Goal: Information Seeking & Learning: Learn about a topic

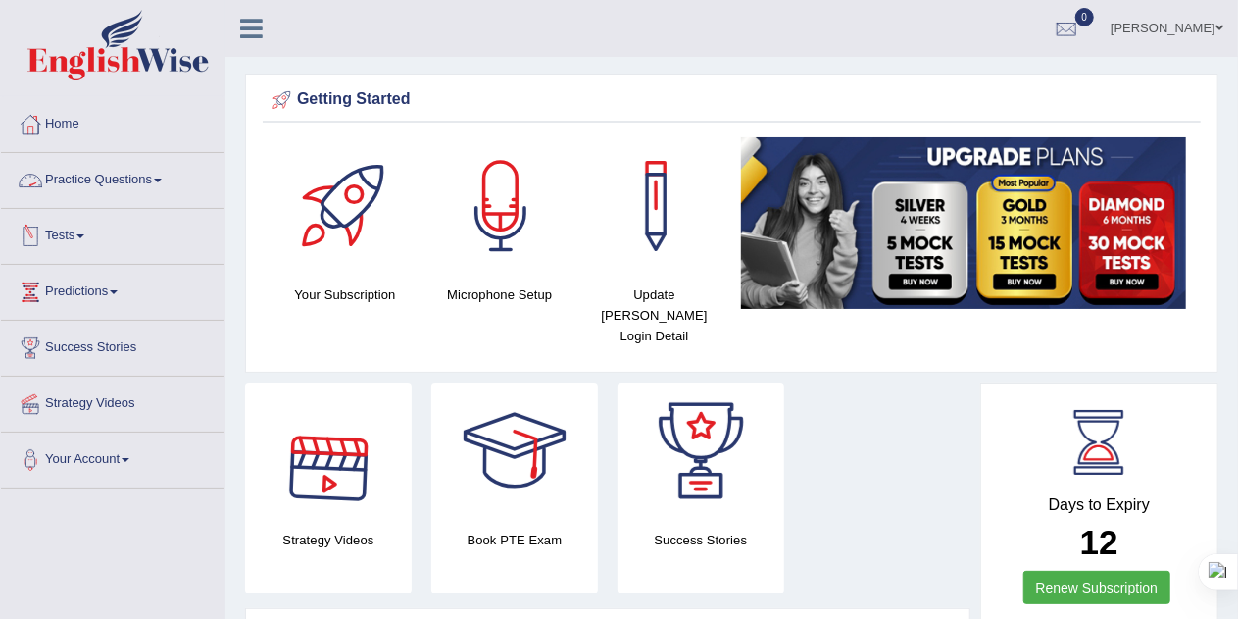
click at [163, 172] on link "Practice Questions" at bounding box center [113, 177] width 224 height 49
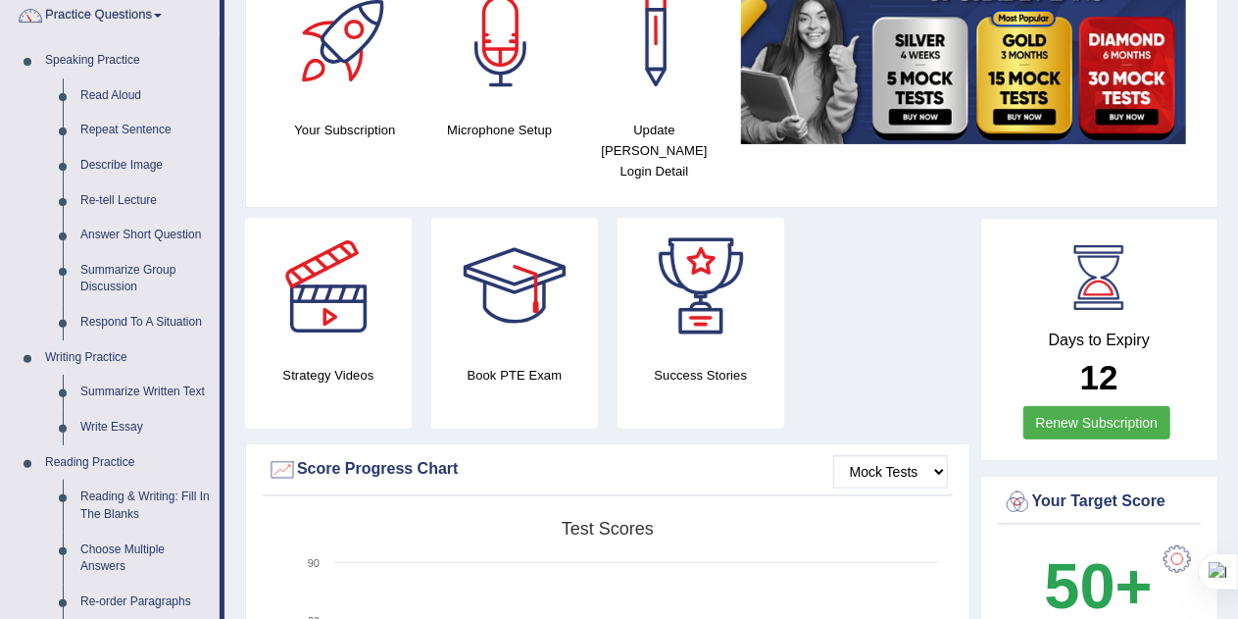
scroll to position [163, 0]
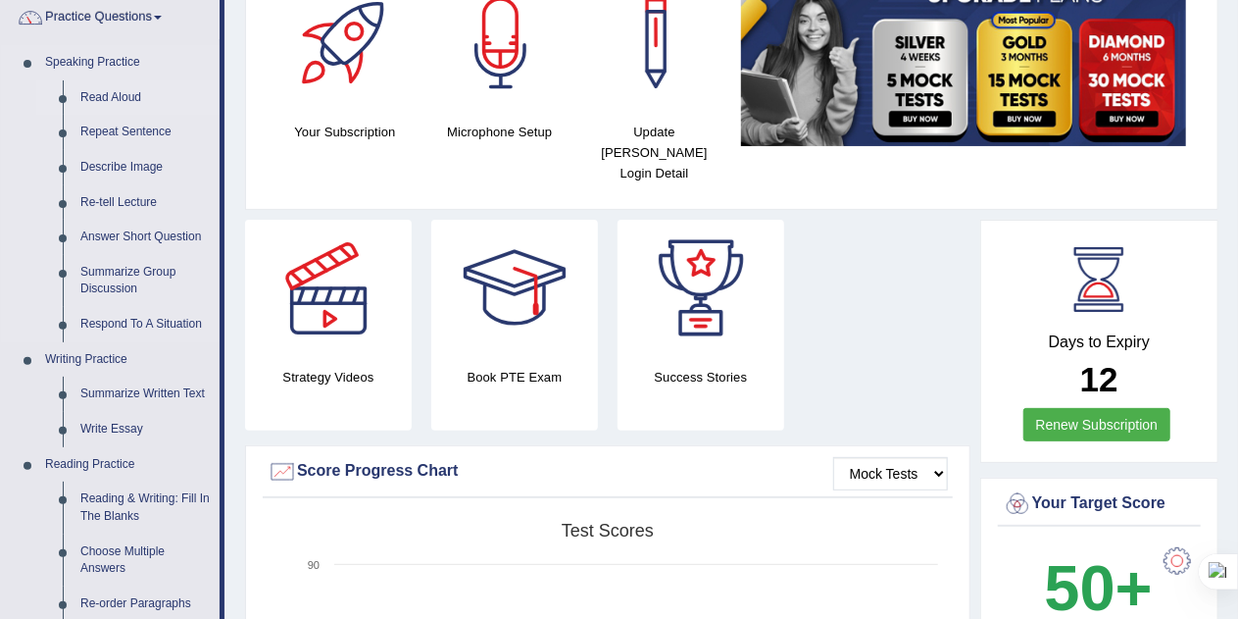
click at [131, 93] on link "Read Aloud" at bounding box center [146, 97] width 148 height 35
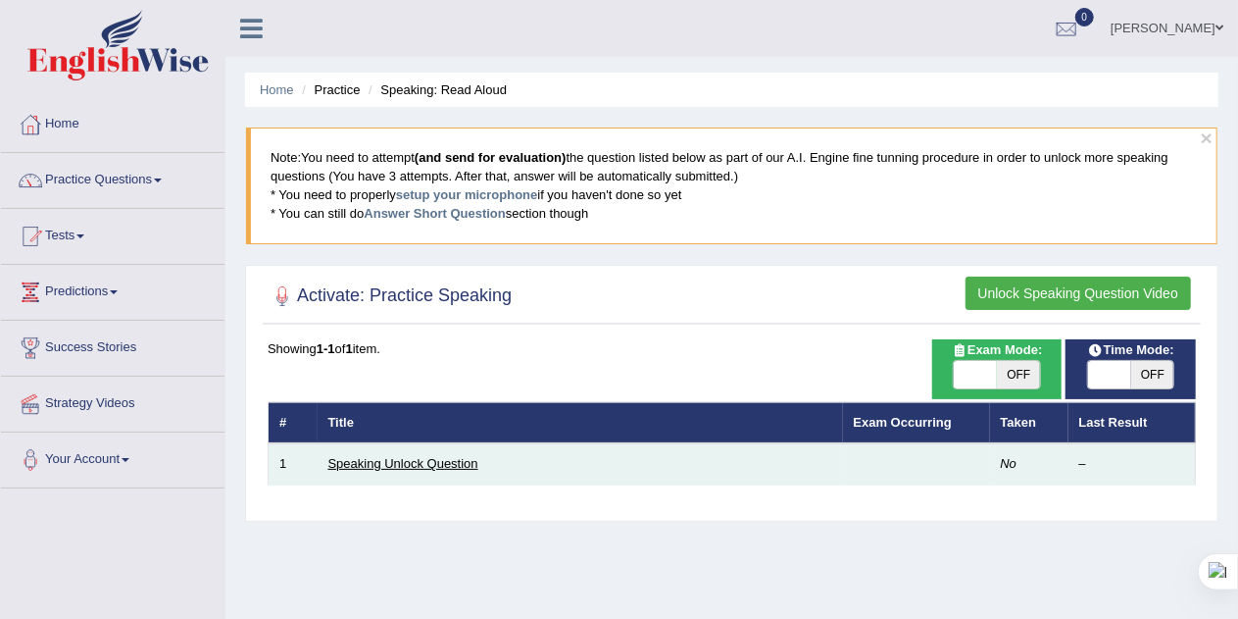
click at [423, 458] on link "Speaking Unlock Question" at bounding box center [403, 463] width 150 height 15
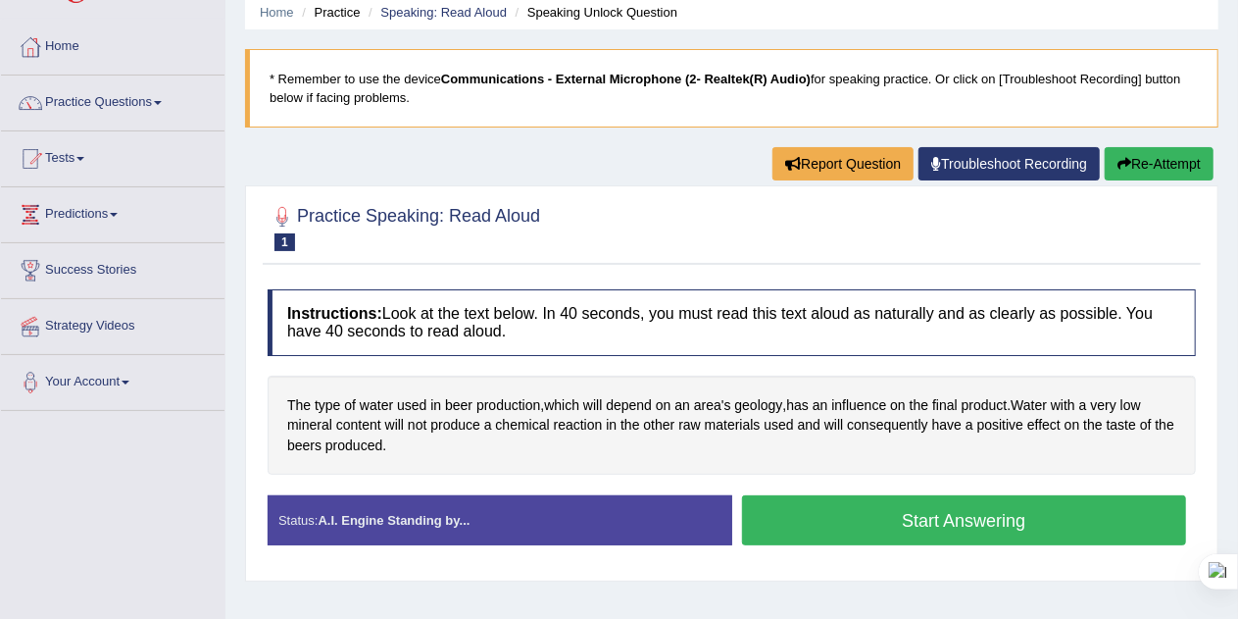
scroll to position [233, 0]
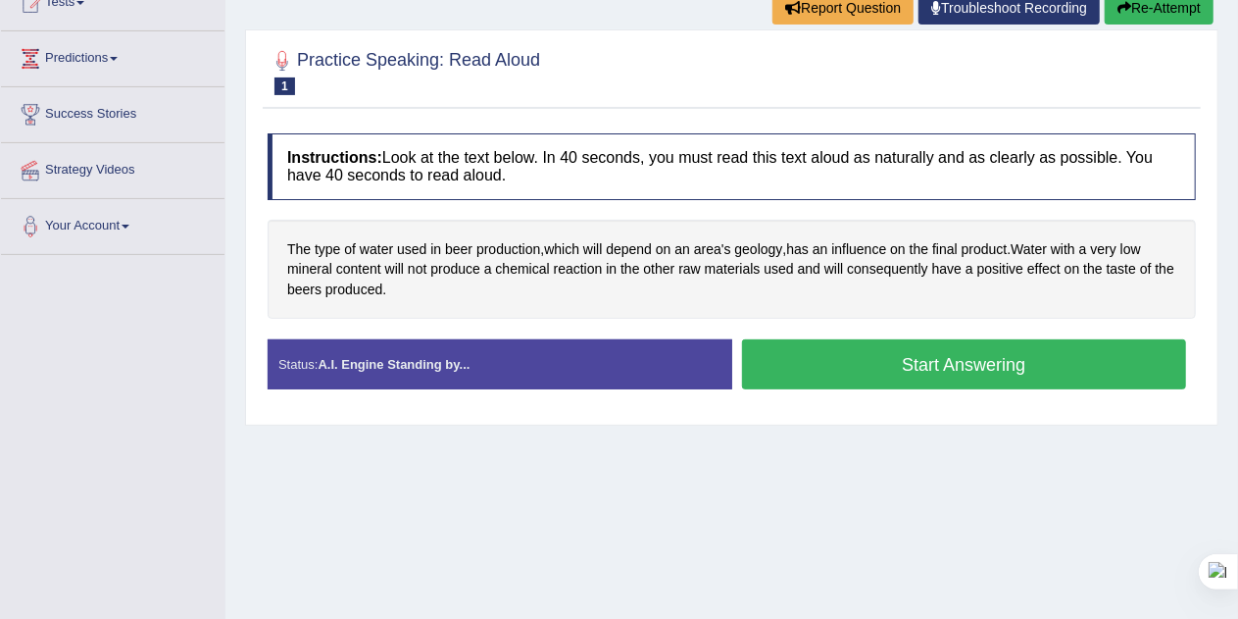
click at [845, 358] on button "Start Answering" at bounding box center [964, 364] width 445 height 50
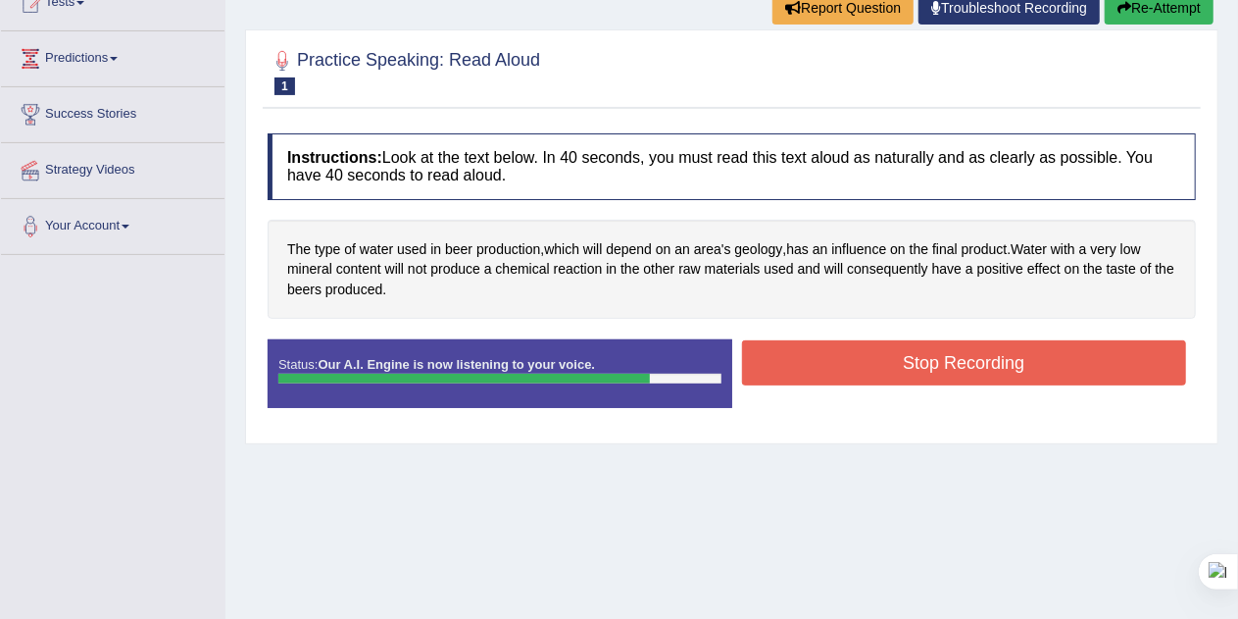
click at [990, 351] on button "Stop Recording" at bounding box center [964, 362] width 445 height 45
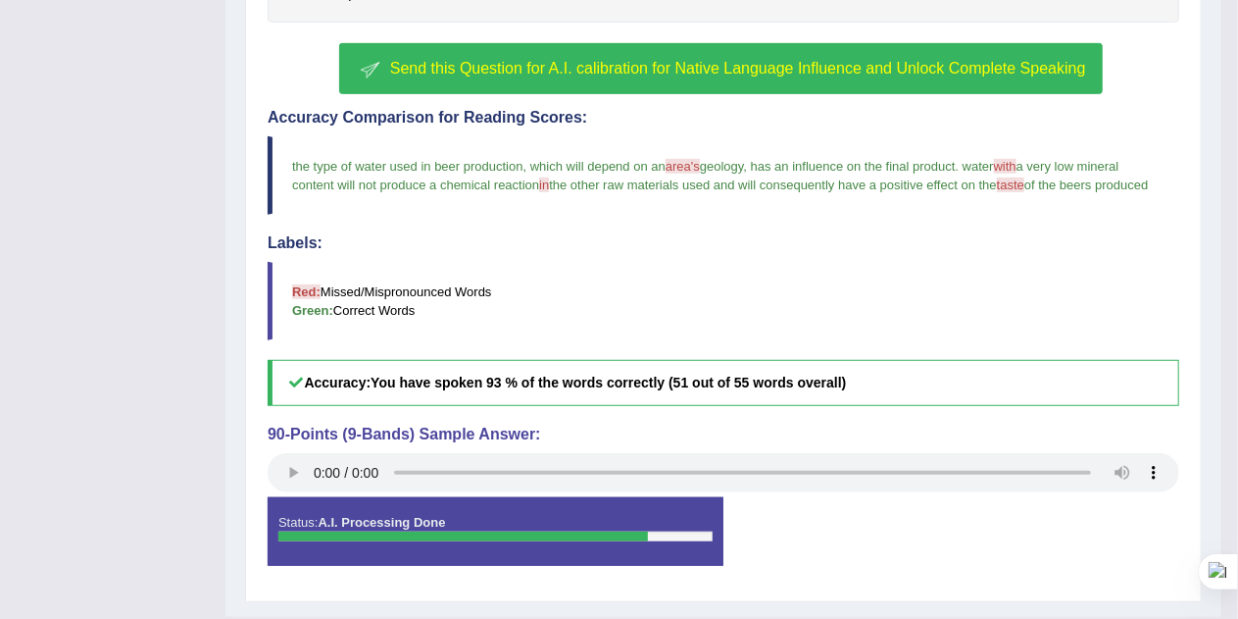
scroll to position [516, 0]
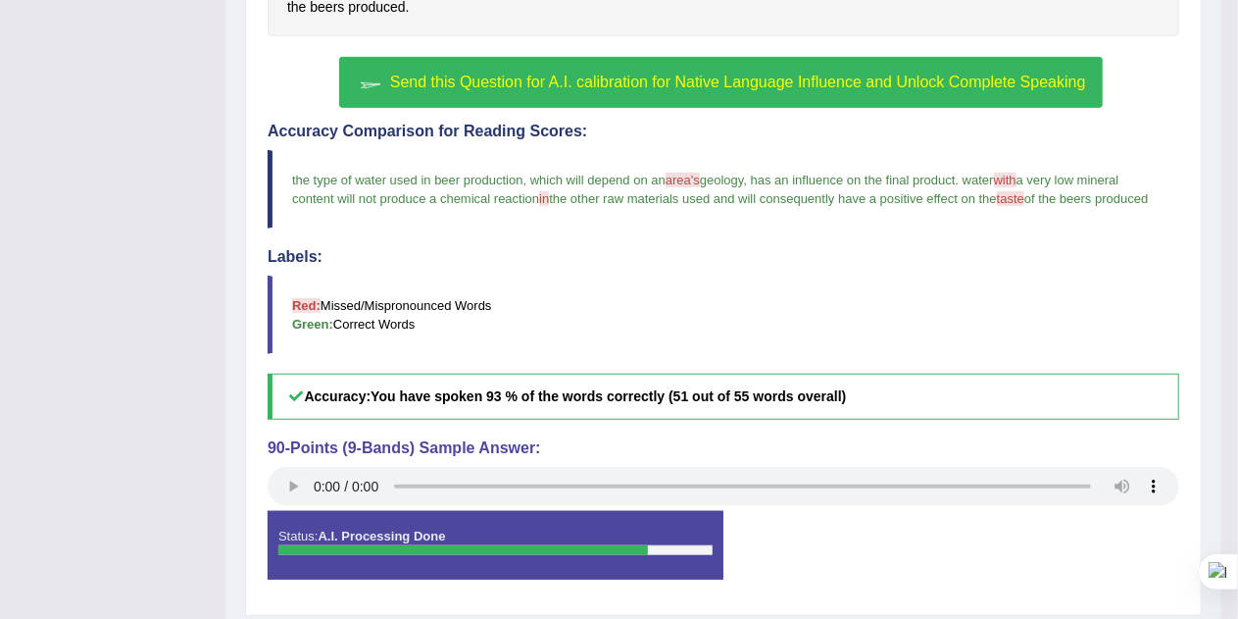
click at [898, 89] on button "Send this Question for A.I. calibration for Native Language Influence and Unloc…" at bounding box center [720, 82] width 763 height 51
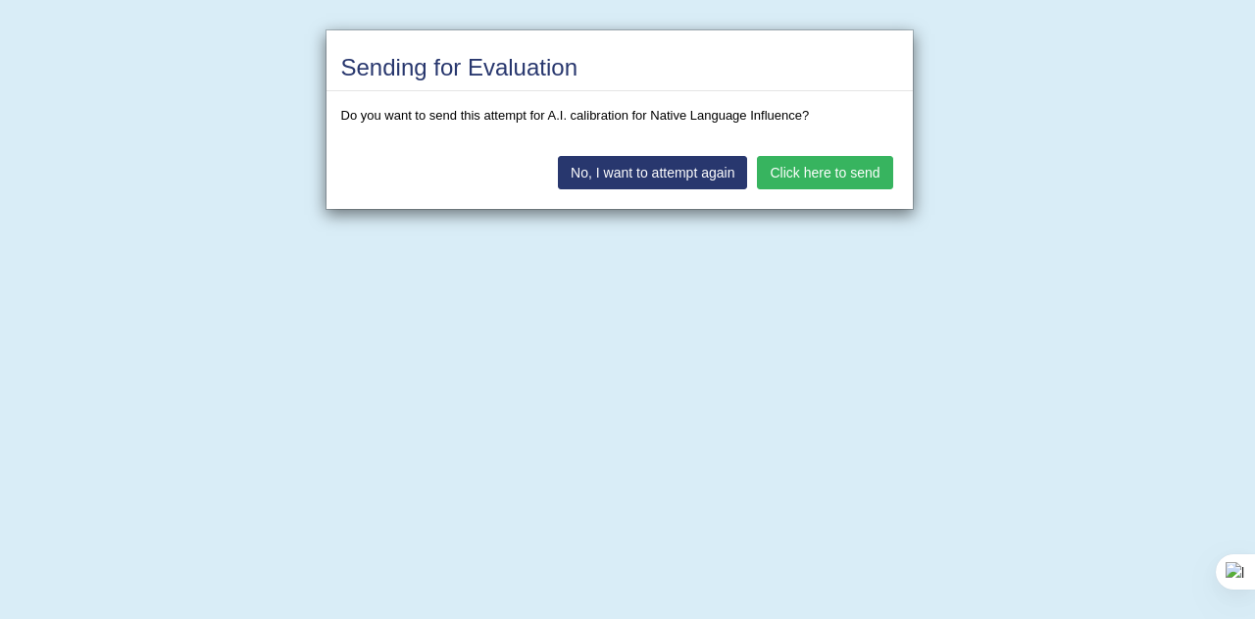
click at [793, 171] on button "Click here to send" at bounding box center [824, 172] width 135 height 33
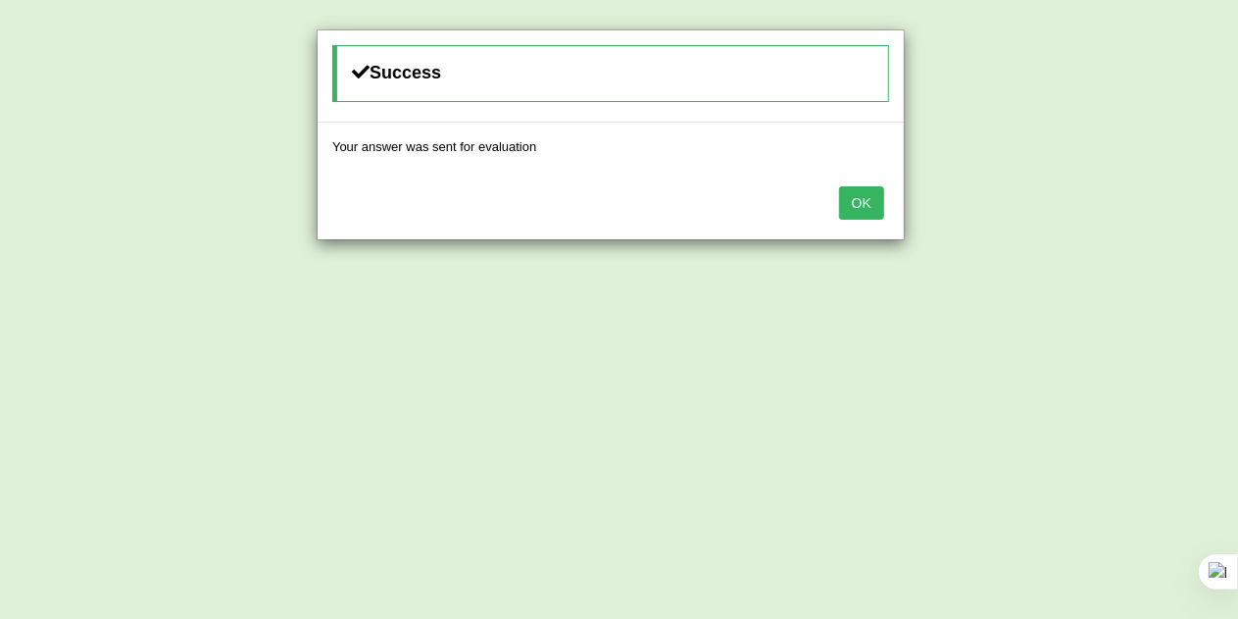
click at [864, 200] on button "OK" at bounding box center [861, 202] width 45 height 33
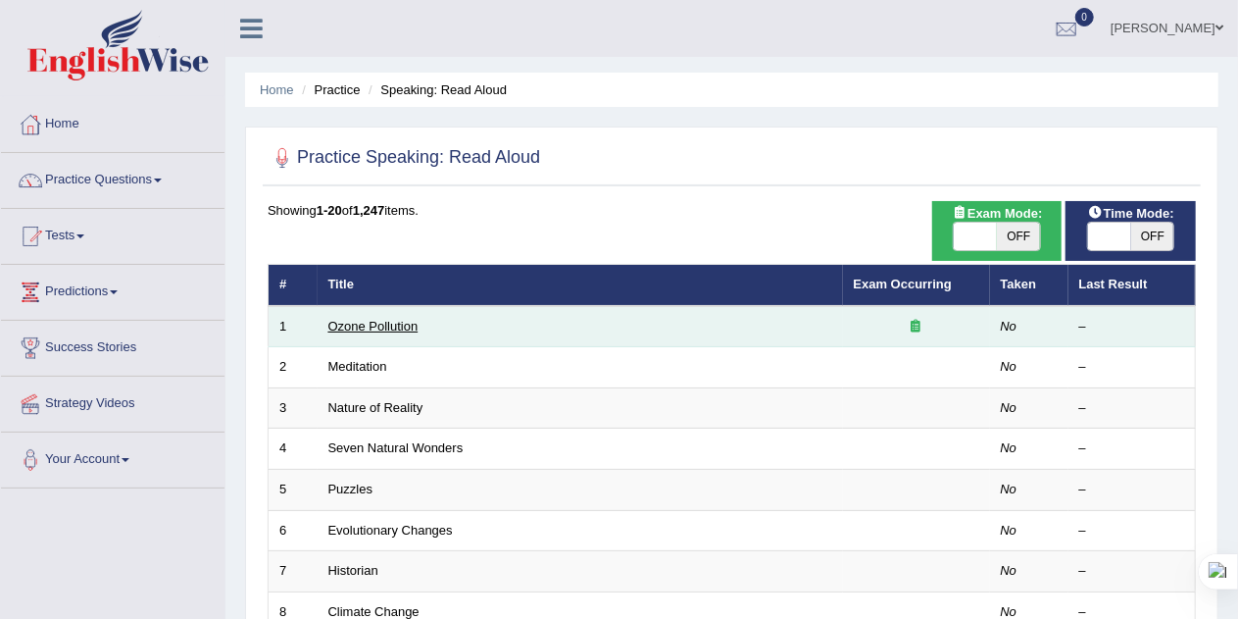
click at [406, 324] on link "Ozone Pollution" at bounding box center [373, 326] width 90 height 15
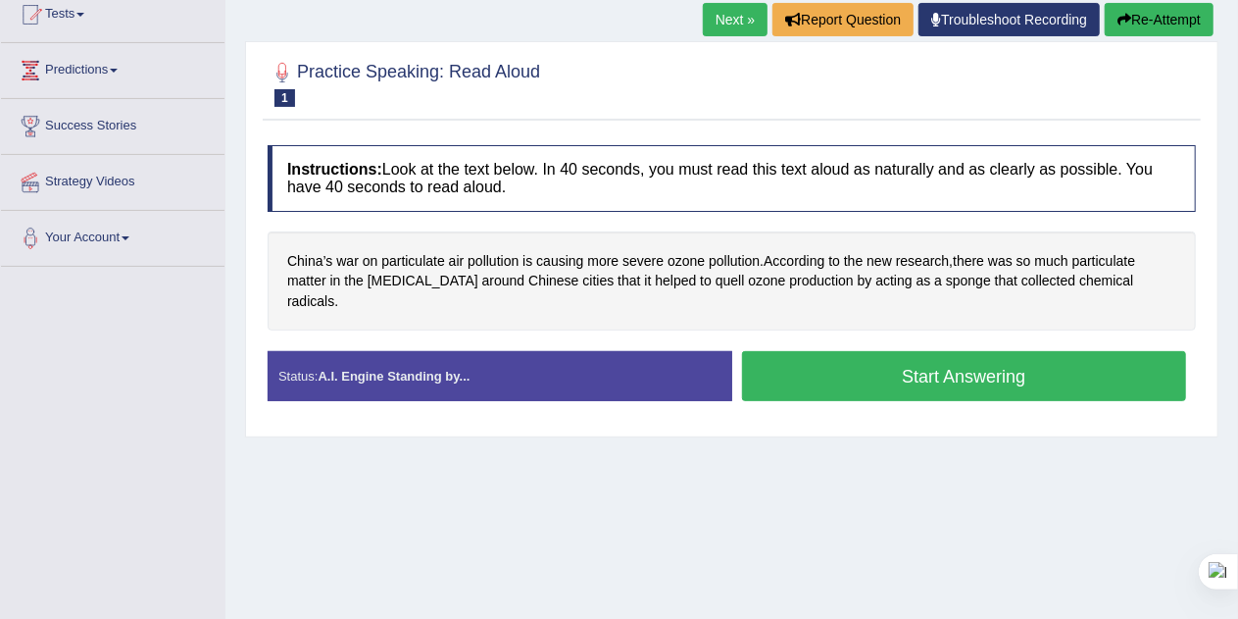
scroll to position [224, 0]
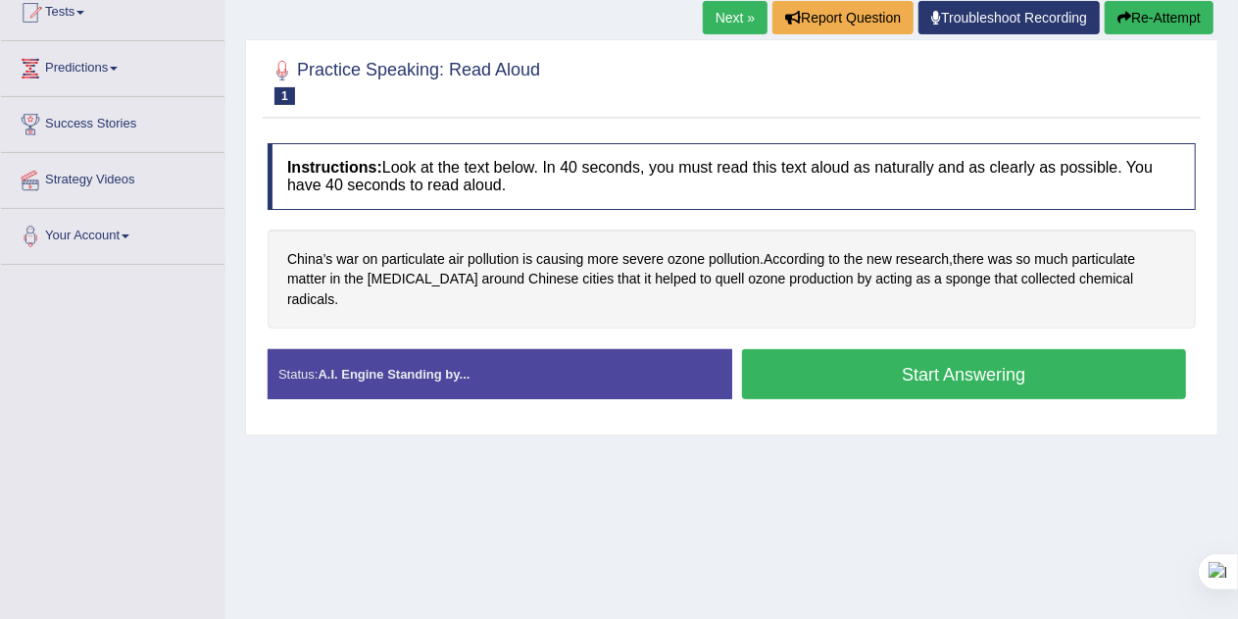
click at [893, 352] on button "Start Answering" at bounding box center [964, 374] width 445 height 50
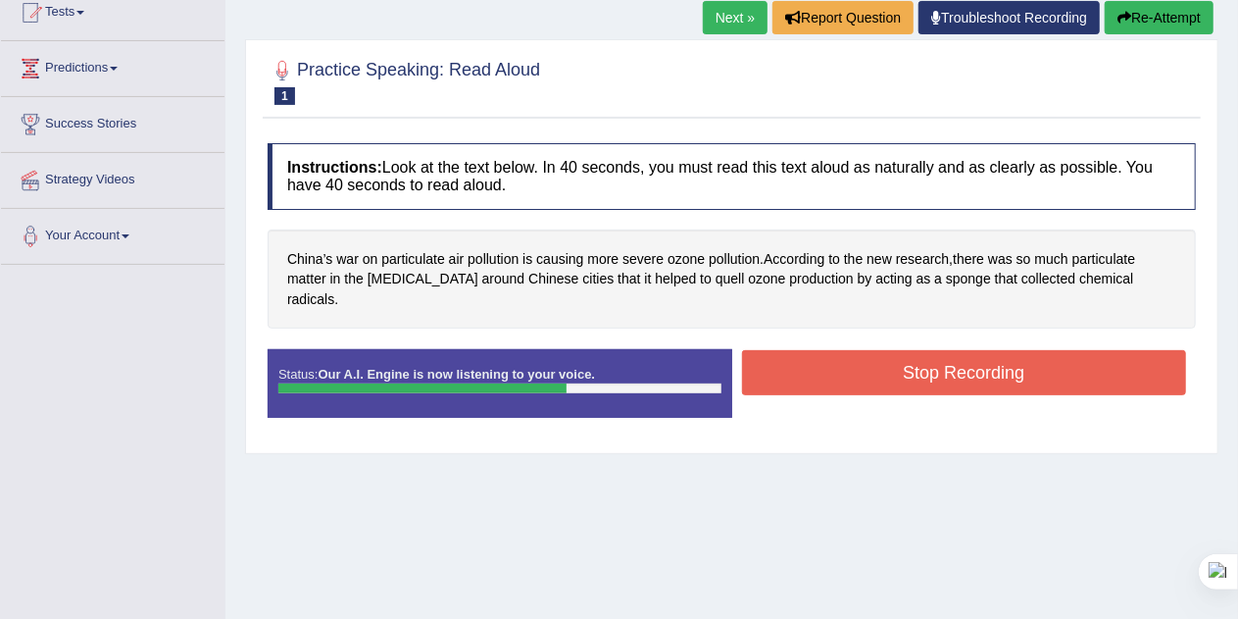
click at [866, 354] on button "Stop Recording" at bounding box center [964, 372] width 445 height 45
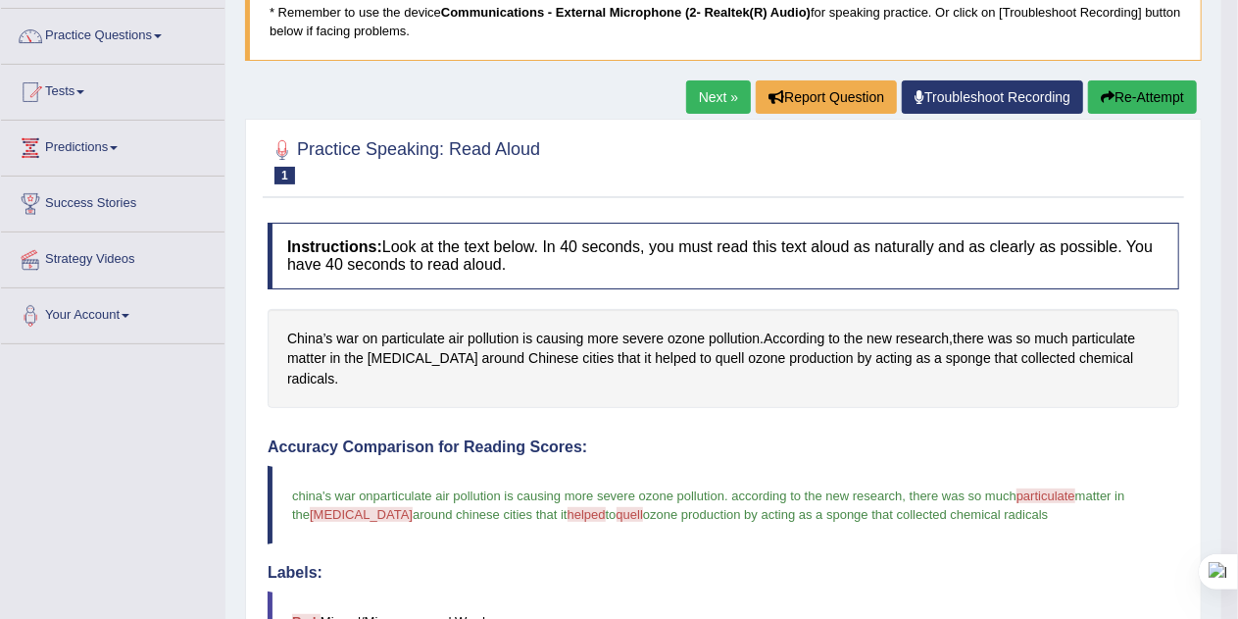
scroll to position [124, 0]
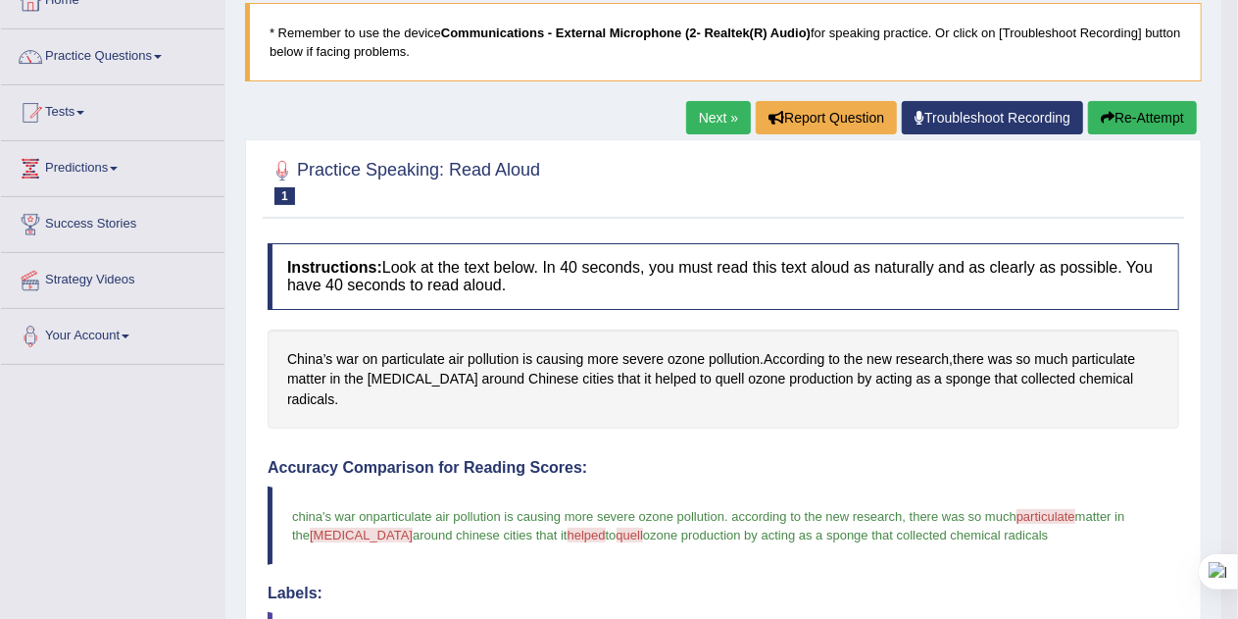
click at [711, 119] on link "Next »" at bounding box center [718, 117] width 65 height 33
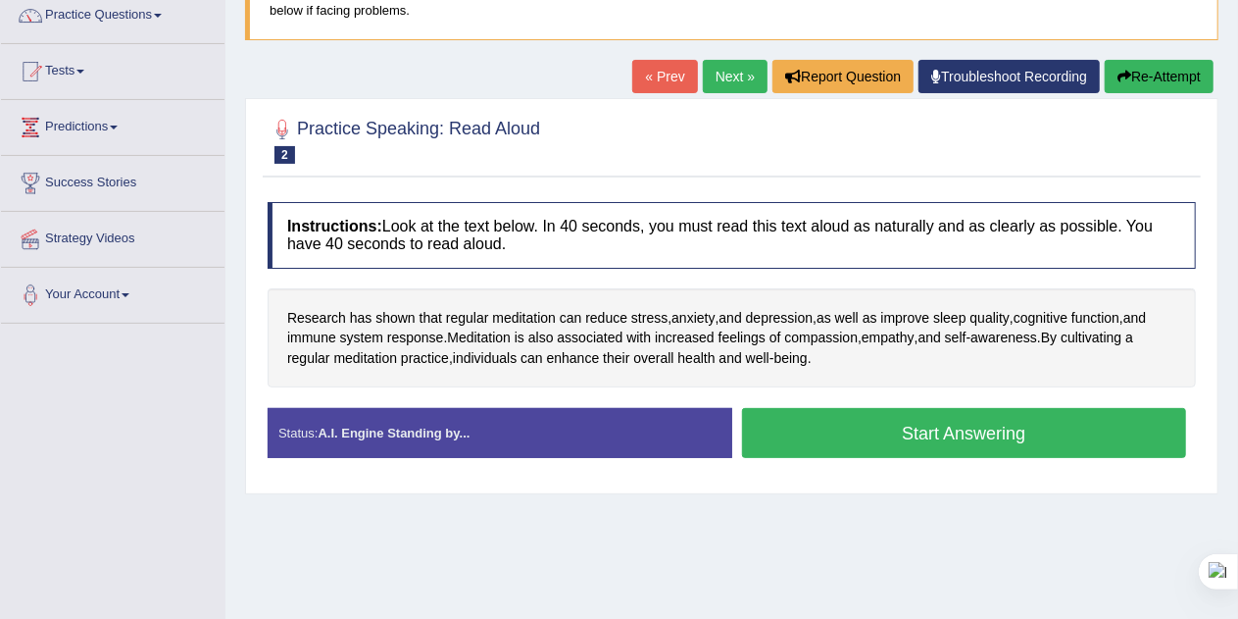
scroll to position [182, 0]
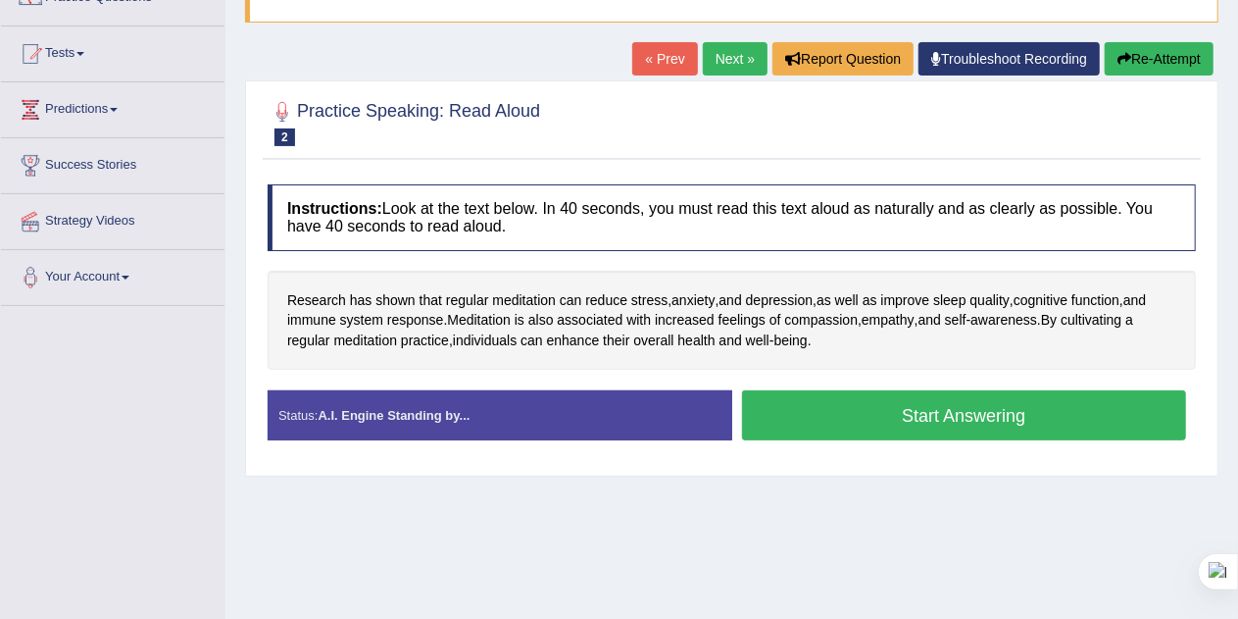
click at [1092, 413] on button "Start Answering" at bounding box center [964, 415] width 445 height 50
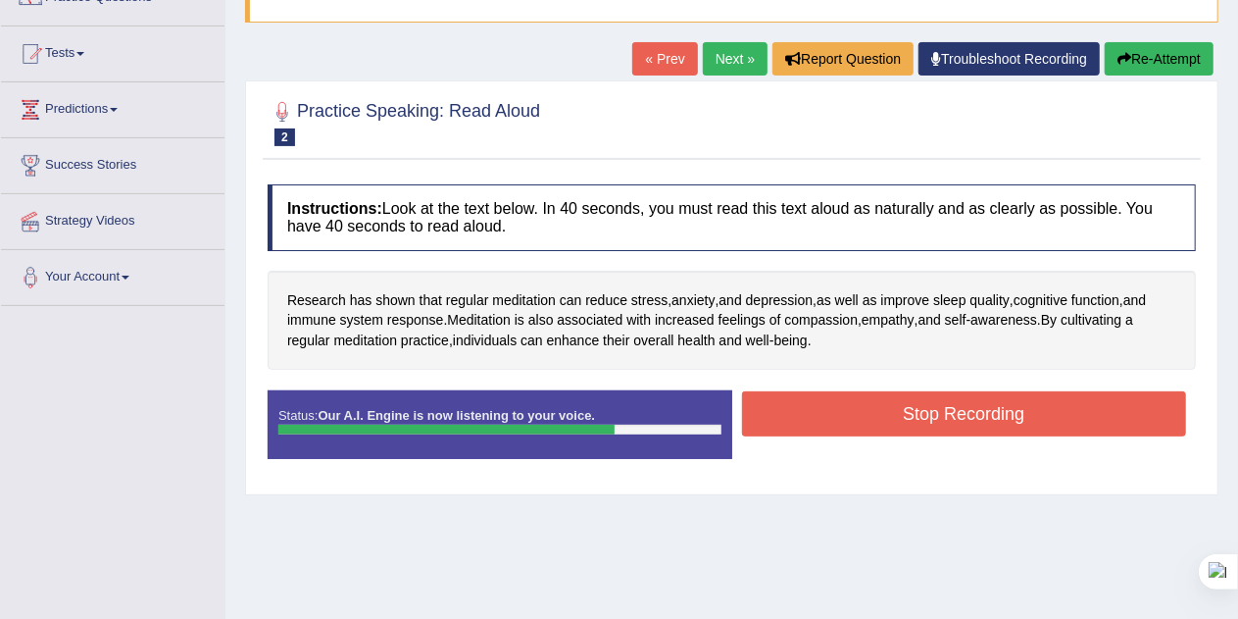
click at [1015, 413] on button "Stop Recording" at bounding box center [964, 413] width 445 height 45
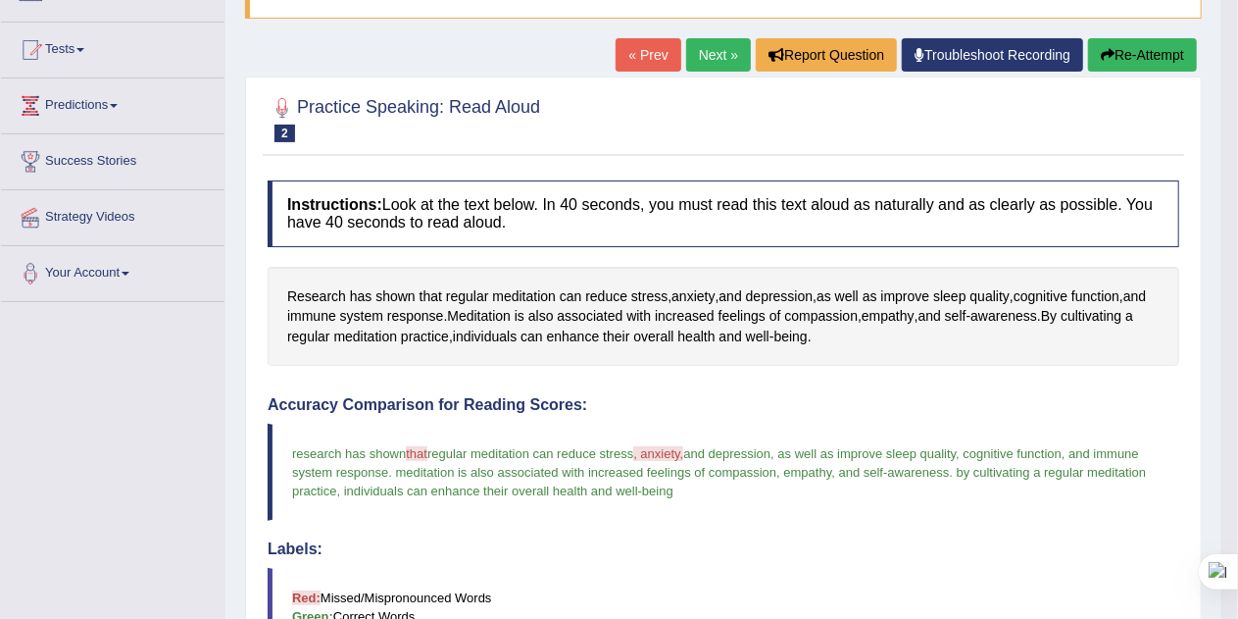
scroll to position [189, 0]
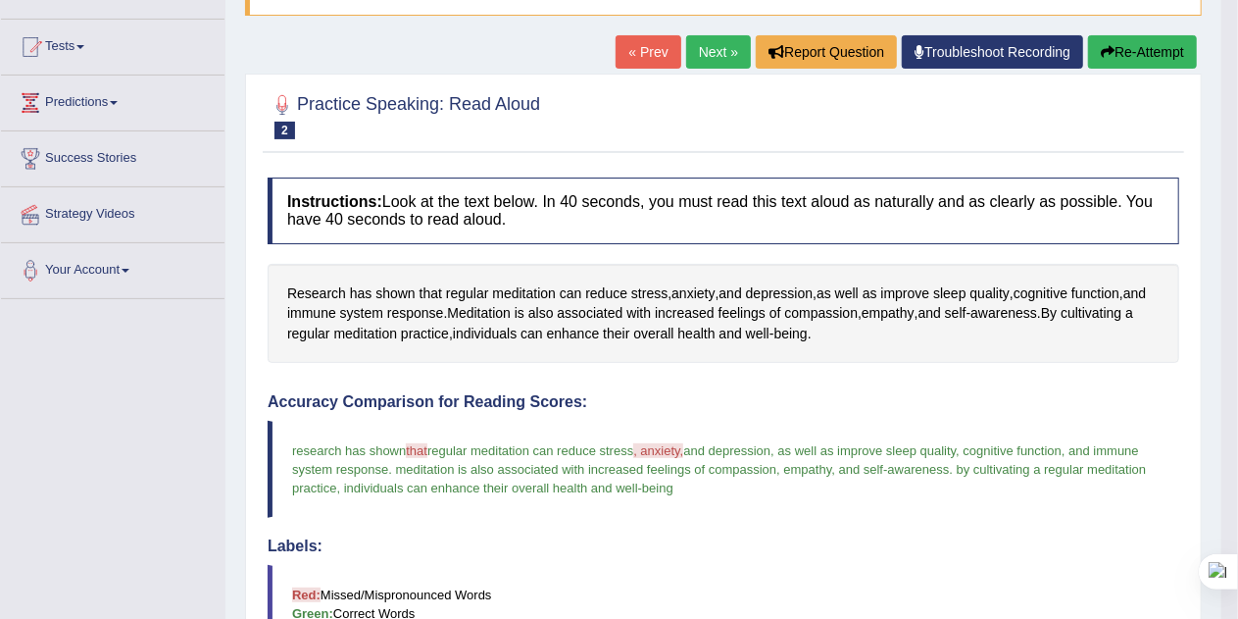
click at [1128, 45] on button "Re-Attempt" at bounding box center [1142, 51] width 109 height 33
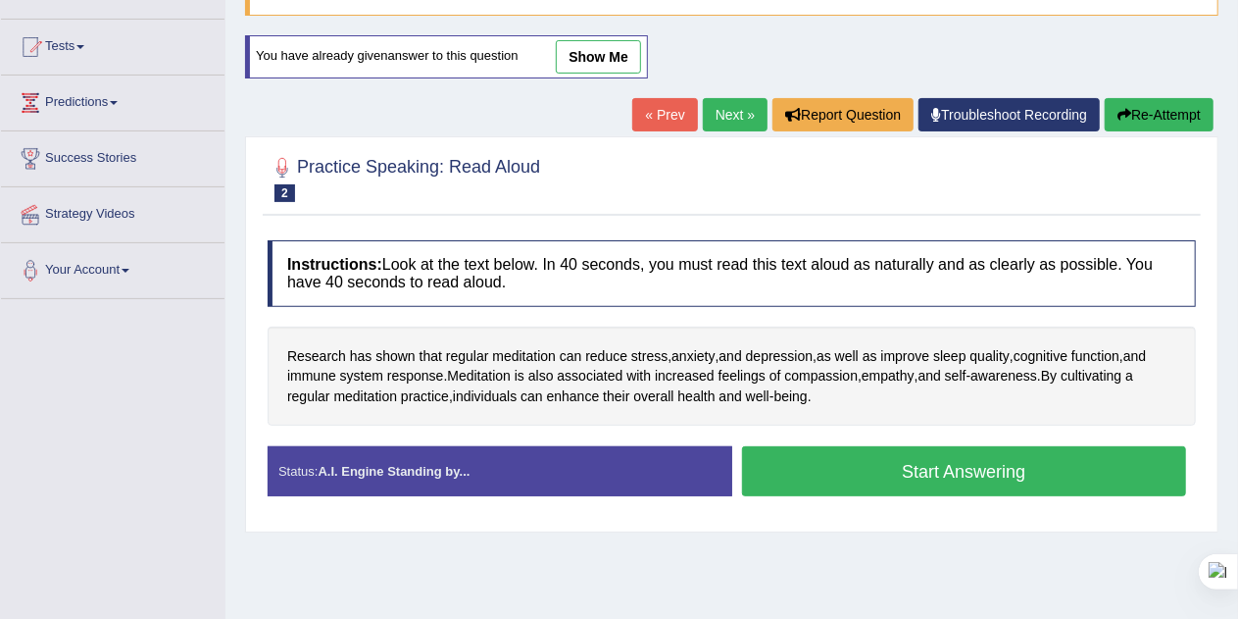
click at [982, 469] on button "Start Answering" at bounding box center [964, 471] width 445 height 50
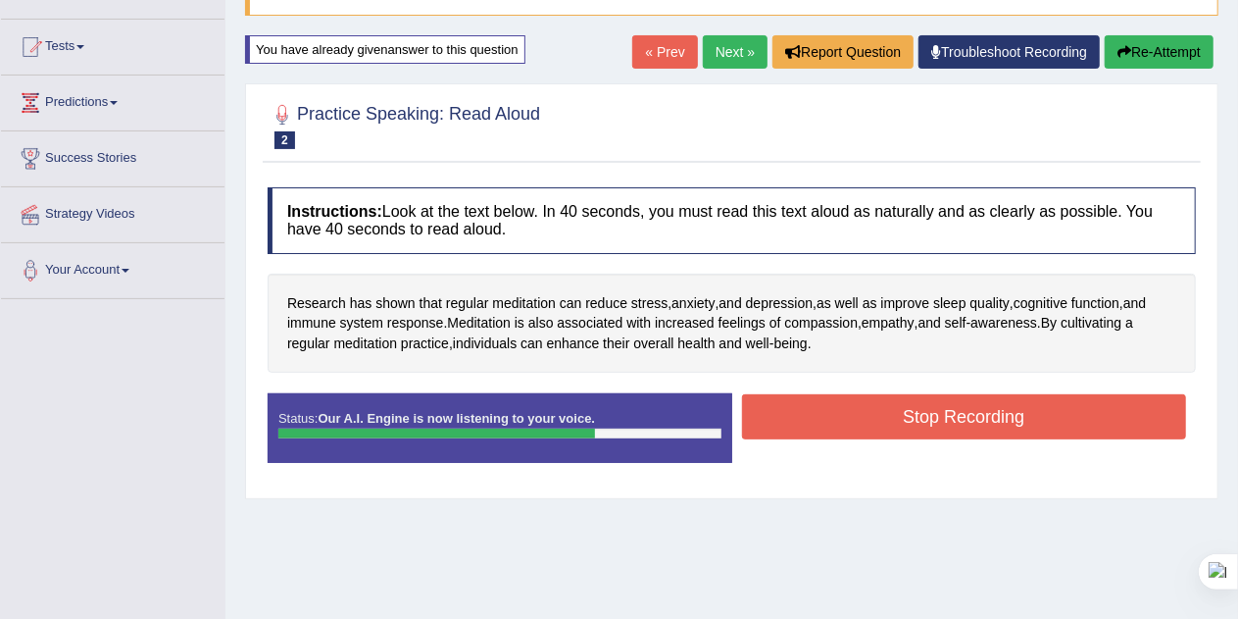
click at [1047, 417] on button "Stop Recording" at bounding box center [964, 416] width 445 height 45
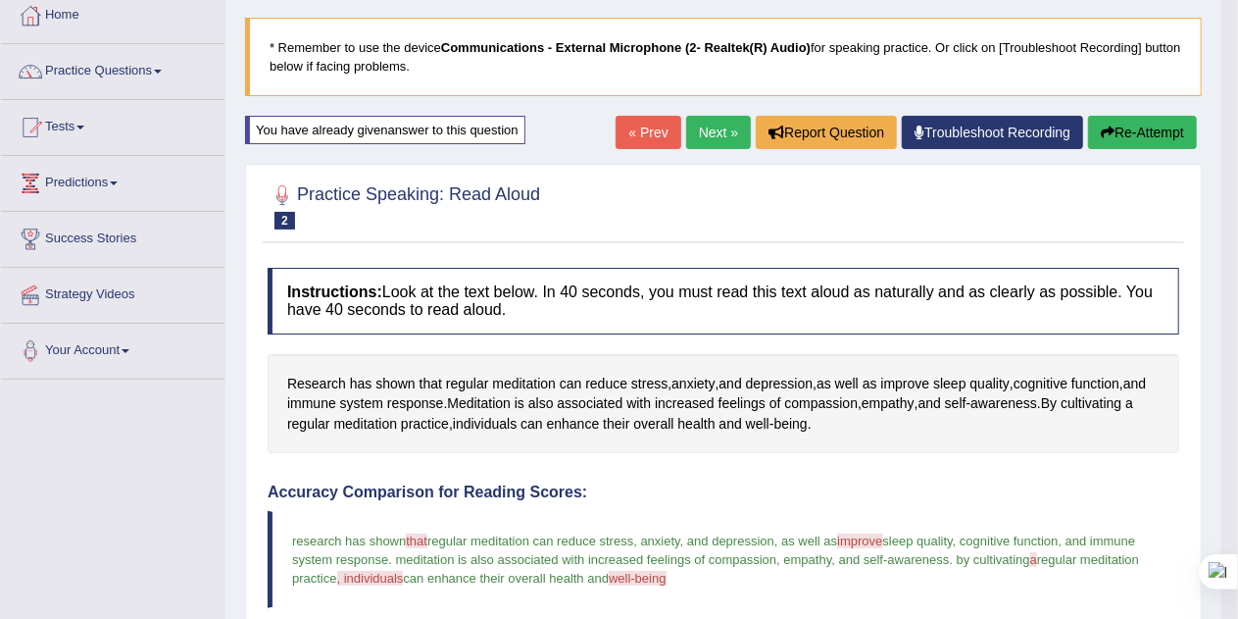
scroll to position [106, 0]
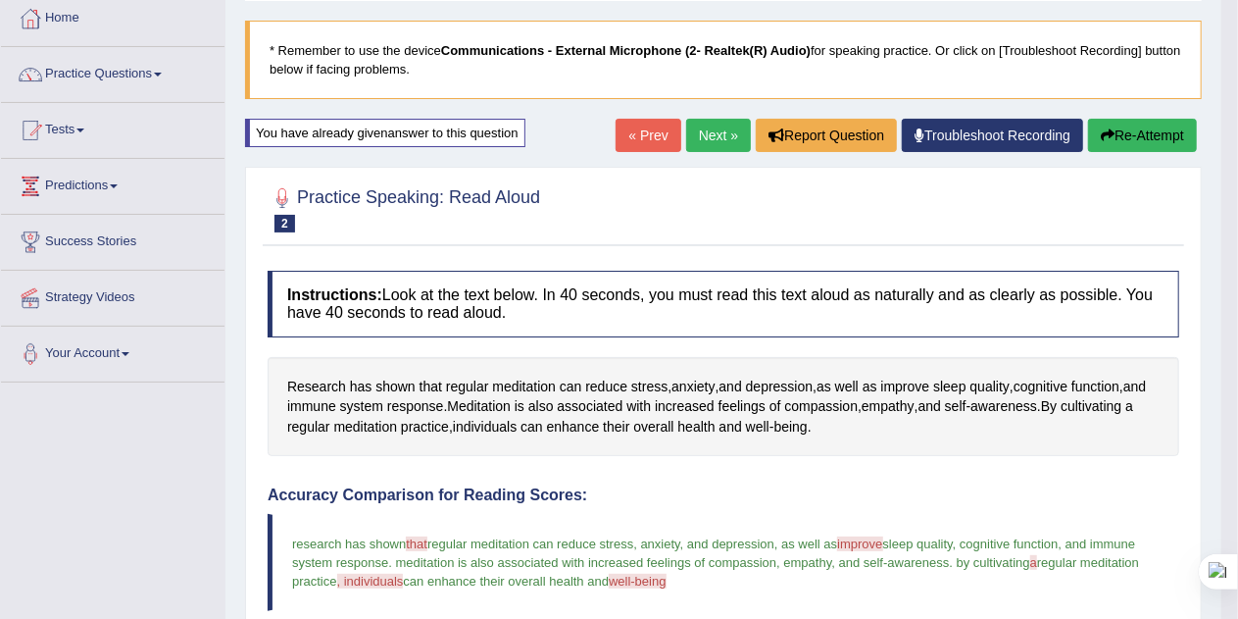
click at [1137, 130] on button "Re-Attempt" at bounding box center [1142, 135] width 109 height 33
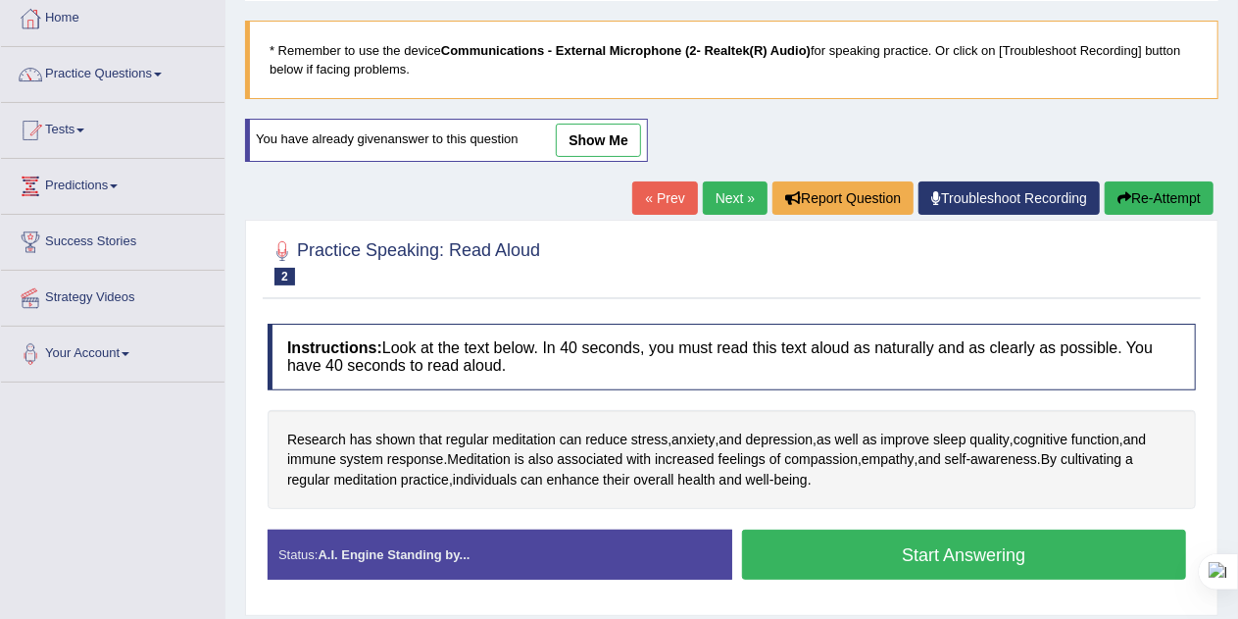
click at [982, 469] on div "Research has shown that regular meditation can reduce stress , anxiety , and de…" at bounding box center [732, 460] width 928 height 100
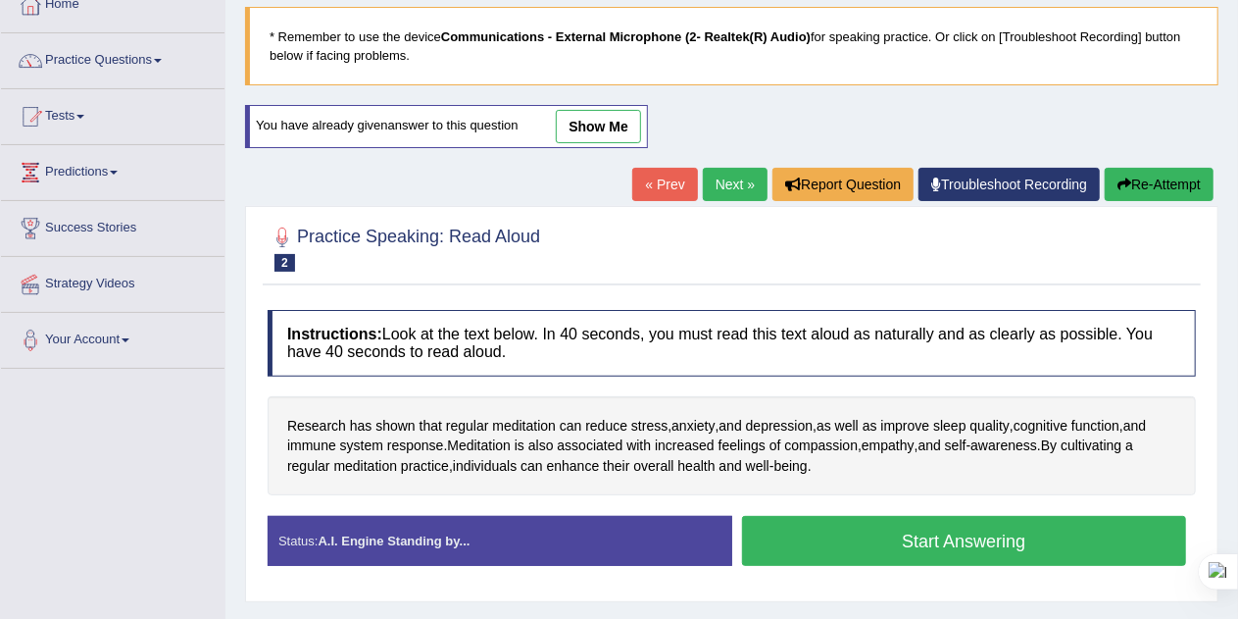
scroll to position [145, 0]
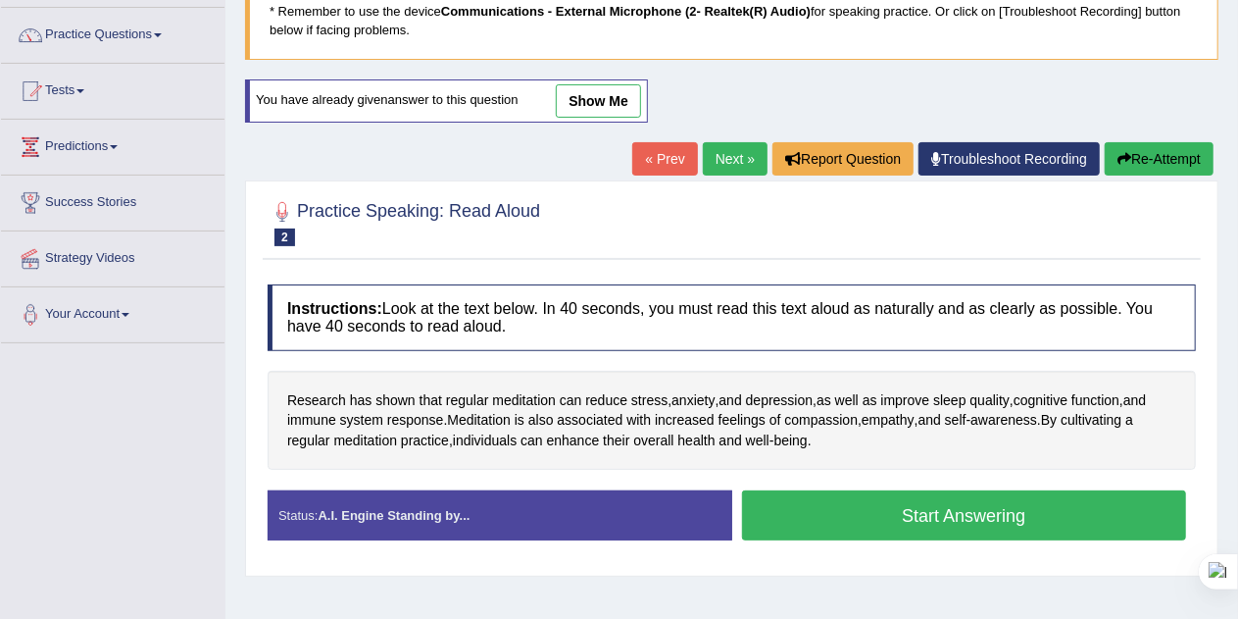
click at [990, 521] on button "Start Answering" at bounding box center [964, 515] width 445 height 50
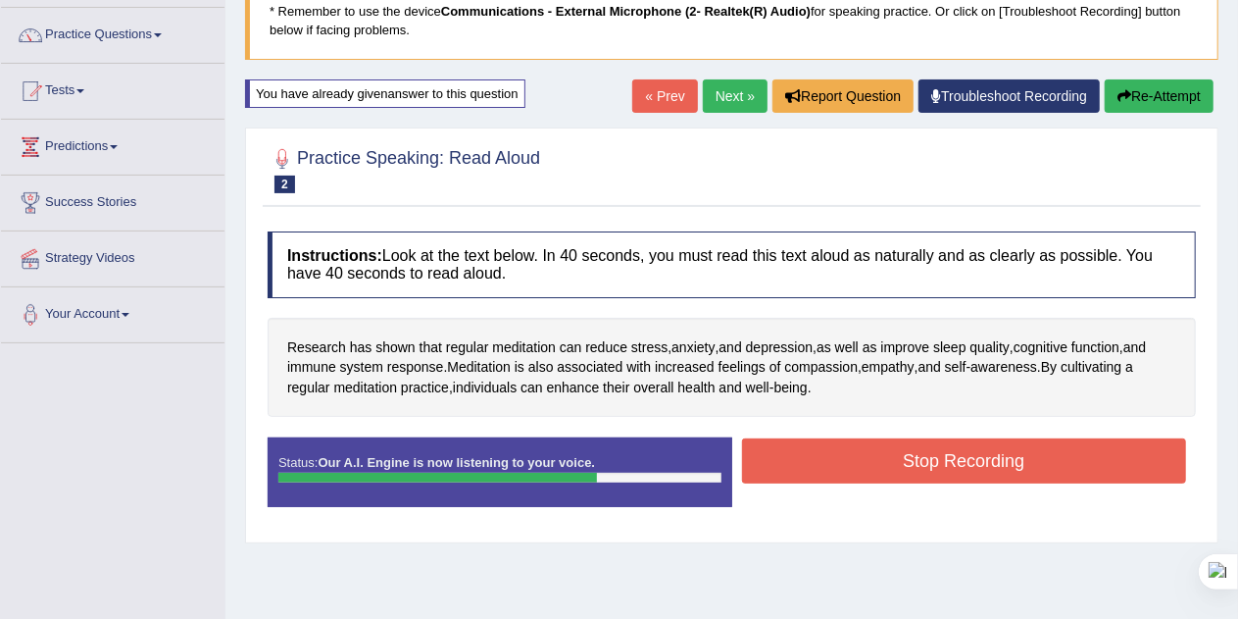
click at [1057, 461] on button "Stop Recording" at bounding box center [964, 460] width 445 height 45
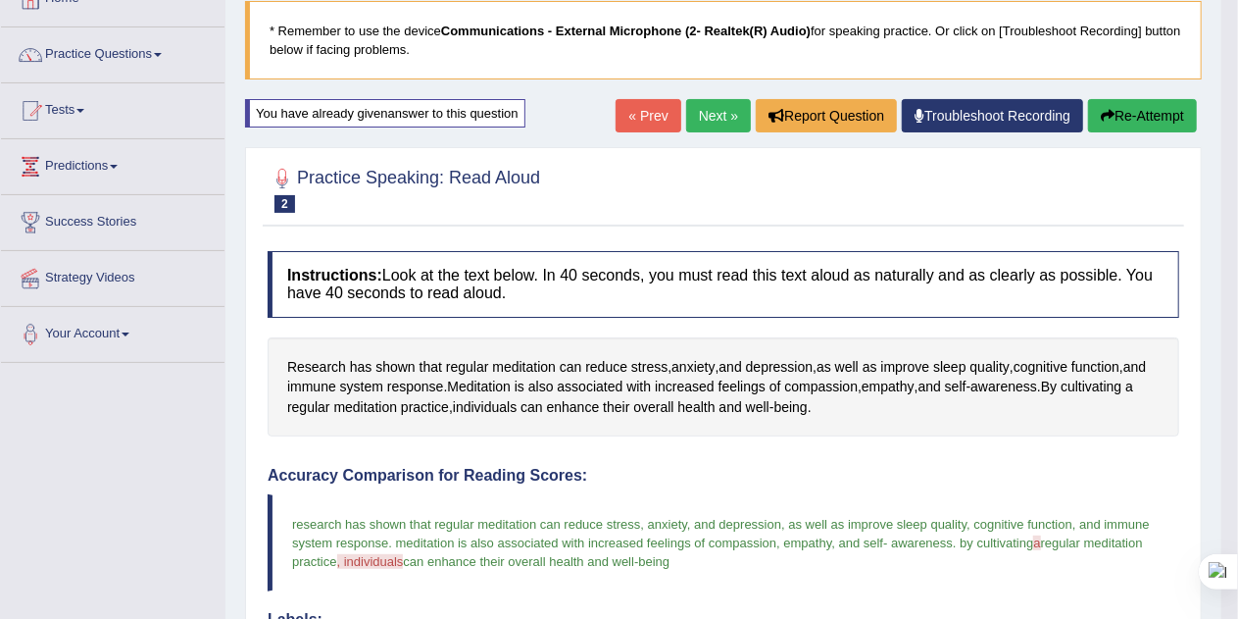
scroll to position [124, 0]
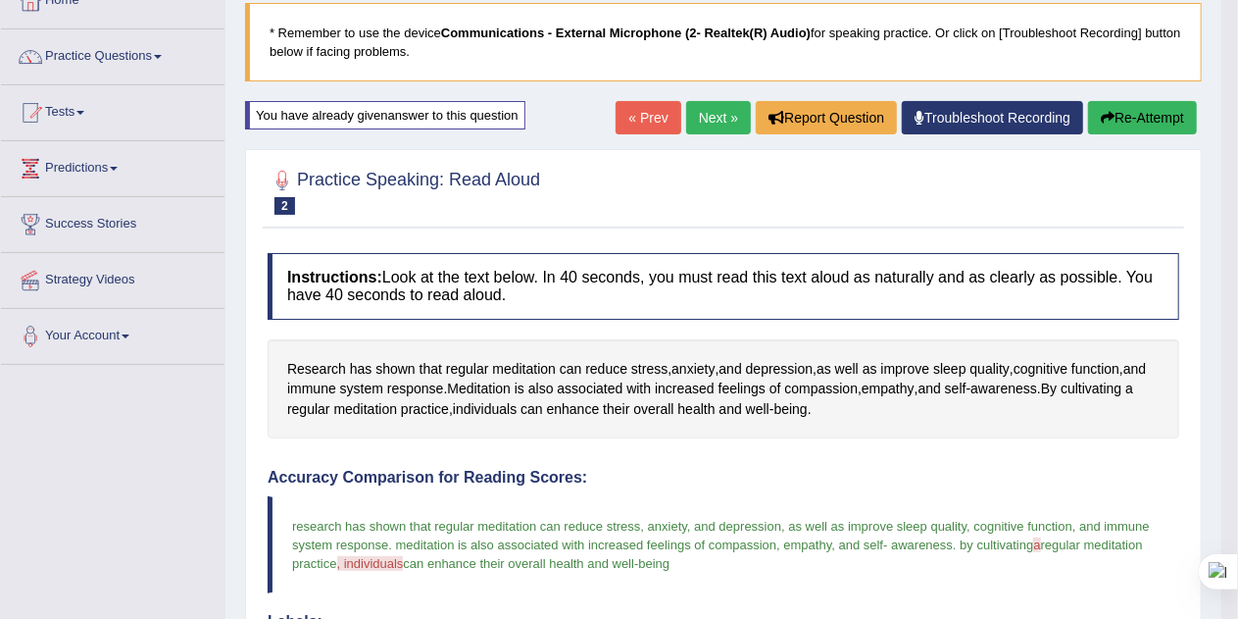
click at [705, 111] on link "Next »" at bounding box center [718, 117] width 65 height 33
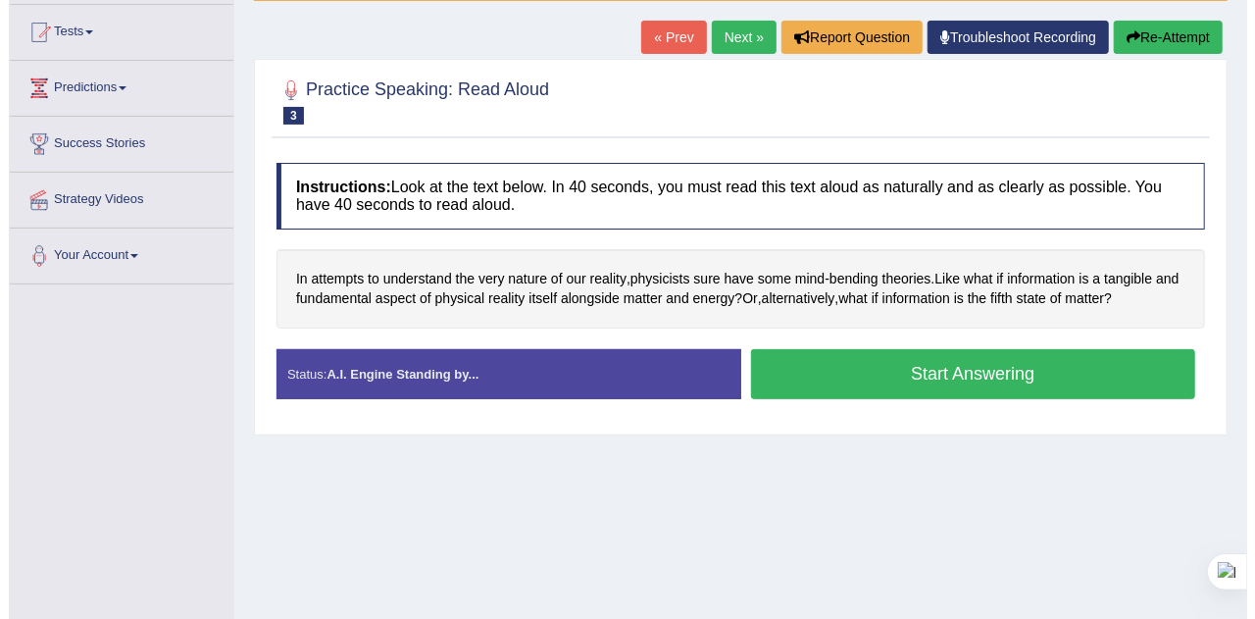
scroll to position [203, 0]
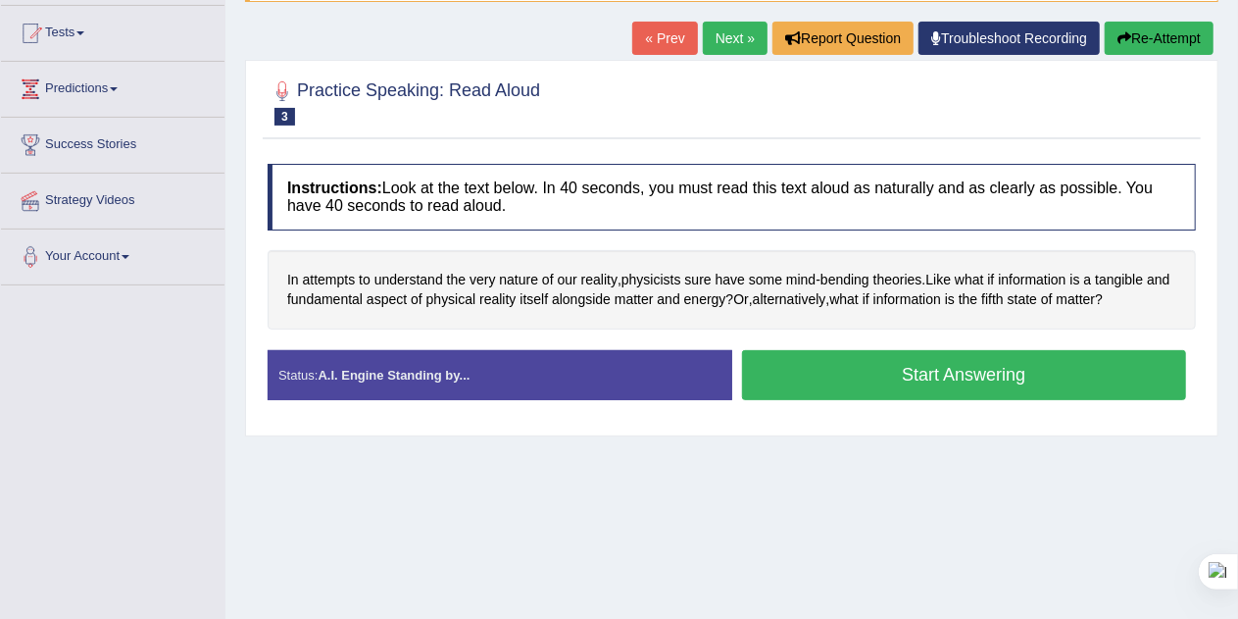
click at [937, 372] on button "Start Answering" at bounding box center [964, 375] width 445 height 50
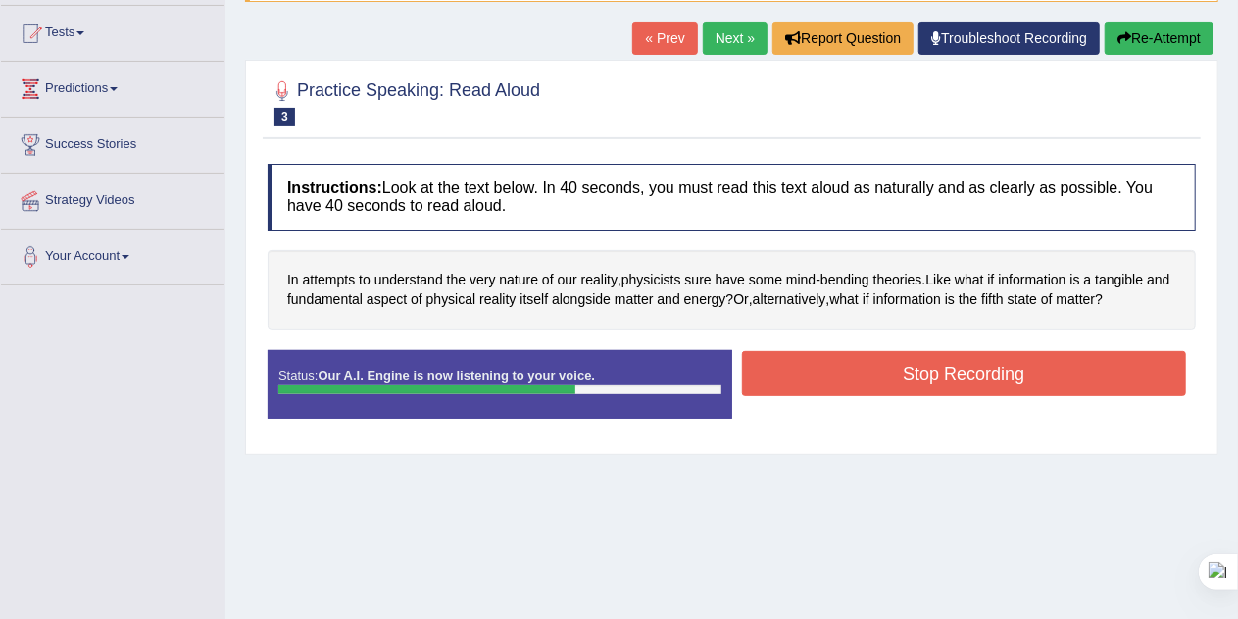
click at [819, 378] on button "Stop Recording" at bounding box center [964, 373] width 445 height 45
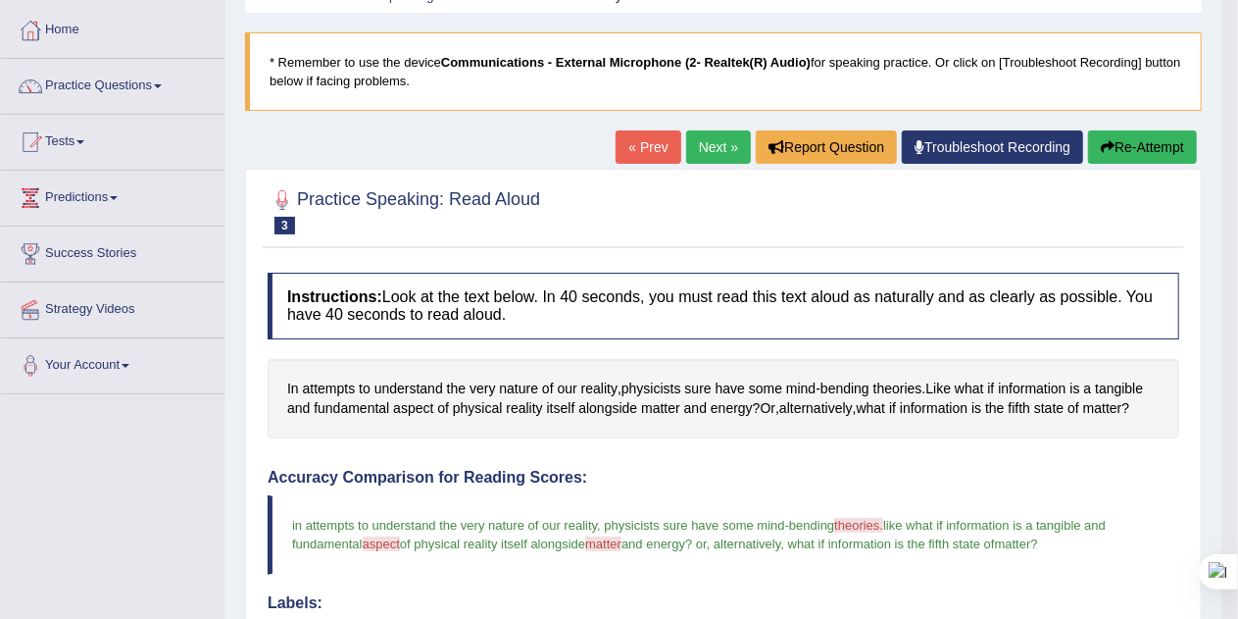
scroll to position [94, 0]
click at [716, 147] on link "Next »" at bounding box center [718, 146] width 65 height 33
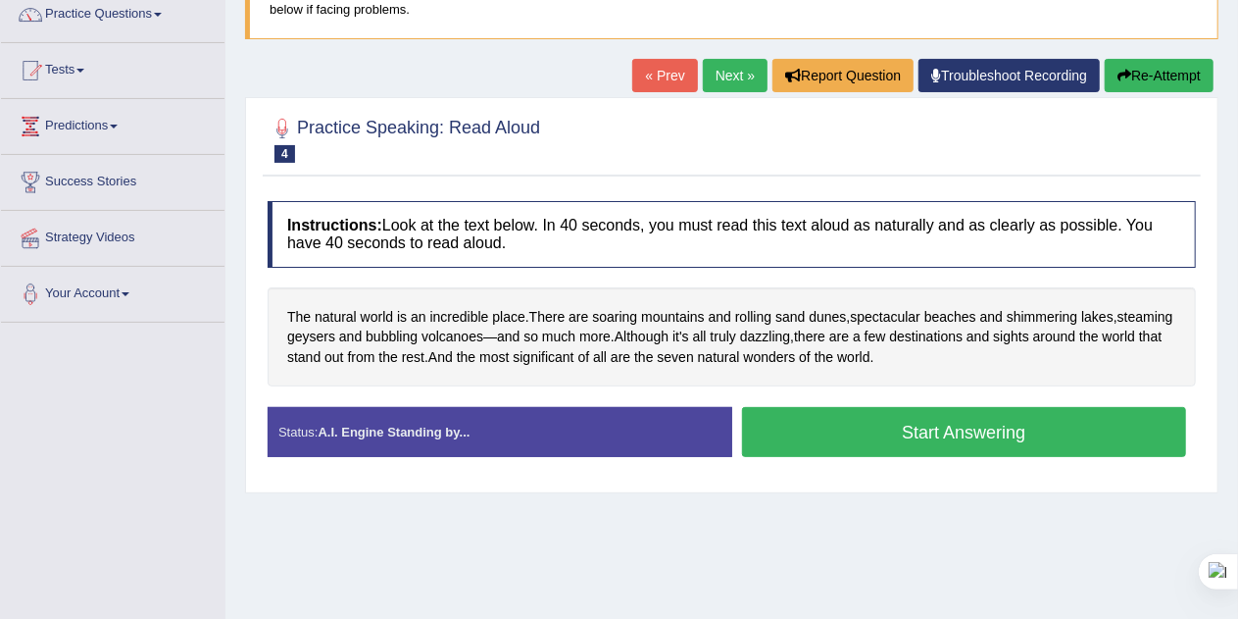
scroll to position [164, 0]
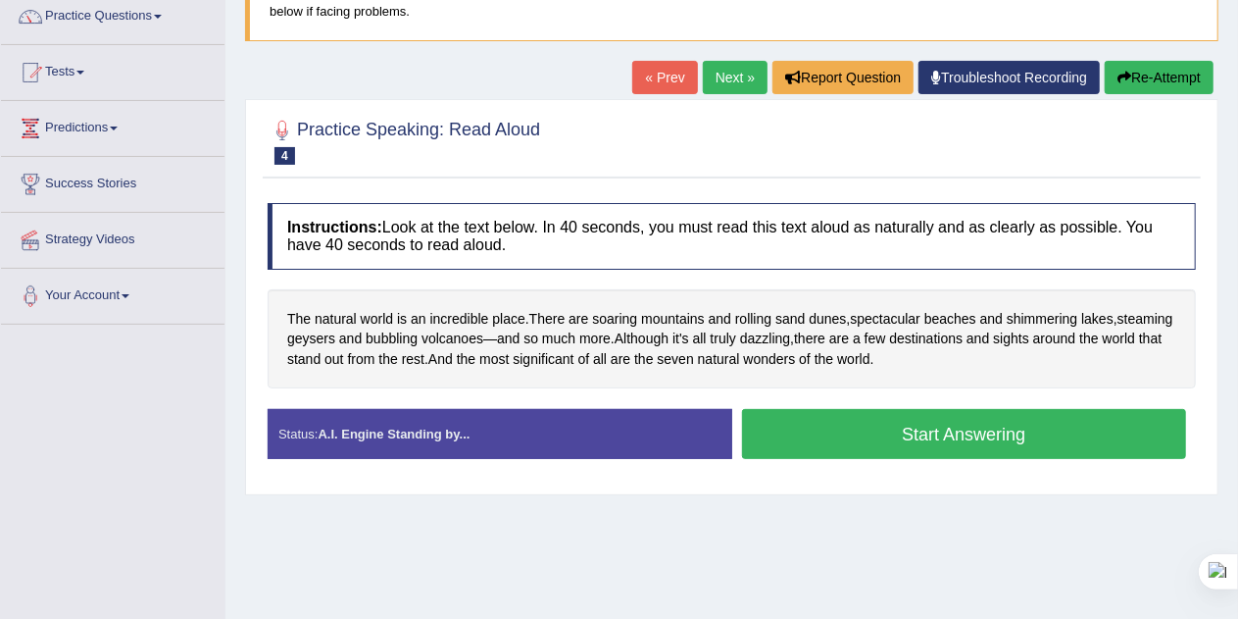
click at [970, 434] on button "Start Answering" at bounding box center [964, 434] width 445 height 50
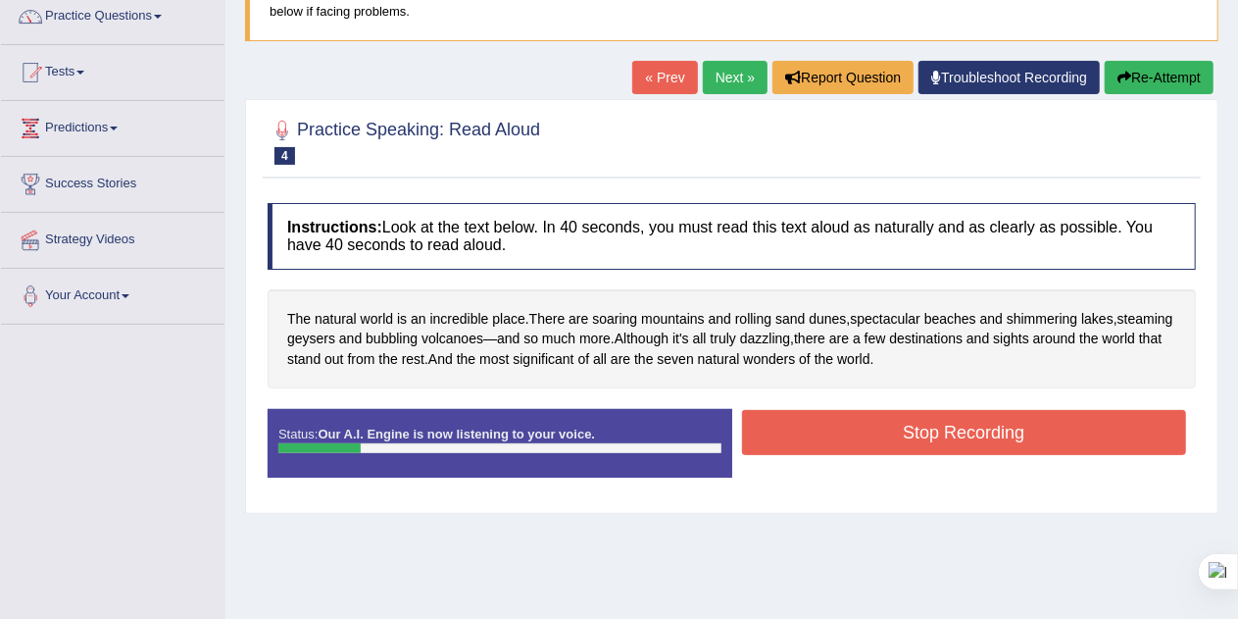
click at [902, 428] on button "Stop Recording" at bounding box center [964, 432] width 445 height 45
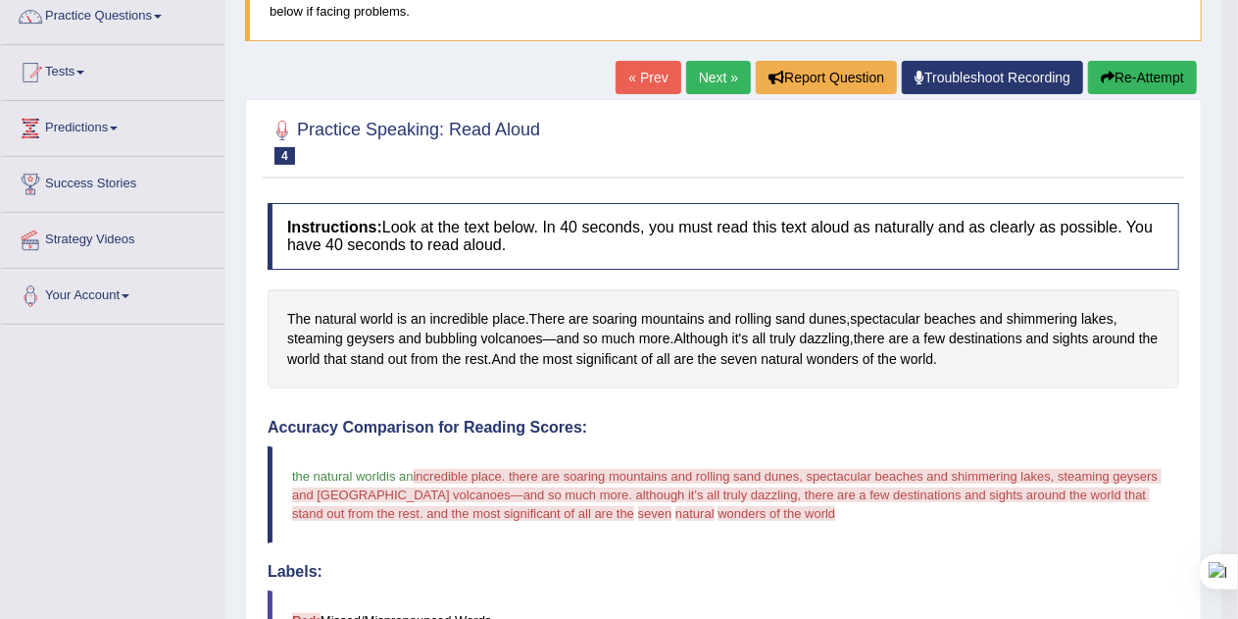
click at [1146, 74] on button "Re-Attempt" at bounding box center [1142, 77] width 109 height 33
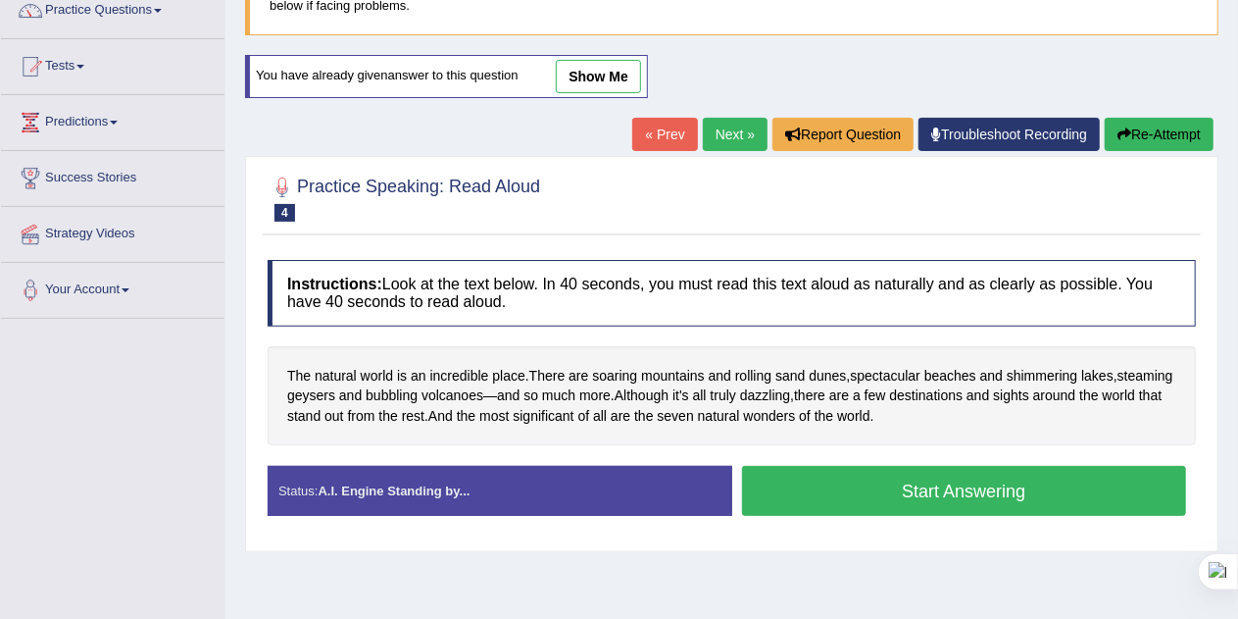
click at [910, 476] on button "Start Answering" at bounding box center [964, 491] width 445 height 50
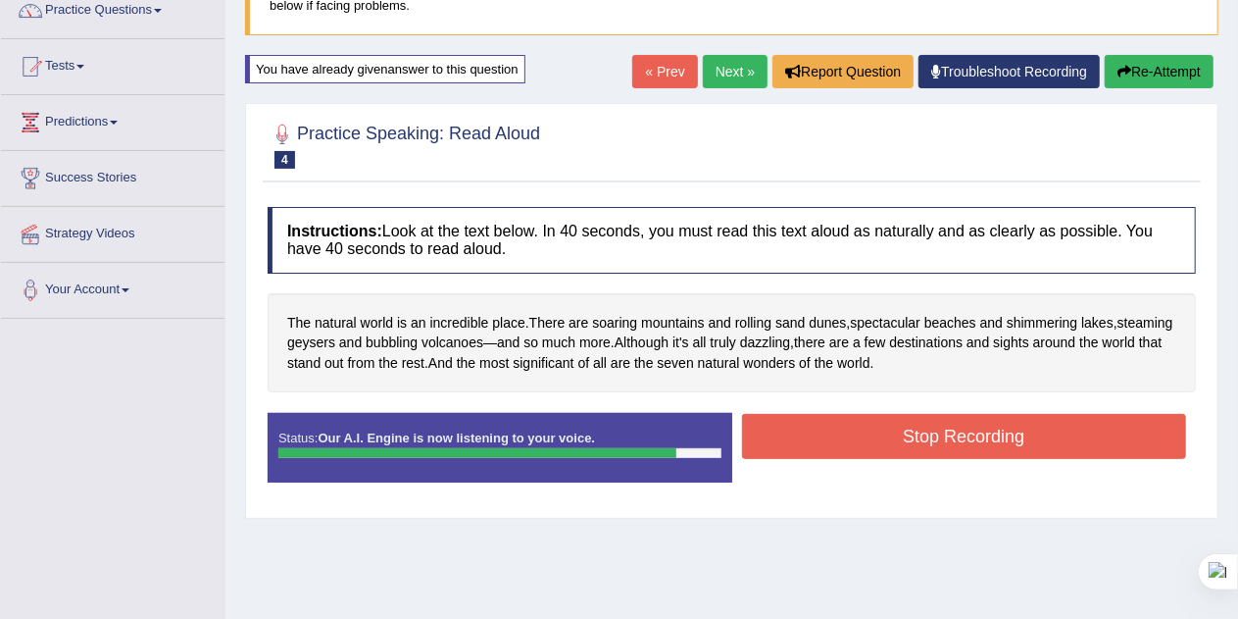
click at [1087, 415] on button "Stop Recording" at bounding box center [964, 436] width 445 height 45
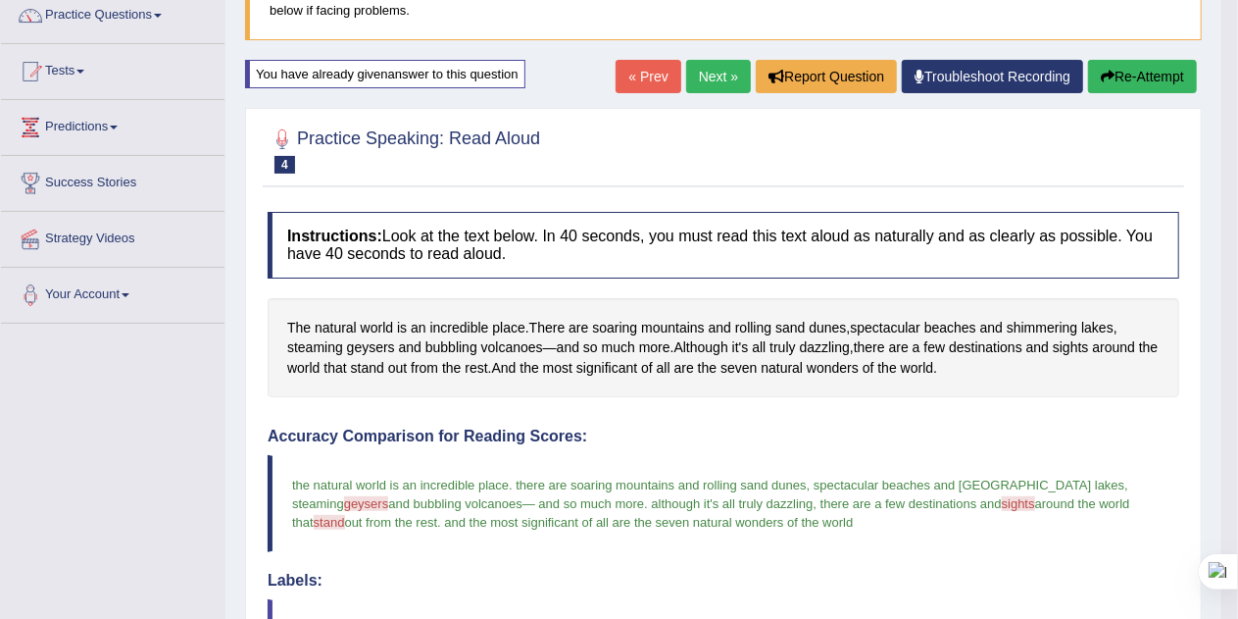
scroll to position [142, 0]
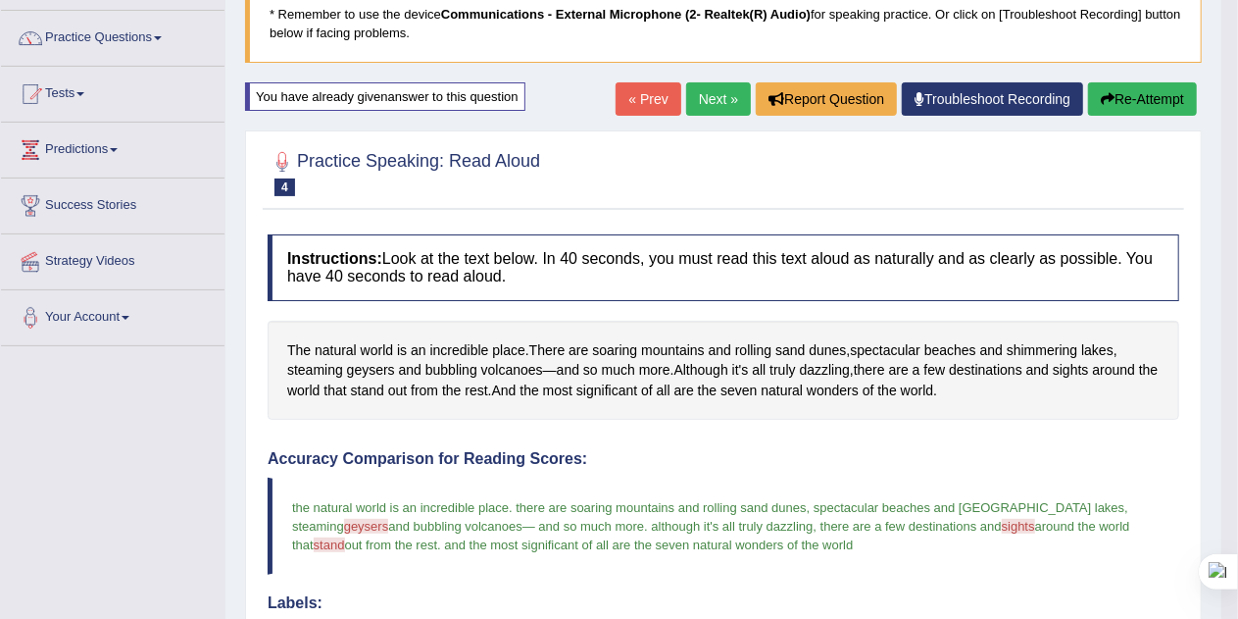
click at [1137, 98] on button "Re-Attempt" at bounding box center [1142, 98] width 109 height 33
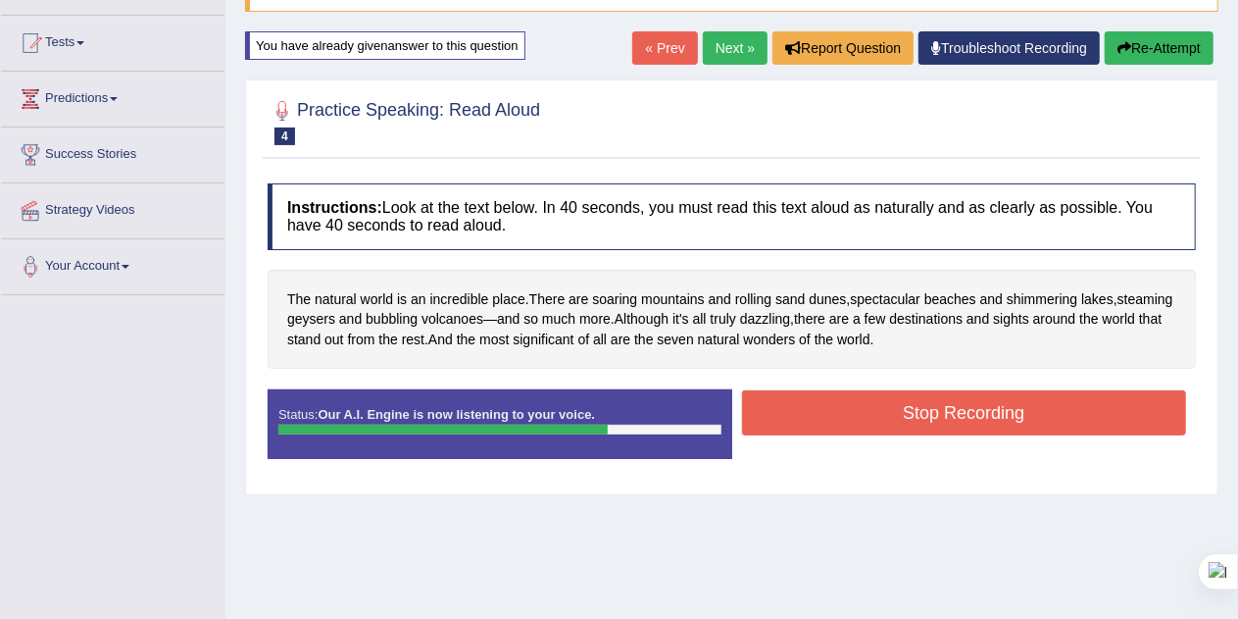
click at [1059, 414] on button "Stop Recording" at bounding box center [964, 412] width 445 height 45
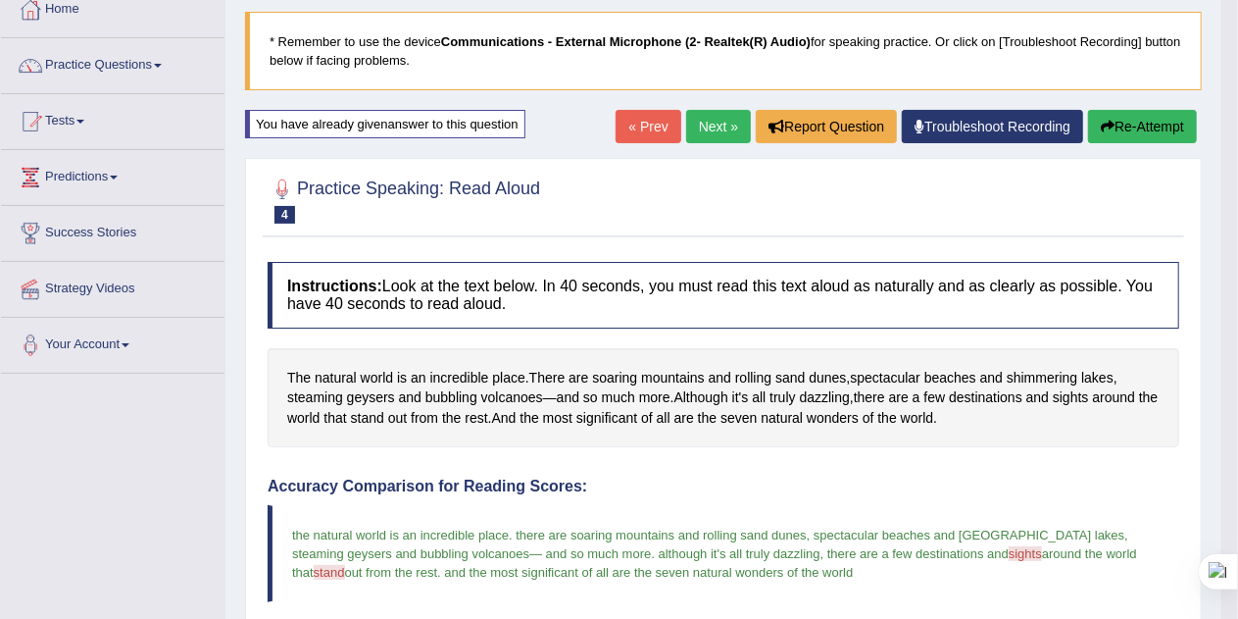
scroll to position [110, 0]
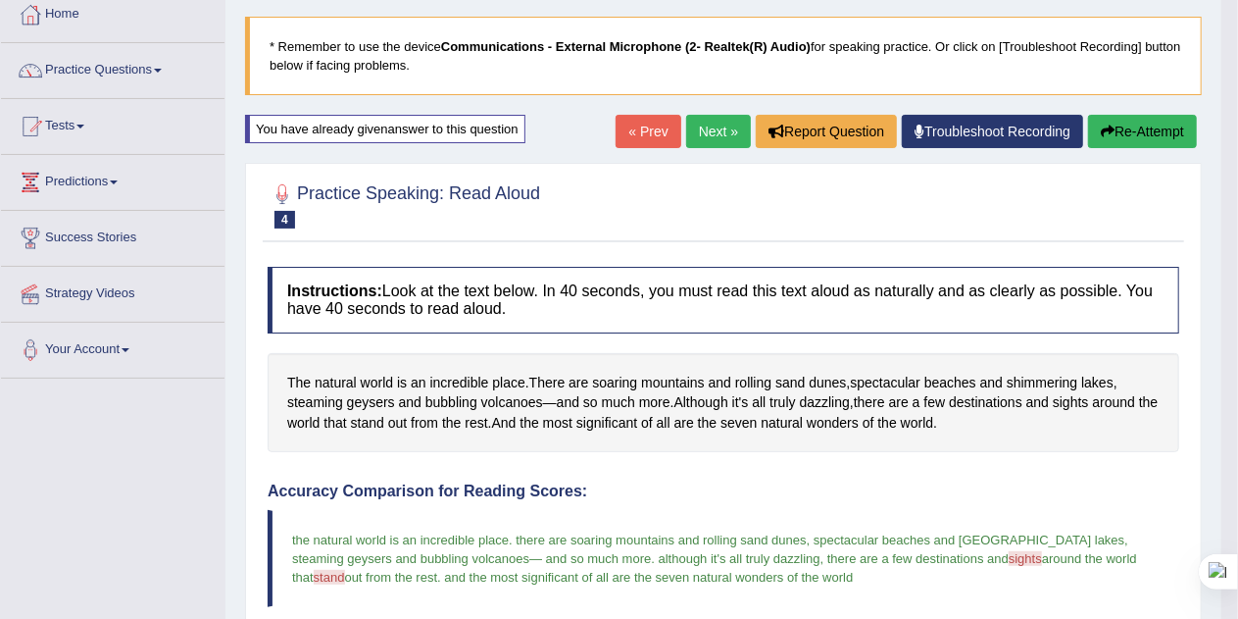
click at [716, 135] on link "Next »" at bounding box center [718, 131] width 65 height 33
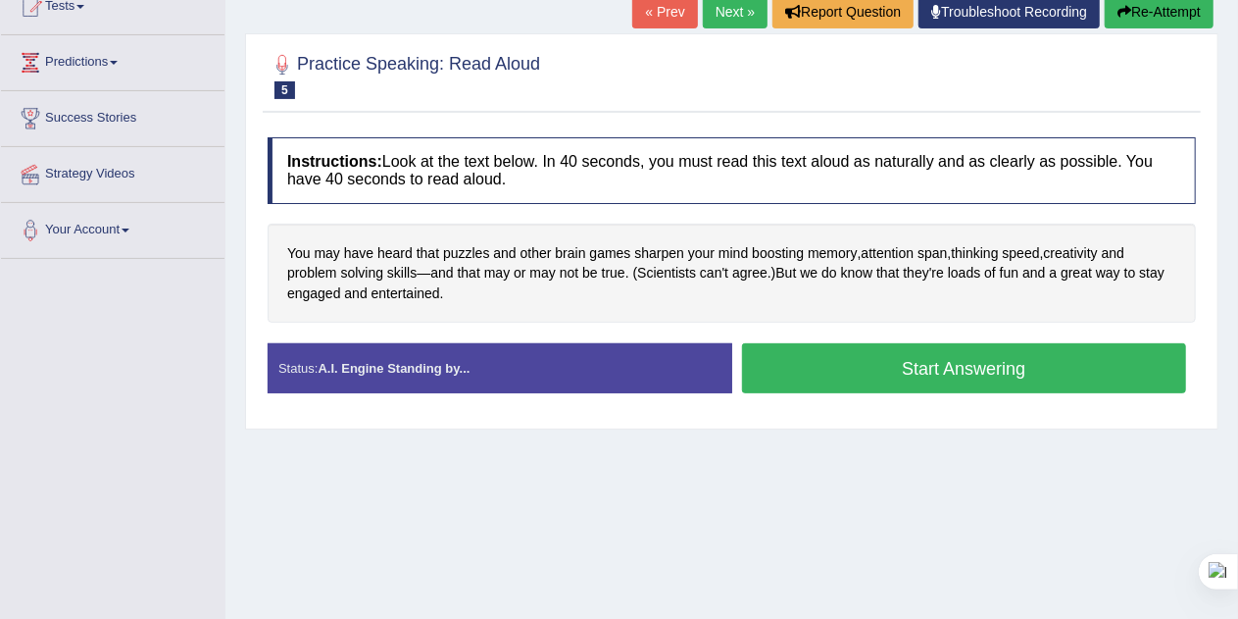
scroll to position [230, 0]
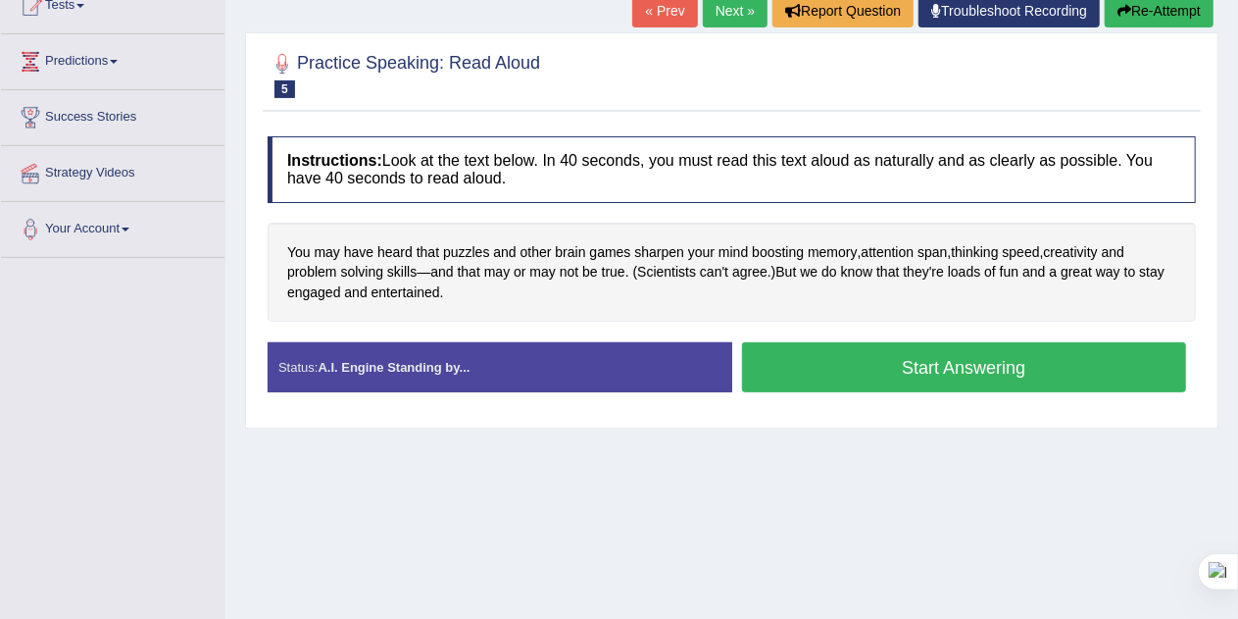
click at [1056, 369] on button "Start Answering" at bounding box center [964, 367] width 445 height 50
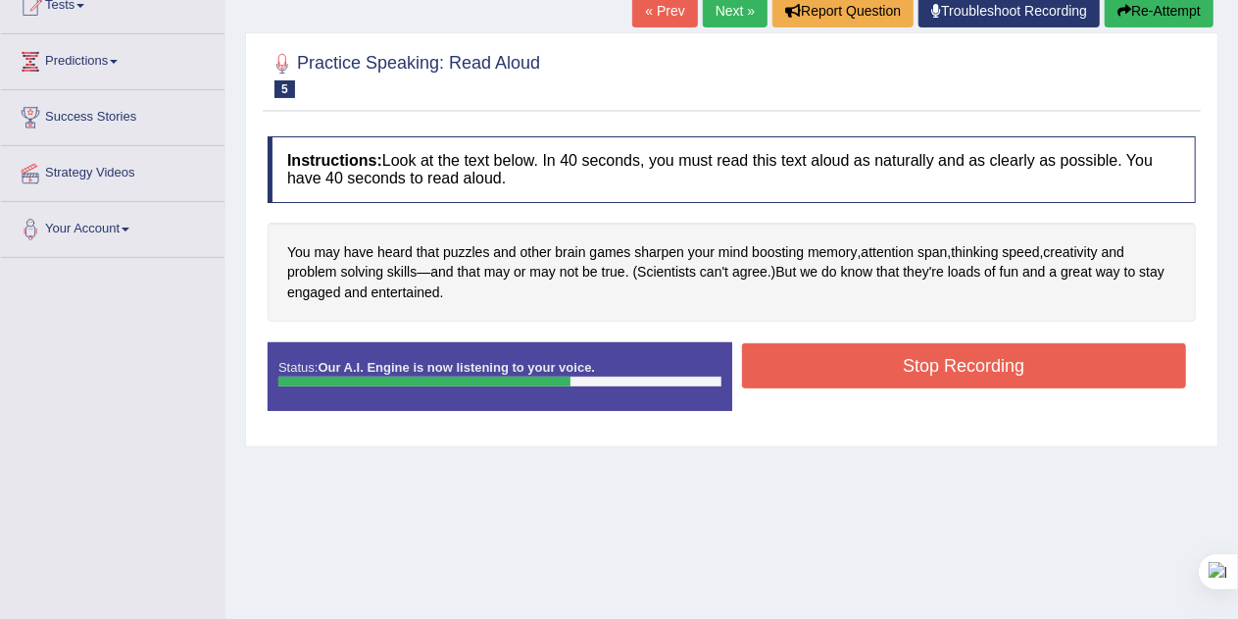
click at [1065, 367] on button "Stop Recording" at bounding box center [964, 365] width 445 height 45
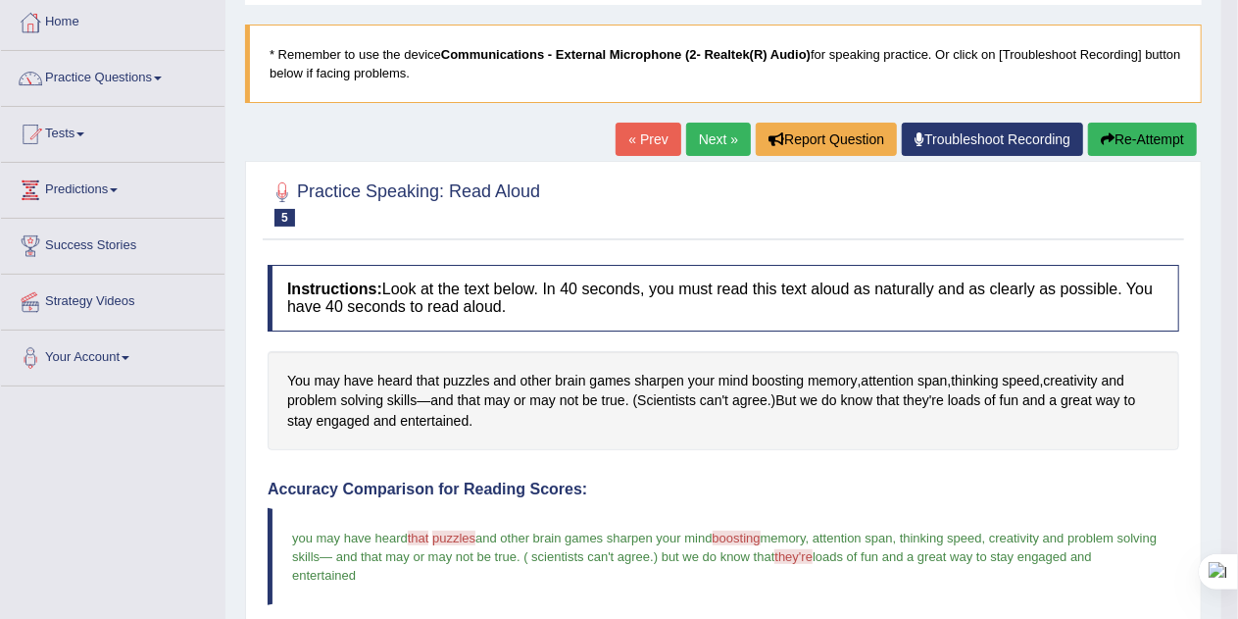
scroll to position [100, 0]
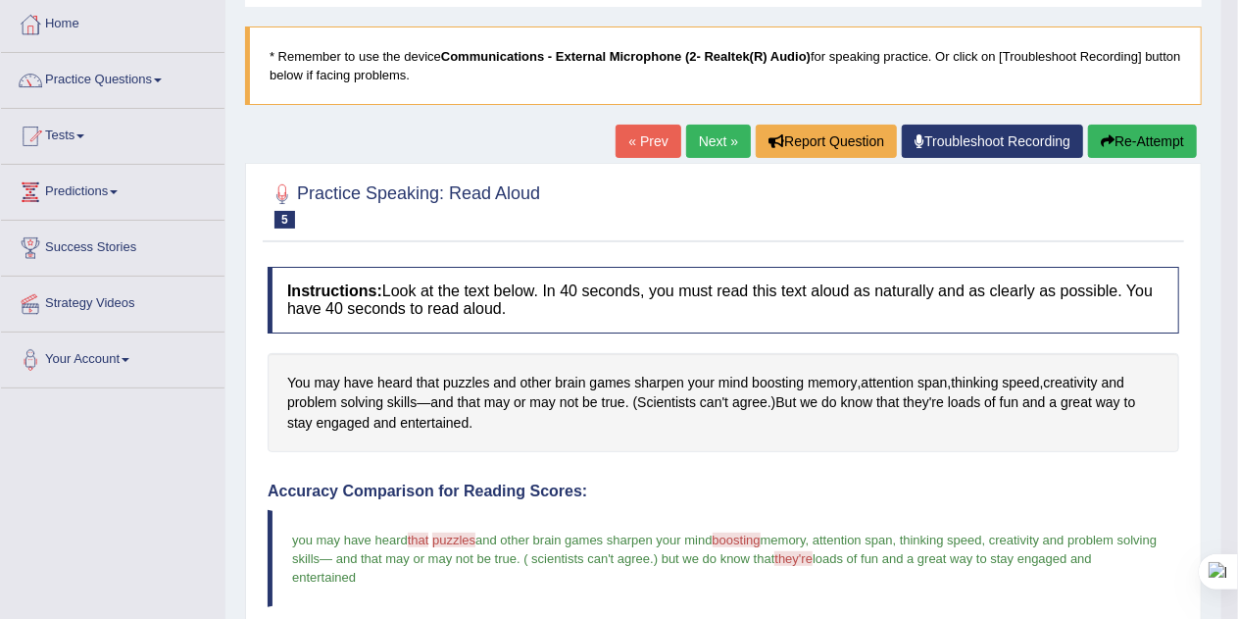
click at [711, 142] on link "Next »" at bounding box center [718, 140] width 65 height 33
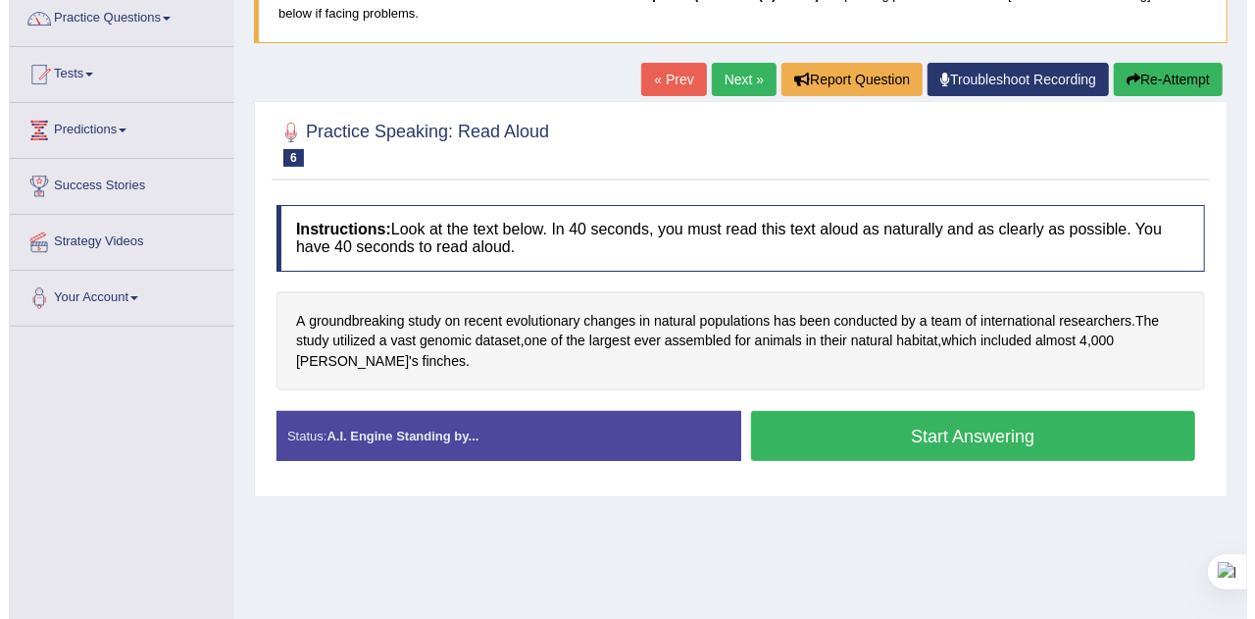
scroll to position [163, 0]
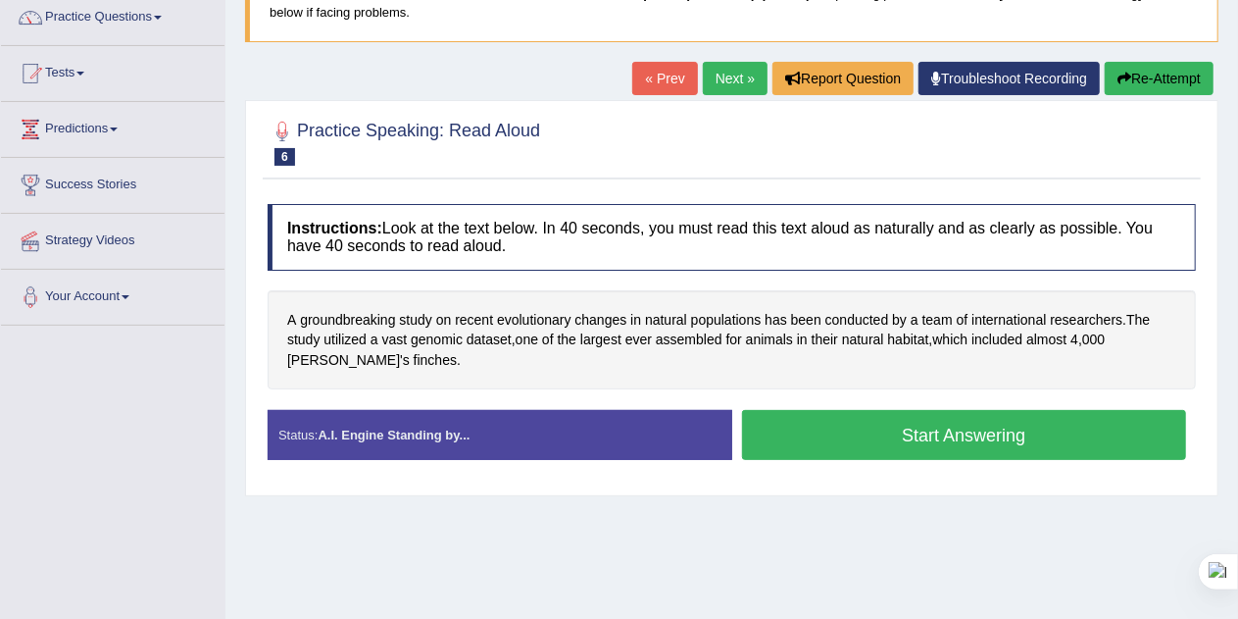
click at [988, 439] on button "Start Answering" at bounding box center [964, 435] width 445 height 50
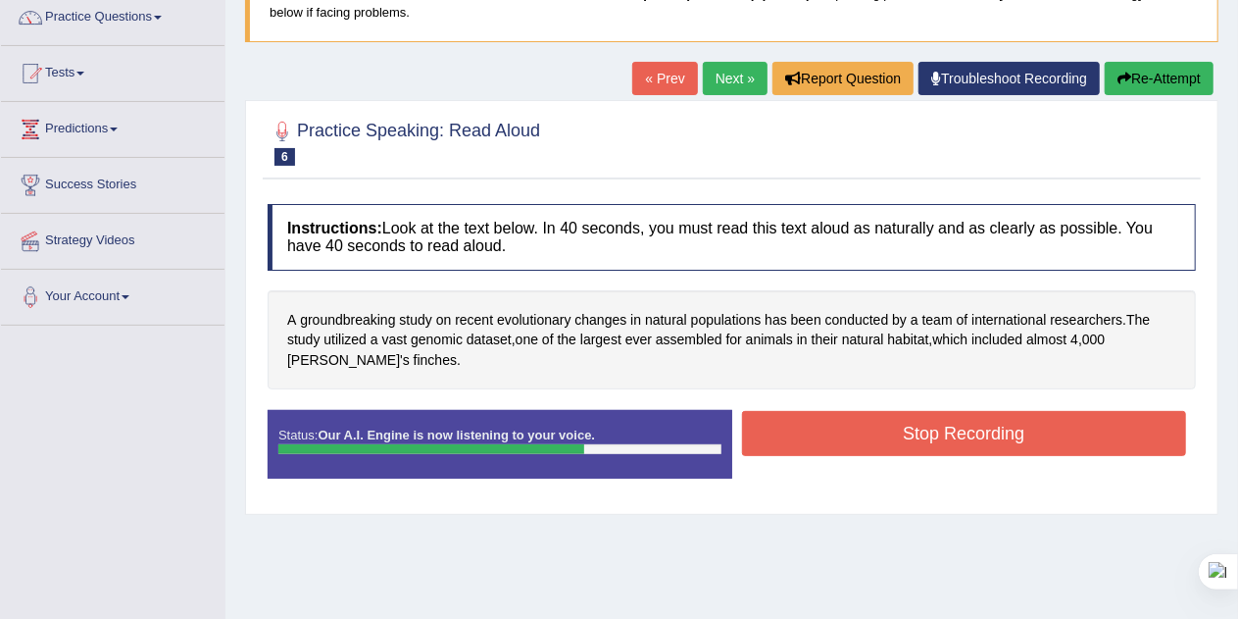
click at [988, 439] on button "Stop Recording" at bounding box center [964, 433] width 445 height 45
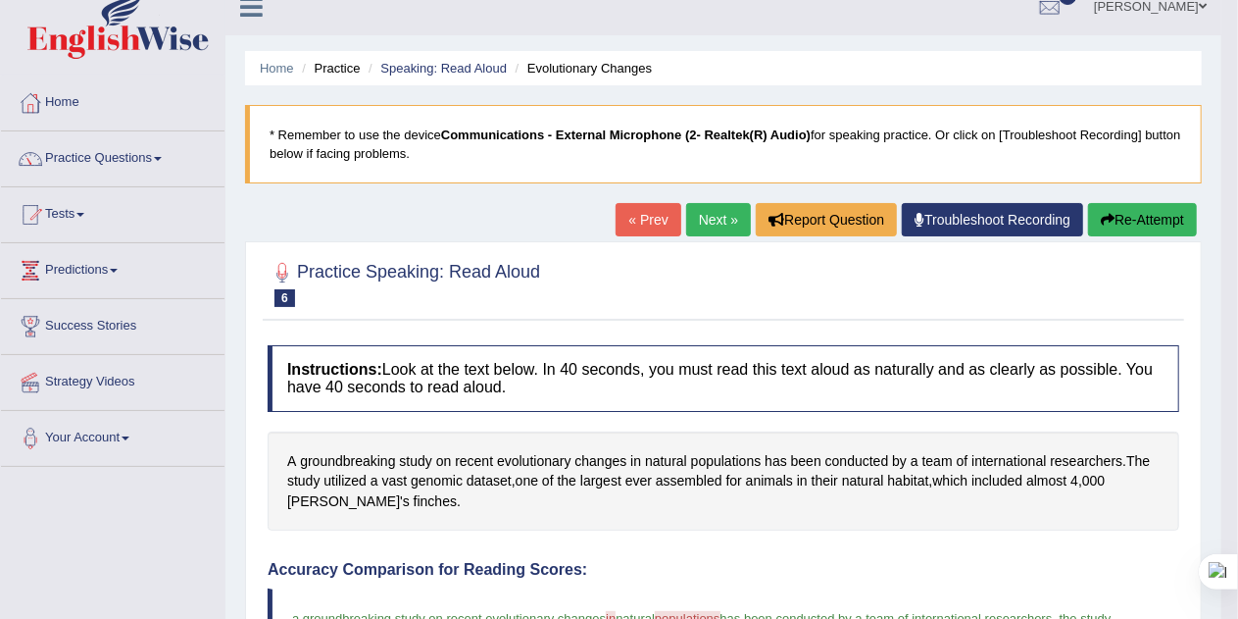
scroll to position [0, 0]
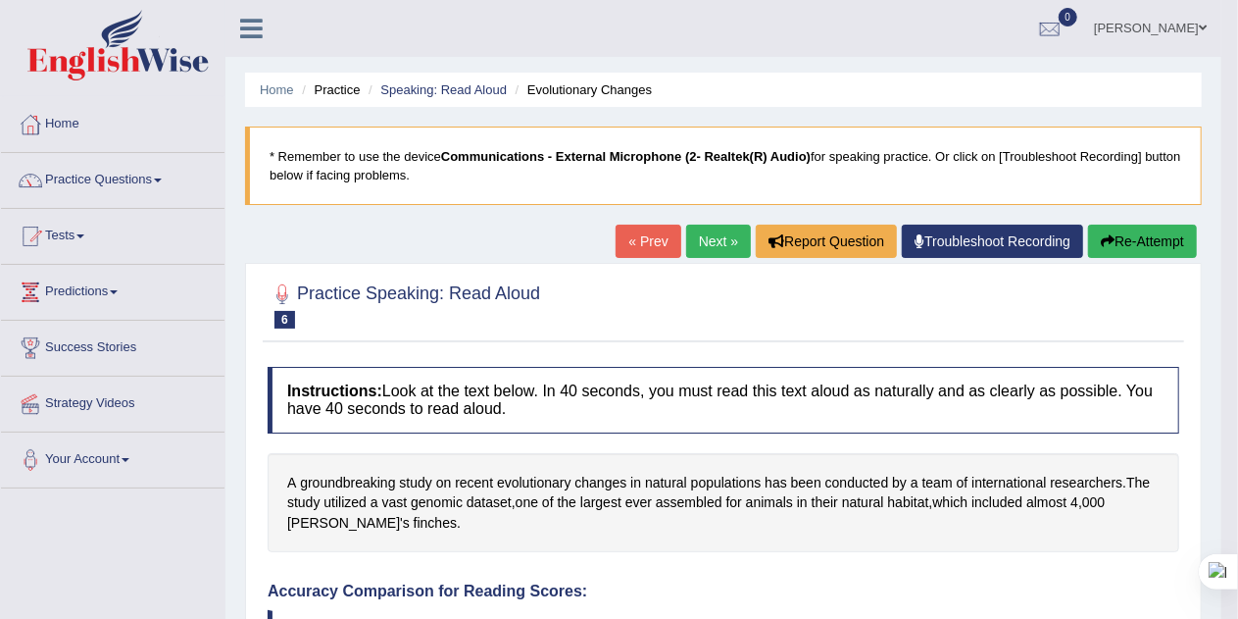
click at [1140, 241] on button "Re-Attempt" at bounding box center [1142, 240] width 109 height 33
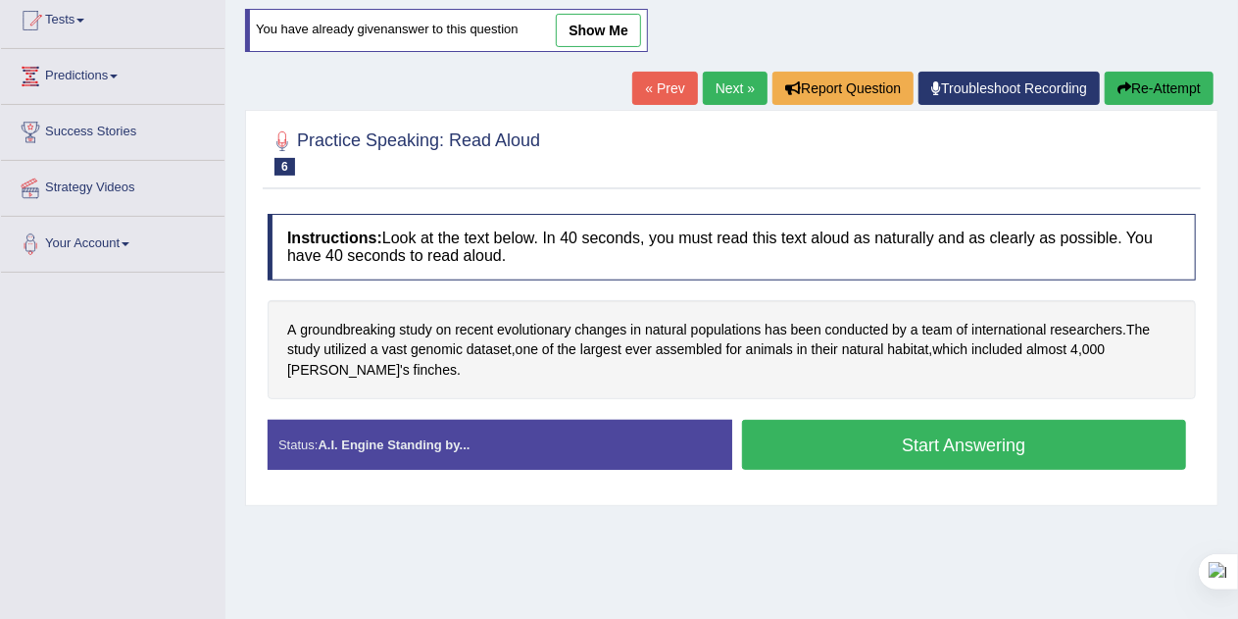
scroll to position [220, 0]
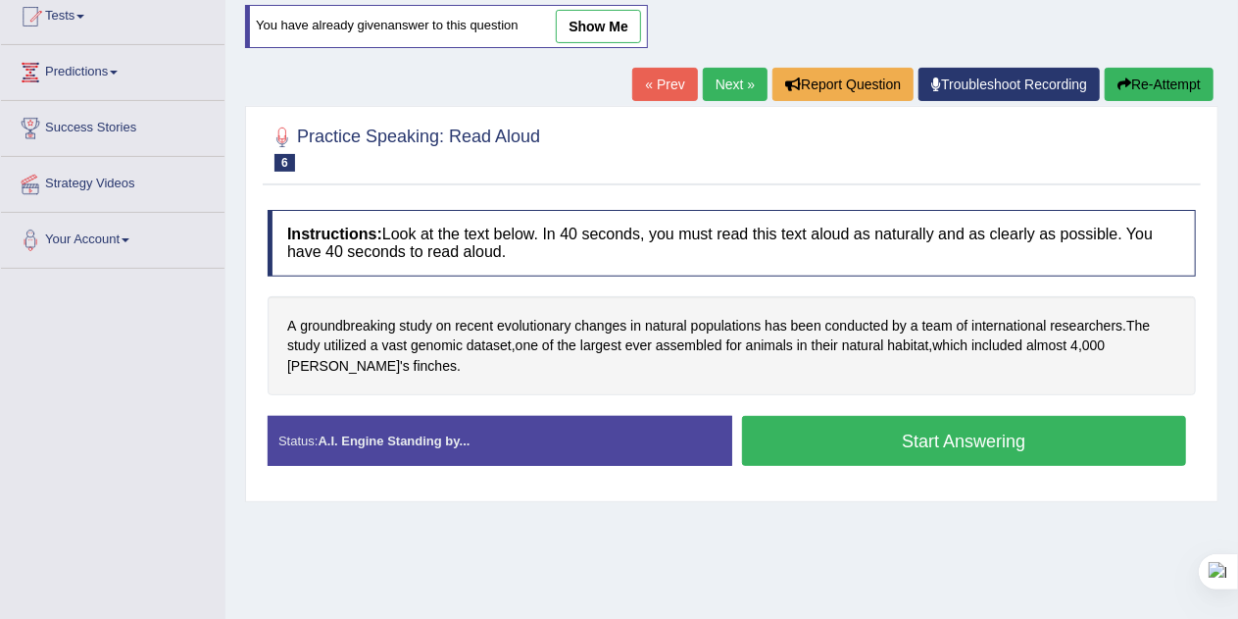
click at [944, 446] on button "Start Answering" at bounding box center [964, 441] width 445 height 50
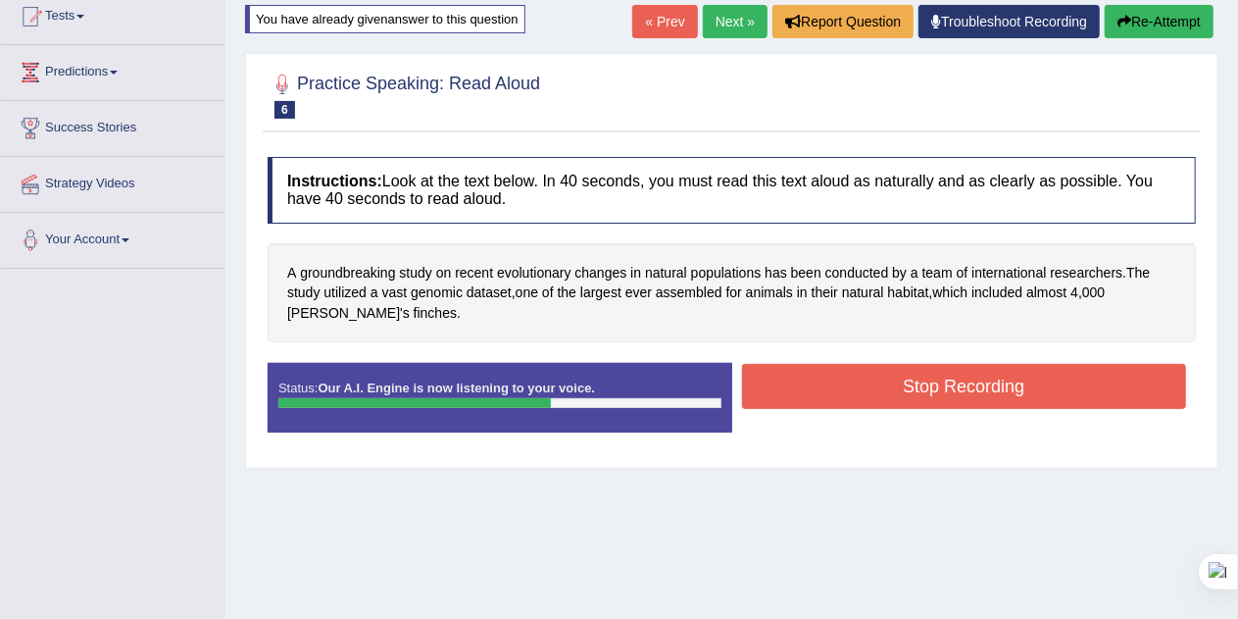
click at [916, 399] on button "Stop Recording" at bounding box center [964, 386] width 445 height 45
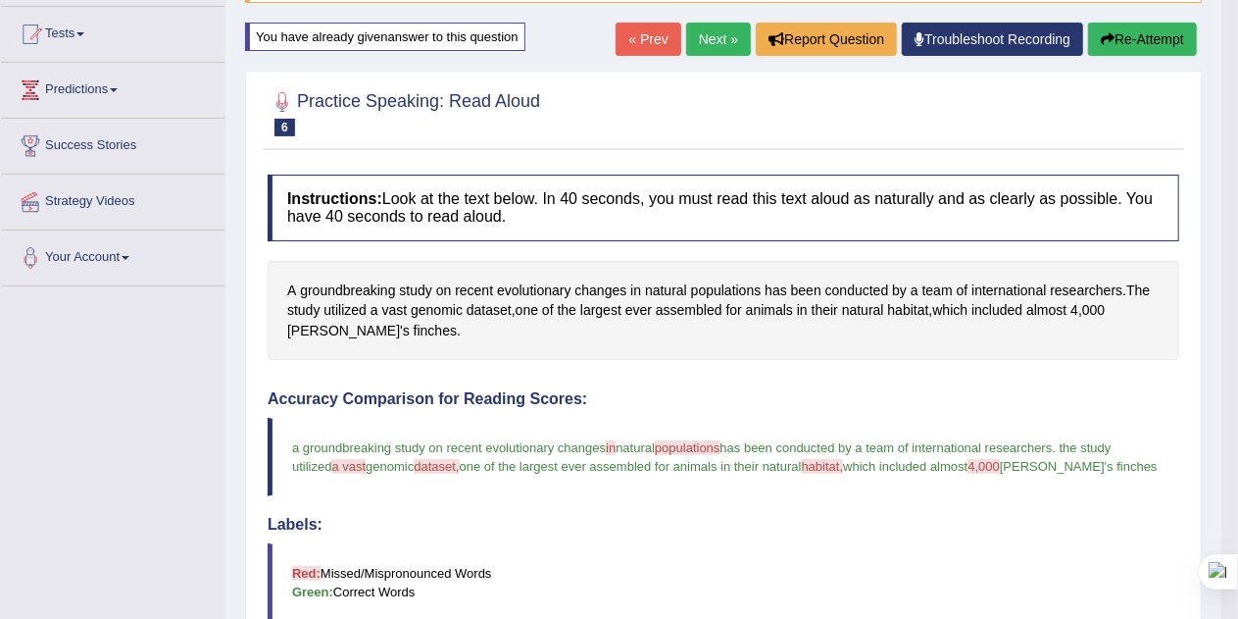
scroll to position [194, 0]
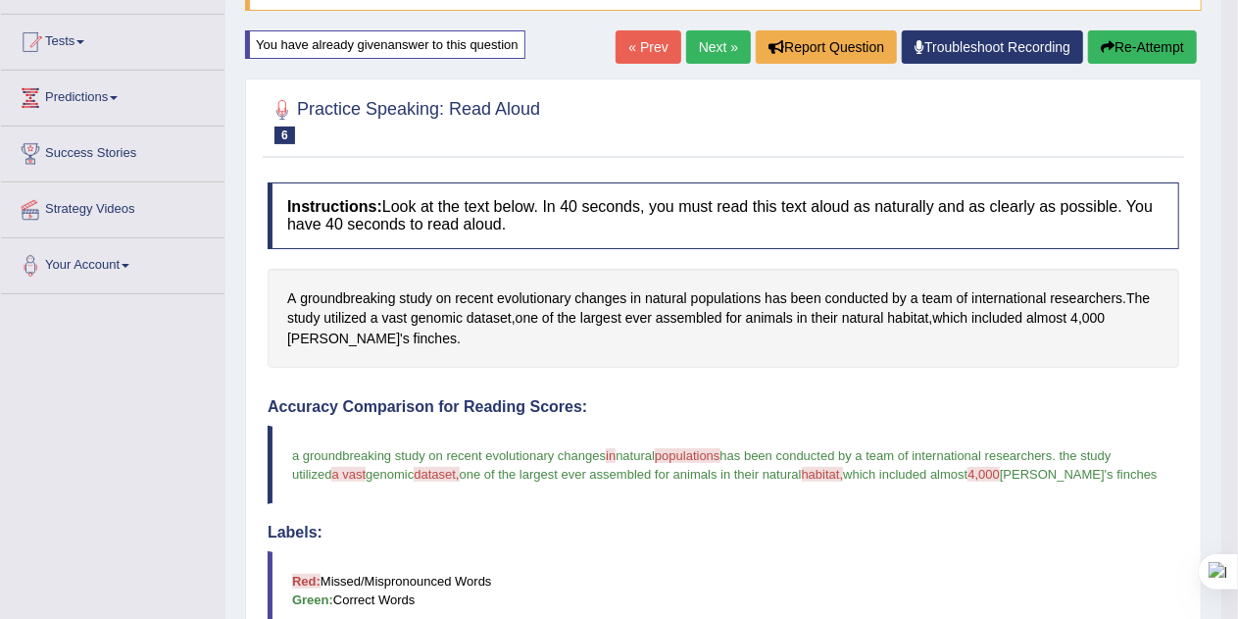
click at [1145, 49] on button "Re-Attempt" at bounding box center [1142, 46] width 109 height 33
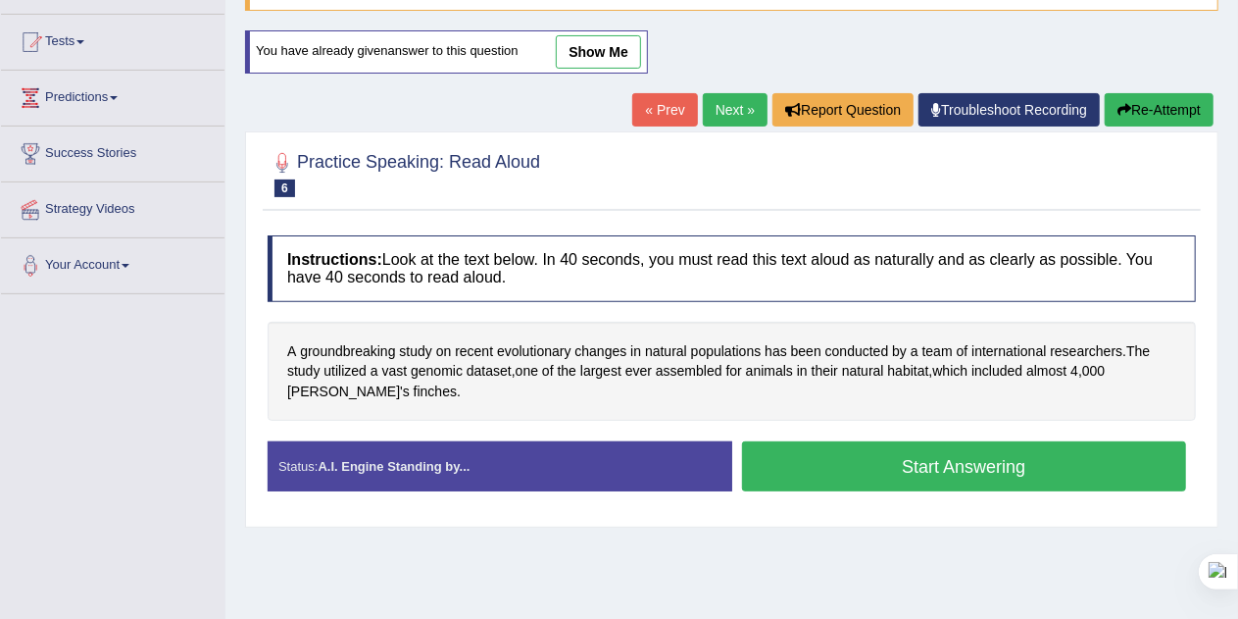
click at [1096, 473] on button "Start Answering" at bounding box center [964, 466] width 445 height 50
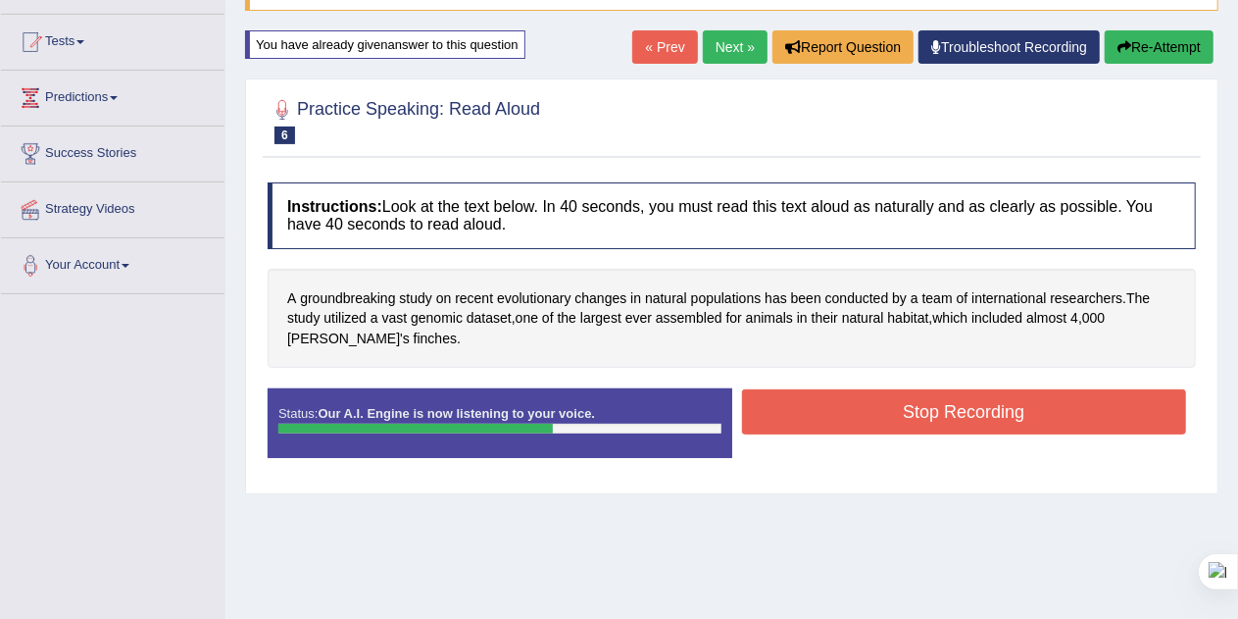
click at [1119, 415] on button "Stop Recording" at bounding box center [964, 411] width 445 height 45
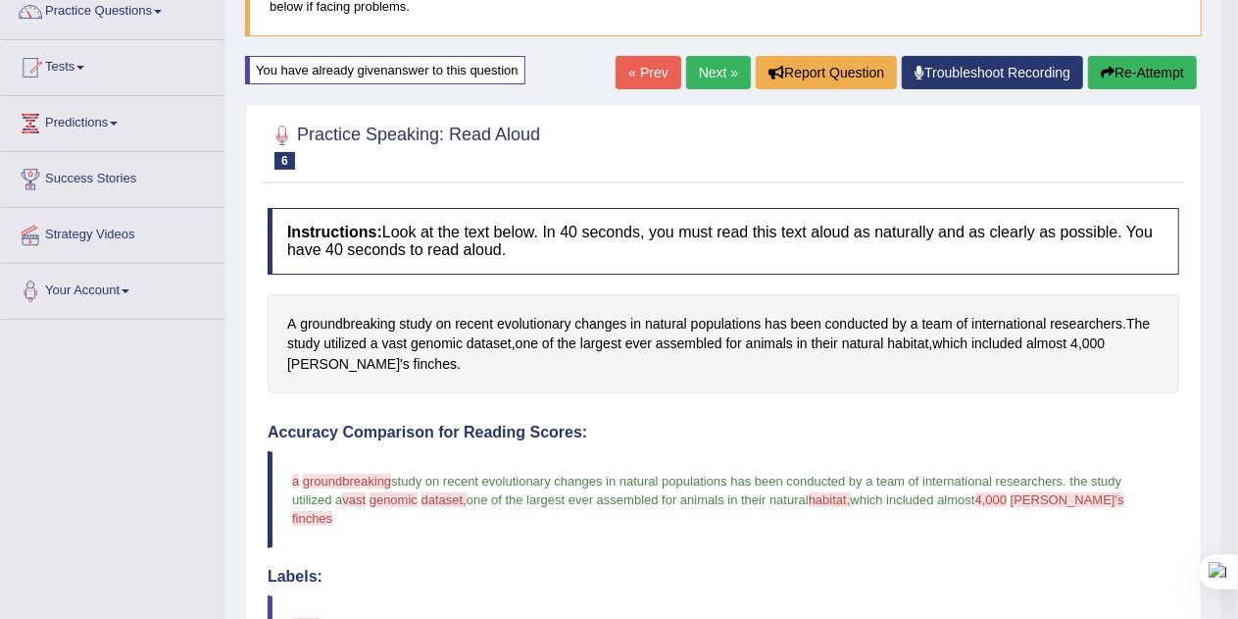
scroll to position [168, 0]
click at [1163, 75] on button "Re-Attempt" at bounding box center [1142, 73] width 109 height 33
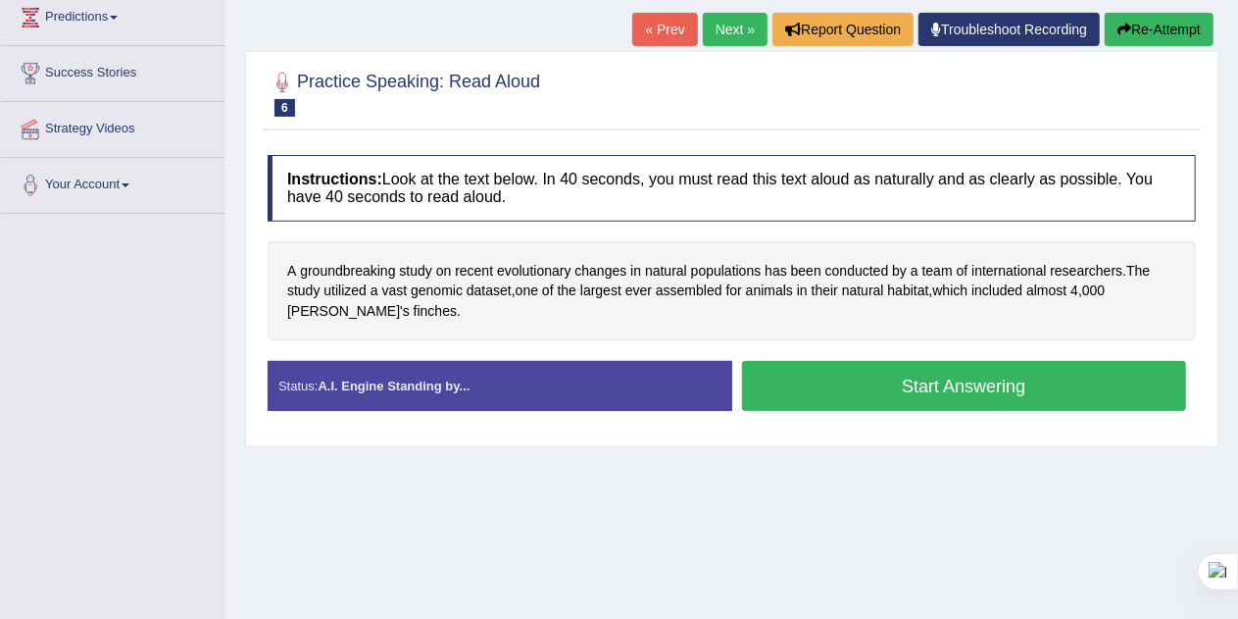
scroll to position [275, 0]
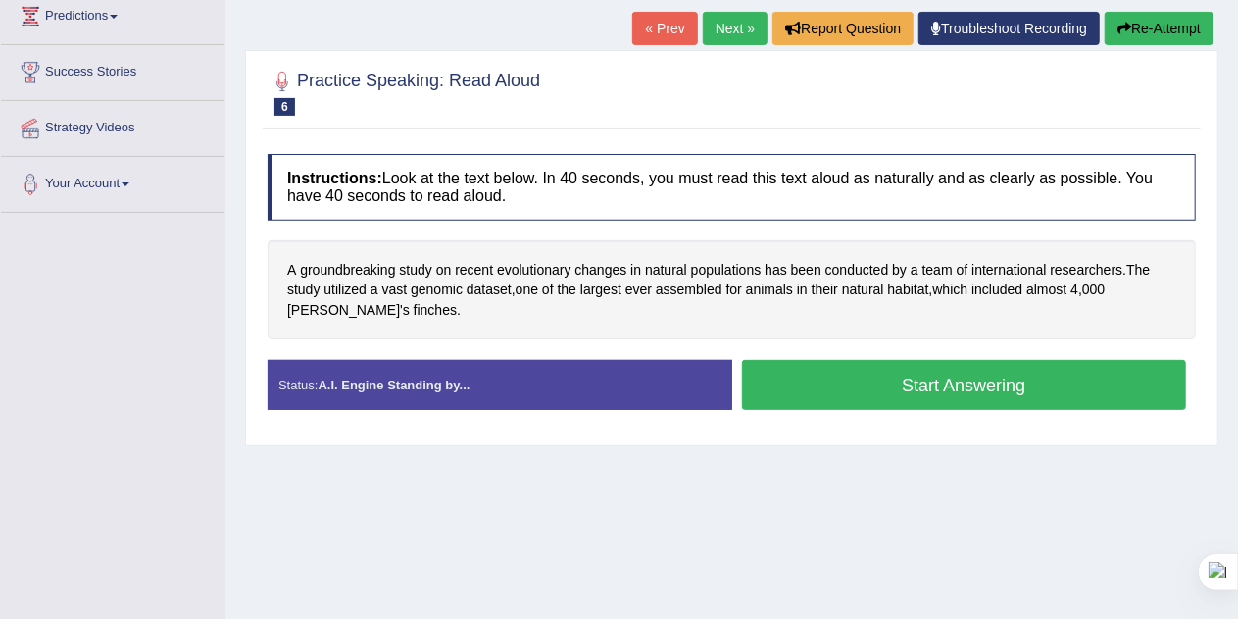
click at [1059, 415] on div "Stop Recording" at bounding box center [964, 415] width 465 height 1
click at [1074, 391] on button "Start Answering" at bounding box center [964, 385] width 445 height 50
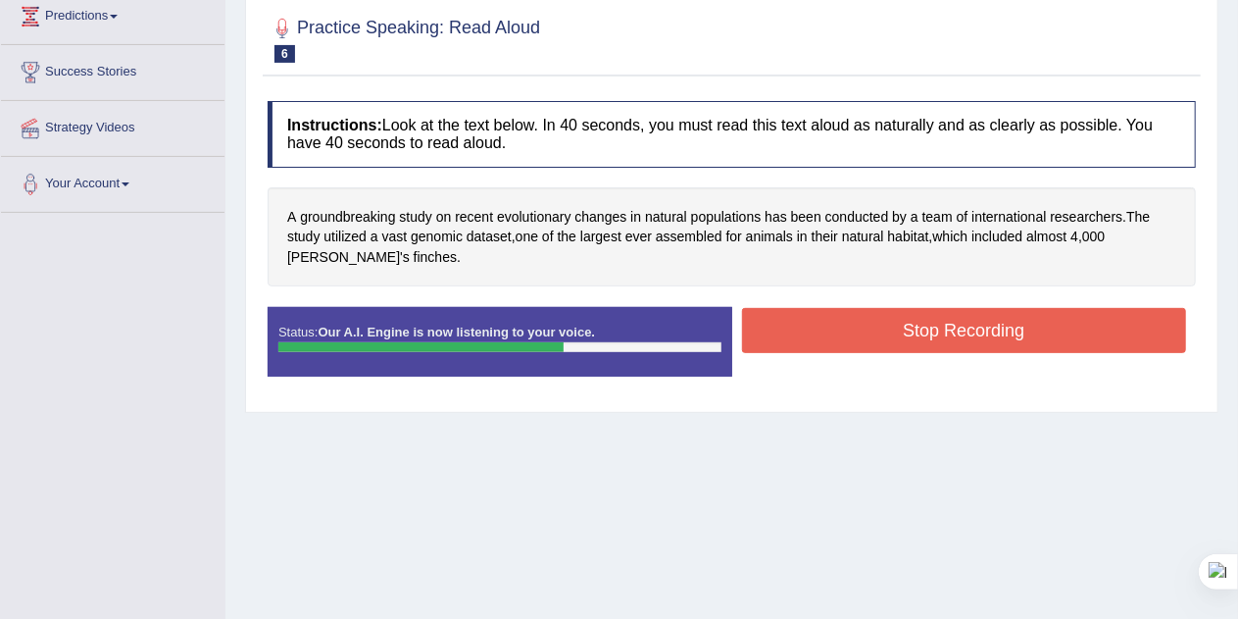
click at [1126, 336] on button "Stop Recording" at bounding box center [964, 330] width 445 height 45
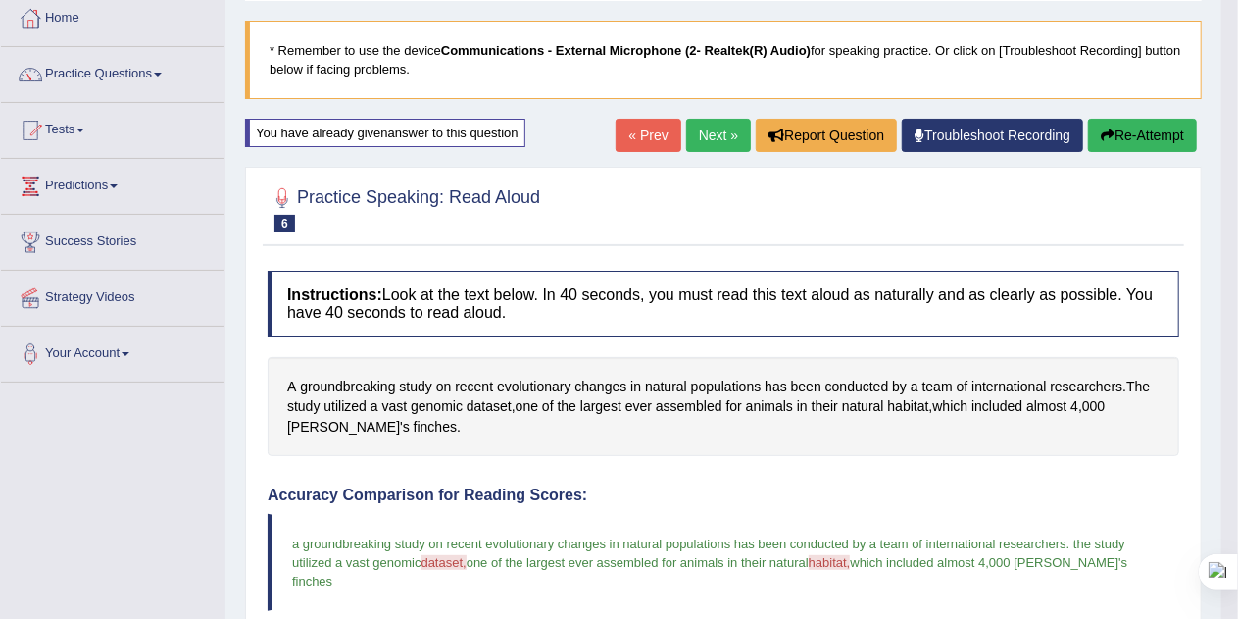
scroll to position [0, 0]
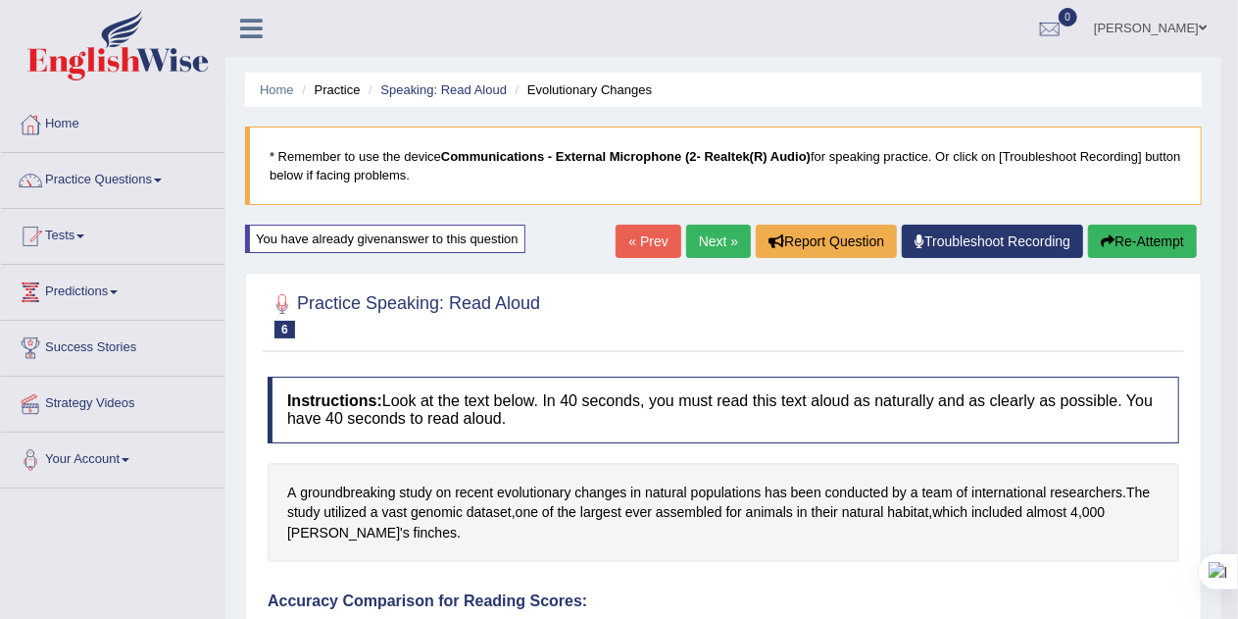
click at [696, 242] on link "Next »" at bounding box center [718, 240] width 65 height 33
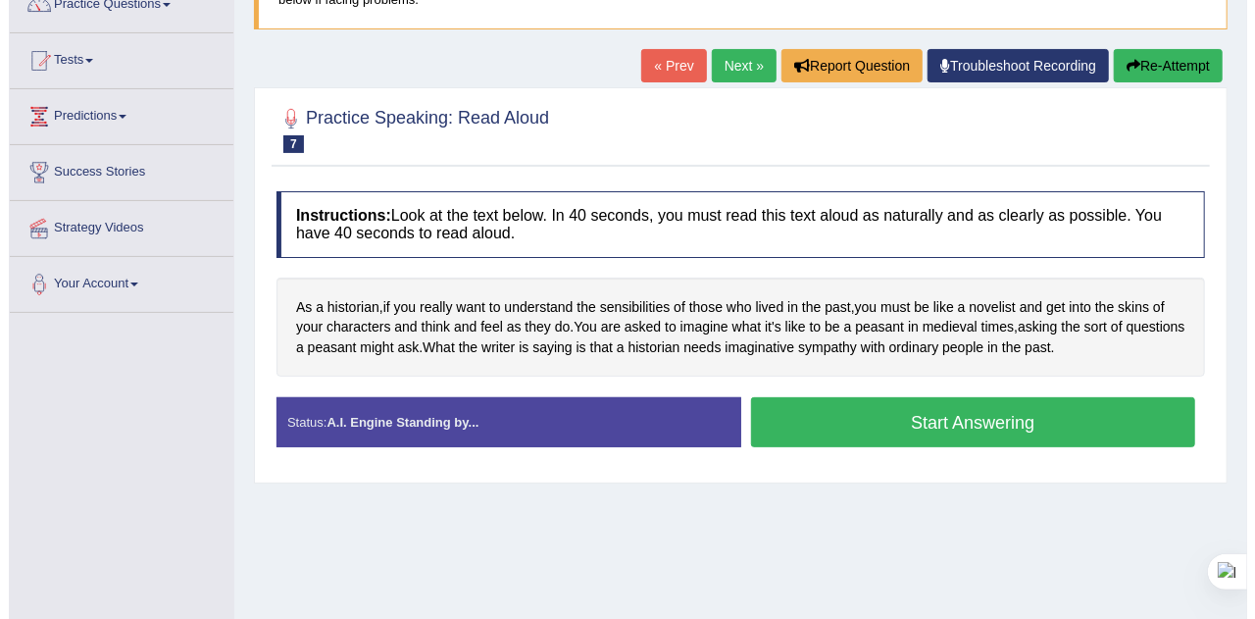
scroll to position [184, 0]
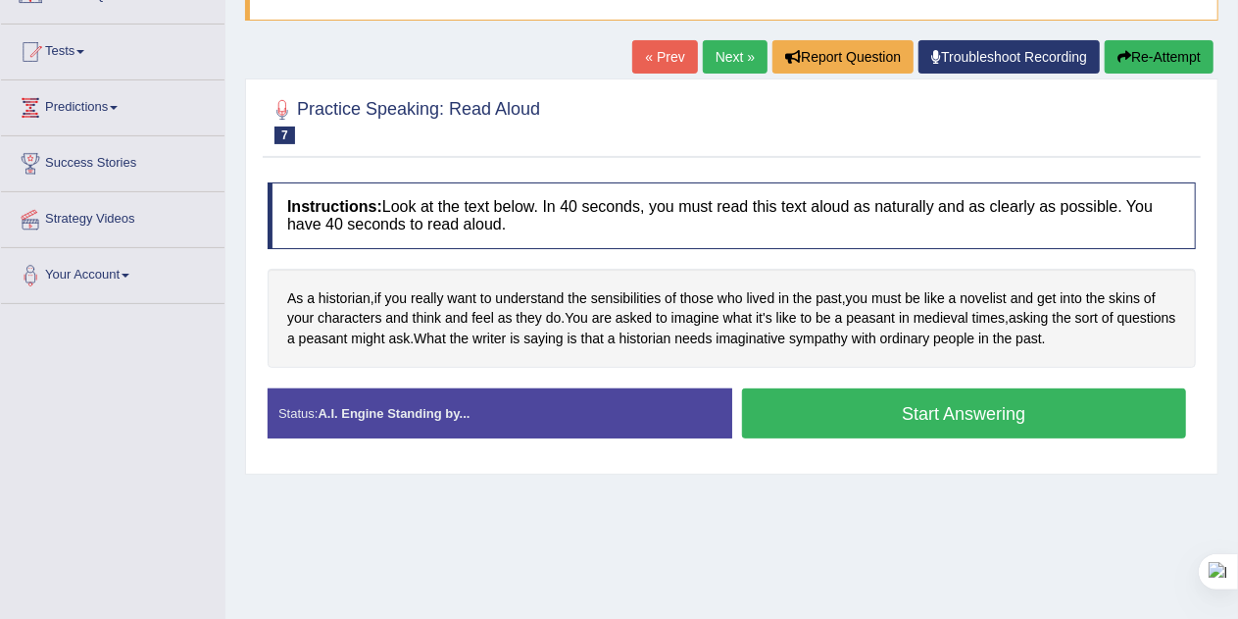
click at [1100, 418] on button "Start Answering" at bounding box center [964, 413] width 445 height 50
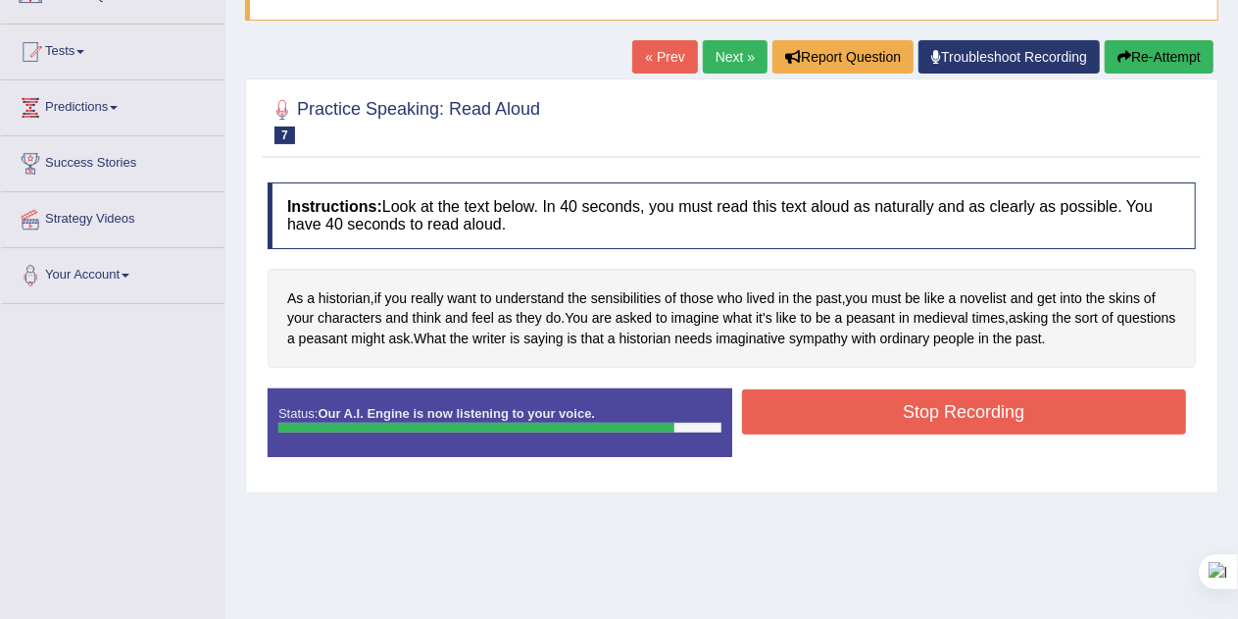
click at [1111, 409] on button "Stop Recording" at bounding box center [964, 411] width 445 height 45
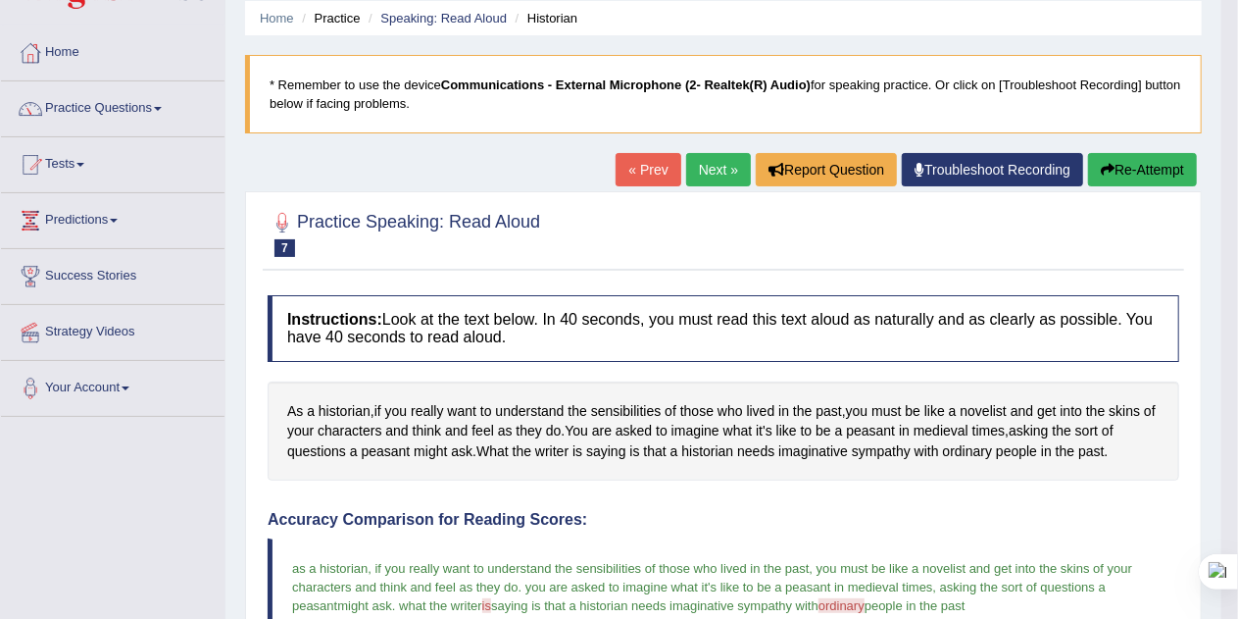
scroll to position [66, 0]
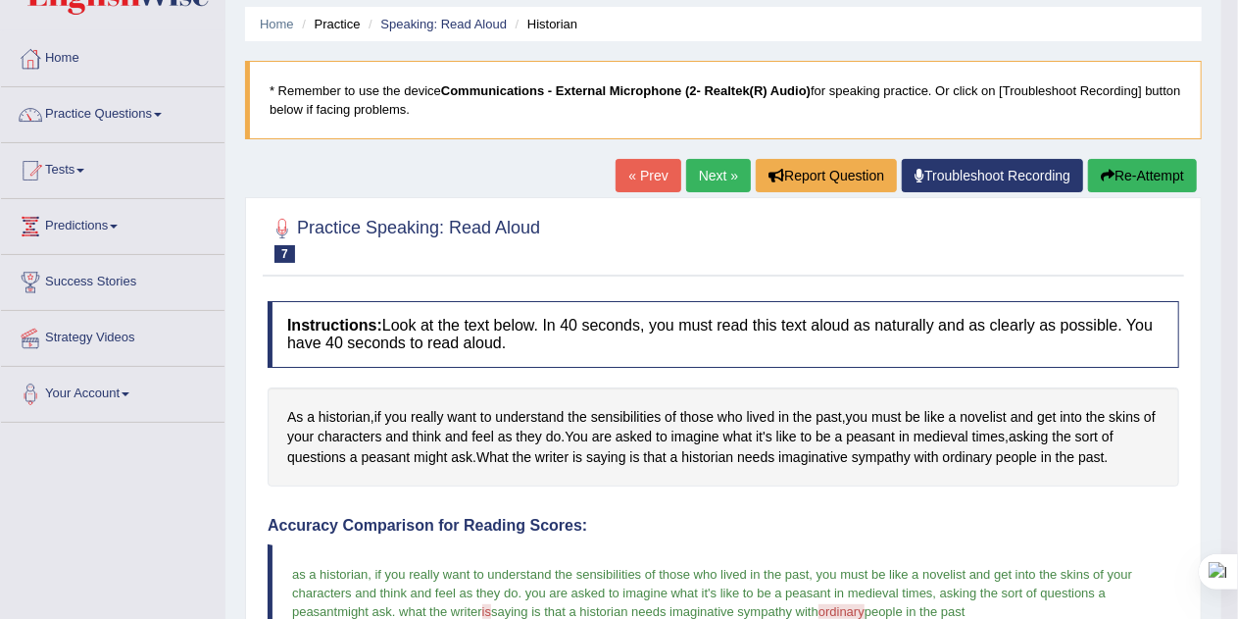
click at [718, 174] on link "Next »" at bounding box center [718, 175] width 65 height 33
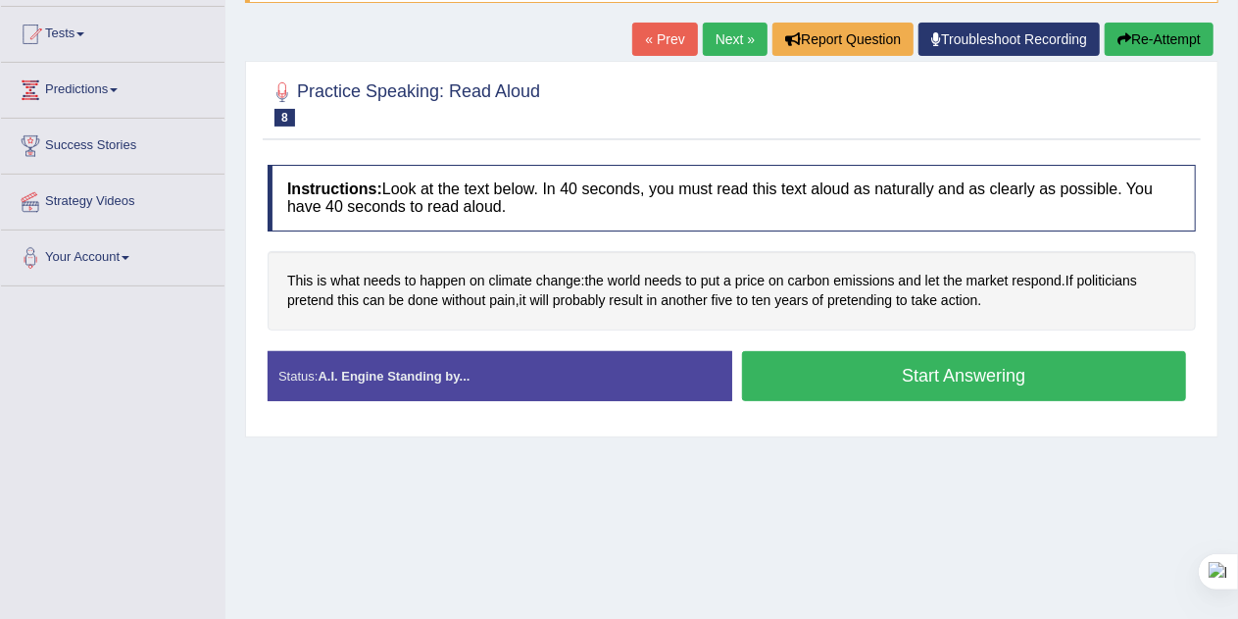
scroll to position [204, 0]
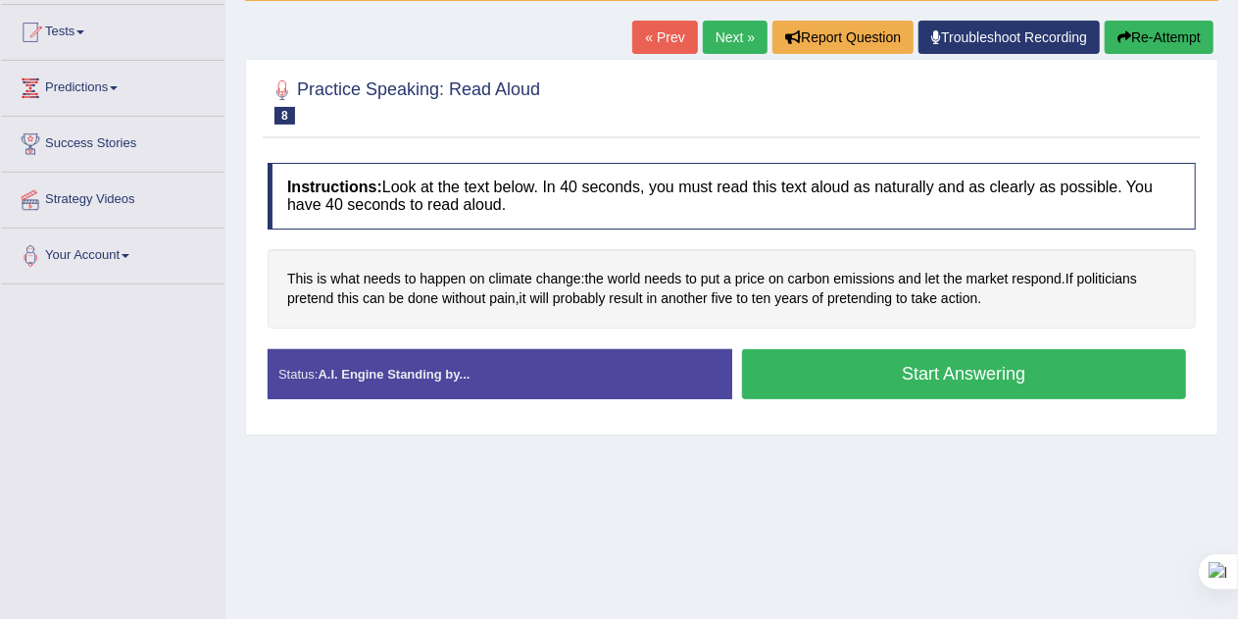
click at [1080, 376] on button "Start Answering" at bounding box center [964, 374] width 445 height 50
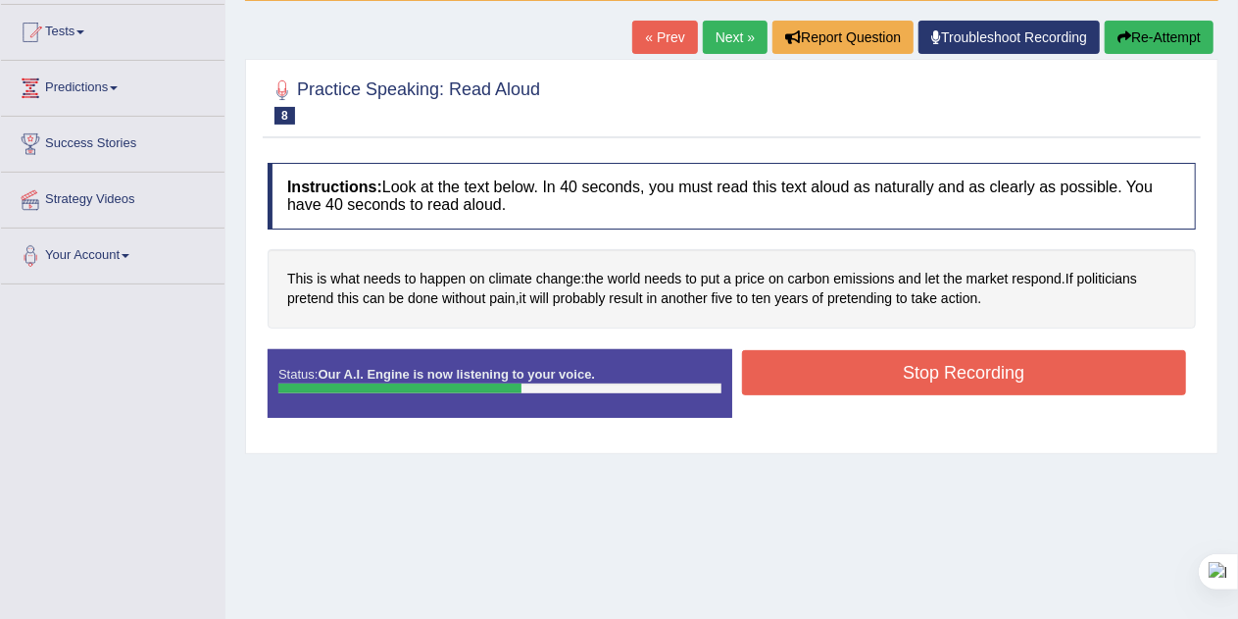
click at [1042, 371] on button "Stop Recording" at bounding box center [964, 372] width 445 height 45
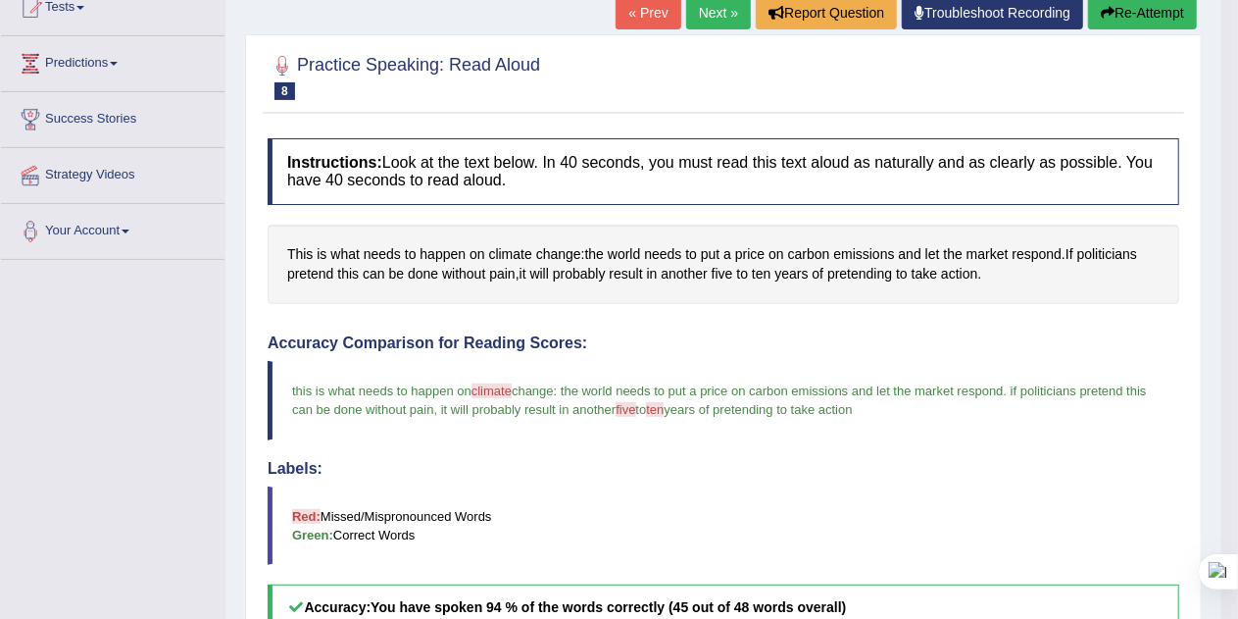
scroll to position [207, 0]
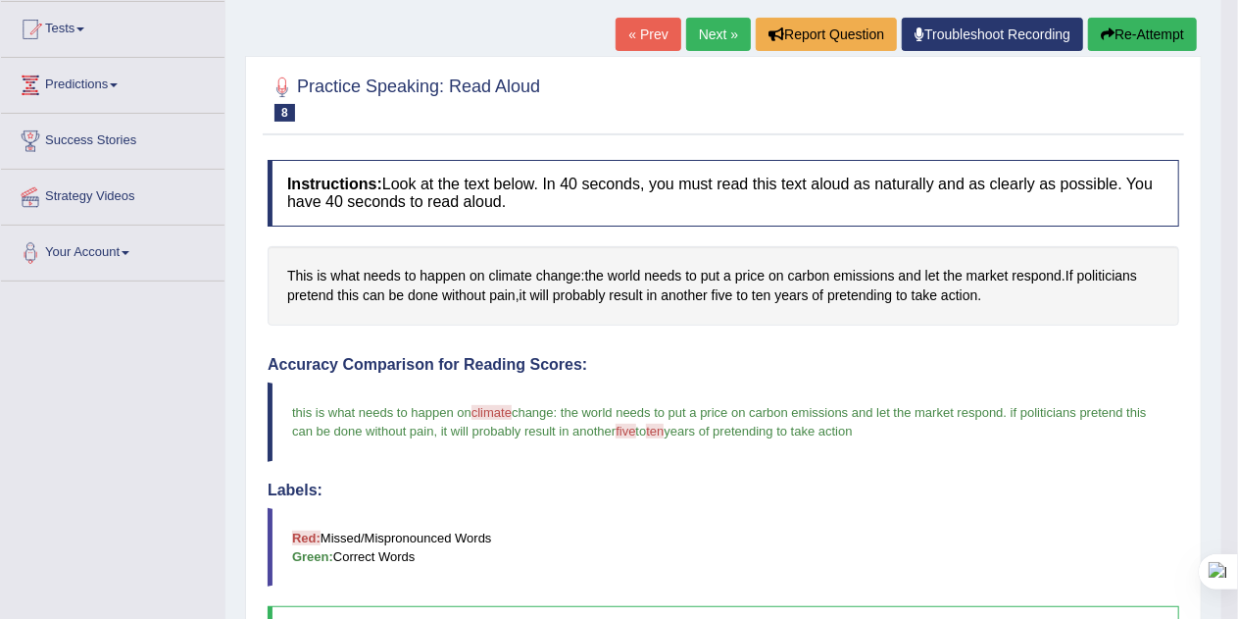
click at [1151, 40] on button "Re-Attempt" at bounding box center [1142, 34] width 109 height 33
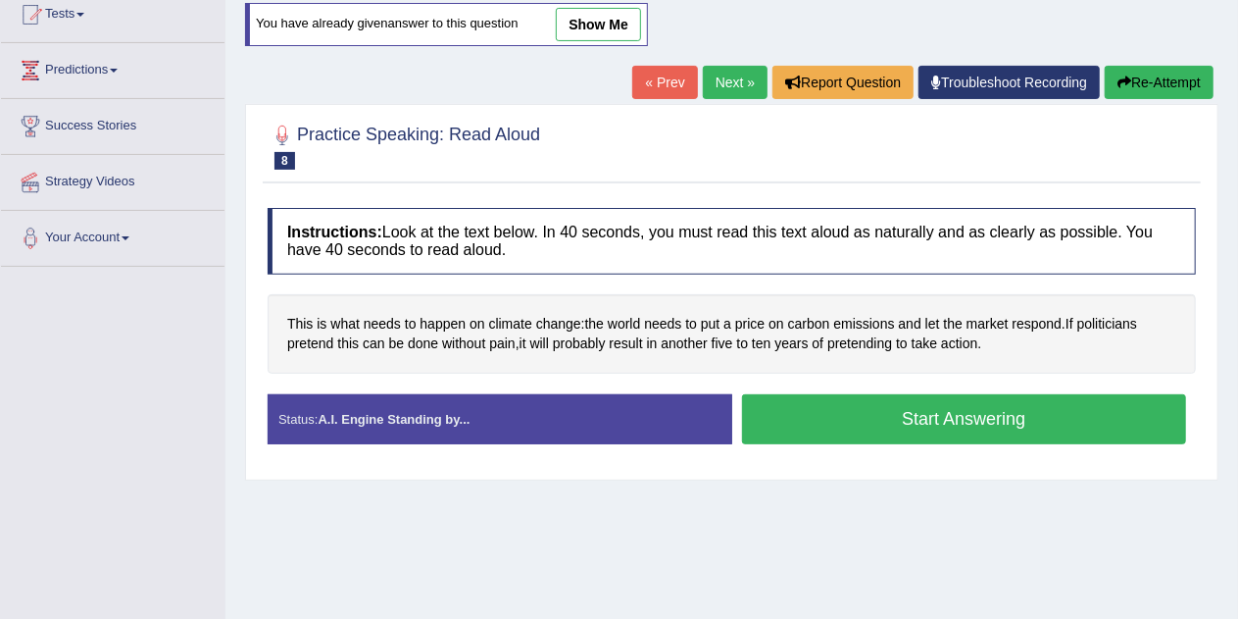
click at [1108, 418] on button "Start Answering" at bounding box center [964, 419] width 445 height 50
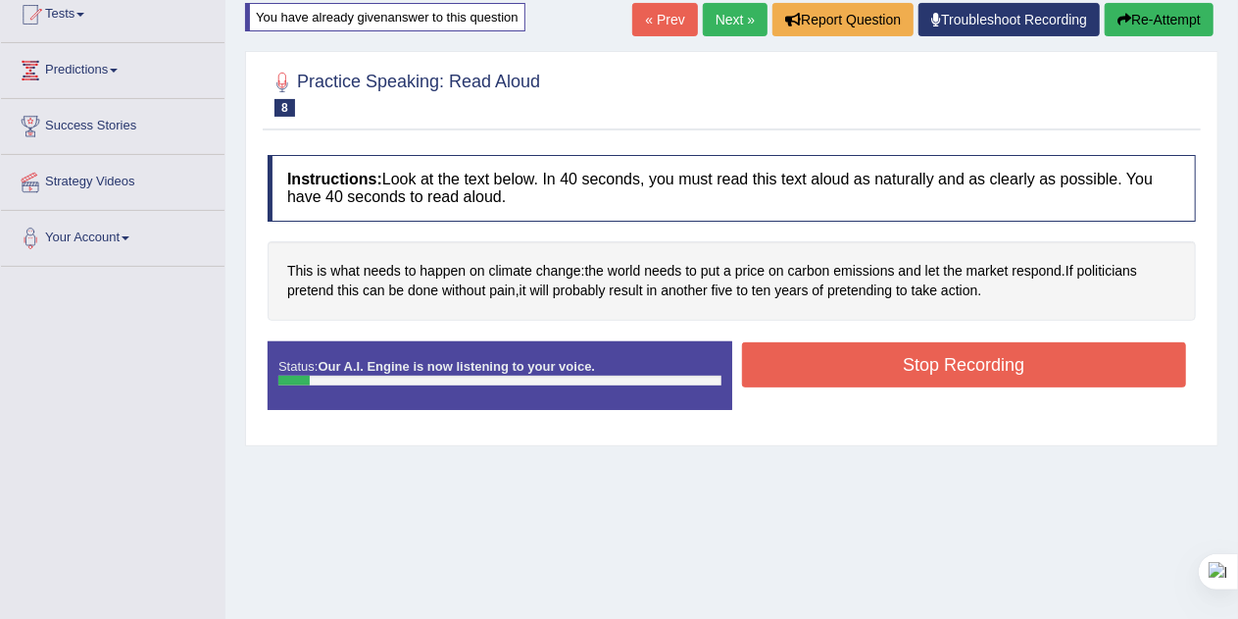
click at [1045, 349] on button "Stop Recording" at bounding box center [964, 364] width 445 height 45
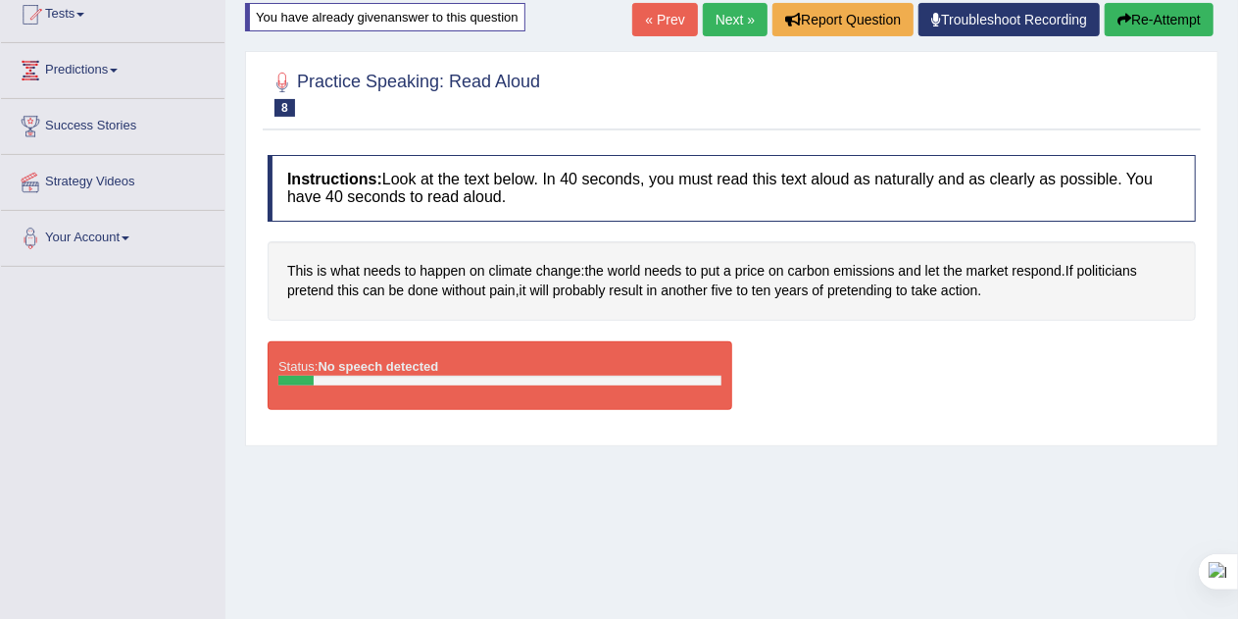
click at [1169, 20] on button "Re-Attempt" at bounding box center [1159, 19] width 109 height 33
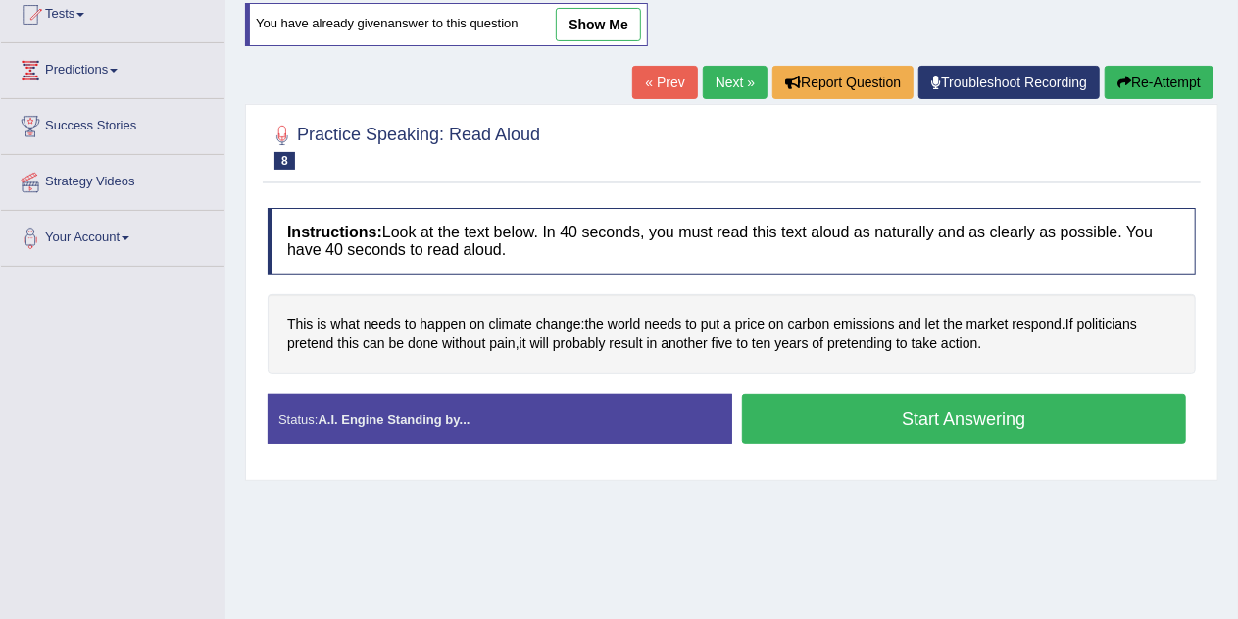
scroll to position [222, 0]
click at [1074, 413] on button "Start Answering" at bounding box center [964, 419] width 445 height 50
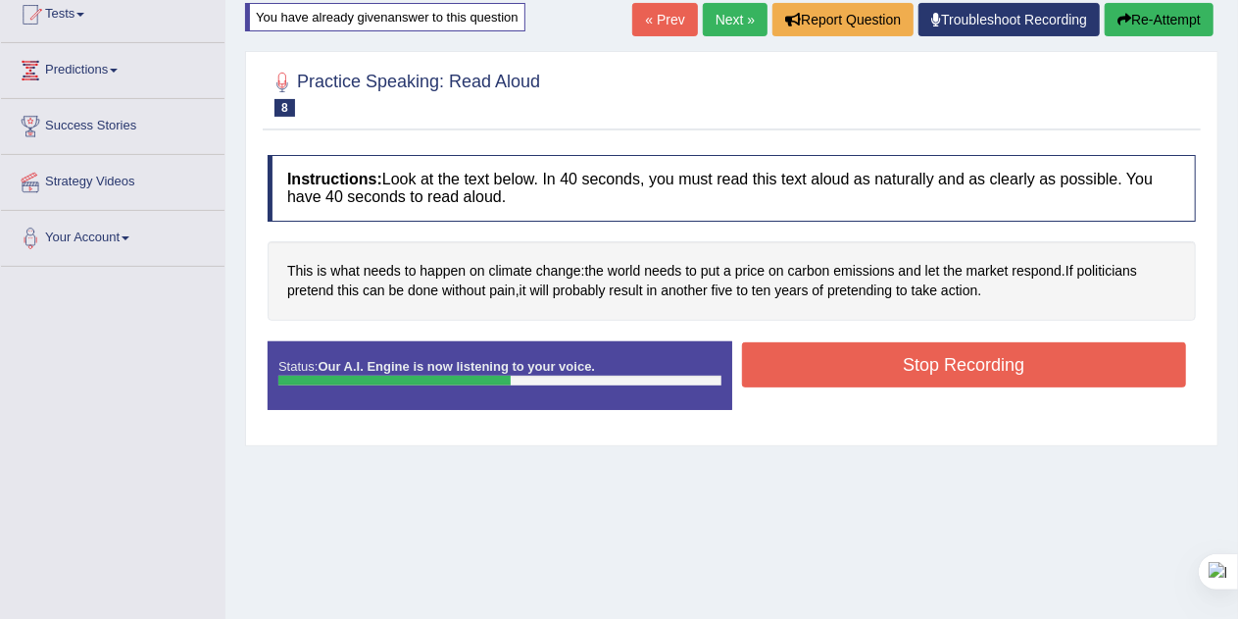
click at [1059, 371] on button "Stop Recording" at bounding box center [964, 364] width 445 height 45
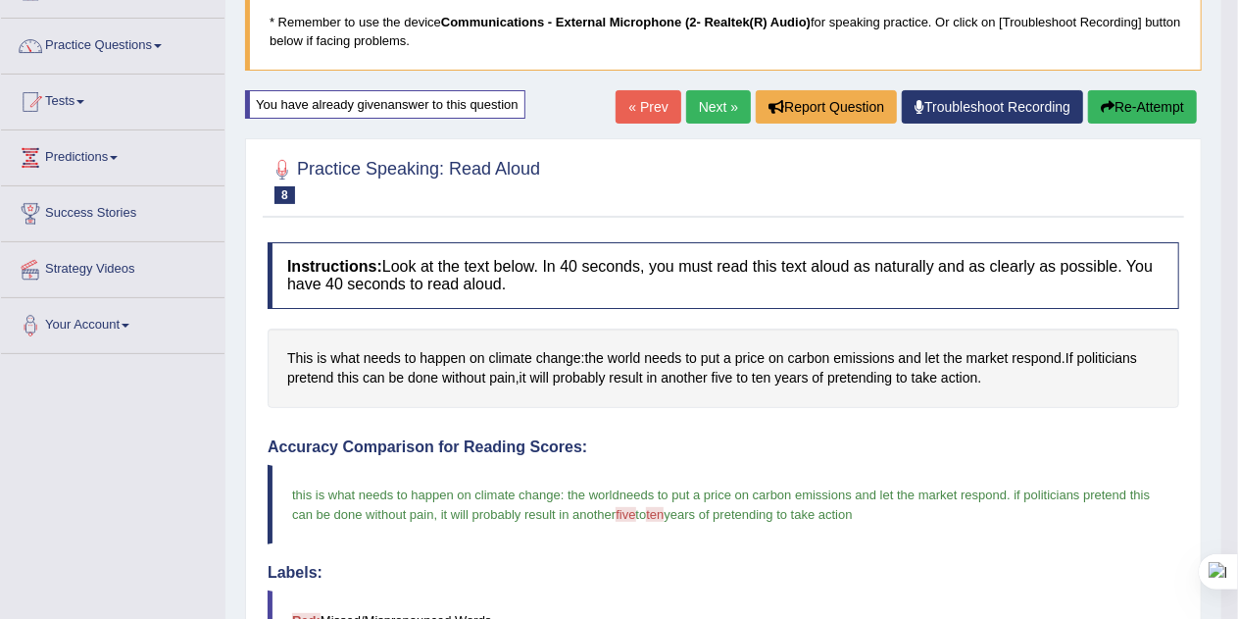
scroll to position [133, 0]
click at [716, 108] on link "Next »" at bounding box center [718, 107] width 65 height 33
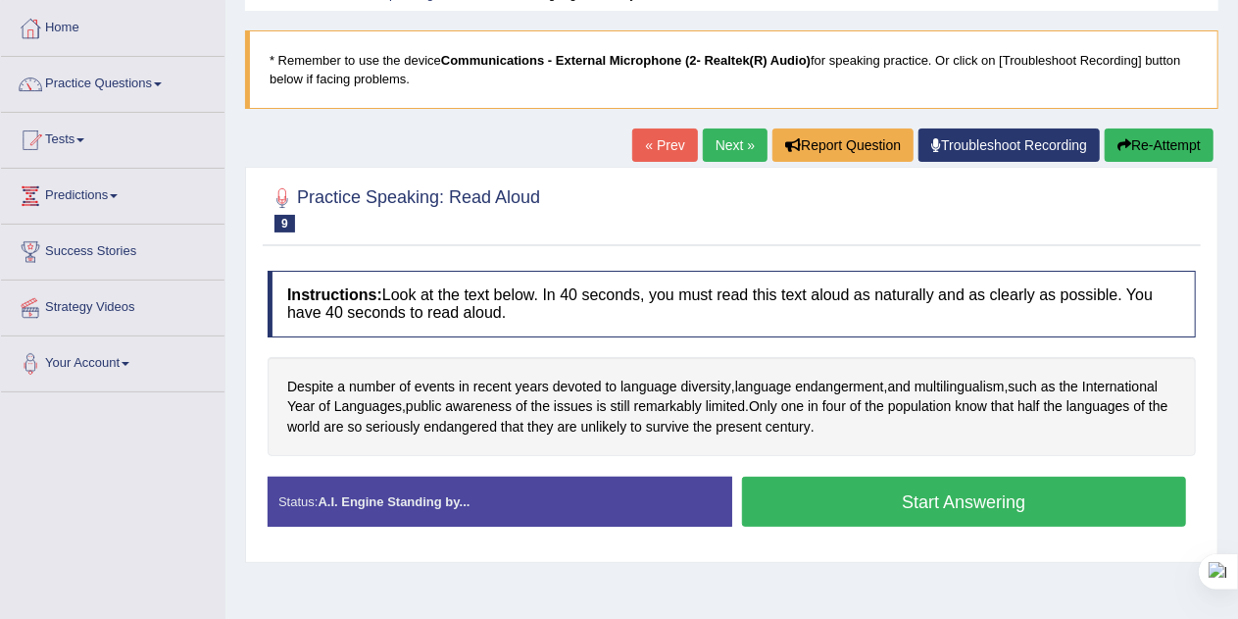
scroll to position [92, 0]
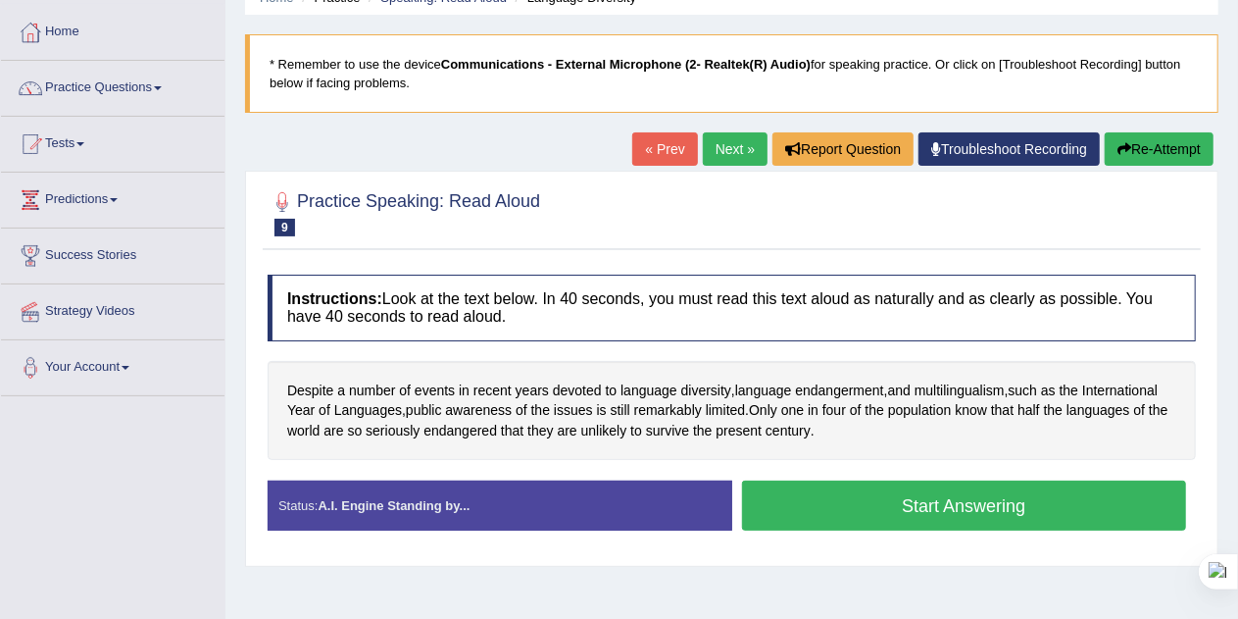
click at [1006, 499] on button "Start Answering" at bounding box center [964, 505] width 445 height 50
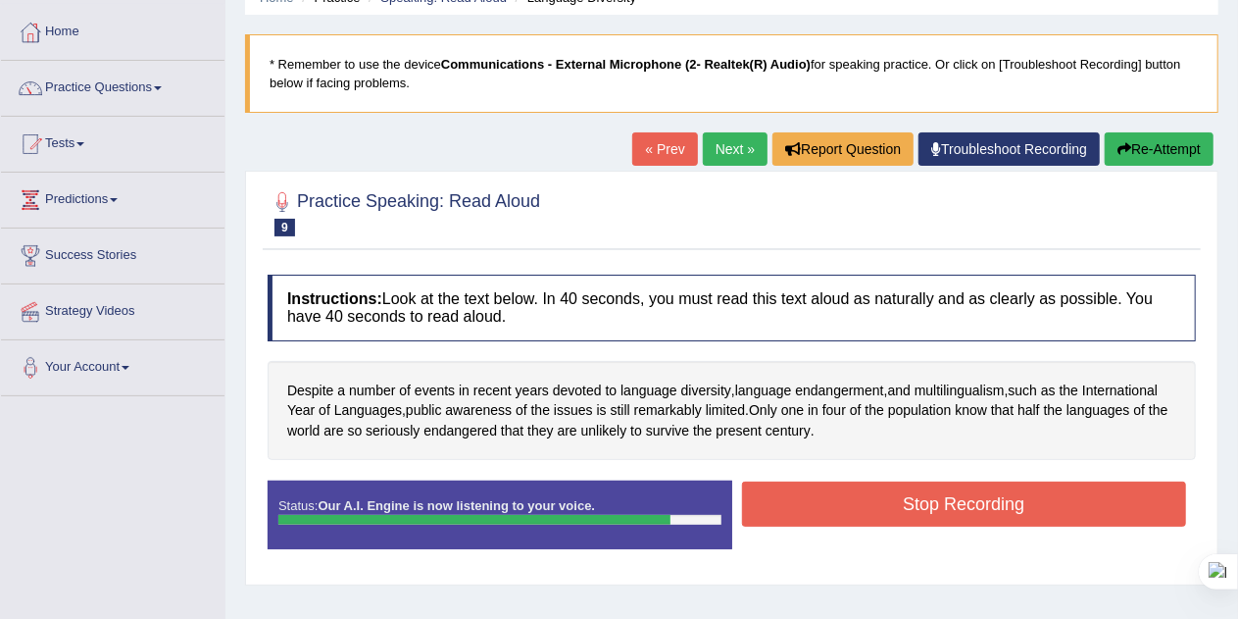
click at [1024, 500] on button "Stop Recording" at bounding box center [964, 503] width 445 height 45
click at [1039, 506] on div "Status: Our A.I. Engine is now listening to your voice. Start Answering Stop Re…" at bounding box center [732, 524] width 928 height 88
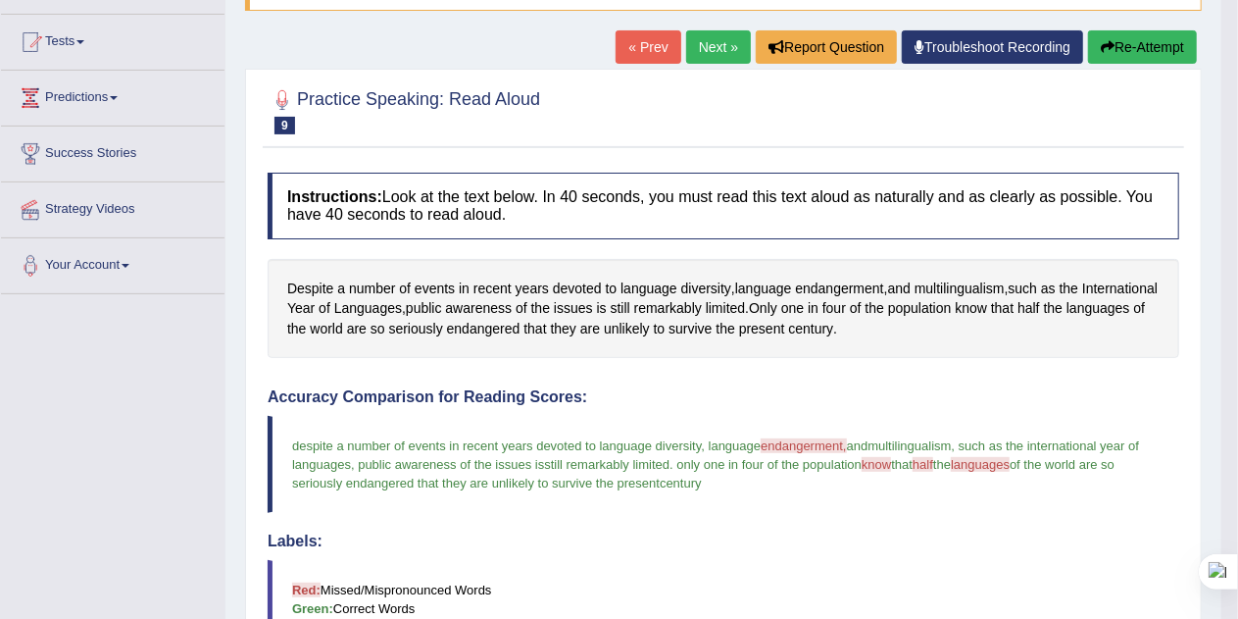
scroll to position [192, 0]
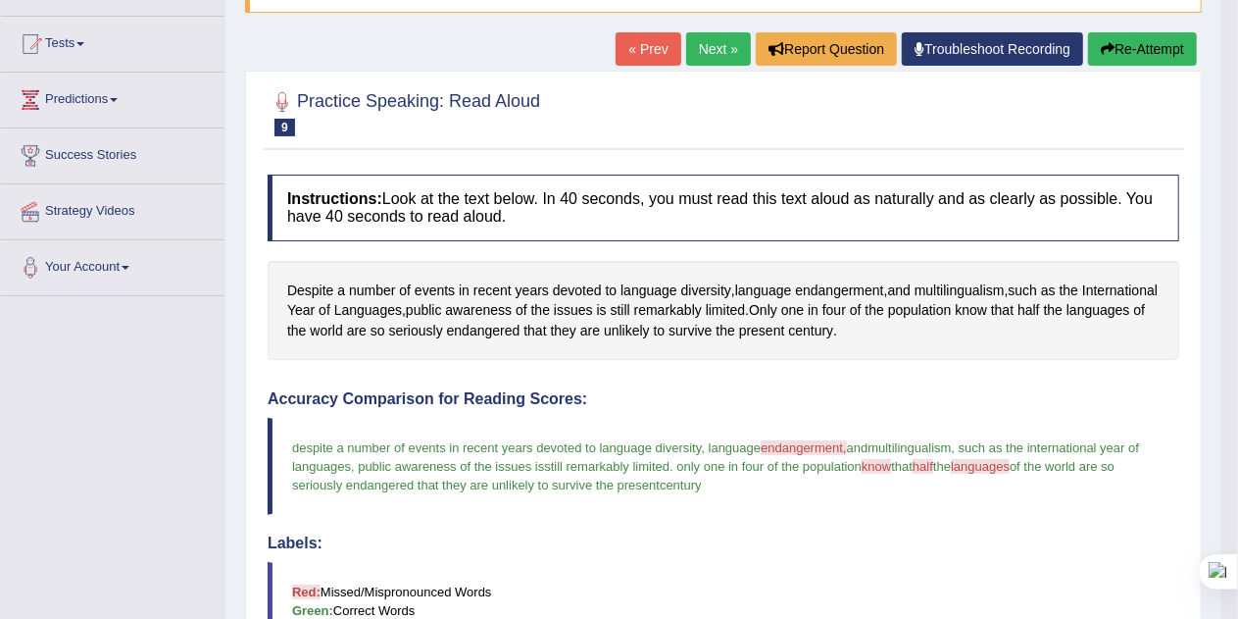
click at [1156, 55] on button "Re-Attempt" at bounding box center [1142, 48] width 109 height 33
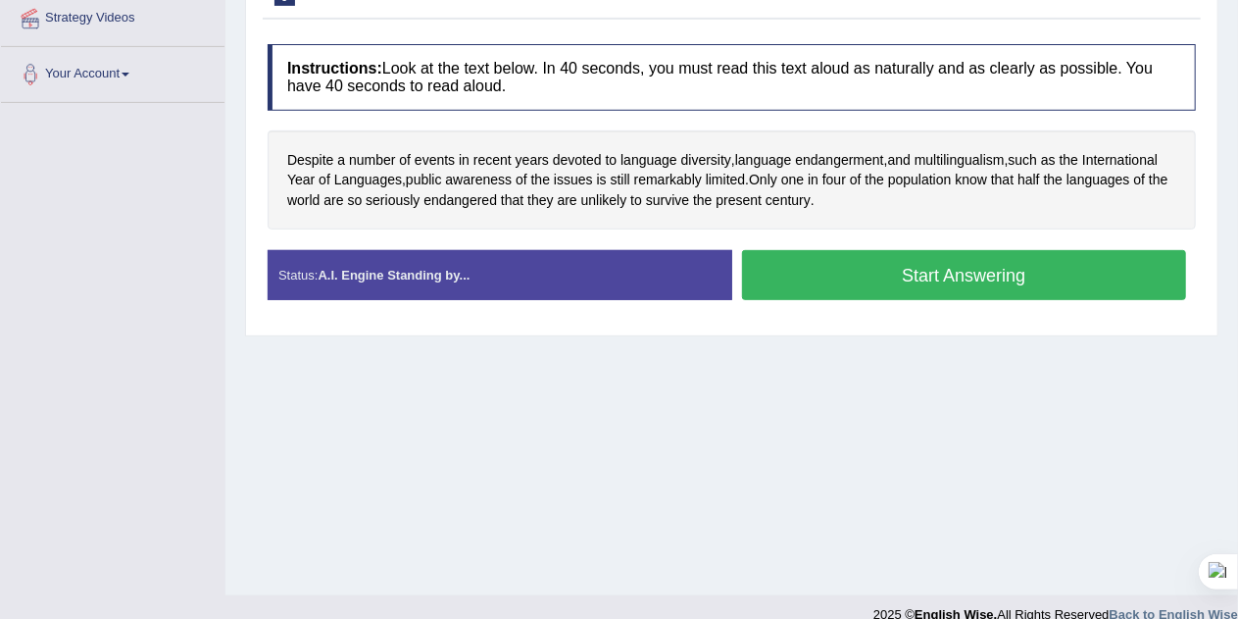
scroll to position [386, 0]
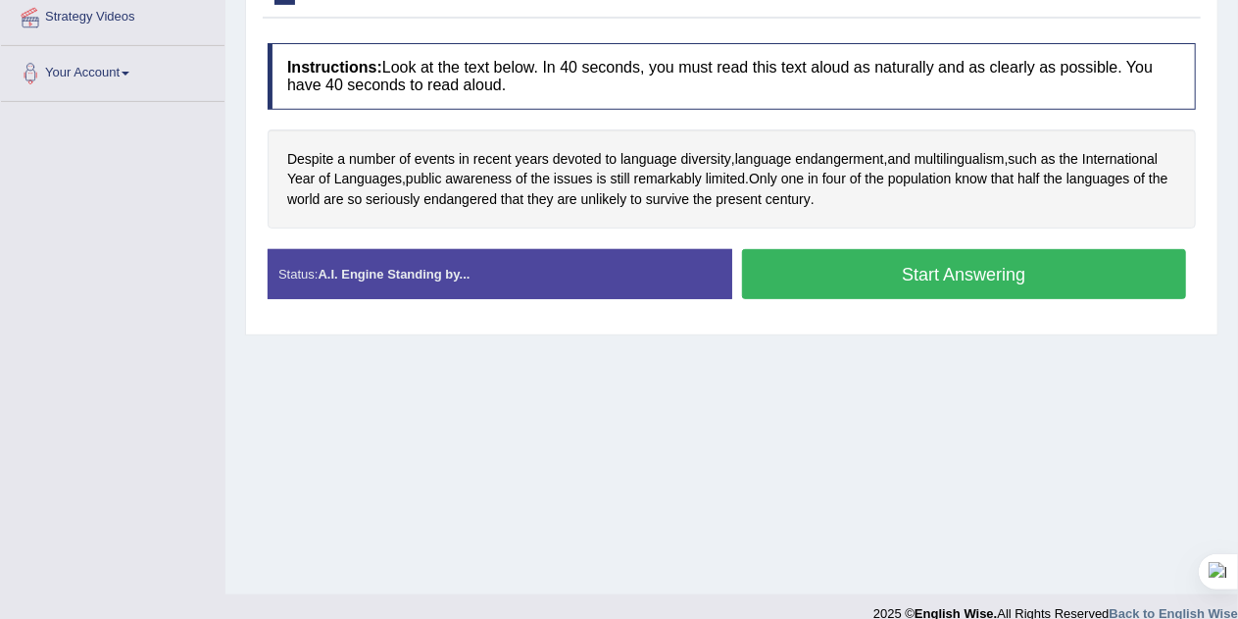
click at [1069, 269] on button "Start Answering" at bounding box center [964, 274] width 445 height 50
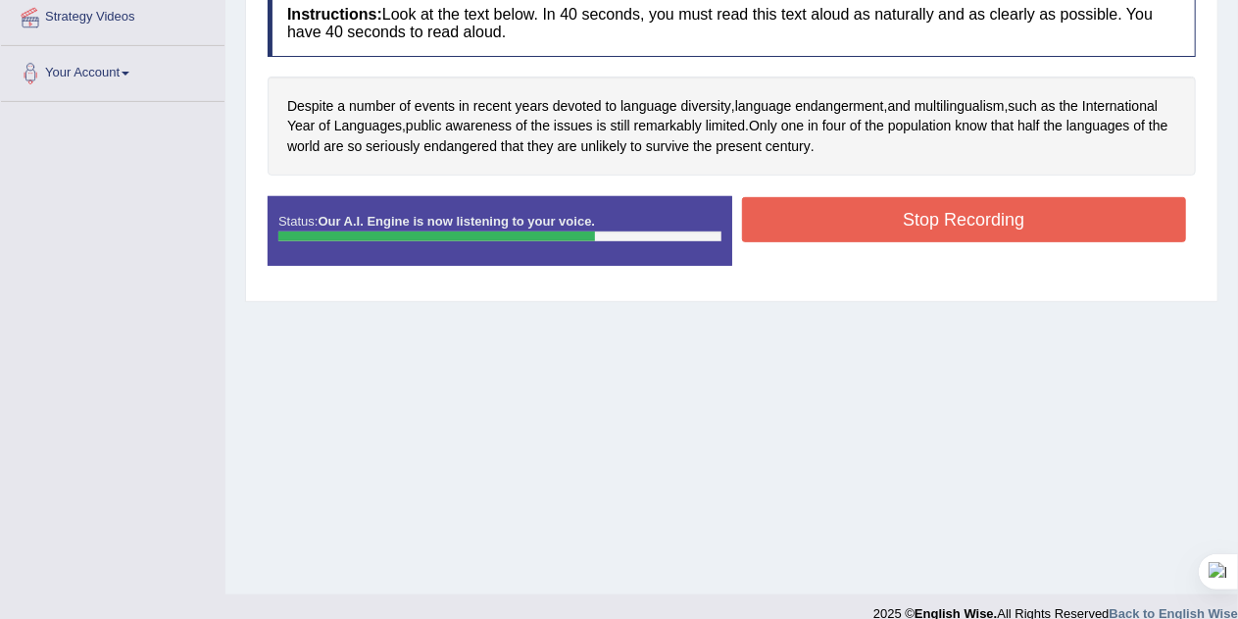
click at [1078, 215] on button "Stop Recording" at bounding box center [964, 219] width 445 height 45
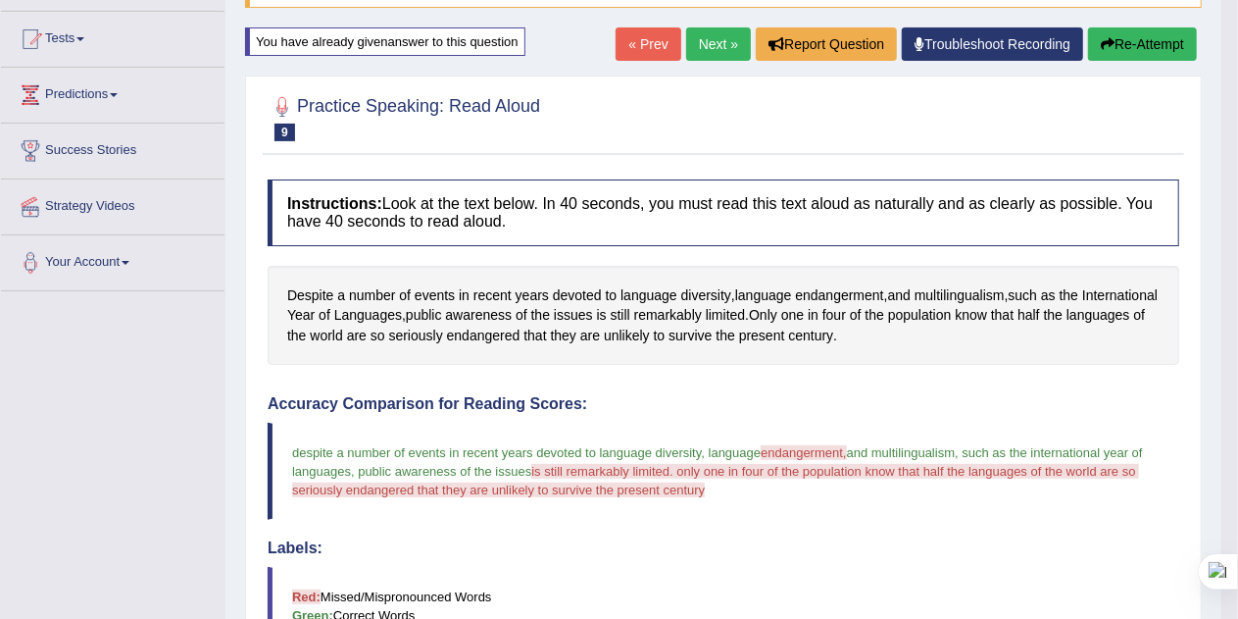
scroll to position [189, 0]
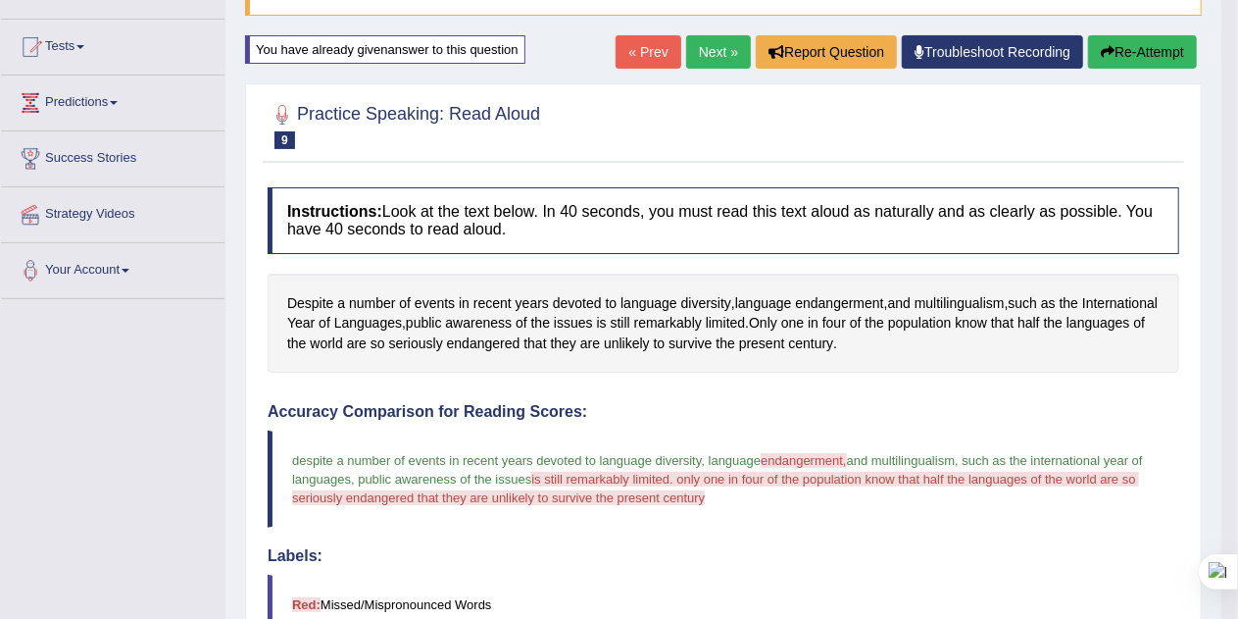
click at [1150, 54] on button "Re-Attempt" at bounding box center [1142, 51] width 109 height 33
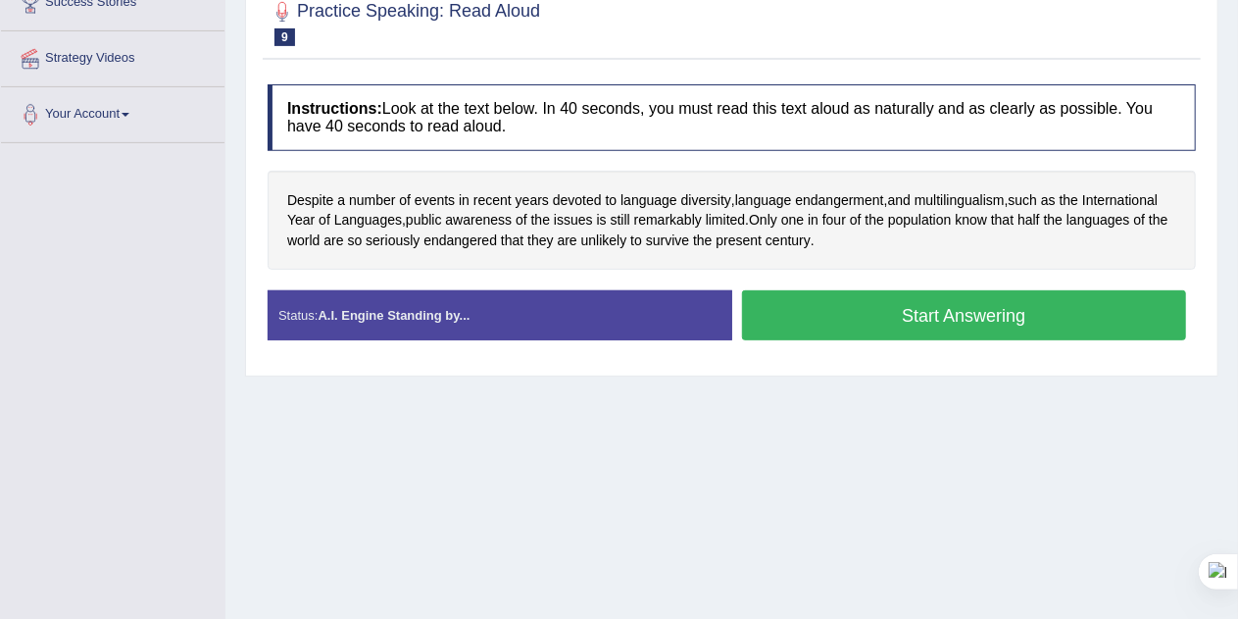
scroll to position [359, 0]
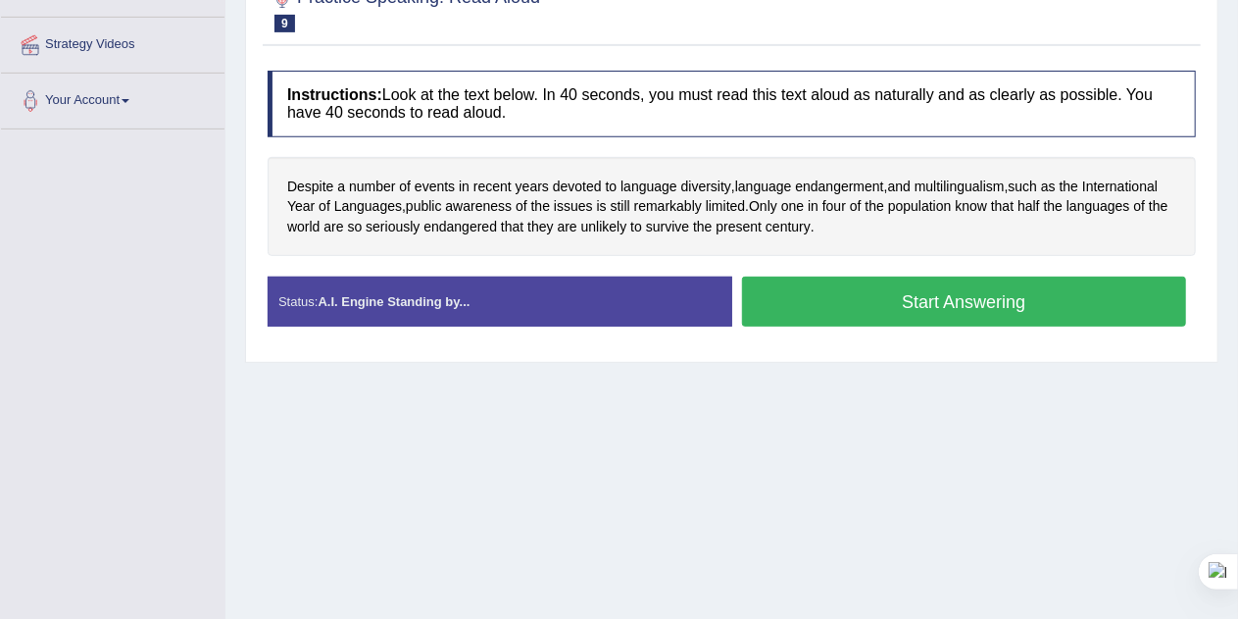
click at [1083, 297] on button "Start Answering" at bounding box center [964, 301] width 445 height 50
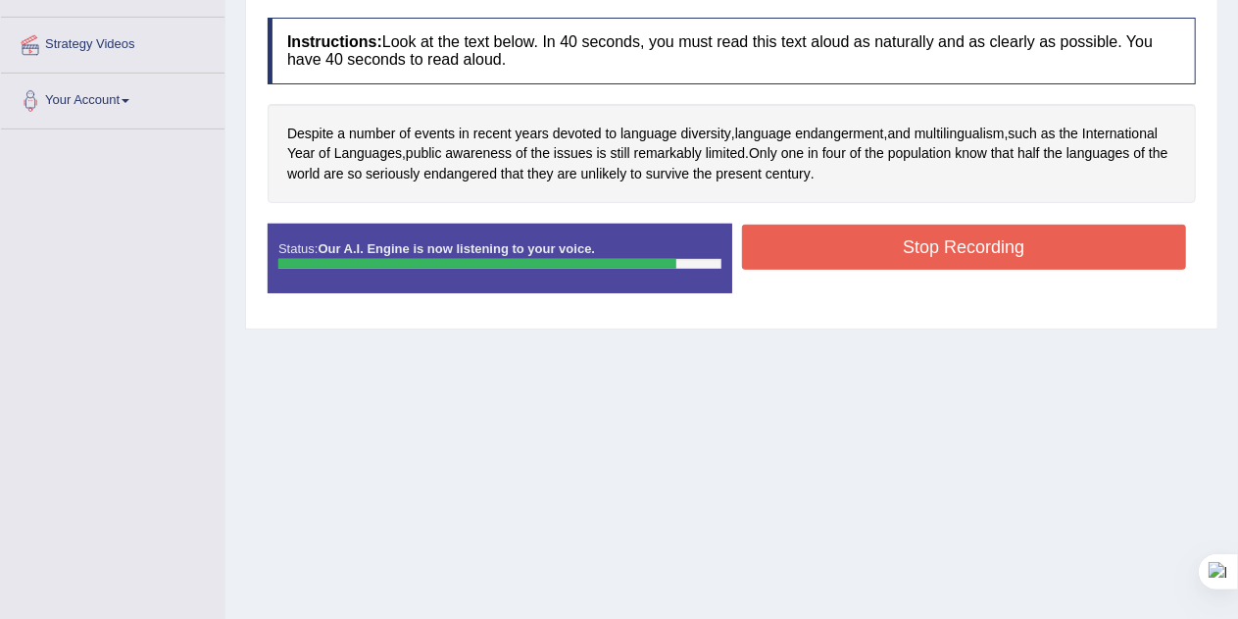
click at [992, 249] on button "Stop Recording" at bounding box center [964, 246] width 445 height 45
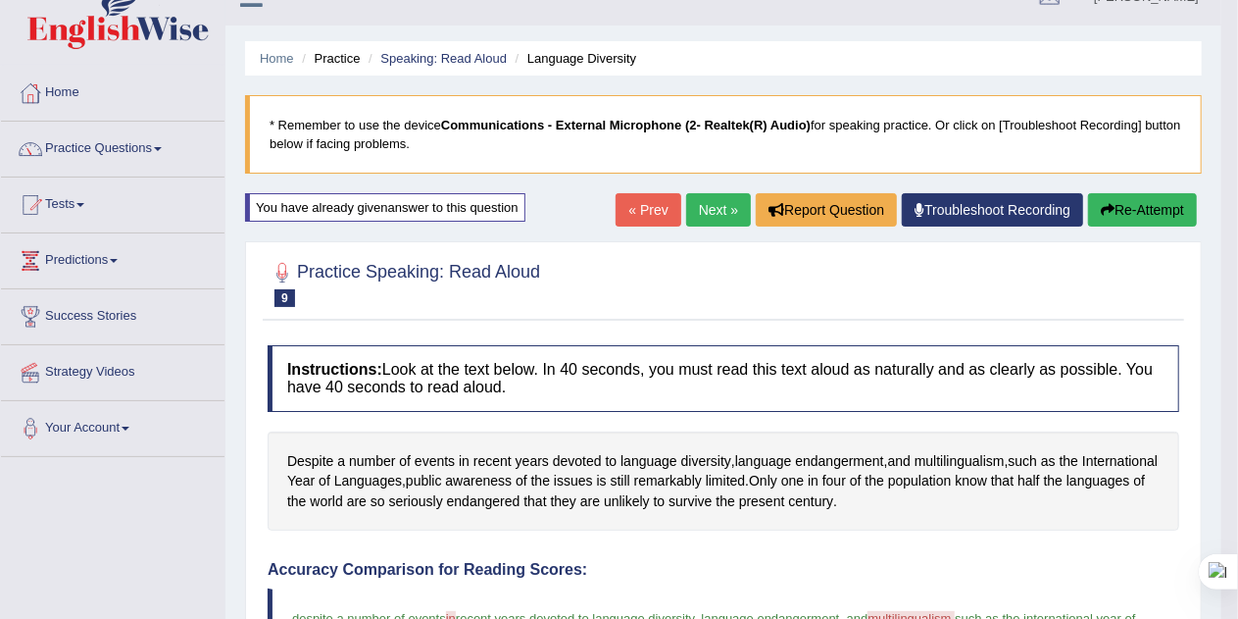
scroll to position [25, 0]
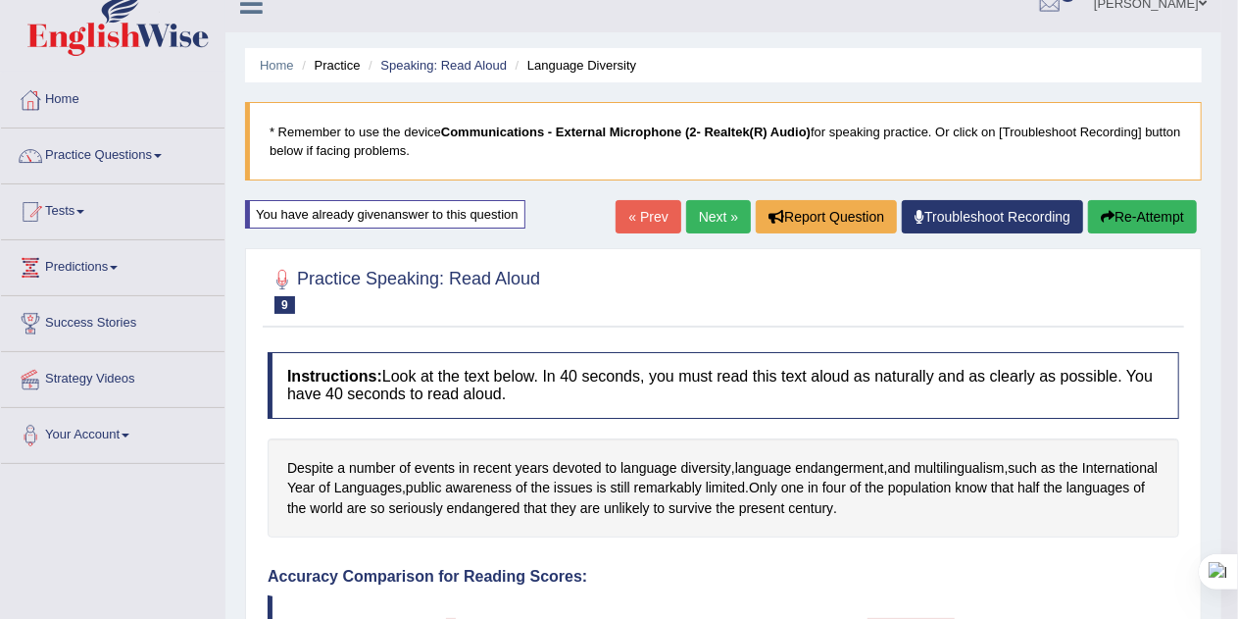
click at [1162, 220] on button "Re-Attempt" at bounding box center [1142, 216] width 109 height 33
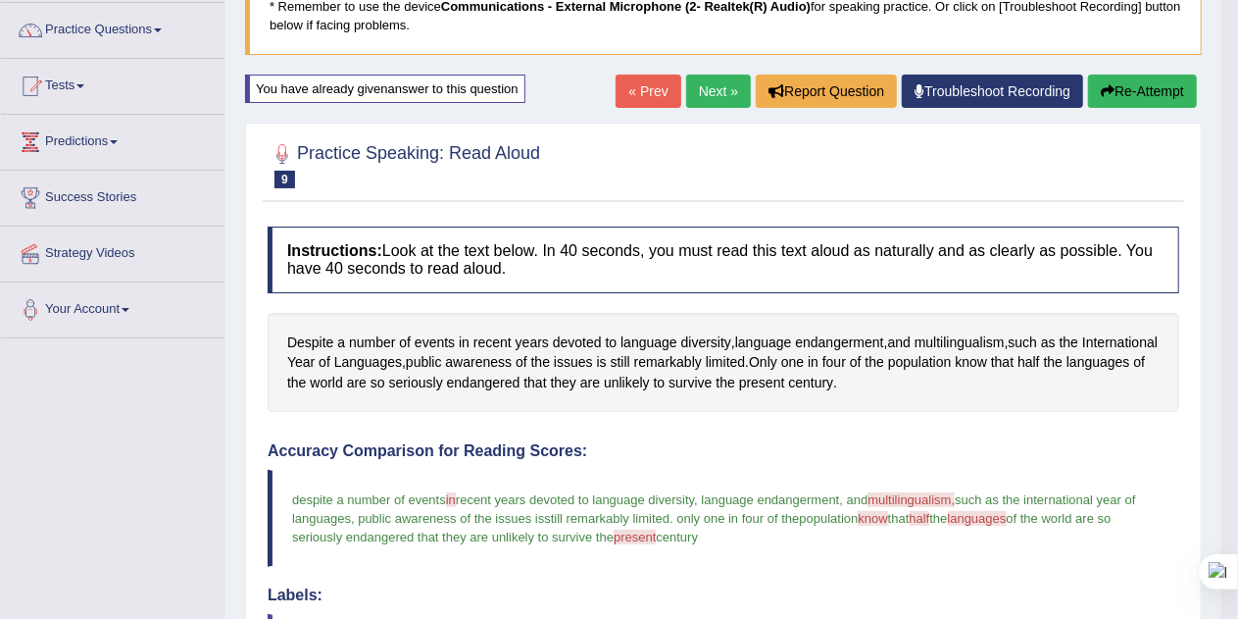
scroll to position [153, 0]
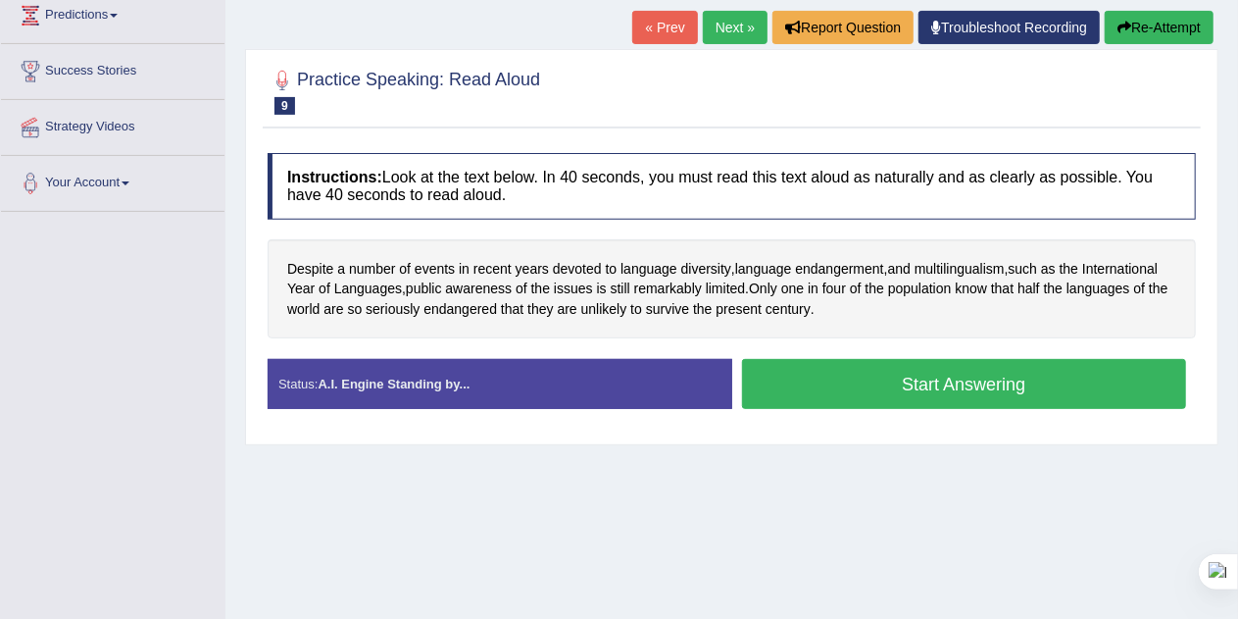
scroll to position [292, 0]
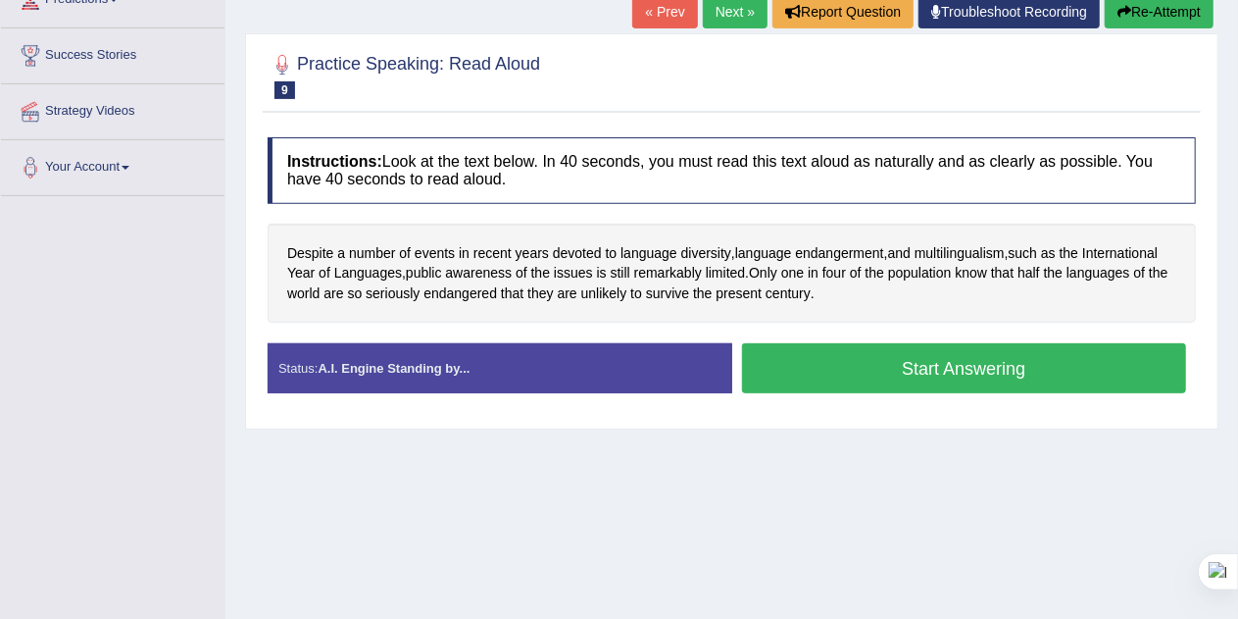
click at [1065, 363] on button "Start Answering" at bounding box center [964, 368] width 445 height 50
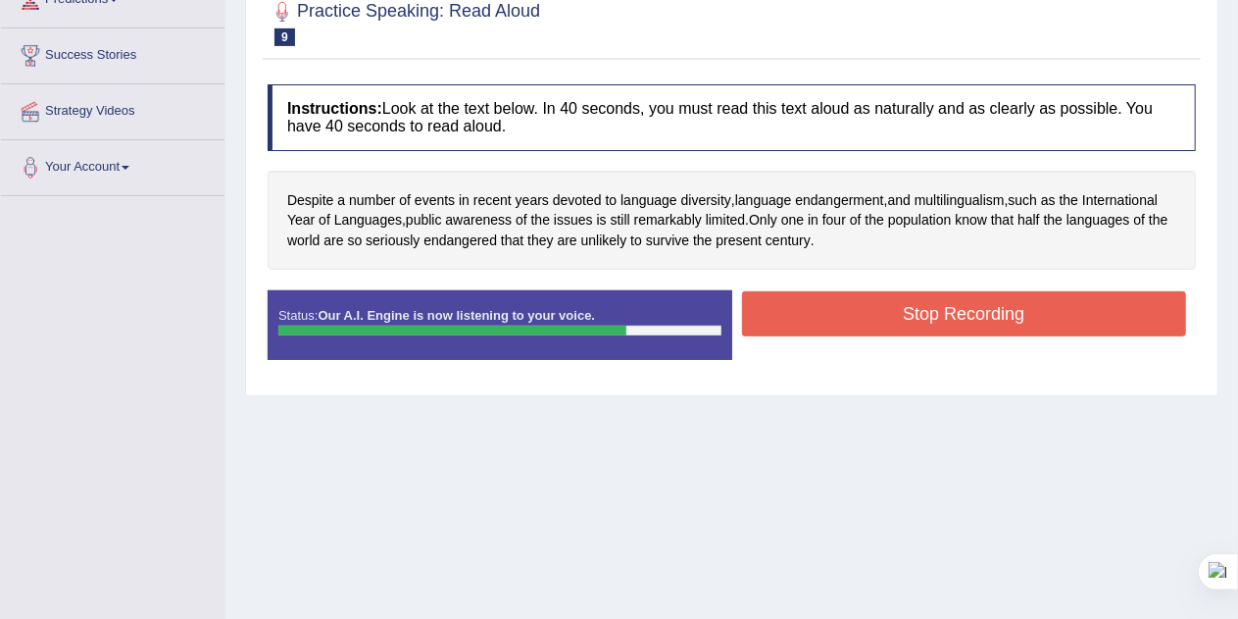
click at [1091, 307] on button "Stop Recording" at bounding box center [964, 313] width 445 height 45
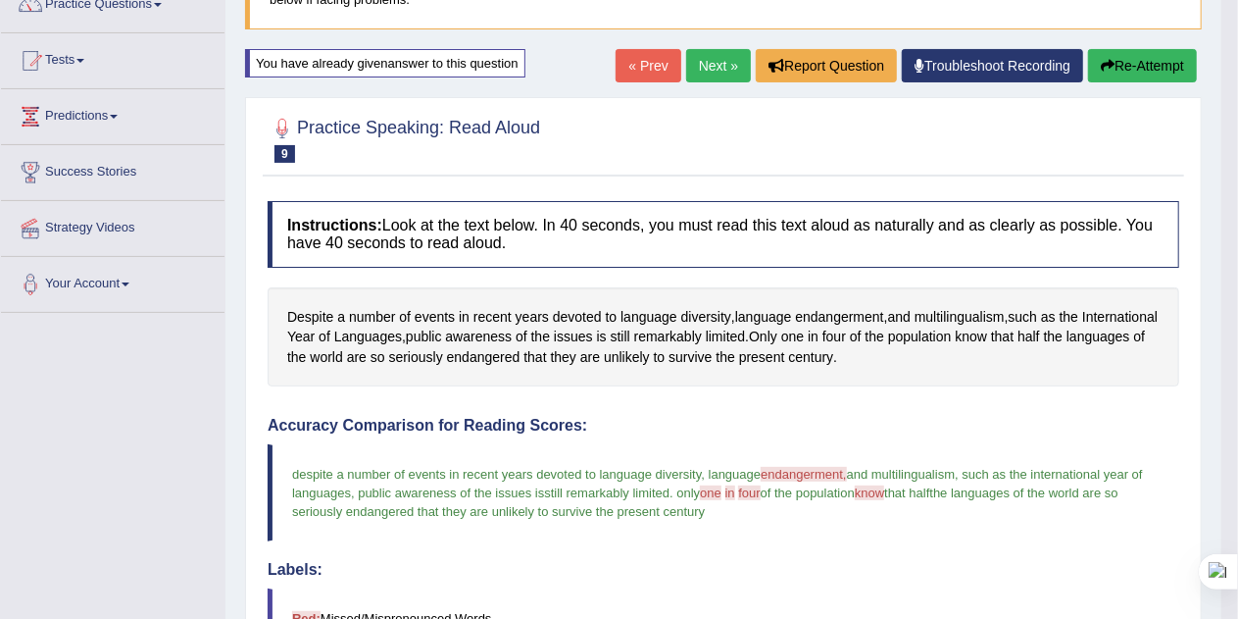
scroll to position [173, 0]
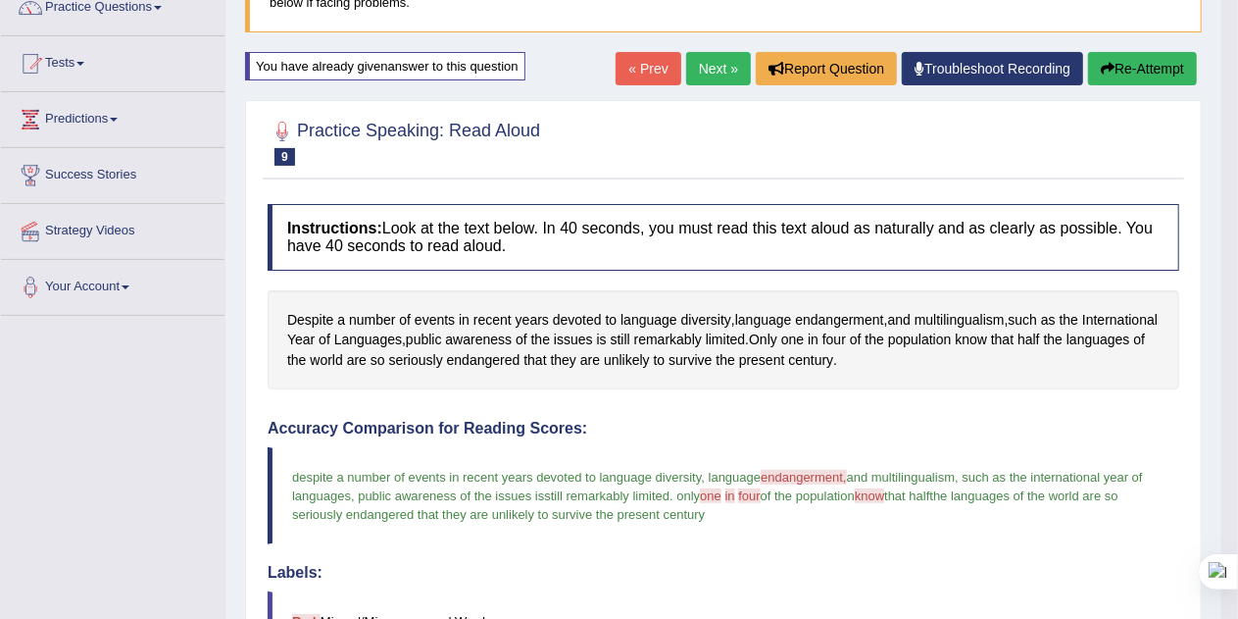
click at [713, 69] on link "Next »" at bounding box center [718, 68] width 65 height 33
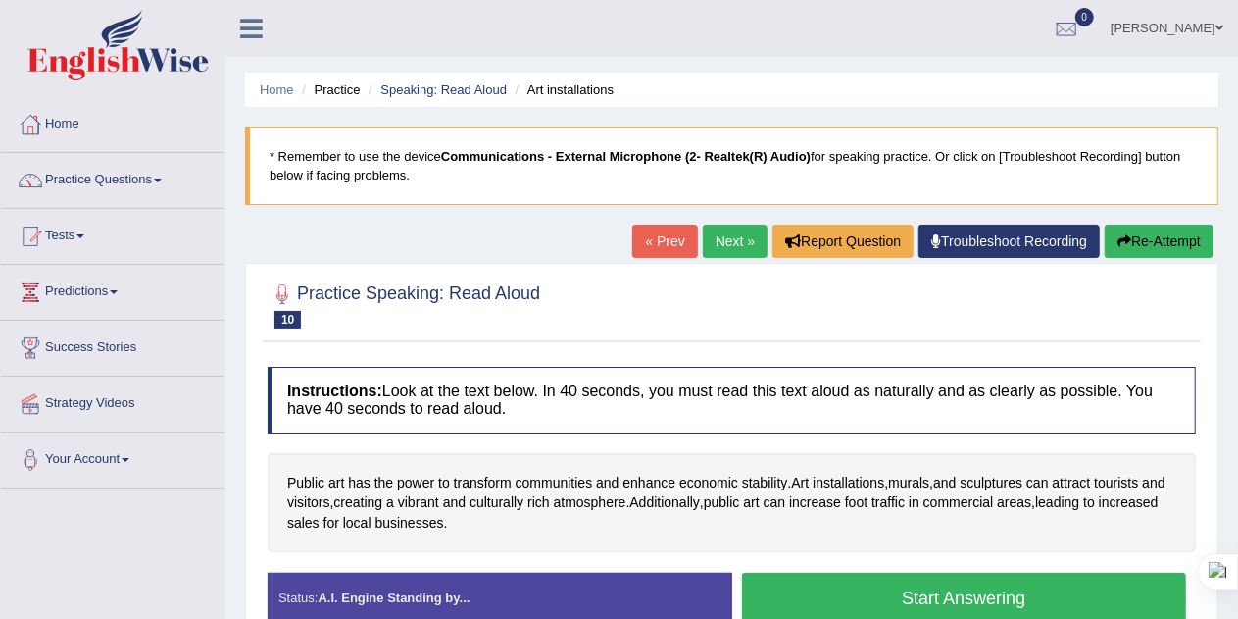
click at [1008, 592] on button "Start Answering" at bounding box center [964, 597] width 445 height 50
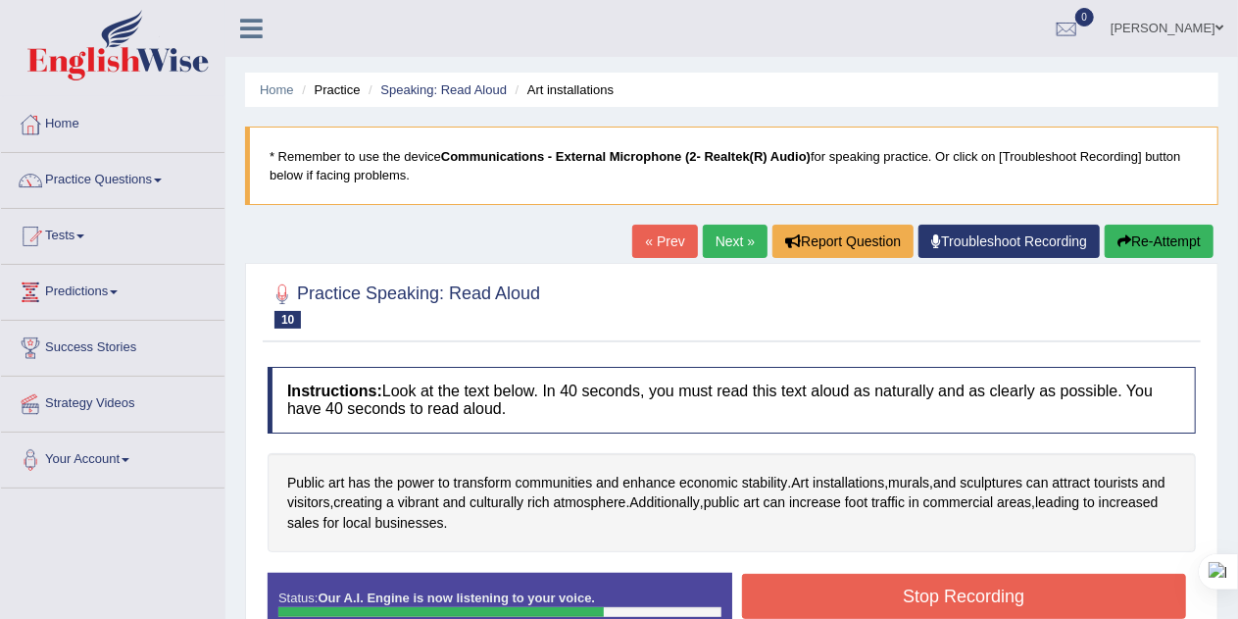
click at [1044, 606] on button "Stop Recording" at bounding box center [964, 595] width 445 height 45
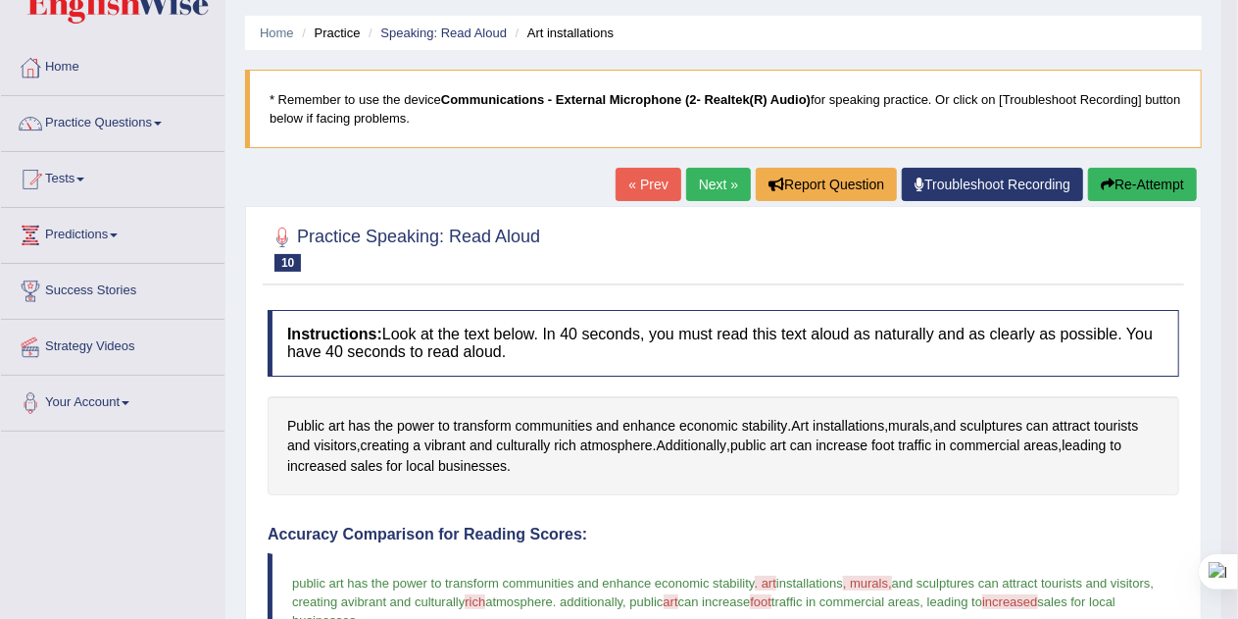
scroll to position [51, 0]
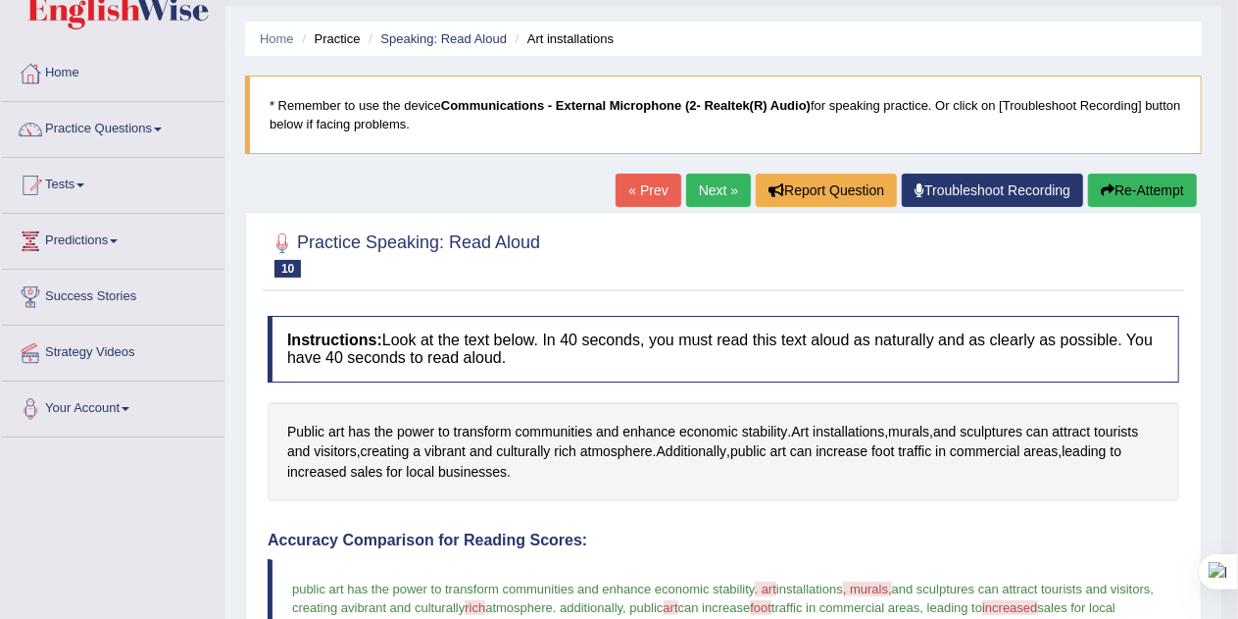
click at [1164, 192] on button "Re-Attempt" at bounding box center [1142, 190] width 109 height 33
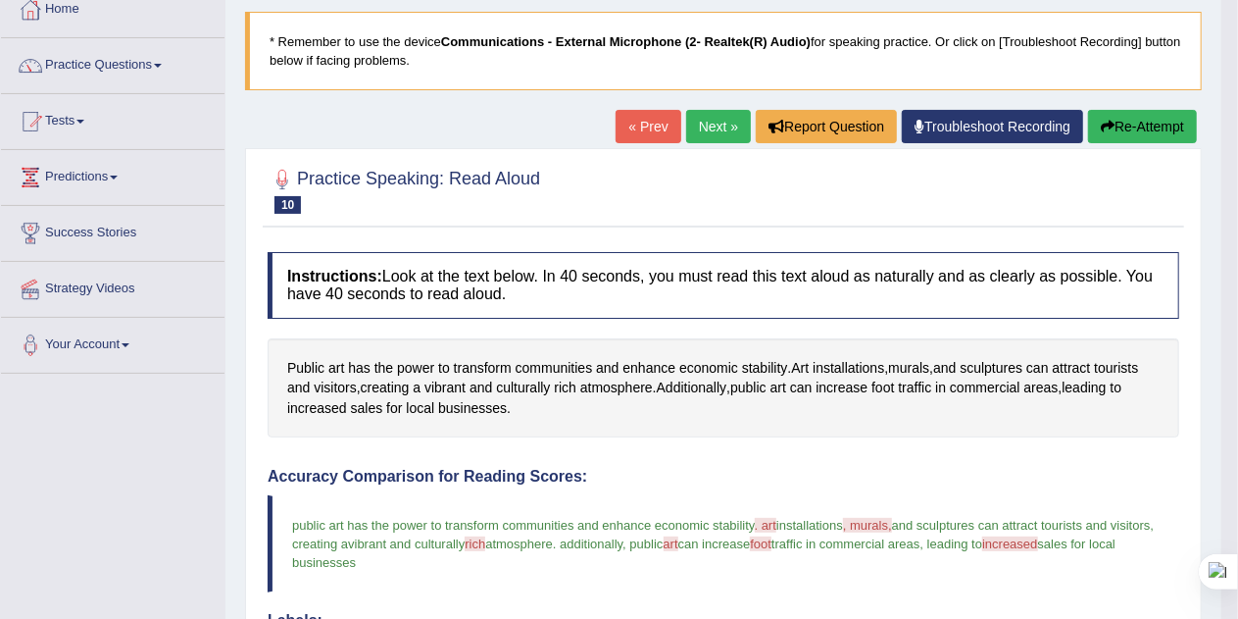
scroll to position [131, 0]
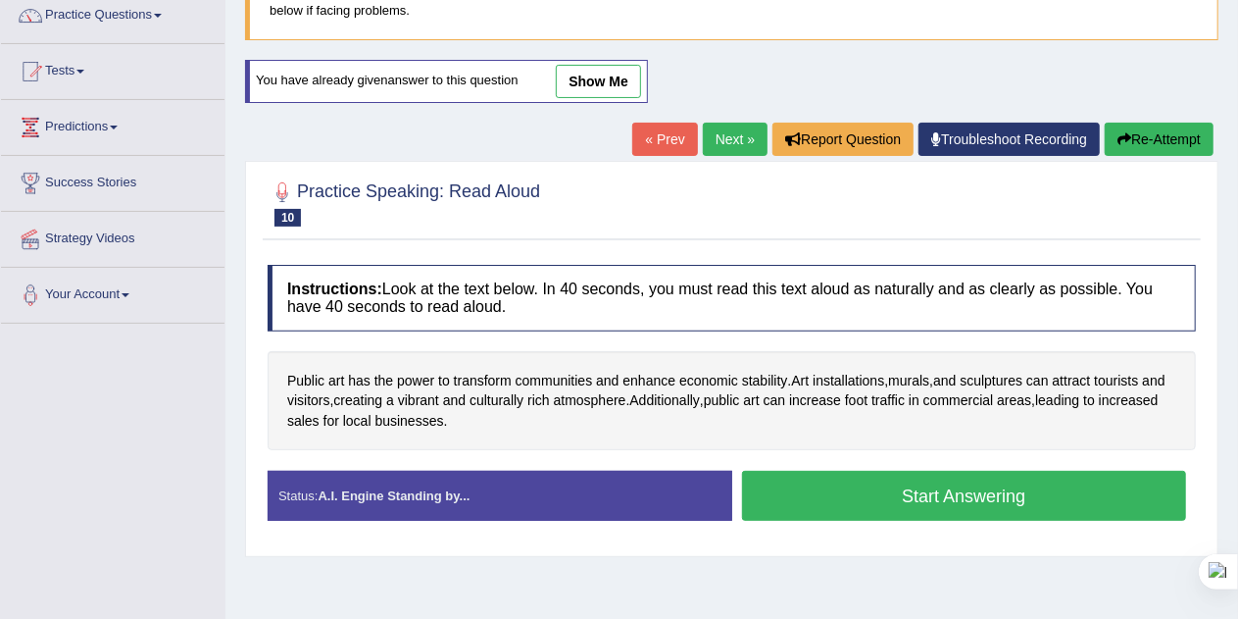
click at [1042, 501] on button "Start Answering" at bounding box center [964, 496] width 445 height 50
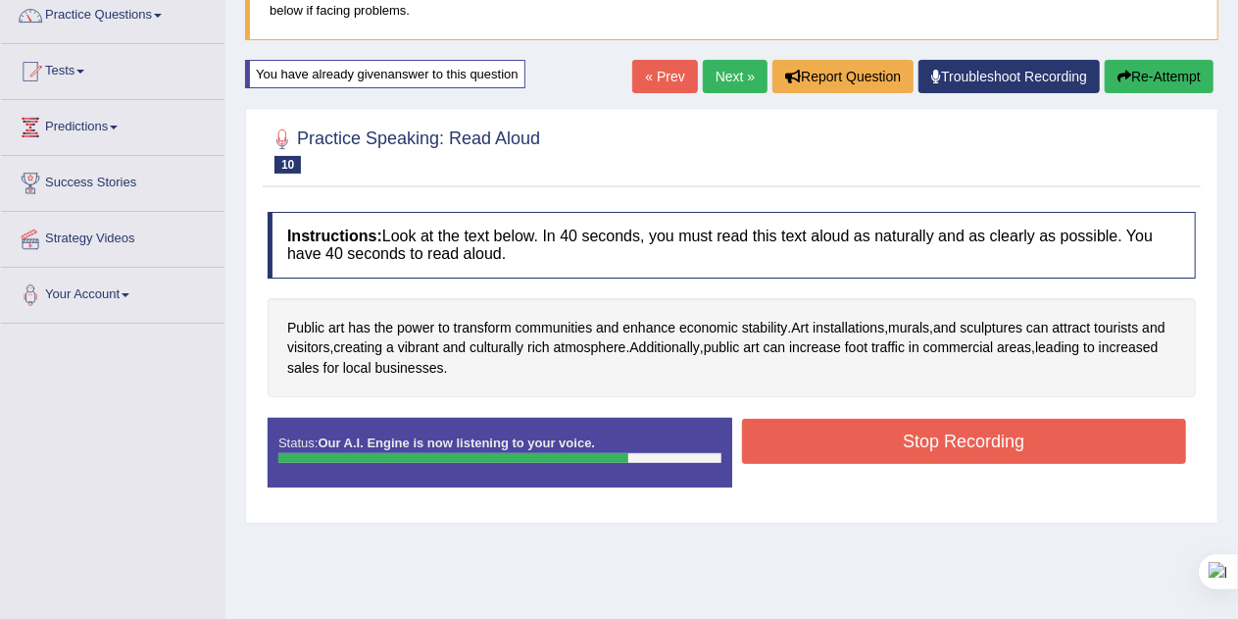
click at [1060, 445] on button "Stop Recording" at bounding box center [964, 441] width 445 height 45
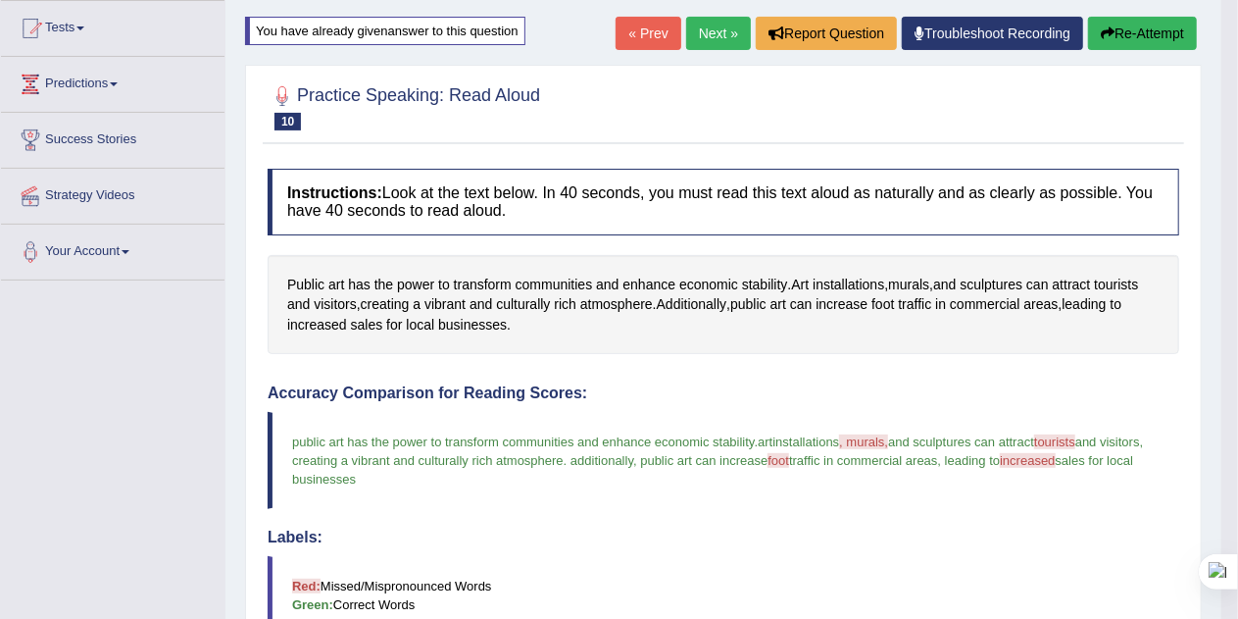
scroll to position [206, 0]
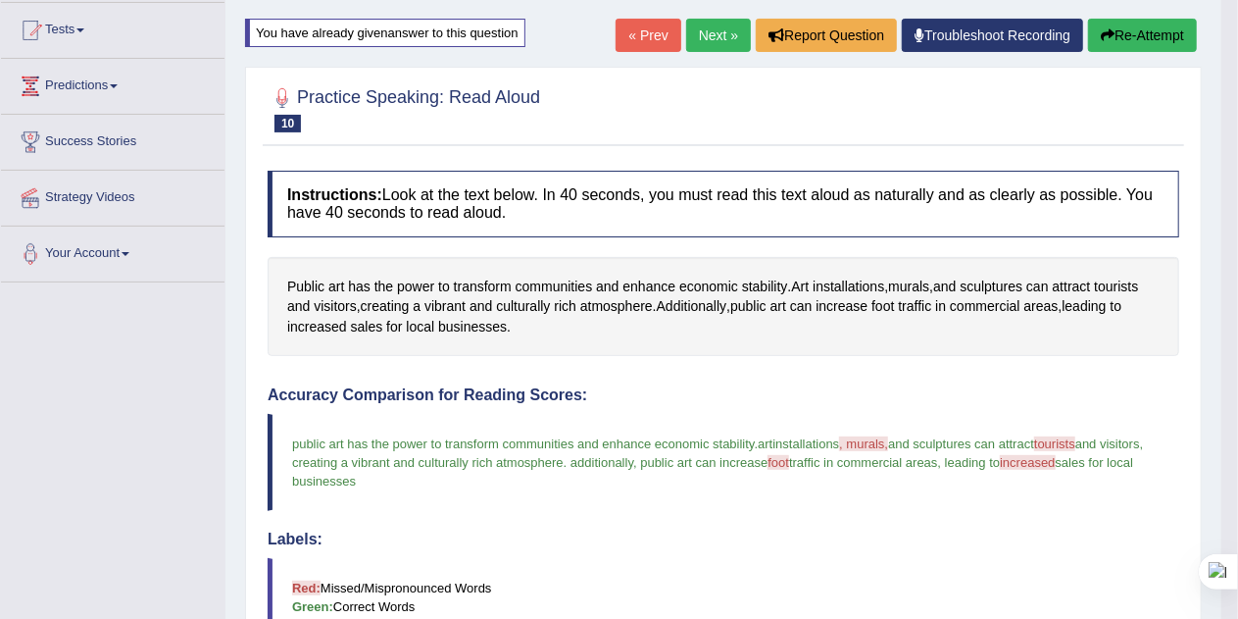
click at [1163, 33] on button "Re-Attempt" at bounding box center [1142, 35] width 109 height 33
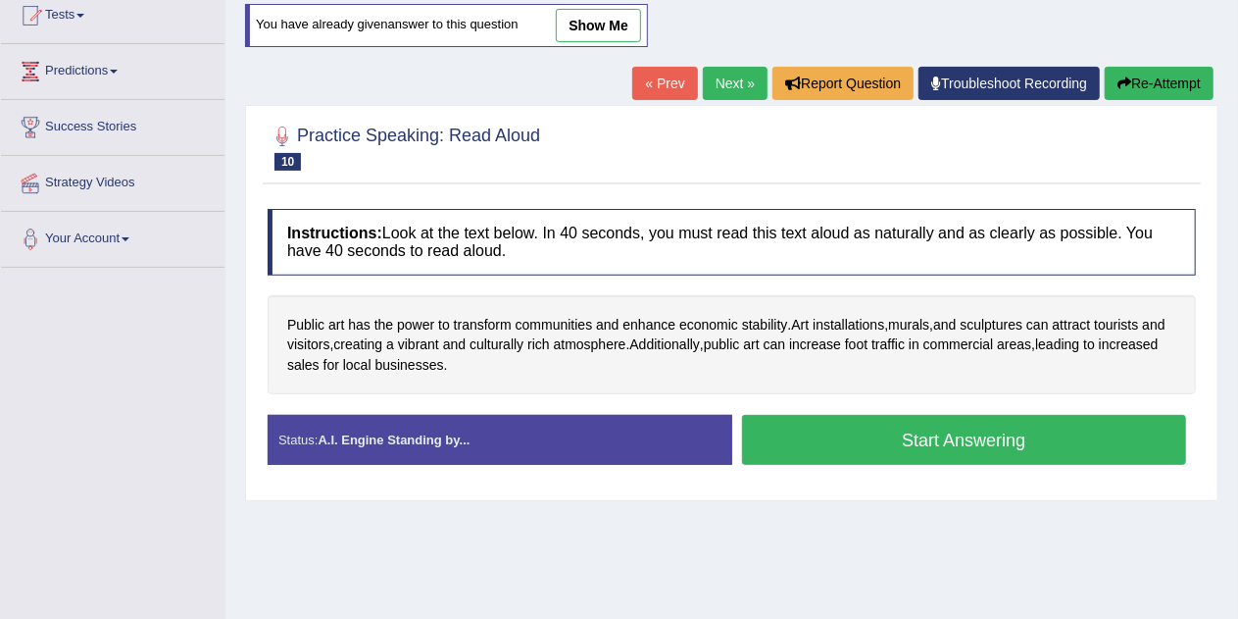
click at [1118, 437] on button "Start Answering" at bounding box center [964, 440] width 445 height 50
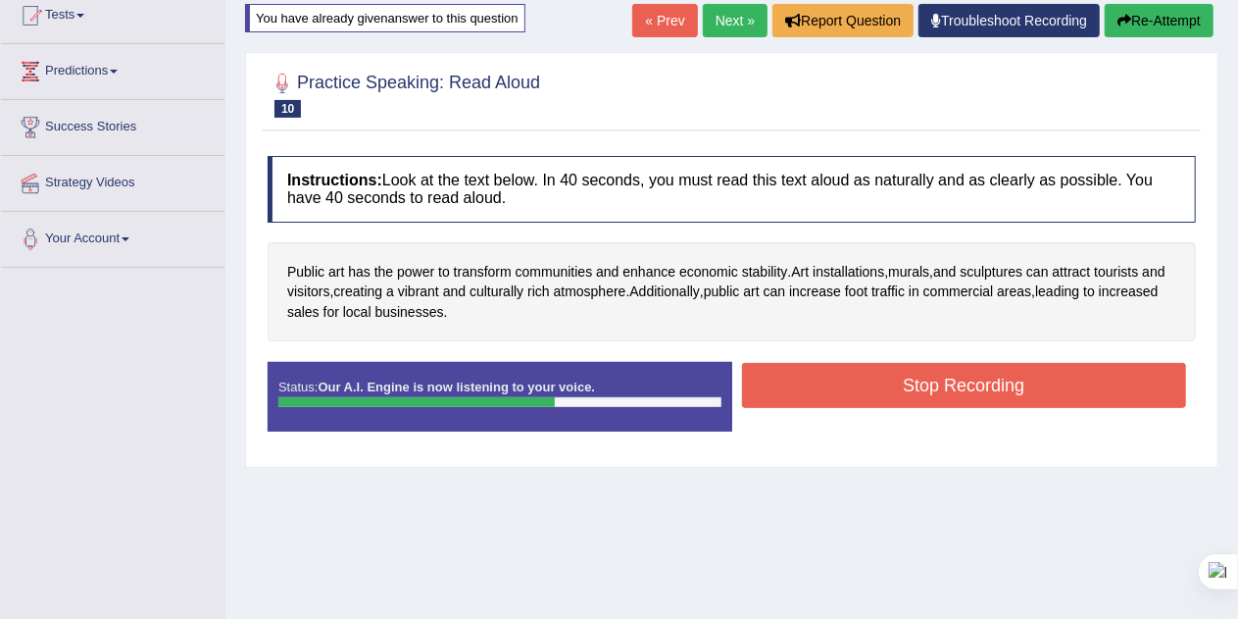
click at [1090, 384] on button "Stop Recording" at bounding box center [964, 385] width 445 height 45
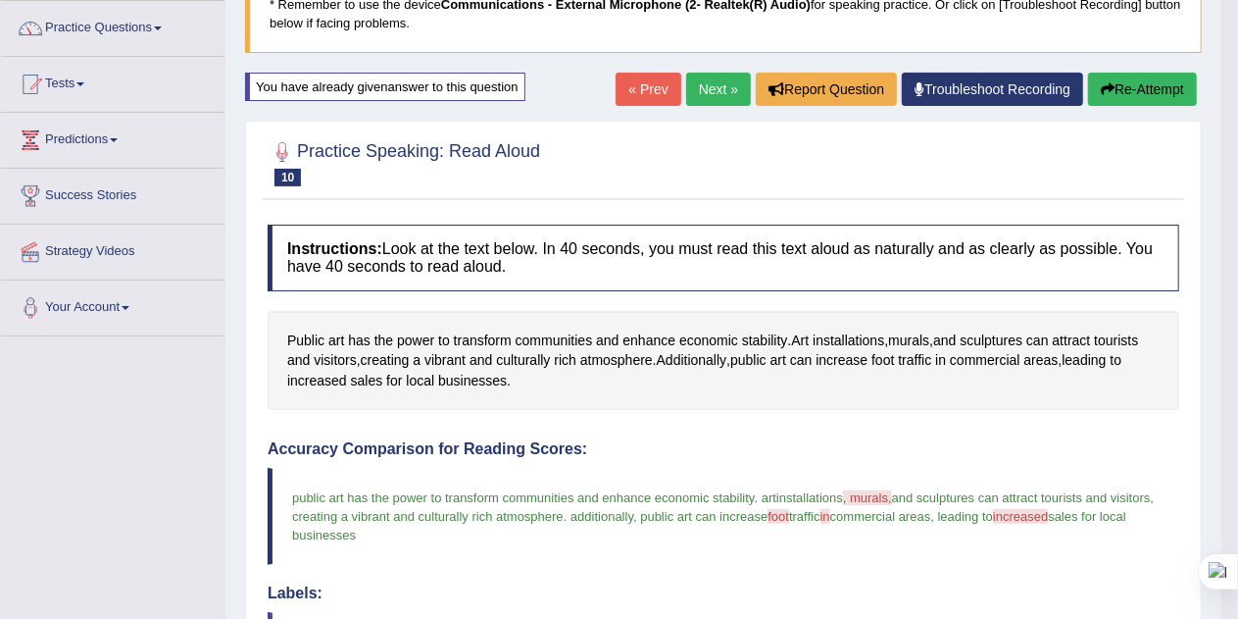
scroll to position [150, 0]
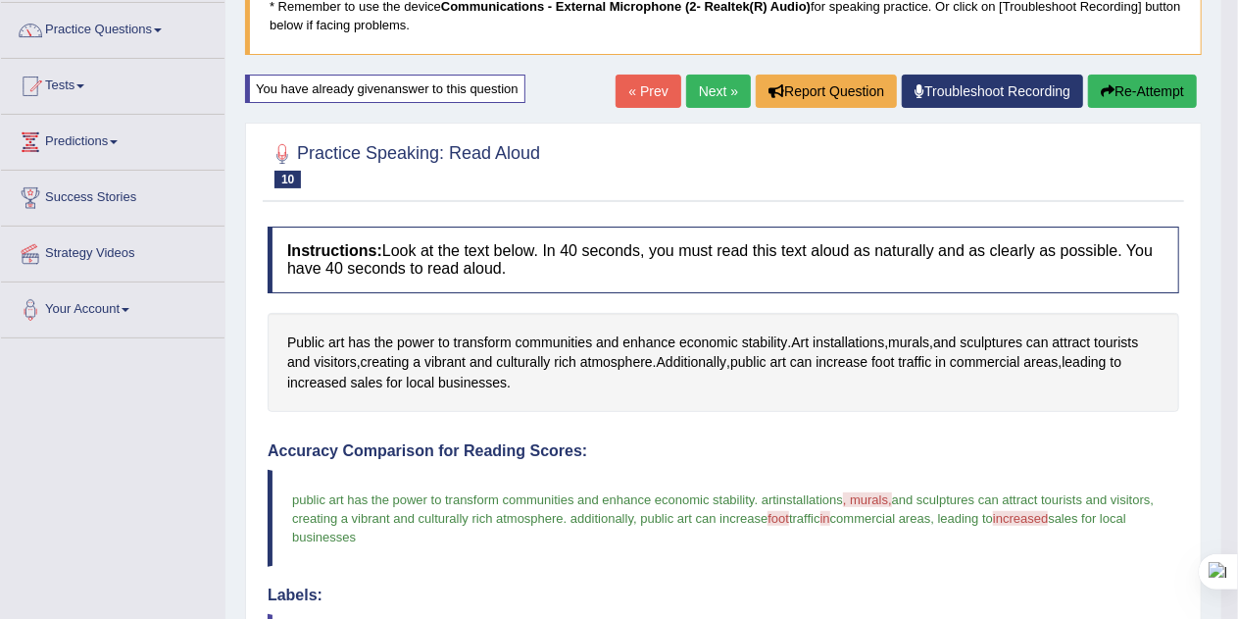
click at [714, 93] on link "Next »" at bounding box center [718, 91] width 65 height 33
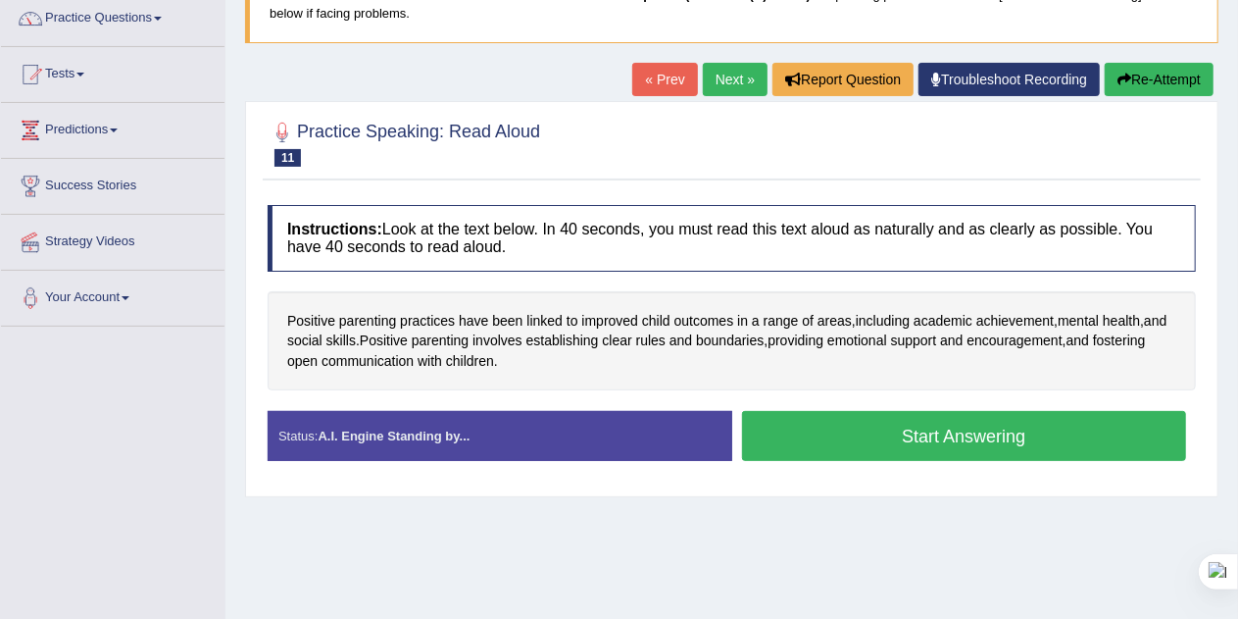
scroll to position [168, 0]
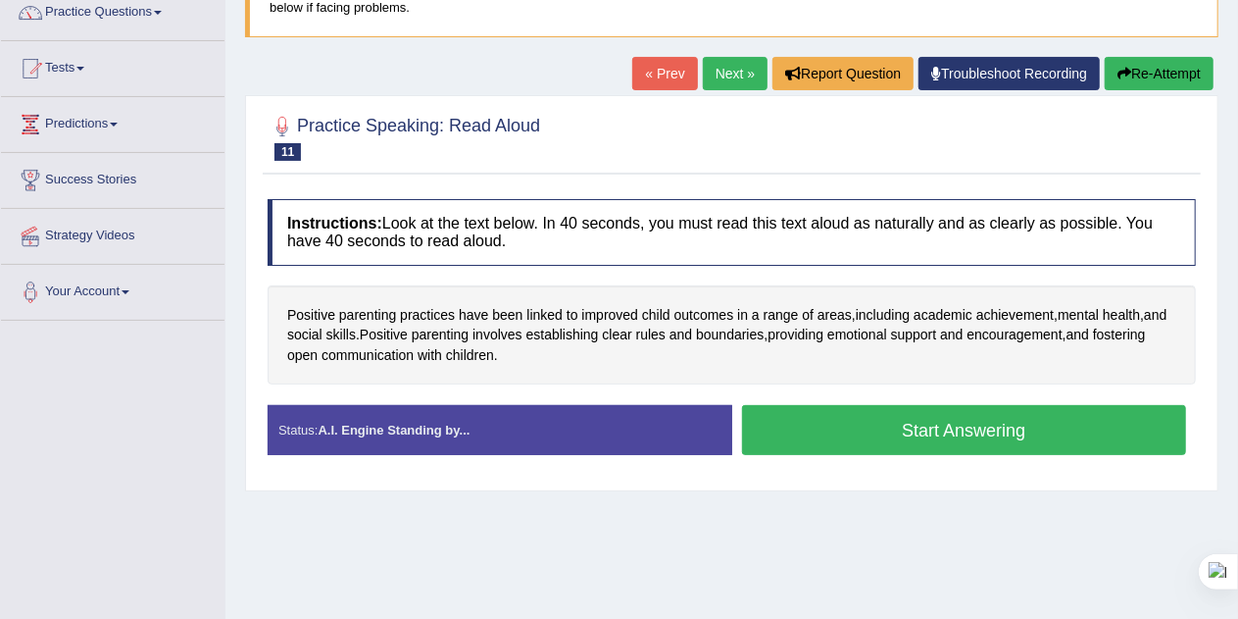
click at [1067, 438] on button "Start Answering" at bounding box center [964, 430] width 445 height 50
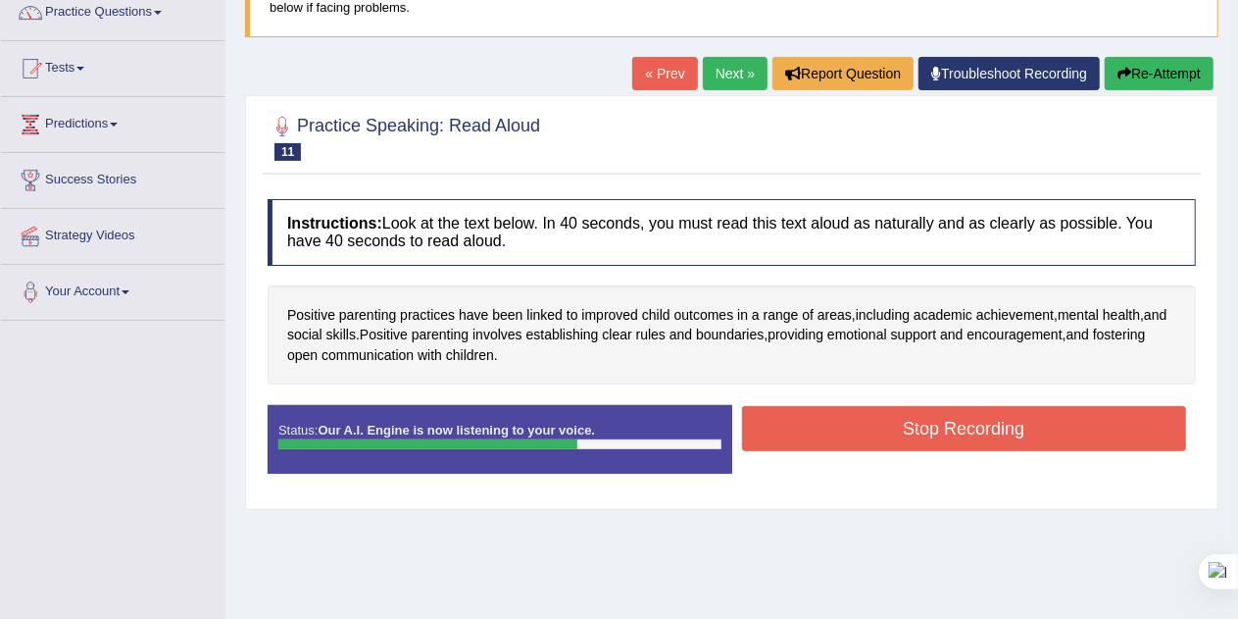
click at [1052, 431] on button "Stop Recording" at bounding box center [964, 428] width 445 height 45
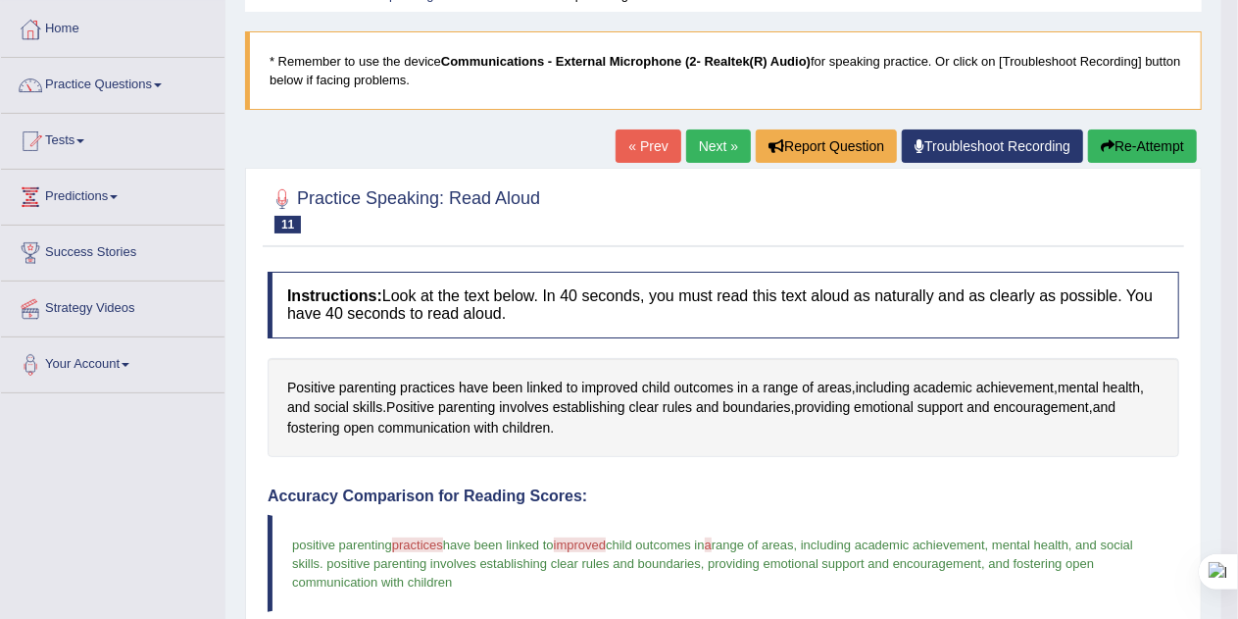
scroll to position [75, 0]
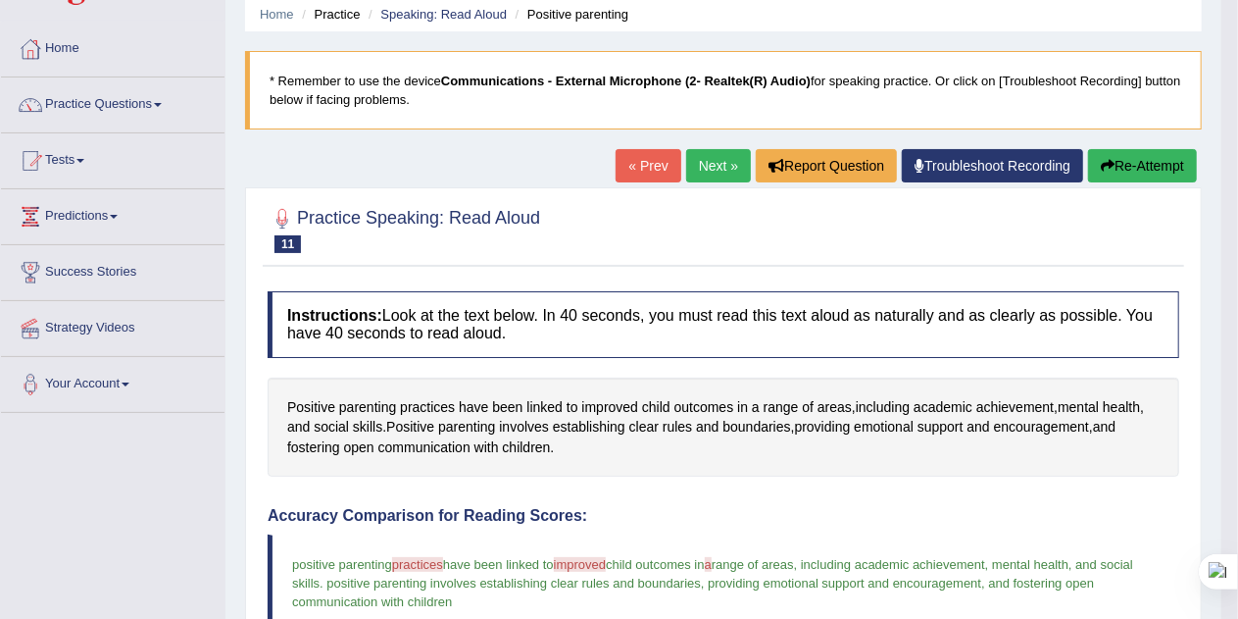
click at [1163, 171] on button "Re-Attempt" at bounding box center [1142, 165] width 109 height 33
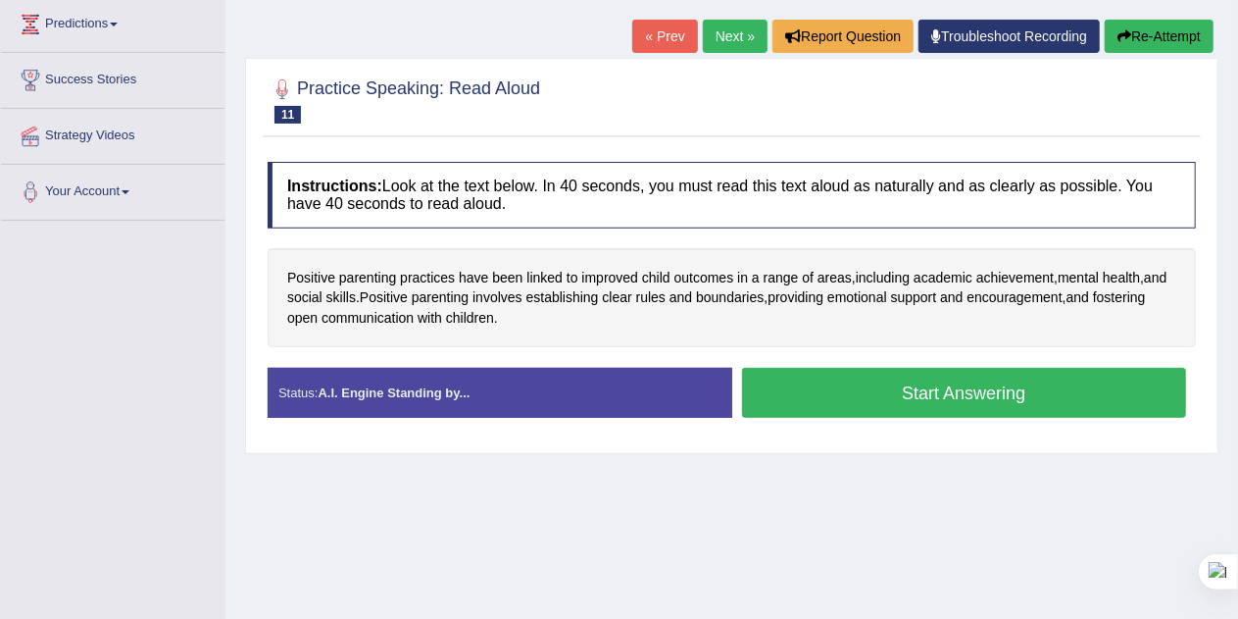
scroll to position [269, 0]
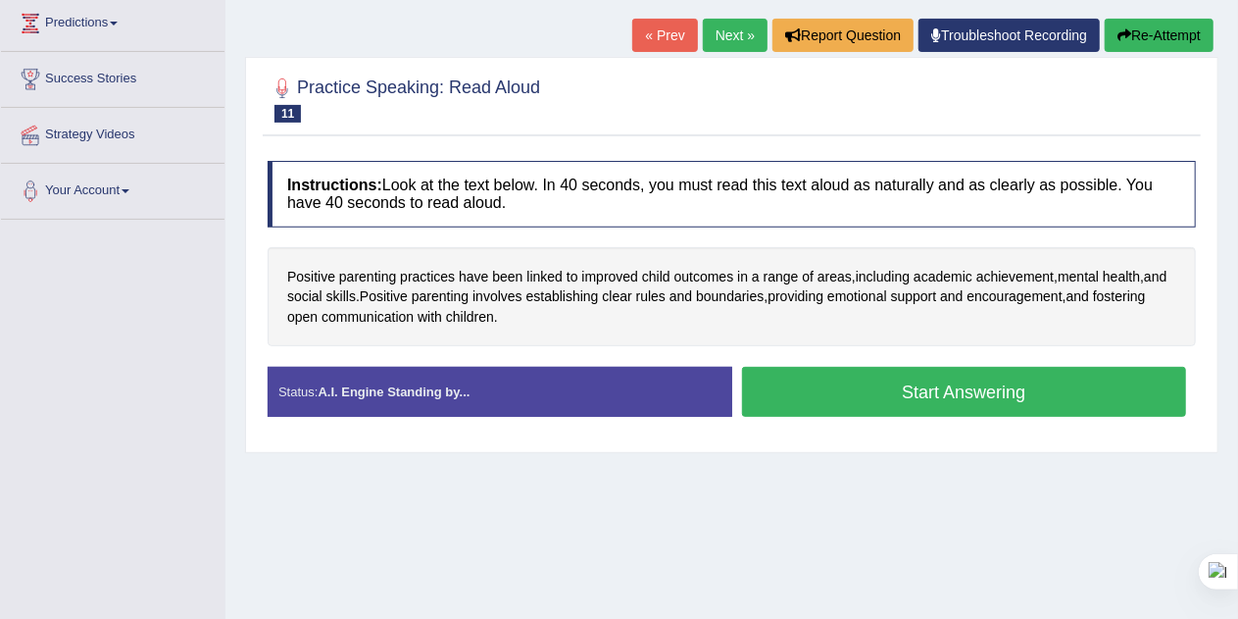
click at [1017, 390] on button "Start Answering" at bounding box center [964, 392] width 445 height 50
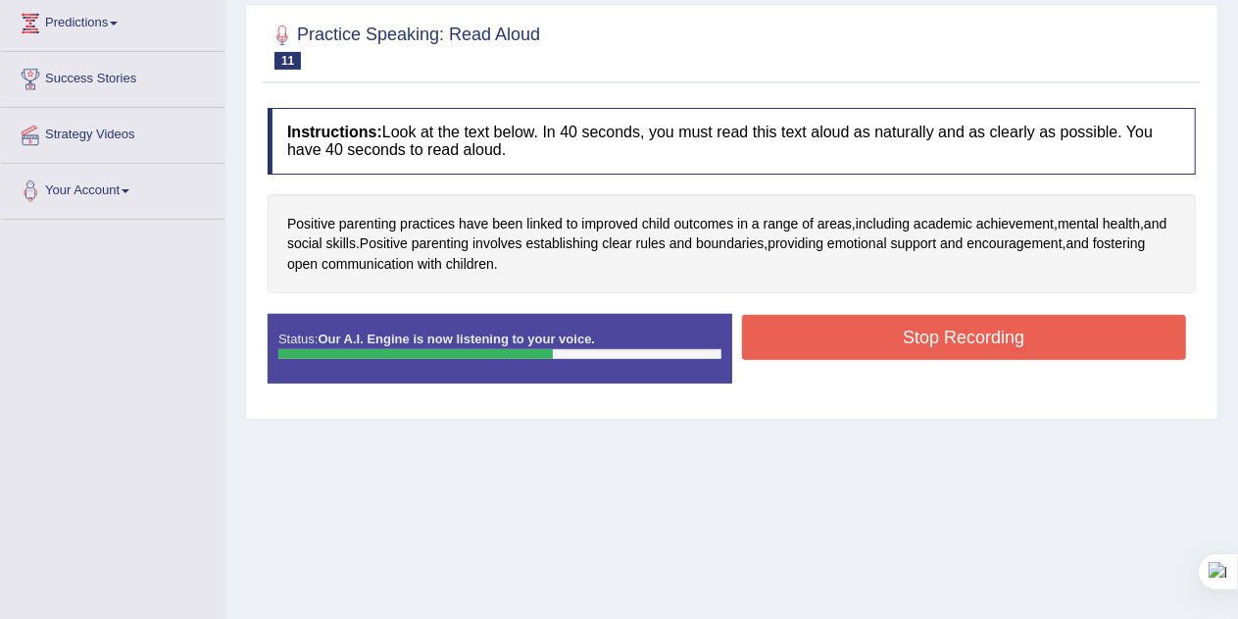
click at [1041, 335] on button "Stop Recording" at bounding box center [964, 337] width 445 height 45
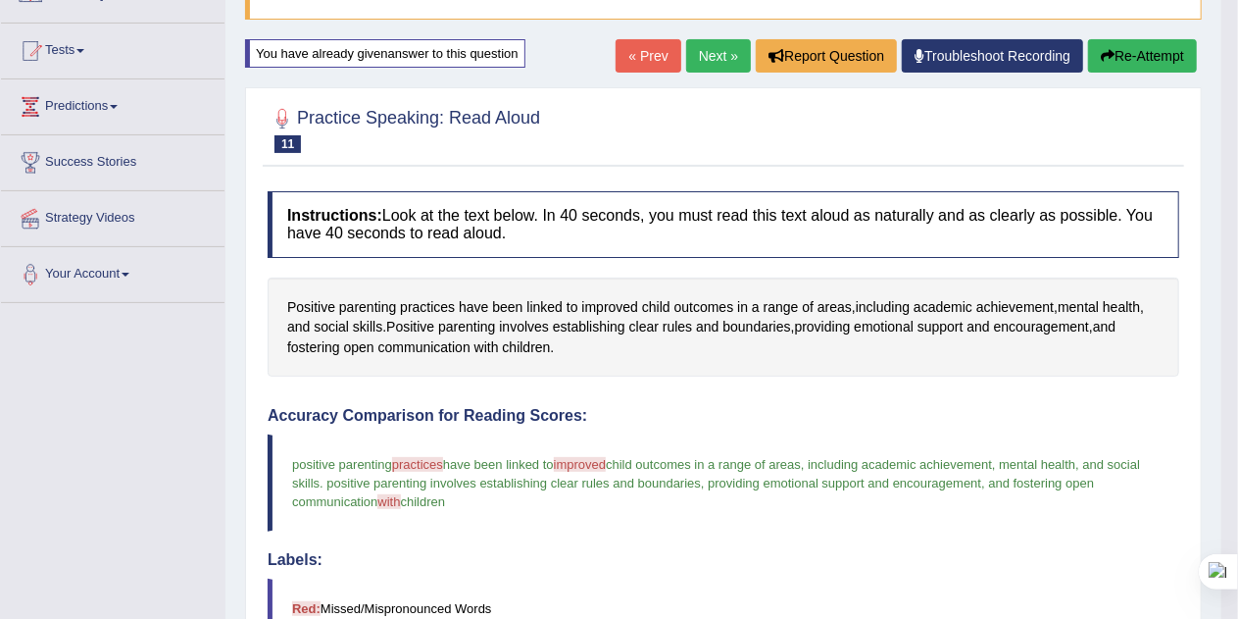
scroll to position [184, 0]
click at [1159, 55] on button "Re-Attempt" at bounding box center [1142, 56] width 109 height 33
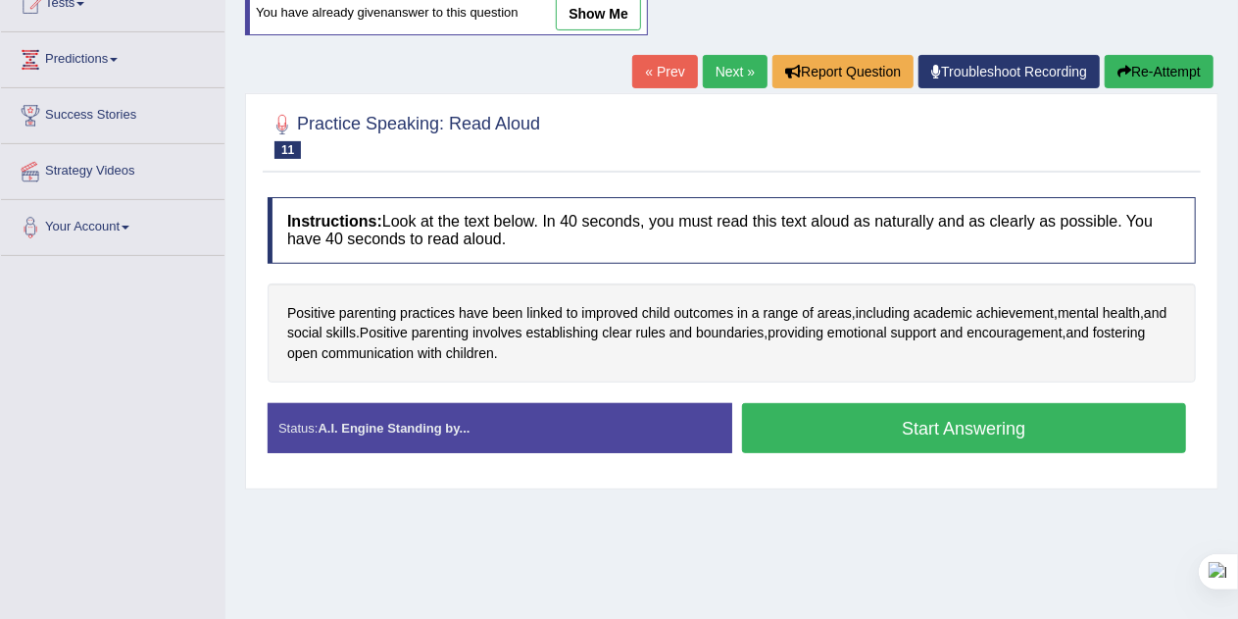
click at [1118, 433] on button "Start Answering" at bounding box center [964, 428] width 445 height 50
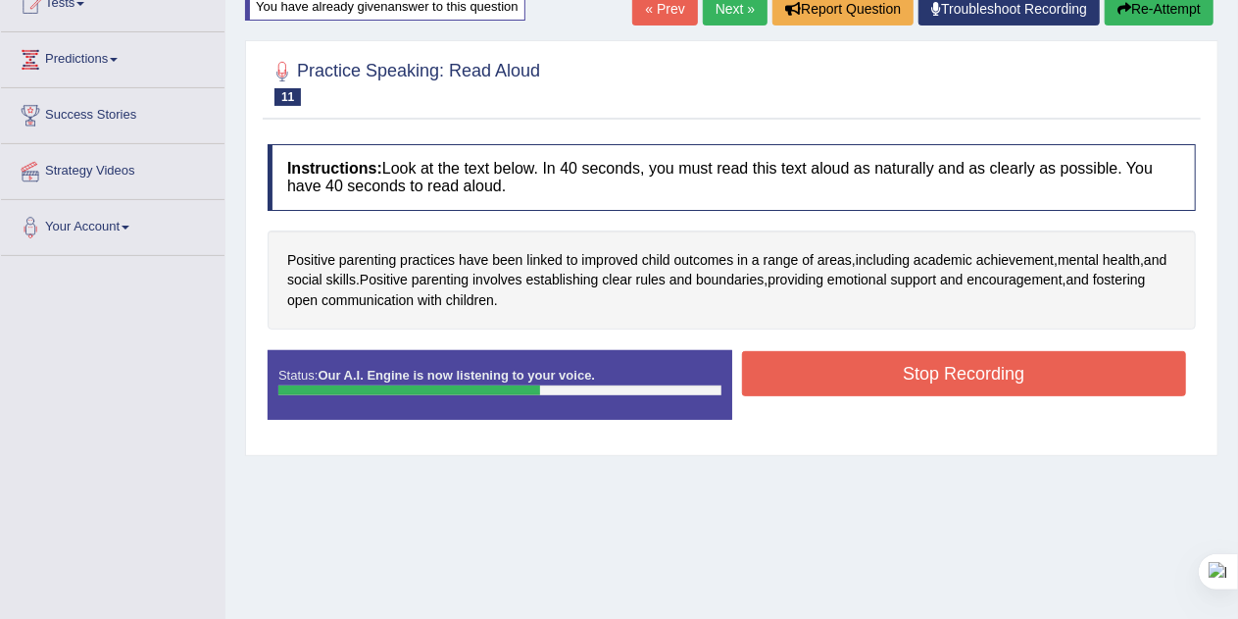
click at [1022, 378] on button "Stop Recording" at bounding box center [964, 373] width 445 height 45
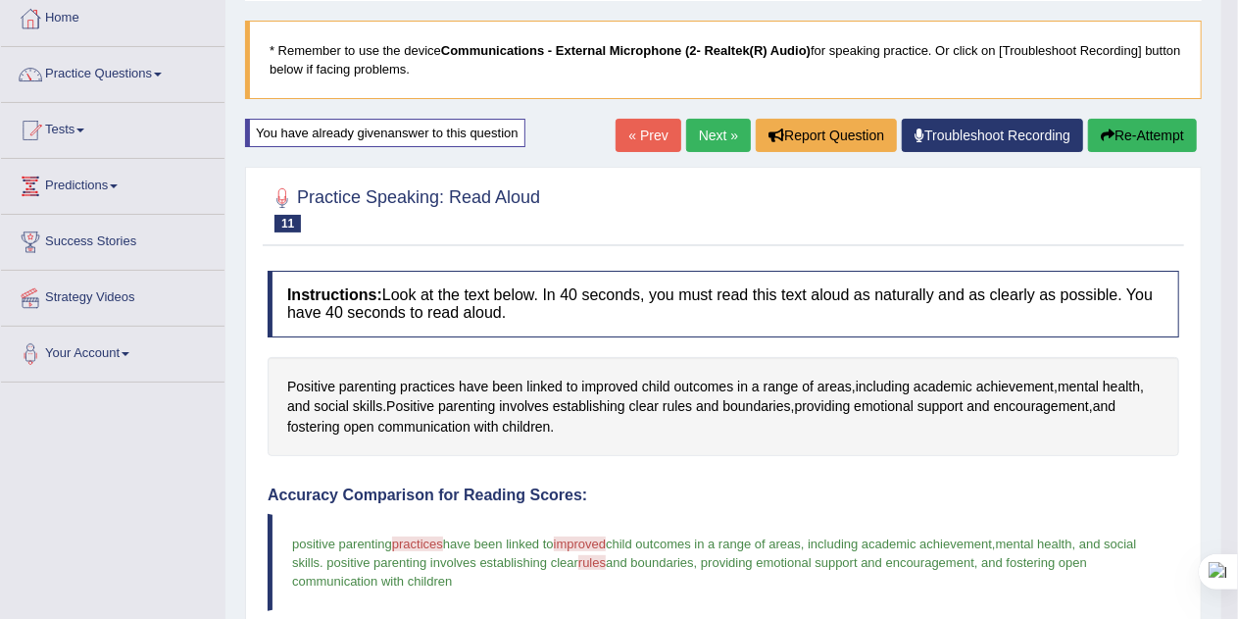
scroll to position [103, 0]
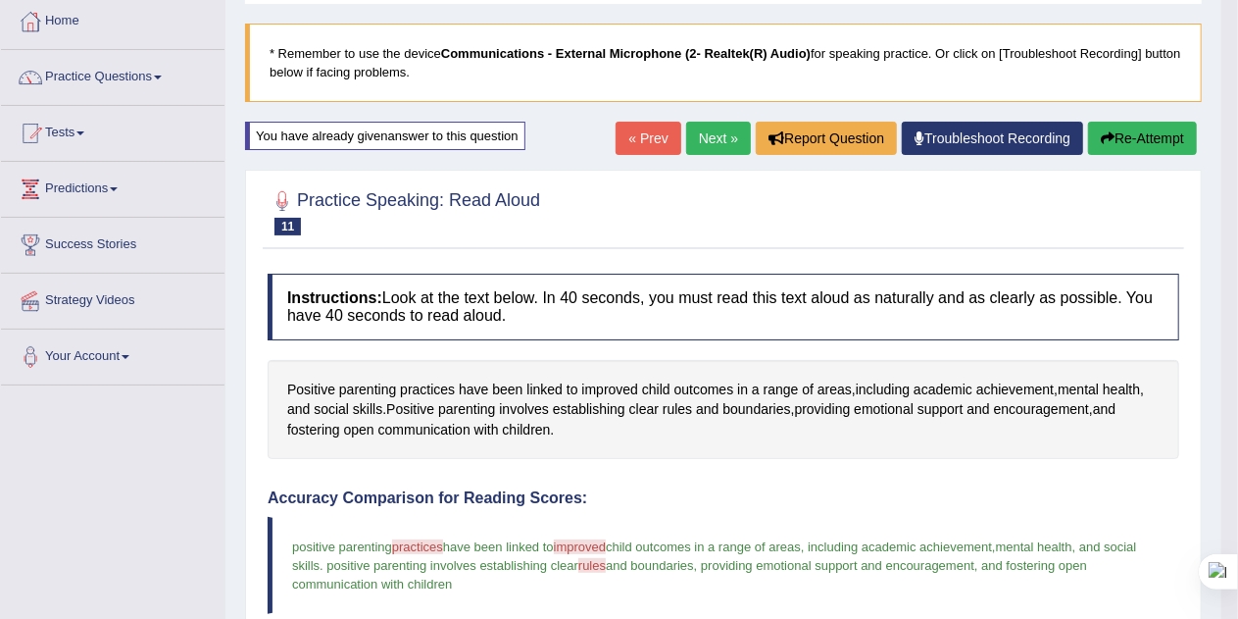
click at [719, 135] on link "Next »" at bounding box center [718, 138] width 65 height 33
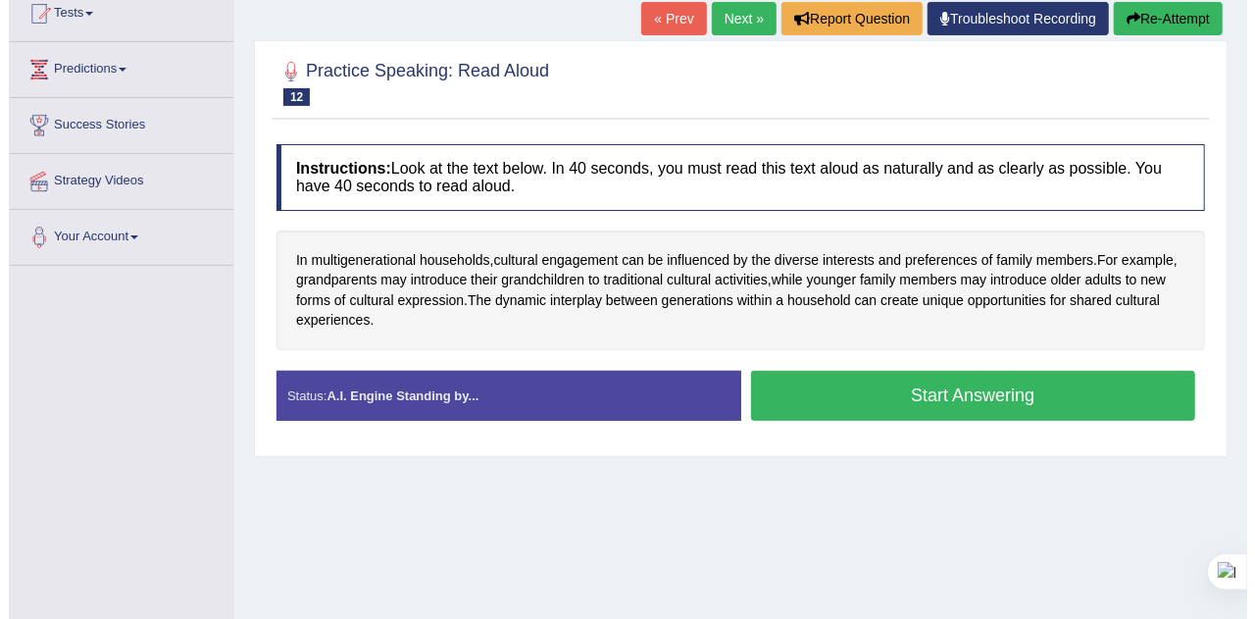
scroll to position [222, 0]
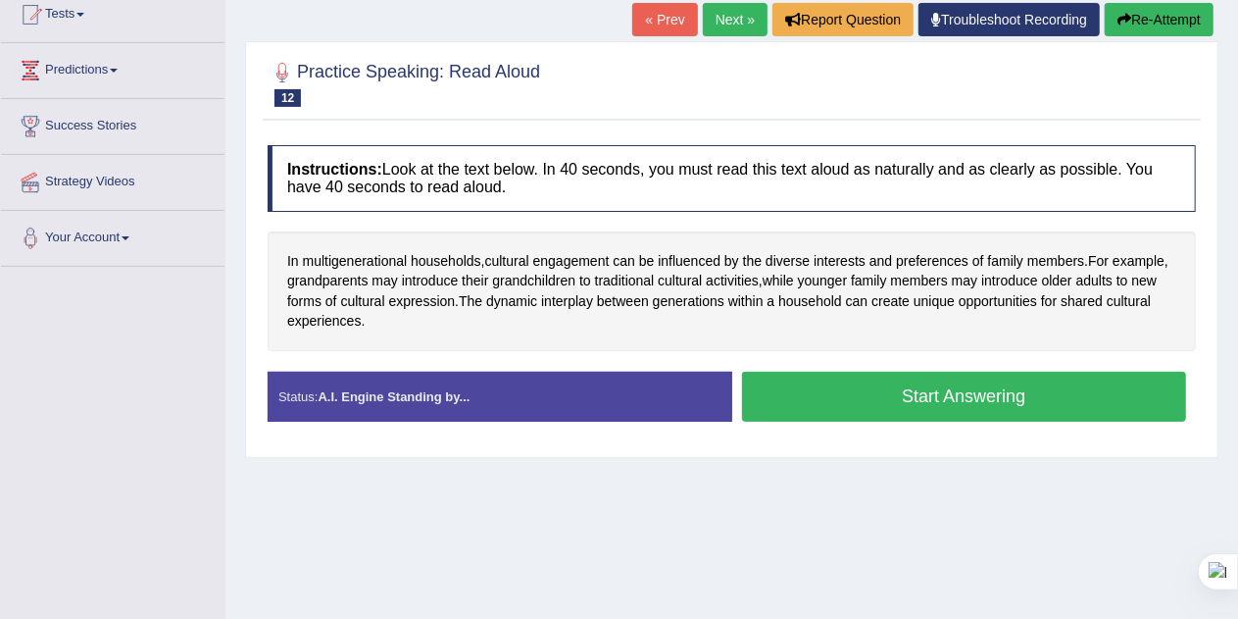
click at [1067, 381] on button "Start Answering" at bounding box center [964, 397] width 445 height 50
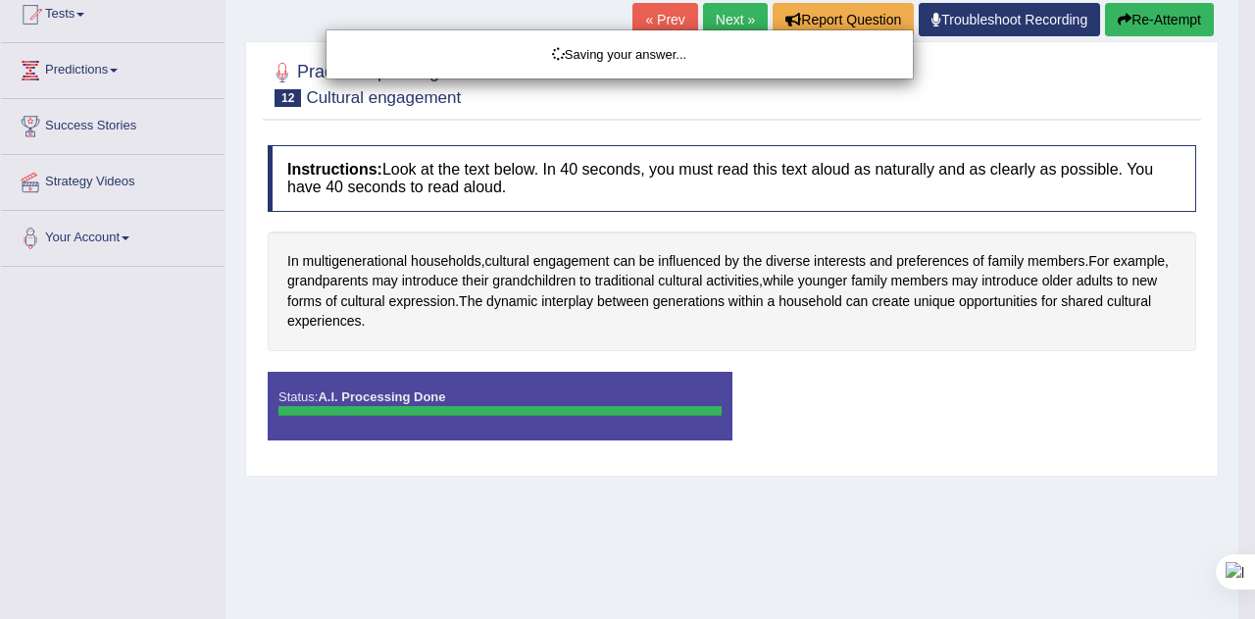
click at [1056, 397] on div "Saving your answer..." at bounding box center [627, 309] width 1255 height 619
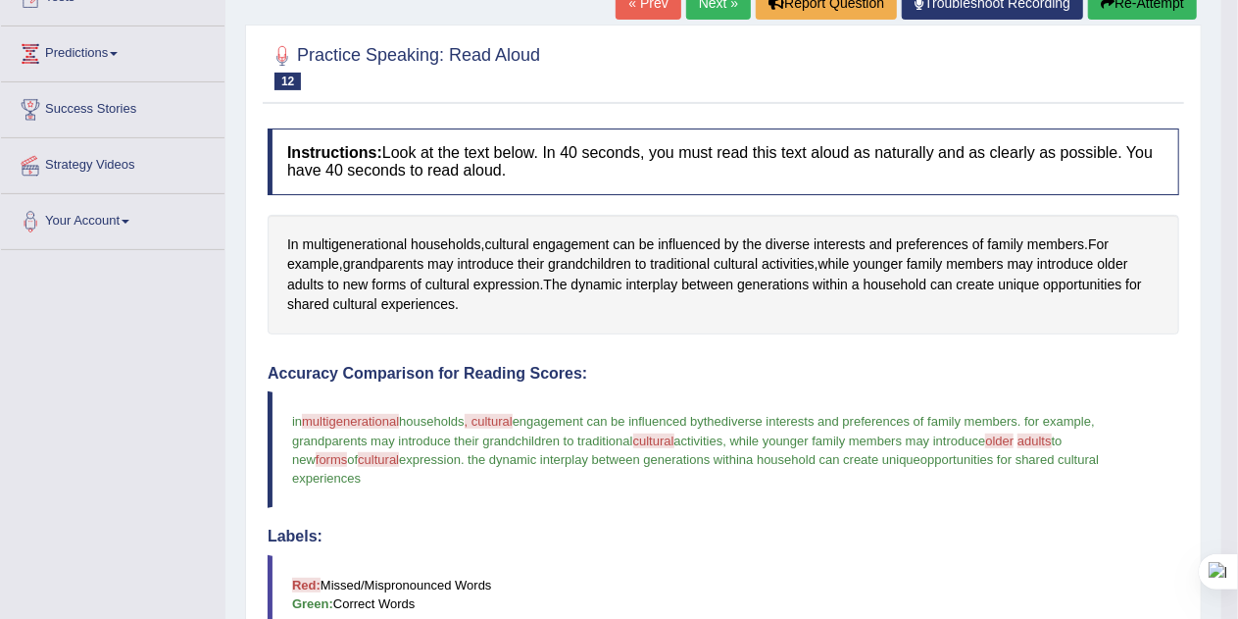
scroll to position [224, 0]
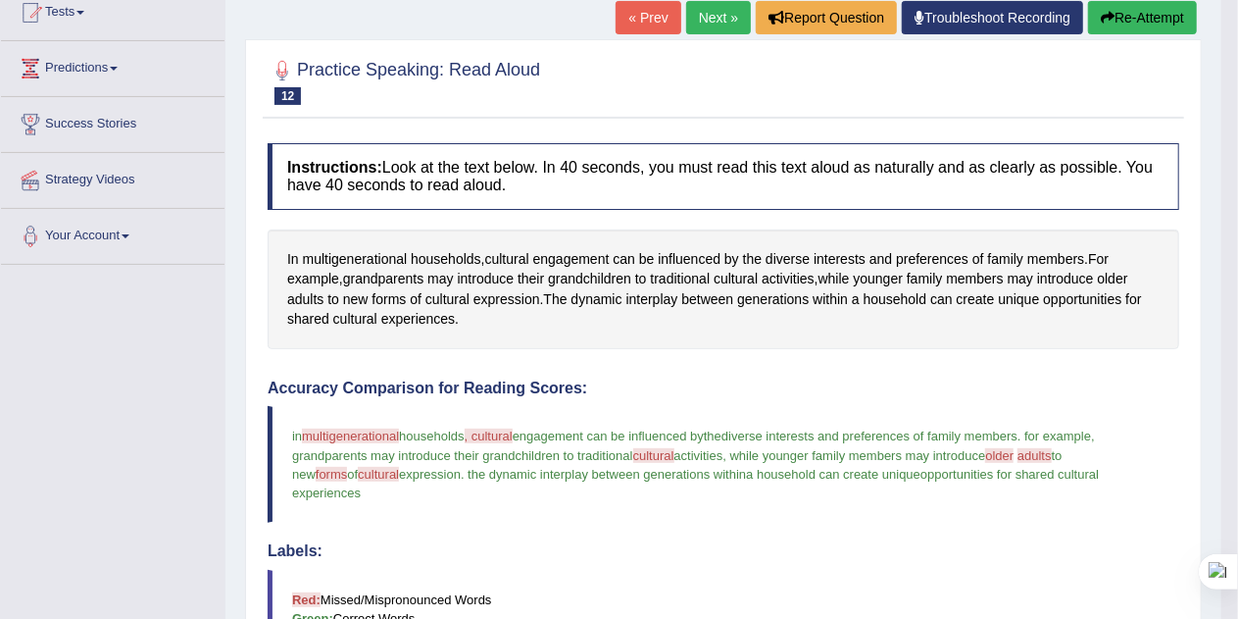
click at [1153, 16] on button "Re-Attempt" at bounding box center [1142, 17] width 109 height 33
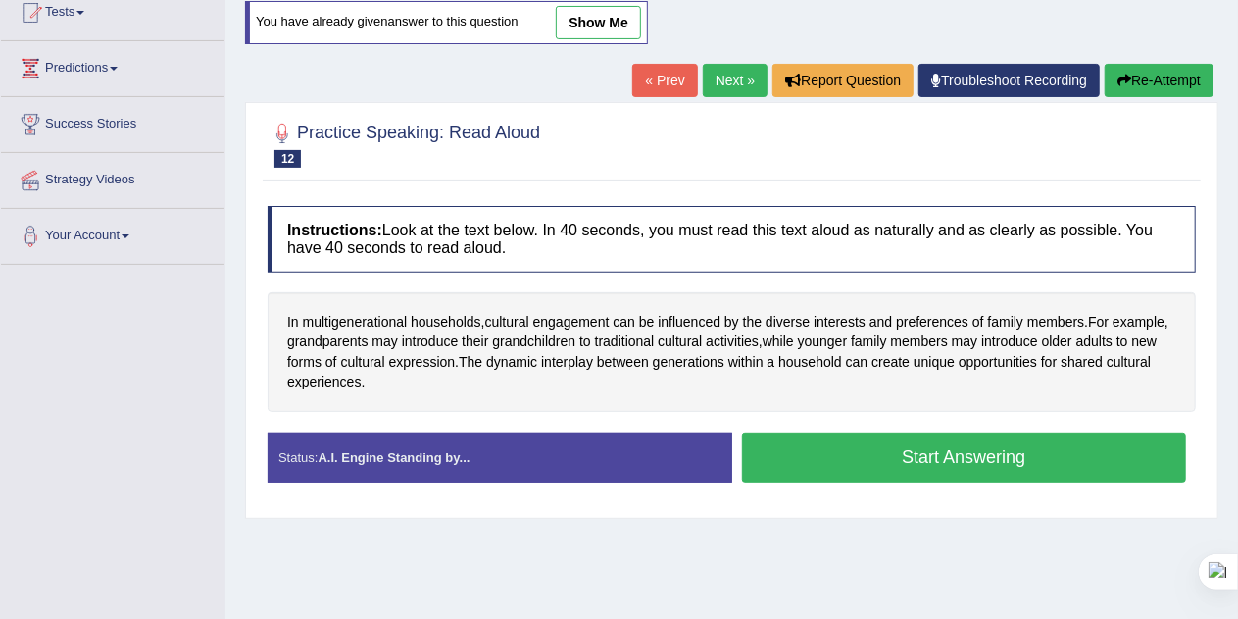
click at [1044, 431] on div "Created with Highcharts 7.1.2 Great Too slow Too fast Time Speech pace meter: 0…" at bounding box center [969, 431] width 474 height 1
click at [1102, 458] on button "Start Answering" at bounding box center [964, 457] width 445 height 50
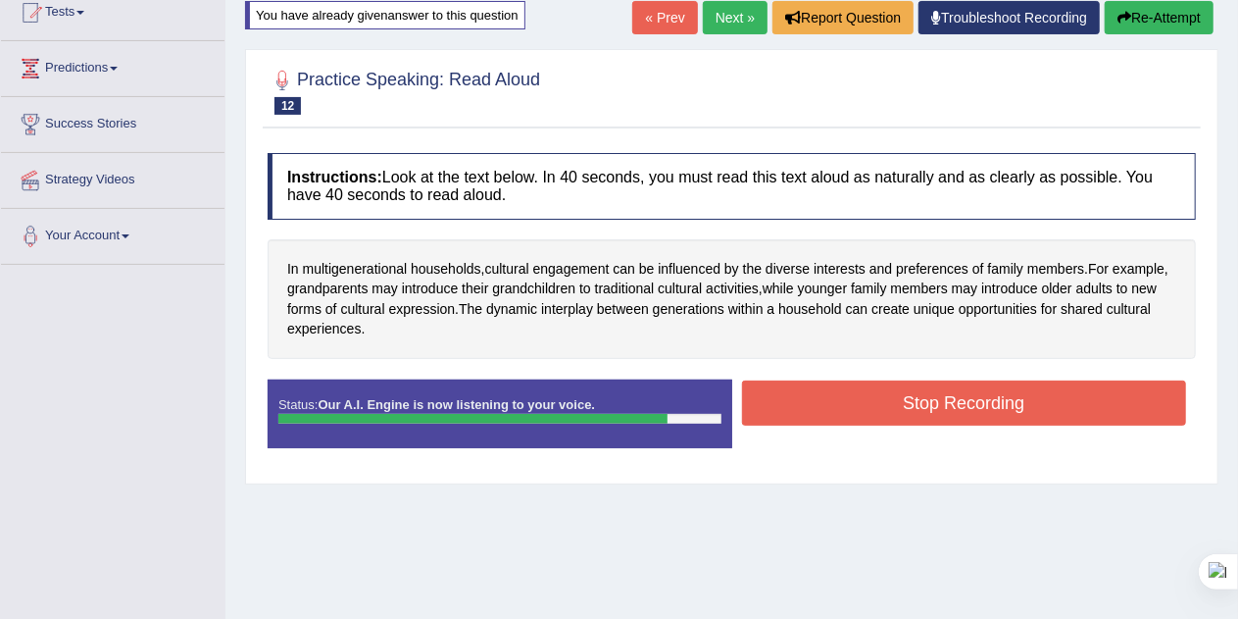
click at [1052, 398] on button "Stop Recording" at bounding box center [964, 402] width 445 height 45
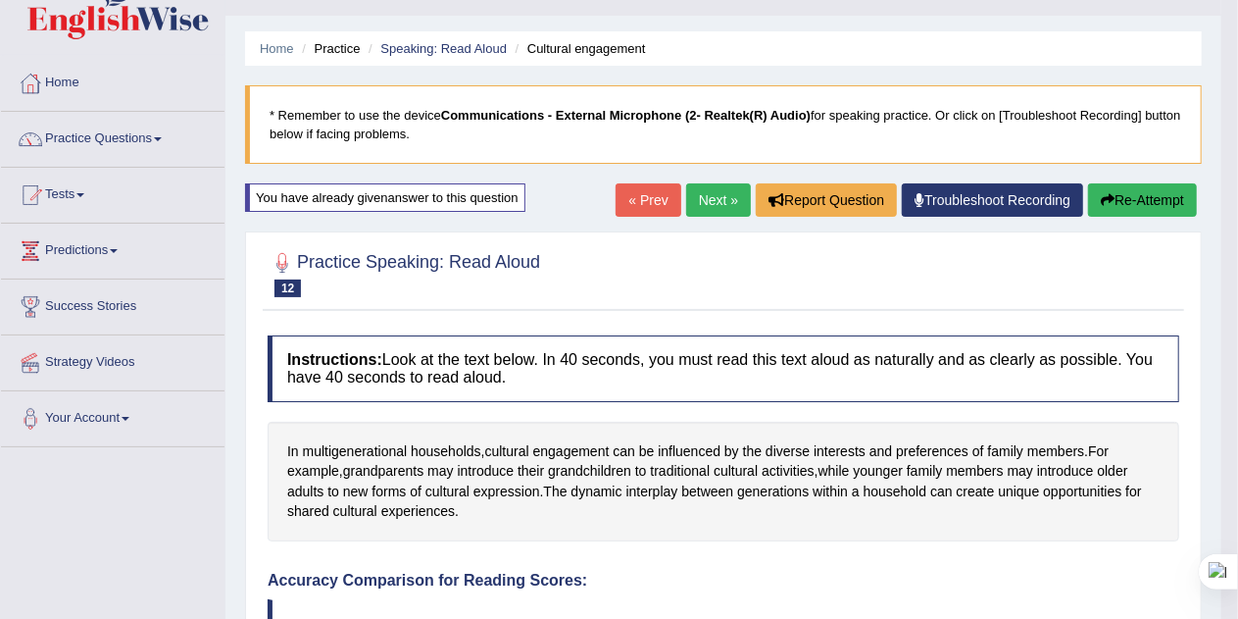
scroll to position [31, 0]
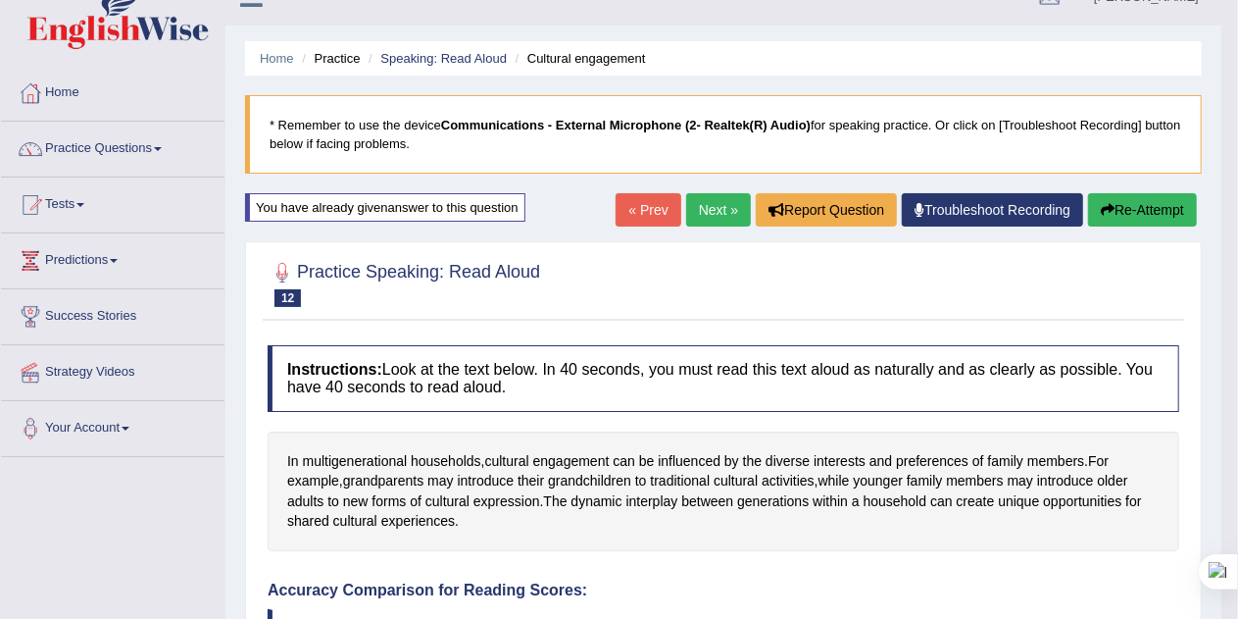
click at [1105, 208] on icon "button" at bounding box center [1108, 210] width 14 height 14
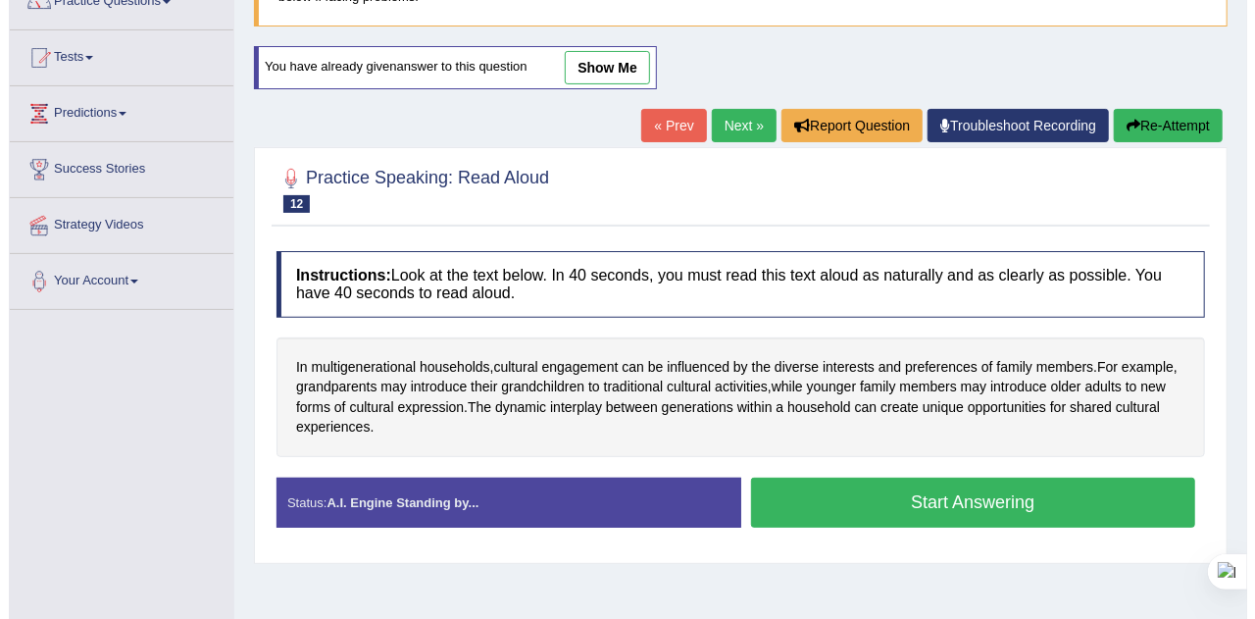
scroll to position [190, 0]
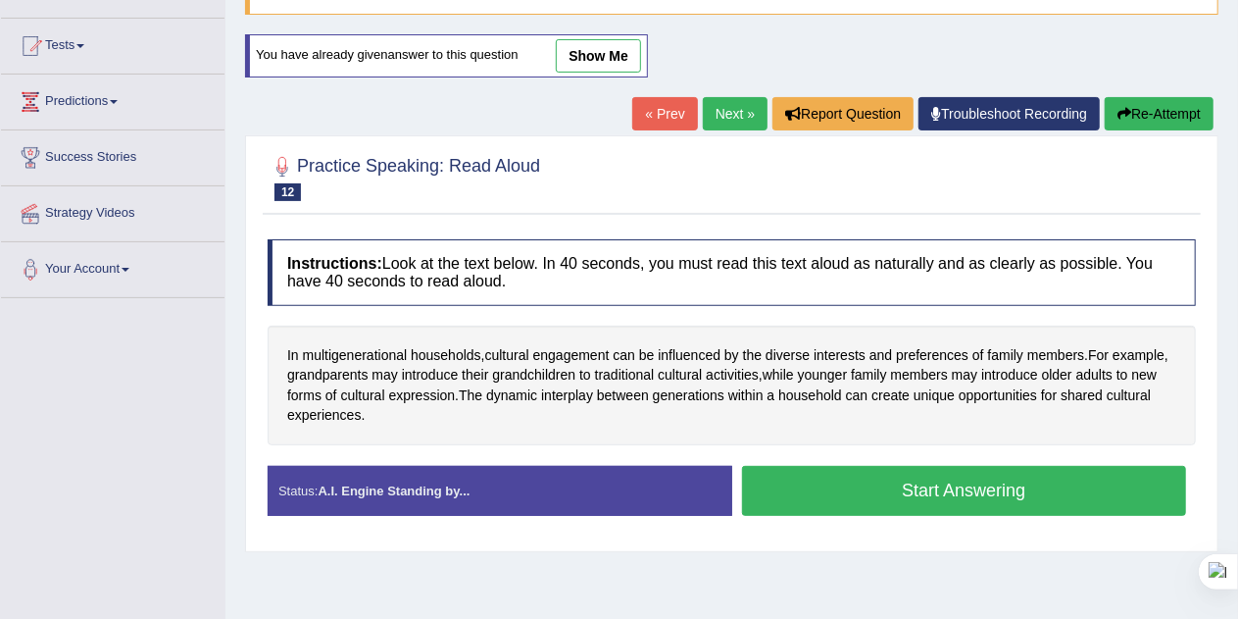
click at [1119, 498] on button "Start Answering" at bounding box center [964, 491] width 445 height 50
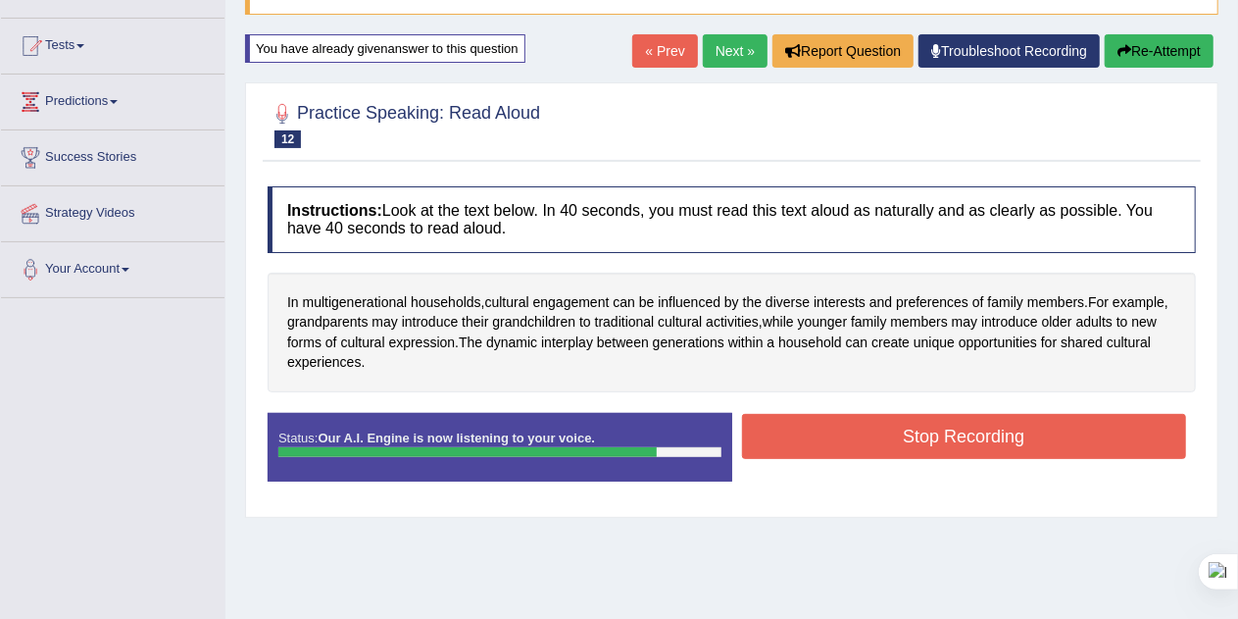
click at [1145, 439] on button "Stop Recording" at bounding box center [964, 436] width 445 height 45
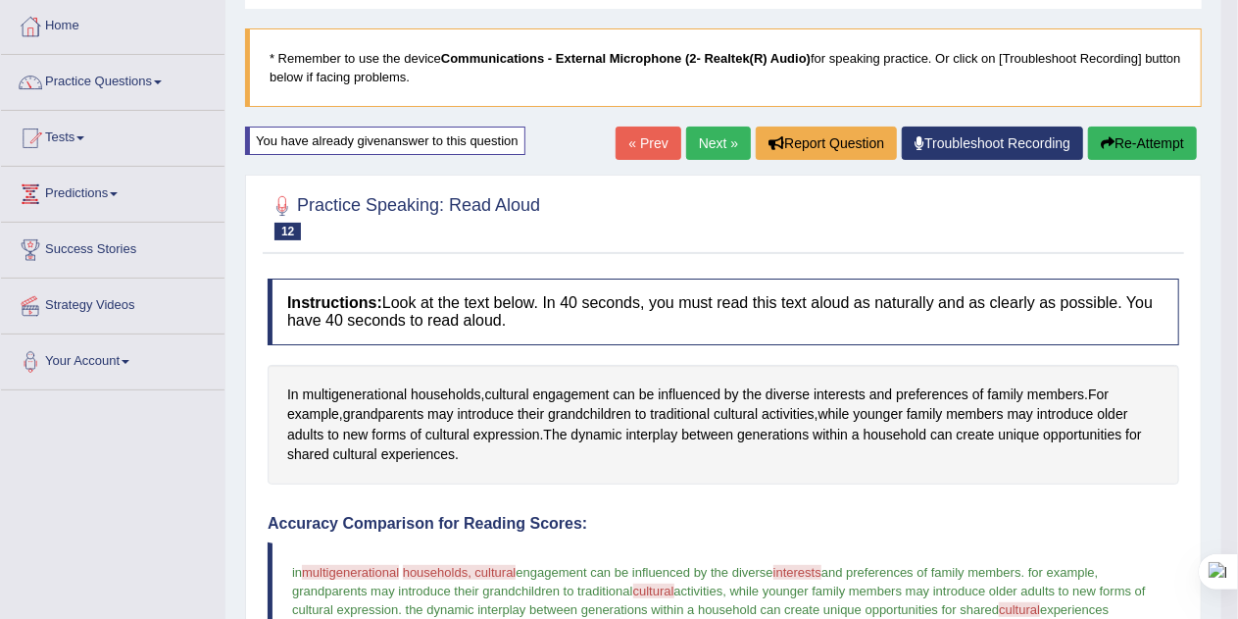
scroll to position [94, 0]
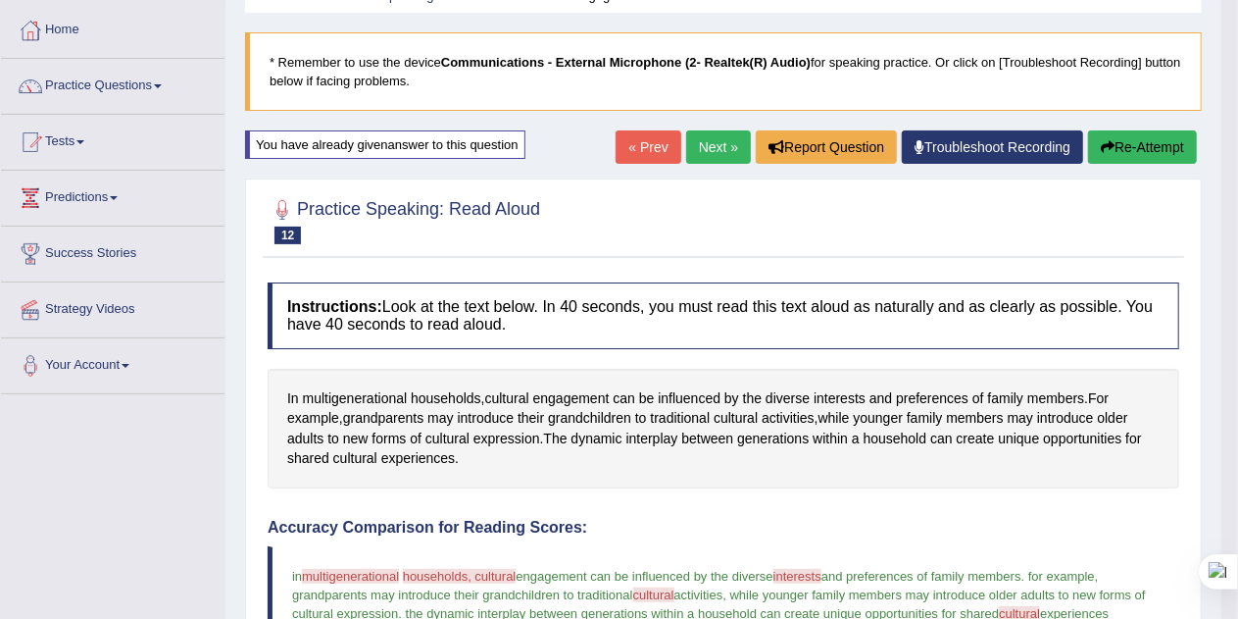
click at [710, 151] on link "Next »" at bounding box center [718, 146] width 65 height 33
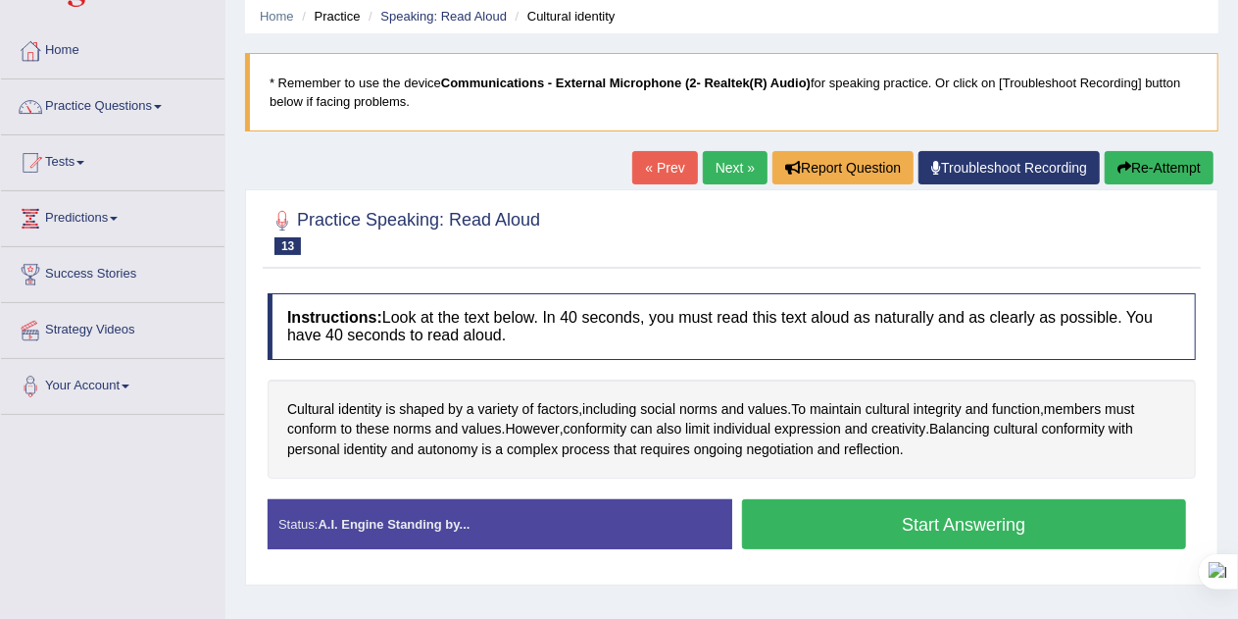
scroll to position [86, 0]
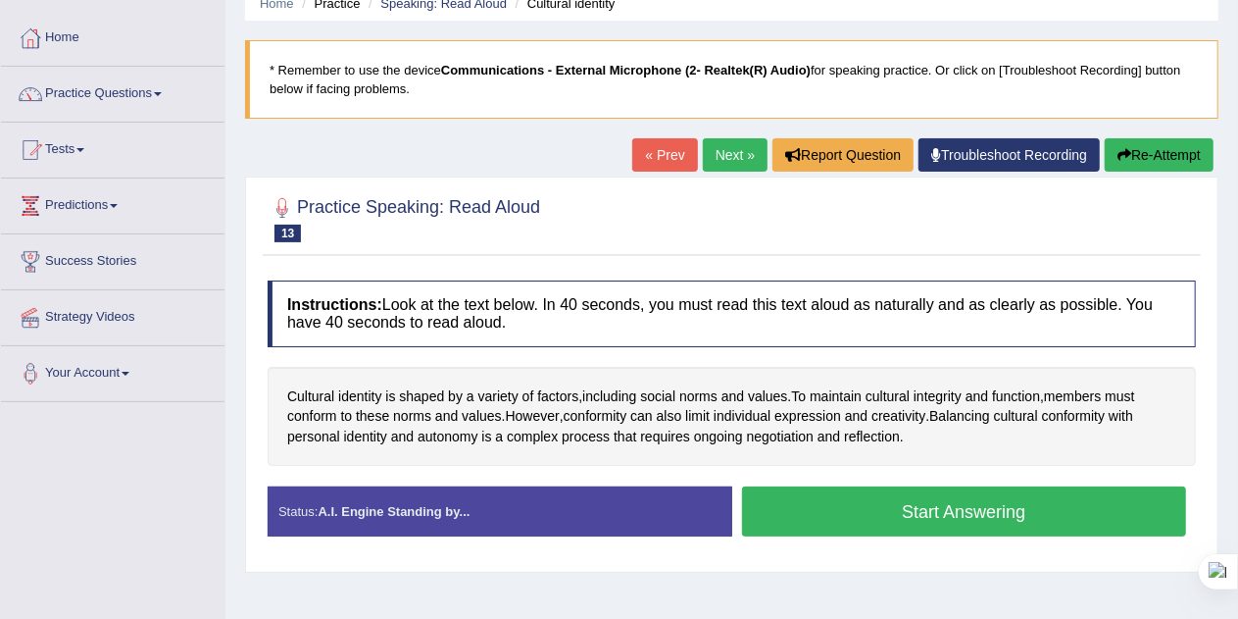
click at [1123, 518] on button "Start Answering" at bounding box center [964, 511] width 445 height 50
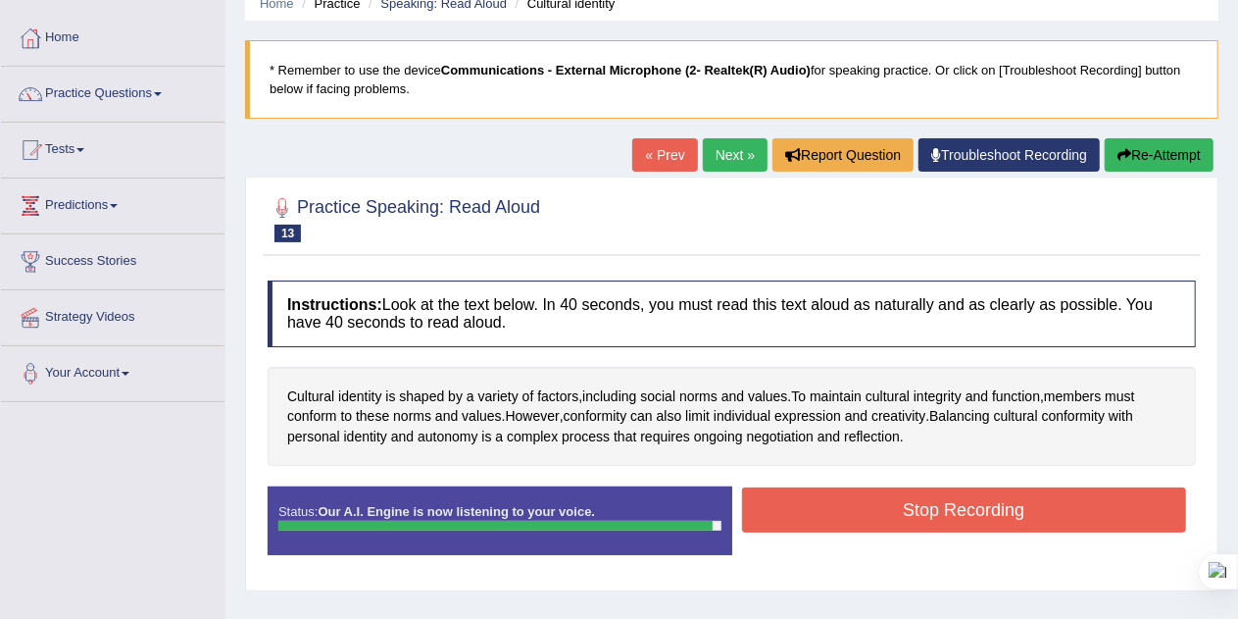
click at [1148, 510] on button "Stop Recording" at bounding box center [964, 509] width 445 height 45
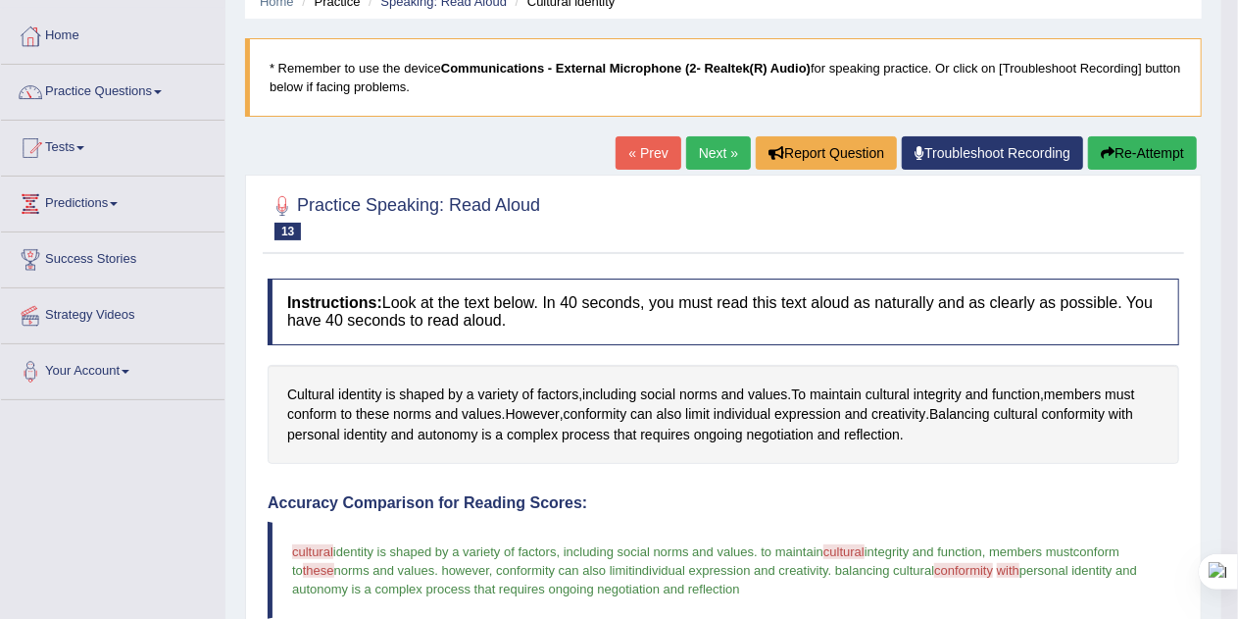
scroll to position [88, 0]
click at [1159, 154] on button "Re-Attempt" at bounding box center [1142, 152] width 109 height 33
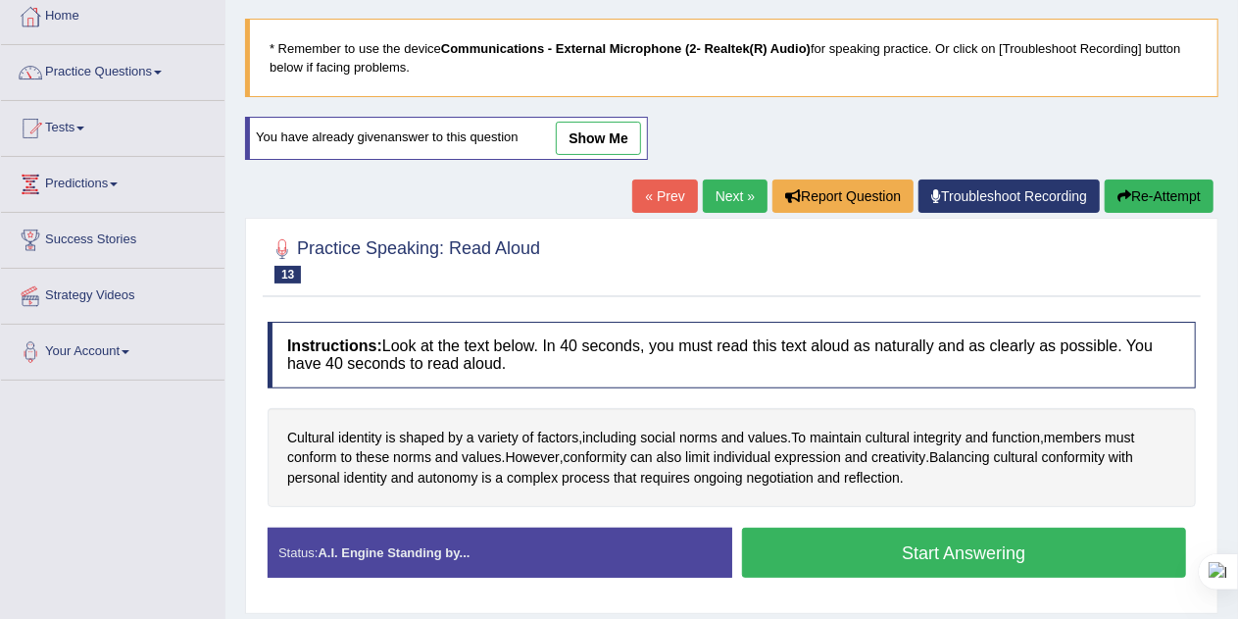
scroll to position [106, 0]
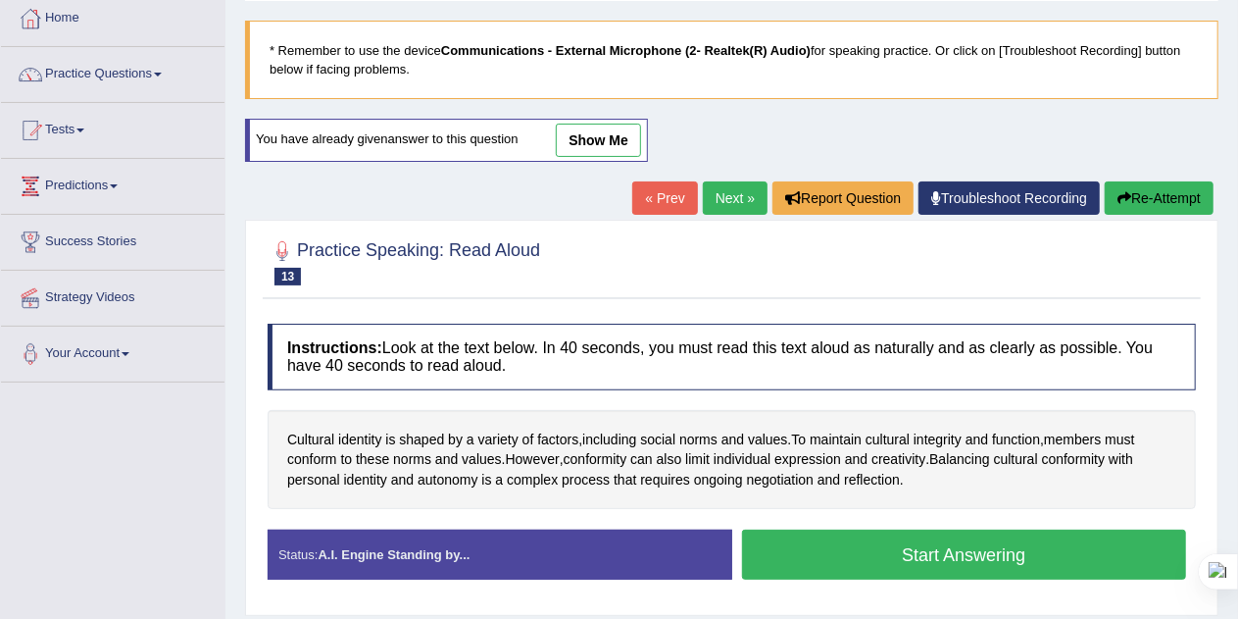
click at [1072, 551] on button "Start Answering" at bounding box center [964, 554] width 445 height 50
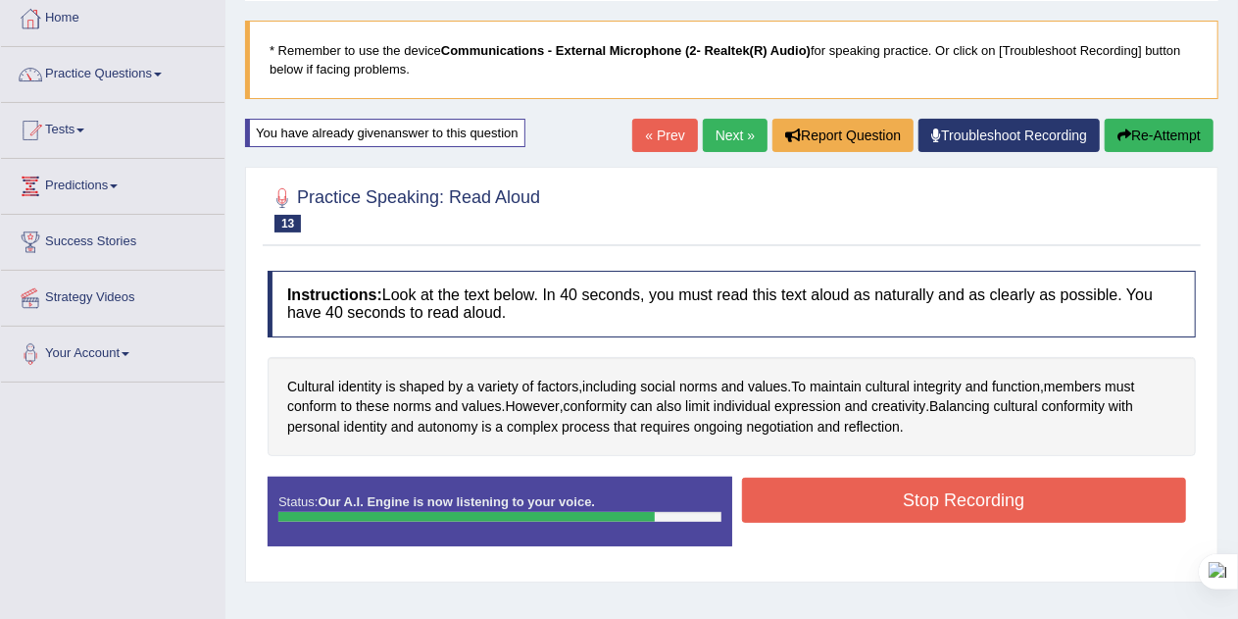
click at [1110, 496] on button "Stop Recording" at bounding box center [964, 499] width 445 height 45
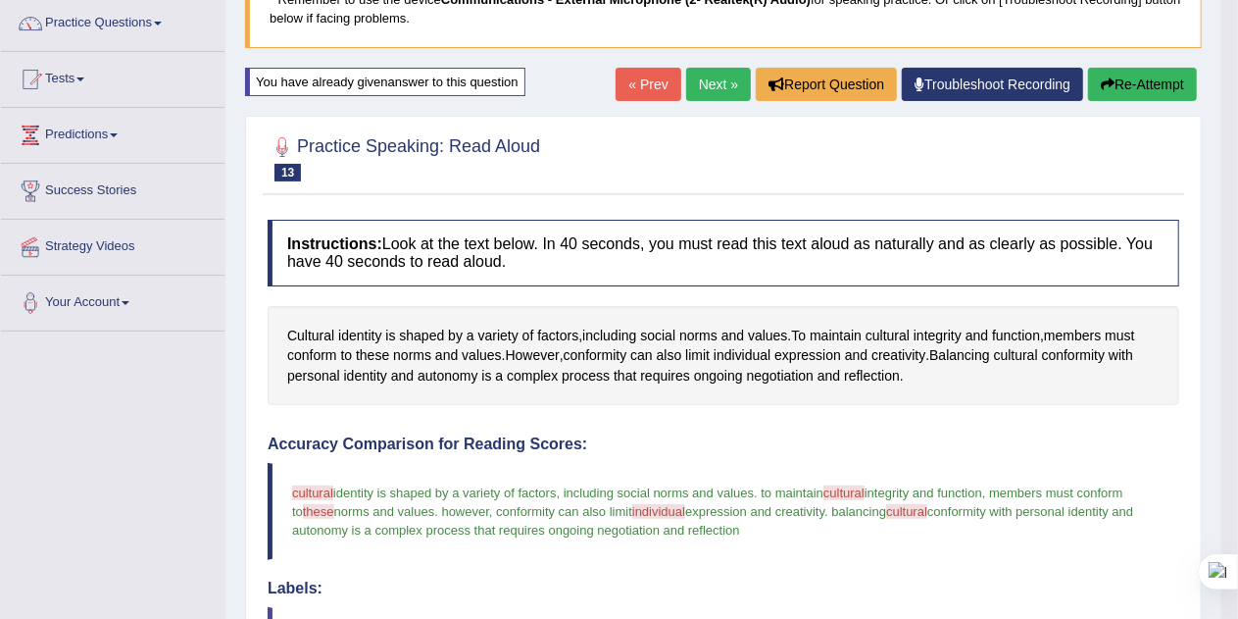
scroll to position [156, 0]
click at [1153, 89] on button "Re-Attempt" at bounding box center [1142, 85] width 109 height 33
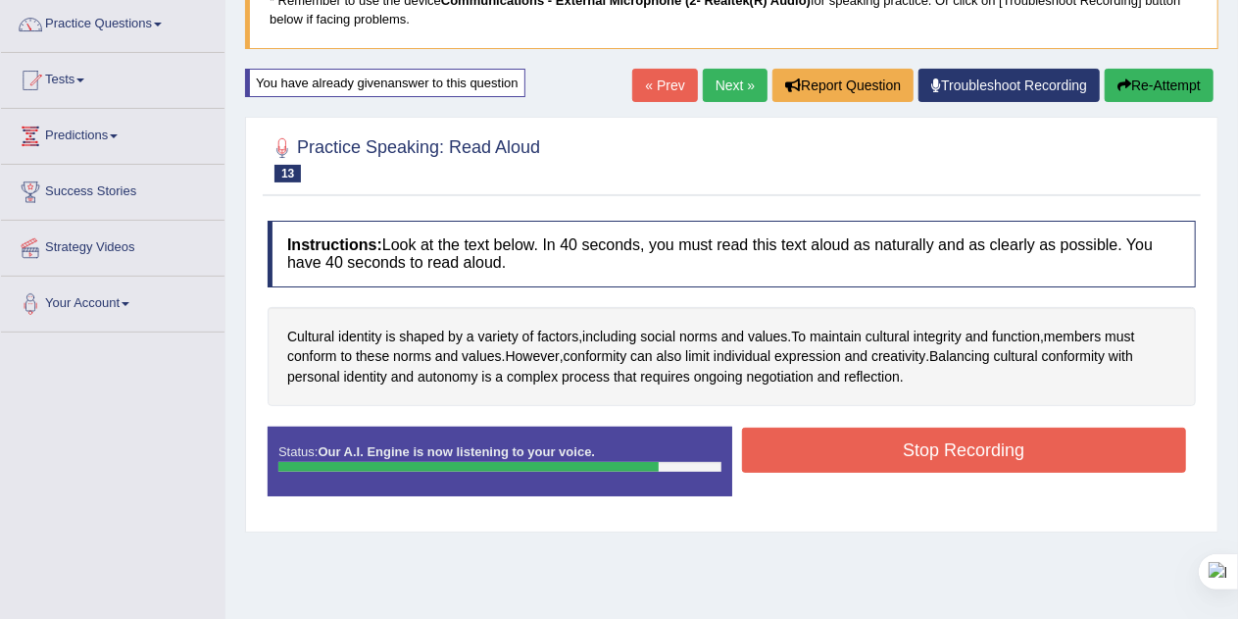
click at [1113, 453] on button "Stop Recording" at bounding box center [964, 449] width 445 height 45
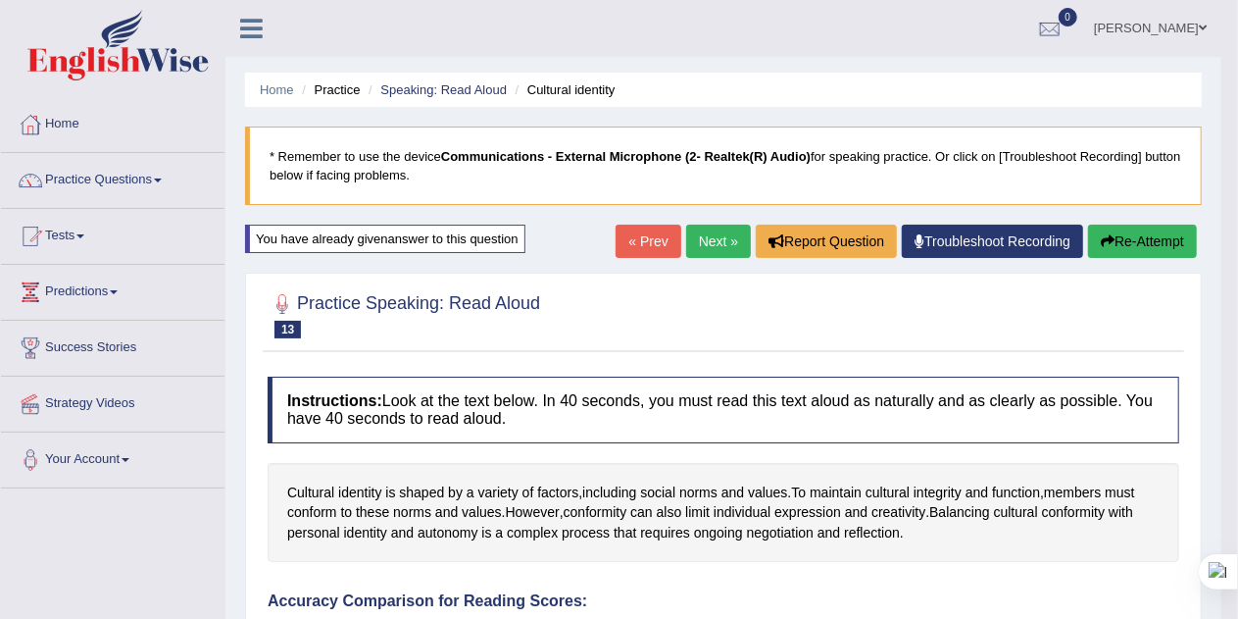
click at [719, 241] on link "Next »" at bounding box center [718, 240] width 65 height 33
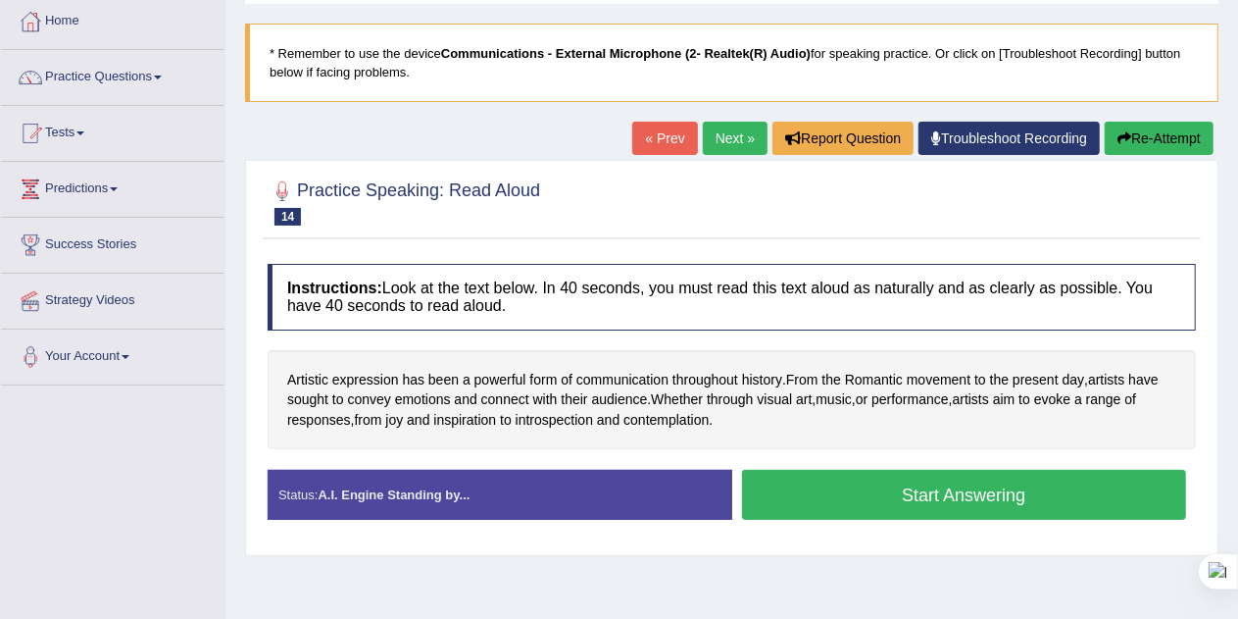
scroll to position [222, 0]
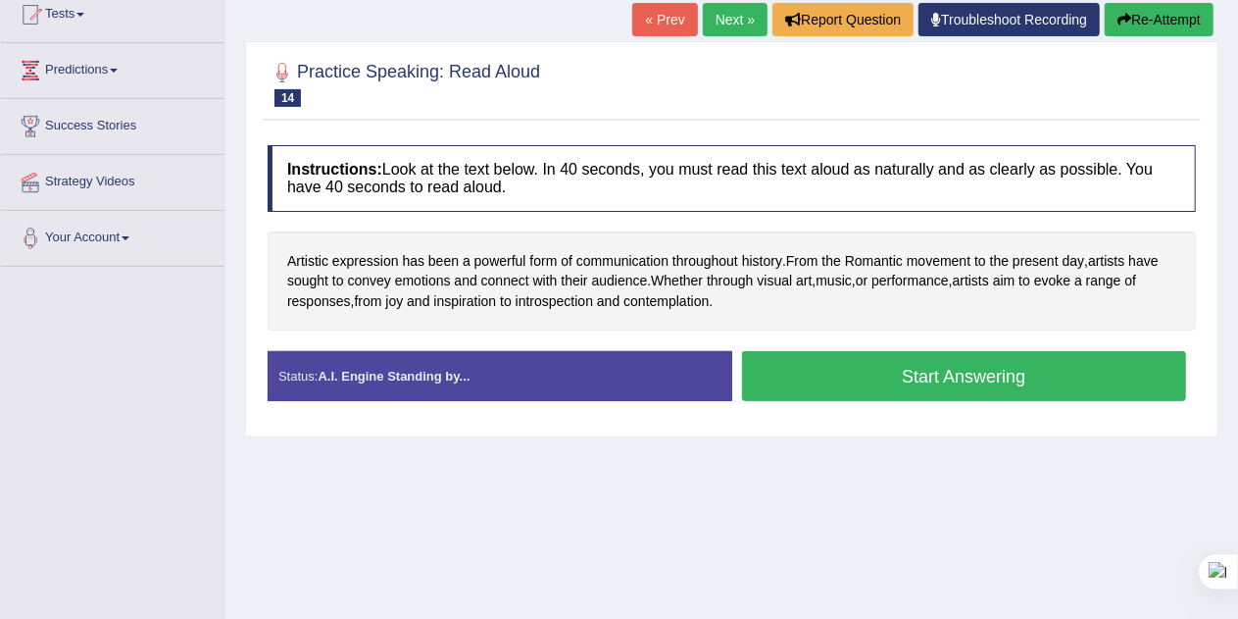
click at [847, 368] on button "Start Answering" at bounding box center [964, 376] width 445 height 50
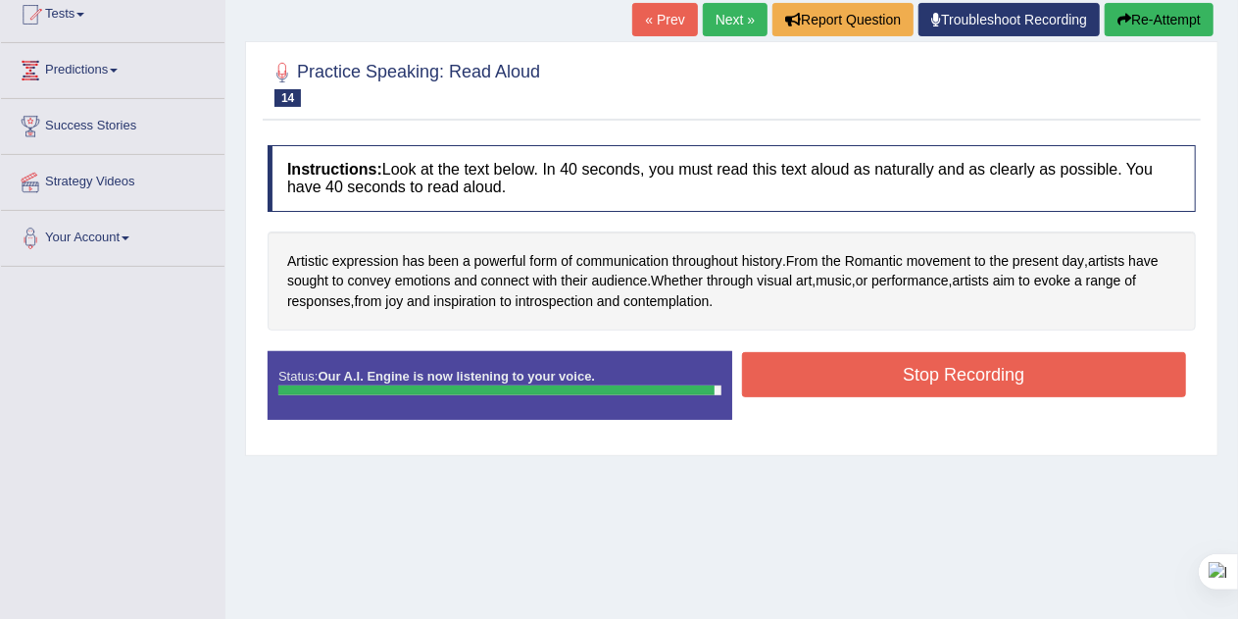
click at [1061, 376] on button "Stop Recording" at bounding box center [964, 374] width 445 height 45
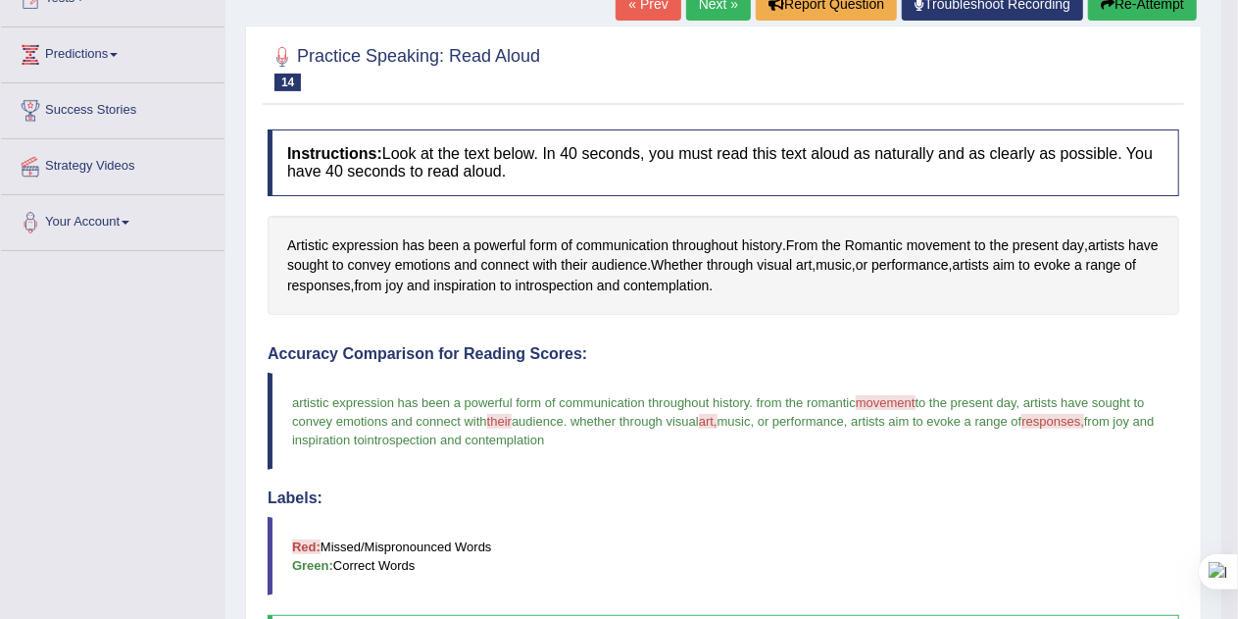
scroll to position [192, 0]
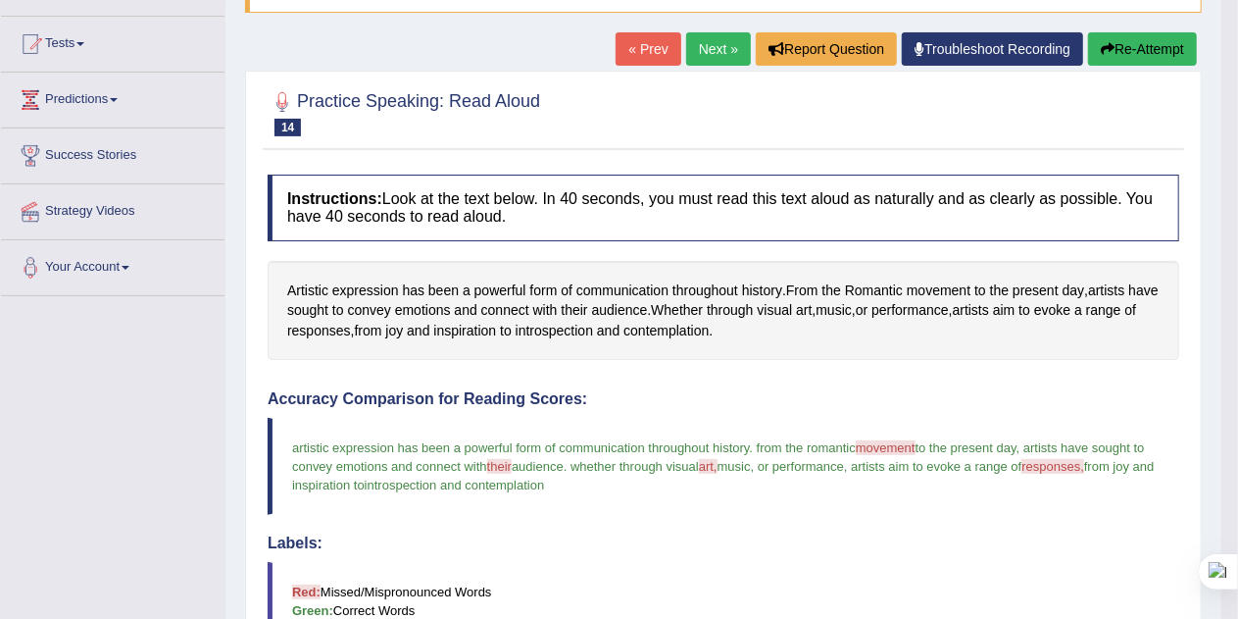
click at [1167, 48] on button "Re-Attempt" at bounding box center [1142, 48] width 109 height 33
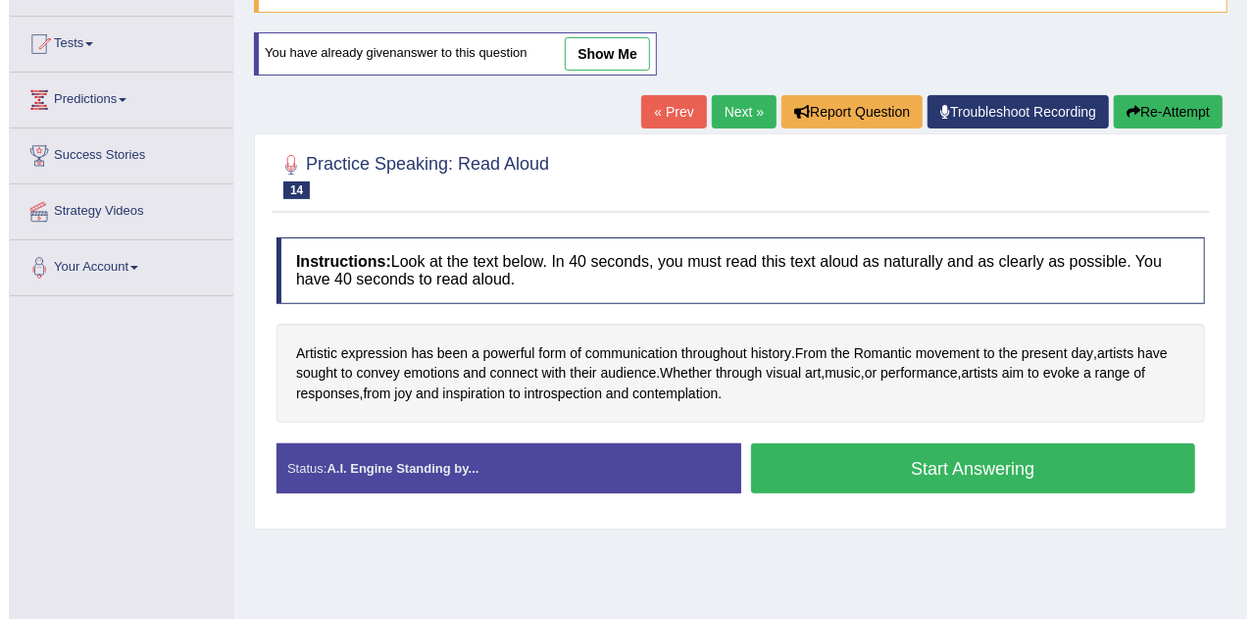
scroll to position [192, 0]
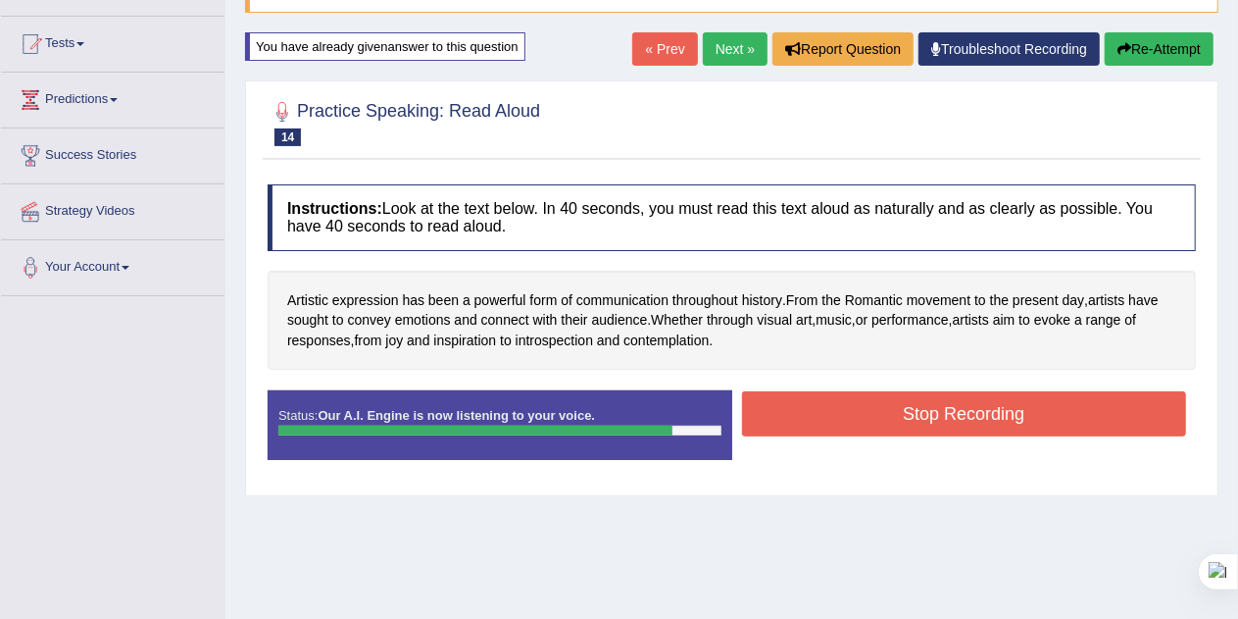
click at [1090, 418] on button "Stop Recording" at bounding box center [964, 413] width 445 height 45
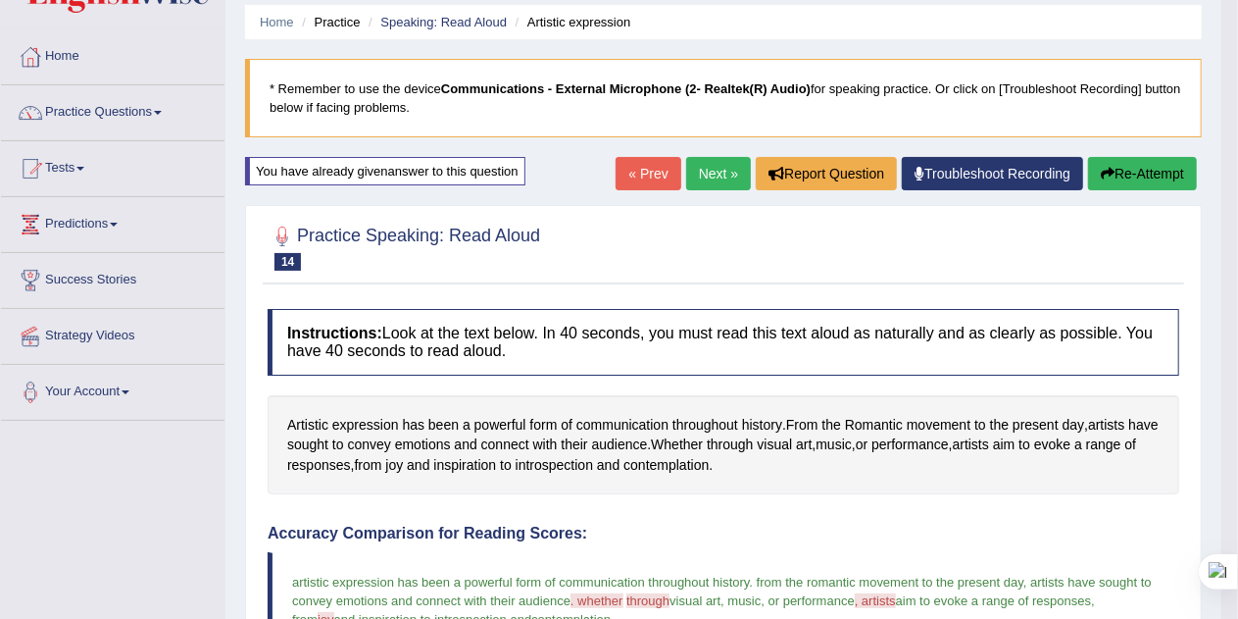
scroll to position [66, 0]
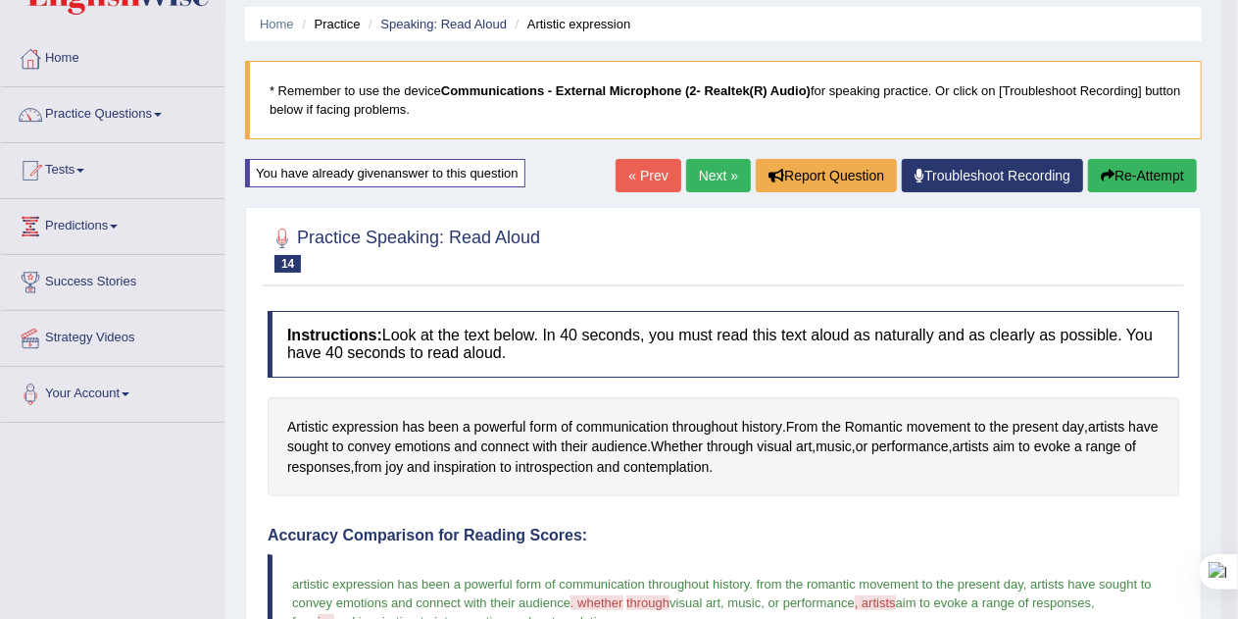
click at [1174, 175] on button "Re-Attempt" at bounding box center [1142, 175] width 109 height 33
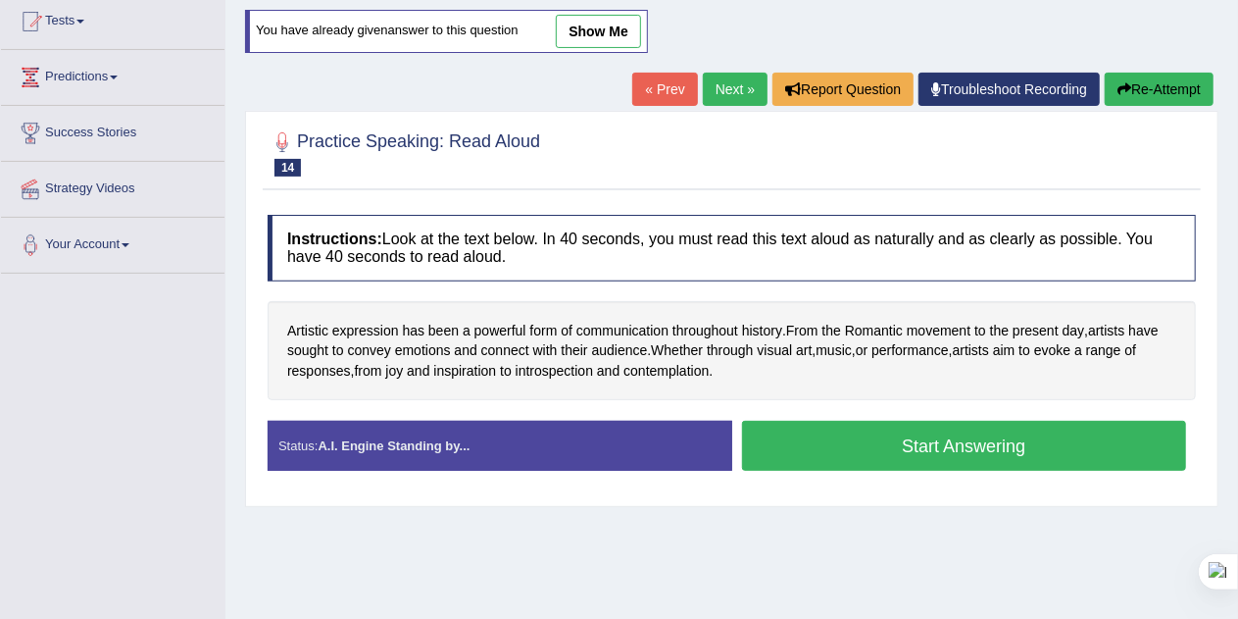
click at [1094, 455] on button "Start Answering" at bounding box center [964, 446] width 445 height 50
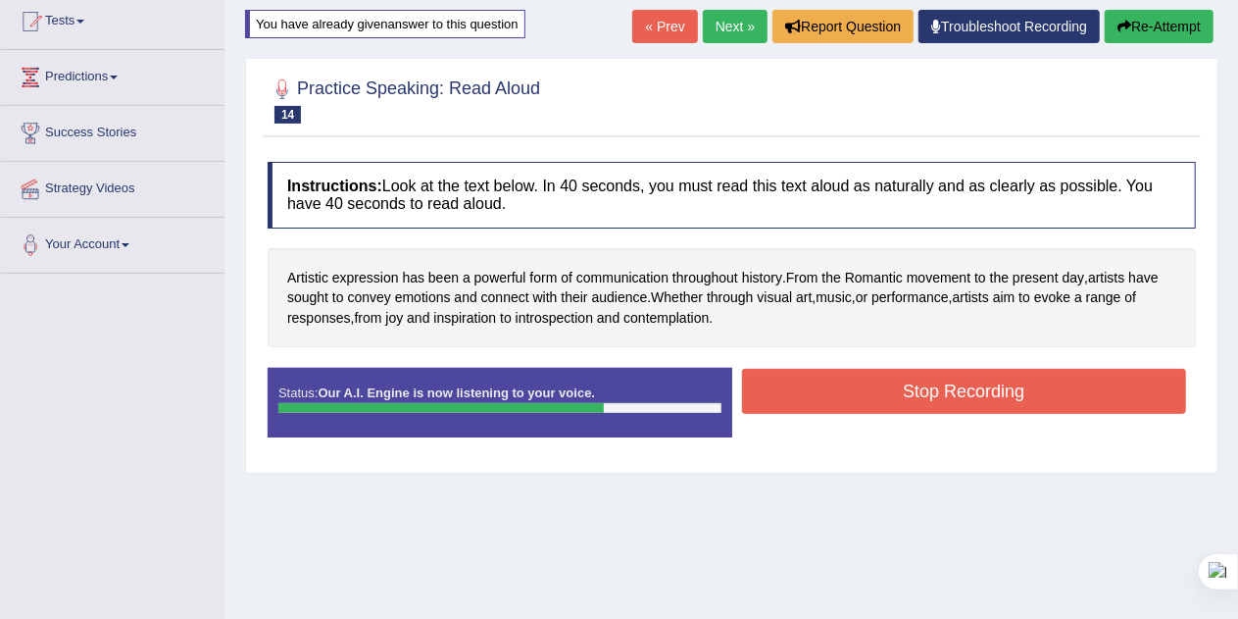
click at [1074, 394] on button "Stop Recording" at bounding box center [964, 391] width 445 height 45
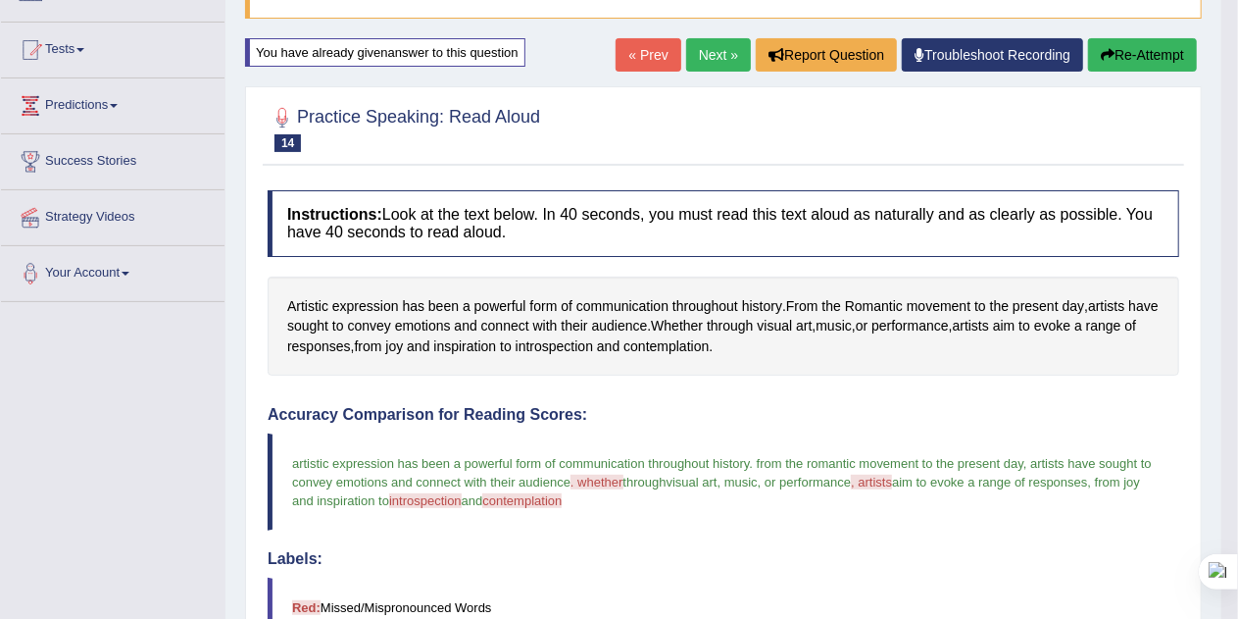
scroll to position [183, 0]
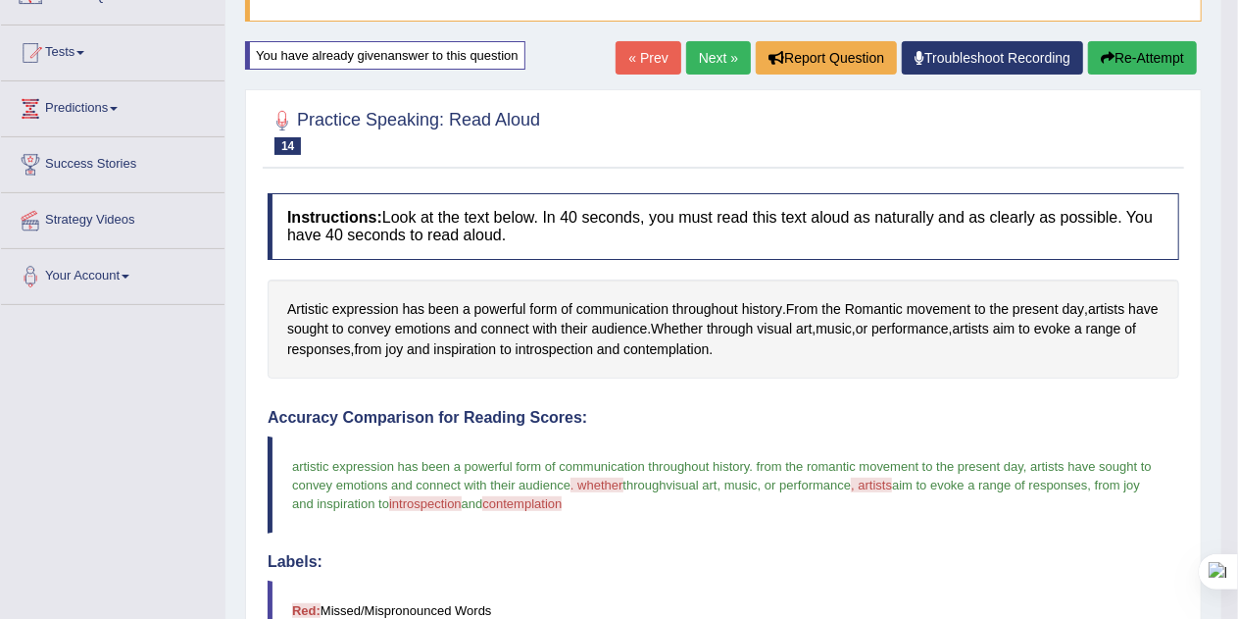
click at [1160, 63] on button "Re-Attempt" at bounding box center [1142, 57] width 109 height 33
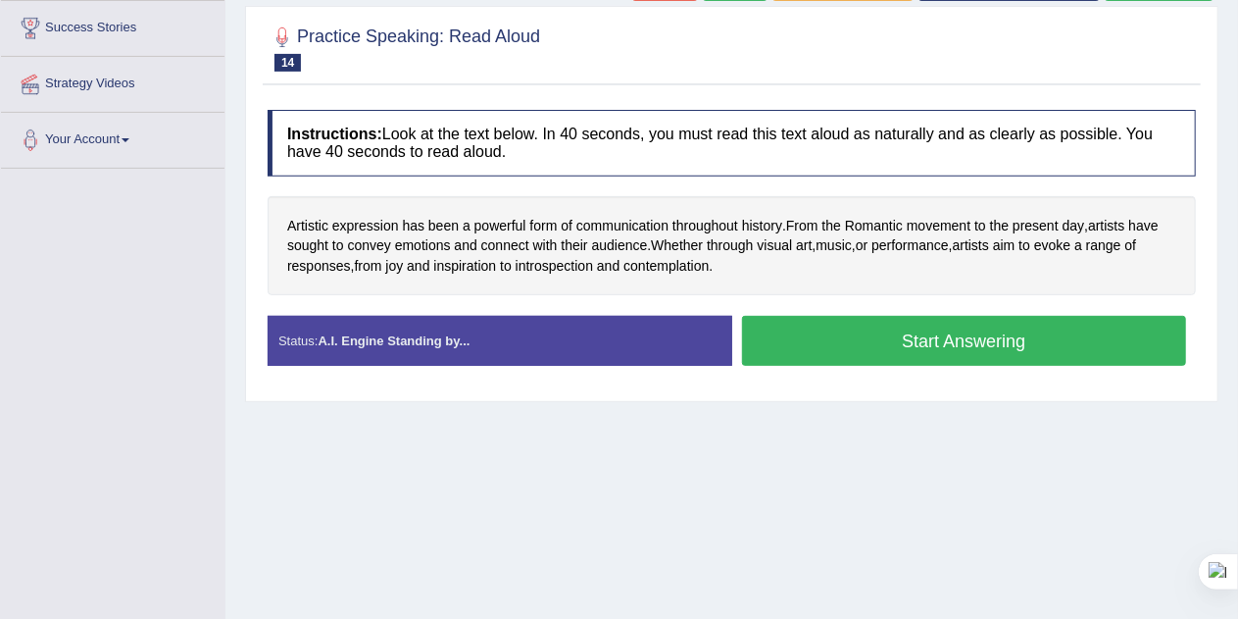
scroll to position [302, 0]
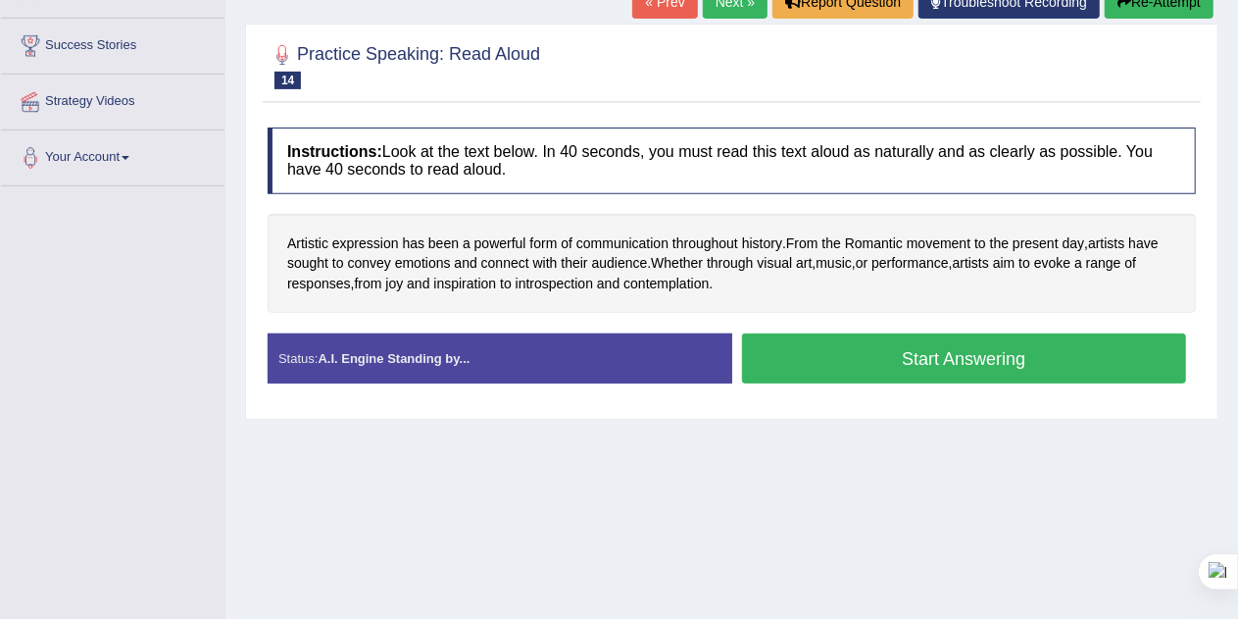
click at [1106, 347] on button "Start Answering" at bounding box center [964, 358] width 445 height 50
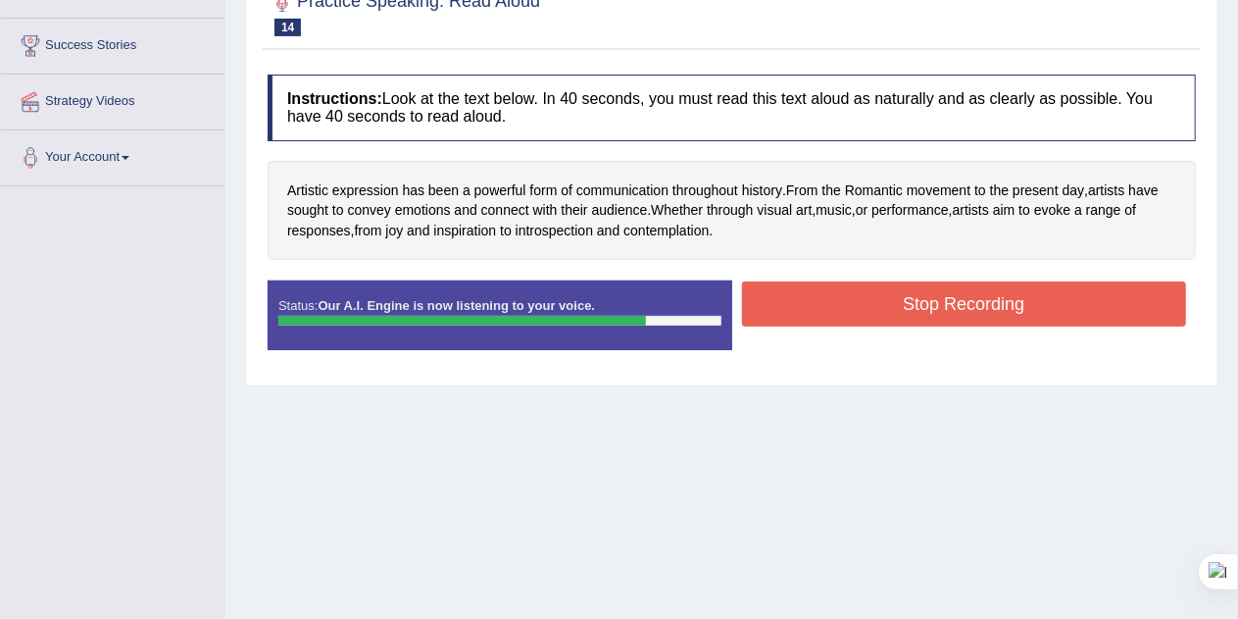
click at [1105, 312] on button "Stop Recording" at bounding box center [964, 303] width 445 height 45
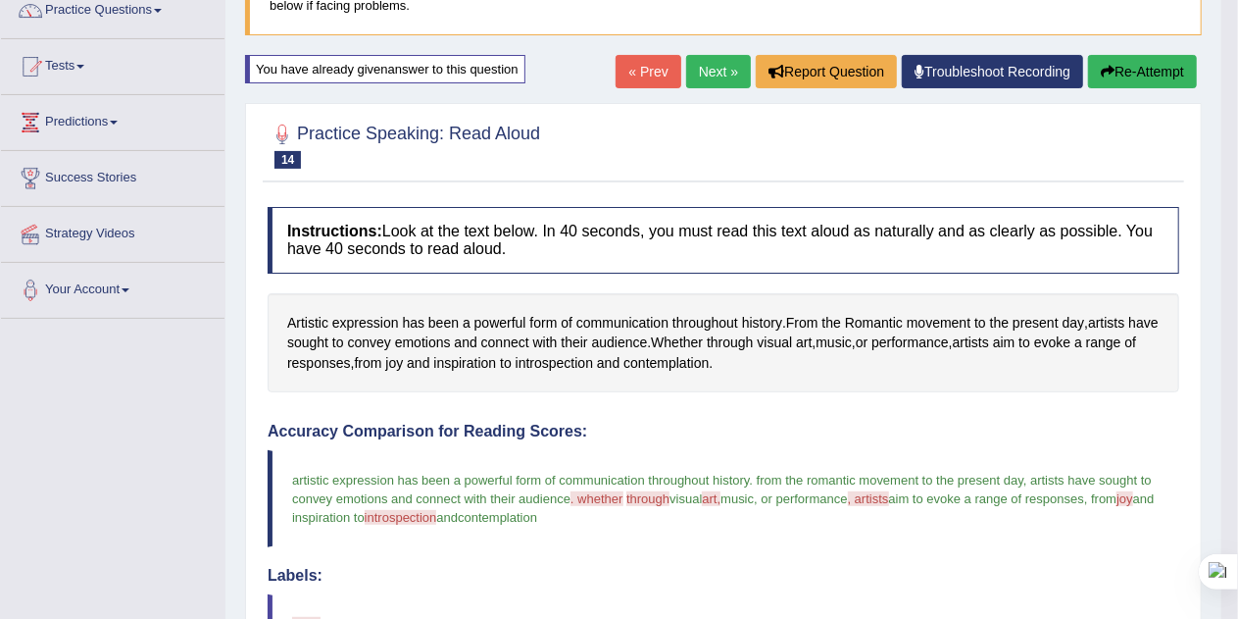
scroll to position [164, 0]
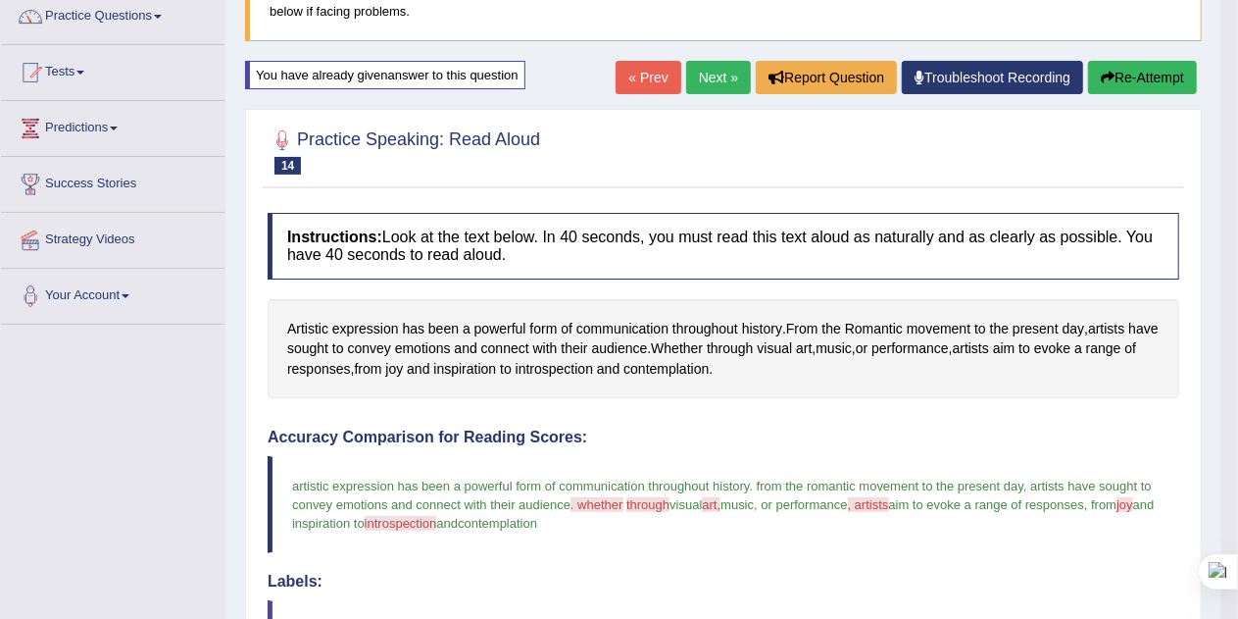
click at [1155, 83] on button "Re-Attempt" at bounding box center [1142, 77] width 109 height 33
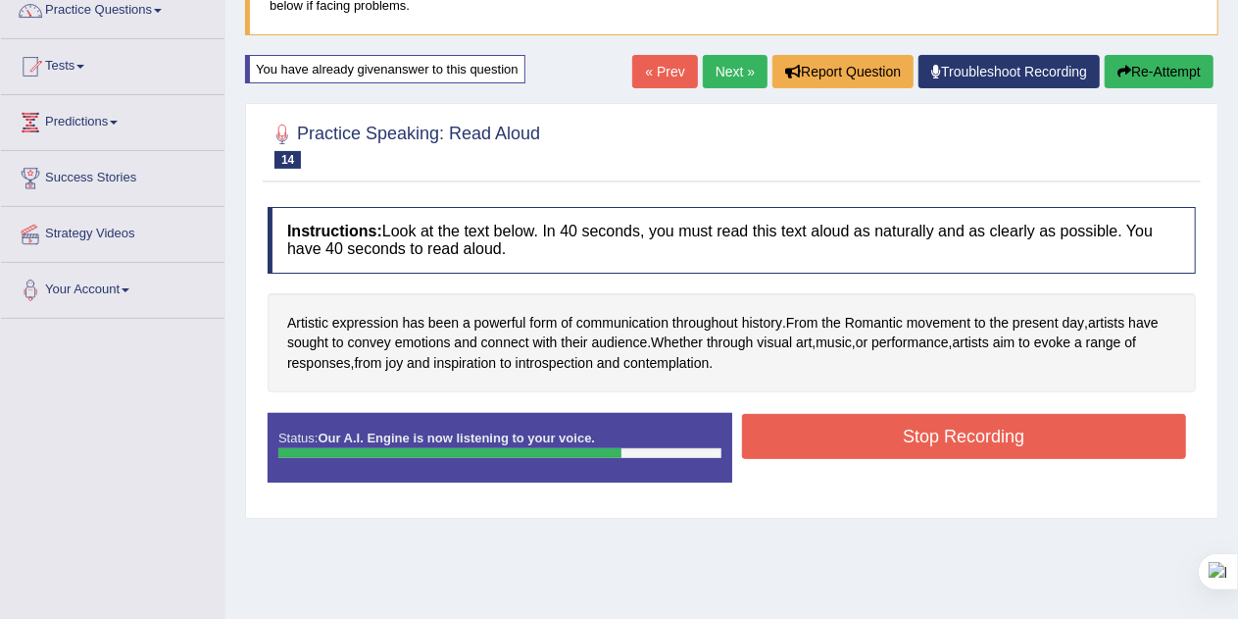
click at [1070, 436] on button "Stop Recording" at bounding box center [964, 436] width 445 height 45
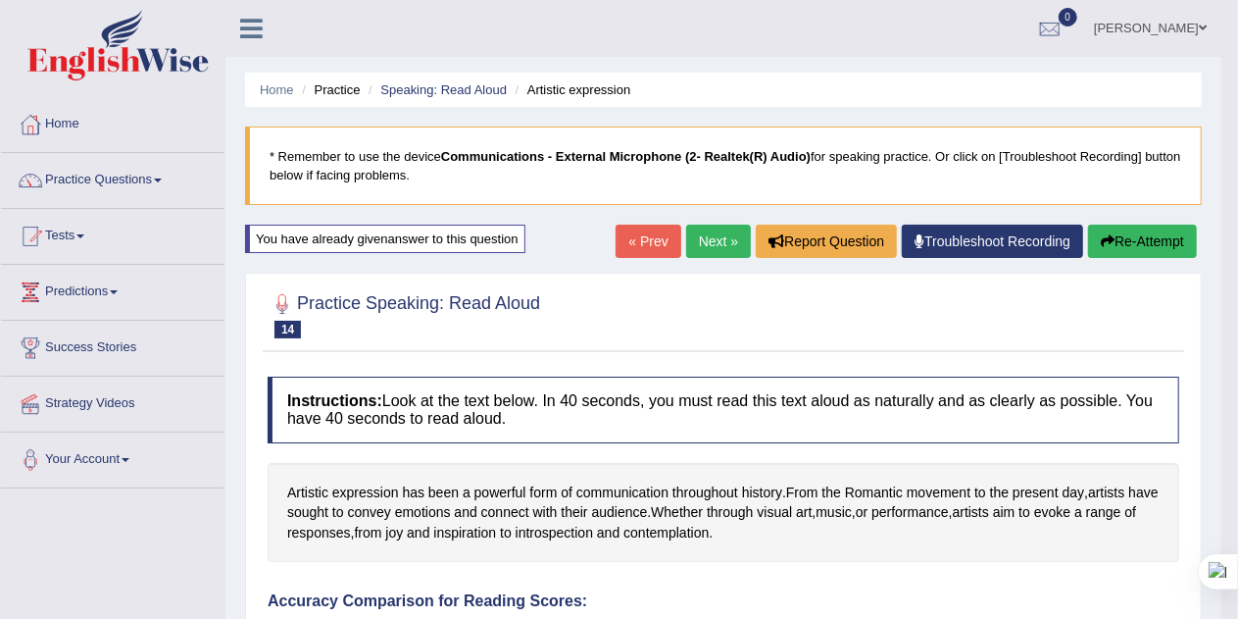
click at [720, 246] on link "Next »" at bounding box center [718, 240] width 65 height 33
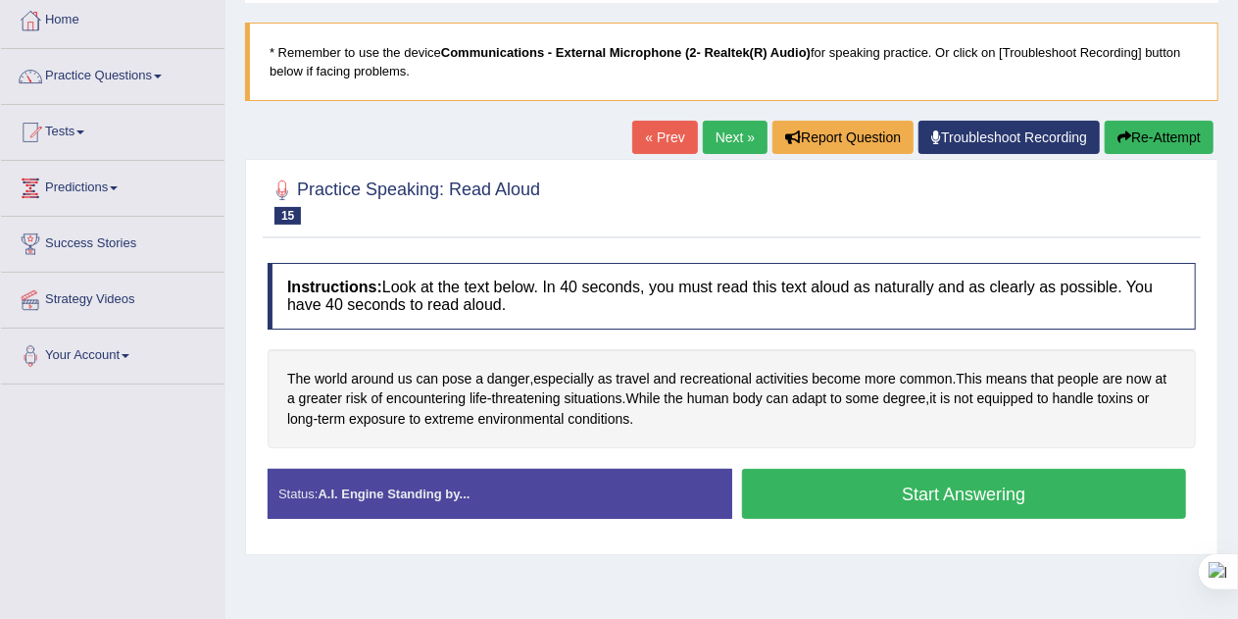
scroll to position [105, 0]
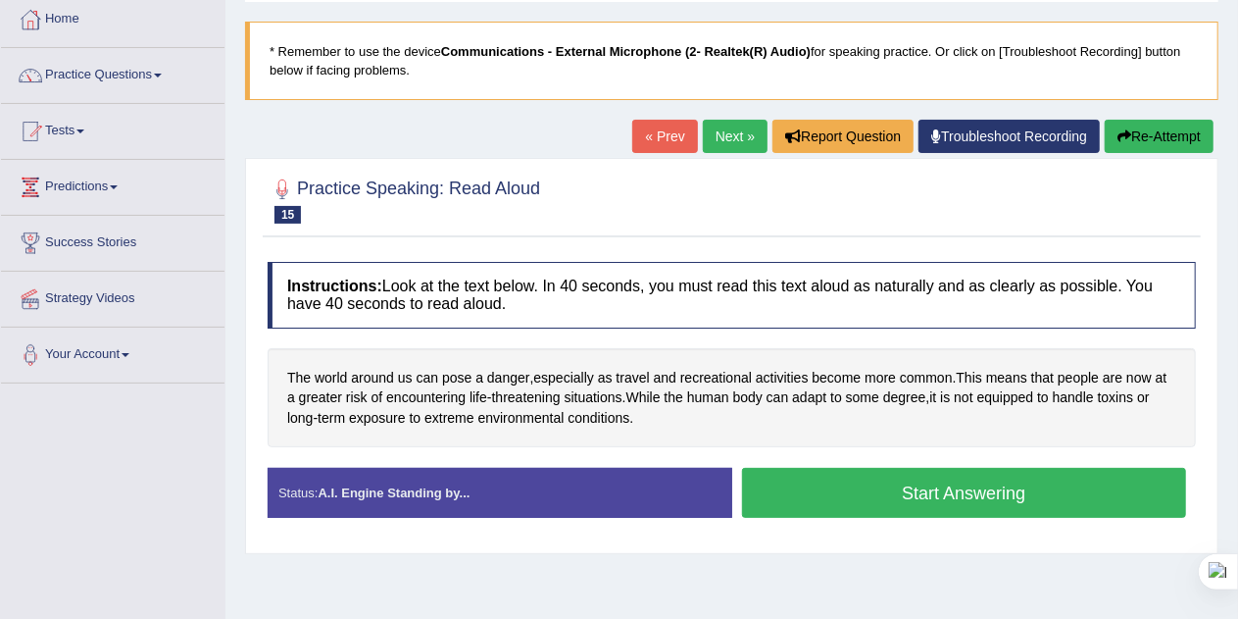
click at [1128, 423] on div "The world around us can pose a danger , especially as travel and recreational a…" at bounding box center [732, 398] width 928 height 100
click at [1057, 497] on button "Start Answering" at bounding box center [964, 493] width 445 height 50
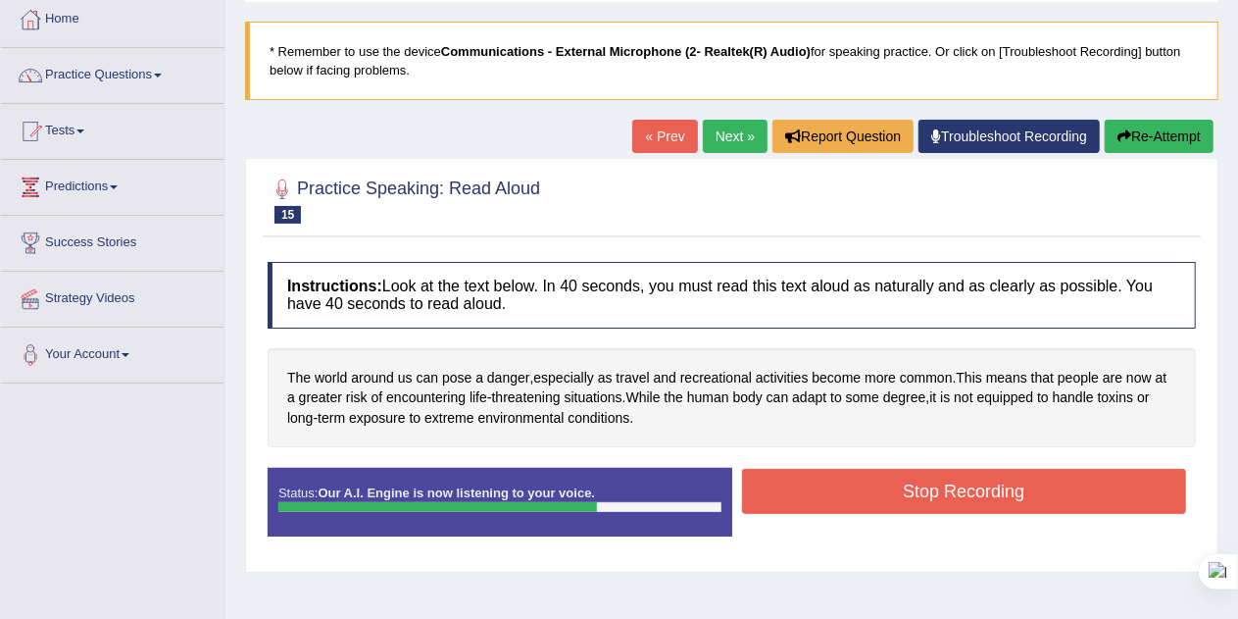
click at [1065, 490] on button "Stop Recording" at bounding box center [964, 491] width 445 height 45
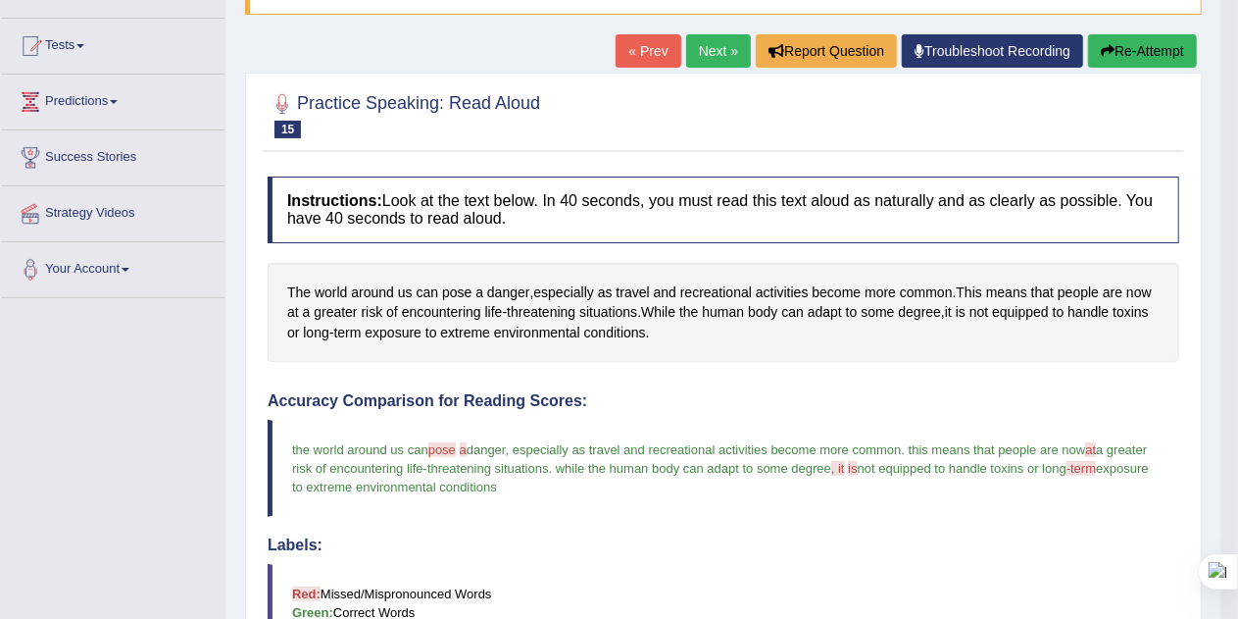
scroll to position [185, 0]
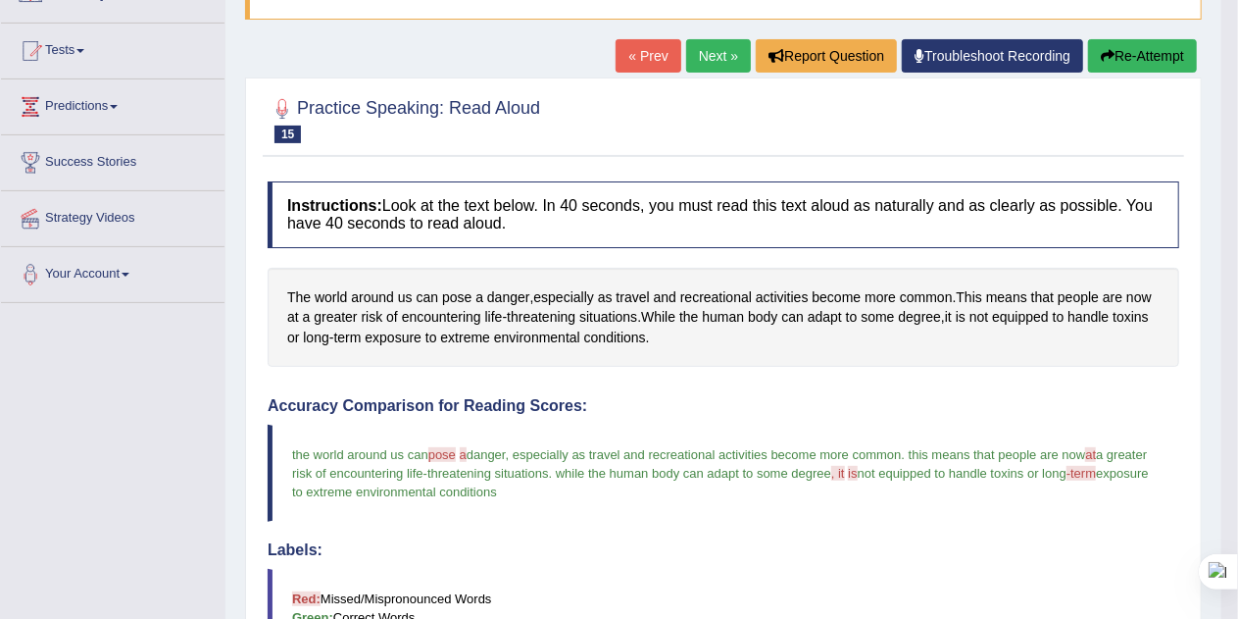
click at [1143, 55] on button "Re-Attempt" at bounding box center [1142, 55] width 109 height 33
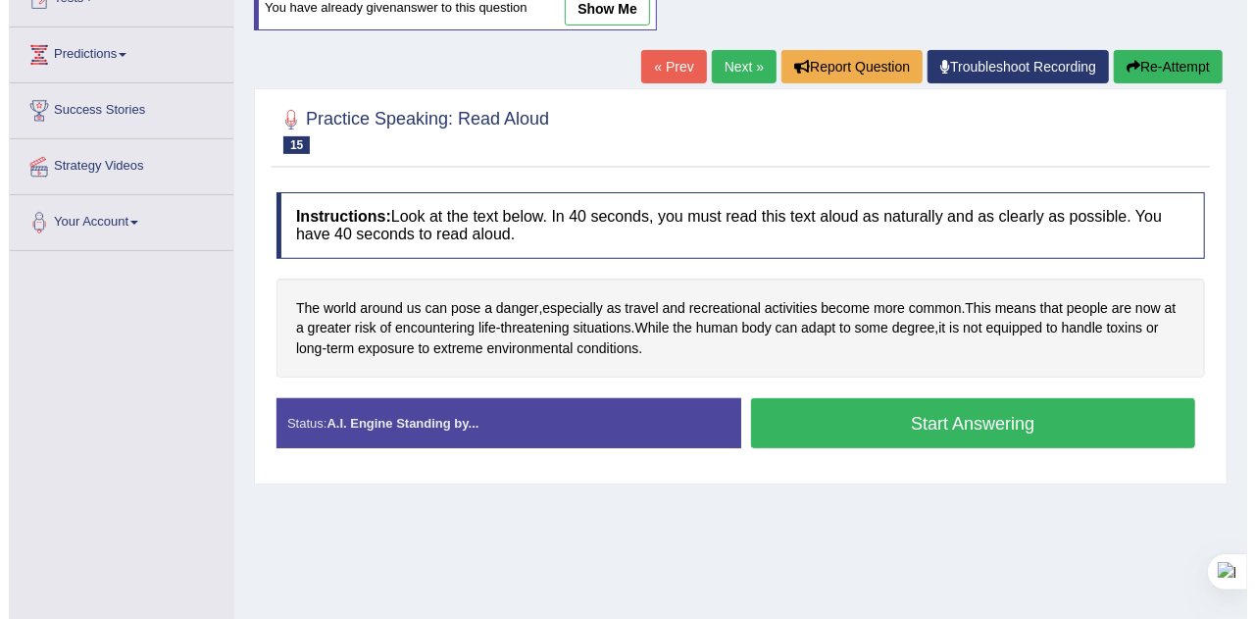
scroll to position [236, 0]
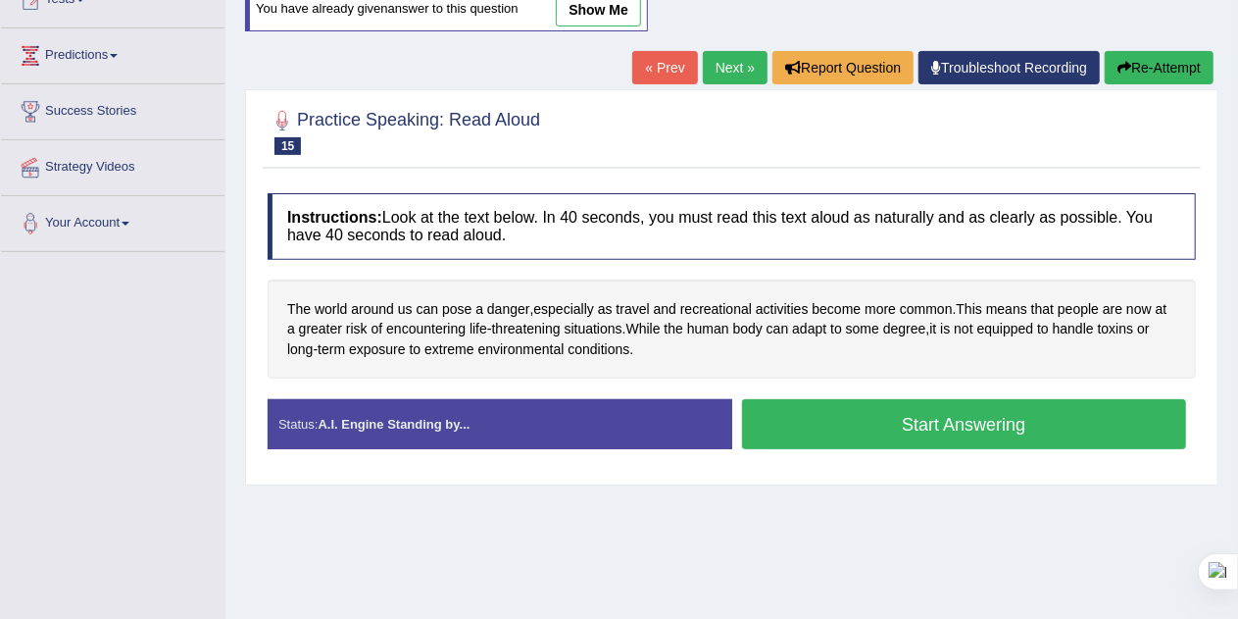
click at [1084, 420] on button "Start Answering" at bounding box center [964, 424] width 445 height 50
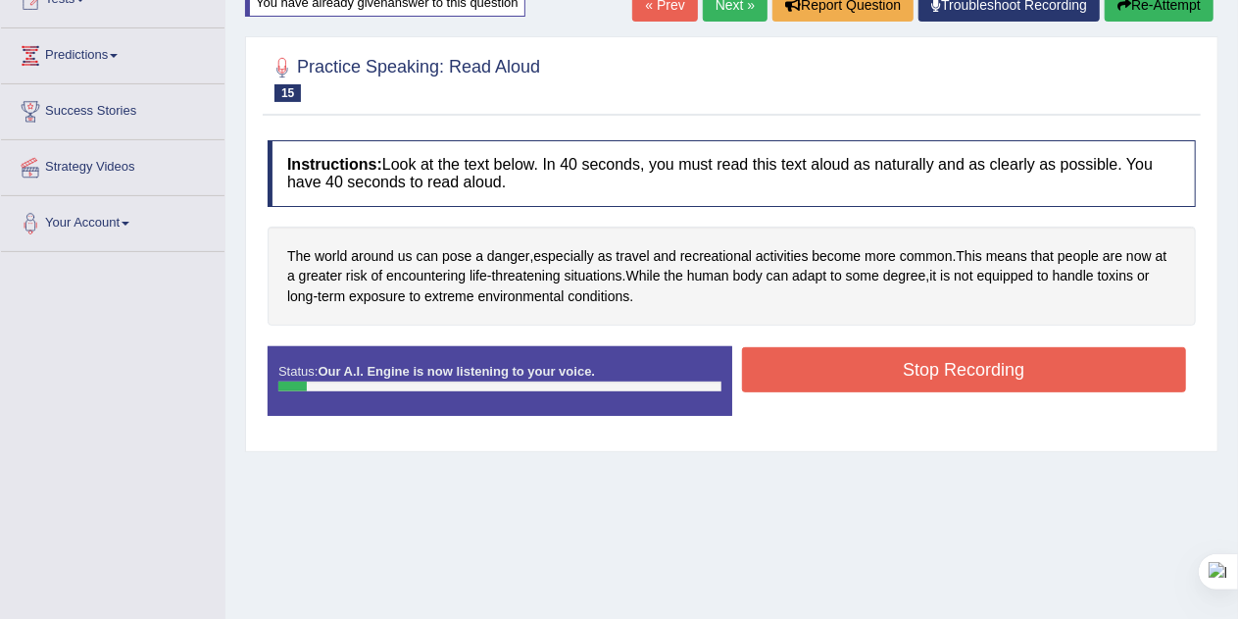
click at [1103, 360] on button "Stop Recording" at bounding box center [964, 369] width 445 height 45
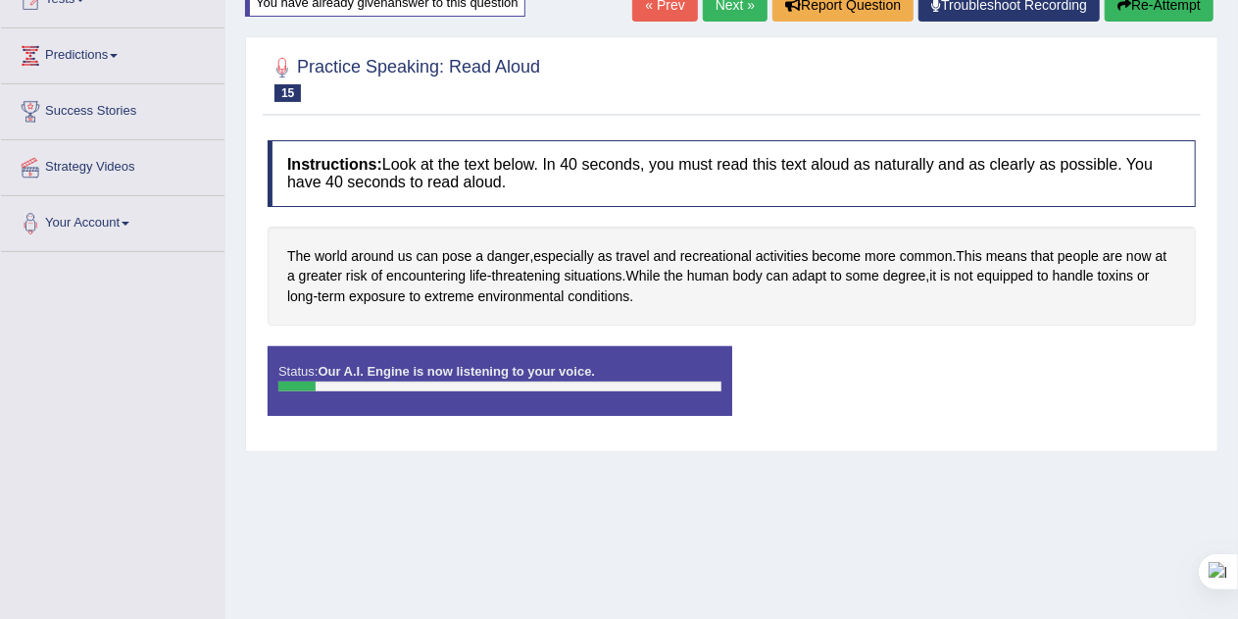
click at [1159, 6] on button "Re-Attempt" at bounding box center [1159, 4] width 109 height 33
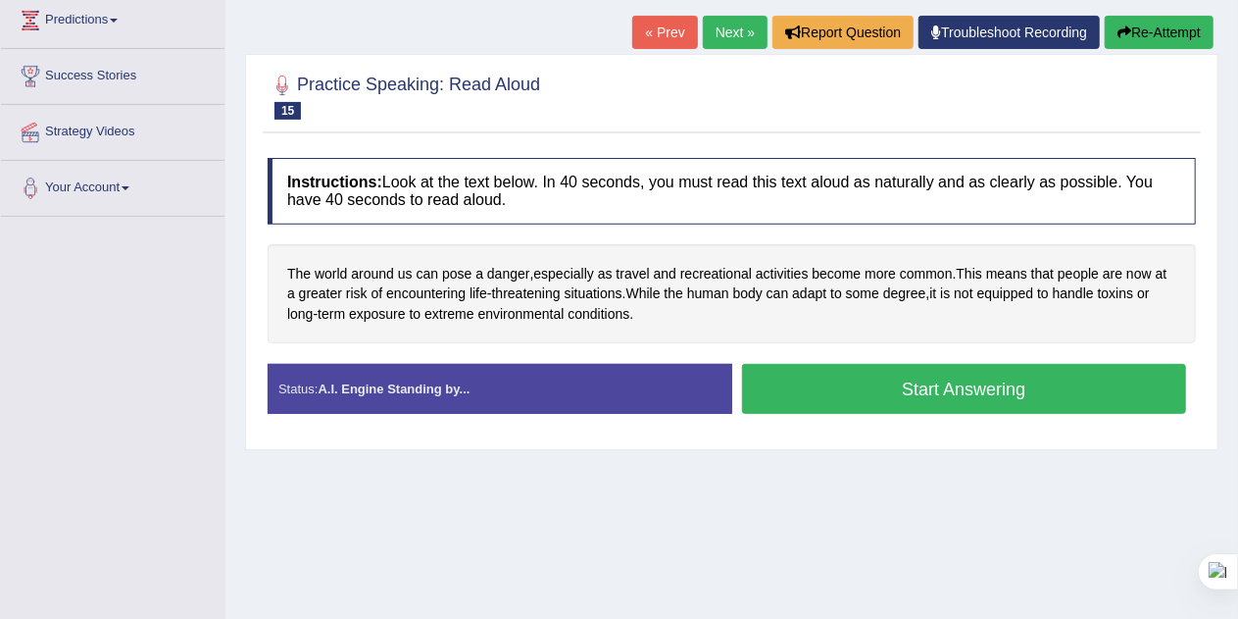
click at [1080, 389] on button "Start Answering" at bounding box center [964, 389] width 445 height 50
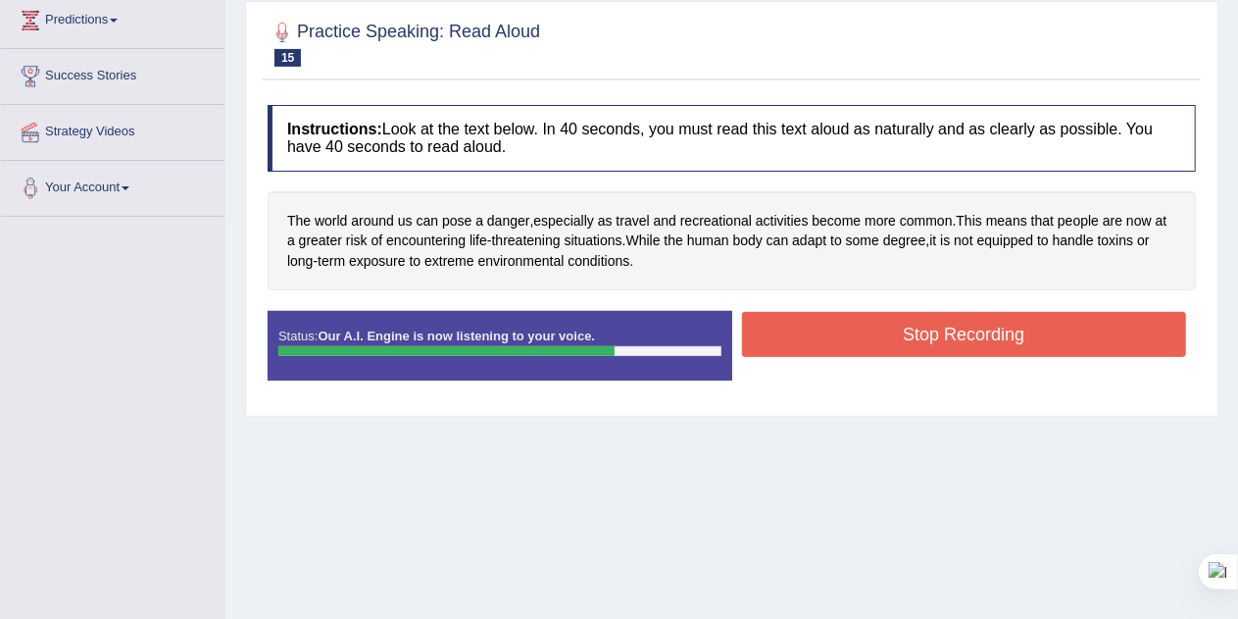
click at [1051, 331] on button "Stop Recording" at bounding box center [964, 334] width 445 height 45
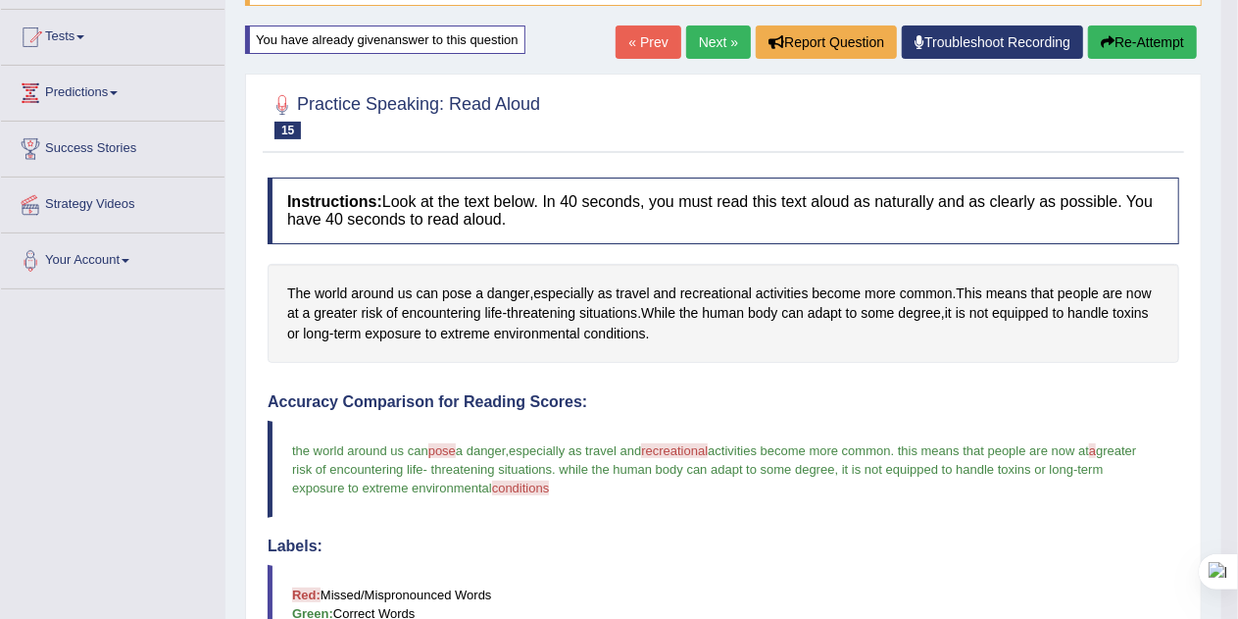
scroll to position [194, 0]
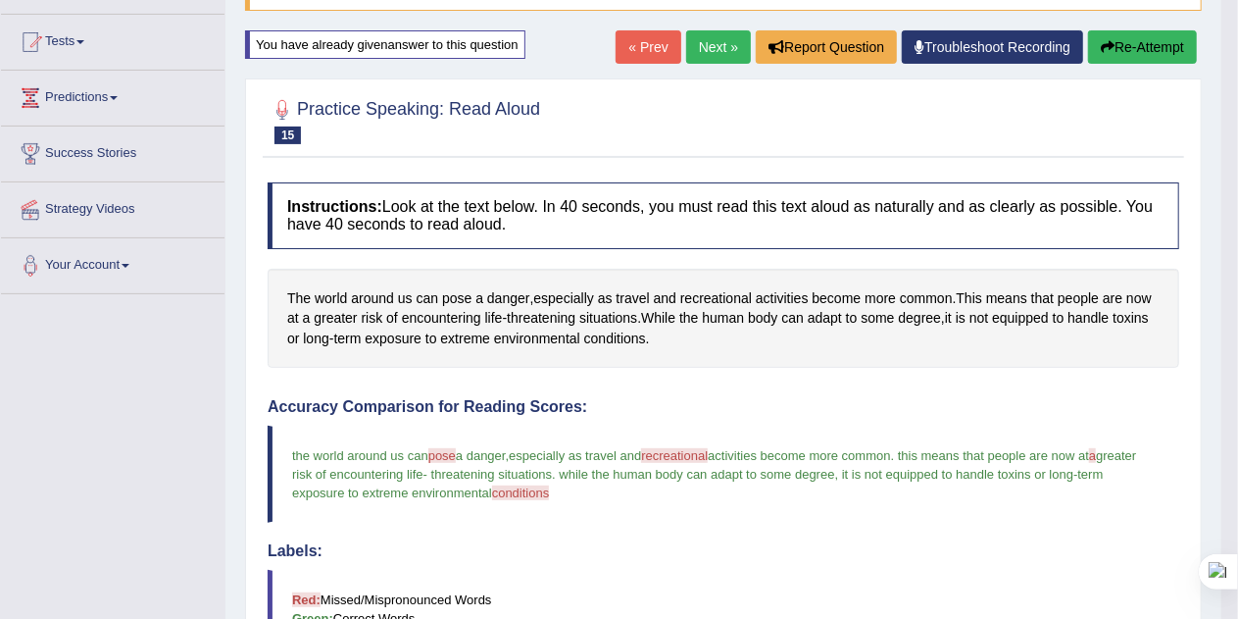
click at [717, 51] on link "Next »" at bounding box center [718, 46] width 65 height 33
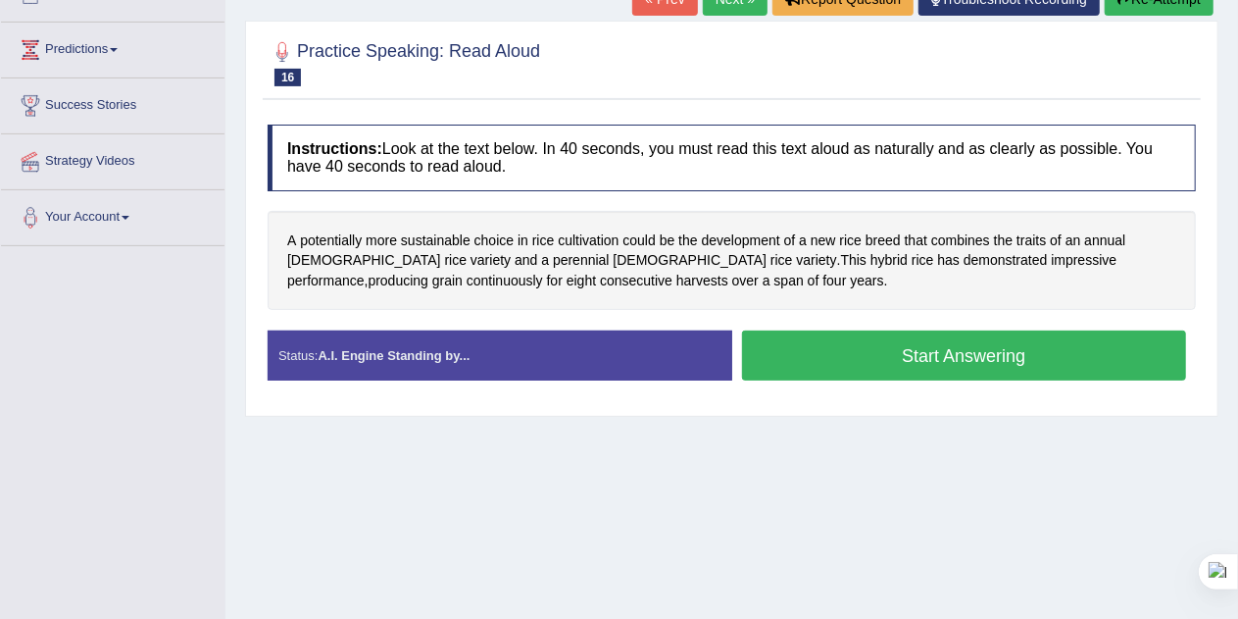
scroll to position [243, 0]
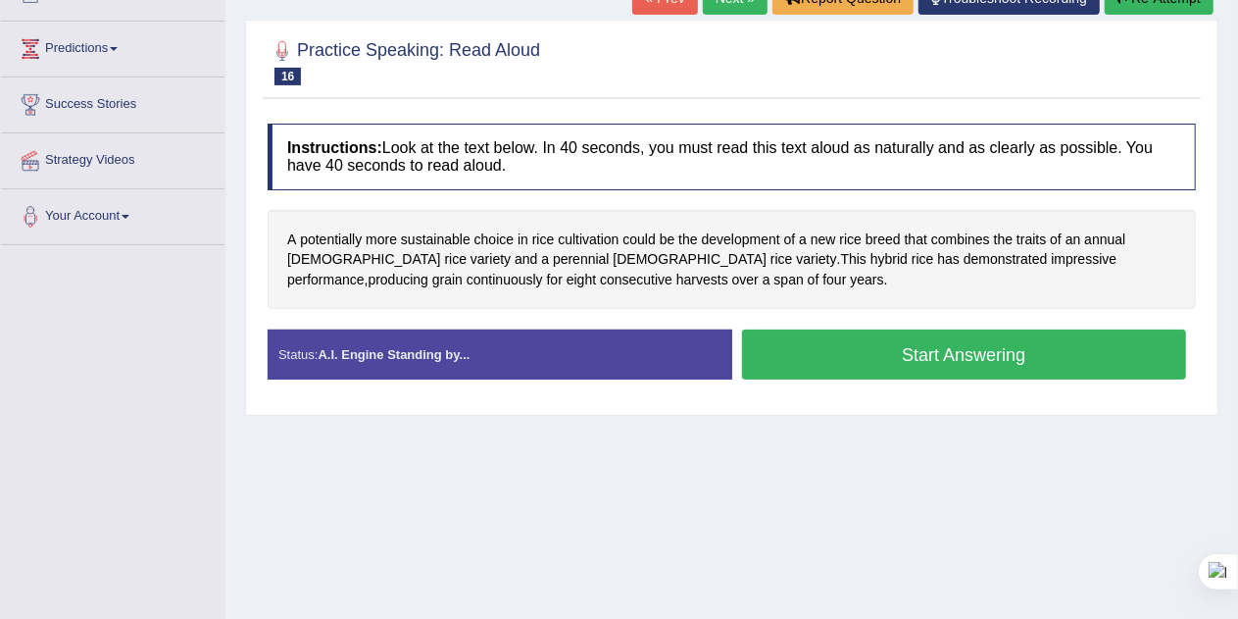
click at [1067, 357] on button "Start Answering" at bounding box center [964, 354] width 445 height 50
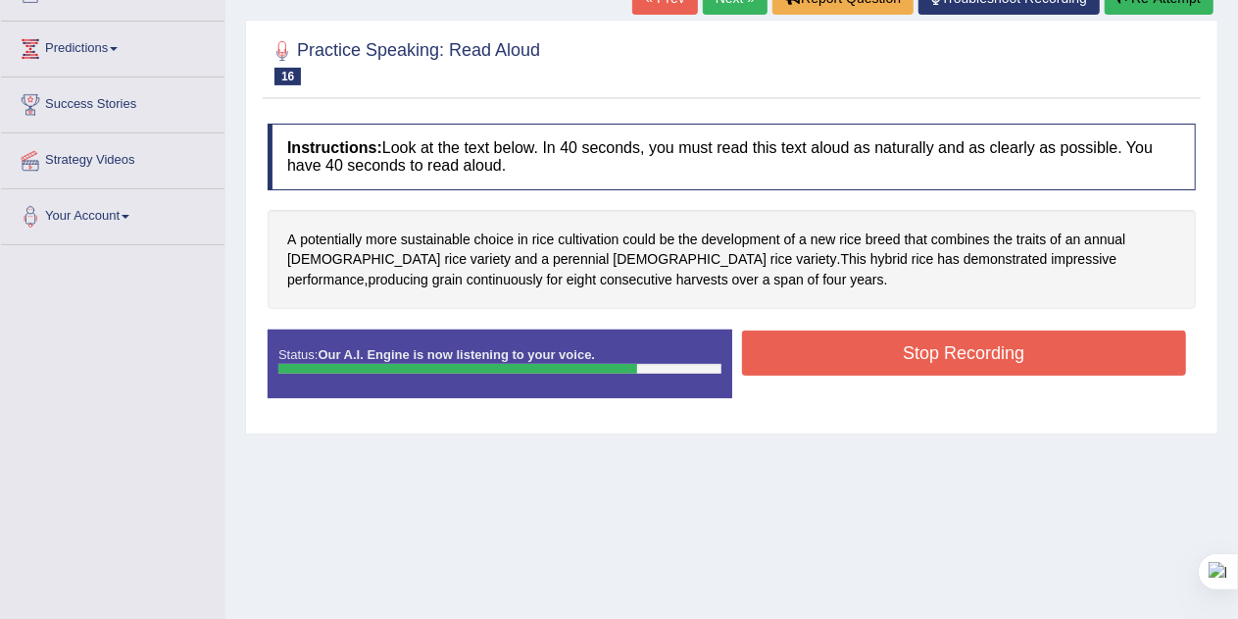
click at [1061, 355] on button "Stop Recording" at bounding box center [964, 352] width 445 height 45
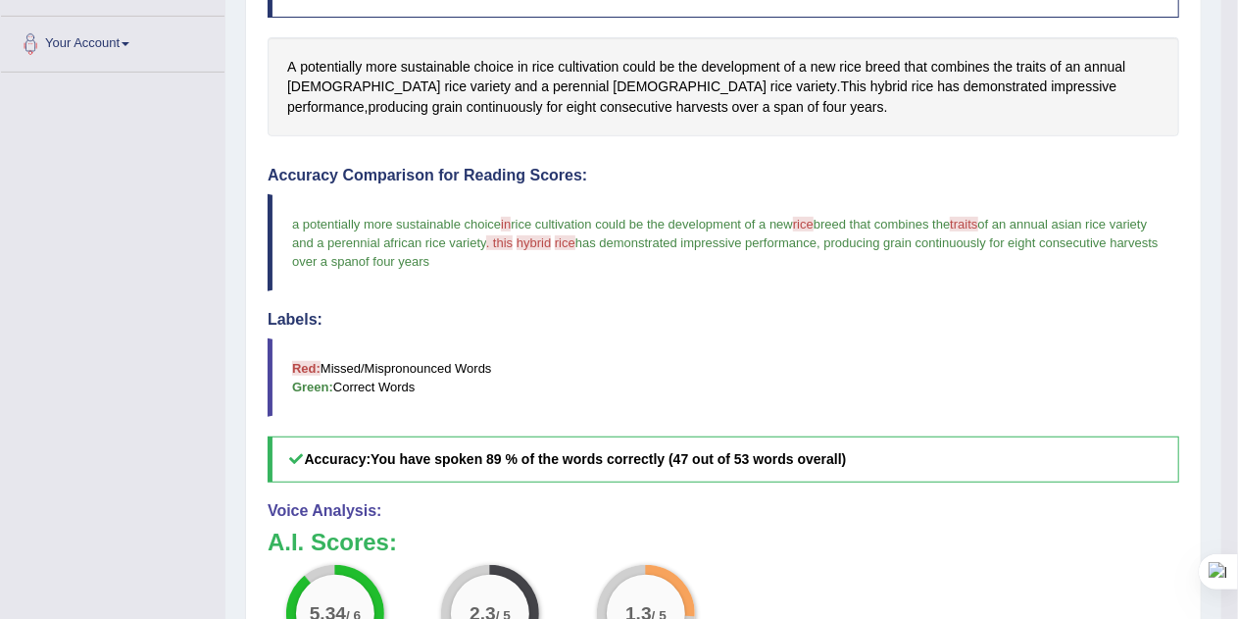
scroll to position [412, 0]
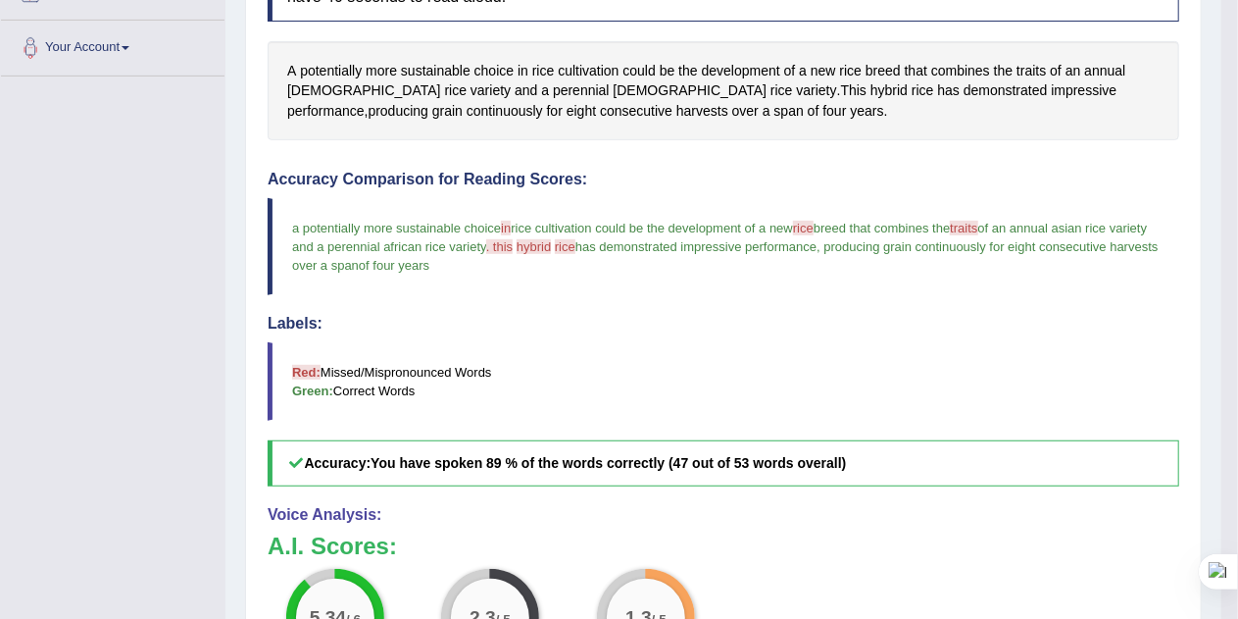
click at [0, 502] on div "Toggle navigation Home Practice Questions Speaking Practice Read Aloud Repeat S…" at bounding box center [610, 262] width 1221 height 1348
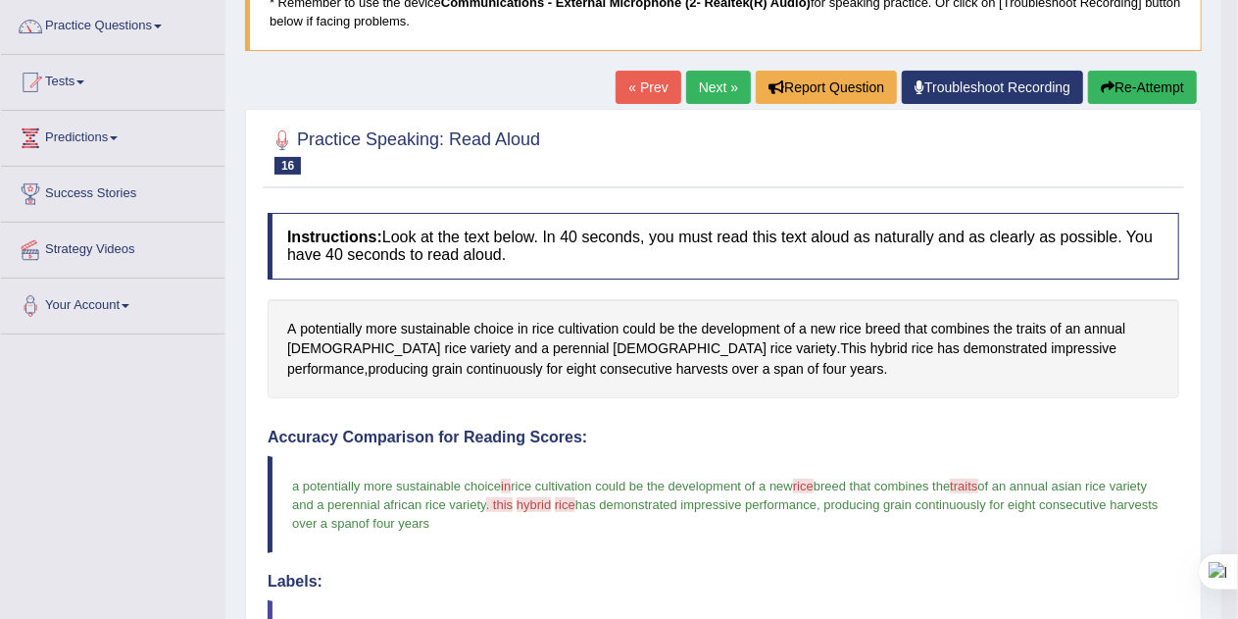
scroll to position [156, 0]
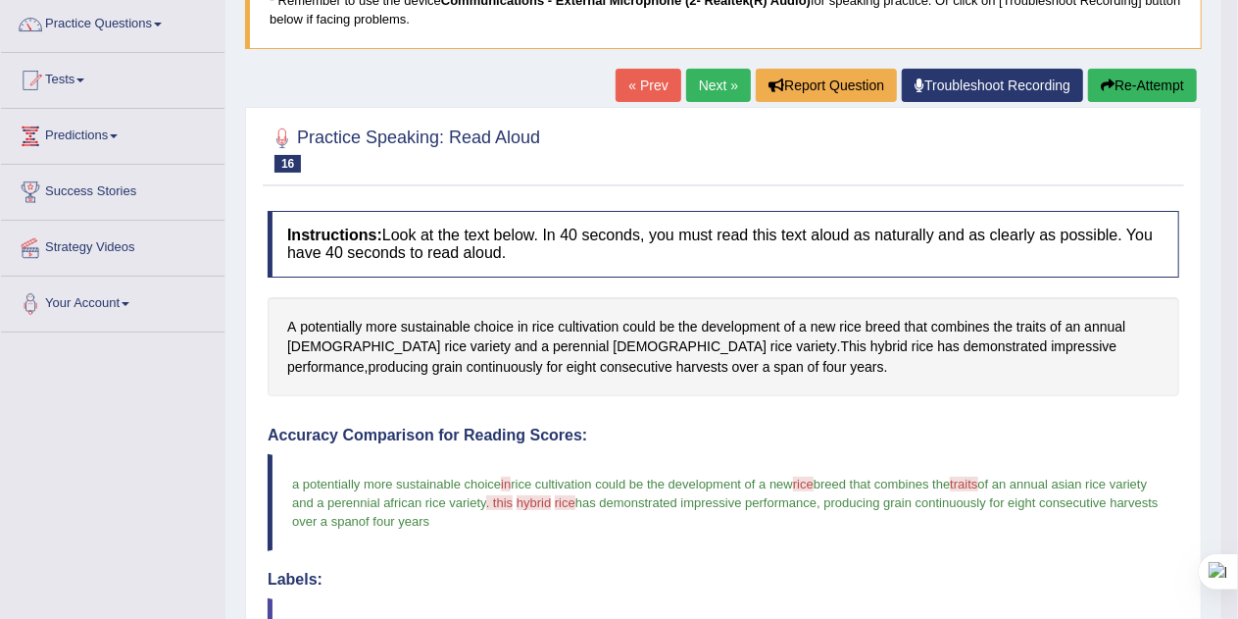
click at [1151, 82] on button "Re-Attempt" at bounding box center [1142, 85] width 109 height 33
click at [1153, 86] on button "Re-Attempt" at bounding box center [1142, 85] width 109 height 33
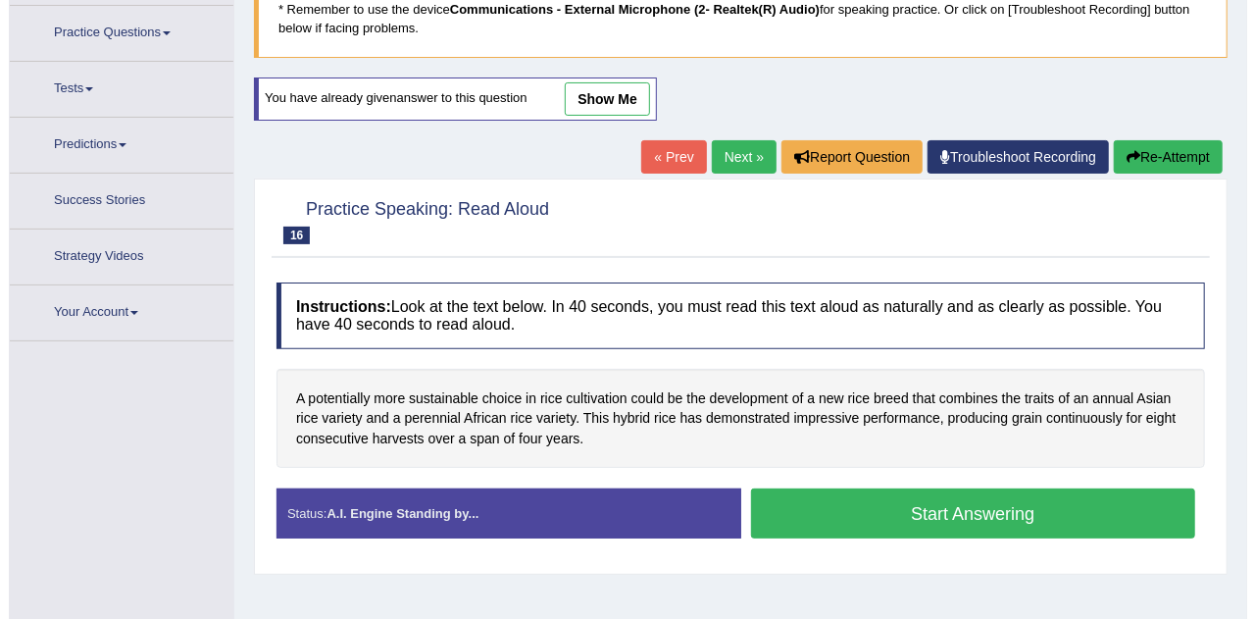
scroll to position [162, 0]
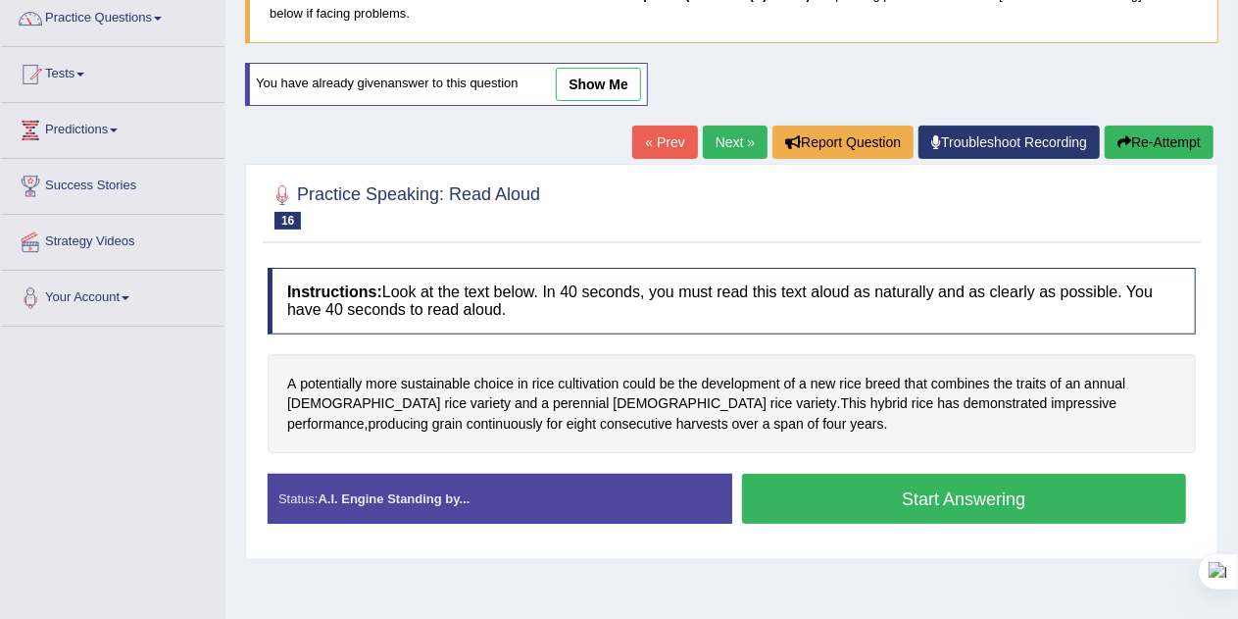
click at [1082, 492] on button "Start Answering" at bounding box center [964, 498] width 445 height 50
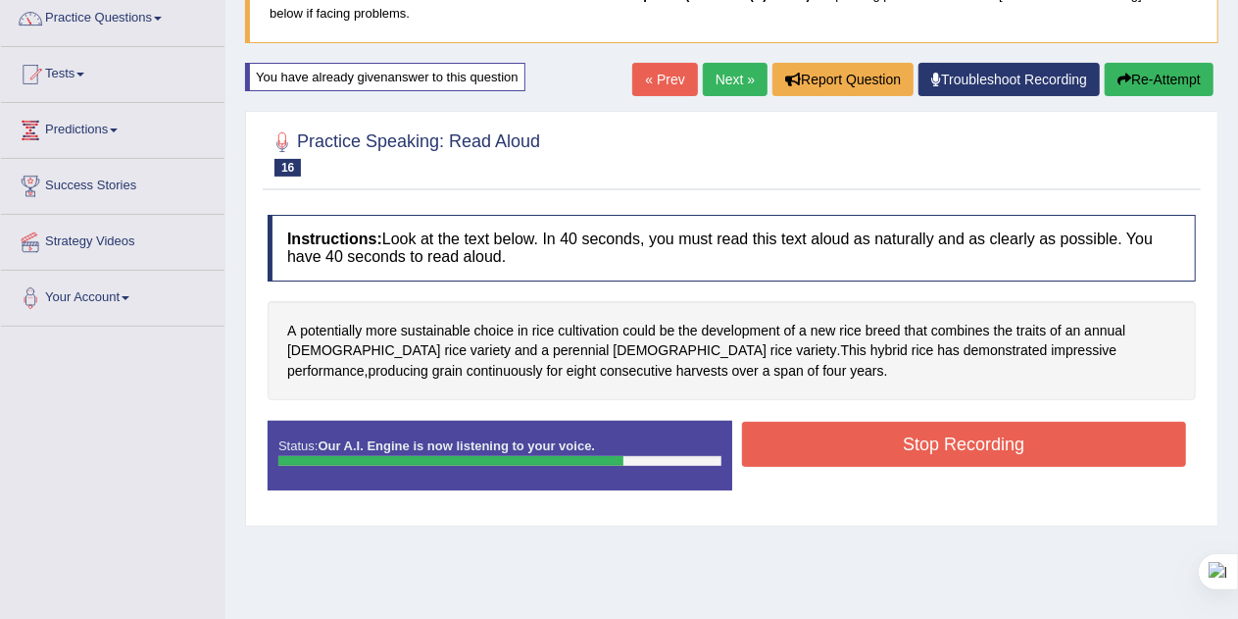
click at [1047, 451] on button "Stop Recording" at bounding box center [964, 444] width 445 height 45
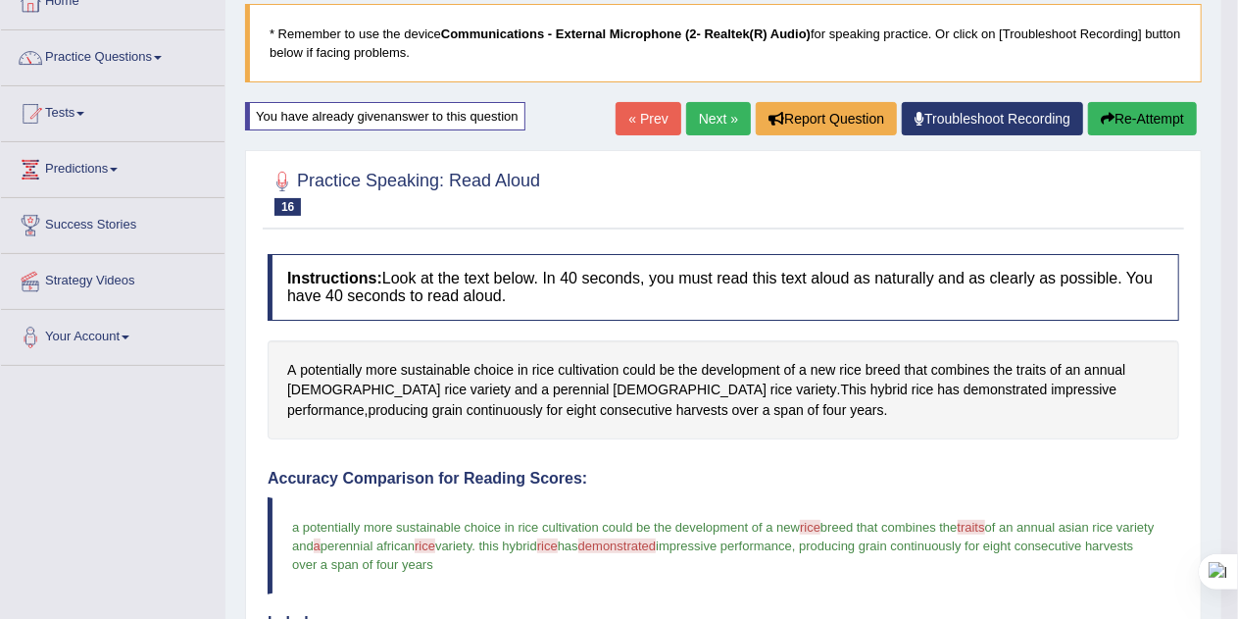
scroll to position [0, 0]
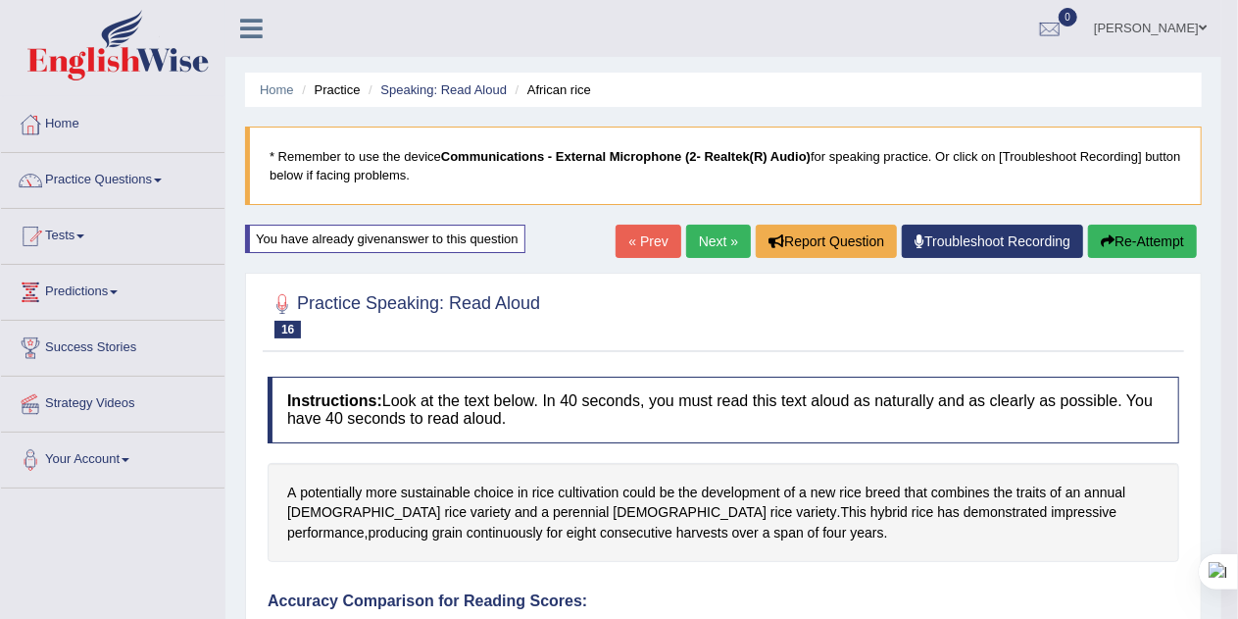
click at [1159, 243] on button "Re-Attempt" at bounding box center [1142, 240] width 109 height 33
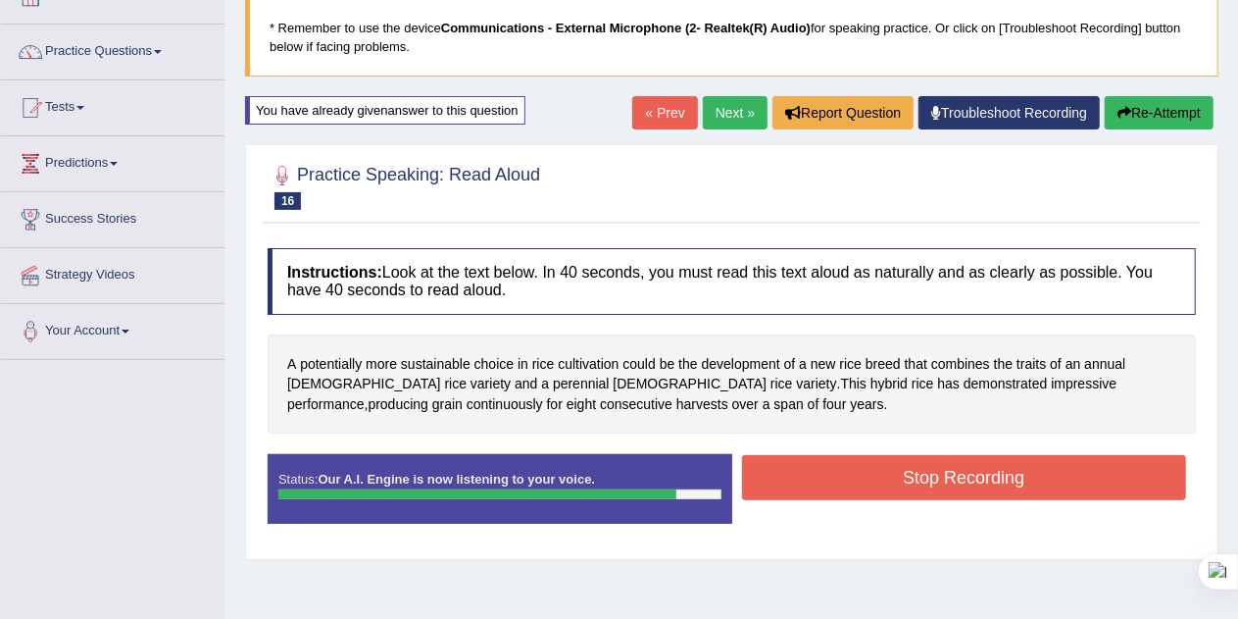
click at [1049, 479] on button "Stop Recording" at bounding box center [964, 477] width 445 height 45
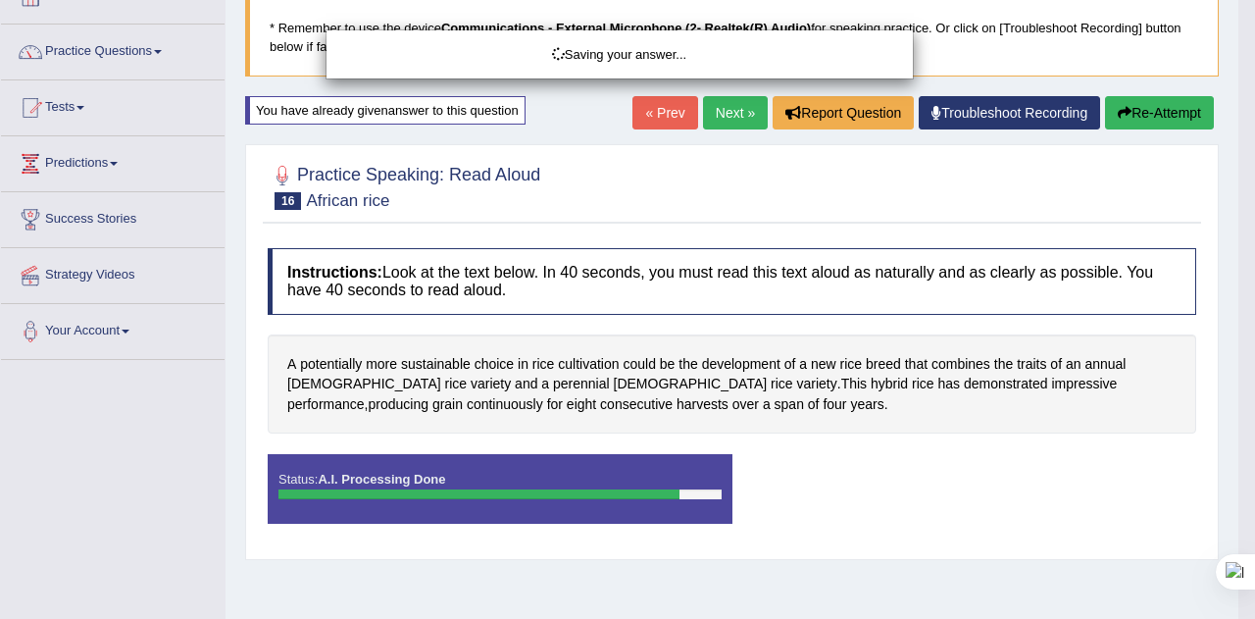
click at [904, 367] on div "Saving your answer..." at bounding box center [627, 309] width 1255 height 619
click at [896, 365] on div "Saving your answer..." at bounding box center [627, 309] width 1255 height 619
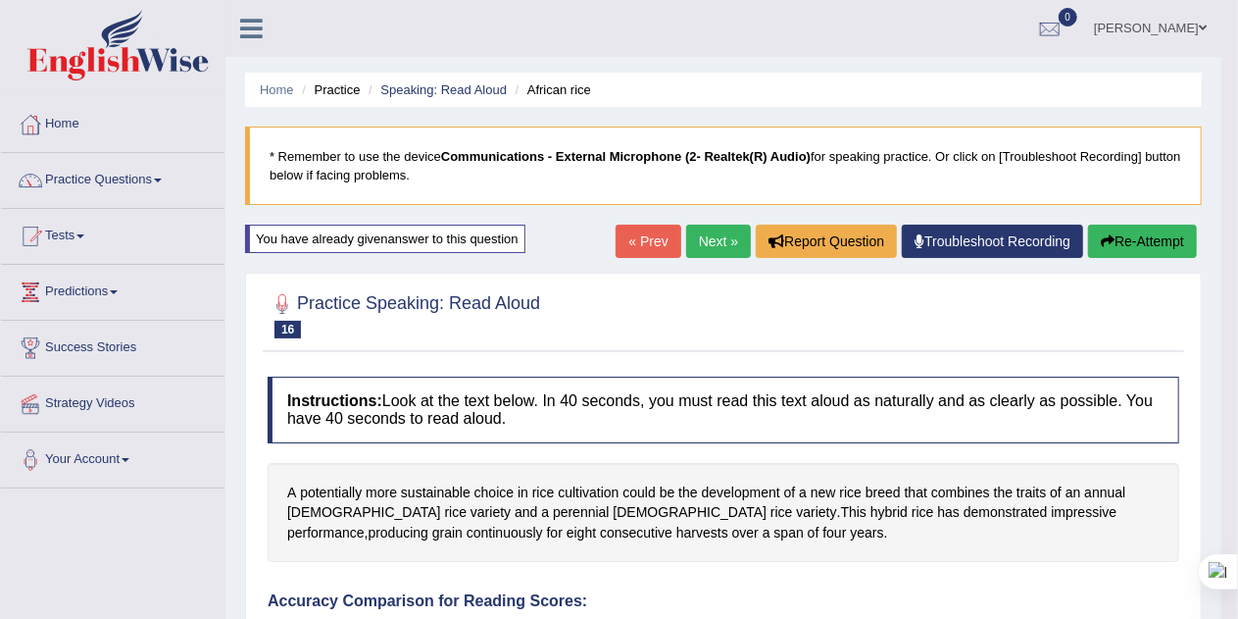
click at [708, 243] on link "Next »" at bounding box center [718, 240] width 65 height 33
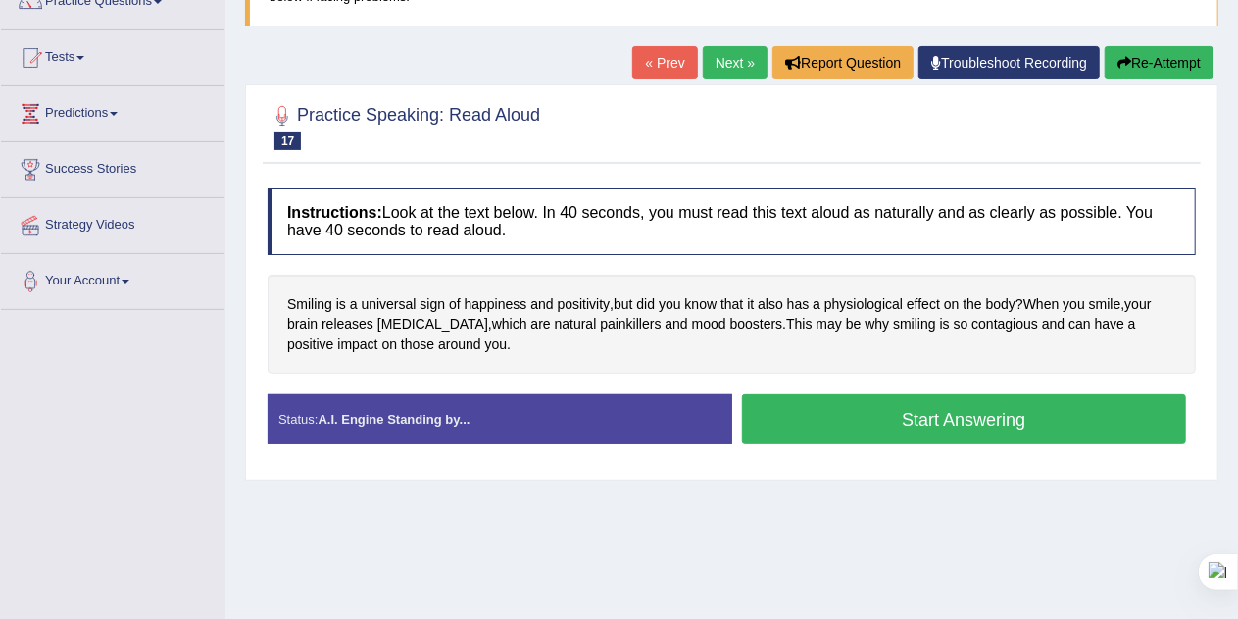
scroll to position [182, 0]
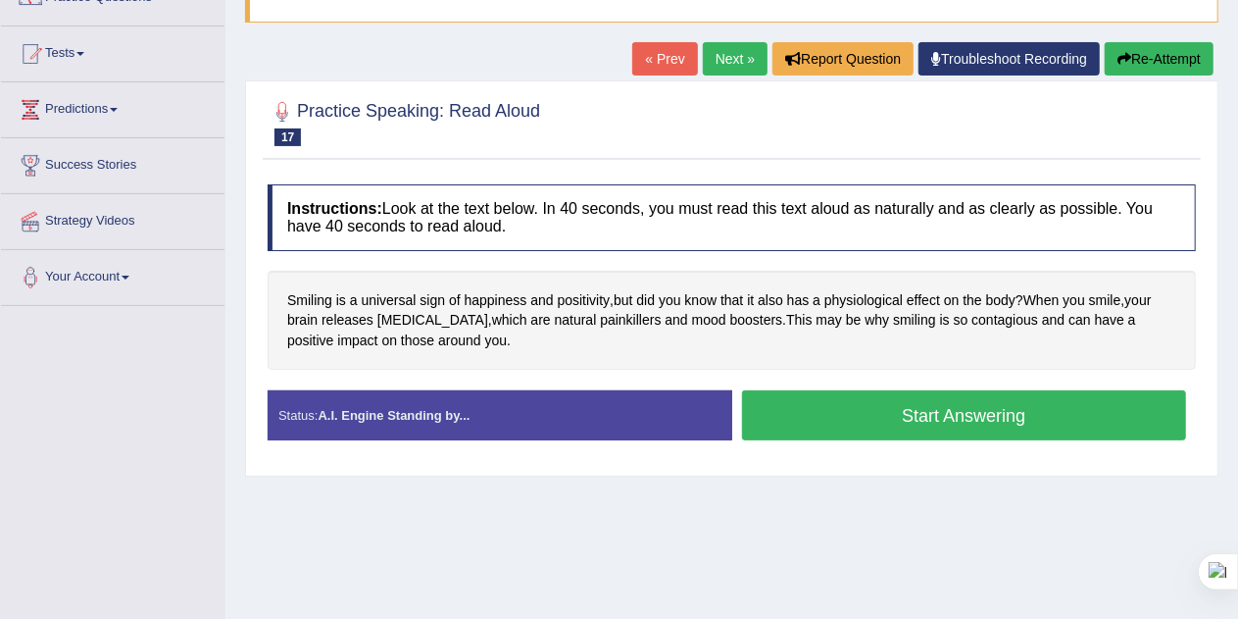
click at [1053, 418] on button "Start Answering" at bounding box center [964, 415] width 445 height 50
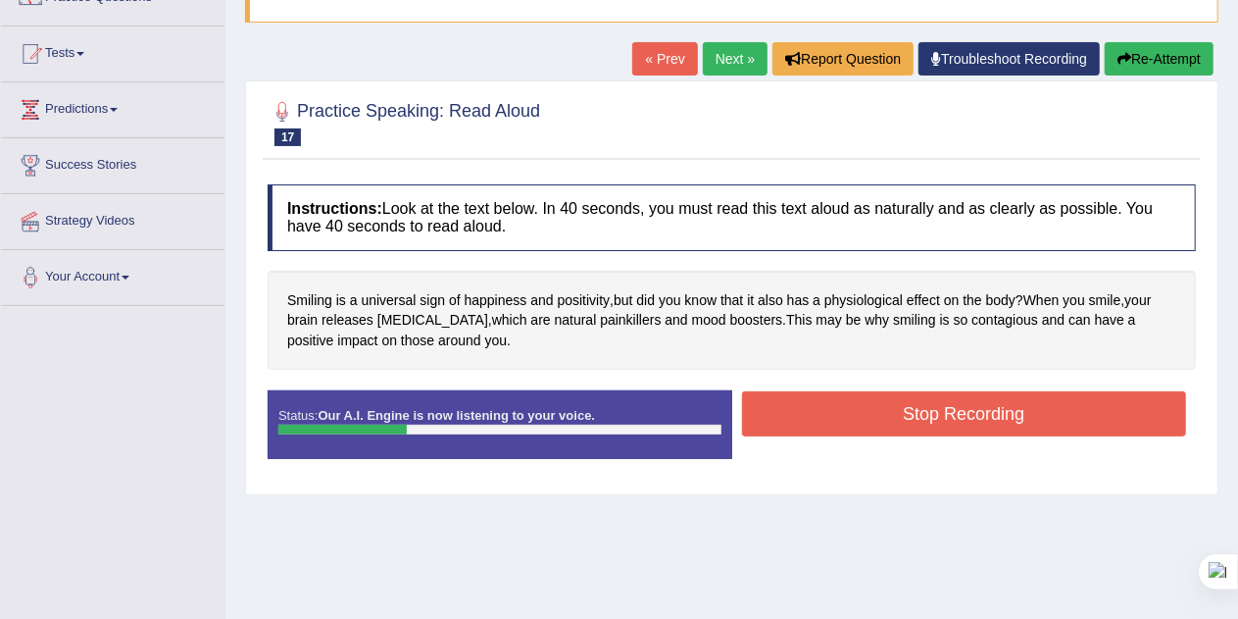
click at [1157, 64] on button "Re-Attempt" at bounding box center [1159, 58] width 109 height 33
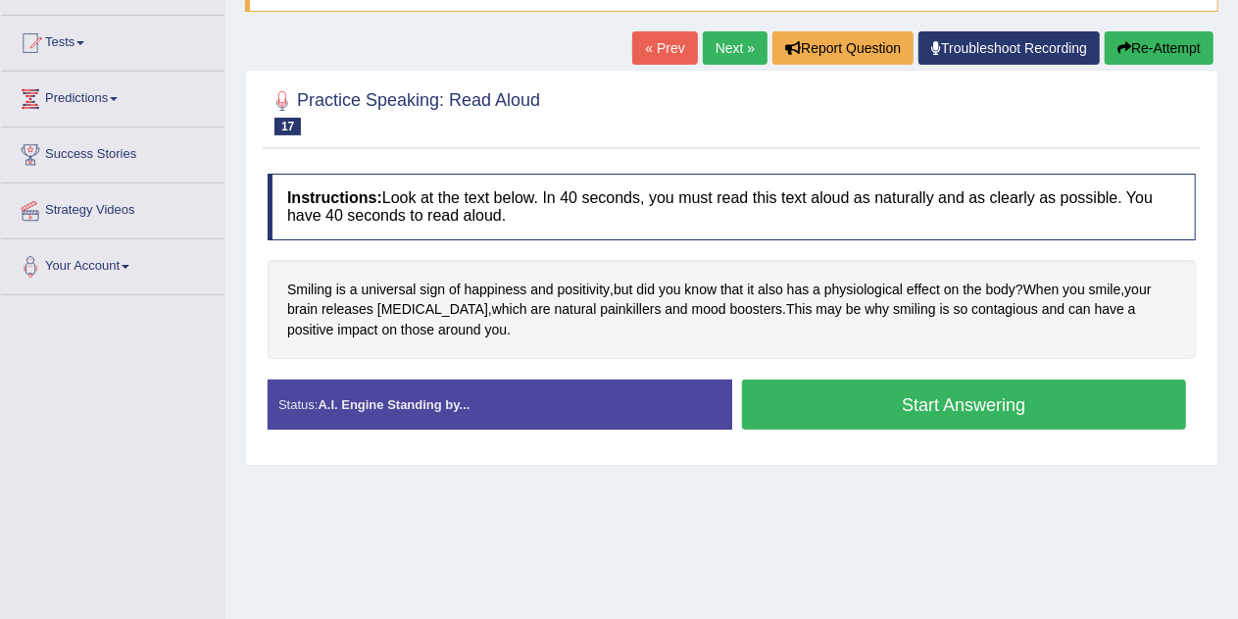
scroll to position [182, 0]
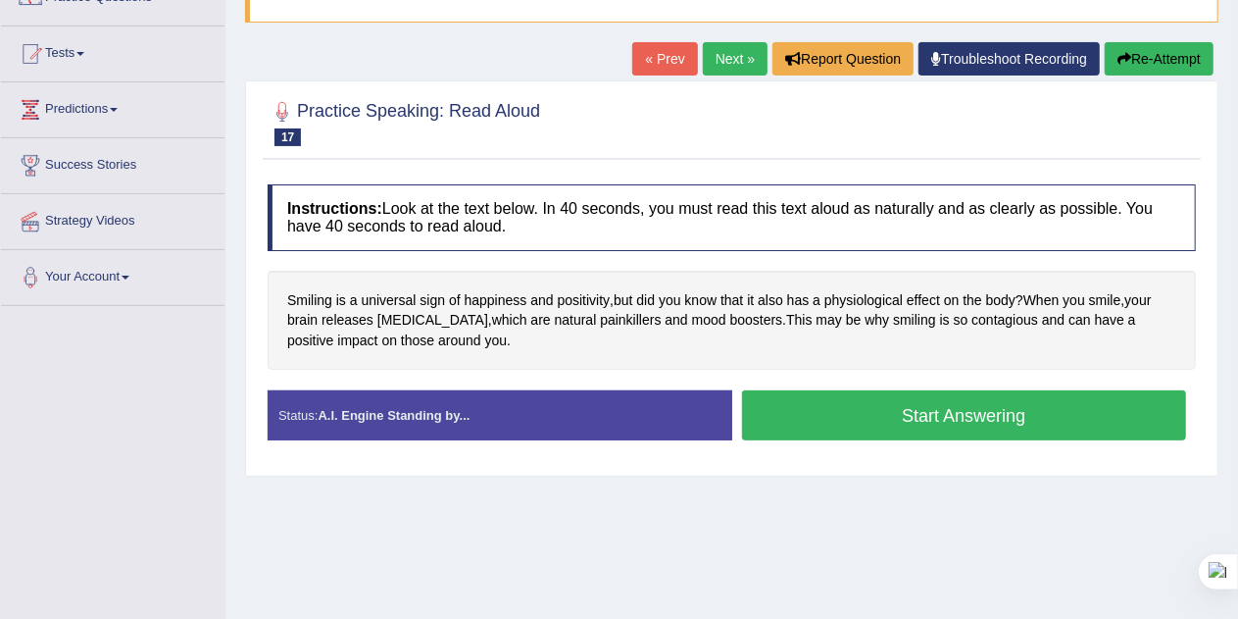
click at [1143, 51] on button "Re-Attempt" at bounding box center [1159, 58] width 109 height 33
click at [1019, 417] on button "Start Answering" at bounding box center [964, 415] width 445 height 50
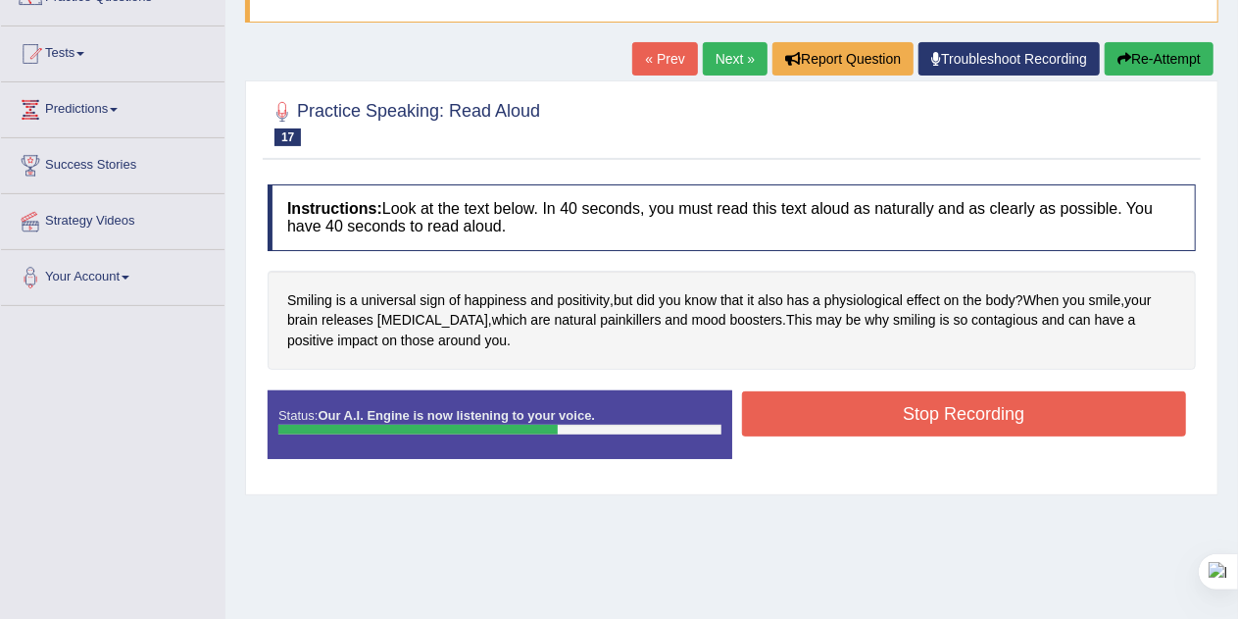
click at [1023, 412] on button "Stop Recording" at bounding box center [964, 413] width 445 height 45
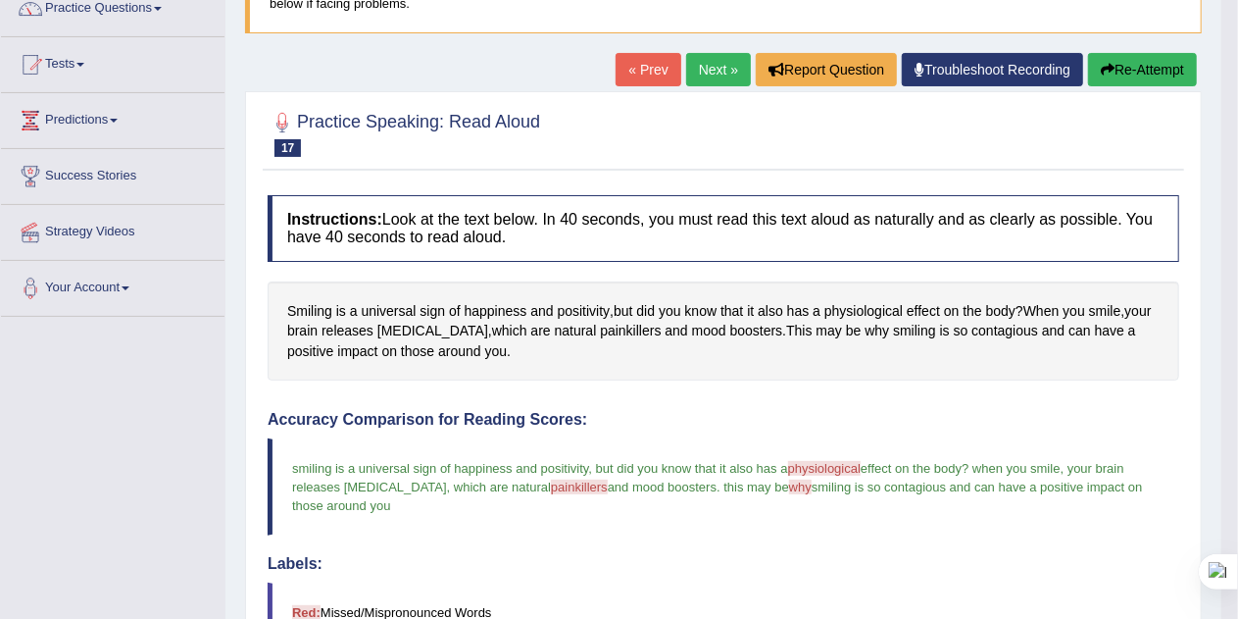
scroll to position [129, 0]
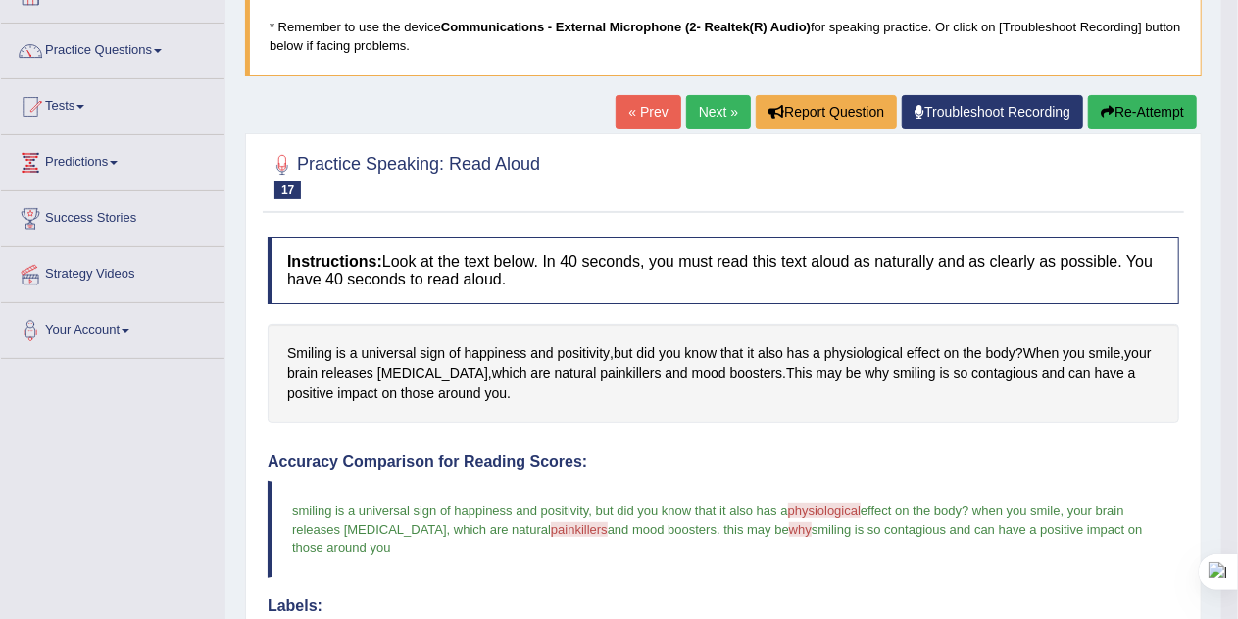
click at [1158, 110] on button "Re-Attempt" at bounding box center [1142, 111] width 109 height 33
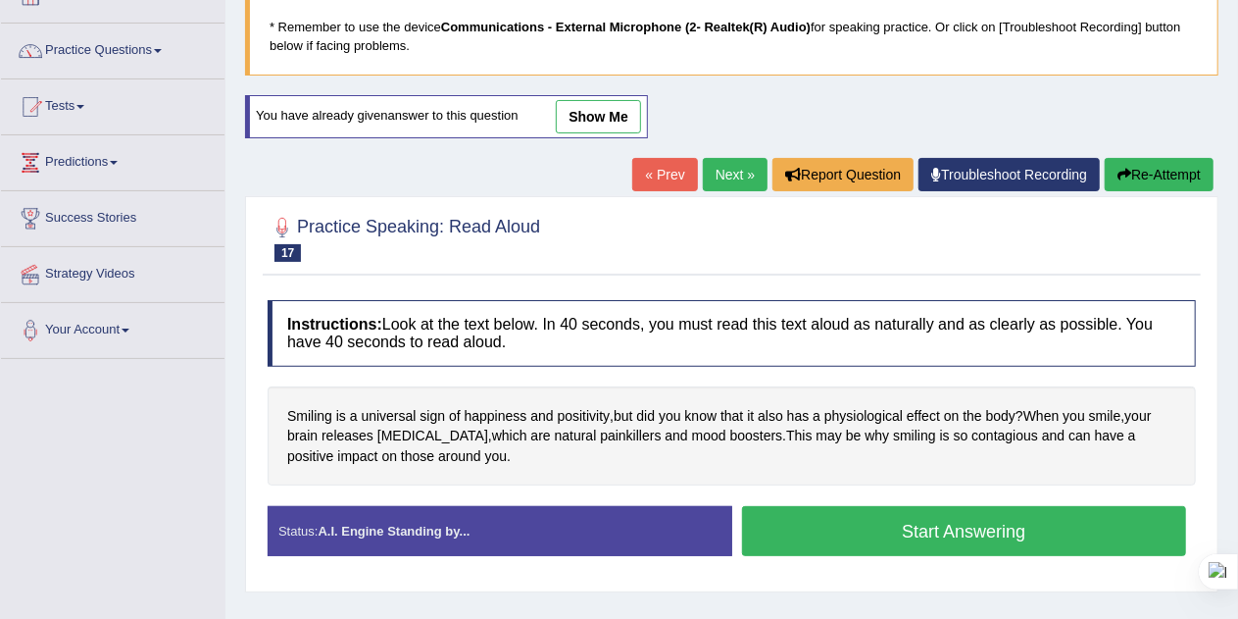
click at [1063, 523] on button "Start Answering" at bounding box center [964, 531] width 445 height 50
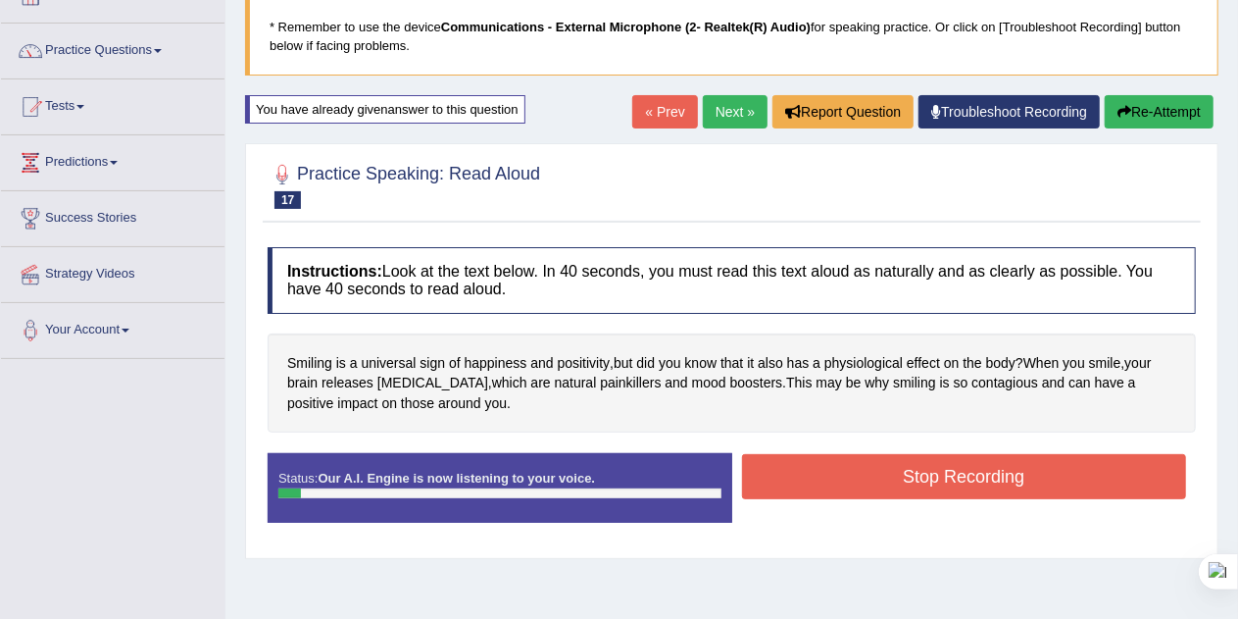
click at [1099, 474] on button "Stop Recording" at bounding box center [964, 476] width 445 height 45
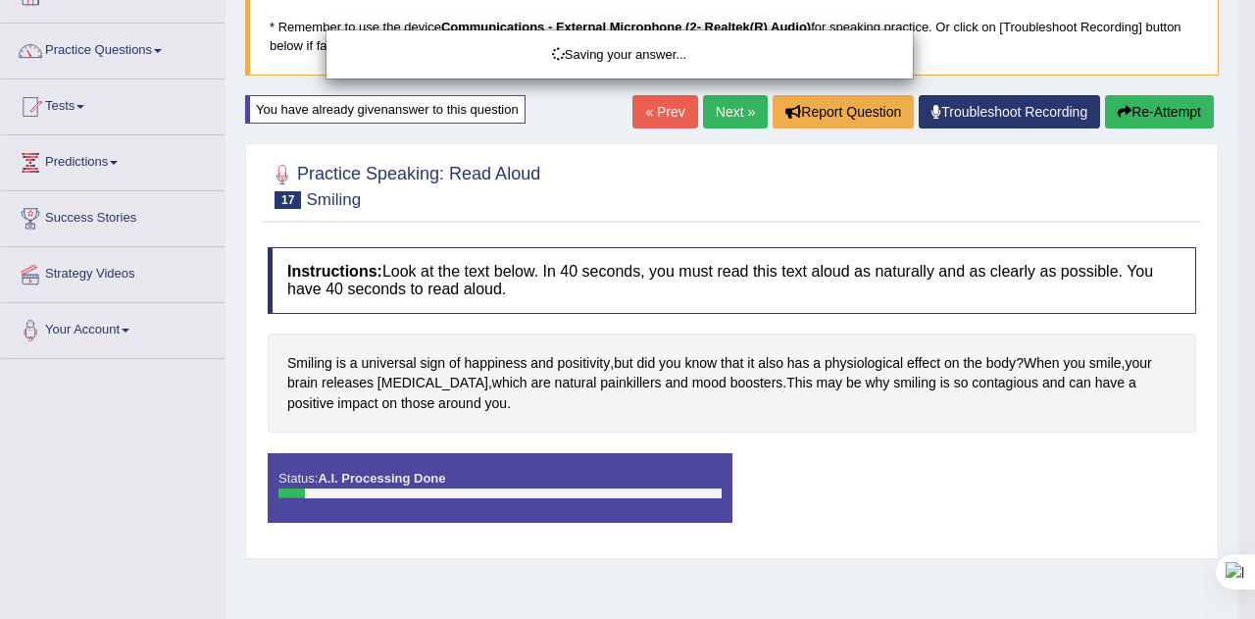
click at [1167, 112] on div "Saving your answer..." at bounding box center [627, 309] width 1255 height 619
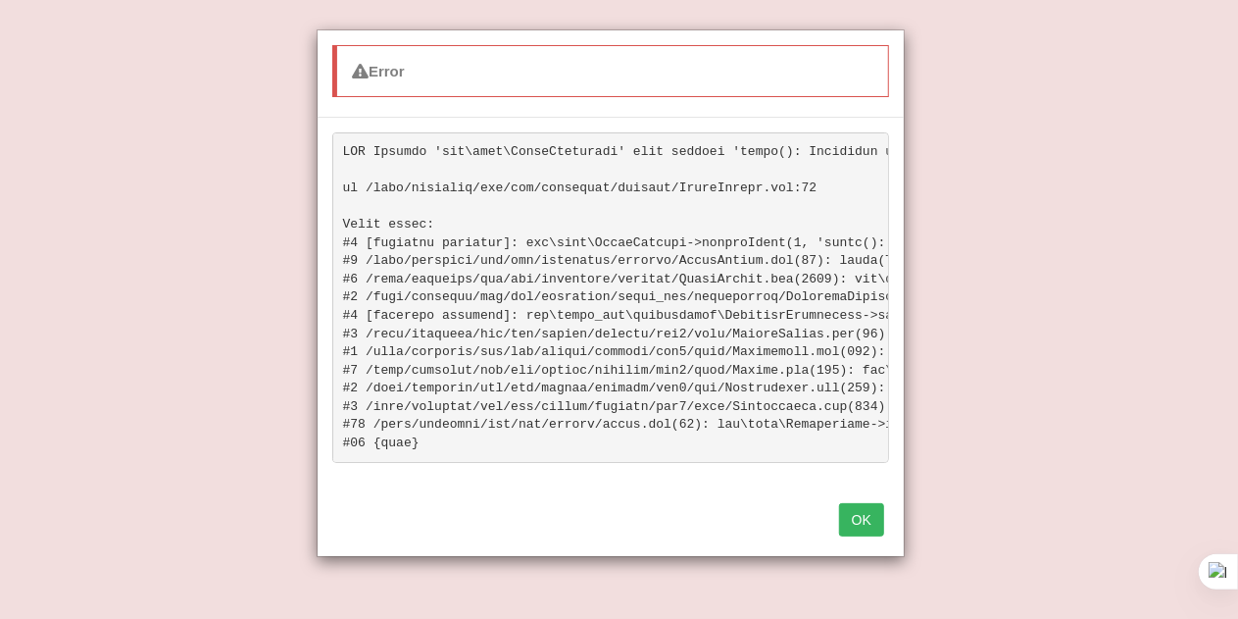
click at [862, 532] on button "OK" at bounding box center [861, 519] width 45 height 33
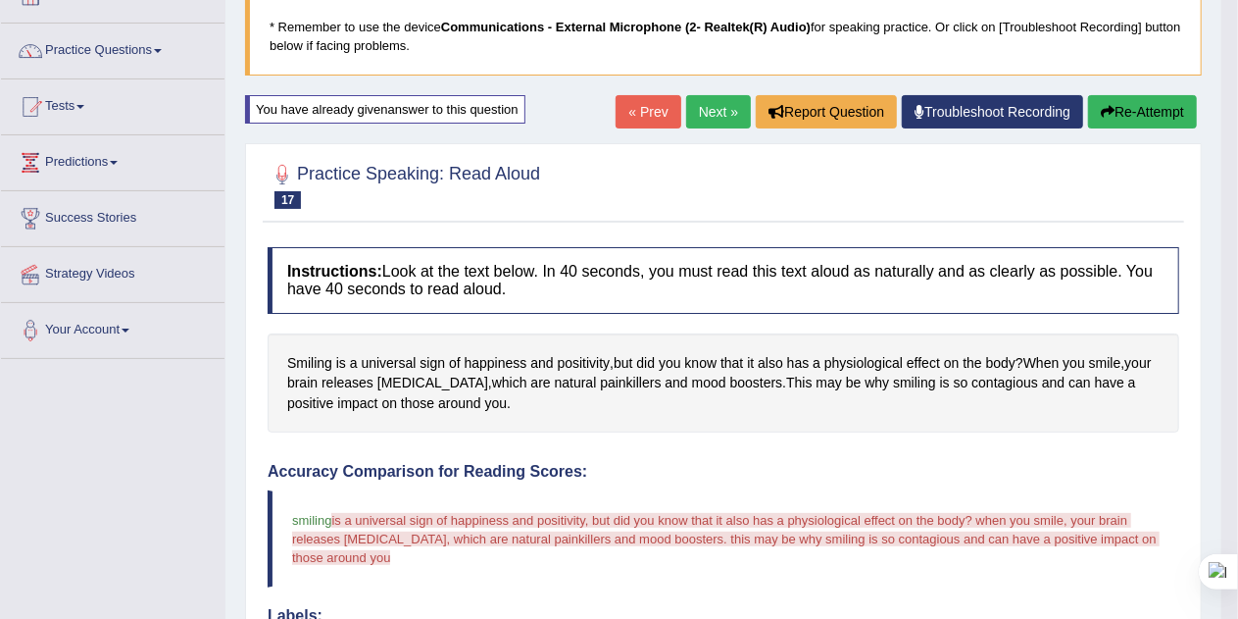
click at [1159, 110] on button "Re-Attempt" at bounding box center [1142, 111] width 109 height 33
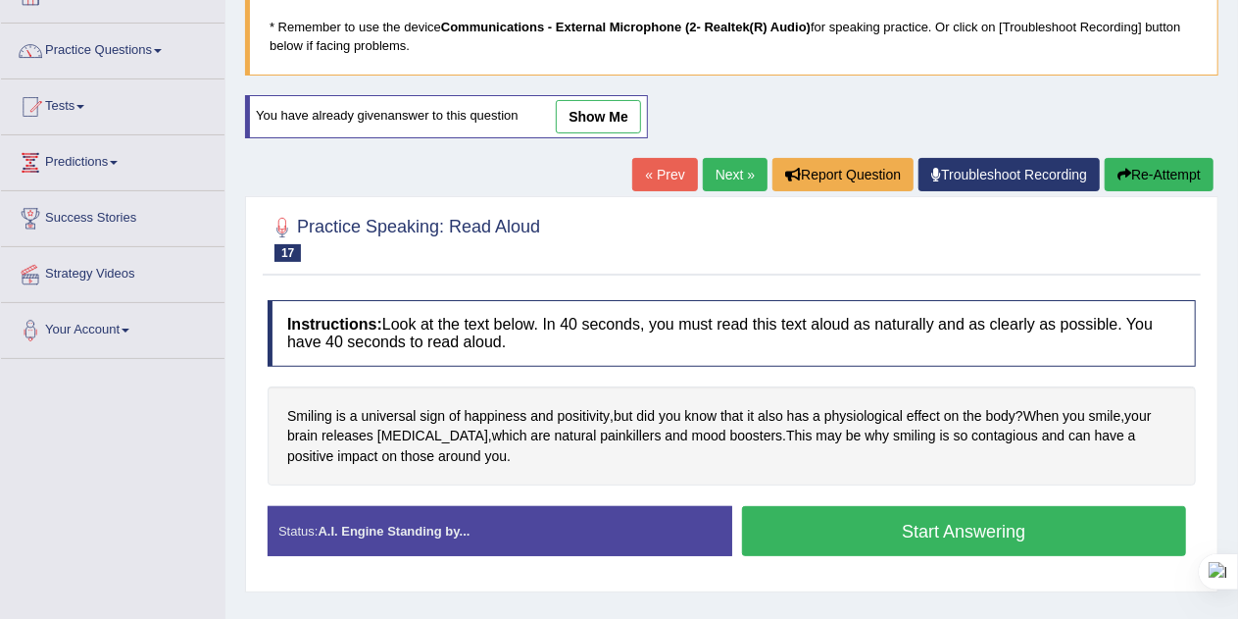
click at [1020, 525] on button "Start Answering" at bounding box center [964, 531] width 445 height 50
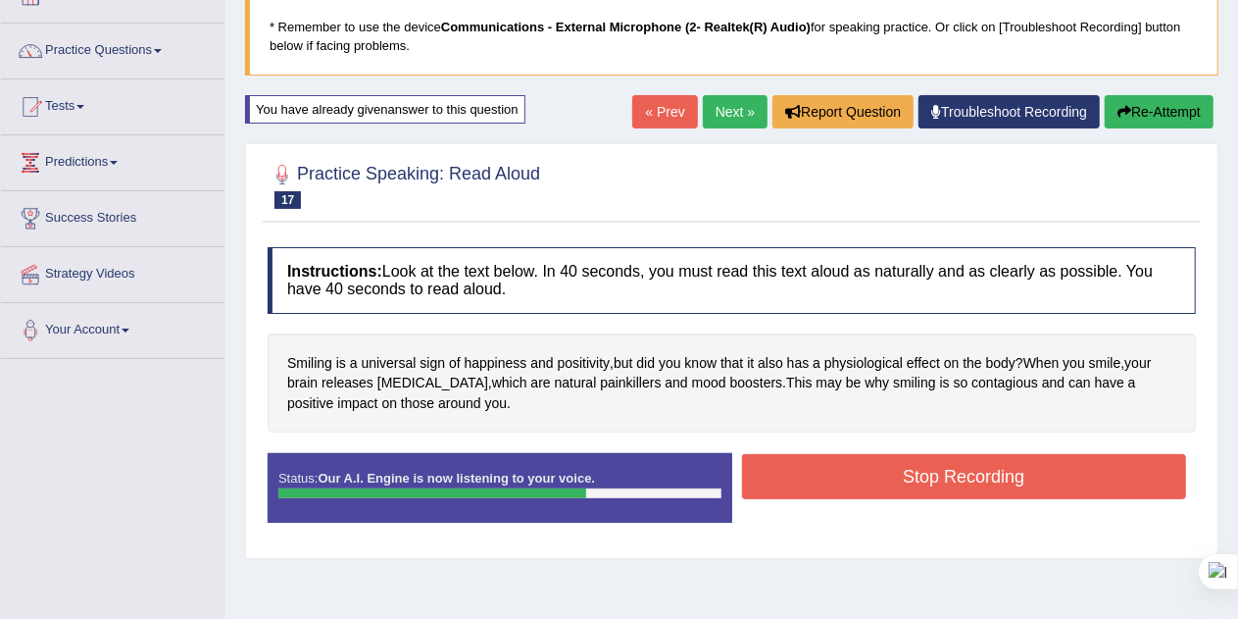
click at [1091, 475] on button "Stop Recording" at bounding box center [964, 476] width 445 height 45
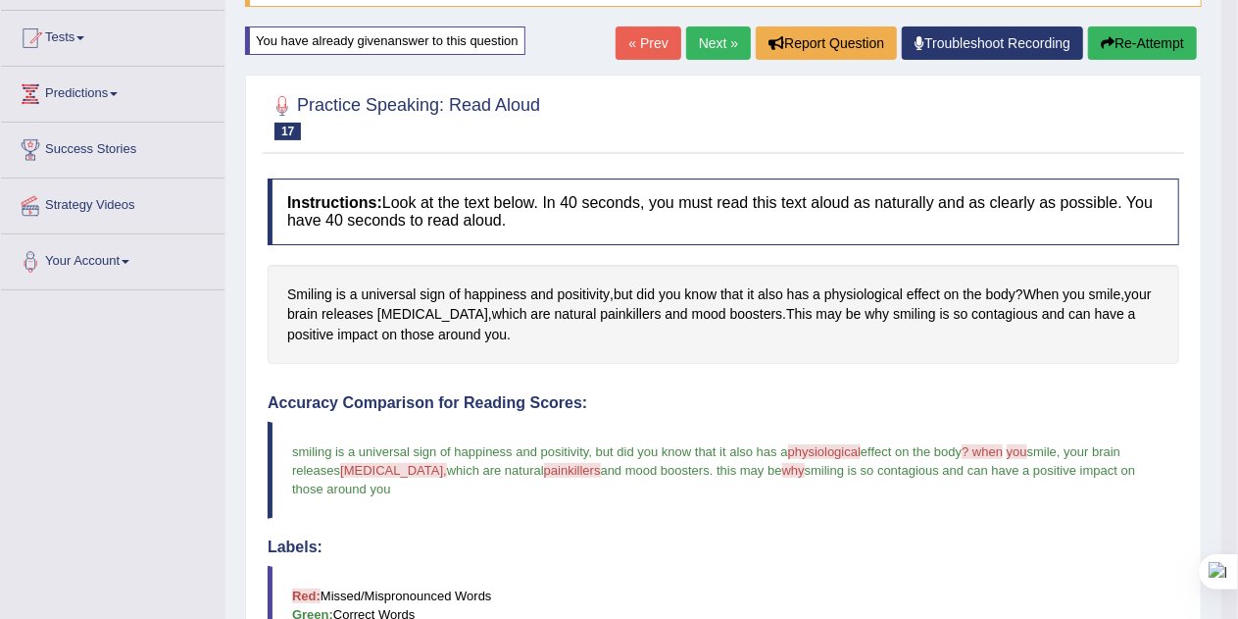
scroll to position [176, 0]
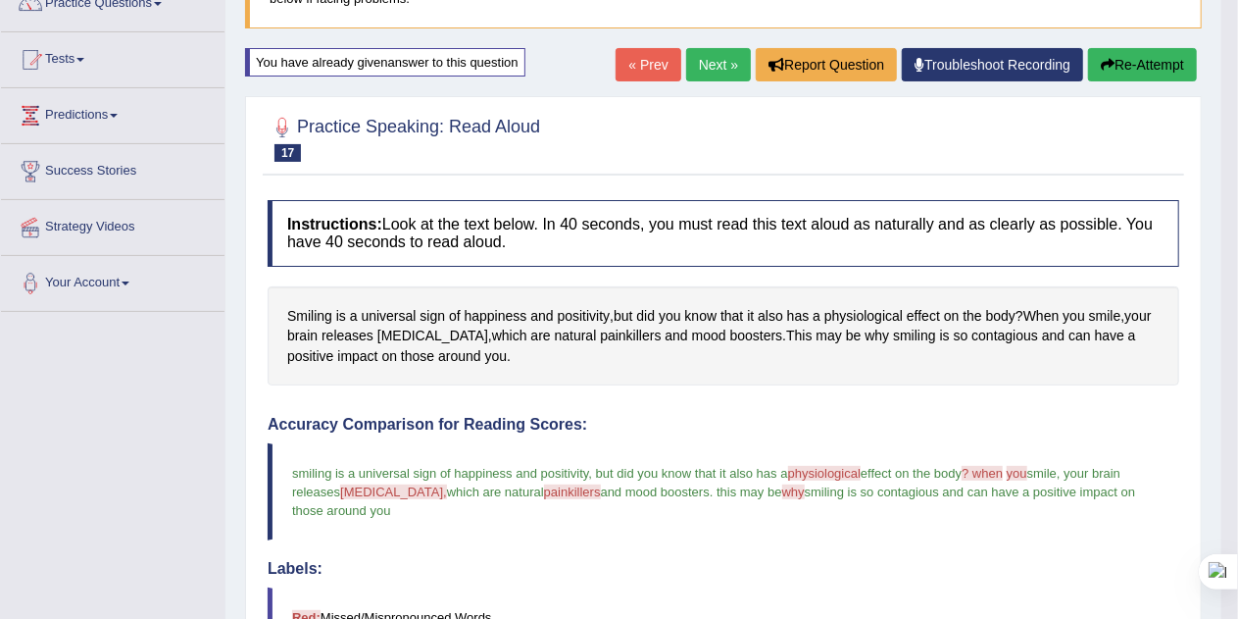
click at [1166, 70] on button "Re-Attempt" at bounding box center [1142, 64] width 109 height 33
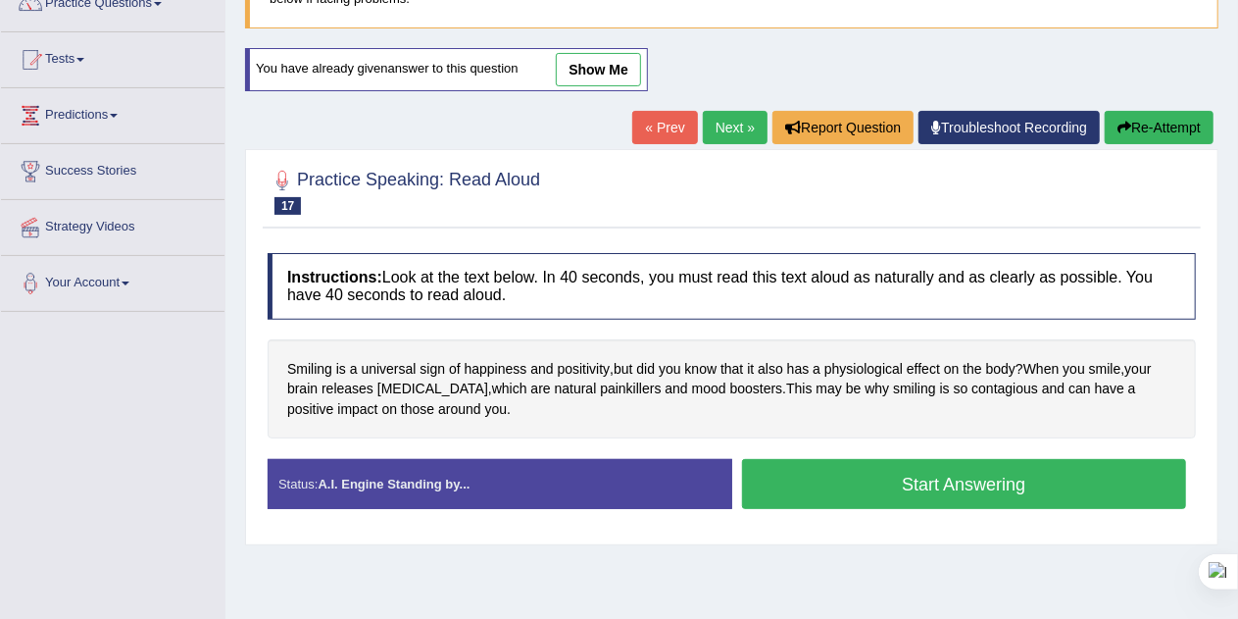
click at [1061, 473] on button "Start Answering" at bounding box center [964, 484] width 445 height 50
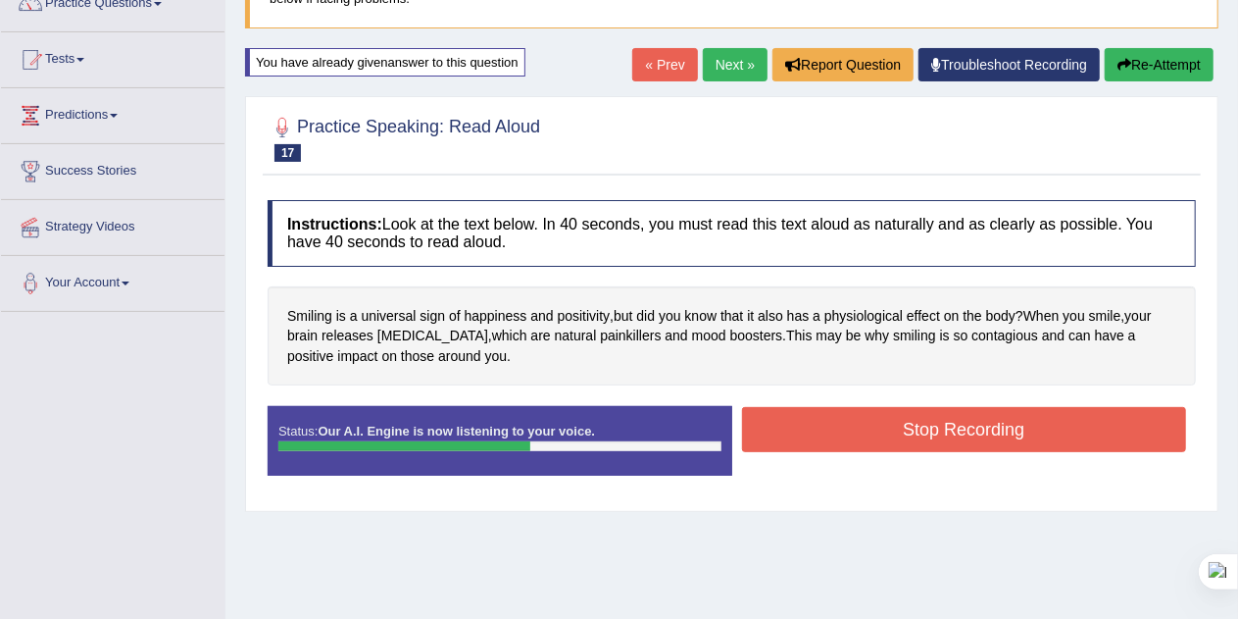
click at [1073, 425] on button "Stop Recording" at bounding box center [964, 429] width 445 height 45
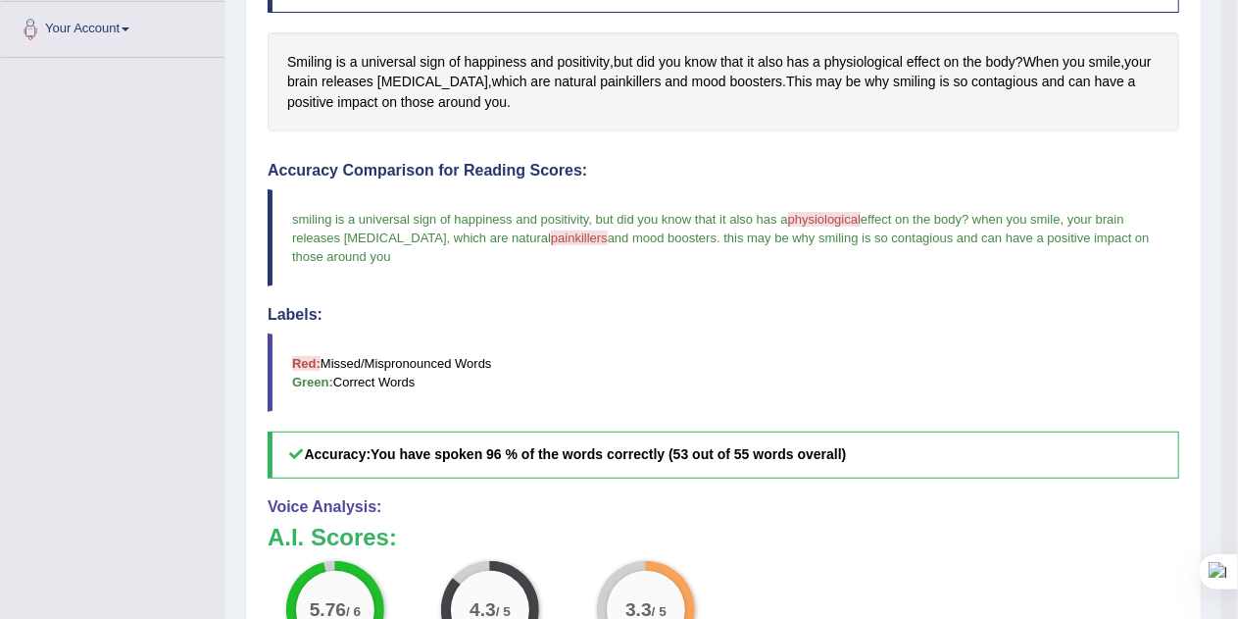
scroll to position [426, 0]
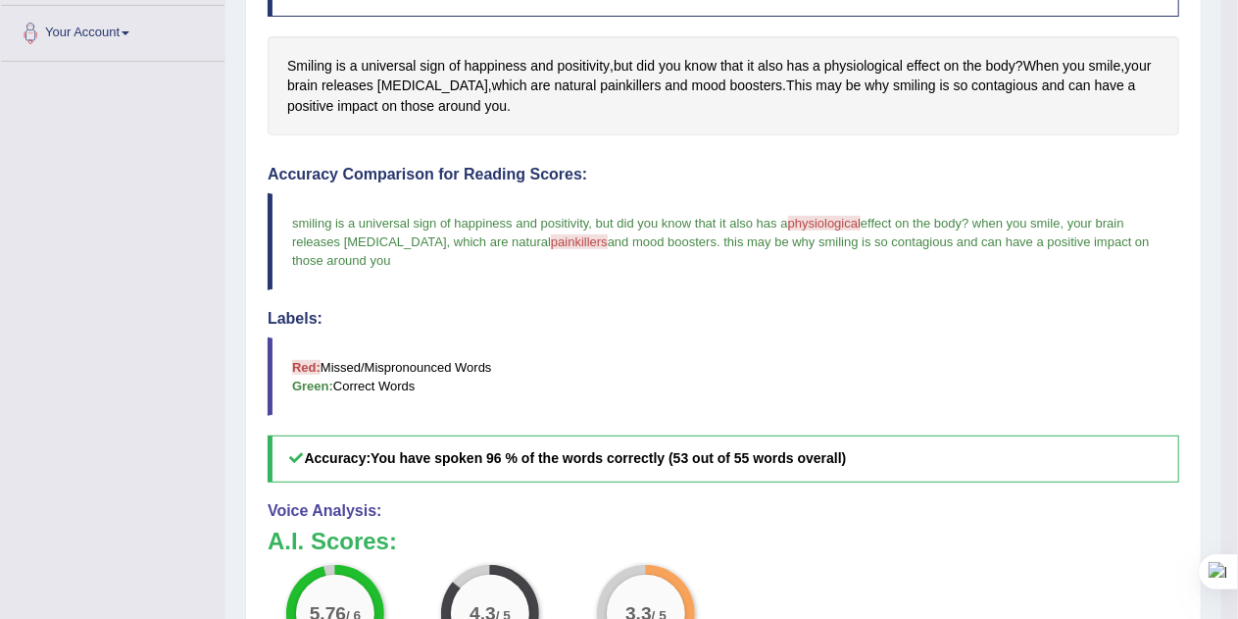
click at [1037, 528] on h3 "A.I. Scores:" at bounding box center [724, 540] width 912 height 25
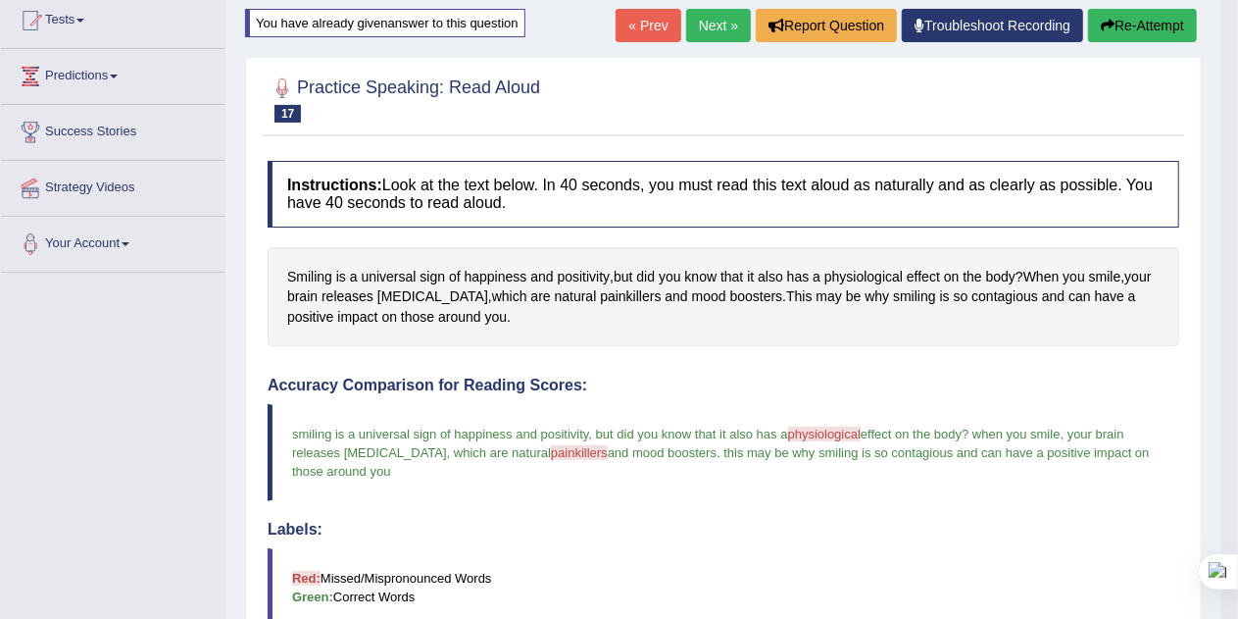
scroll to position [191, 0]
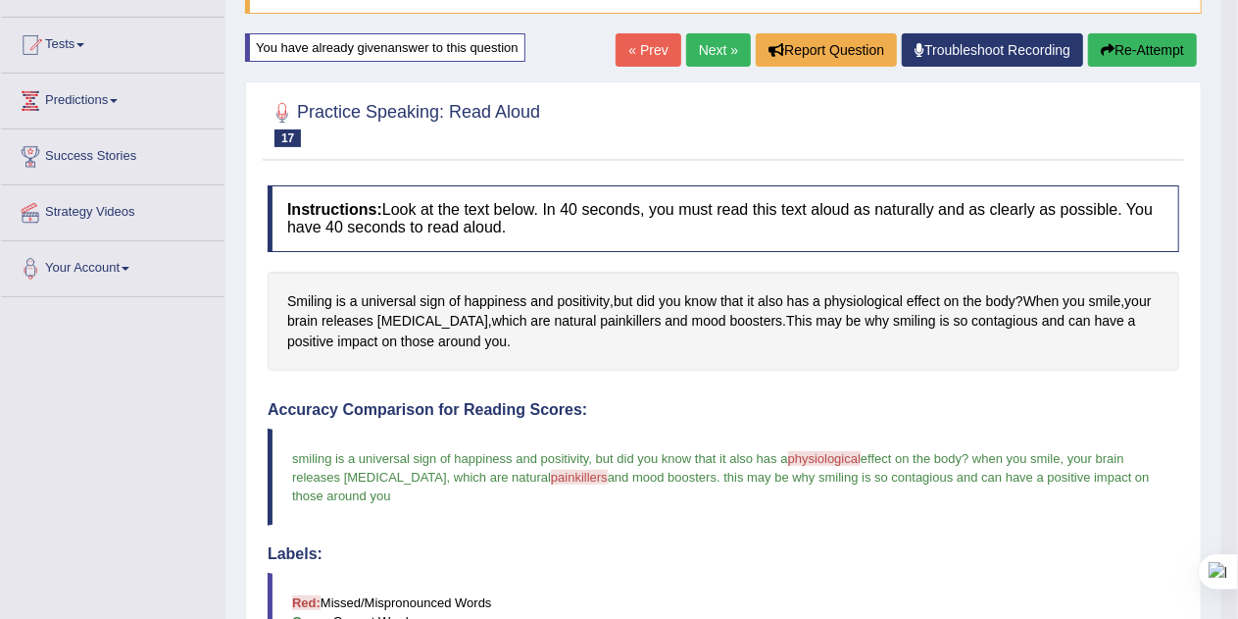
click at [1142, 50] on button "Re-Attempt" at bounding box center [1142, 49] width 109 height 33
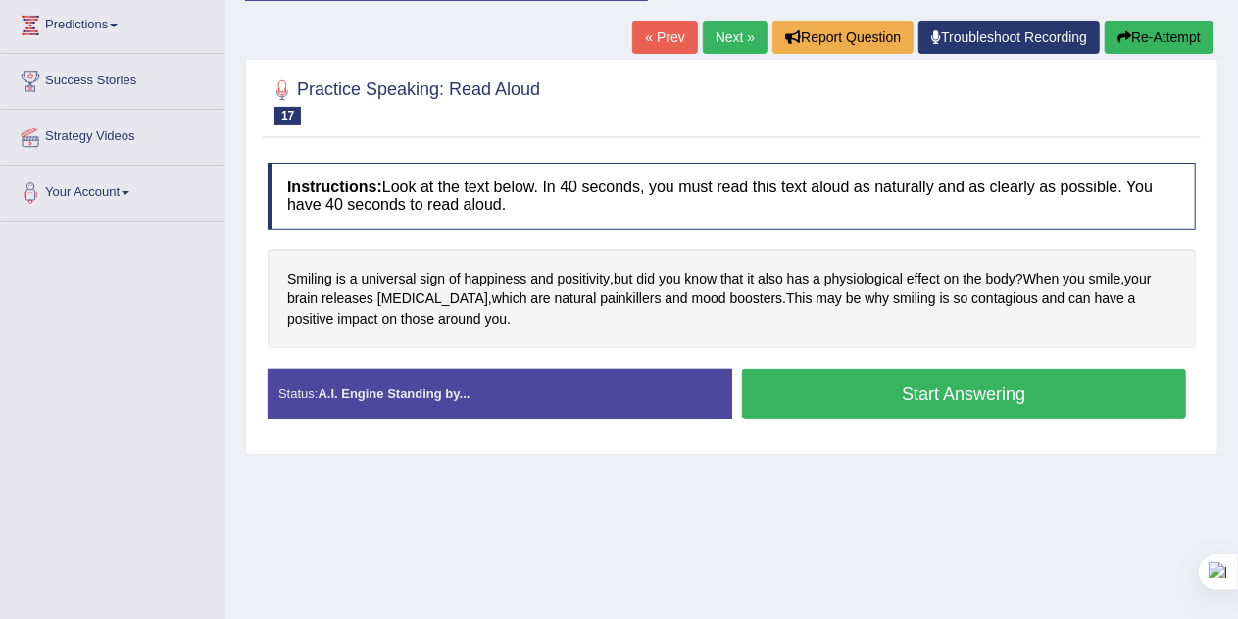
scroll to position [274, 0]
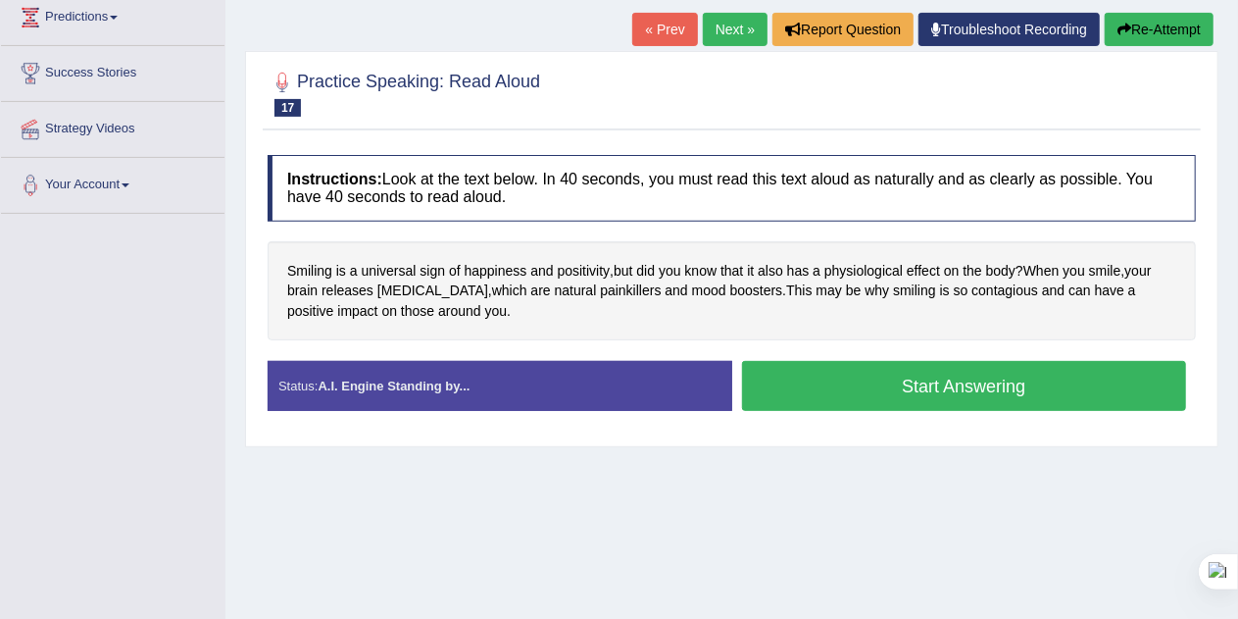
click at [1070, 373] on button "Start Answering" at bounding box center [964, 386] width 445 height 50
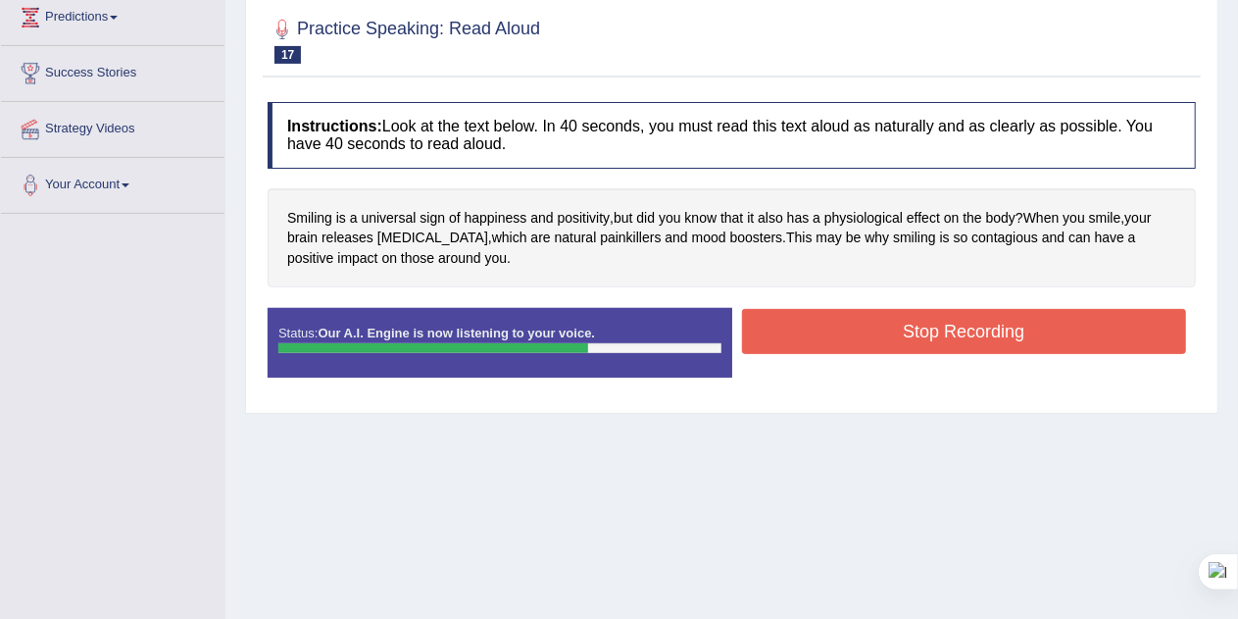
click at [1024, 327] on button "Stop Recording" at bounding box center [964, 331] width 445 height 45
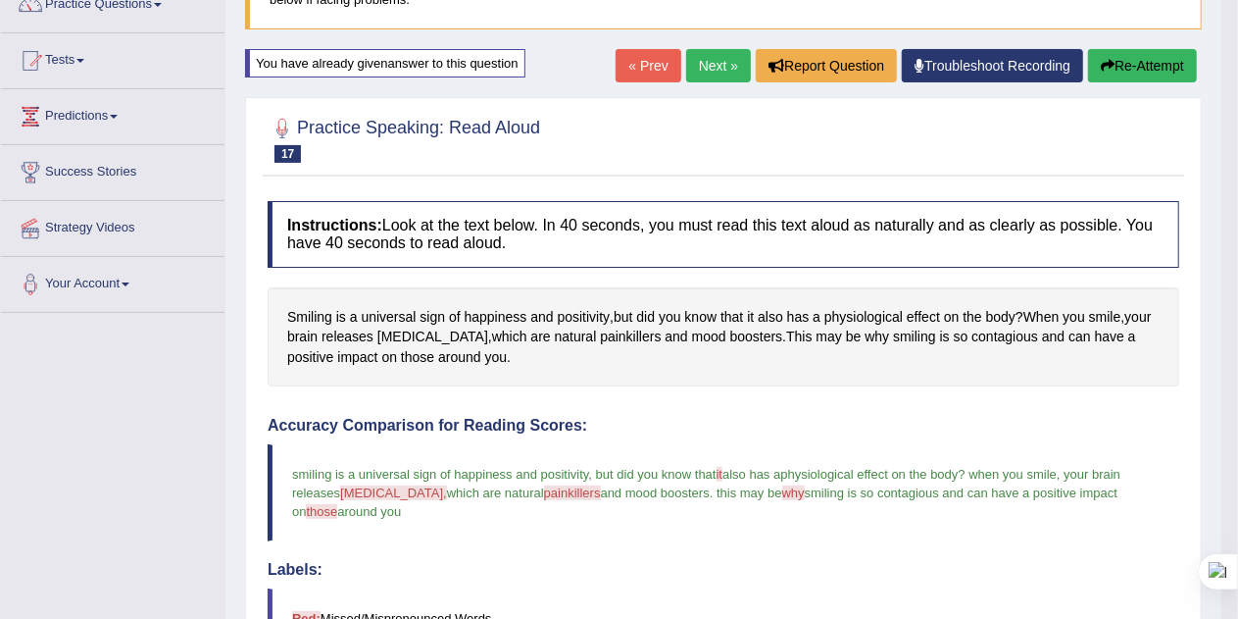
scroll to position [125, 0]
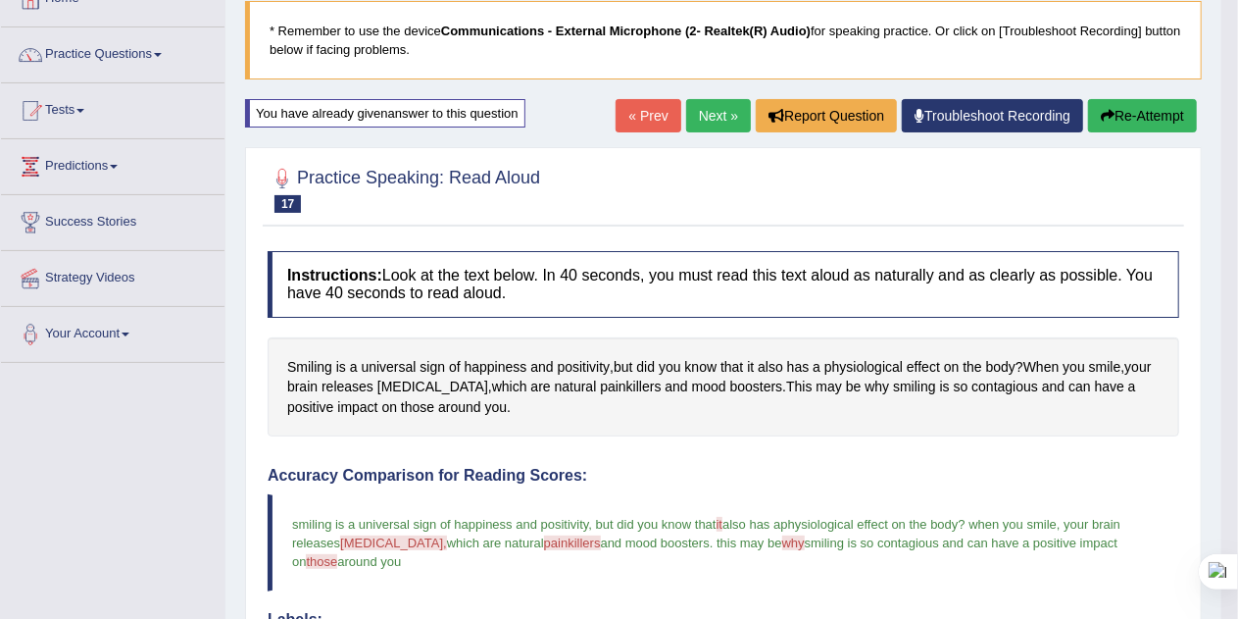
click at [1149, 116] on button "Re-Attempt" at bounding box center [1142, 115] width 109 height 33
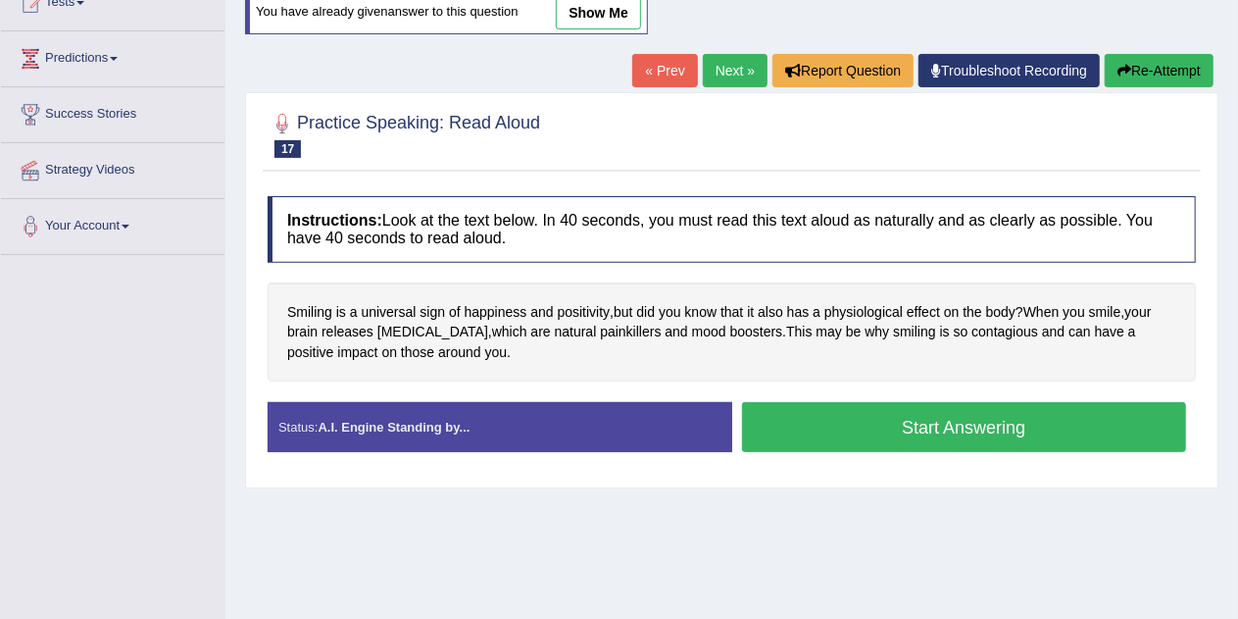
scroll to position [233, 0]
click at [1051, 423] on button "Start Answering" at bounding box center [964, 427] width 445 height 50
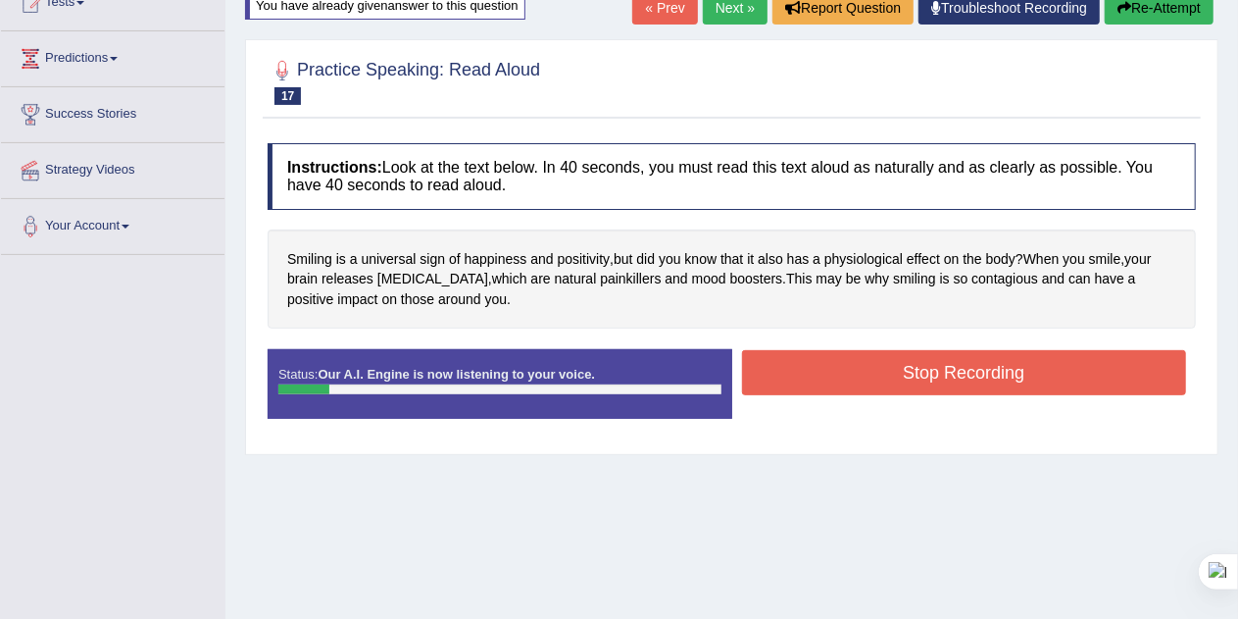
click at [1171, 10] on button "Re-Attempt" at bounding box center [1159, 7] width 109 height 33
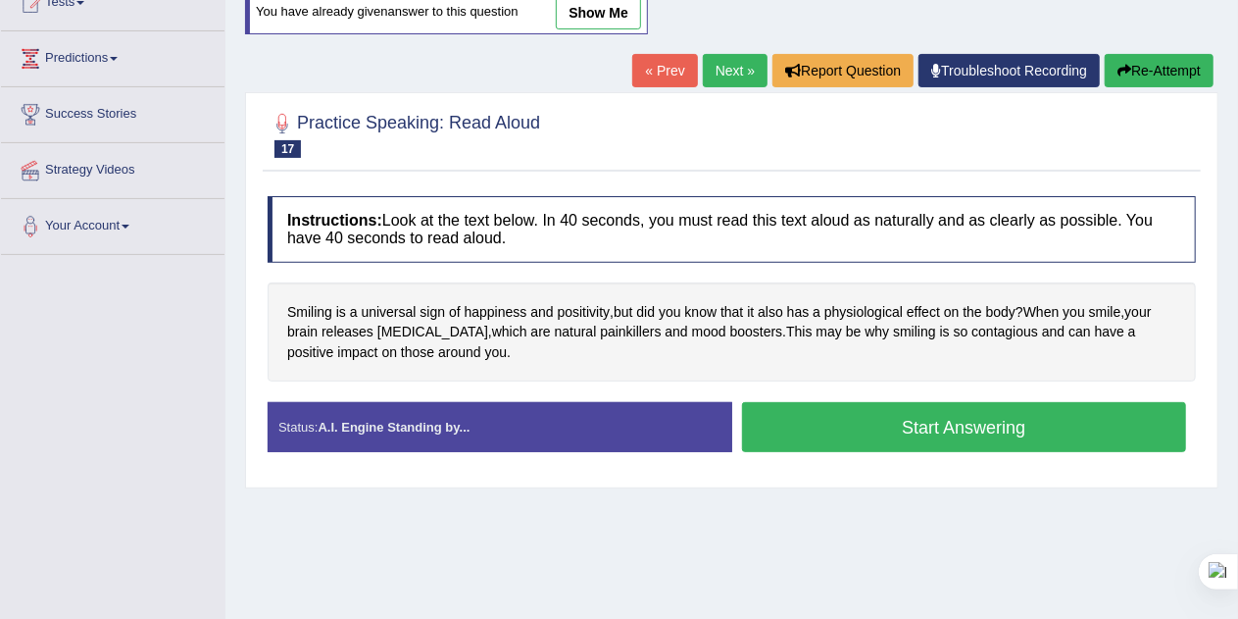
click at [1053, 432] on button "Start Answering" at bounding box center [964, 427] width 445 height 50
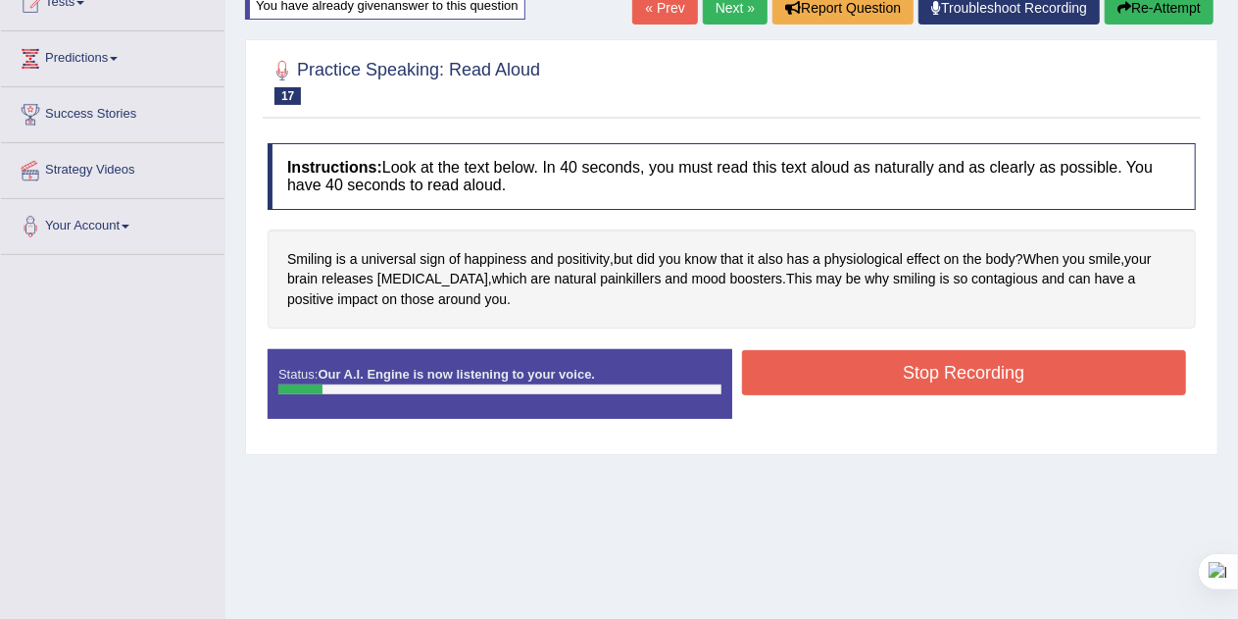
click at [1158, 11] on button "Re-Attempt" at bounding box center [1159, 7] width 109 height 33
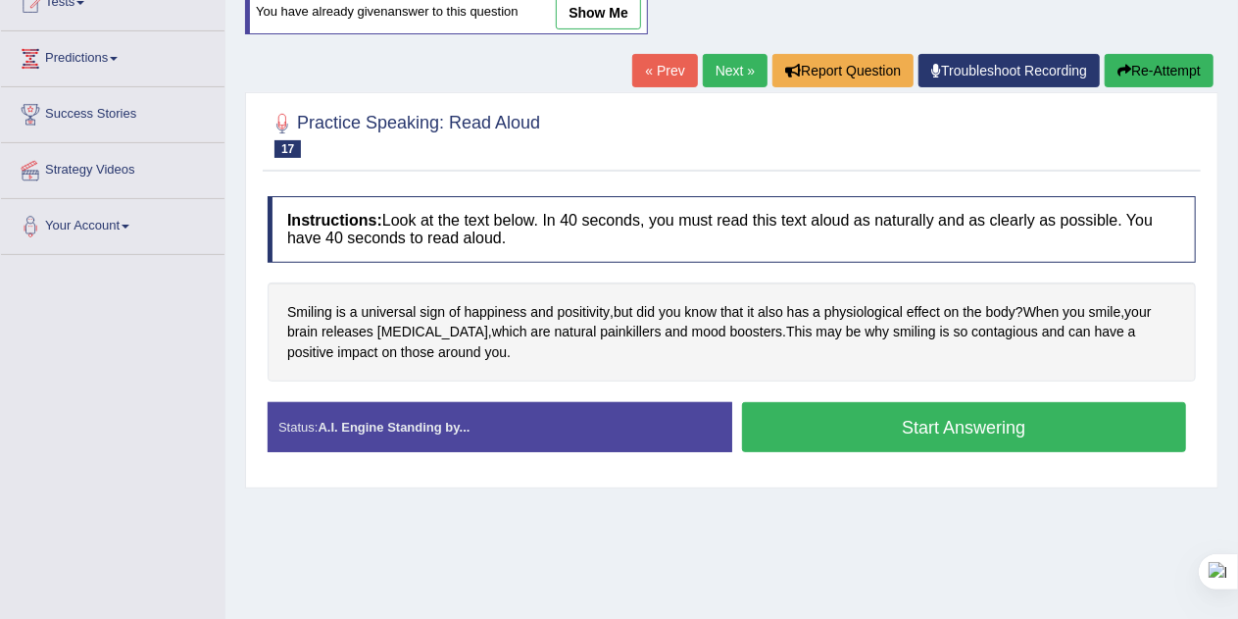
click at [1061, 425] on button "Start Answering" at bounding box center [964, 427] width 445 height 50
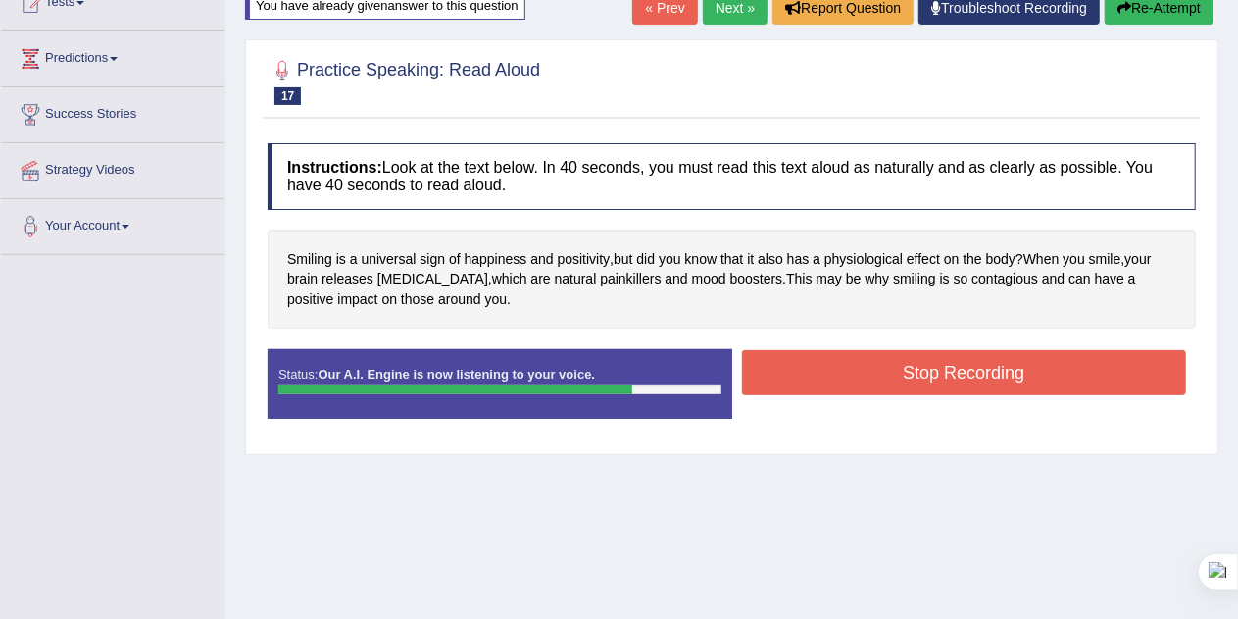
click at [1044, 369] on button "Stop Recording" at bounding box center [964, 372] width 445 height 45
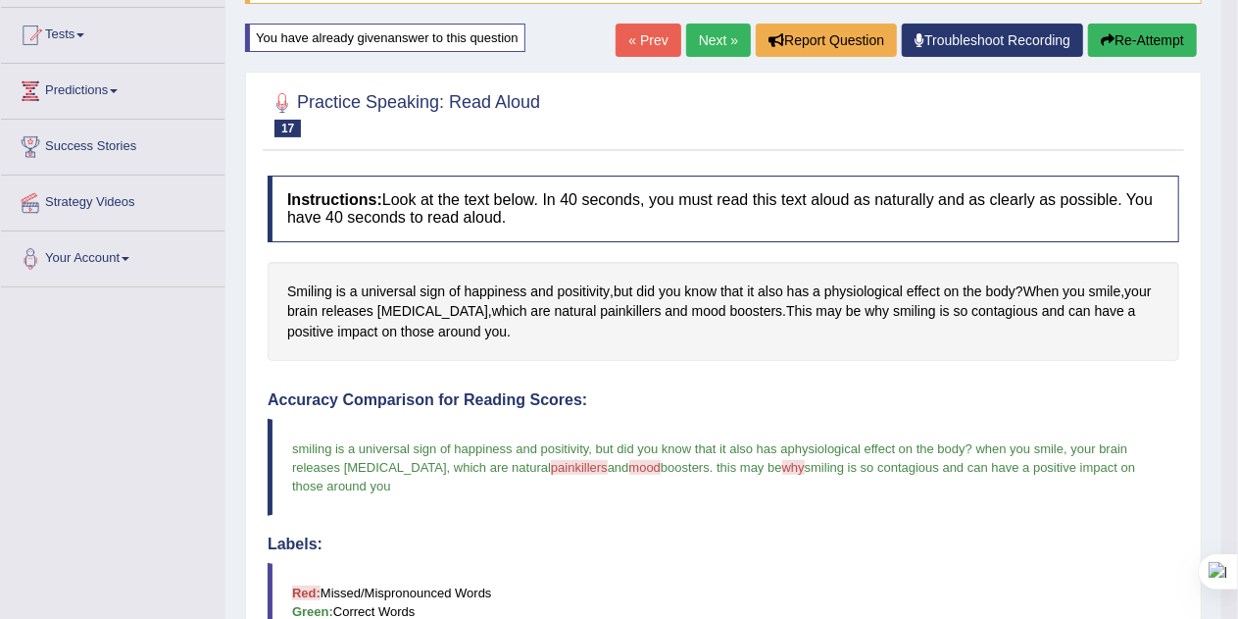
scroll to position [200, 0]
click at [1144, 43] on button "Re-Attempt" at bounding box center [1142, 41] width 109 height 33
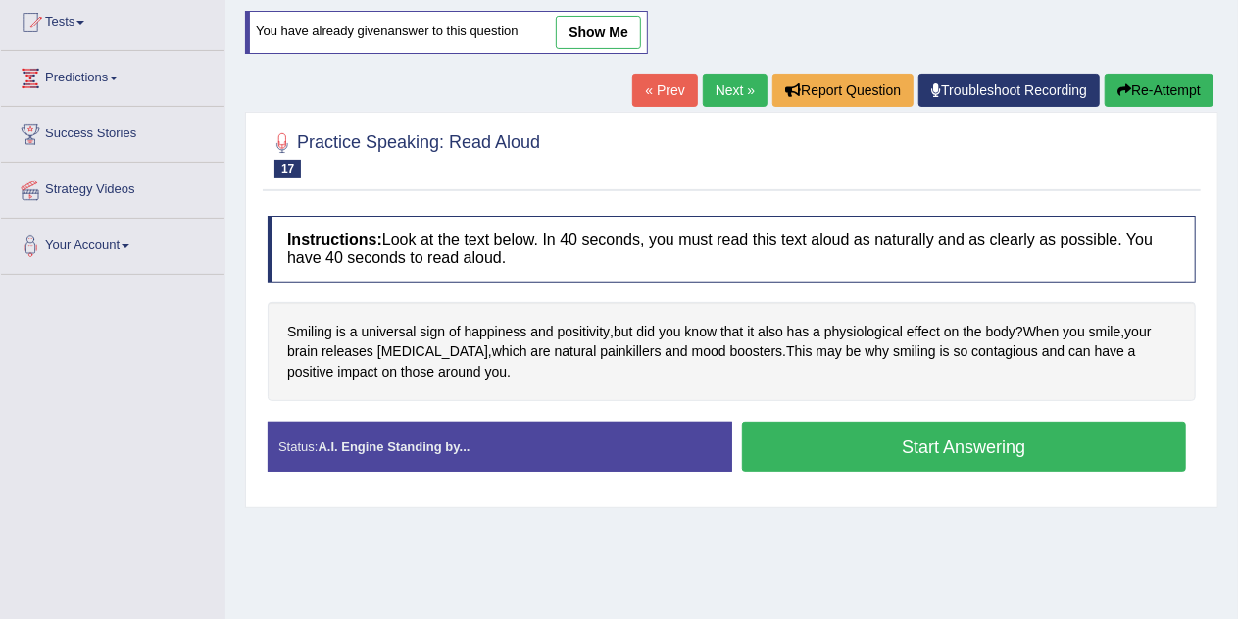
click at [907, 437] on button "Start Answering" at bounding box center [964, 447] width 445 height 50
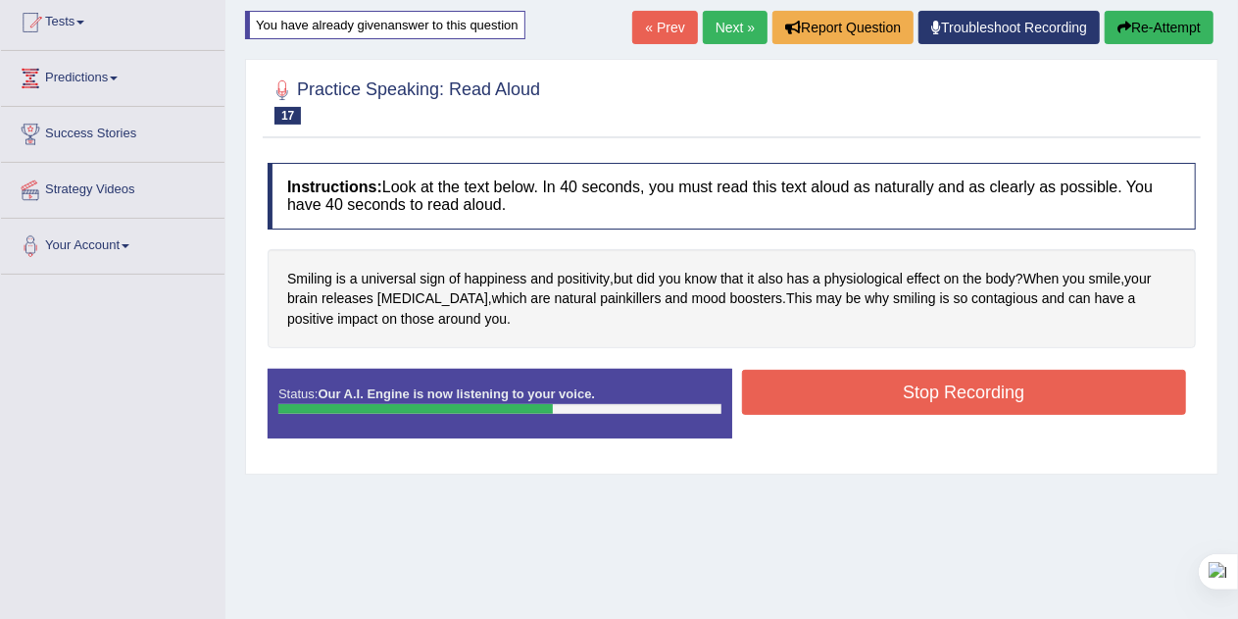
click at [1071, 391] on button "Stop Recording" at bounding box center [964, 392] width 445 height 45
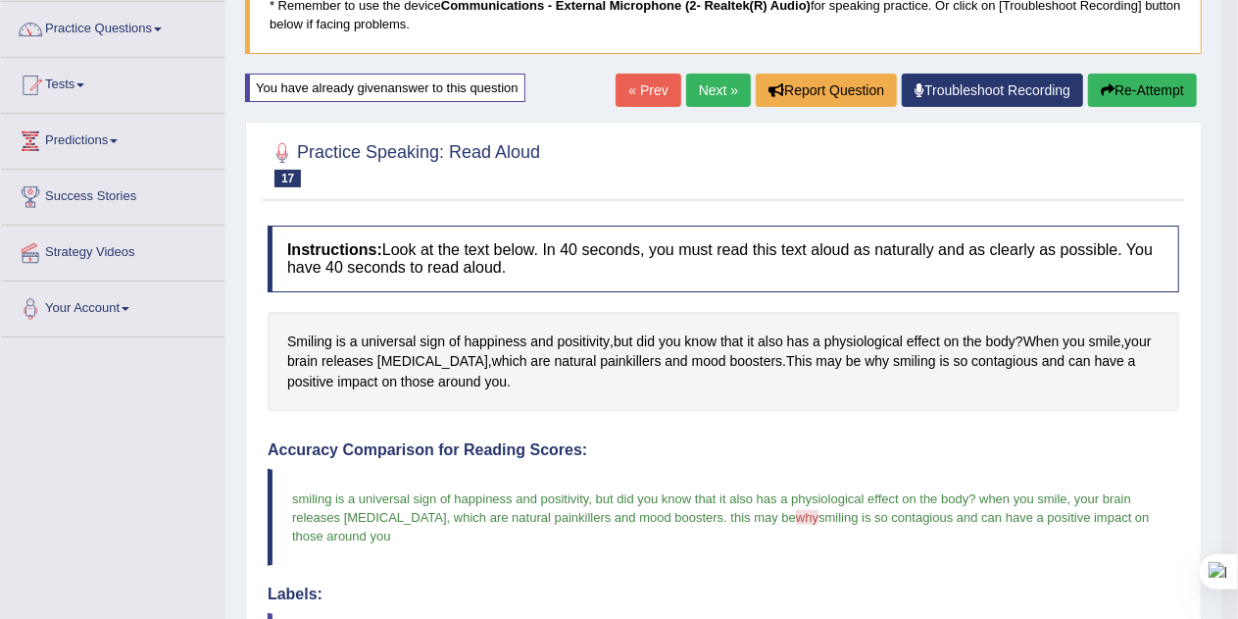
scroll to position [88, 0]
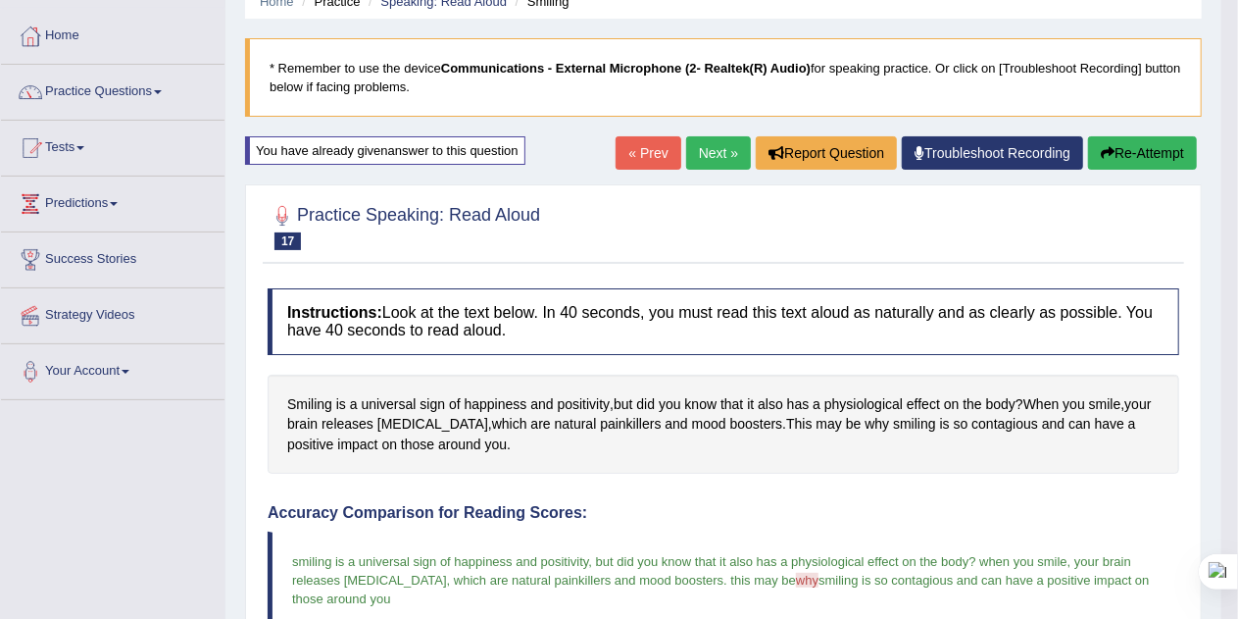
click at [1140, 147] on button "Re-Attempt" at bounding box center [1142, 152] width 109 height 33
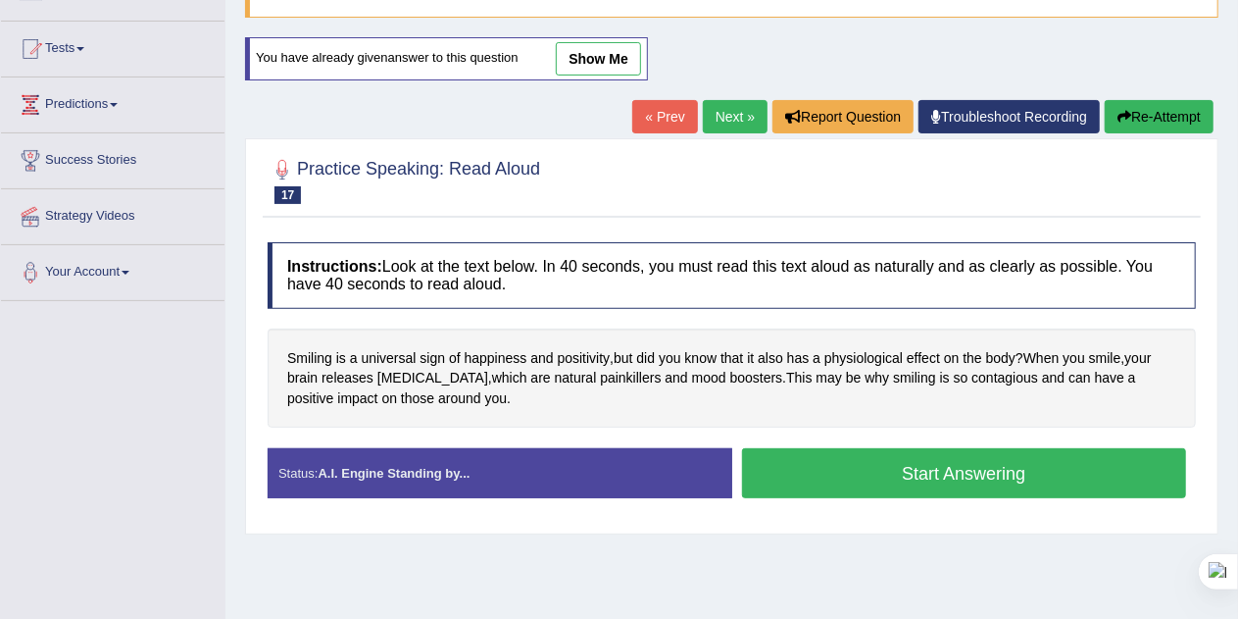
scroll to position [218, 0]
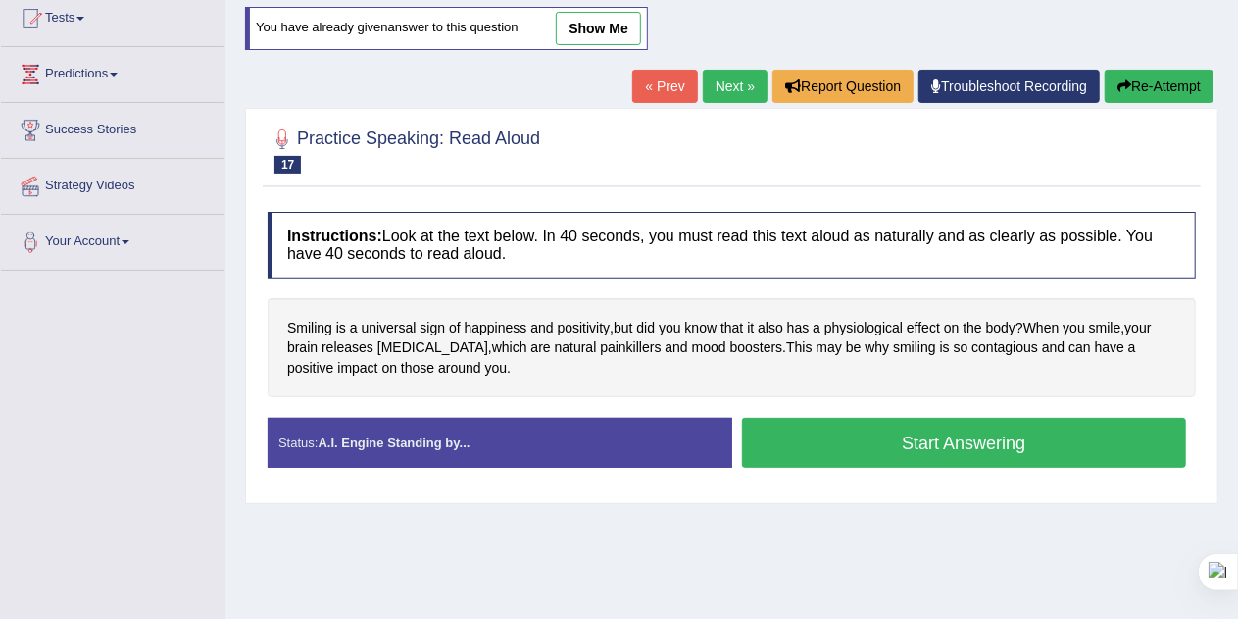
click at [1020, 438] on button "Start Answering" at bounding box center [964, 443] width 445 height 50
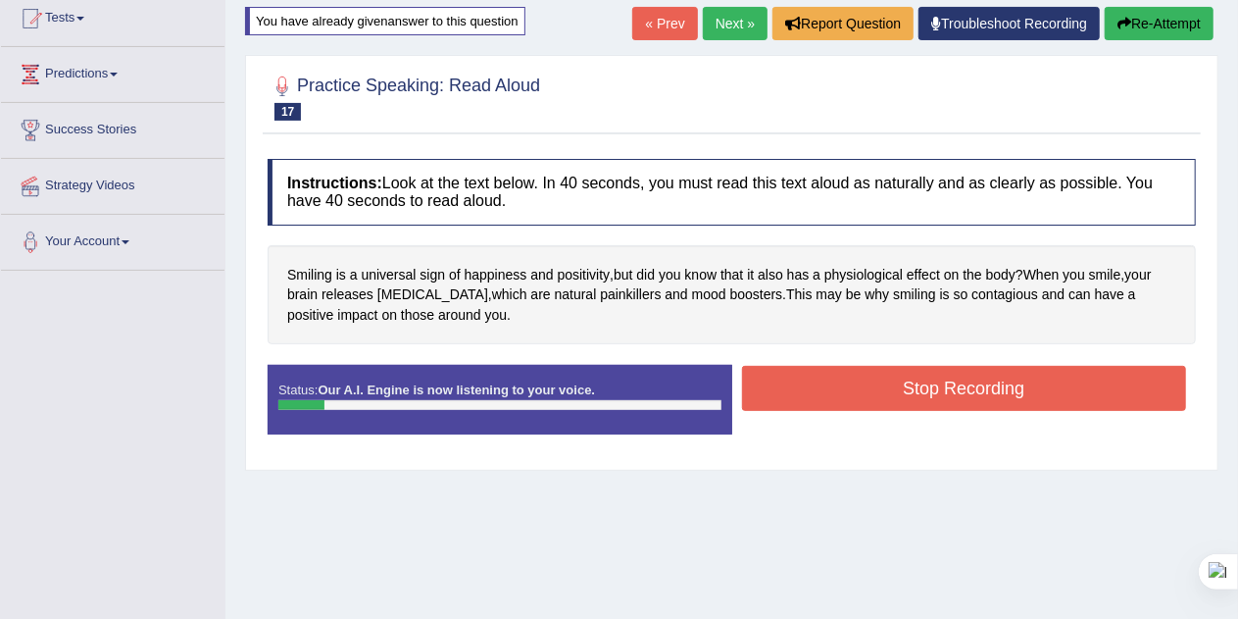
click at [1157, 25] on button "Re-Attempt" at bounding box center [1159, 23] width 109 height 33
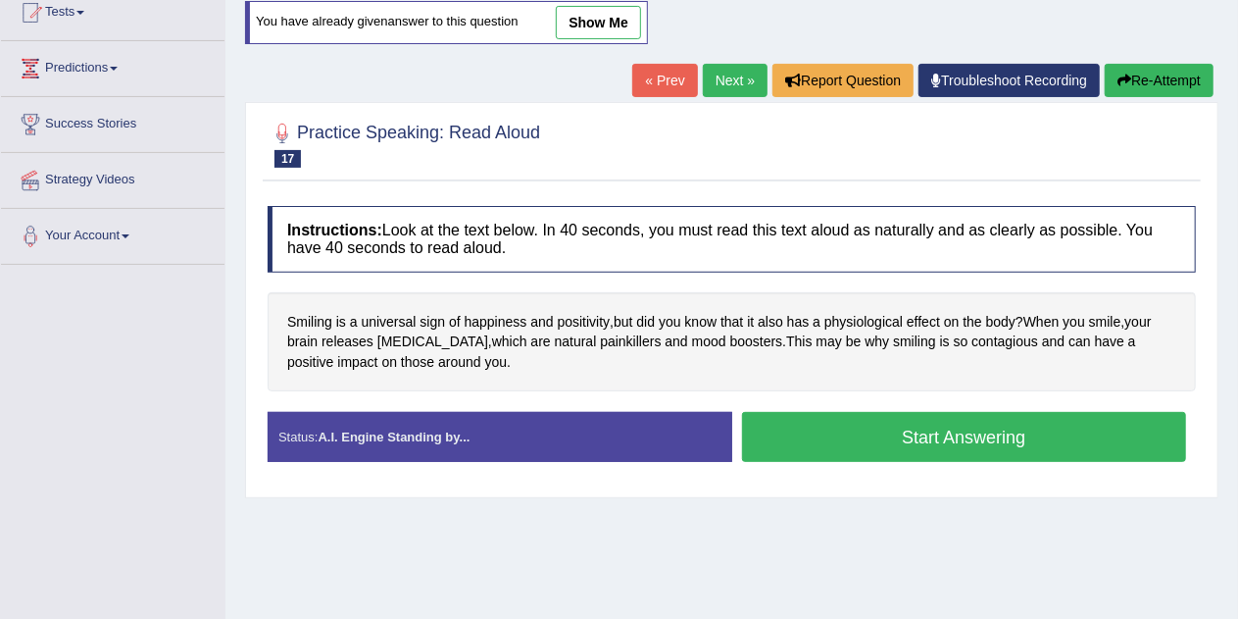
scroll to position [224, 0]
click at [1065, 434] on button "Start Answering" at bounding box center [964, 437] width 445 height 50
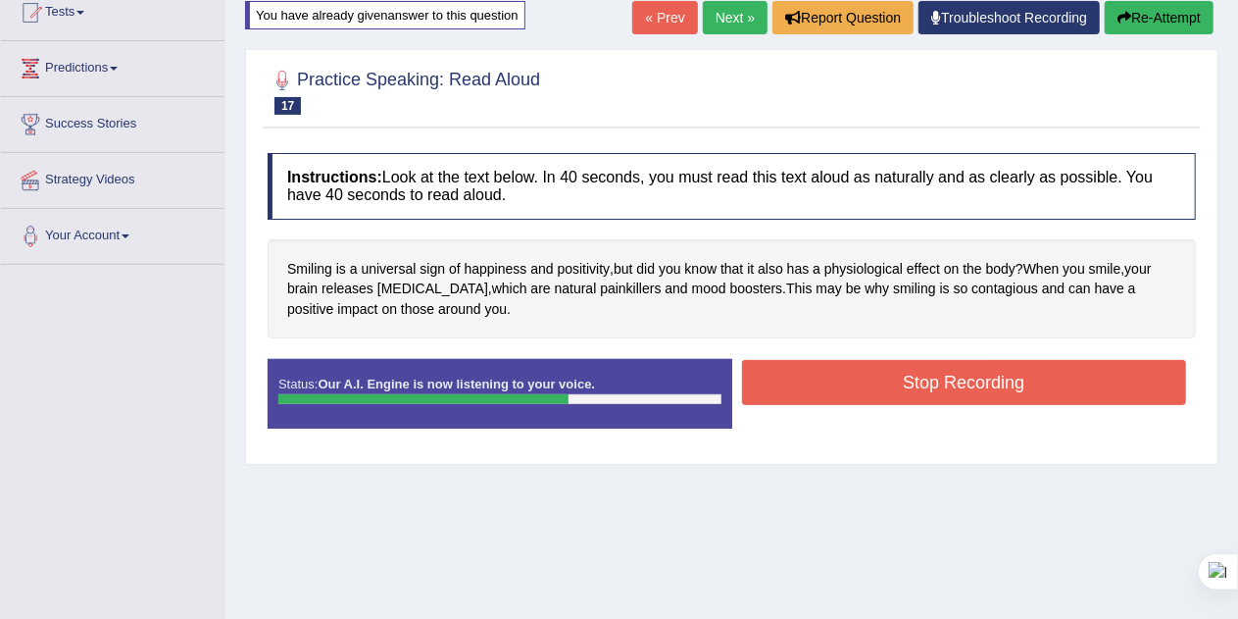
click at [1057, 379] on button "Stop Recording" at bounding box center [964, 382] width 445 height 45
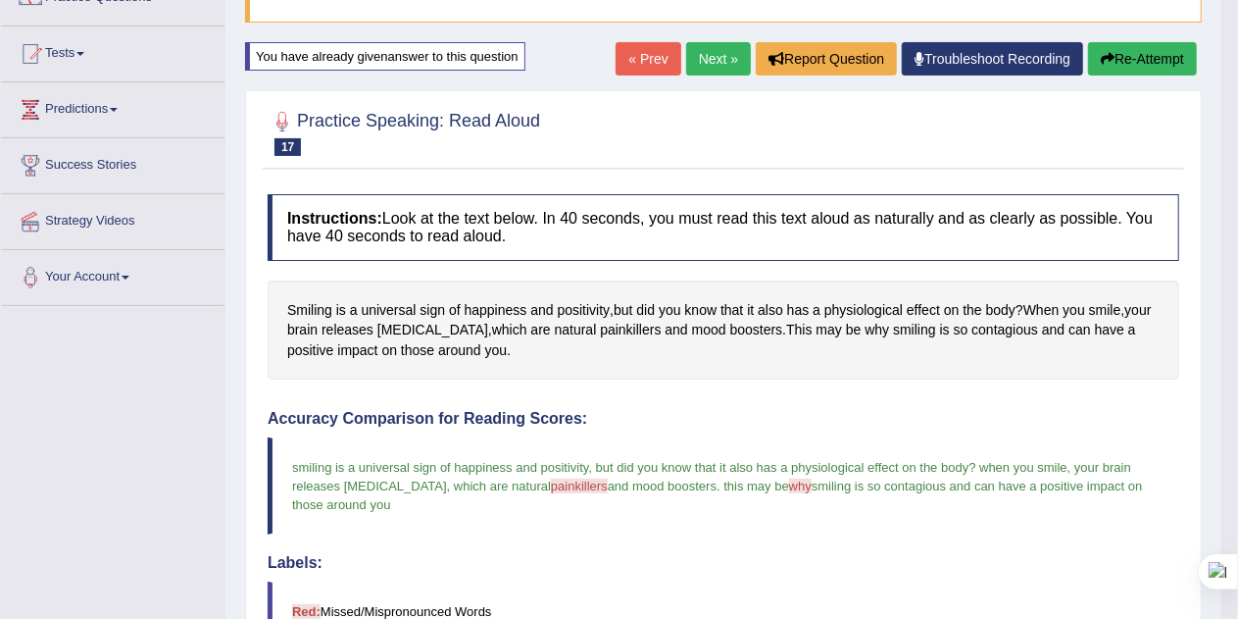
scroll to position [172, 0]
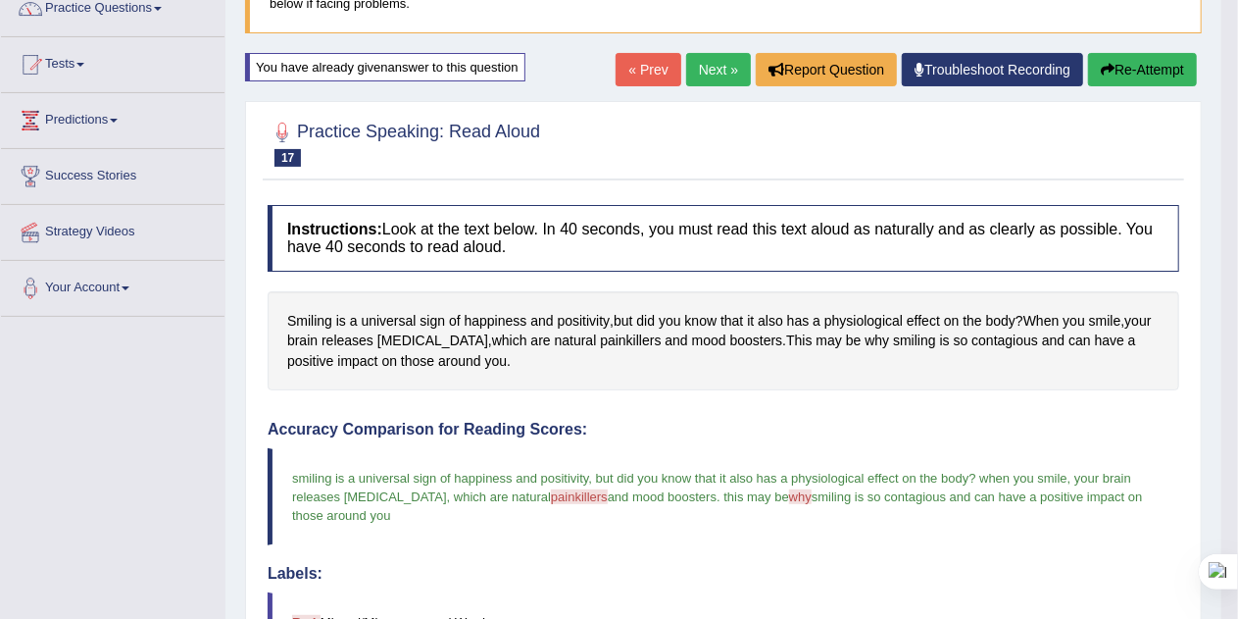
click at [713, 75] on link "Next »" at bounding box center [718, 69] width 65 height 33
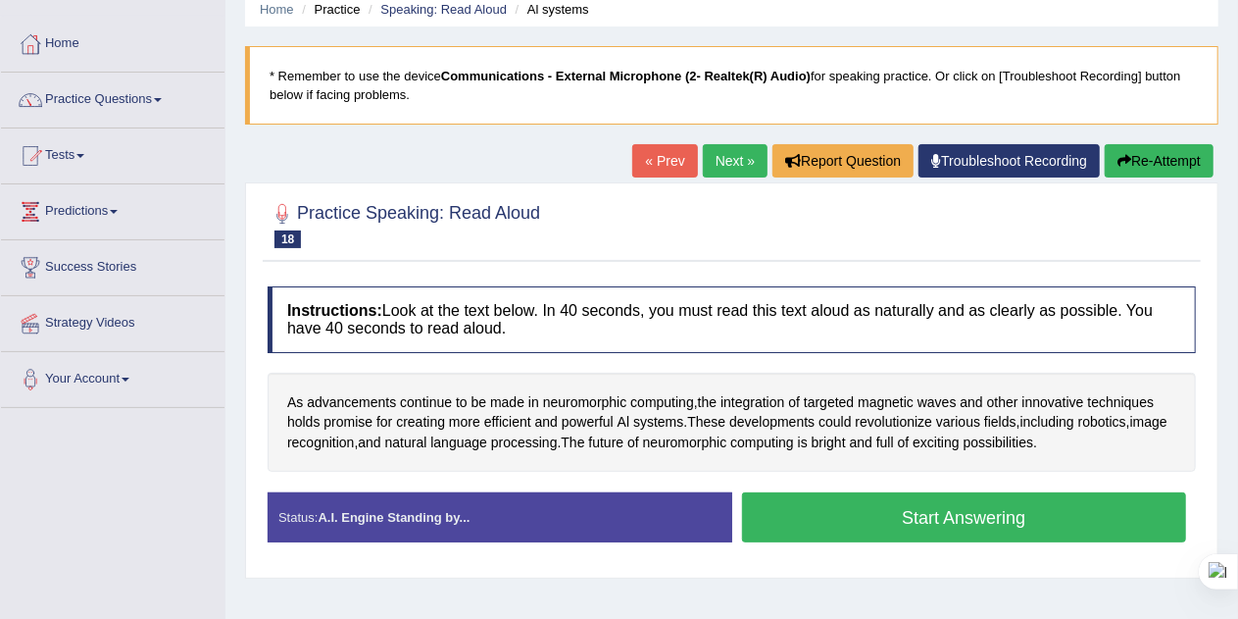
scroll to position [61, 0]
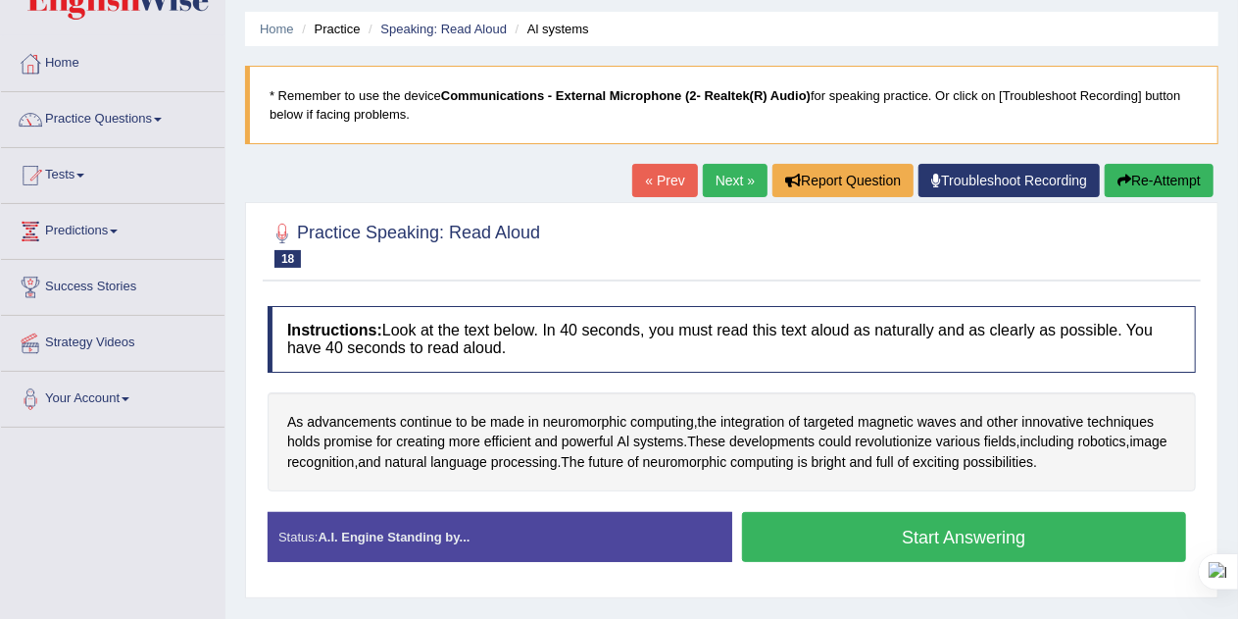
click at [148, 114] on link "Practice Questions" at bounding box center [113, 116] width 224 height 49
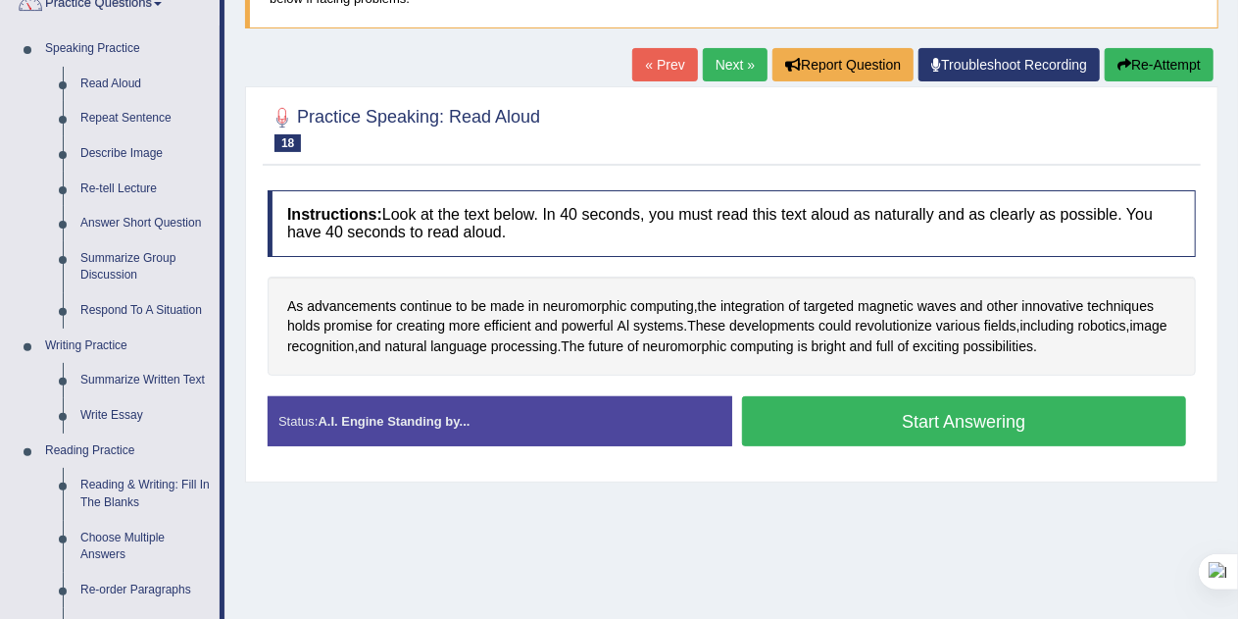
scroll to position [193, 0]
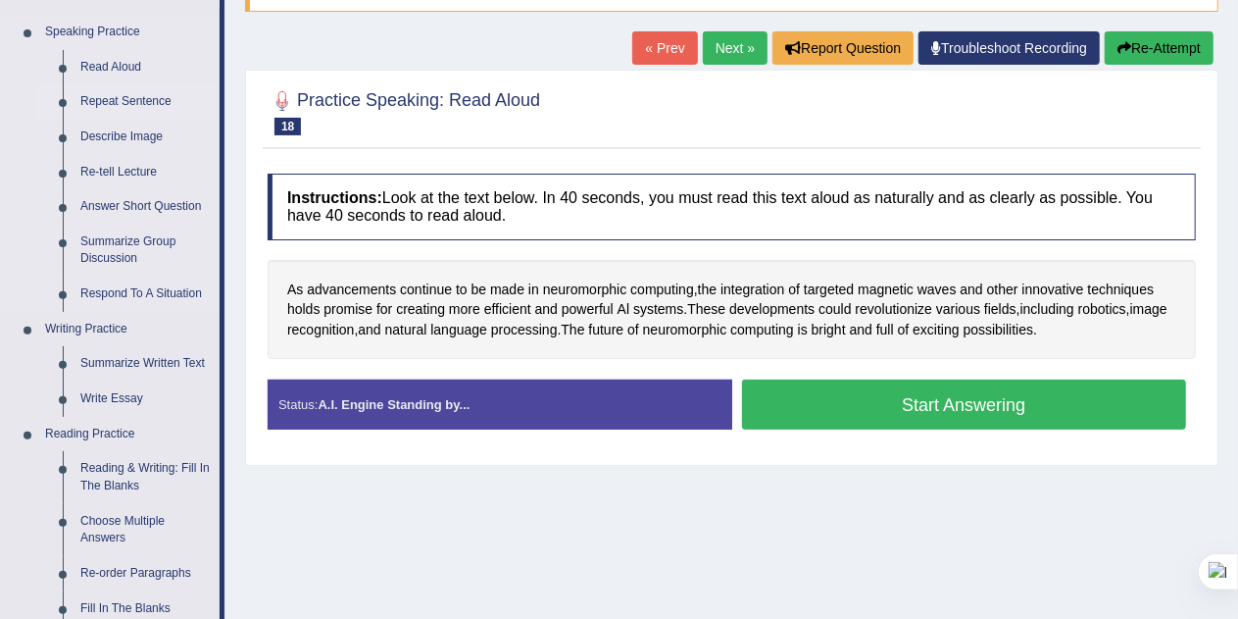
click at [160, 104] on link "Repeat Sentence" at bounding box center [146, 101] width 148 height 35
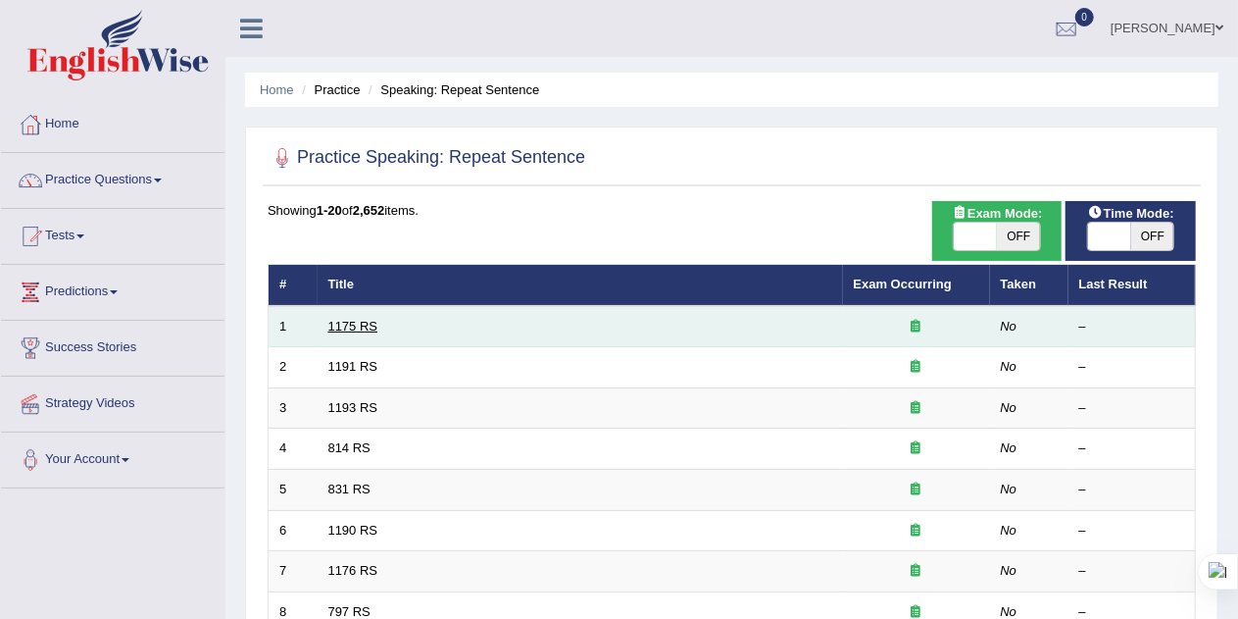
click at [367, 330] on link "1175 RS" at bounding box center [353, 326] width 50 height 15
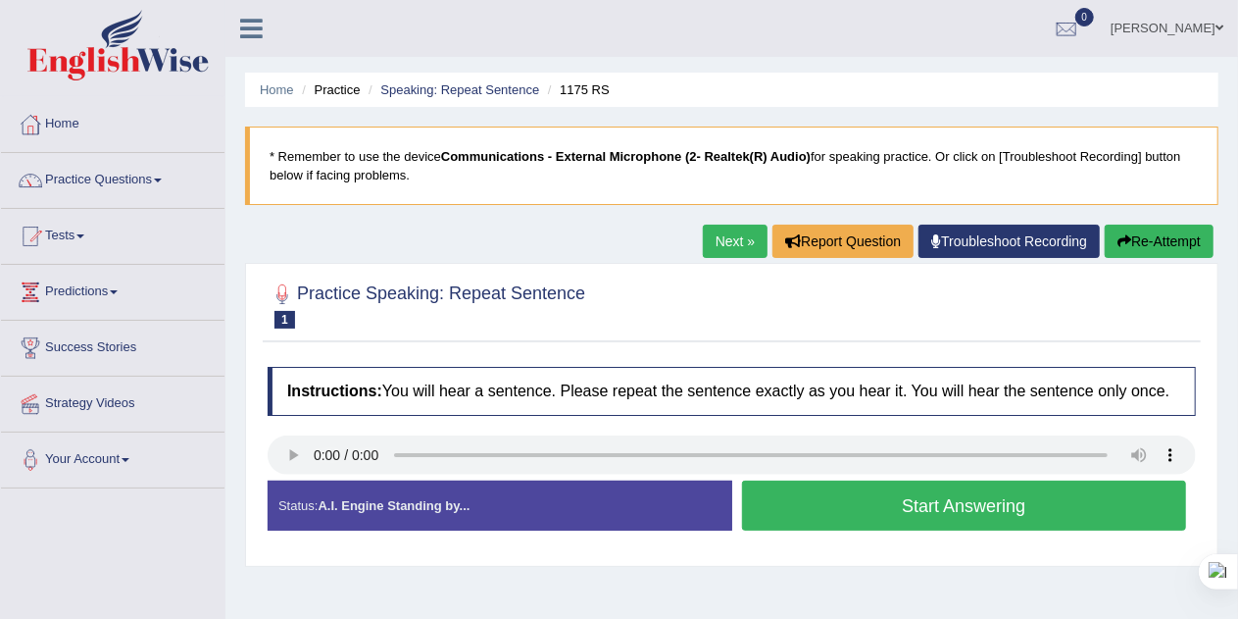
click at [1020, 504] on button "Start Answering" at bounding box center [964, 505] width 445 height 50
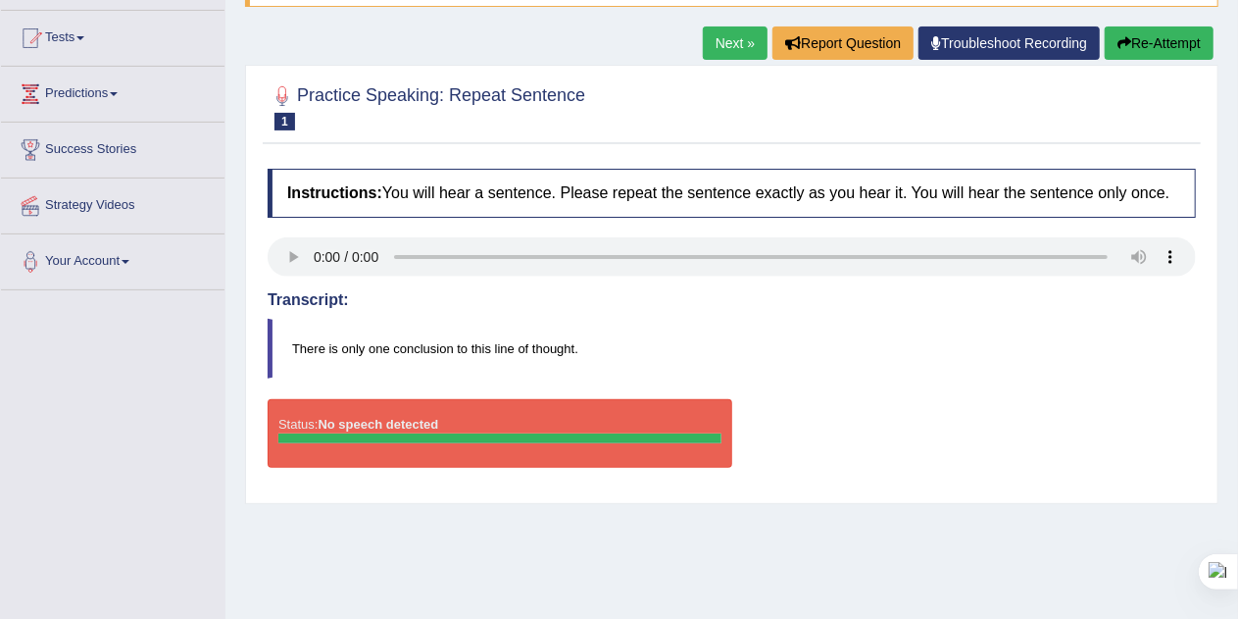
scroll to position [198, 0]
click at [1121, 43] on icon "button" at bounding box center [1125, 43] width 14 height 14
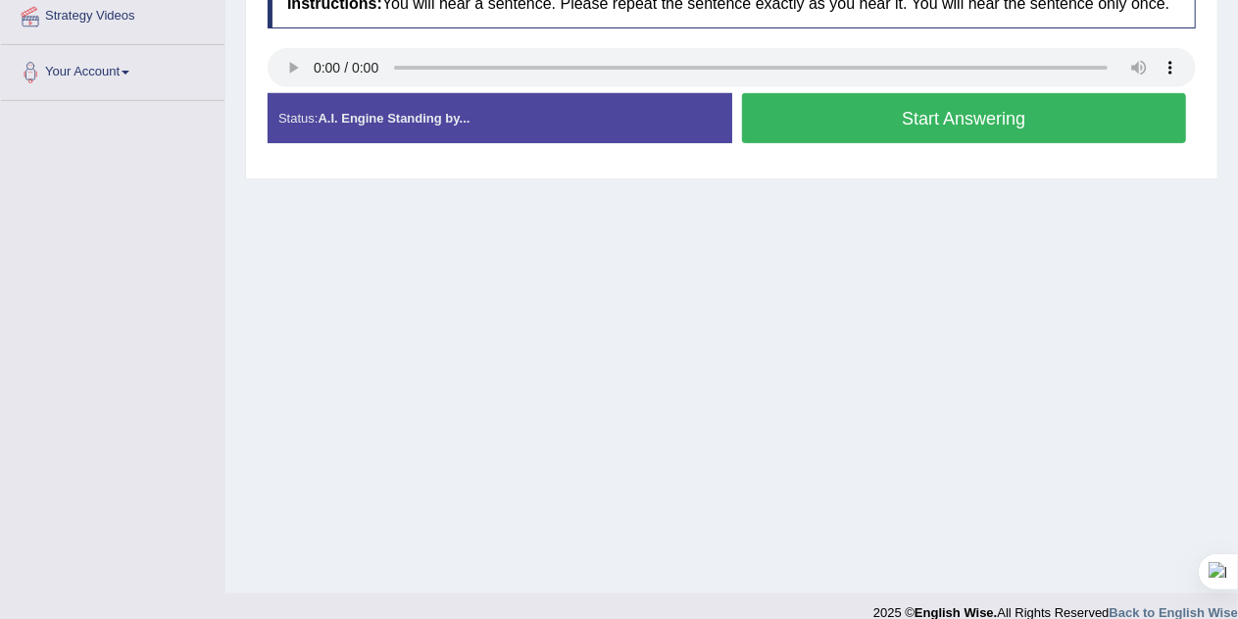
scroll to position [337, 0]
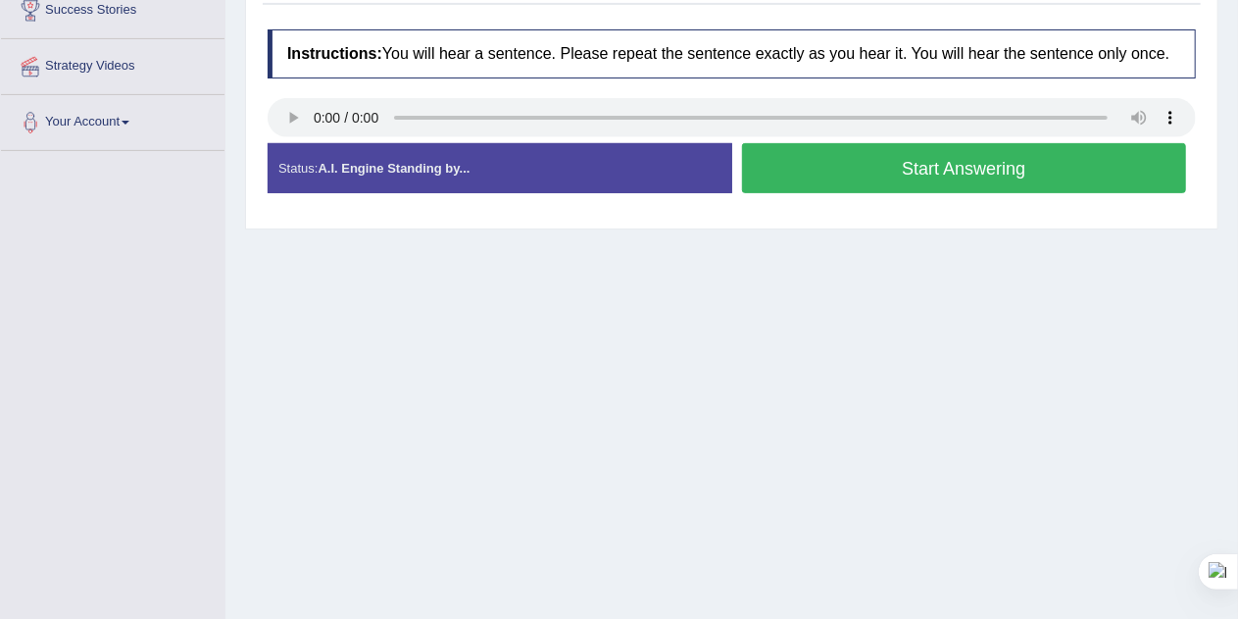
click at [292, 142] on div "Created with Highcharts 7.1.2 Too low Too high Time Pitch meter: 0 2.5 5 7.5 10" at bounding box center [495, 142] width 474 height 1
click at [1023, 165] on button "Start Answering" at bounding box center [964, 168] width 445 height 50
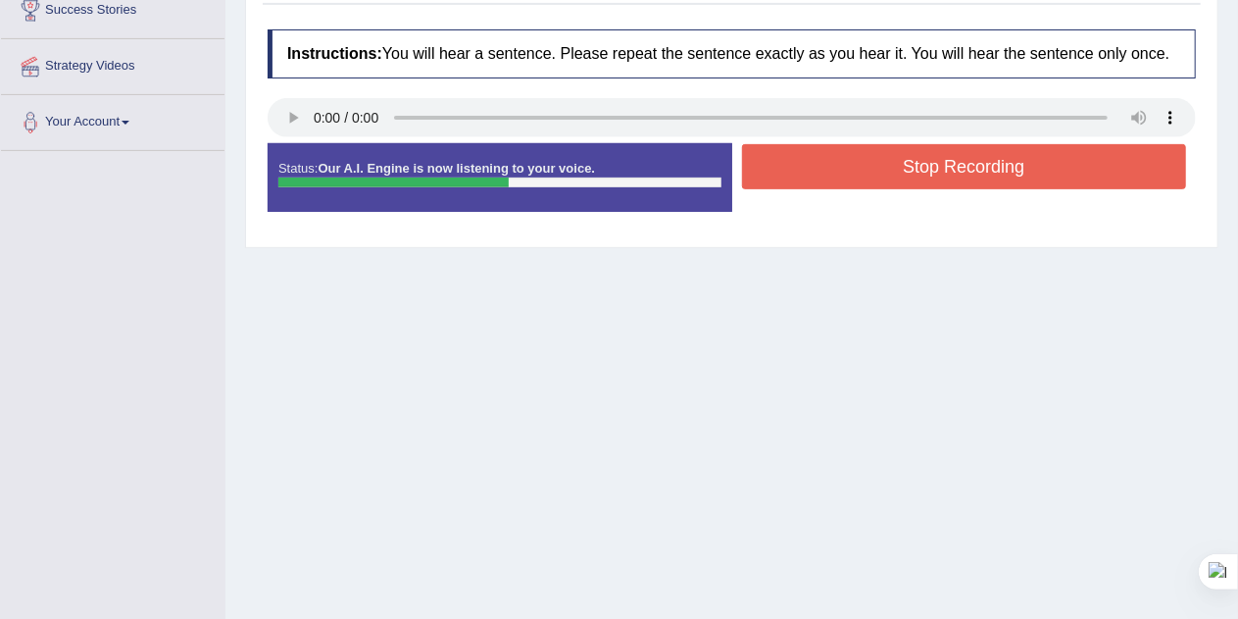
click at [1065, 158] on button "Stop Recording" at bounding box center [964, 166] width 445 height 45
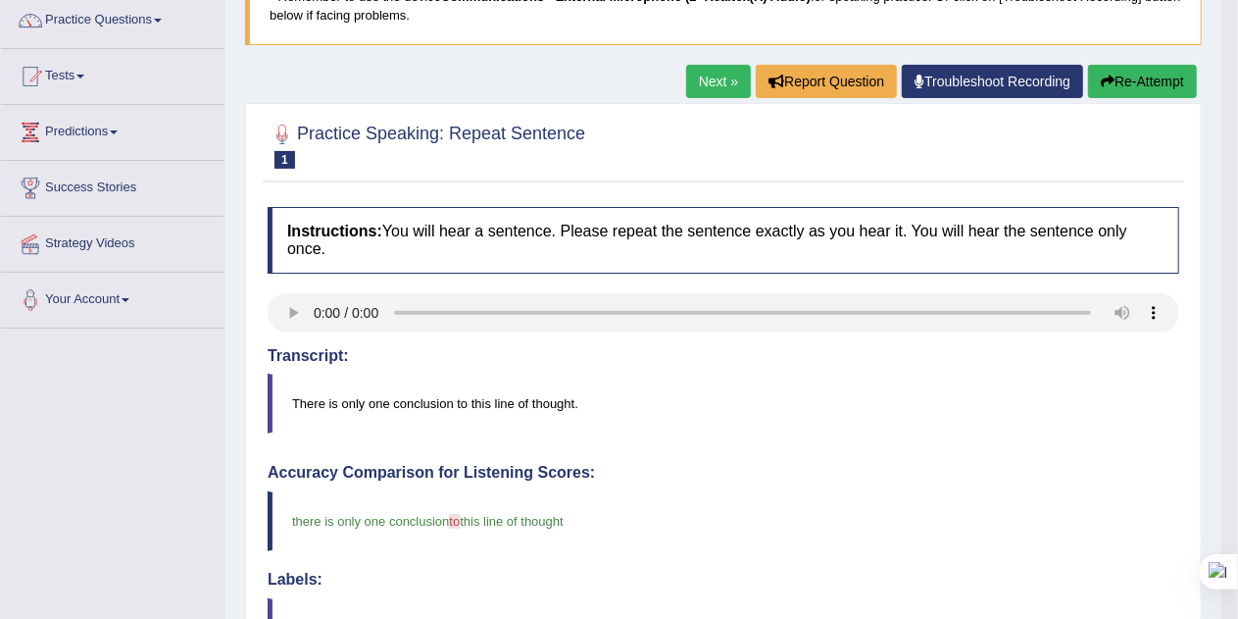
scroll to position [139, 0]
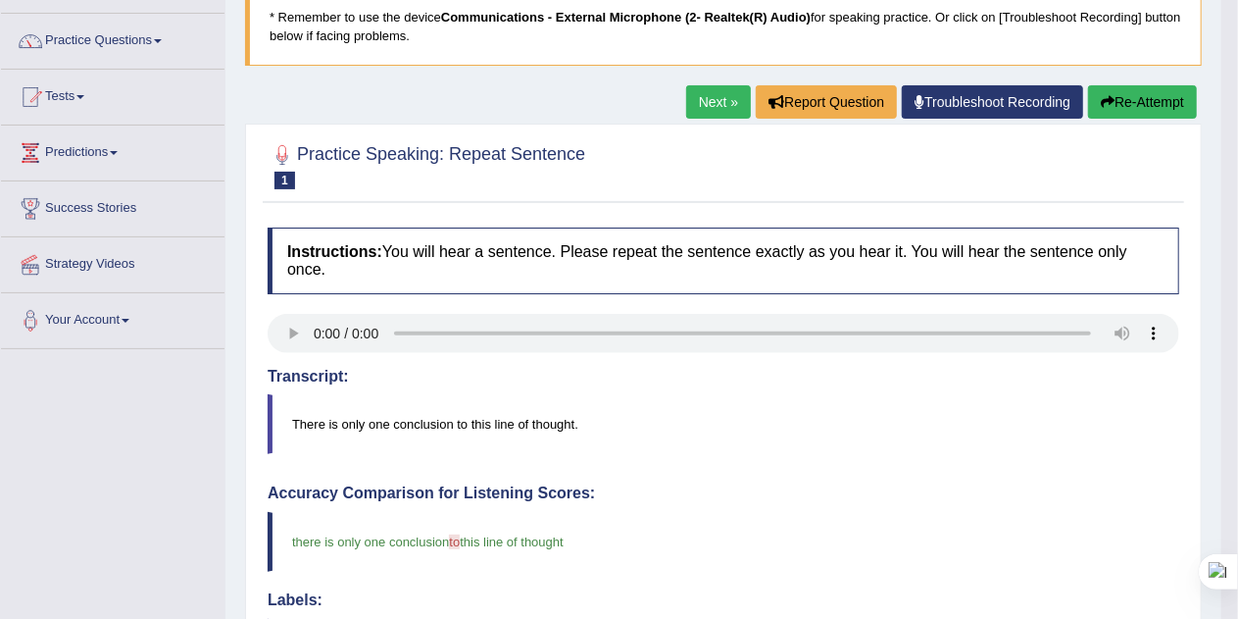
click at [716, 104] on link "Next »" at bounding box center [718, 101] width 65 height 33
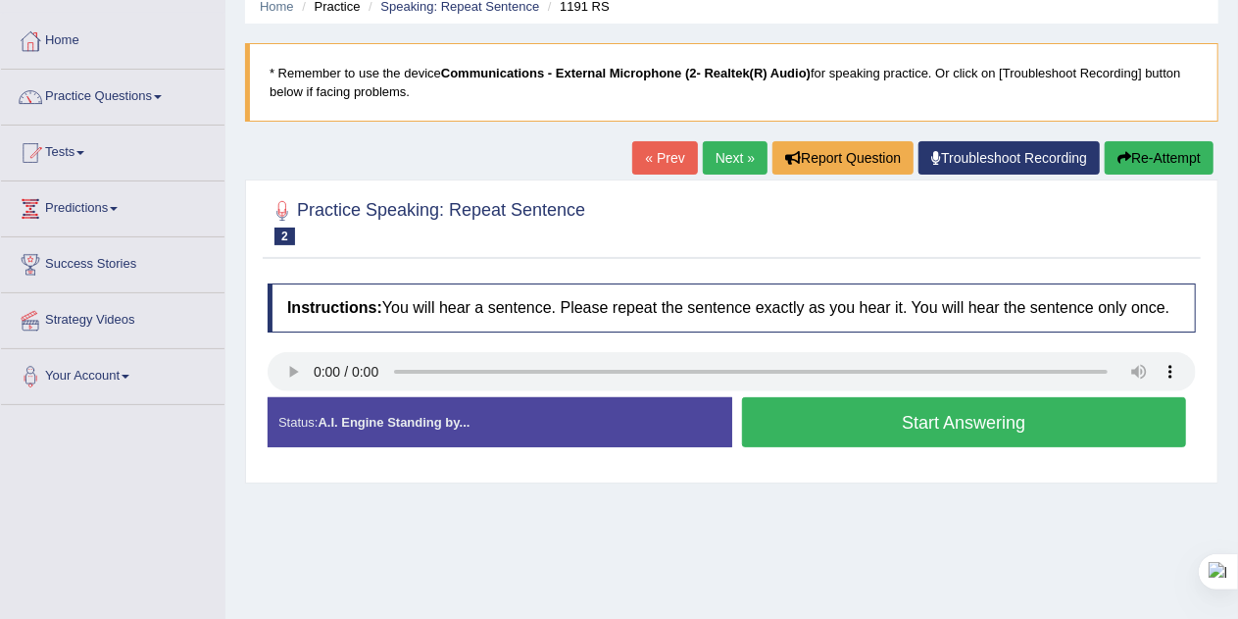
scroll to position [87, 0]
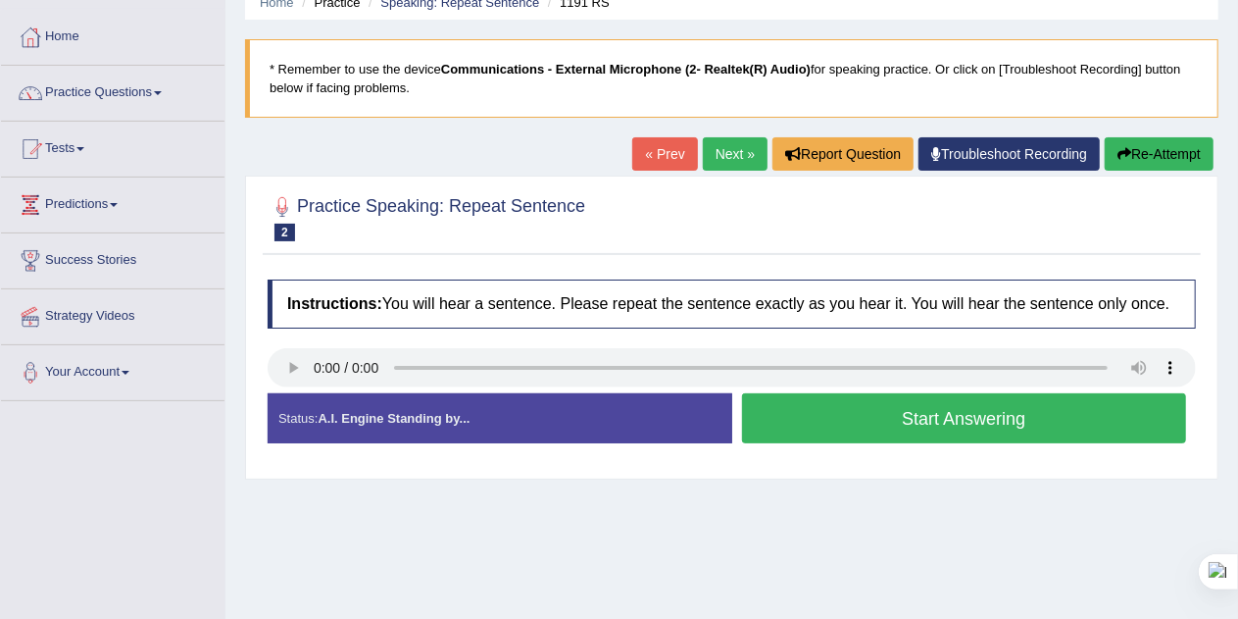
click at [304, 392] on div "Created with Highcharts 7.1.2 Too low Too high Time Pitch meter: 0 2.5 5 7.5 10" at bounding box center [495, 392] width 474 height 1
click at [1023, 418] on button "Start Answering" at bounding box center [964, 418] width 445 height 50
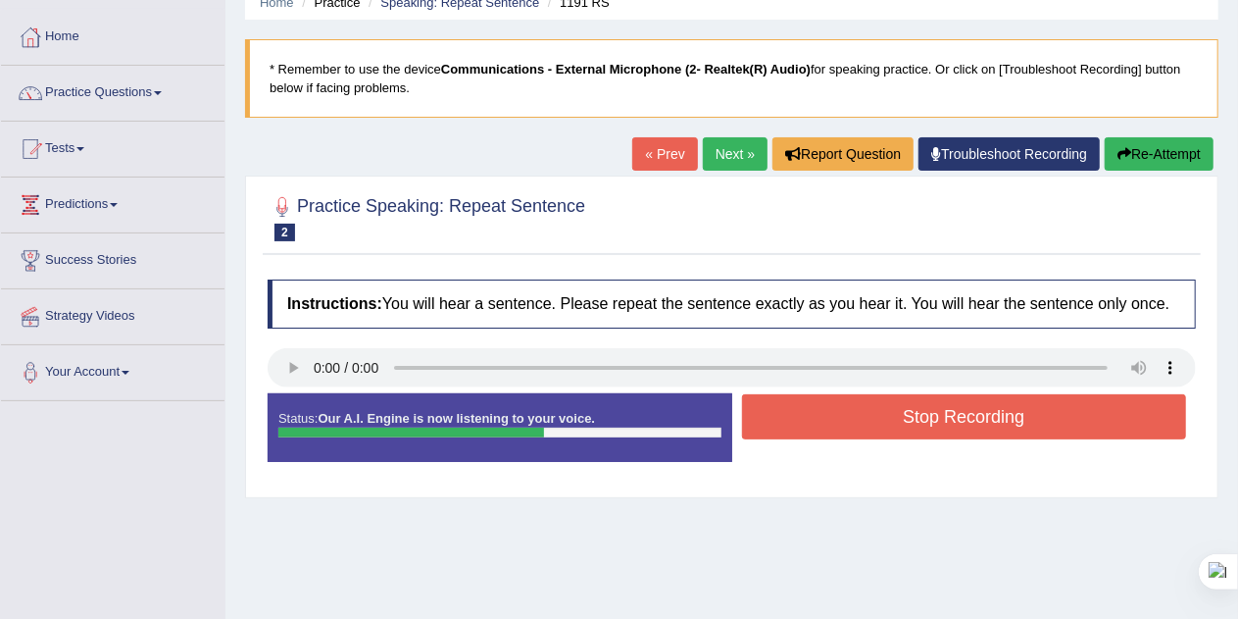
click at [920, 416] on button "Stop Recording" at bounding box center [964, 416] width 445 height 45
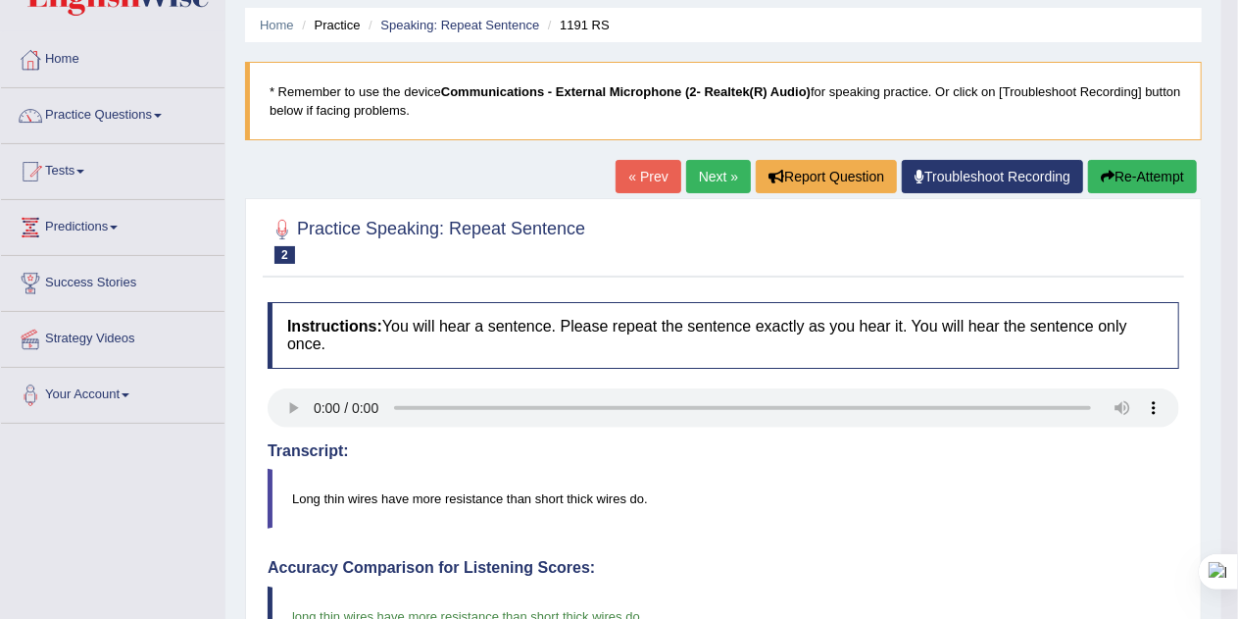
scroll to position [65, 0]
click at [710, 182] on link "Next »" at bounding box center [718, 176] width 65 height 33
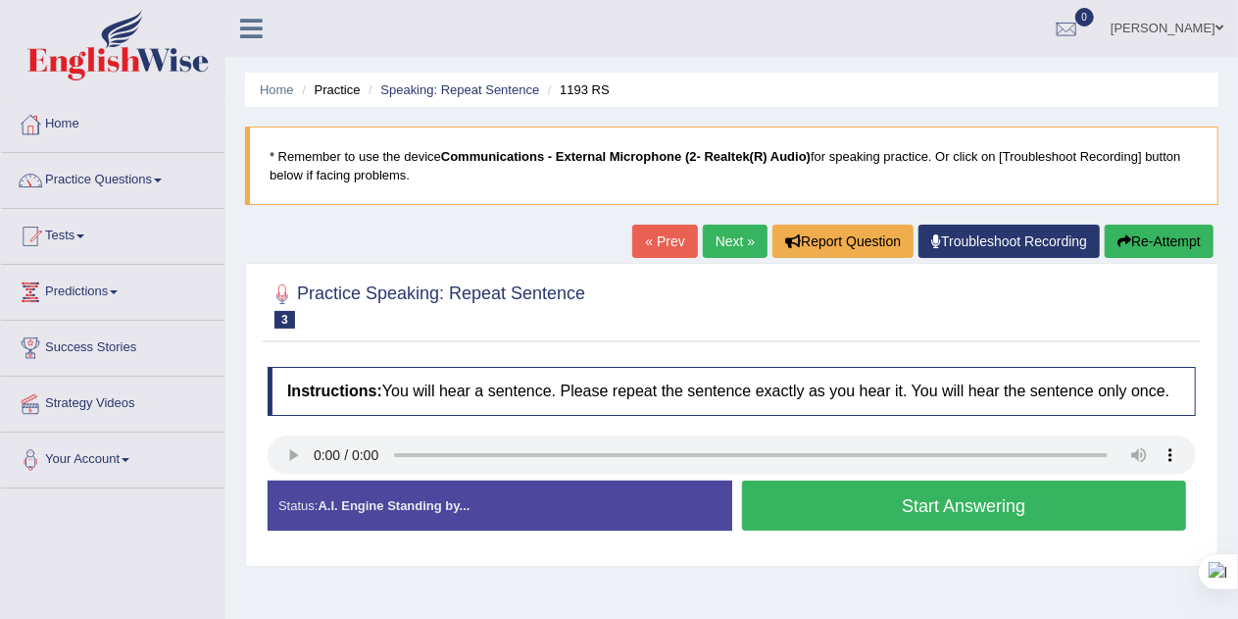
click at [1021, 502] on button "Start Answering" at bounding box center [964, 505] width 445 height 50
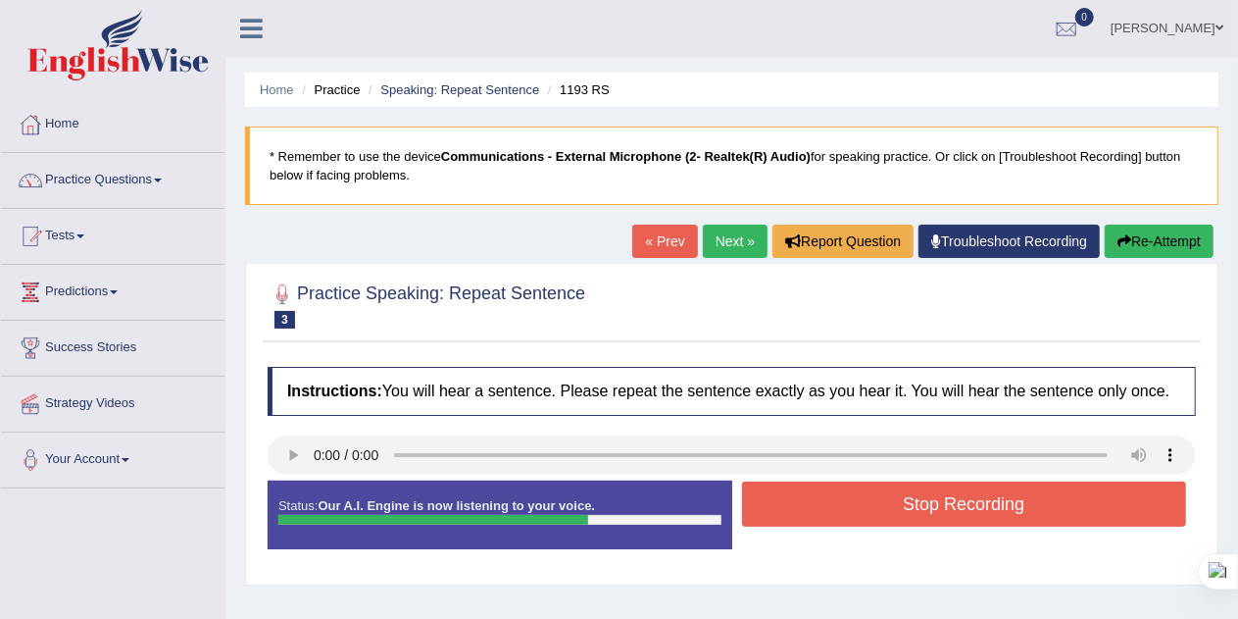
click at [1023, 501] on button "Stop Recording" at bounding box center [964, 503] width 445 height 45
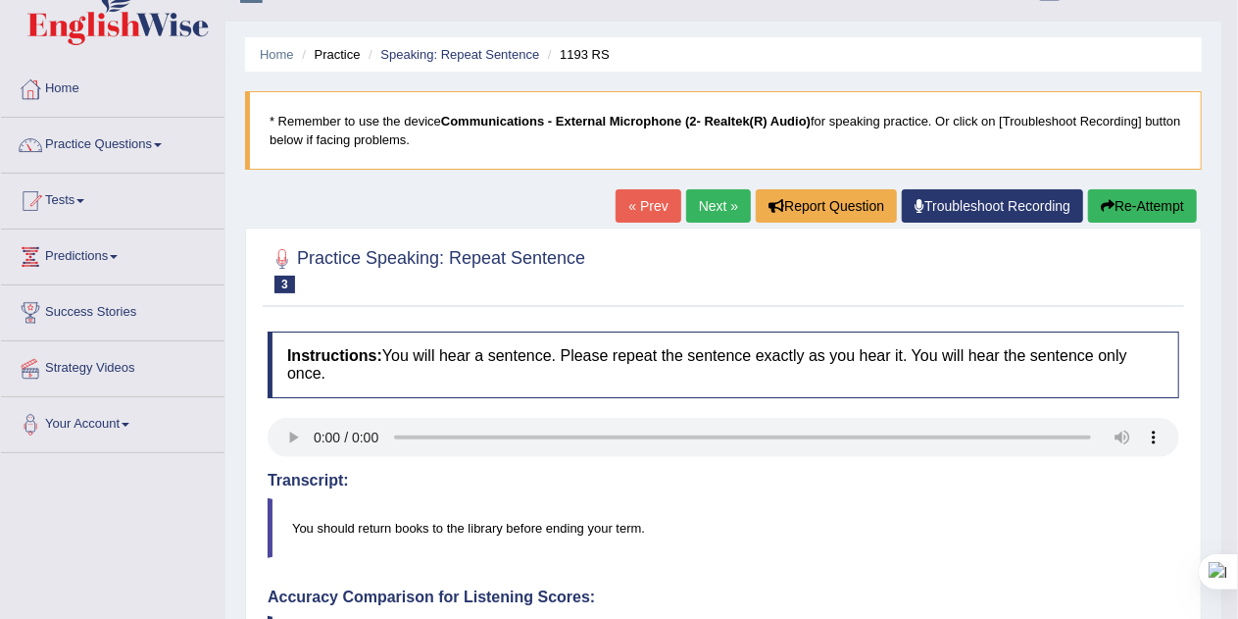
scroll to position [34, 0]
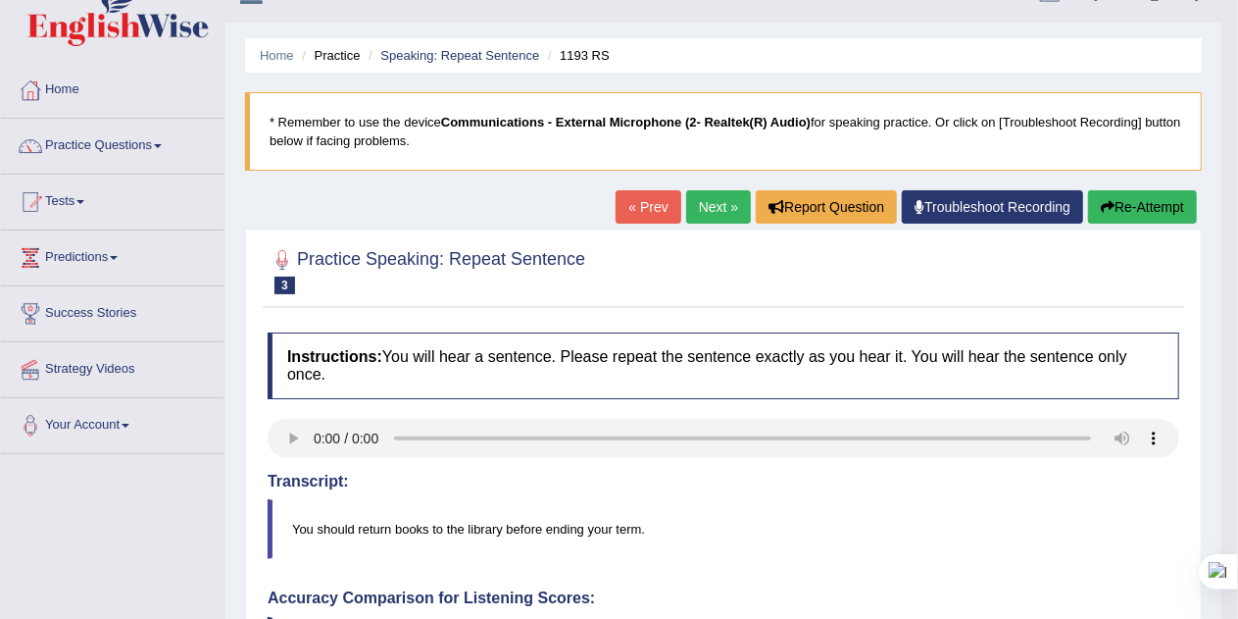
click at [1125, 210] on button "Re-Attempt" at bounding box center [1142, 206] width 109 height 33
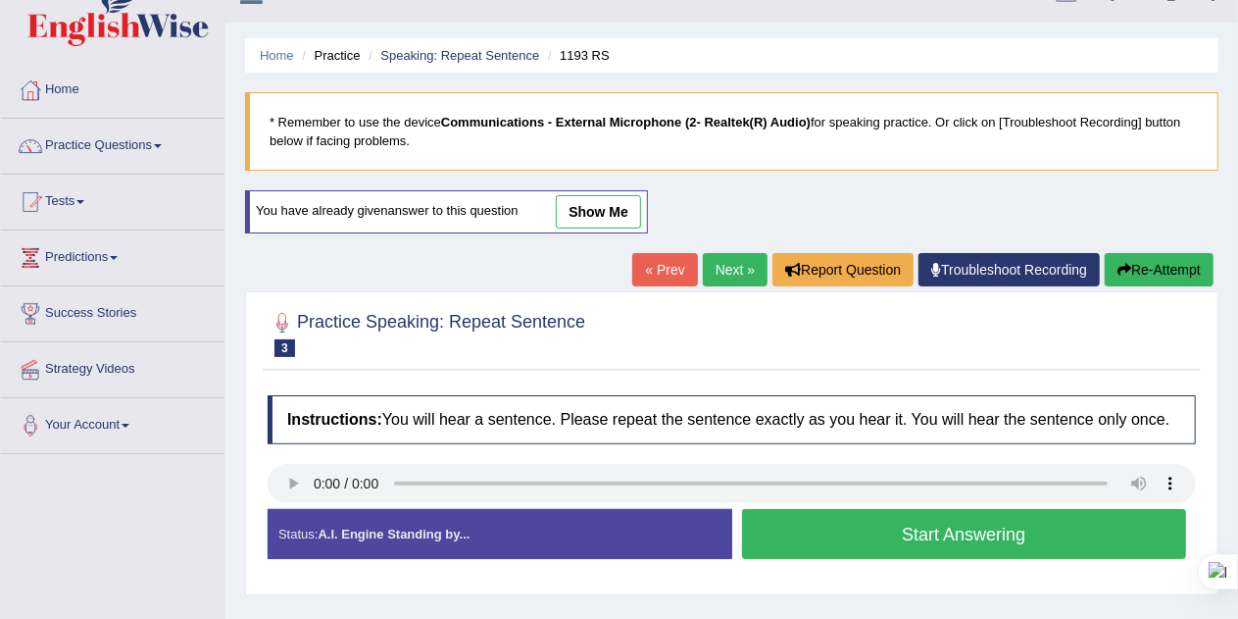
click at [1021, 529] on button "Start Answering" at bounding box center [964, 534] width 445 height 50
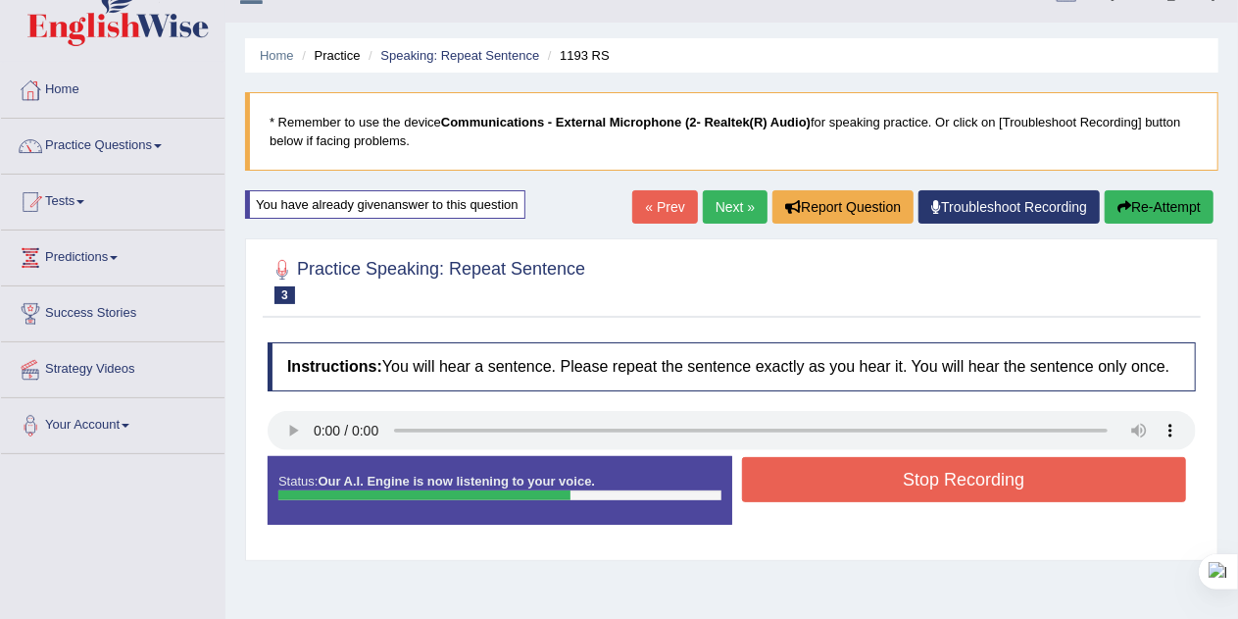
click at [1069, 487] on button "Stop Recording" at bounding box center [964, 479] width 445 height 45
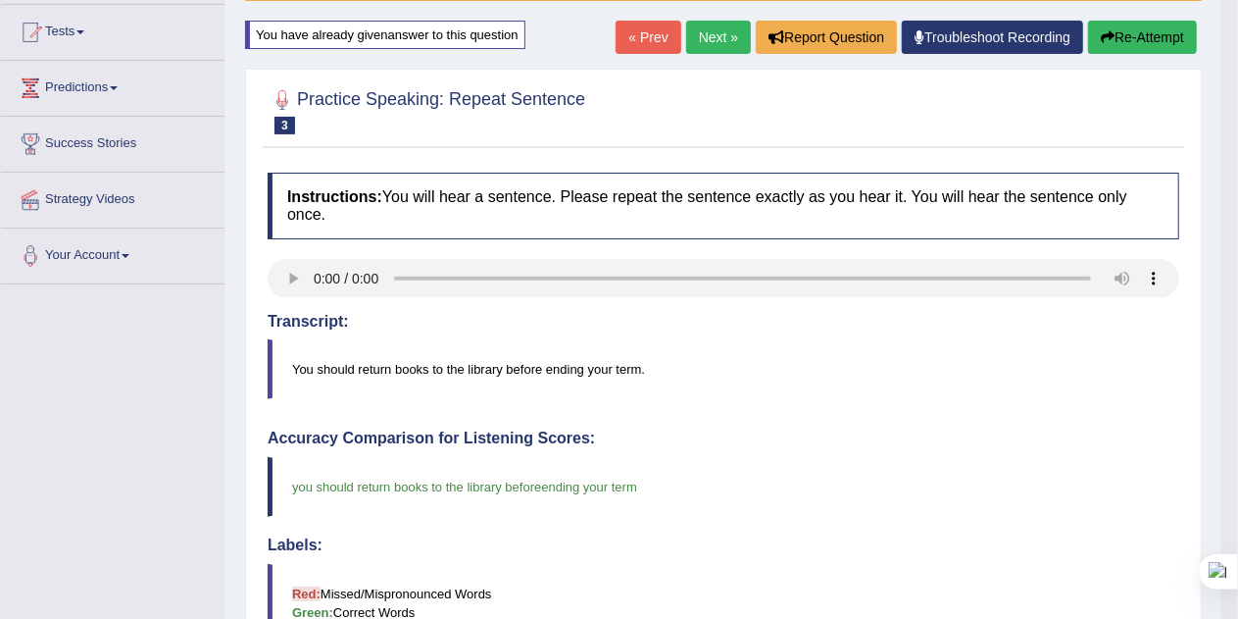
scroll to position [186, 0]
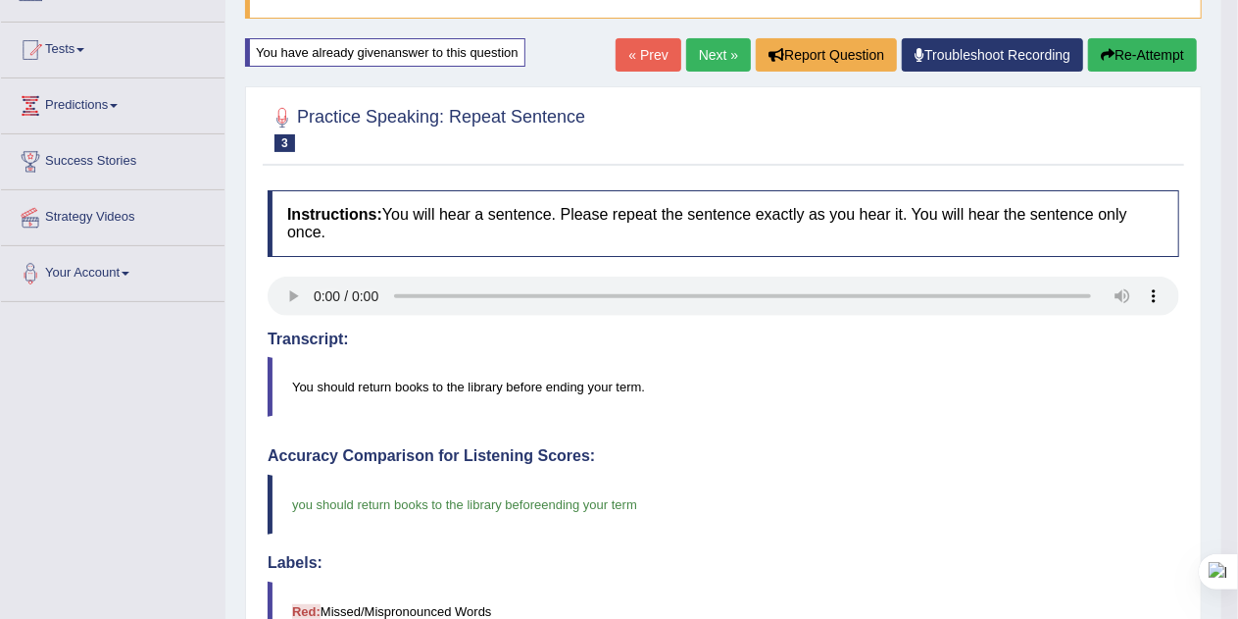
click at [1152, 46] on button "Re-Attempt" at bounding box center [1142, 54] width 109 height 33
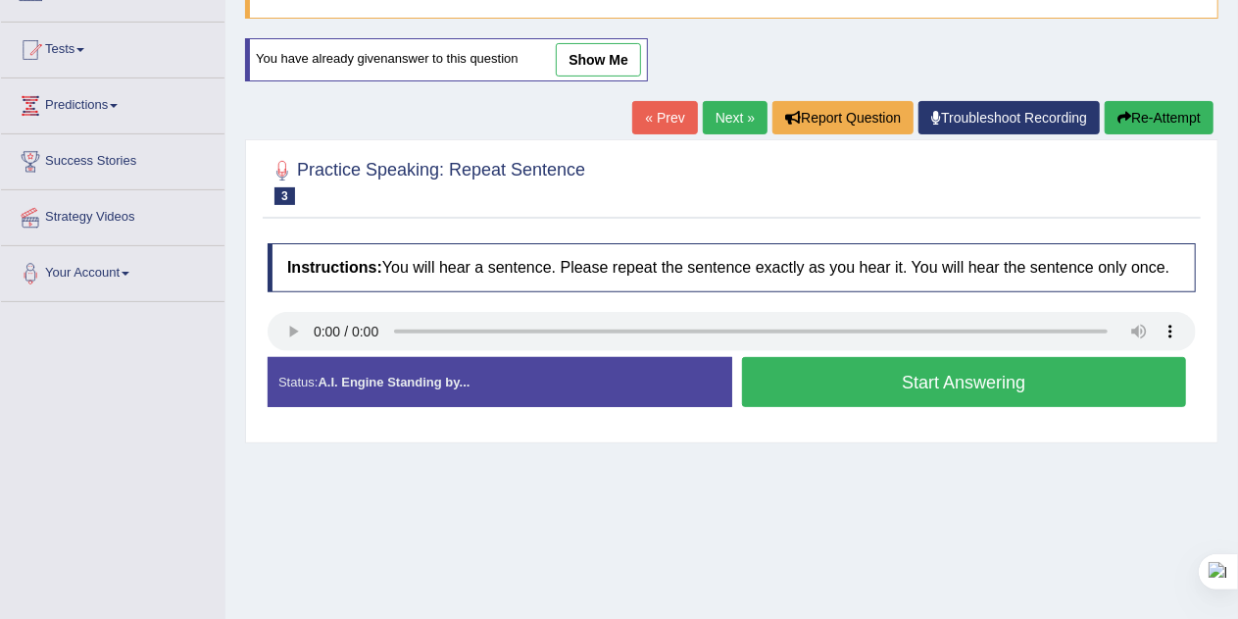
click at [1088, 380] on button "Start Answering" at bounding box center [964, 382] width 445 height 50
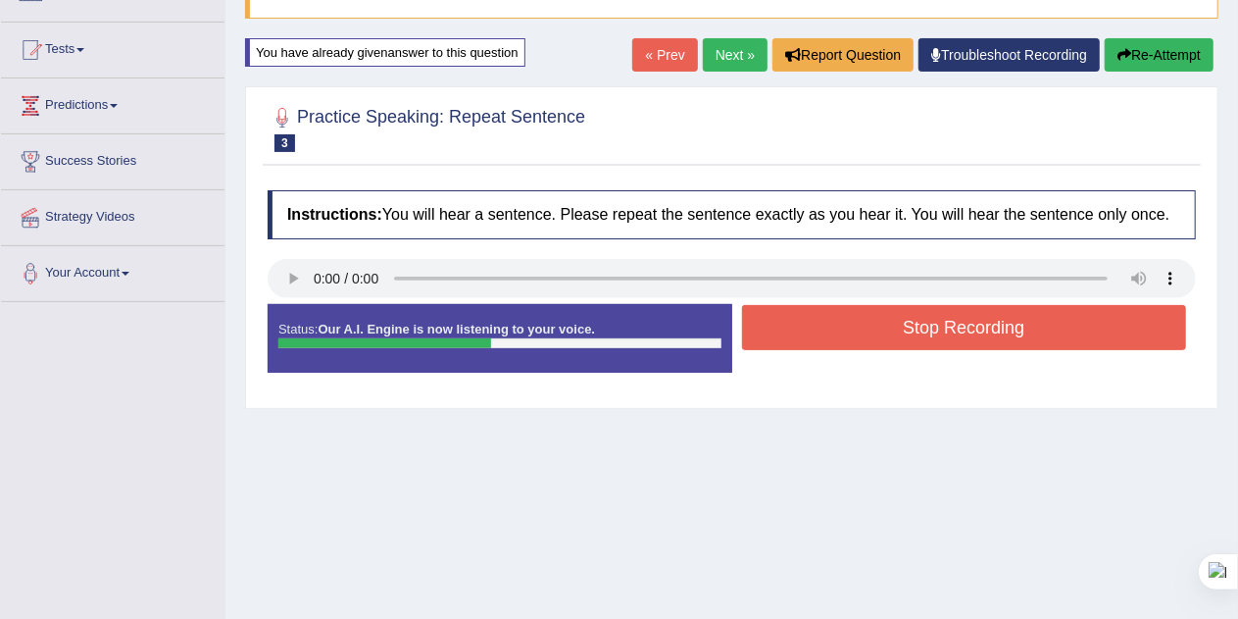
click at [1056, 329] on button "Stop Recording" at bounding box center [964, 327] width 445 height 45
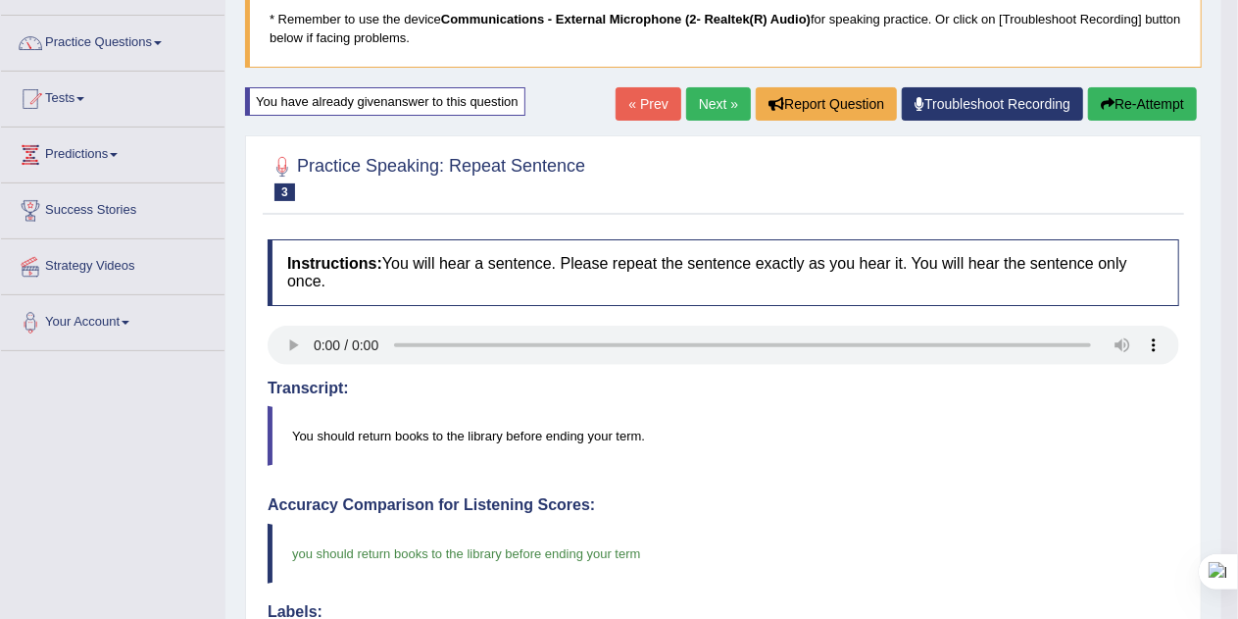
scroll to position [84, 0]
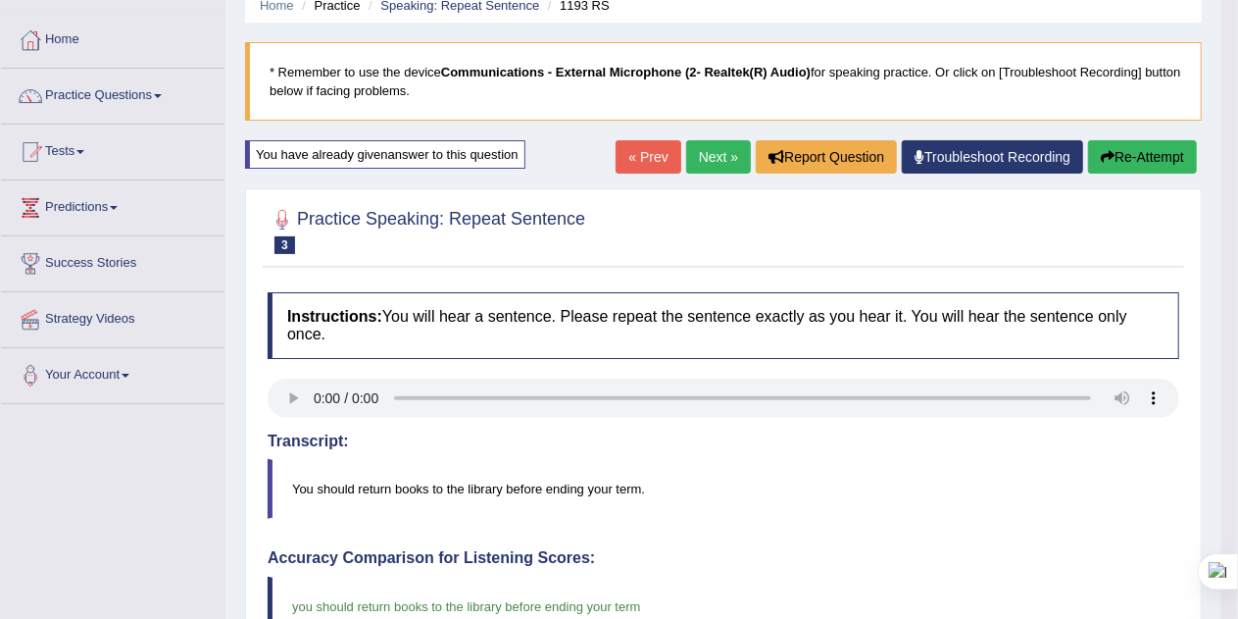
click at [721, 155] on link "Next »" at bounding box center [718, 156] width 65 height 33
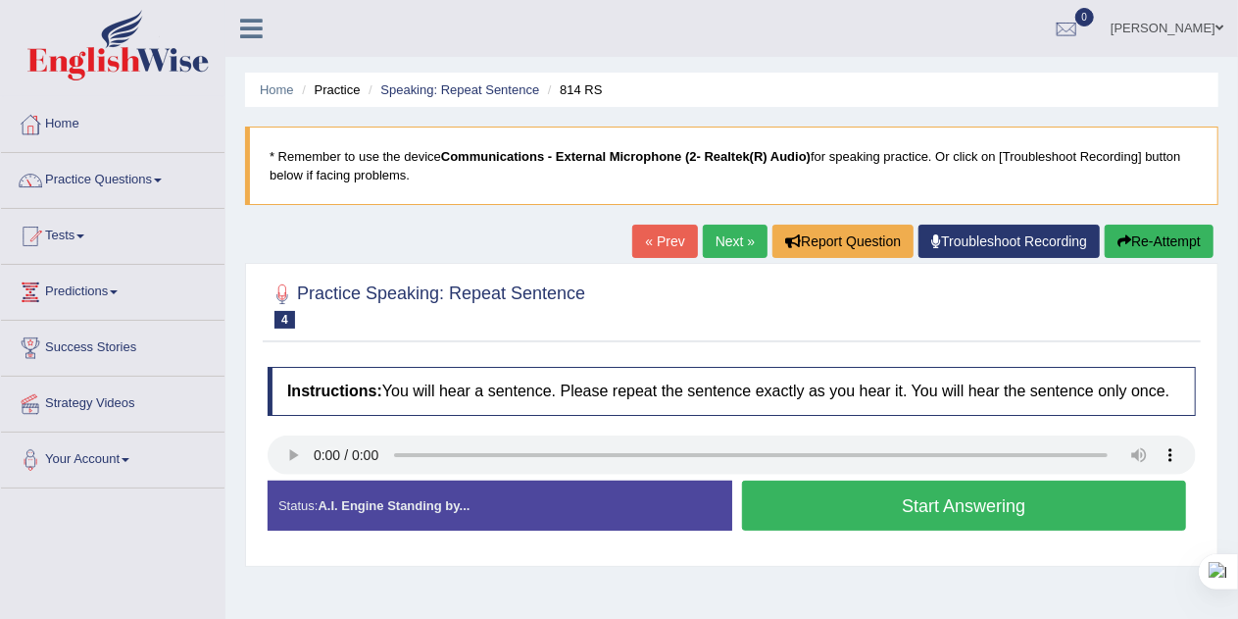
click at [1090, 504] on button "Start Answering" at bounding box center [964, 505] width 445 height 50
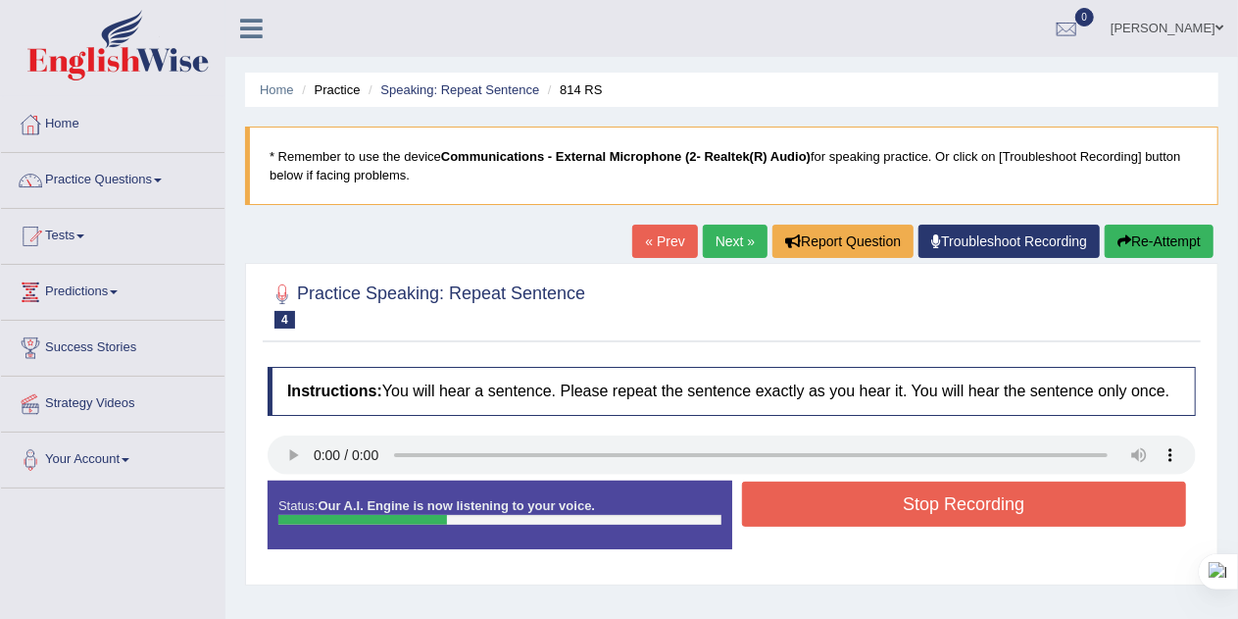
click at [1056, 510] on button "Stop Recording" at bounding box center [964, 503] width 445 height 45
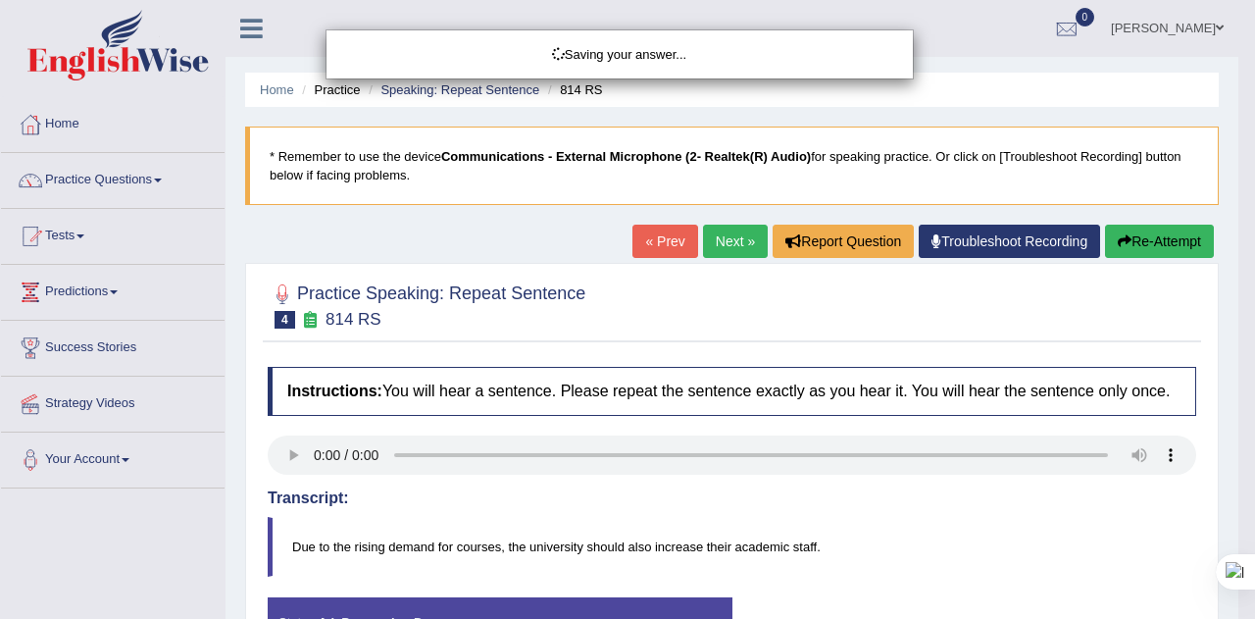
click at [297, 463] on div "Saving your answer..." at bounding box center [627, 309] width 1255 height 619
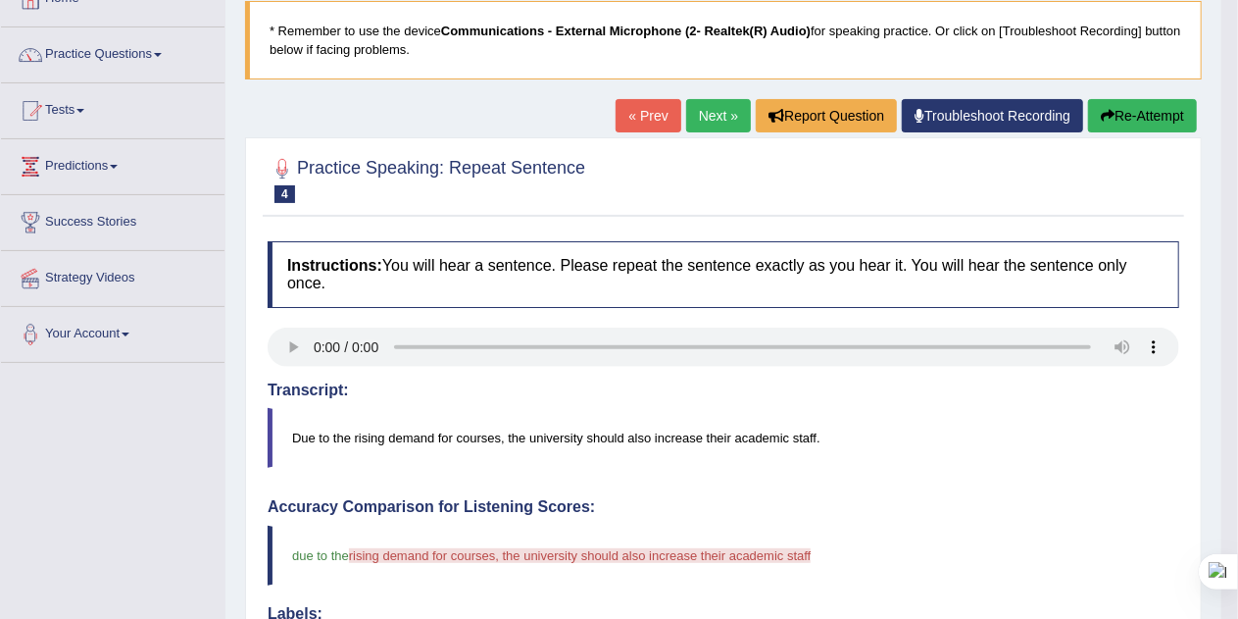
scroll to position [122, 0]
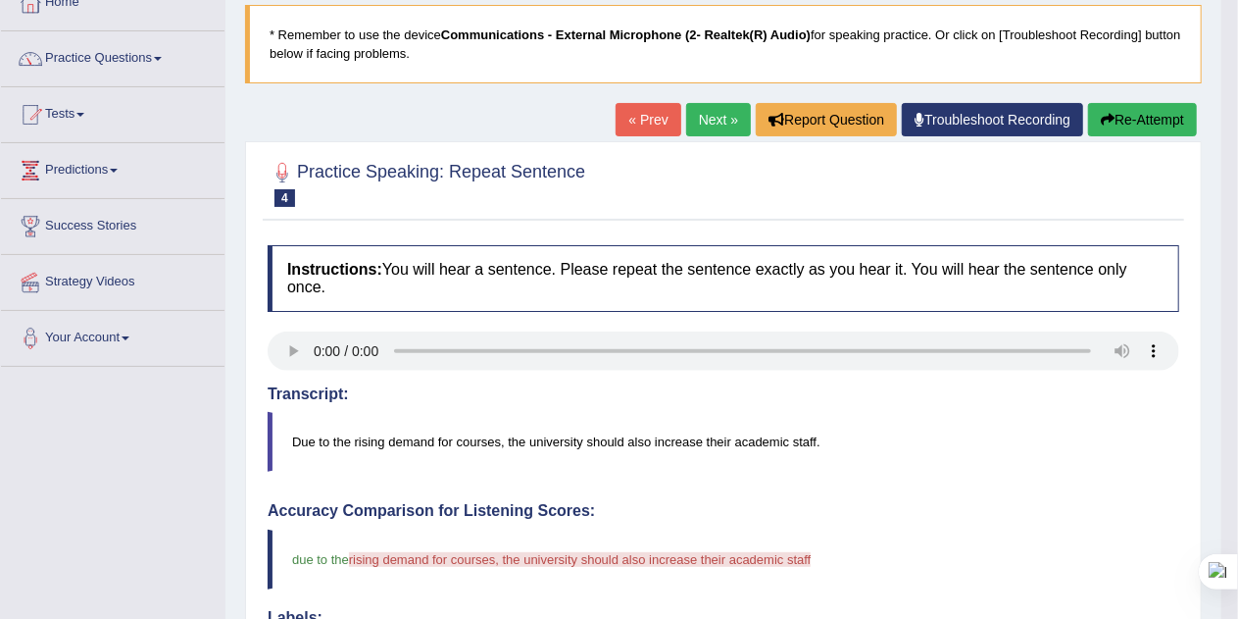
click at [1149, 120] on button "Re-Attempt" at bounding box center [1142, 119] width 109 height 33
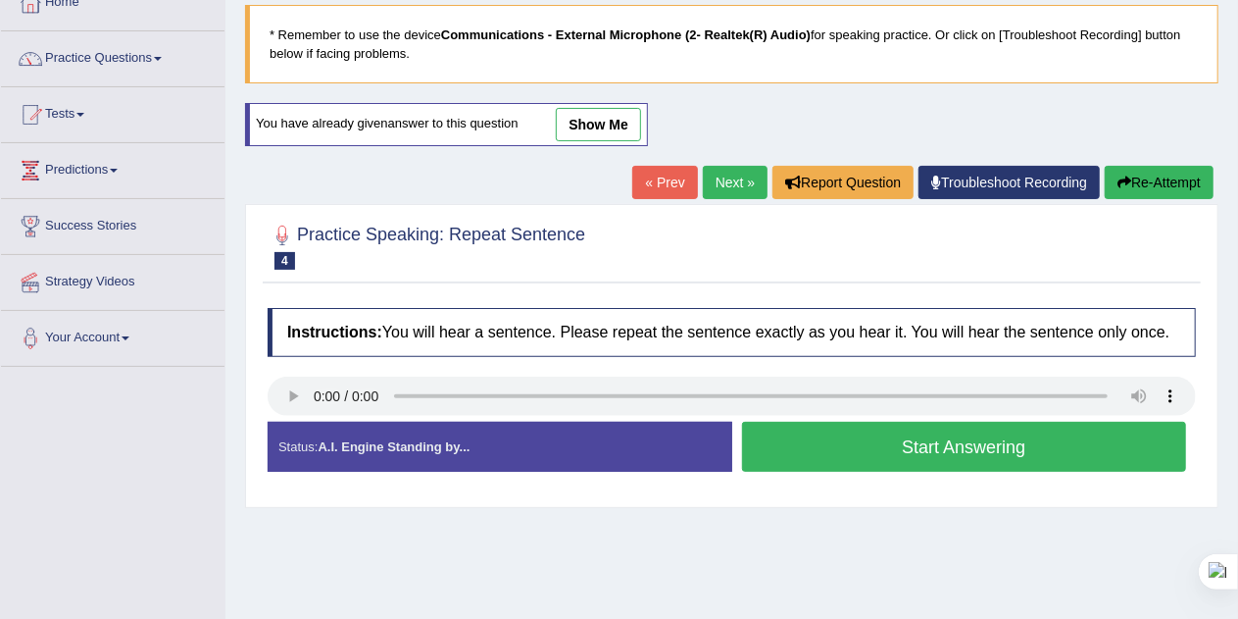
click at [1078, 451] on button "Start Answering" at bounding box center [964, 447] width 445 height 50
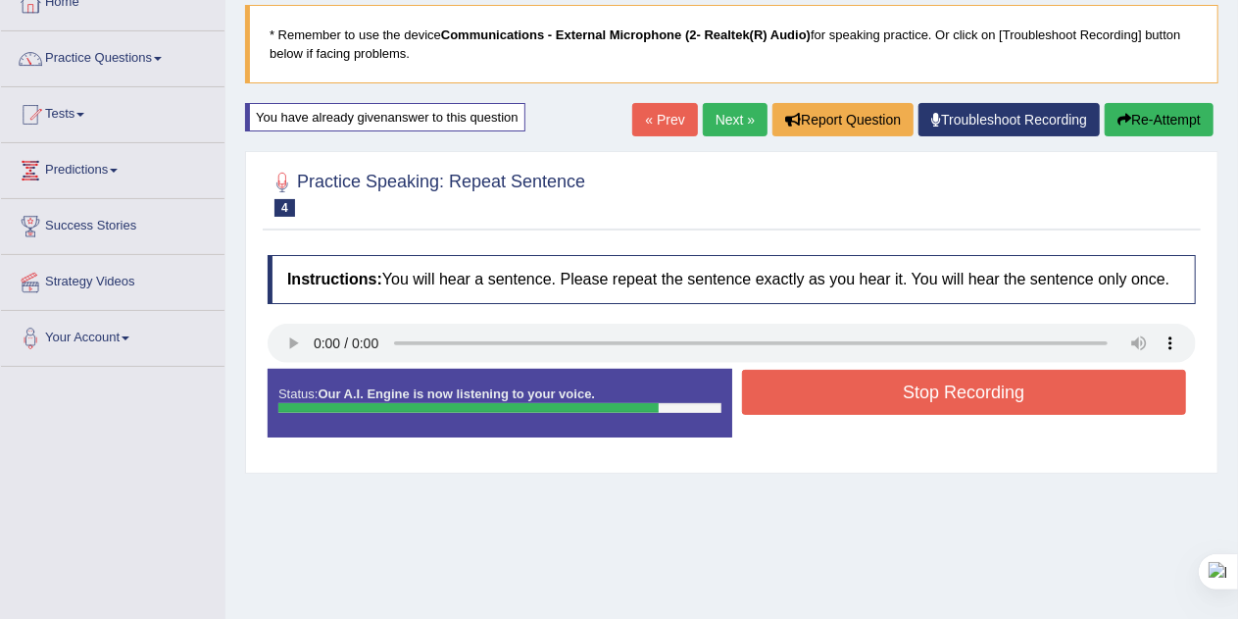
click at [1059, 388] on button "Stop Recording" at bounding box center [964, 392] width 445 height 45
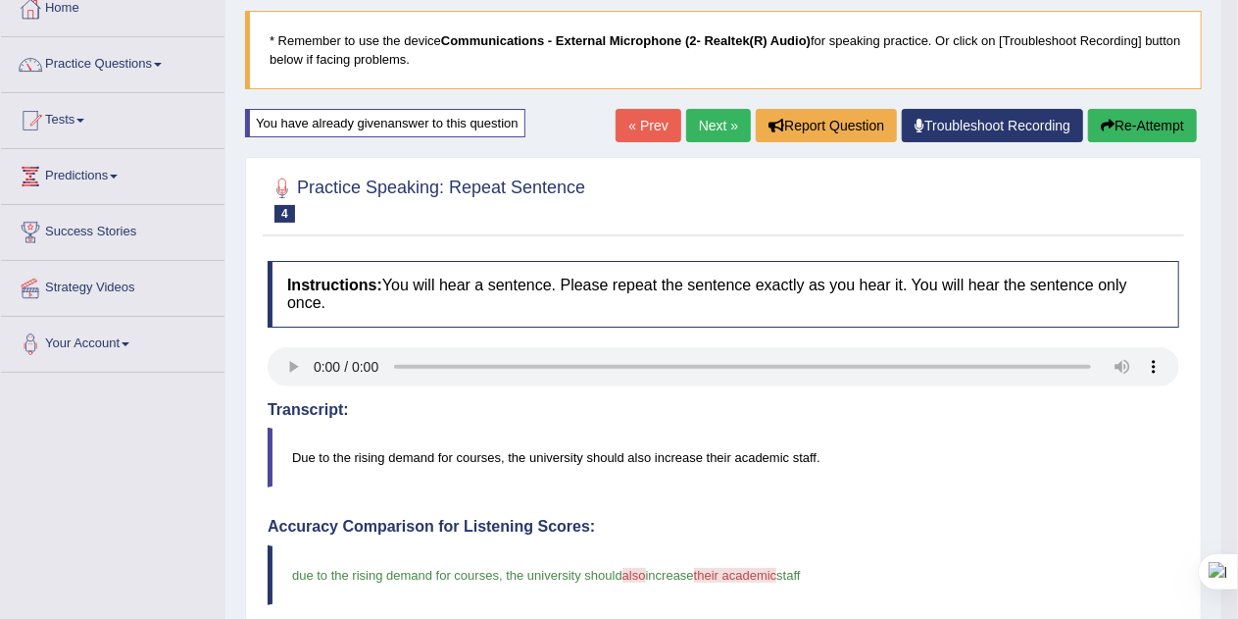
scroll to position [114, 0]
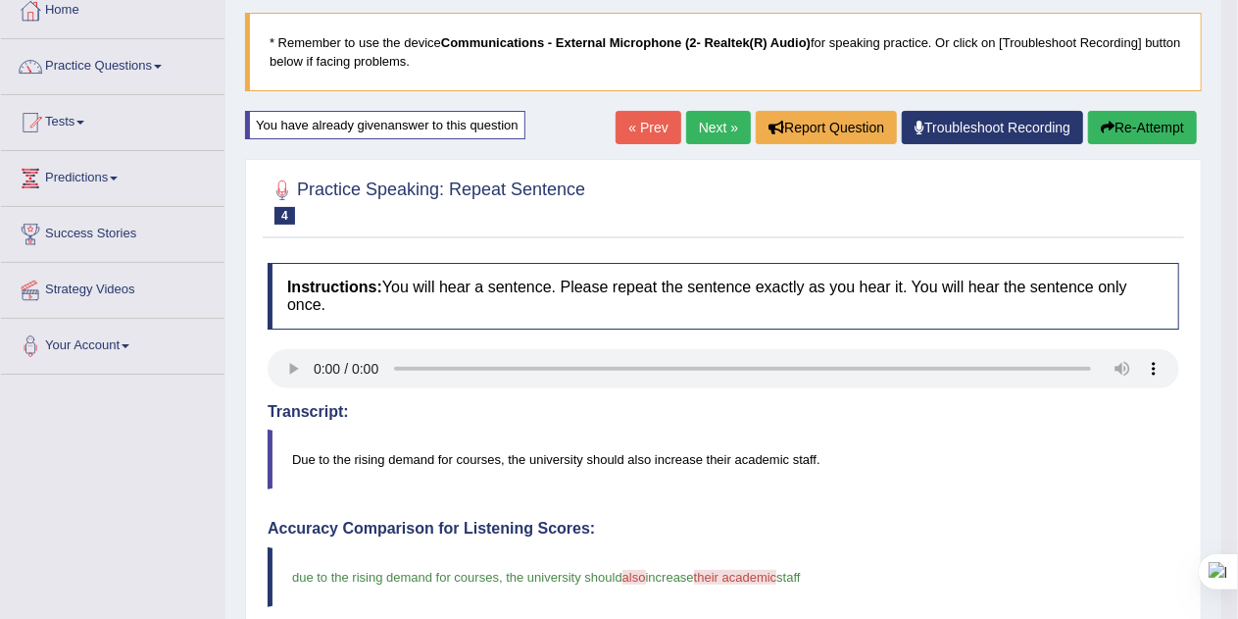
click at [1157, 129] on button "Re-Attempt" at bounding box center [1142, 127] width 109 height 33
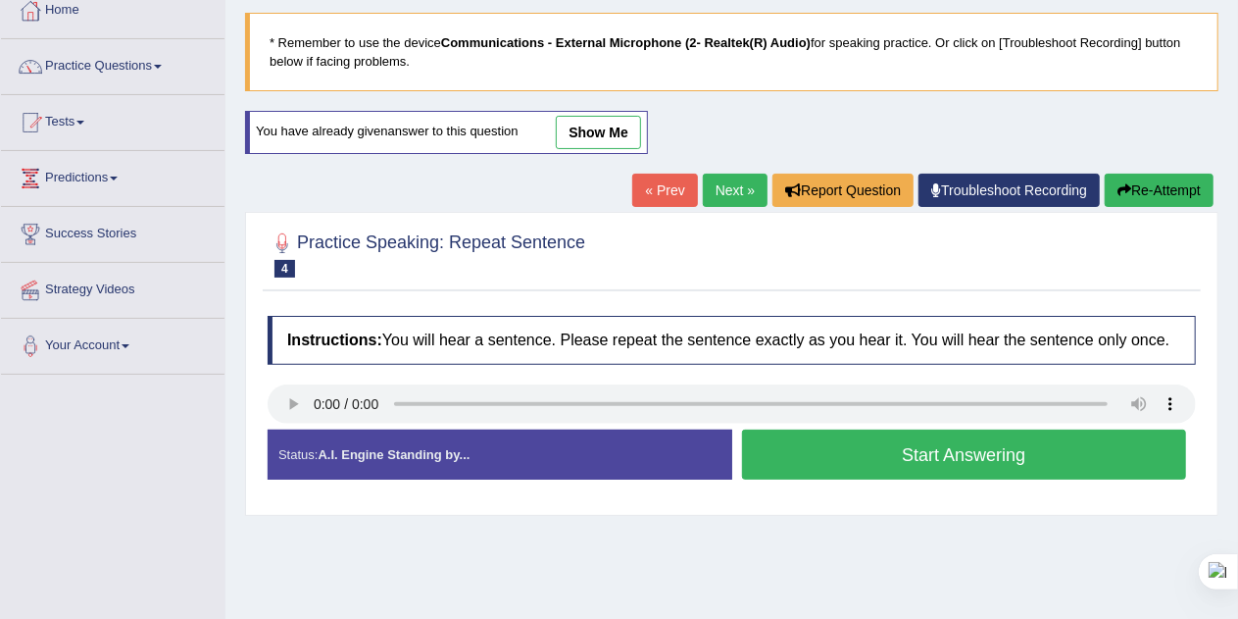
click at [1067, 453] on button "Start Answering" at bounding box center [964, 454] width 445 height 50
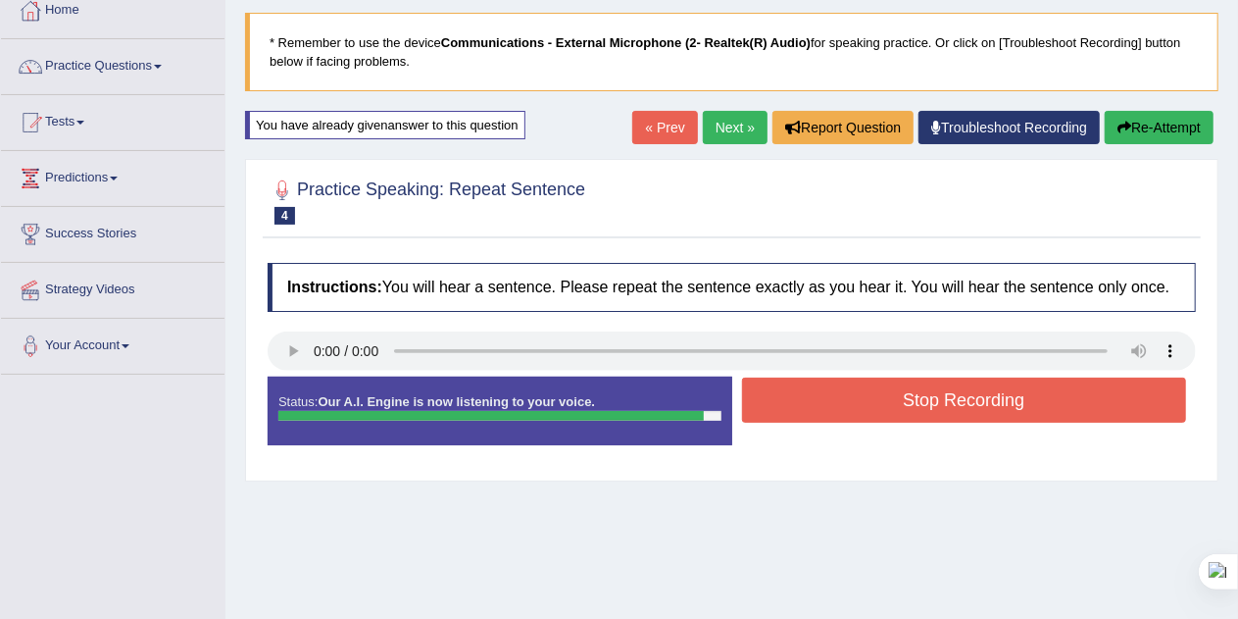
click at [1088, 414] on button "Stop Recording" at bounding box center [964, 399] width 445 height 45
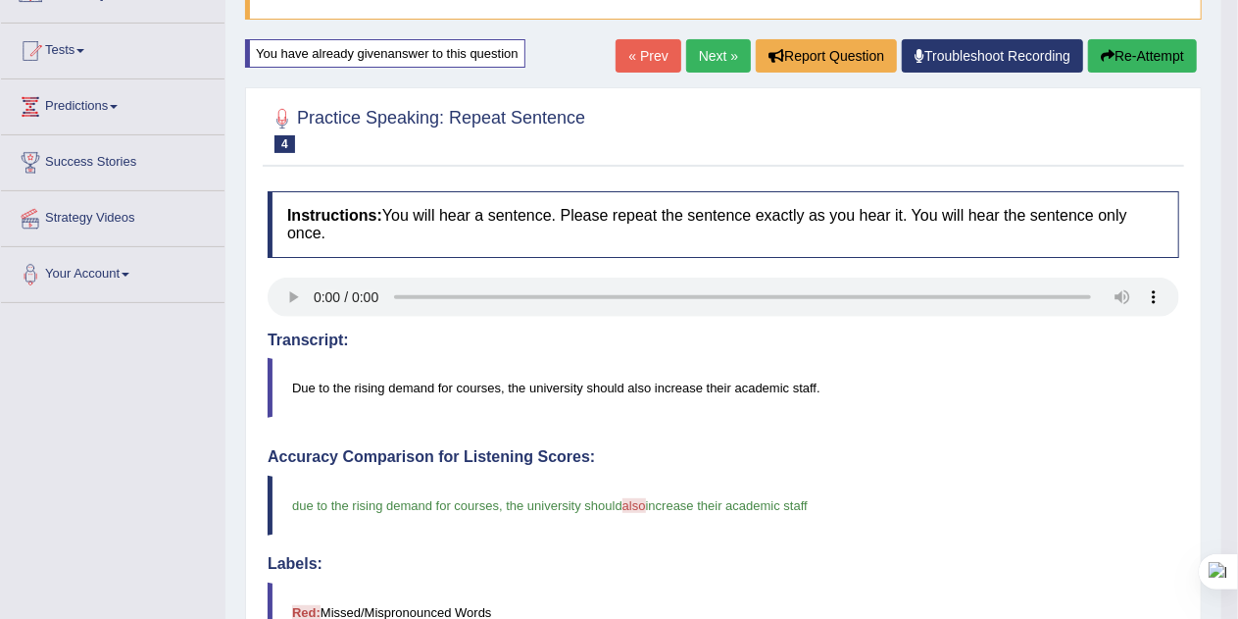
scroll to position [189, 0]
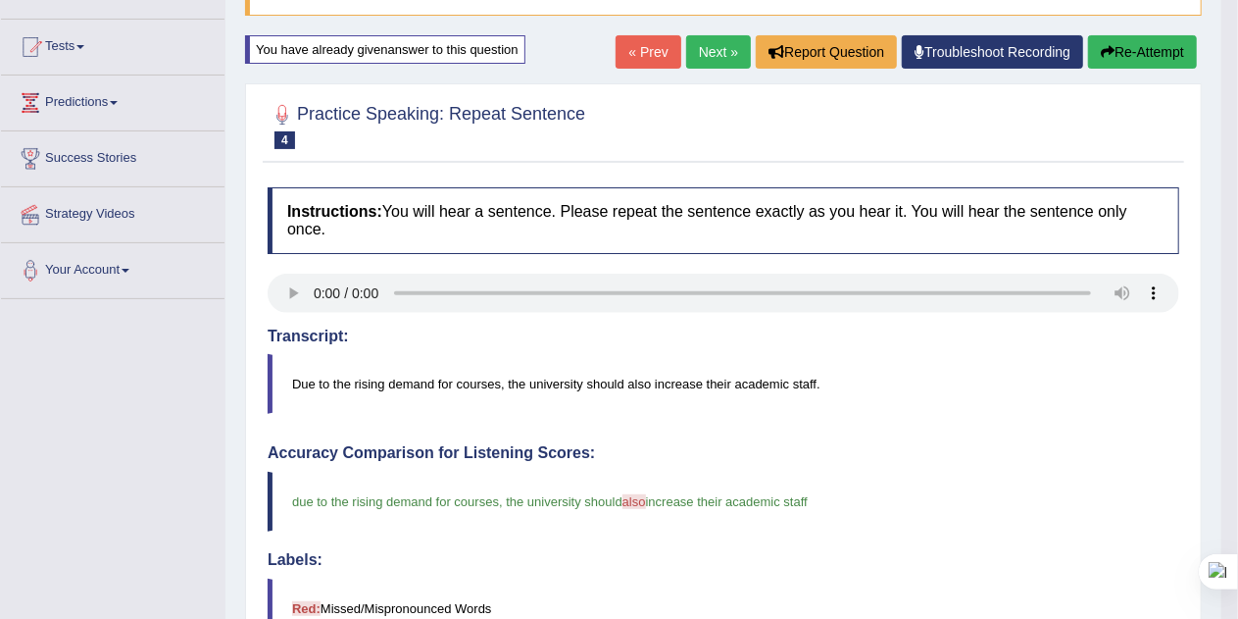
click at [1148, 56] on button "Re-Attempt" at bounding box center [1142, 51] width 109 height 33
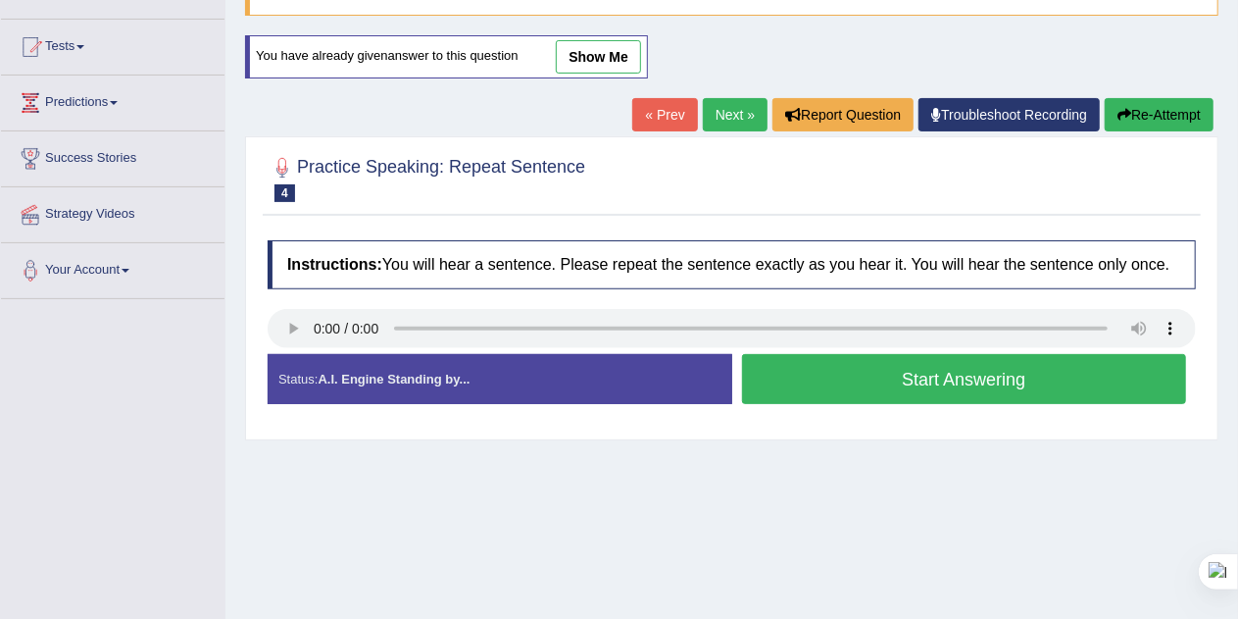
click at [1107, 378] on button "Start Answering" at bounding box center [964, 379] width 445 height 50
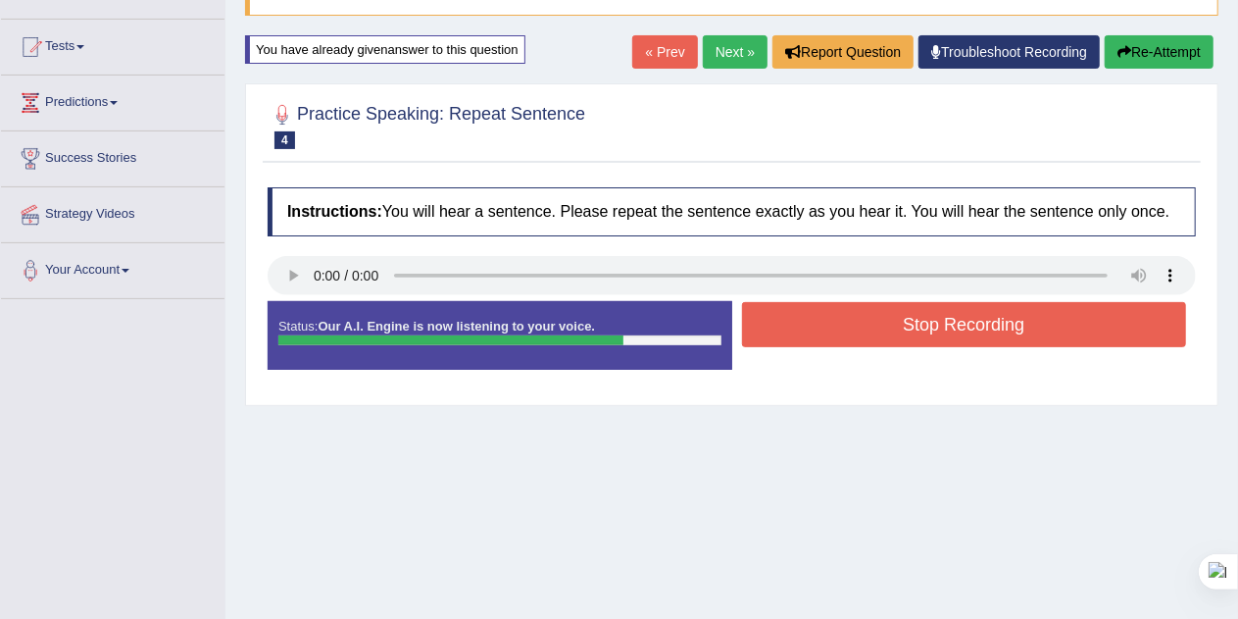
click at [1057, 322] on button "Stop Recording" at bounding box center [964, 324] width 445 height 45
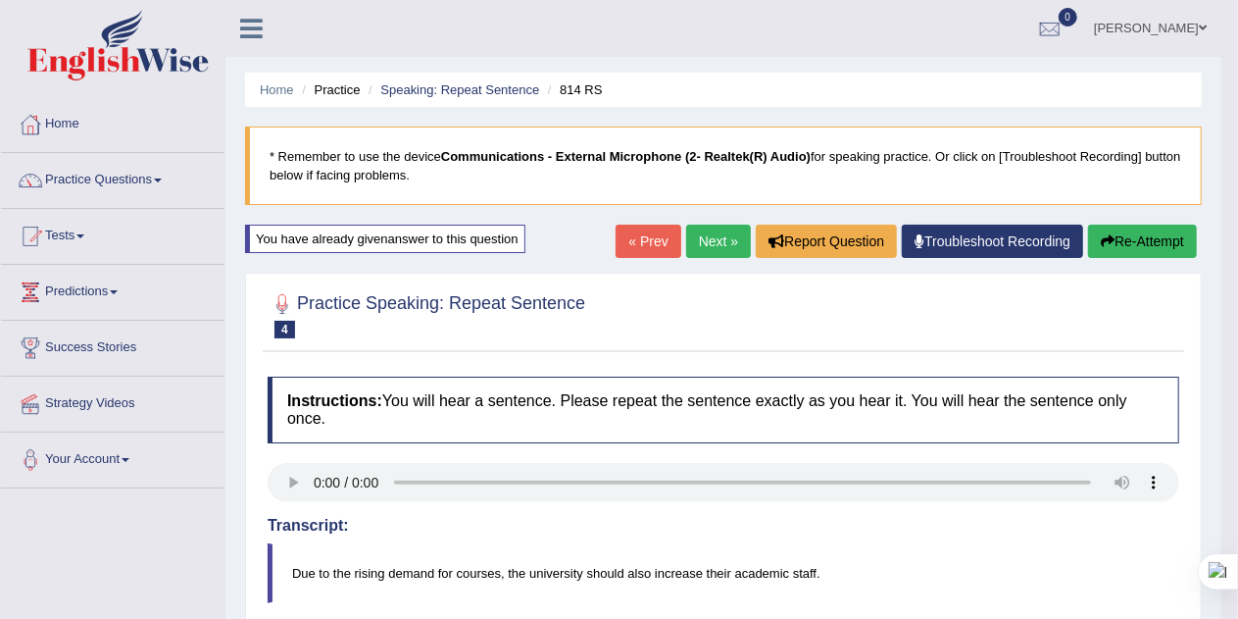
click at [713, 245] on link "Next »" at bounding box center [718, 240] width 65 height 33
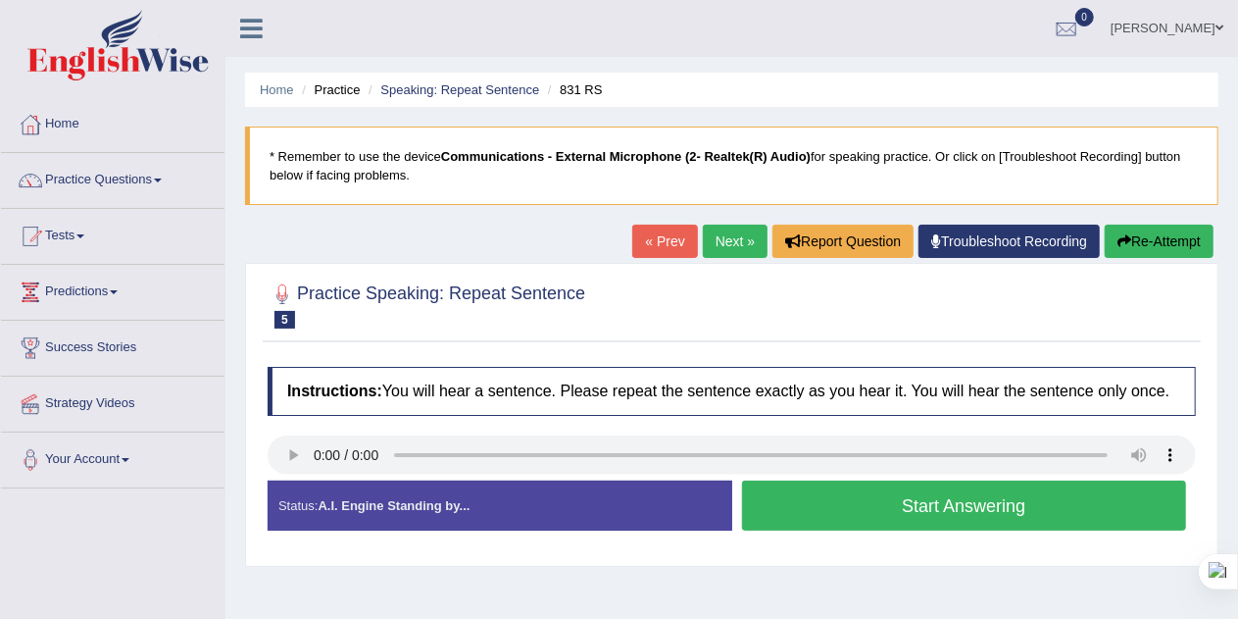
click at [1056, 500] on button "Start Answering" at bounding box center [964, 505] width 445 height 50
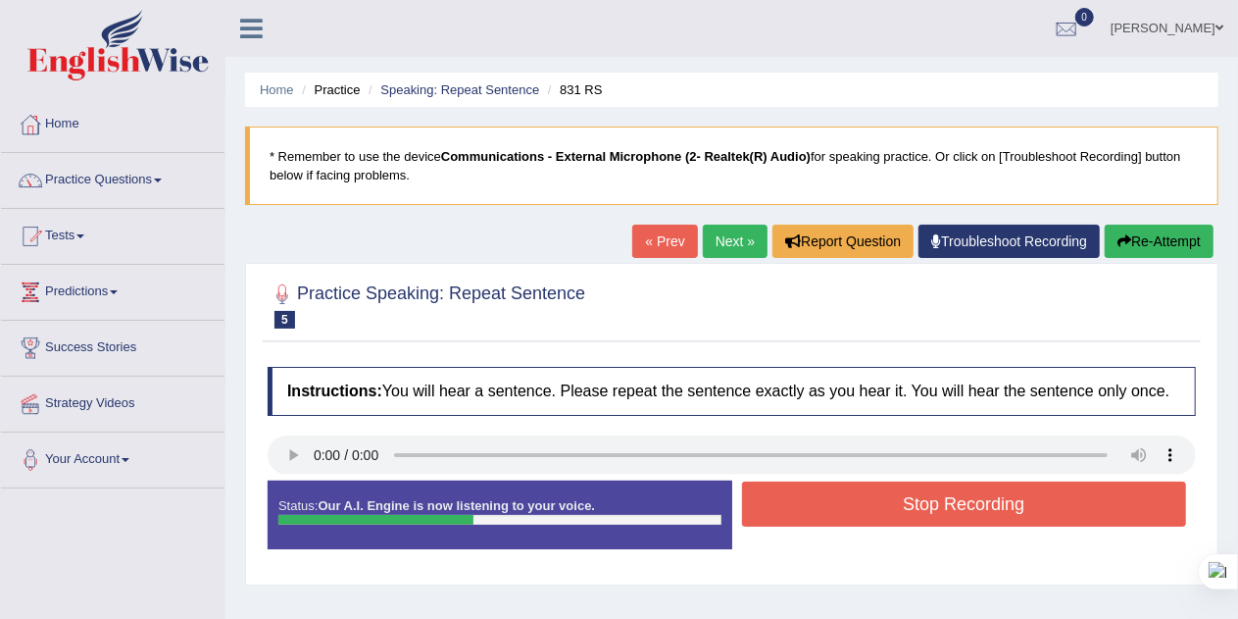
click at [1065, 508] on button "Stop Recording" at bounding box center [964, 503] width 445 height 45
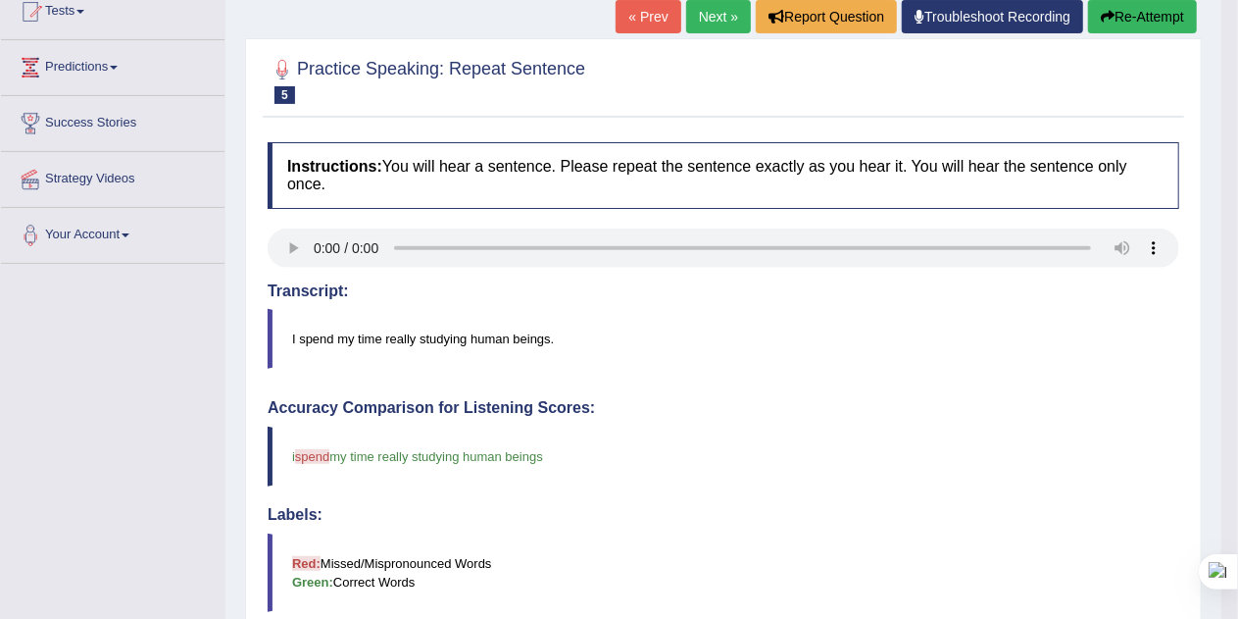
scroll to position [182, 0]
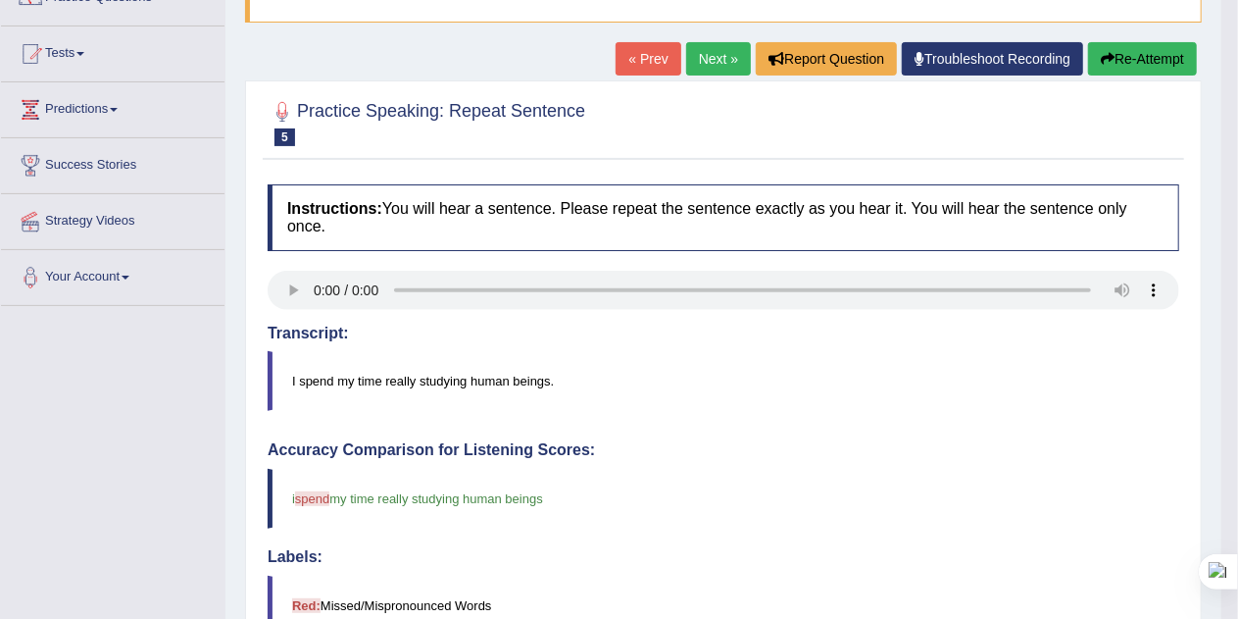
click at [1165, 63] on button "Re-Attempt" at bounding box center [1142, 58] width 109 height 33
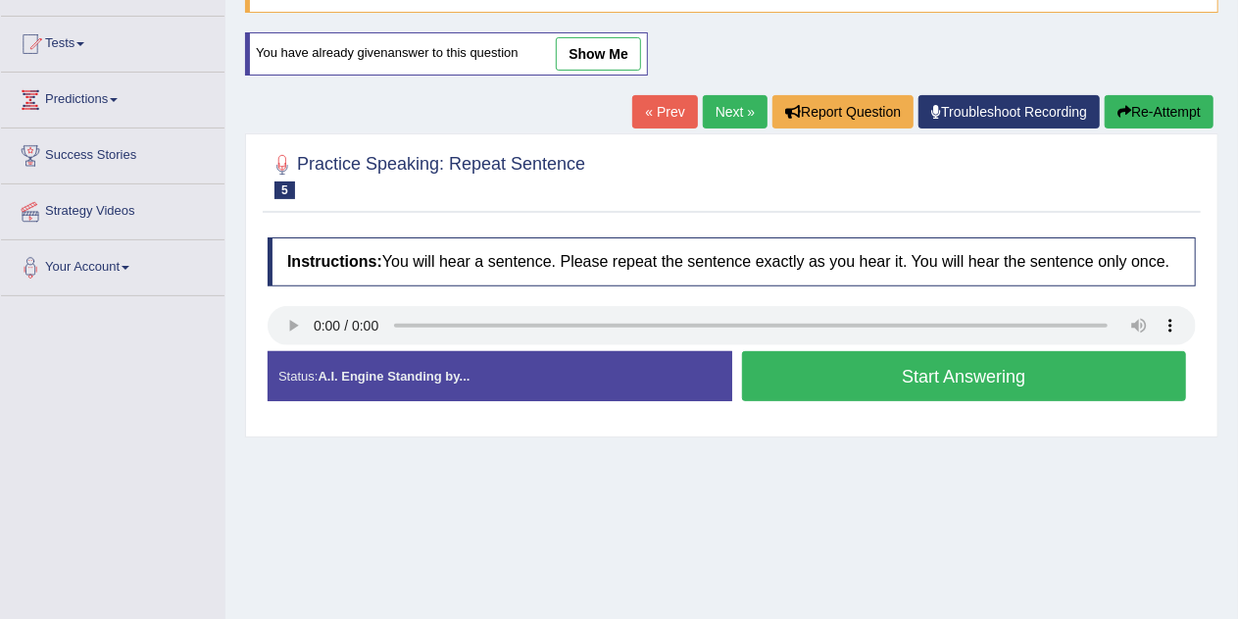
scroll to position [182, 0]
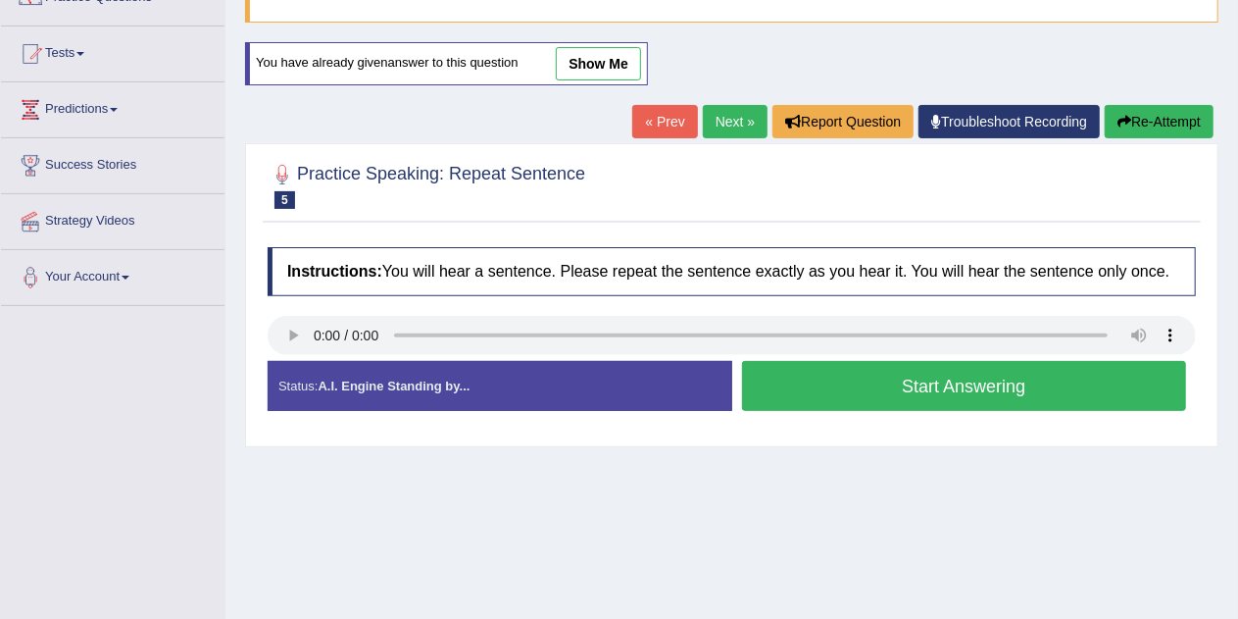
click at [1093, 377] on button "Start Answering" at bounding box center [964, 386] width 445 height 50
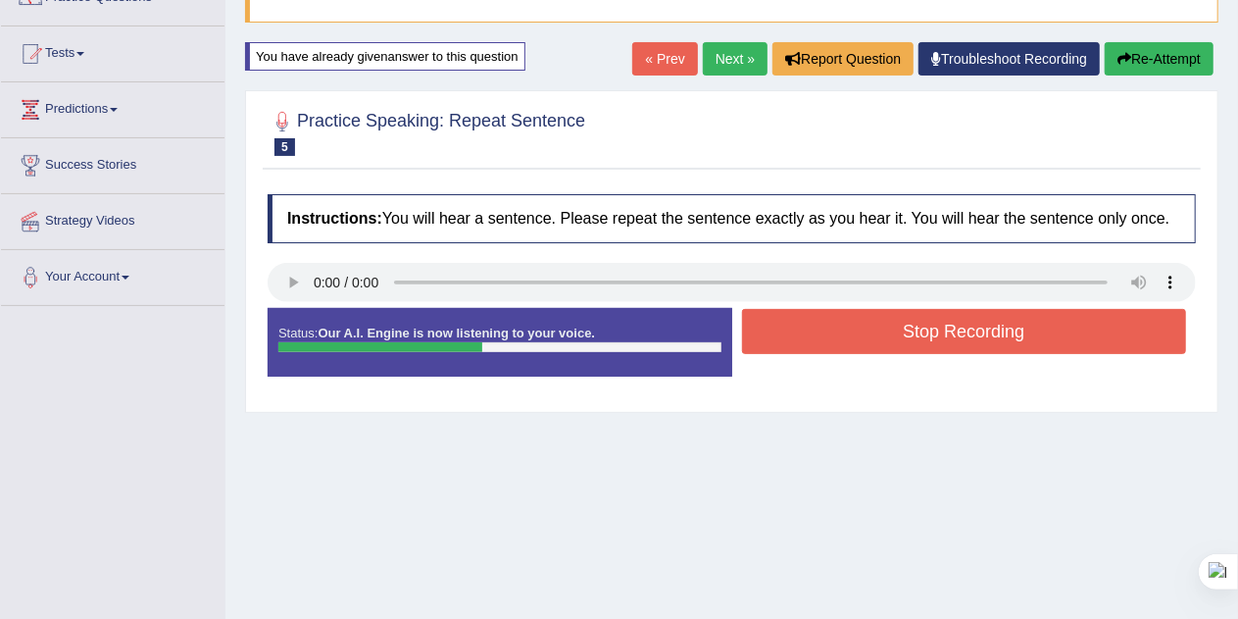
click at [1020, 327] on button "Stop Recording" at bounding box center [964, 331] width 445 height 45
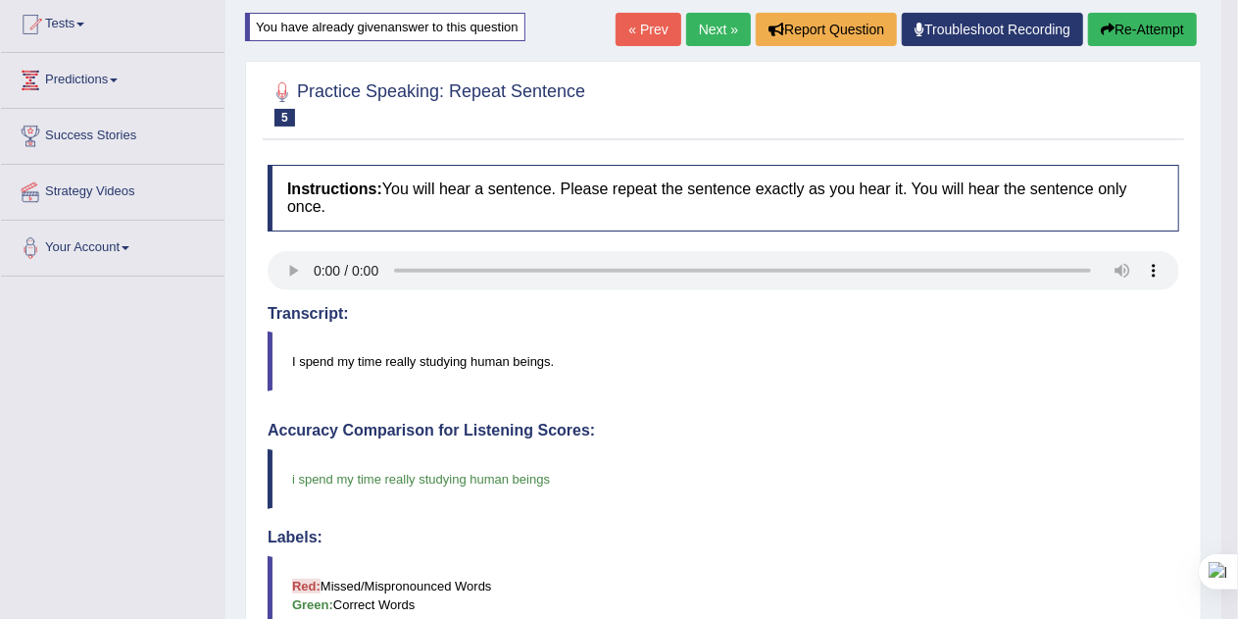
scroll to position [207, 0]
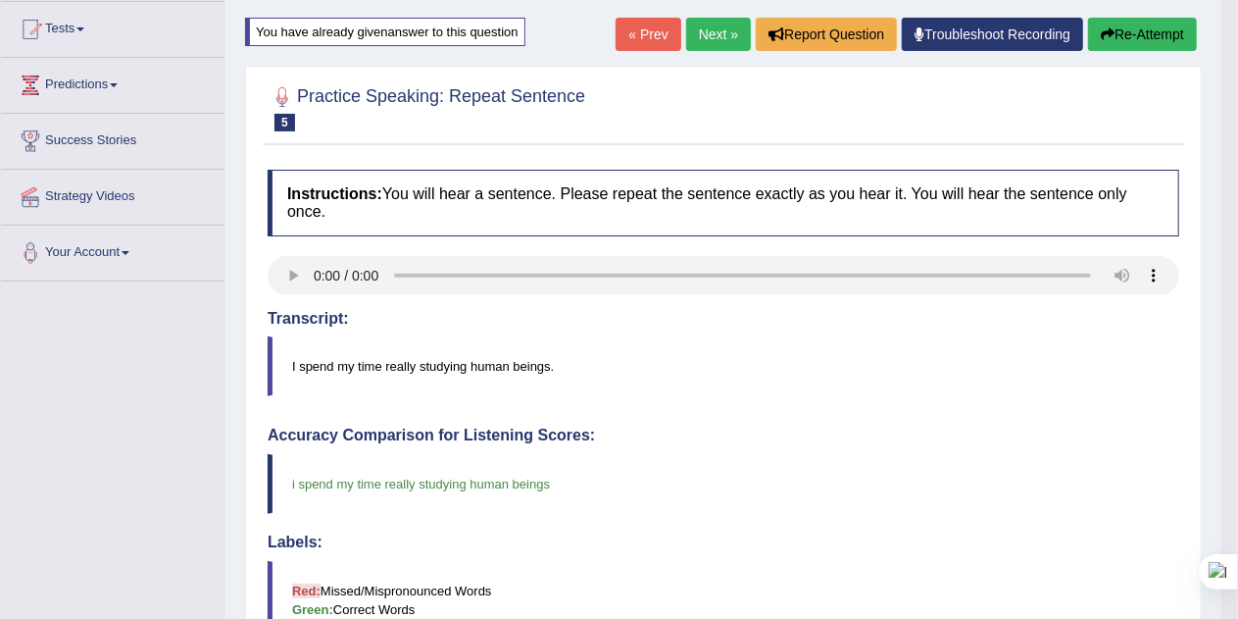
click at [1157, 37] on button "Re-Attempt" at bounding box center [1142, 34] width 109 height 33
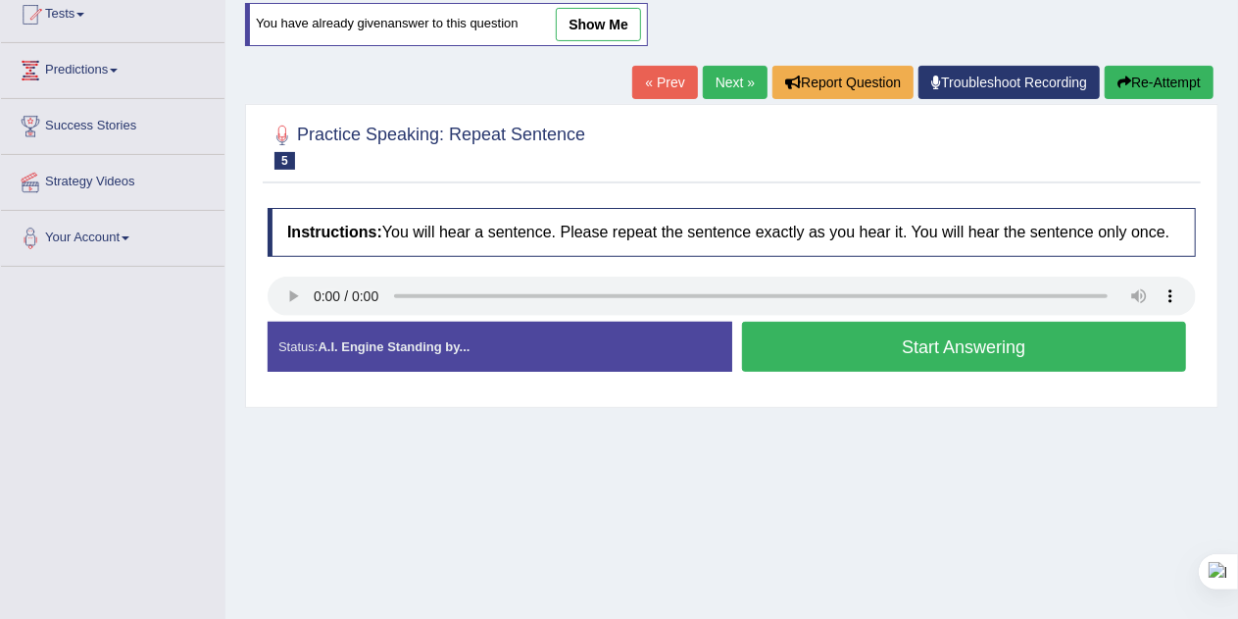
click at [1096, 347] on button "Start Answering" at bounding box center [964, 347] width 445 height 50
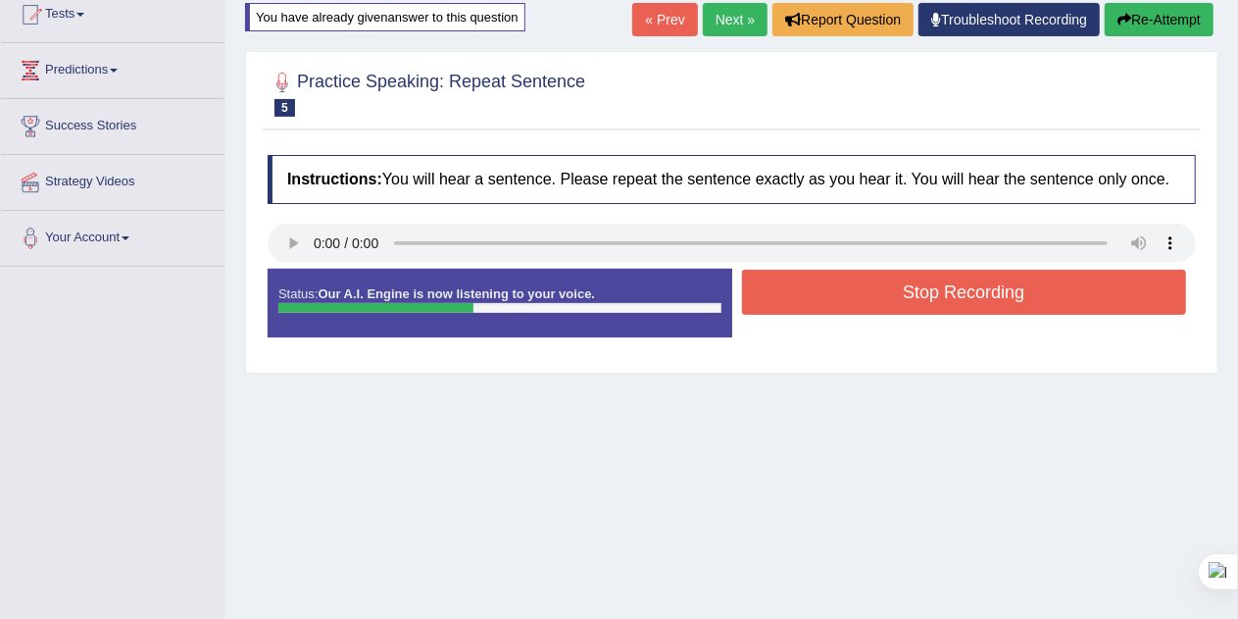
click at [1120, 290] on button "Stop Recording" at bounding box center [964, 292] width 445 height 45
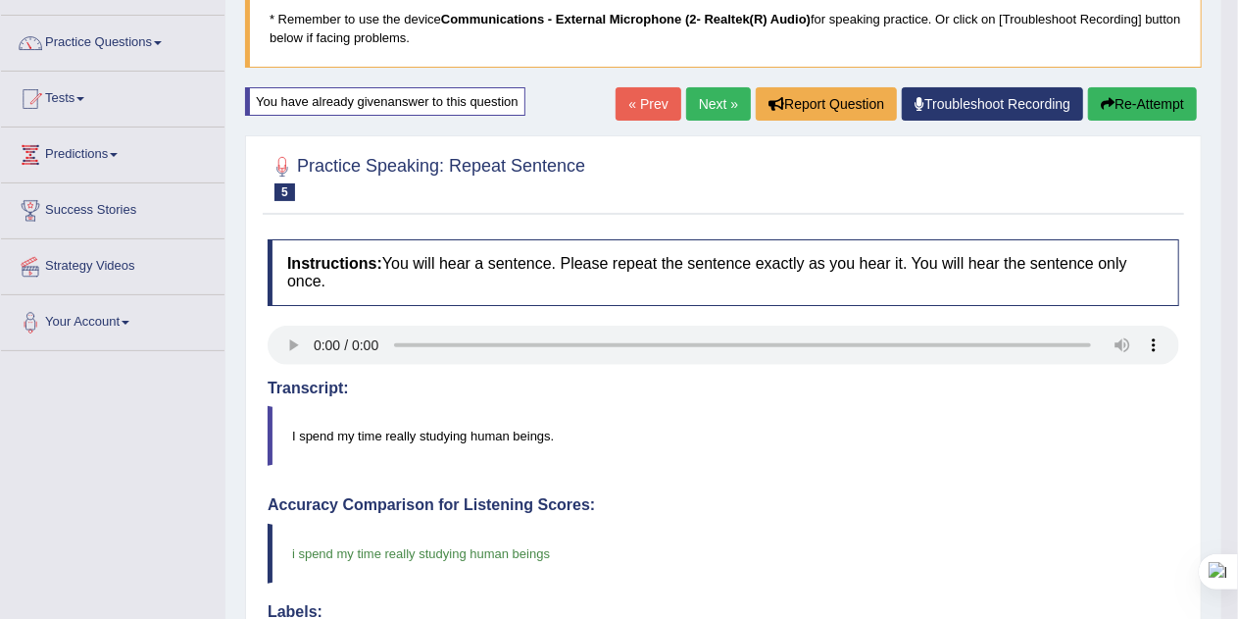
scroll to position [119, 0]
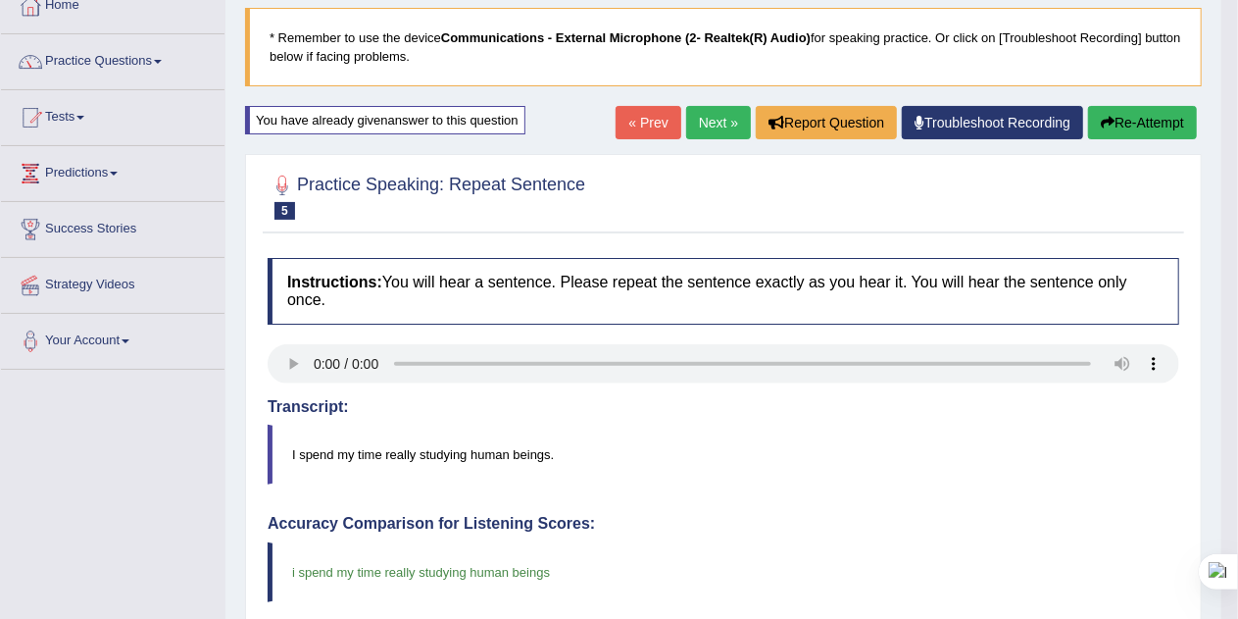
click at [714, 122] on link "Next »" at bounding box center [718, 122] width 65 height 33
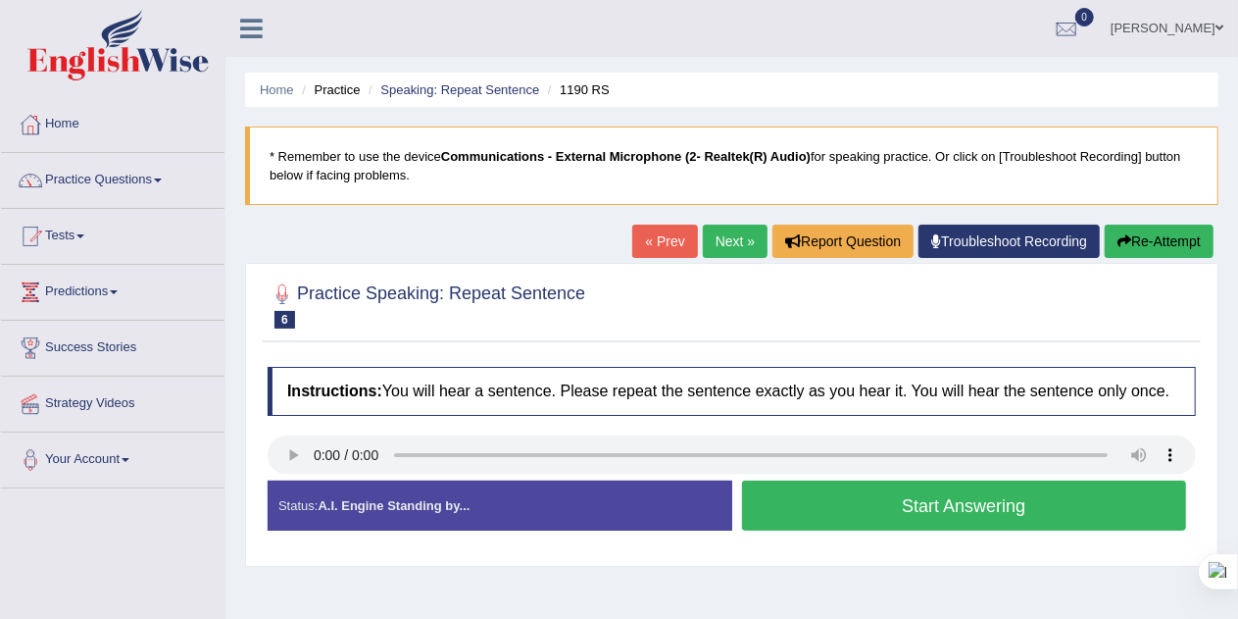
click at [1019, 535] on div "Stop Recording" at bounding box center [964, 535] width 465 height 1
click at [1061, 508] on button "Start Answering" at bounding box center [964, 505] width 445 height 50
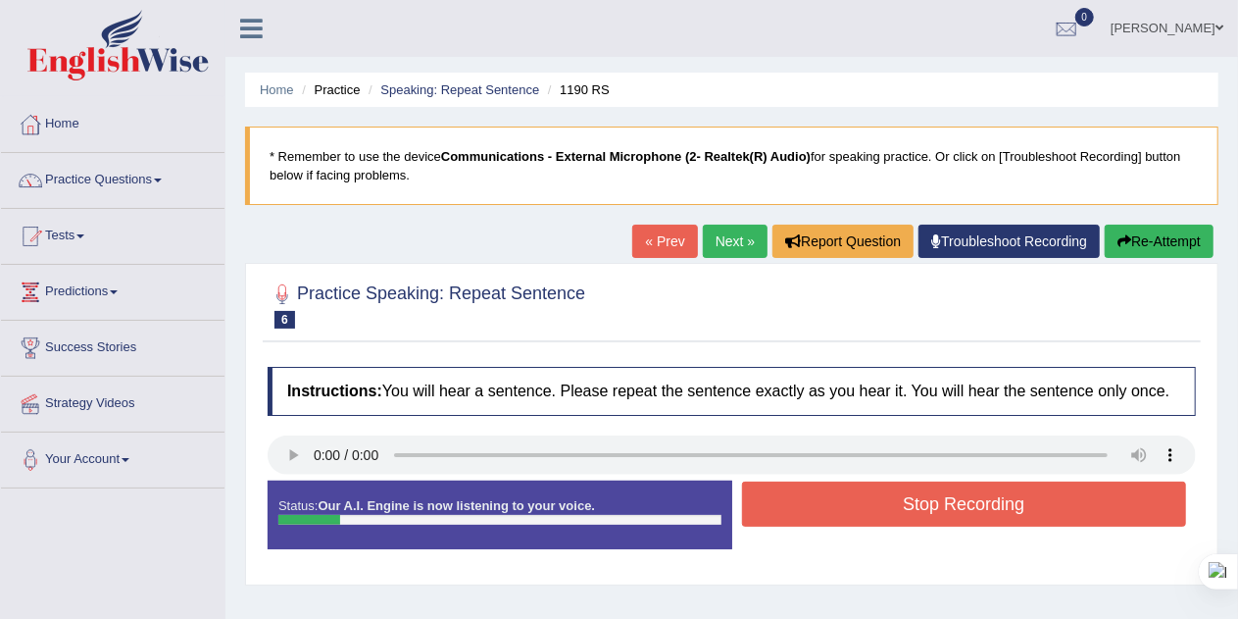
click at [1061, 506] on button "Stop Recording" at bounding box center [964, 503] width 445 height 45
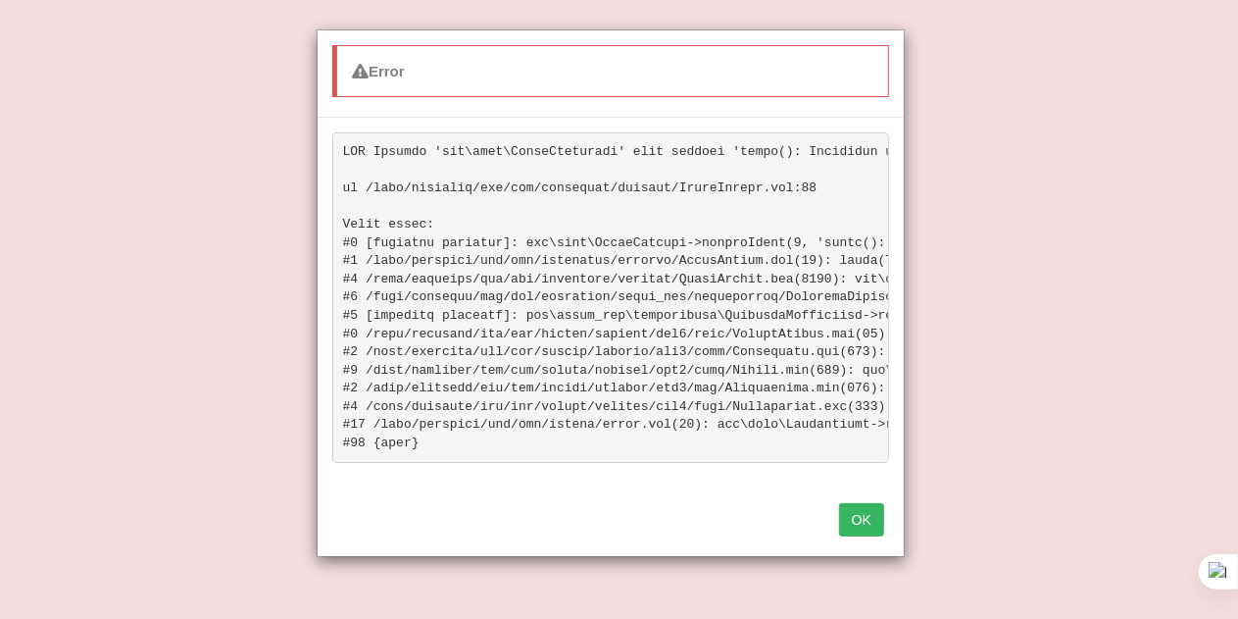
scroll to position [107, 0]
click at [865, 536] on button "OK" at bounding box center [861, 519] width 45 height 33
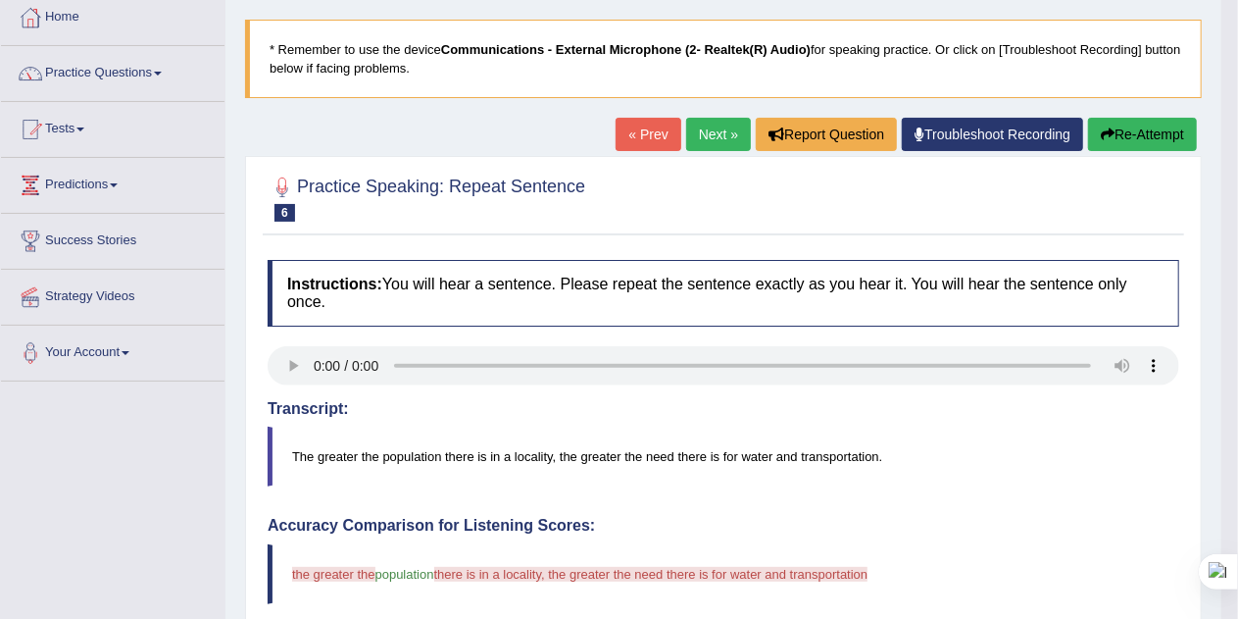
click at [1152, 136] on button "Re-Attempt" at bounding box center [1142, 134] width 109 height 33
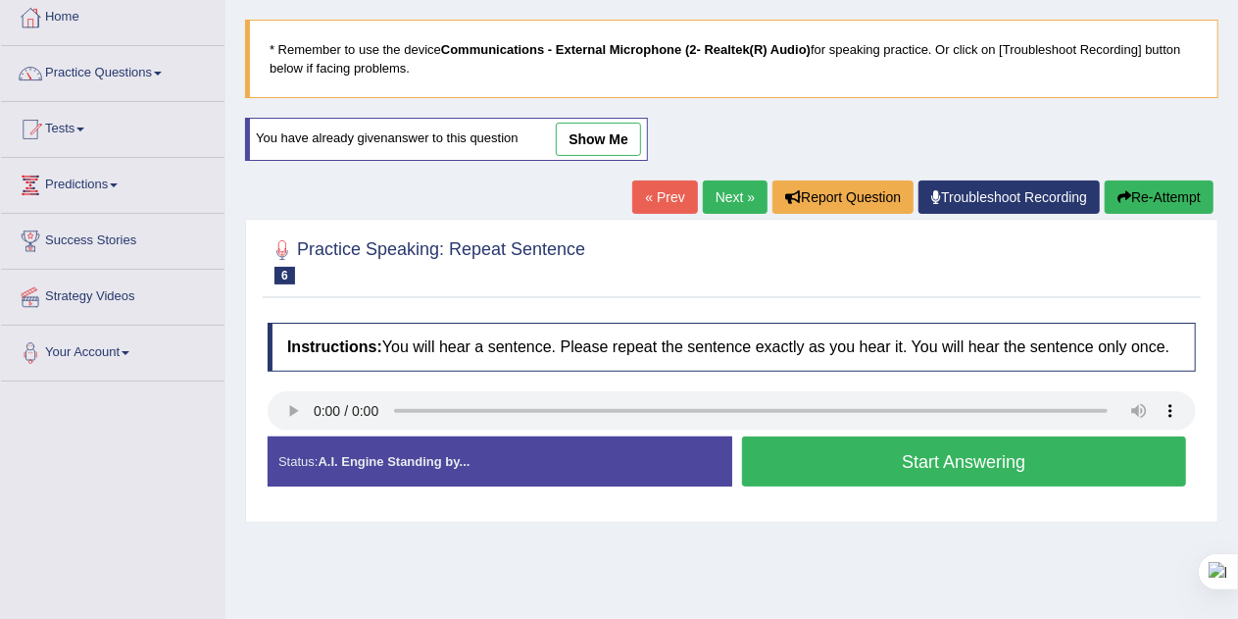
click at [1075, 460] on button "Start Answering" at bounding box center [964, 461] width 445 height 50
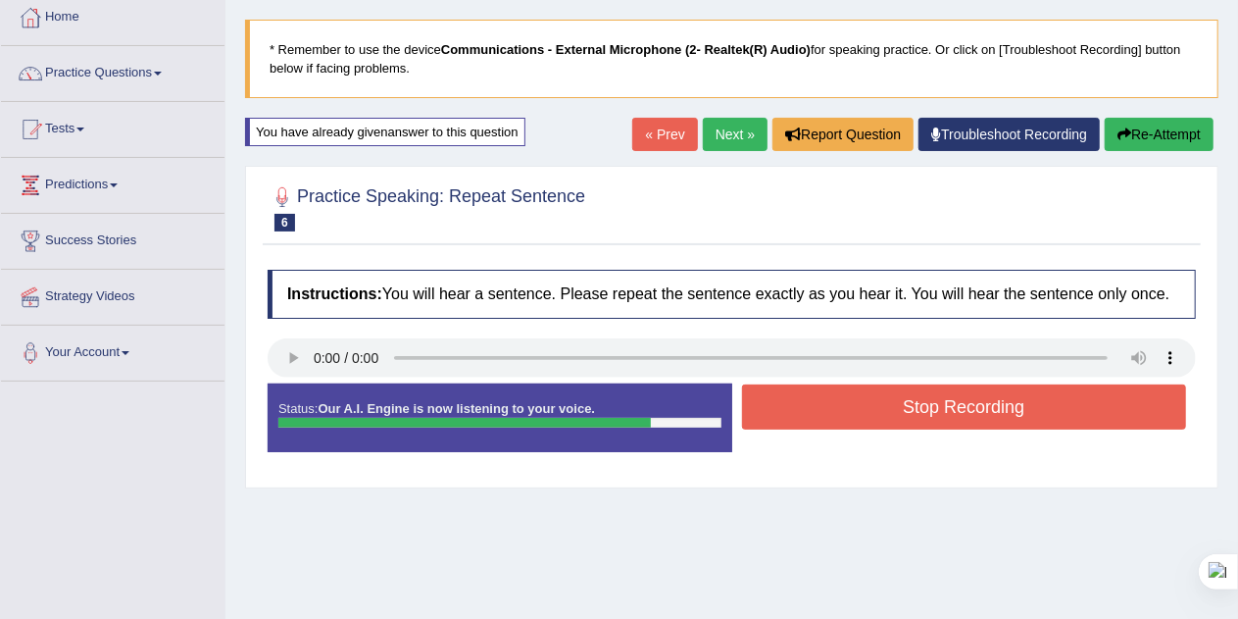
click at [1090, 414] on button "Stop Recording" at bounding box center [964, 406] width 445 height 45
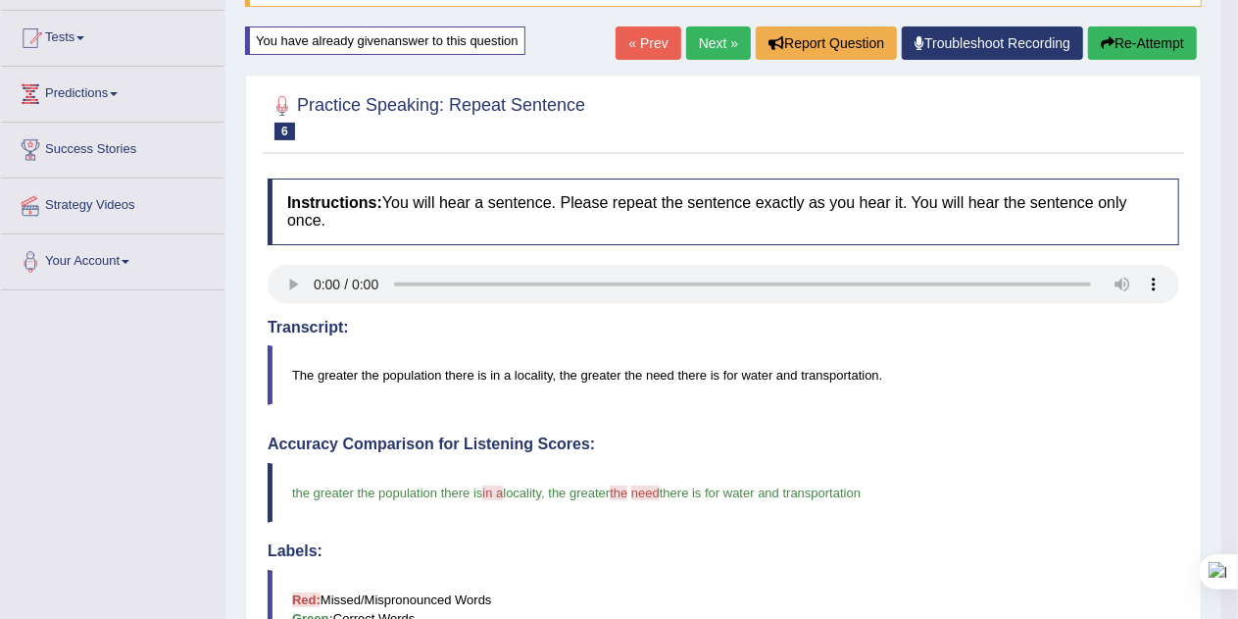
scroll to position [192, 0]
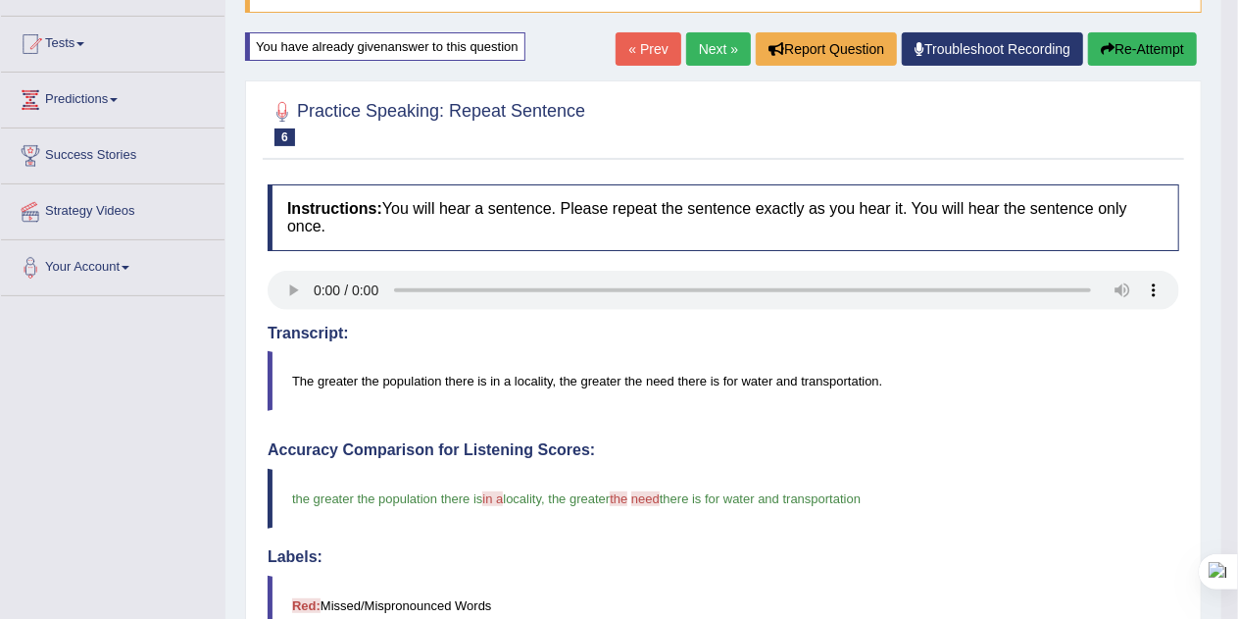
click at [1163, 45] on button "Re-Attempt" at bounding box center [1142, 48] width 109 height 33
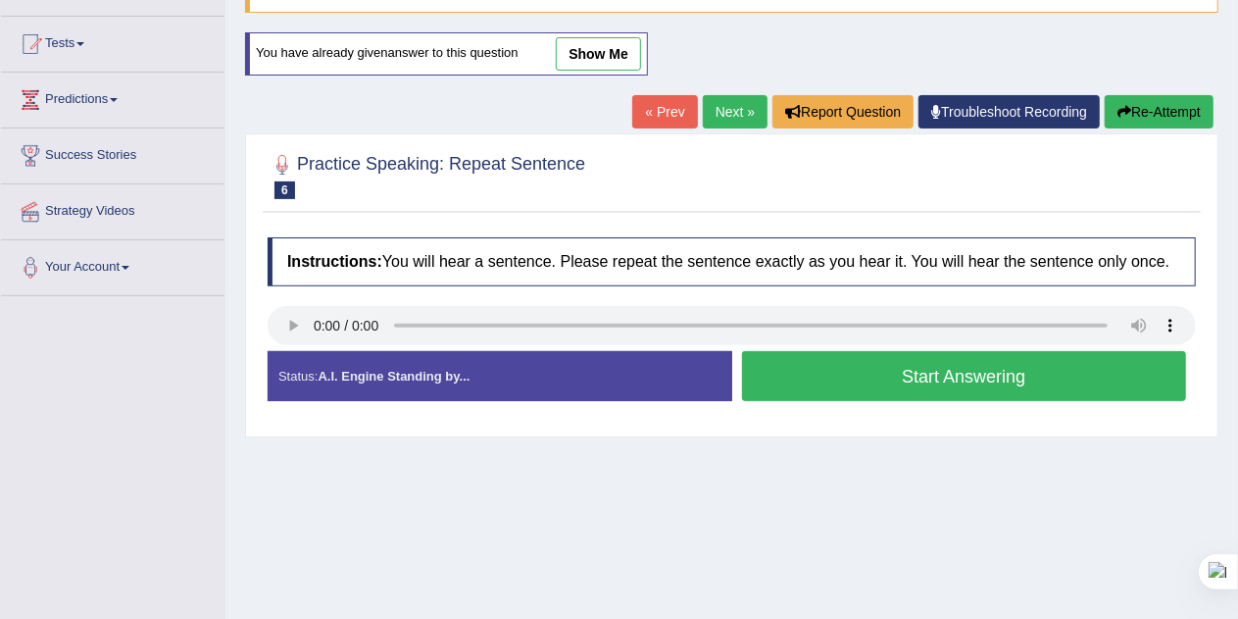
click at [1112, 378] on button "Start Answering" at bounding box center [964, 376] width 445 height 50
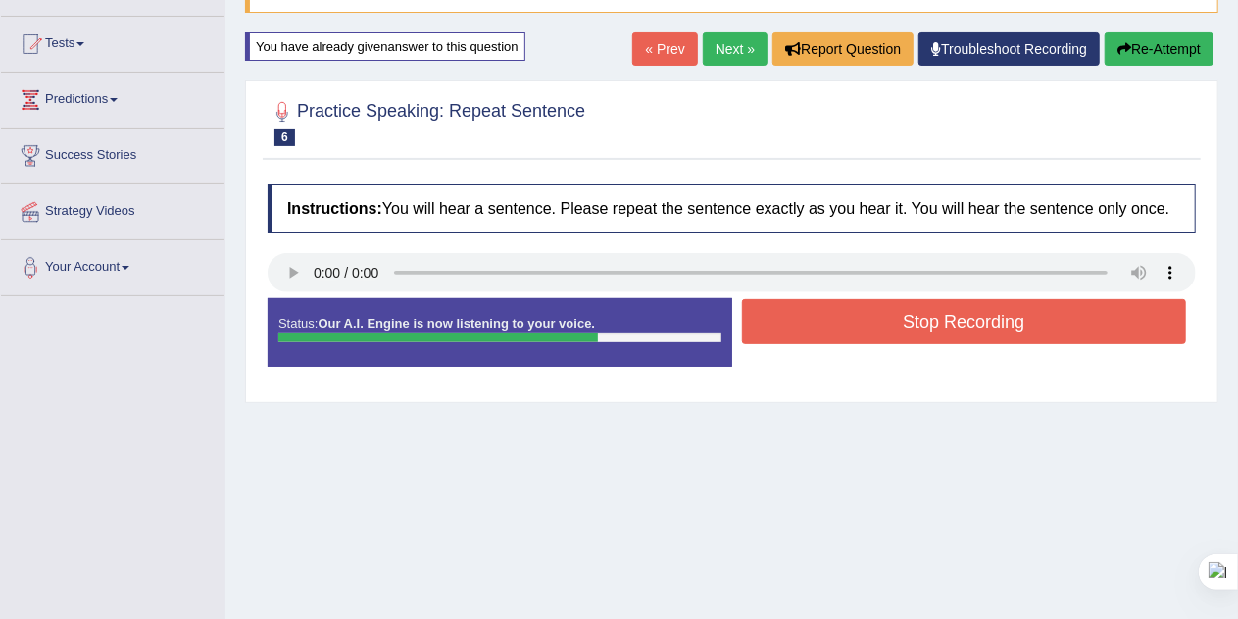
click at [1084, 327] on button "Stop Recording" at bounding box center [964, 321] width 445 height 45
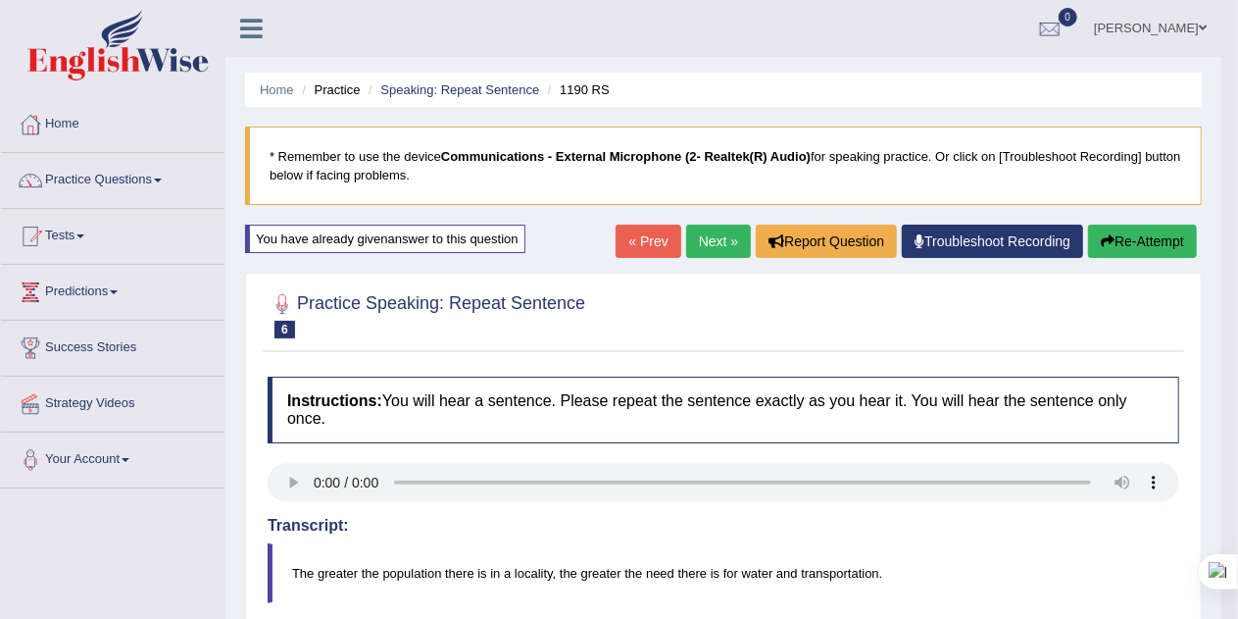
click at [714, 244] on link "Next »" at bounding box center [718, 240] width 65 height 33
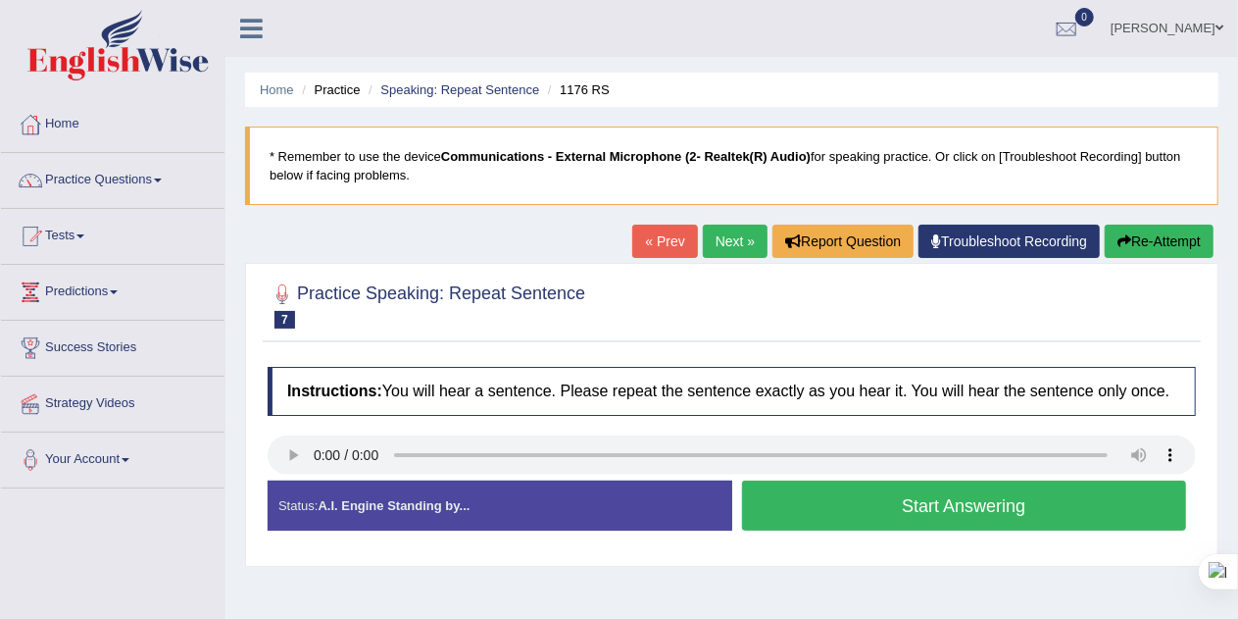
click at [1093, 508] on button "Start Answering" at bounding box center [964, 505] width 445 height 50
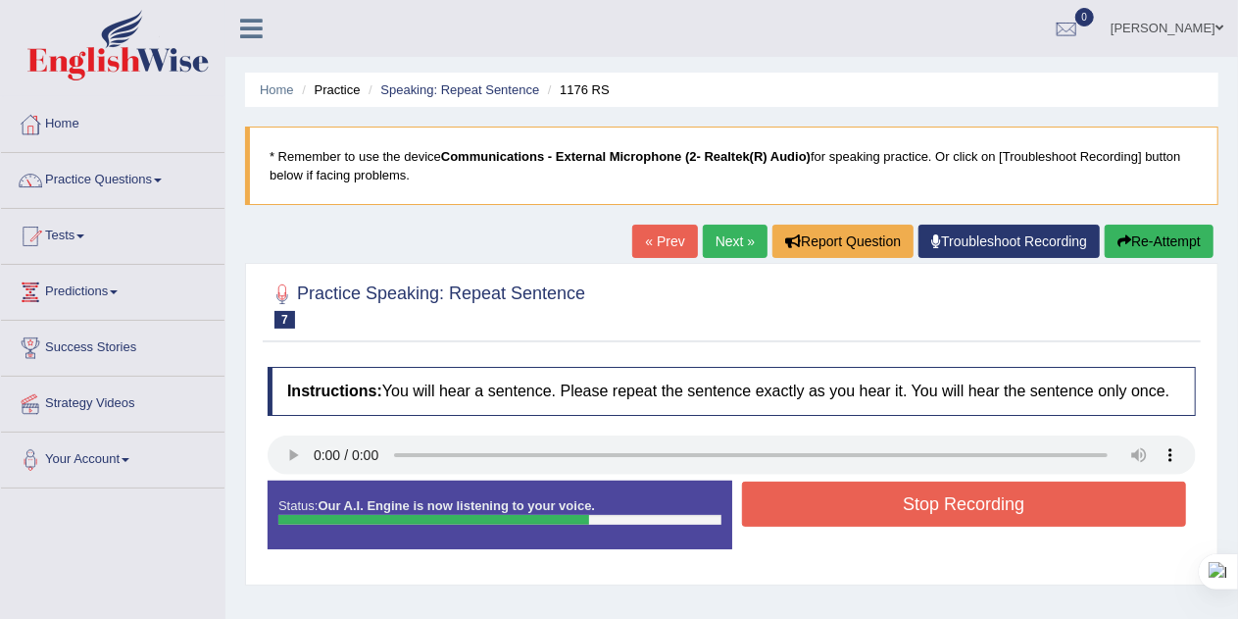
click at [313, 479] on div "Created with Highcharts 7.1.2 Too low Too high Time Pitch meter: 0 2.5 5 7.5 10" at bounding box center [495, 479] width 474 height 1
click at [300, 479] on div "Created with Highcharts 7.1.2 Too low Too high Time Pitch meter: 0 2.5 5 7.5 10" at bounding box center [495, 479] width 474 height 1
click at [1013, 507] on button "Stop Recording" at bounding box center [964, 503] width 445 height 45
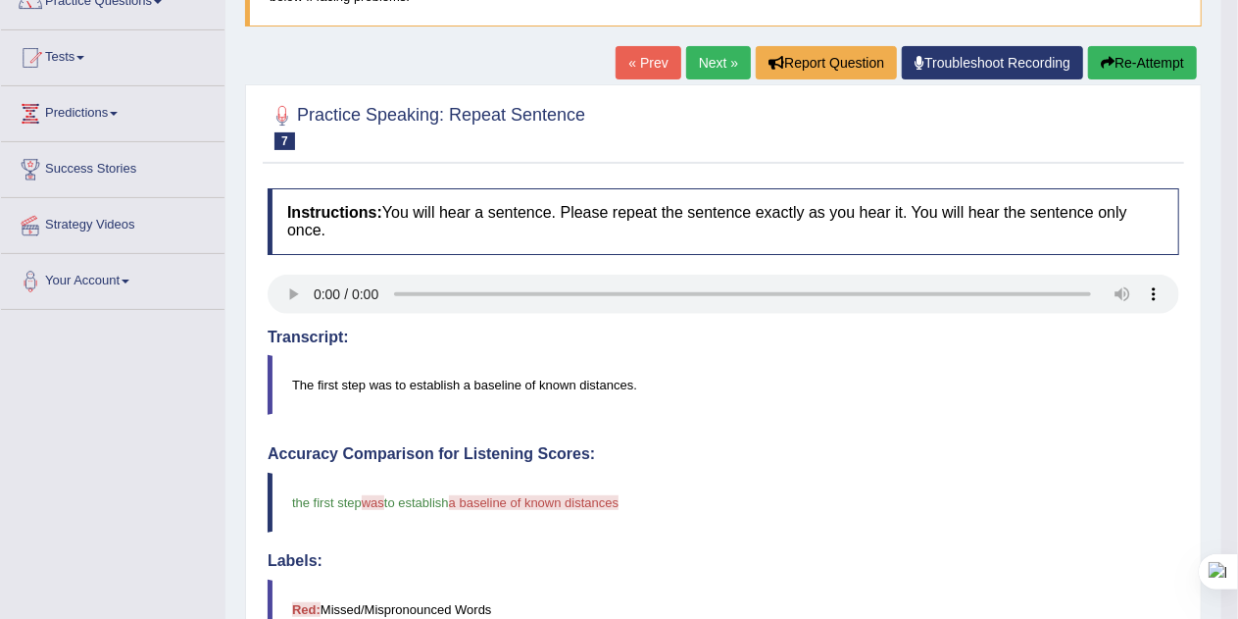
scroll to position [174, 0]
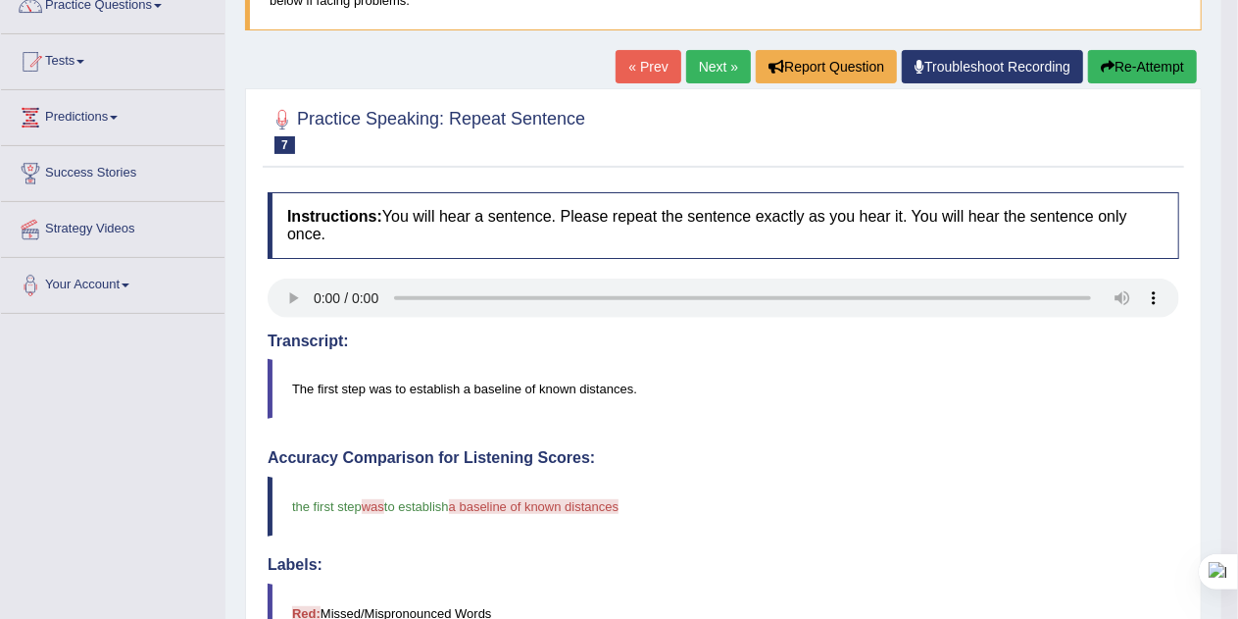
click at [1153, 69] on button "Re-Attempt" at bounding box center [1142, 66] width 109 height 33
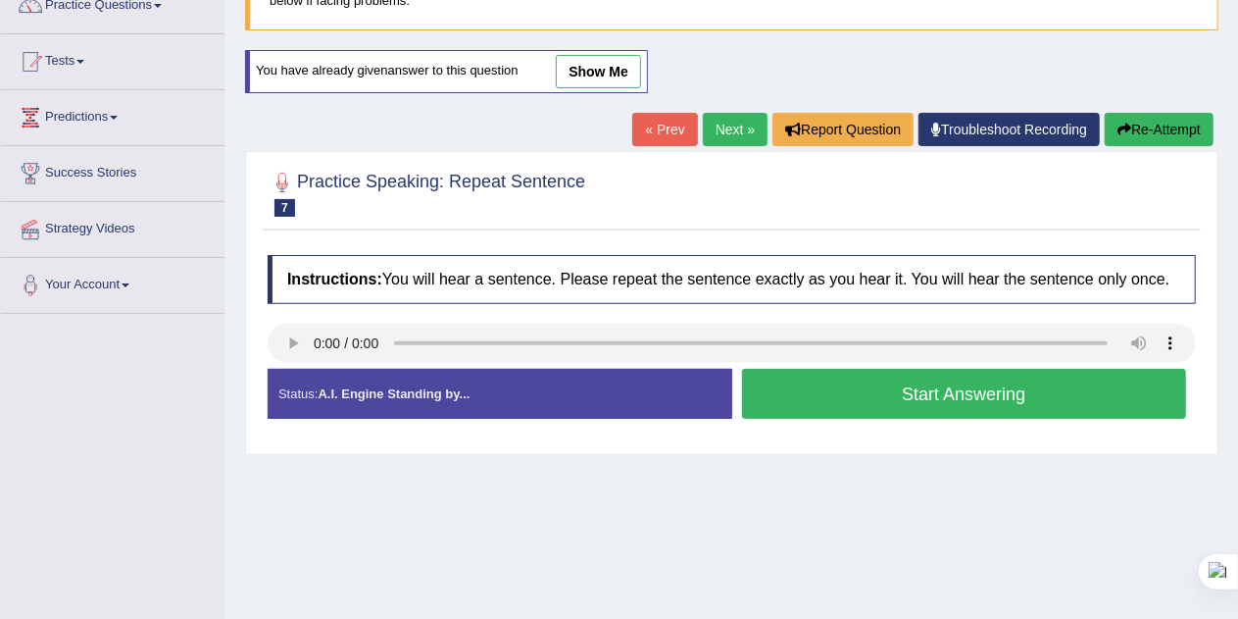
click at [1076, 397] on button "Start Answering" at bounding box center [964, 394] width 445 height 50
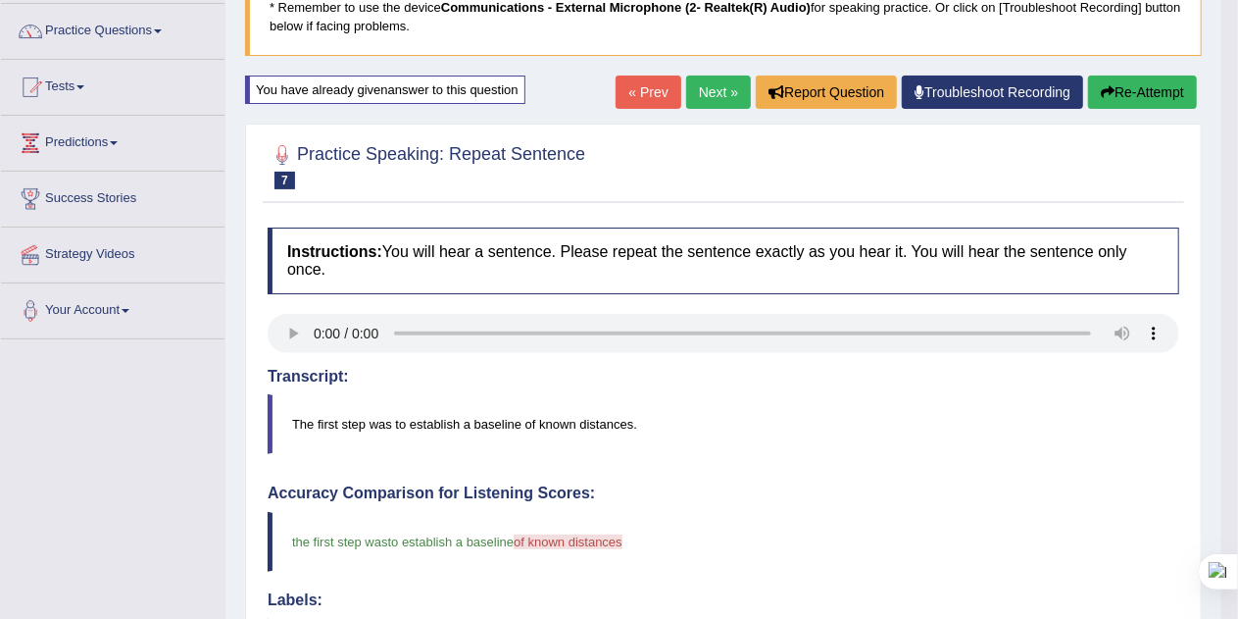
scroll to position [149, 0]
click at [1145, 98] on button "Re-Attempt" at bounding box center [1142, 91] width 109 height 33
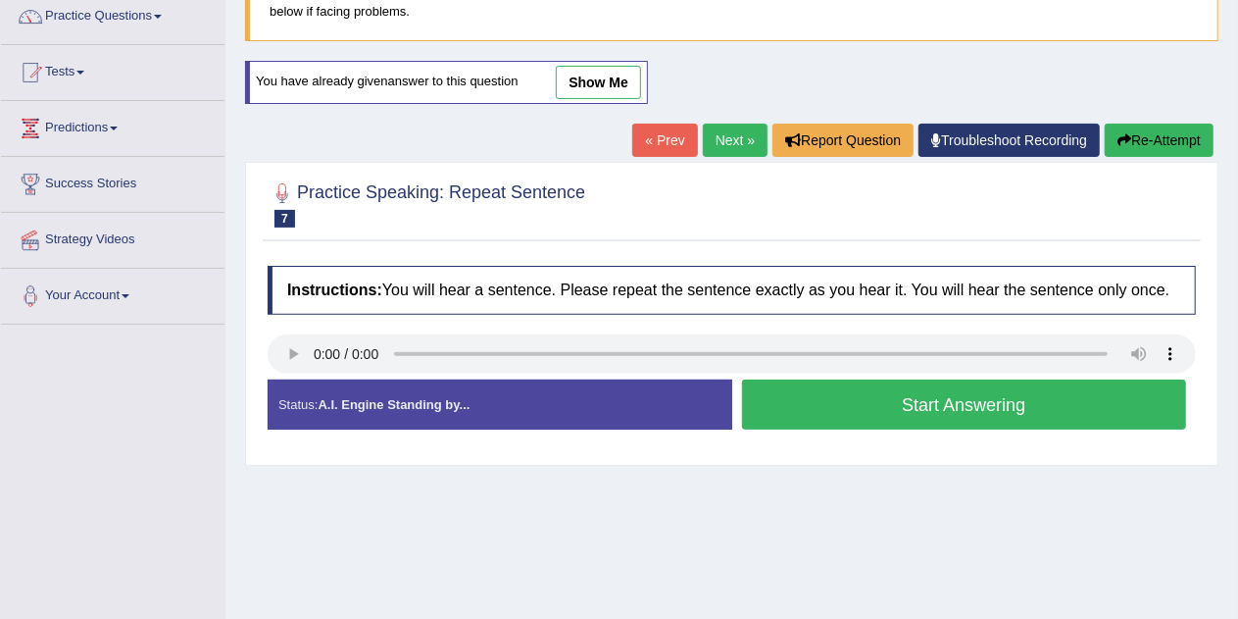
scroll to position [164, 0]
click at [1049, 405] on button "Start Answering" at bounding box center [964, 404] width 445 height 50
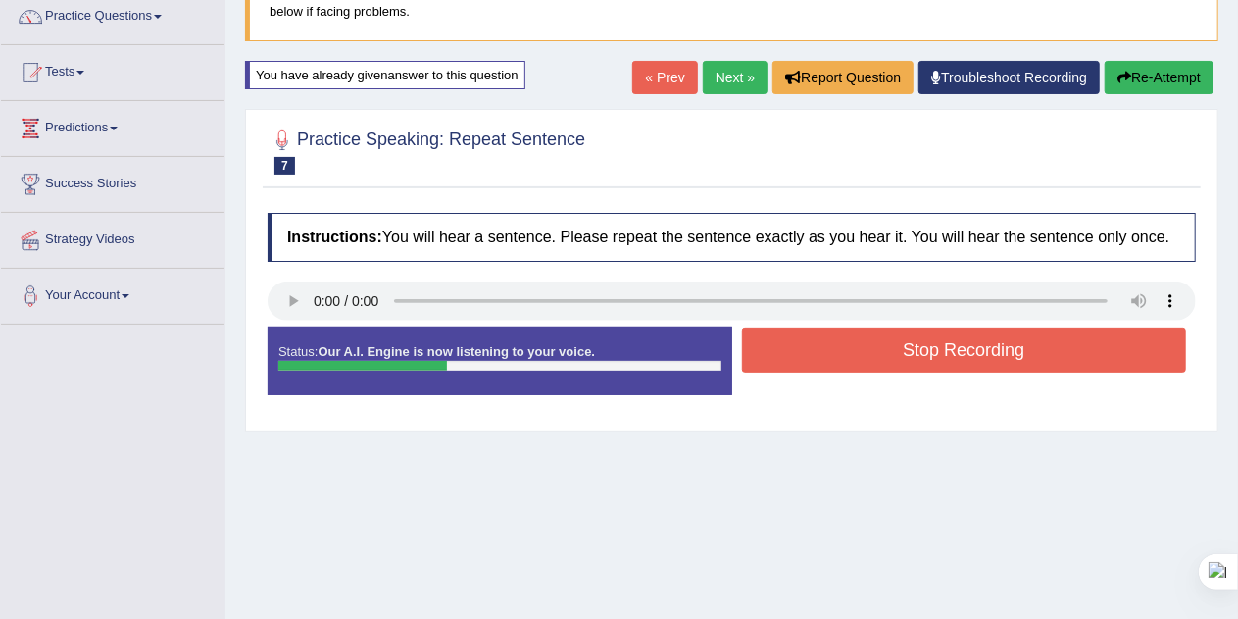
click at [1162, 77] on button "Re-Attempt" at bounding box center [1159, 77] width 109 height 33
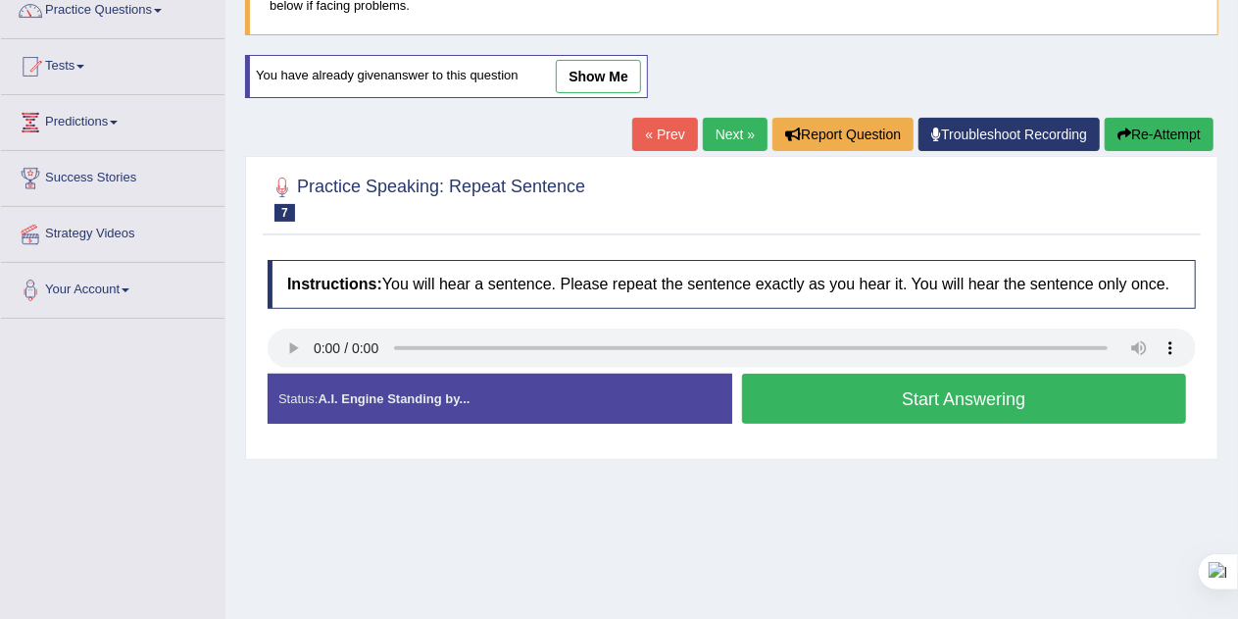
click at [1049, 392] on button "Start Answering" at bounding box center [964, 398] width 445 height 50
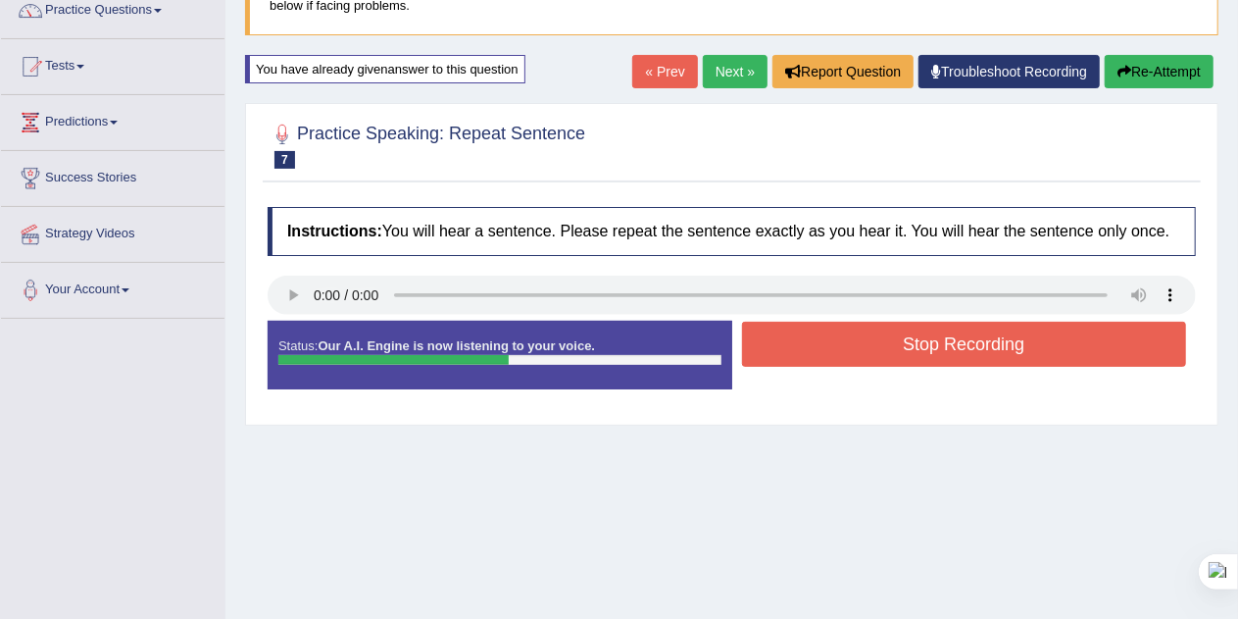
click at [1070, 341] on button "Stop Recording" at bounding box center [964, 344] width 445 height 45
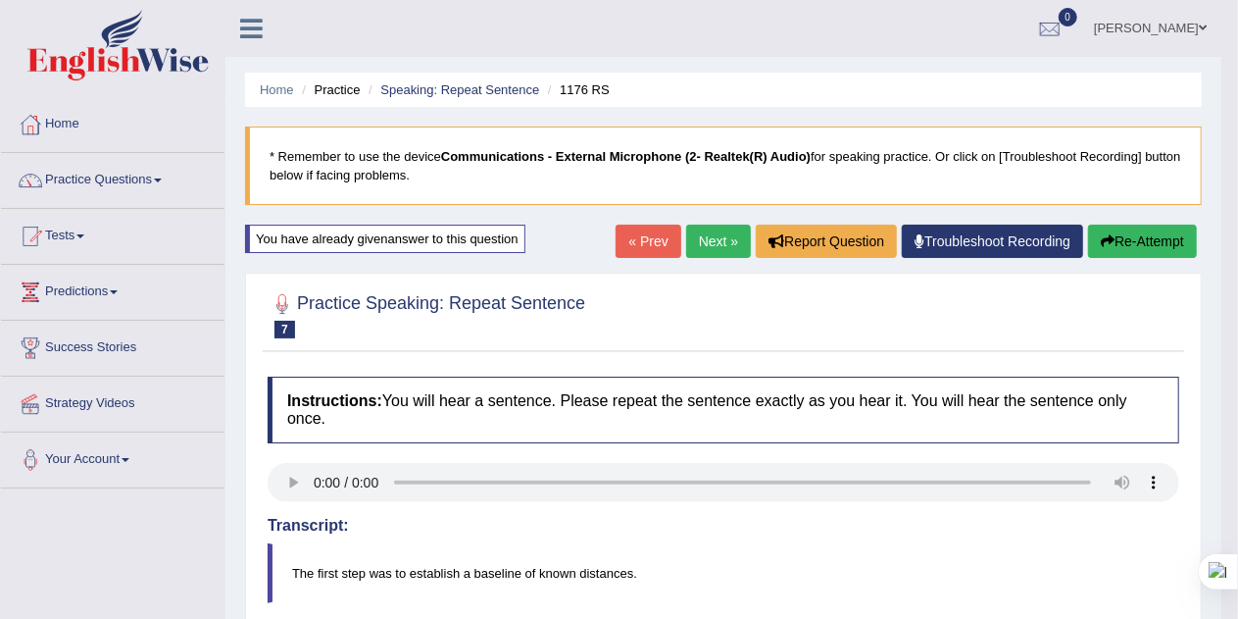
click at [706, 240] on link "Next »" at bounding box center [718, 240] width 65 height 33
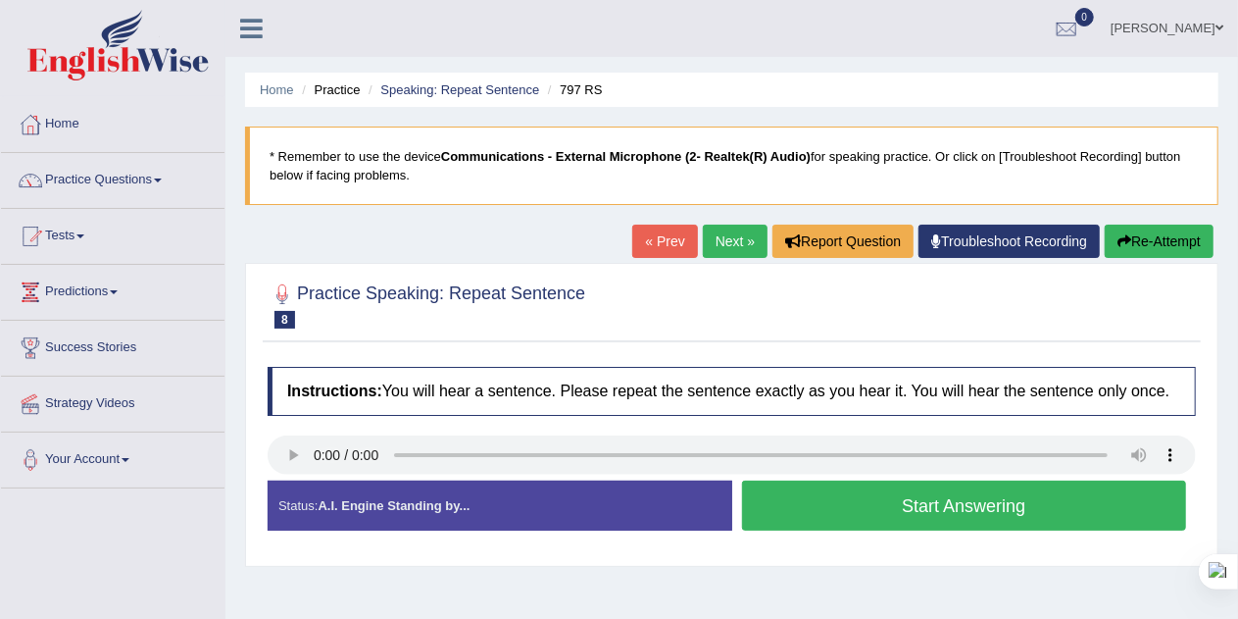
click at [1025, 509] on button "Start Answering" at bounding box center [964, 505] width 445 height 50
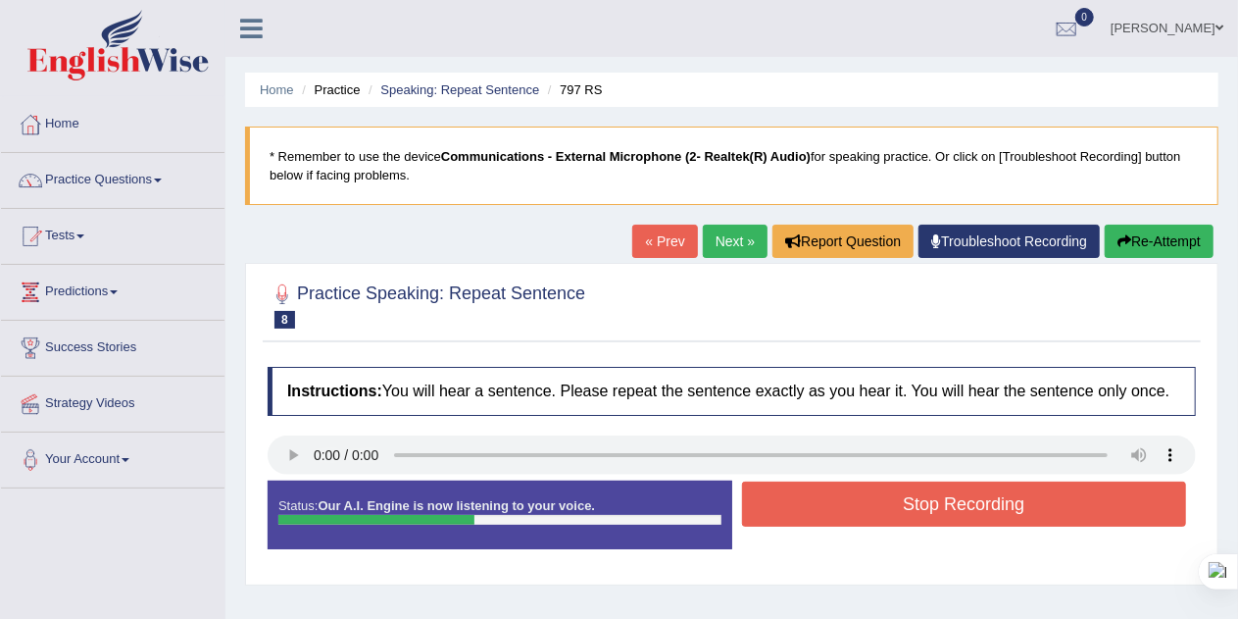
click at [1016, 496] on button "Stop Recording" at bounding box center [964, 503] width 445 height 45
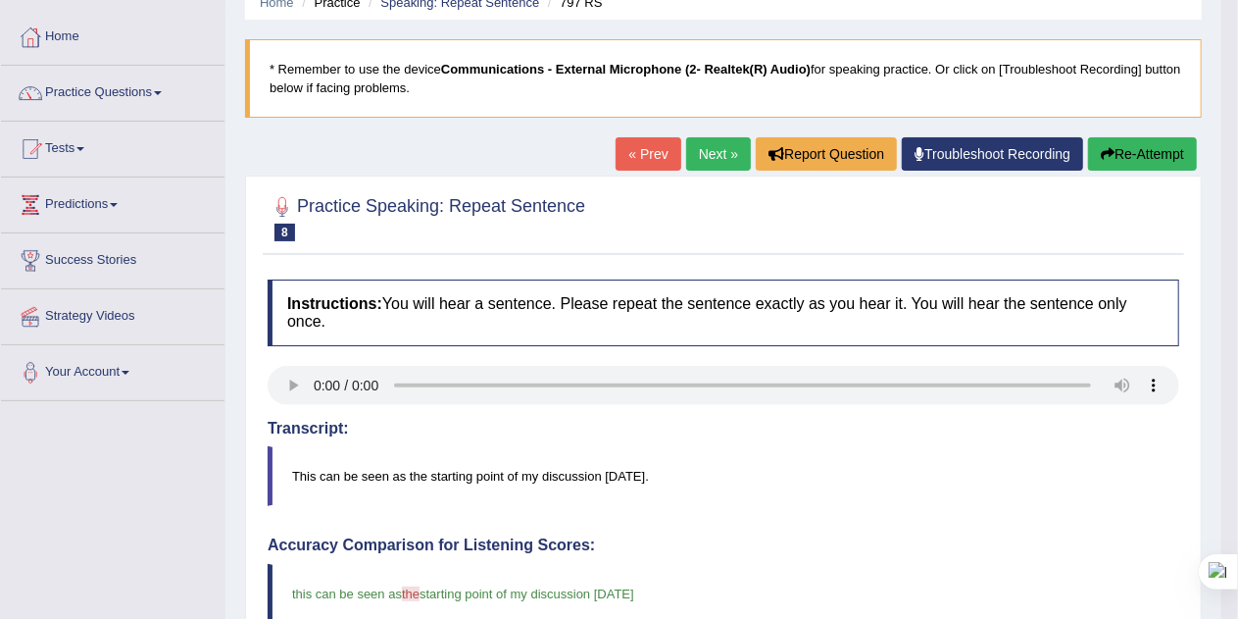
scroll to position [81, 0]
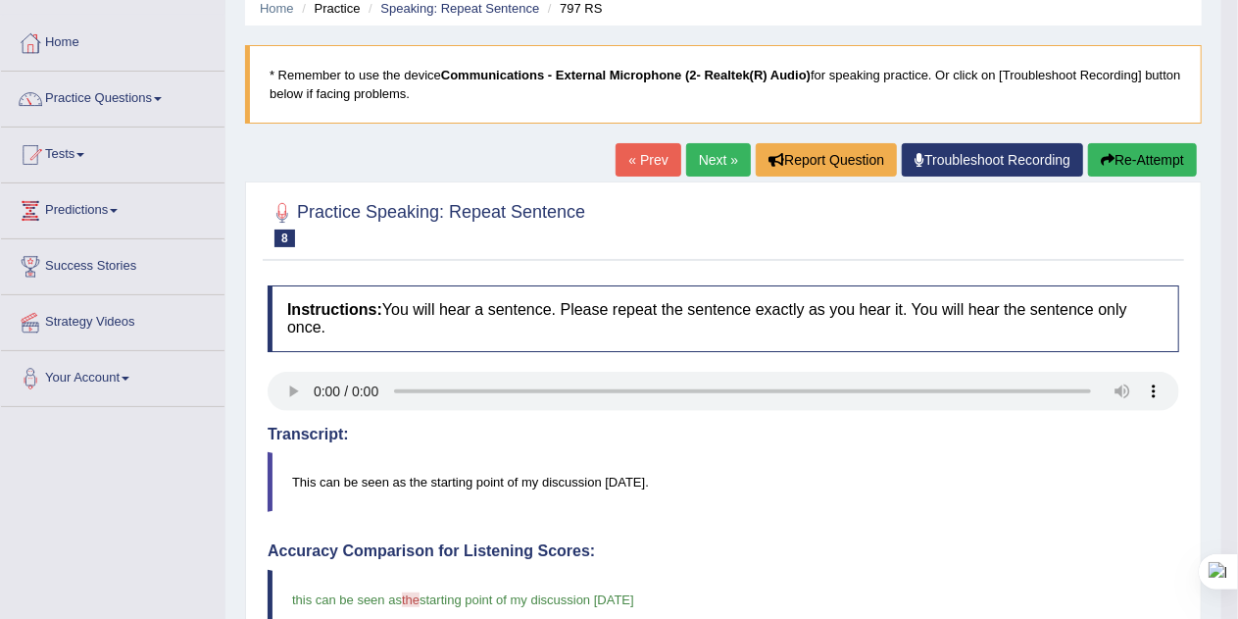
click at [714, 164] on link "Next »" at bounding box center [718, 159] width 65 height 33
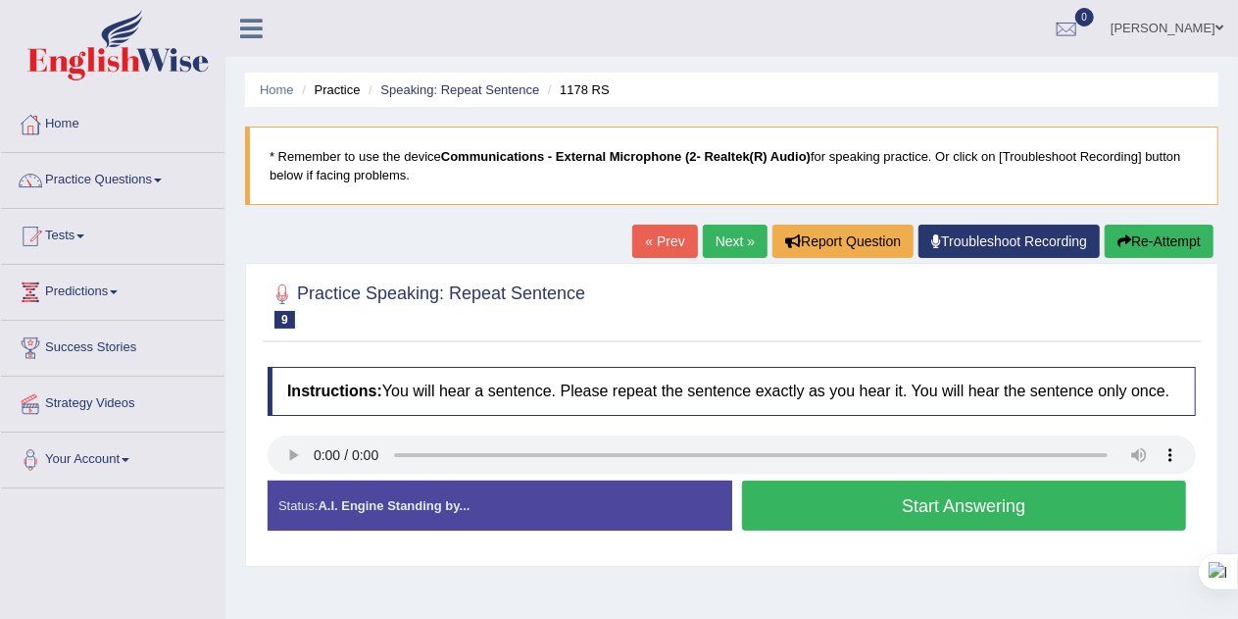
click at [275, 479] on div "Created with Highcharts 7.1.2 Too low Too high Time Pitch meter: 0 2.5 5 7.5 10" at bounding box center [495, 479] width 474 height 1
click at [299, 479] on div "Created with Highcharts 7.1.2 Too low Too high Time Pitch meter: 0 2.5 5 7.5 10" at bounding box center [495, 479] width 474 height 1
click at [1075, 502] on button "Start Answering" at bounding box center [964, 505] width 445 height 50
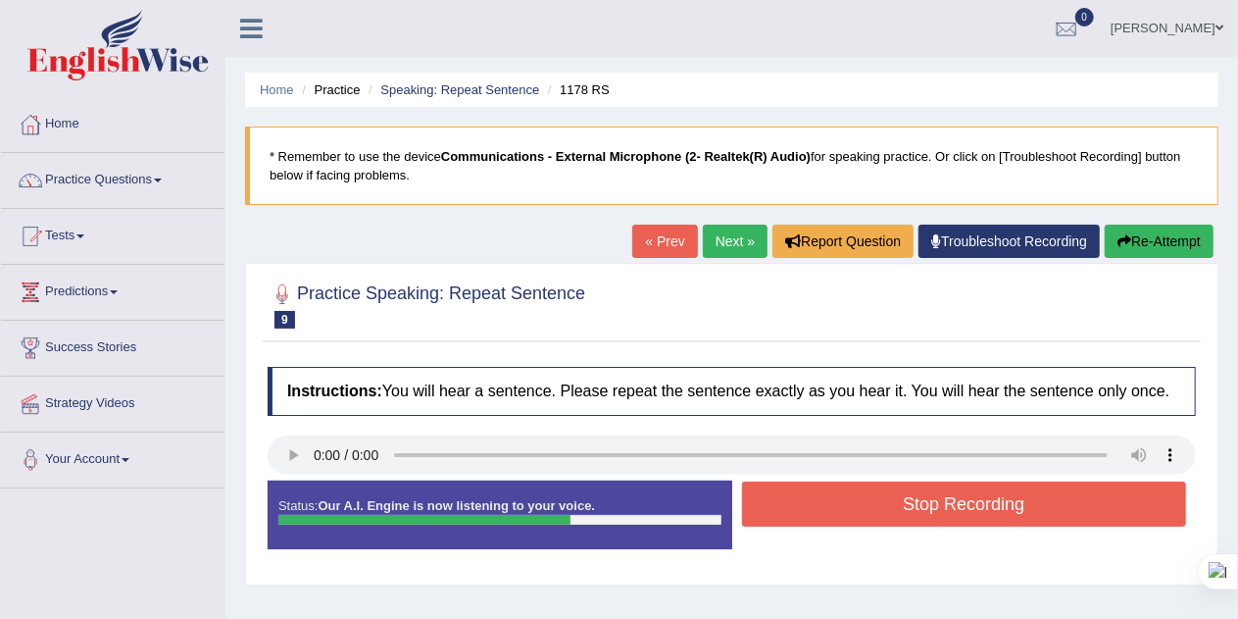
click at [1070, 498] on button "Stop Recording" at bounding box center [964, 503] width 445 height 45
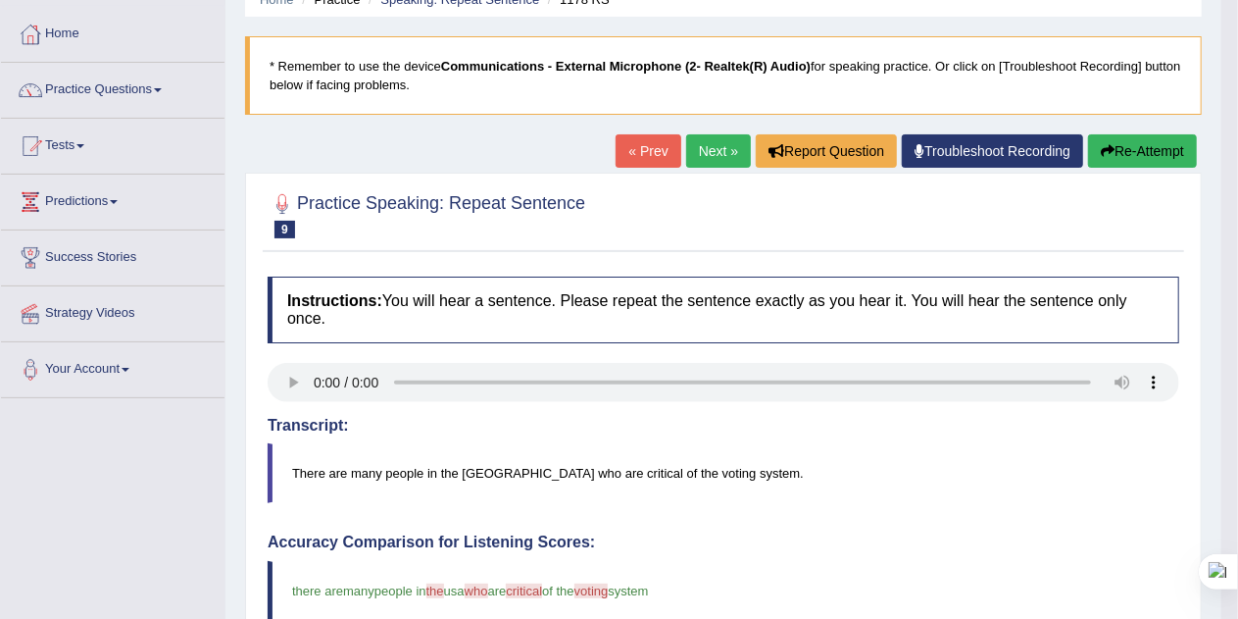
scroll to position [88, 0]
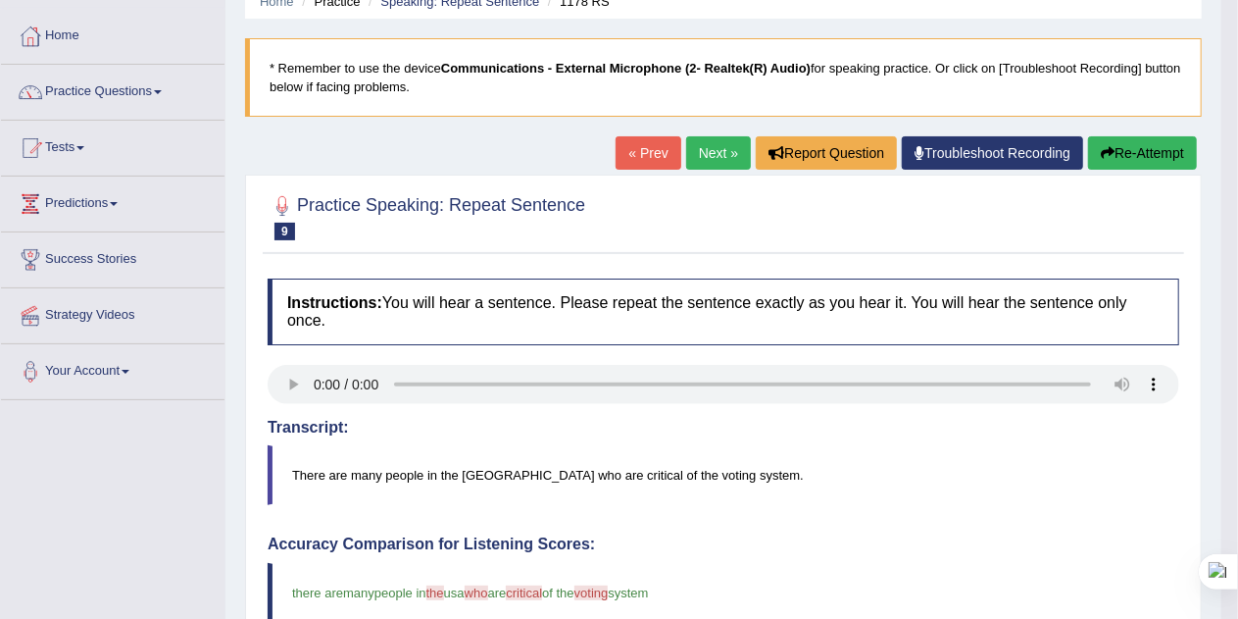
click at [1153, 150] on button "Re-Attempt" at bounding box center [1142, 152] width 109 height 33
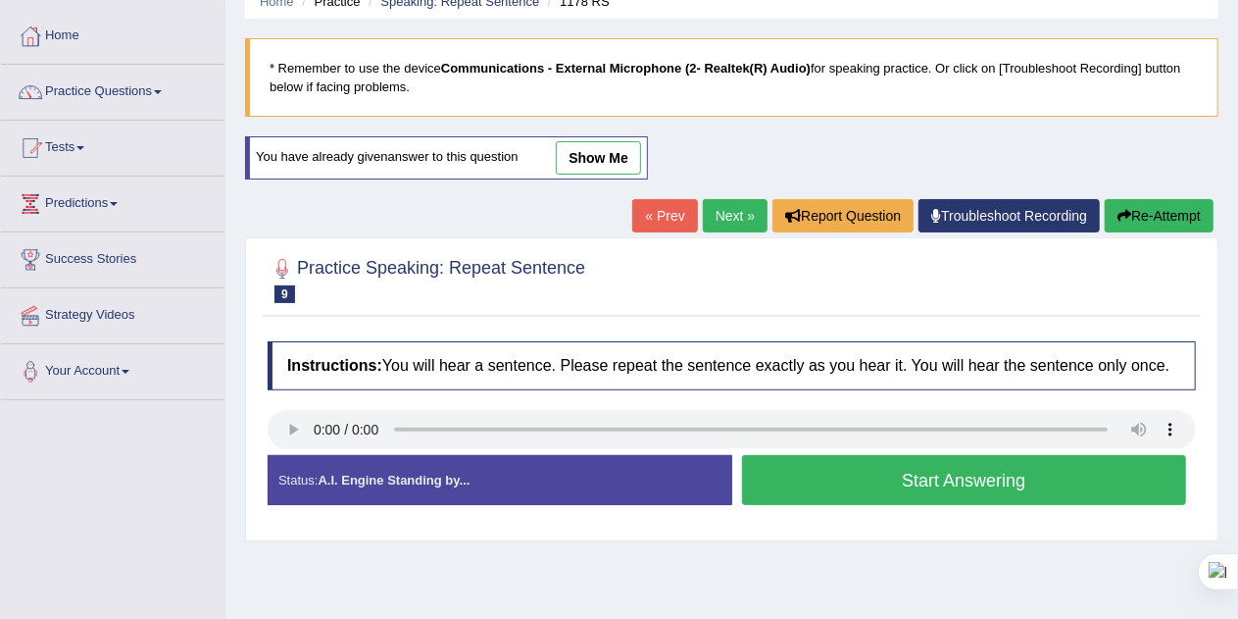
click at [1073, 480] on button "Start Answering" at bounding box center [964, 480] width 445 height 50
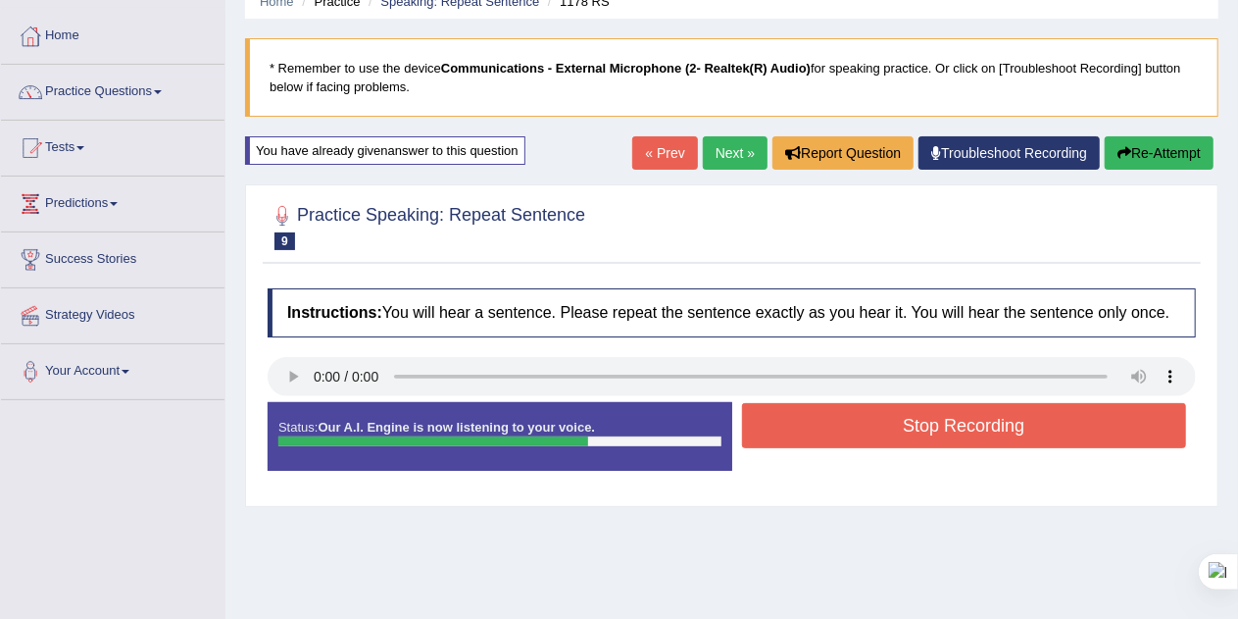
click at [1086, 422] on button "Stop Recording" at bounding box center [964, 425] width 445 height 45
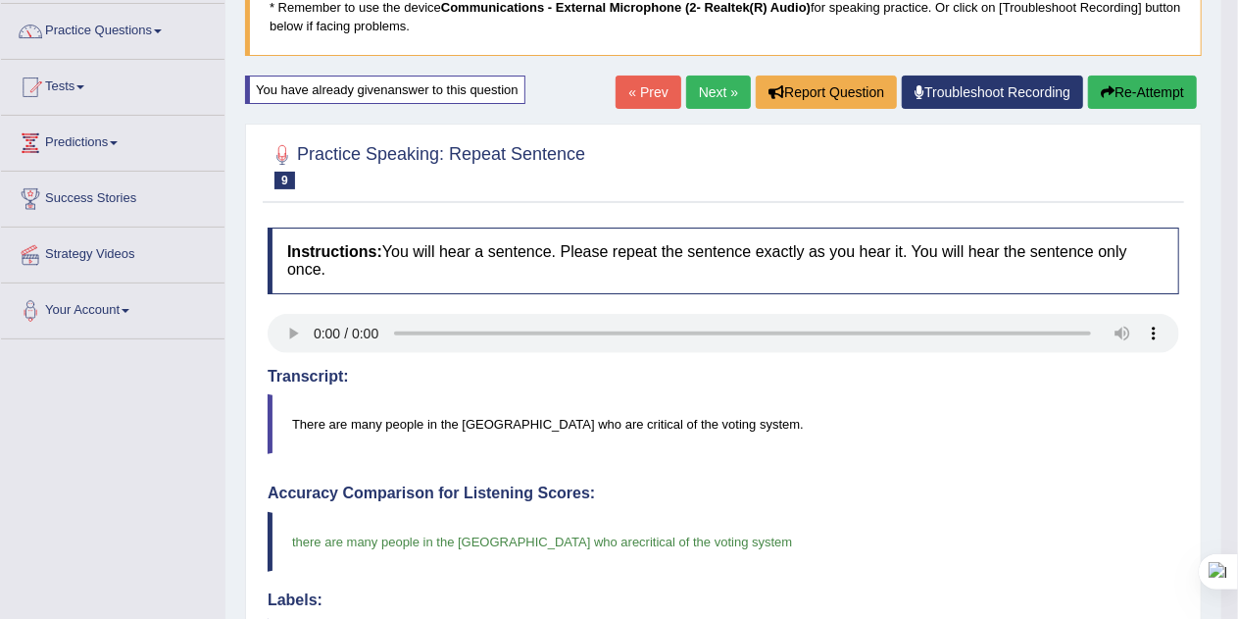
scroll to position [148, 0]
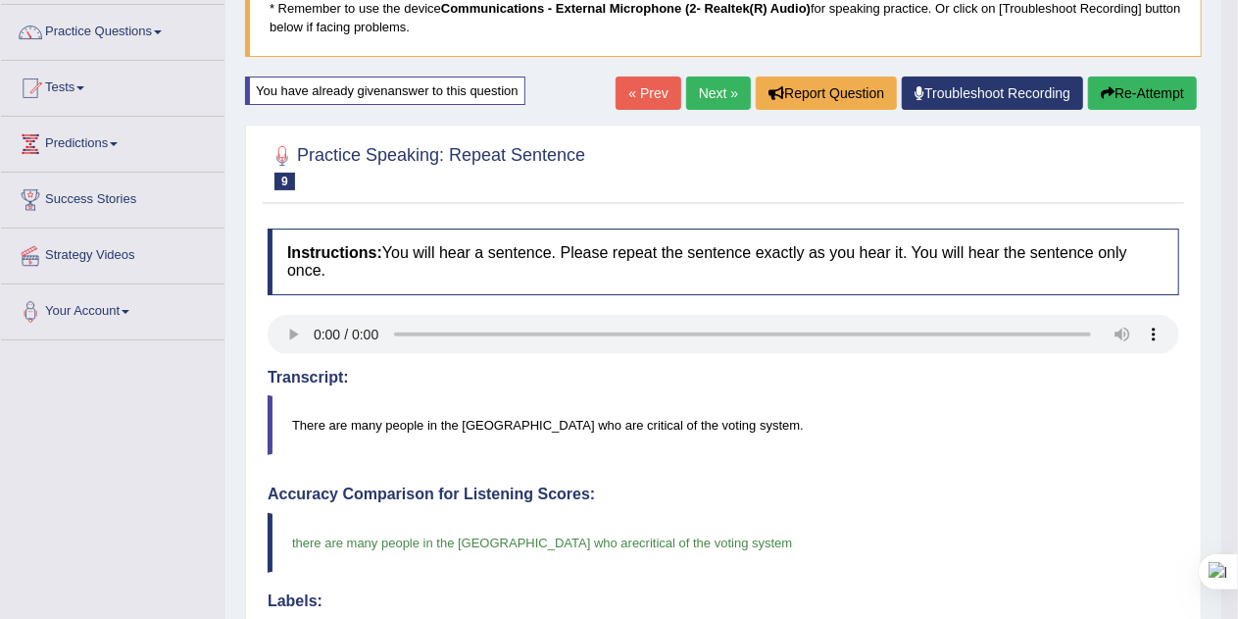
click at [720, 94] on link "Next »" at bounding box center [718, 92] width 65 height 33
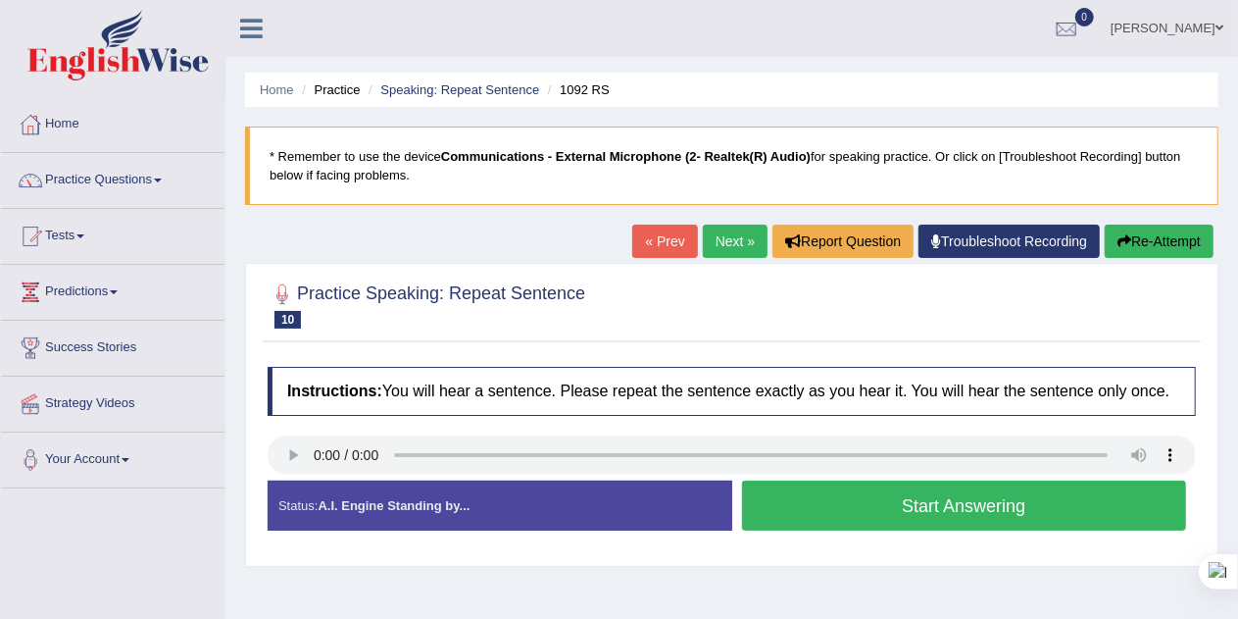
click at [300, 479] on div "Created with Highcharts 7.1.2 Too low Too high Time Pitch meter: 0 2.5 5 7.5 10" at bounding box center [495, 479] width 474 height 1
click at [1122, 496] on button "Start Answering" at bounding box center [964, 505] width 445 height 50
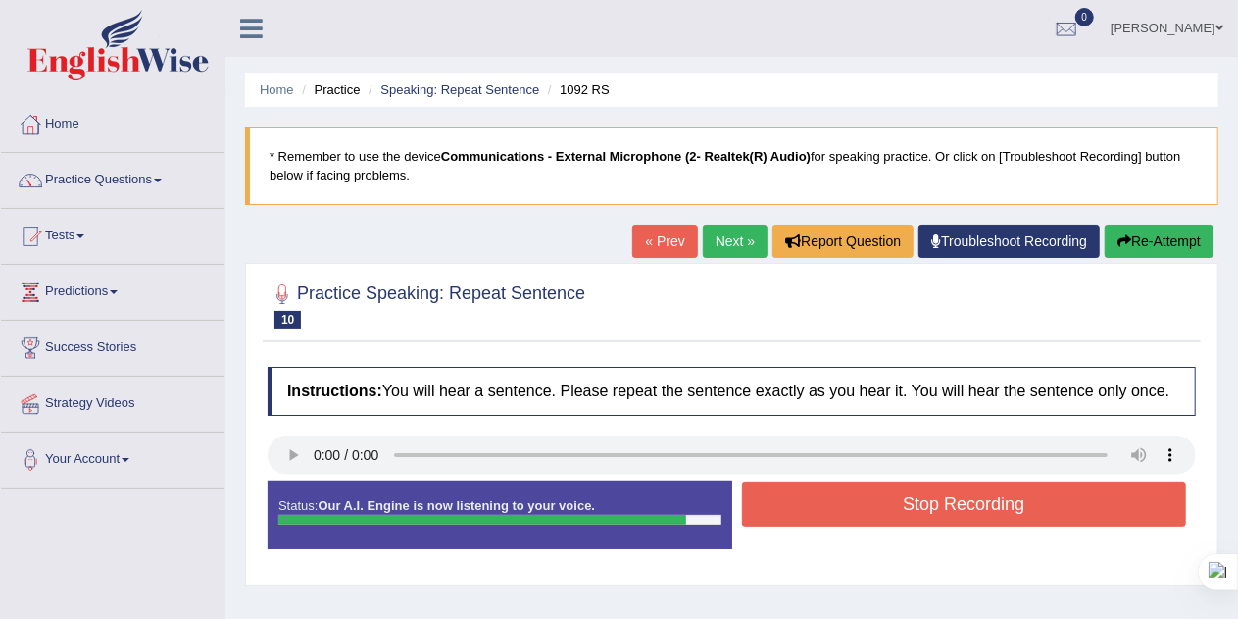
click at [1047, 498] on button "Stop Recording" at bounding box center [964, 503] width 445 height 45
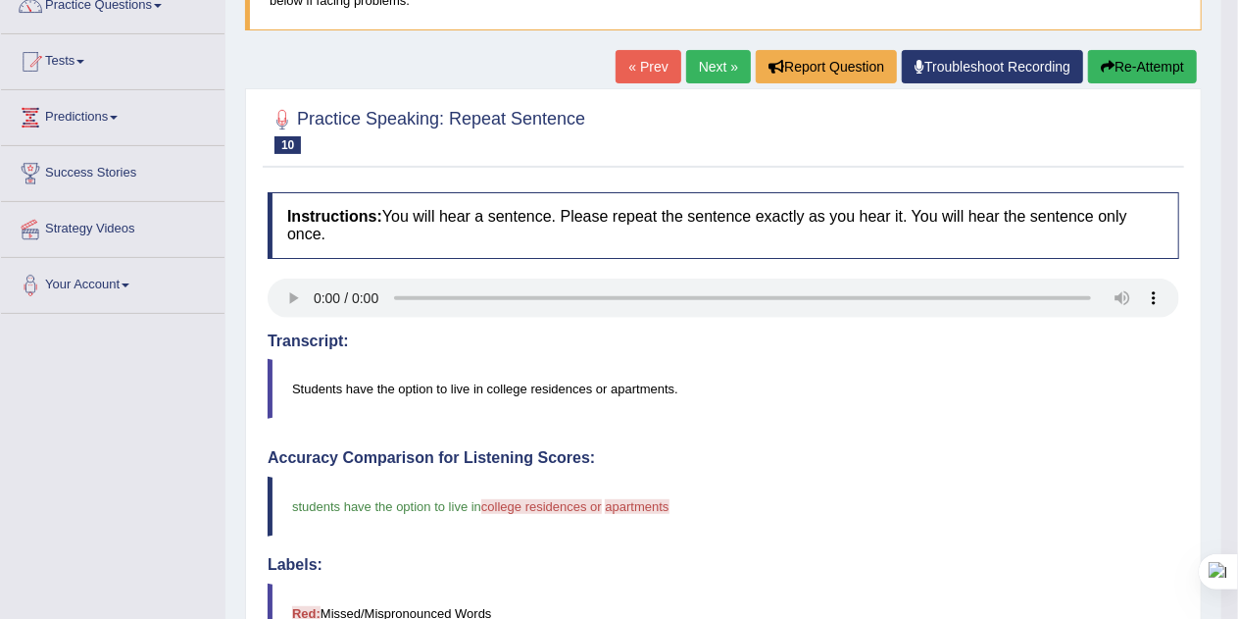
scroll to position [153, 0]
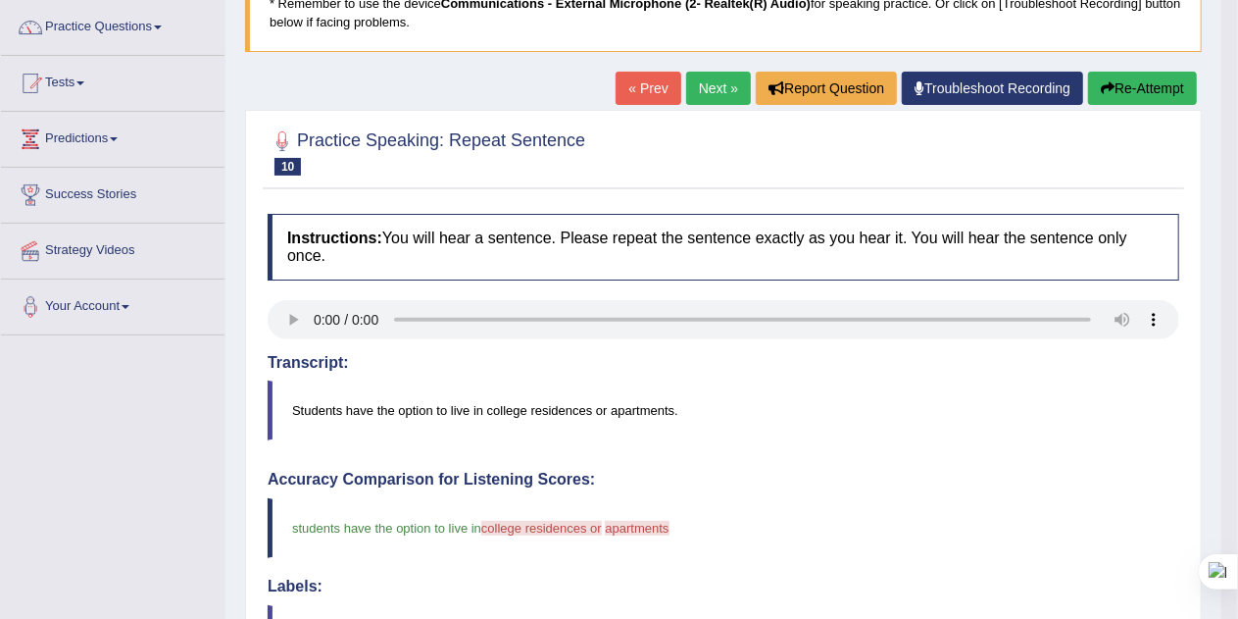
click at [1157, 90] on button "Re-Attempt" at bounding box center [1142, 88] width 109 height 33
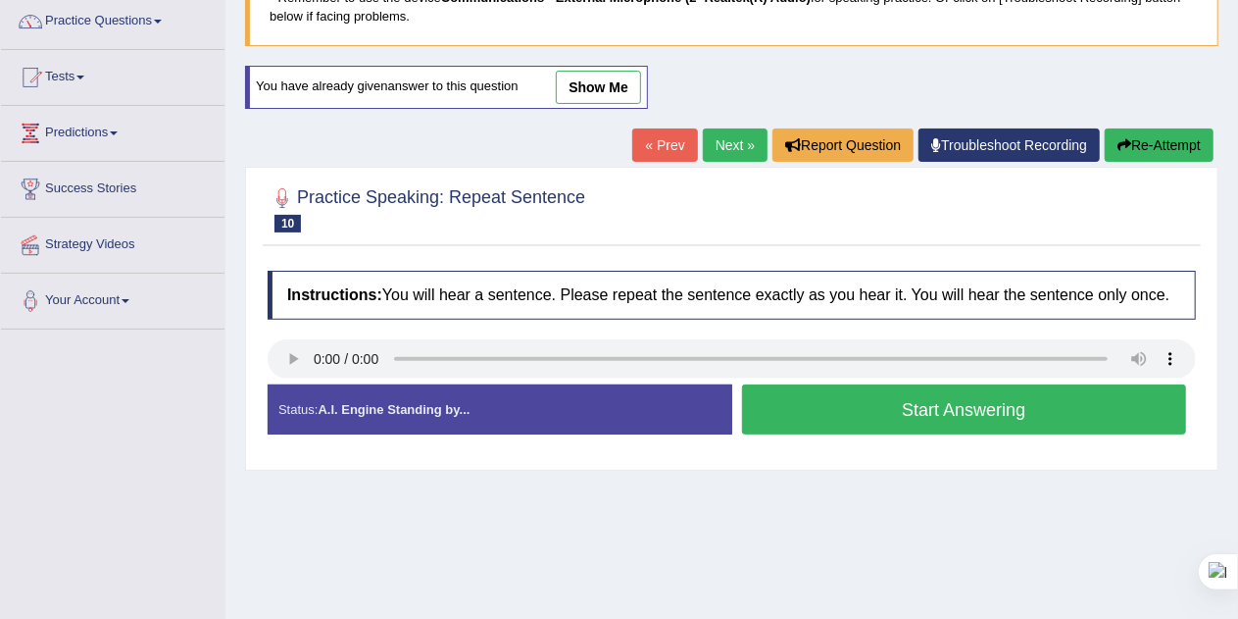
click at [1047, 408] on button "Start Answering" at bounding box center [964, 409] width 445 height 50
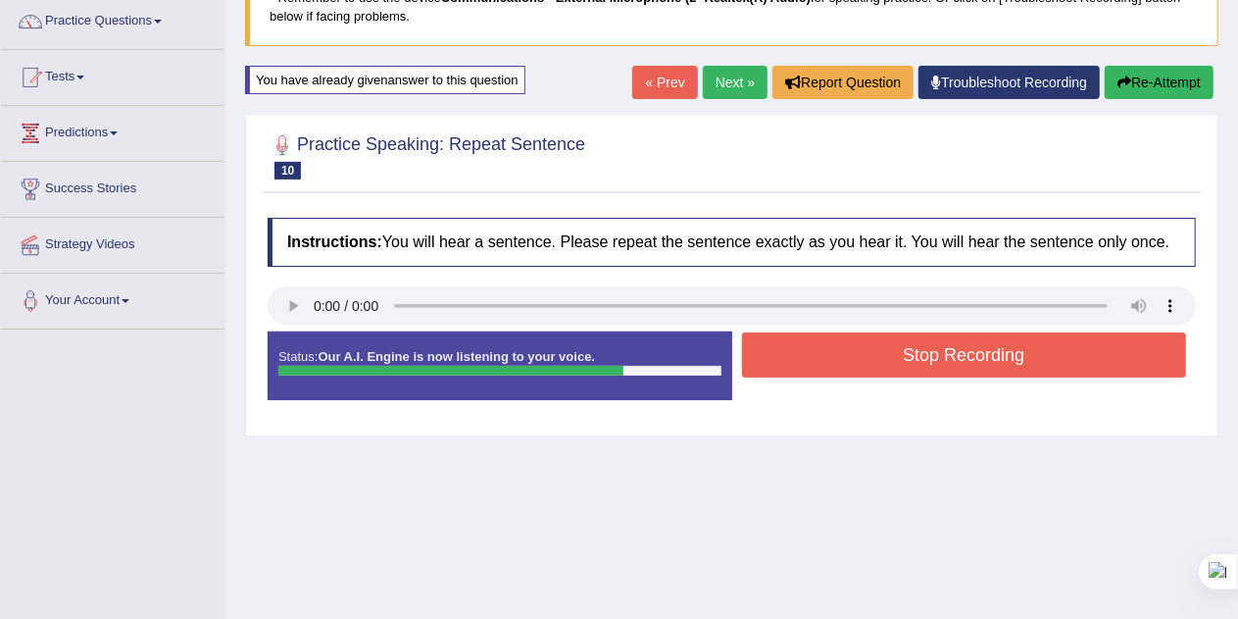
click at [1061, 353] on button "Stop Recording" at bounding box center [964, 354] width 445 height 45
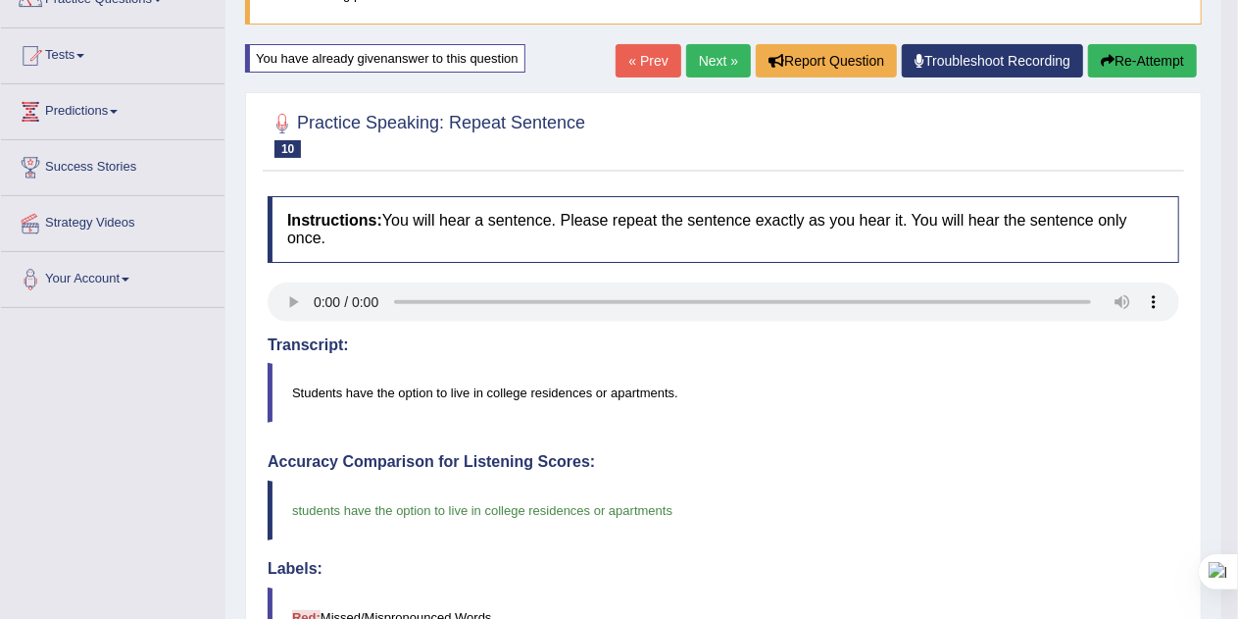
scroll to position [179, 0]
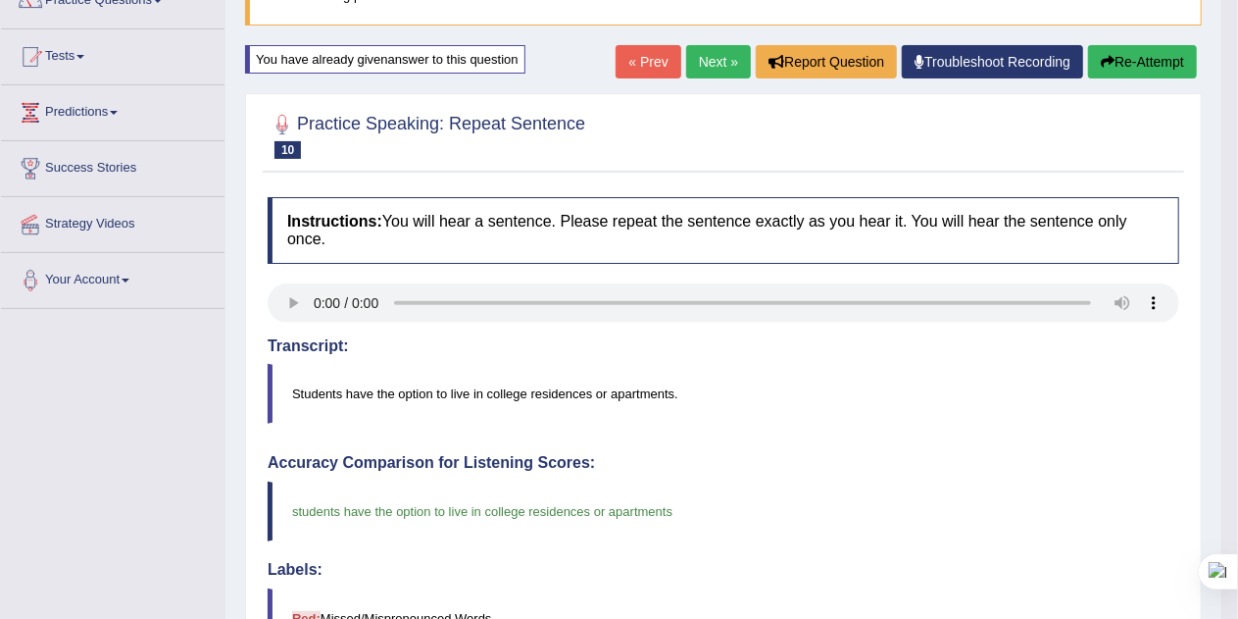
click at [1163, 67] on button "Re-Attempt" at bounding box center [1142, 61] width 109 height 33
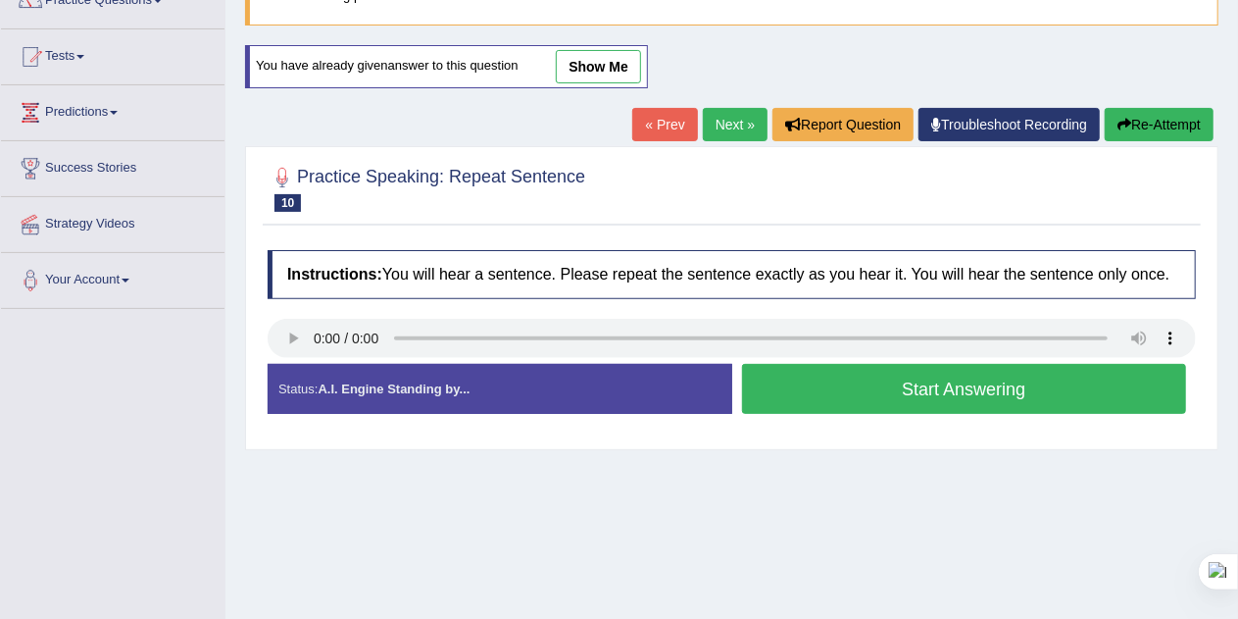
click at [984, 386] on button "Start Answering" at bounding box center [964, 389] width 445 height 50
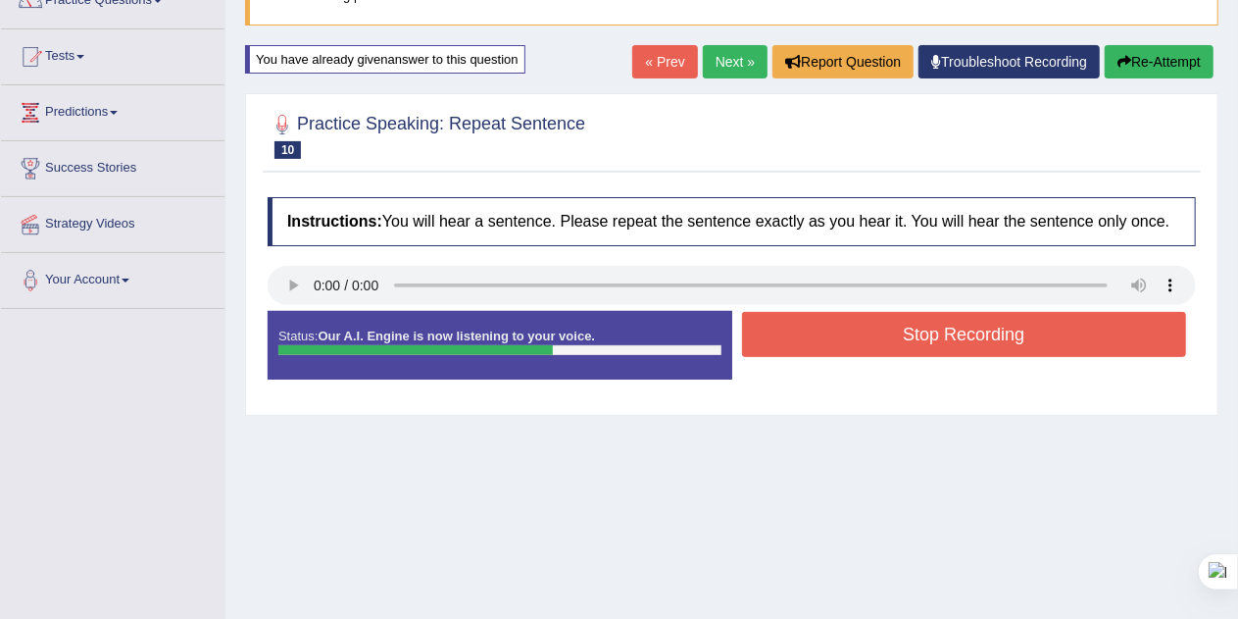
click at [957, 331] on button "Stop Recording" at bounding box center [964, 334] width 445 height 45
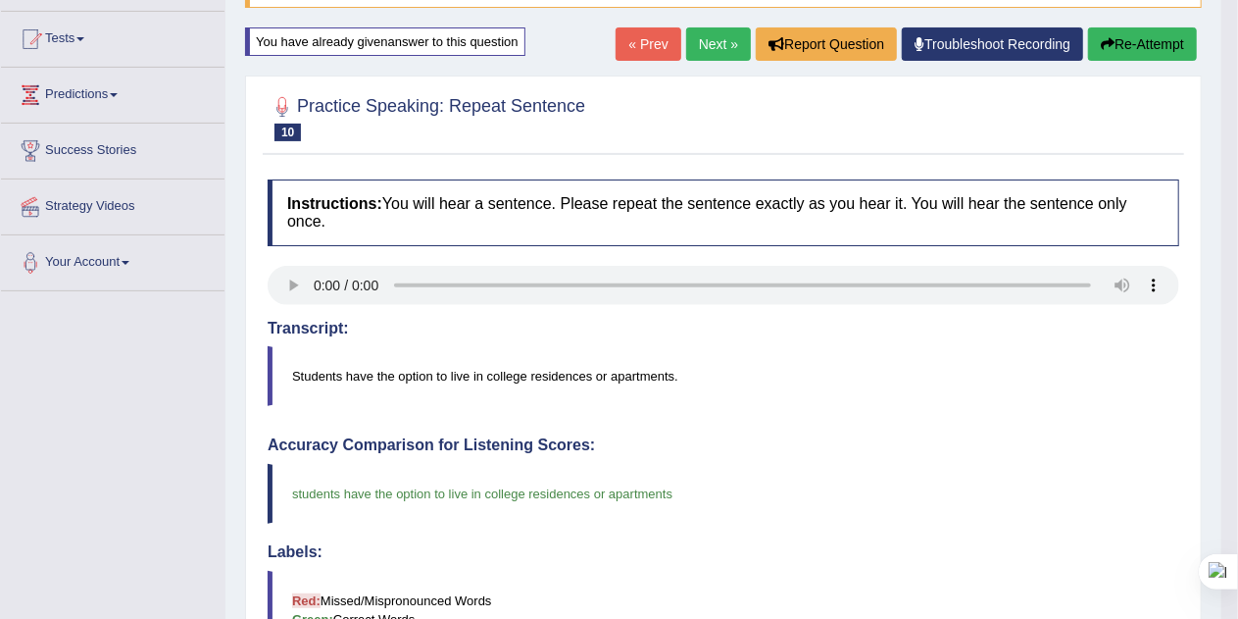
scroll to position [198, 0]
click at [1165, 46] on button "Re-Attempt" at bounding box center [1142, 42] width 109 height 33
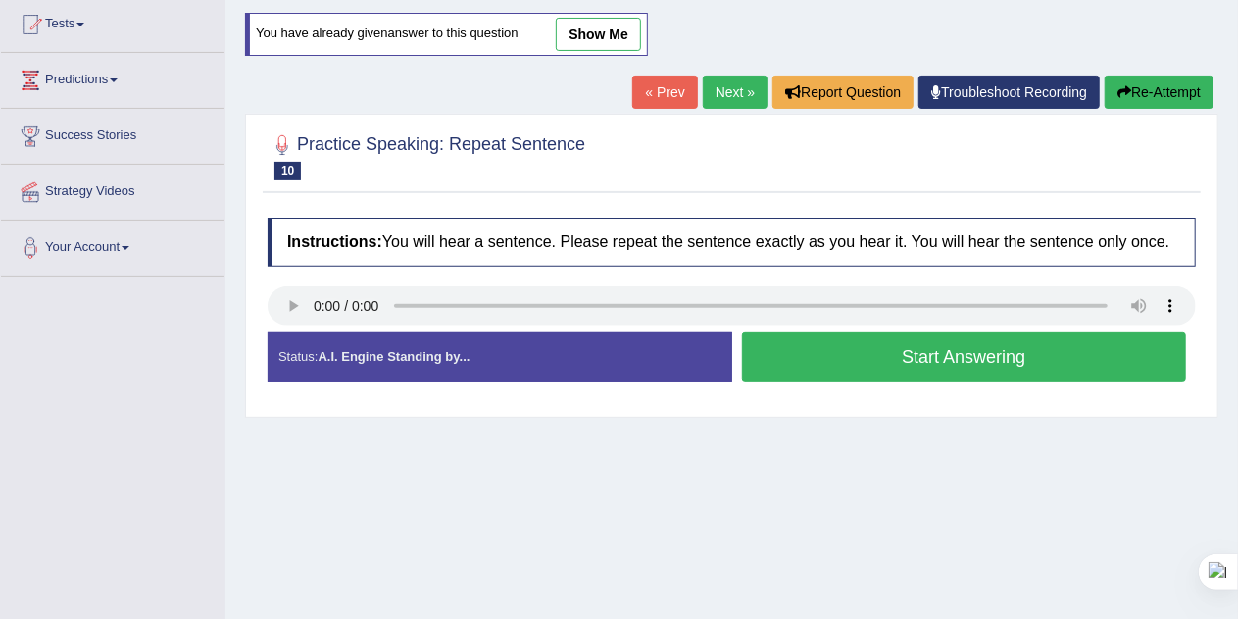
click at [1043, 361] on button "Start Answering" at bounding box center [964, 356] width 445 height 50
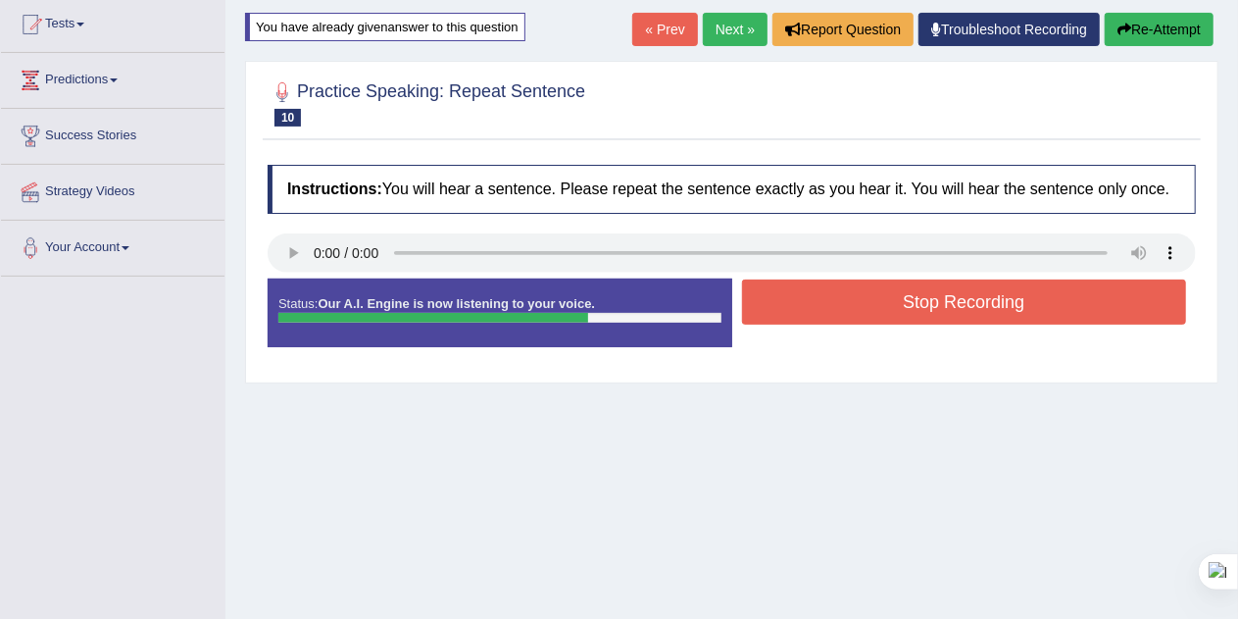
click at [1090, 302] on button "Stop Recording" at bounding box center [964, 301] width 445 height 45
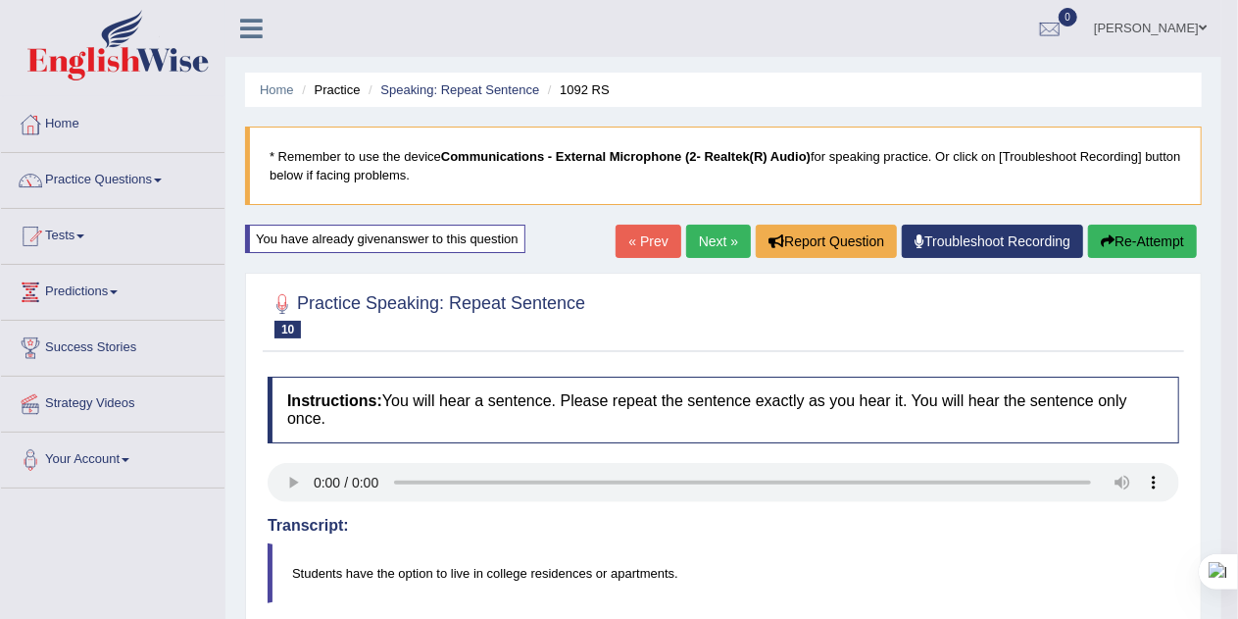
click at [718, 241] on link "Next »" at bounding box center [718, 240] width 65 height 33
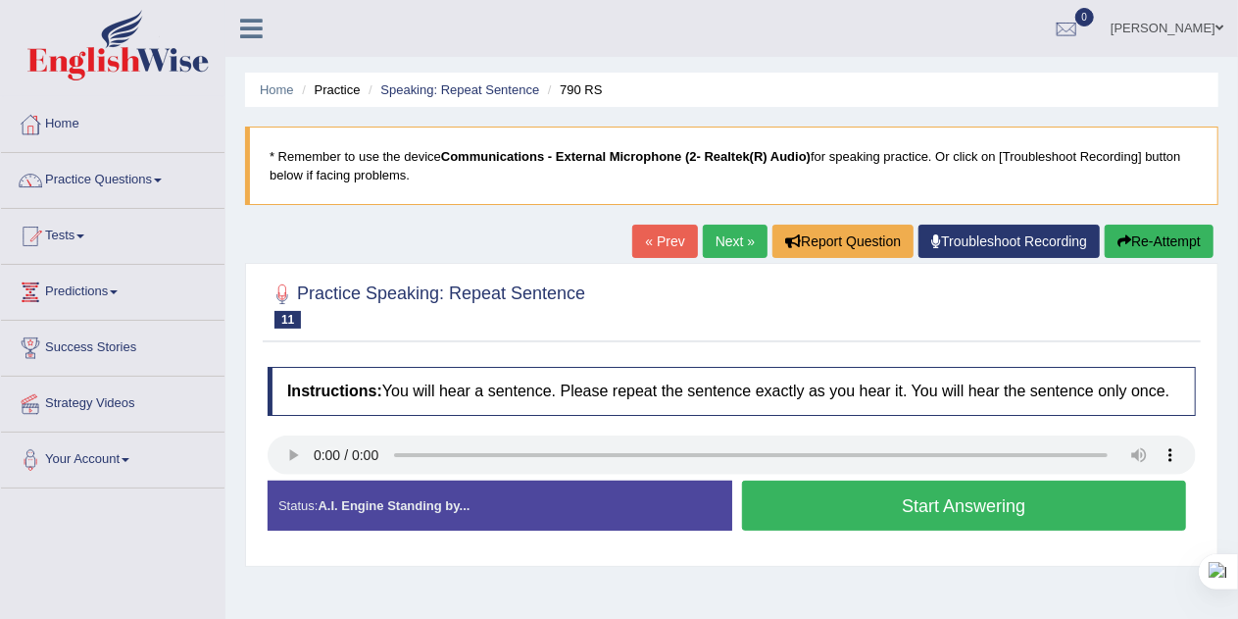
click at [1078, 510] on button "Start Answering" at bounding box center [964, 505] width 445 height 50
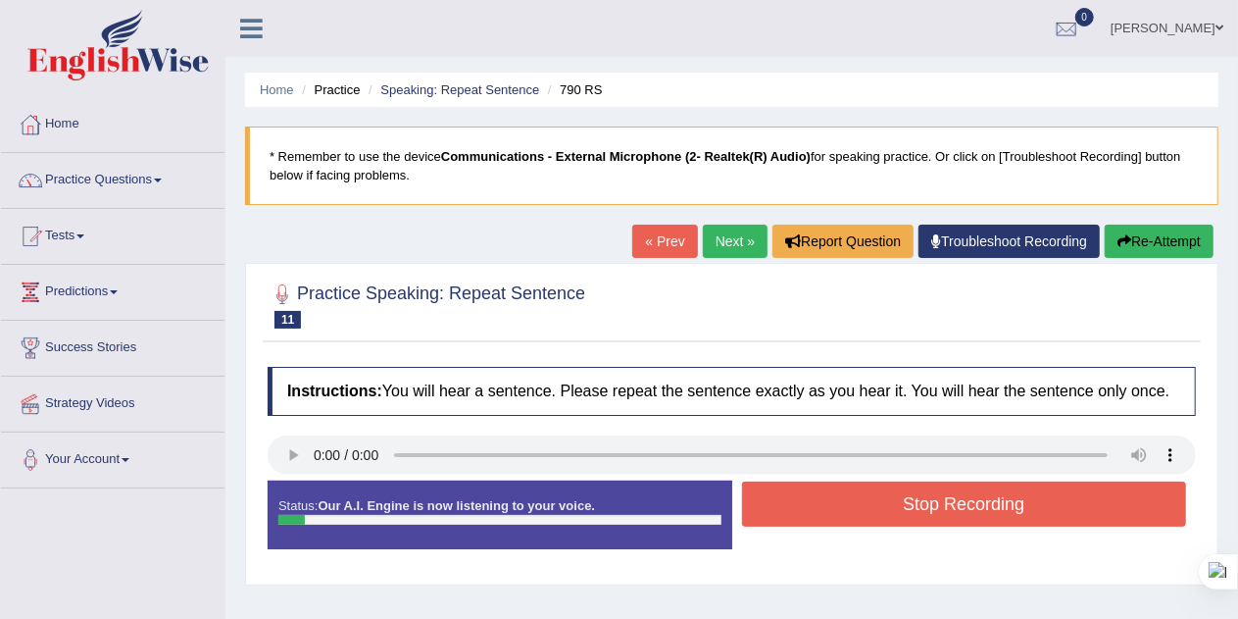
click at [1061, 502] on button "Stop Recording" at bounding box center [964, 503] width 445 height 45
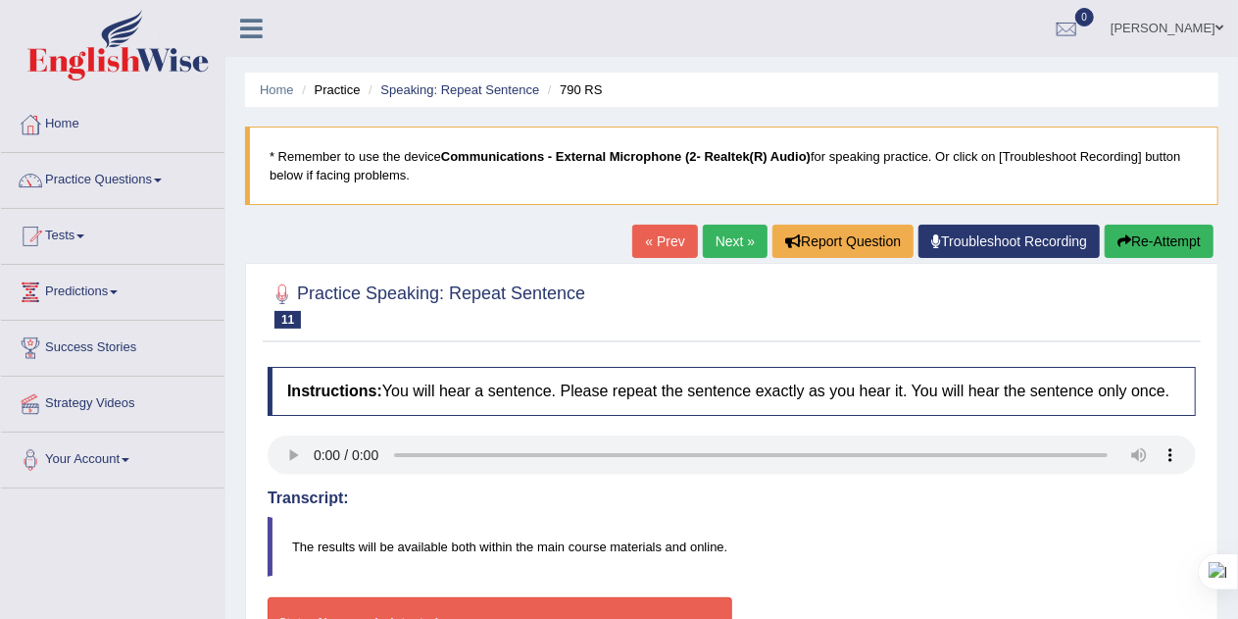
click at [1152, 232] on button "Re-Attempt" at bounding box center [1159, 240] width 109 height 33
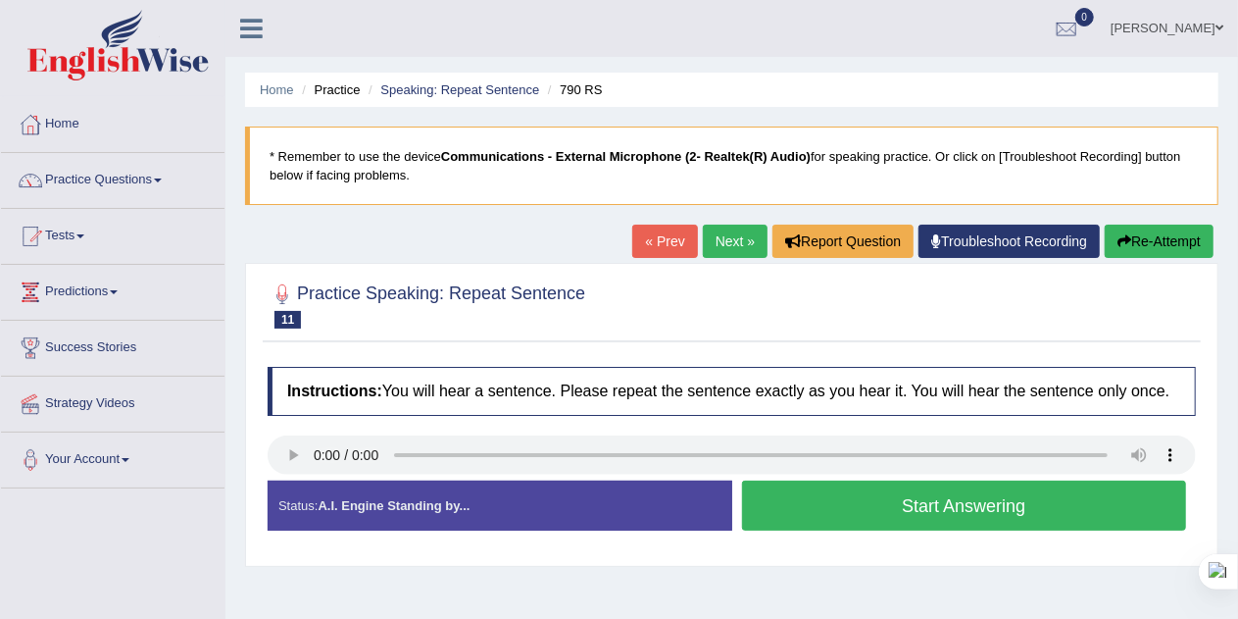
click at [1049, 505] on button "Start Answering" at bounding box center [964, 505] width 445 height 50
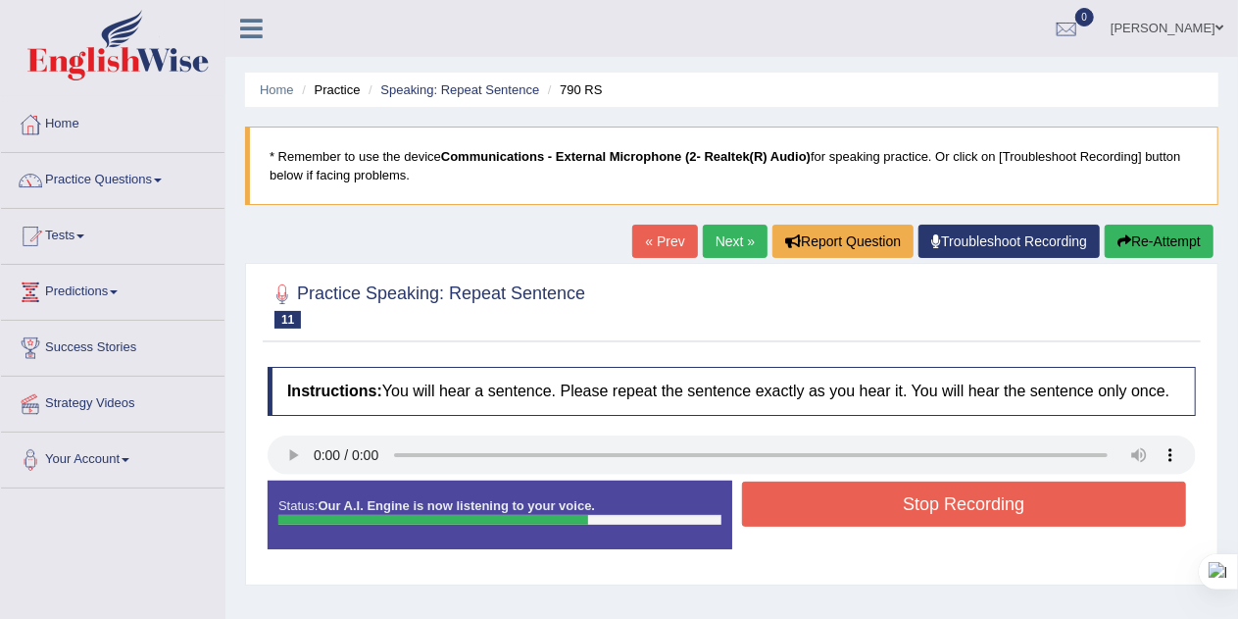
click at [1068, 502] on button "Stop Recording" at bounding box center [964, 503] width 445 height 45
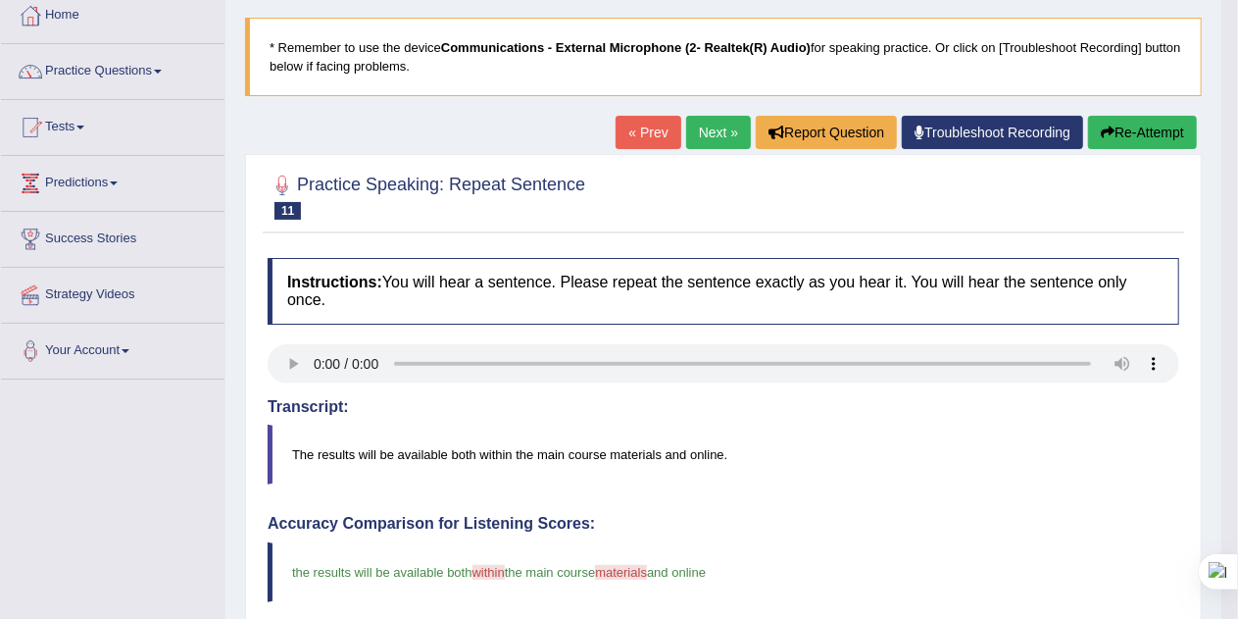
scroll to position [108, 0]
click at [1167, 132] on button "Re-Attempt" at bounding box center [1142, 133] width 109 height 33
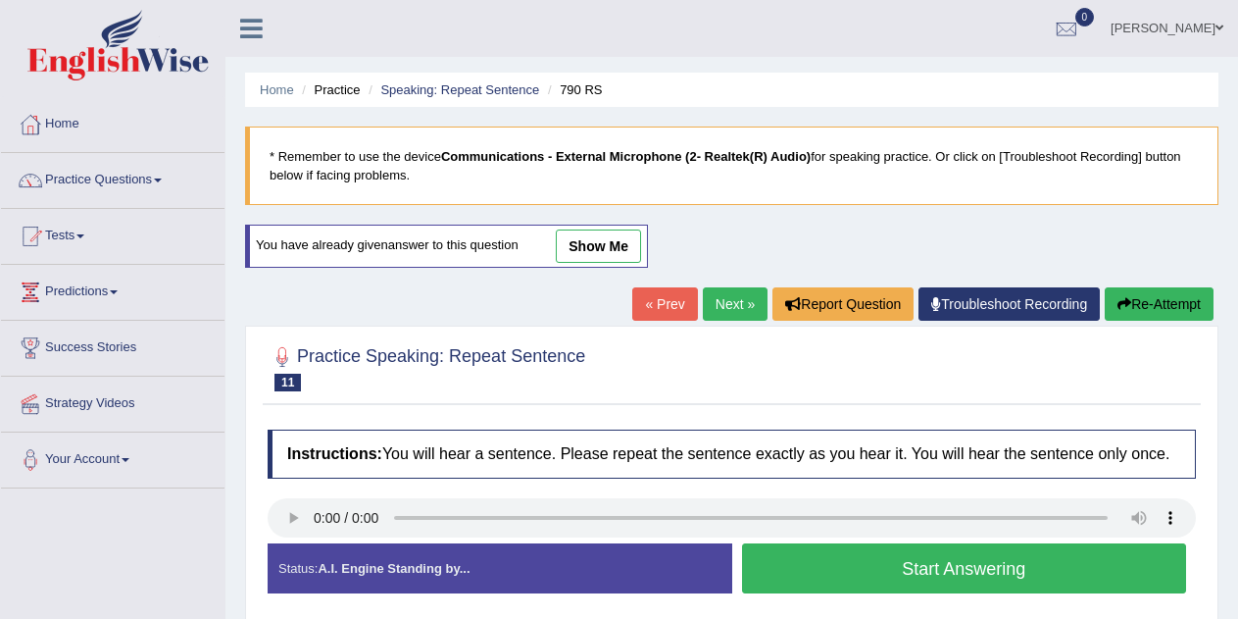
click at [1071, 543] on button "Start Answering" at bounding box center [964, 568] width 445 height 50
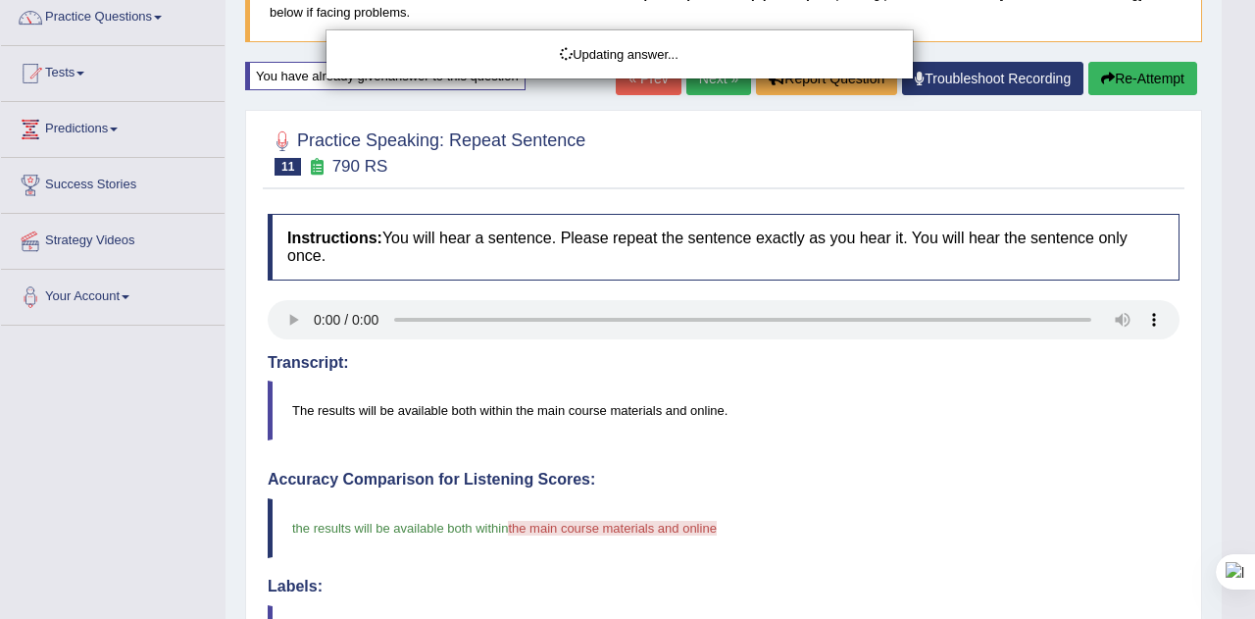
click at [1168, 83] on div "Updating answer..." at bounding box center [627, 309] width 1255 height 619
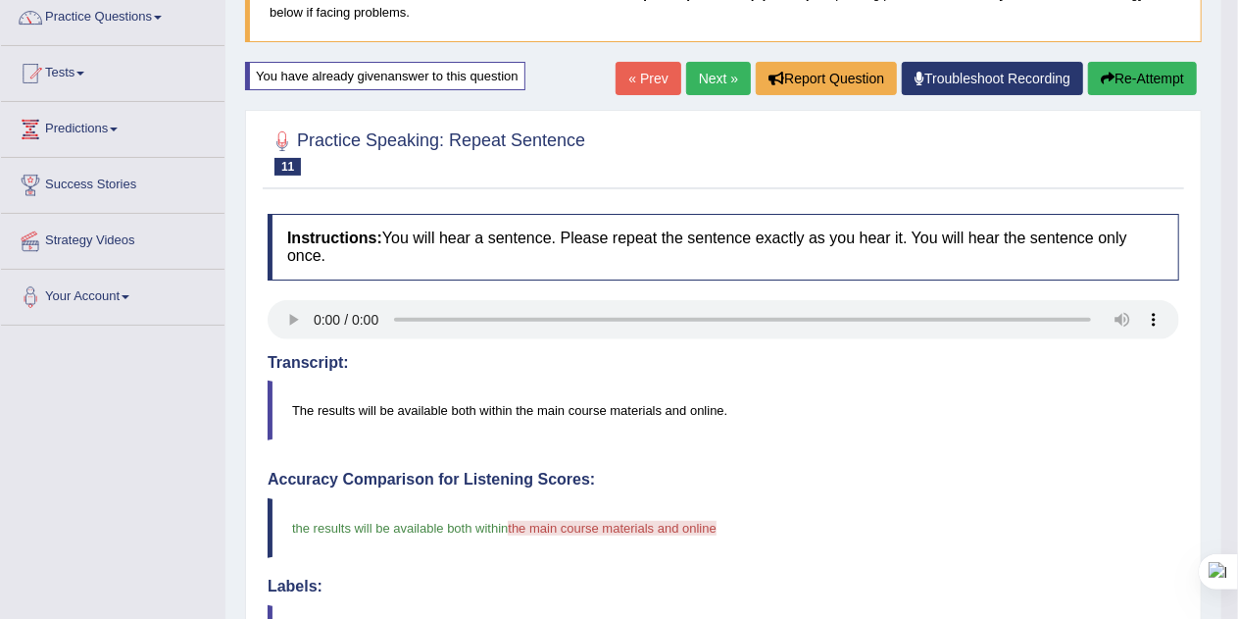
click at [1136, 82] on button "Re-Attempt" at bounding box center [1142, 78] width 109 height 33
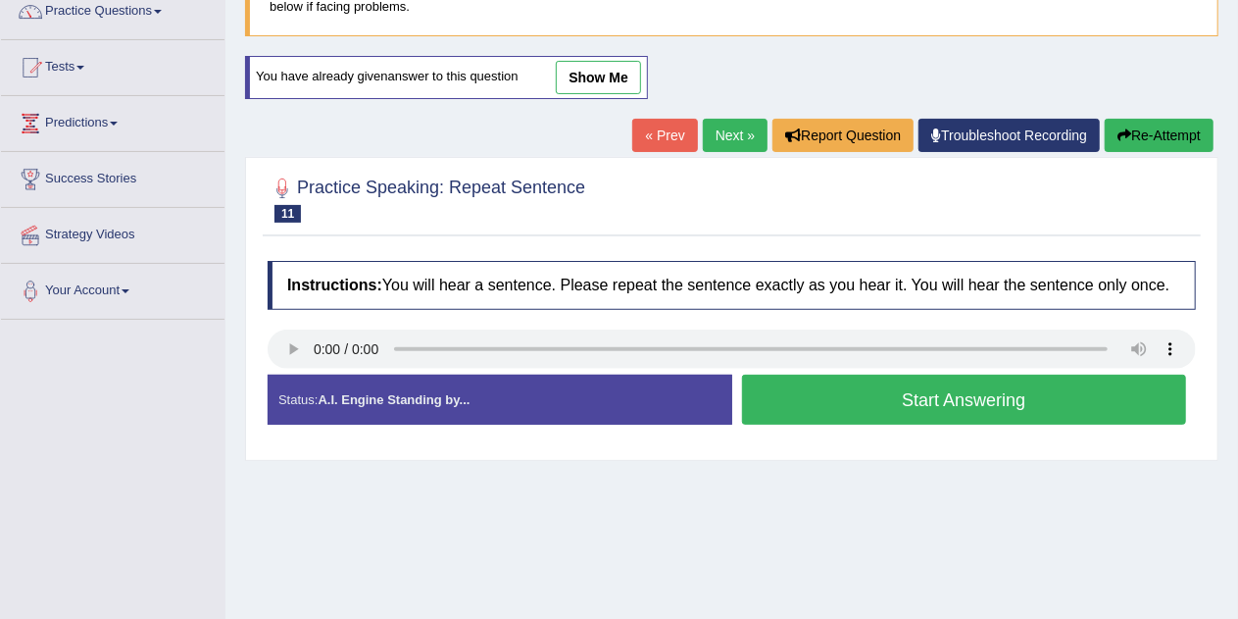
click at [1005, 404] on button "Start Answering" at bounding box center [964, 399] width 445 height 50
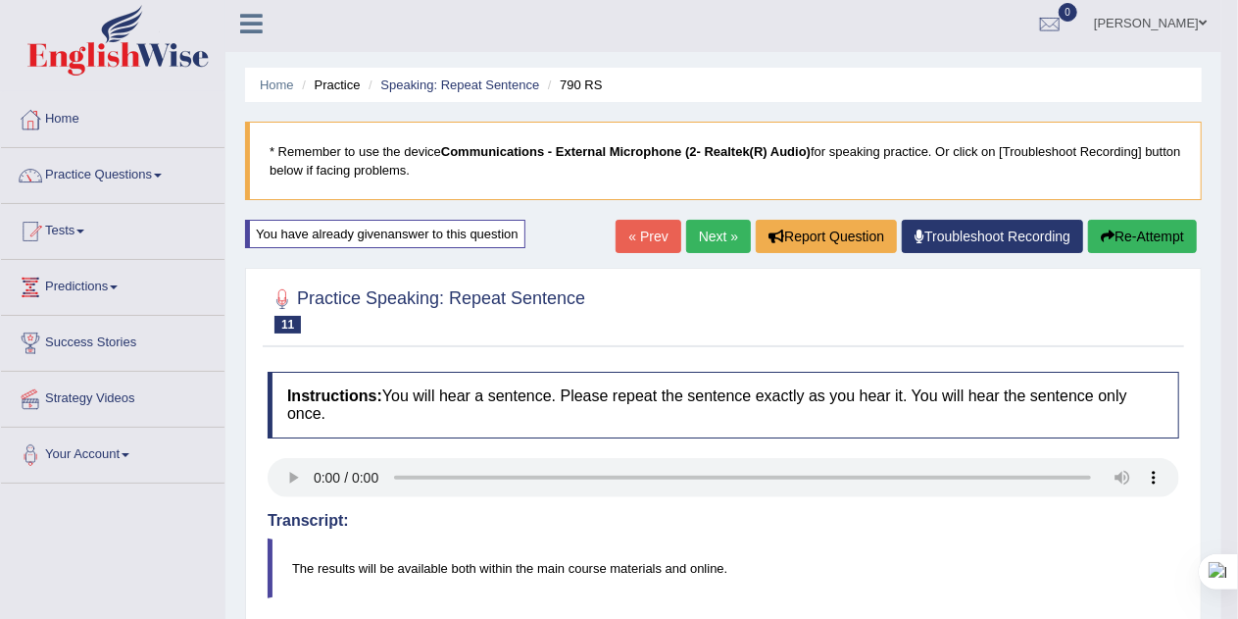
scroll to position [4, 0]
click at [1136, 239] on button "Re-Attempt" at bounding box center [1142, 237] width 109 height 33
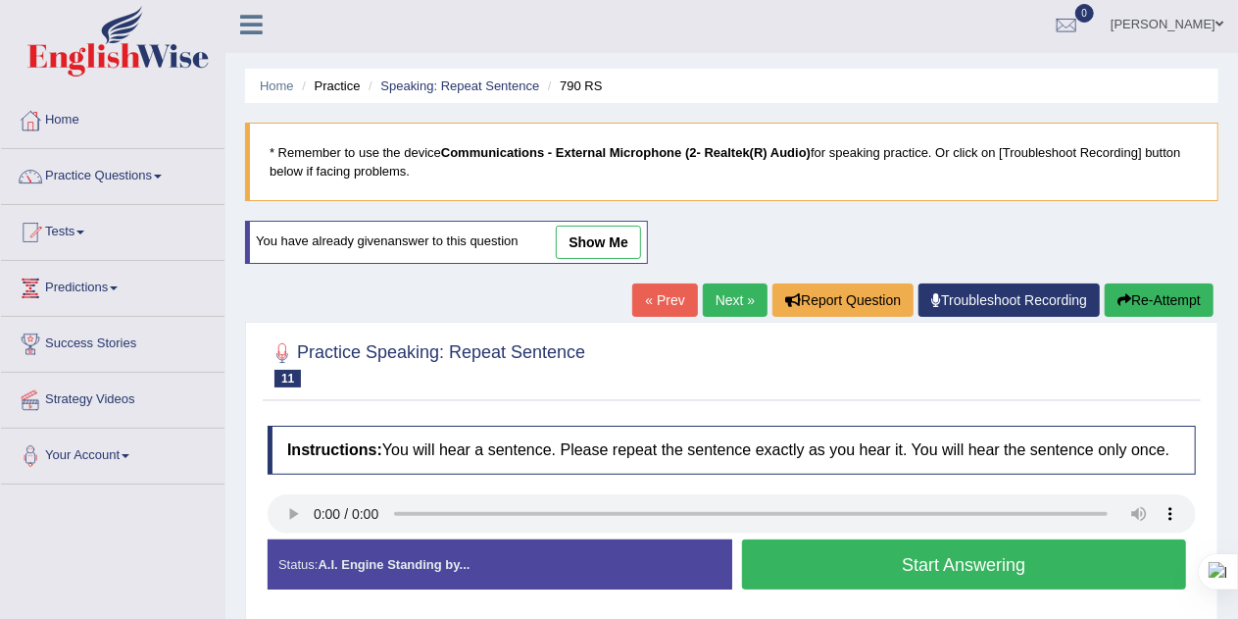
click at [1055, 565] on button "Start Answering" at bounding box center [964, 564] width 445 height 50
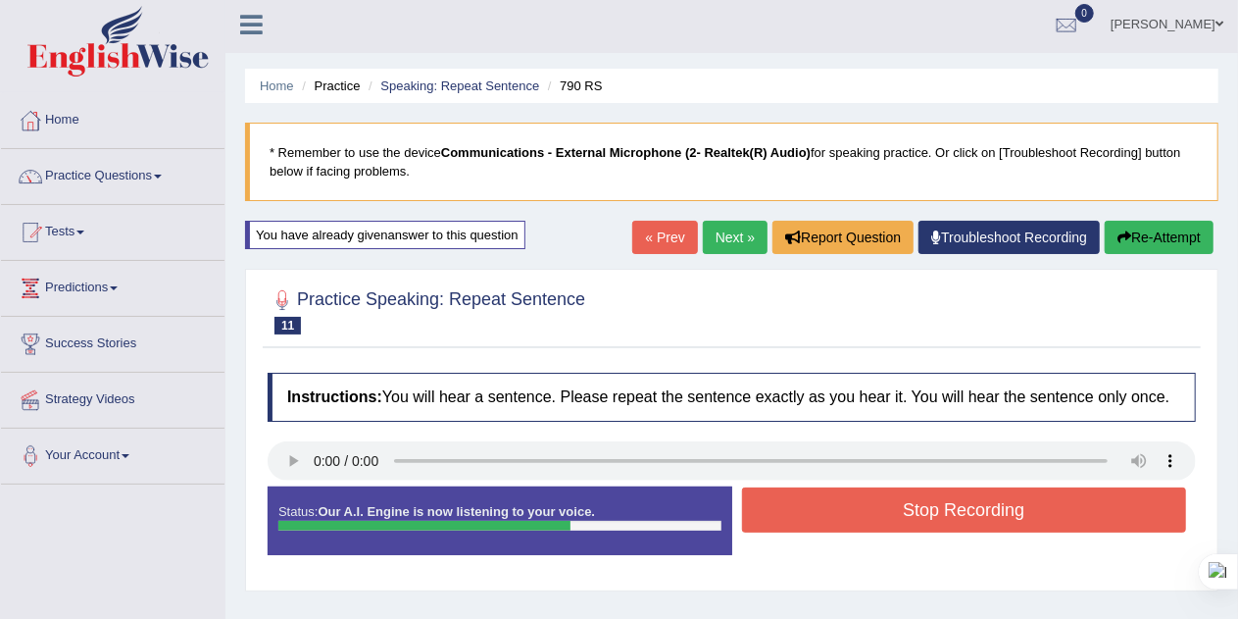
click at [1078, 515] on button "Stop Recording" at bounding box center [964, 509] width 445 height 45
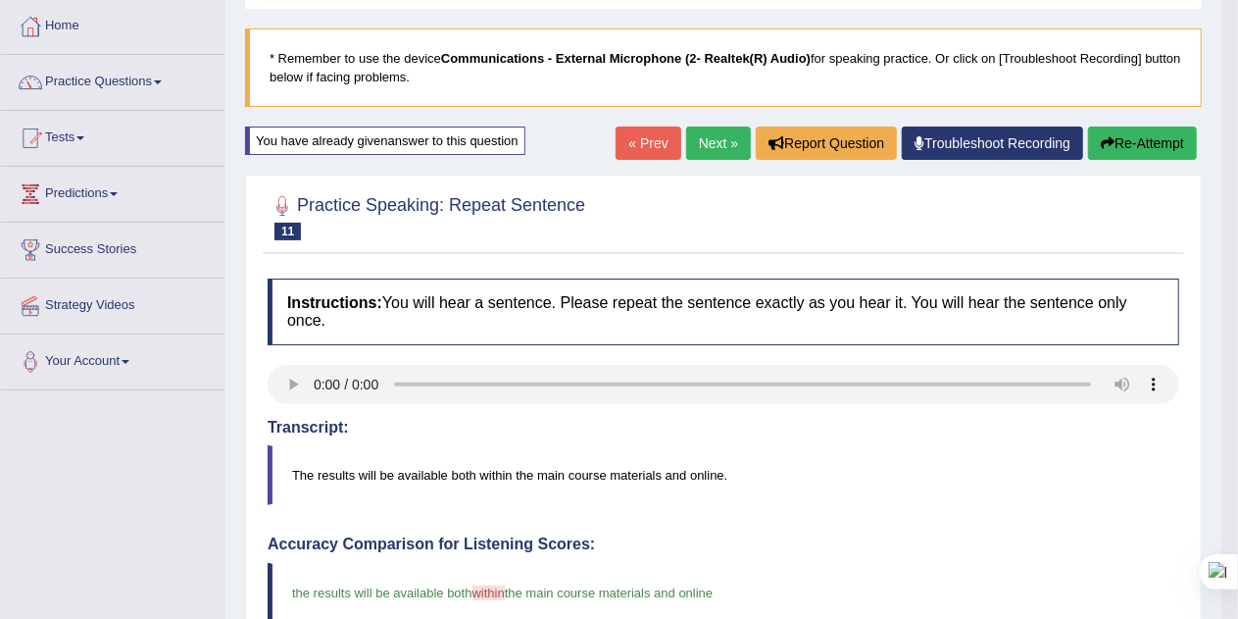
scroll to position [96, 0]
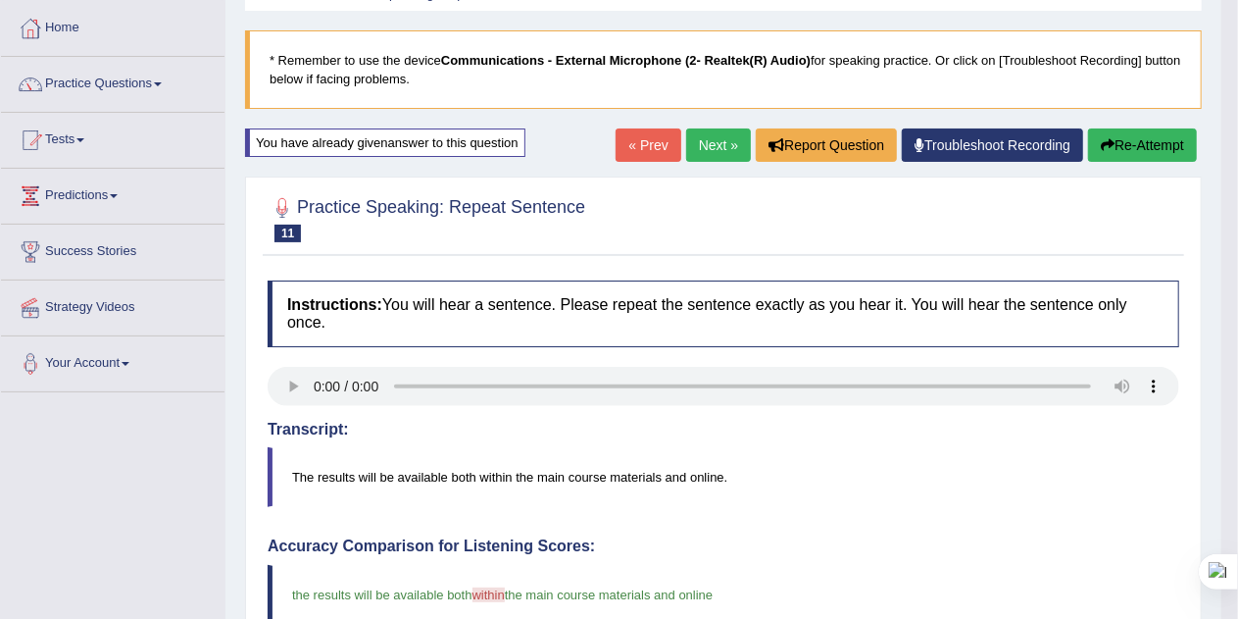
click at [1167, 143] on button "Re-Attempt" at bounding box center [1142, 144] width 109 height 33
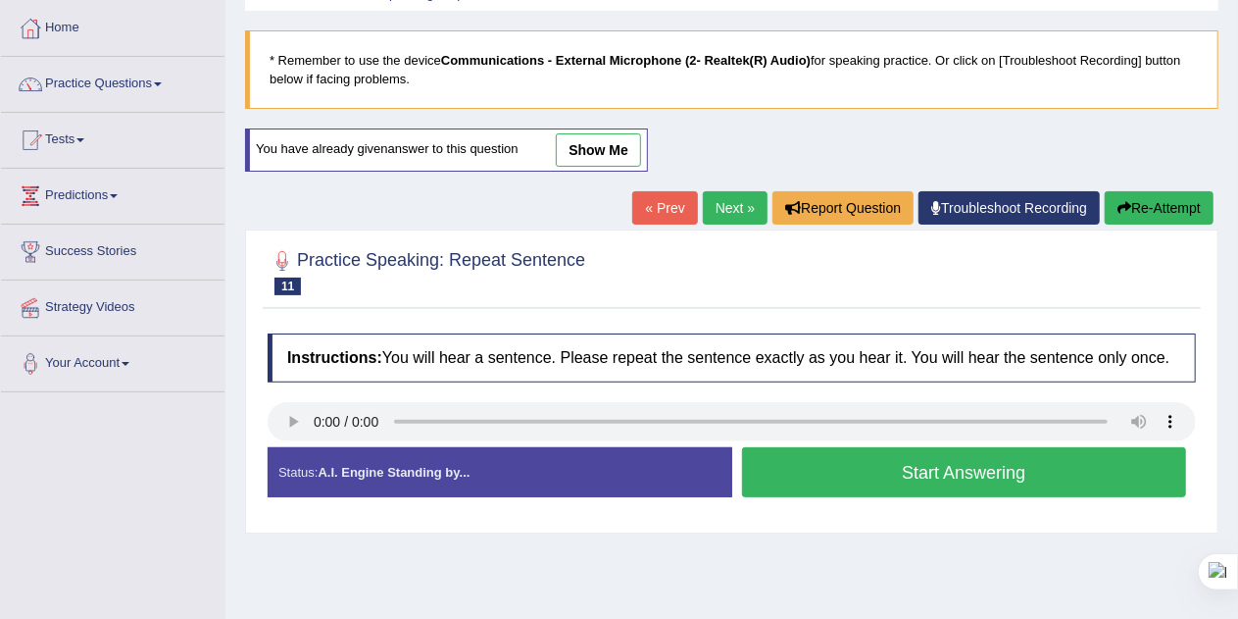
click at [1002, 469] on button "Start Answering" at bounding box center [964, 472] width 445 height 50
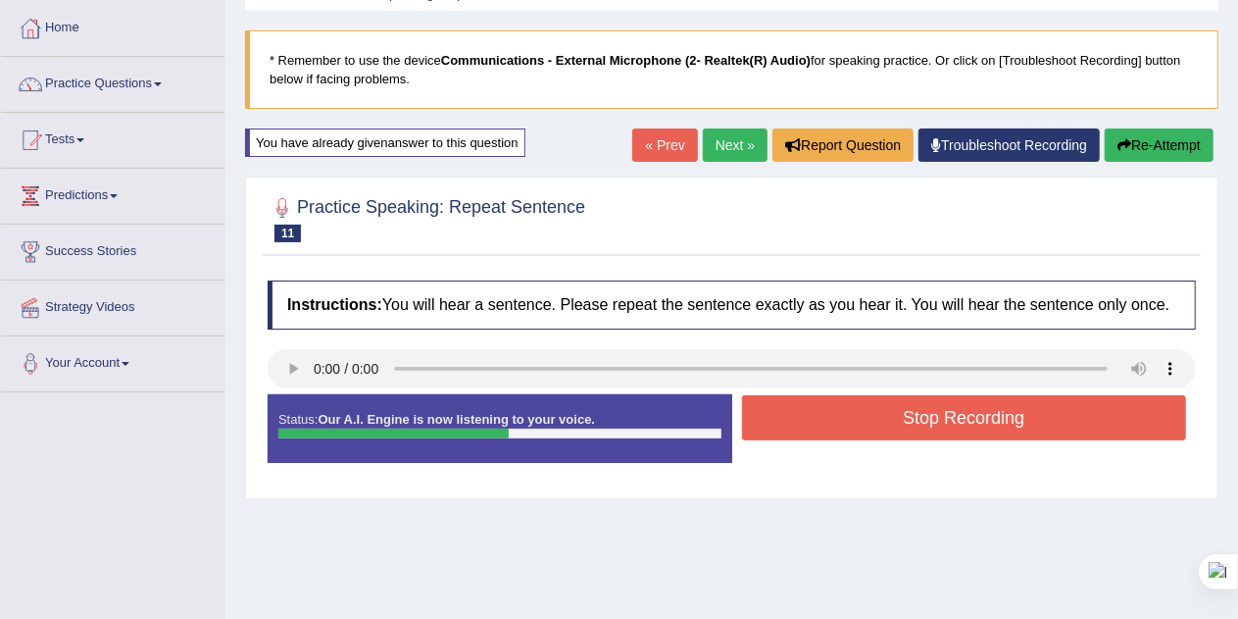
click at [1083, 423] on button "Stop Recording" at bounding box center [964, 417] width 445 height 45
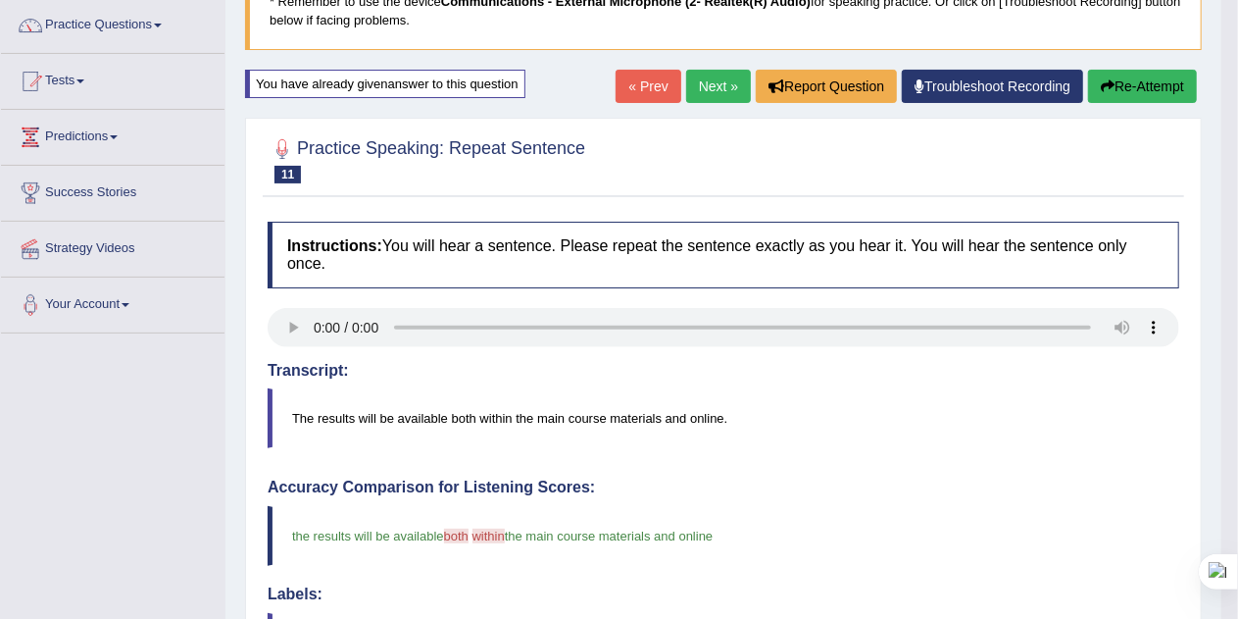
scroll to position [152, 0]
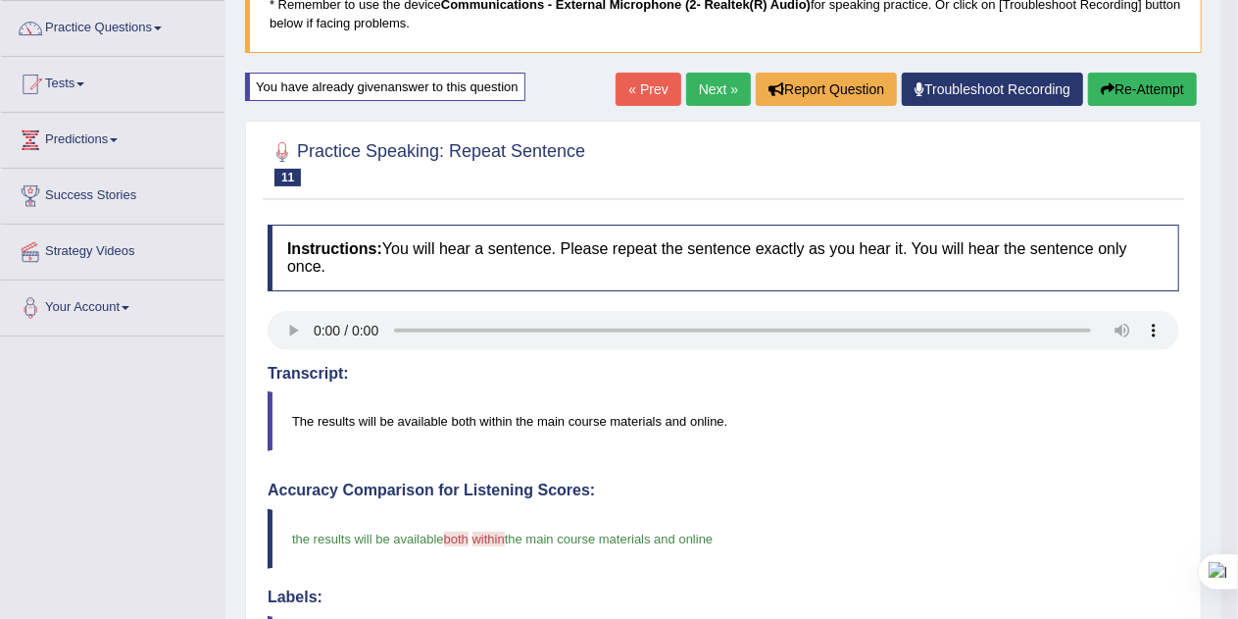
click at [1163, 93] on button "Re-Attempt" at bounding box center [1142, 89] width 109 height 33
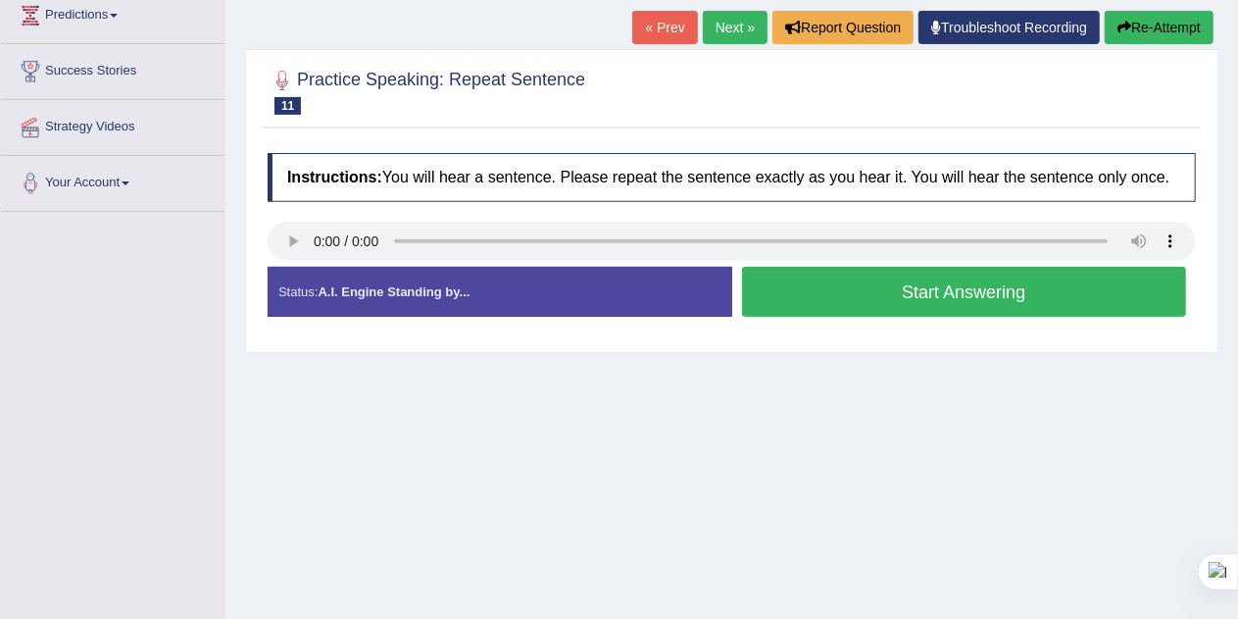
click at [294, 266] on div "Created with Highcharts 7.1.2 Too low Too high Time Pitch meter: 0 2.5 5 7.5 10" at bounding box center [495, 266] width 474 height 1
click at [299, 266] on div "Created with Highcharts 7.1.2 Too low Too high Time Pitch meter: 0 2.5 5 7.5 10" at bounding box center [495, 266] width 474 height 1
click at [925, 292] on button "Start Answering" at bounding box center [964, 292] width 445 height 50
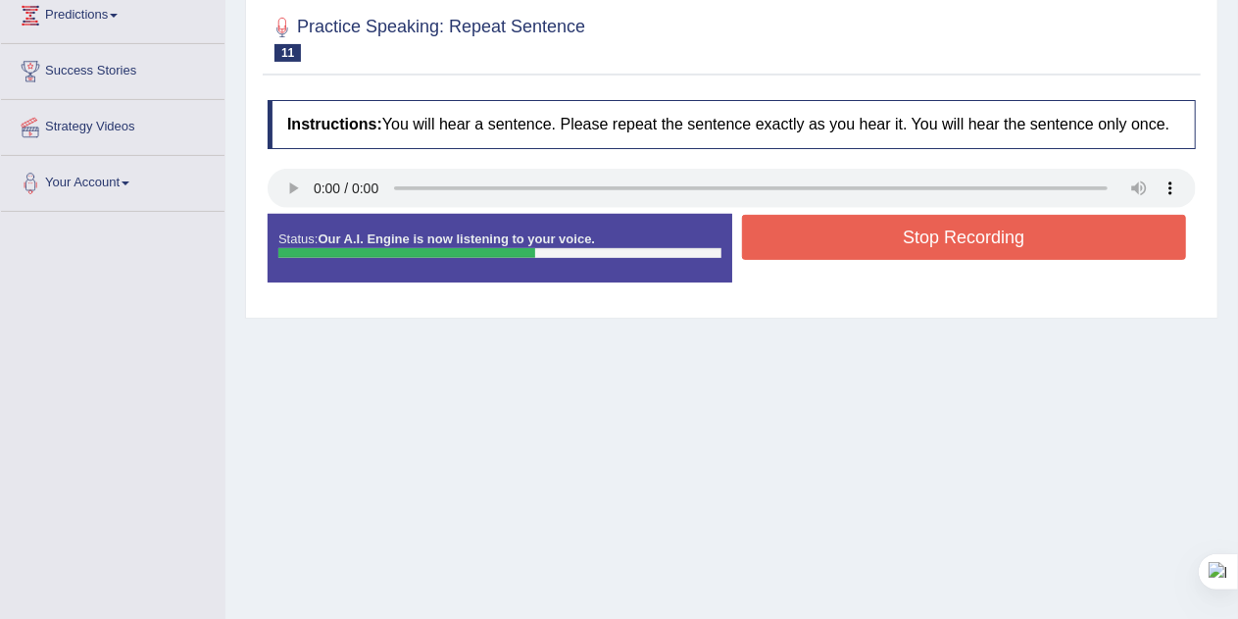
click at [1075, 237] on button "Stop Recording" at bounding box center [964, 237] width 445 height 45
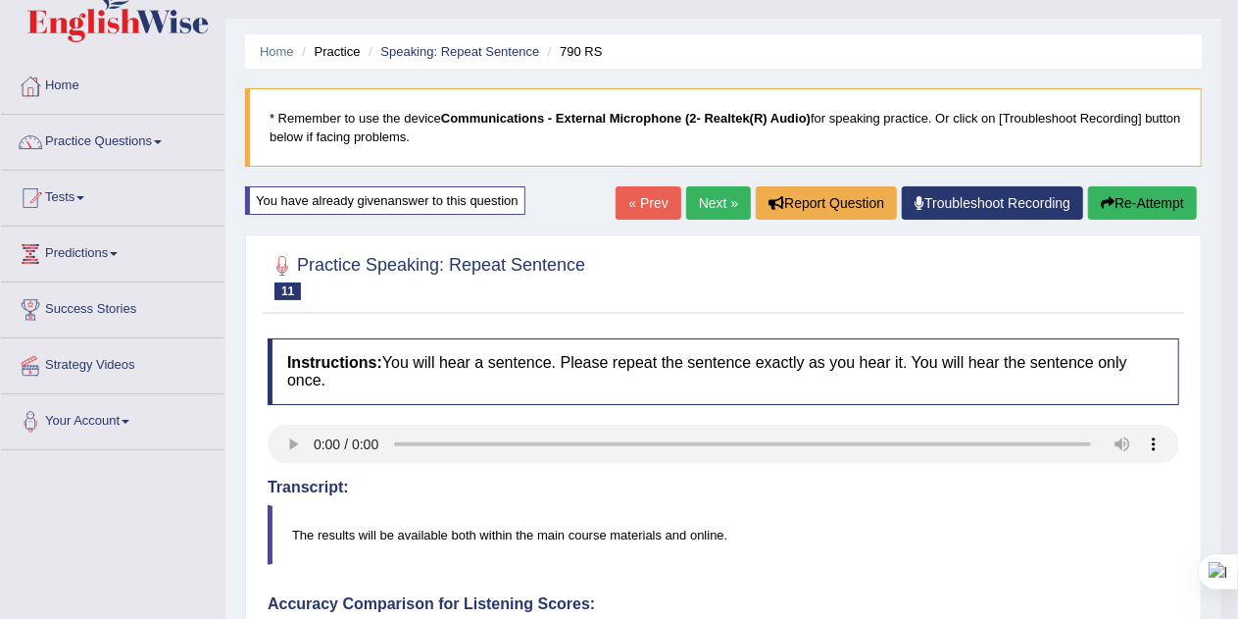
scroll to position [34, 0]
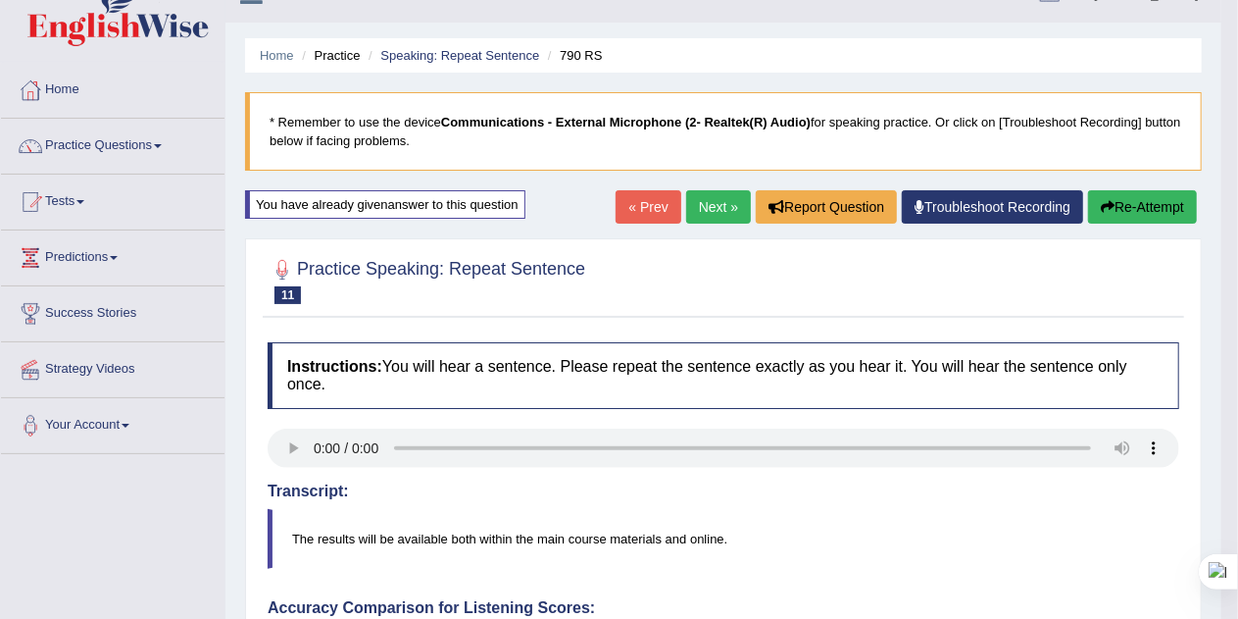
click at [714, 204] on link "Next »" at bounding box center [718, 206] width 65 height 33
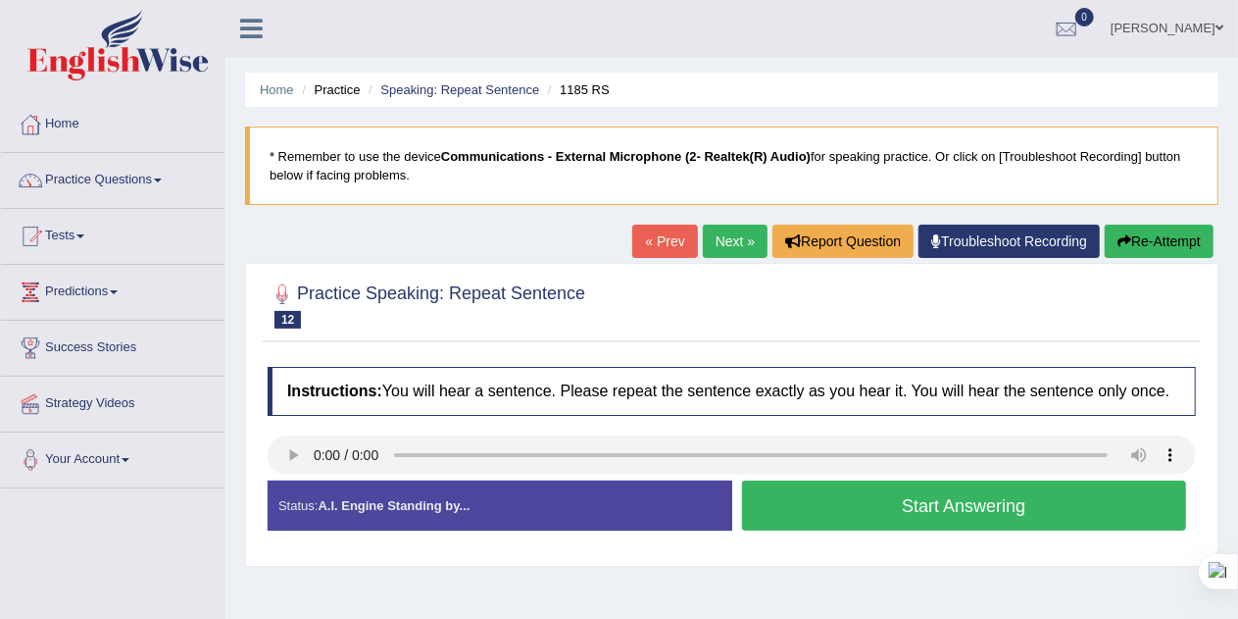
click at [1043, 514] on button "Start Answering" at bounding box center [964, 505] width 445 height 50
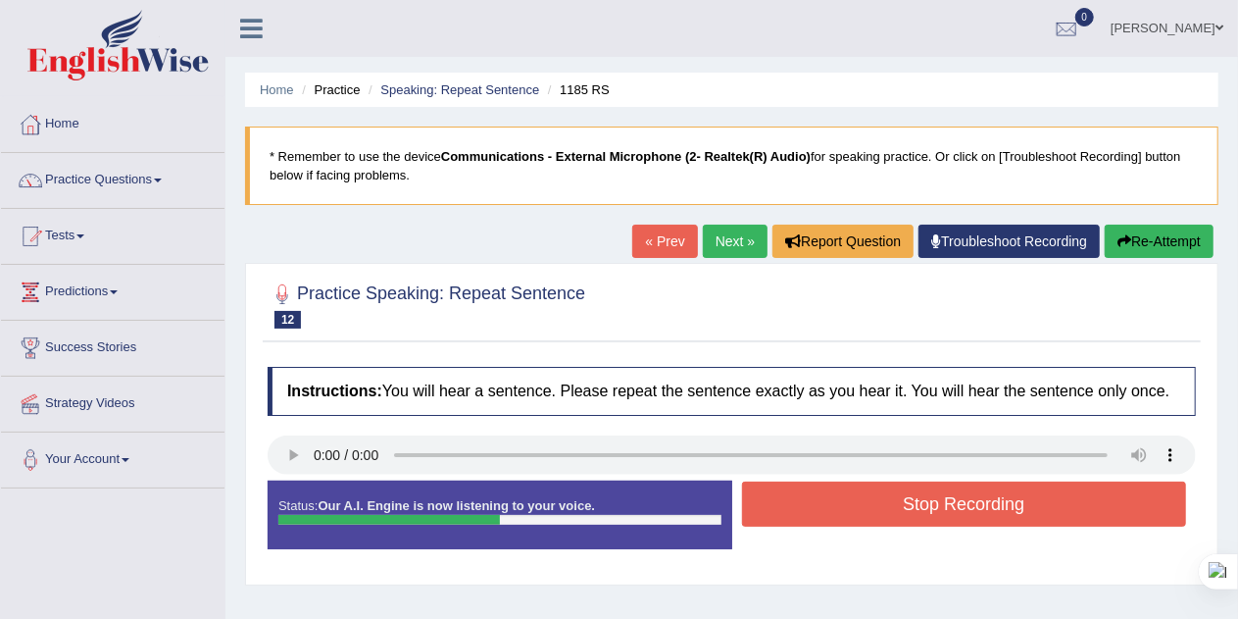
click at [1055, 520] on button "Stop Recording" at bounding box center [964, 503] width 445 height 45
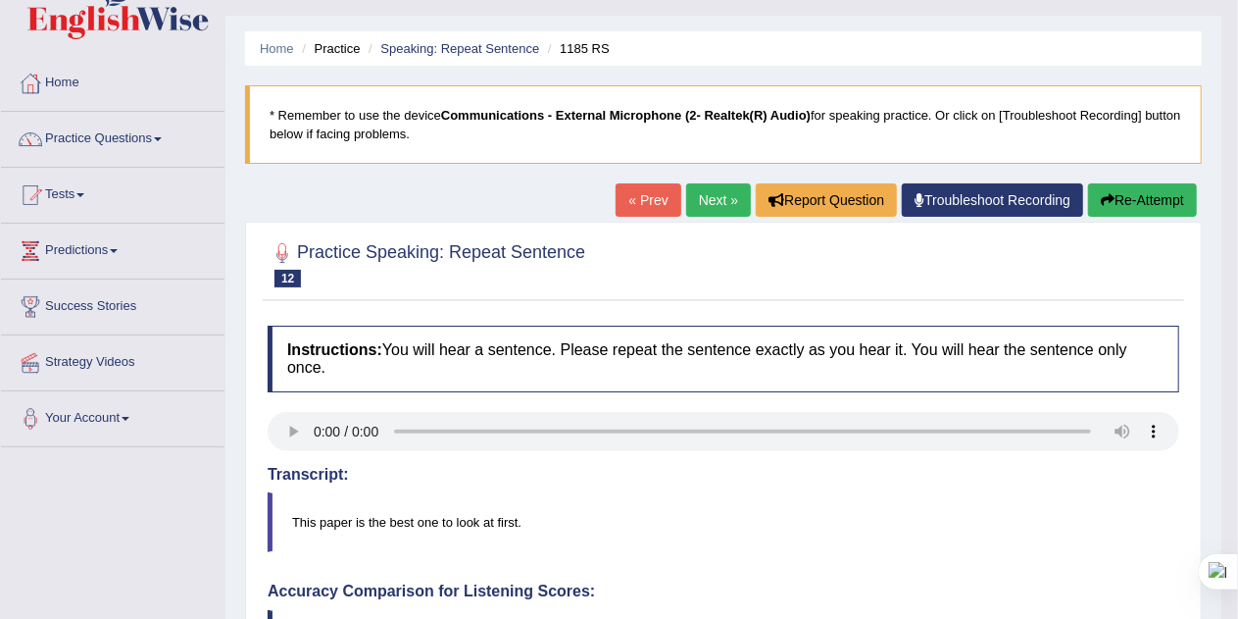
scroll to position [30, 0]
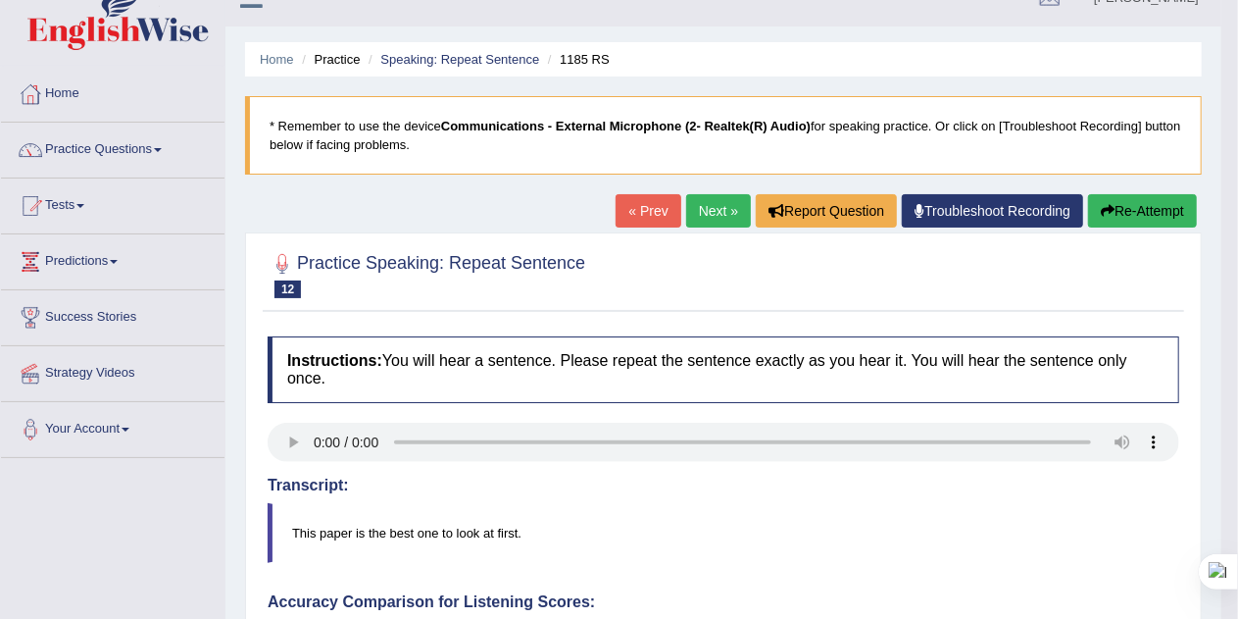
click at [1163, 210] on button "Re-Attempt" at bounding box center [1142, 210] width 109 height 33
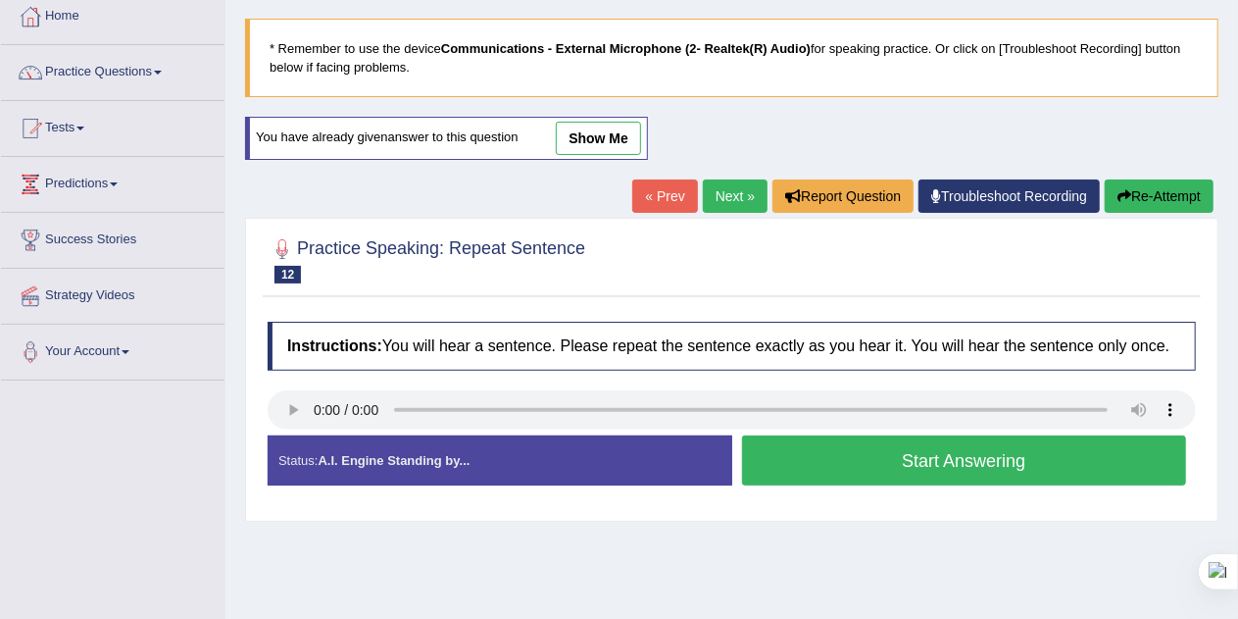
click at [1053, 460] on button "Start Answering" at bounding box center [964, 460] width 445 height 50
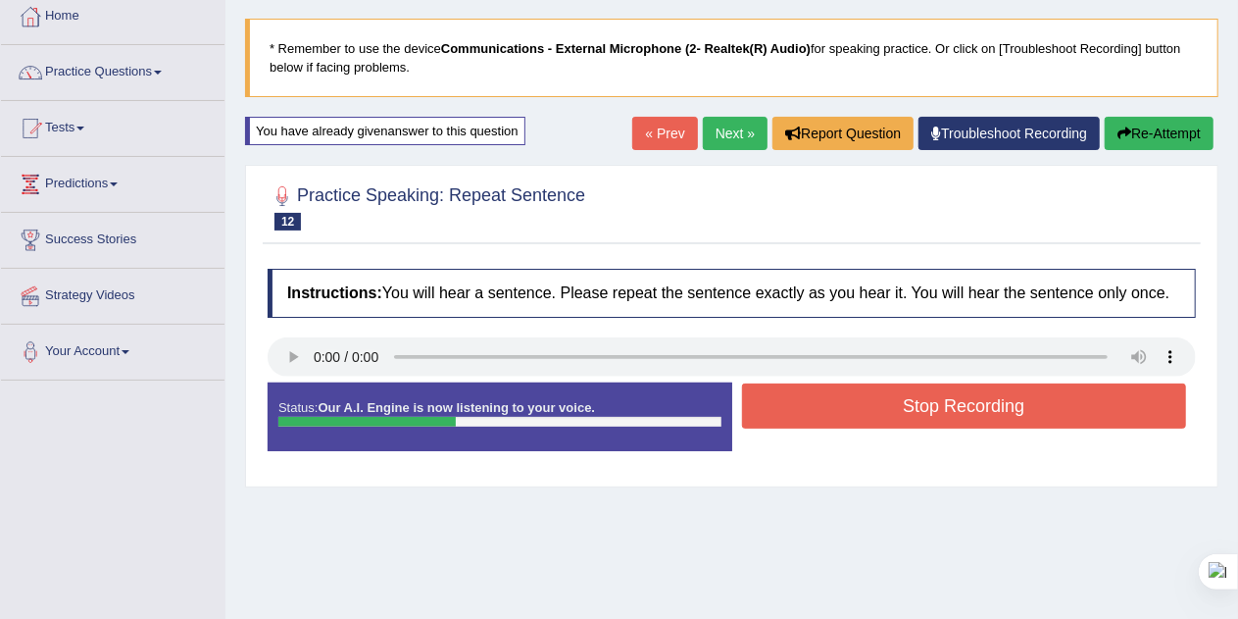
click at [1060, 414] on button "Stop Recording" at bounding box center [964, 405] width 445 height 45
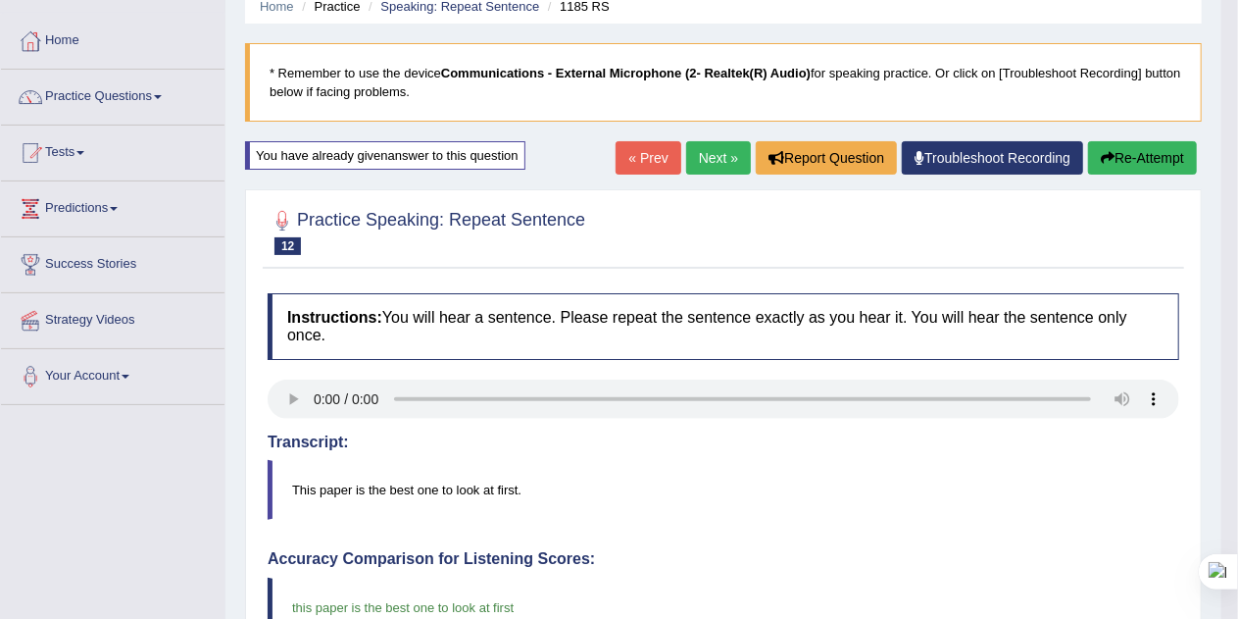
scroll to position [80, 0]
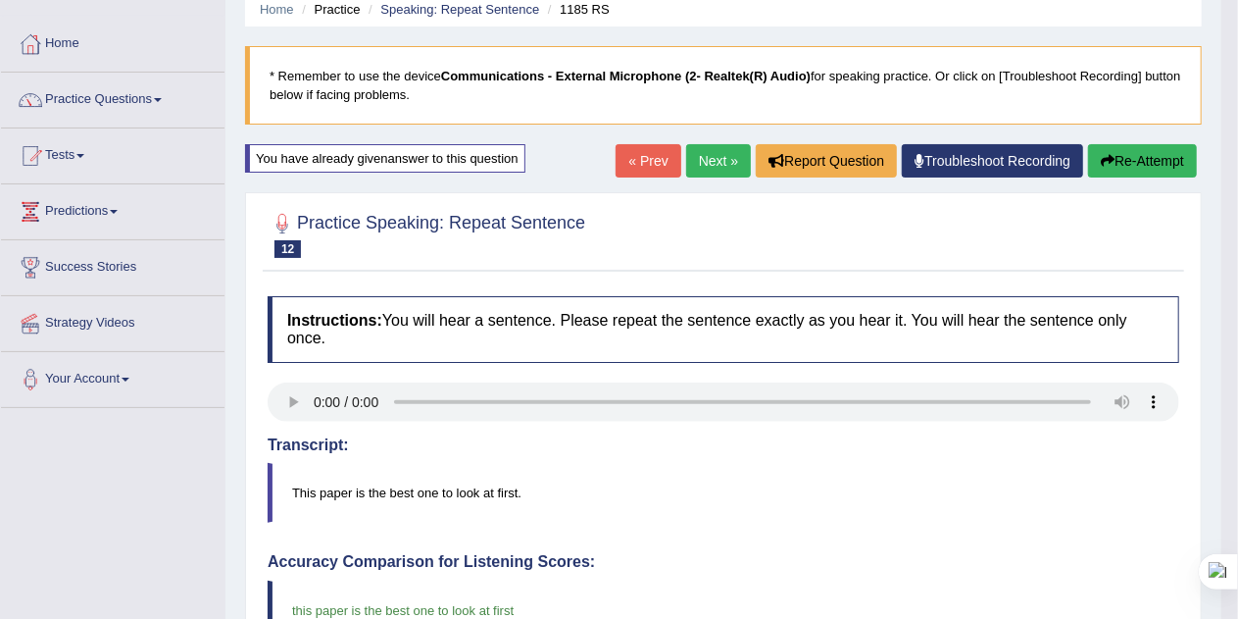
click at [716, 159] on link "Next »" at bounding box center [718, 160] width 65 height 33
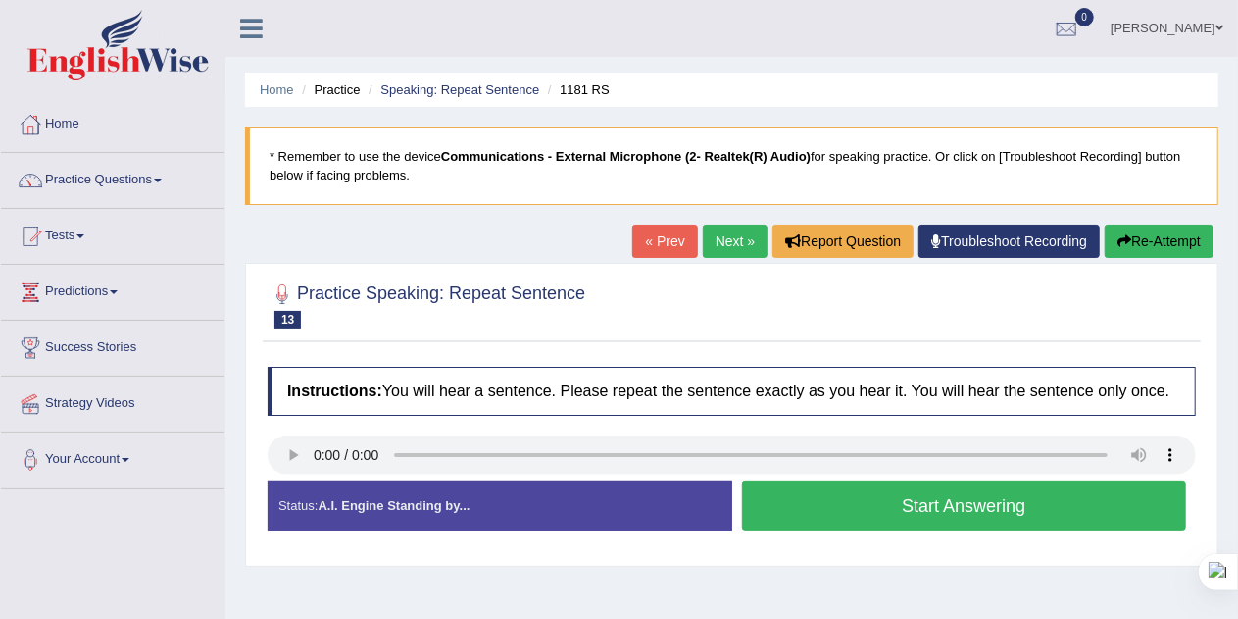
click at [1088, 496] on button "Start Answering" at bounding box center [964, 505] width 445 height 50
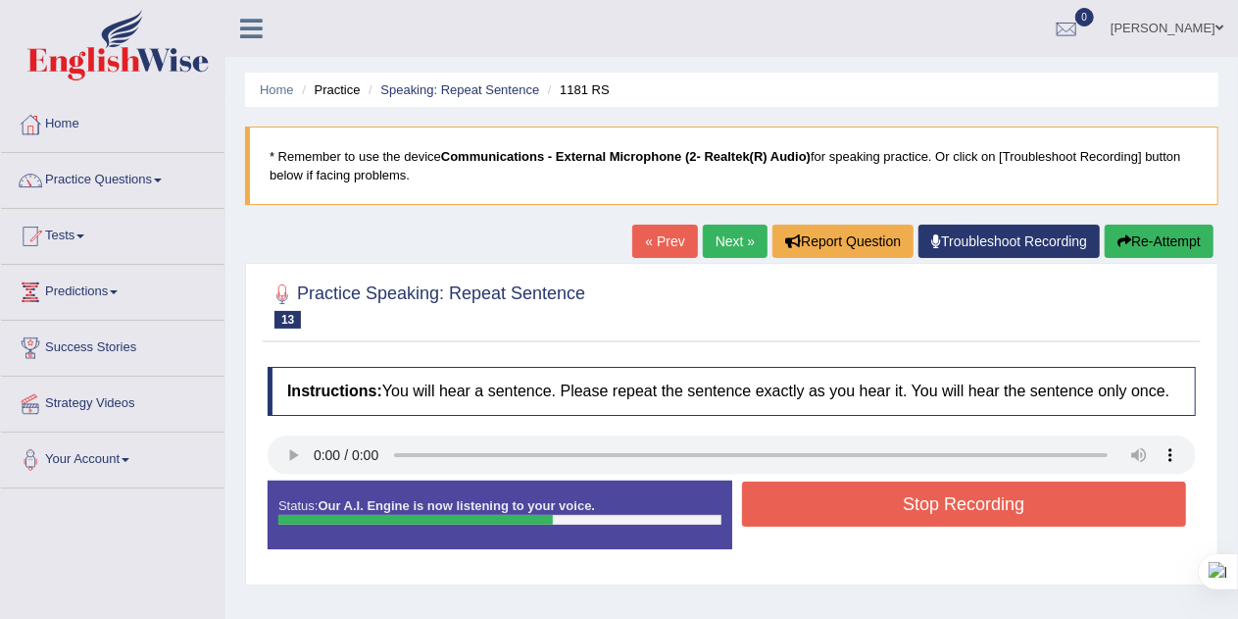
click at [1057, 496] on button "Stop Recording" at bounding box center [964, 503] width 445 height 45
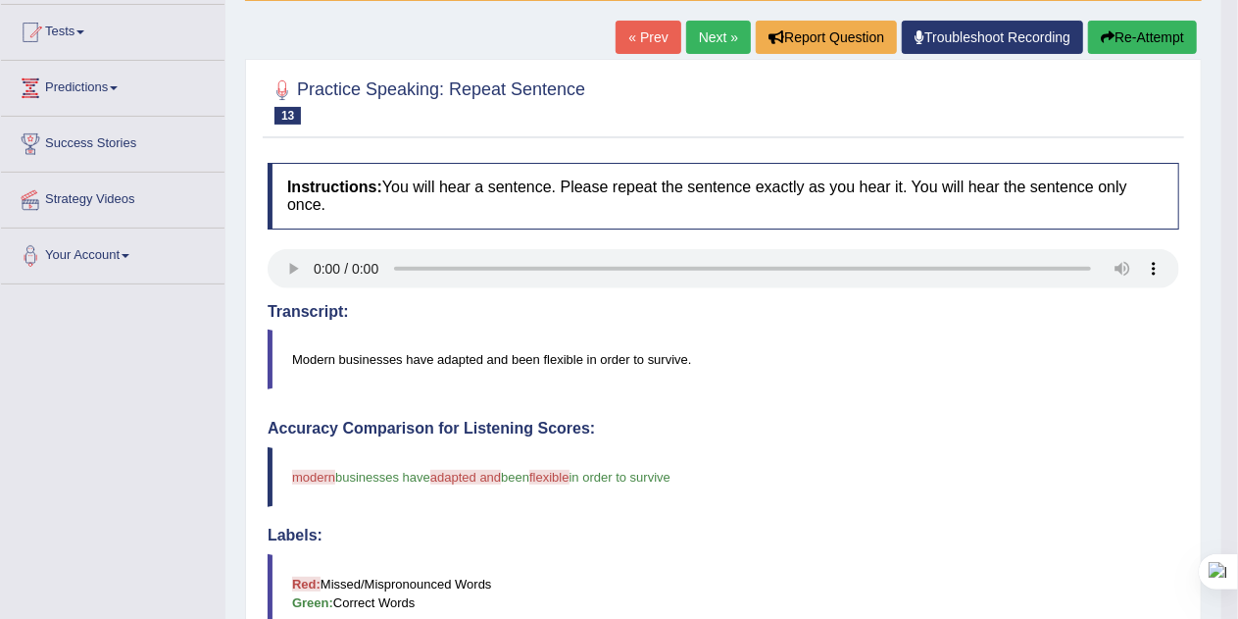
scroll to position [203, 0]
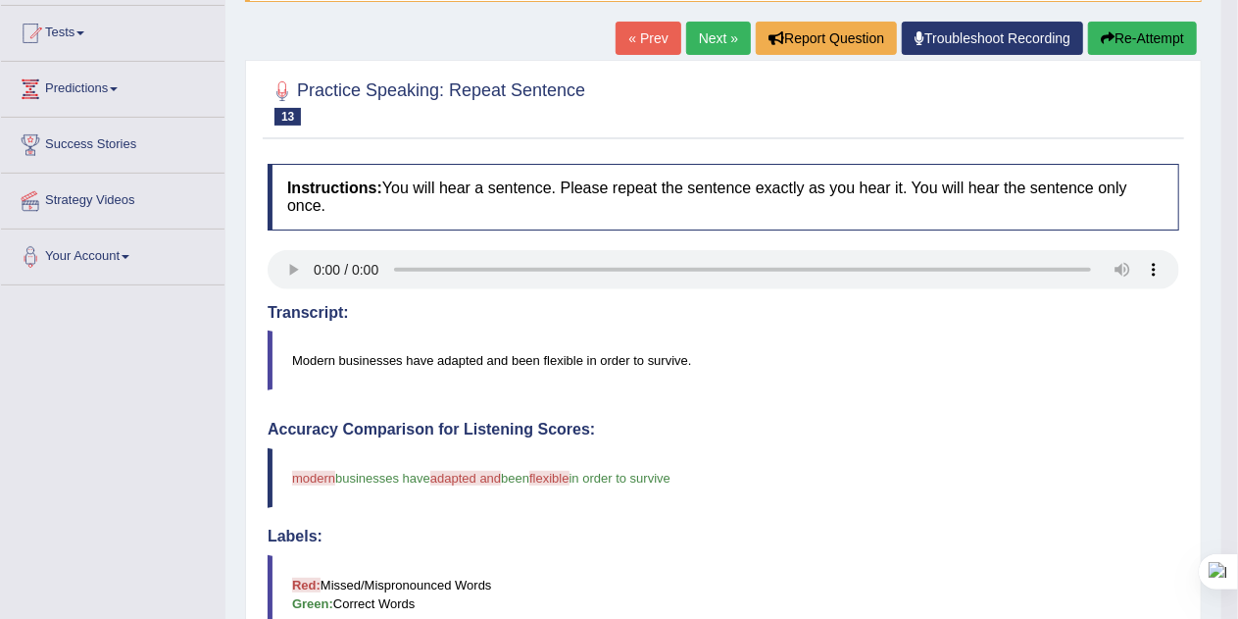
click at [1143, 37] on button "Re-Attempt" at bounding box center [1142, 38] width 109 height 33
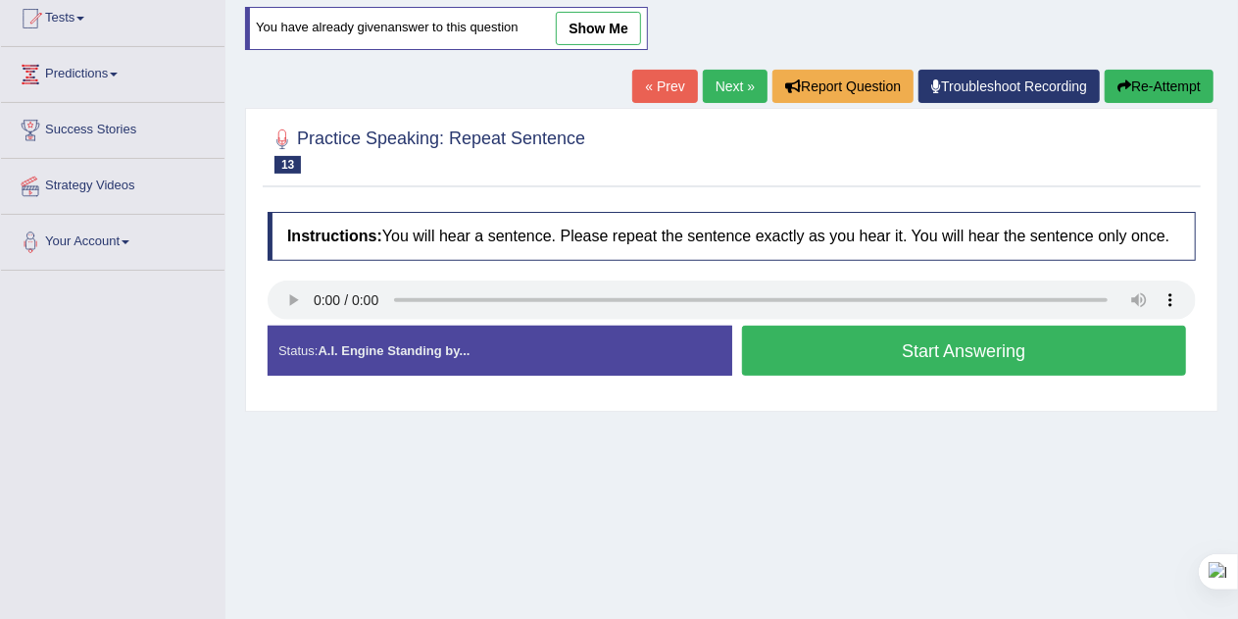
click at [863, 358] on button "Start Answering" at bounding box center [964, 350] width 445 height 50
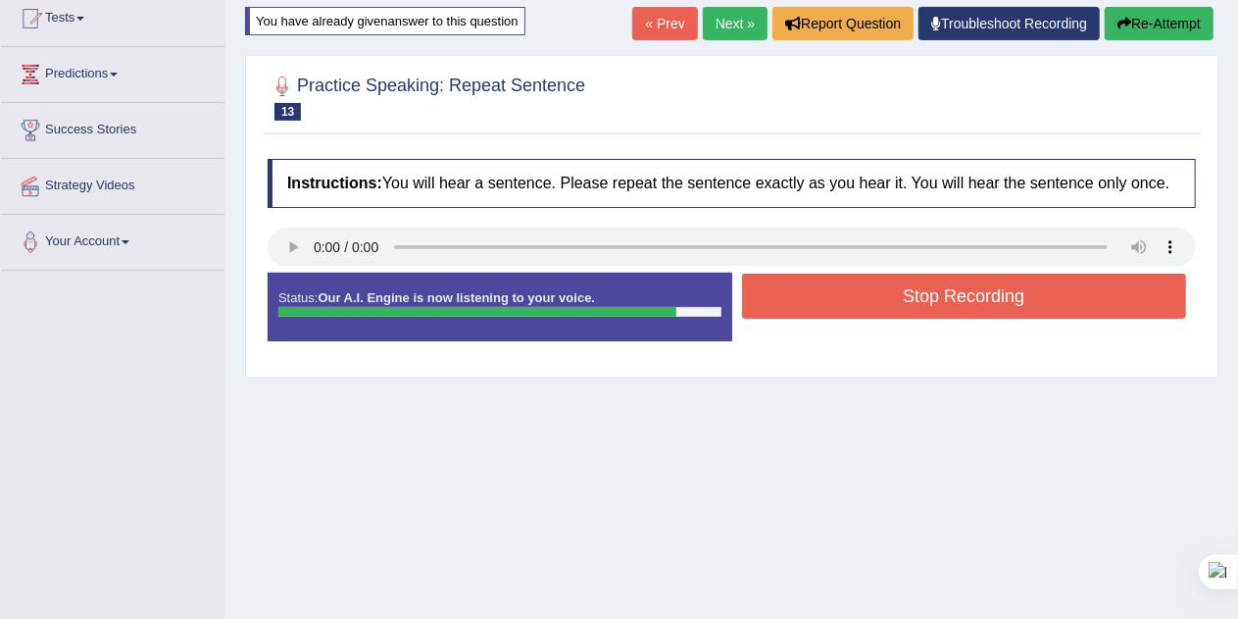
click at [1048, 298] on button "Stop Recording" at bounding box center [964, 296] width 445 height 45
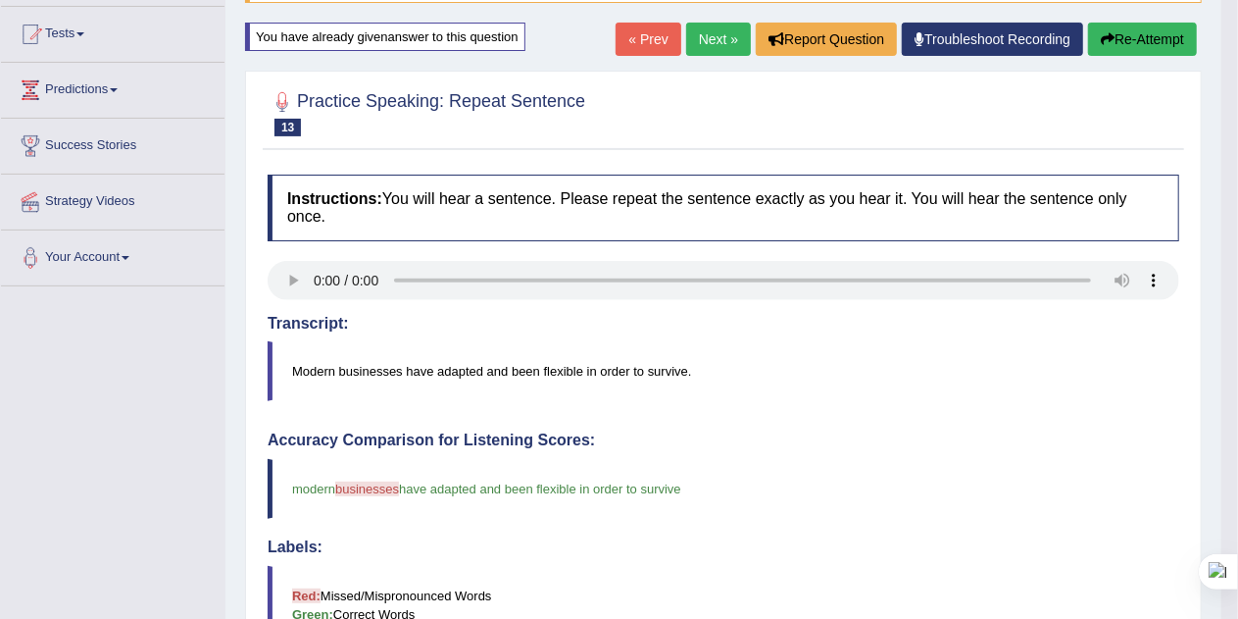
scroll to position [170, 0]
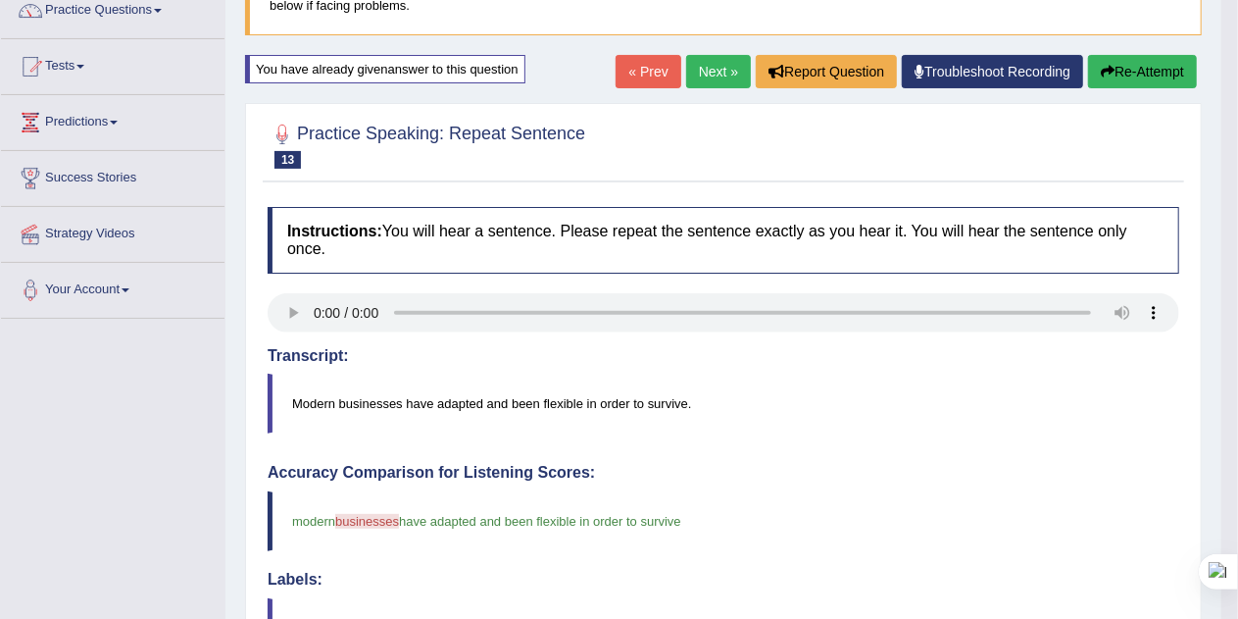
click at [1149, 74] on button "Re-Attempt" at bounding box center [1142, 71] width 109 height 33
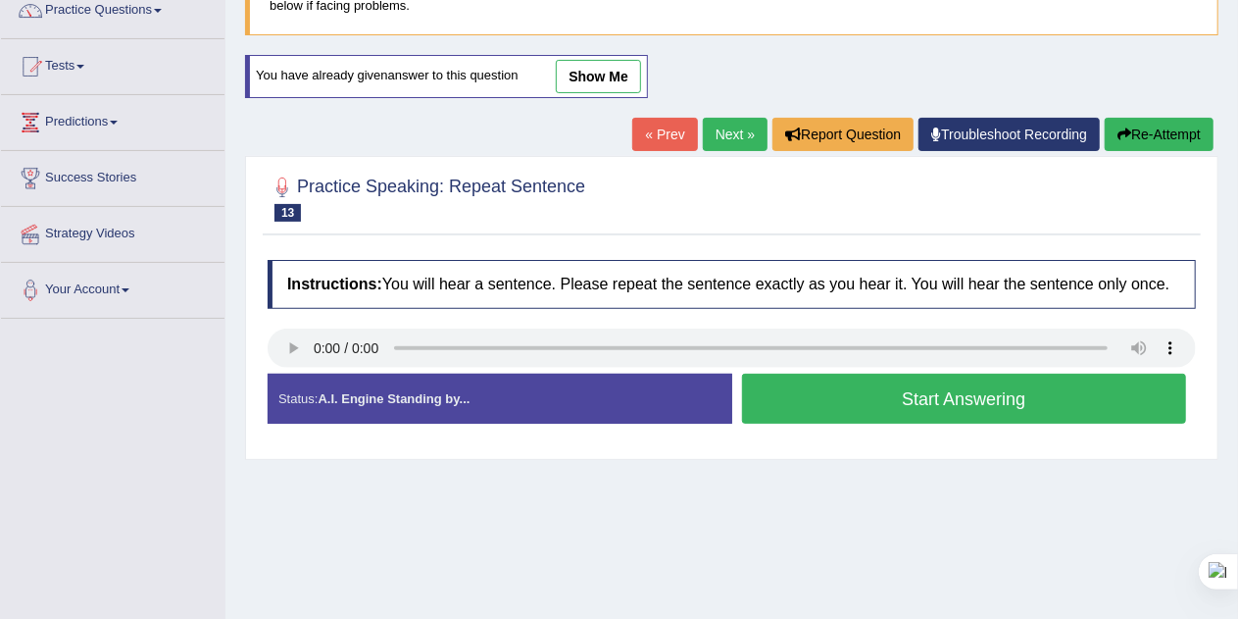
click at [1082, 382] on button "Start Answering" at bounding box center [964, 398] width 445 height 50
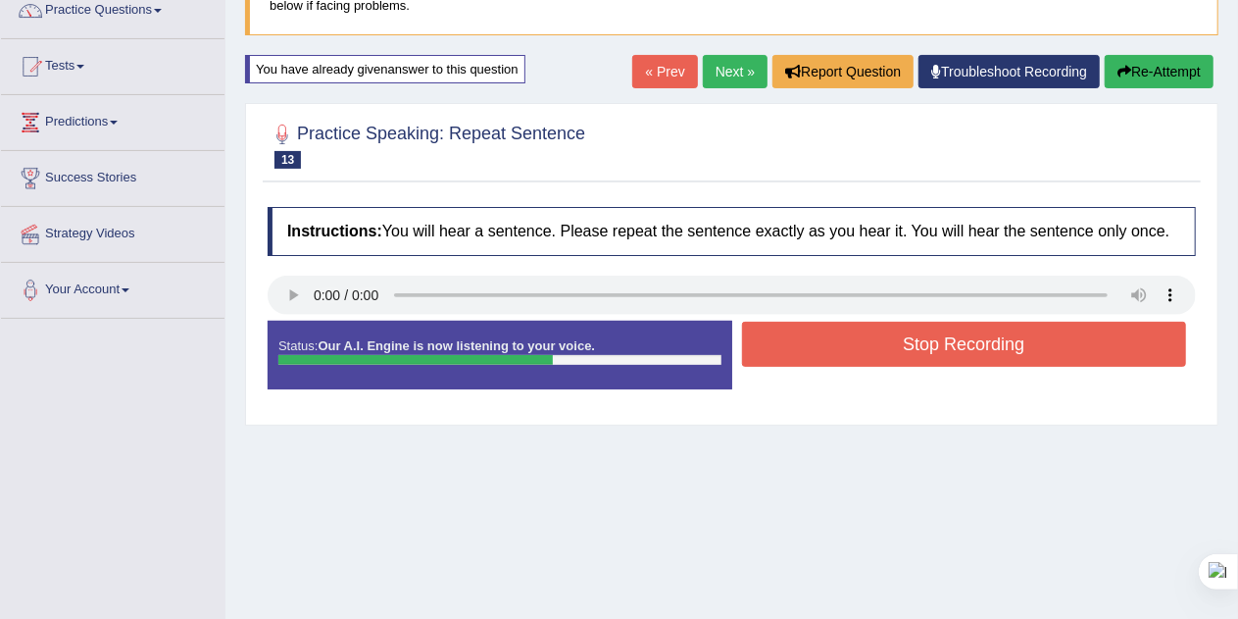
click at [1098, 350] on button "Stop Recording" at bounding box center [964, 344] width 445 height 45
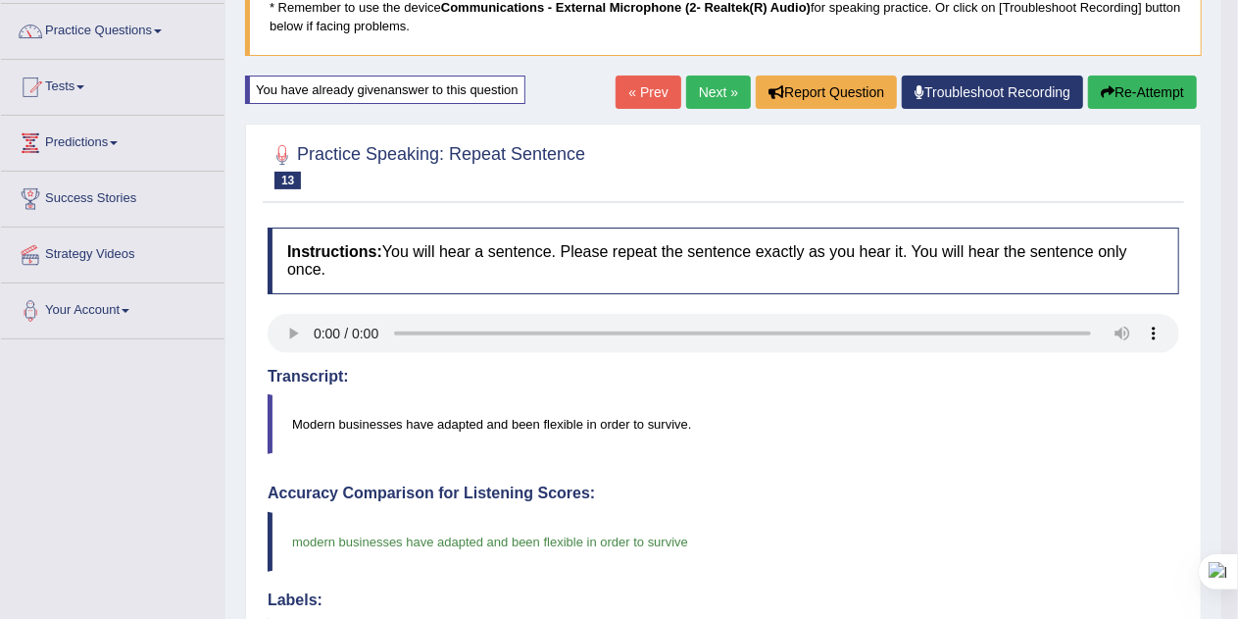
scroll to position [131, 0]
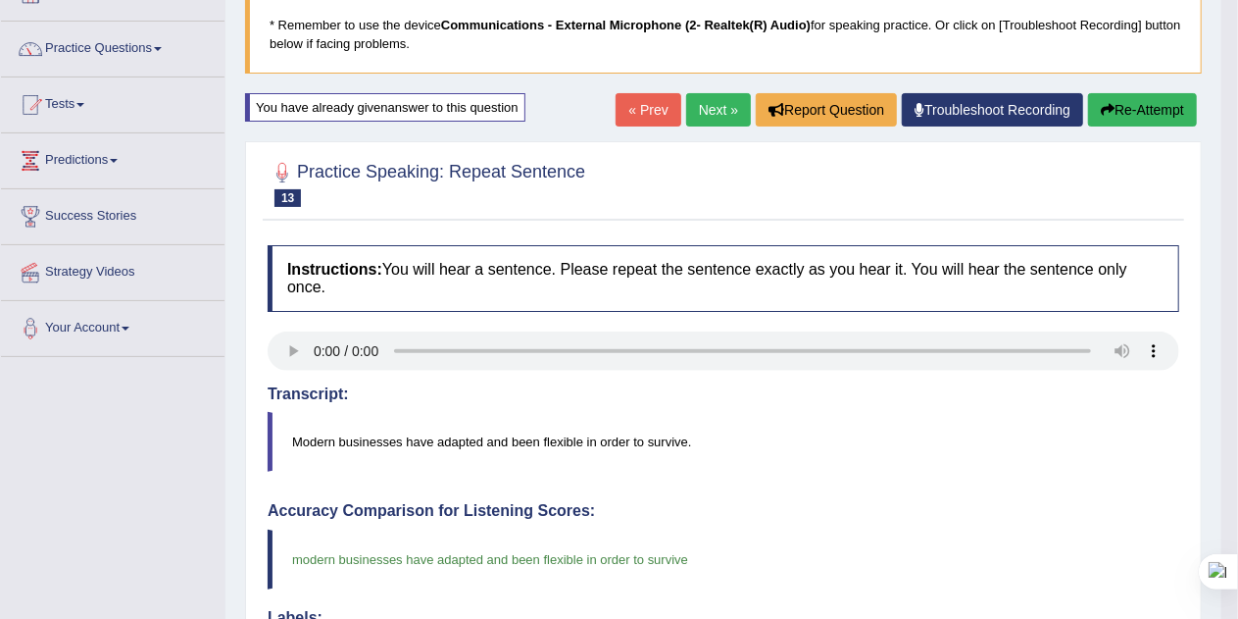
click at [1149, 108] on button "Re-Attempt" at bounding box center [1142, 109] width 109 height 33
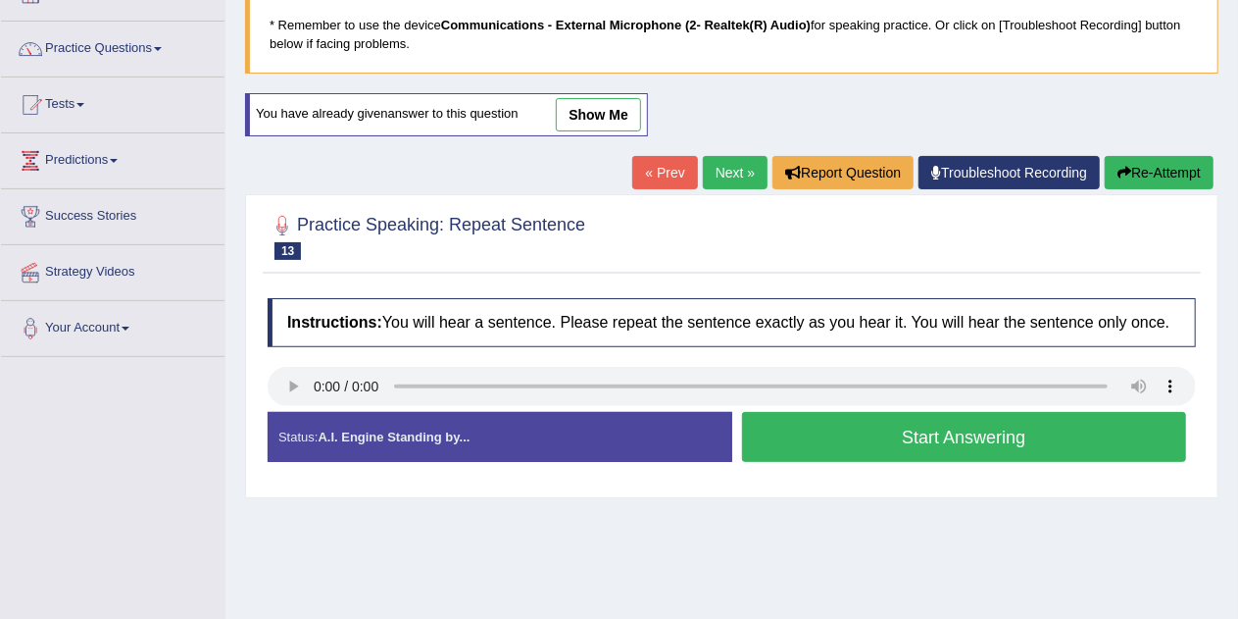
scroll to position [131, 0]
click at [1025, 433] on button "Start Answering" at bounding box center [964, 437] width 445 height 50
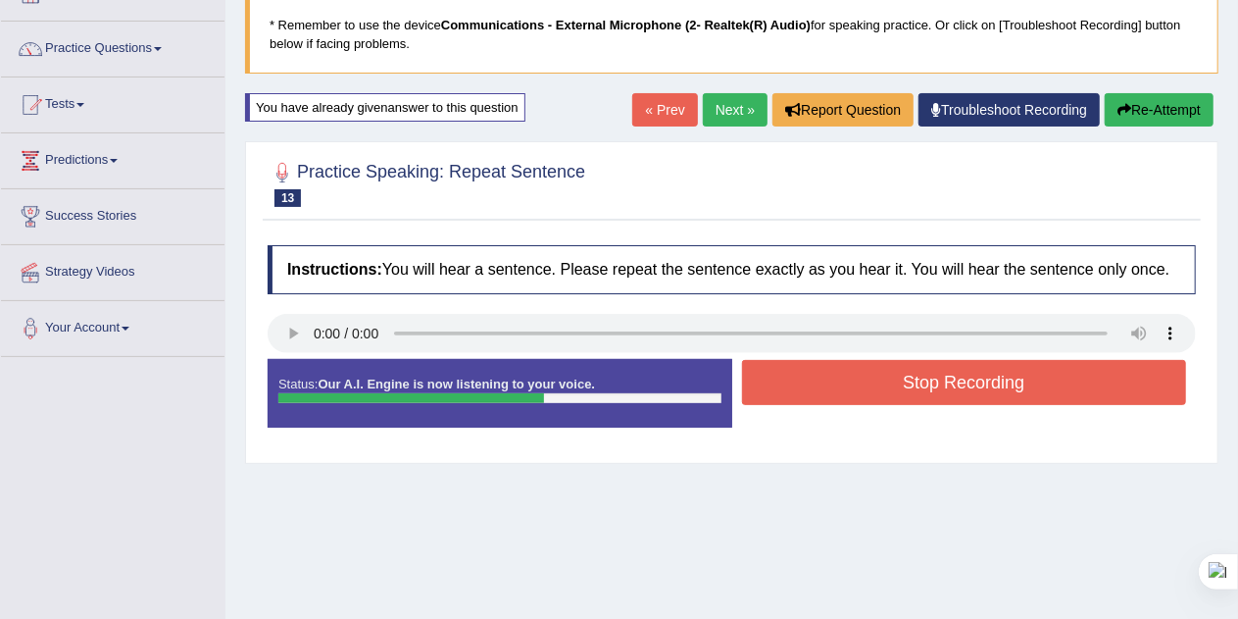
click at [1061, 381] on button "Stop Recording" at bounding box center [964, 382] width 445 height 45
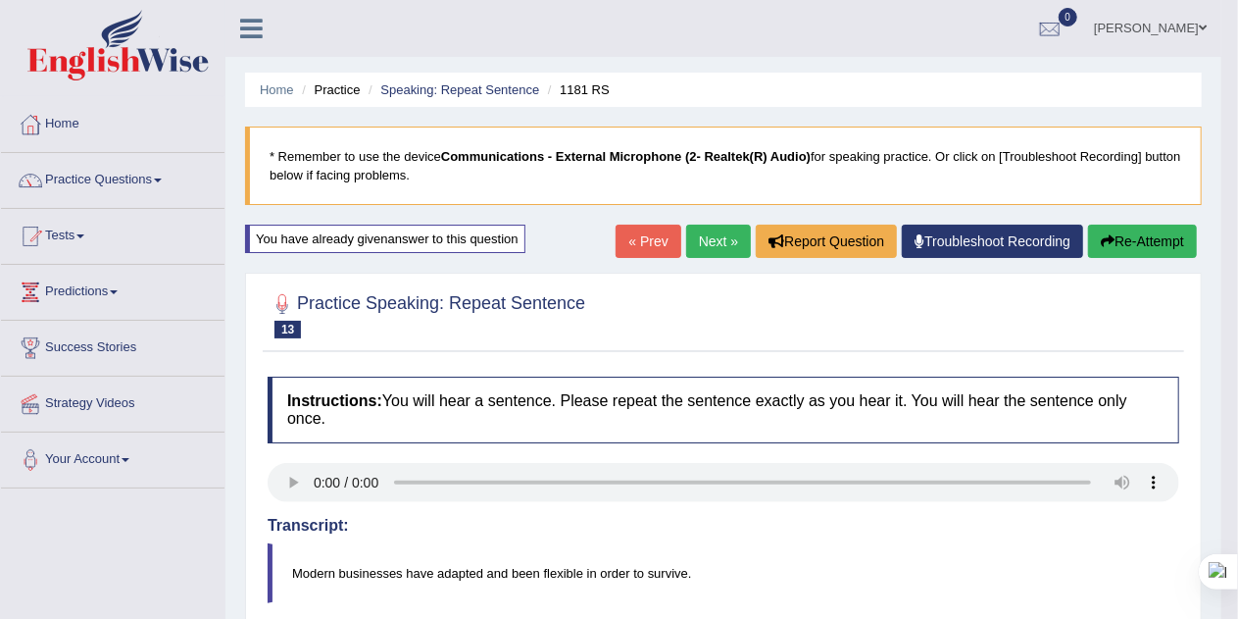
scroll to position [0, 0]
click at [703, 240] on link "Next »" at bounding box center [718, 240] width 65 height 33
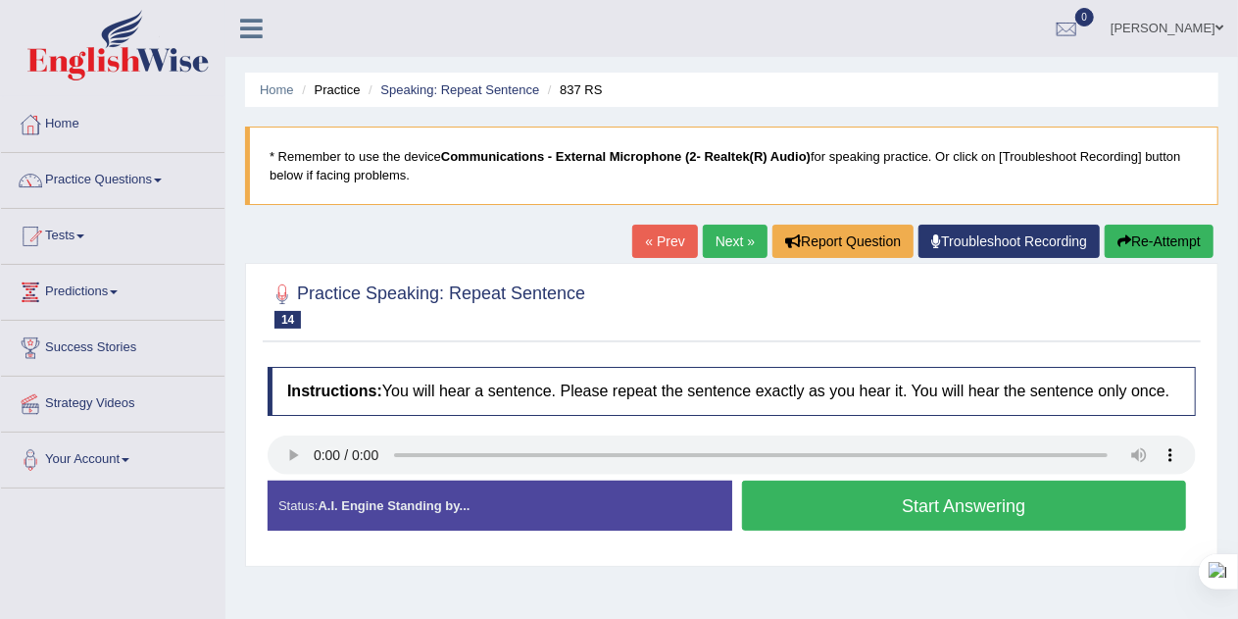
click at [1084, 505] on button "Start Answering" at bounding box center [964, 505] width 445 height 50
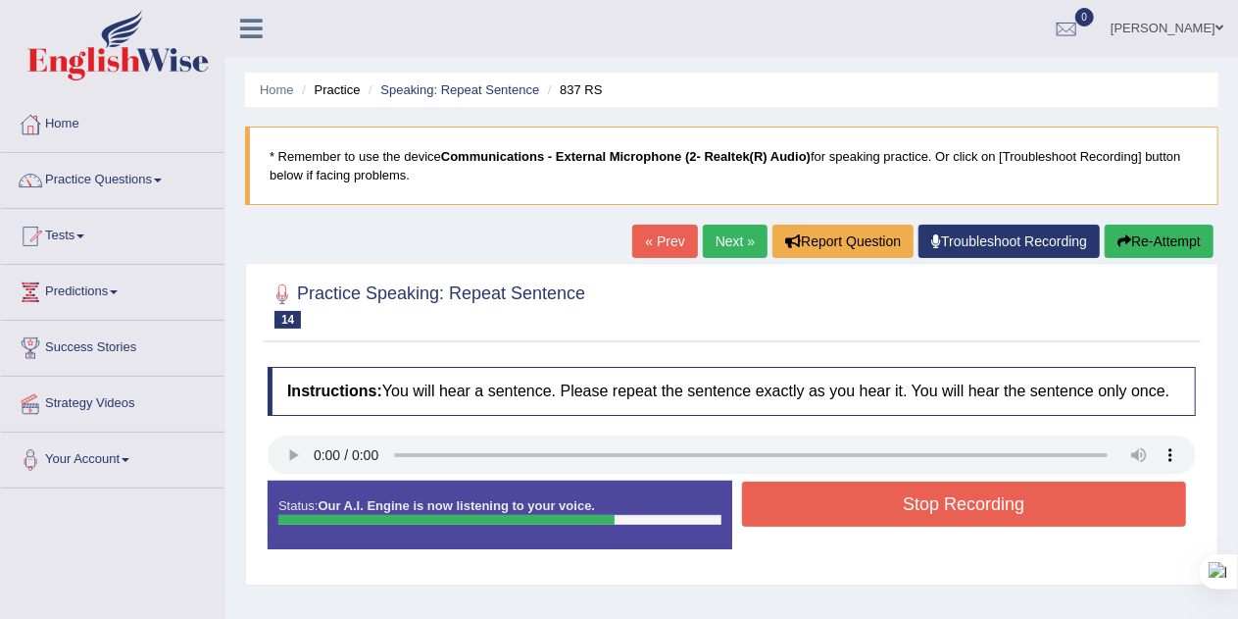
click at [1063, 518] on button "Stop Recording" at bounding box center [964, 503] width 445 height 45
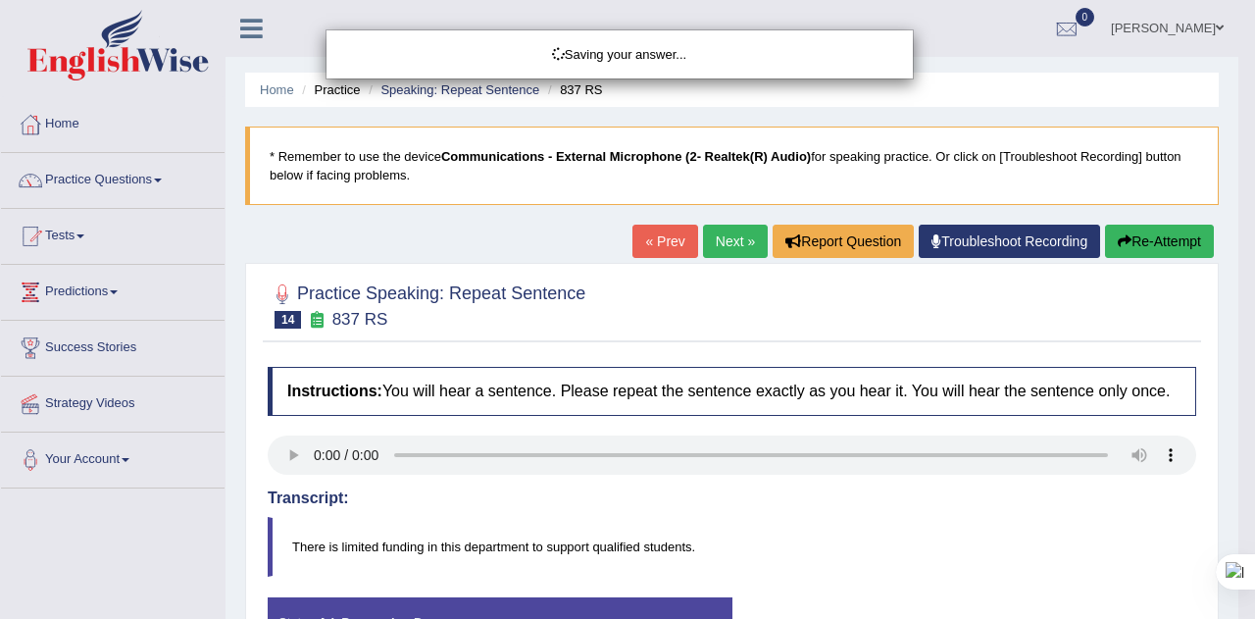
click at [1151, 247] on div "Saving your answer..." at bounding box center [627, 309] width 1255 height 619
click at [1179, 243] on div "Saving your answer..." at bounding box center [627, 309] width 1255 height 619
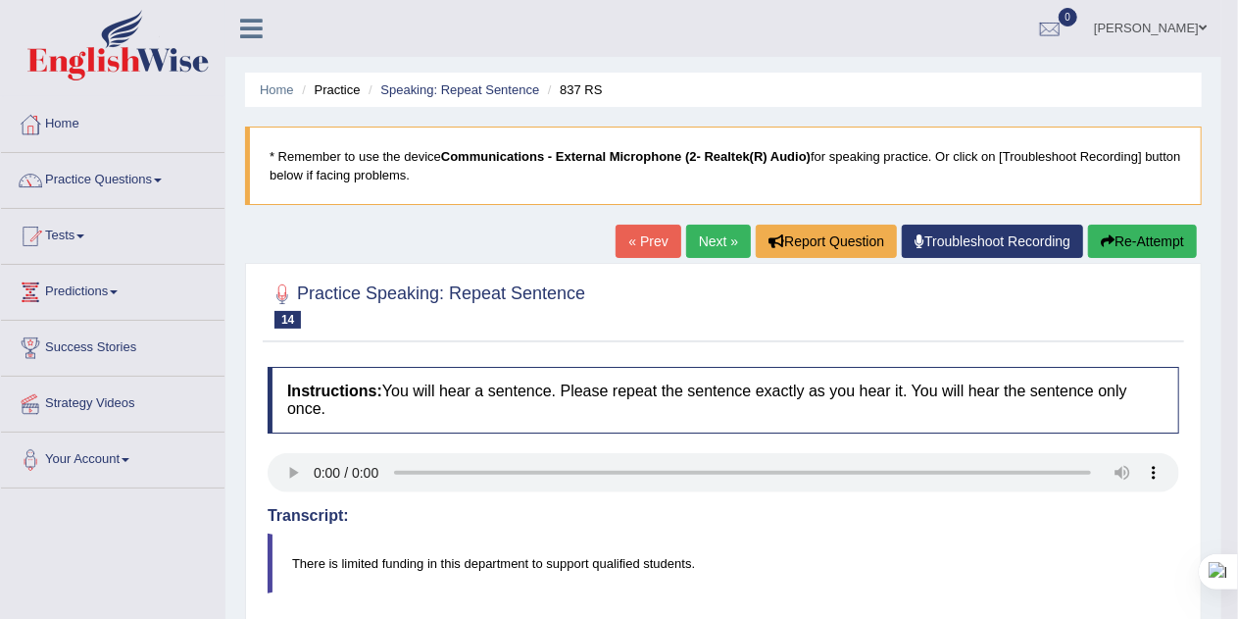
click at [1149, 241] on button "Re-Attempt" at bounding box center [1142, 240] width 109 height 33
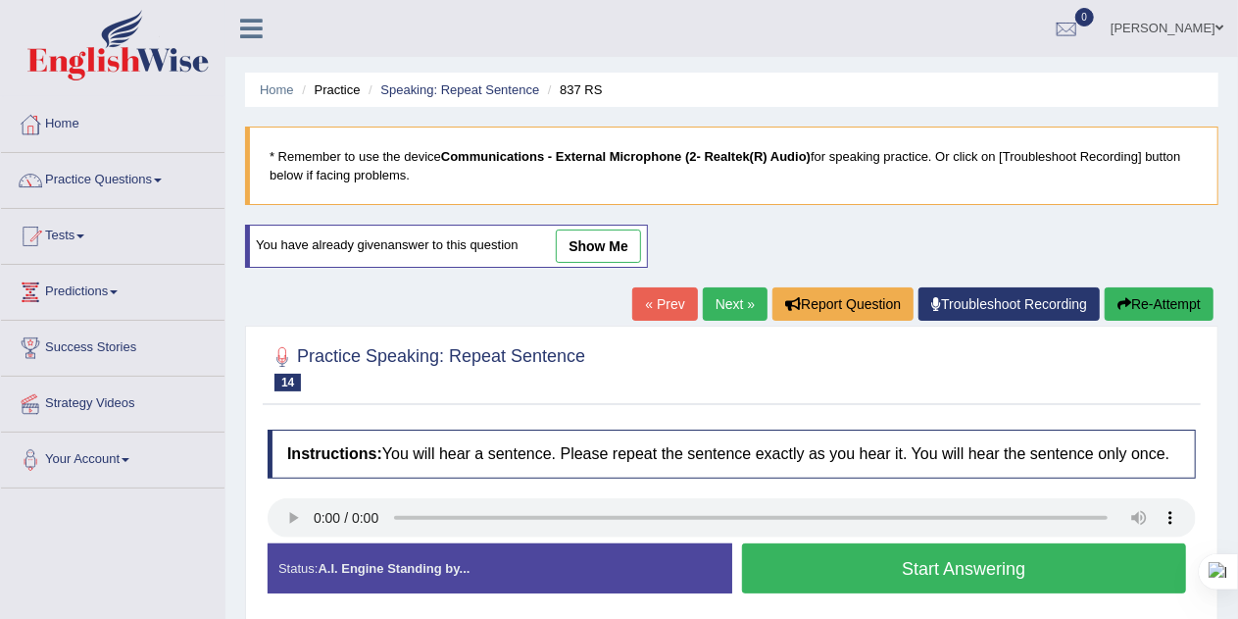
click at [1094, 564] on button "Start Answering" at bounding box center [964, 568] width 445 height 50
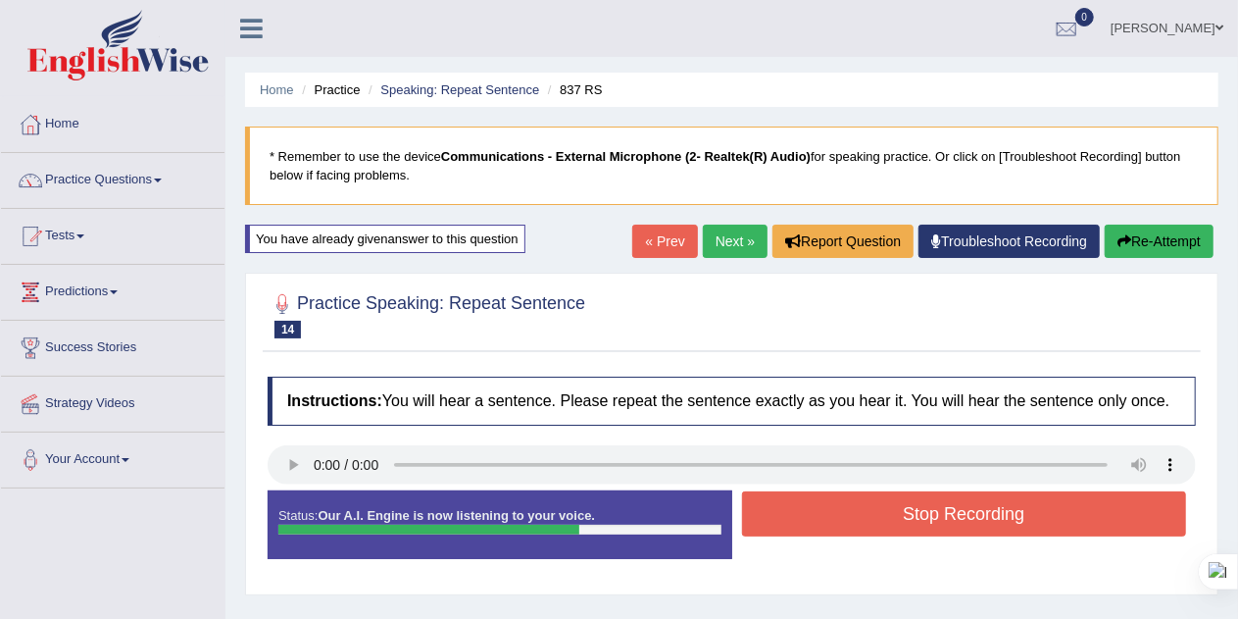
click at [1115, 515] on button "Stop Recording" at bounding box center [964, 513] width 445 height 45
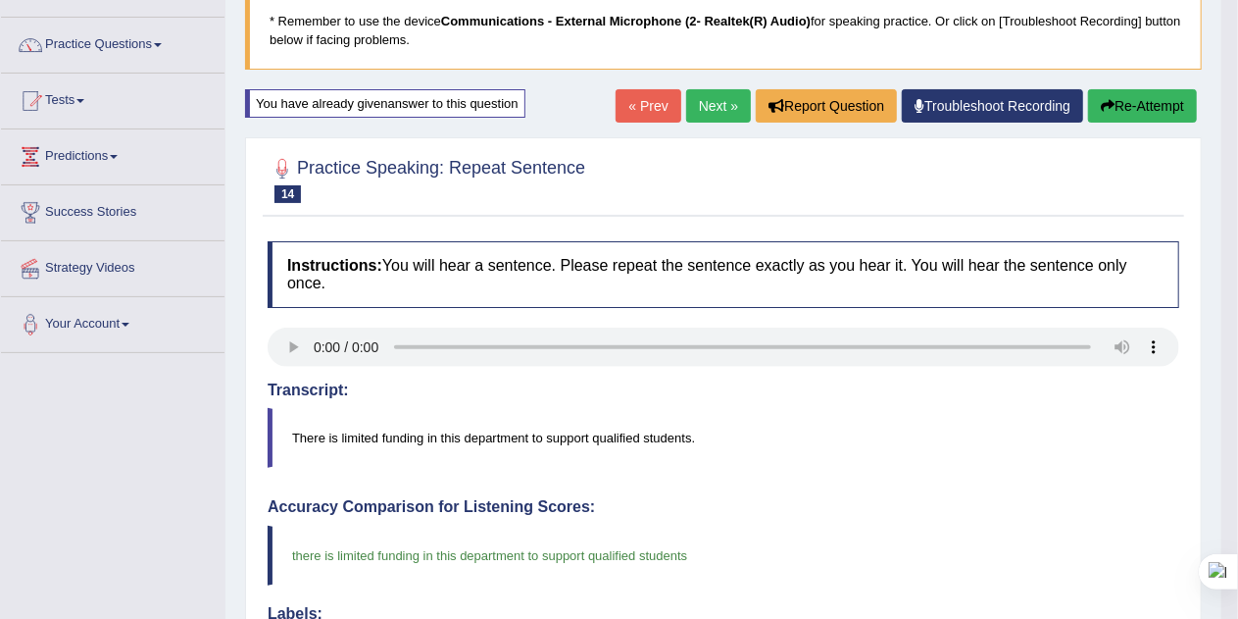
scroll to position [132, 0]
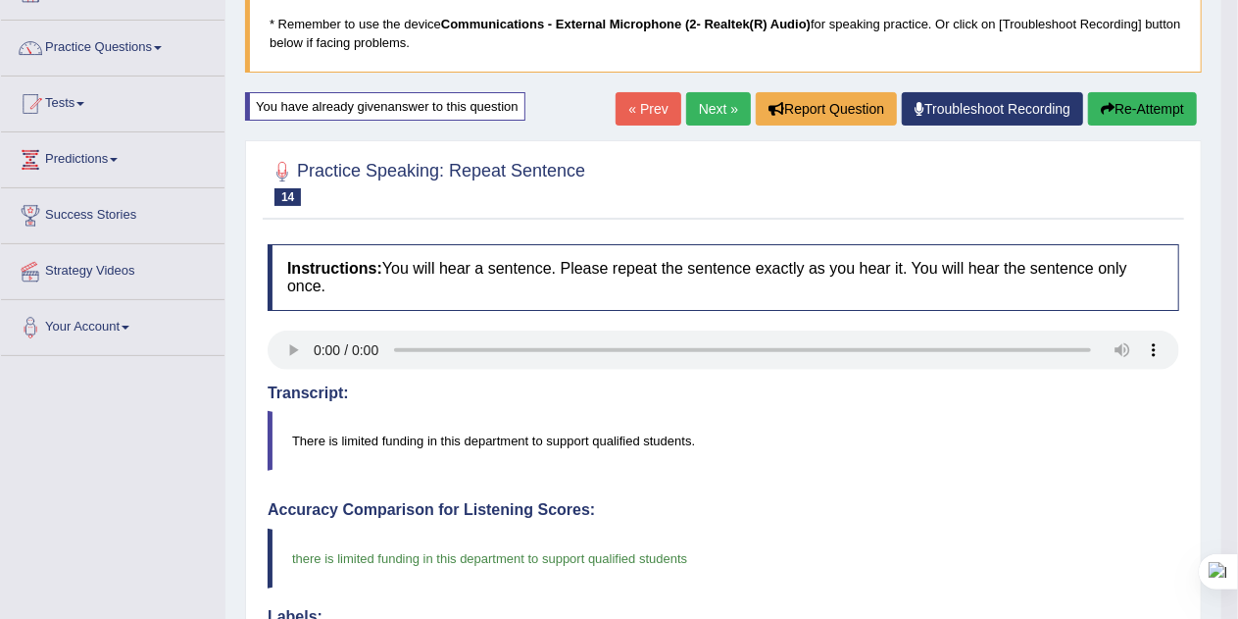
click at [1143, 108] on button "Re-Attempt" at bounding box center [1142, 108] width 109 height 33
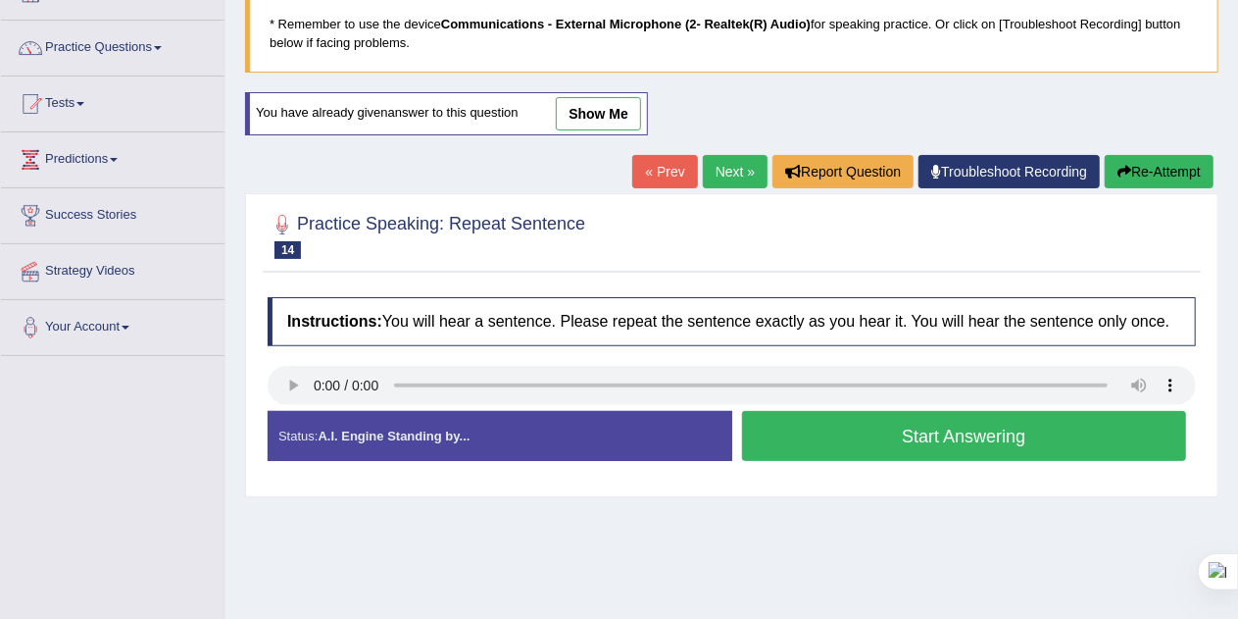
click at [1054, 439] on button "Start Answering" at bounding box center [964, 436] width 445 height 50
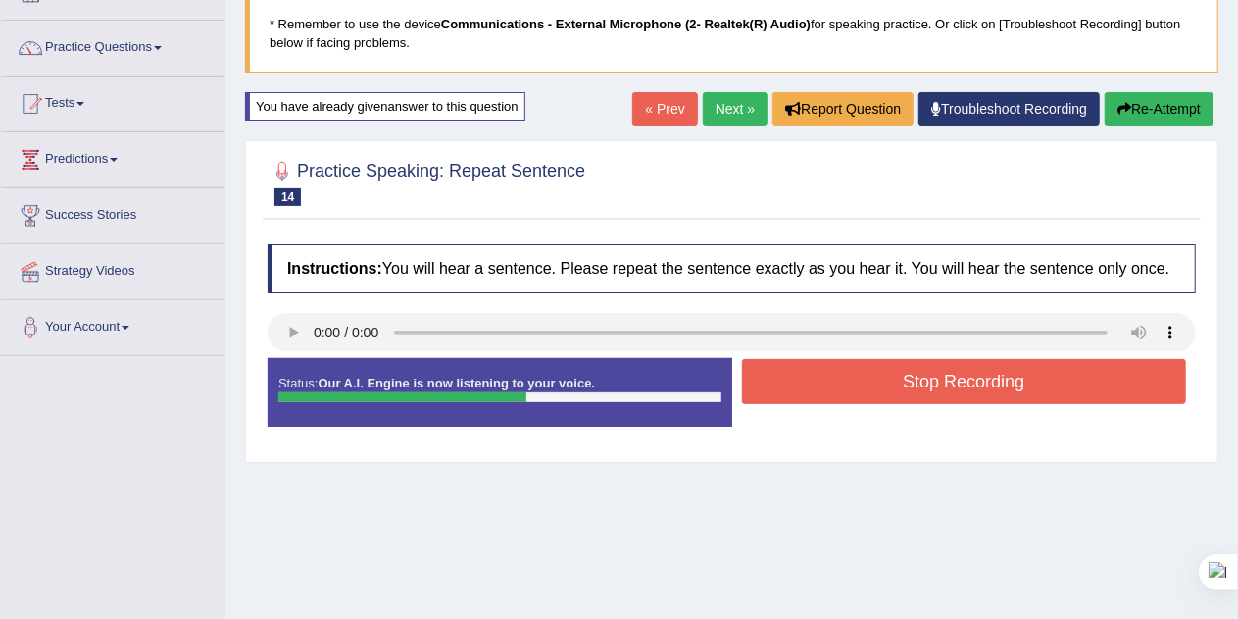
click at [1067, 380] on button "Stop Recording" at bounding box center [964, 381] width 445 height 45
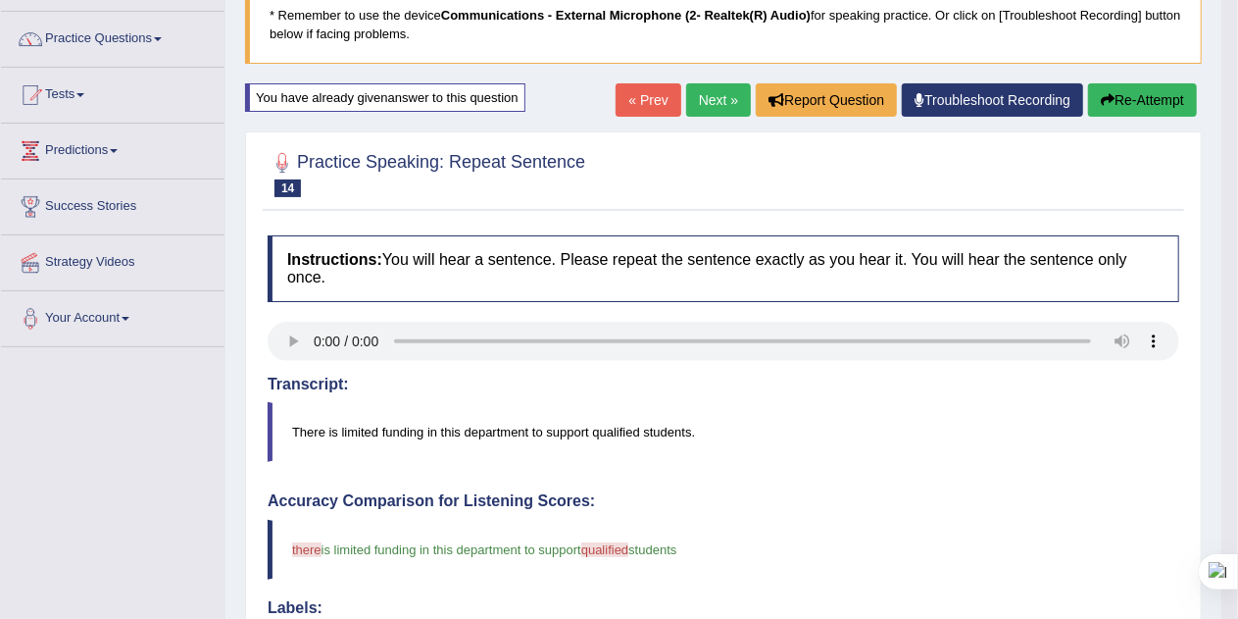
scroll to position [139, 0]
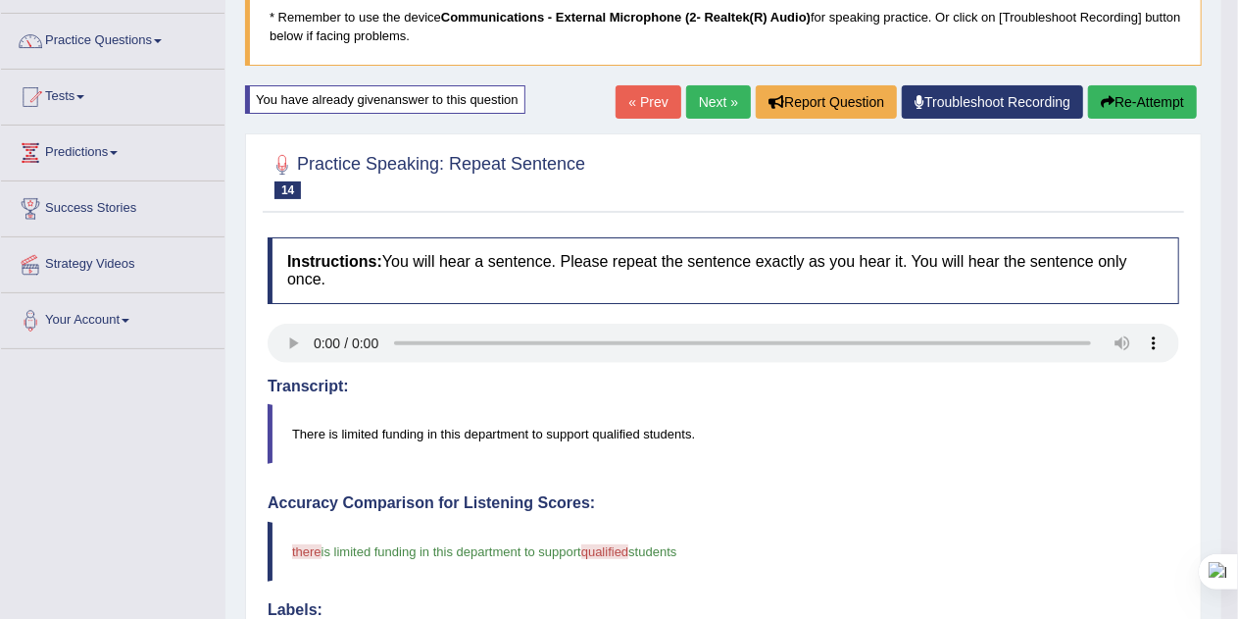
click at [699, 107] on link "Next »" at bounding box center [718, 101] width 65 height 33
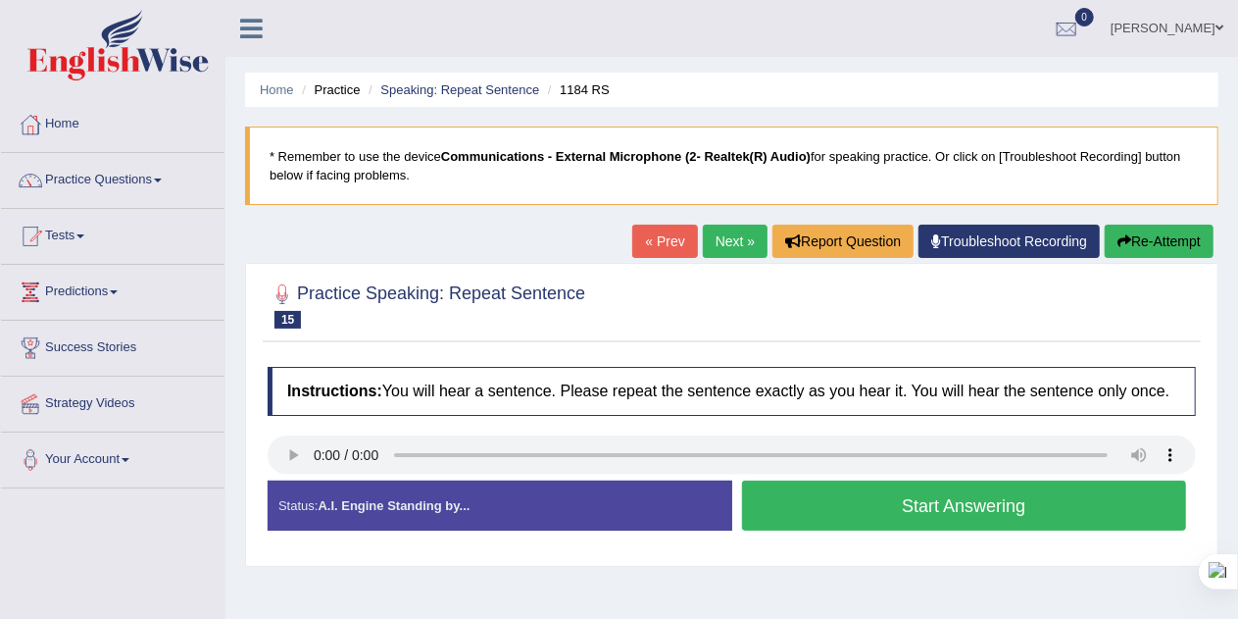
click at [1084, 508] on button "Start Answering" at bounding box center [964, 505] width 445 height 50
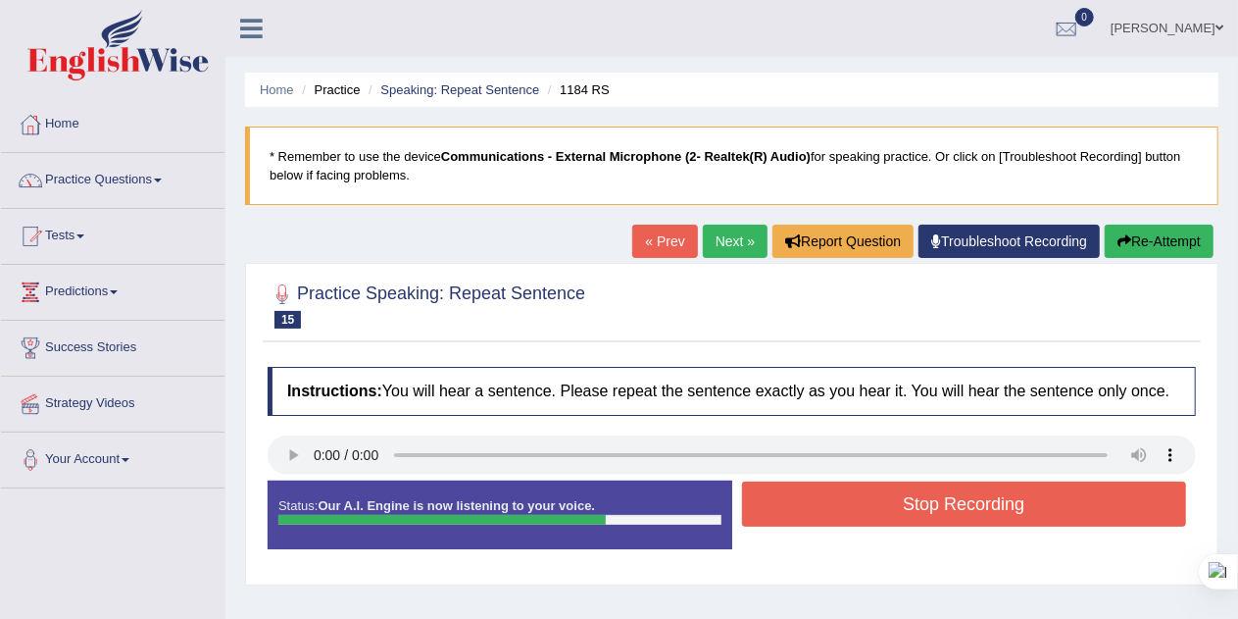
click at [1073, 510] on button "Stop Recording" at bounding box center [964, 503] width 445 height 45
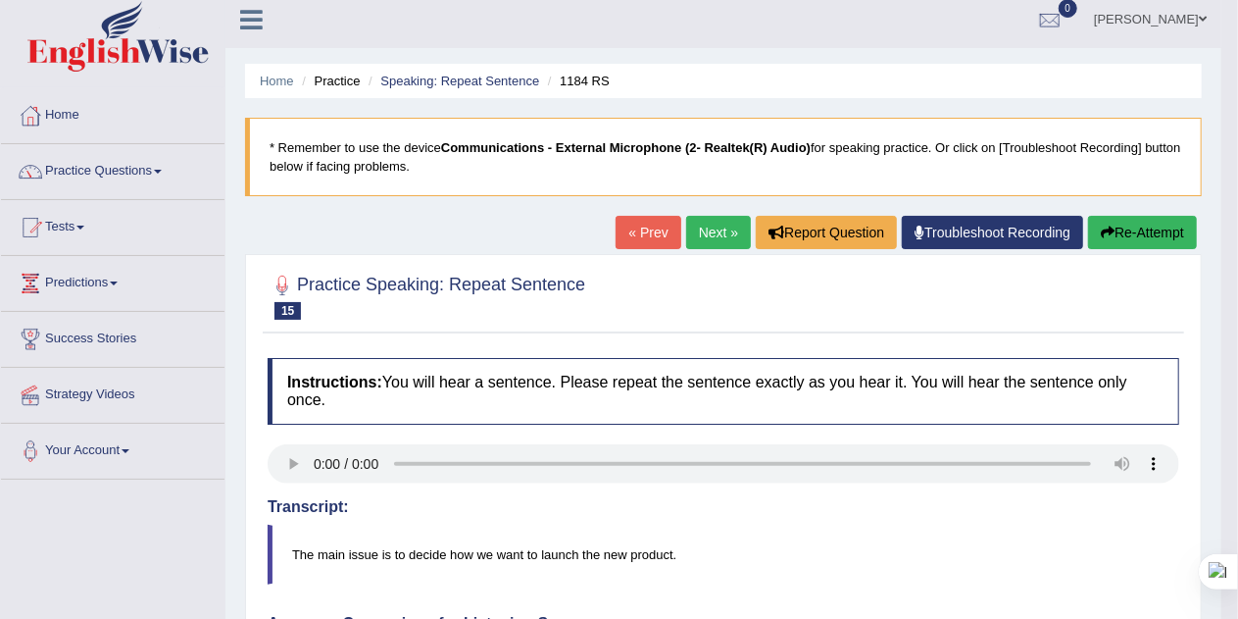
scroll to position [7, 0]
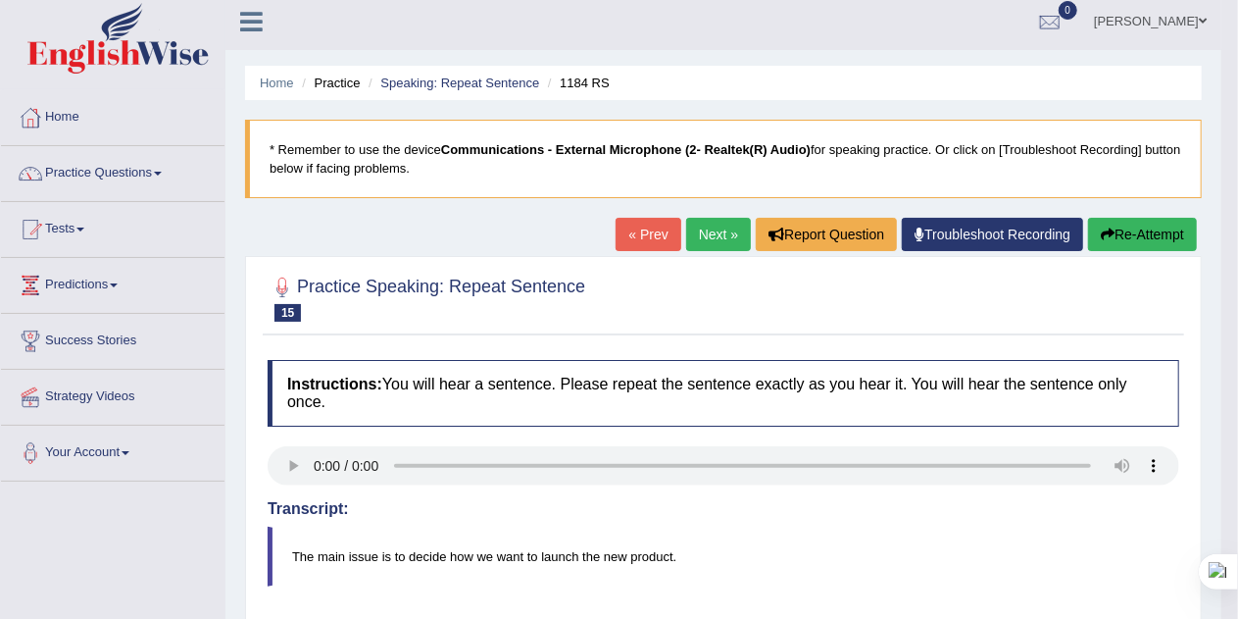
click at [704, 234] on link "Next »" at bounding box center [718, 234] width 65 height 33
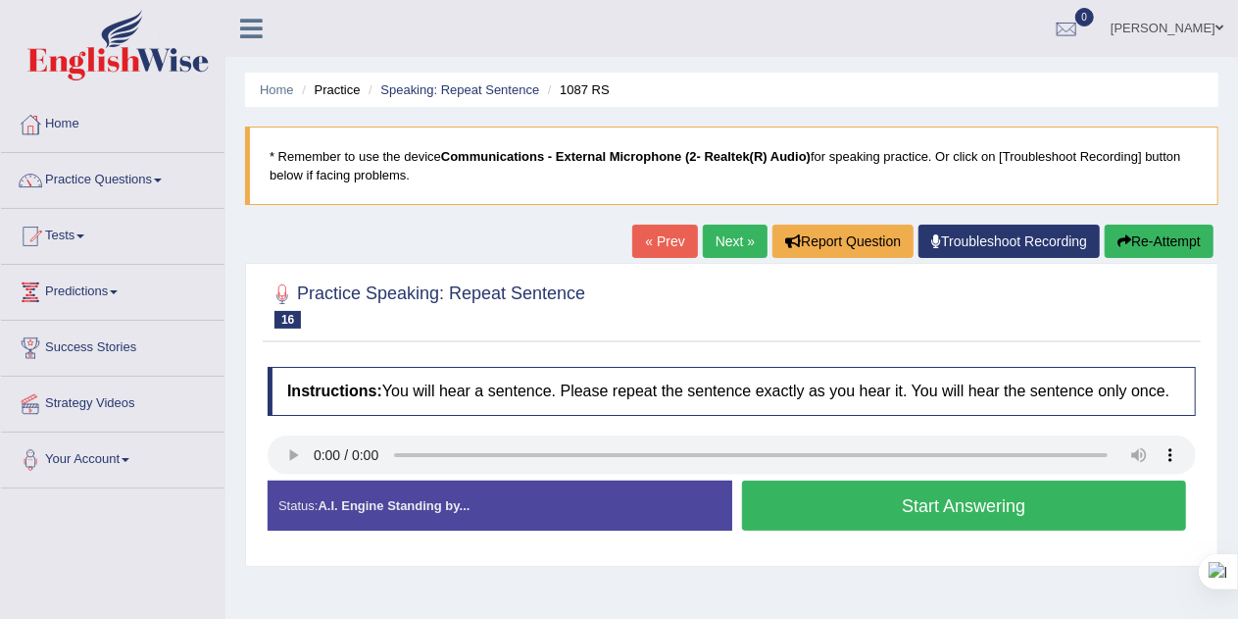
click at [1050, 508] on button "Start Answering" at bounding box center [964, 505] width 445 height 50
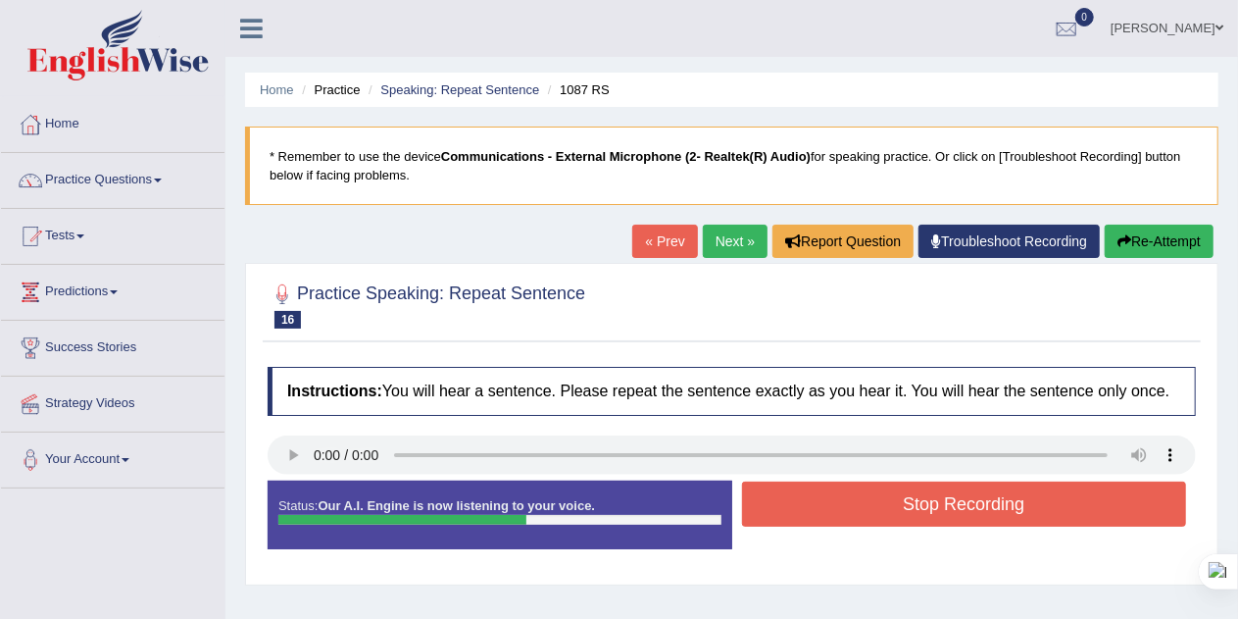
click at [1149, 240] on button "Re-Attempt" at bounding box center [1159, 240] width 109 height 33
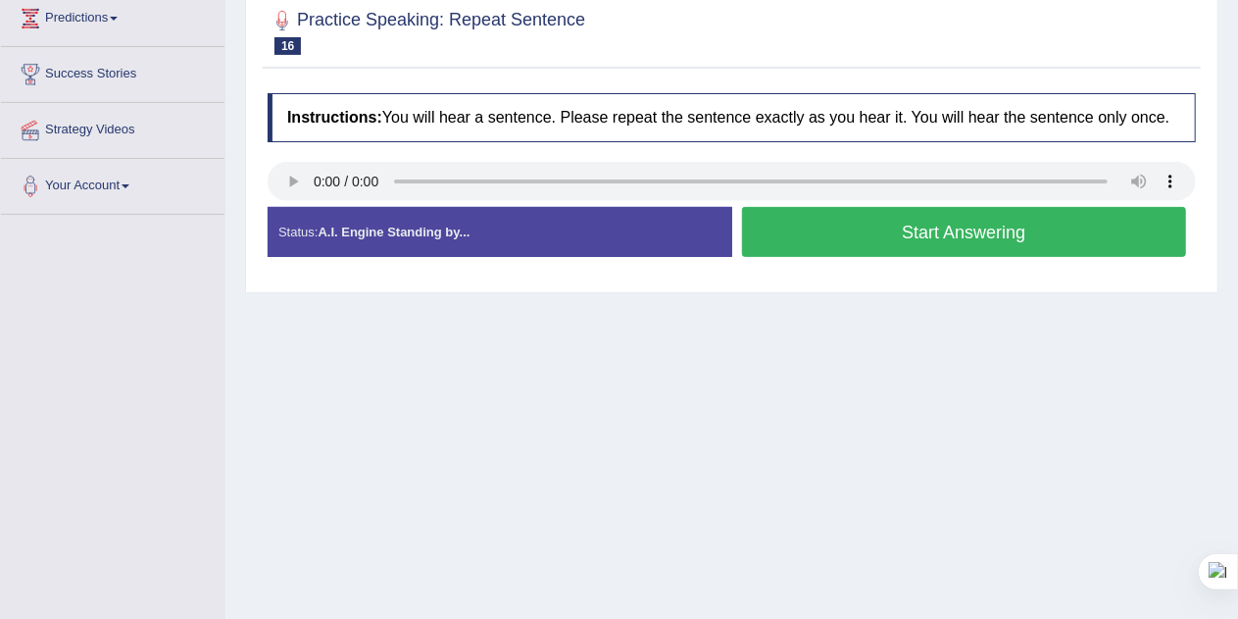
scroll to position [269, 0]
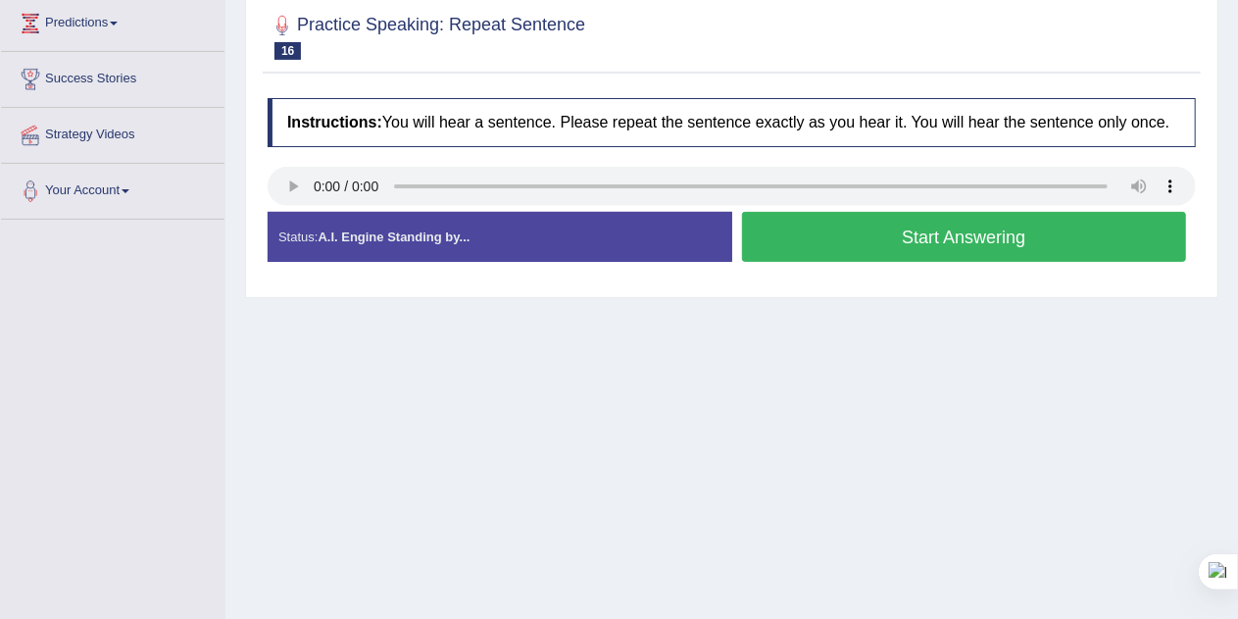
click at [860, 245] on button "Start Answering" at bounding box center [964, 237] width 445 height 50
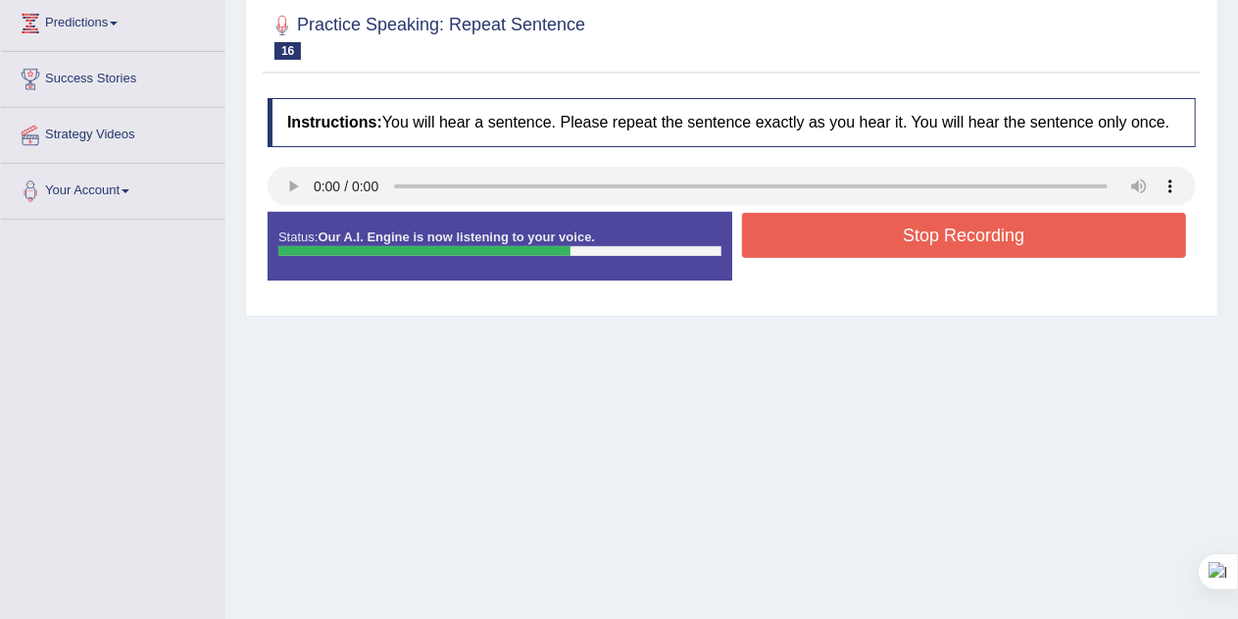
click at [1023, 231] on button "Stop Recording" at bounding box center [964, 235] width 445 height 45
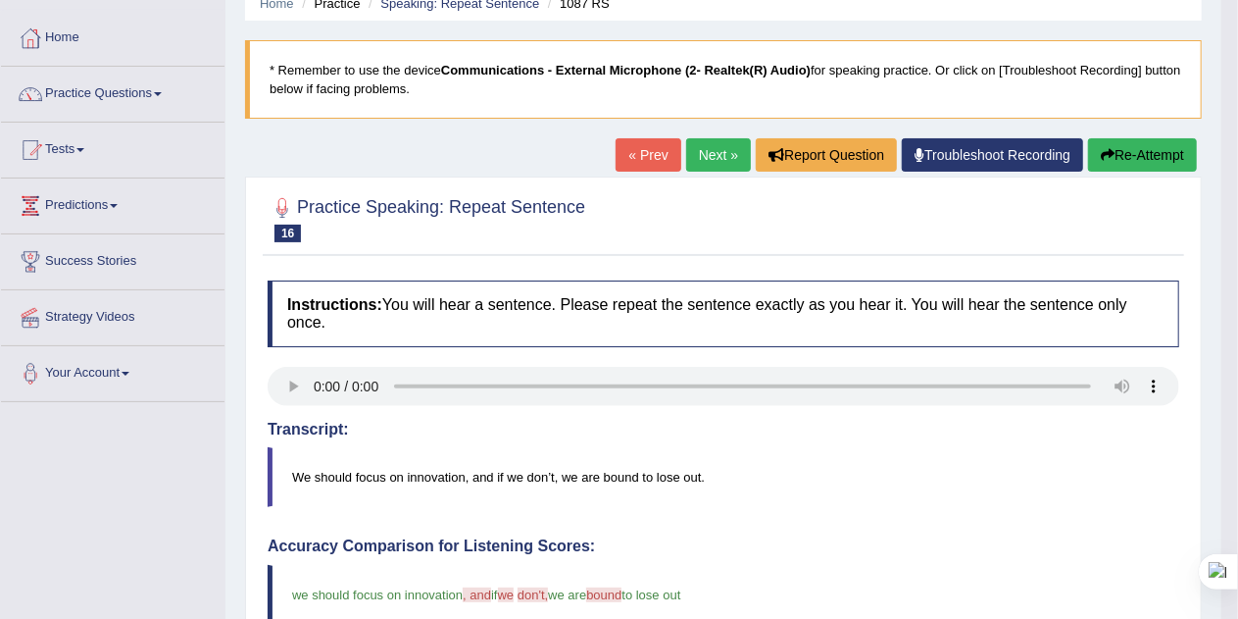
scroll to position [83, 0]
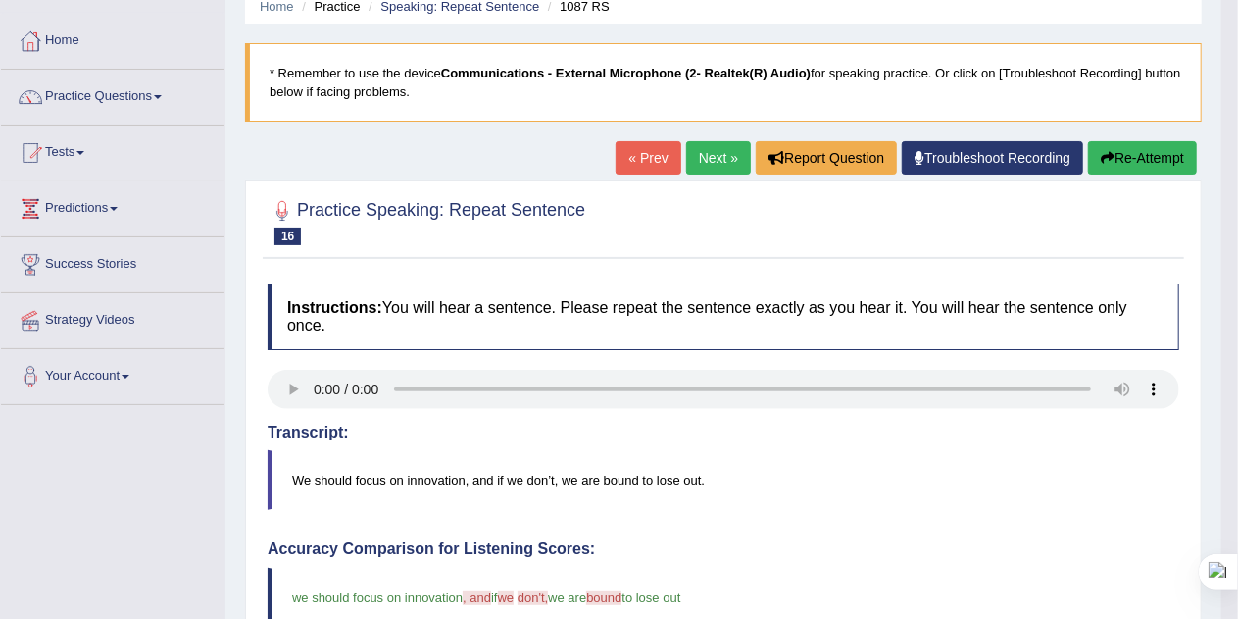
click at [723, 154] on link "Next »" at bounding box center [718, 157] width 65 height 33
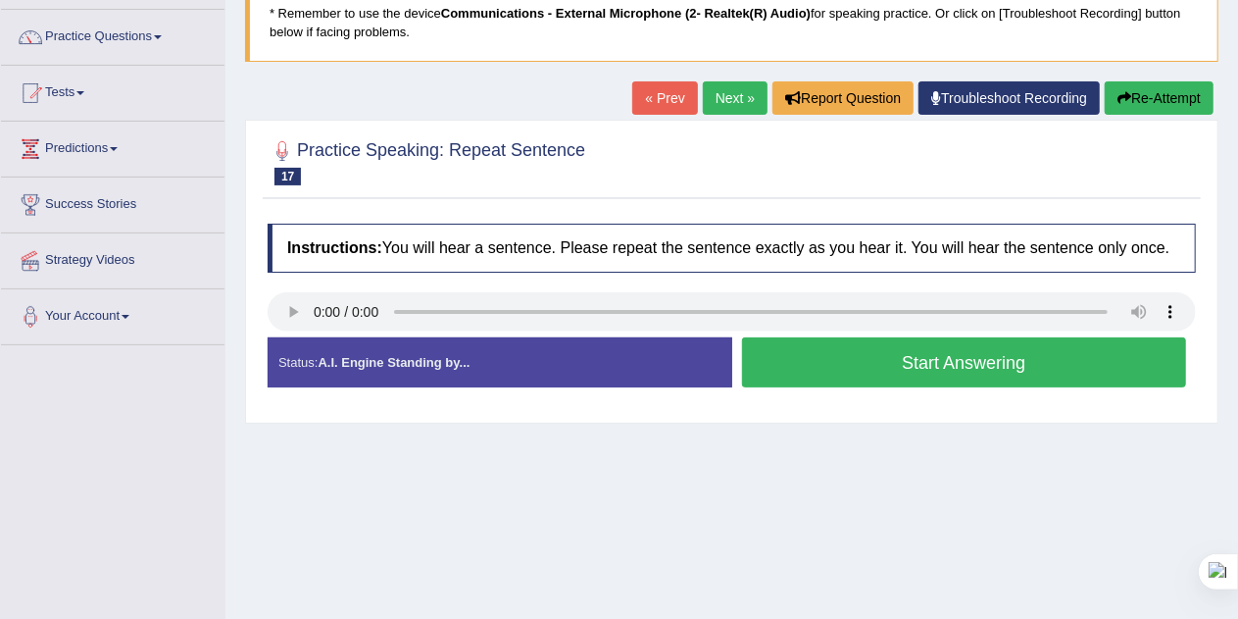
scroll to position [145, 0]
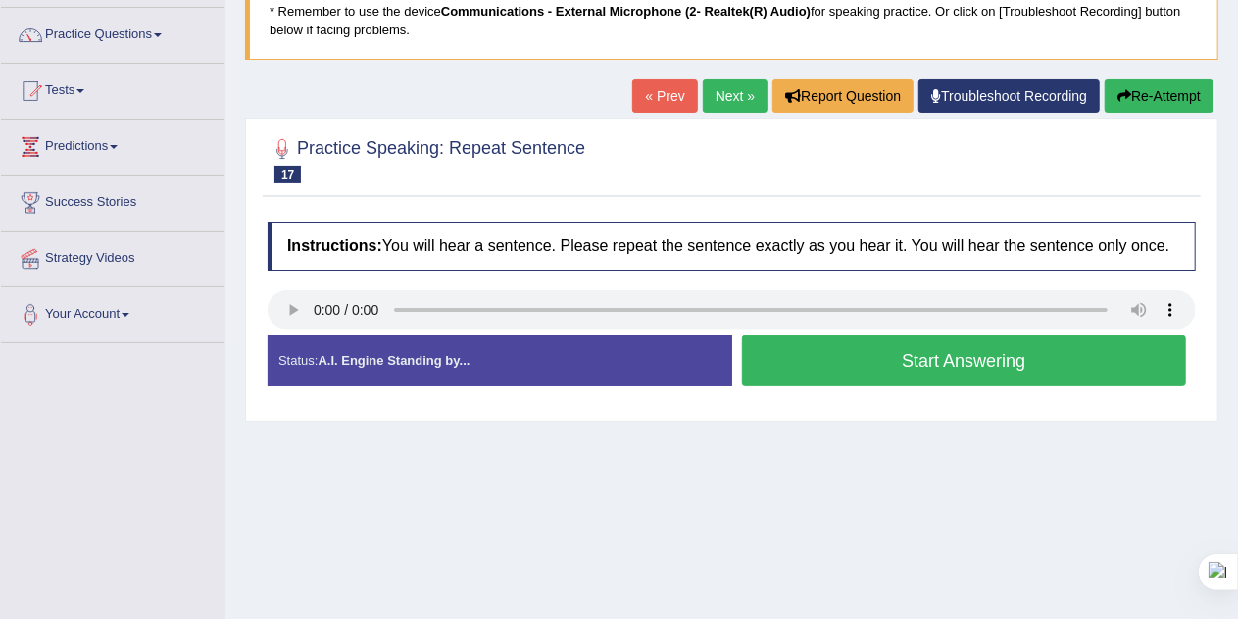
click at [1021, 357] on button "Start Answering" at bounding box center [964, 360] width 445 height 50
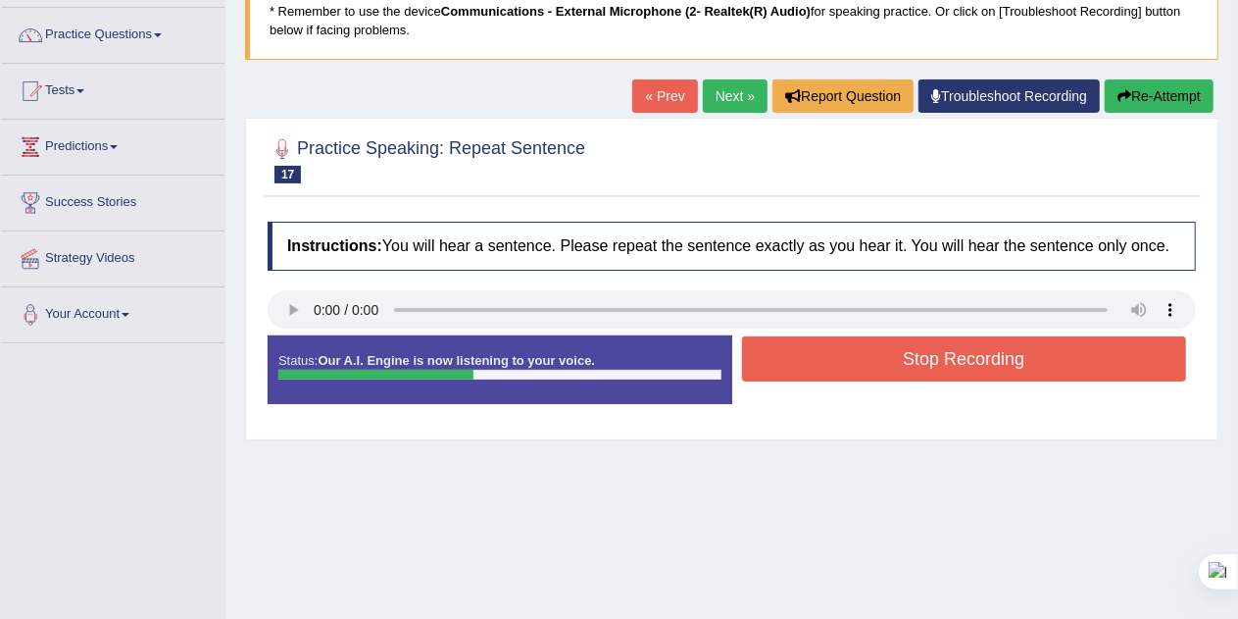
click at [1021, 355] on button "Stop Recording" at bounding box center [964, 358] width 445 height 45
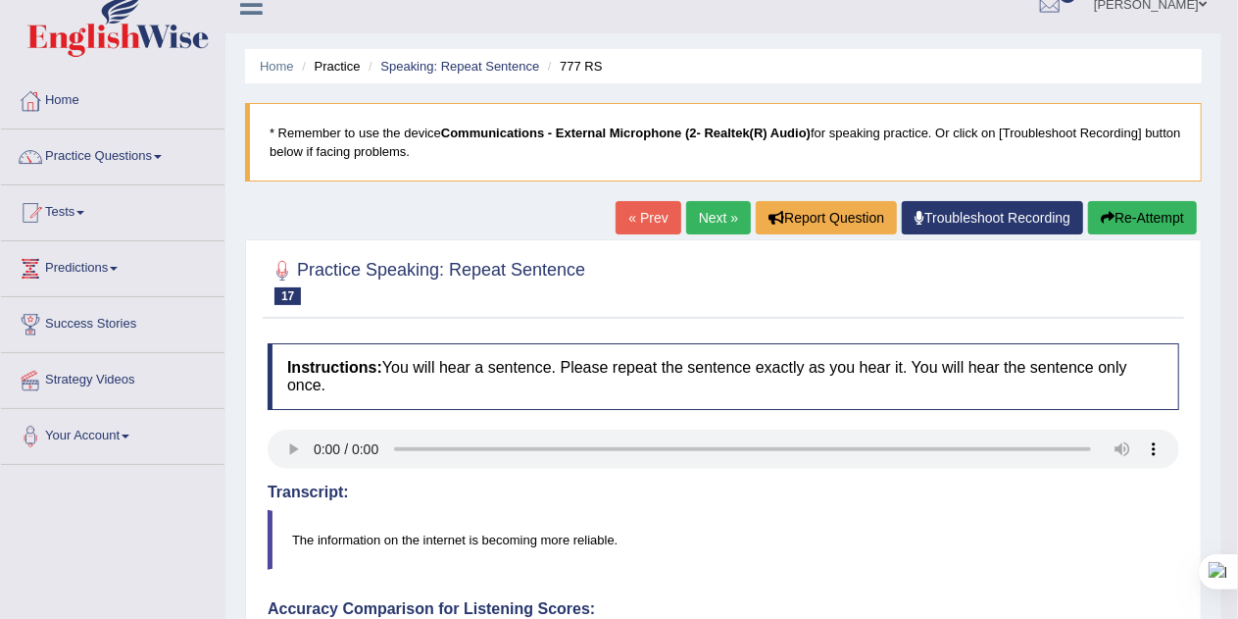
scroll to position [0, 0]
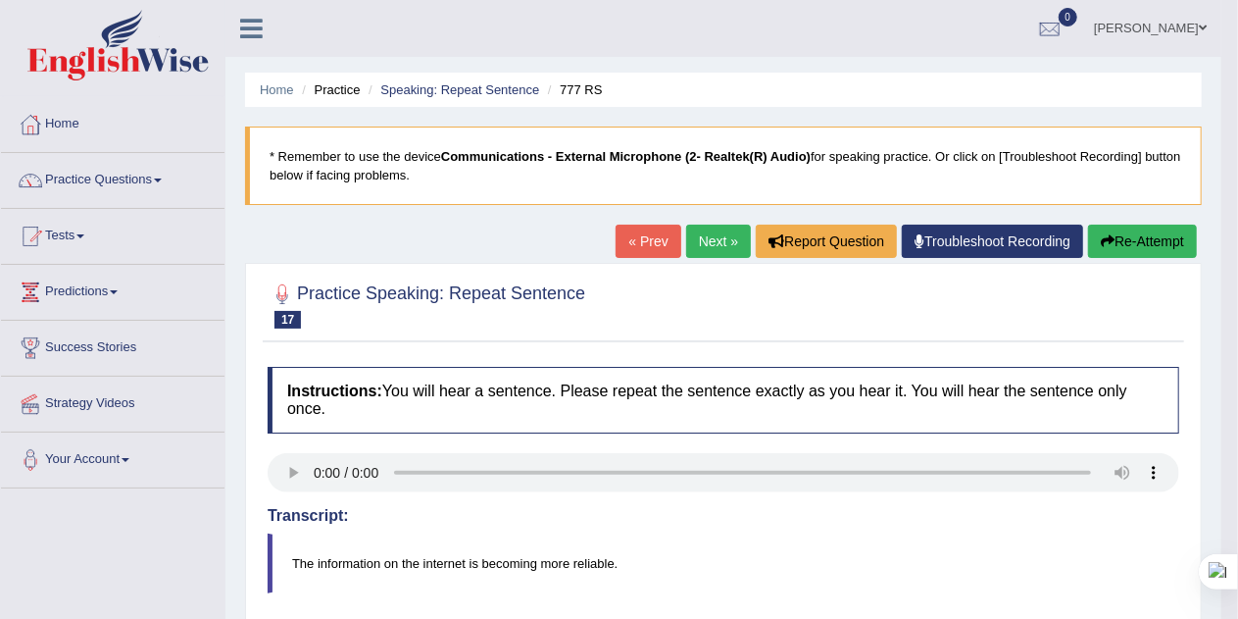
click at [695, 246] on link "Next »" at bounding box center [718, 240] width 65 height 33
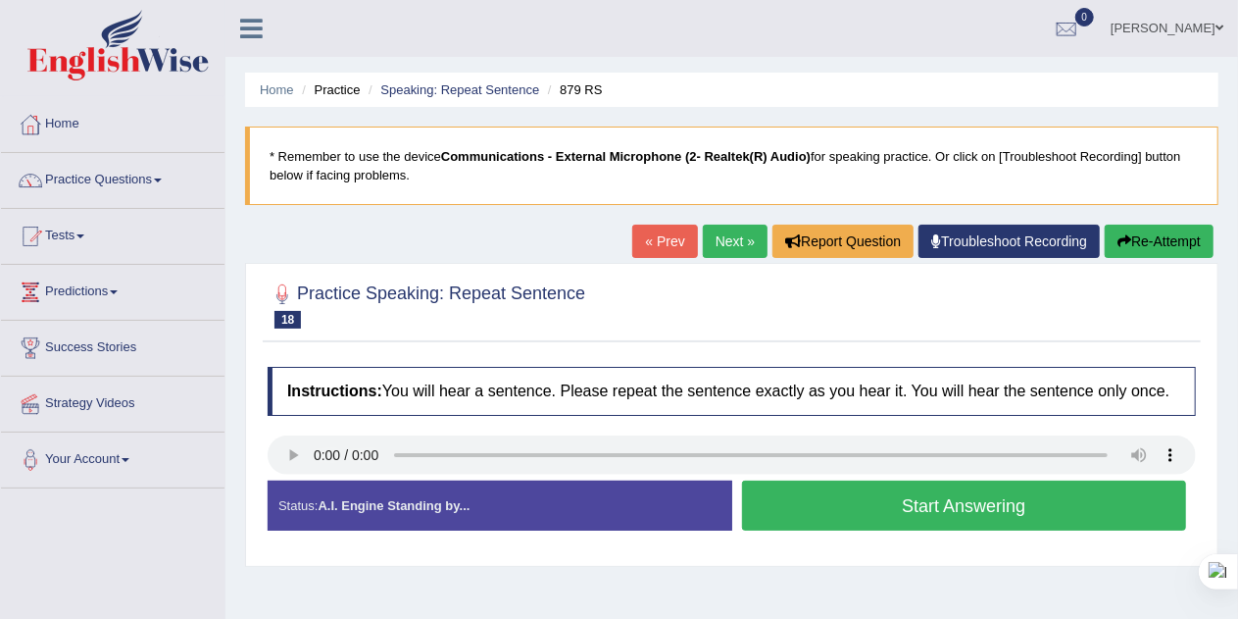
click at [1086, 505] on button "Start Answering" at bounding box center [964, 505] width 445 height 50
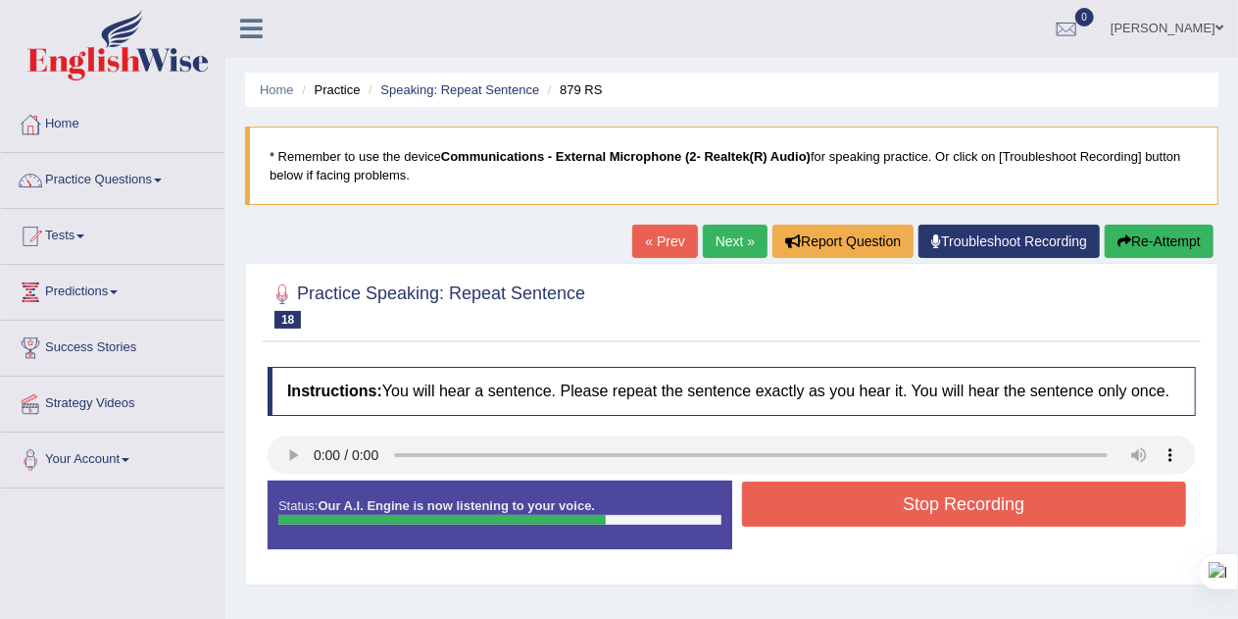
click at [1084, 515] on button "Stop Recording" at bounding box center [964, 503] width 445 height 45
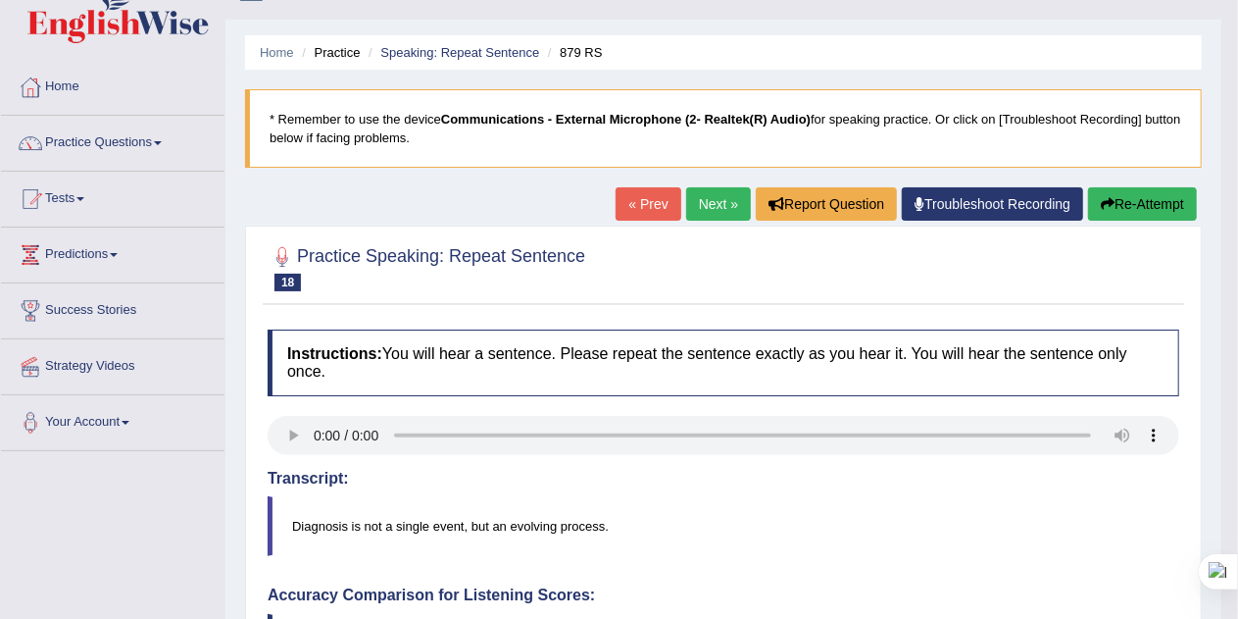
scroll to position [22, 0]
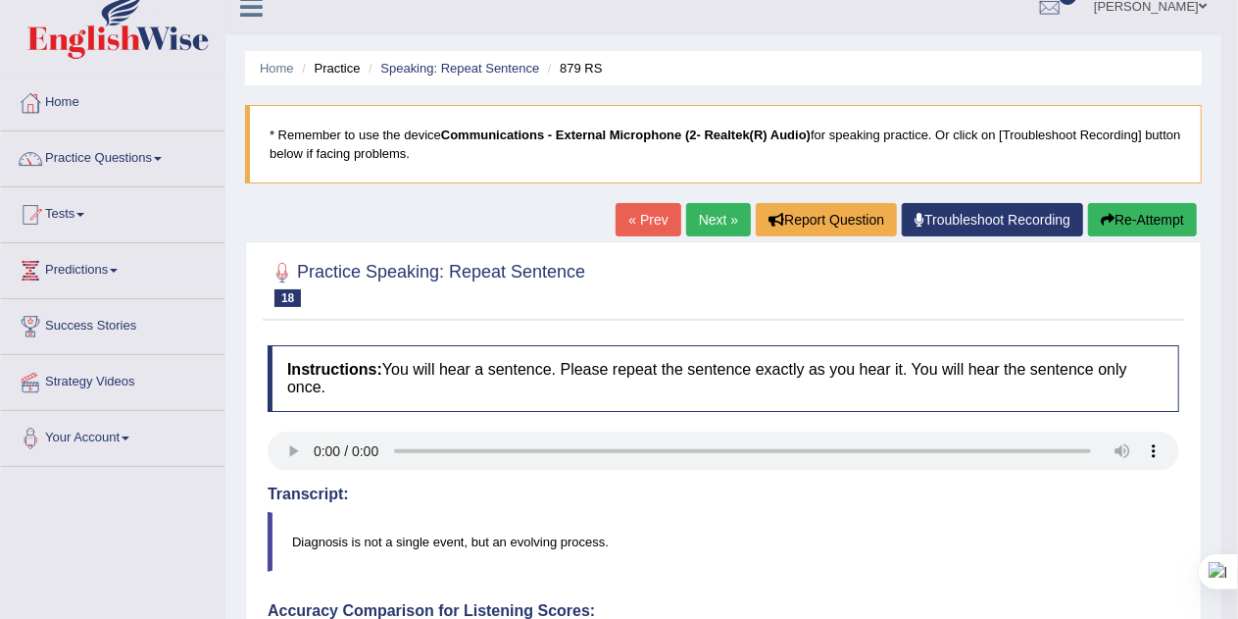
click at [700, 224] on link "Next »" at bounding box center [718, 219] width 65 height 33
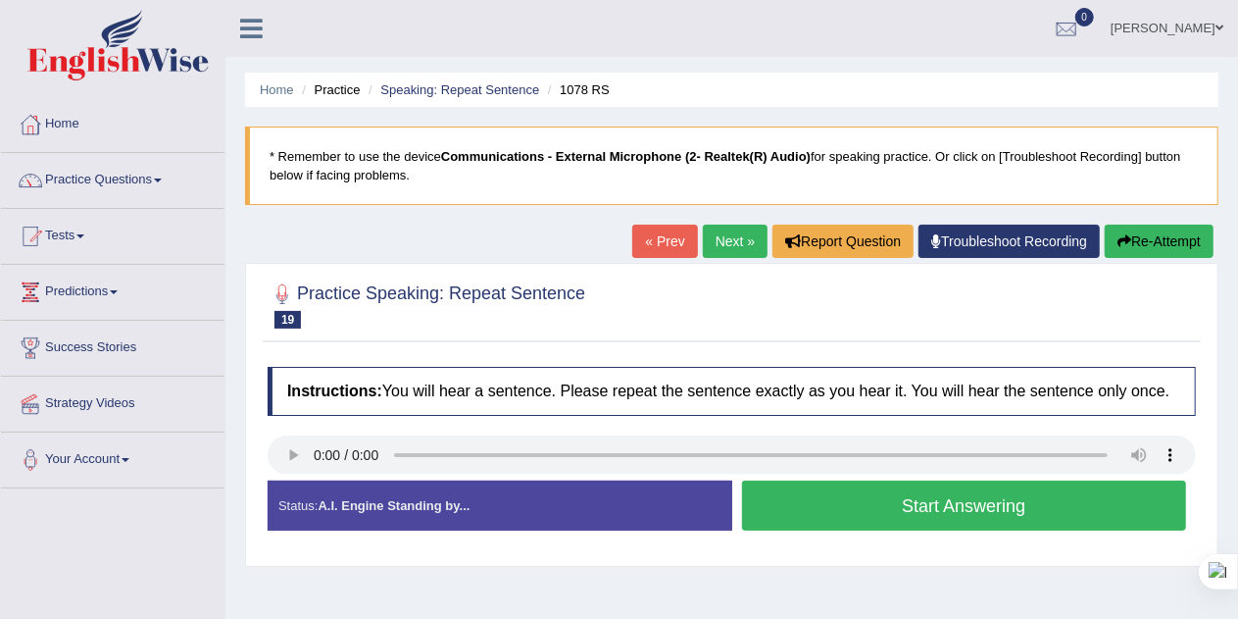
click at [1070, 510] on button "Start Answering" at bounding box center [964, 505] width 445 height 50
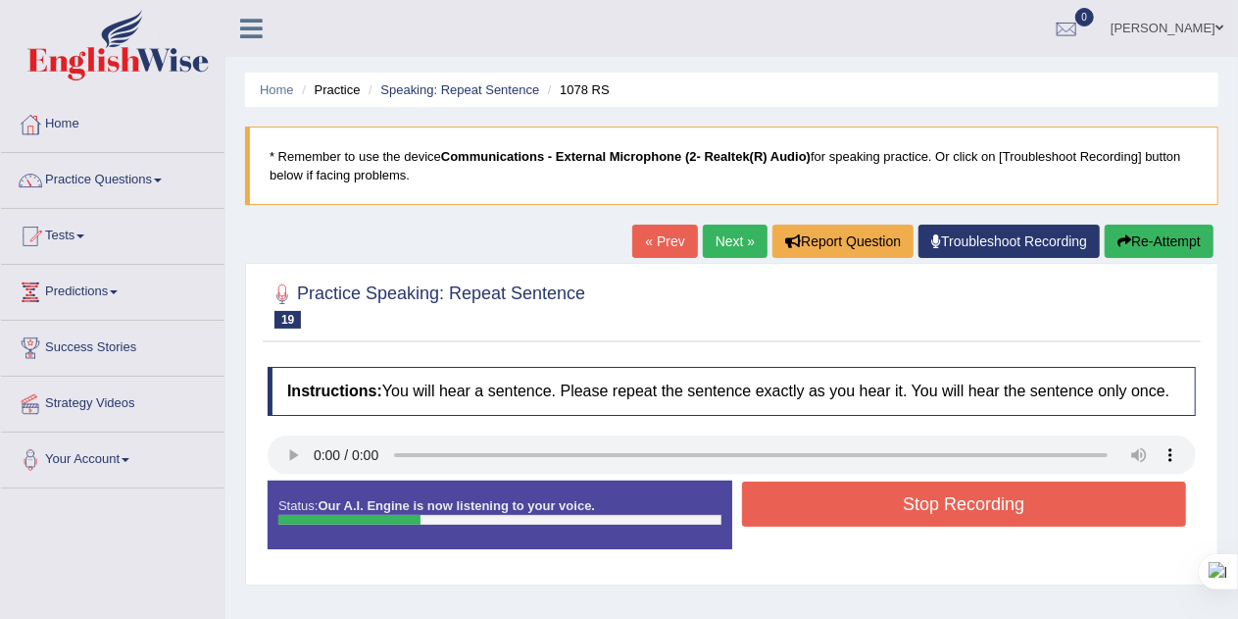
click at [1063, 502] on button "Stop Recording" at bounding box center [964, 503] width 445 height 45
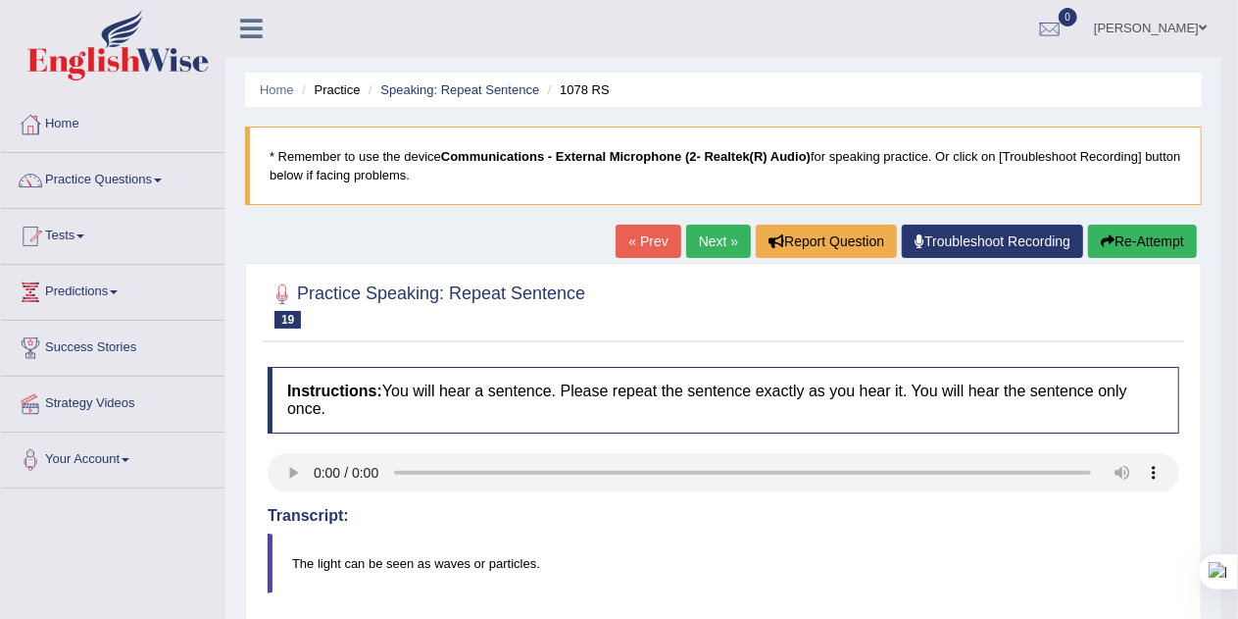
click at [716, 245] on link "Next »" at bounding box center [718, 240] width 65 height 33
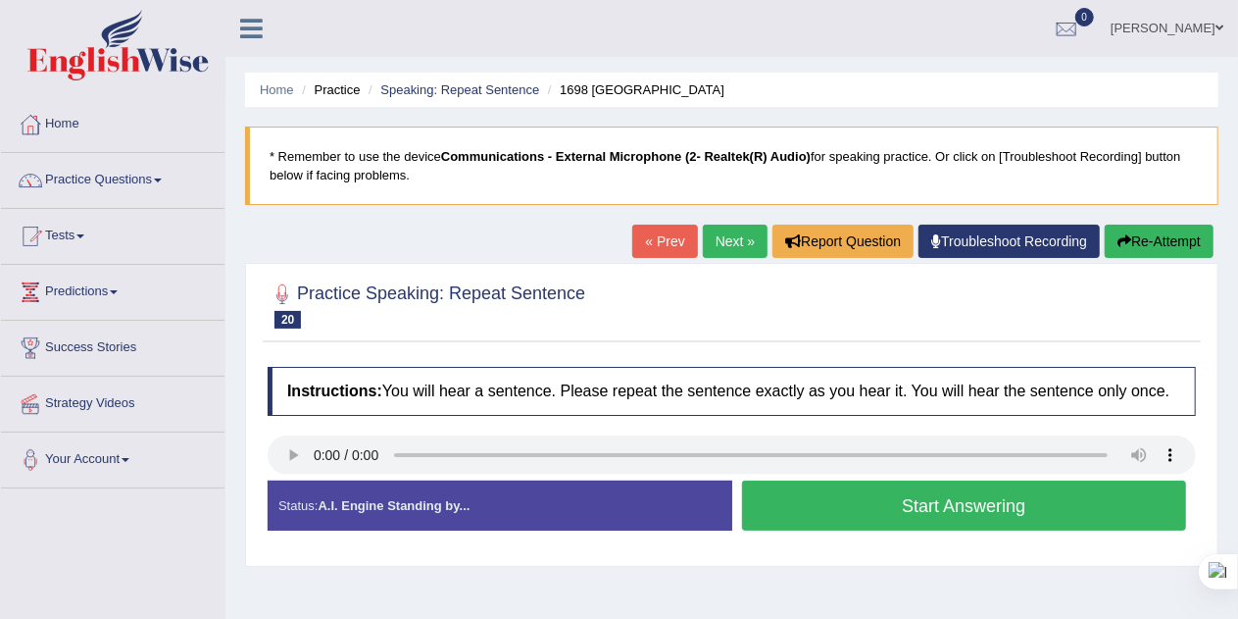
click at [1082, 500] on button "Start Answering" at bounding box center [964, 505] width 445 height 50
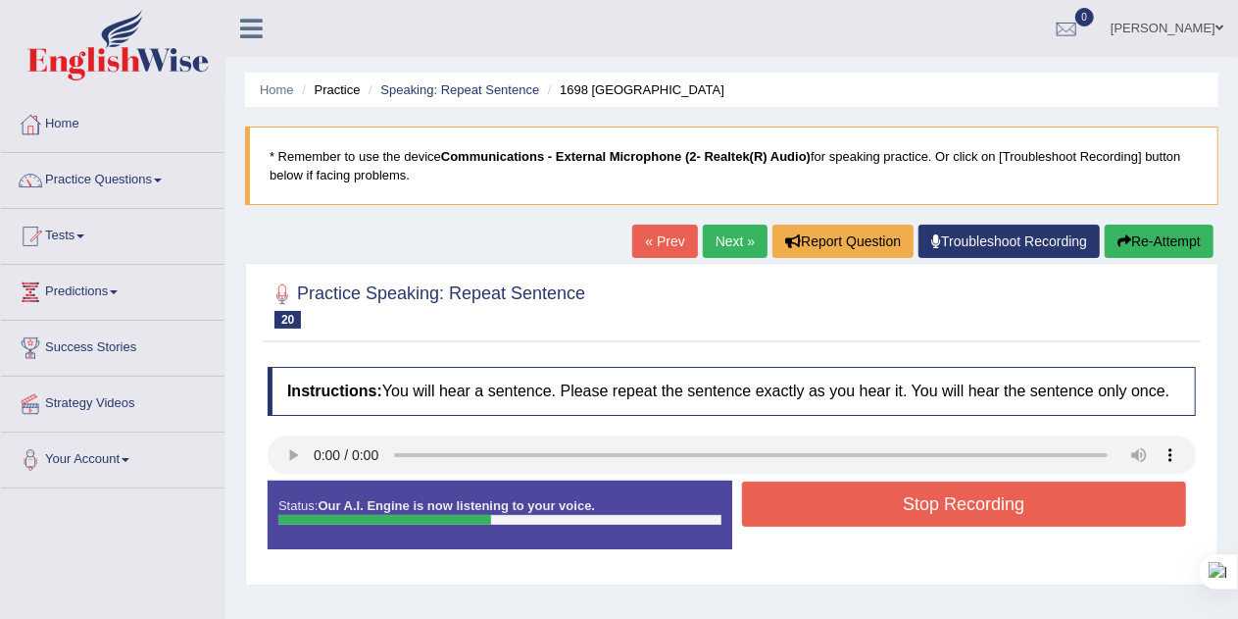
click at [1081, 506] on button "Stop Recording" at bounding box center [964, 503] width 445 height 45
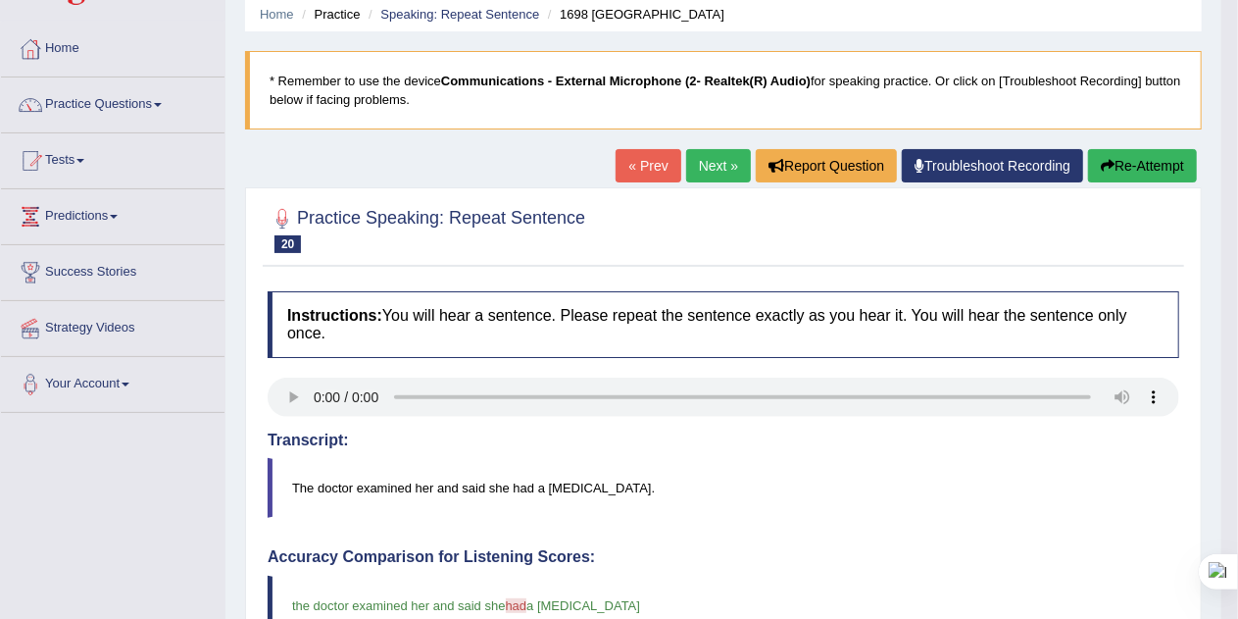
scroll to position [72, 0]
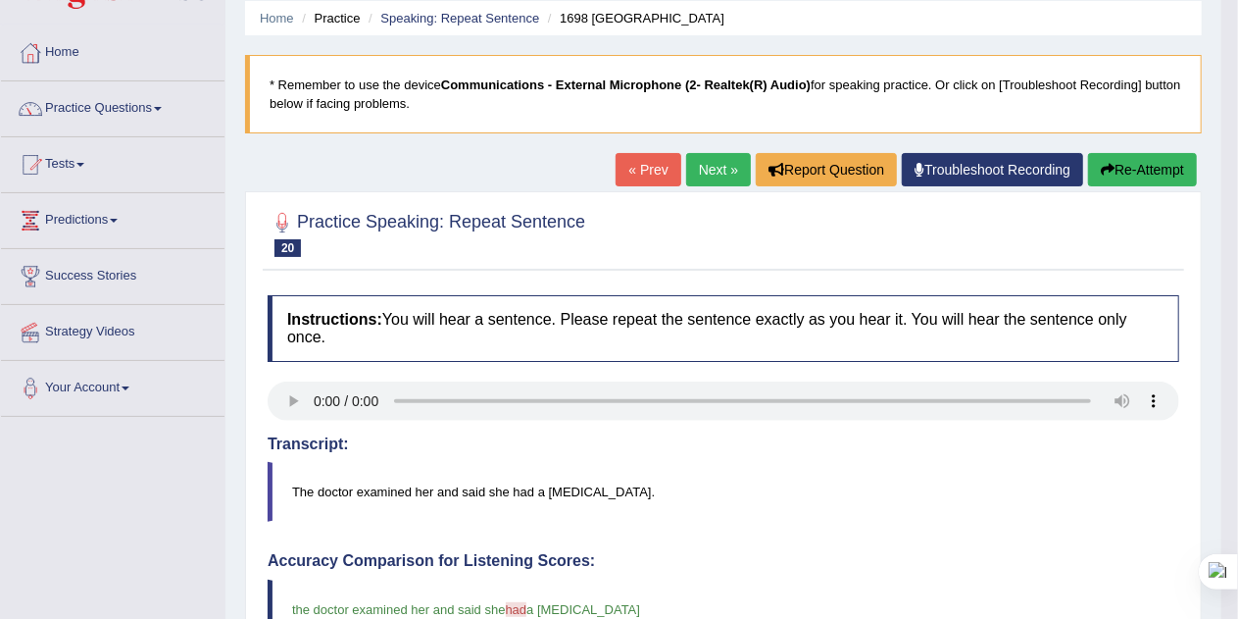
click at [707, 172] on link "Next »" at bounding box center [718, 169] width 65 height 33
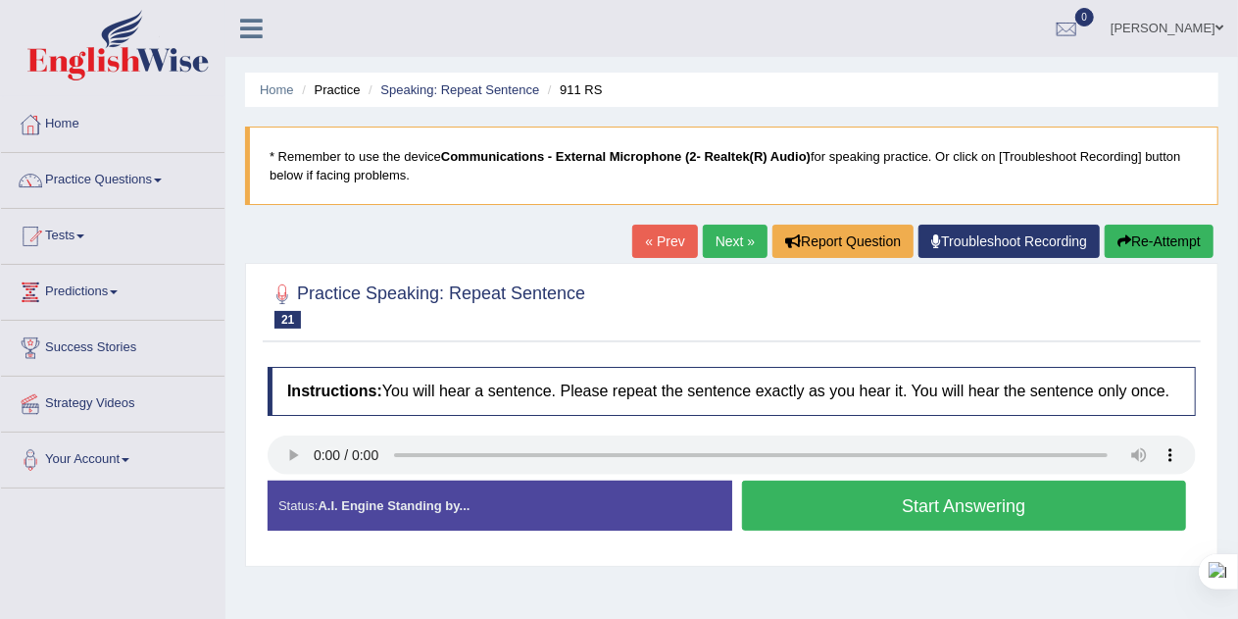
click at [1083, 500] on button "Start Answering" at bounding box center [964, 505] width 445 height 50
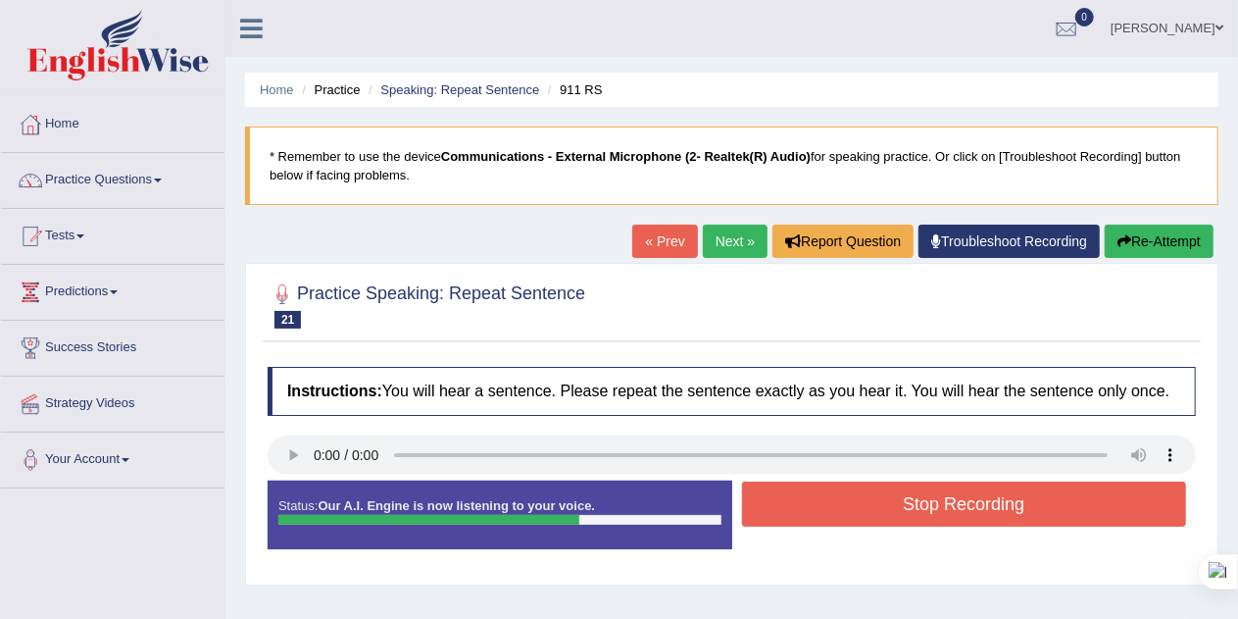
click at [1116, 518] on button "Stop Recording" at bounding box center [964, 503] width 445 height 45
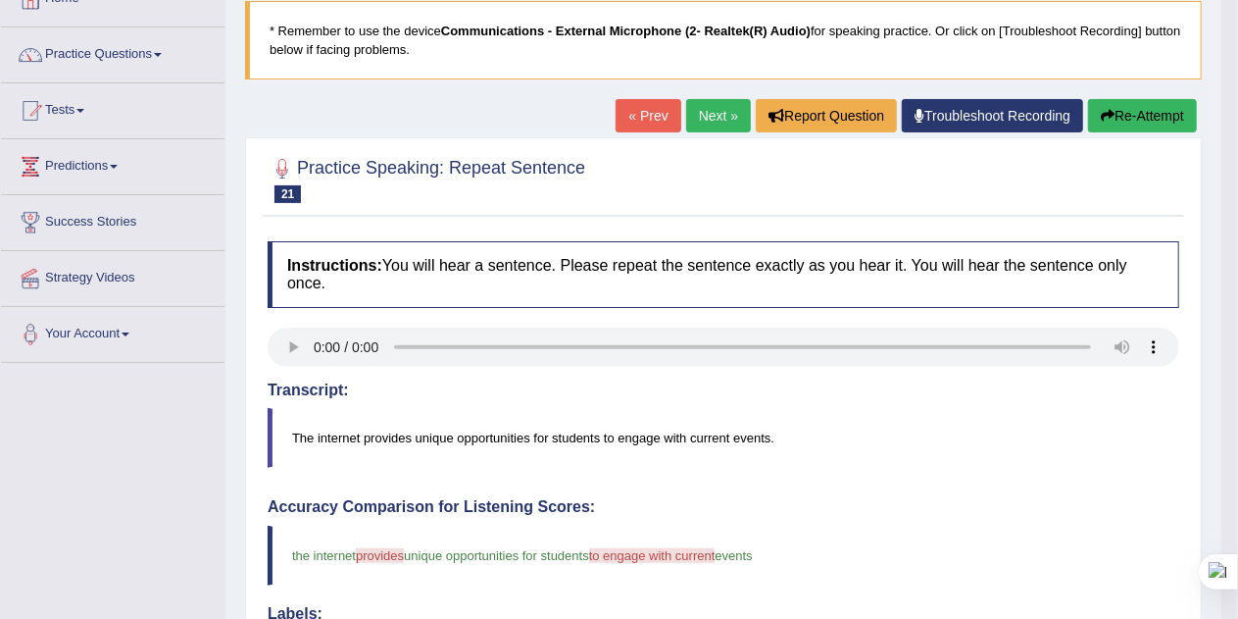
scroll to position [114, 0]
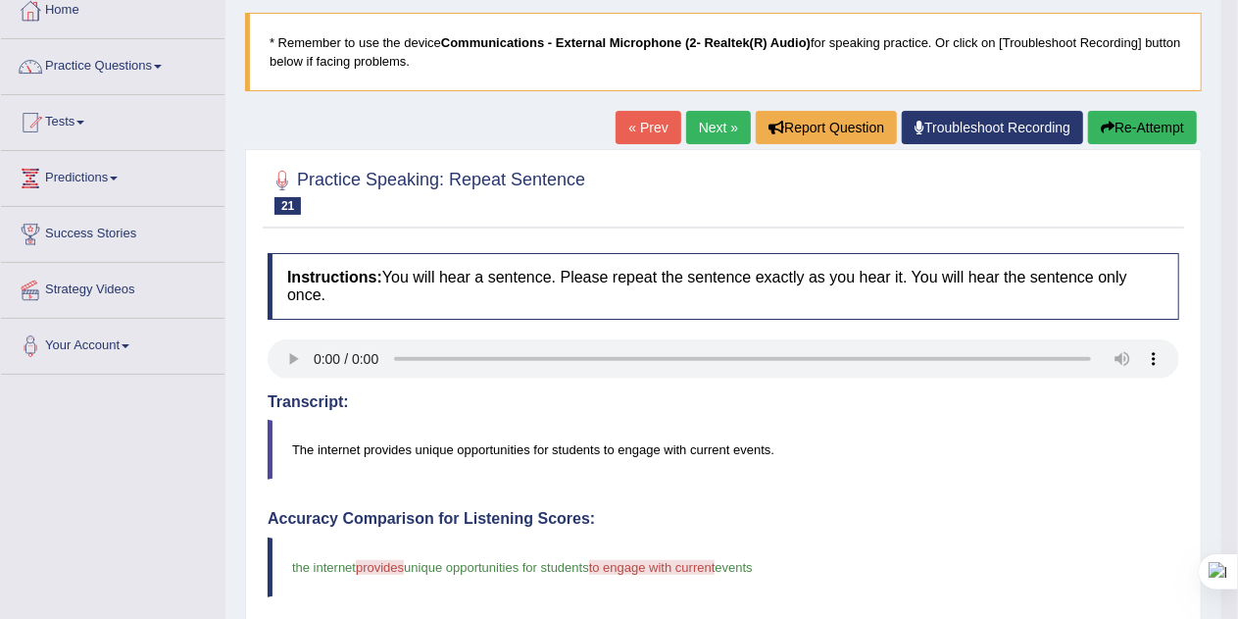
click at [1141, 129] on button "Re-Attempt" at bounding box center [1142, 127] width 109 height 33
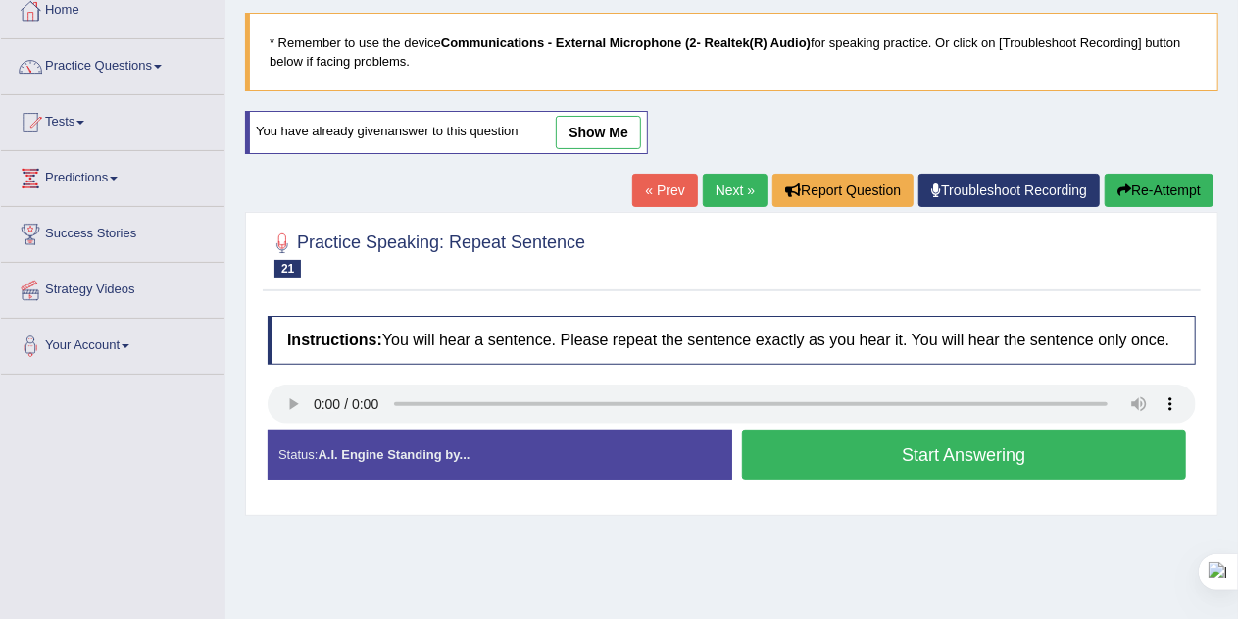
click at [1131, 457] on button "Start Answering" at bounding box center [964, 454] width 445 height 50
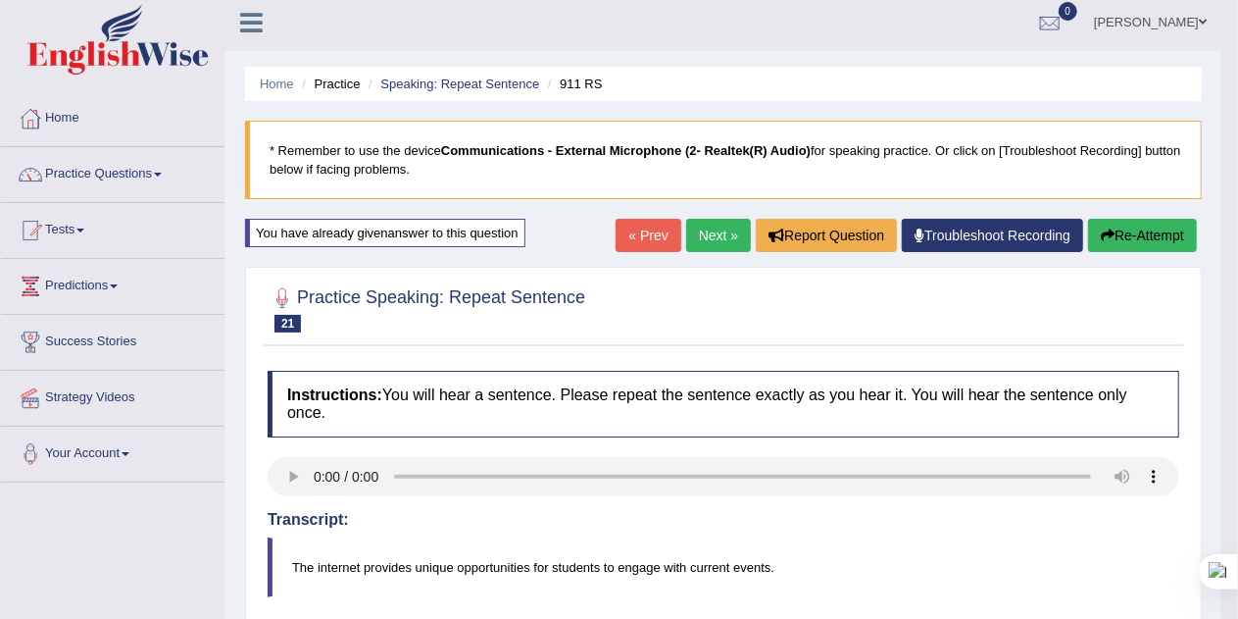
scroll to position [4, 0]
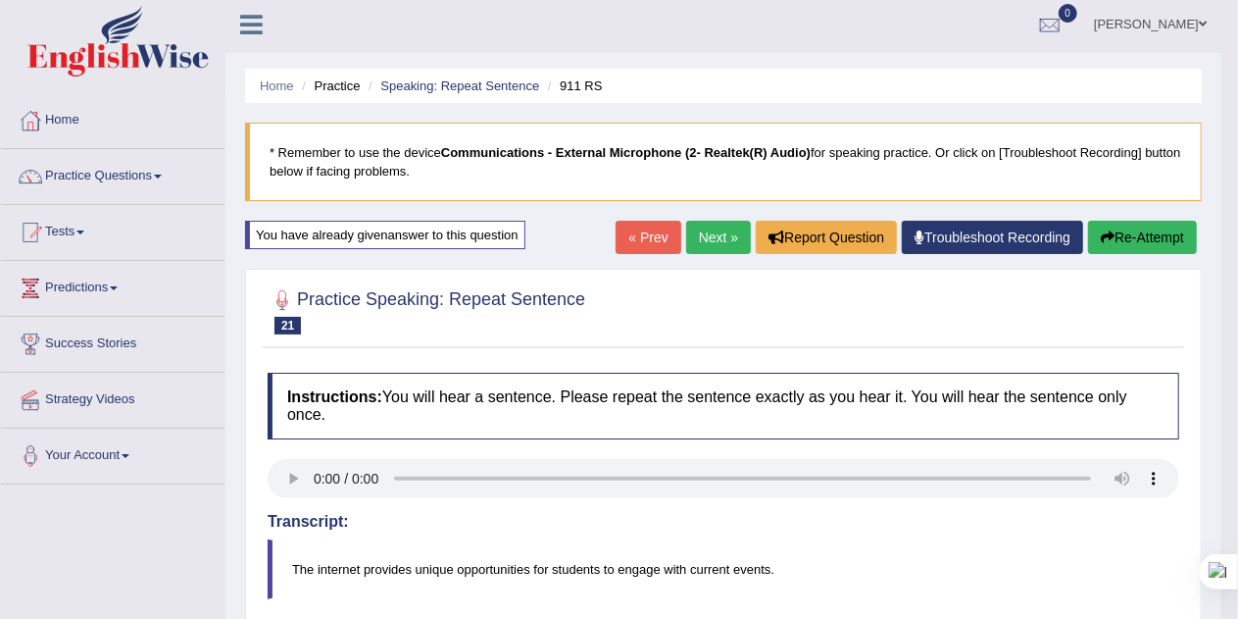
click at [1160, 243] on button "Re-Attempt" at bounding box center [1142, 237] width 109 height 33
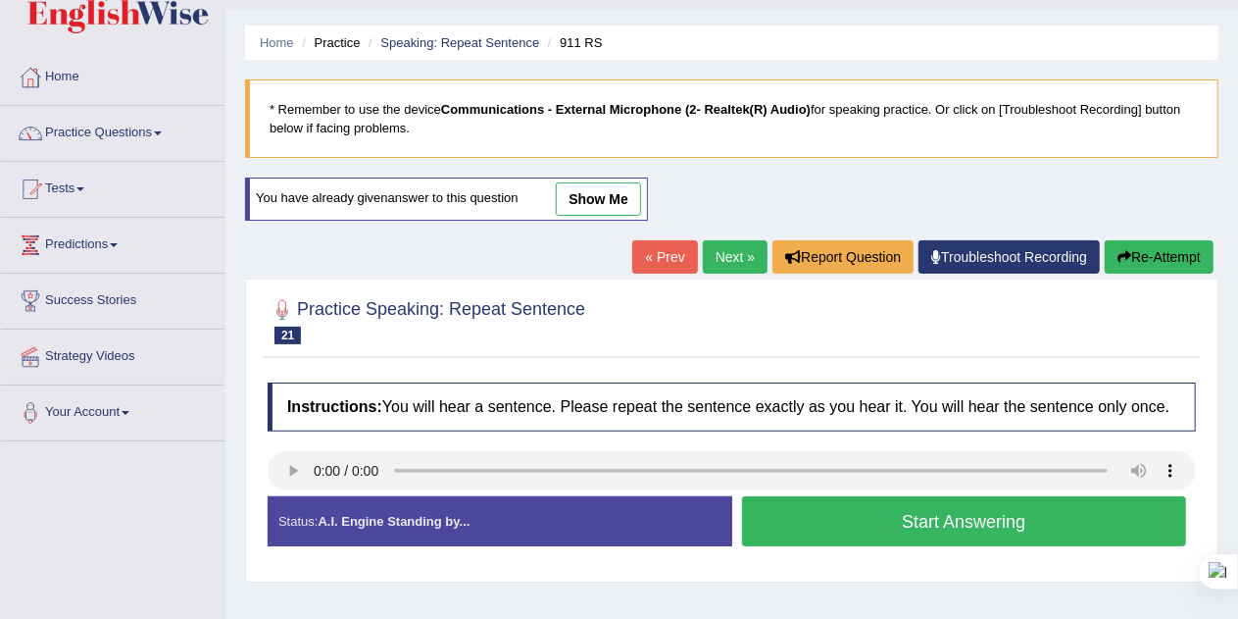
scroll to position [51, 0]
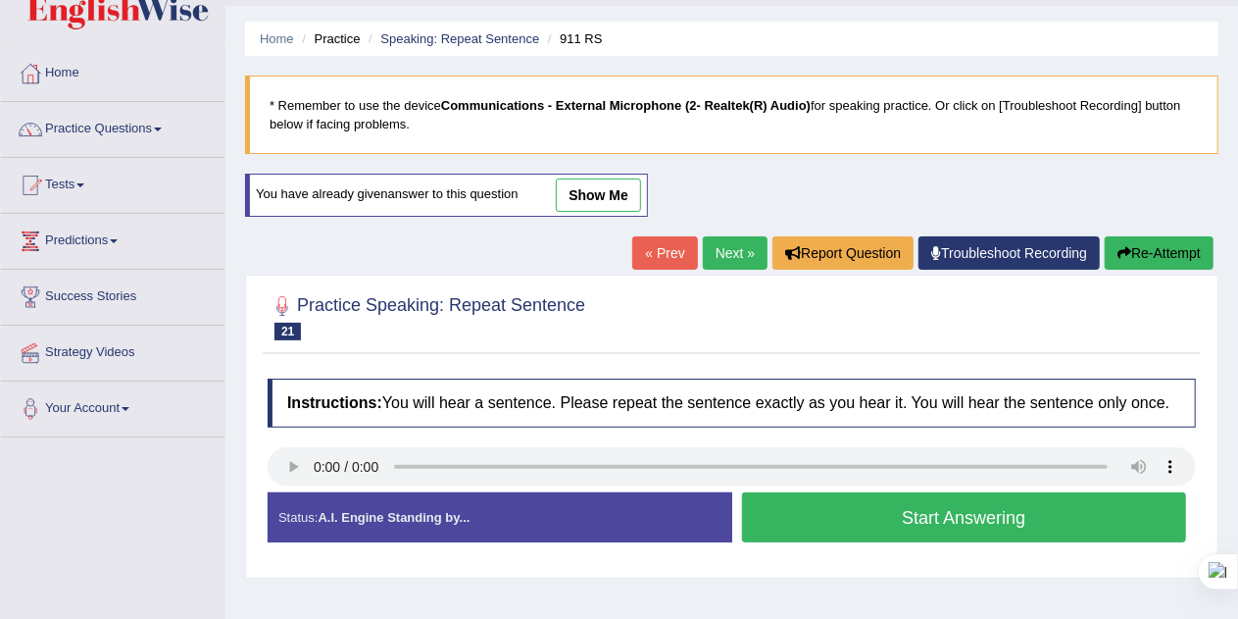
click at [1127, 514] on button "Start Answering" at bounding box center [964, 517] width 445 height 50
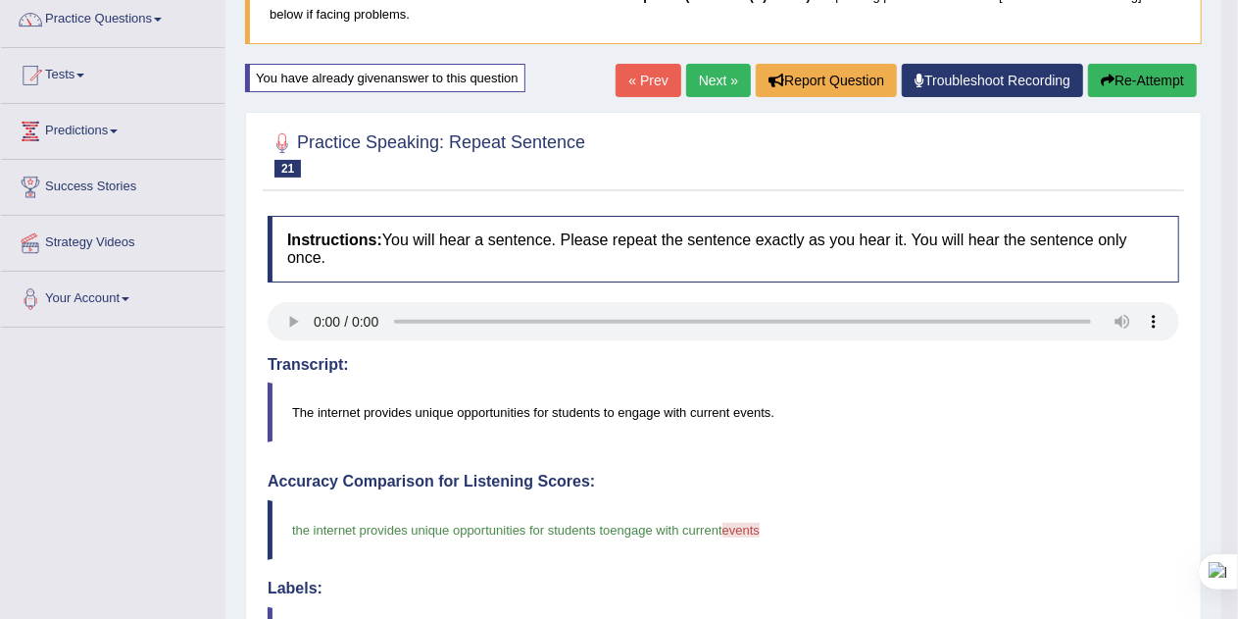
scroll to position [159, 0]
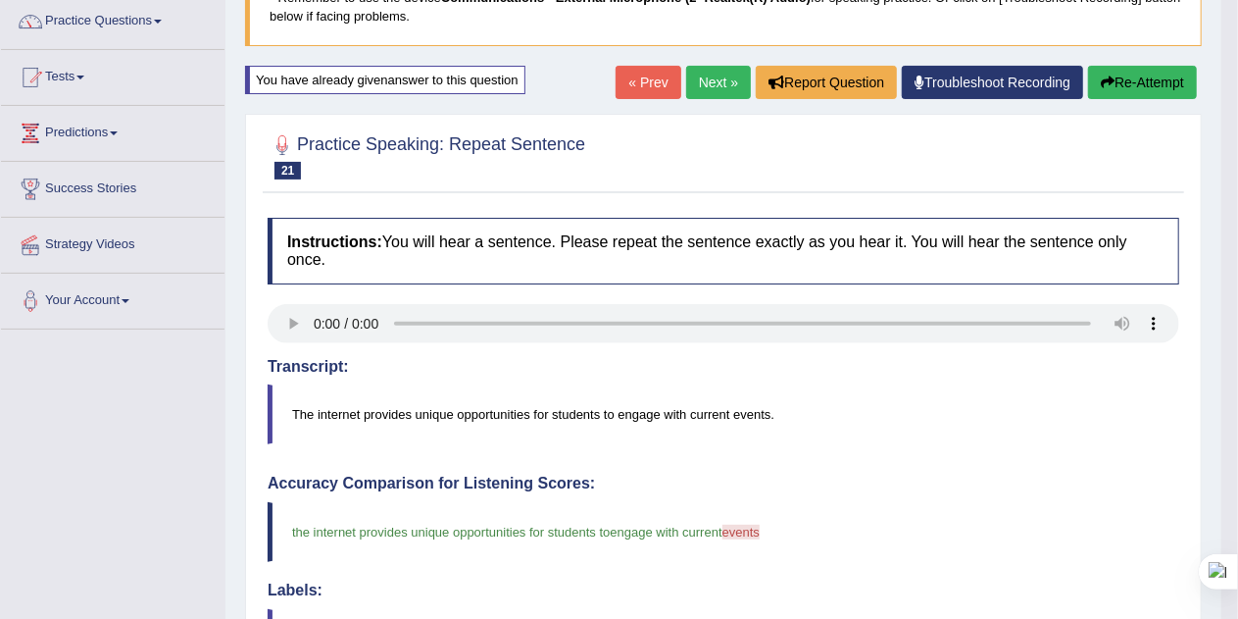
click at [1160, 83] on button "Re-Attempt" at bounding box center [1142, 82] width 109 height 33
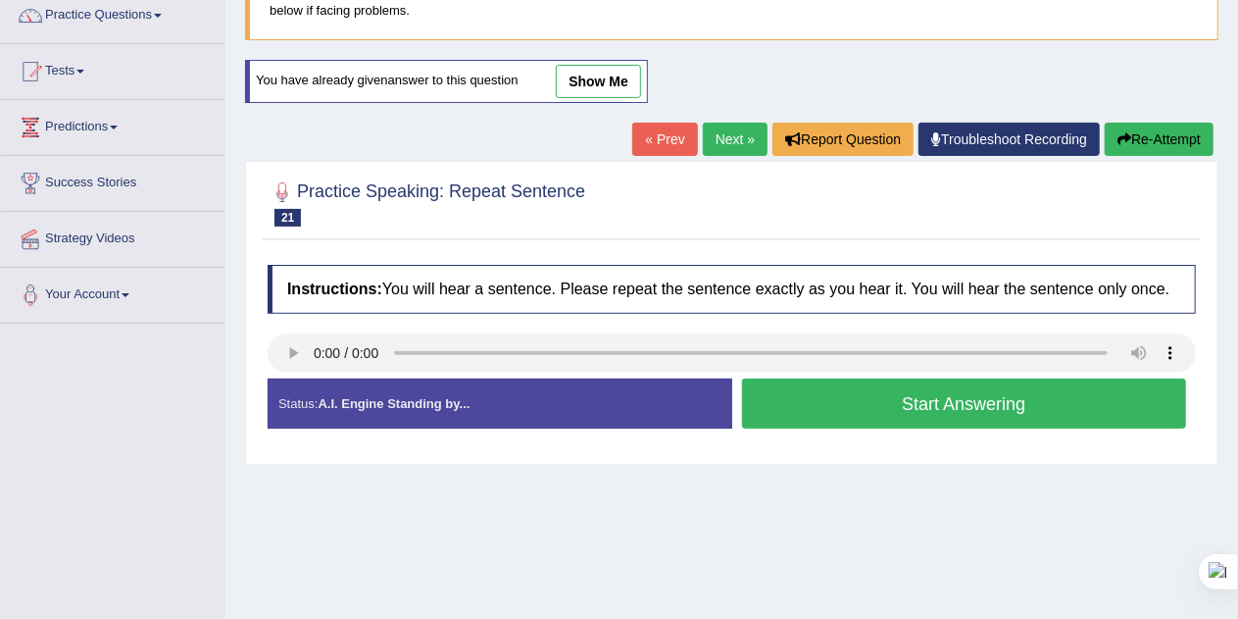
click at [1070, 398] on button "Start Answering" at bounding box center [964, 403] width 445 height 50
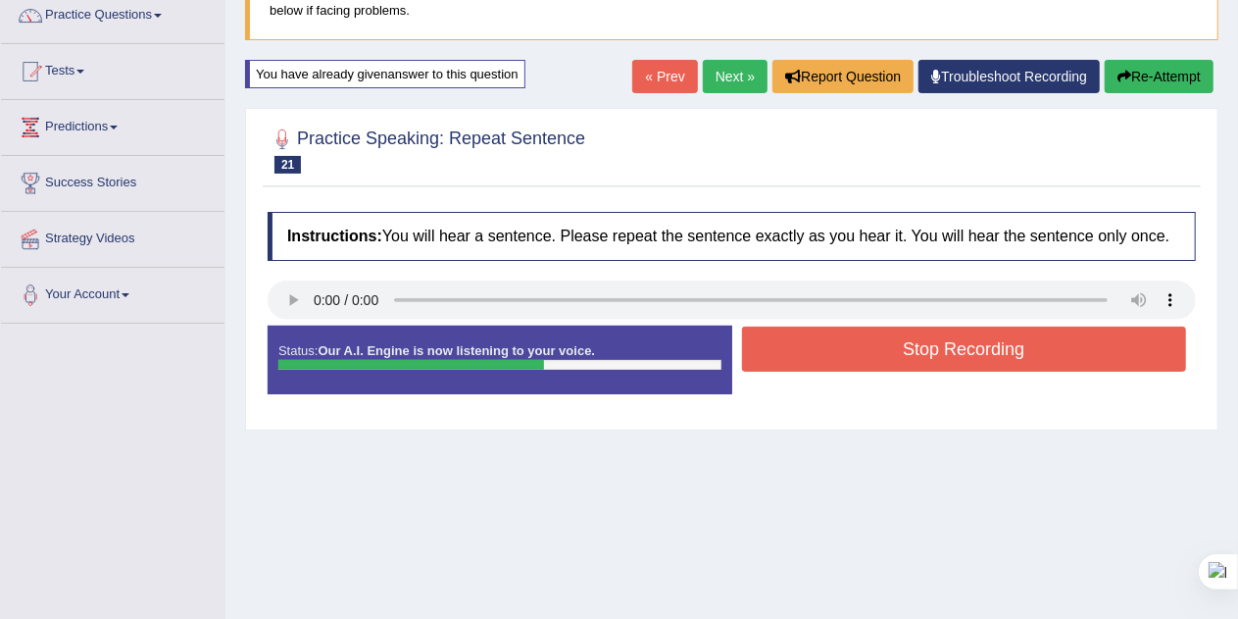
click at [1049, 345] on button "Stop Recording" at bounding box center [964, 348] width 445 height 45
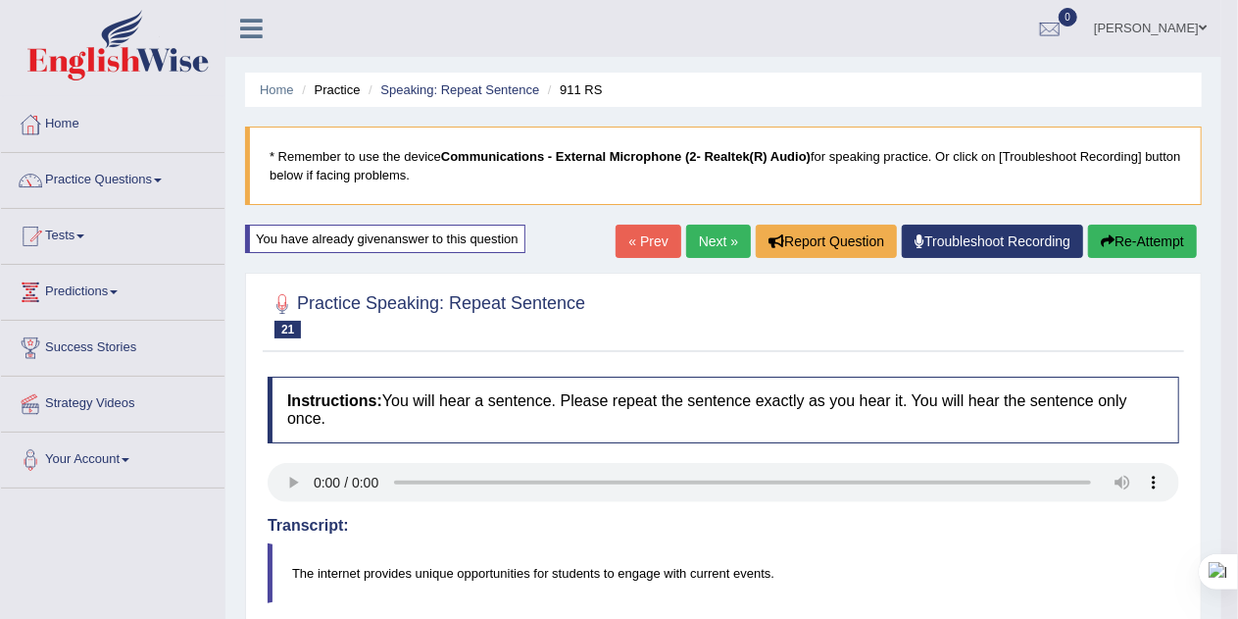
click at [709, 242] on link "Next »" at bounding box center [718, 240] width 65 height 33
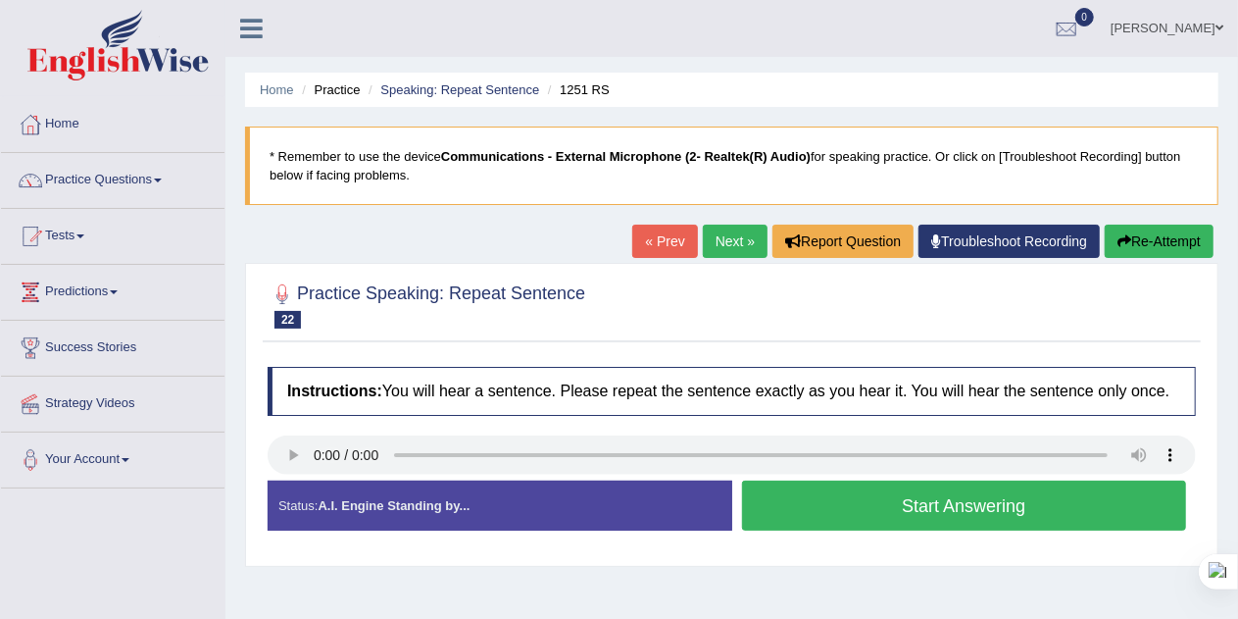
click at [1122, 500] on button "Start Answering" at bounding box center [964, 505] width 445 height 50
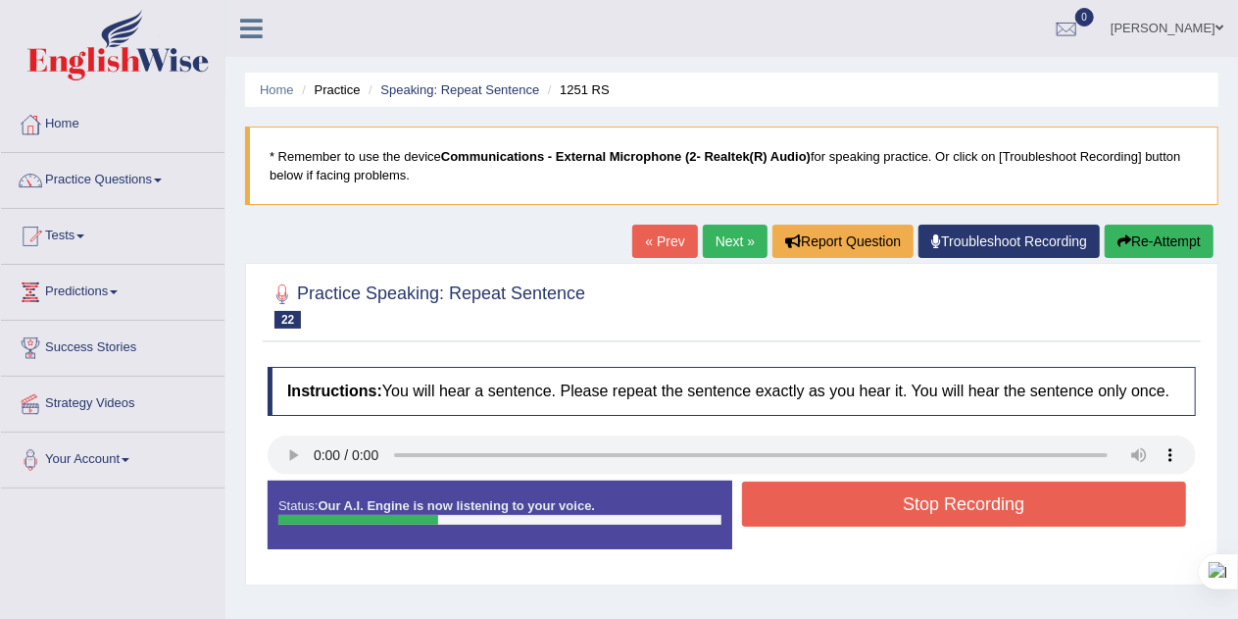
click at [1092, 491] on button "Stop Recording" at bounding box center [964, 503] width 445 height 45
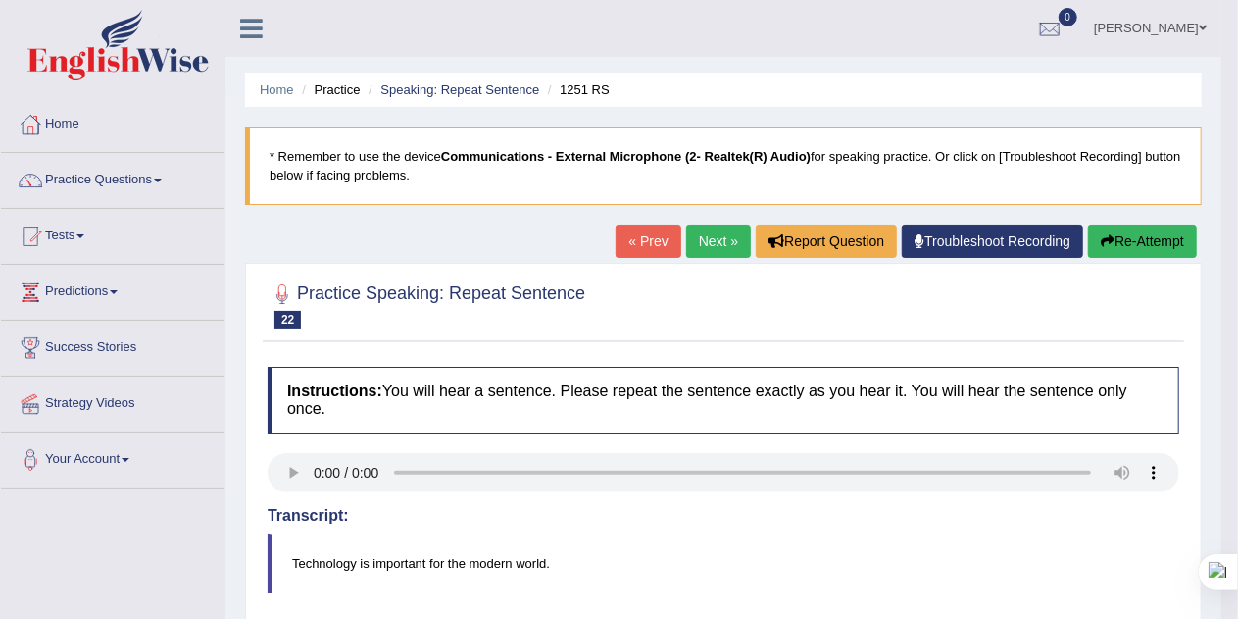
click at [1151, 245] on button "Re-Attempt" at bounding box center [1142, 240] width 109 height 33
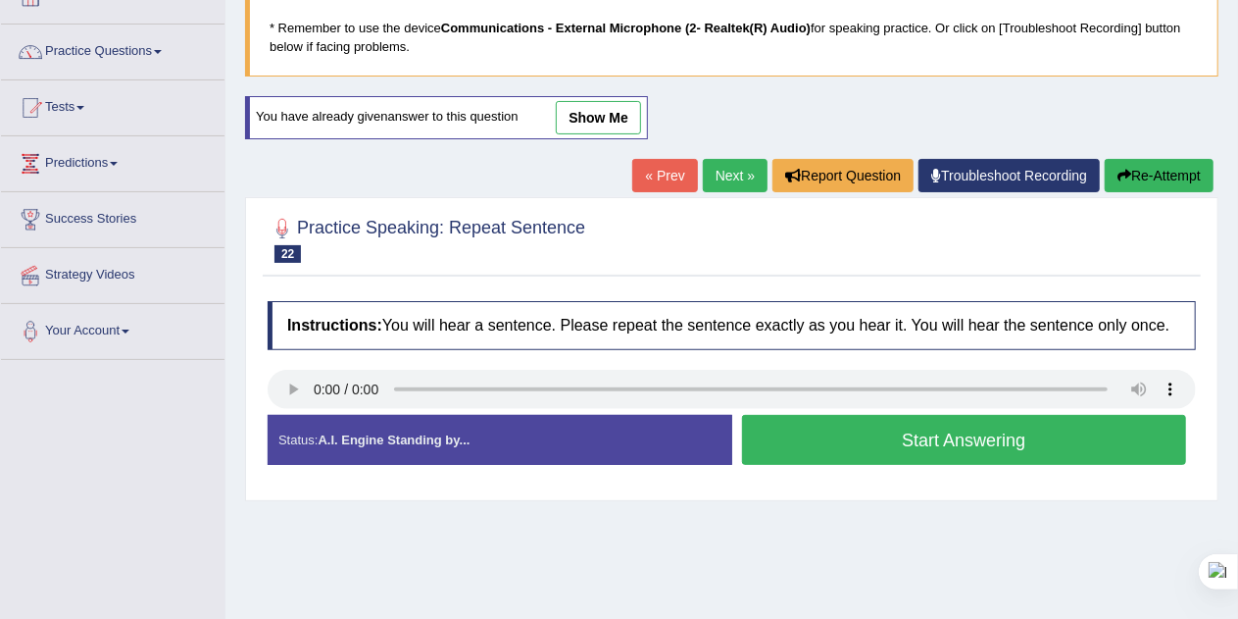
scroll to position [127, 0]
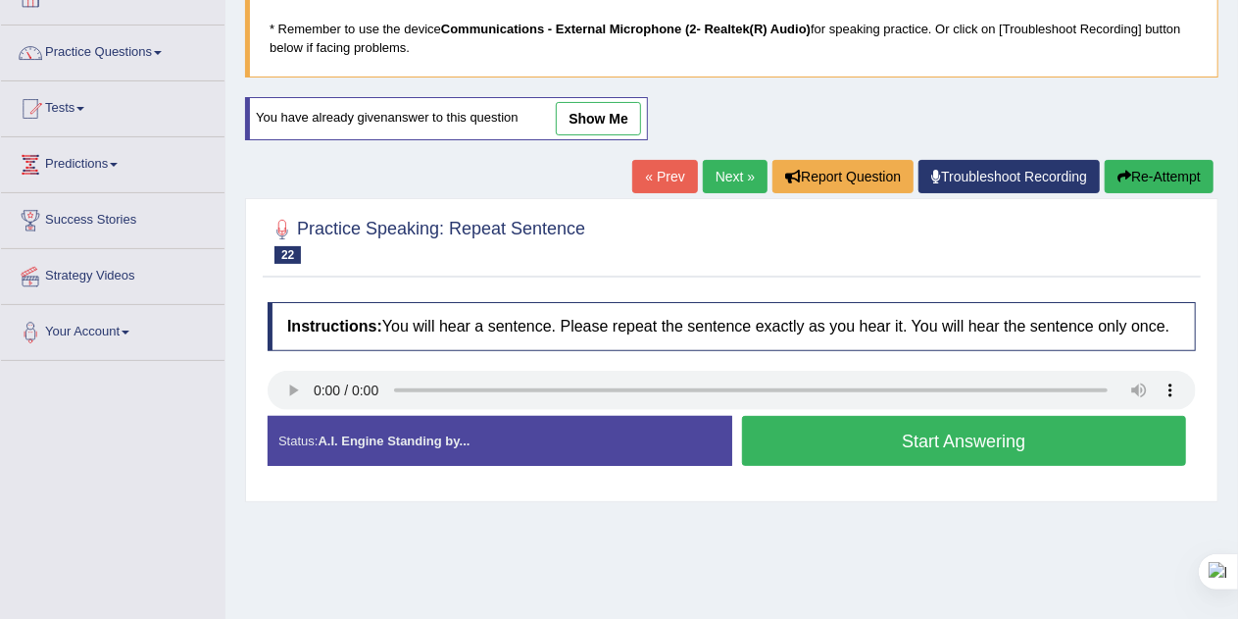
click at [286, 415] on div "Created with Highcharts 7.1.2 Too low Too high Time Pitch meter: 0 2.5 5 7.5 10" at bounding box center [495, 415] width 474 height 1
click at [1051, 439] on button "Start Answering" at bounding box center [964, 441] width 445 height 50
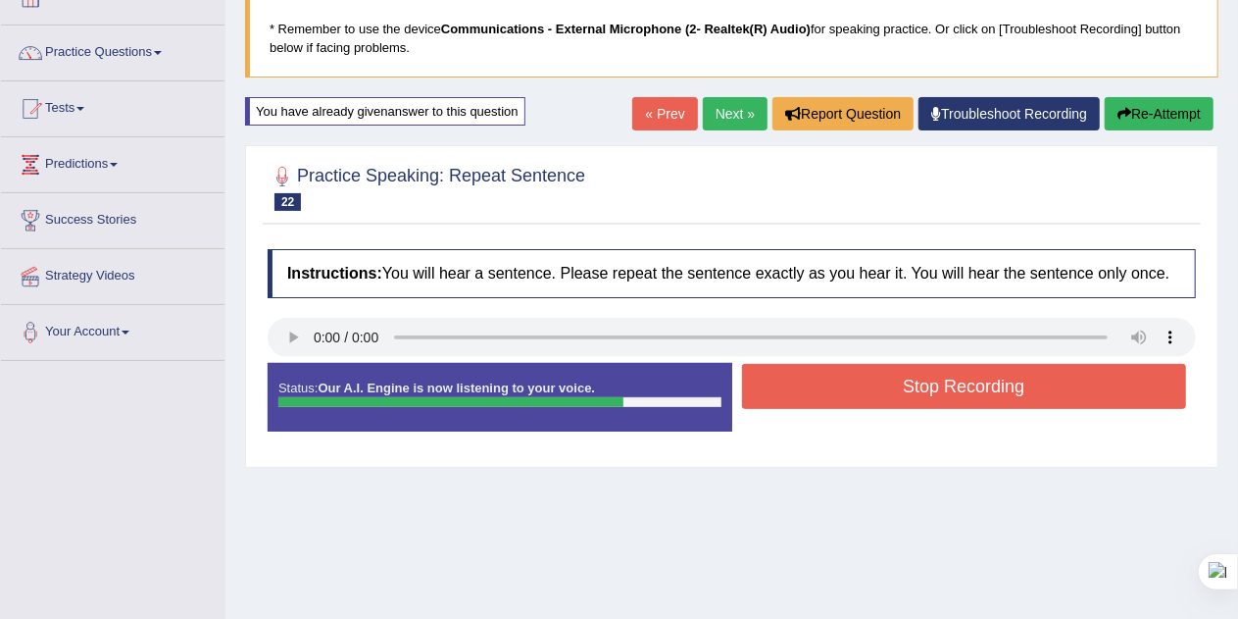
click at [1072, 383] on button "Stop Recording" at bounding box center [964, 386] width 445 height 45
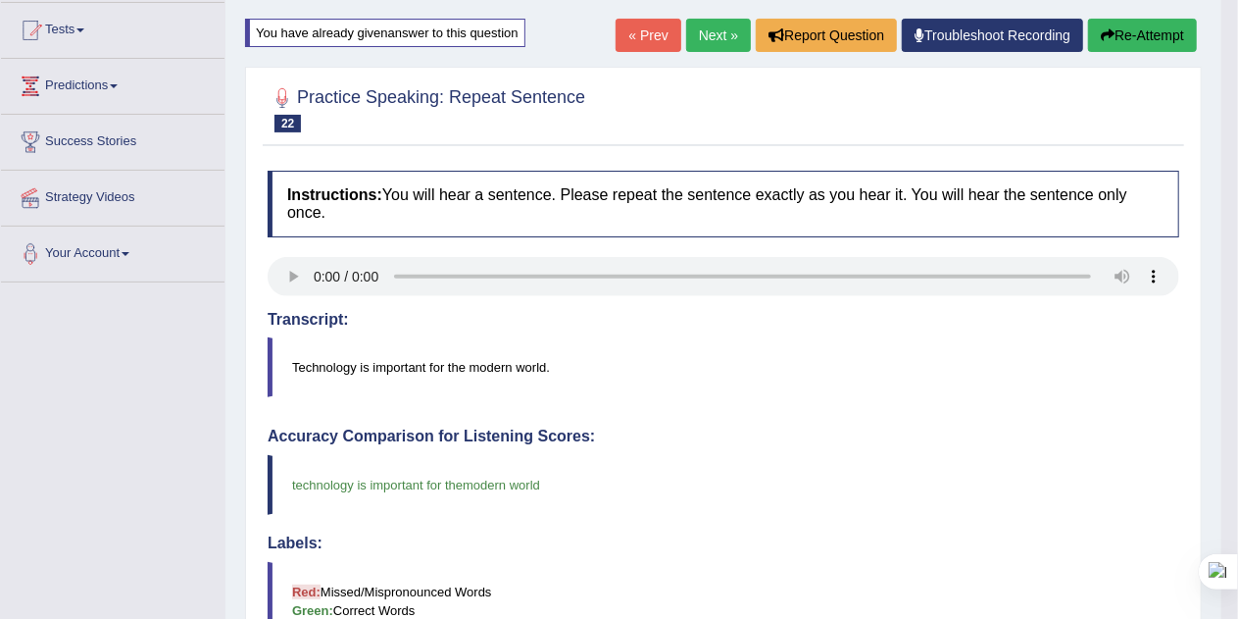
scroll to position [205, 0]
click at [1148, 29] on button "Re-Attempt" at bounding box center [1142, 36] width 109 height 33
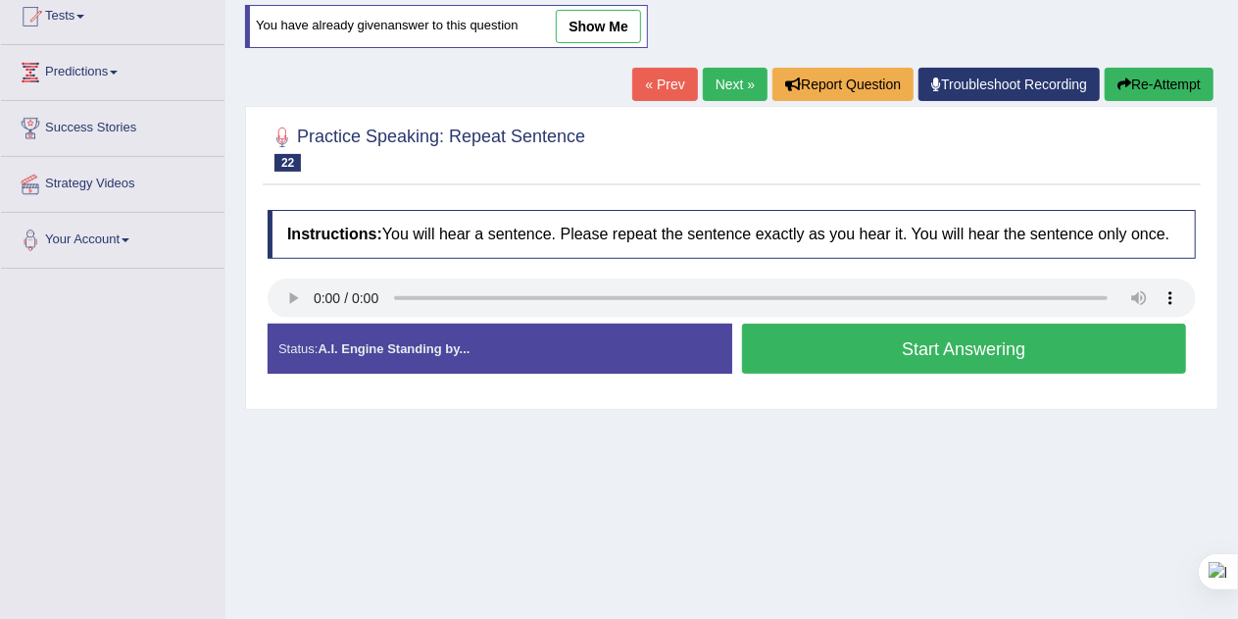
click at [1046, 349] on button "Start Answering" at bounding box center [964, 348] width 445 height 50
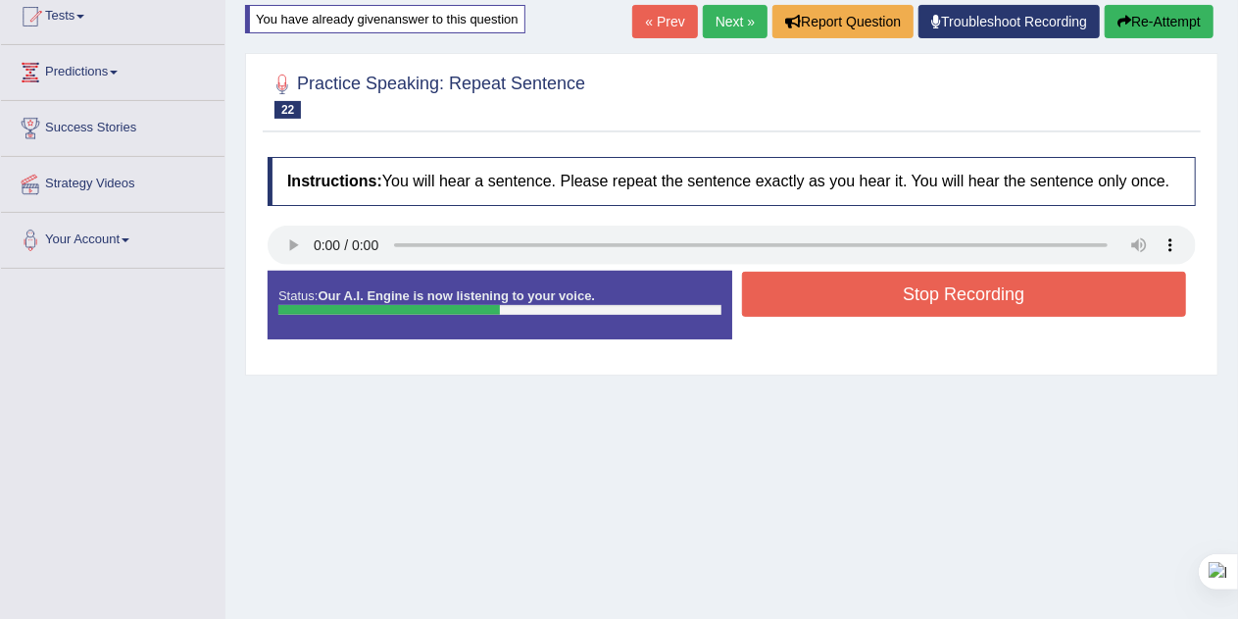
click at [1069, 296] on button "Stop Recording" at bounding box center [964, 294] width 445 height 45
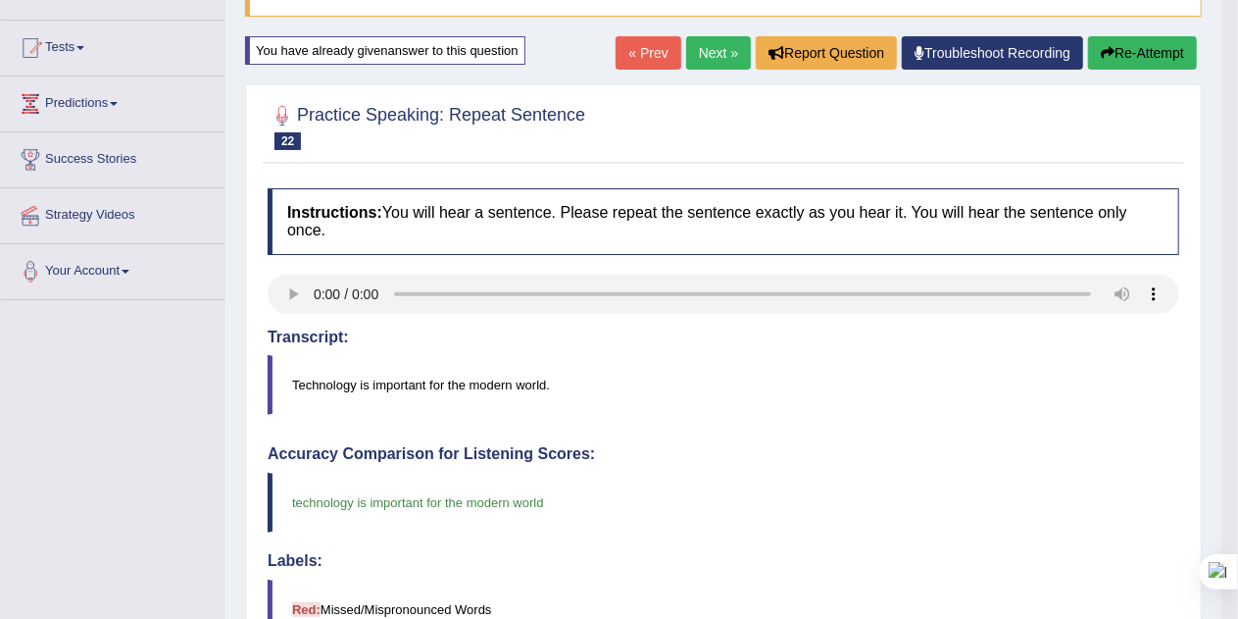
scroll to position [184, 0]
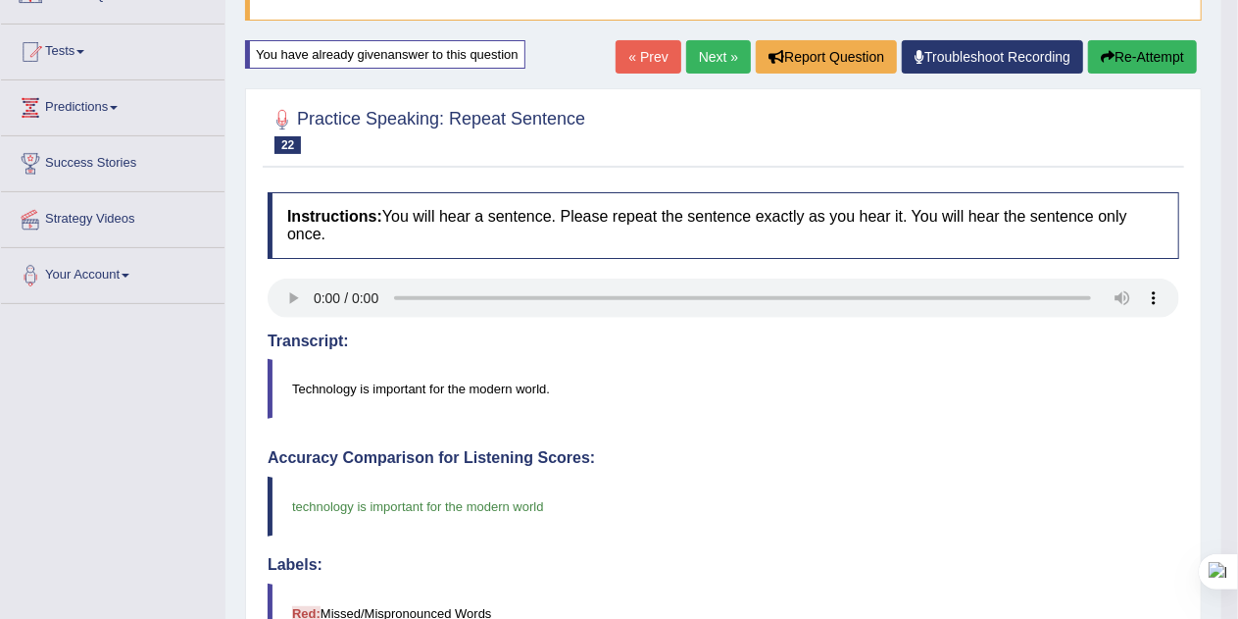
click at [1161, 57] on button "Re-Attempt" at bounding box center [1142, 56] width 109 height 33
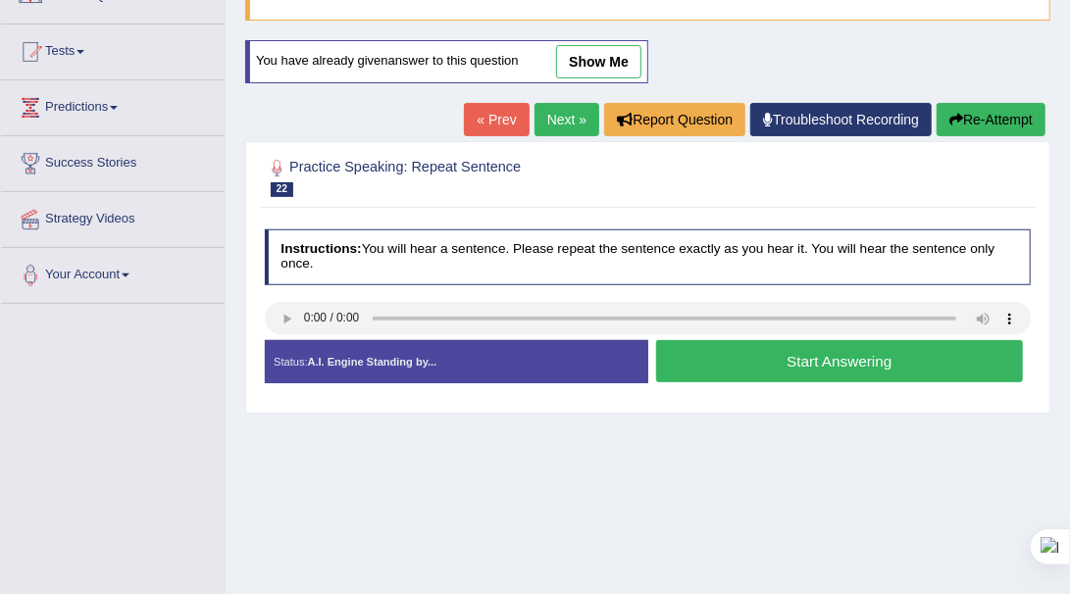
click at [837, 359] on button "Start Answering" at bounding box center [839, 361] width 367 height 42
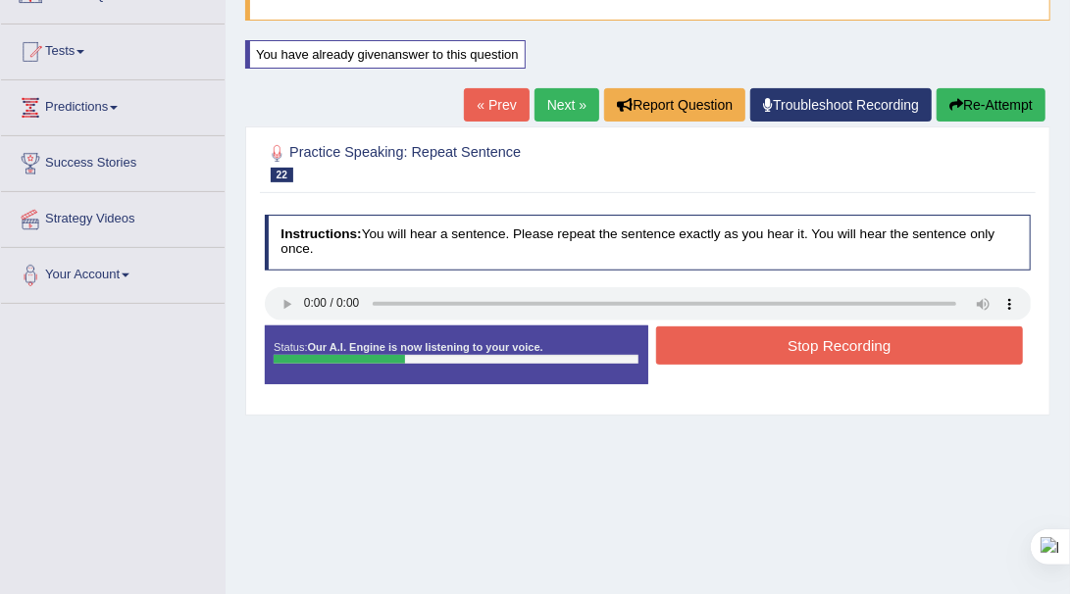
click at [847, 345] on button "Stop Recording" at bounding box center [839, 345] width 367 height 38
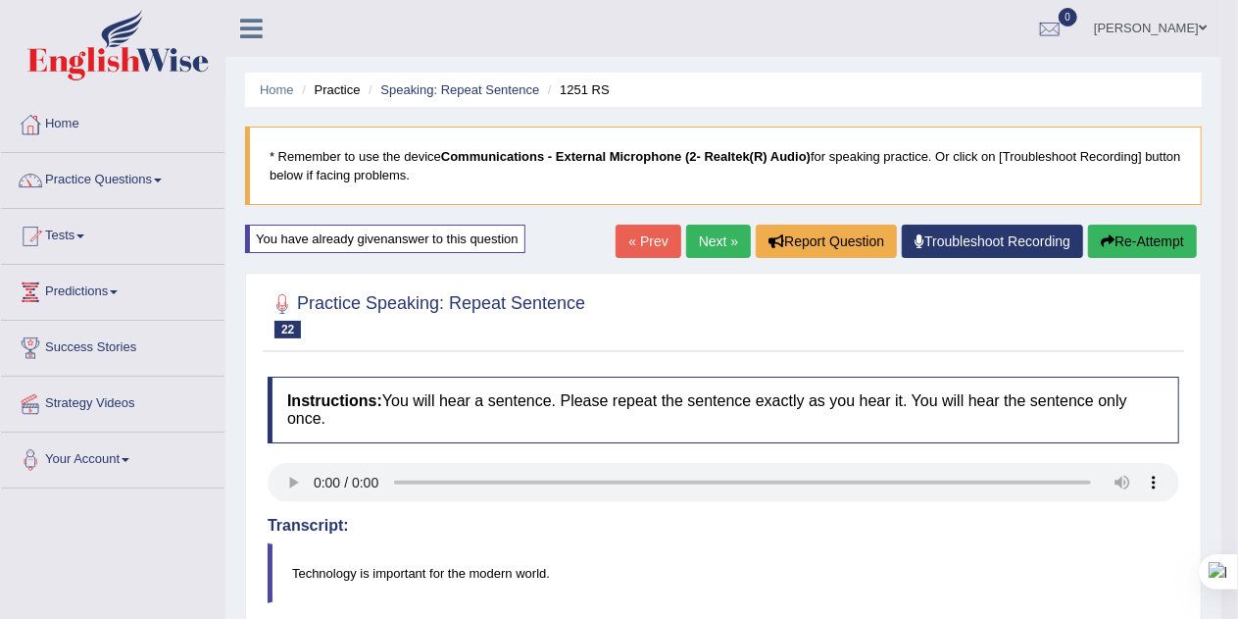
click at [707, 240] on link "Next »" at bounding box center [718, 240] width 65 height 33
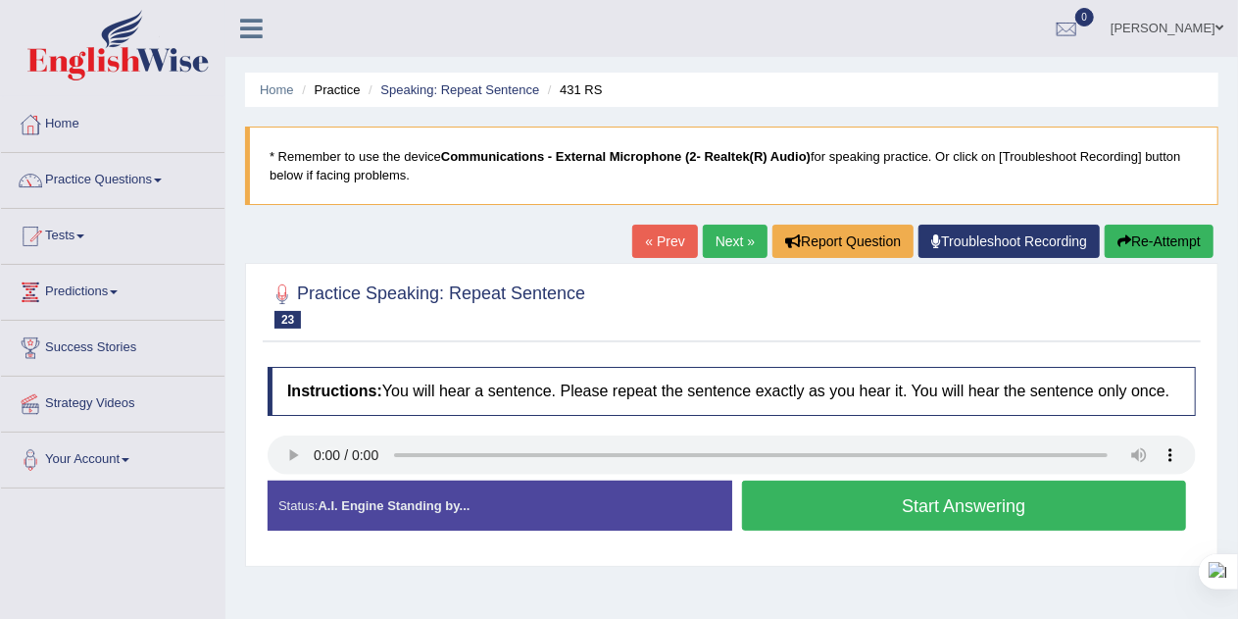
click at [1023, 502] on button "Start Answering" at bounding box center [964, 505] width 445 height 50
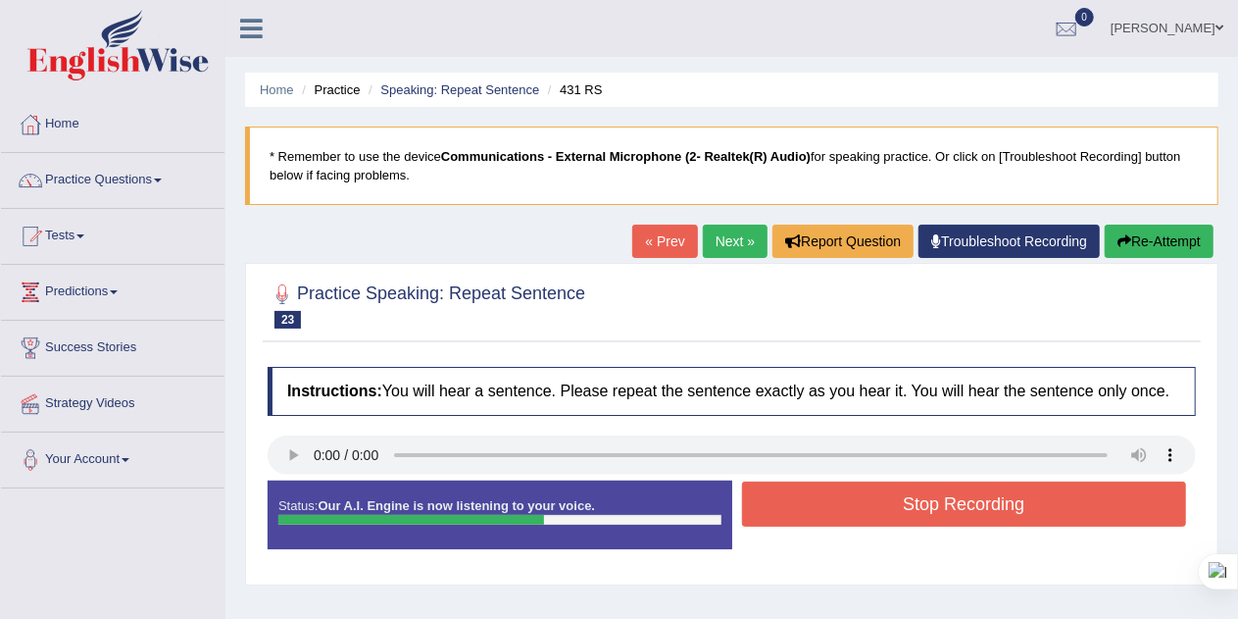
click at [1024, 505] on button "Stop Recording" at bounding box center [964, 503] width 445 height 45
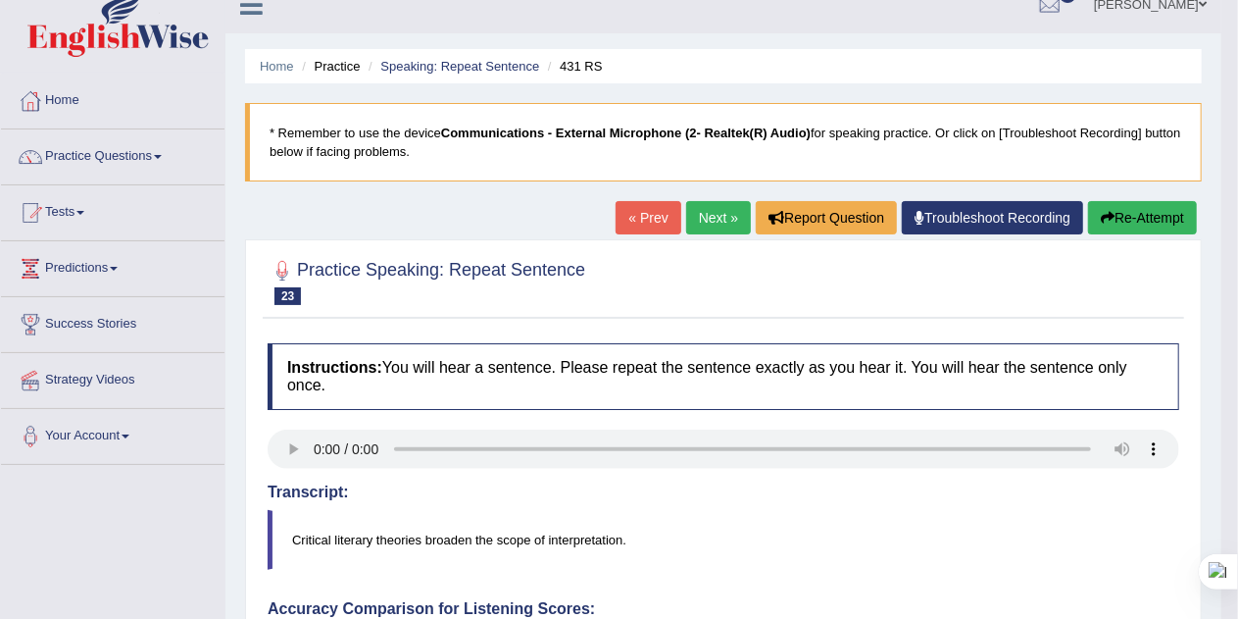
scroll to position [32, 0]
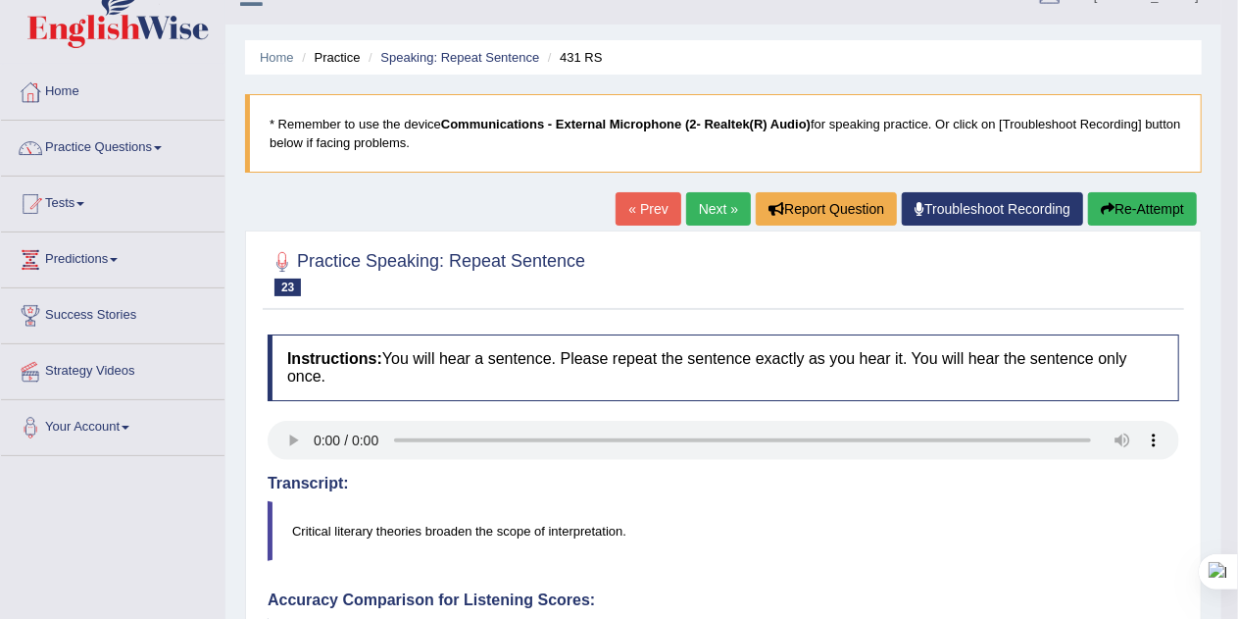
click at [1150, 215] on button "Re-Attempt" at bounding box center [1142, 208] width 109 height 33
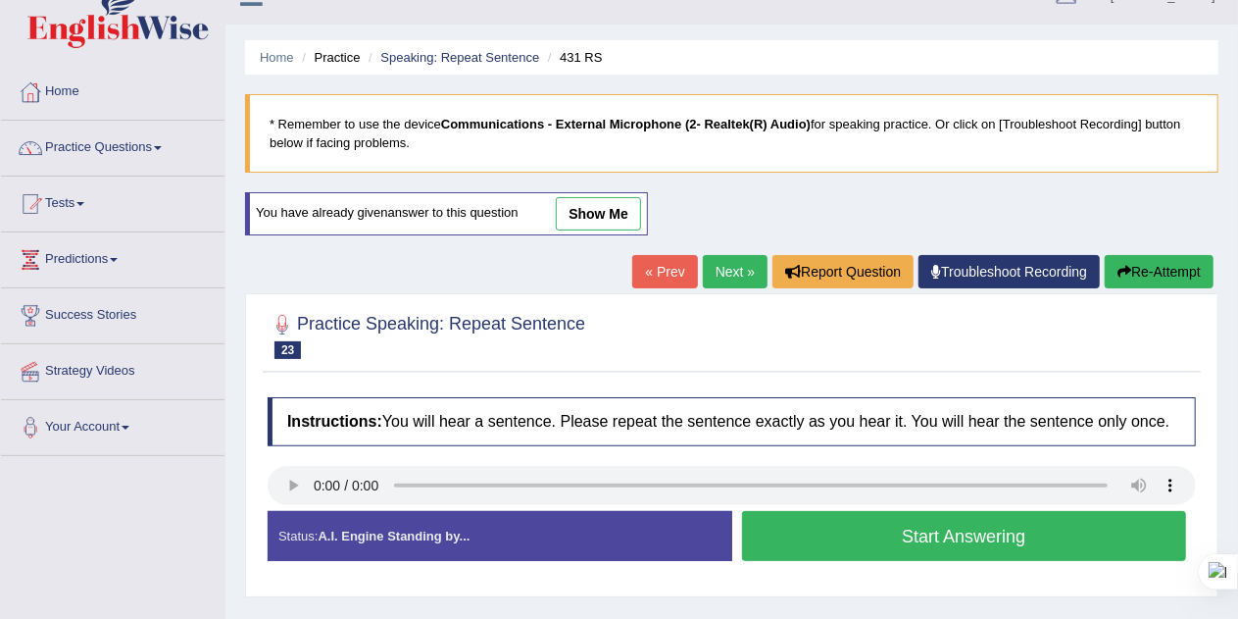
click at [989, 535] on button "Start Answering" at bounding box center [964, 536] width 445 height 50
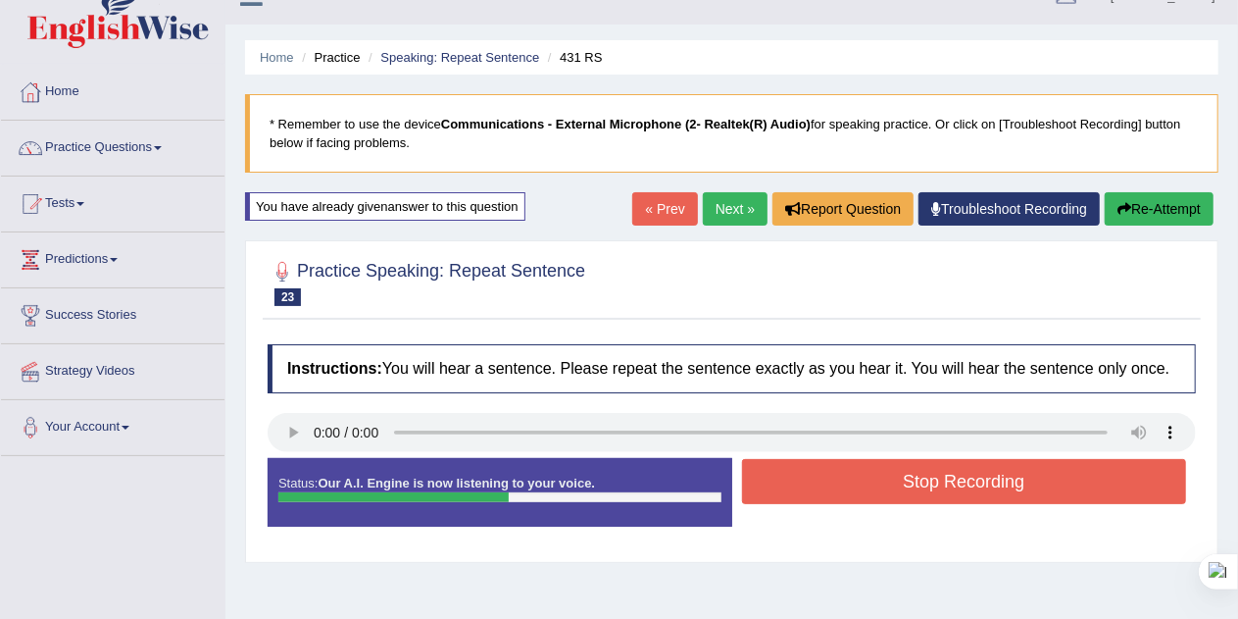
click at [1095, 484] on button "Stop Recording" at bounding box center [964, 481] width 445 height 45
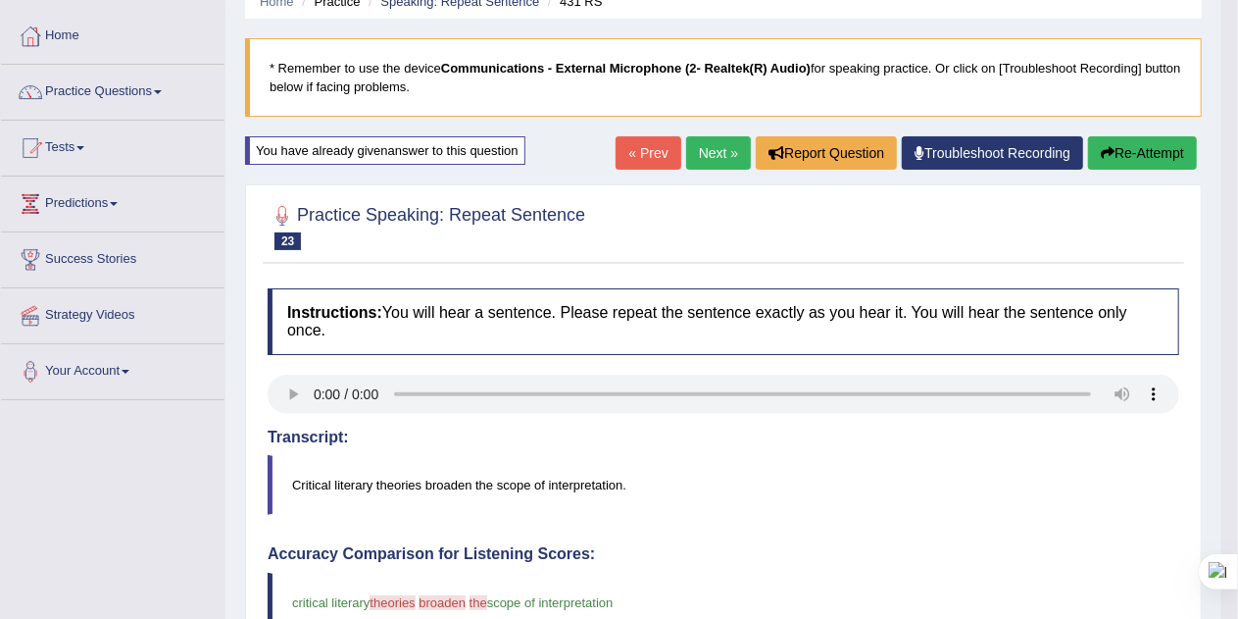
scroll to position [65, 0]
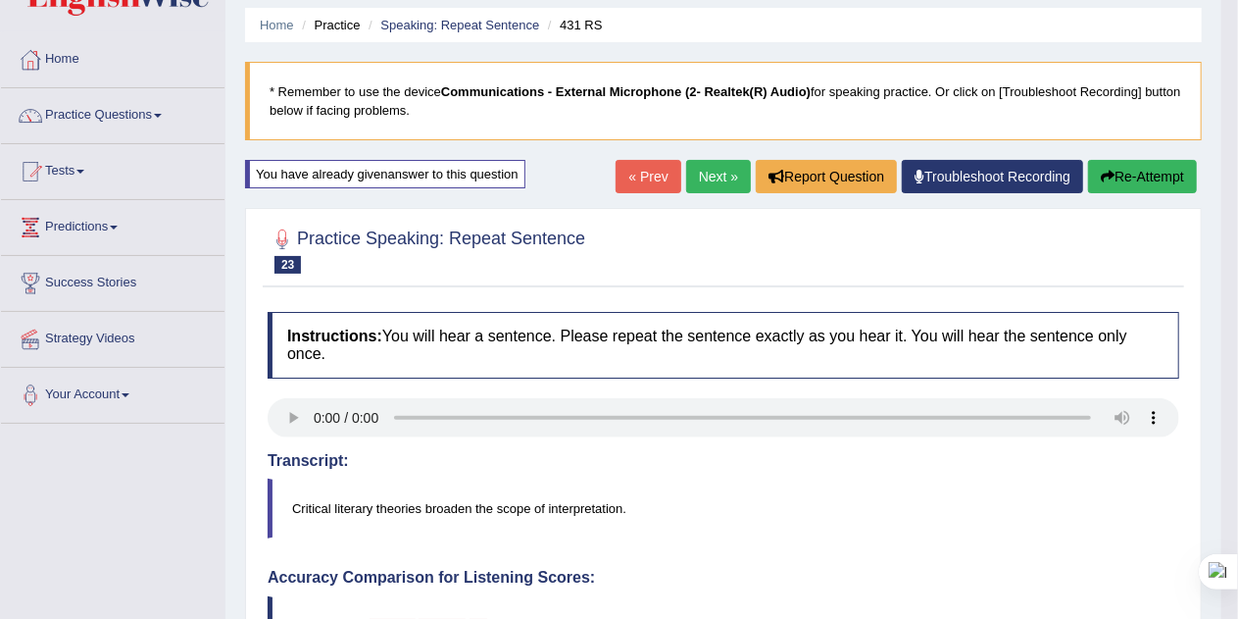
click at [1149, 176] on button "Re-Attempt" at bounding box center [1142, 176] width 109 height 33
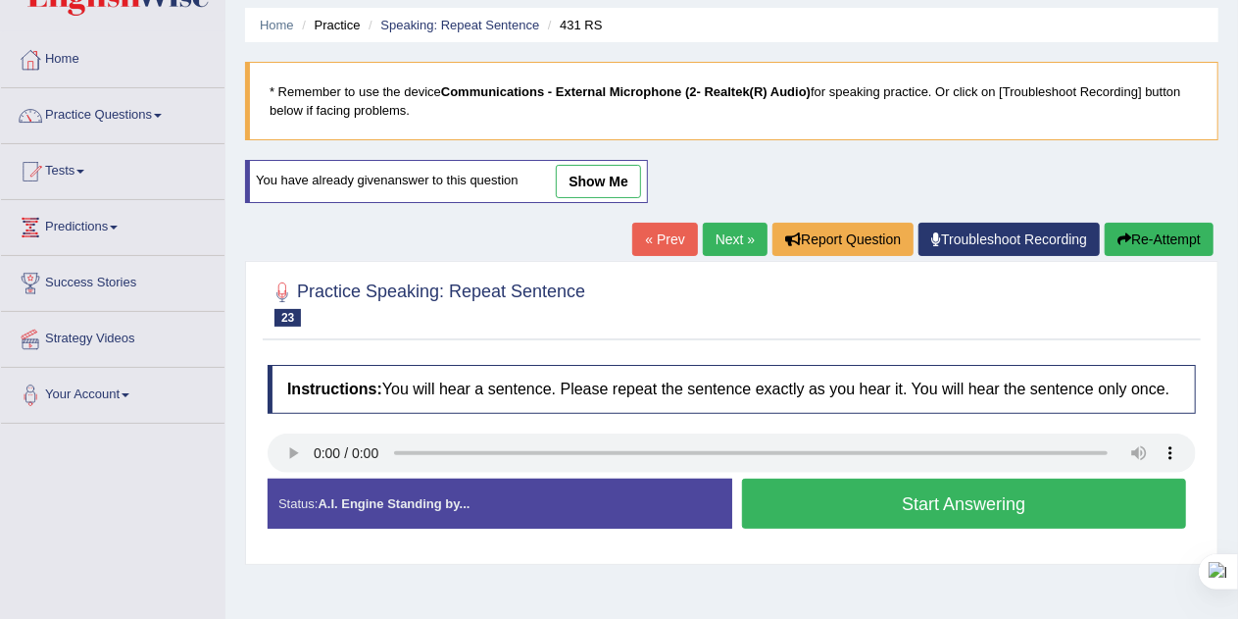
click at [1096, 510] on button "Start Answering" at bounding box center [964, 503] width 445 height 50
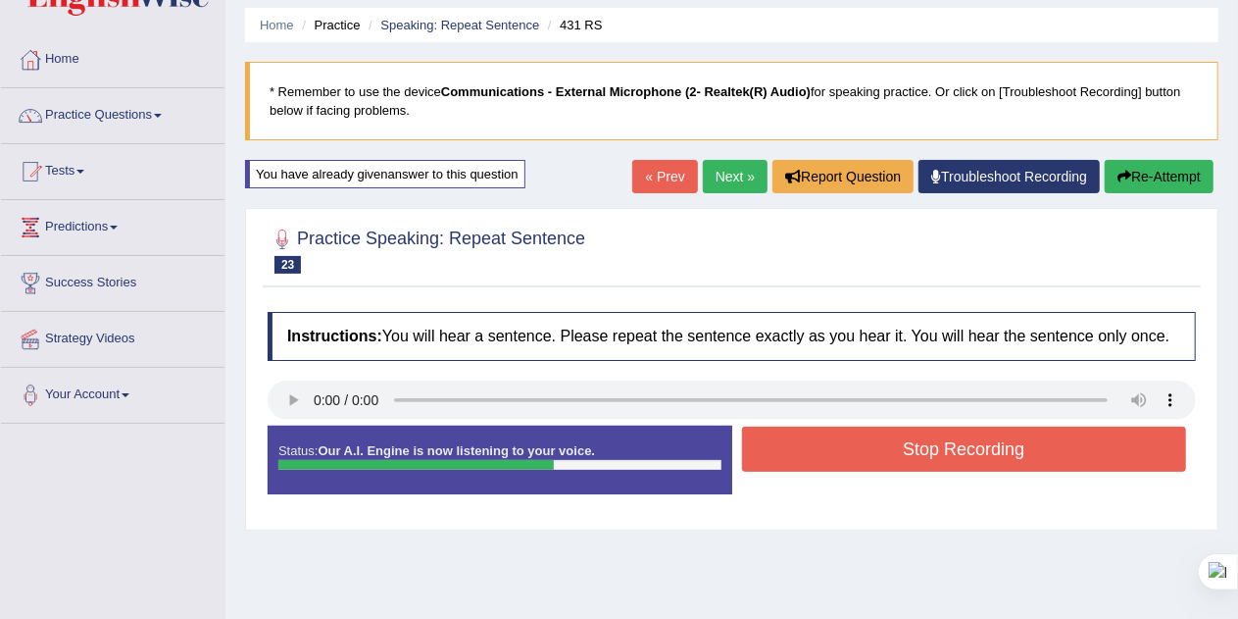
click at [1084, 450] on button "Stop Recording" at bounding box center [964, 448] width 445 height 45
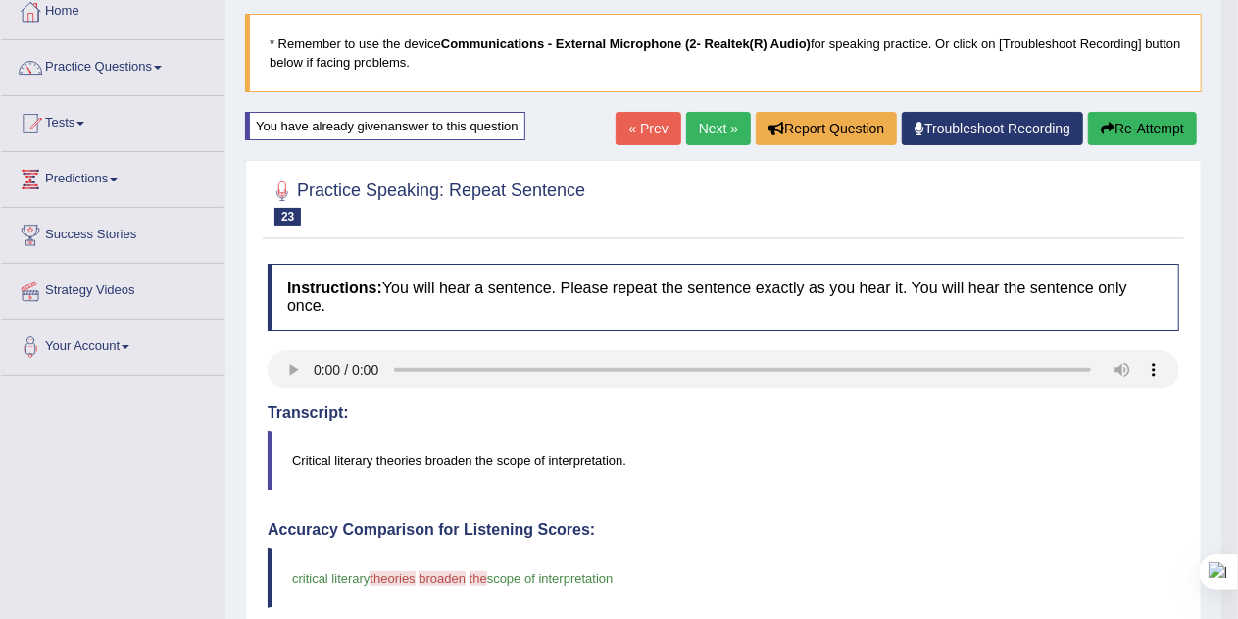
scroll to position [111, 0]
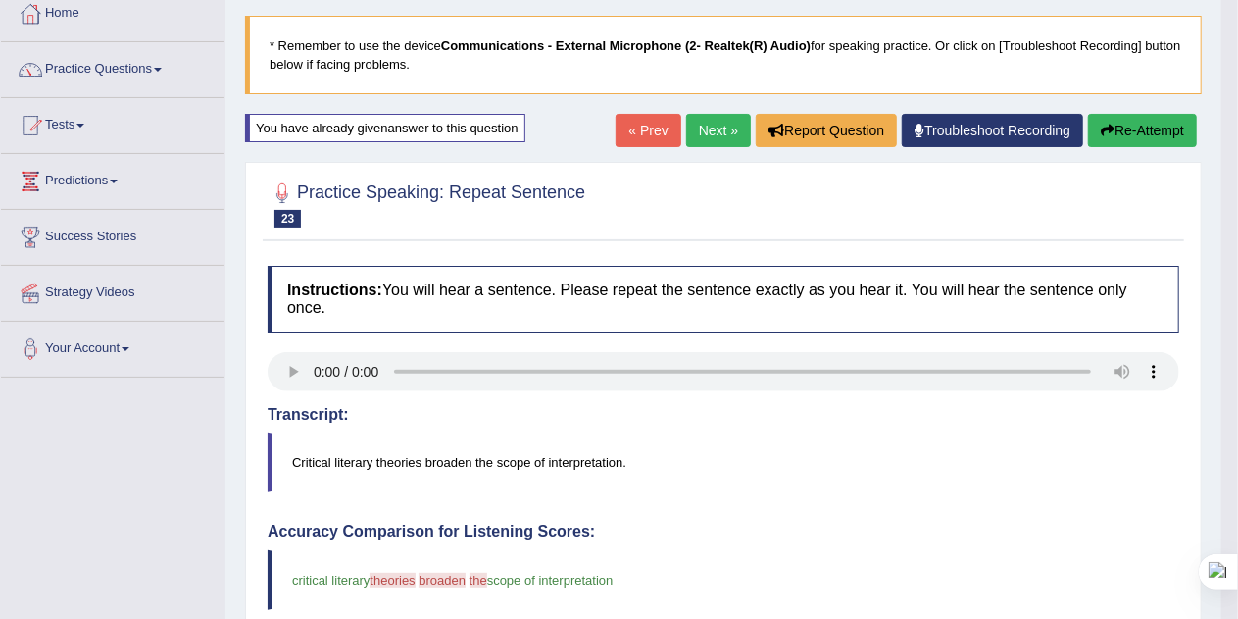
click at [1147, 127] on button "Re-Attempt" at bounding box center [1142, 130] width 109 height 33
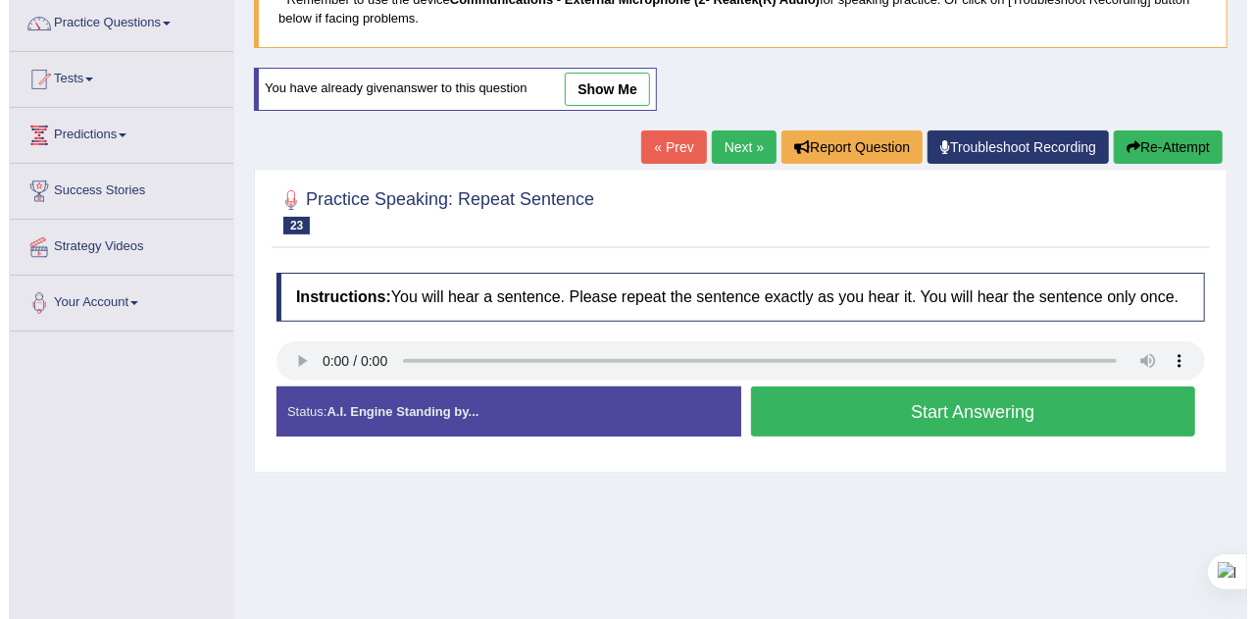
scroll to position [159, 0]
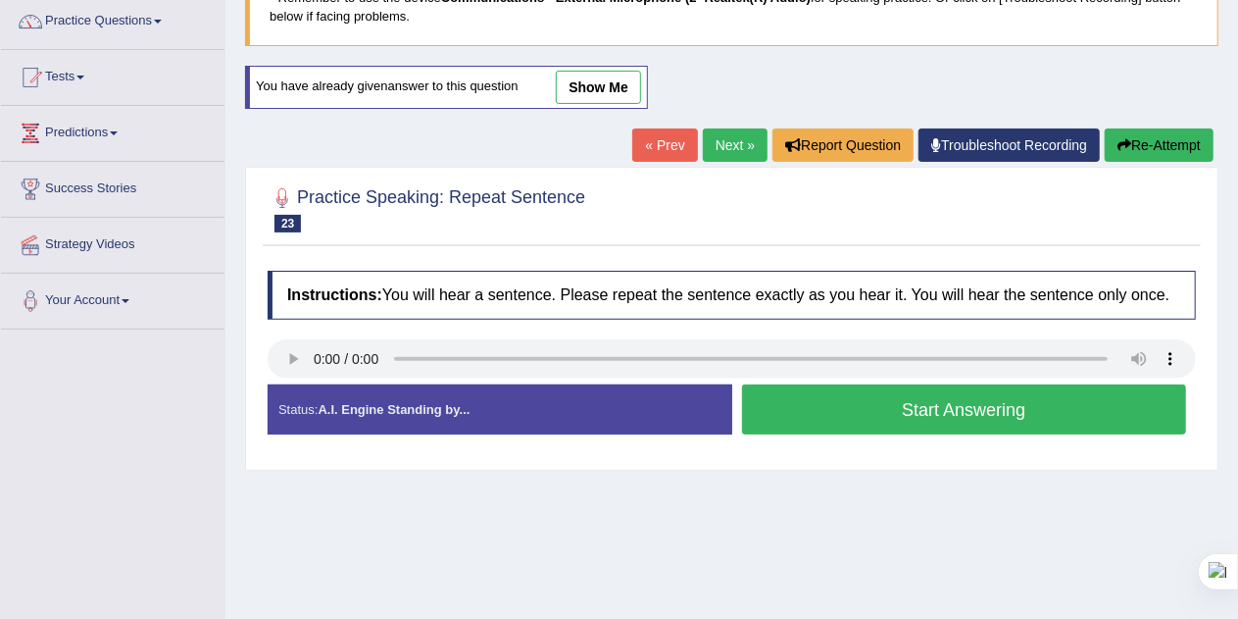
click at [1105, 414] on button "Start Answering" at bounding box center [964, 409] width 445 height 50
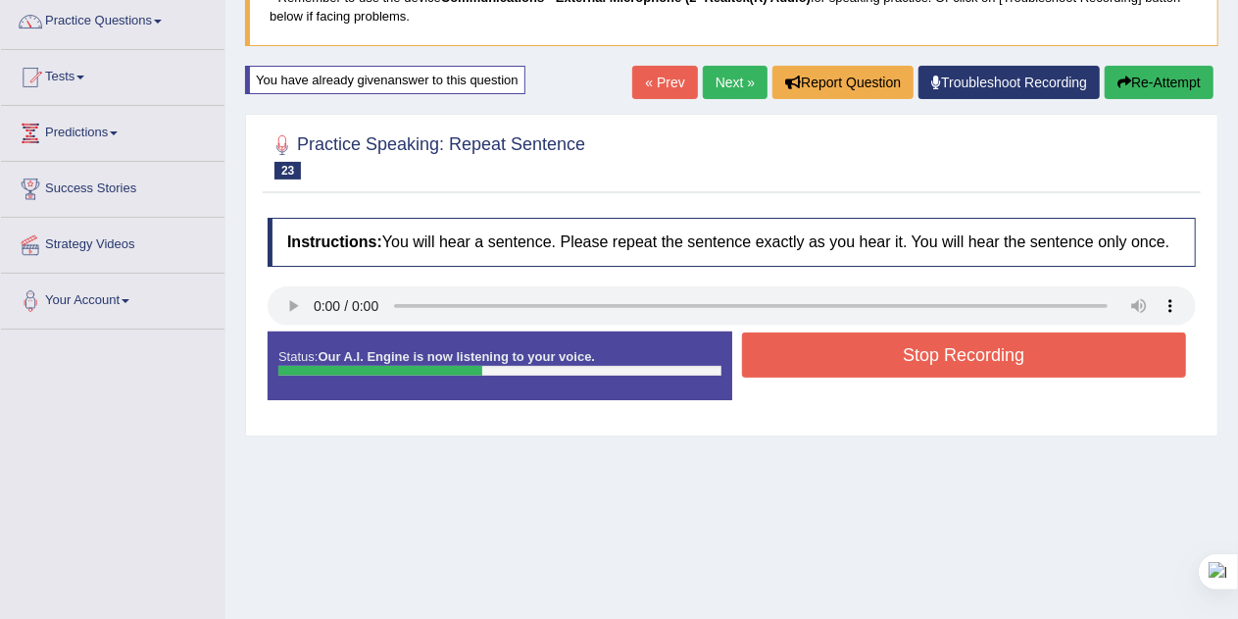
click at [1092, 354] on button "Stop Recording" at bounding box center [964, 354] width 445 height 45
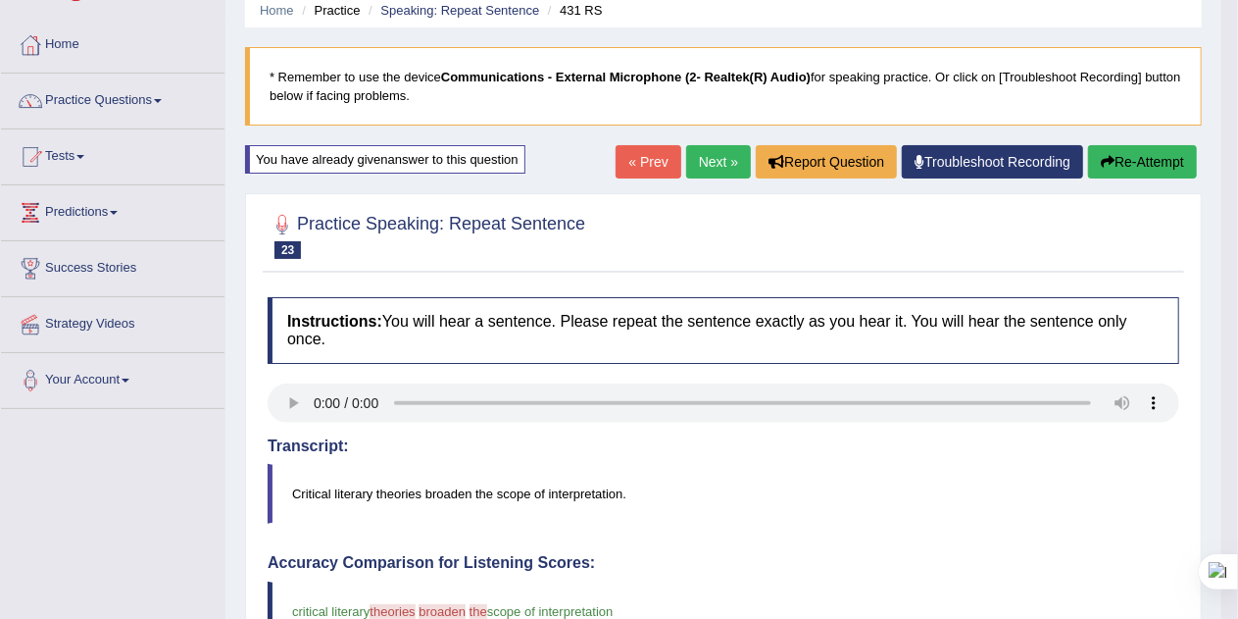
scroll to position [78, 0]
click at [716, 163] on link "Next »" at bounding box center [718, 162] width 65 height 33
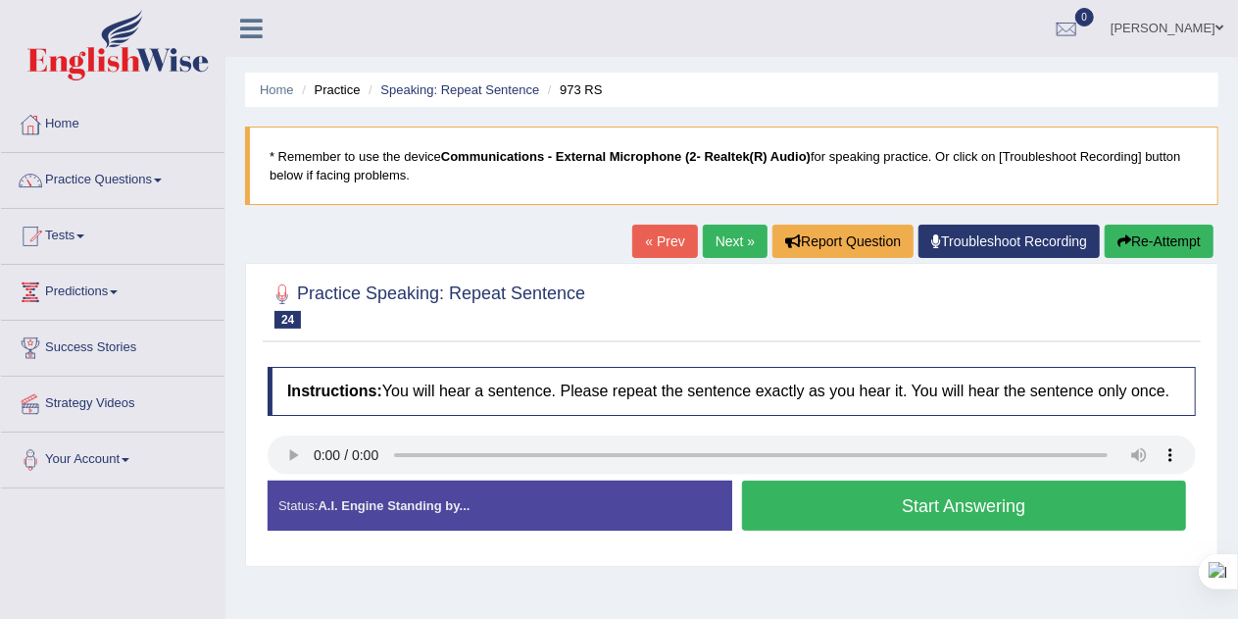
click at [1131, 514] on button "Start Answering" at bounding box center [964, 505] width 445 height 50
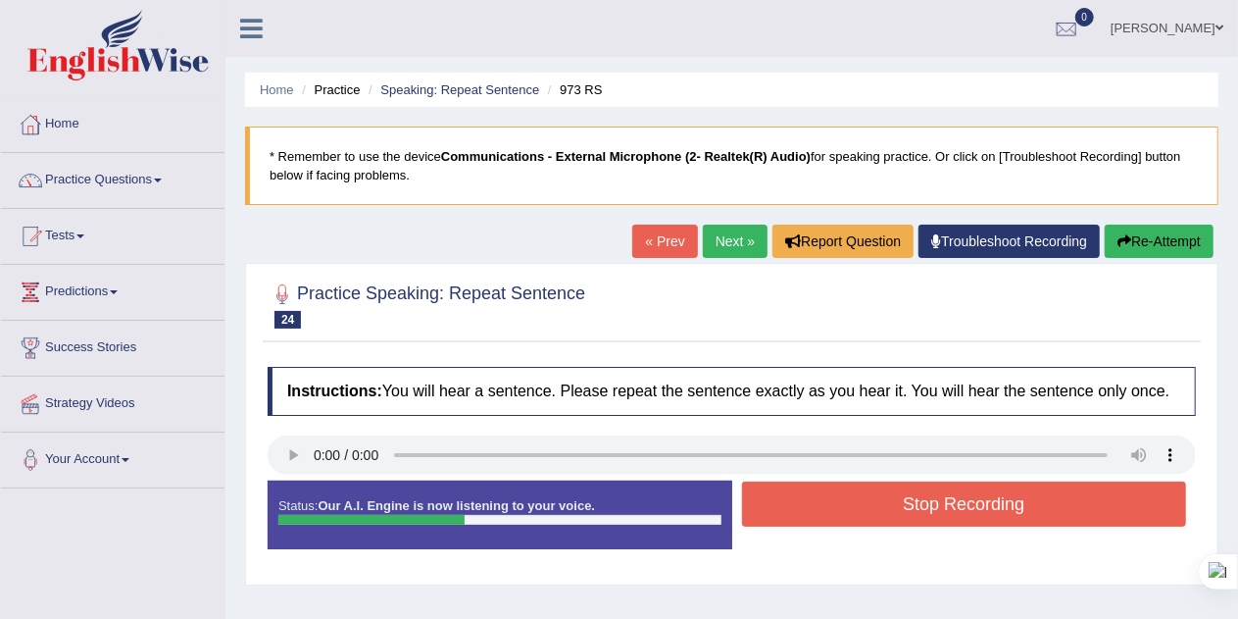
click at [1183, 241] on button "Re-Attempt" at bounding box center [1159, 240] width 109 height 33
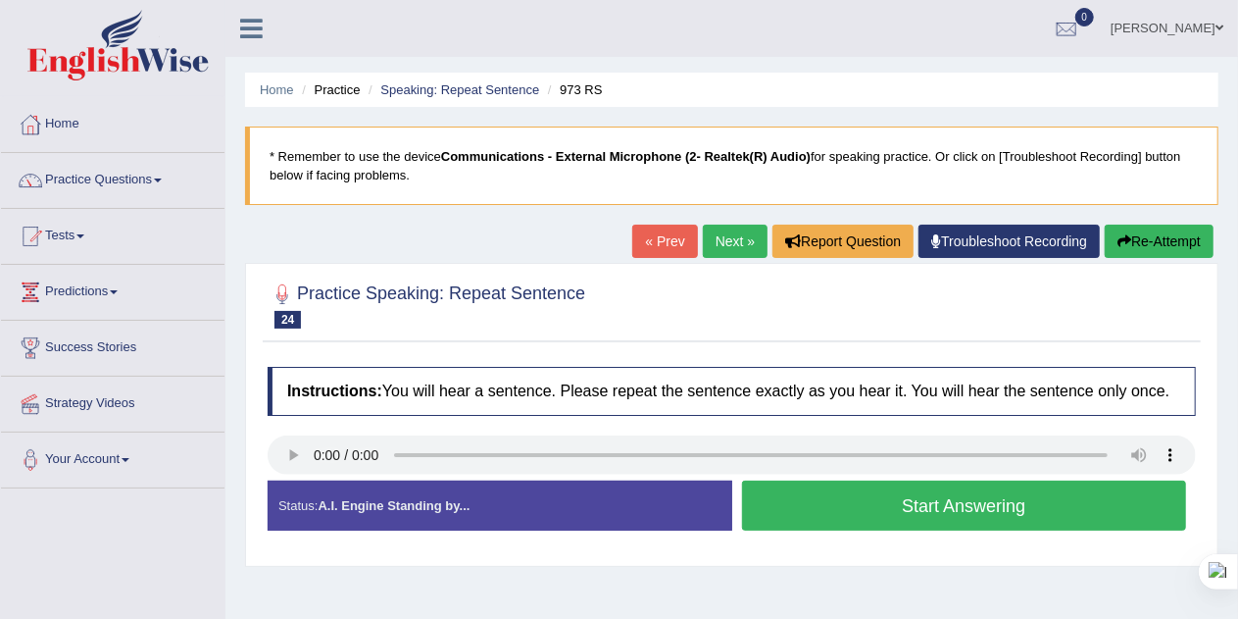
click at [1055, 500] on button "Start Answering" at bounding box center [964, 505] width 445 height 50
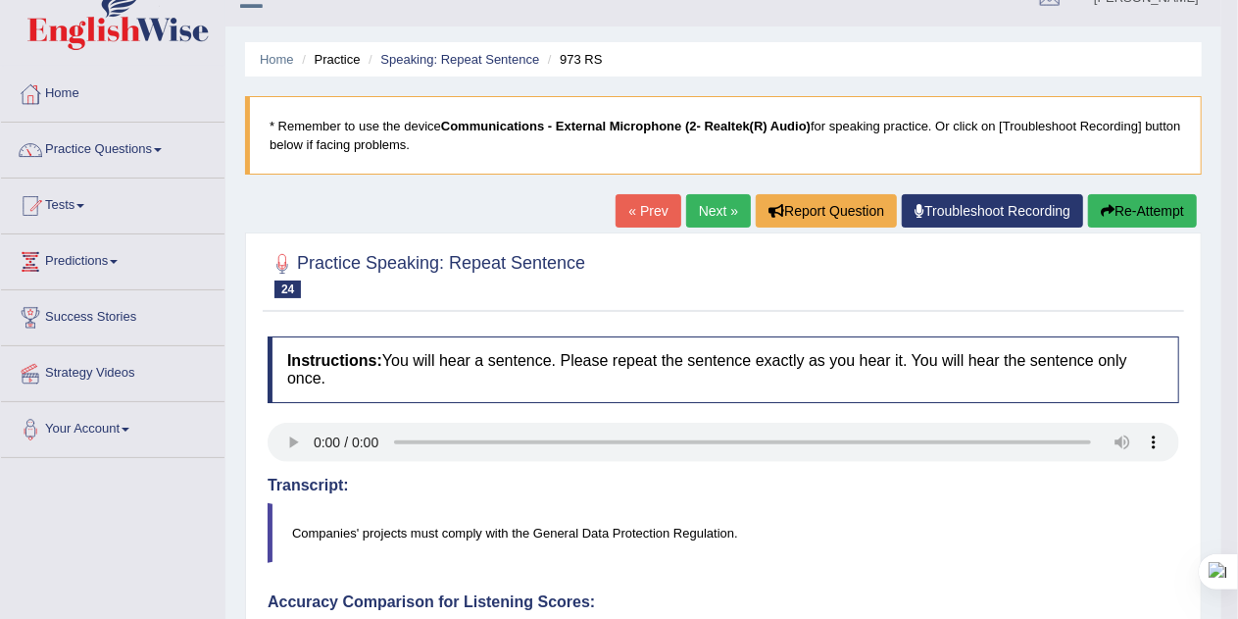
scroll to position [29, 0]
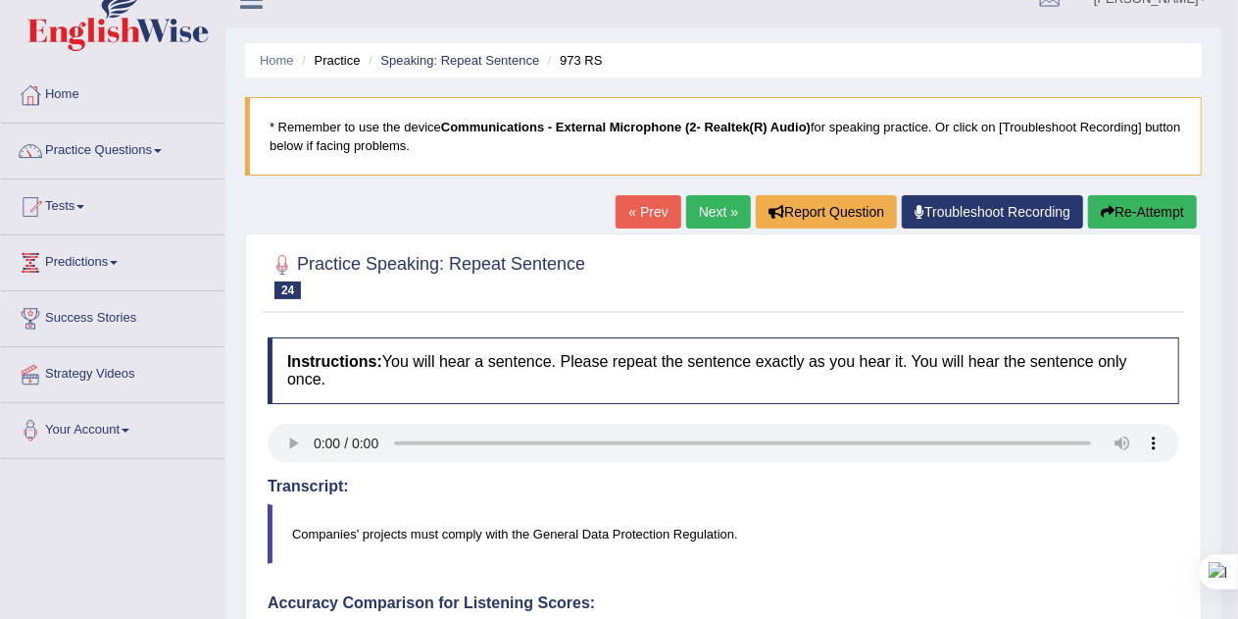
click at [1147, 206] on button "Re-Attempt" at bounding box center [1142, 211] width 109 height 33
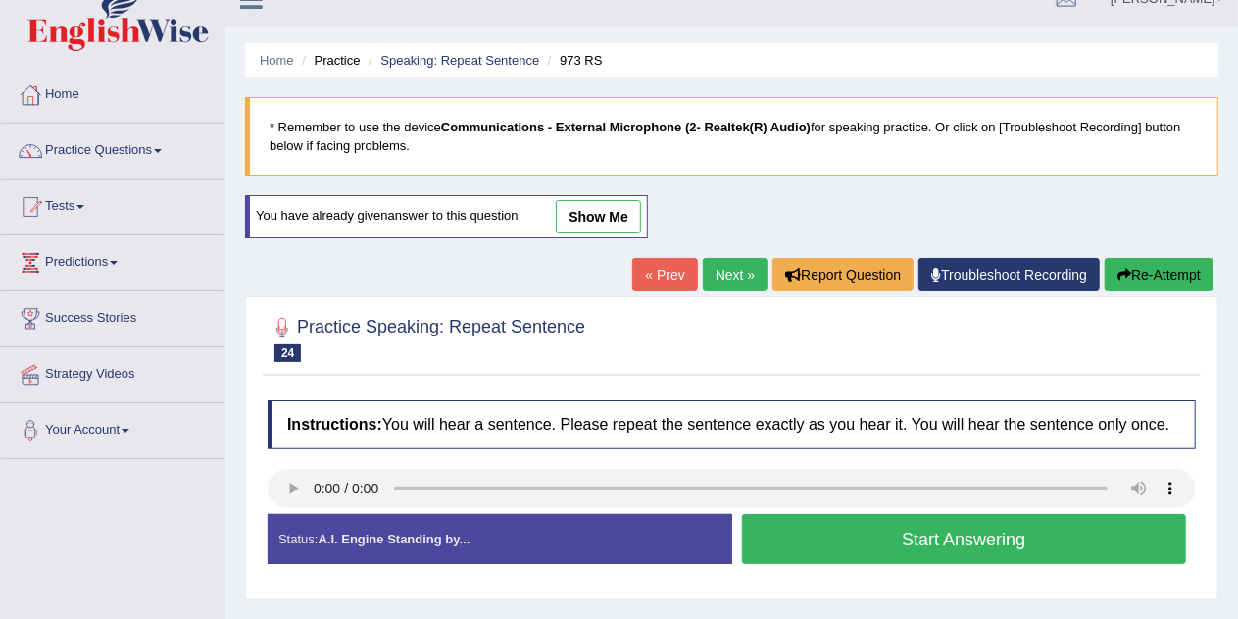
scroll to position [29, 0]
click at [884, 537] on button "Start Answering" at bounding box center [964, 539] width 445 height 50
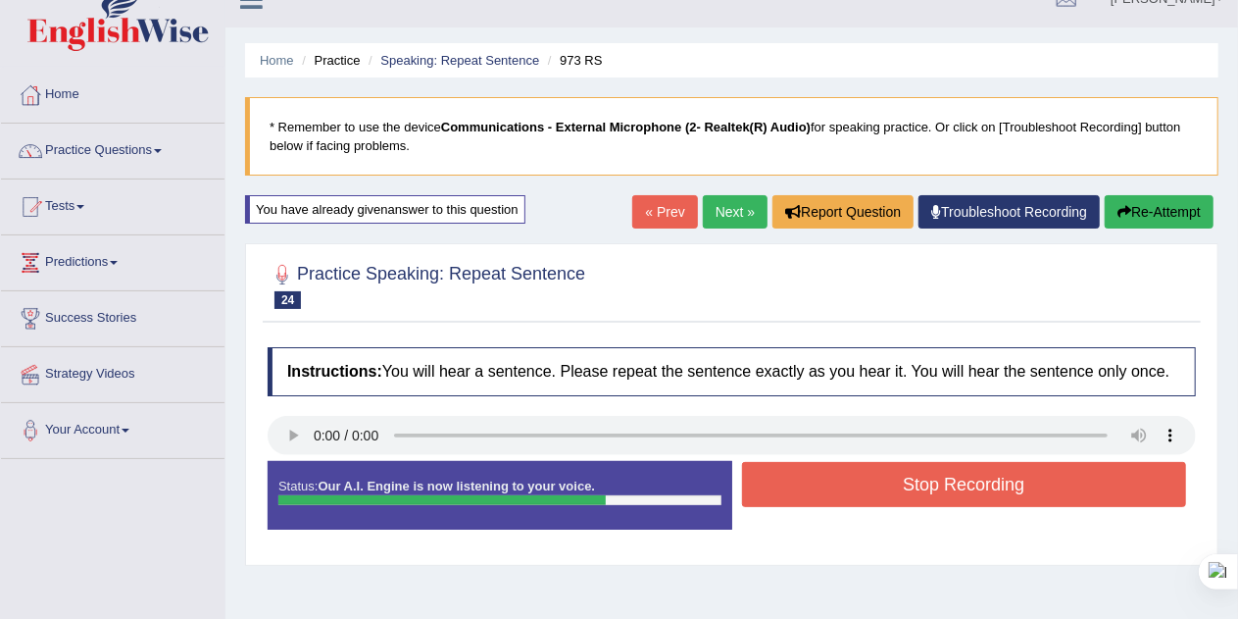
click at [1035, 480] on button "Stop Recording" at bounding box center [964, 484] width 445 height 45
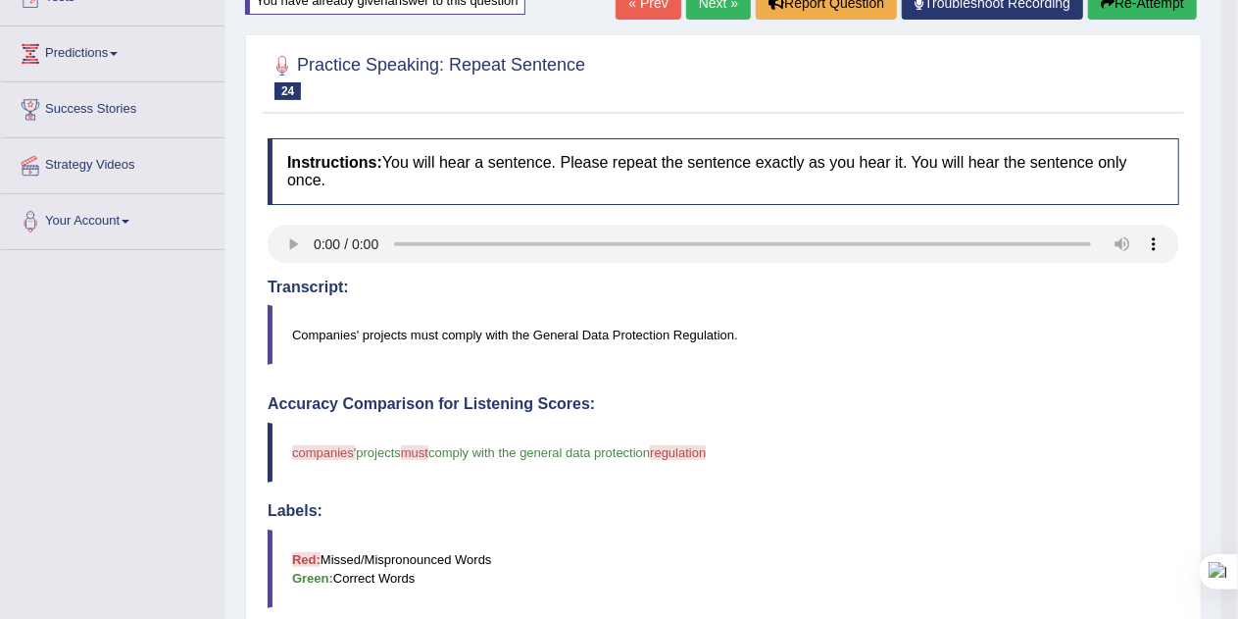
scroll to position [197, 0]
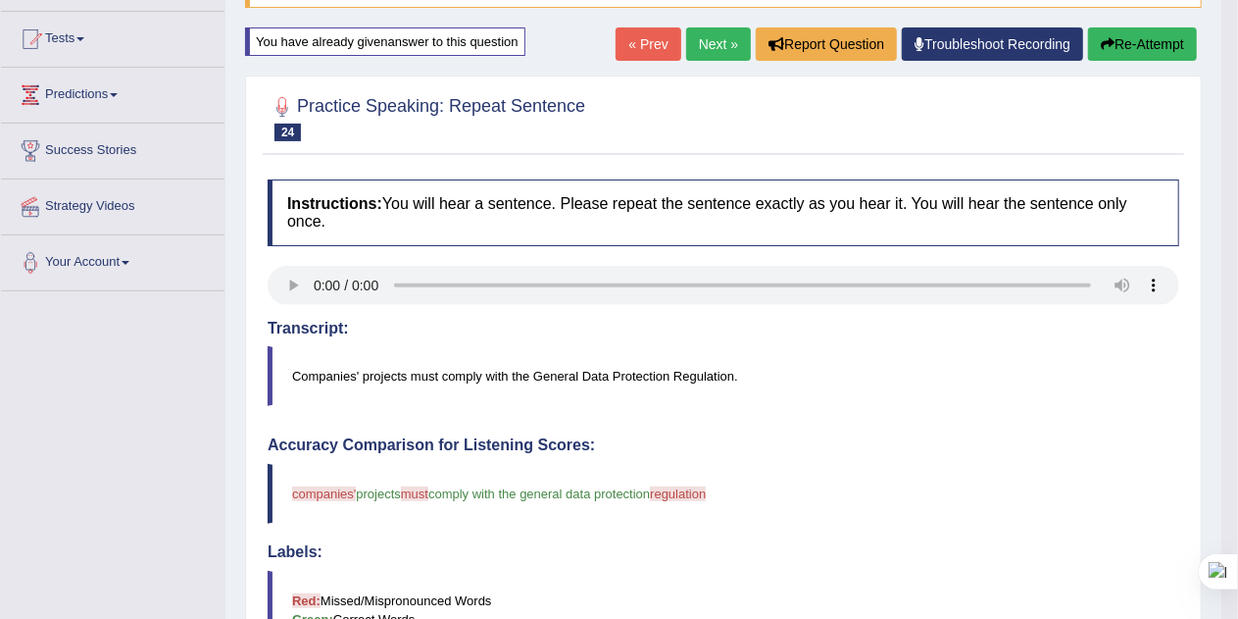
click at [1149, 47] on button "Re-Attempt" at bounding box center [1142, 43] width 109 height 33
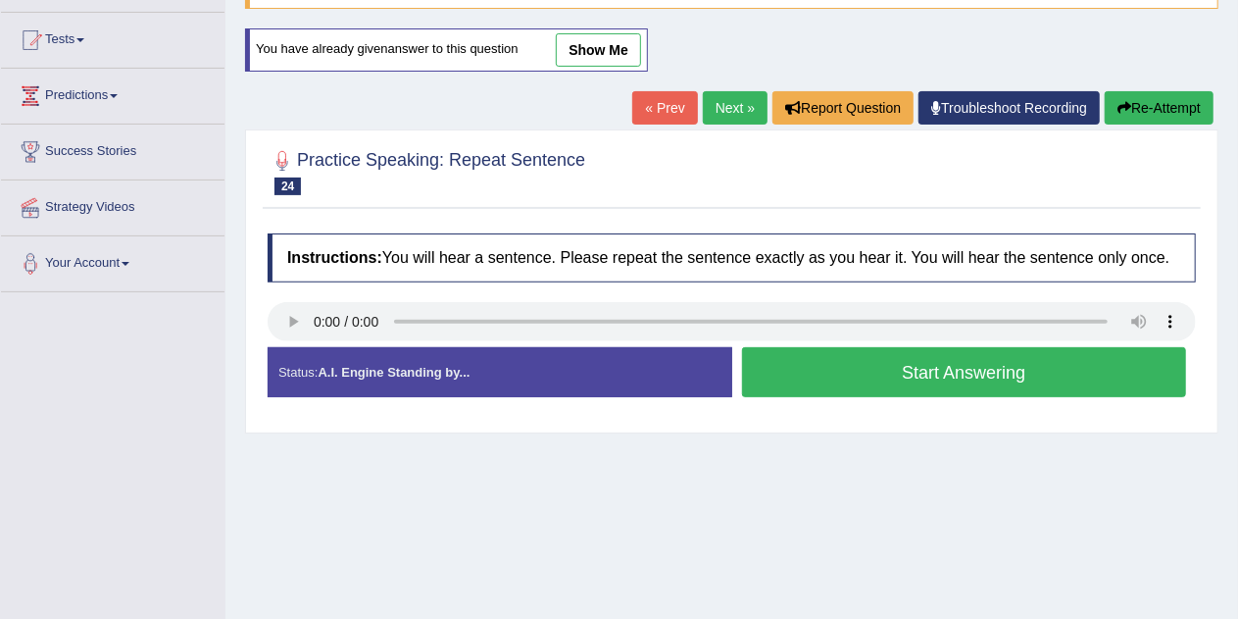
click at [1108, 381] on button "Start Answering" at bounding box center [964, 372] width 445 height 50
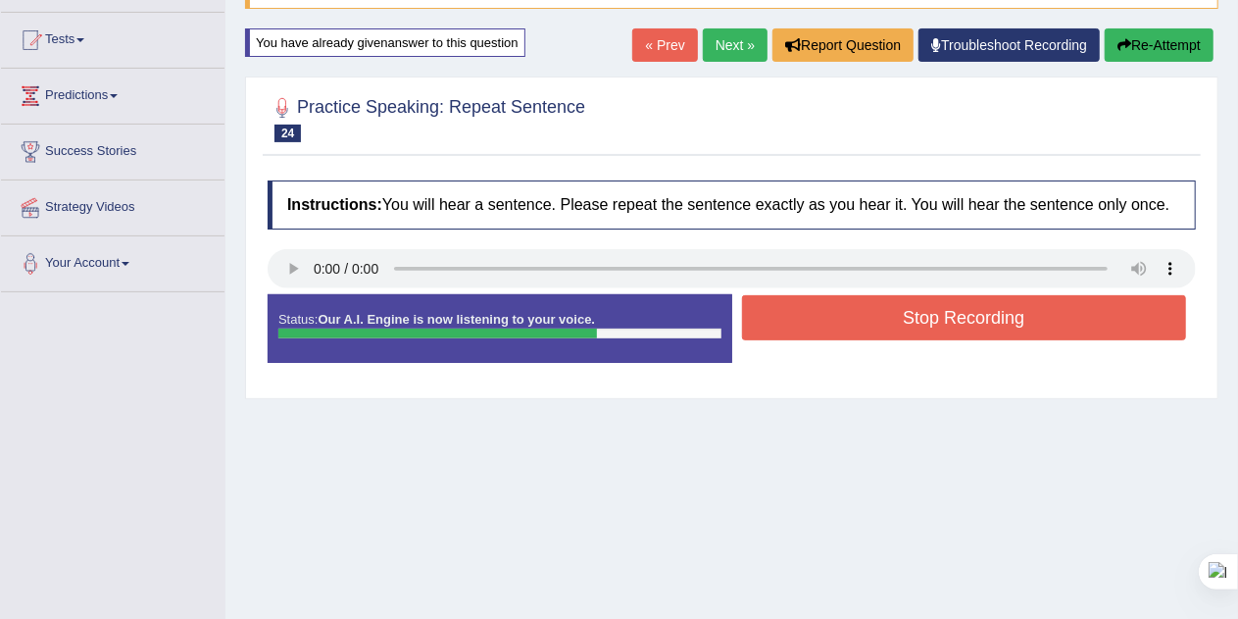
click at [1103, 310] on button "Stop Recording" at bounding box center [964, 317] width 445 height 45
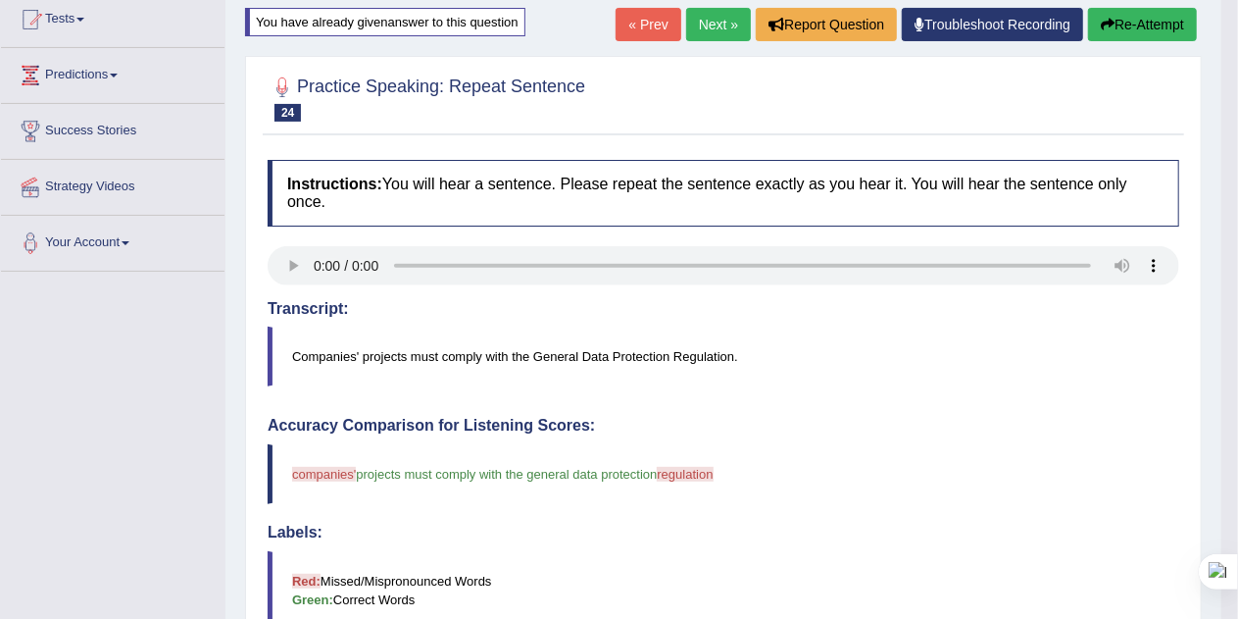
scroll to position [216, 0]
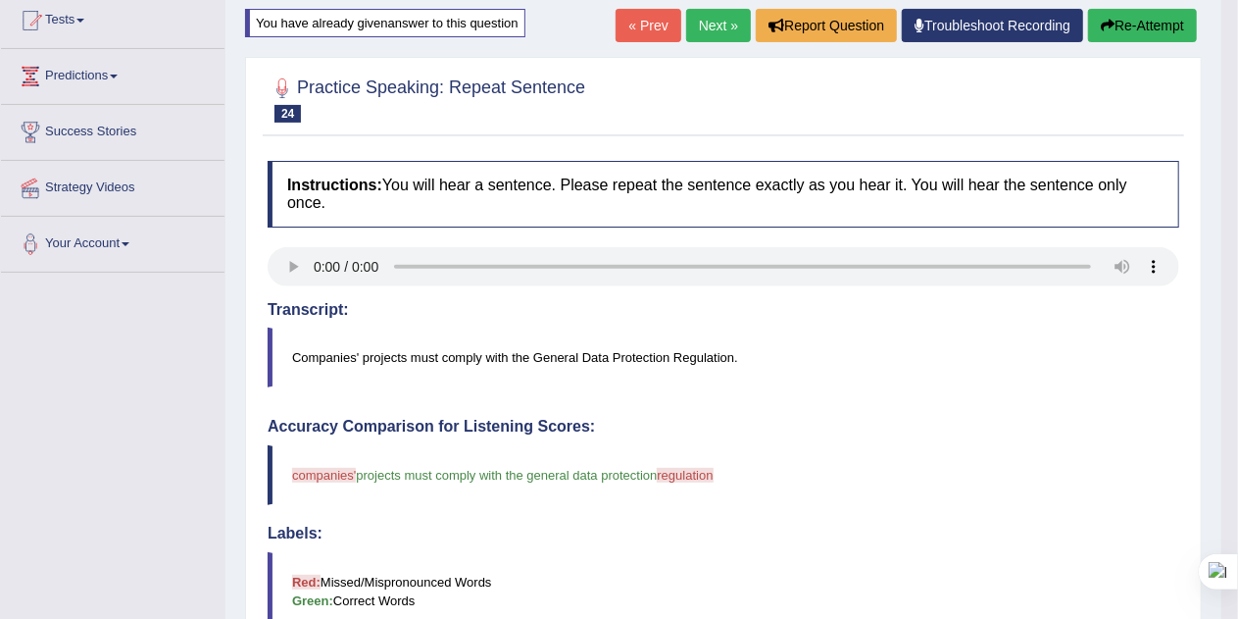
click at [1151, 22] on button "Re-Attempt" at bounding box center [1142, 25] width 109 height 33
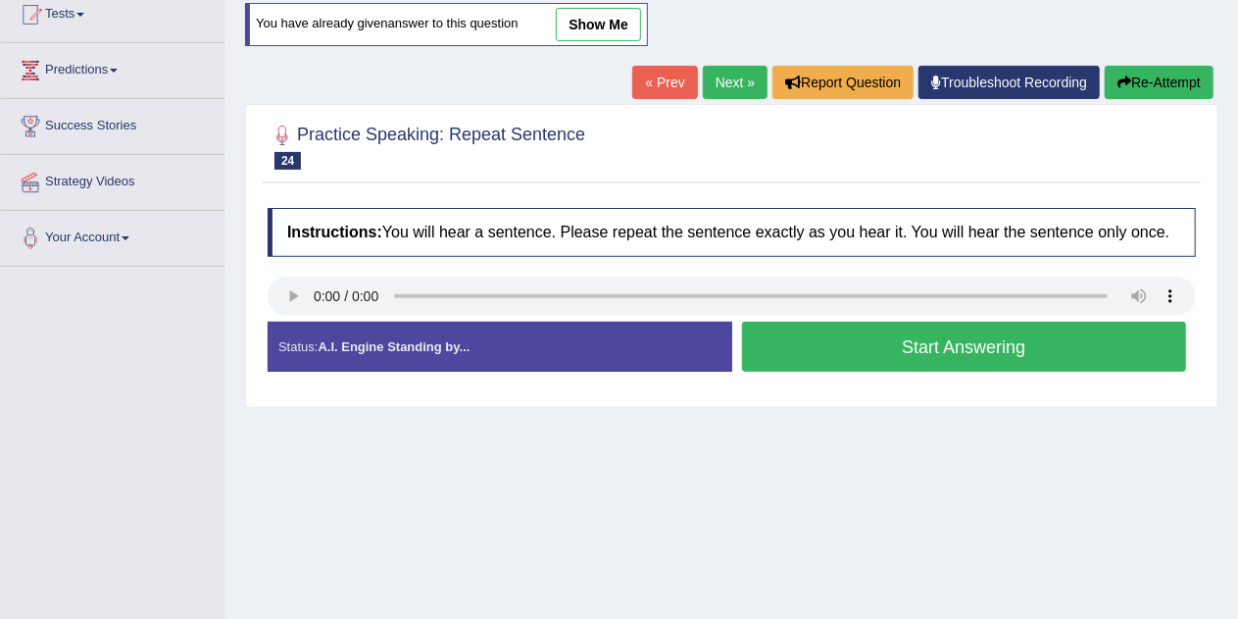
click at [1108, 344] on button "Start Answering" at bounding box center [964, 347] width 445 height 50
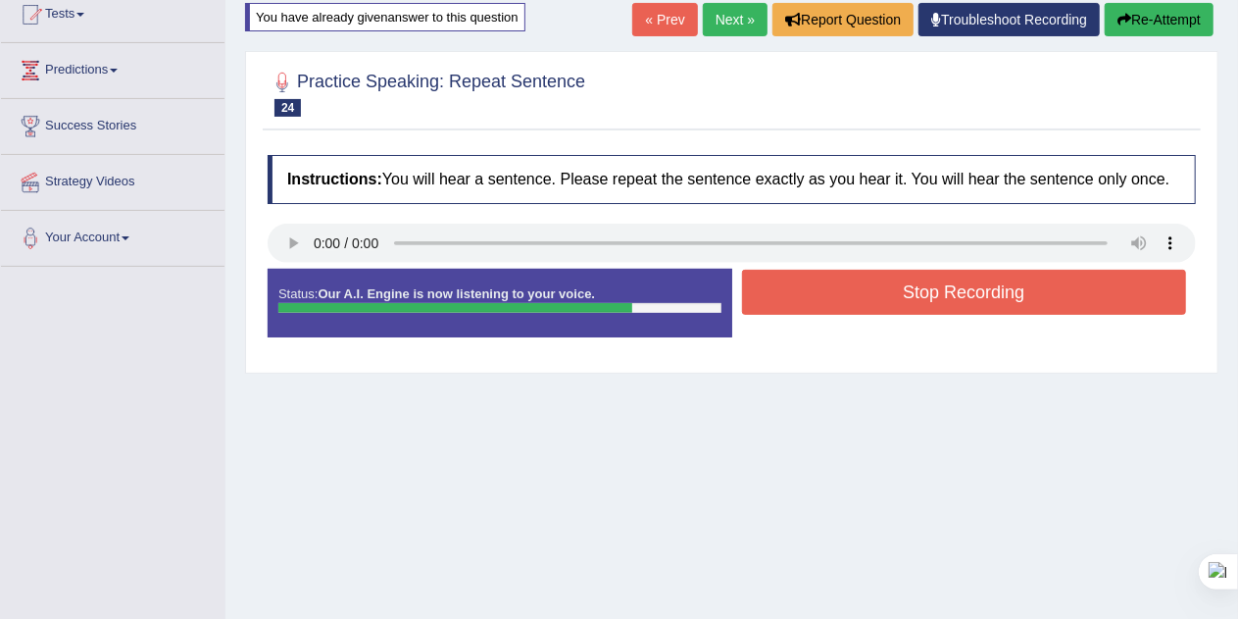
click at [1049, 286] on button "Stop Recording" at bounding box center [964, 292] width 445 height 45
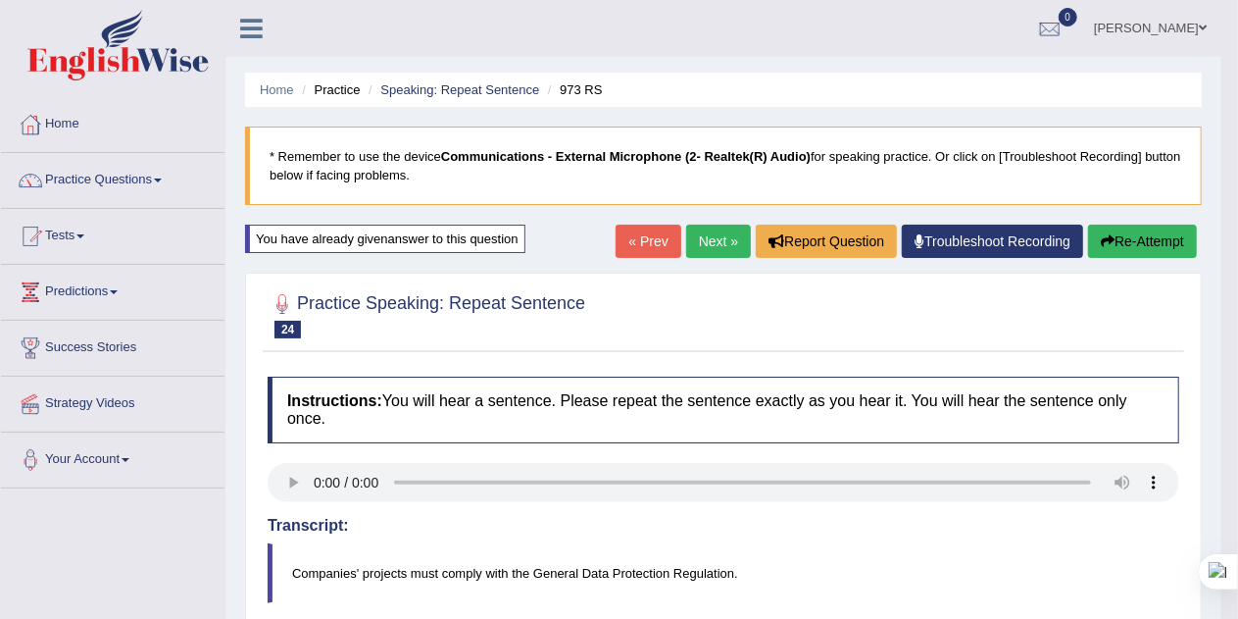
click at [1150, 245] on button "Re-Attempt" at bounding box center [1142, 240] width 109 height 33
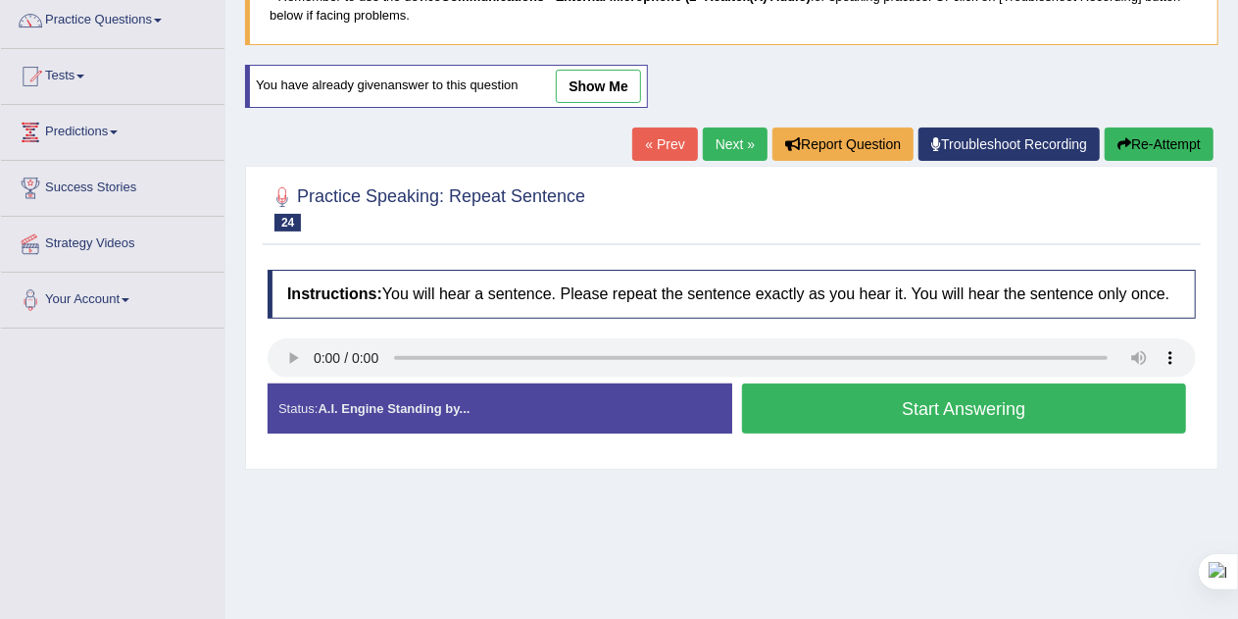
scroll to position [162, 0]
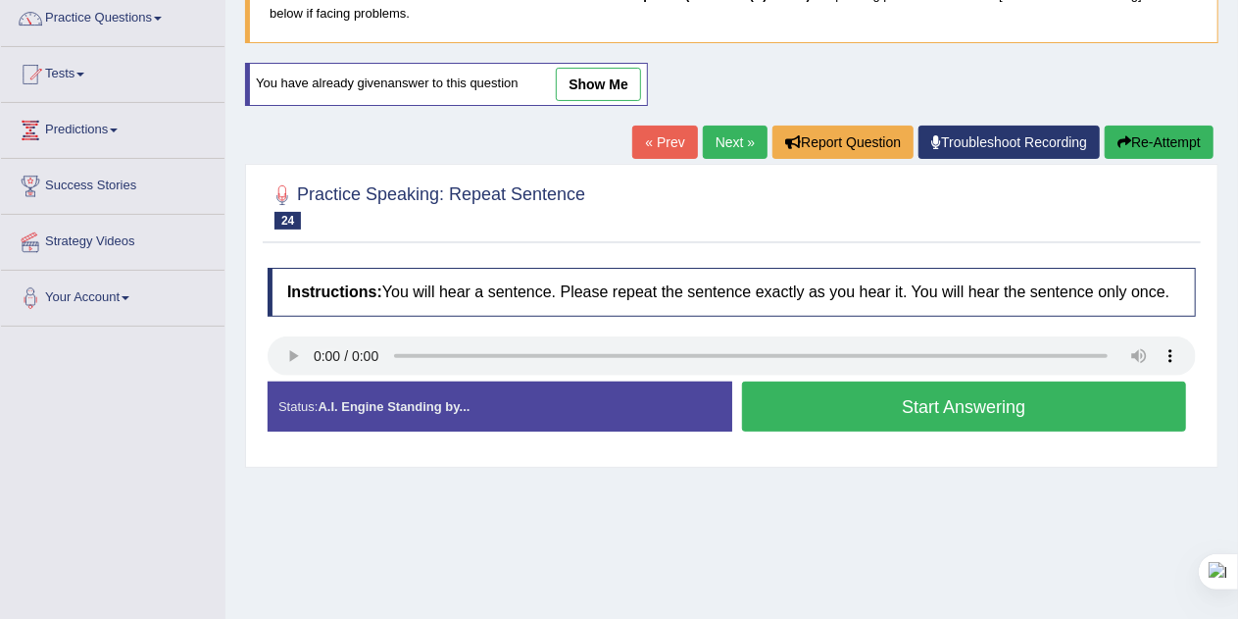
click at [1081, 408] on button "Start Answering" at bounding box center [964, 406] width 445 height 50
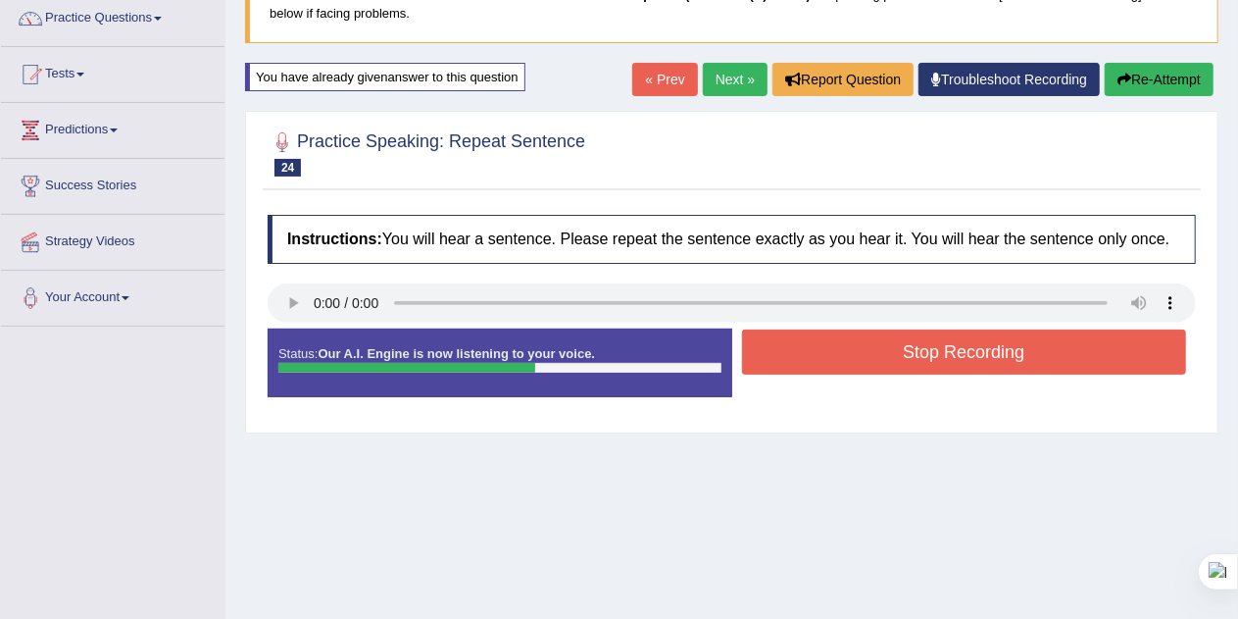
click at [1042, 355] on button "Stop Recording" at bounding box center [964, 351] width 445 height 45
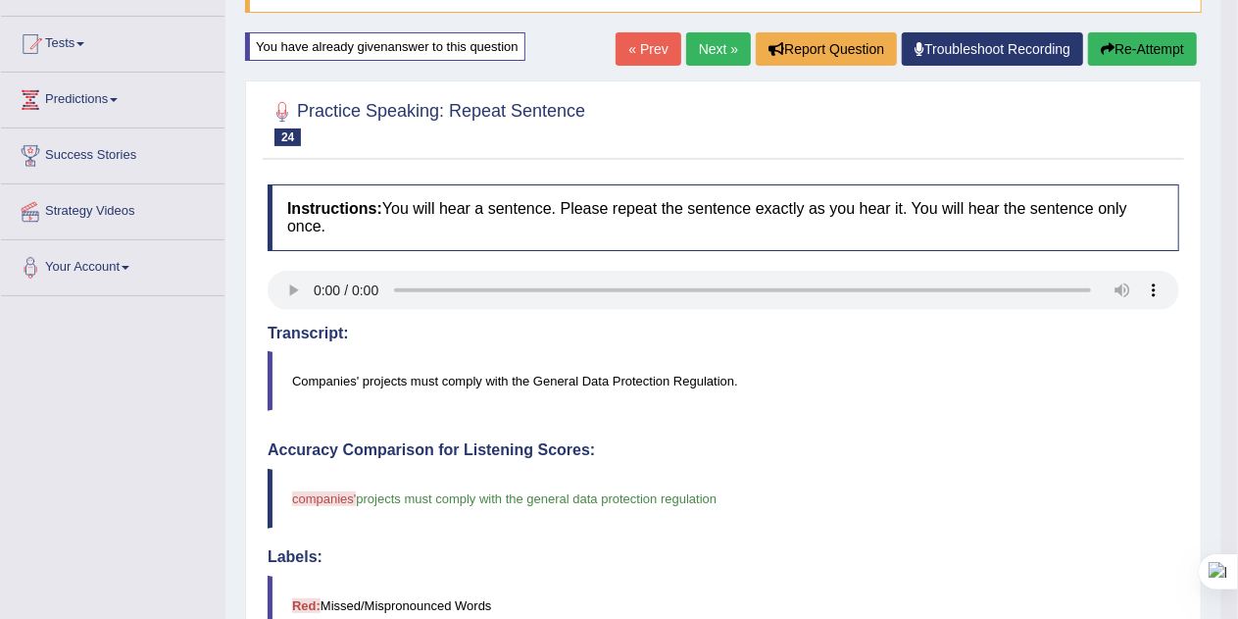
scroll to position [192, 0]
click at [1158, 51] on button "Re-Attempt" at bounding box center [1142, 48] width 109 height 33
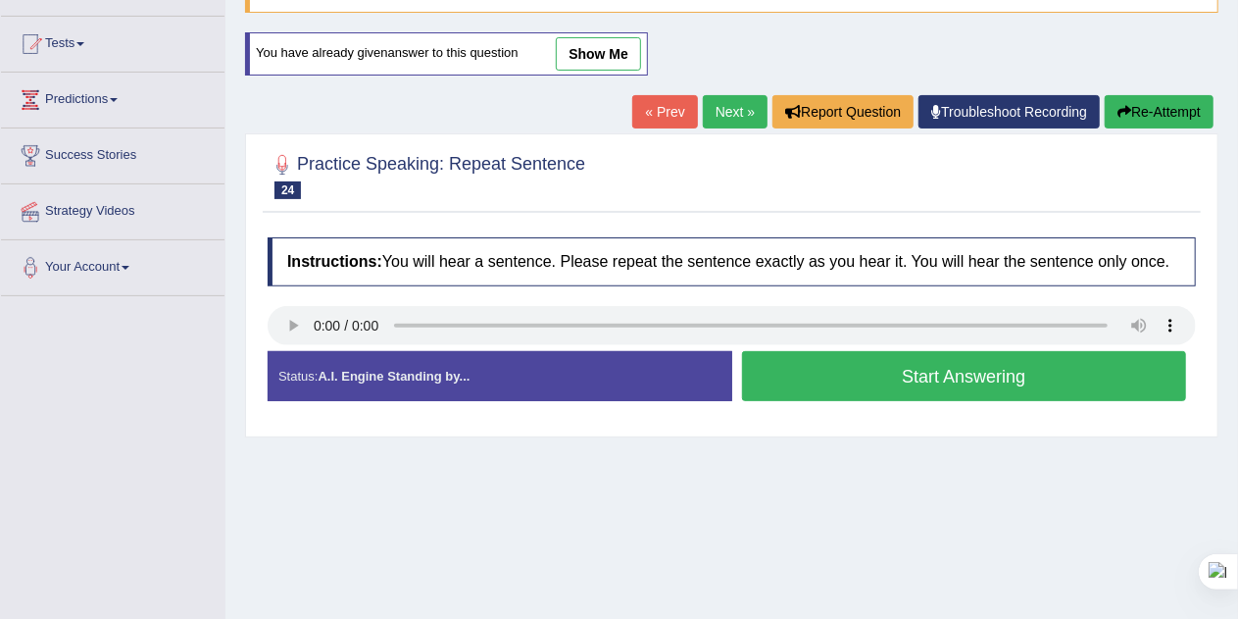
click at [1092, 374] on button "Start Answering" at bounding box center [964, 376] width 445 height 50
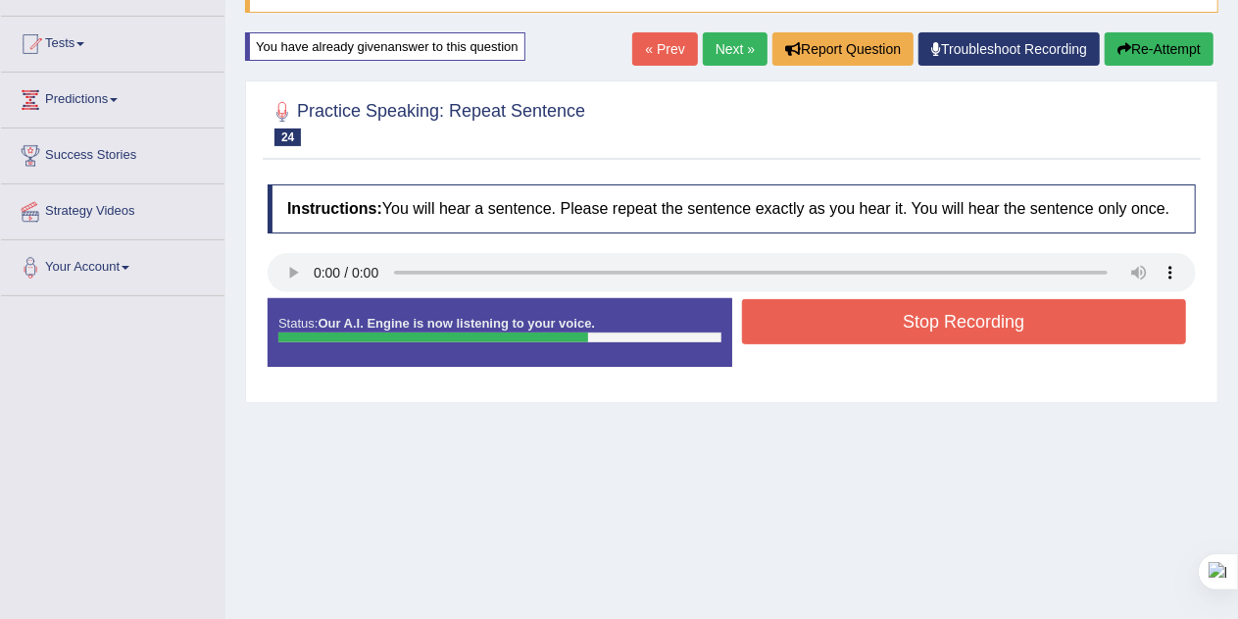
click at [1052, 317] on button "Stop Recording" at bounding box center [964, 321] width 445 height 45
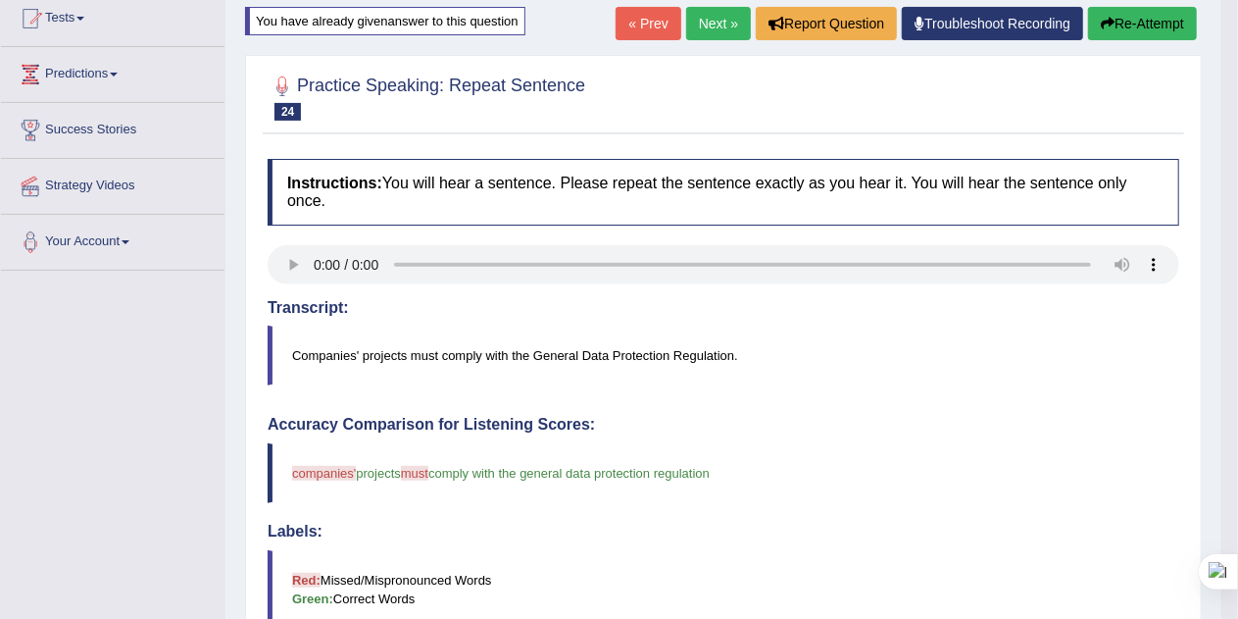
scroll to position [171, 0]
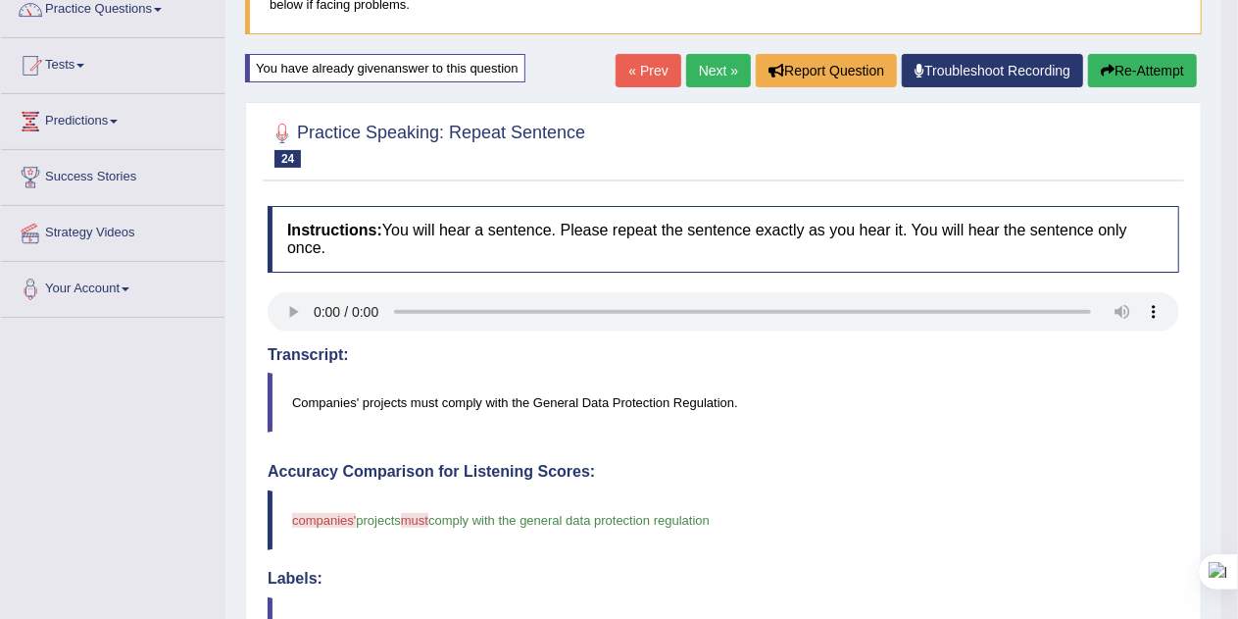
click at [1164, 69] on button "Re-Attempt" at bounding box center [1142, 70] width 109 height 33
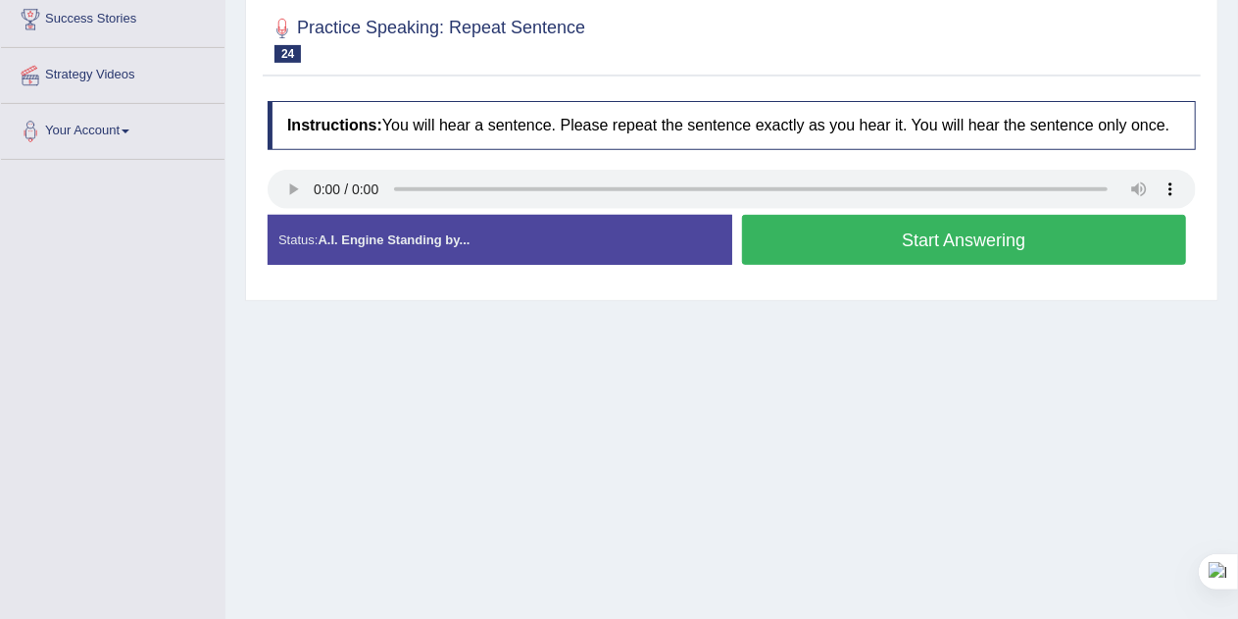
click at [1075, 240] on button "Start Answering" at bounding box center [964, 240] width 445 height 50
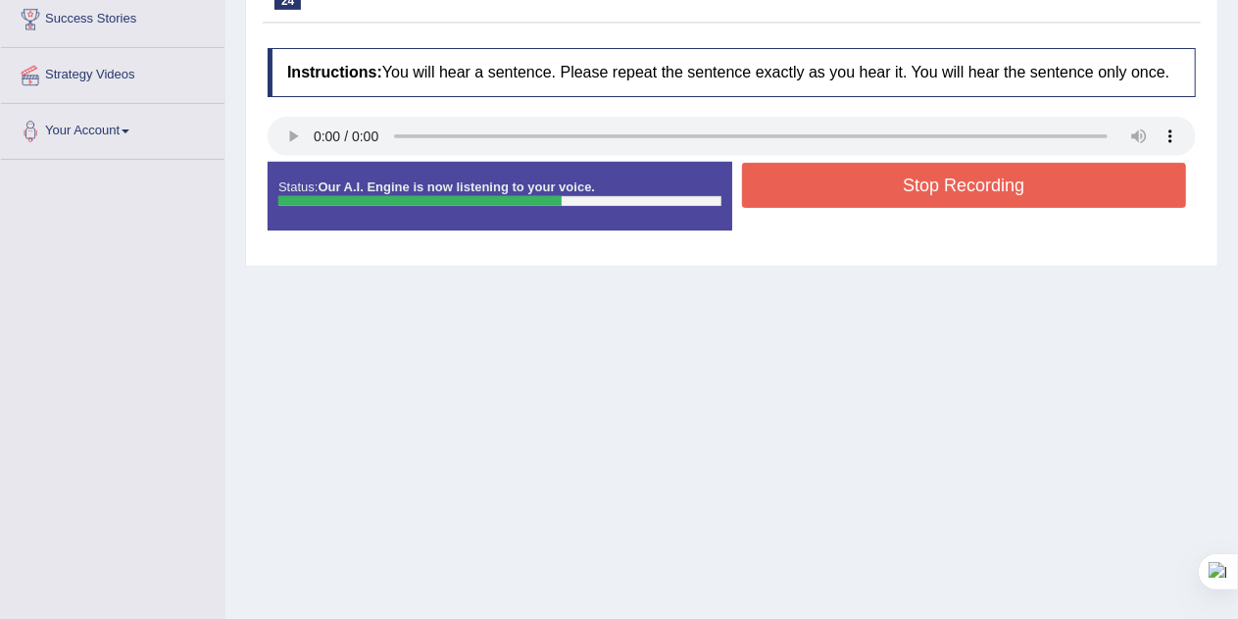
click at [1037, 163] on button "Stop Recording" at bounding box center [964, 185] width 445 height 45
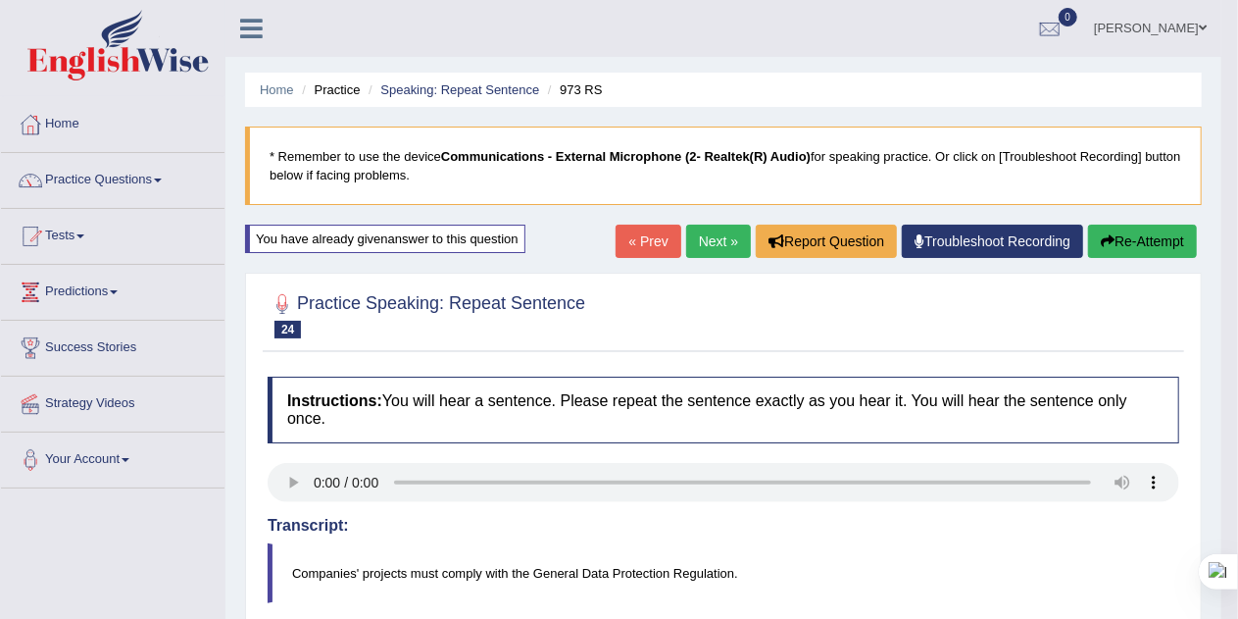
click at [714, 240] on link "Next »" at bounding box center [718, 240] width 65 height 33
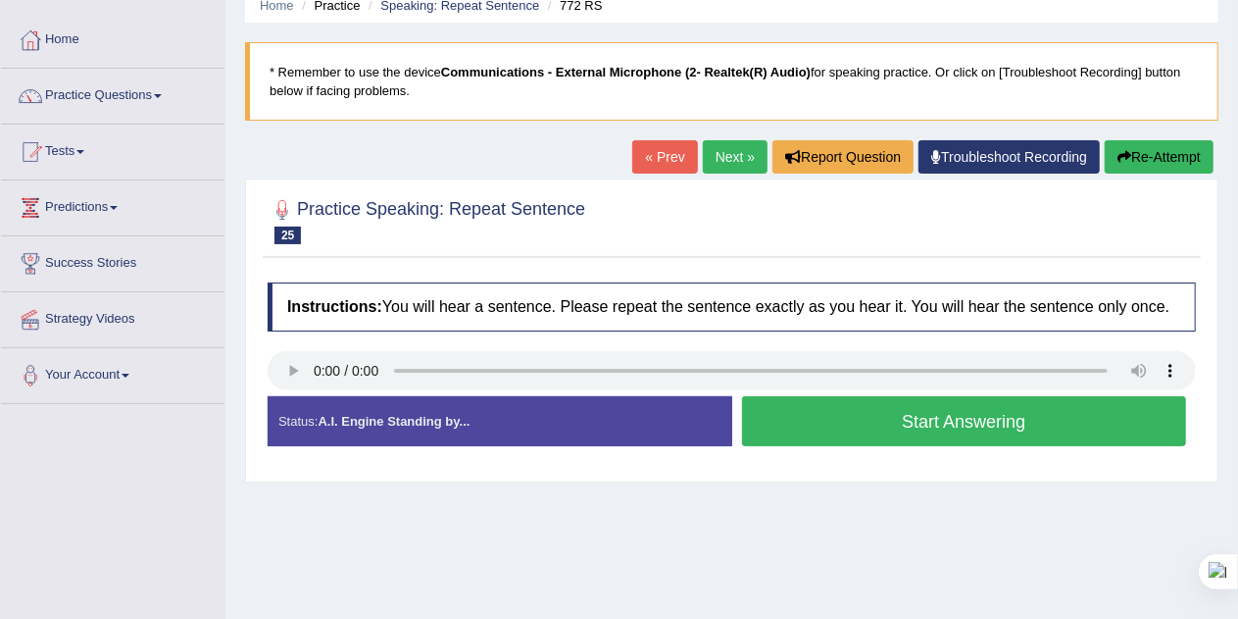
scroll to position [85, 0]
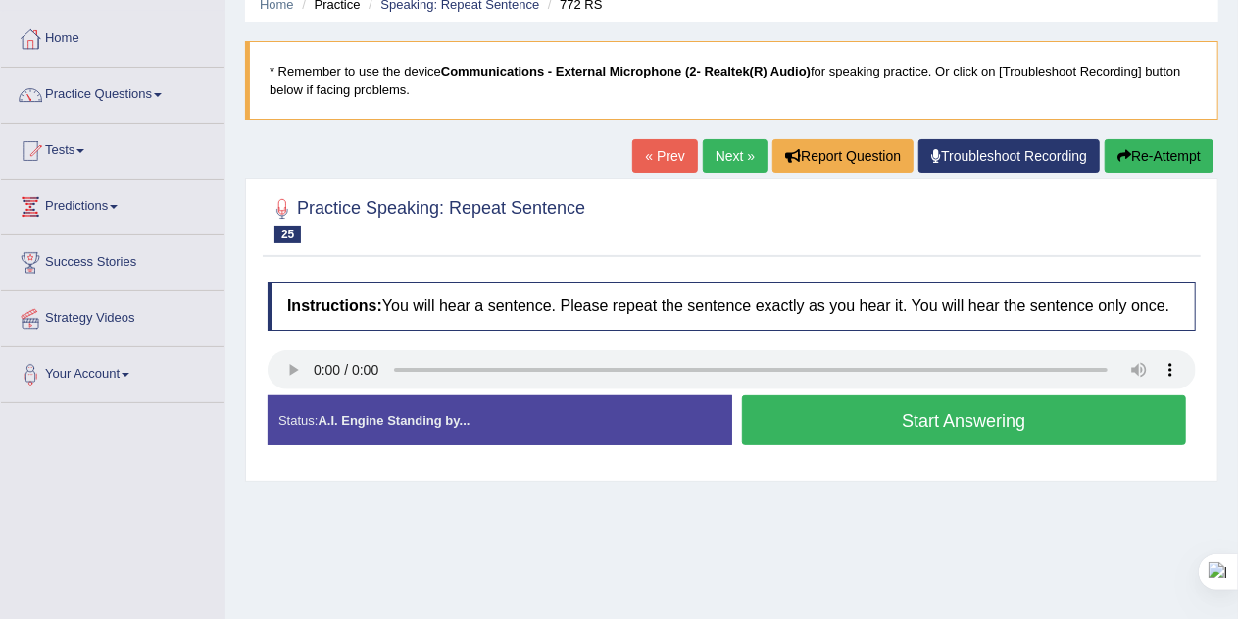
click at [1052, 317] on h4 "Instructions: You will hear a sentence. Please repeat the sentence exactly as y…" at bounding box center [732, 305] width 928 height 49
click at [1003, 413] on button "Start Answering" at bounding box center [964, 420] width 445 height 50
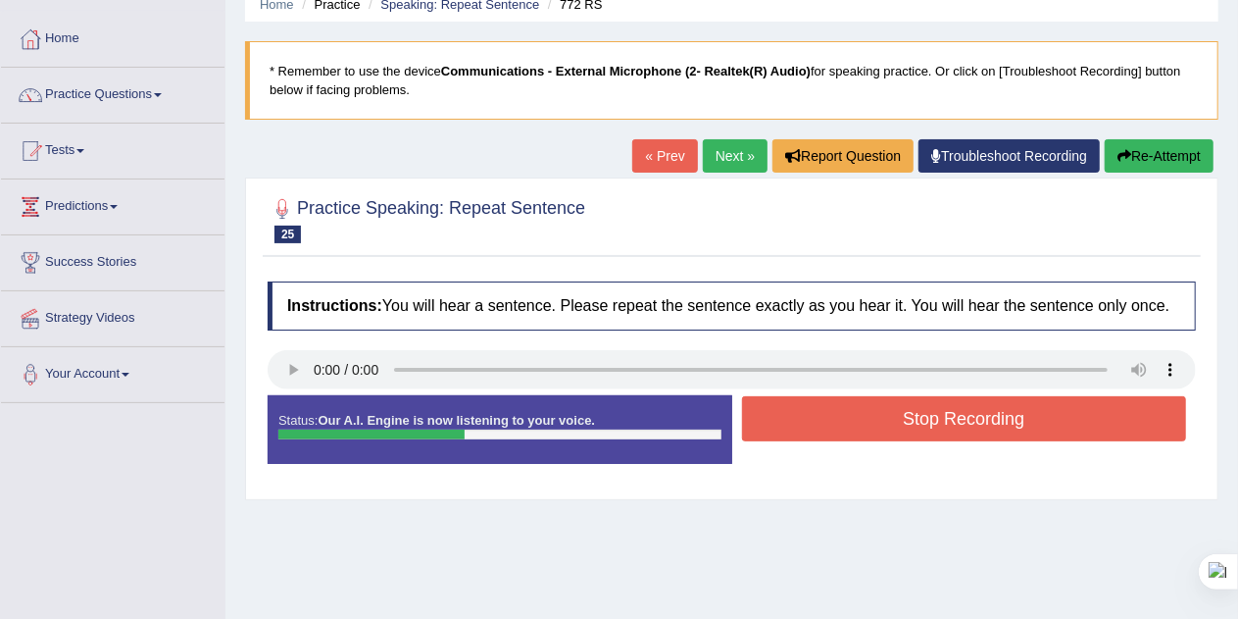
click at [1003, 413] on button "Stop Recording" at bounding box center [964, 418] width 445 height 45
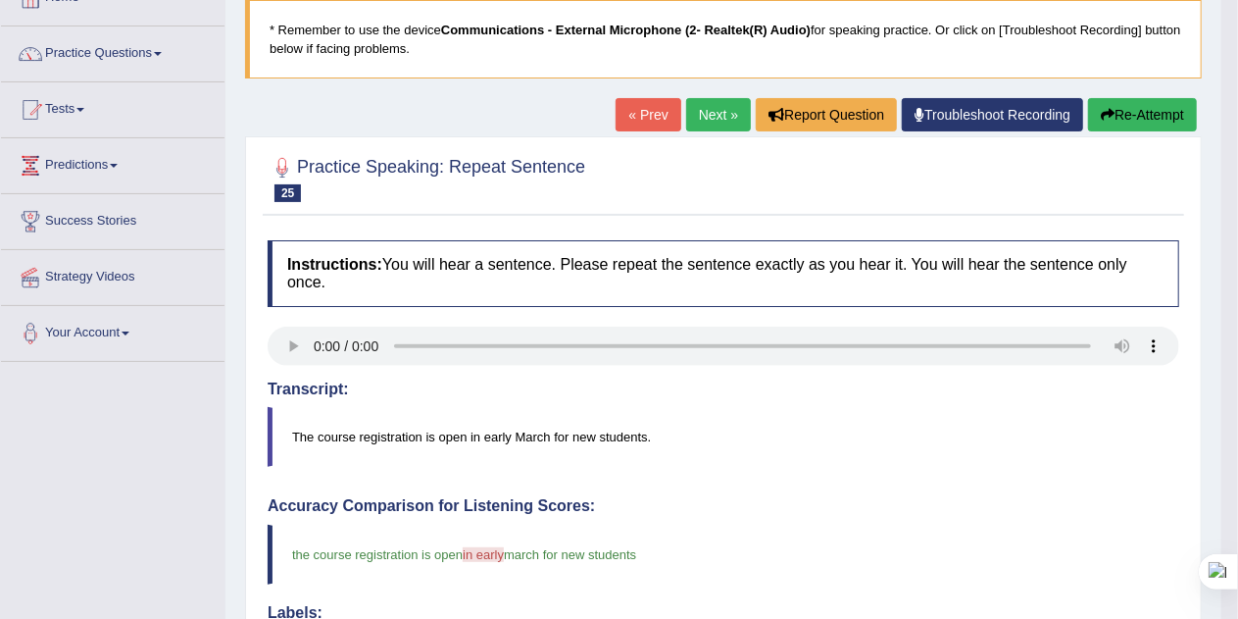
scroll to position [0, 0]
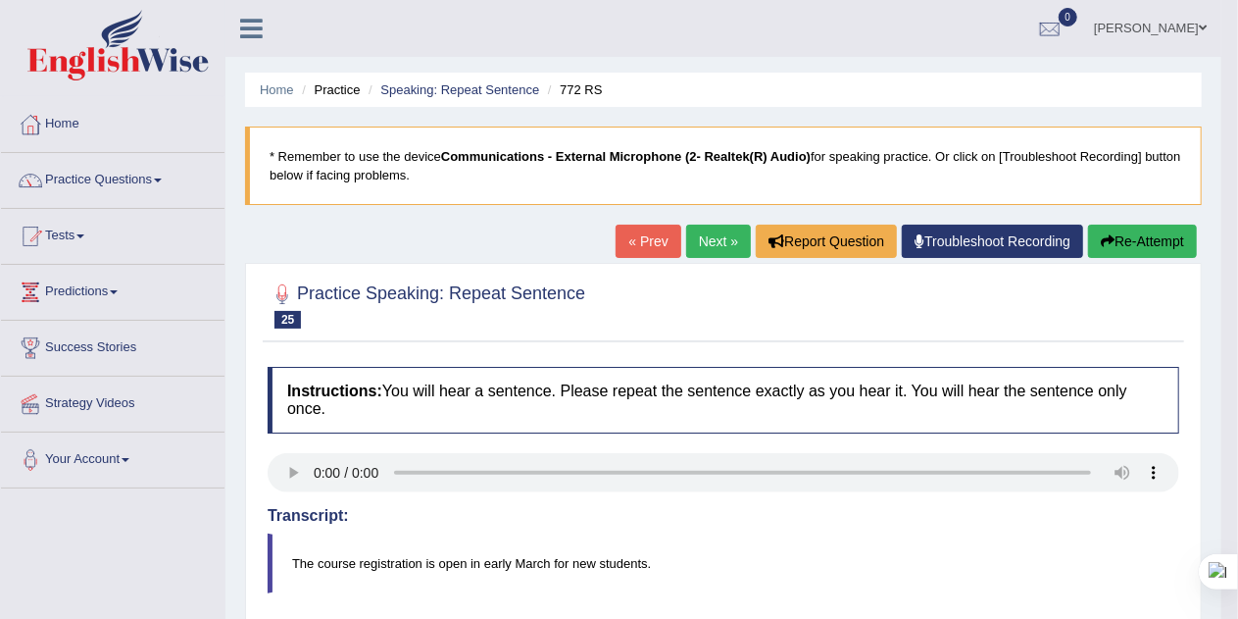
click at [712, 241] on link "Next »" at bounding box center [718, 240] width 65 height 33
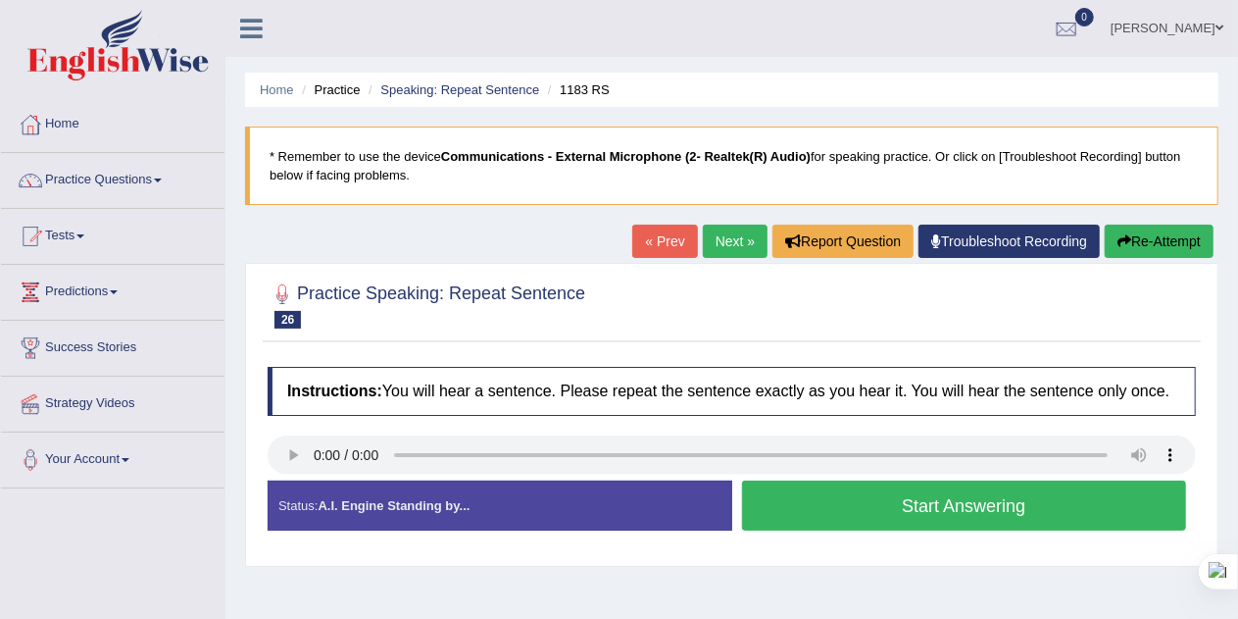
click at [777, 497] on button "Start Answering" at bounding box center [964, 505] width 445 height 50
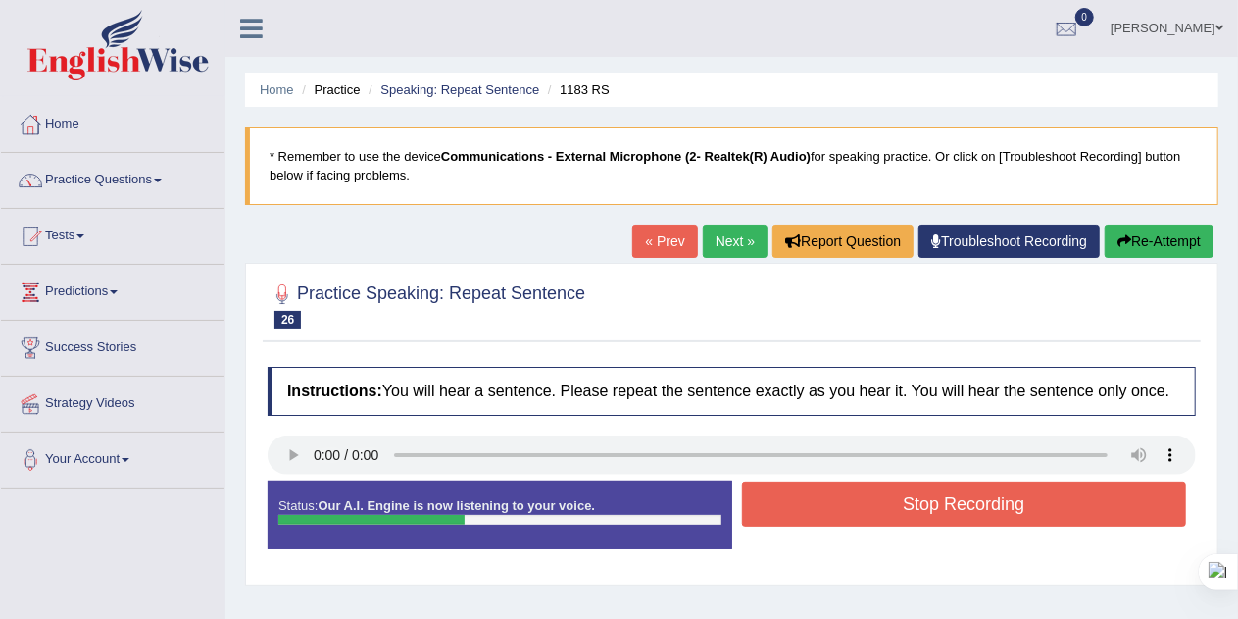
click at [932, 496] on button "Stop Recording" at bounding box center [964, 503] width 445 height 45
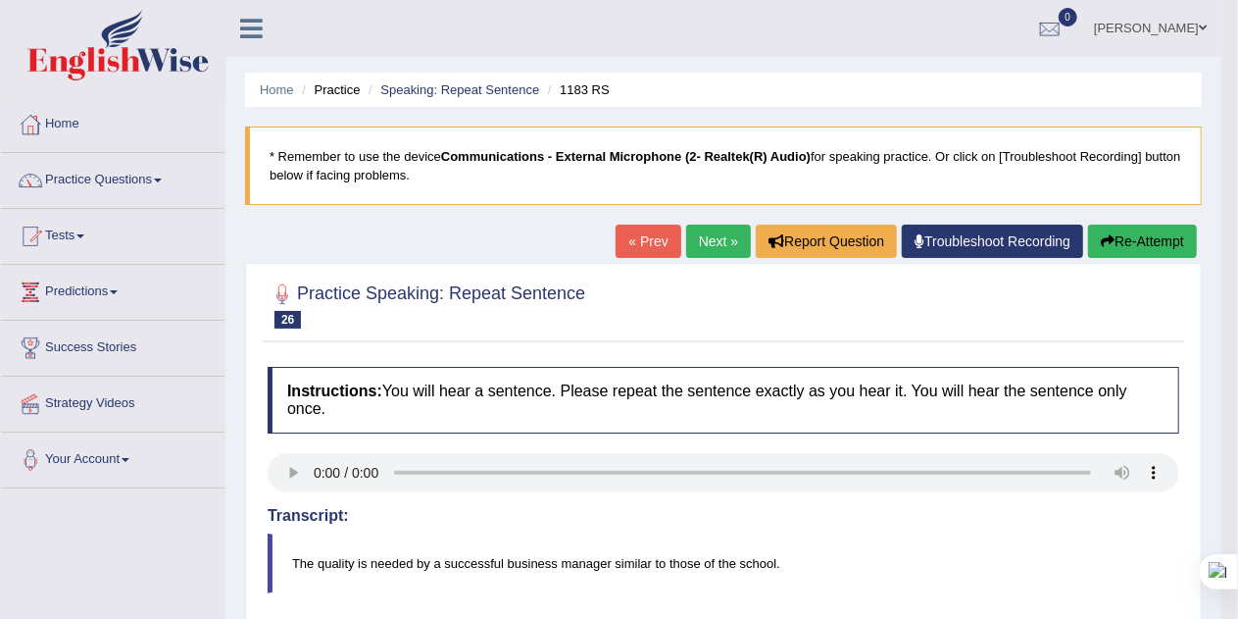
click at [1137, 246] on button "Re-Attempt" at bounding box center [1142, 240] width 109 height 33
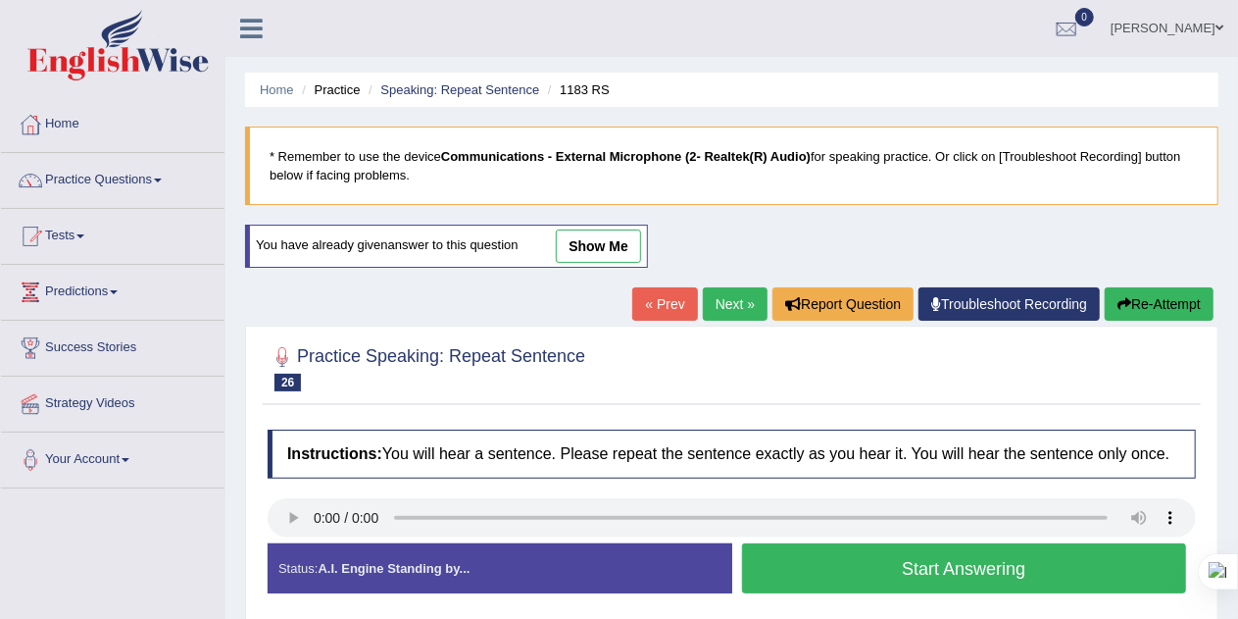
click at [779, 572] on button "Start Answering" at bounding box center [964, 568] width 445 height 50
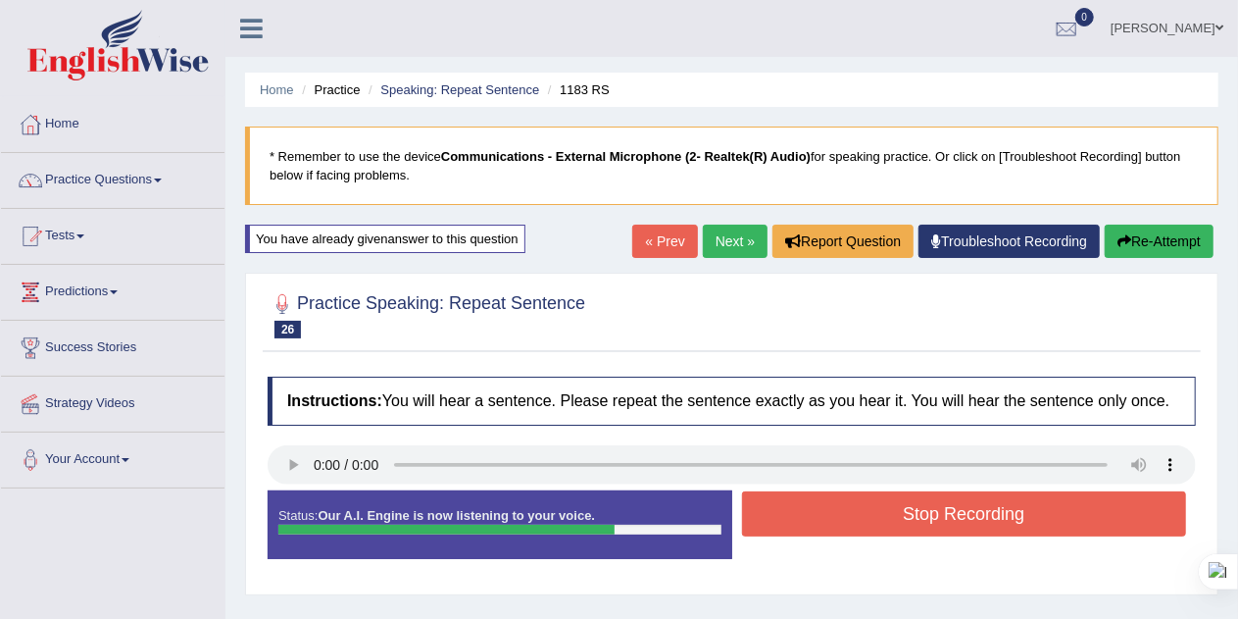
click at [1079, 532] on button "Stop Recording" at bounding box center [964, 513] width 445 height 45
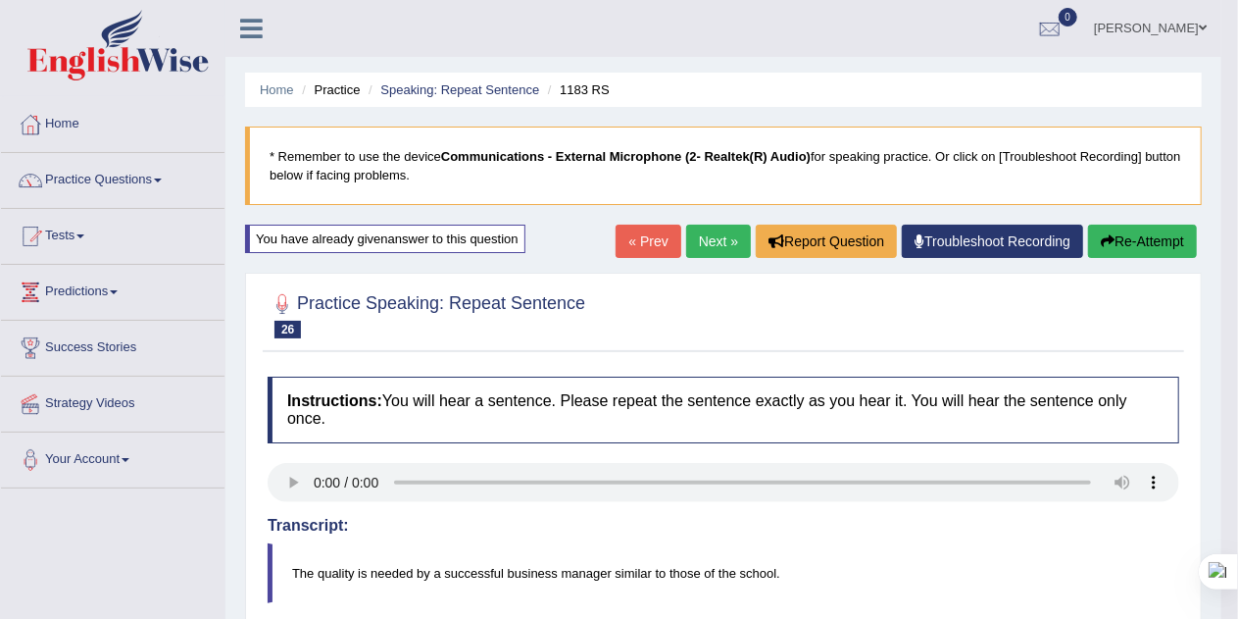
click at [711, 242] on link "Next »" at bounding box center [718, 240] width 65 height 33
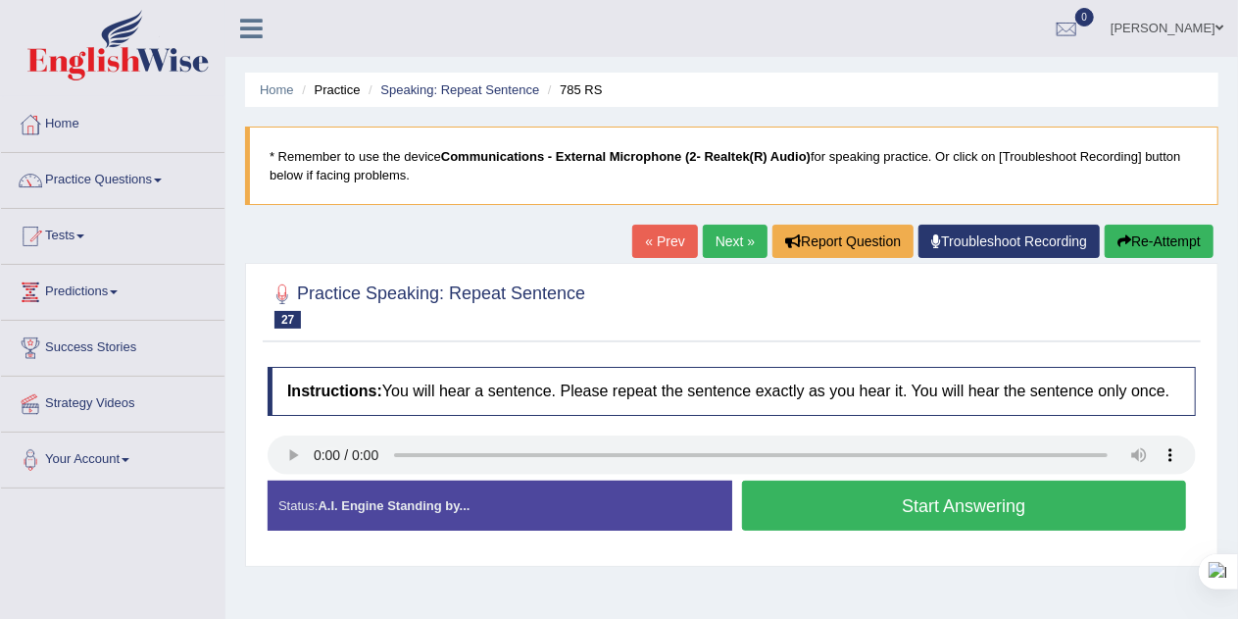
click at [296, 479] on div "Created with Highcharts 7.1.2 Too low Too high Time Pitch meter: 0 2.5 5 7.5 10" at bounding box center [495, 479] width 474 height 1
click at [902, 487] on button "Start Answering" at bounding box center [964, 505] width 445 height 50
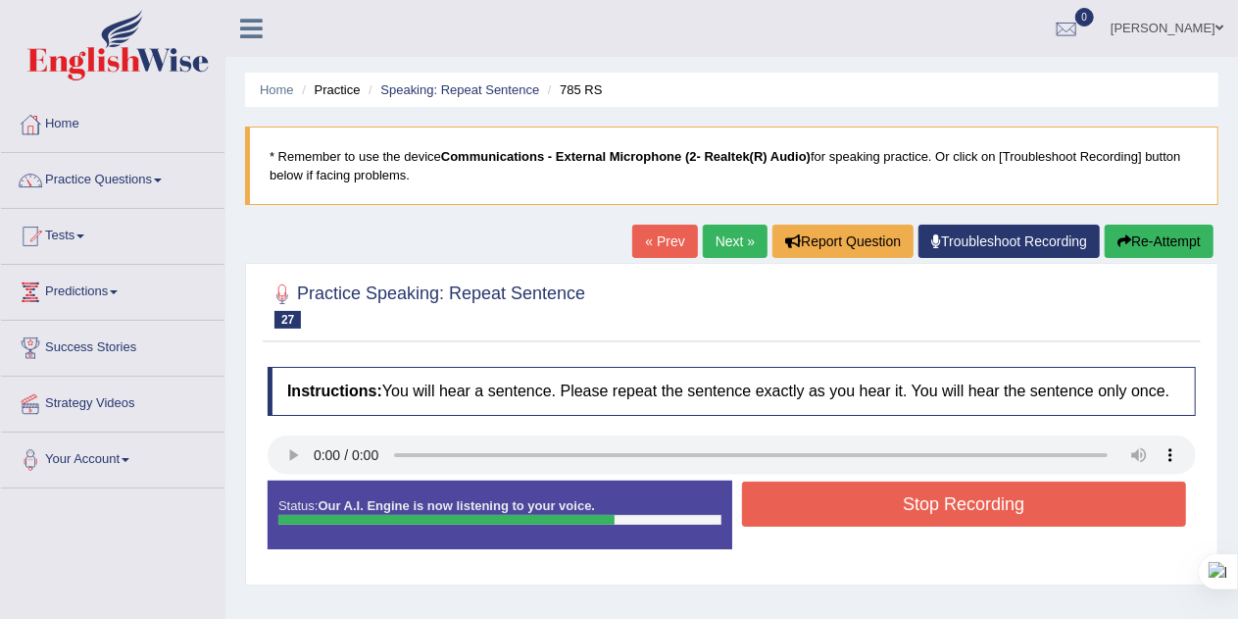
click at [953, 485] on button "Stop Recording" at bounding box center [964, 503] width 445 height 45
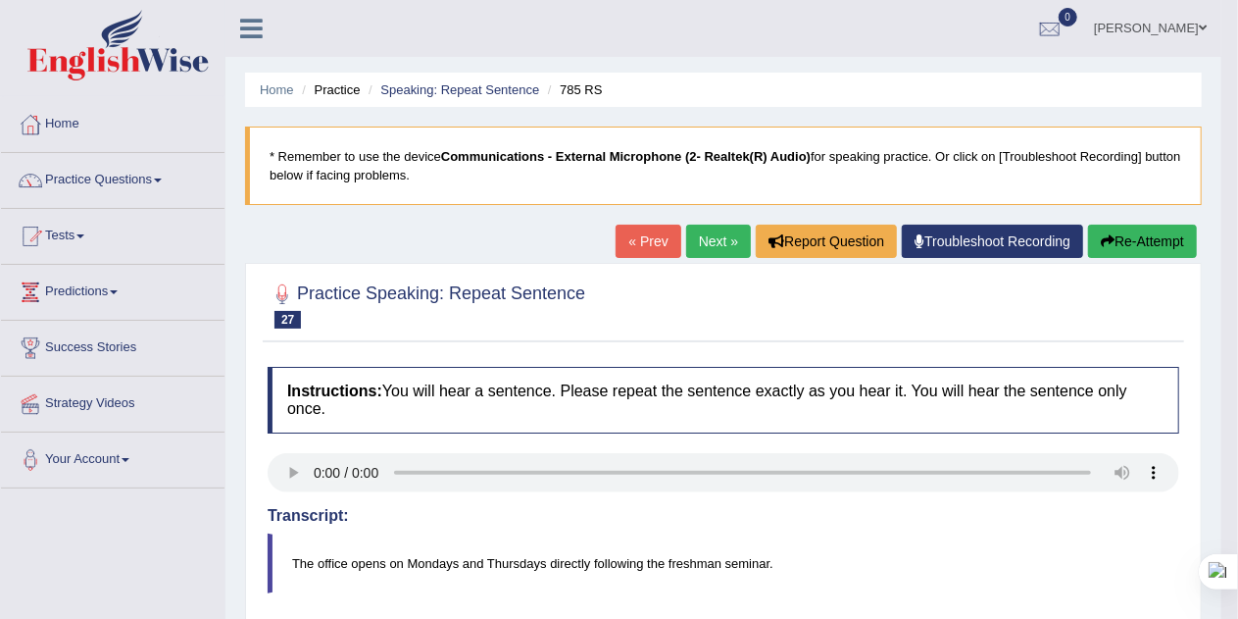
click at [705, 247] on link "Next »" at bounding box center [718, 240] width 65 height 33
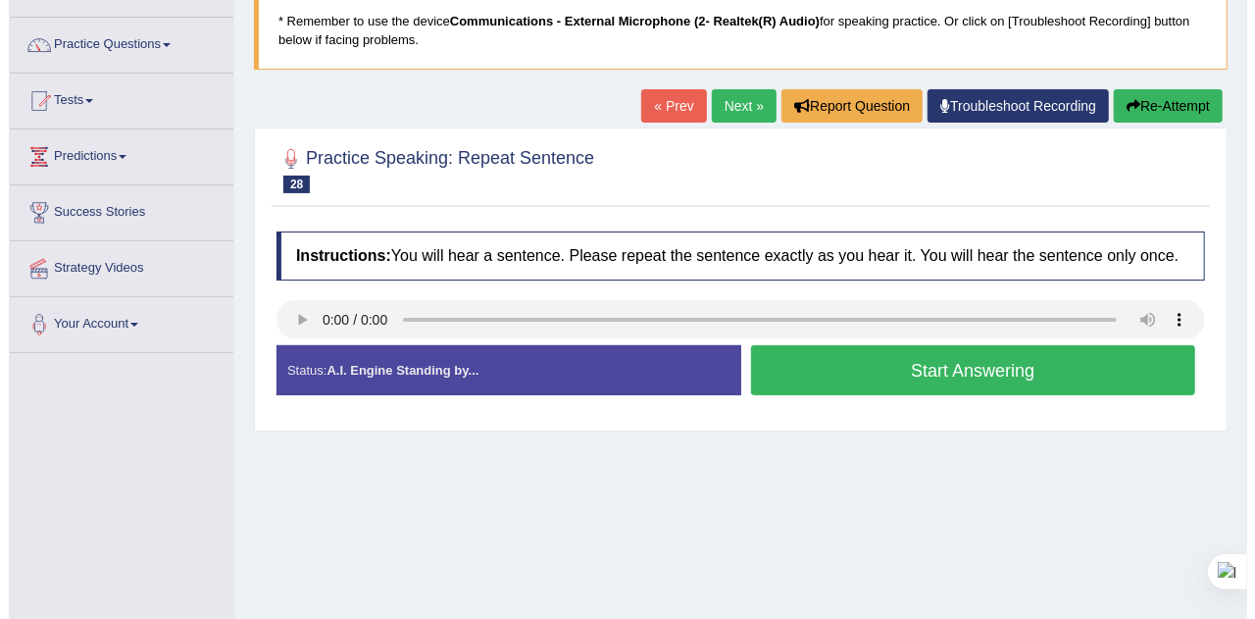
scroll to position [159, 0]
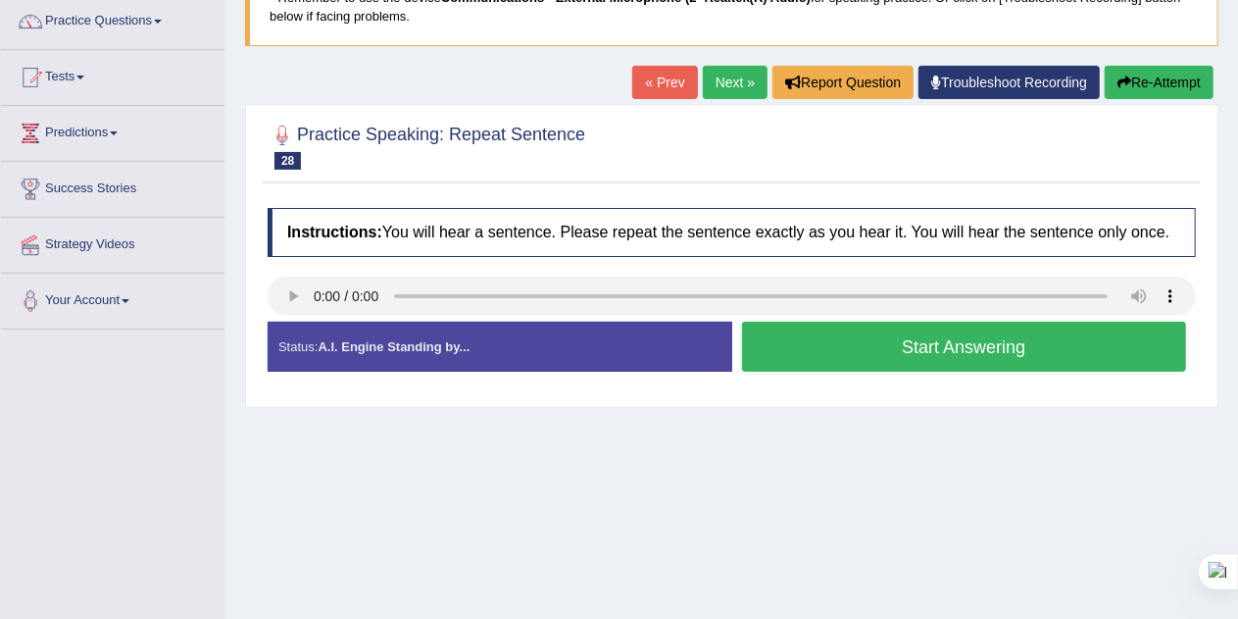
click at [1069, 347] on button "Start Answering" at bounding box center [964, 347] width 445 height 50
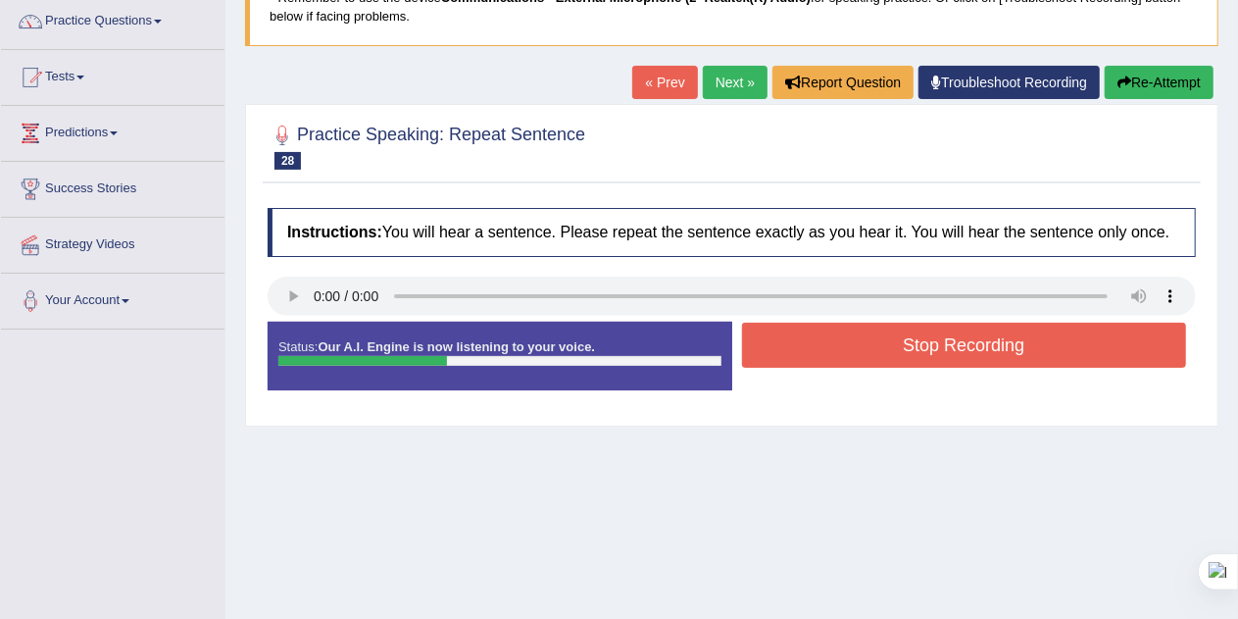
click at [1082, 353] on button "Stop Recording" at bounding box center [964, 345] width 445 height 45
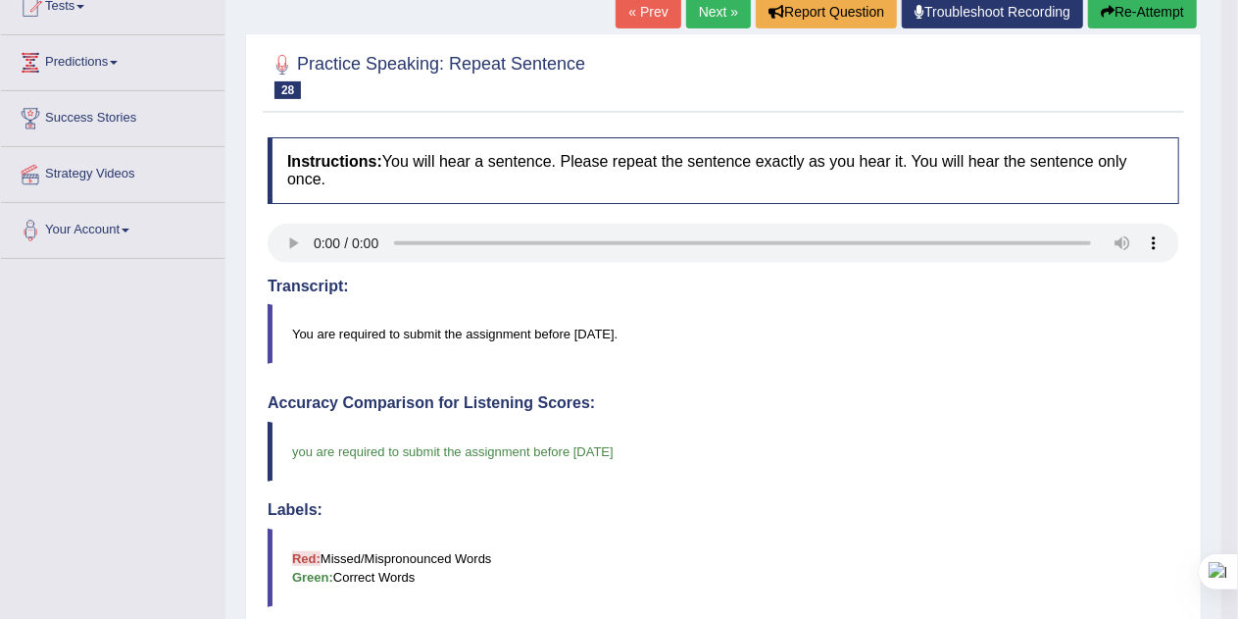
scroll to position [227, 0]
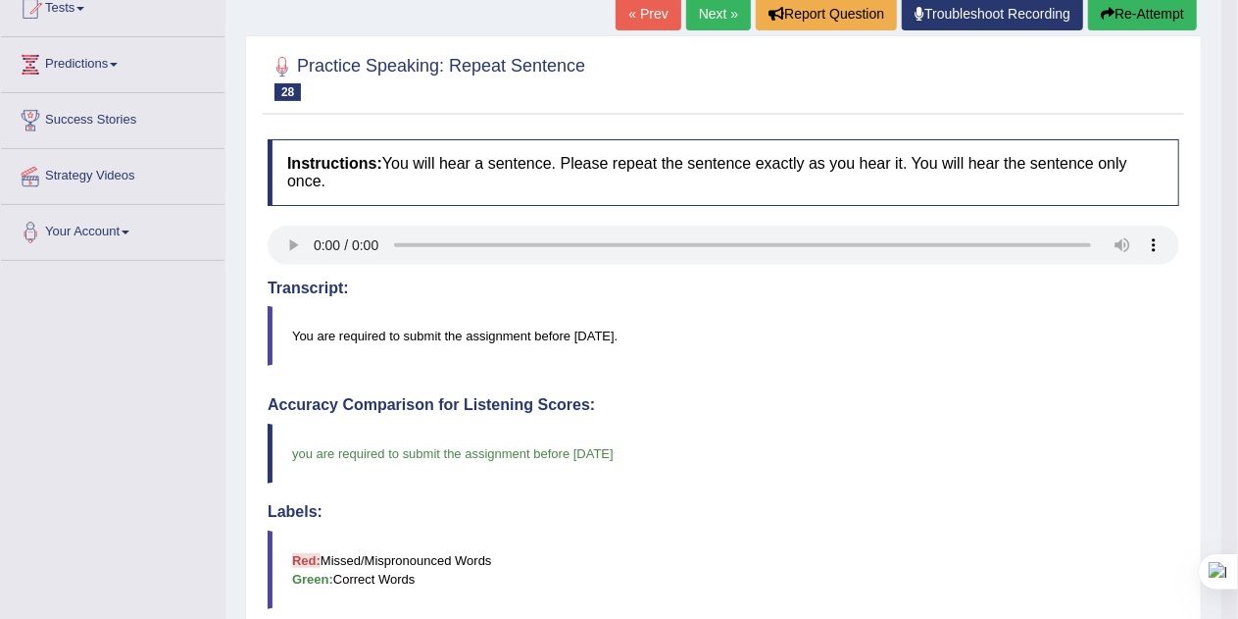
click at [716, 20] on link "Next »" at bounding box center [718, 13] width 65 height 33
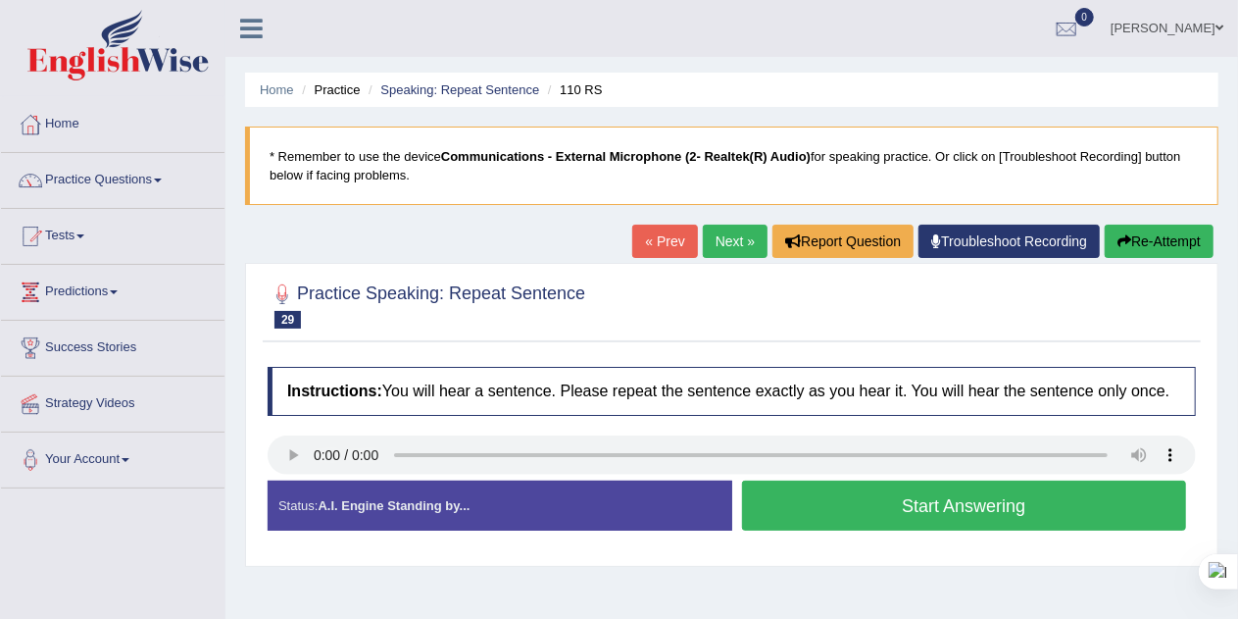
click at [961, 493] on button "Start Answering" at bounding box center [964, 505] width 445 height 50
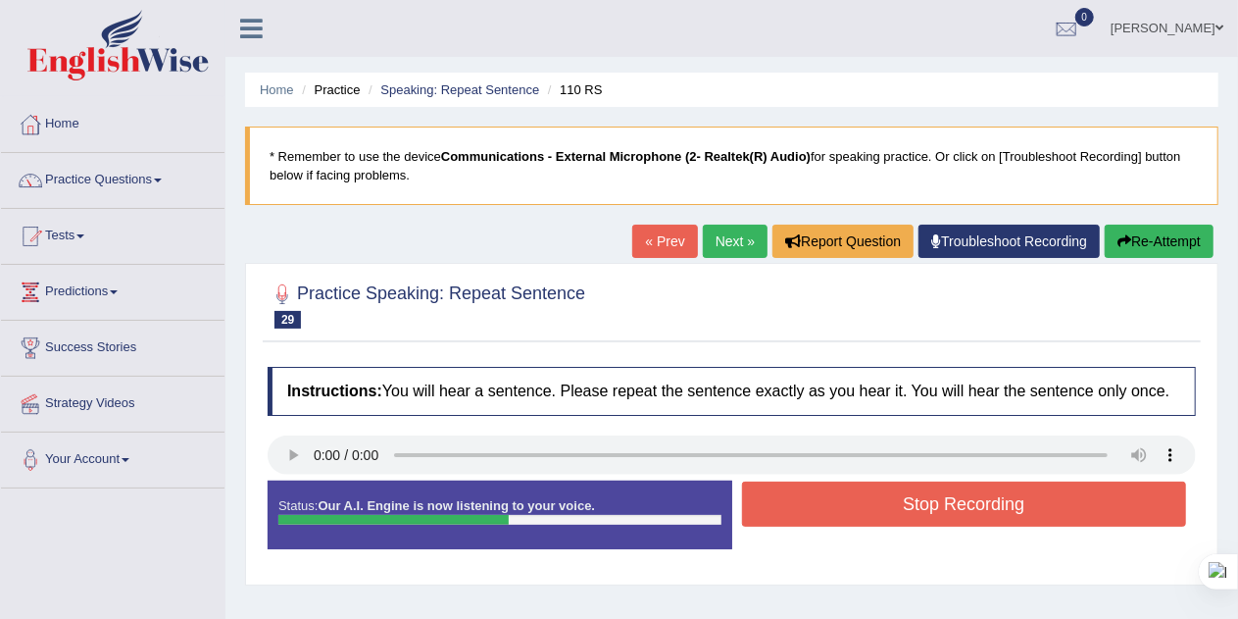
click at [961, 493] on button "Stop Recording" at bounding box center [964, 503] width 445 height 45
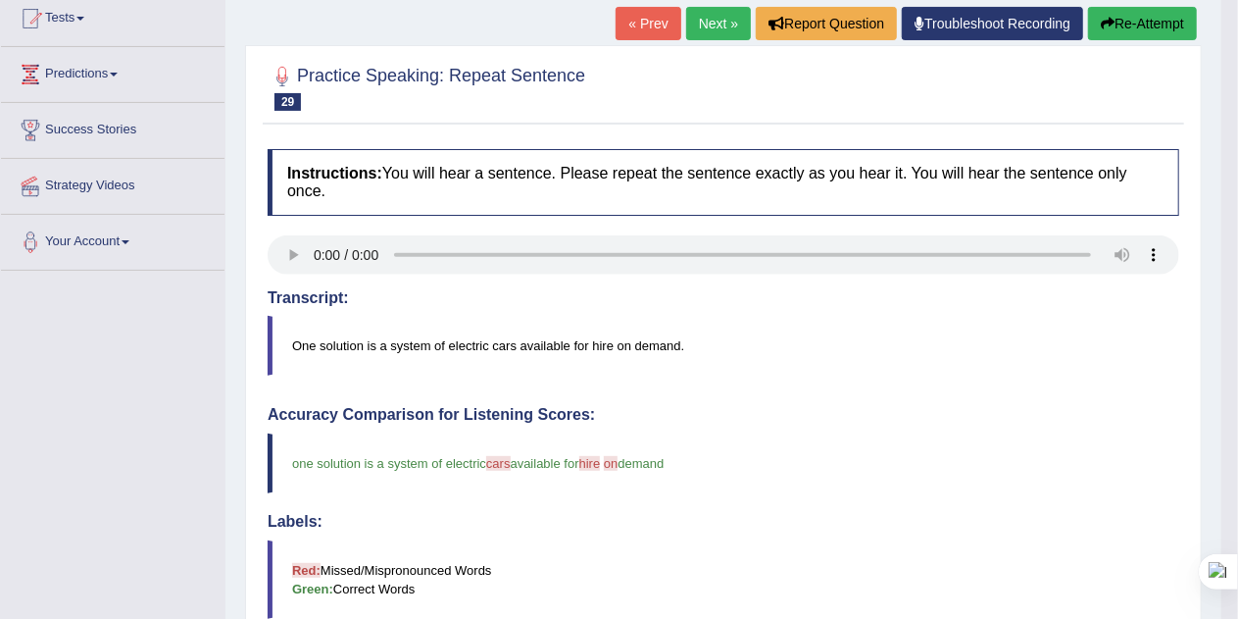
scroll to position [210, 0]
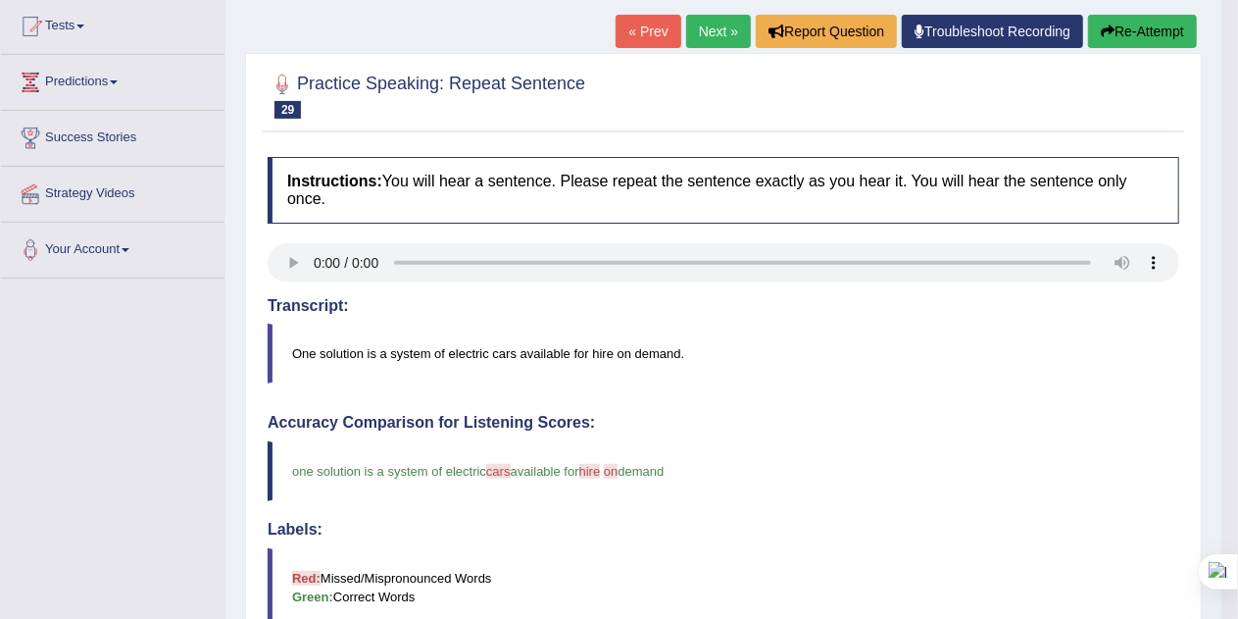
click at [717, 36] on link "Next »" at bounding box center [718, 31] width 65 height 33
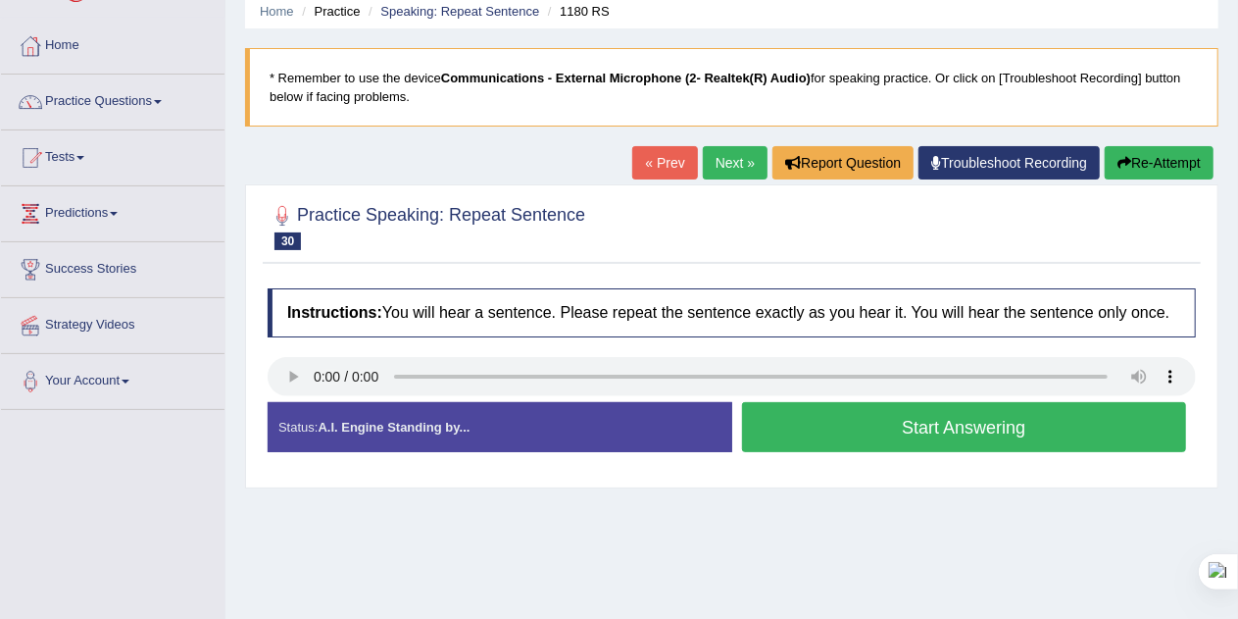
click at [1055, 432] on button "Start Answering" at bounding box center [964, 427] width 445 height 50
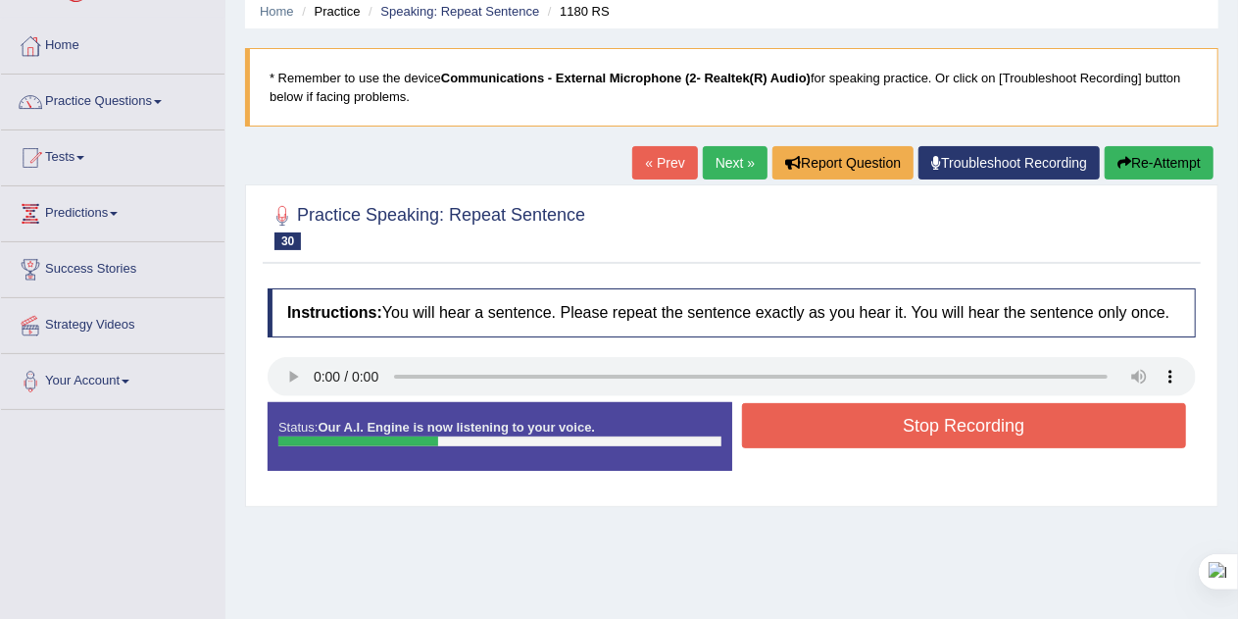
click at [1063, 437] on button "Stop Recording" at bounding box center [964, 425] width 445 height 45
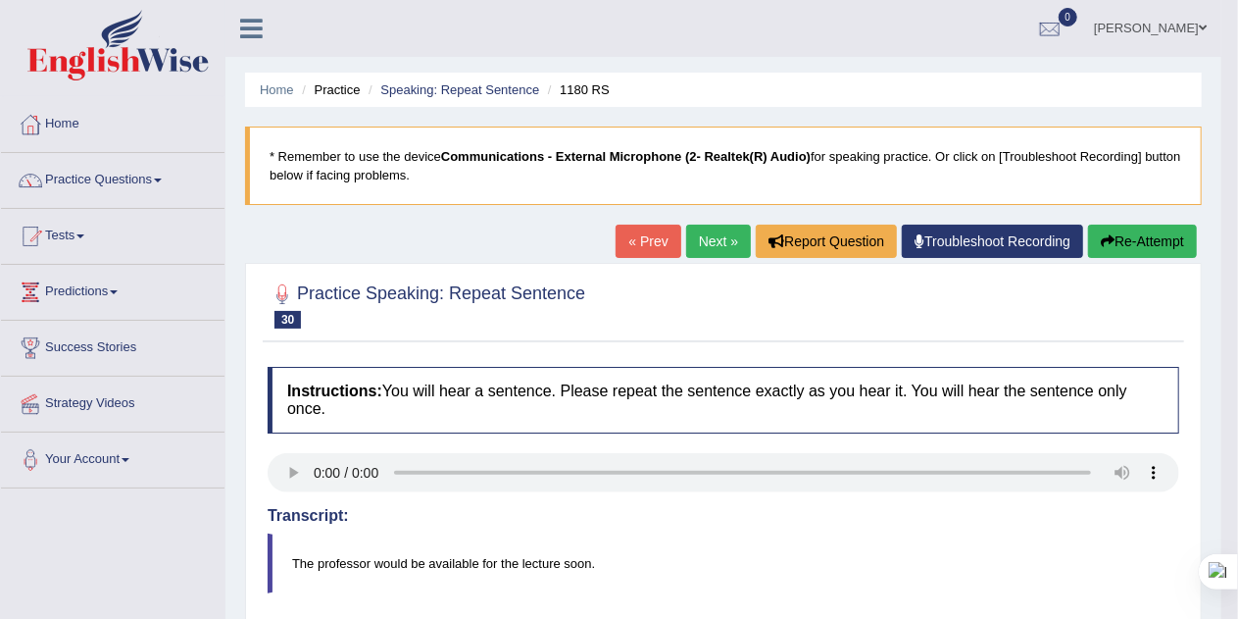
click at [706, 253] on link "Next »" at bounding box center [718, 240] width 65 height 33
click at [710, 247] on link "Next »" at bounding box center [718, 240] width 65 height 33
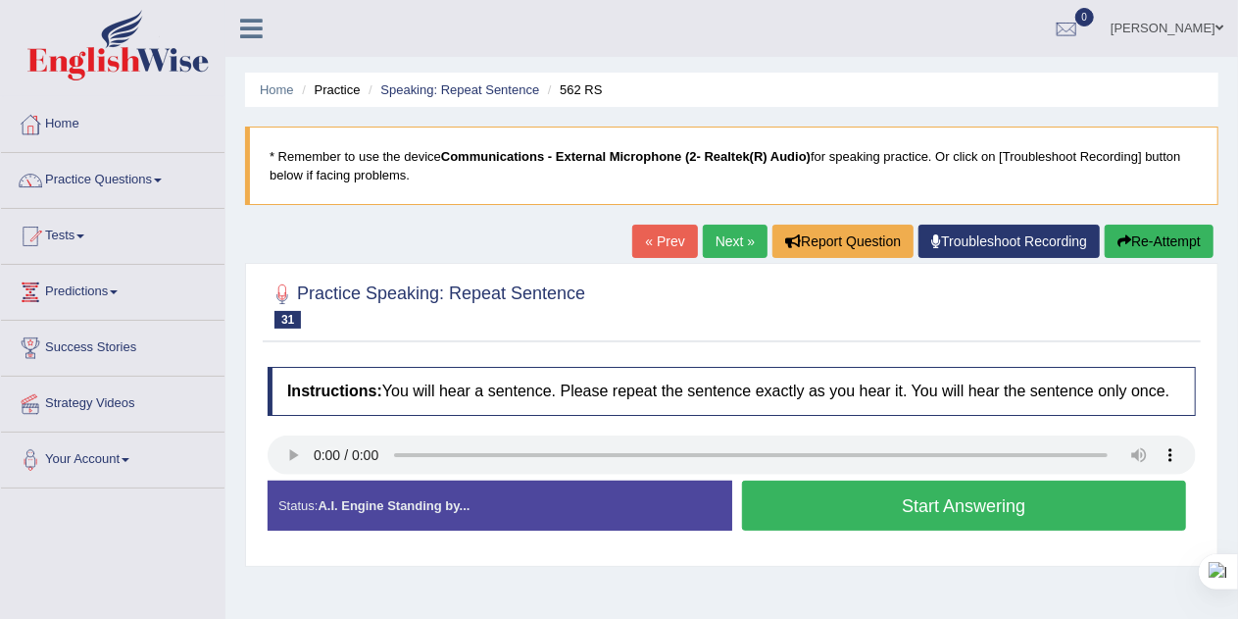
click at [1023, 502] on button "Start Answering" at bounding box center [964, 505] width 445 height 50
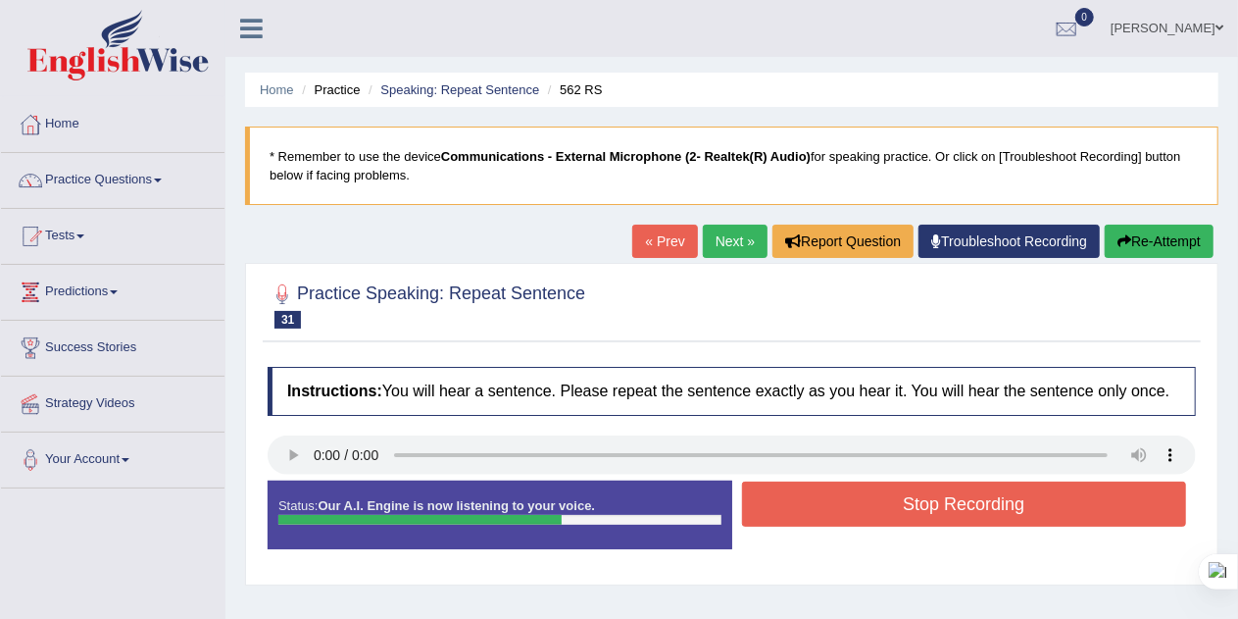
click at [1043, 491] on button "Stop Recording" at bounding box center [964, 503] width 445 height 45
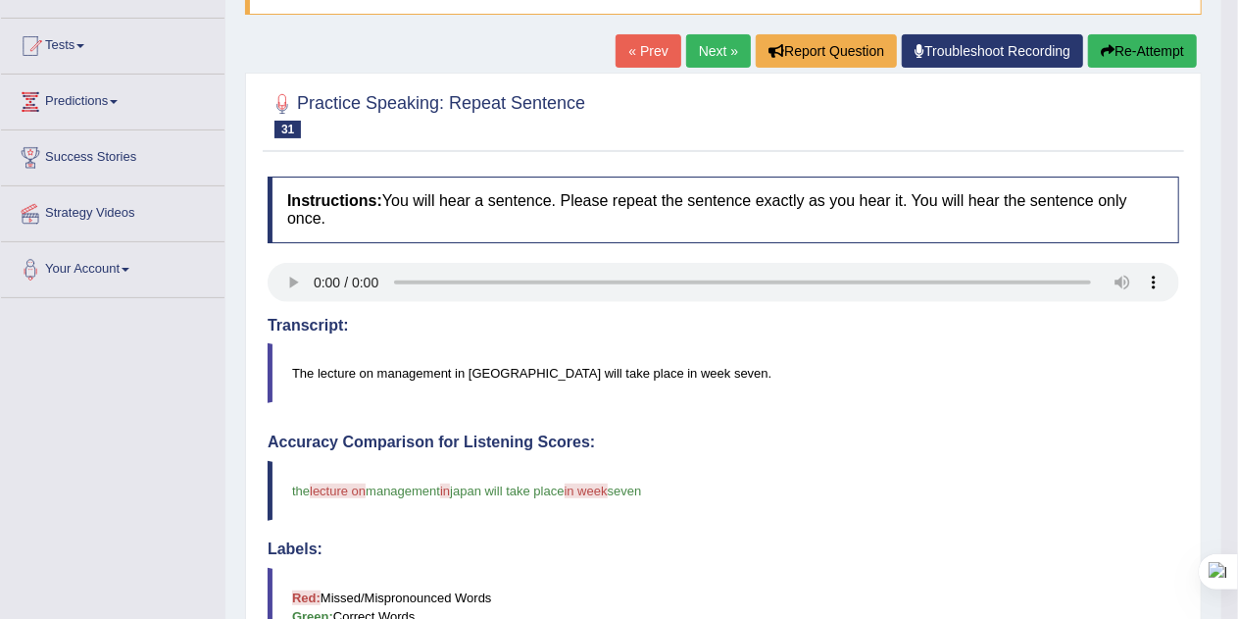
scroll to position [158, 0]
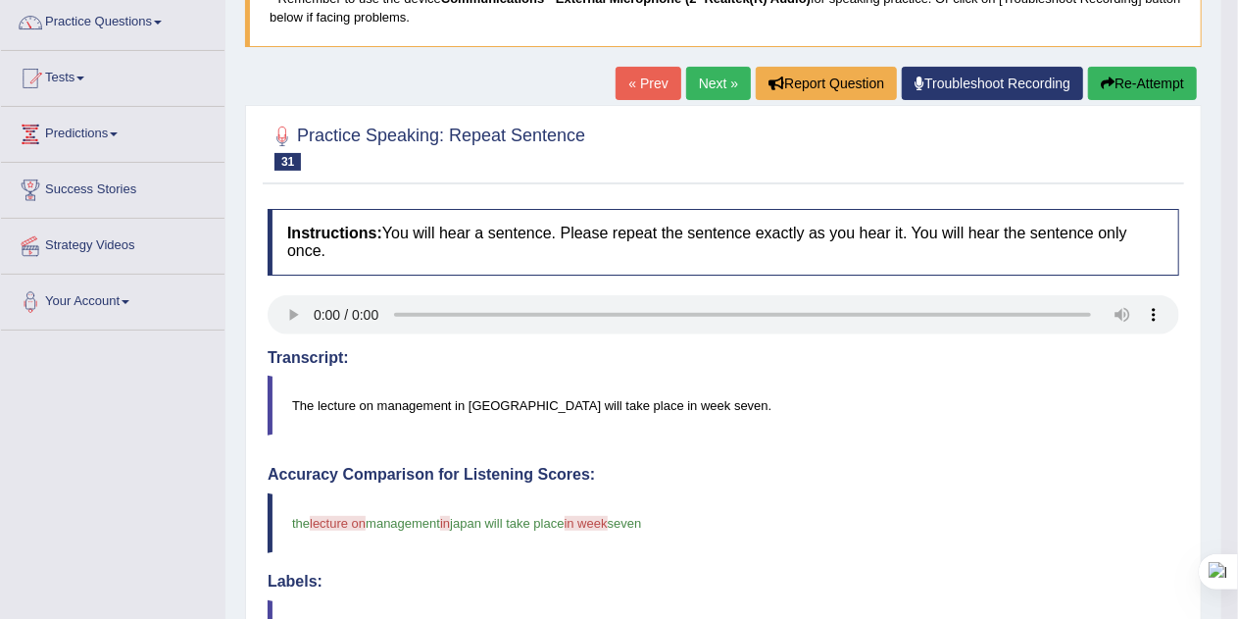
click at [1143, 82] on button "Re-Attempt" at bounding box center [1142, 83] width 109 height 33
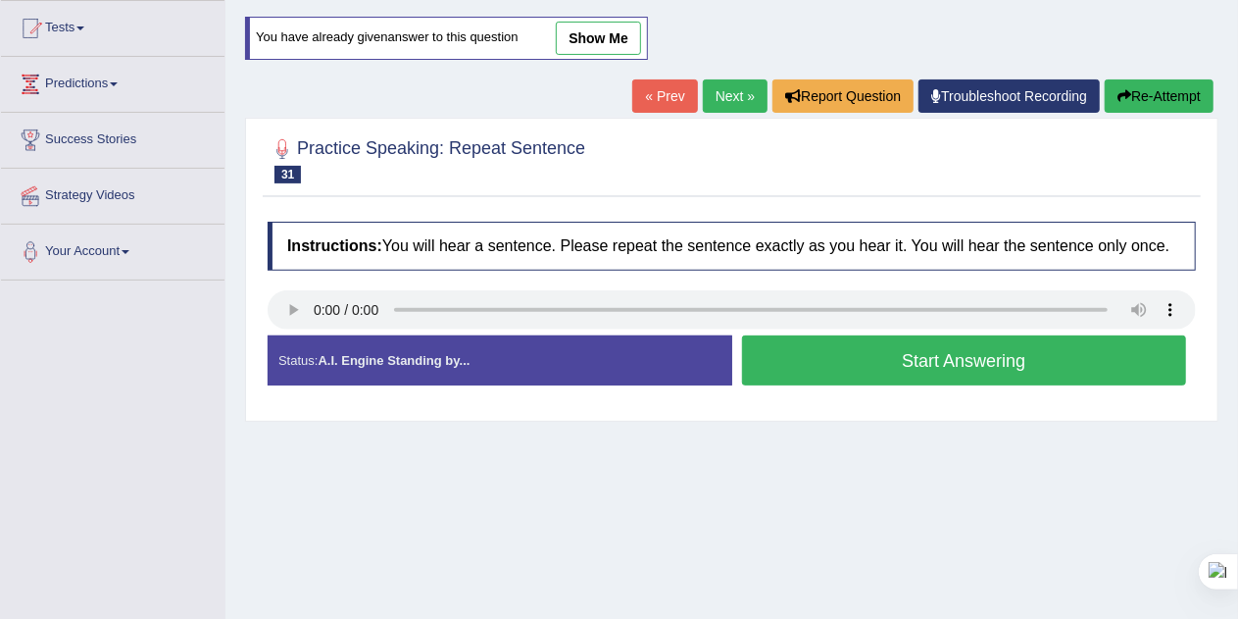
click at [1023, 355] on button "Start Answering" at bounding box center [964, 360] width 445 height 50
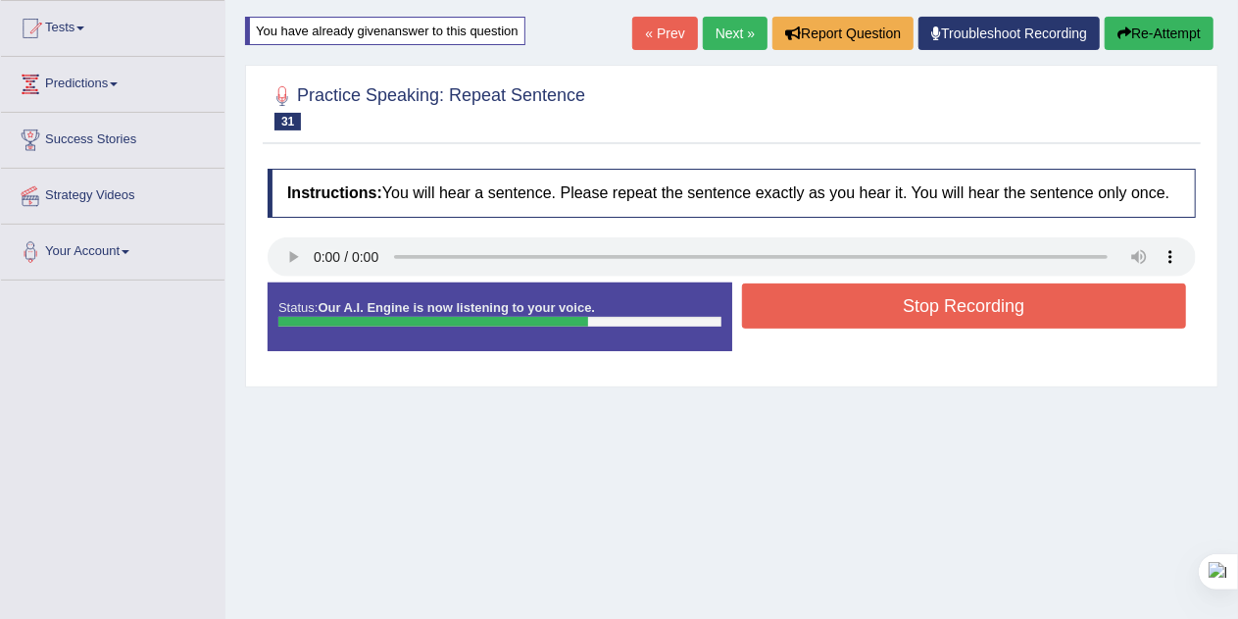
click at [856, 299] on button "Stop Recording" at bounding box center [964, 305] width 445 height 45
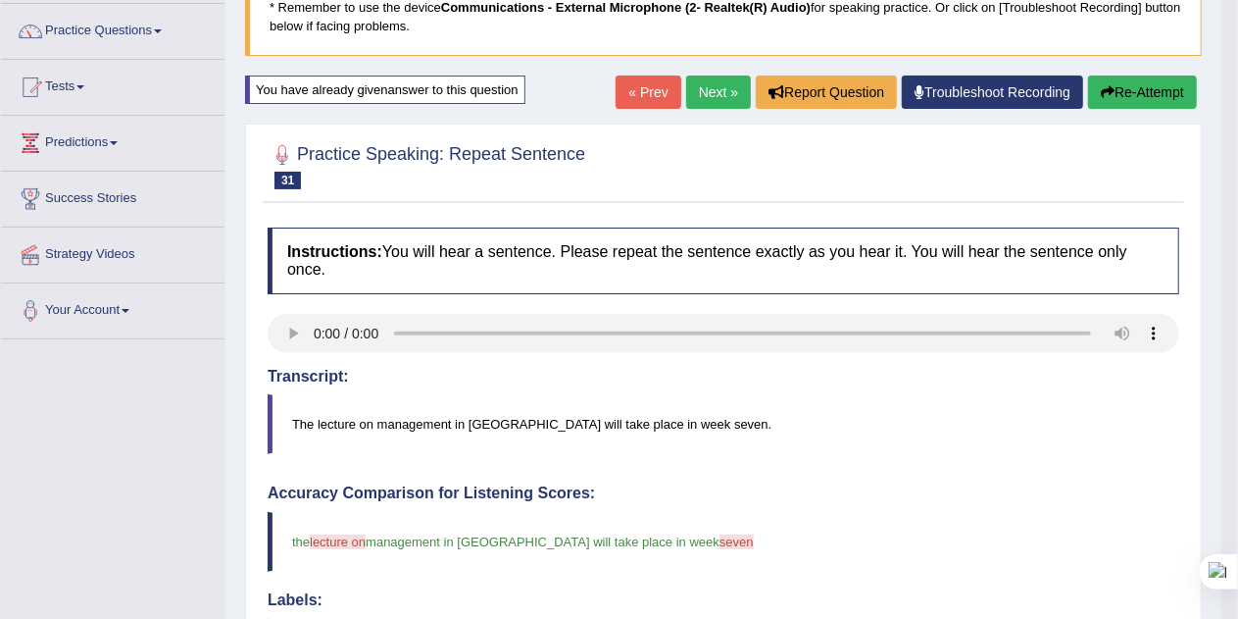
scroll to position [141, 0]
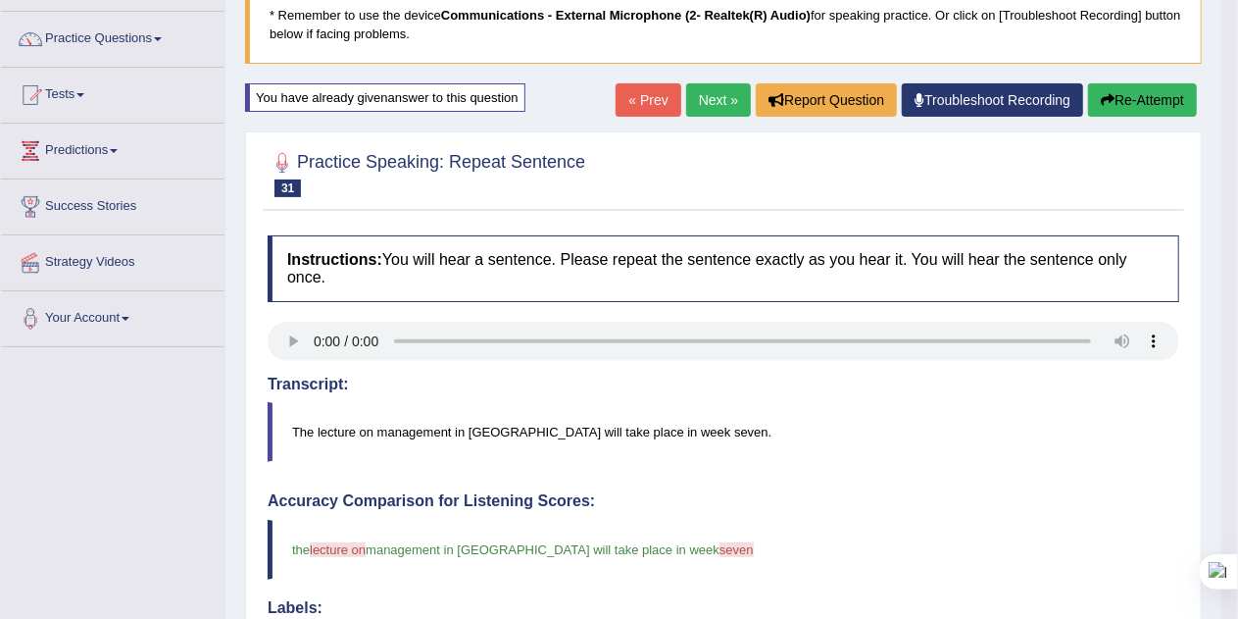
click at [1145, 104] on button "Re-Attempt" at bounding box center [1142, 99] width 109 height 33
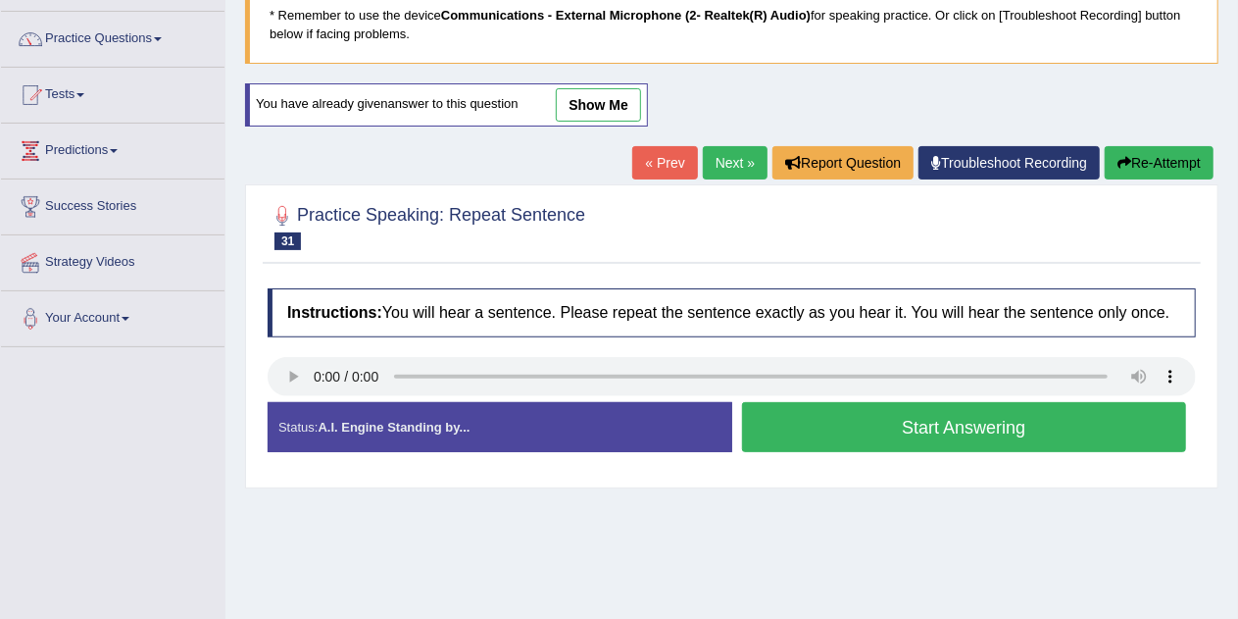
scroll to position [141, 0]
click at [1086, 422] on button "Start Answering" at bounding box center [964, 427] width 445 height 50
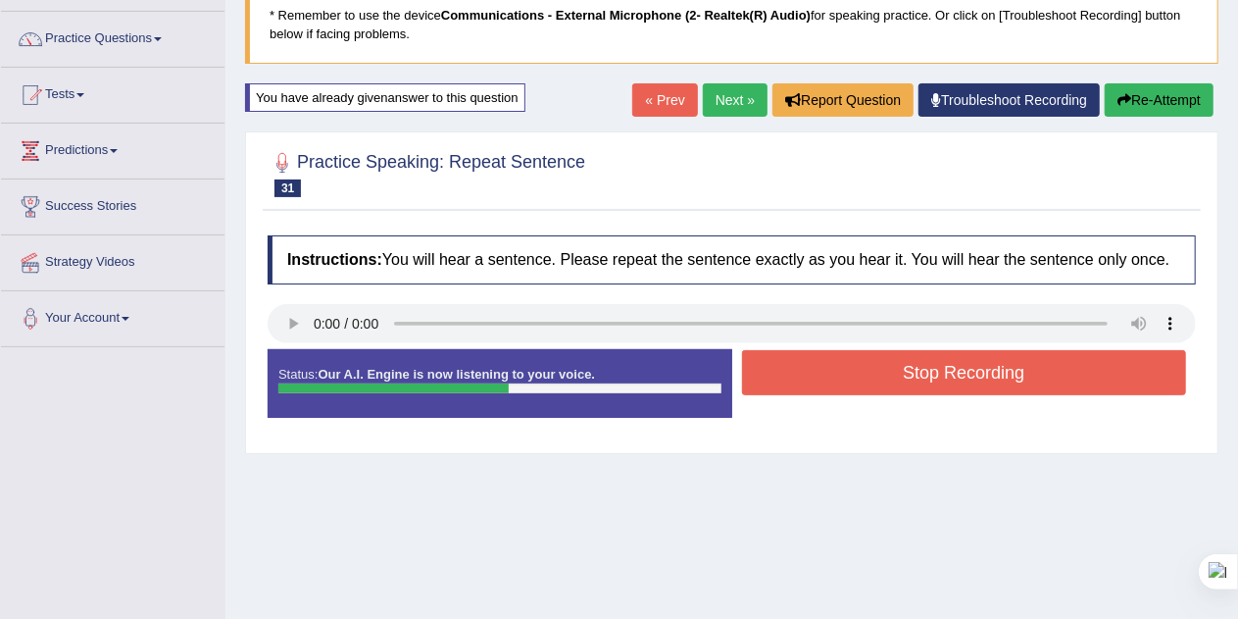
click at [1067, 359] on button "Stop Recording" at bounding box center [964, 372] width 445 height 45
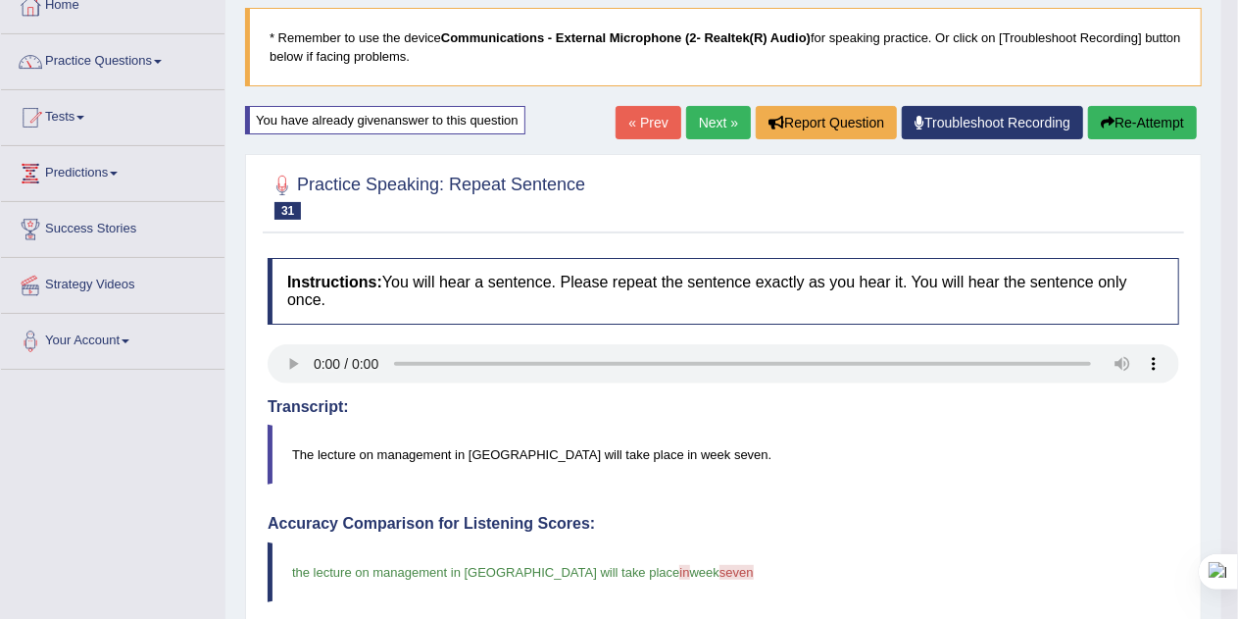
scroll to position [118, 0]
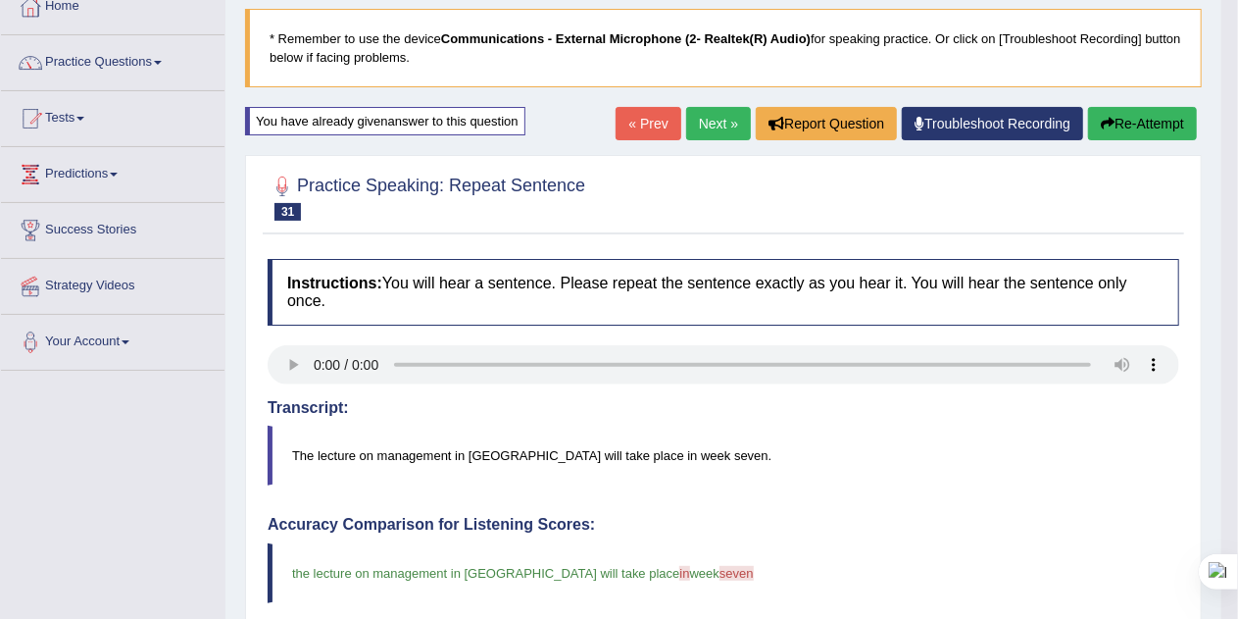
click at [705, 124] on link "Next »" at bounding box center [718, 123] width 65 height 33
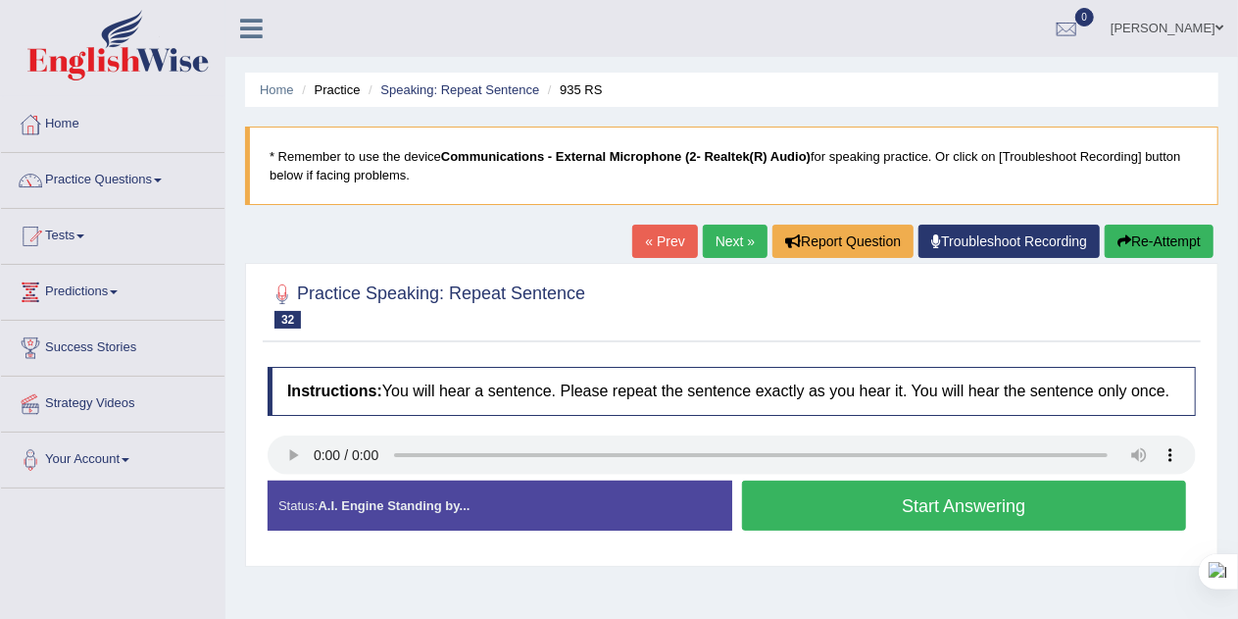
click at [898, 495] on button "Start Answering" at bounding box center [964, 505] width 445 height 50
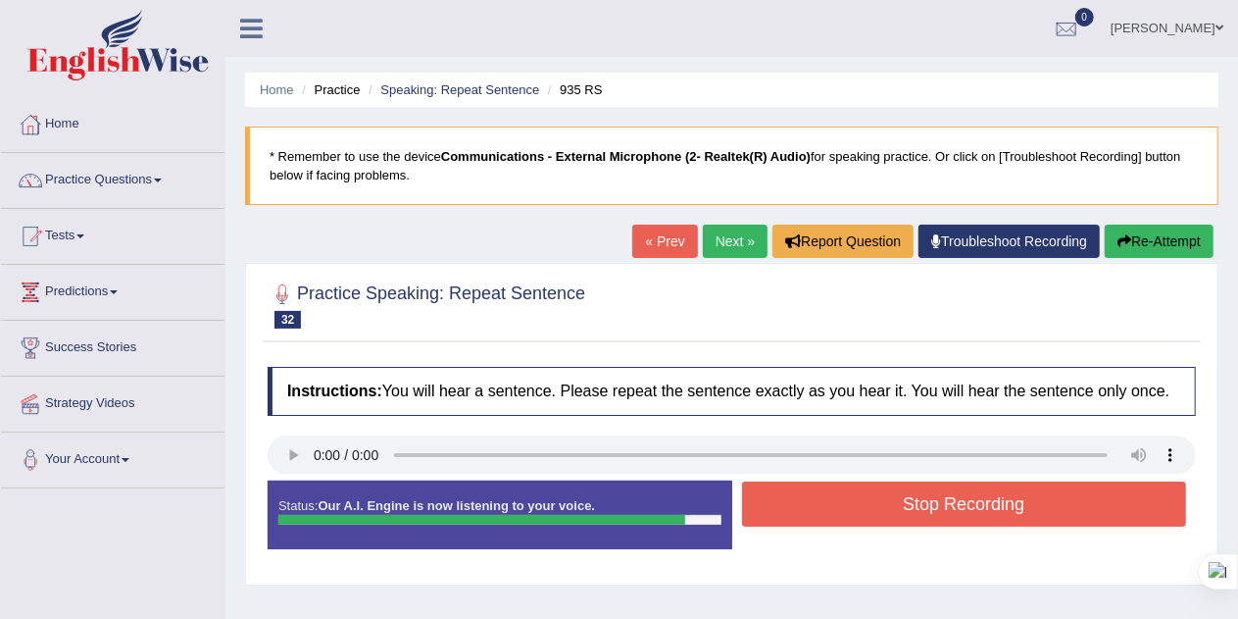
click at [901, 508] on button "Stop Recording" at bounding box center [964, 503] width 445 height 45
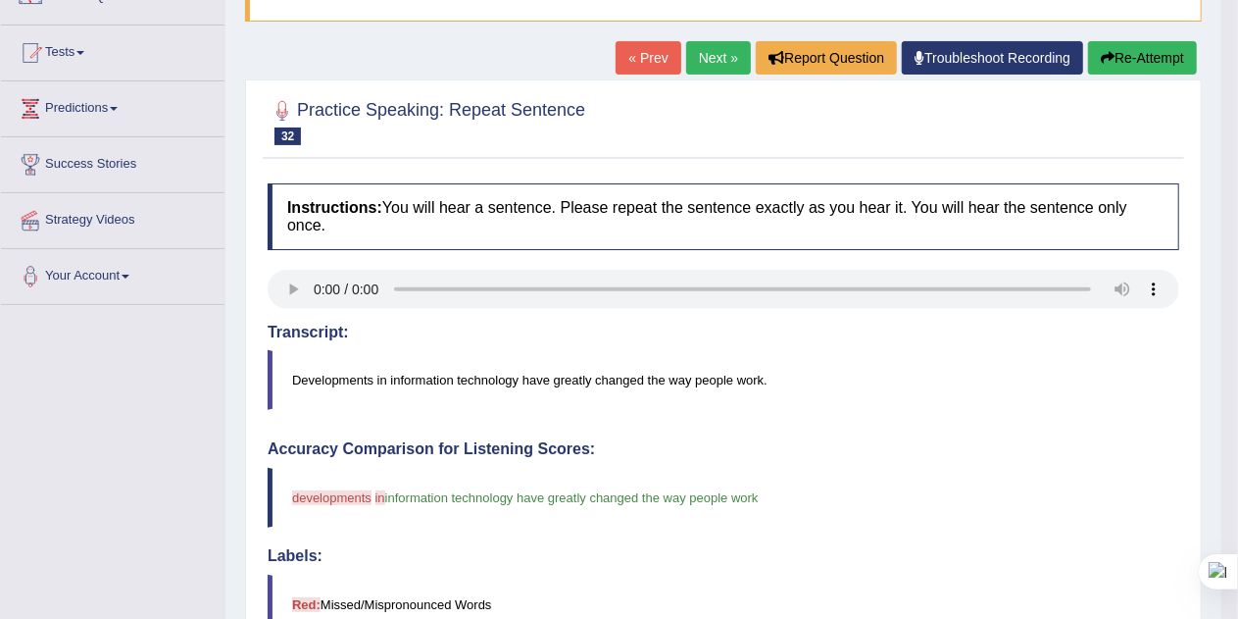
scroll to position [157, 0]
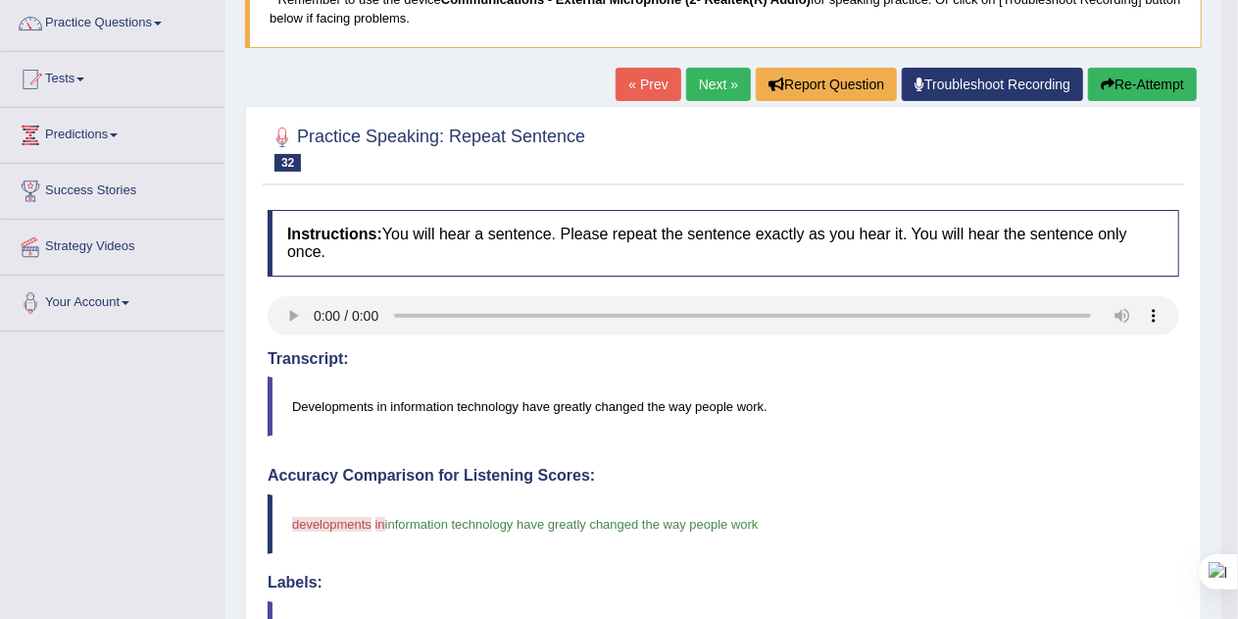
click at [1154, 82] on button "Re-Attempt" at bounding box center [1142, 84] width 109 height 33
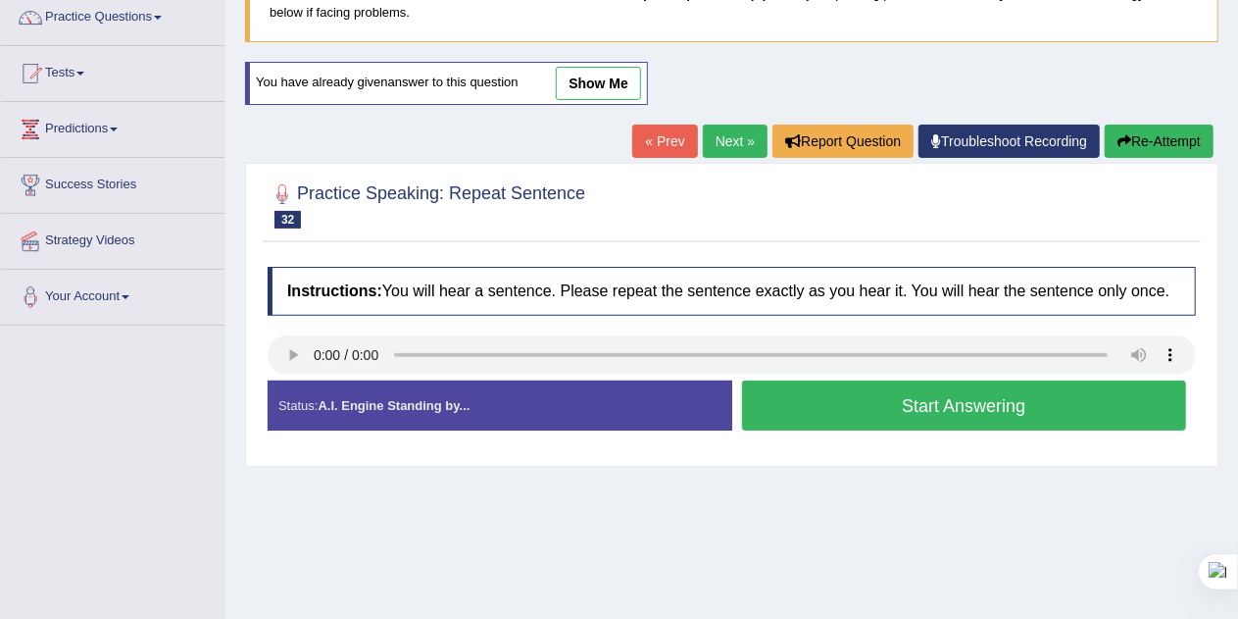
click at [1080, 394] on button "Start Answering" at bounding box center [964, 405] width 445 height 50
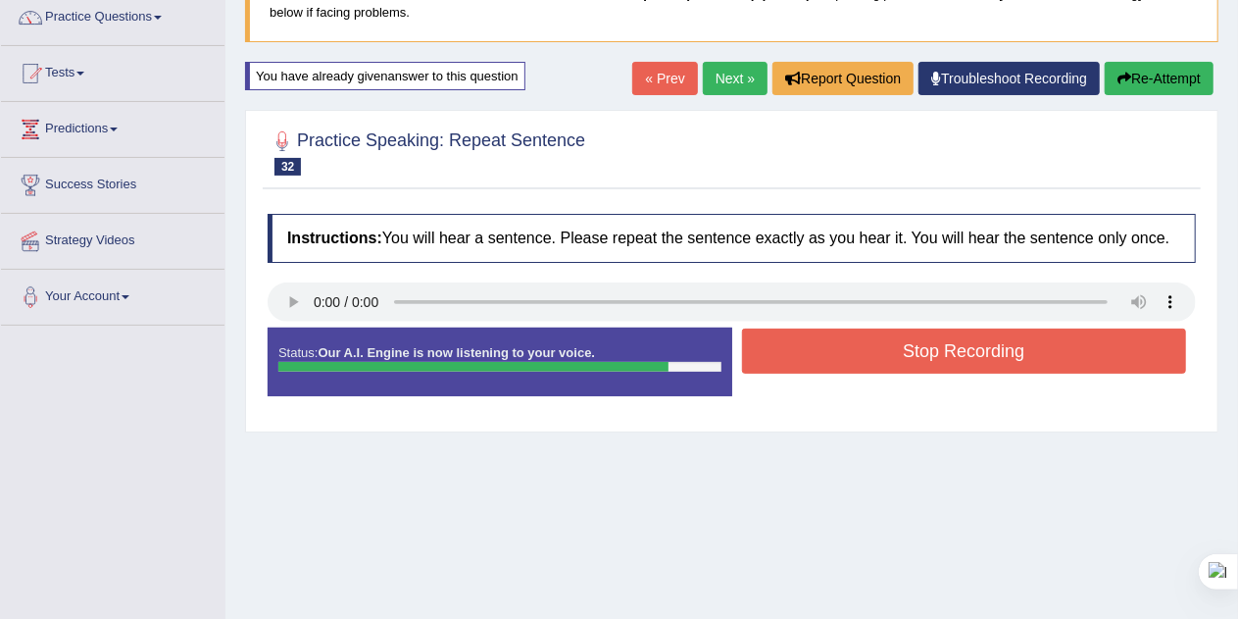
click at [1076, 348] on button "Stop Recording" at bounding box center [964, 350] width 445 height 45
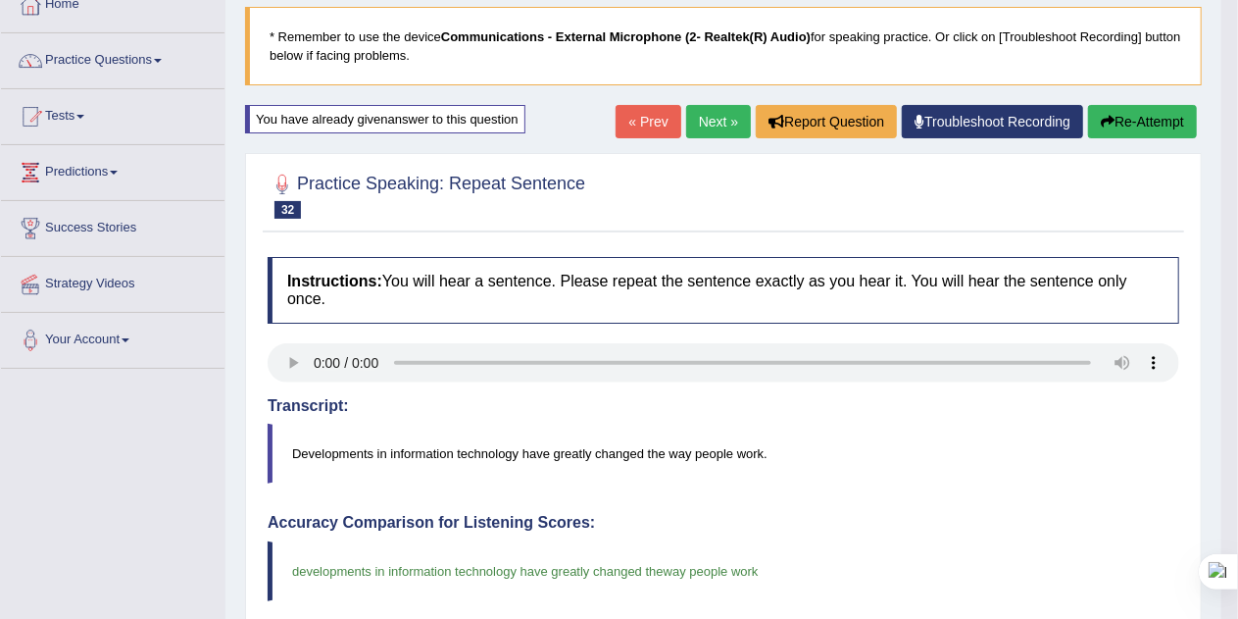
scroll to position [118, 0]
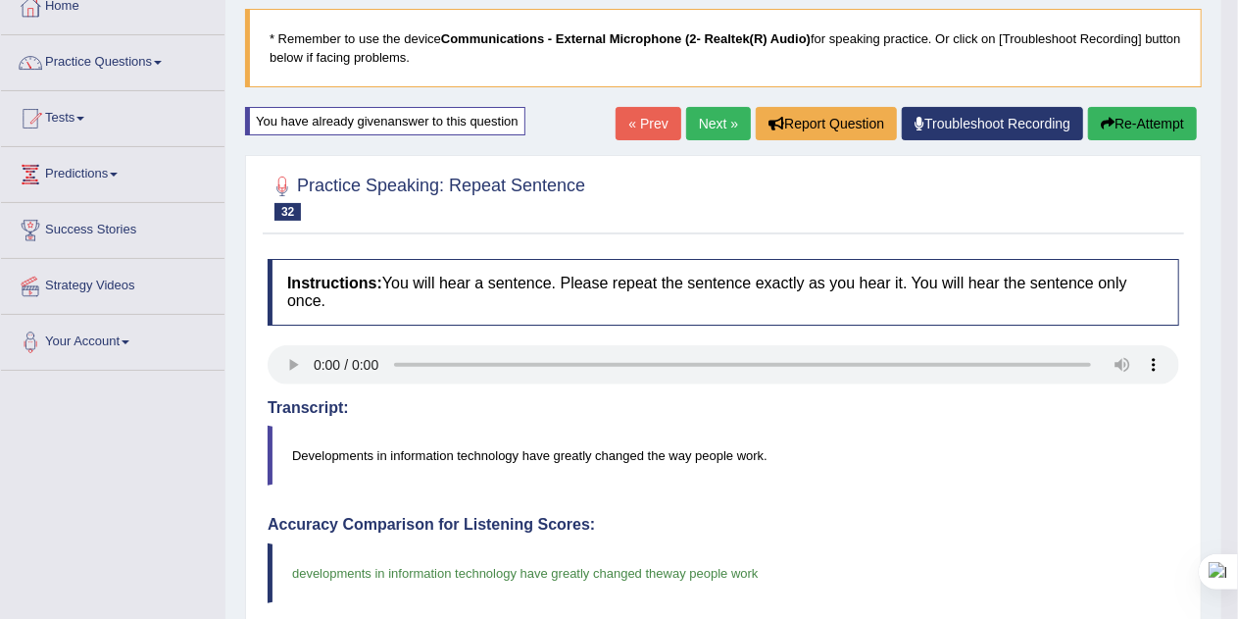
click at [706, 116] on link "Next »" at bounding box center [718, 123] width 65 height 33
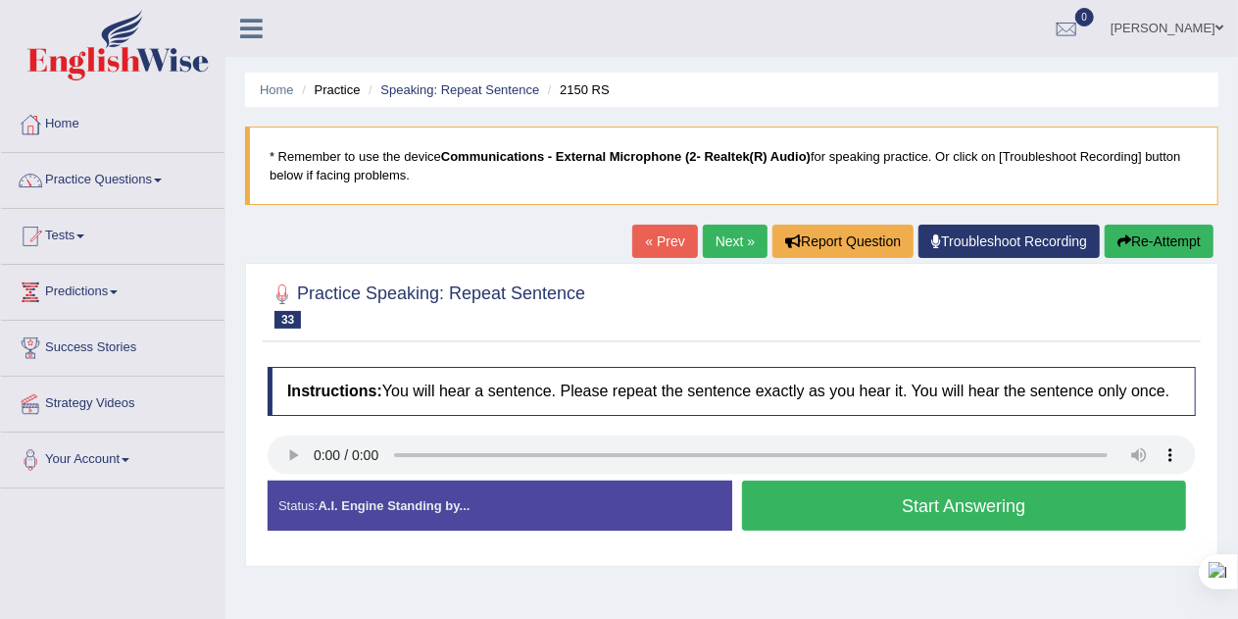
click at [288, 479] on div "Created with Highcharts 7.1.2 Too low Too high Time Pitch meter: 0 2.5 5 7.5 10" at bounding box center [495, 479] width 474 height 1
click at [1062, 502] on button "Start Answering" at bounding box center [964, 505] width 445 height 50
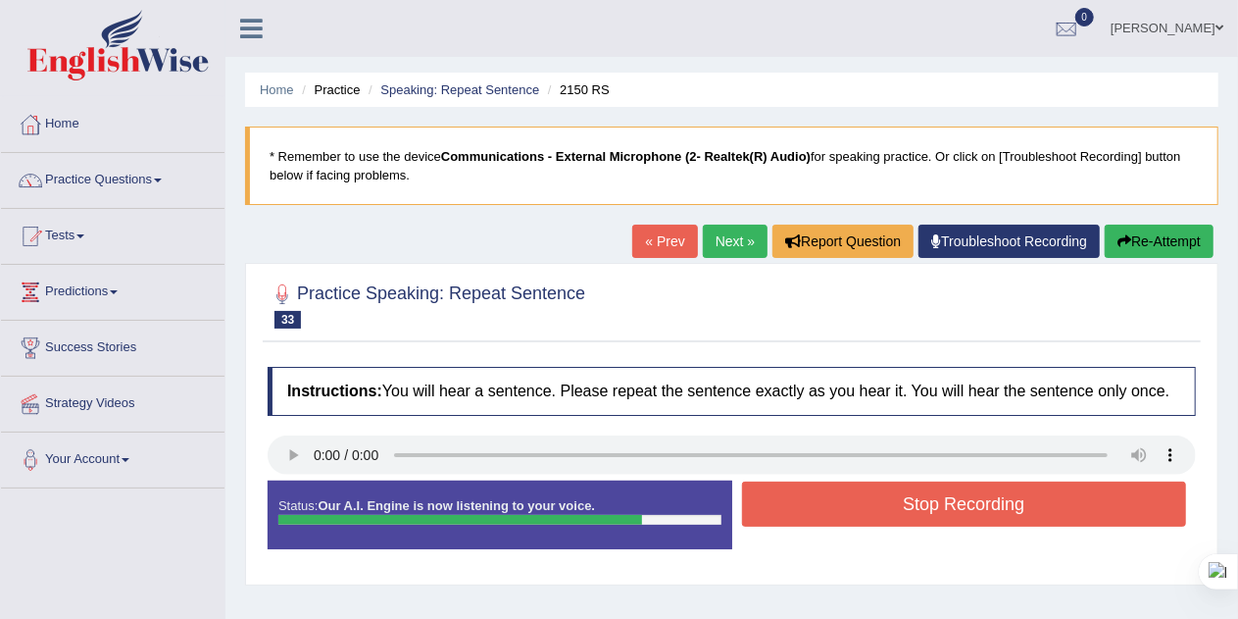
click at [1080, 506] on button "Stop Recording" at bounding box center [964, 503] width 445 height 45
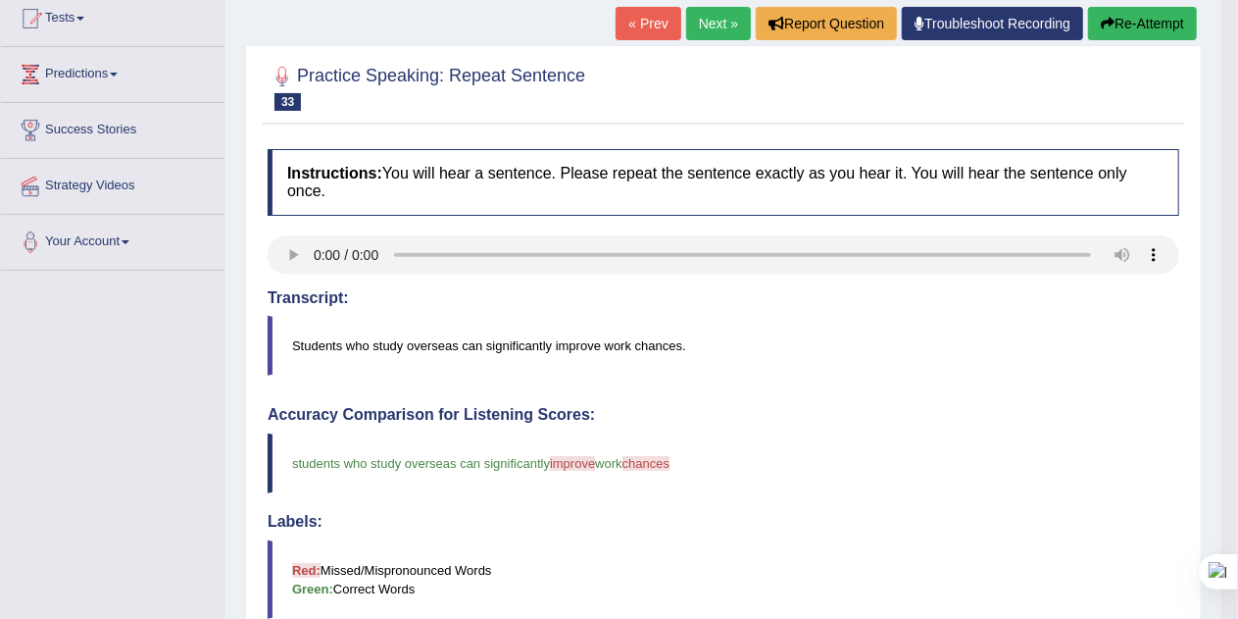
scroll to position [218, 0]
click at [1110, 25] on icon "button" at bounding box center [1108, 24] width 14 height 14
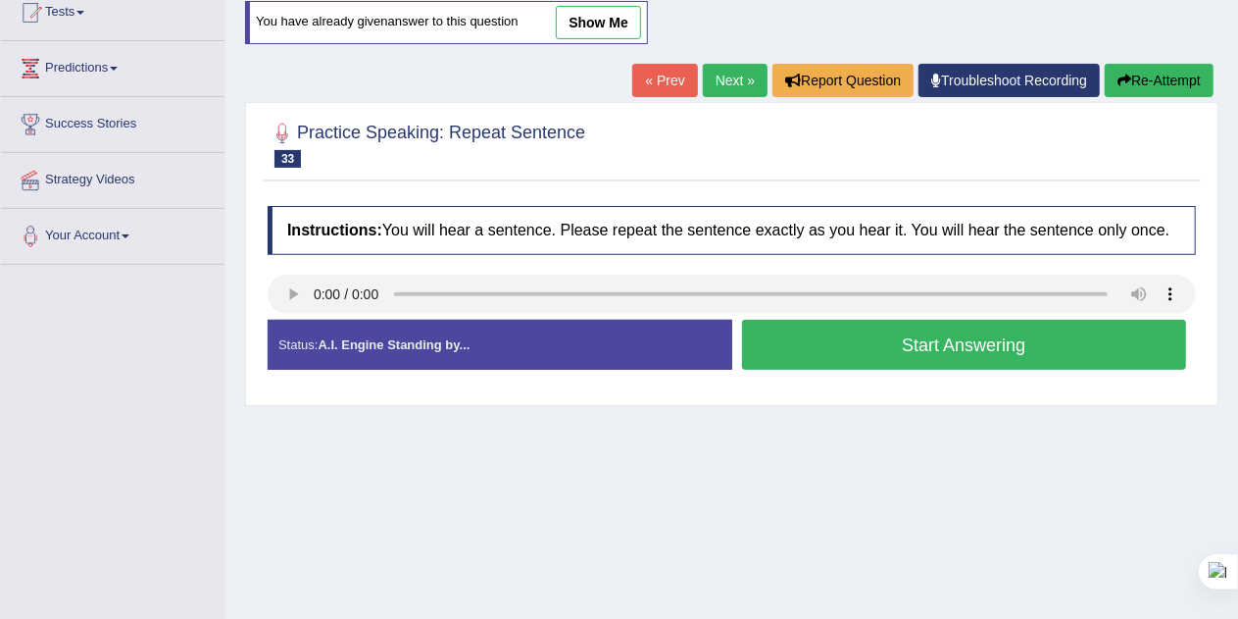
click at [780, 332] on button "Start Answering" at bounding box center [964, 345] width 445 height 50
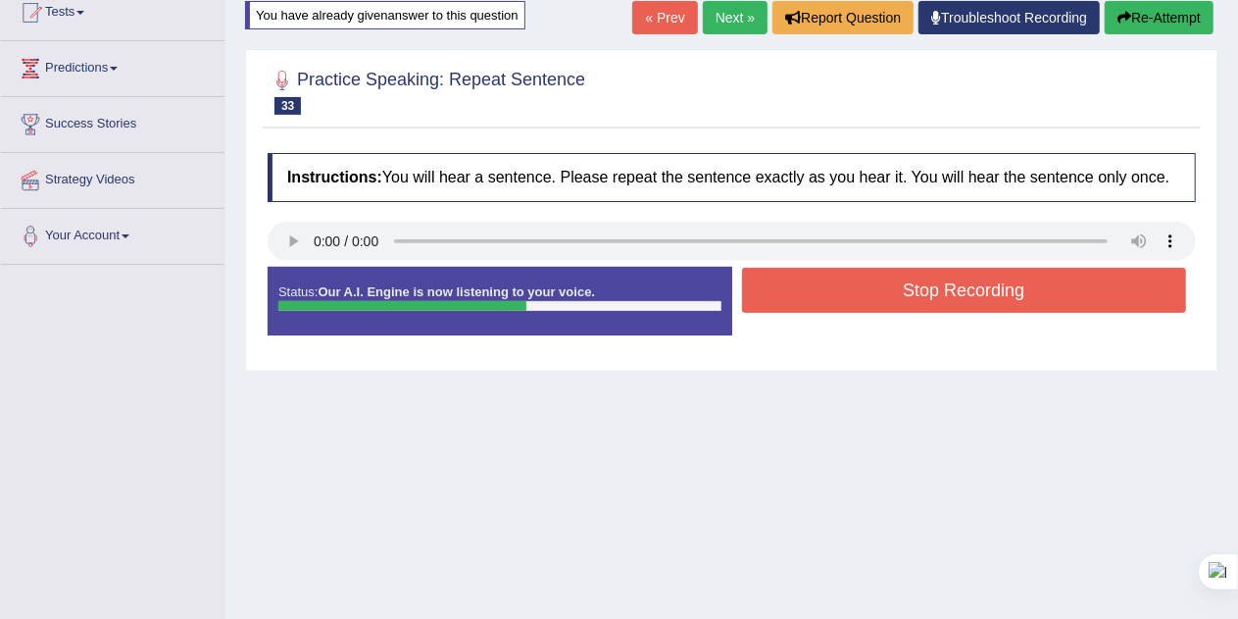
click at [841, 293] on button "Stop Recording" at bounding box center [964, 290] width 445 height 45
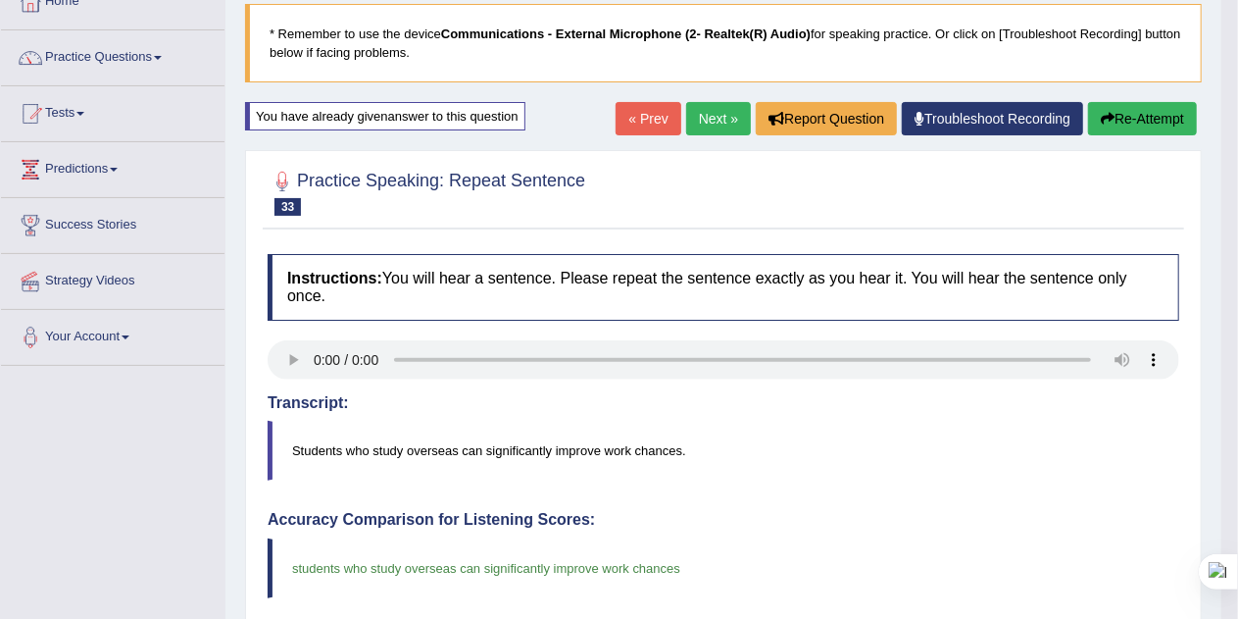
scroll to position [122, 0]
click at [715, 118] on link "Next »" at bounding box center [718, 119] width 65 height 33
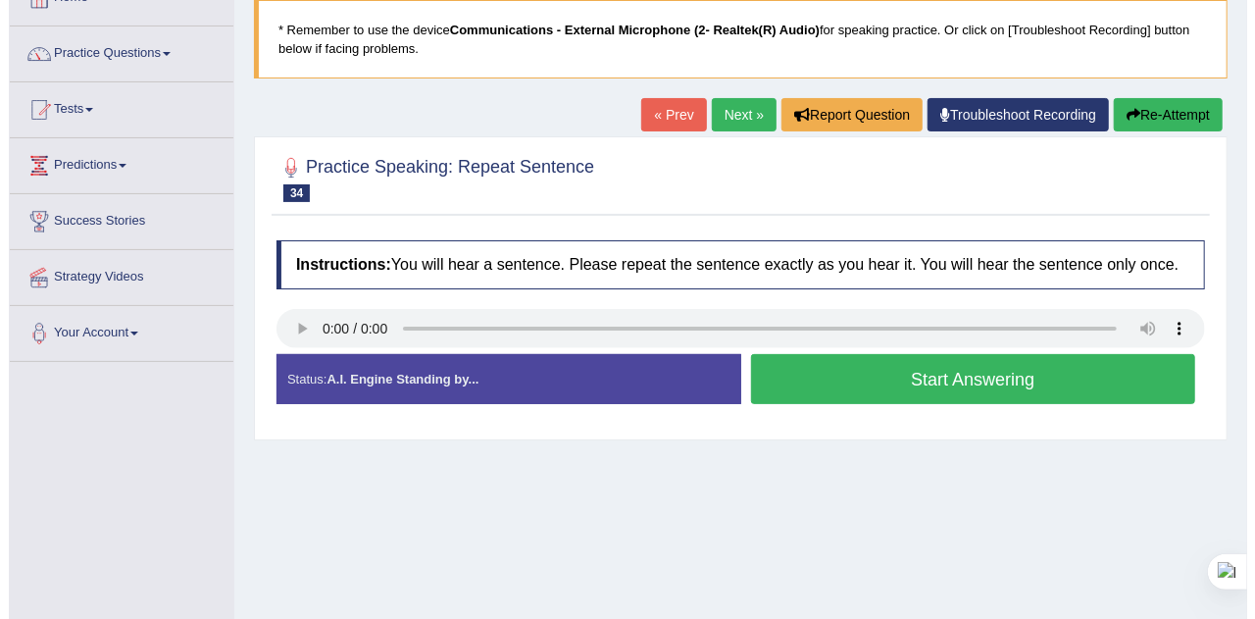
scroll to position [127, 0]
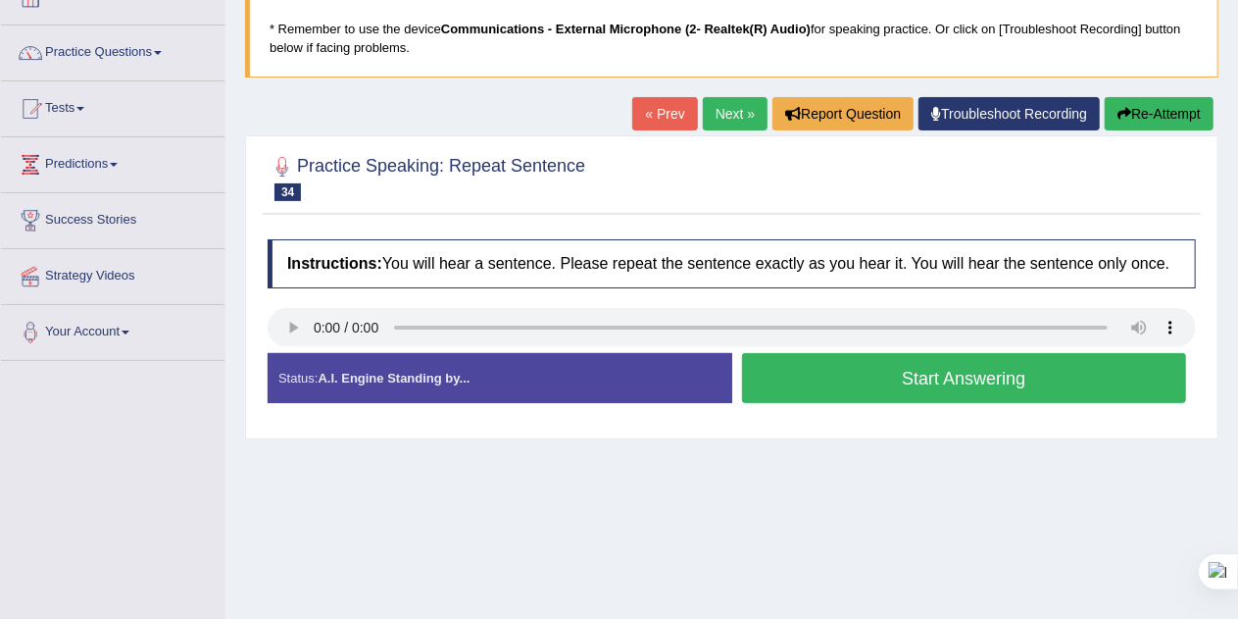
click at [847, 383] on button "Start Answering" at bounding box center [964, 378] width 445 height 50
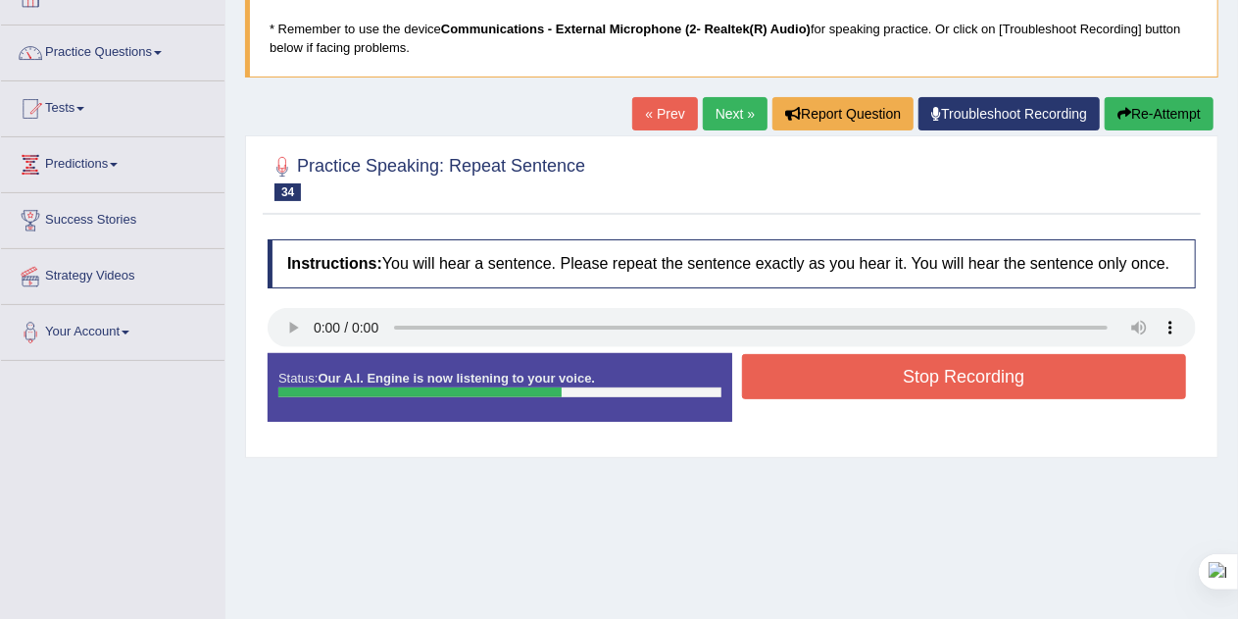
click at [847, 383] on button "Stop Recording" at bounding box center [964, 376] width 445 height 45
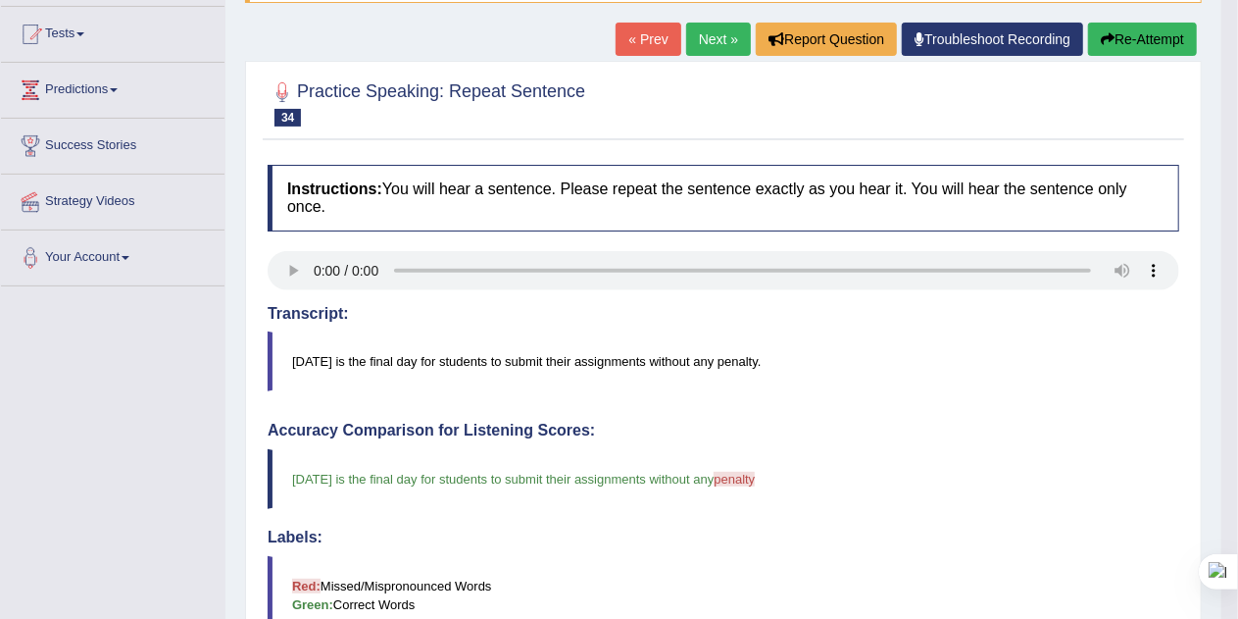
scroll to position [180, 0]
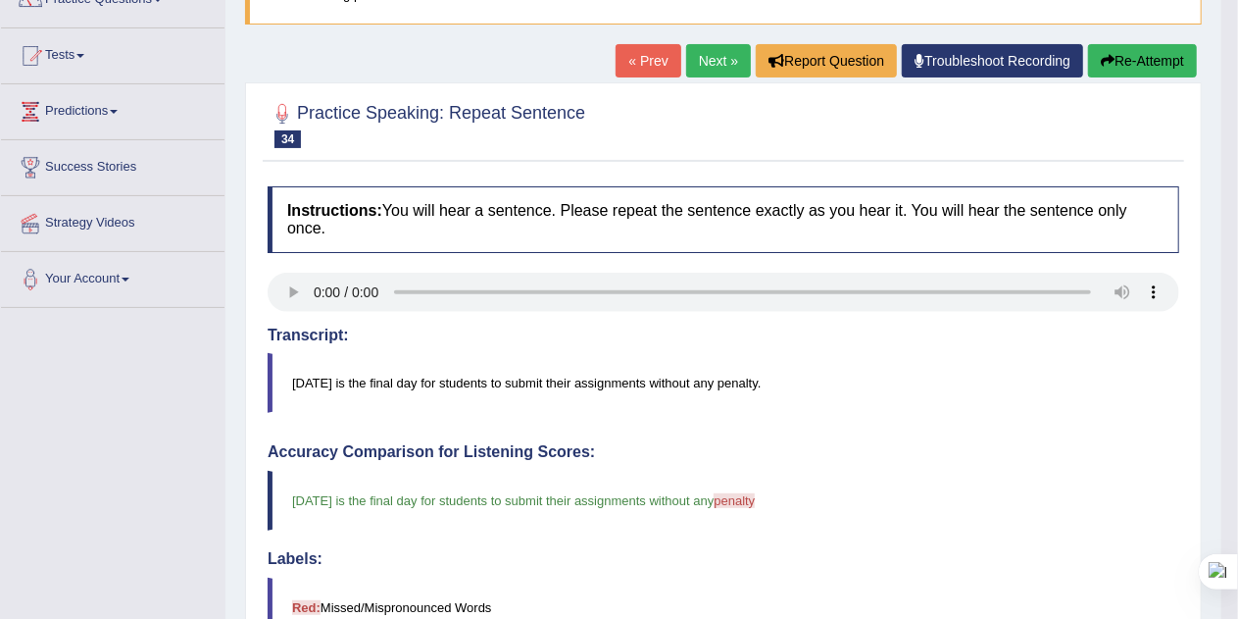
click at [720, 63] on link "Next »" at bounding box center [718, 60] width 65 height 33
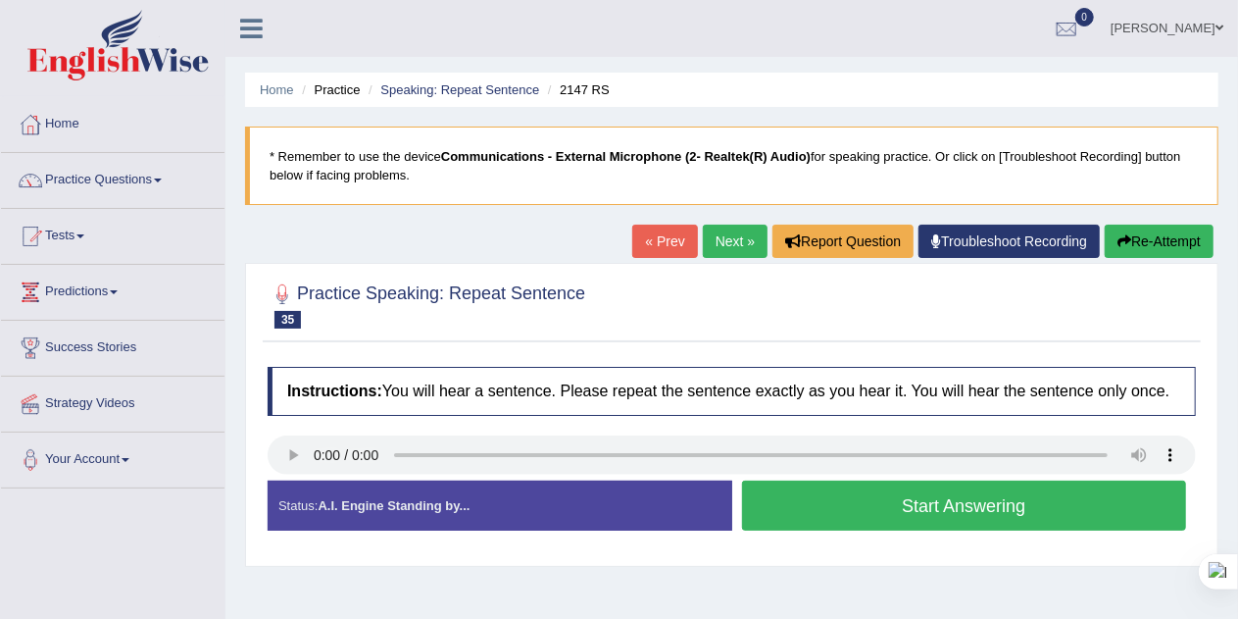
click at [1072, 496] on button "Start Answering" at bounding box center [964, 505] width 445 height 50
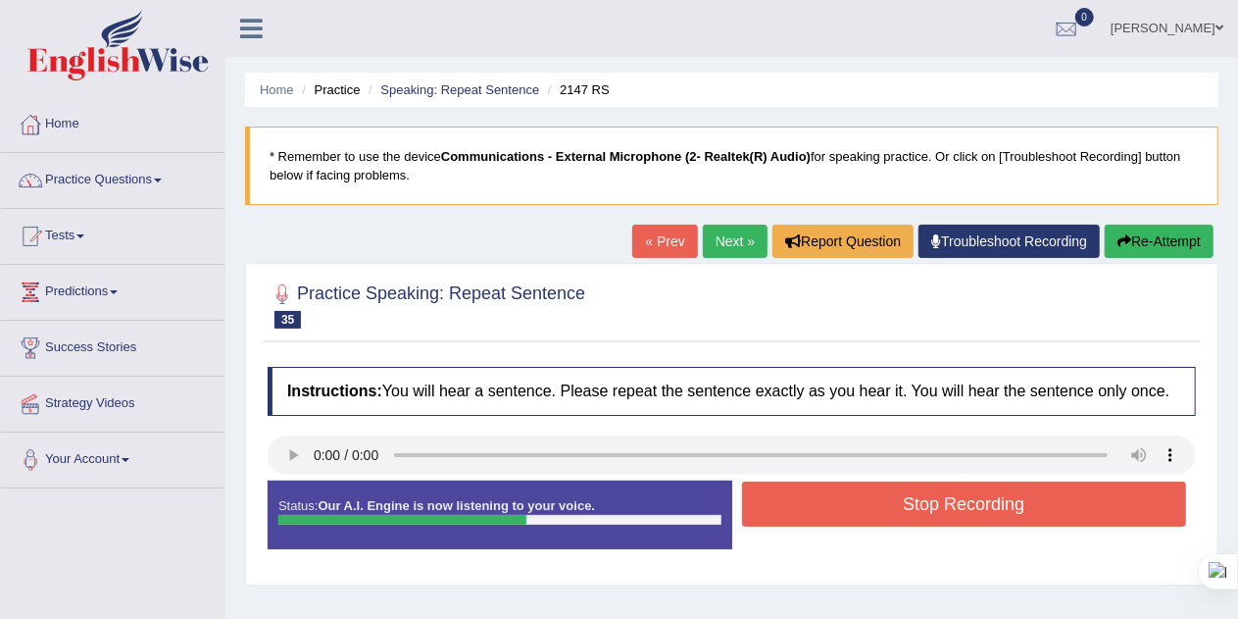
click at [1096, 500] on button "Stop Recording" at bounding box center [964, 503] width 445 height 45
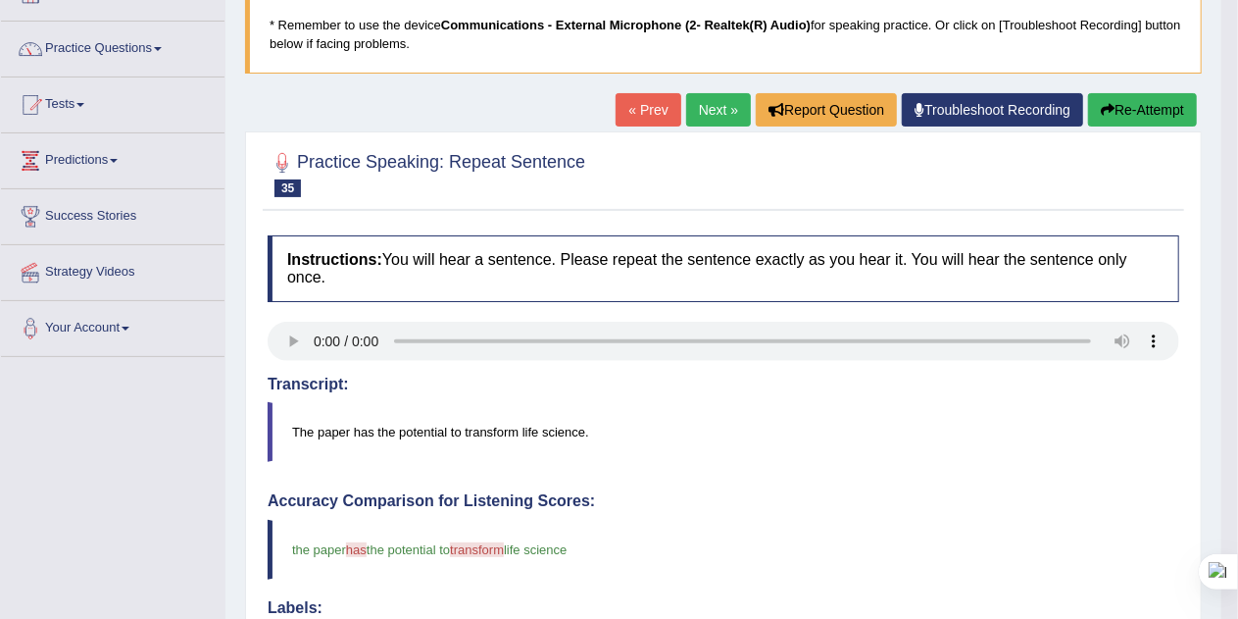
scroll to position [129, 0]
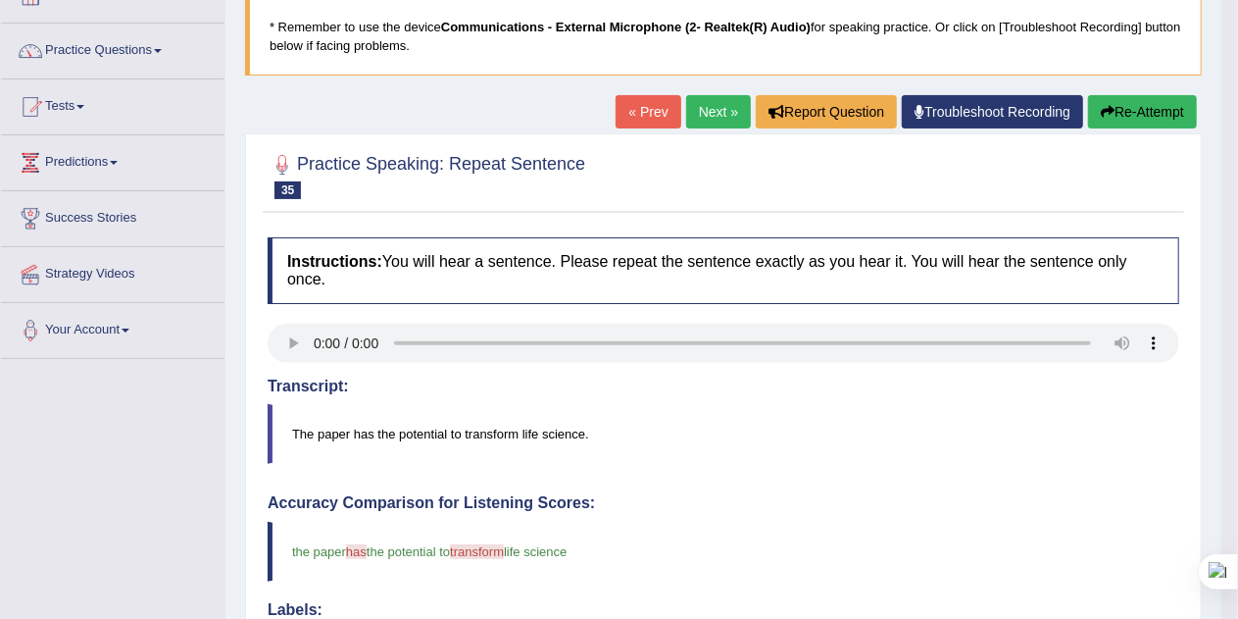
click at [713, 111] on link "Next »" at bounding box center [718, 111] width 65 height 33
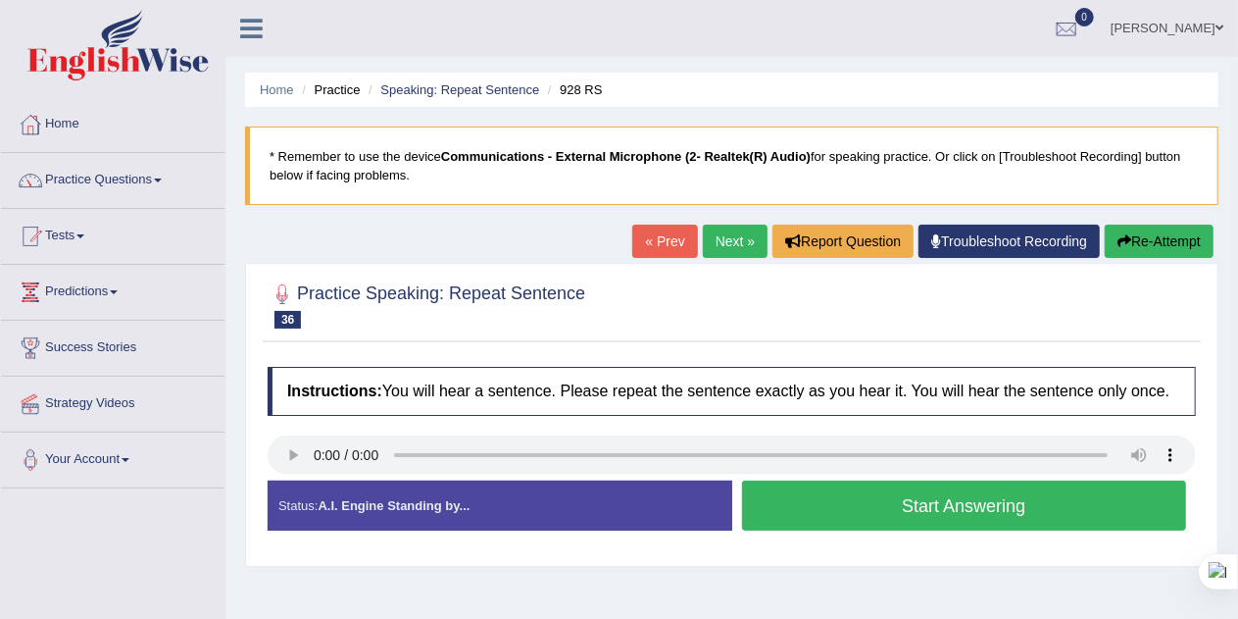
click at [1047, 509] on button "Start Answering" at bounding box center [964, 505] width 445 height 50
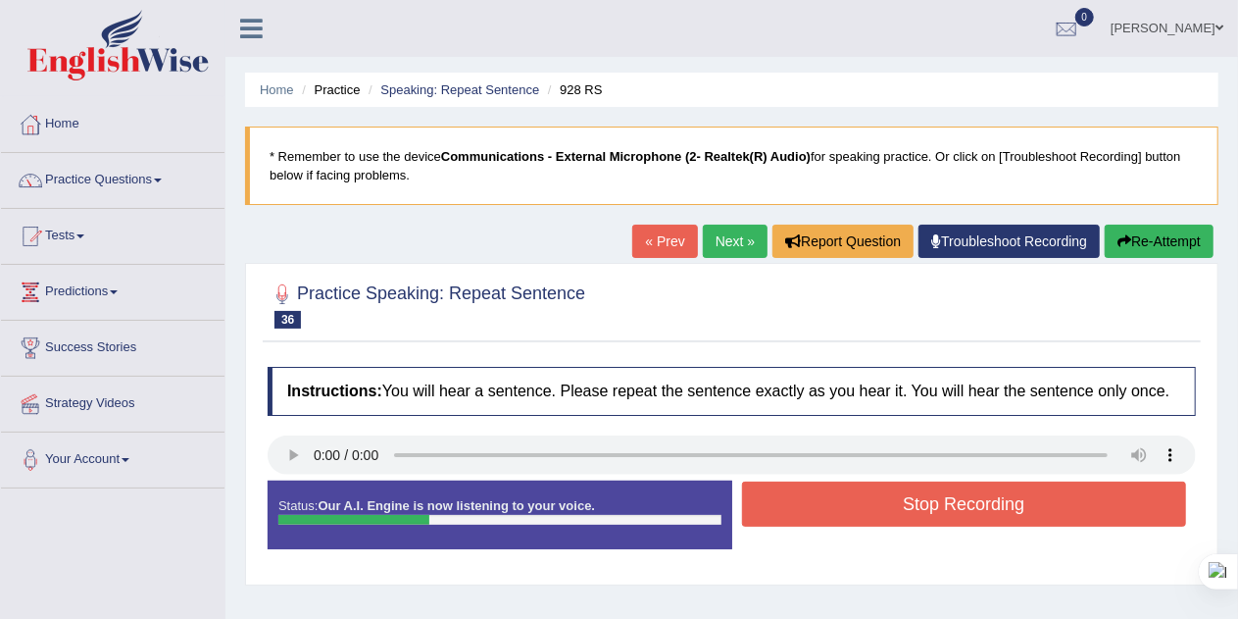
click at [1127, 510] on button "Stop Recording" at bounding box center [964, 503] width 445 height 45
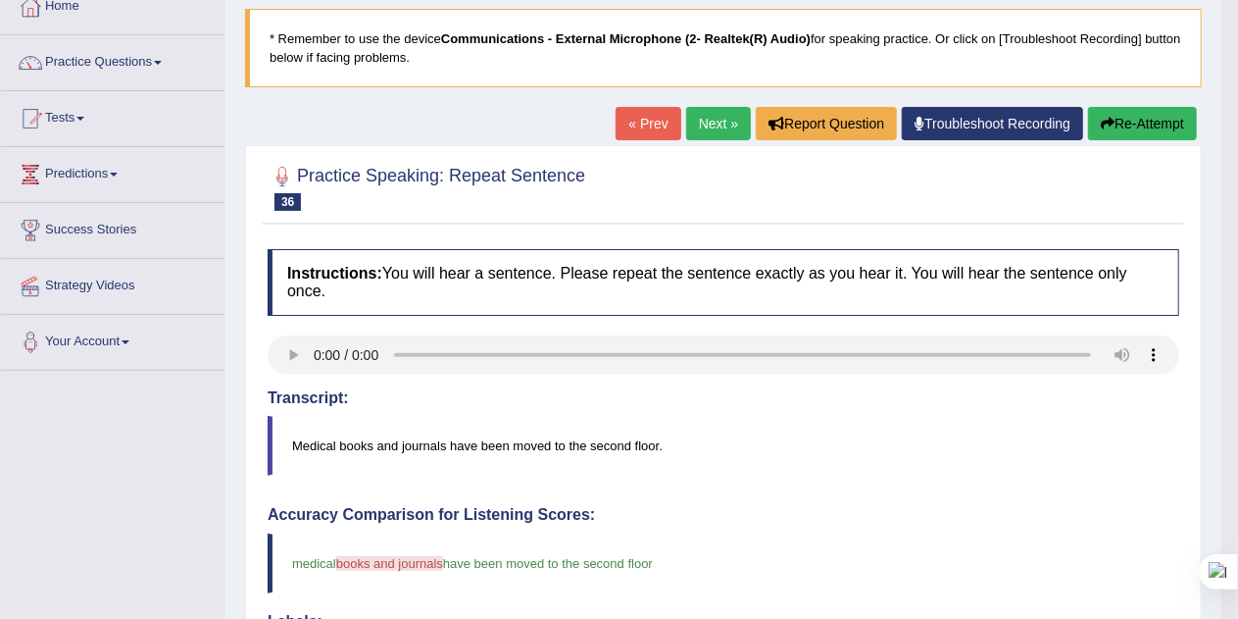
scroll to position [96, 0]
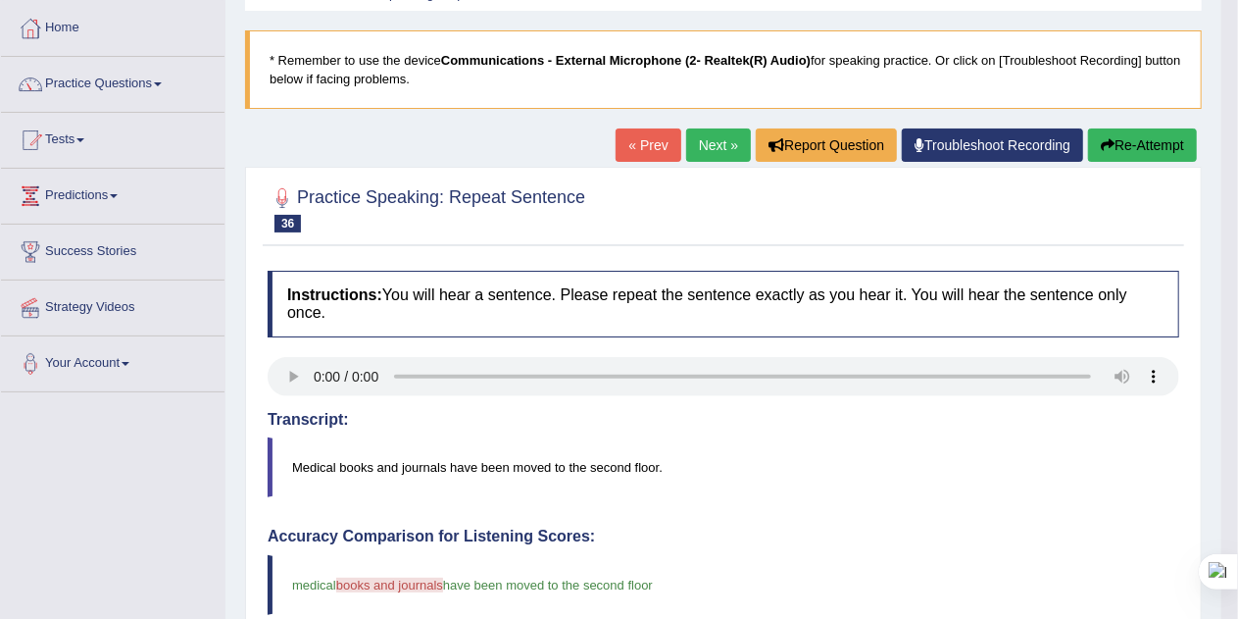
click at [716, 143] on link "Next »" at bounding box center [718, 144] width 65 height 33
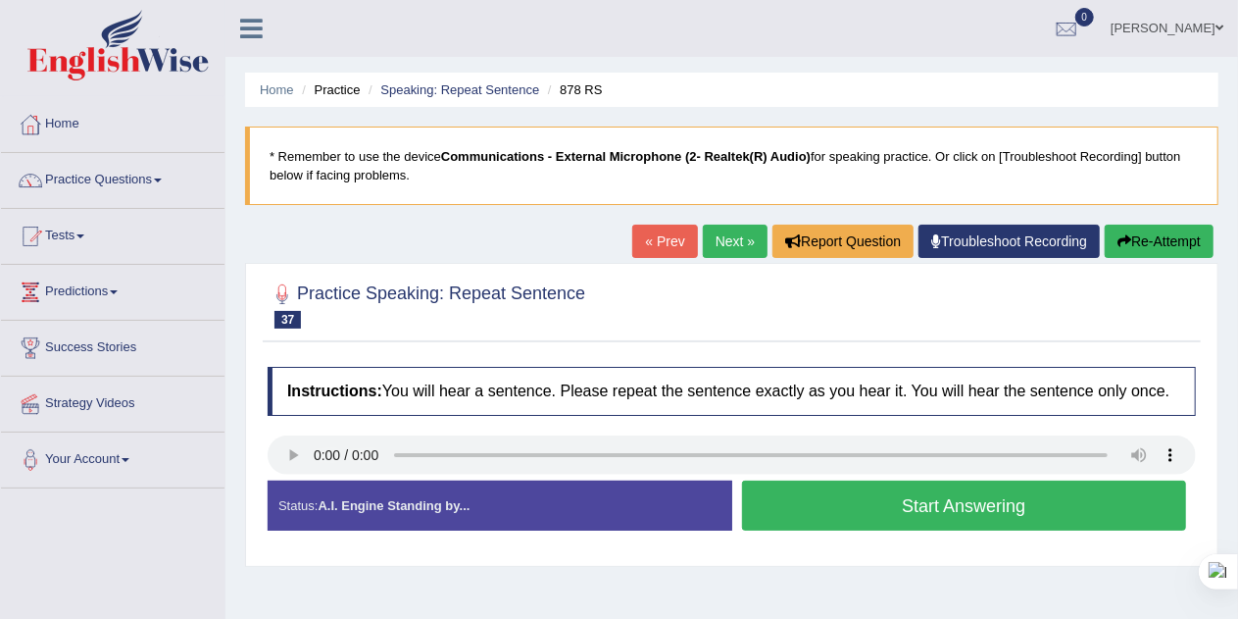
click at [1061, 498] on button "Start Answering" at bounding box center [964, 505] width 445 height 50
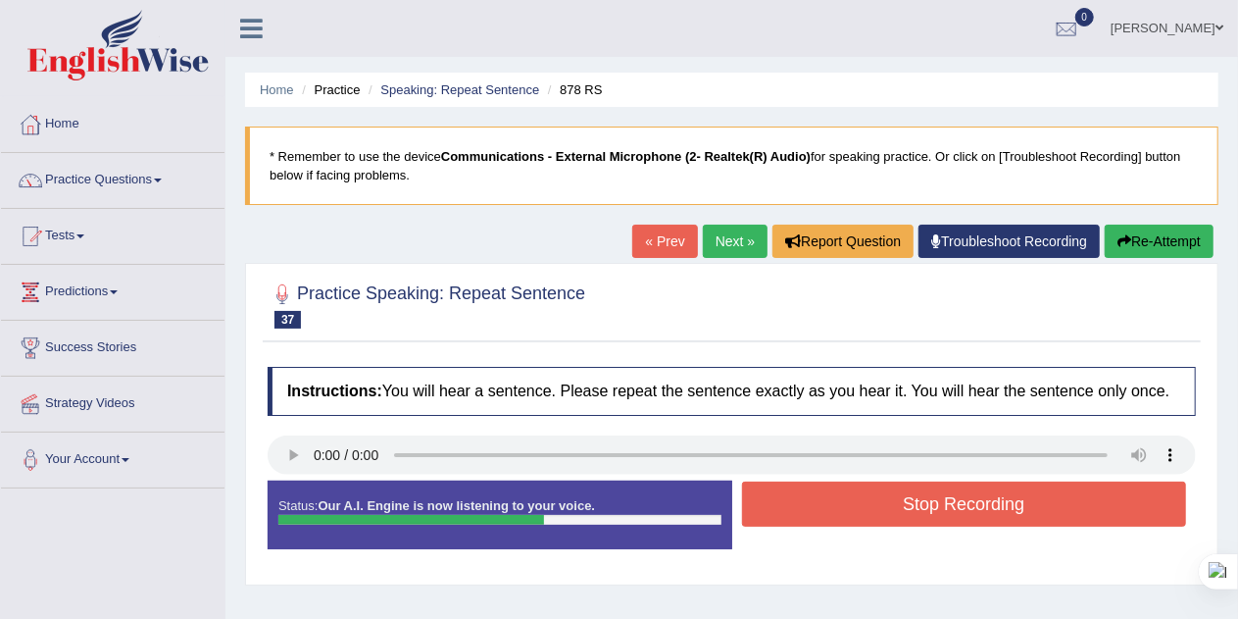
click at [1089, 504] on button "Stop Recording" at bounding box center [964, 503] width 445 height 45
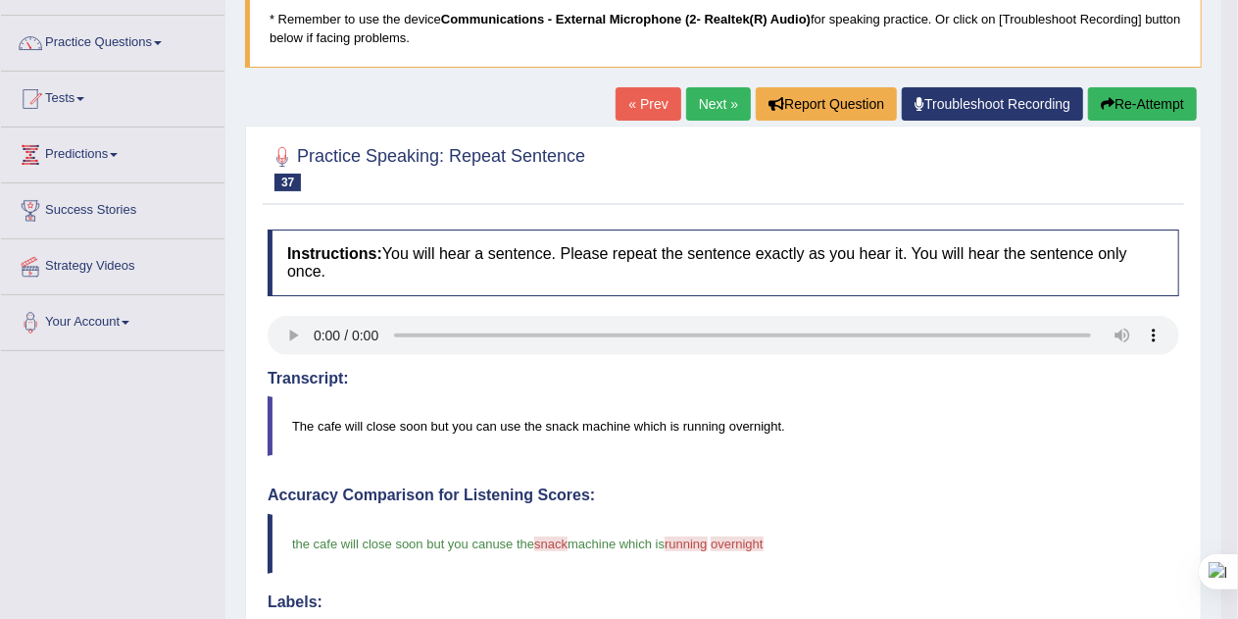
scroll to position [124, 0]
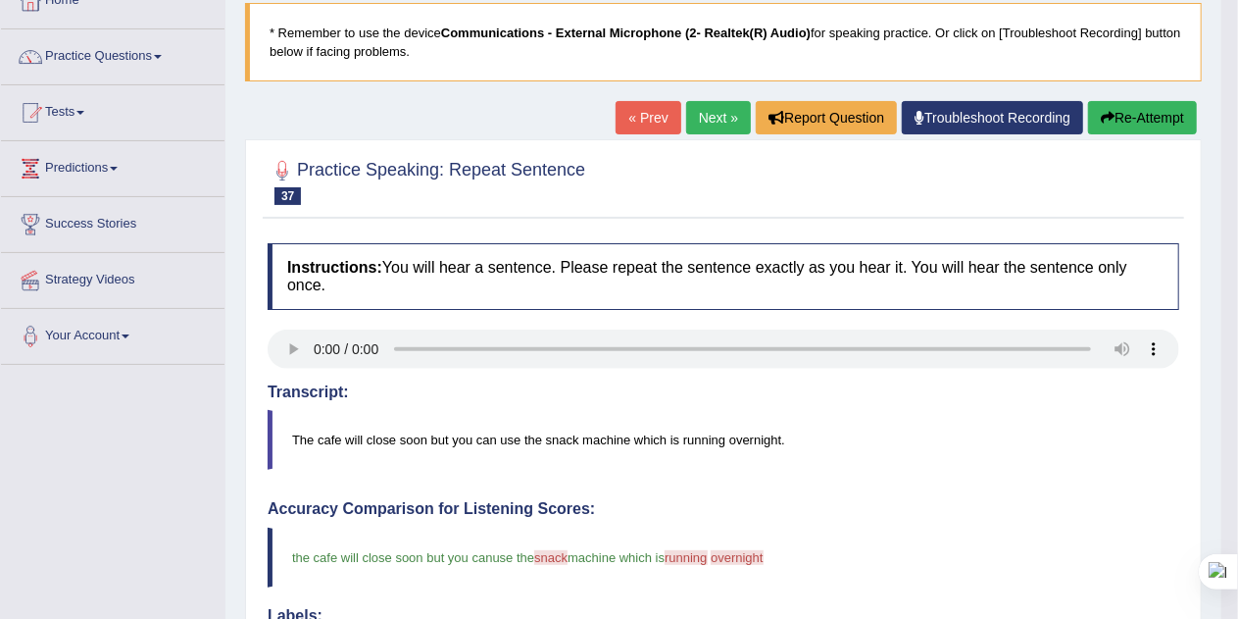
click at [710, 122] on link "Next »" at bounding box center [718, 117] width 65 height 33
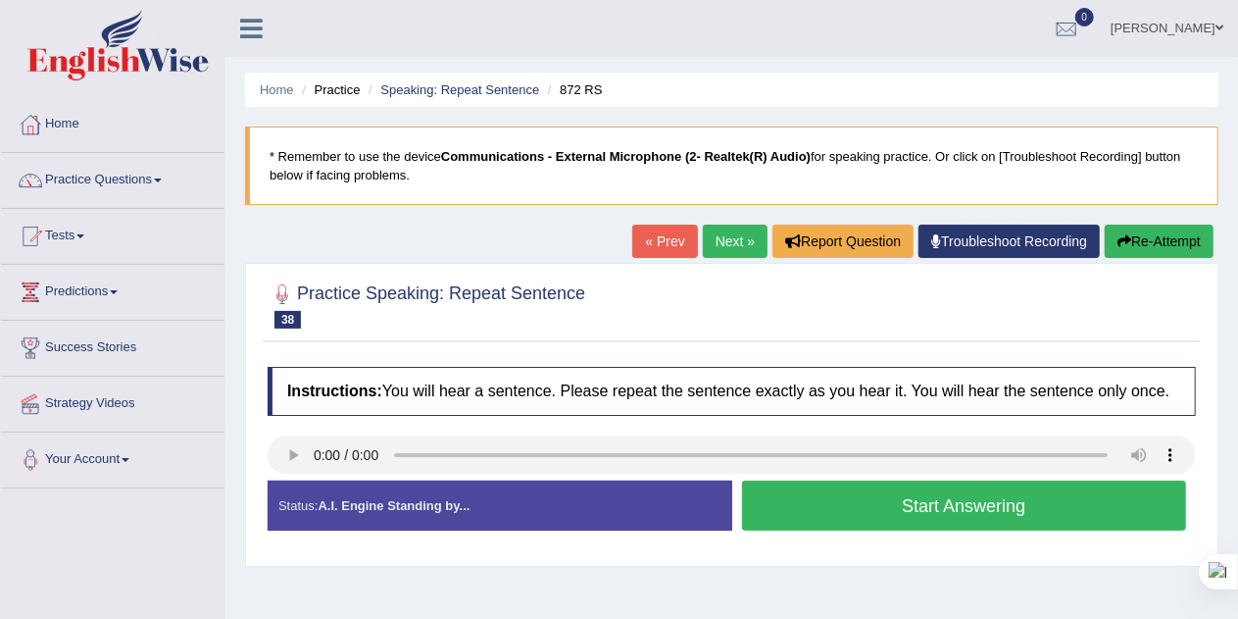
click at [1060, 502] on button "Start Answering" at bounding box center [964, 505] width 445 height 50
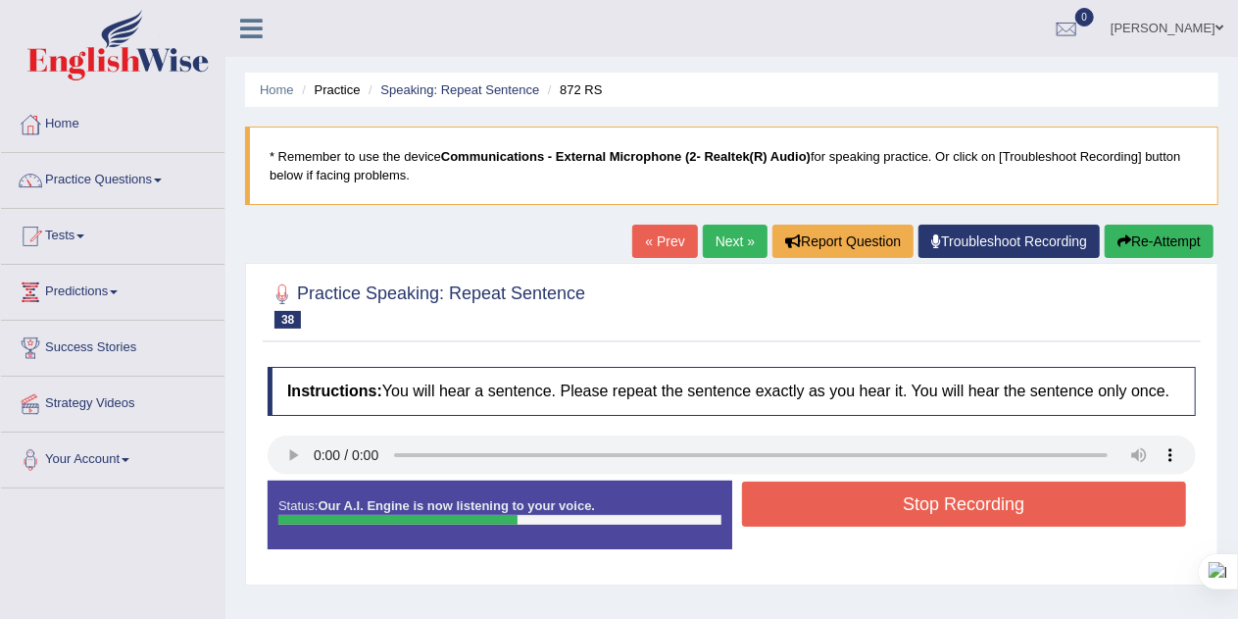
click at [1067, 505] on button "Stop Recording" at bounding box center [964, 503] width 445 height 45
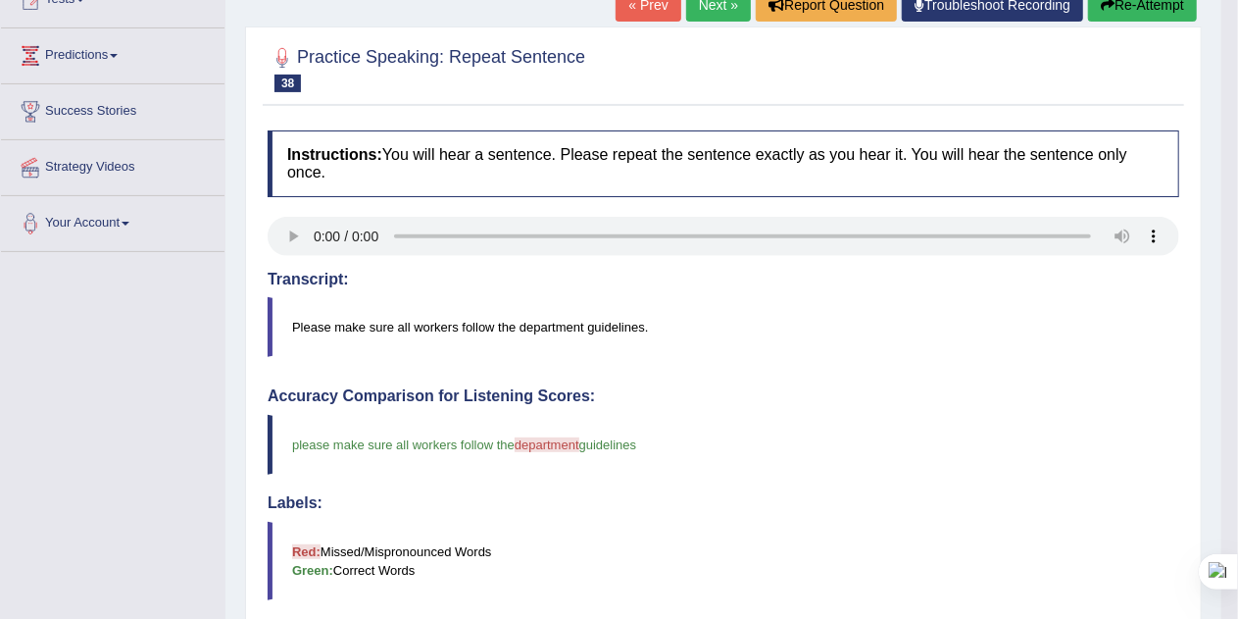
scroll to position [235, 0]
click at [1154, 1] on button "Re-Attempt" at bounding box center [1142, 5] width 109 height 33
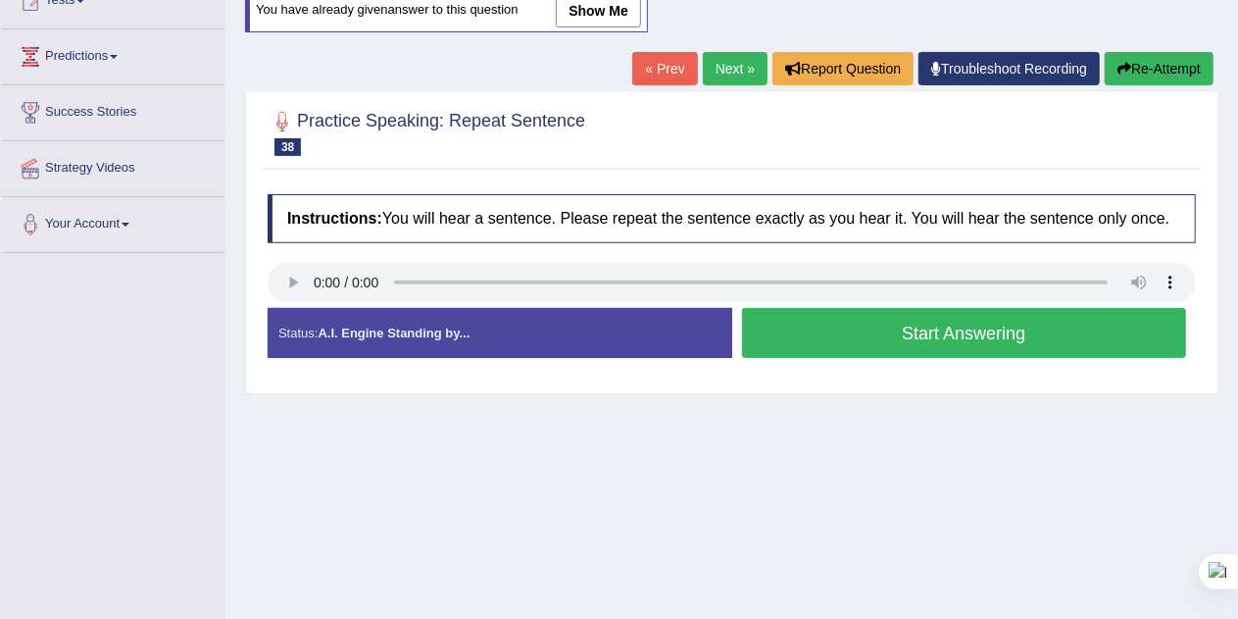
click at [846, 338] on button "Start Answering" at bounding box center [964, 333] width 445 height 50
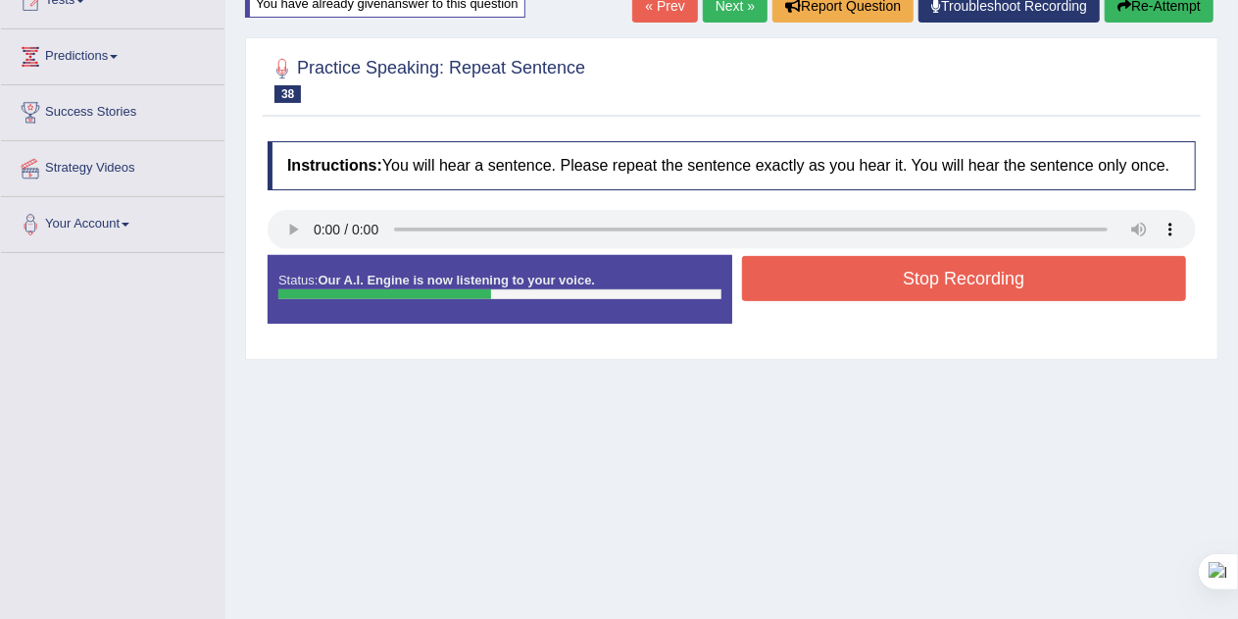
click at [939, 260] on button "Stop Recording" at bounding box center [964, 278] width 445 height 45
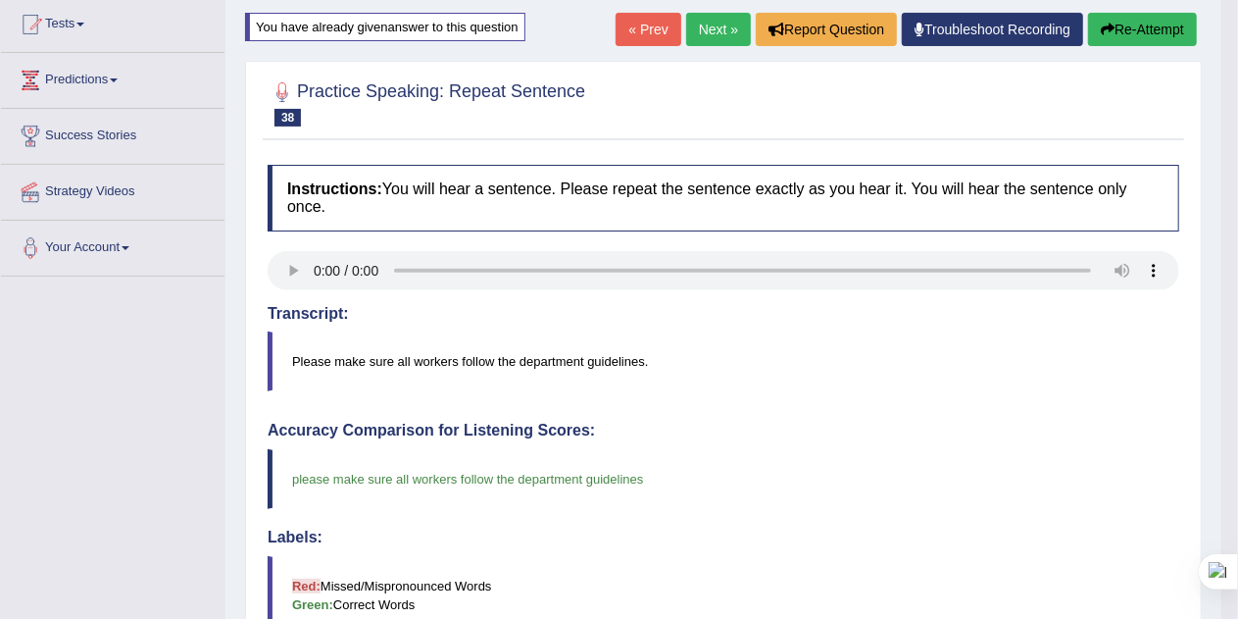
scroll to position [192, 0]
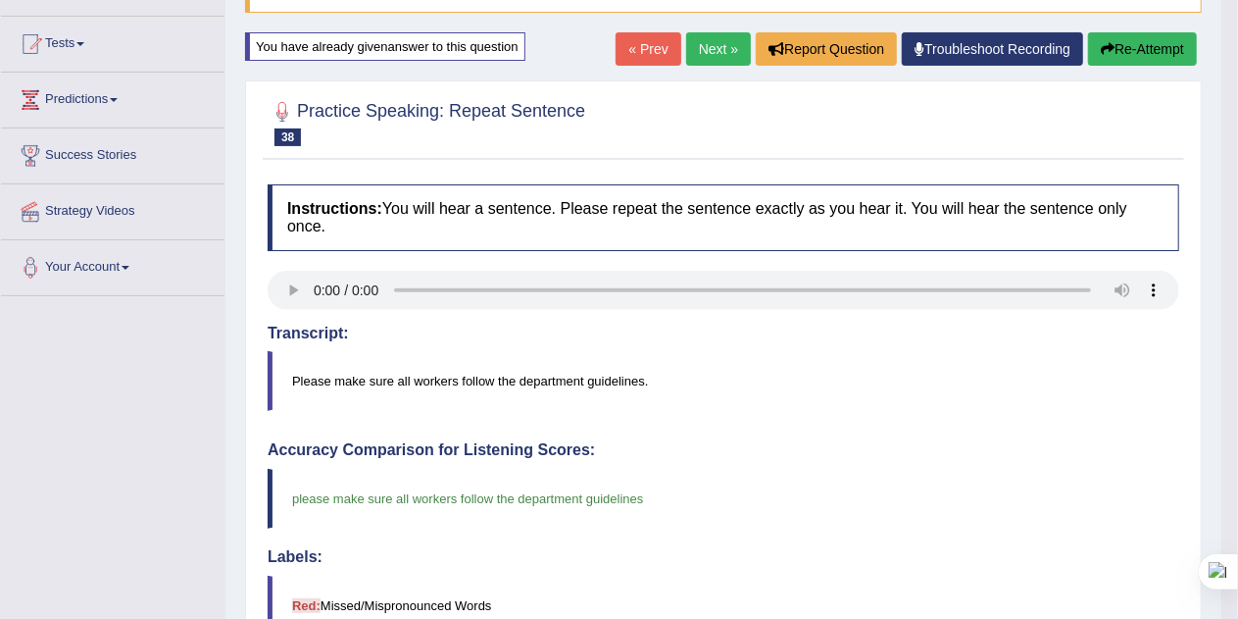
click at [708, 53] on link "Next »" at bounding box center [718, 48] width 65 height 33
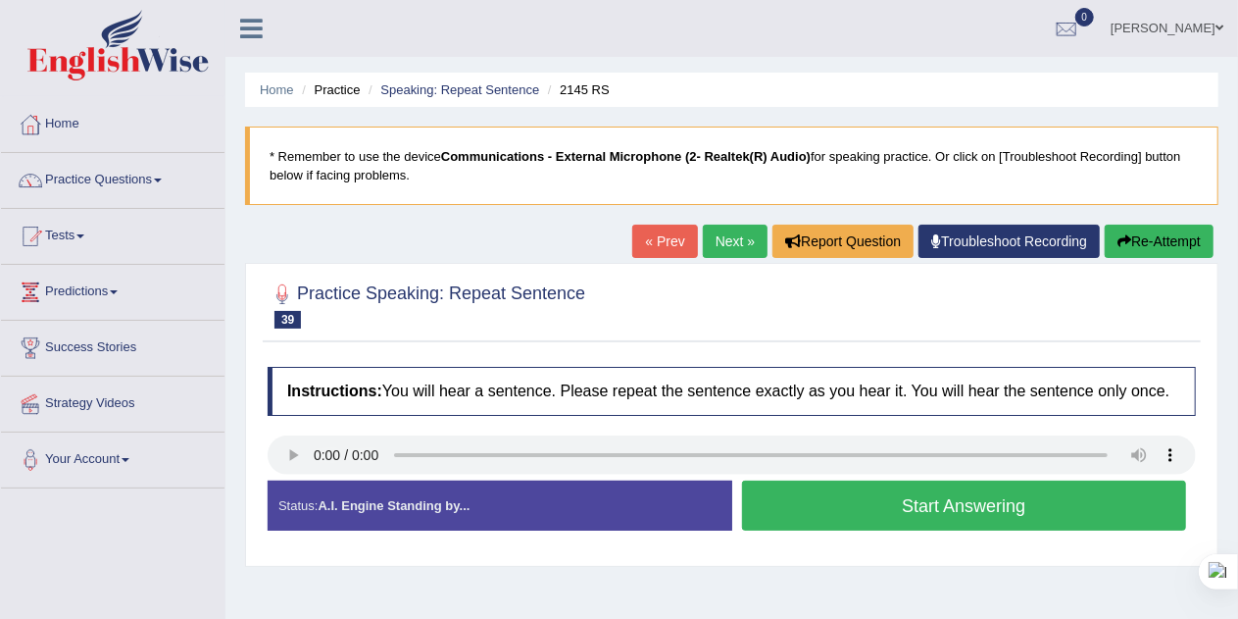
click at [286, 479] on div "Created with Highcharts 7.1.2 Too low Too high Time Pitch meter: 0 2.5 5 7.5 10" at bounding box center [495, 479] width 474 height 1
click at [911, 509] on button "Start Answering" at bounding box center [964, 505] width 445 height 50
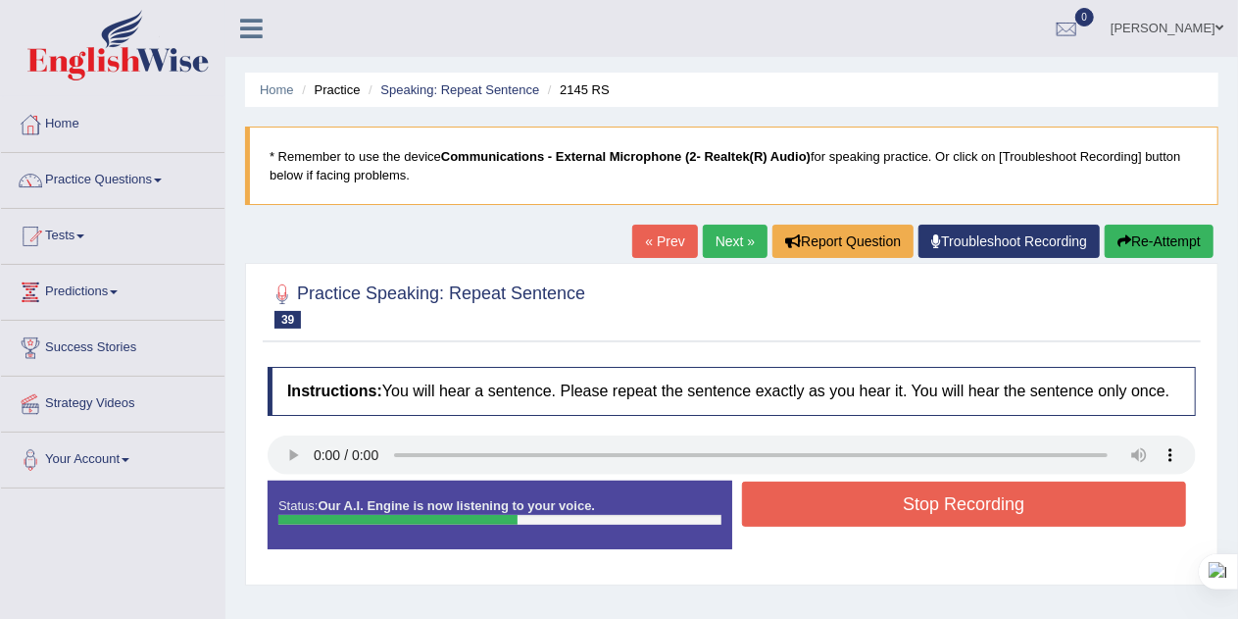
click at [911, 509] on button "Stop Recording" at bounding box center [964, 503] width 445 height 45
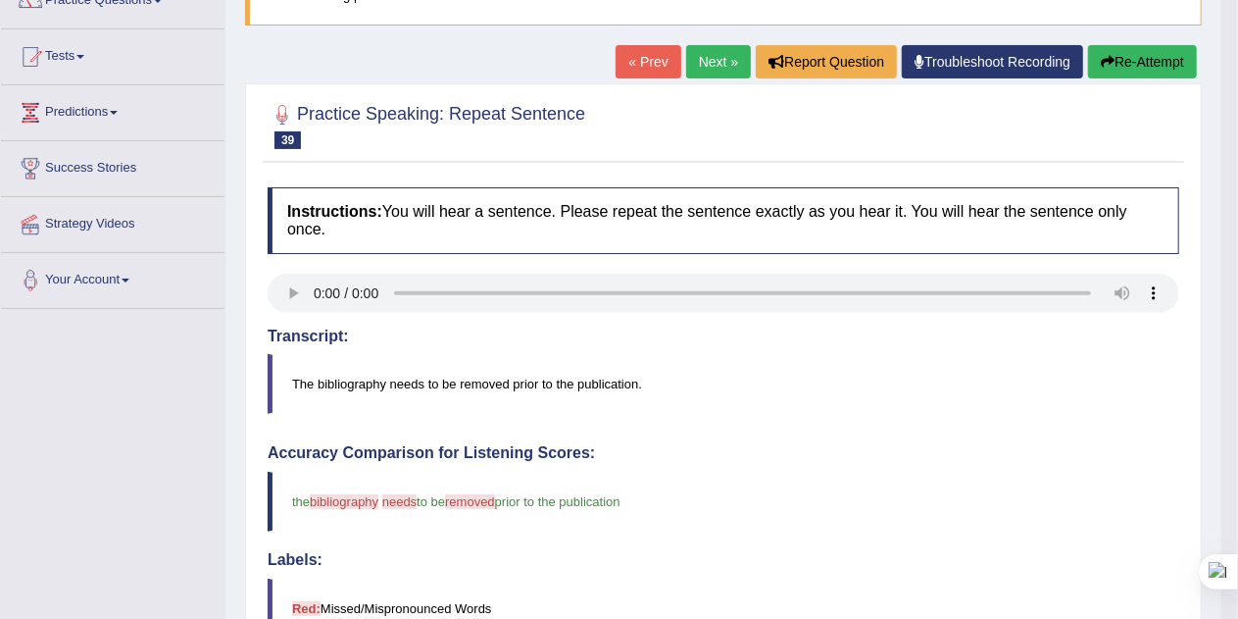
scroll to position [177, 0]
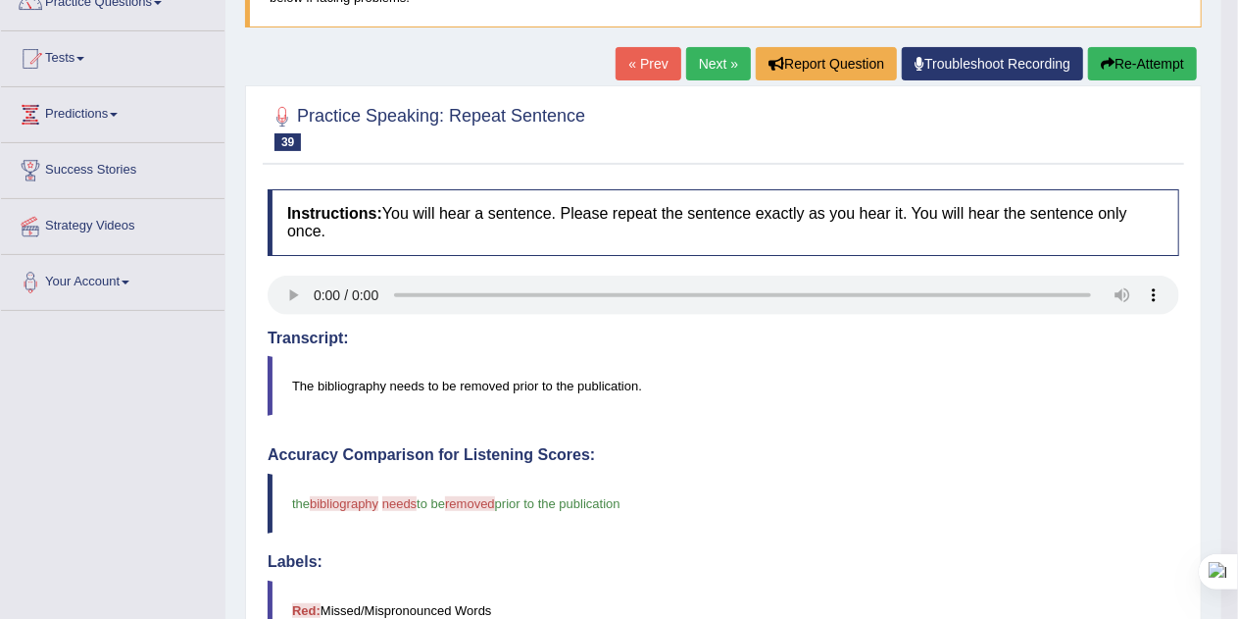
click at [1143, 67] on button "Re-Attempt" at bounding box center [1142, 63] width 109 height 33
click at [1153, 65] on button "Re-Attempt" at bounding box center [1142, 63] width 109 height 33
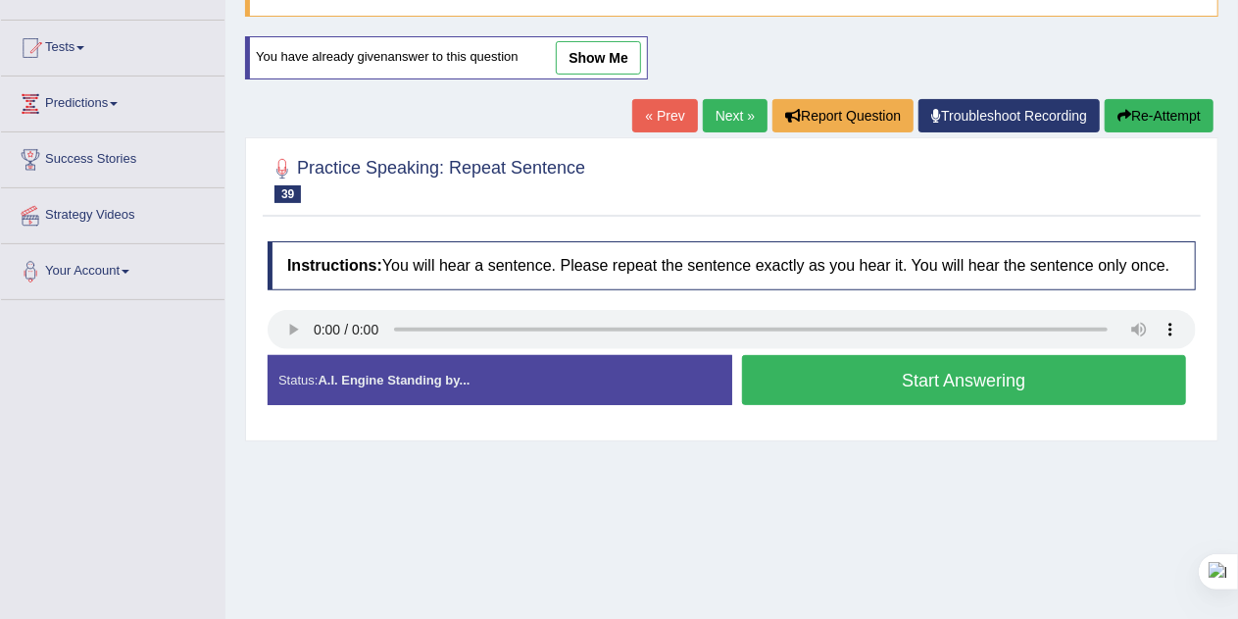
click at [1112, 378] on button "Start Answering" at bounding box center [964, 380] width 445 height 50
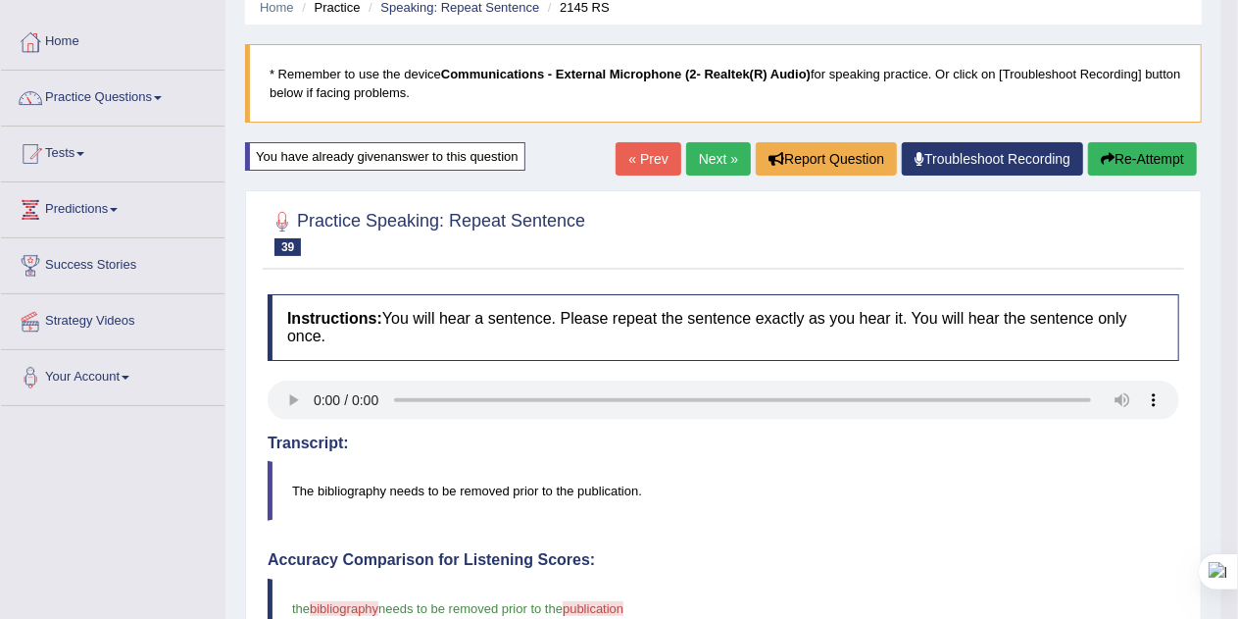
scroll to position [81, 0]
click at [1163, 164] on button "Re-Attempt" at bounding box center [1142, 159] width 109 height 33
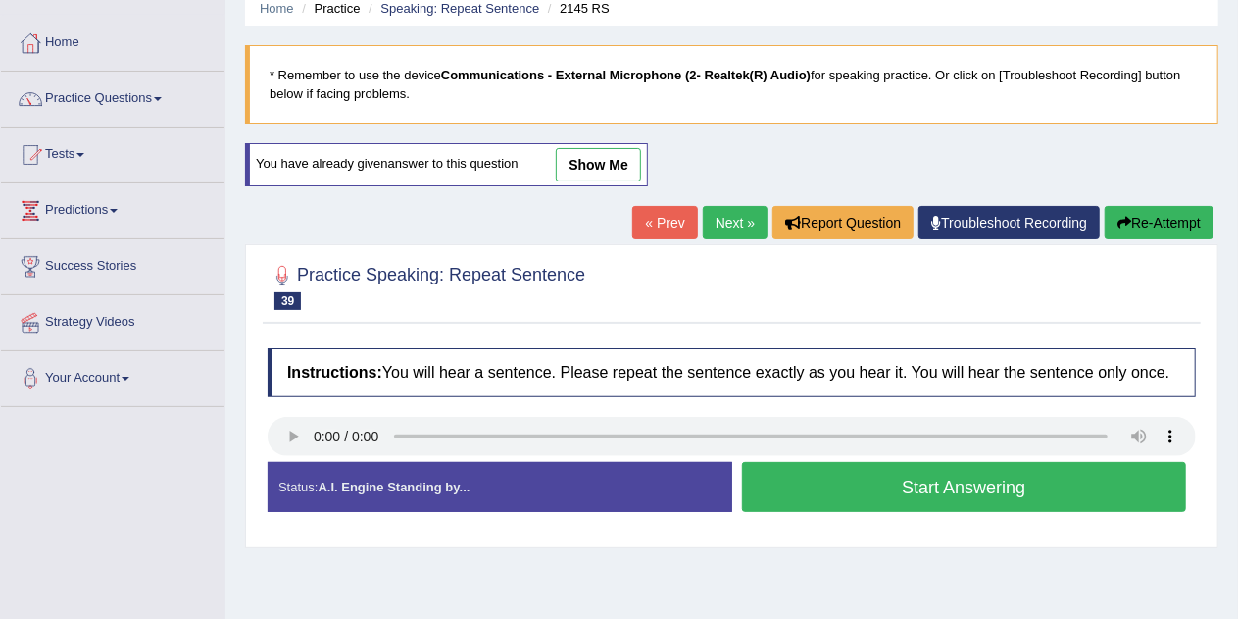
scroll to position [81, 0]
click at [937, 477] on button "Start Answering" at bounding box center [964, 487] width 445 height 50
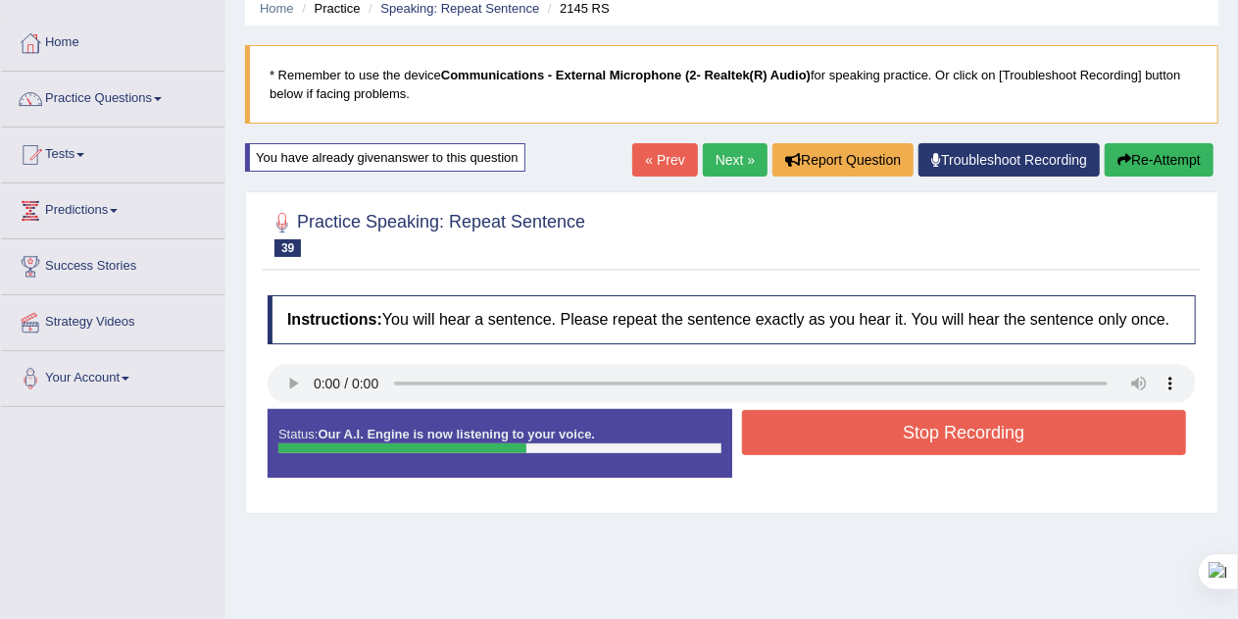
click at [965, 454] on div "Stop Recording" at bounding box center [964, 435] width 465 height 50
click at [977, 440] on button "Stop Recording" at bounding box center [964, 432] width 445 height 45
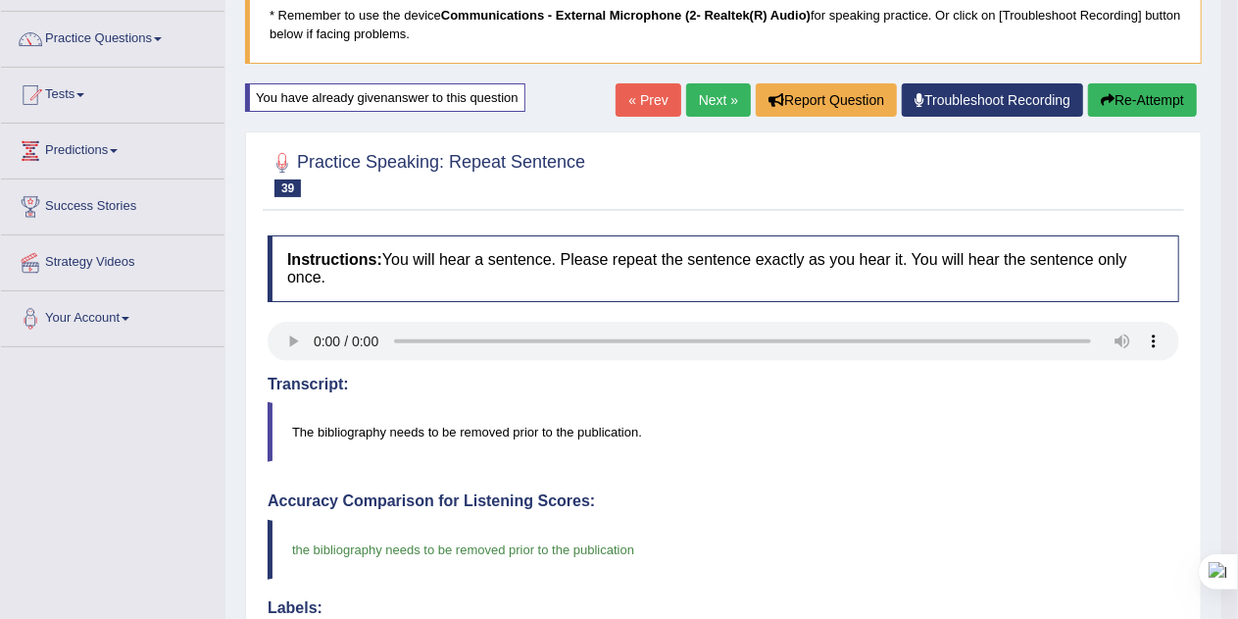
scroll to position [135, 0]
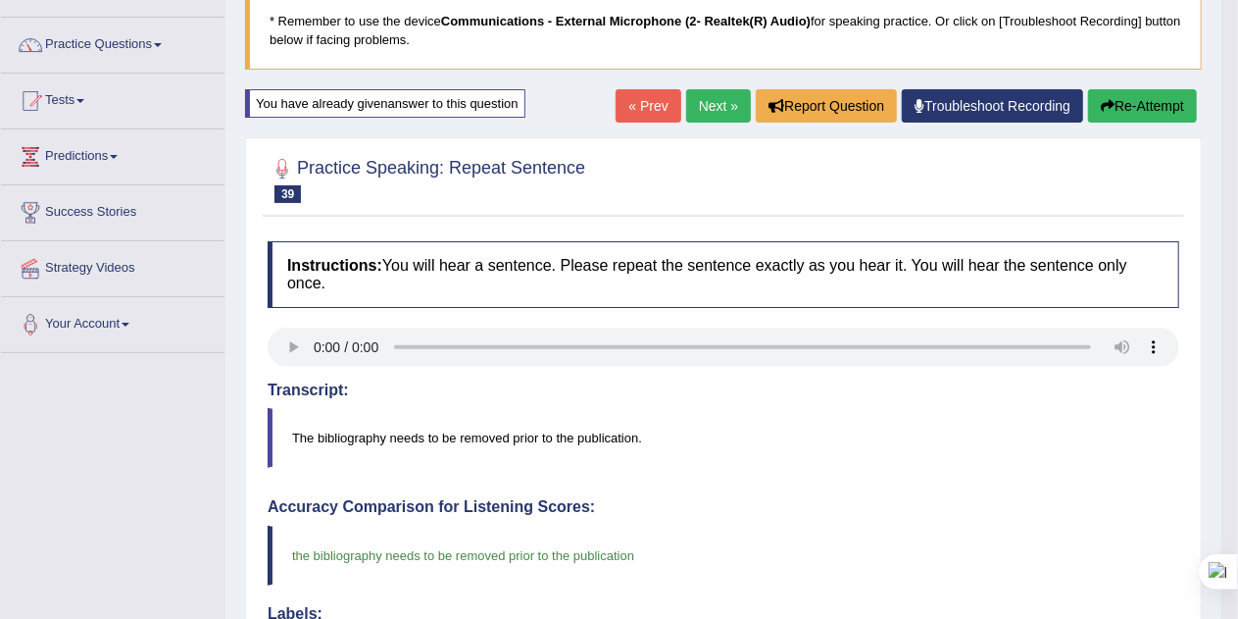
click at [718, 112] on link "Next »" at bounding box center [718, 105] width 65 height 33
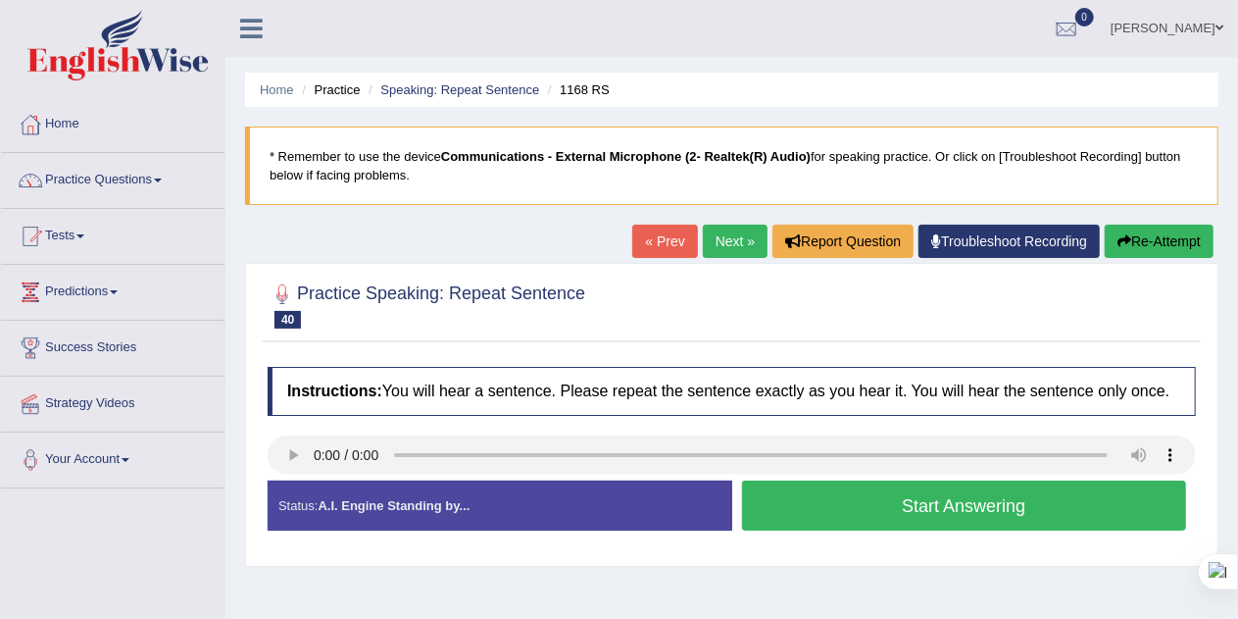
click at [1089, 494] on button "Start Answering" at bounding box center [964, 505] width 445 height 50
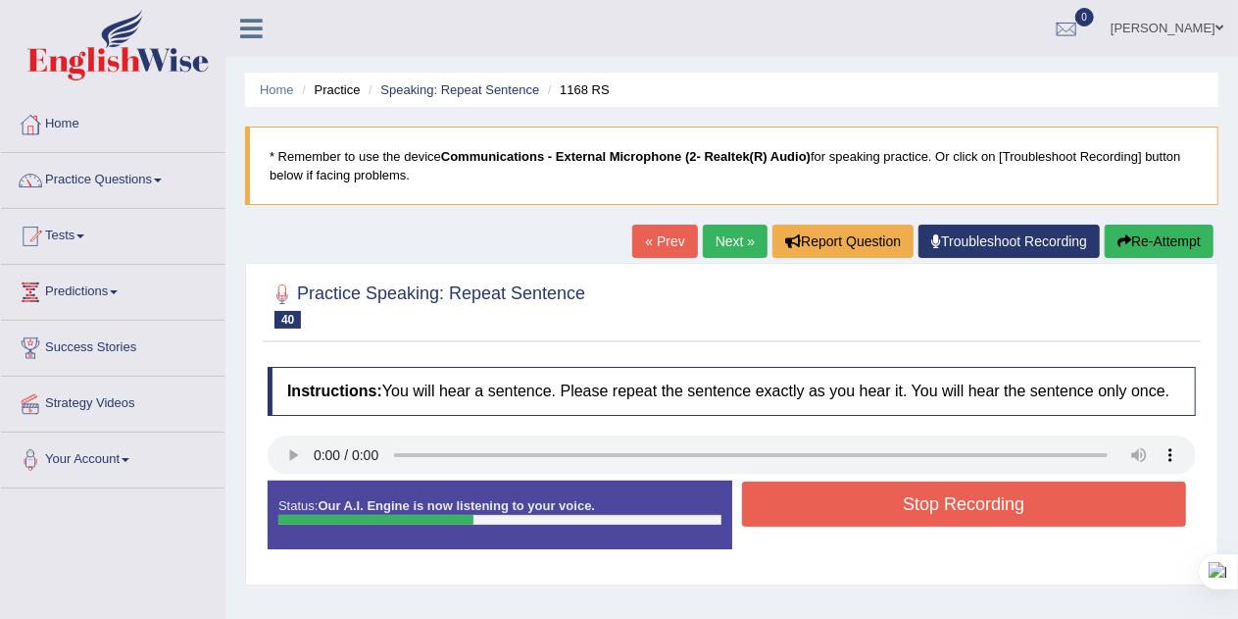
click at [1094, 500] on button "Stop Recording" at bounding box center [964, 503] width 445 height 45
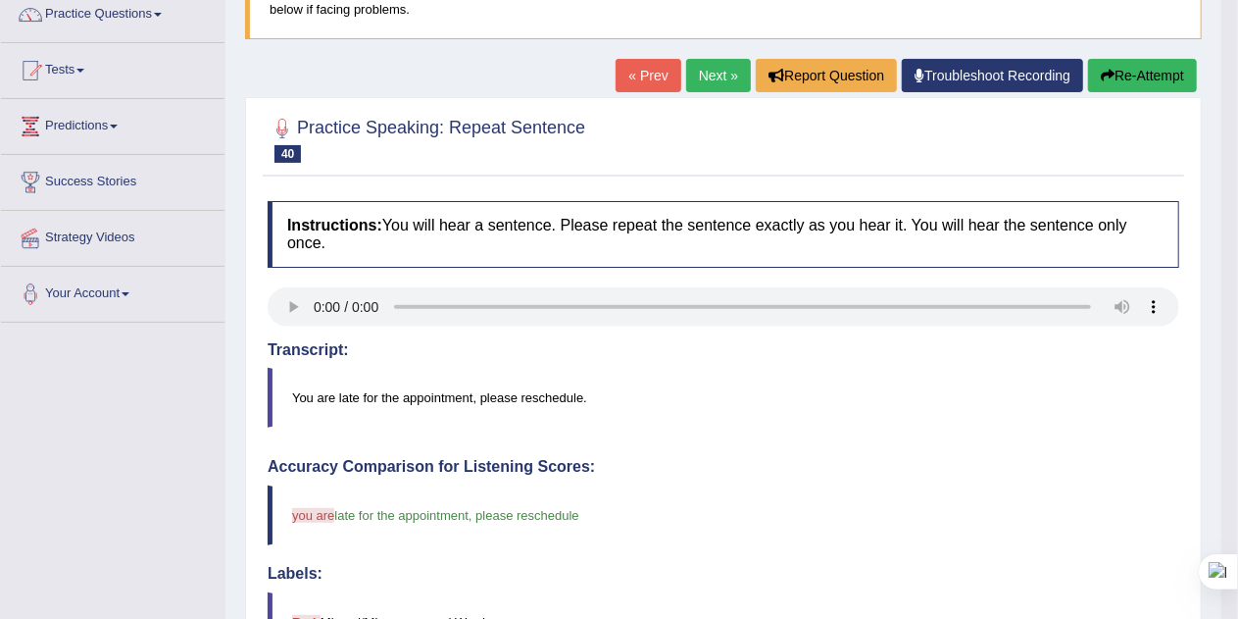
scroll to position [163, 0]
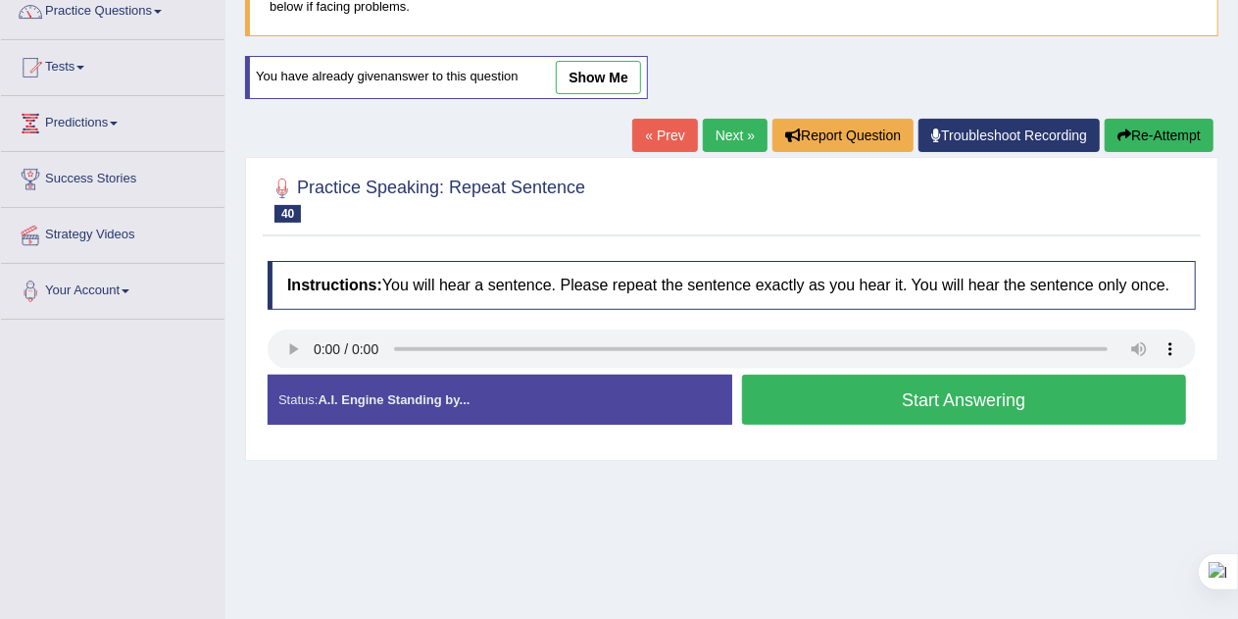
click at [1057, 396] on button "Start Answering" at bounding box center [964, 399] width 445 height 50
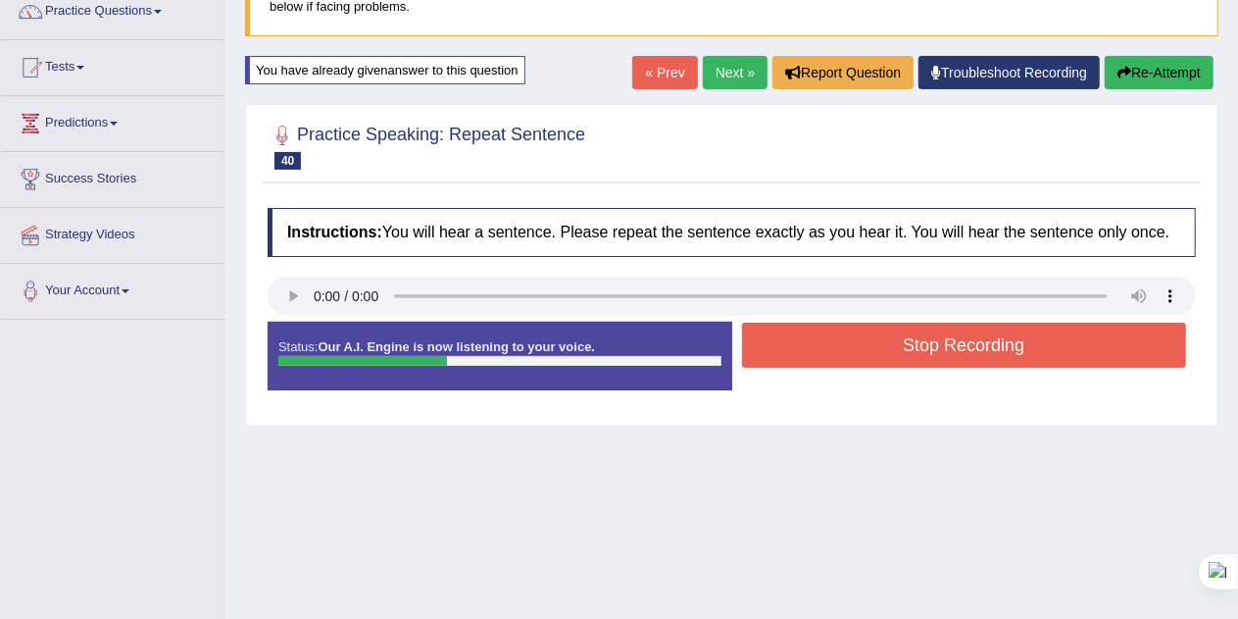
click at [1016, 346] on button "Stop Recording" at bounding box center [964, 345] width 445 height 45
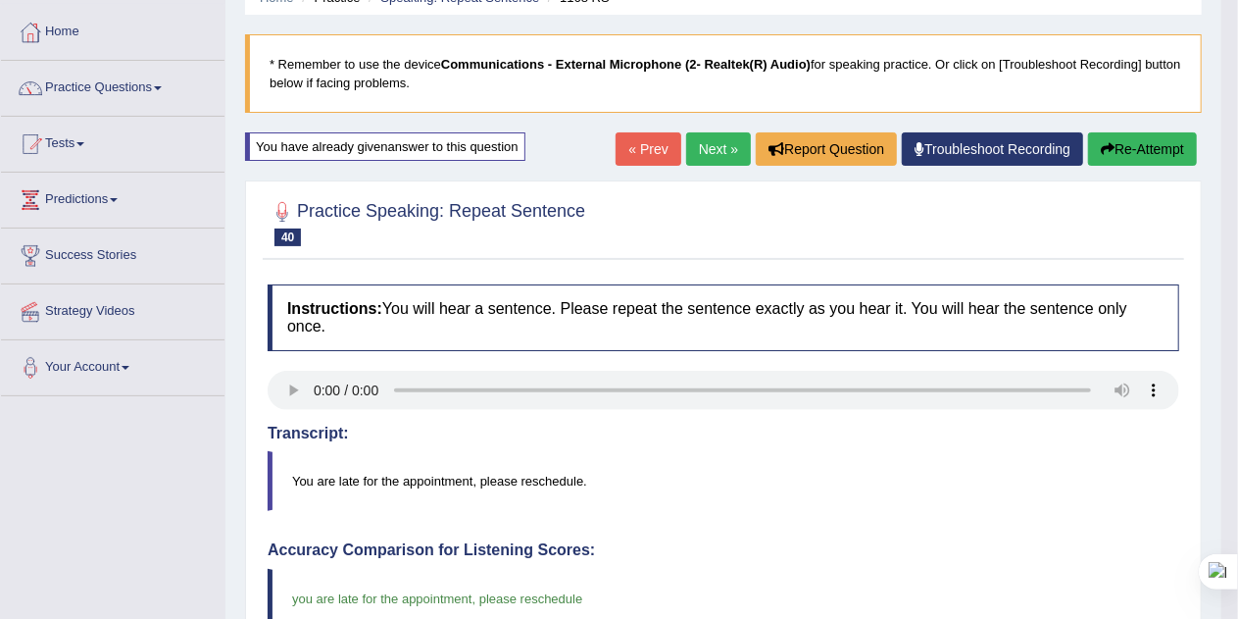
scroll to position [90, 0]
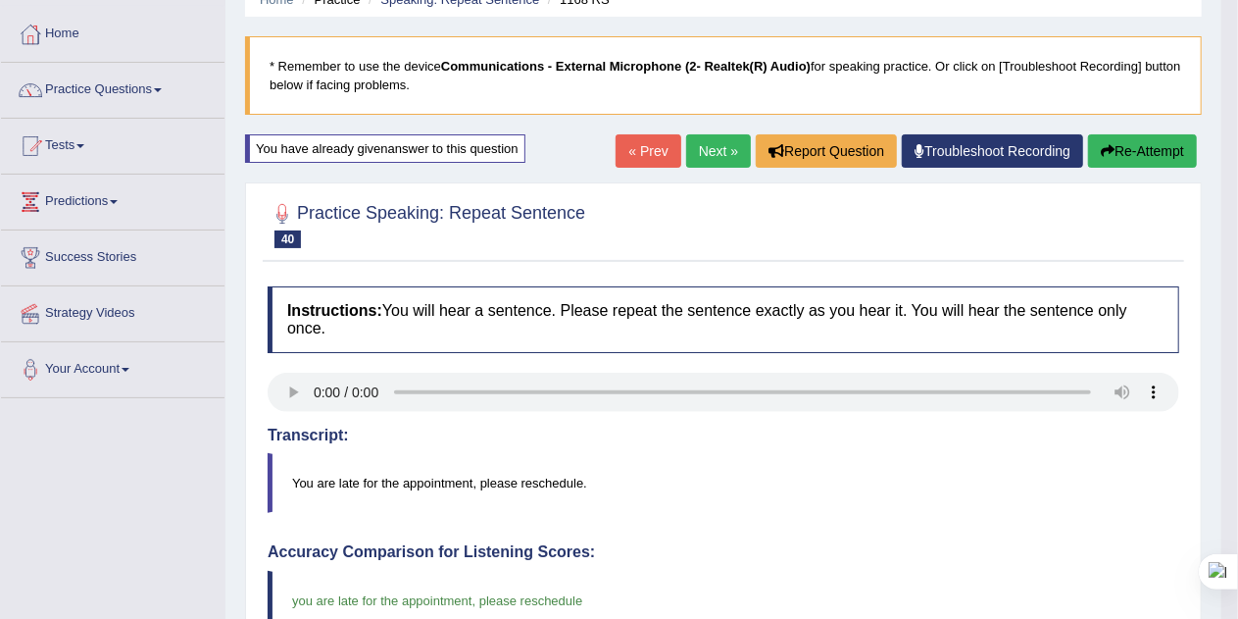
click at [712, 149] on link "Next »" at bounding box center [718, 150] width 65 height 33
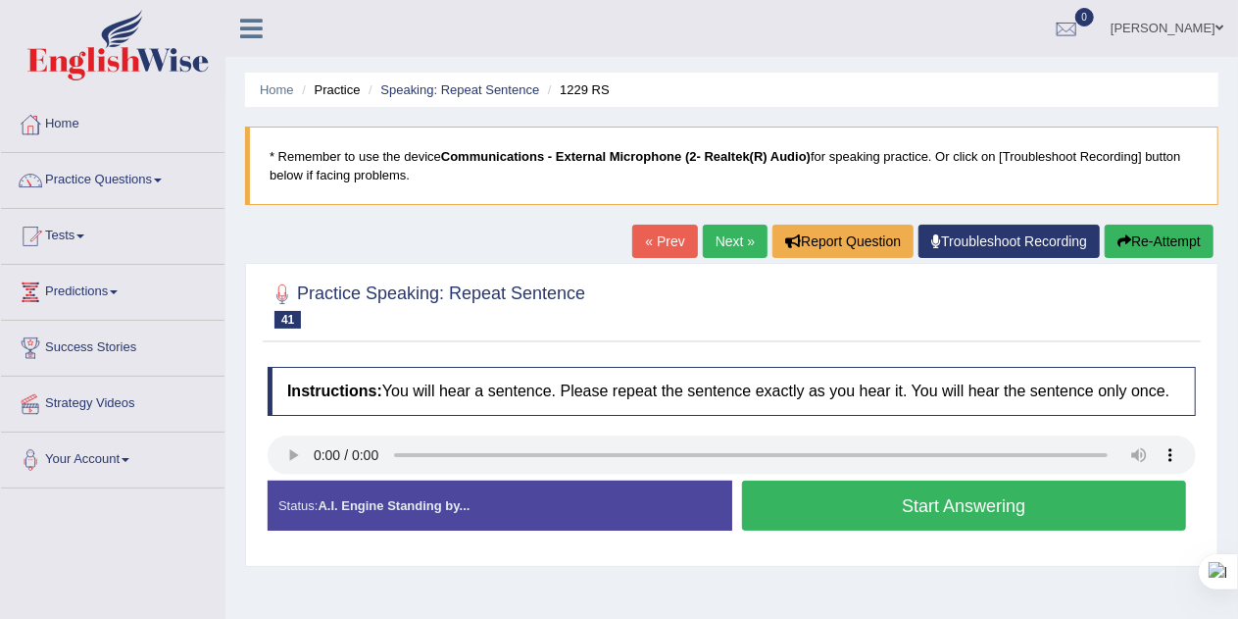
click at [1020, 502] on button "Start Answering" at bounding box center [964, 505] width 445 height 50
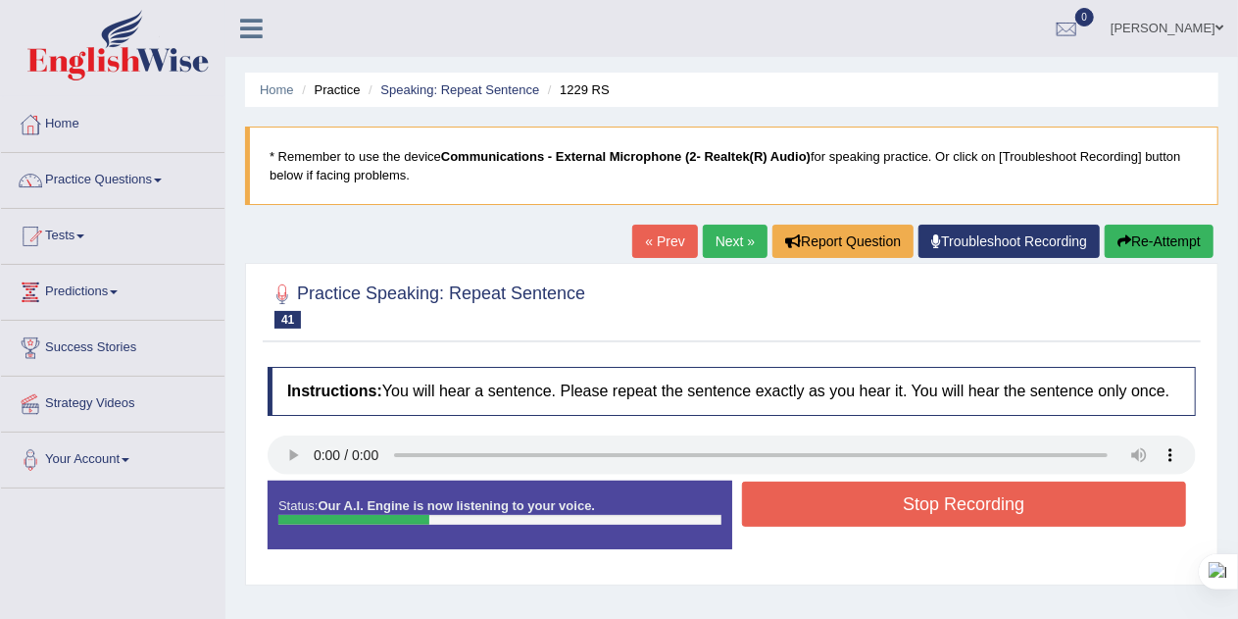
click at [1048, 502] on button "Stop Recording" at bounding box center [964, 503] width 445 height 45
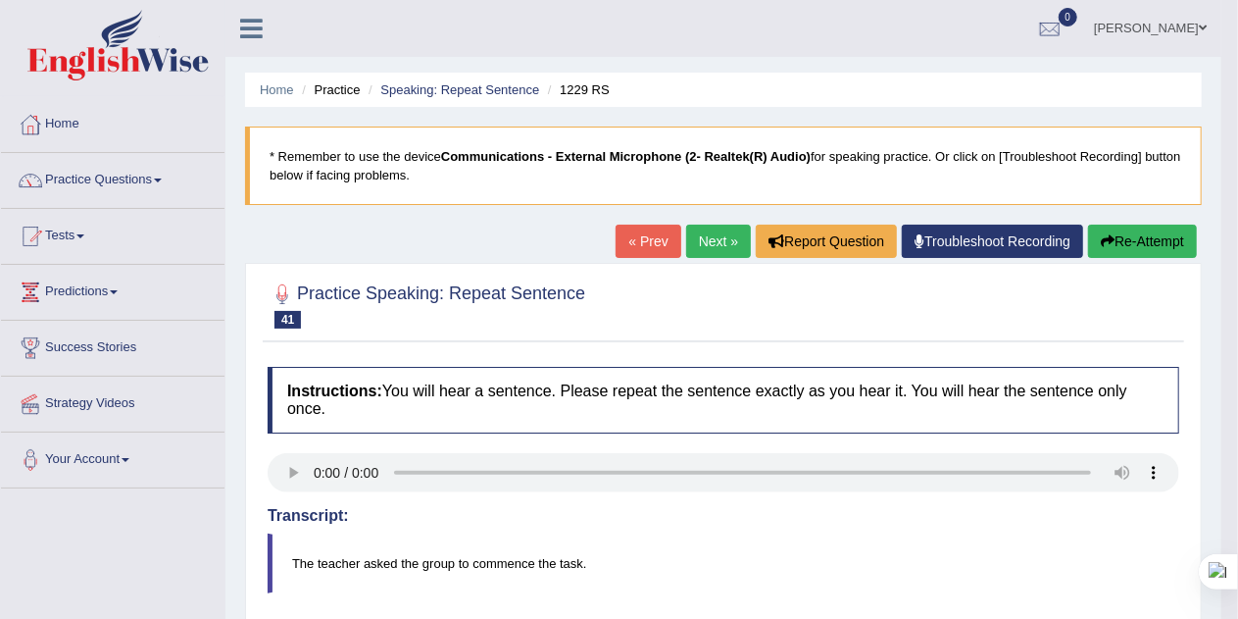
click at [718, 243] on link "Next »" at bounding box center [718, 240] width 65 height 33
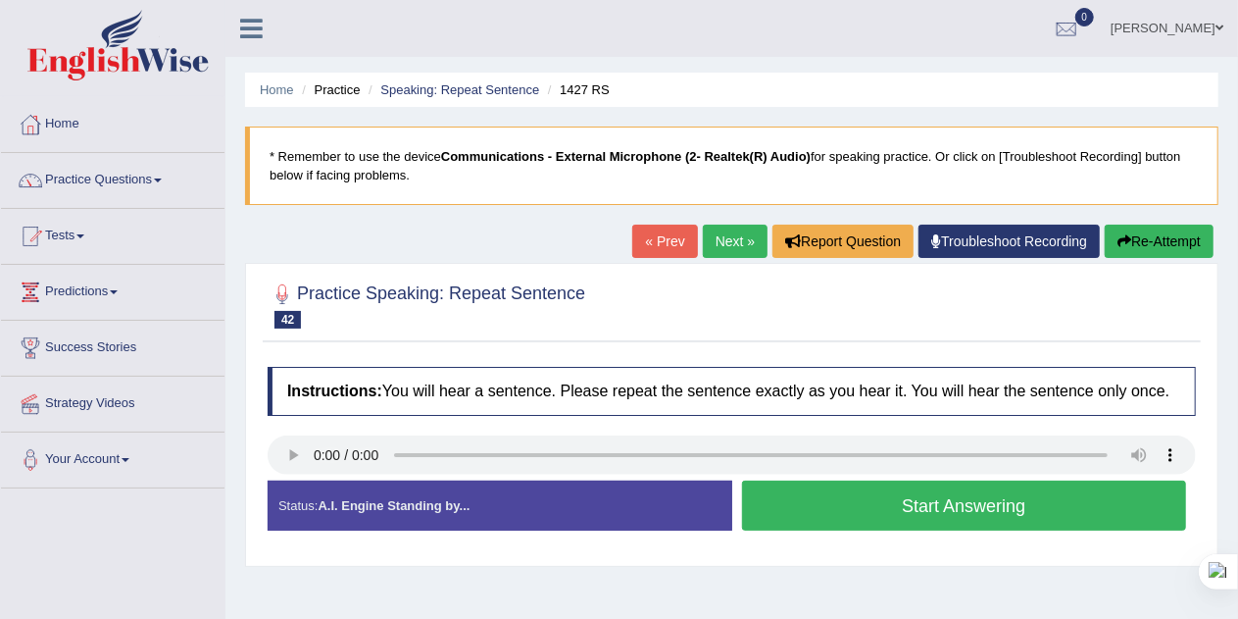
click at [1050, 499] on button "Start Answering" at bounding box center [964, 505] width 445 height 50
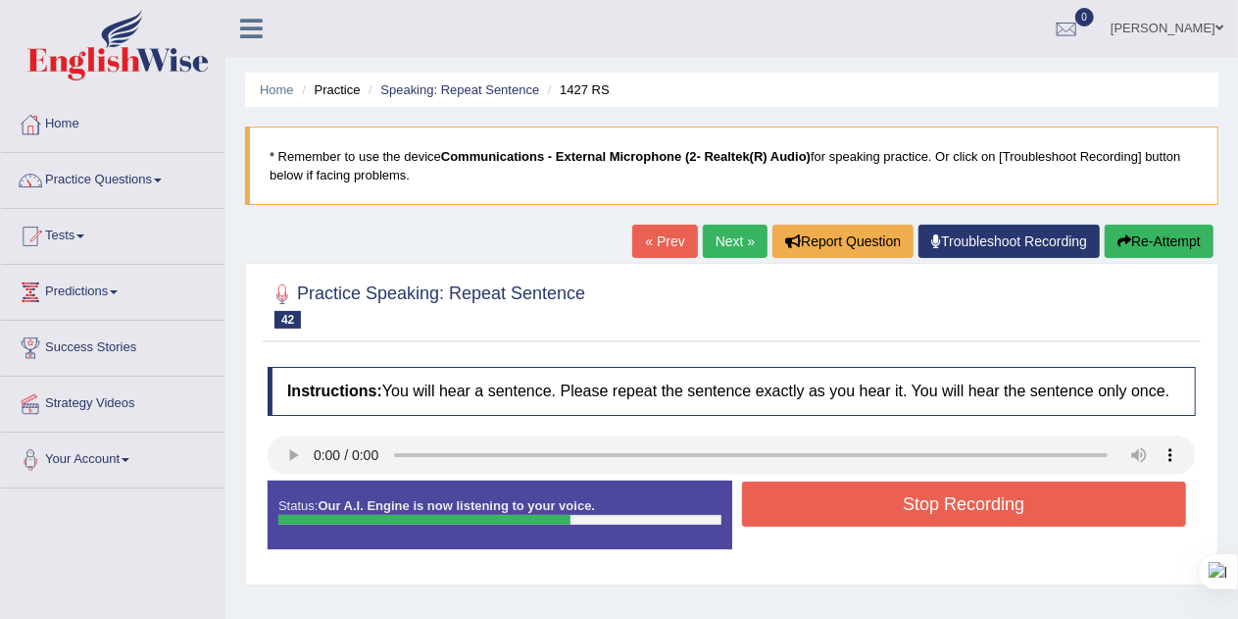
click at [1019, 500] on button "Stop Recording" at bounding box center [964, 503] width 445 height 45
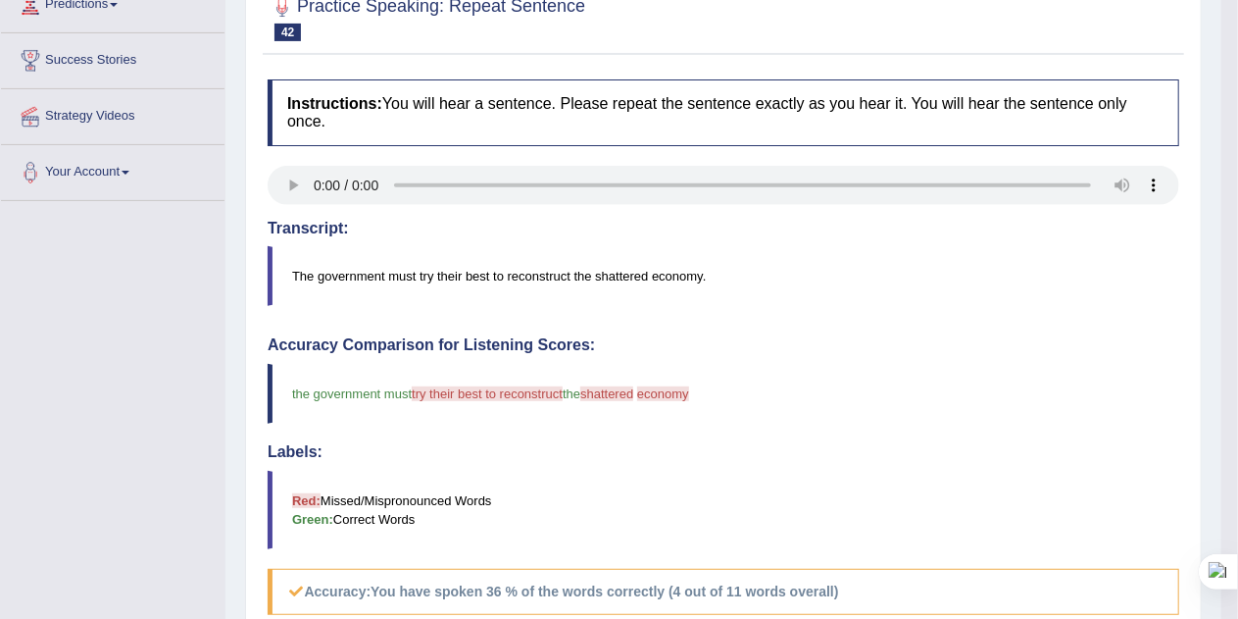
scroll to position [284, 0]
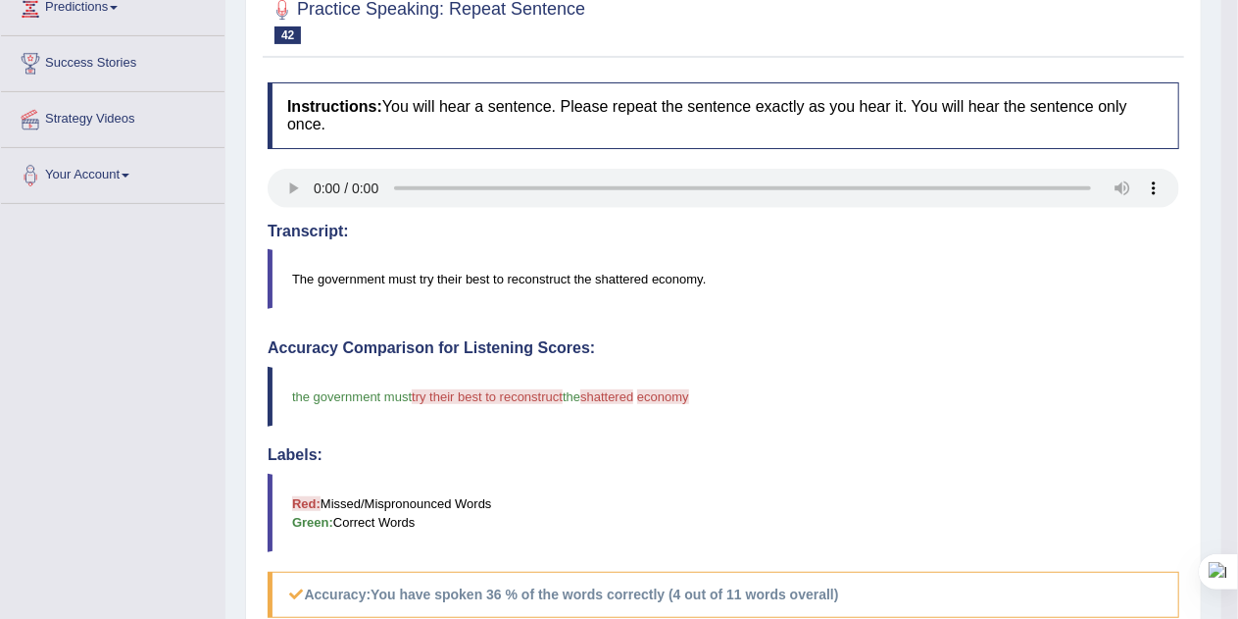
click at [1054, 447] on h4 "Labels:" at bounding box center [724, 455] width 912 height 18
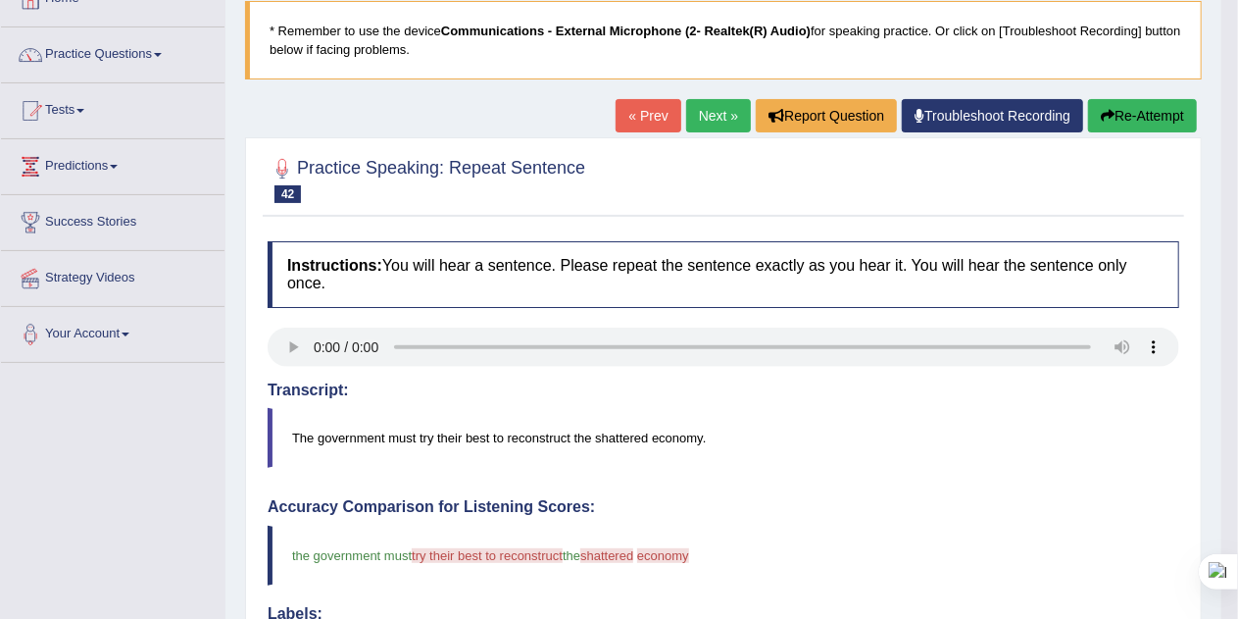
scroll to position [127, 0]
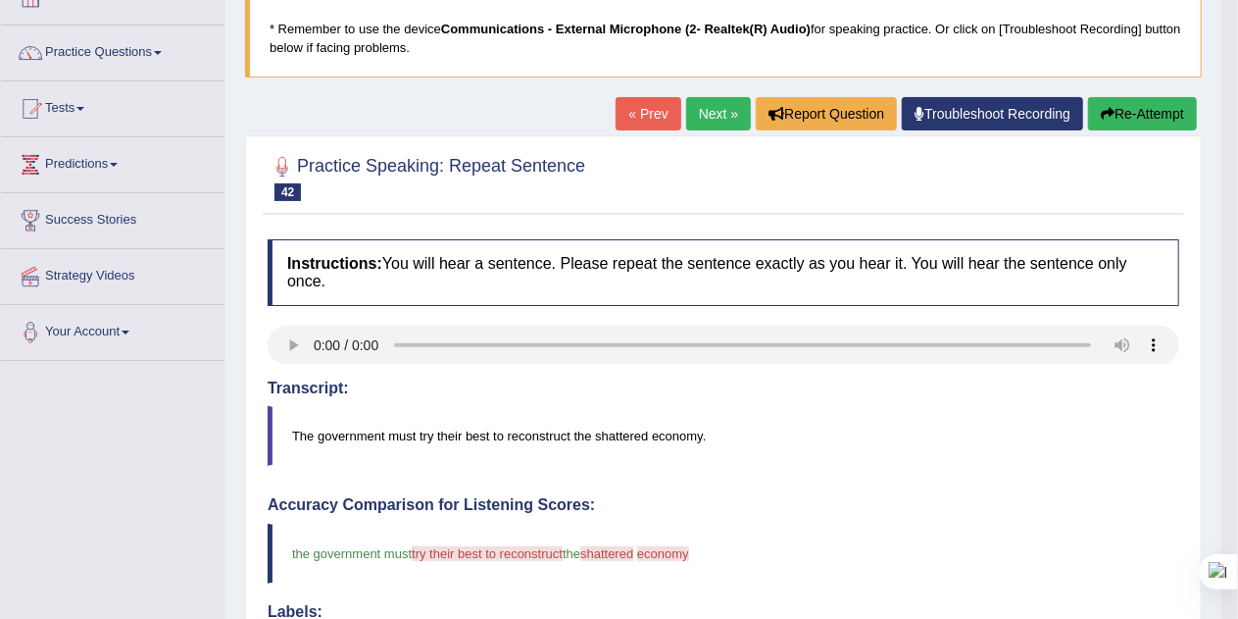
click at [1128, 105] on button "Re-Attempt" at bounding box center [1142, 113] width 109 height 33
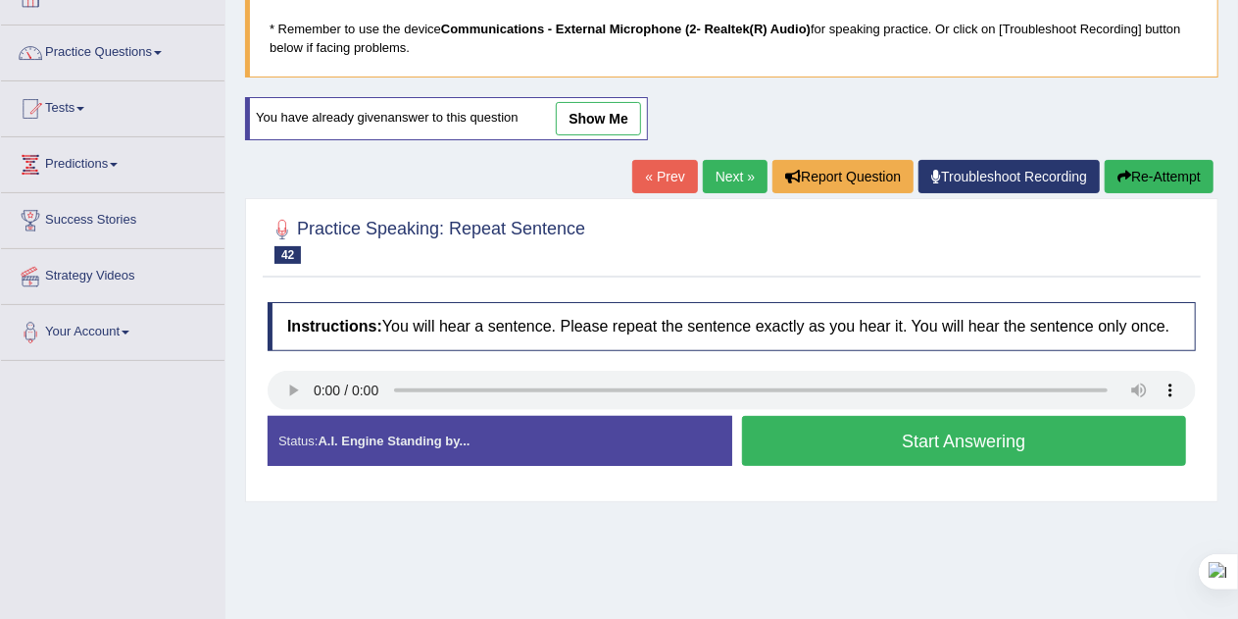
click at [1023, 442] on button "Start Answering" at bounding box center [964, 441] width 445 height 50
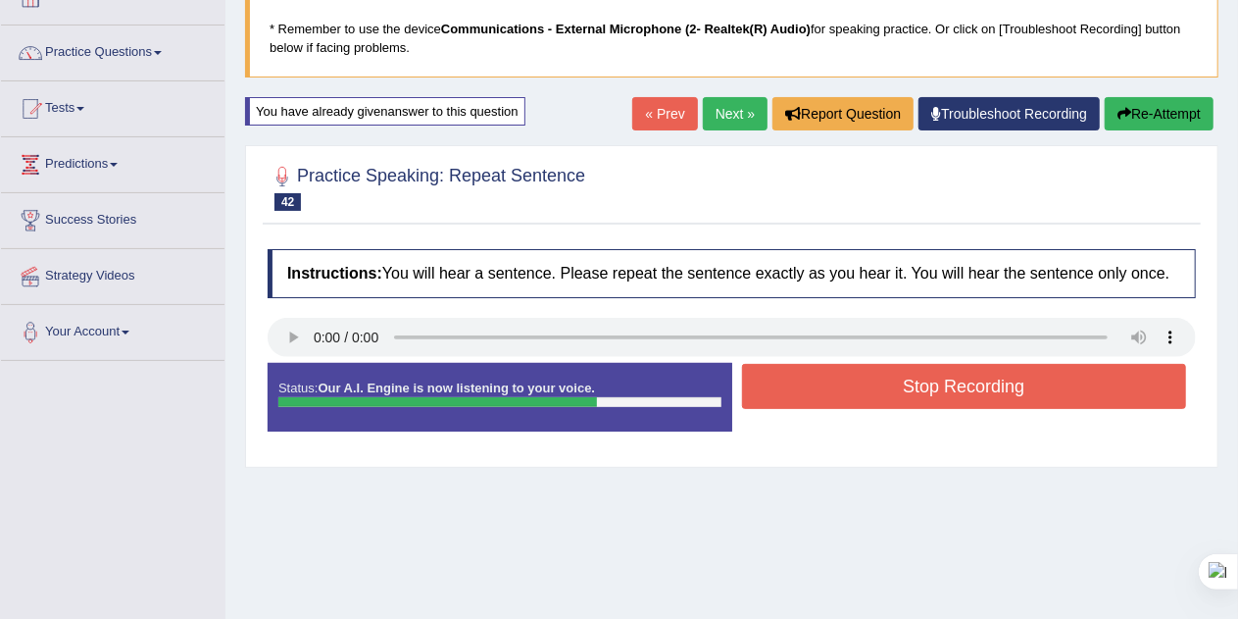
click at [1014, 393] on button "Stop Recording" at bounding box center [964, 386] width 445 height 45
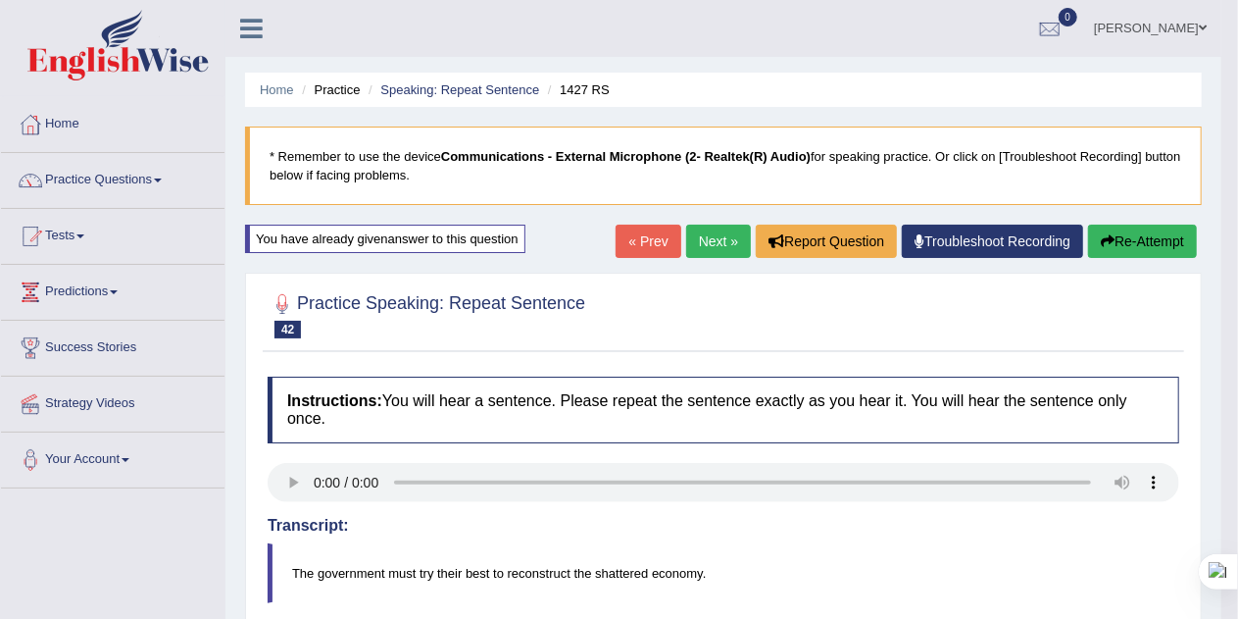
click at [1153, 243] on button "Re-Attempt" at bounding box center [1142, 240] width 109 height 33
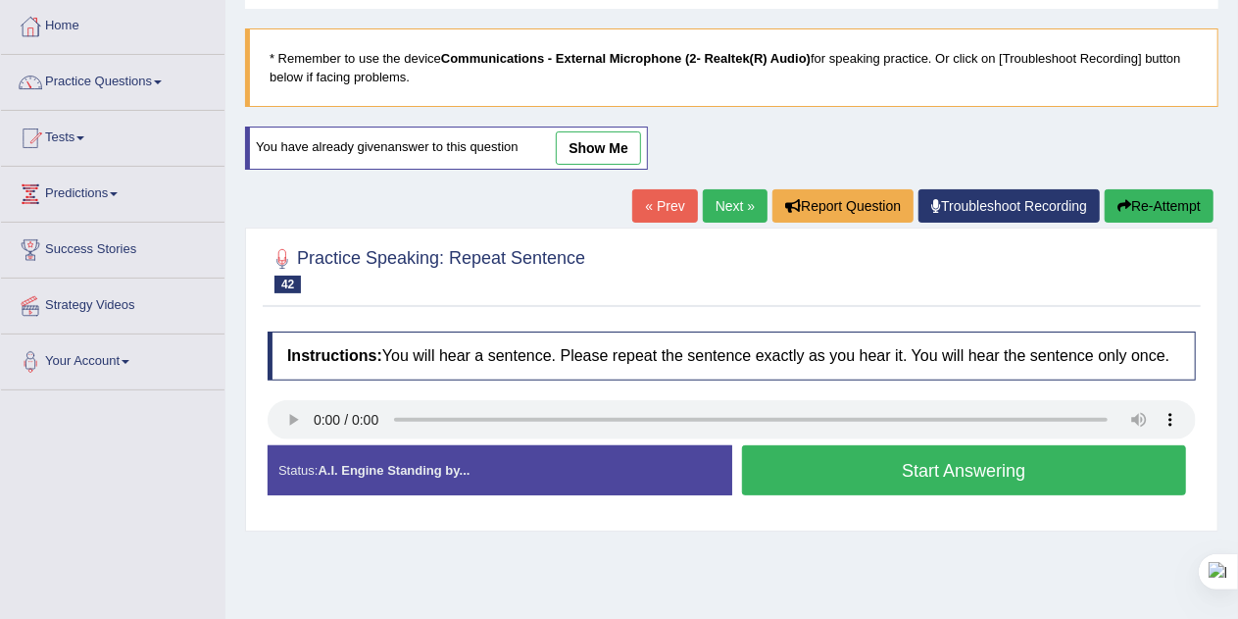
scroll to position [101, 0]
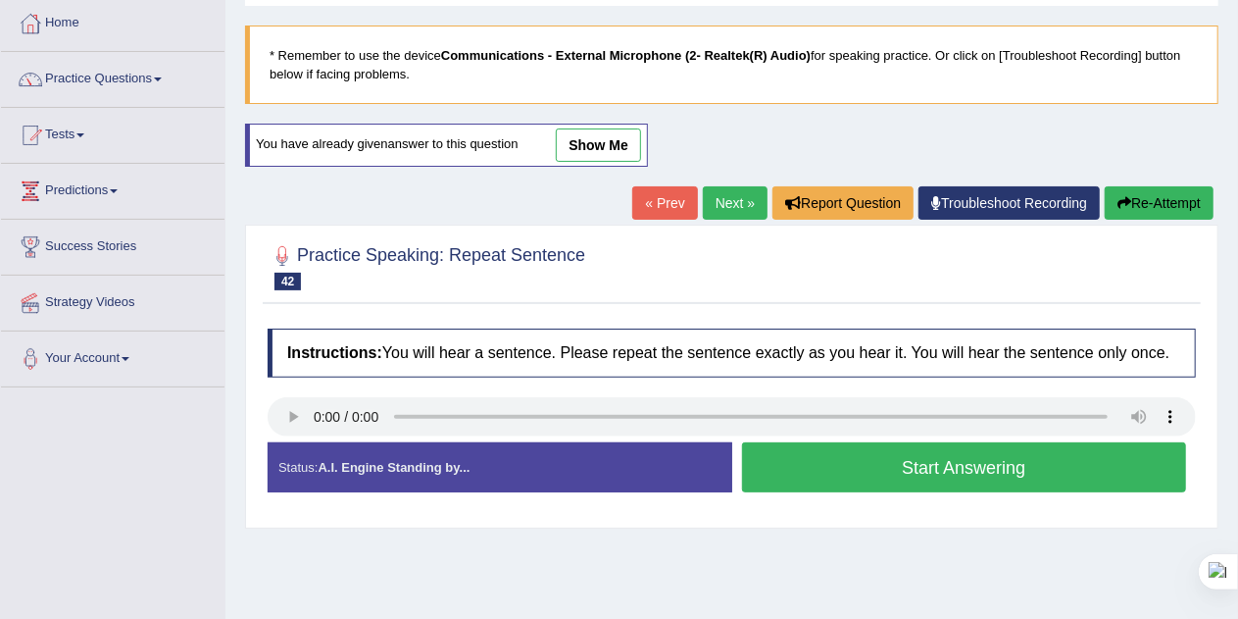
click at [1021, 463] on button "Start Answering" at bounding box center [964, 467] width 445 height 50
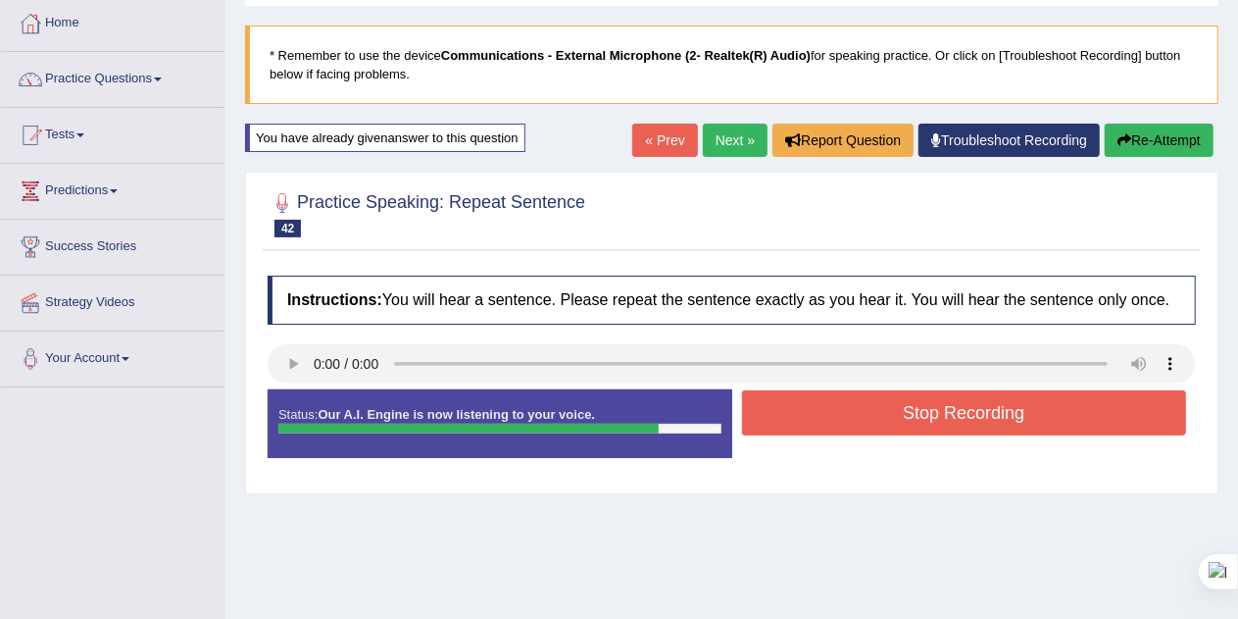
click at [1128, 428] on button "Stop Recording" at bounding box center [964, 412] width 445 height 45
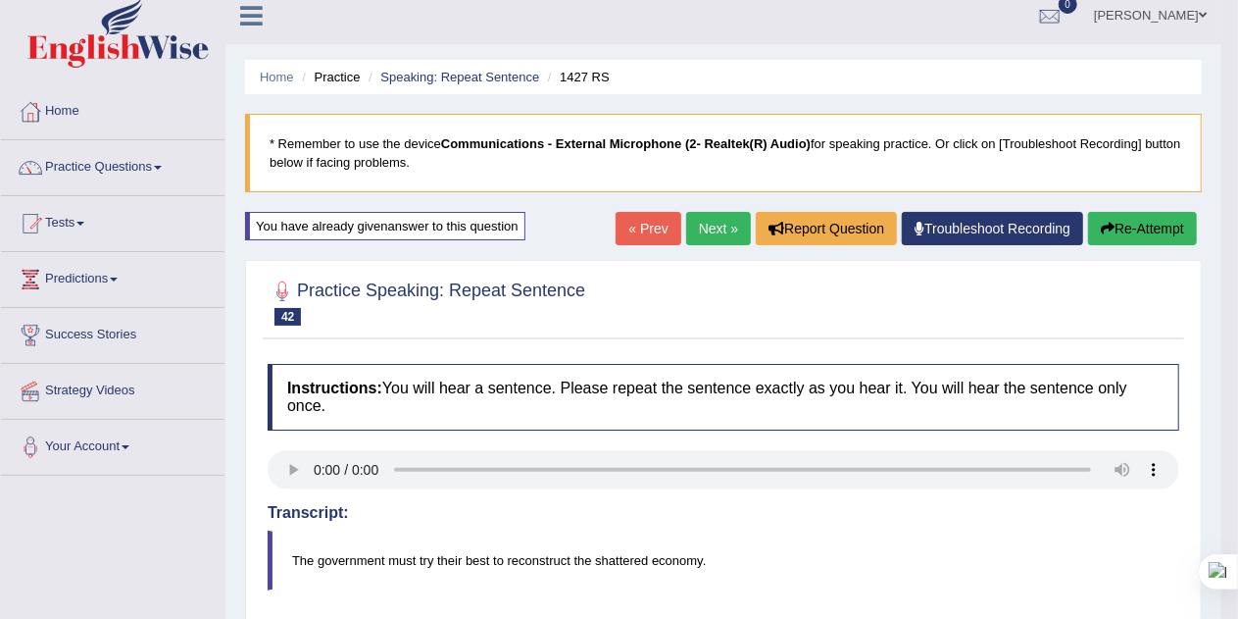
scroll to position [10, 0]
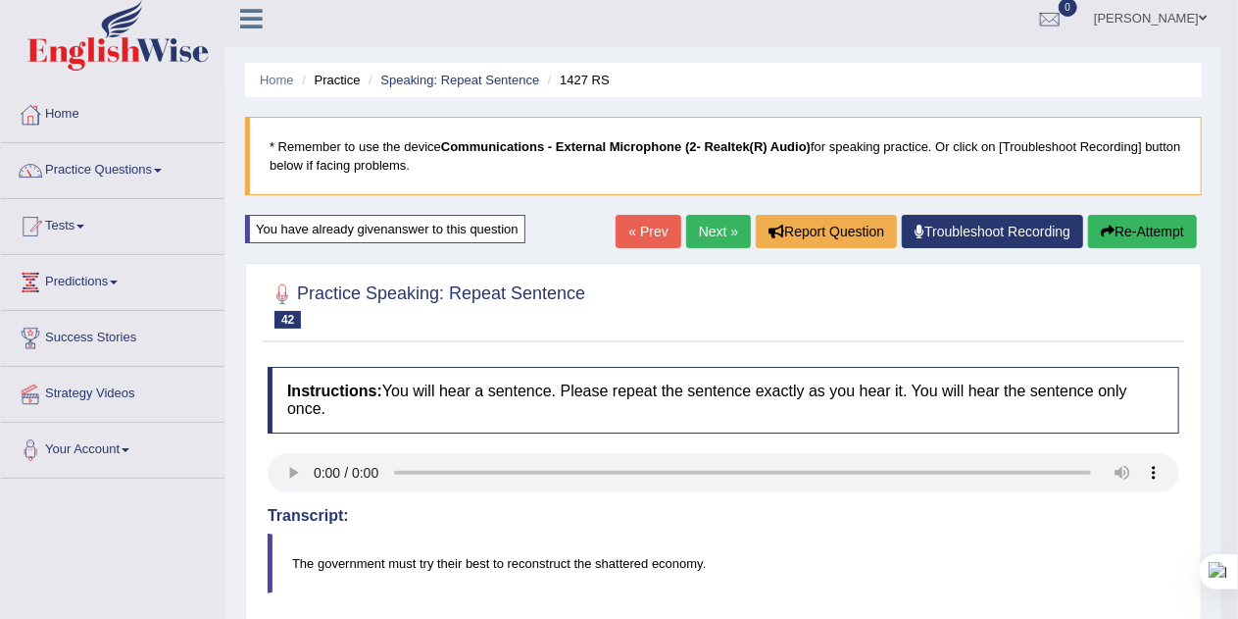
click at [1167, 234] on button "Re-Attempt" at bounding box center [1142, 231] width 109 height 33
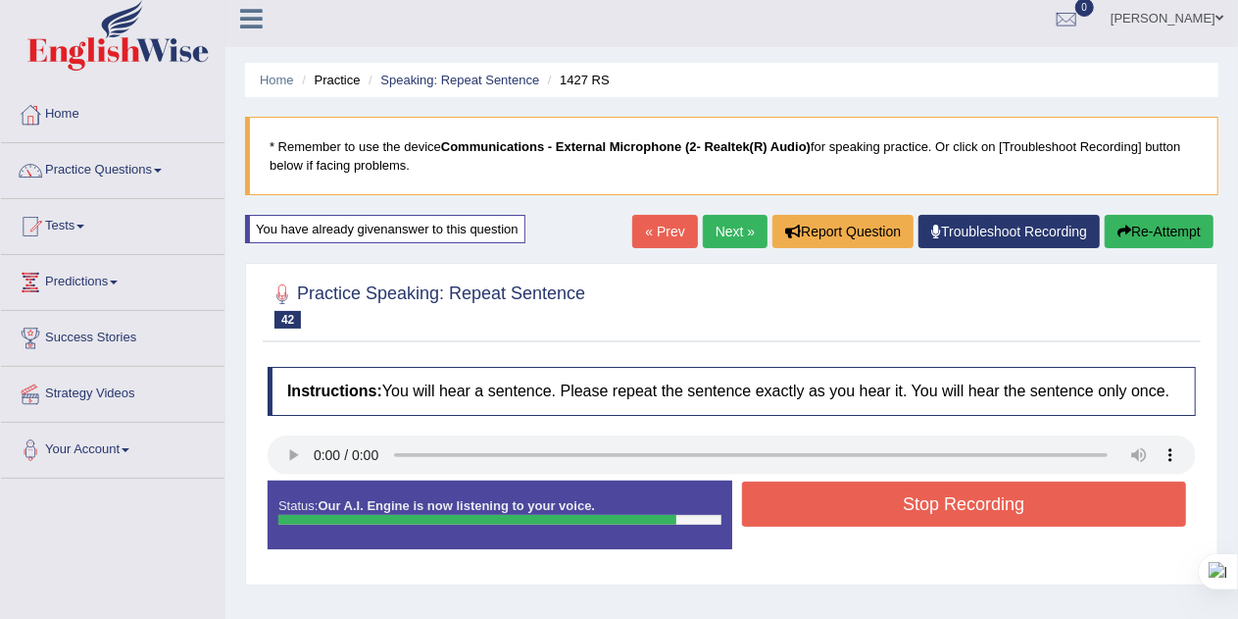
click at [1054, 525] on div "Stop Recording" at bounding box center [964, 506] width 465 height 50
click at [1061, 505] on button "Stop Recording" at bounding box center [964, 503] width 445 height 45
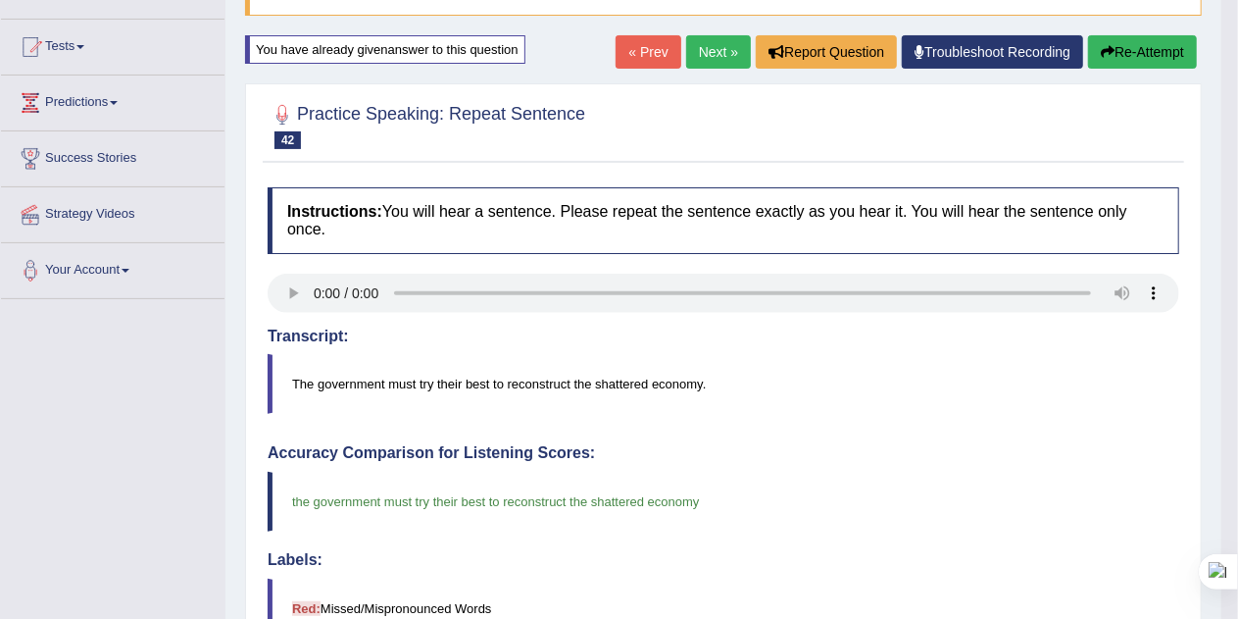
scroll to position [183, 0]
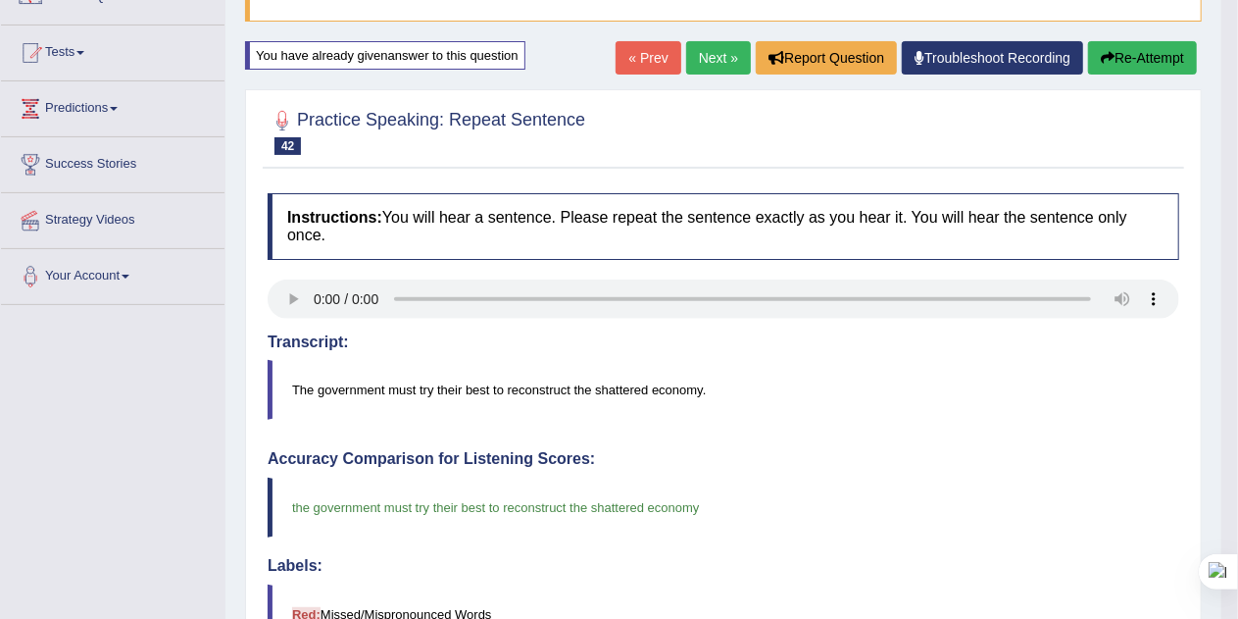
click at [712, 51] on link "Next »" at bounding box center [718, 57] width 65 height 33
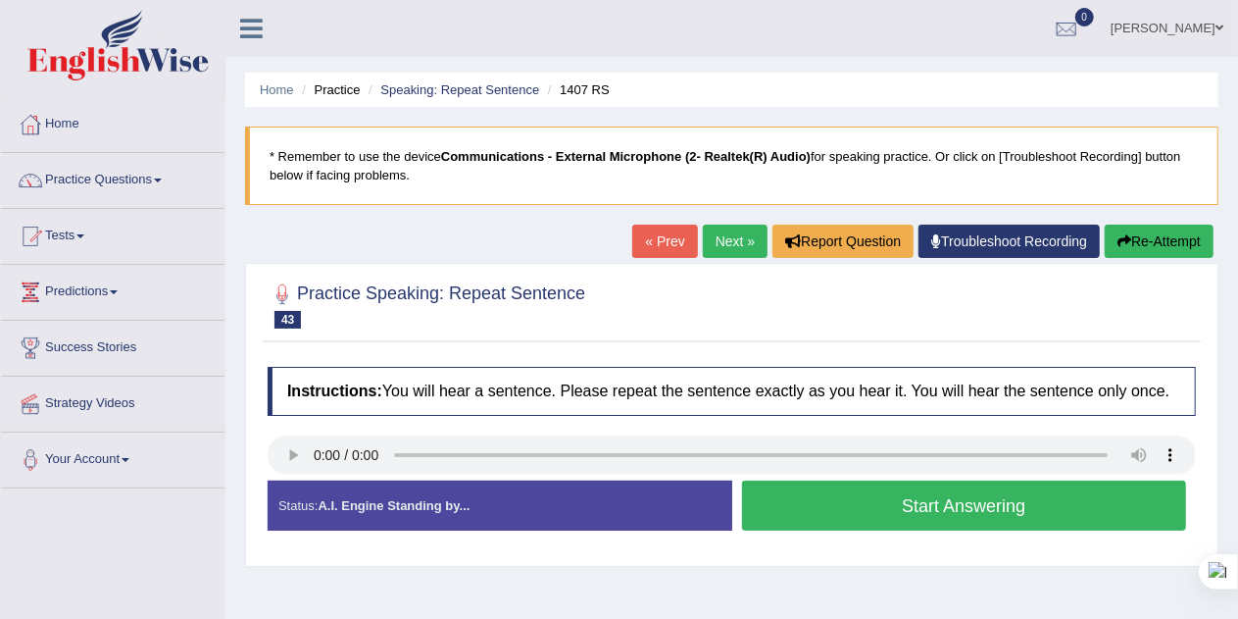
click at [289, 479] on div "Created with Highcharts 7.1.2 Too low Too high Time Pitch meter: 0 2.5 5 7.5 10" at bounding box center [495, 479] width 474 height 1
click at [1067, 500] on button "Start Answering" at bounding box center [964, 505] width 445 height 50
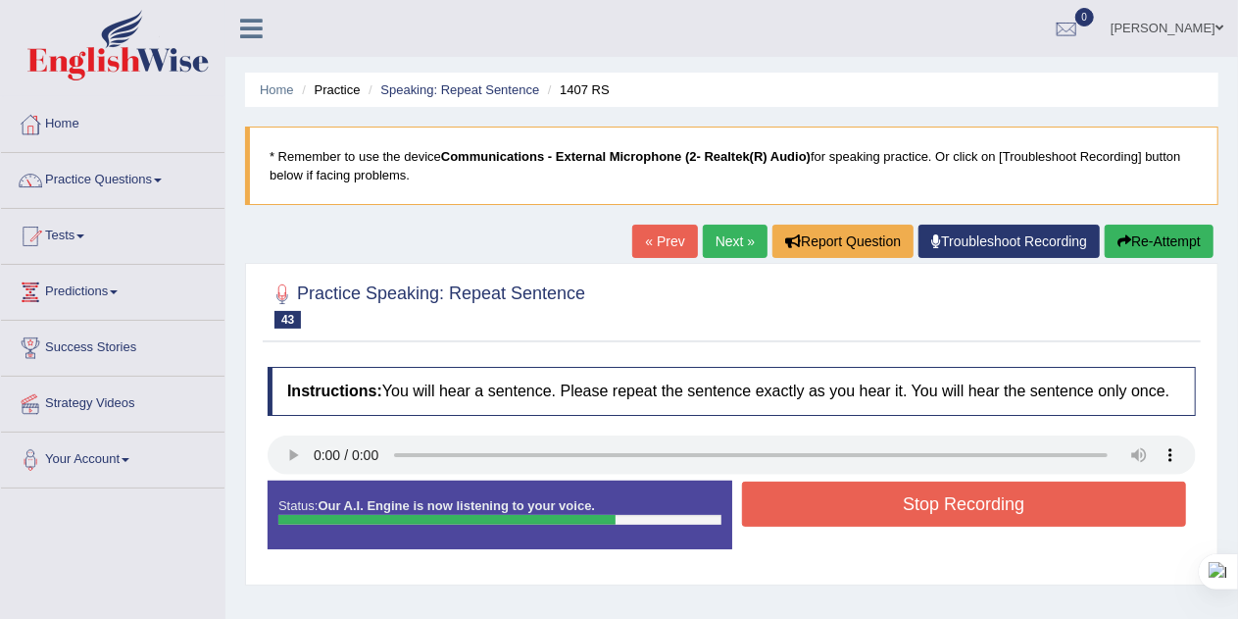
click at [1057, 500] on button "Stop Recording" at bounding box center [964, 503] width 445 height 45
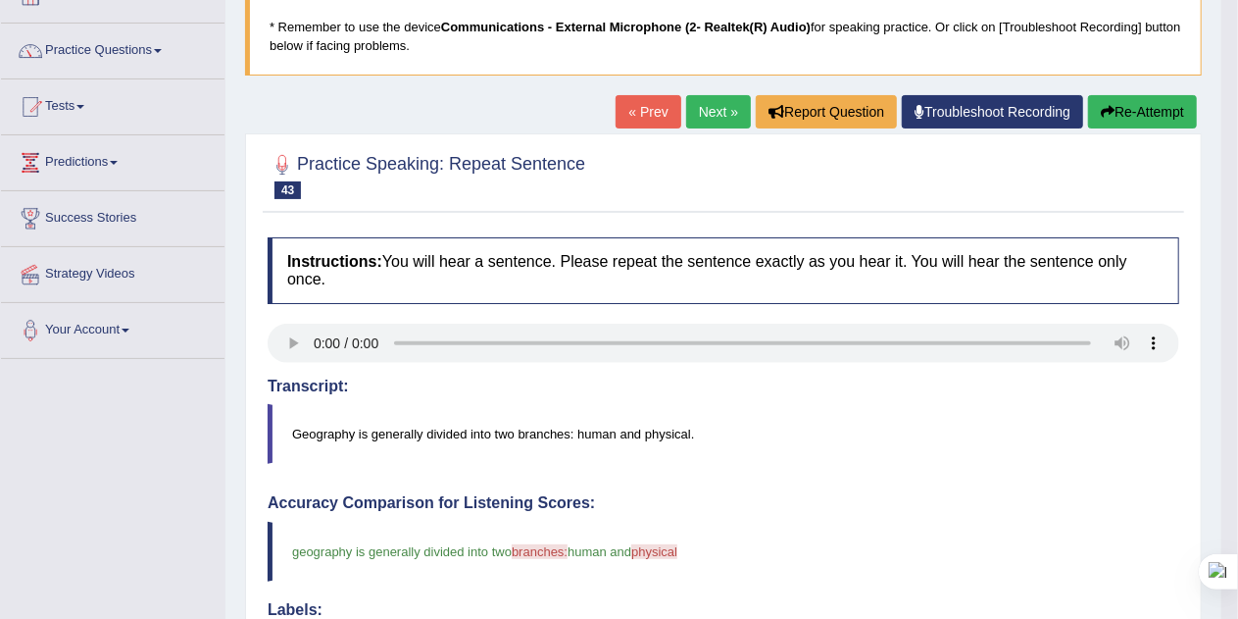
scroll to position [115, 0]
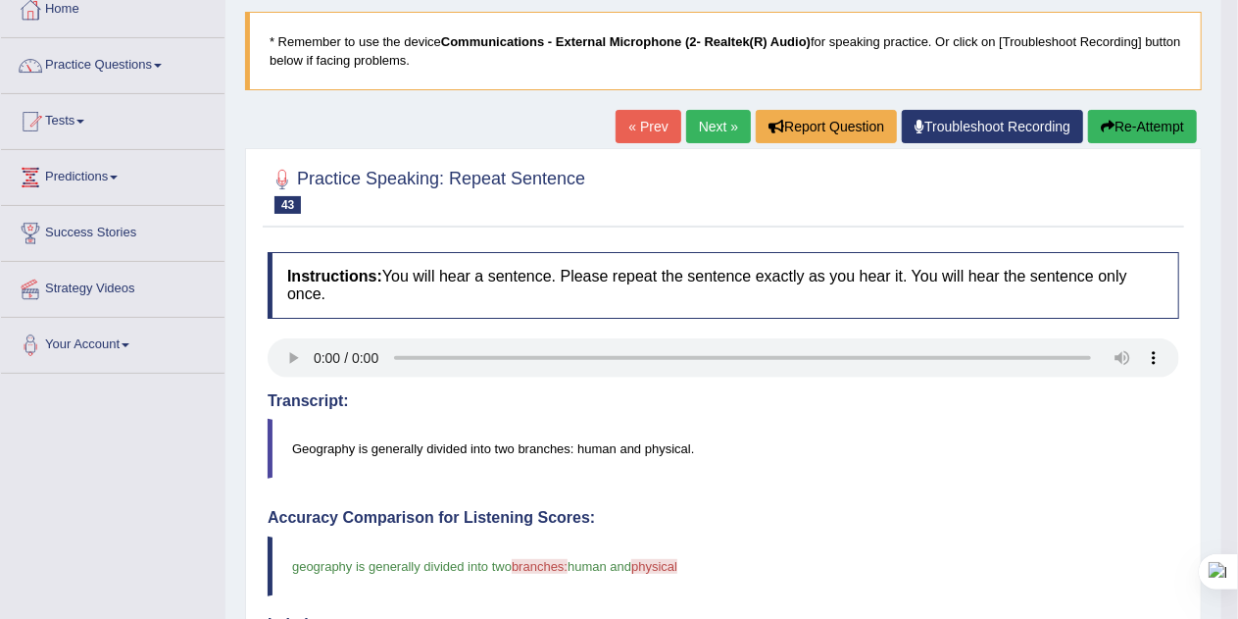
click at [1124, 130] on button "Re-Attempt" at bounding box center [1142, 126] width 109 height 33
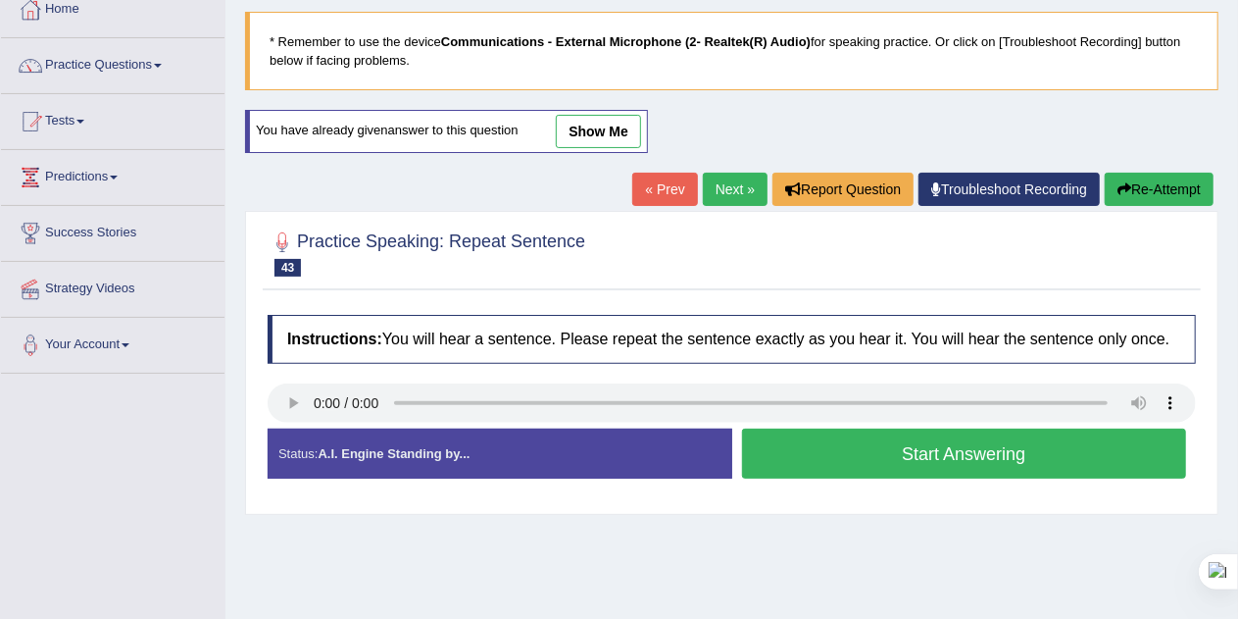
click at [871, 450] on button "Start Answering" at bounding box center [964, 453] width 445 height 50
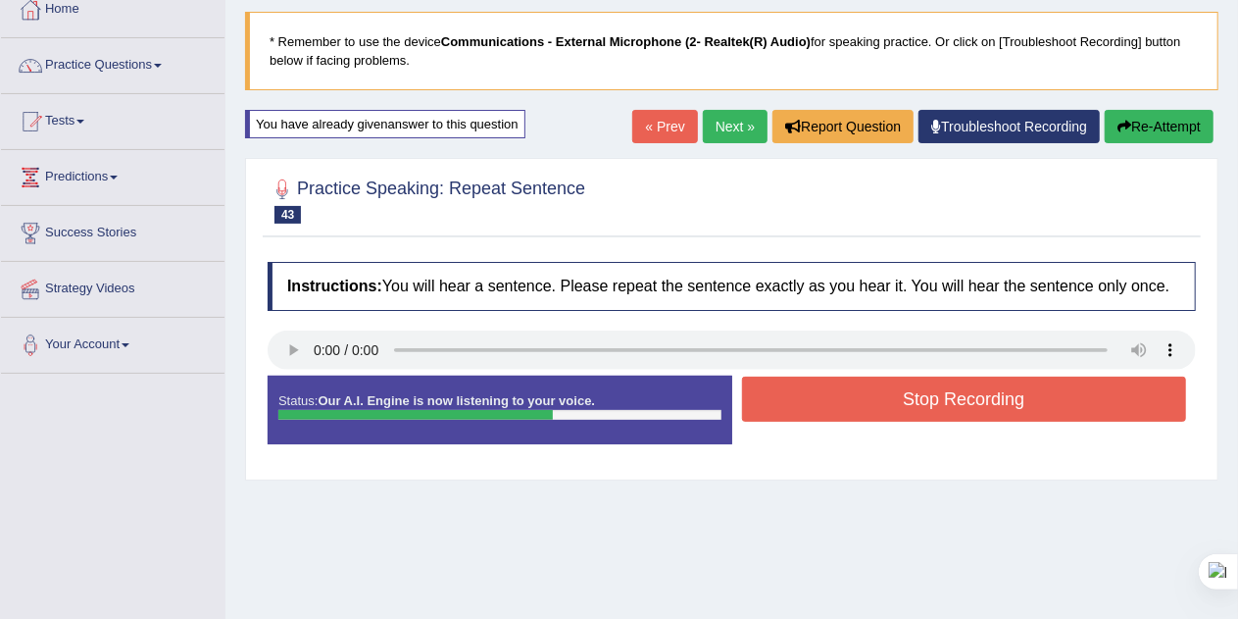
click at [963, 389] on button "Stop Recording" at bounding box center [964, 398] width 445 height 45
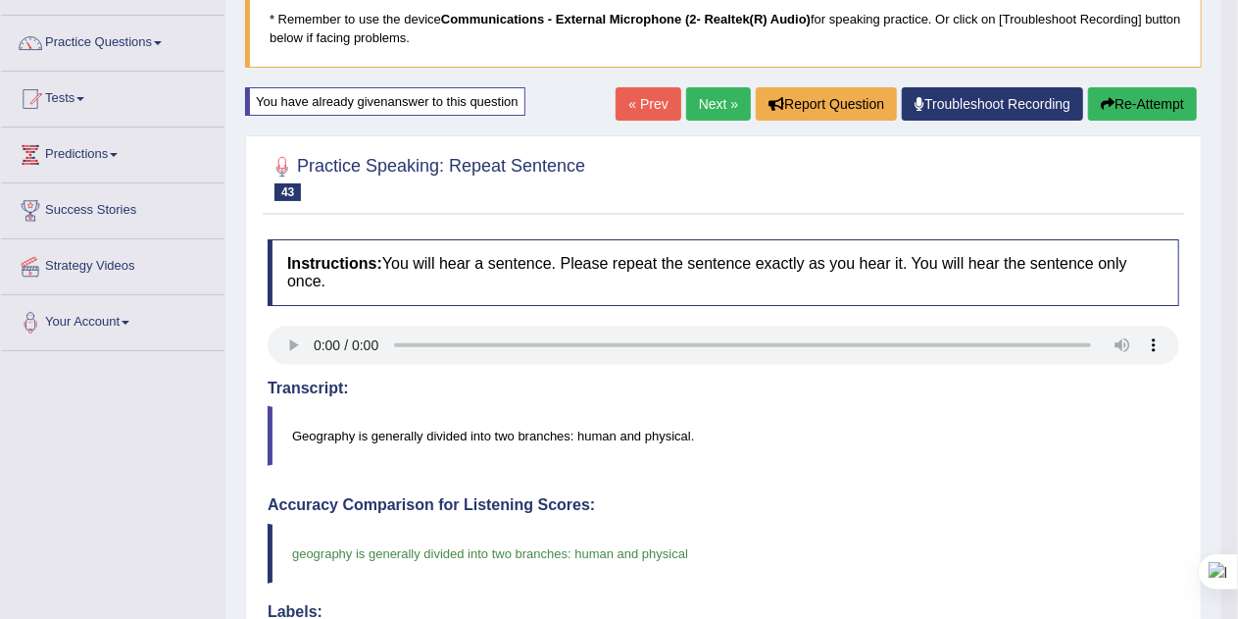
scroll to position [134, 0]
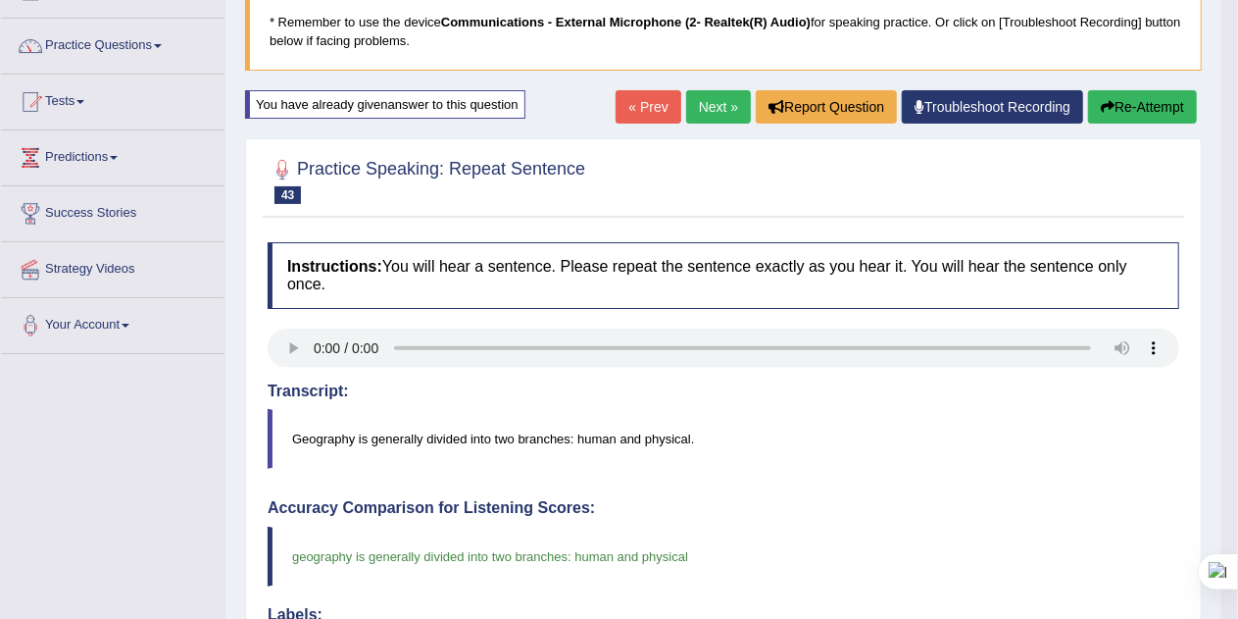
click at [1167, 109] on button "Re-Attempt" at bounding box center [1142, 106] width 109 height 33
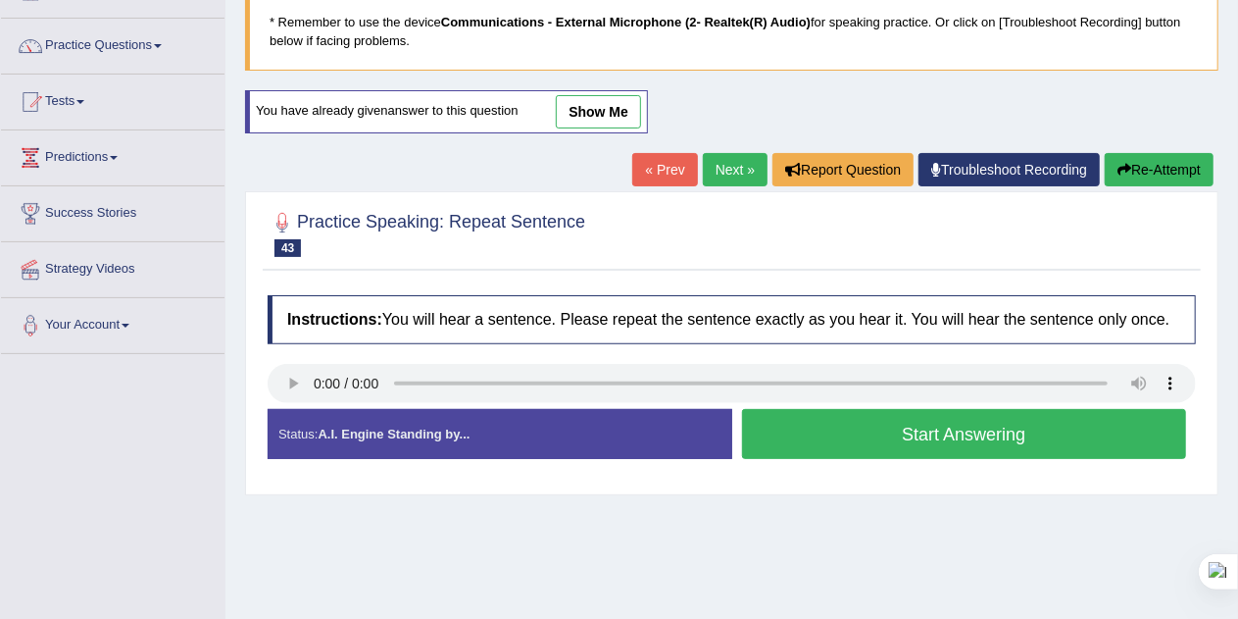
click at [1048, 429] on button "Start Answering" at bounding box center [964, 434] width 445 height 50
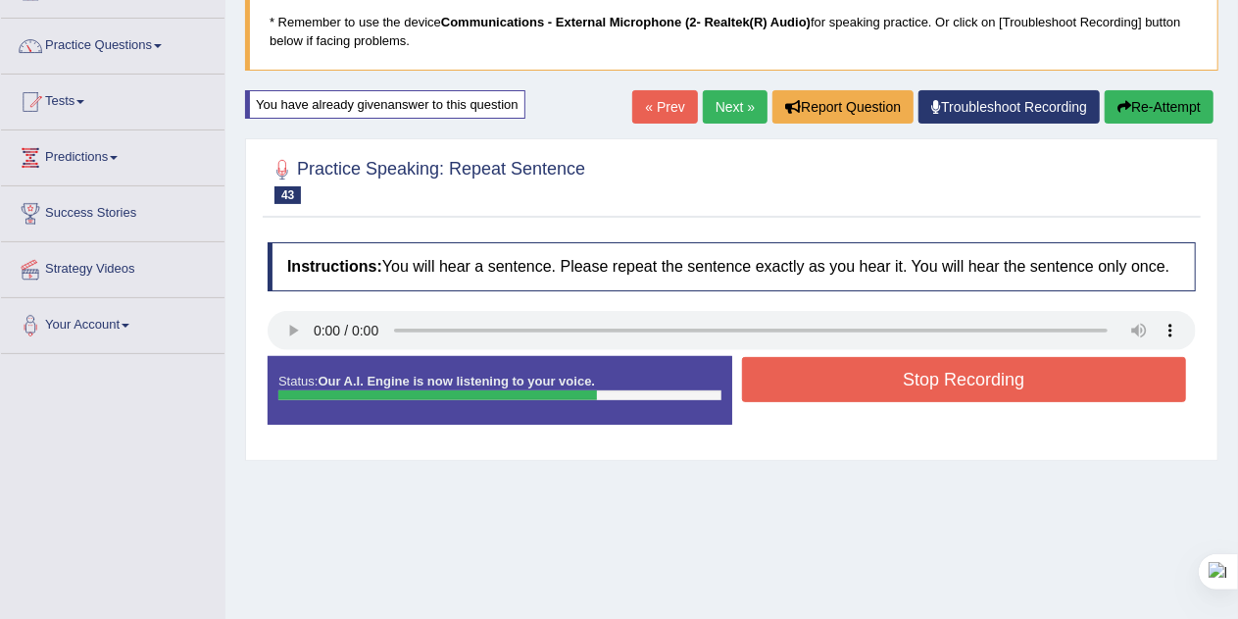
click at [1070, 365] on button "Stop Recording" at bounding box center [964, 379] width 445 height 45
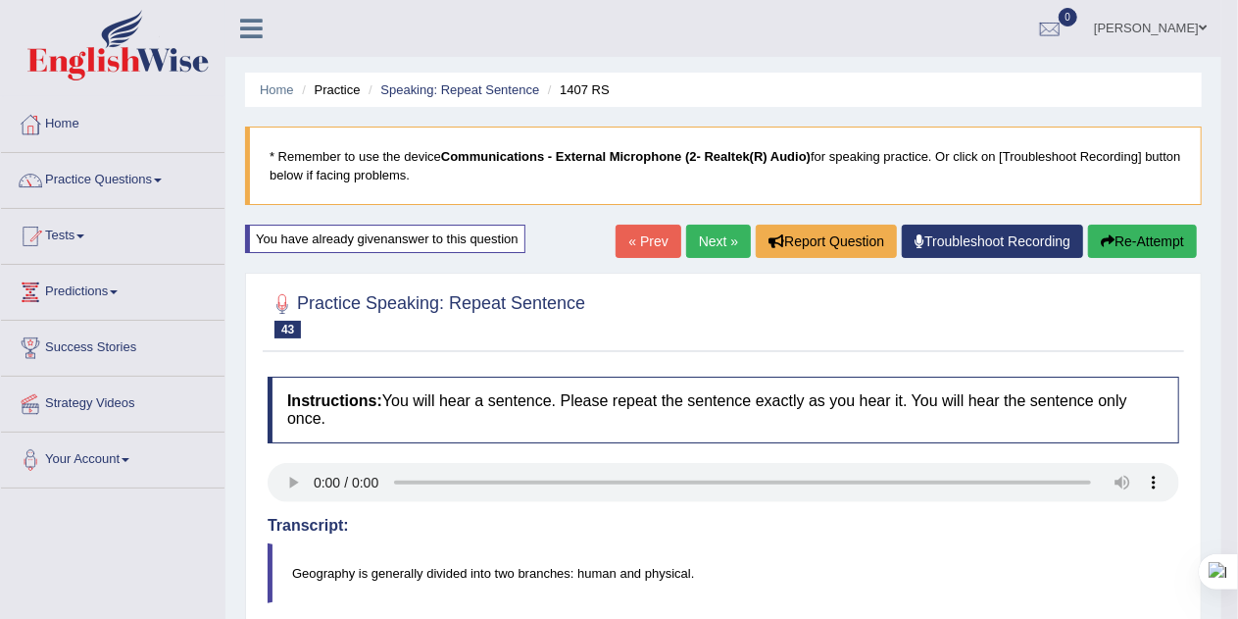
click at [716, 238] on link "Next »" at bounding box center [718, 240] width 65 height 33
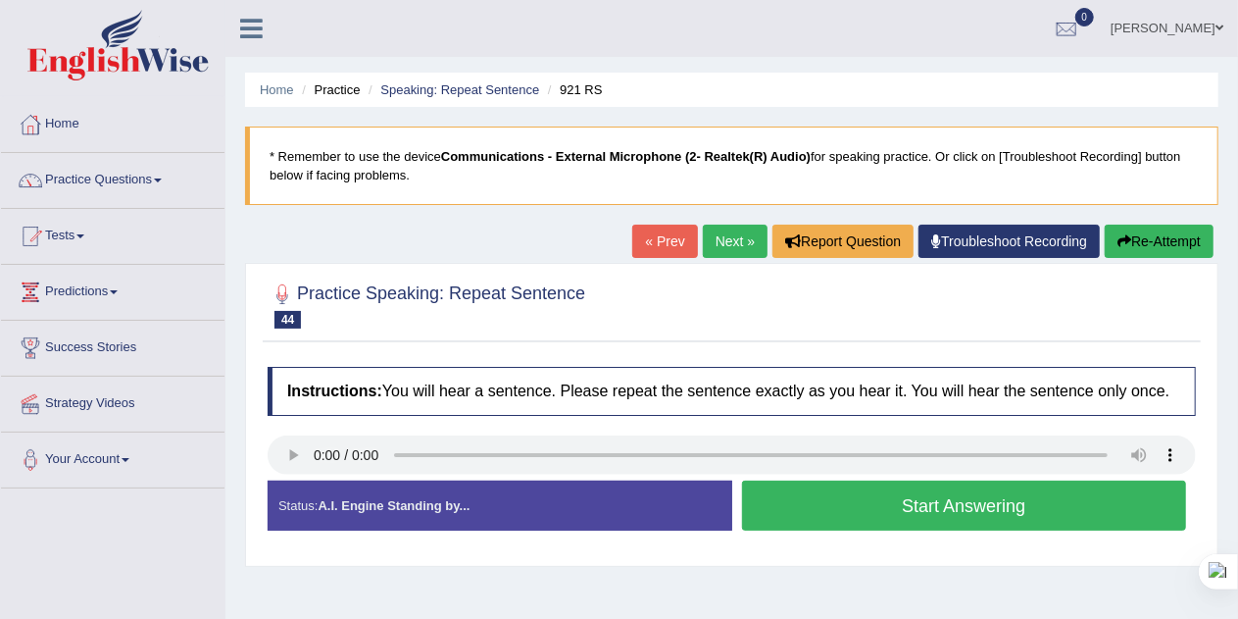
click at [288, 479] on div "Created with Highcharts 7.1.2 Too low Too high Time Pitch meter: 0 2.5 5 7.5 10" at bounding box center [495, 479] width 474 height 1
click at [1086, 503] on button "Start Answering" at bounding box center [964, 505] width 445 height 50
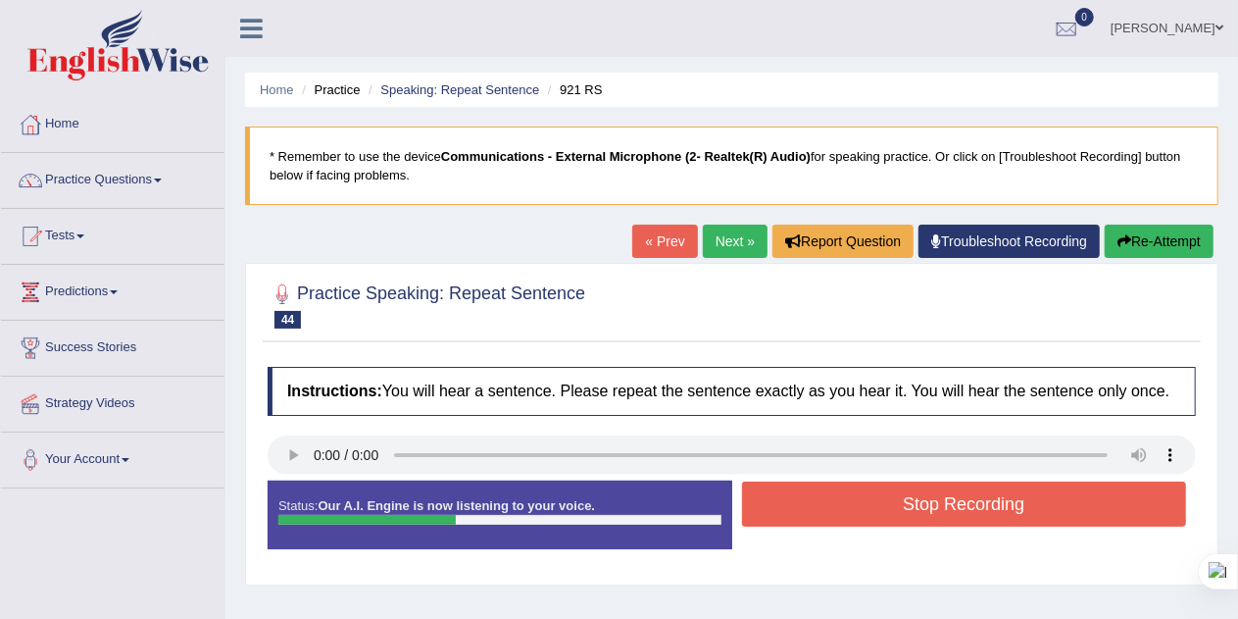
click at [1051, 499] on button "Stop Recording" at bounding box center [964, 503] width 445 height 45
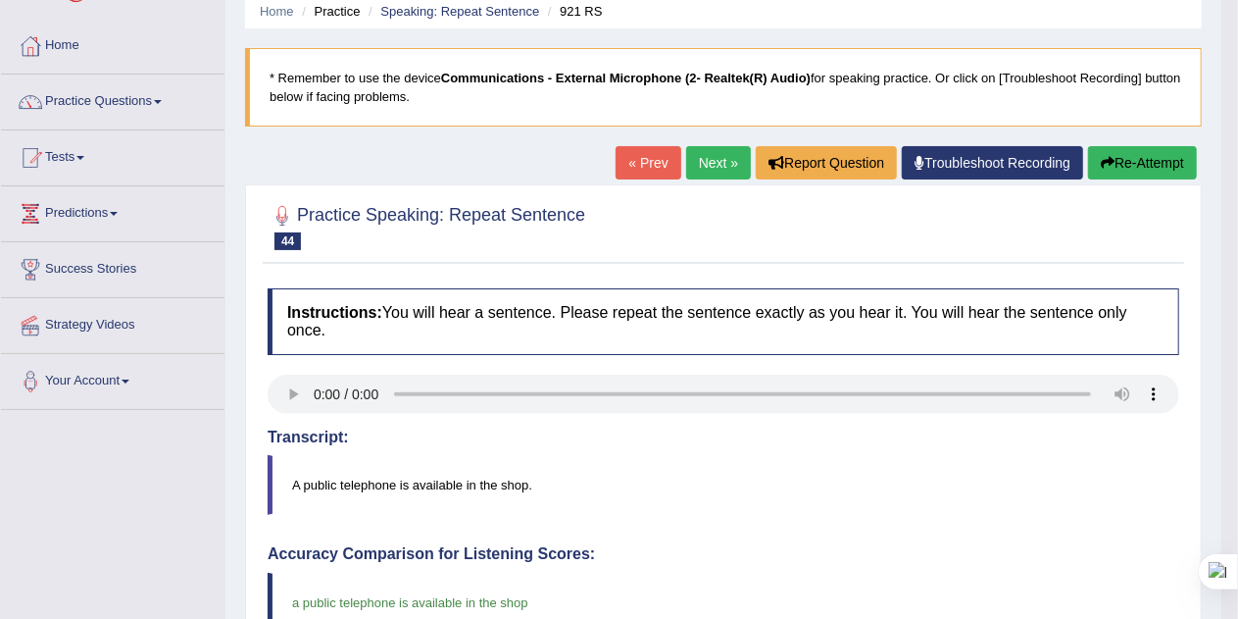
scroll to position [49, 0]
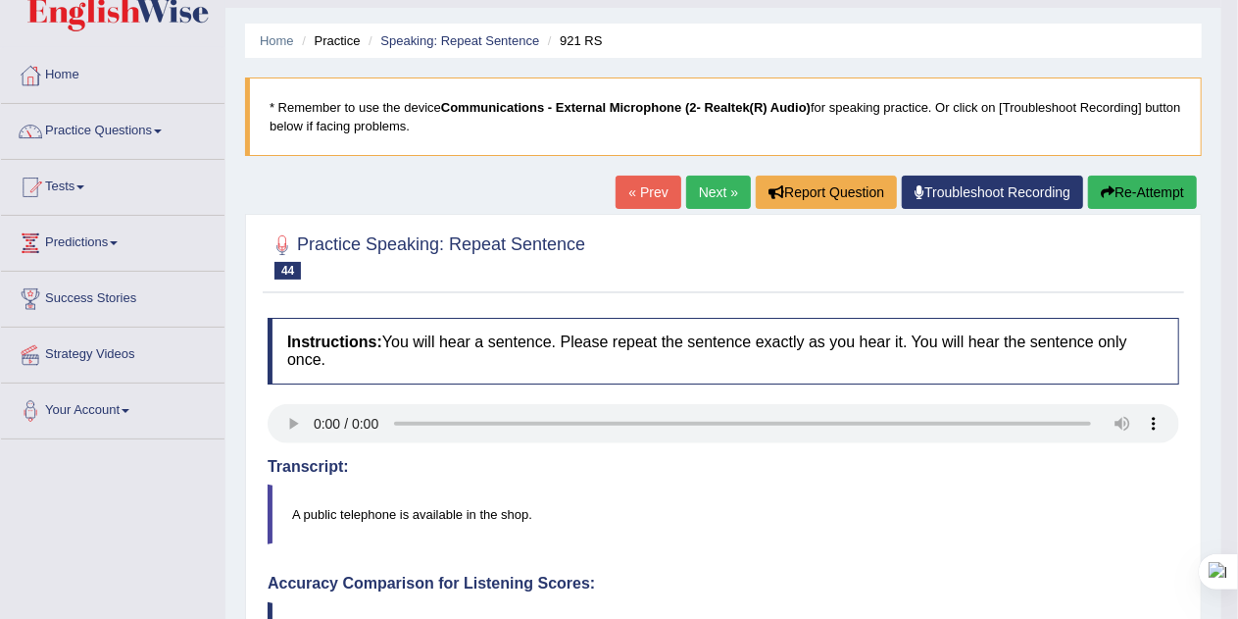
click at [1150, 192] on button "Re-Attempt" at bounding box center [1142, 191] width 109 height 33
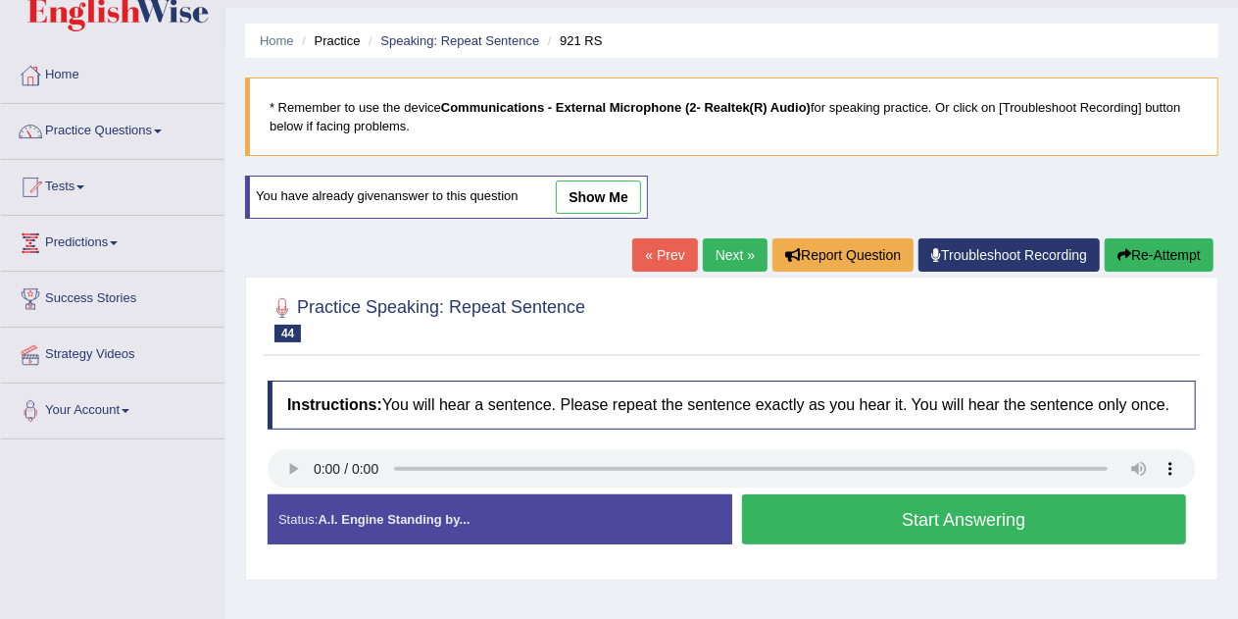
click at [1078, 516] on button "Start Answering" at bounding box center [964, 519] width 445 height 50
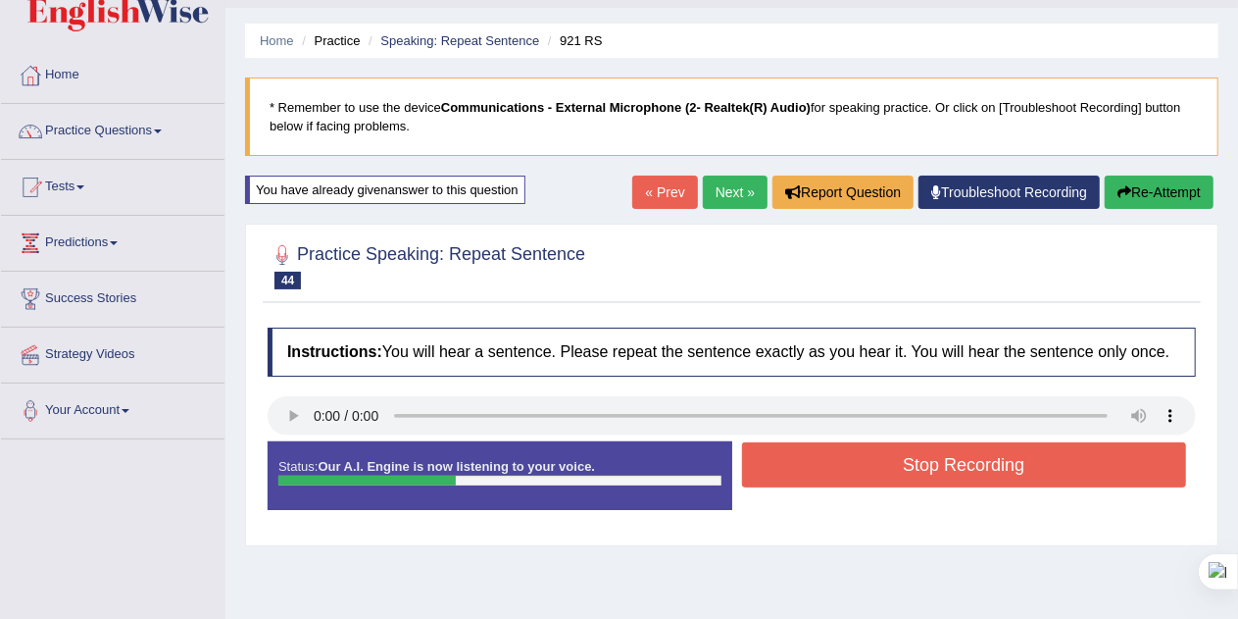
click at [1078, 462] on button "Stop Recording" at bounding box center [964, 464] width 445 height 45
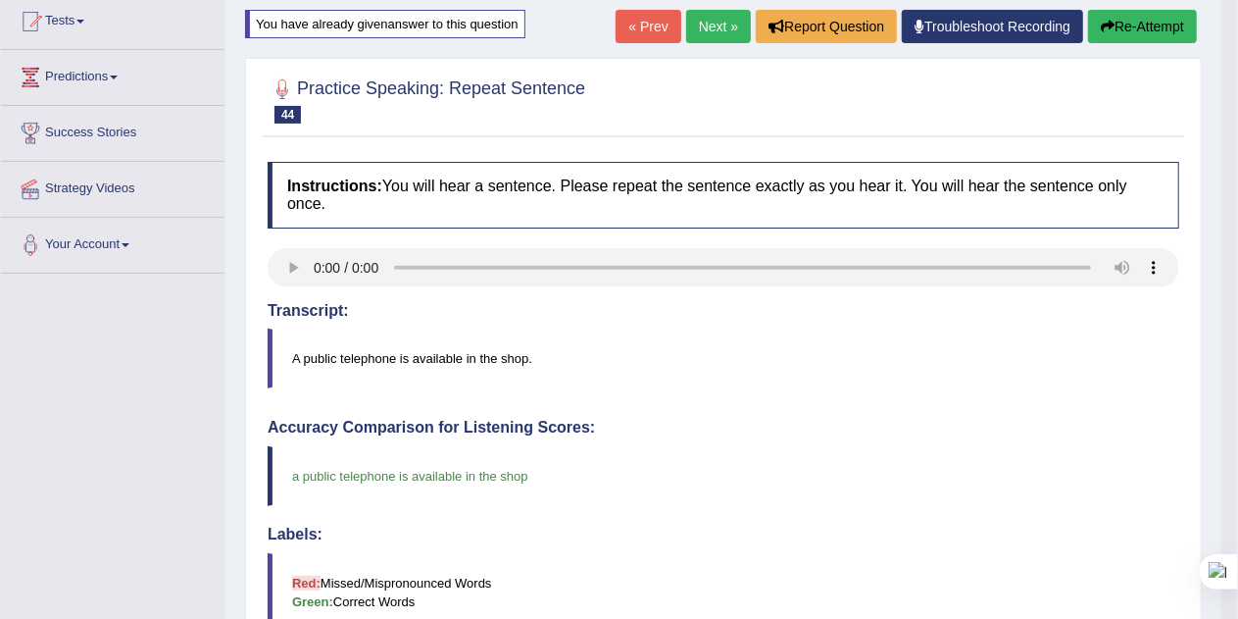
scroll to position [204, 0]
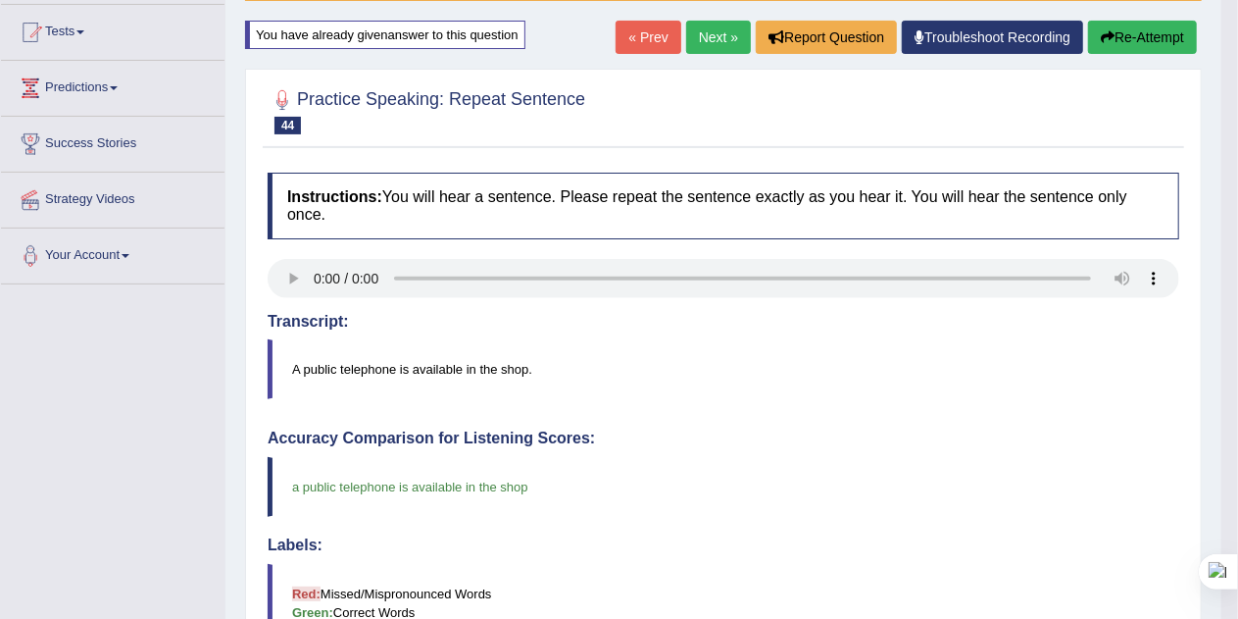
click at [714, 35] on link "Next »" at bounding box center [718, 37] width 65 height 33
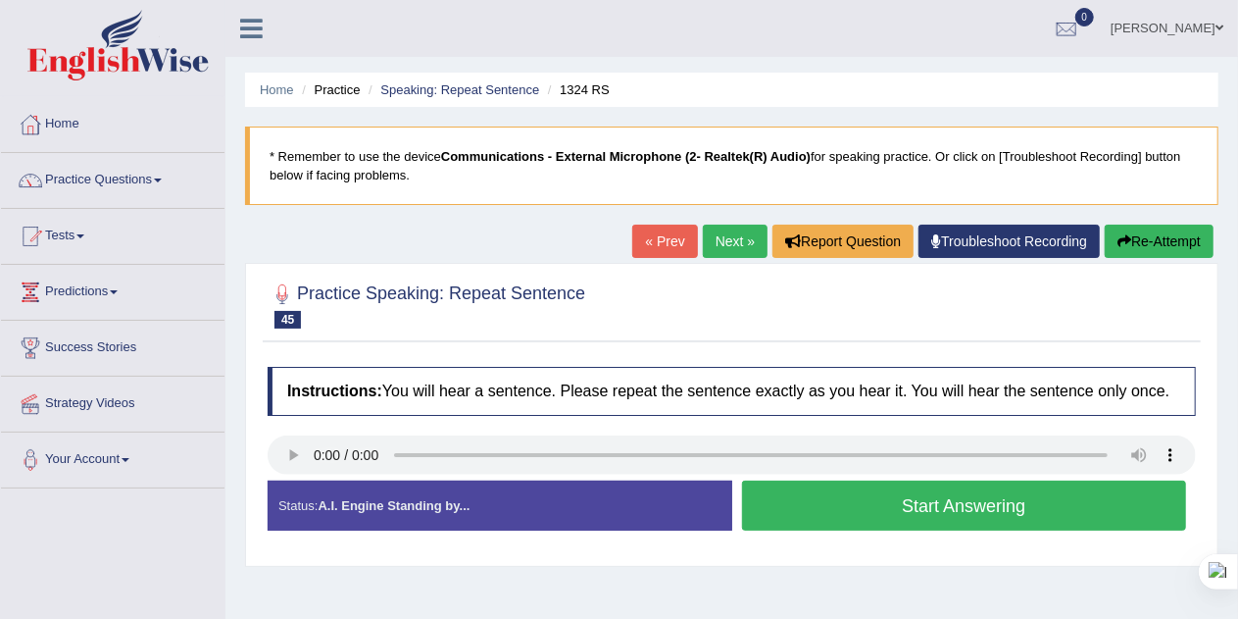
click at [1065, 510] on button "Start Answering" at bounding box center [964, 505] width 445 height 50
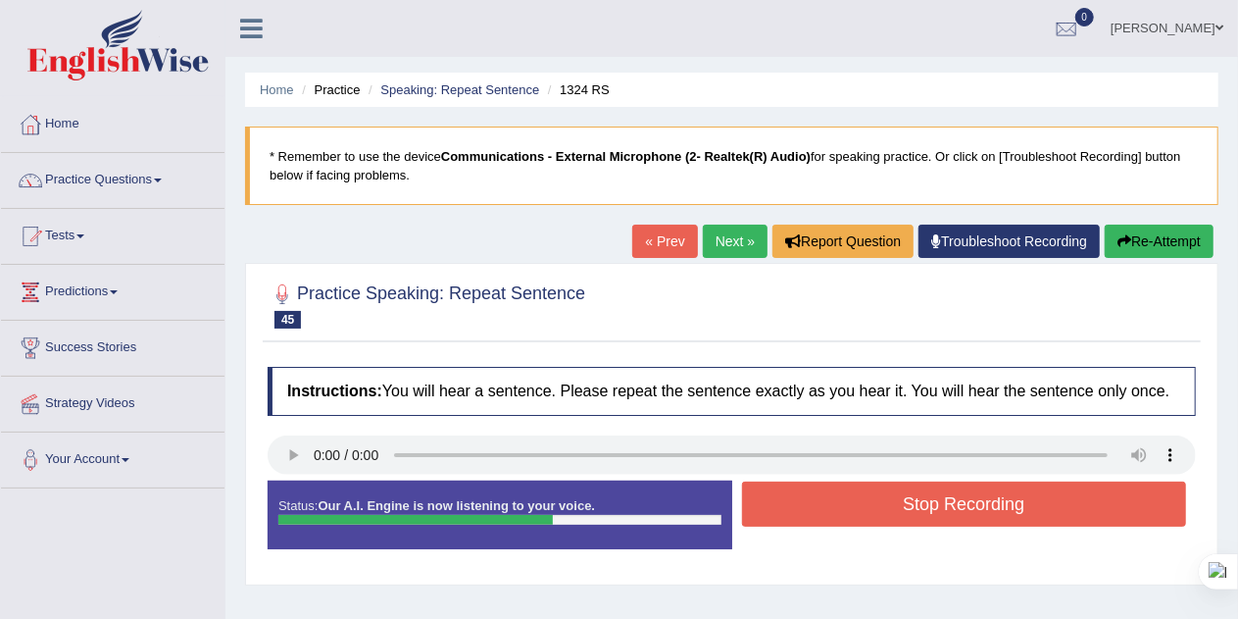
click at [1089, 507] on button "Stop Recording" at bounding box center [964, 503] width 445 height 45
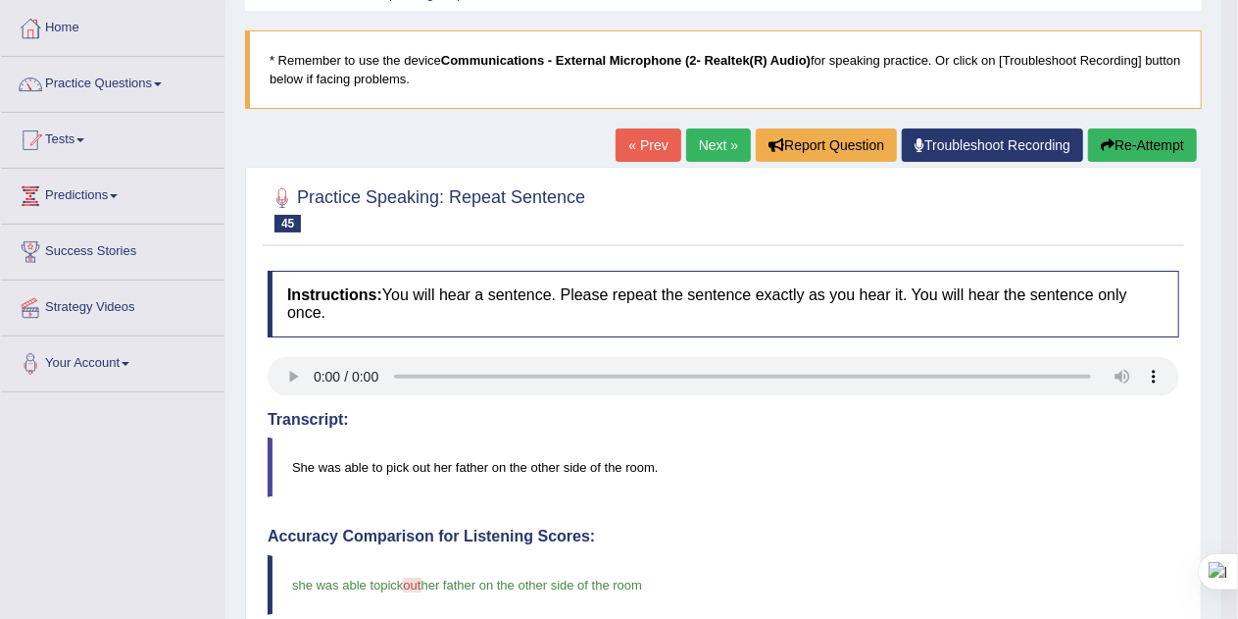
scroll to position [94, 0]
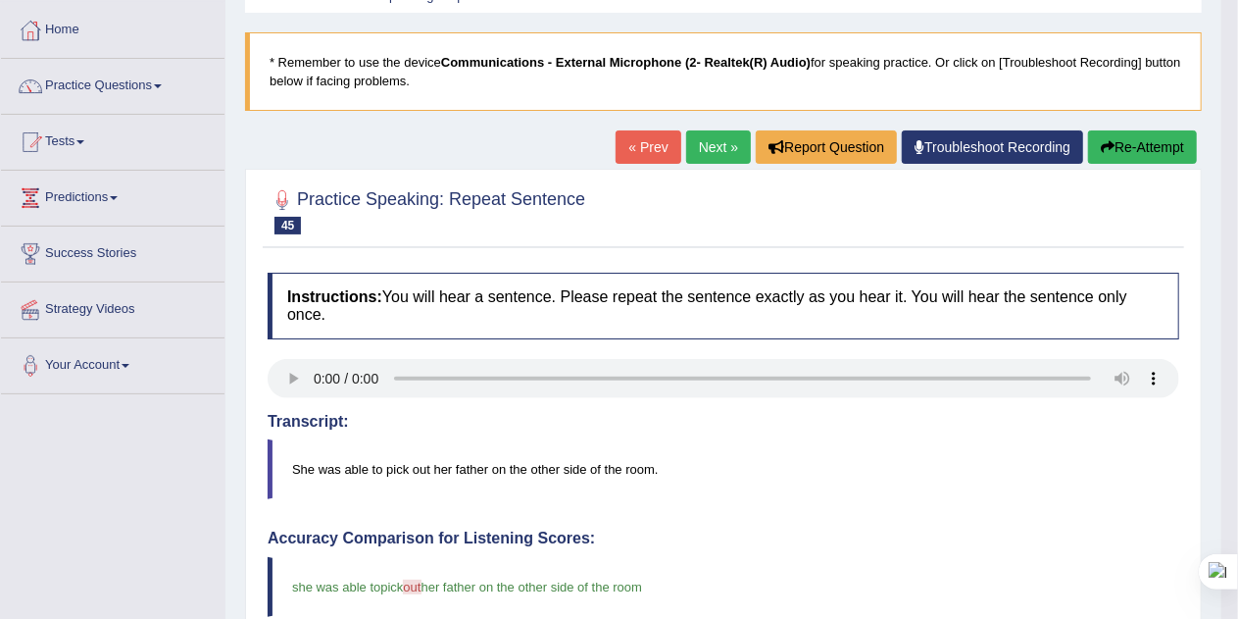
click at [716, 147] on link "Next »" at bounding box center [718, 146] width 65 height 33
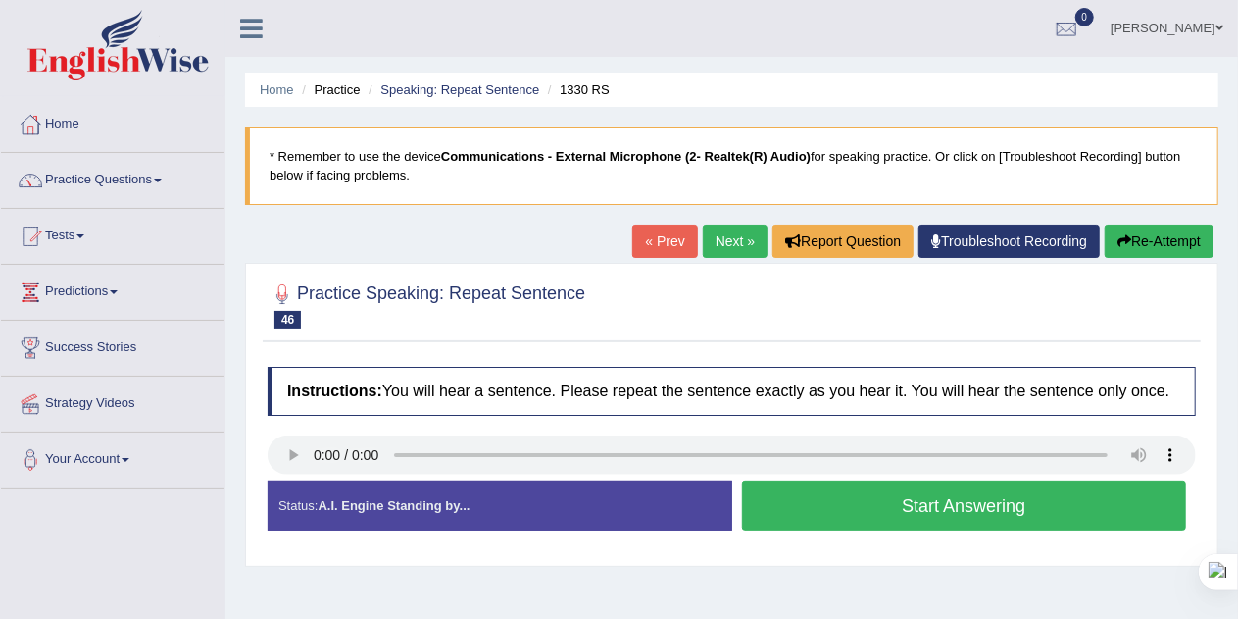
drag, startPoint x: 0, startPoint y: 0, endPoint x: 351, endPoint y: 305, distance: 464.9
click at [351, 305] on div "Practice Speaking: Repeat Sentence 46 1330 RS Instructions: You will hear a sen…" at bounding box center [731, 415] width 973 height 304
click at [861, 493] on button "Start Answering" at bounding box center [964, 505] width 445 height 50
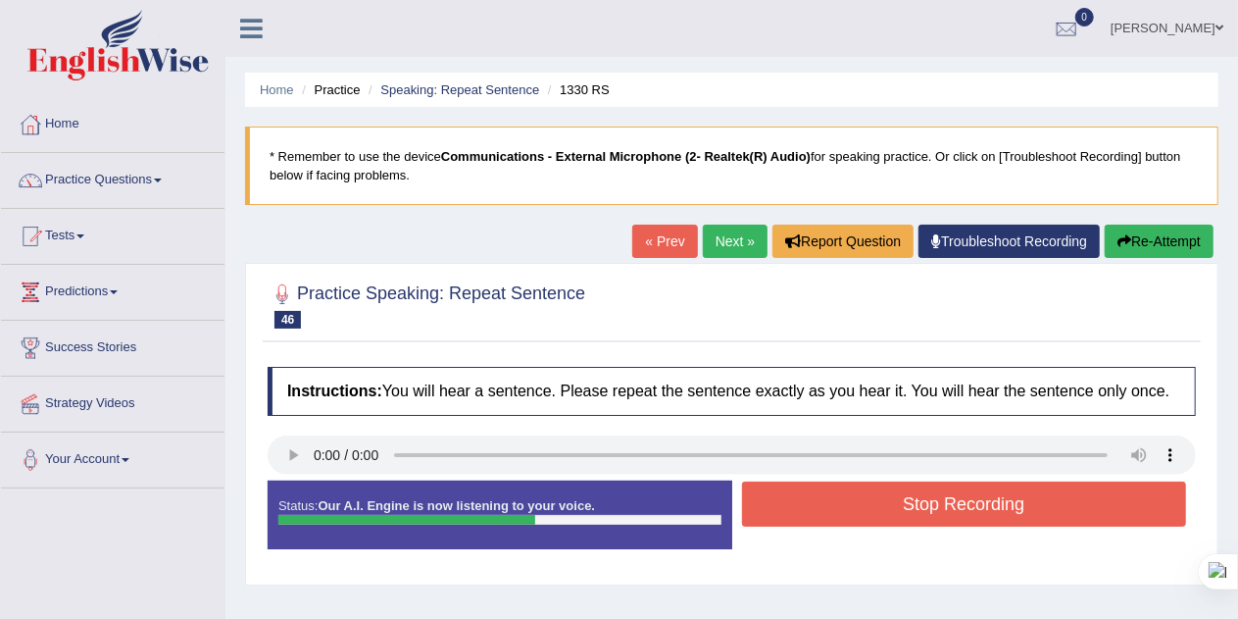
click at [861, 493] on button "Stop Recording" at bounding box center [964, 503] width 445 height 45
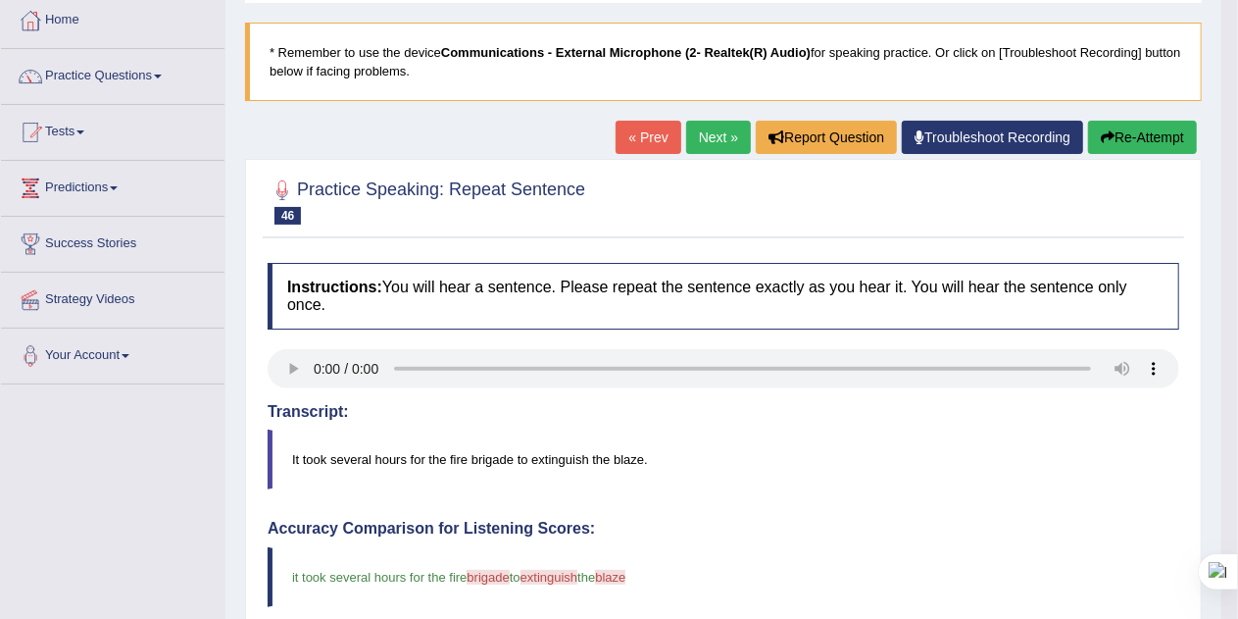
scroll to position [102, 0]
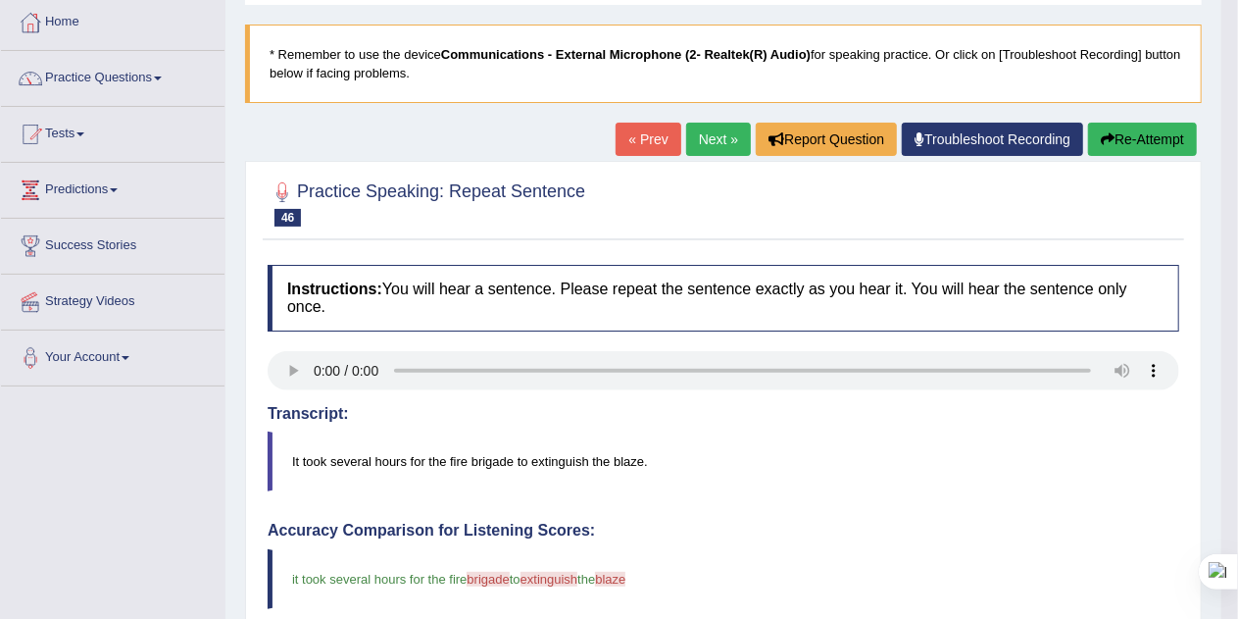
click at [709, 137] on link "Next »" at bounding box center [718, 139] width 65 height 33
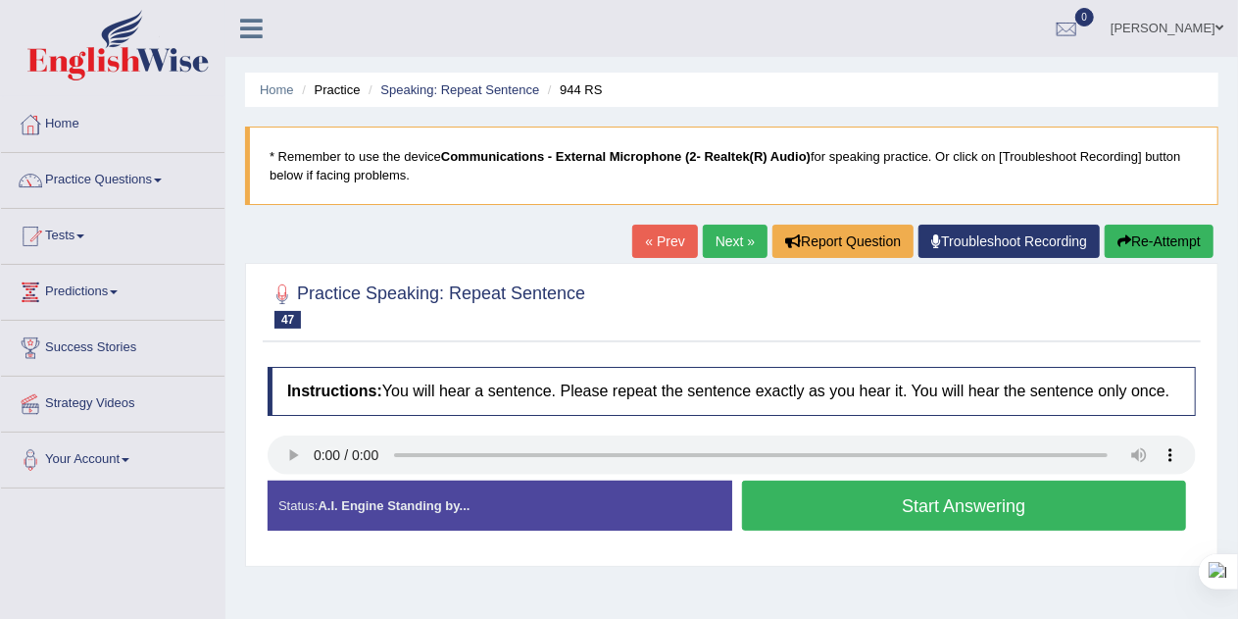
click at [1020, 502] on button "Start Answering" at bounding box center [964, 505] width 445 height 50
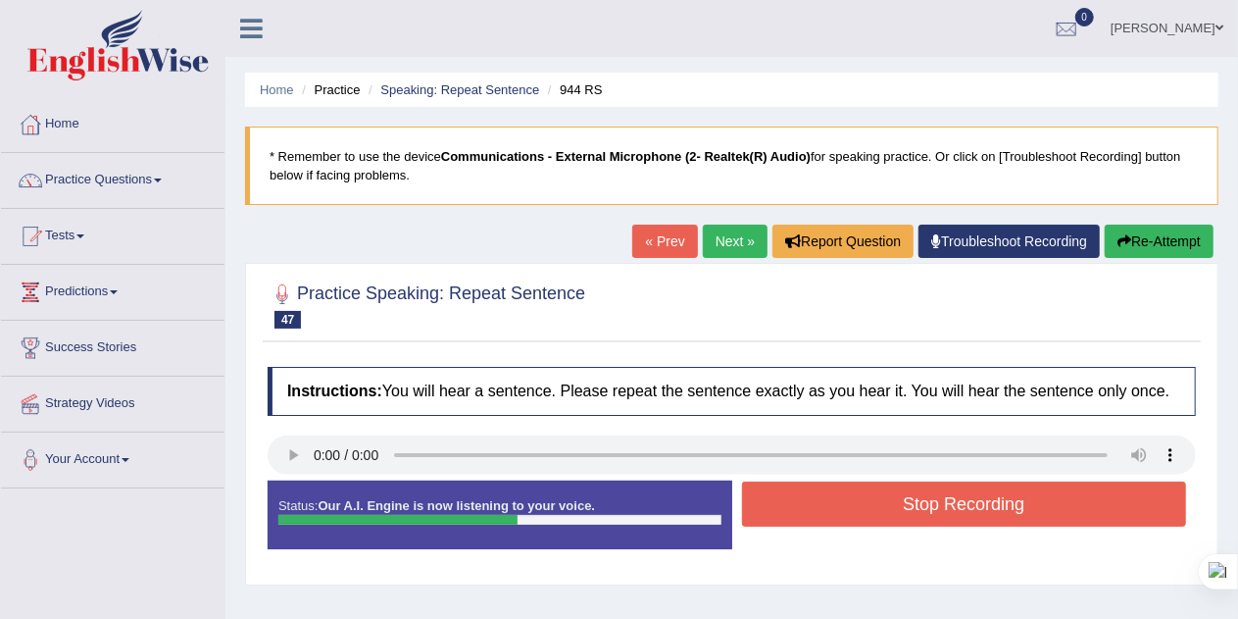
click at [1076, 492] on button "Stop Recording" at bounding box center [964, 503] width 445 height 45
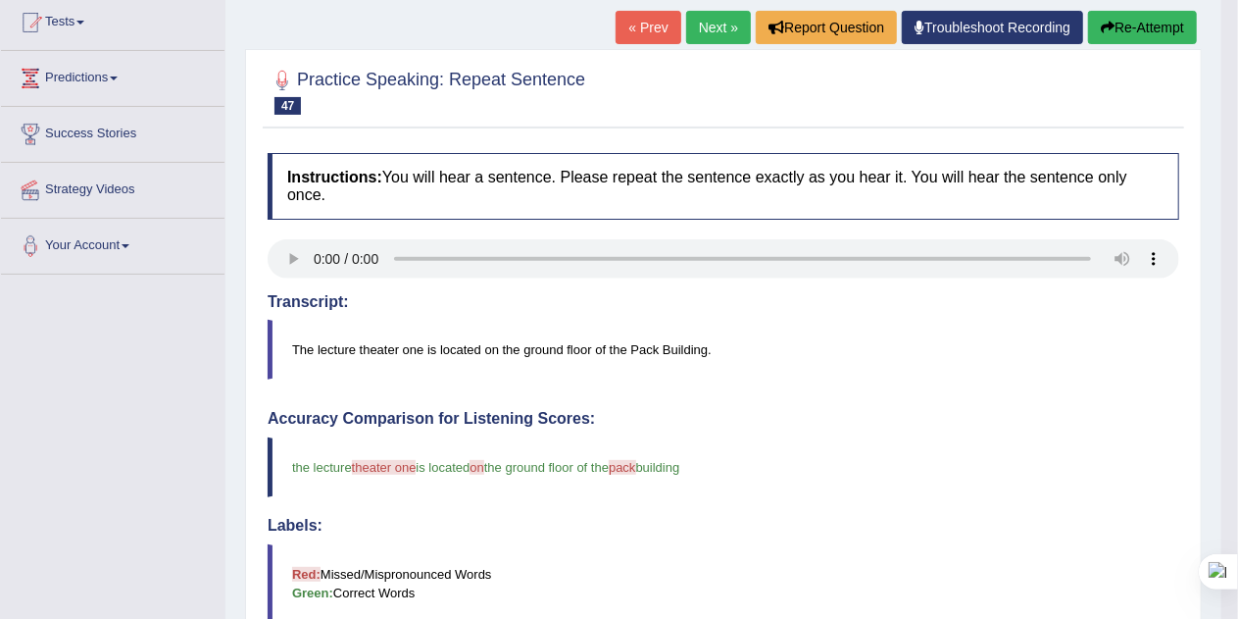
scroll to position [174, 0]
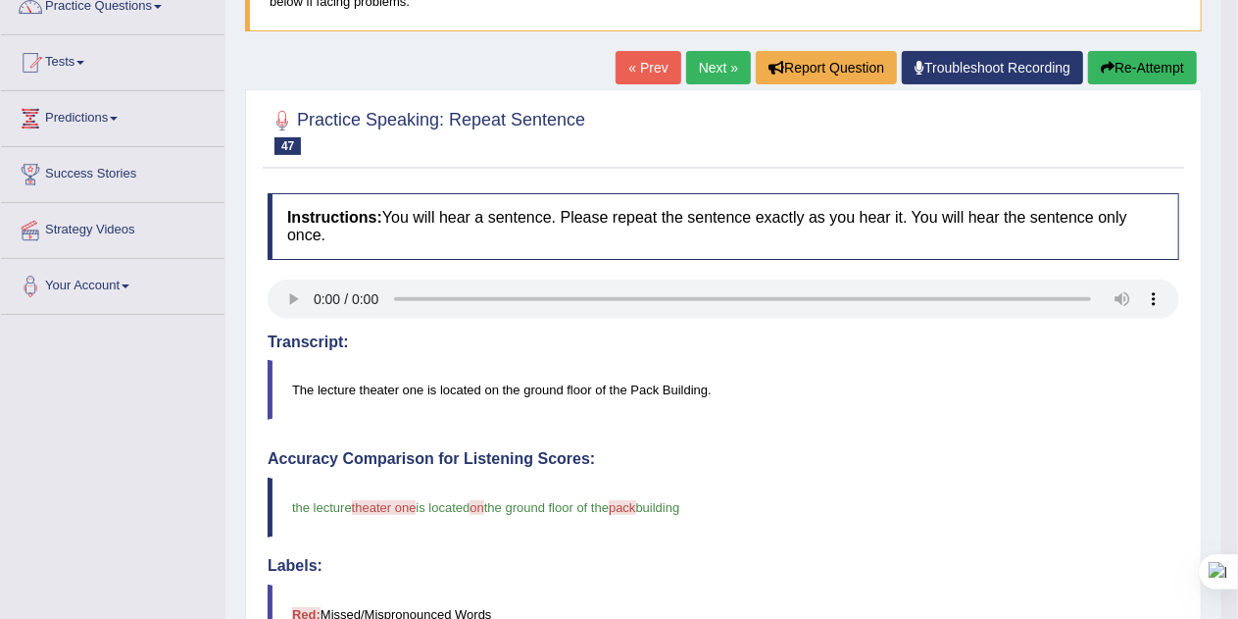
click at [707, 66] on link "Next »" at bounding box center [718, 67] width 65 height 33
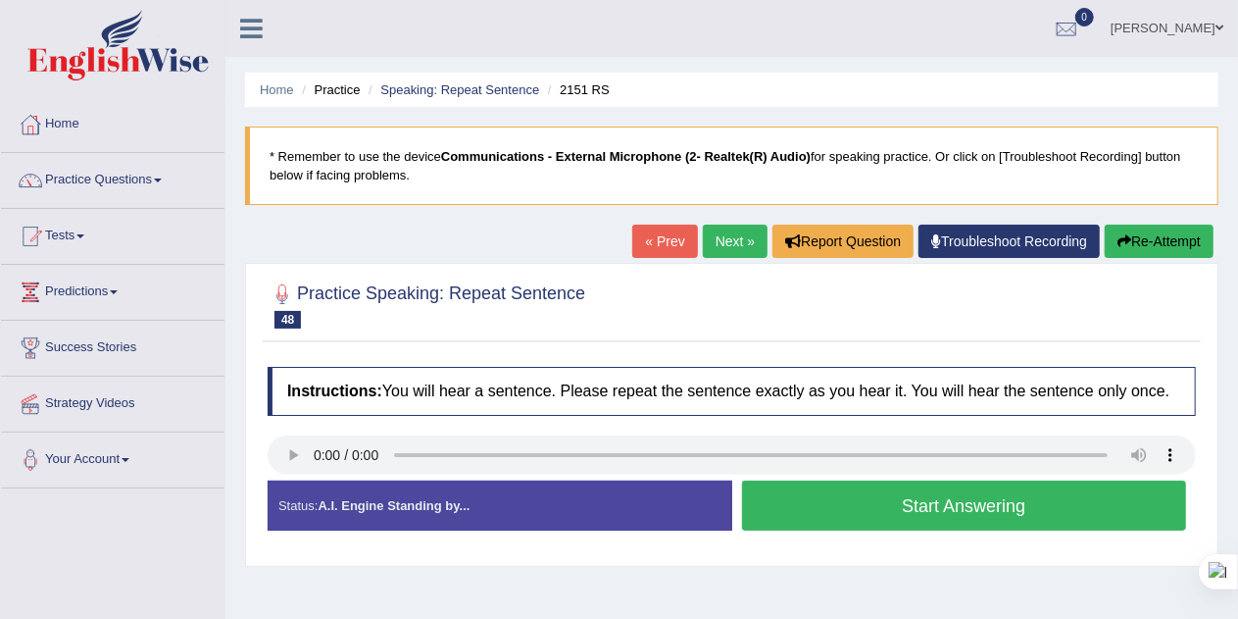
click at [727, 230] on link "Next »" at bounding box center [735, 240] width 65 height 33
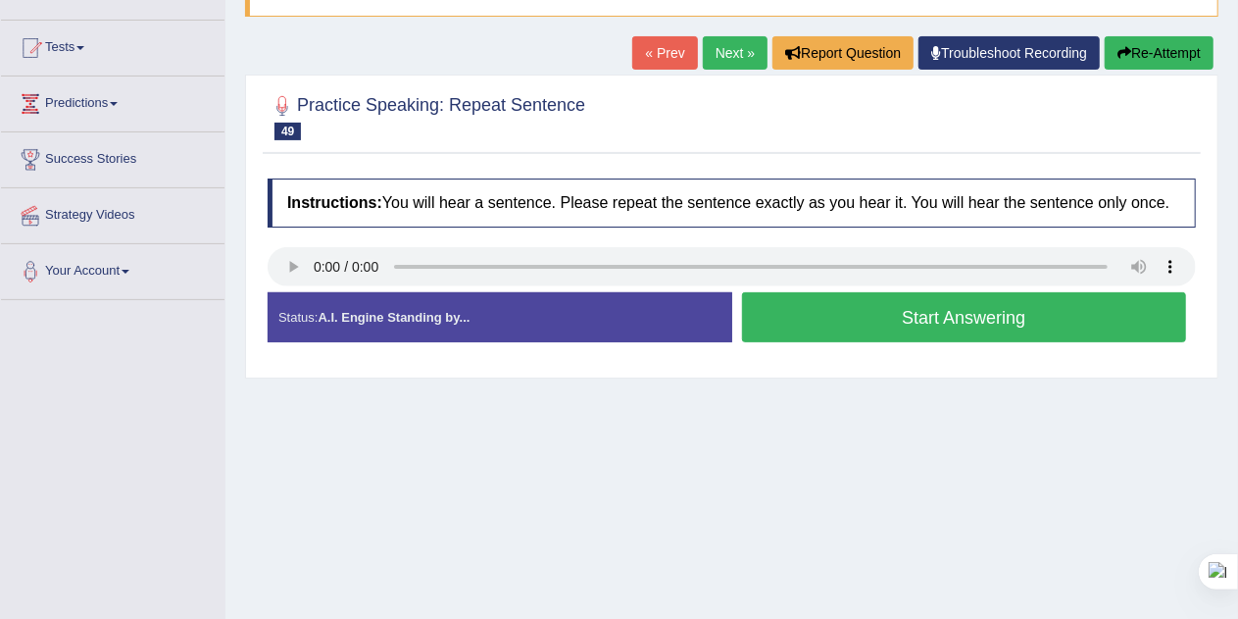
scroll to position [190, 0]
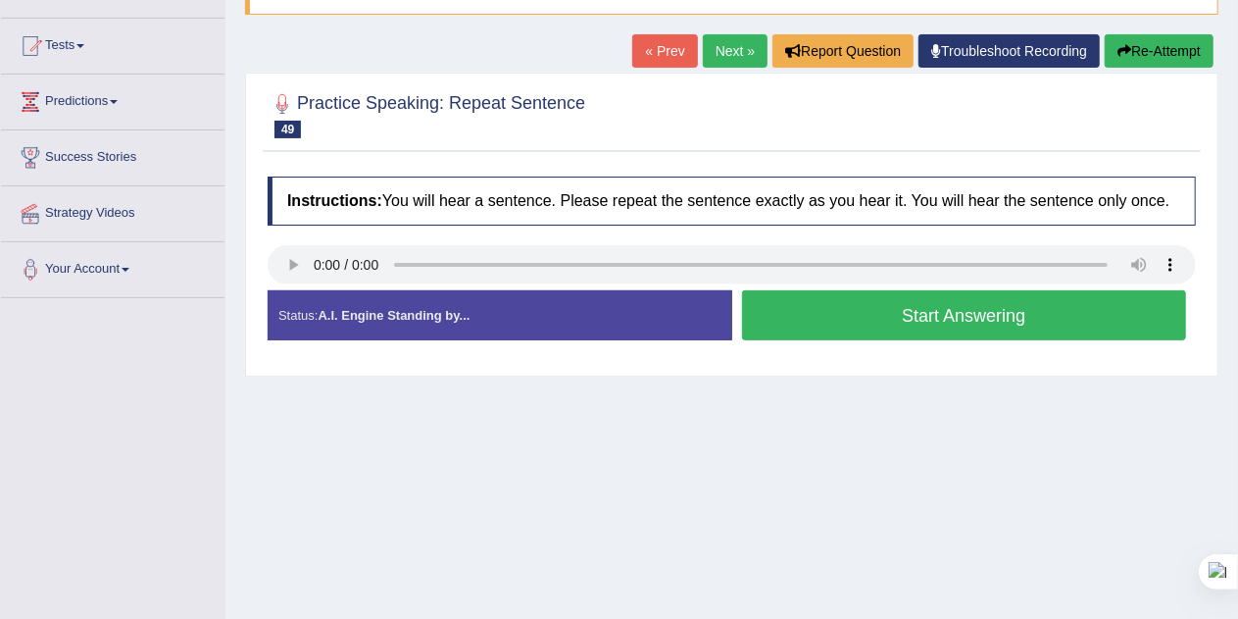
click at [1043, 327] on button "Start Answering" at bounding box center [964, 315] width 445 height 50
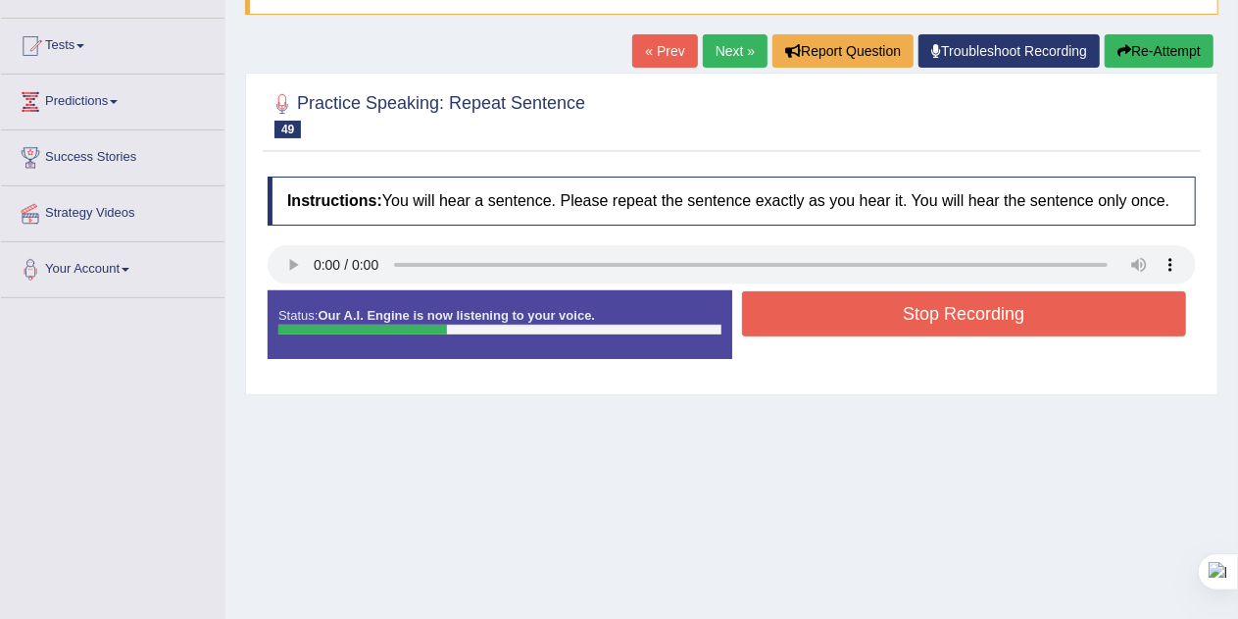
click at [1024, 310] on button "Stop Recording" at bounding box center [964, 313] width 445 height 45
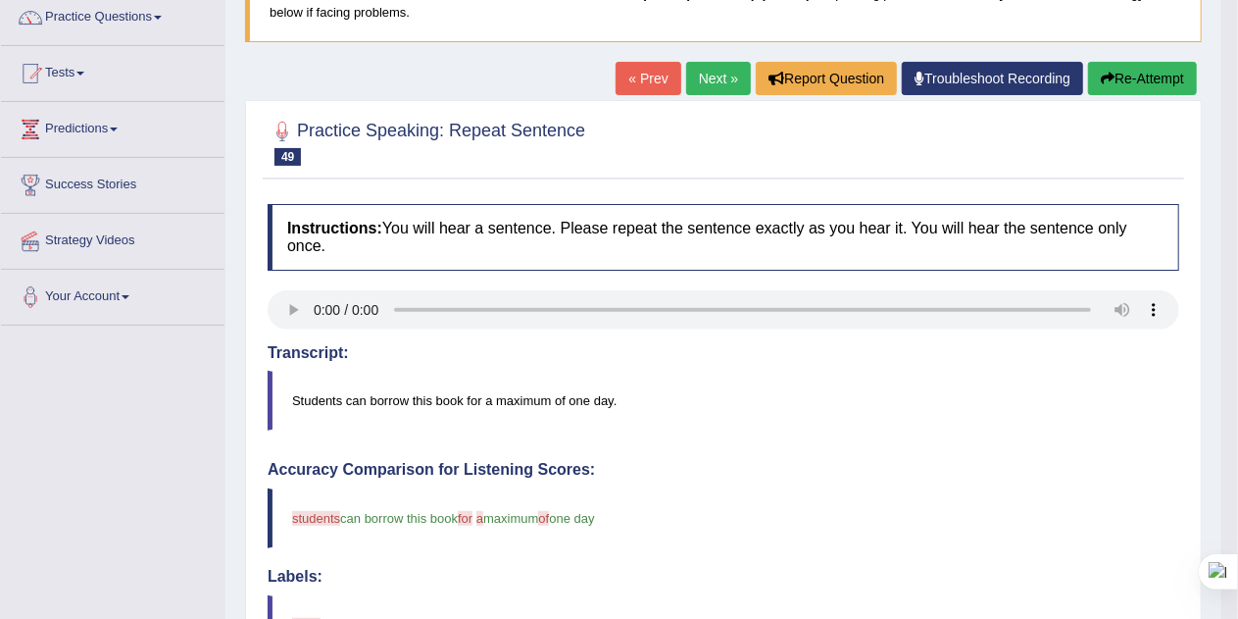
scroll to position [133, 0]
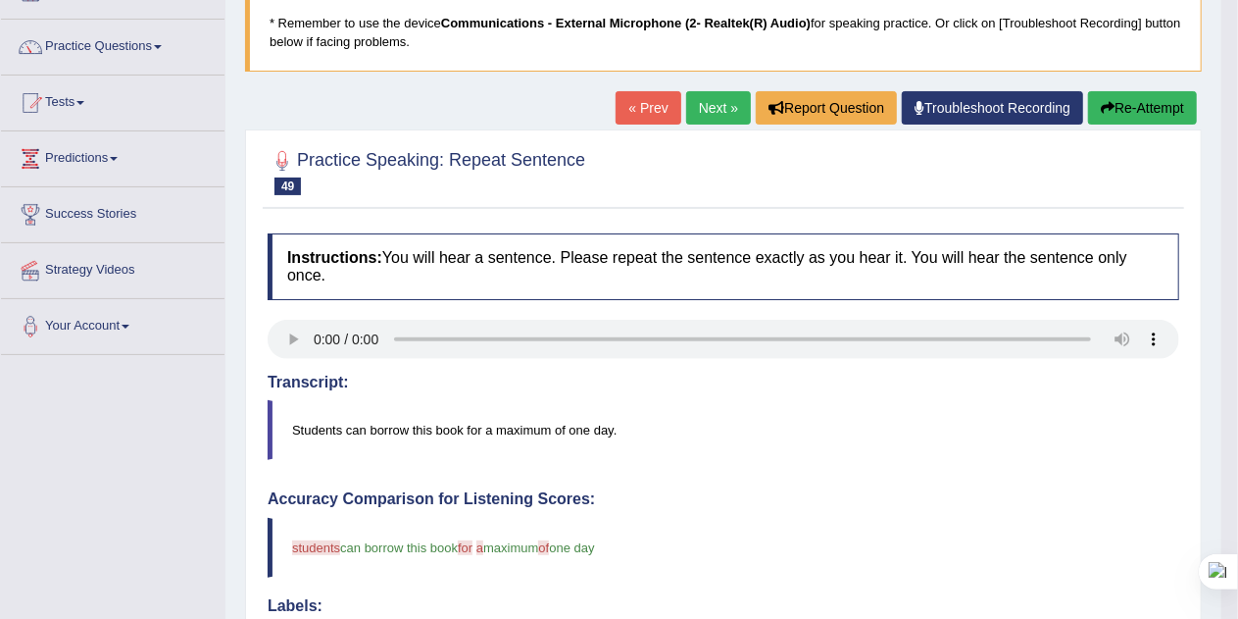
click at [712, 107] on link "Next »" at bounding box center [718, 107] width 65 height 33
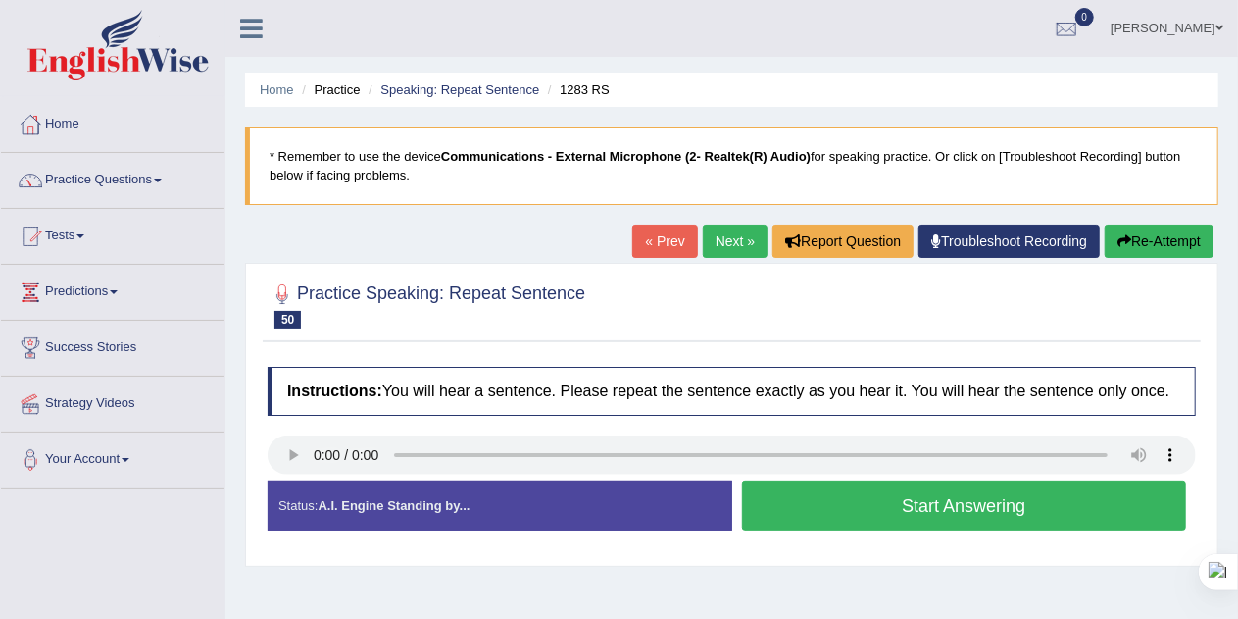
click at [852, 500] on button "Start Answering" at bounding box center [964, 505] width 445 height 50
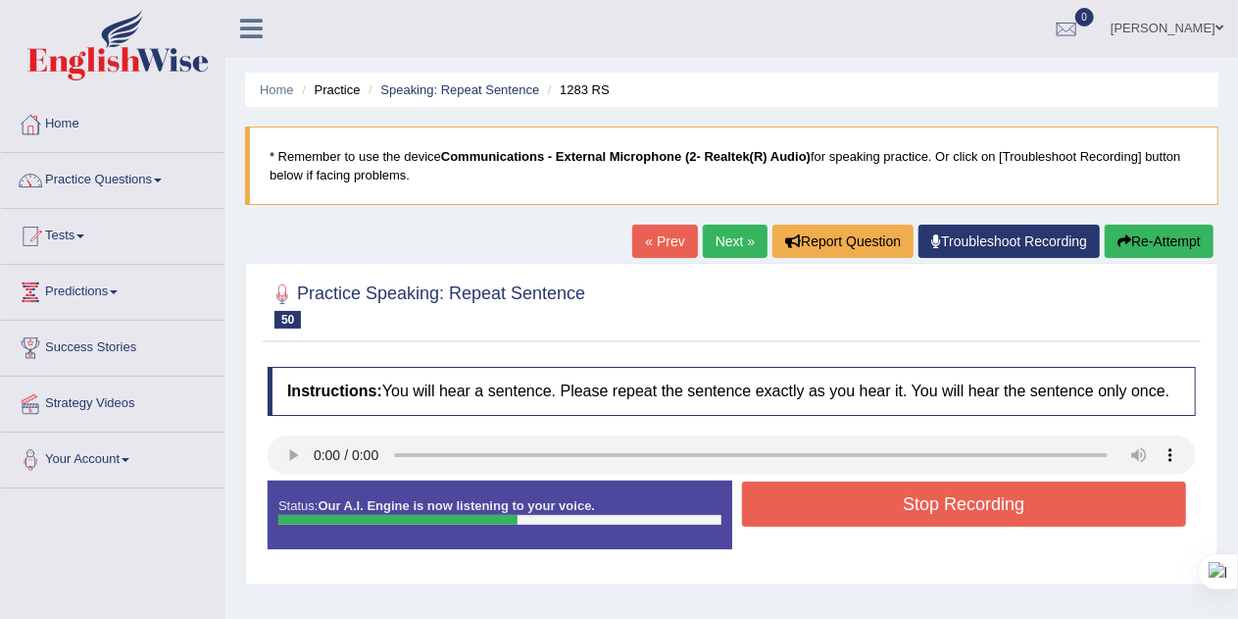
click at [935, 493] on button "Stop Recording" at bounding box center [964, 503] width 445 height 45
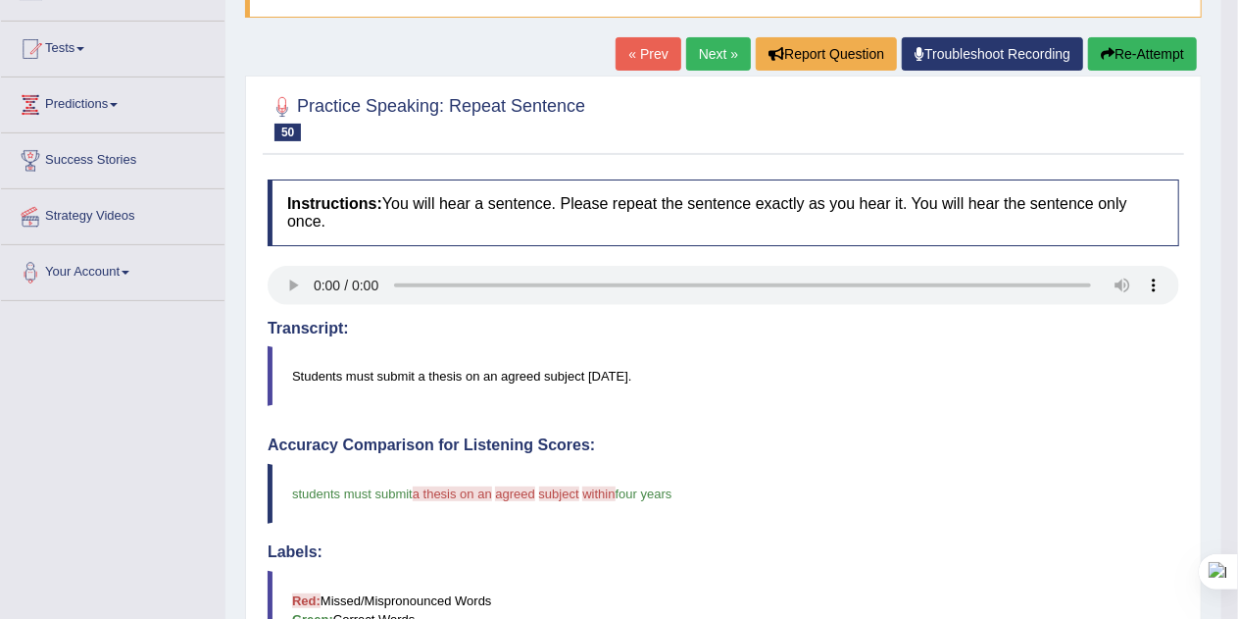
scroll to position [84, 0]
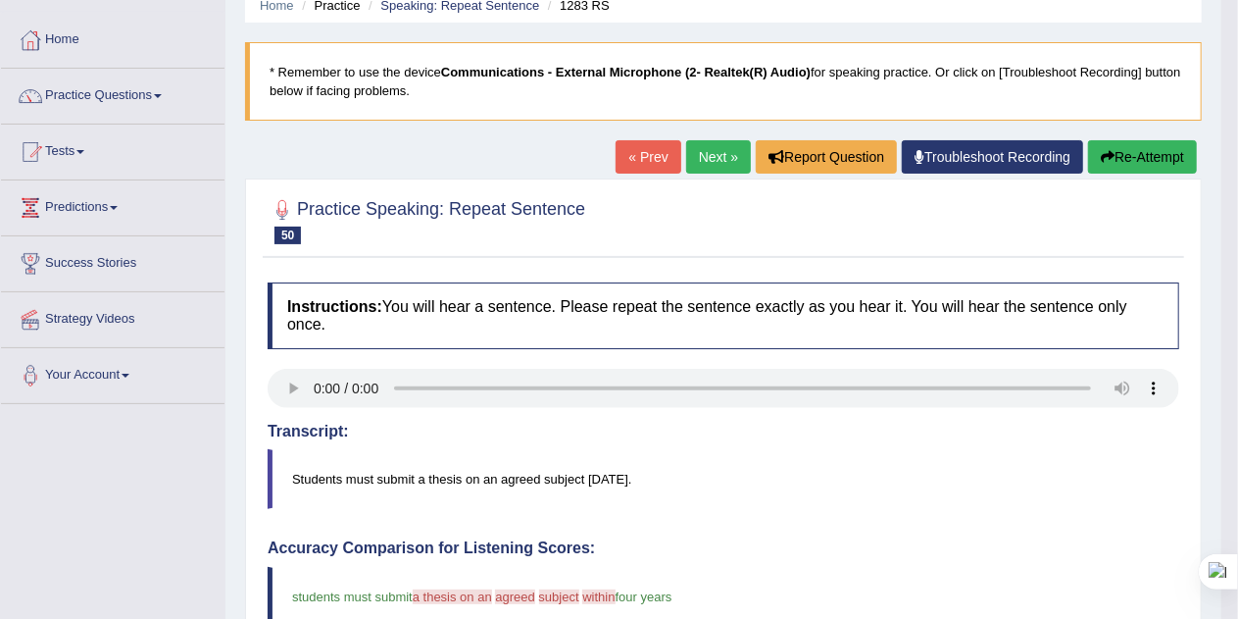
click at [712, 161] on link "Next »" at bounding box center [718, 156] width 65 height 33
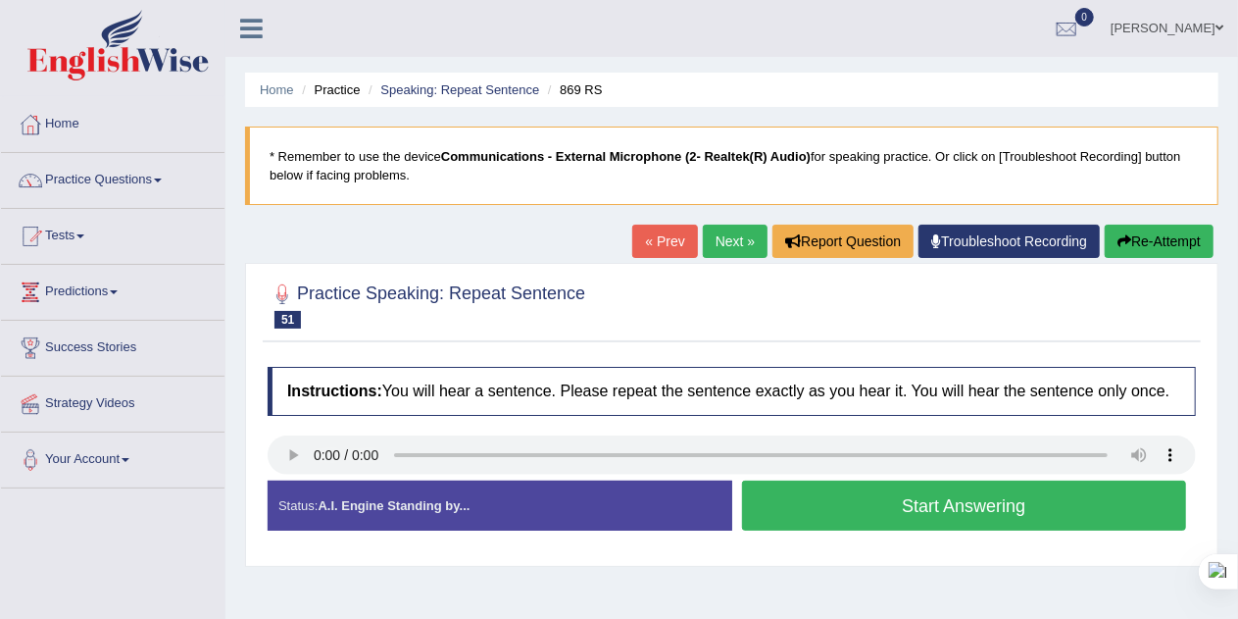
click at [1065, 504] on button "Start Answering" at bounding box center [964, 505] width 445 height 50
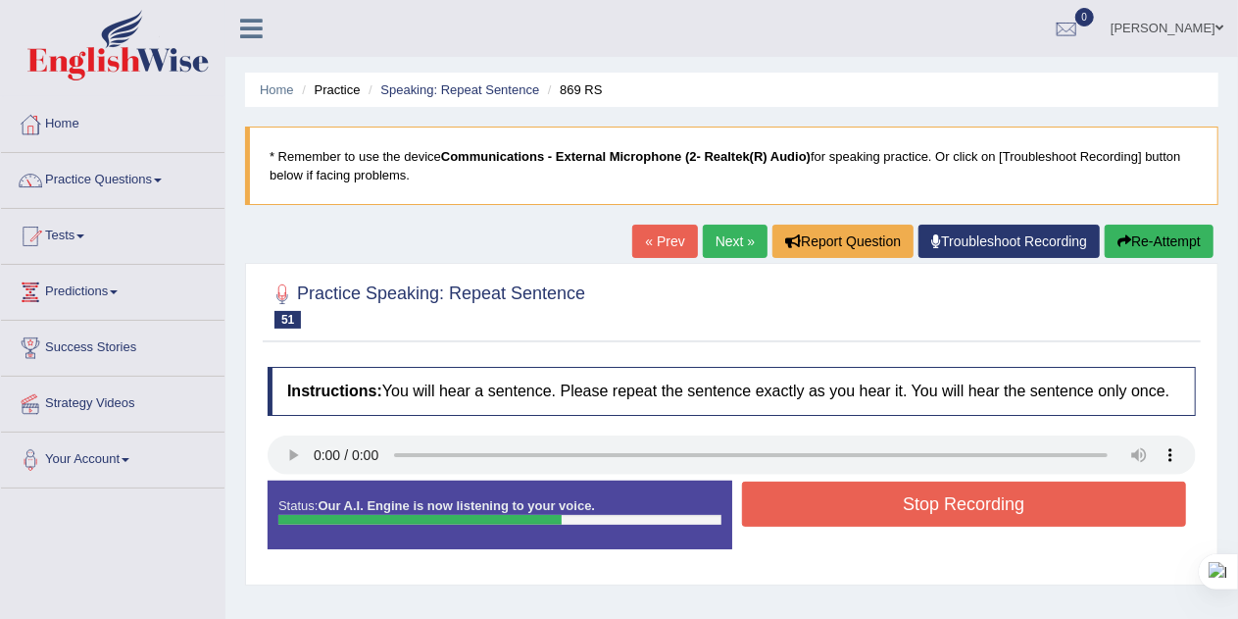
click at [1022, 506] on button "Stop Recording" at bounding box center [964, 503] width 445 height 45
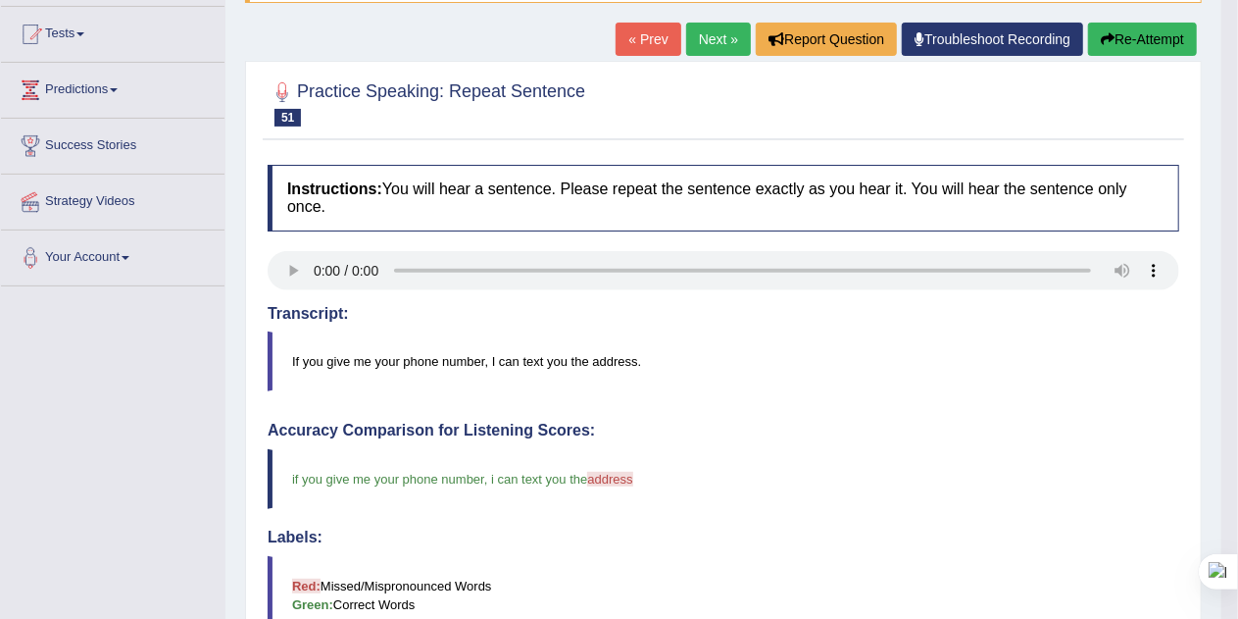
scroll to position [168, 0]
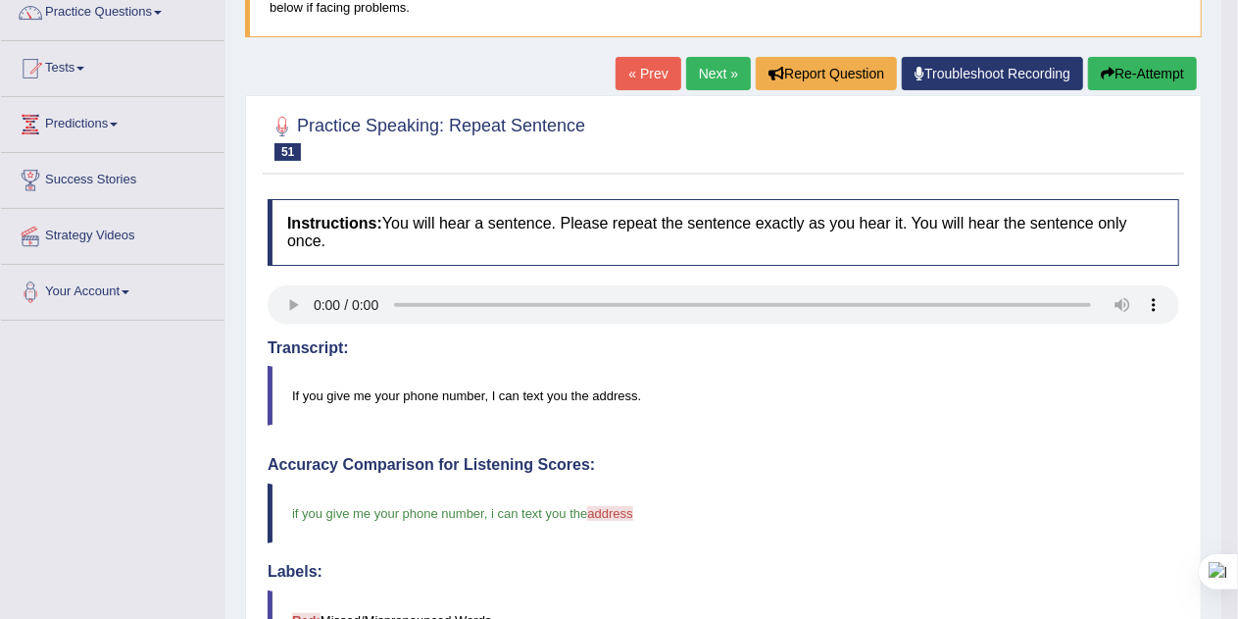
click at [707, 75] on link "Next »" at bounding box center [718, 73] width 65 height 33
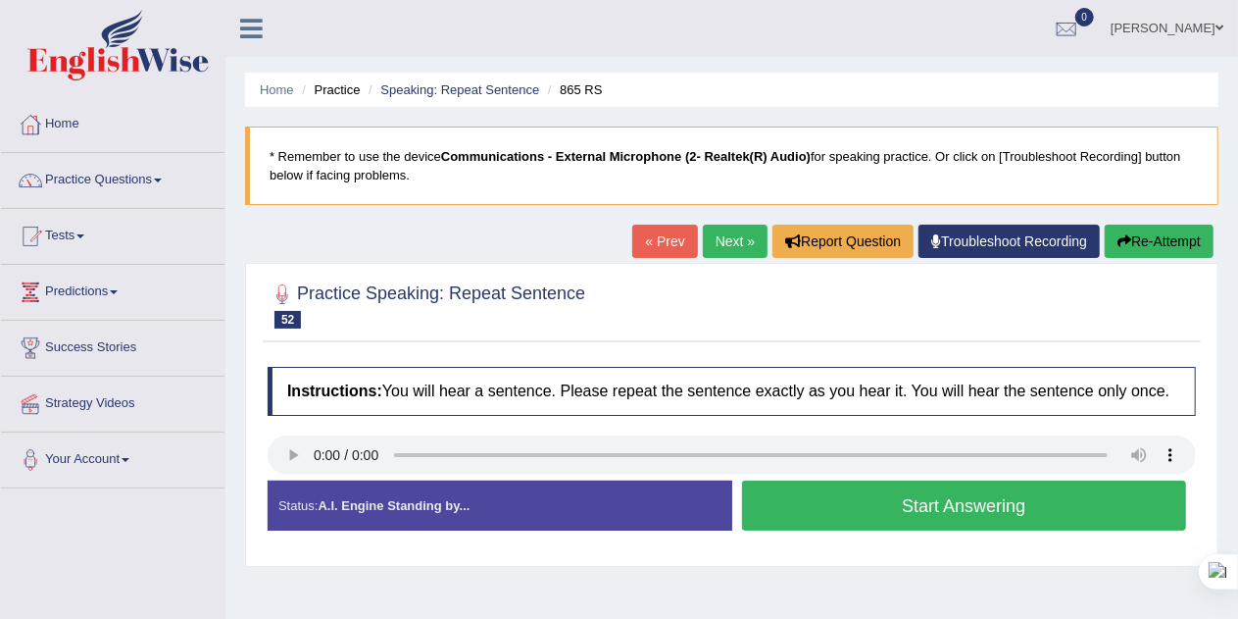
click at [920, 495] on button "Start Answering" at bounding box center [964, 505] width 445 height 50
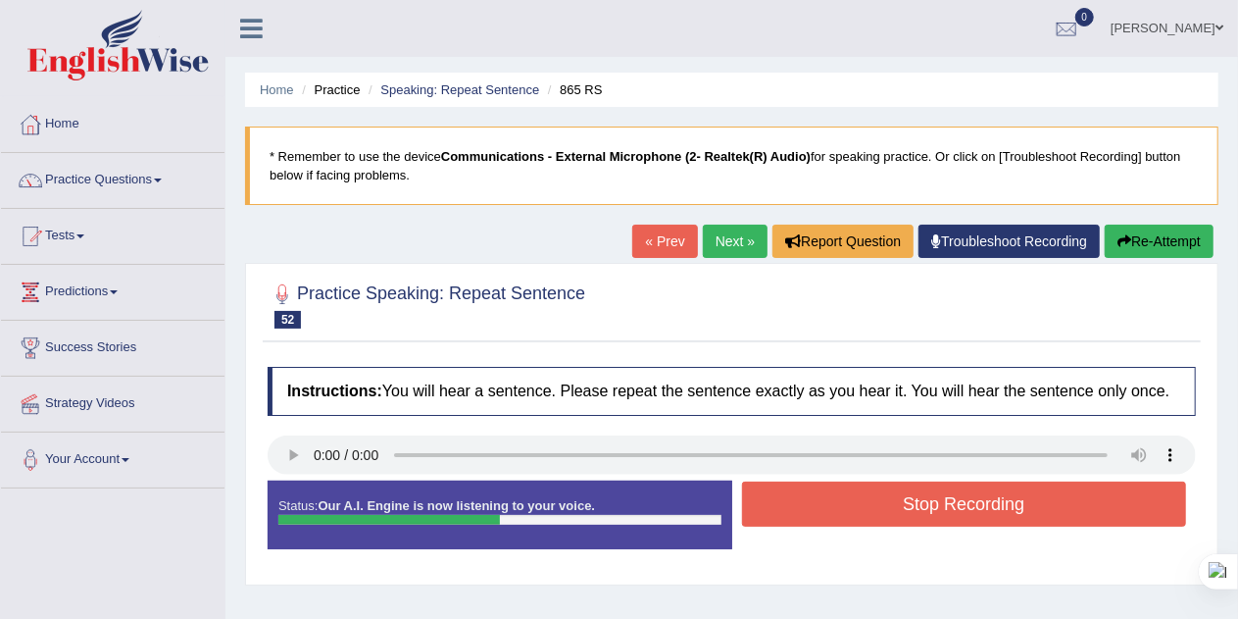
click at [920, 495] on button "Stop Recording" at bounding box center [964, 503] width 445 height 45
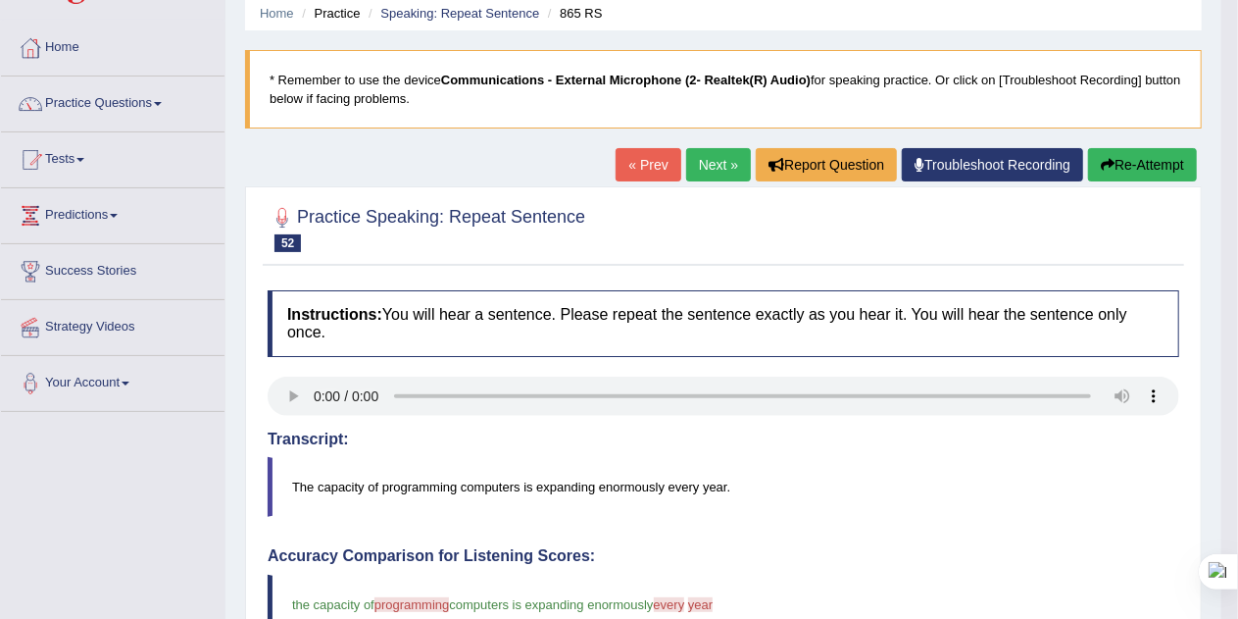
scroll to position [75, 0]
click at [1139, 167] on button "Re-Attempt" at bounding box center [1142, 165] width 109 height 33
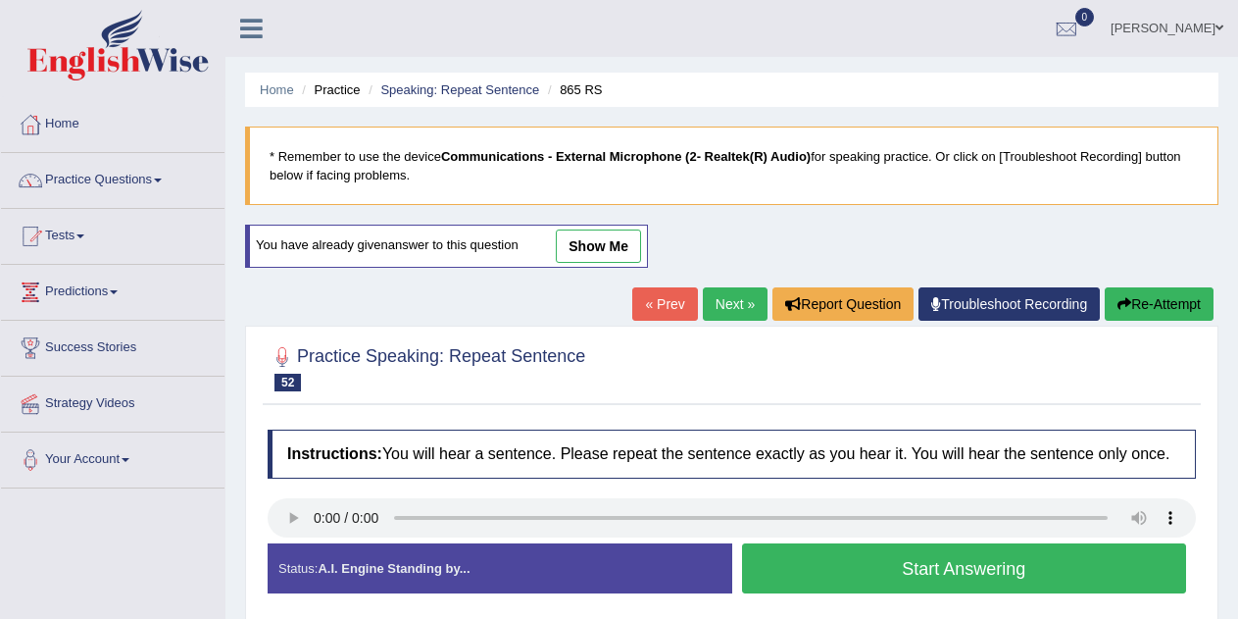
click at [1076, 543] on button "Start Answering" at bounding box center [964, 568] width 445 height 50
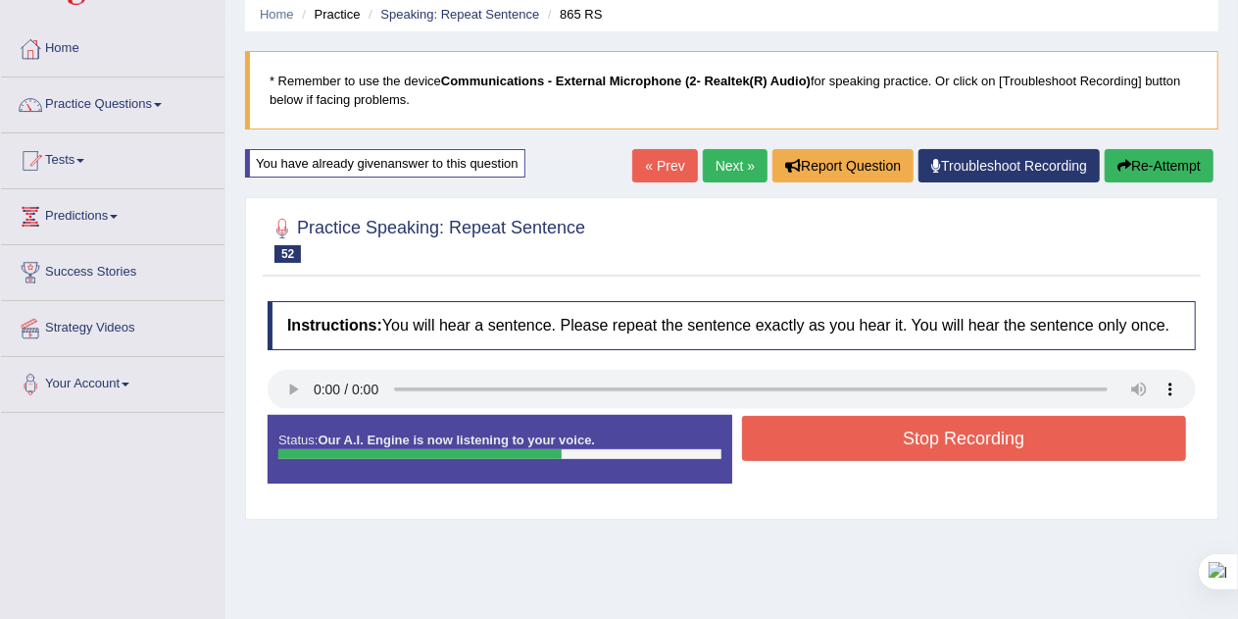
click at [1020, 441] on button "Stop Recording" at bounding box center [964, 438] width 445 height 45
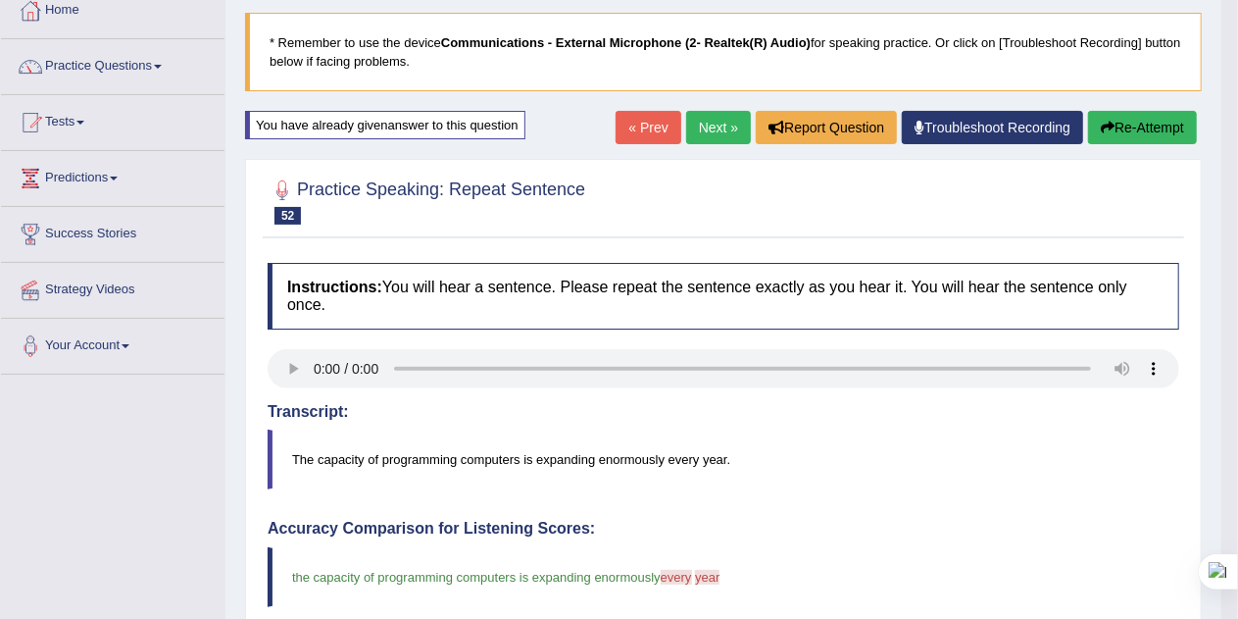
scroll to position [112, 0]
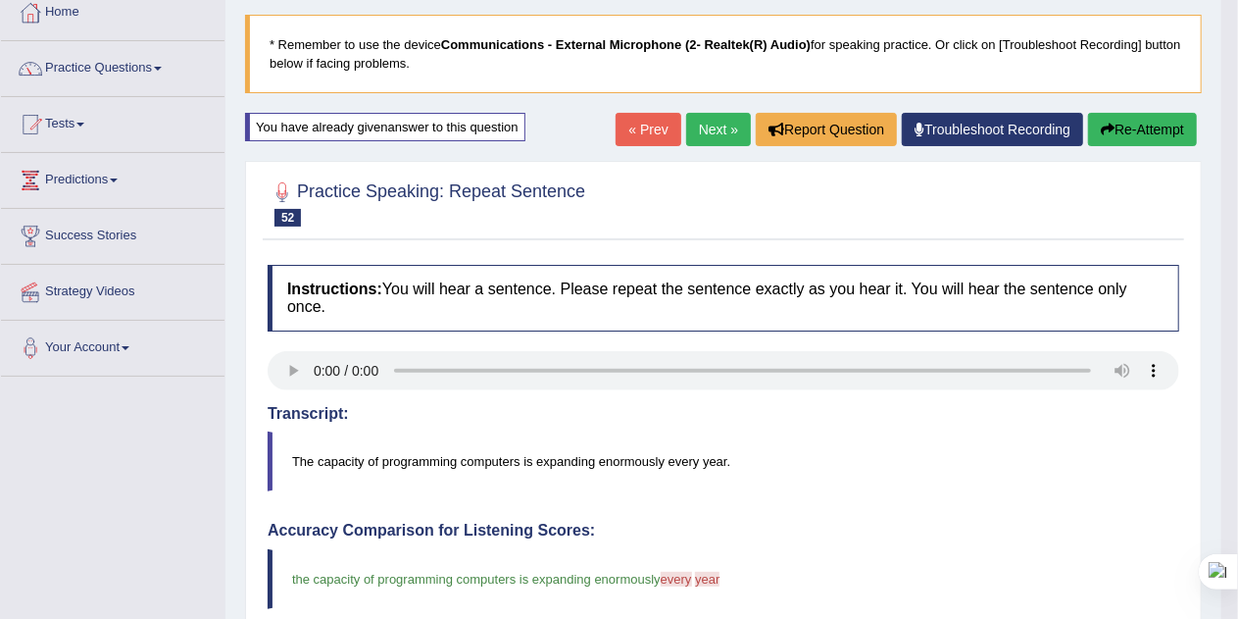
click at [1150, 130] on button "Re-Attempt" at bounding box center [1142, 129] width 109 height 33
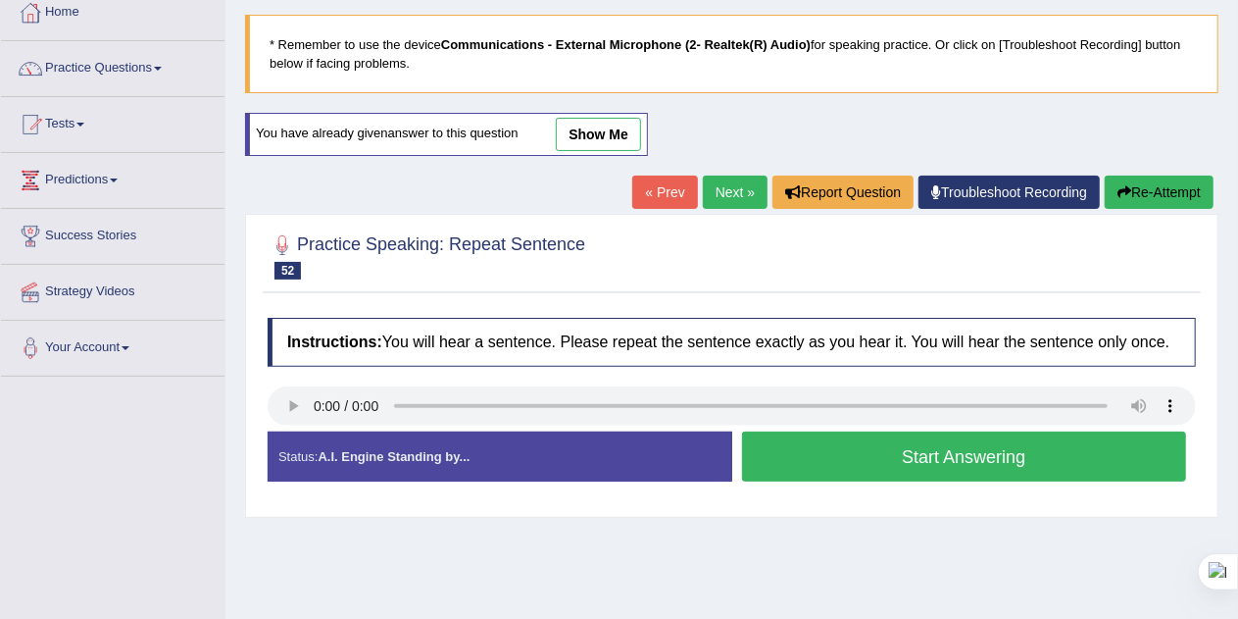
click at [1049, 457] on button "Start Answering" at bounding box center [964, 456] width 445 height 50
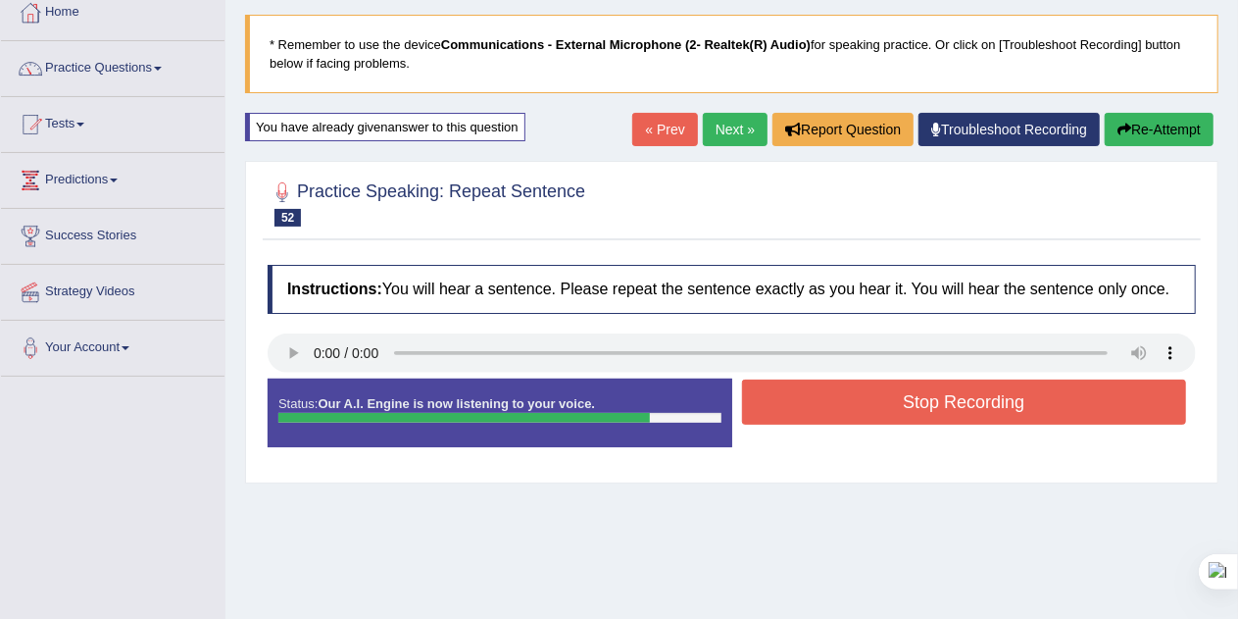
click at [1065, 408] on button "Stop Recording" at bounding box center [964, 401] width 445 height 45
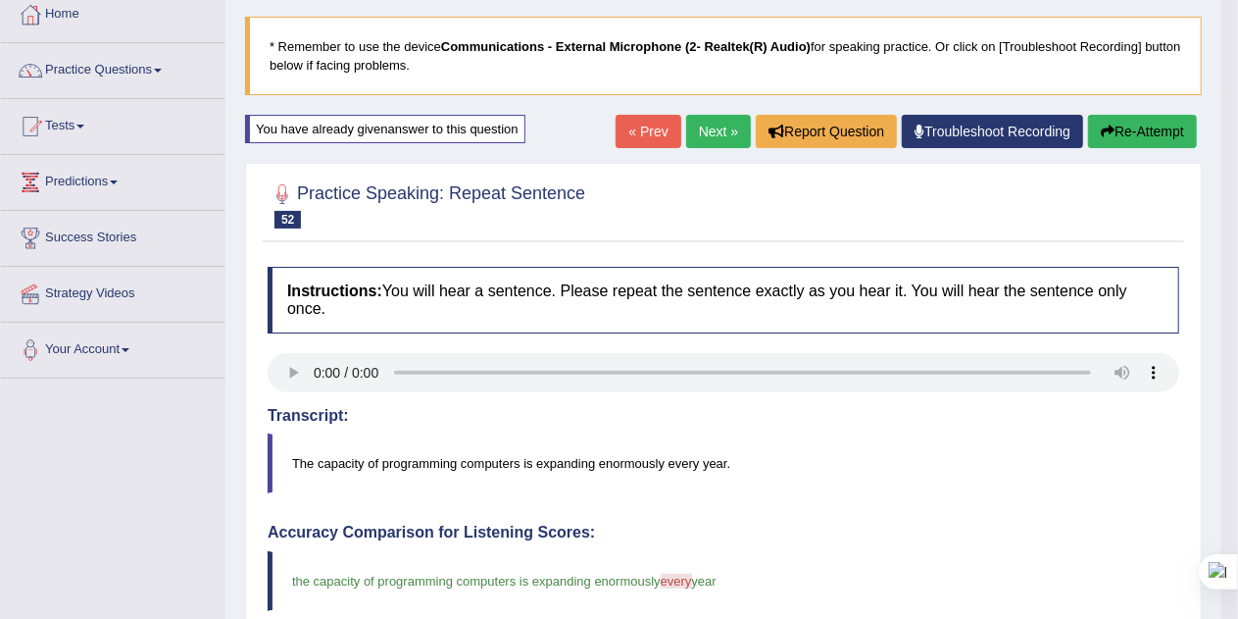
scroll to position [108, 0]
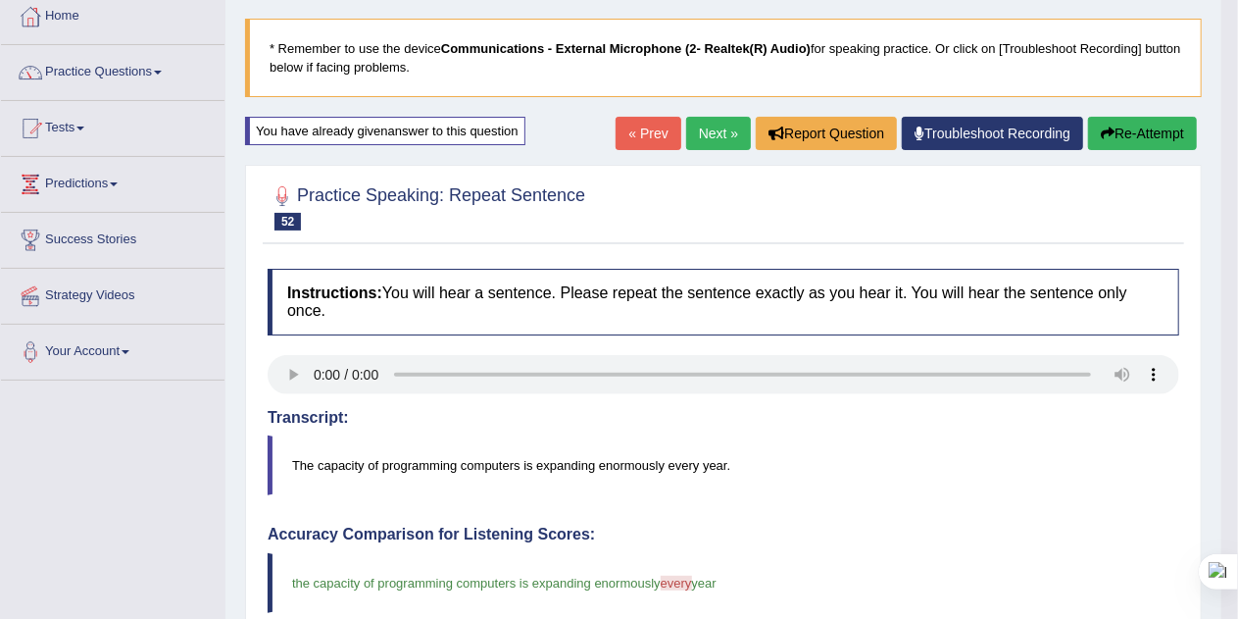
click at [1169, 135] on button "Re-Attempt" at bounding box center [1142, 133] width 109 height 33
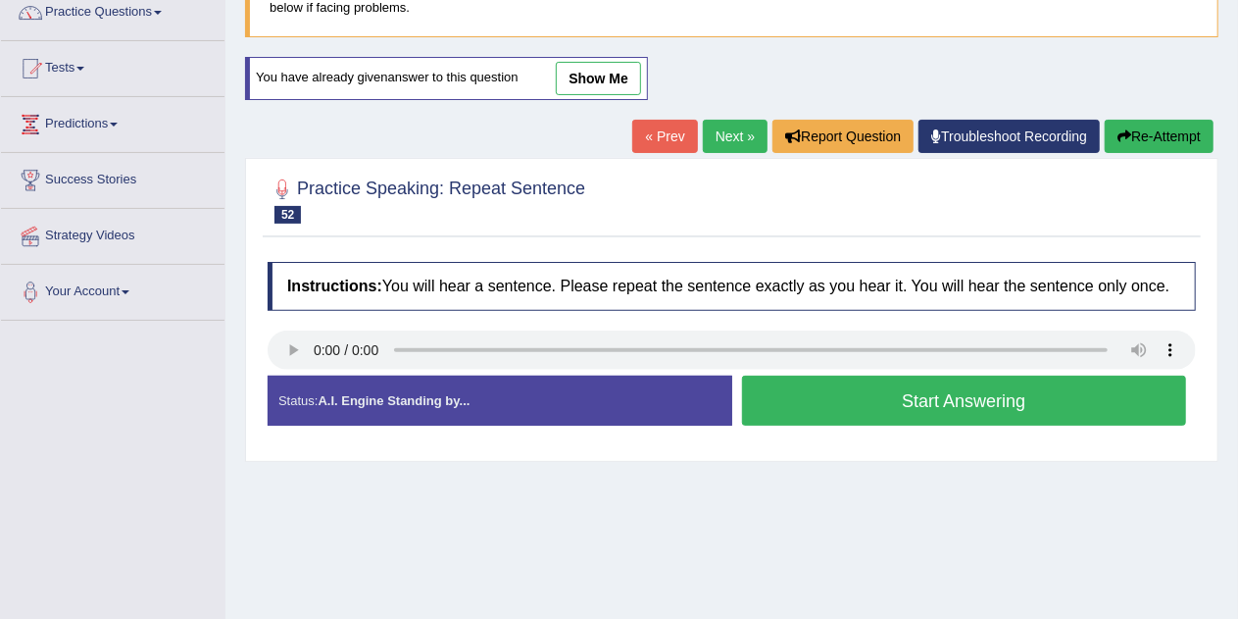
click at [1104, 396] on button "Start Answering" at bounding box center [964, 400] width 445 height 50
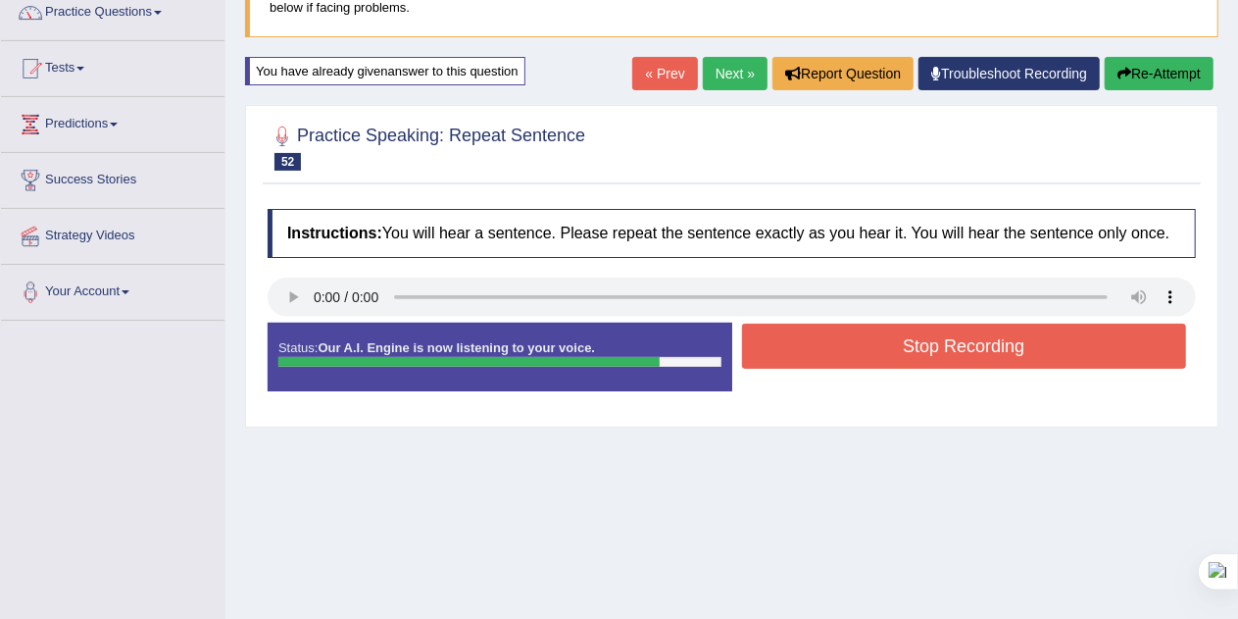
click at [1123, 354] on button "Stop Recording" at bounding box center [964, 345] width 445 height 45
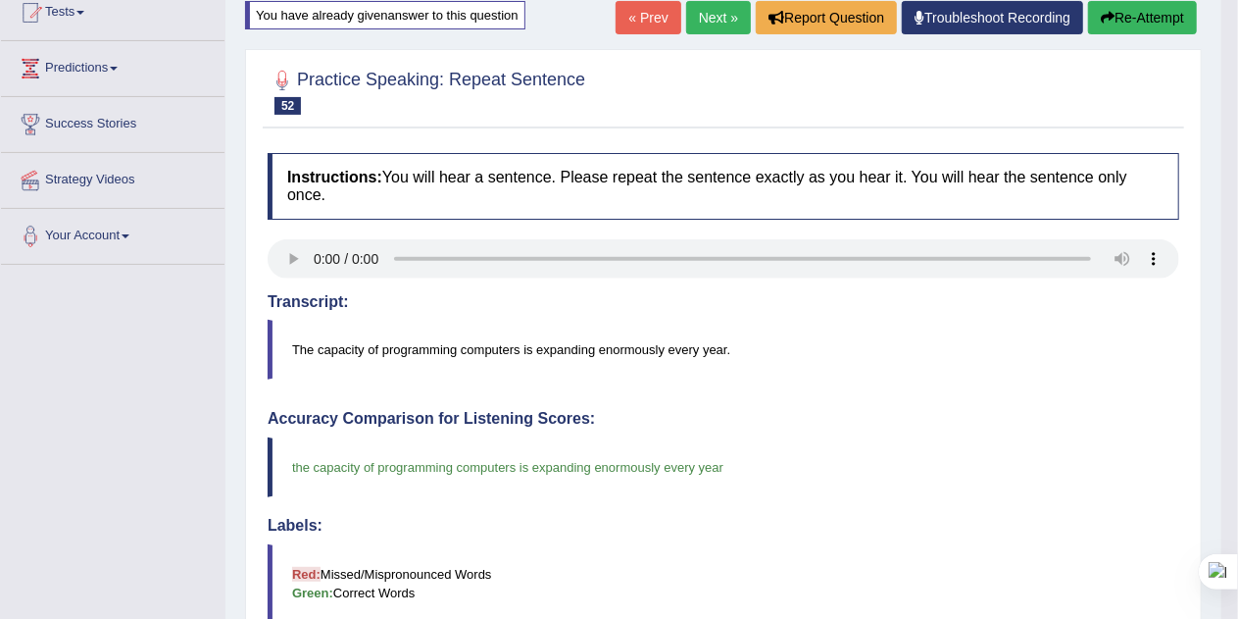
scroll to position [223, 0]
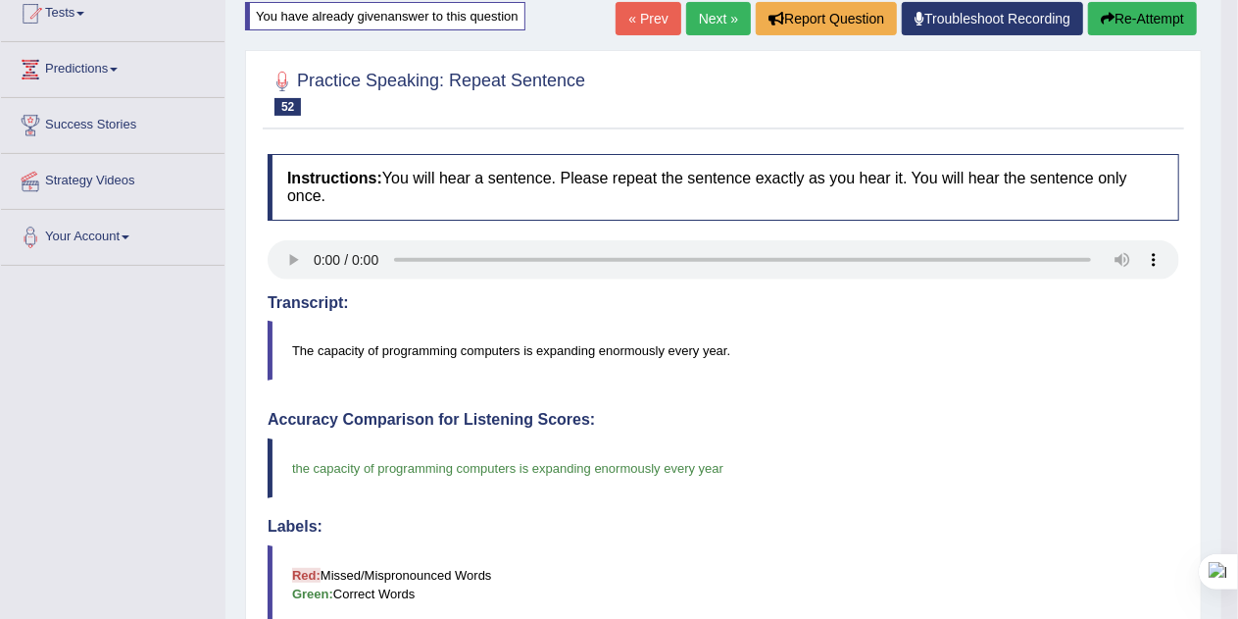
click at [1167, 17] on button "Re-Attempt" at bounding box center [1142, 18] width 109 height 33
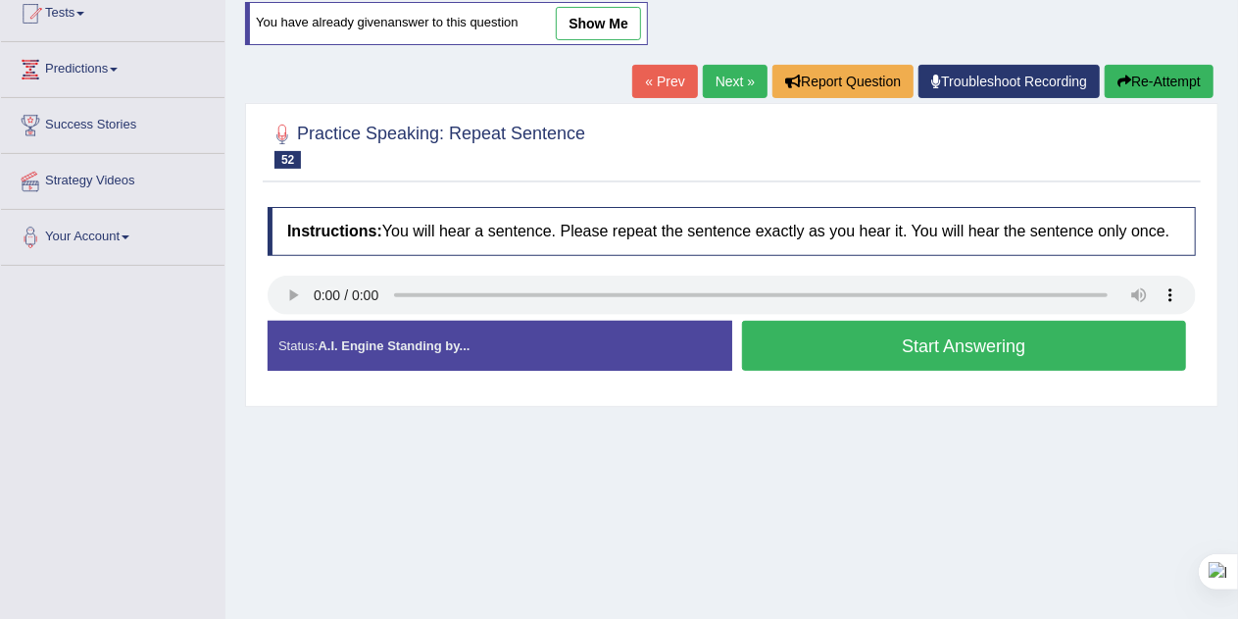
click at [1093, 339] on button "Start Answering" at bounding box center [964, 346] width 445 height 50
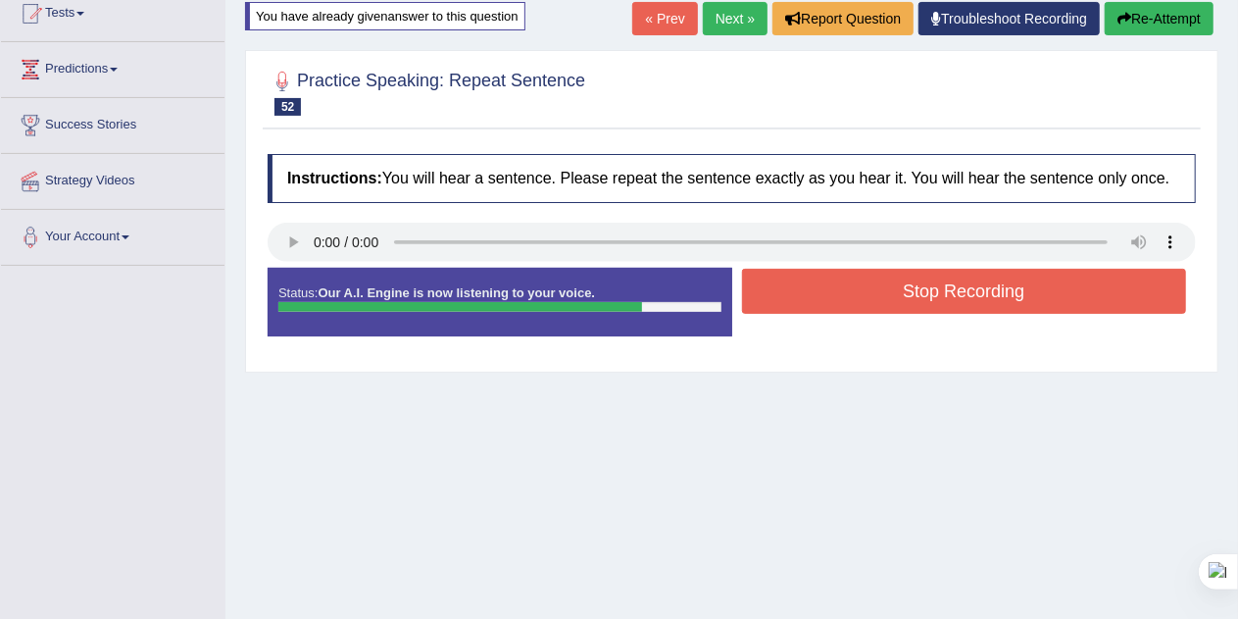
click at [1100, 297] on button "Stop Recording" at bounding box center [964, 291] width 445 height 45
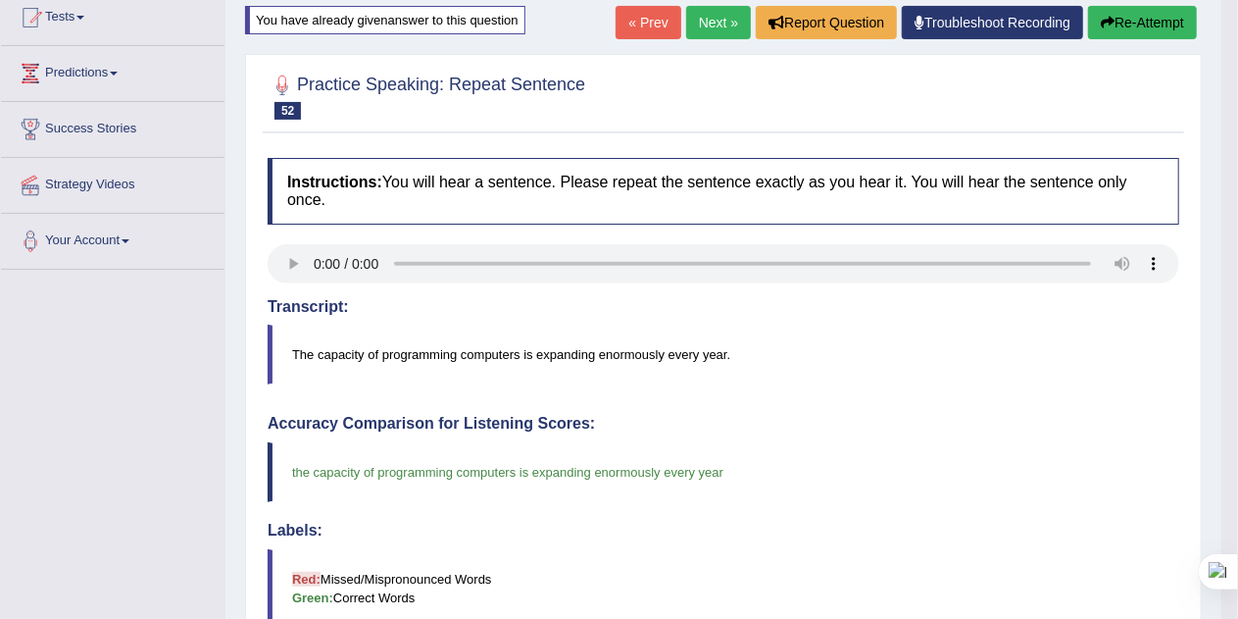
scroll to position [203, 0]
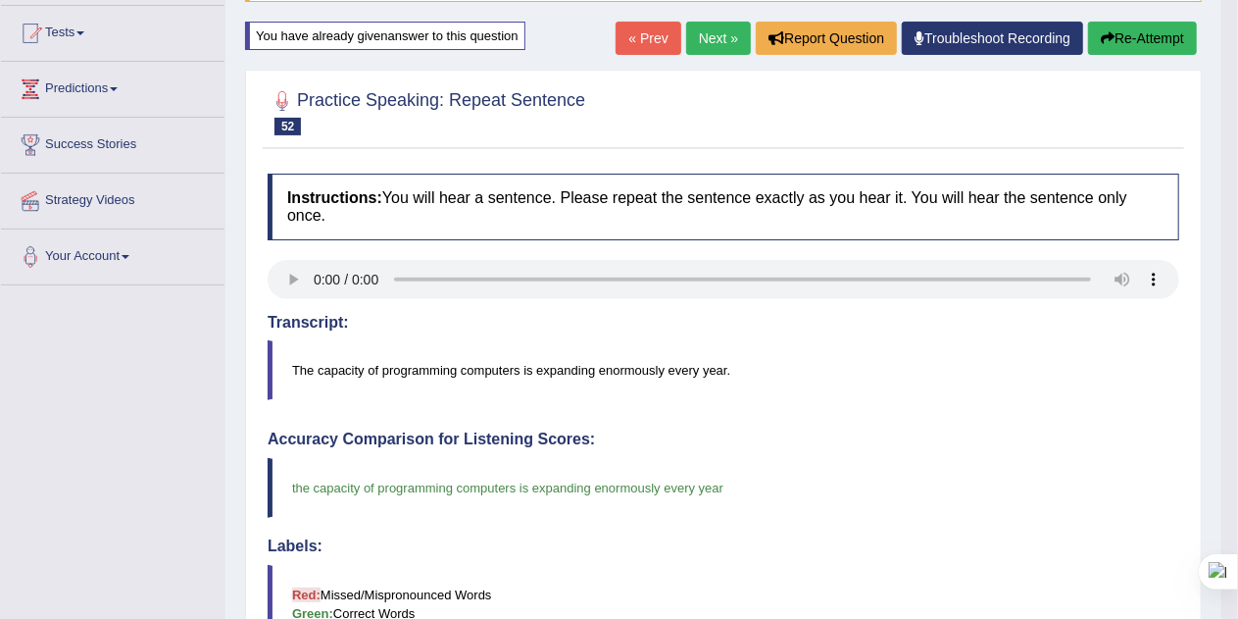
click at [1165, 44] on button "Re-Attempt" at bounding box center [1142, 38] width 109 height 33
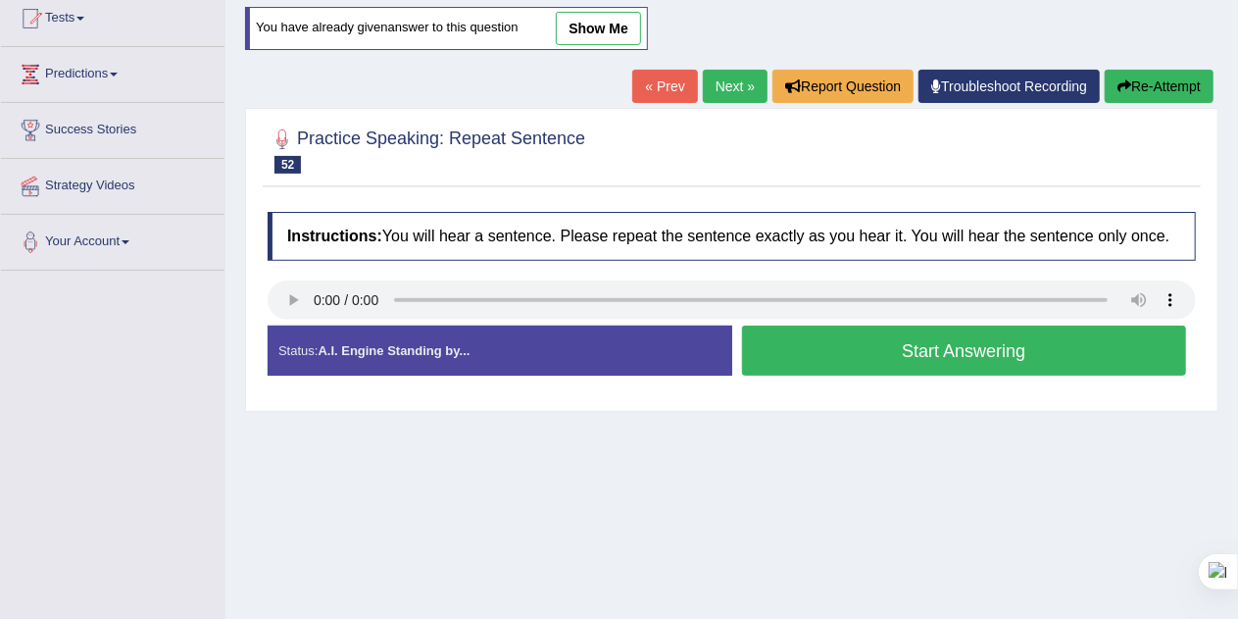
click at [1114, 346] on button "Start Answering" at bounding box center [964, 350] width 445 height 50
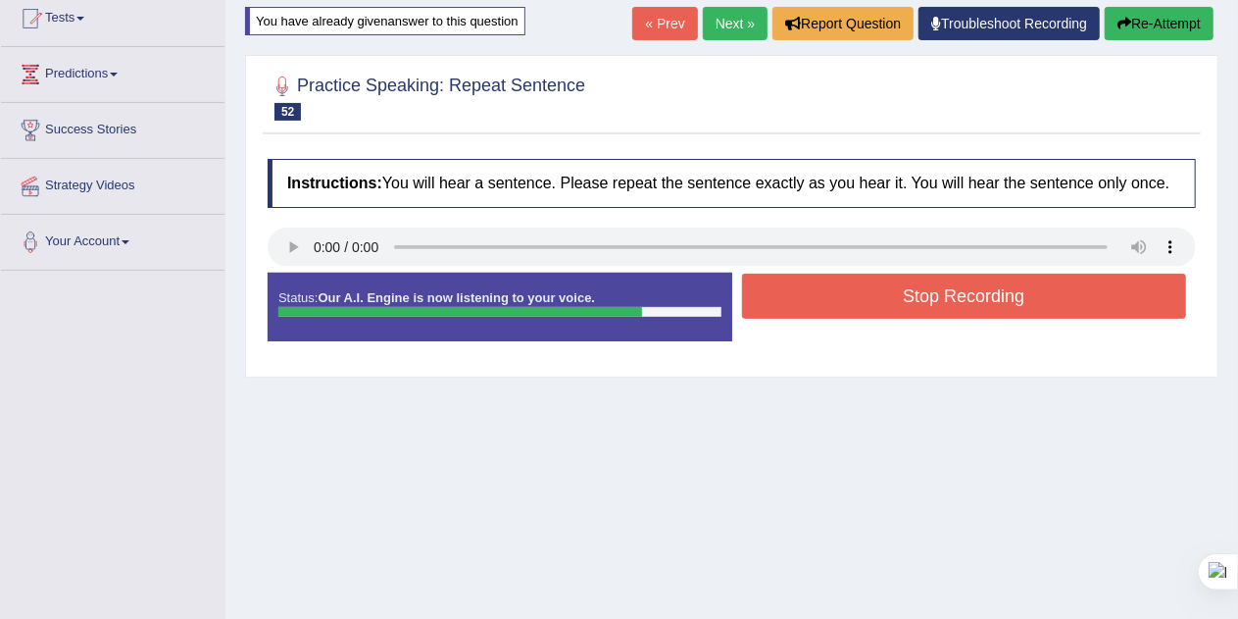
click at [1083, 286] on button "Stop Recording" at bounding box center [964, 296] width 445 height 45
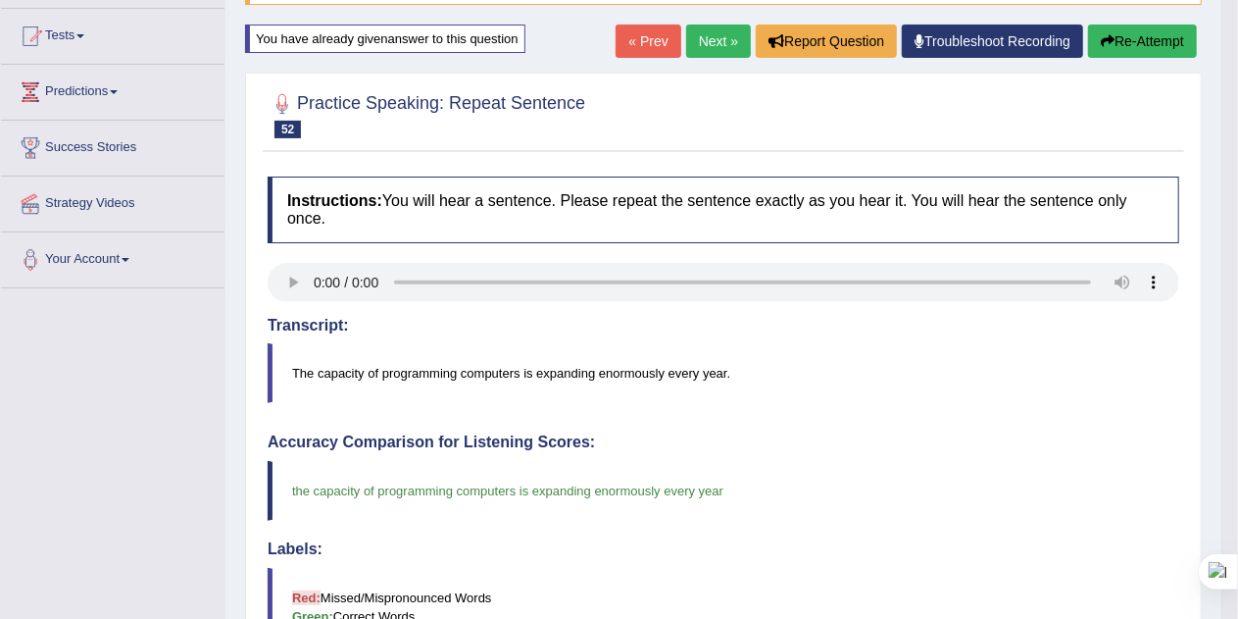
scroll to position [182, 0]
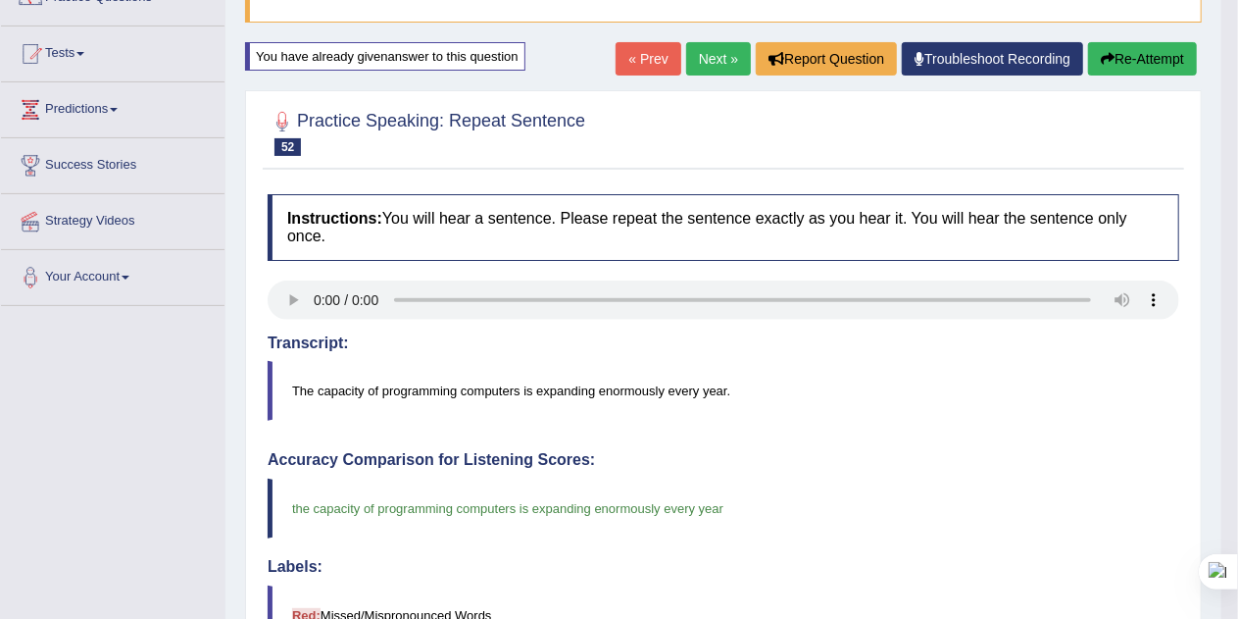
click at [1159, 55] on button "Re-Attempt" at bounding box center [1142, 58] width 109 height 33
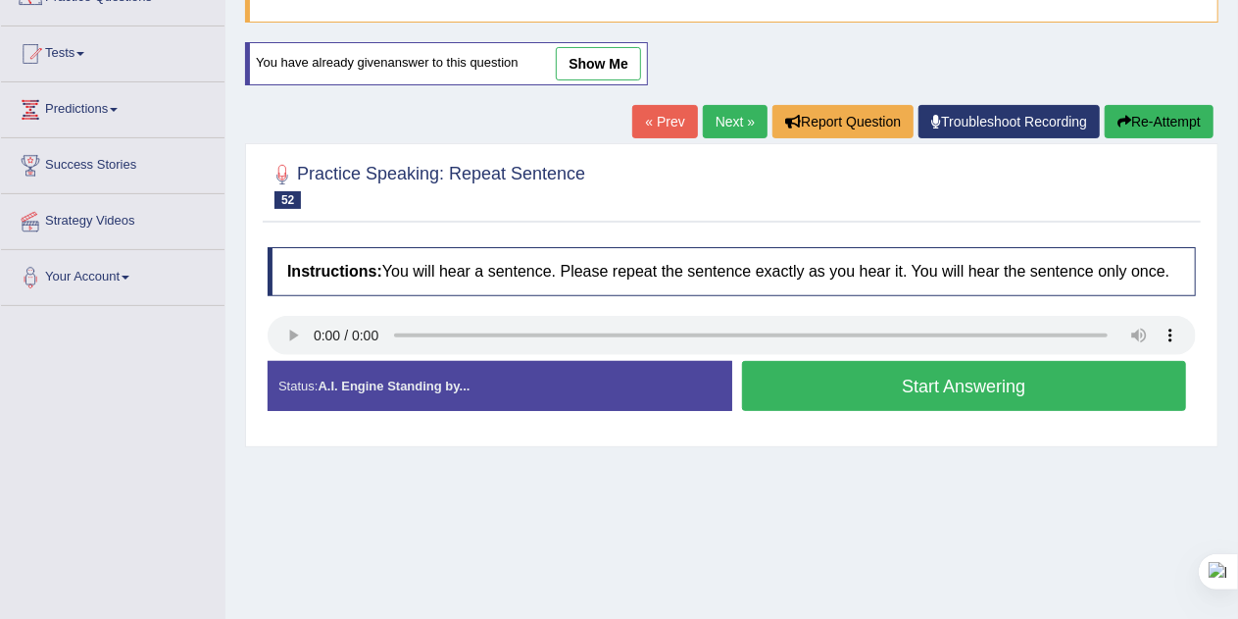
click at [1107, 384] on button "Start Answering" at bounding box center [964, 386] width 445 height 50
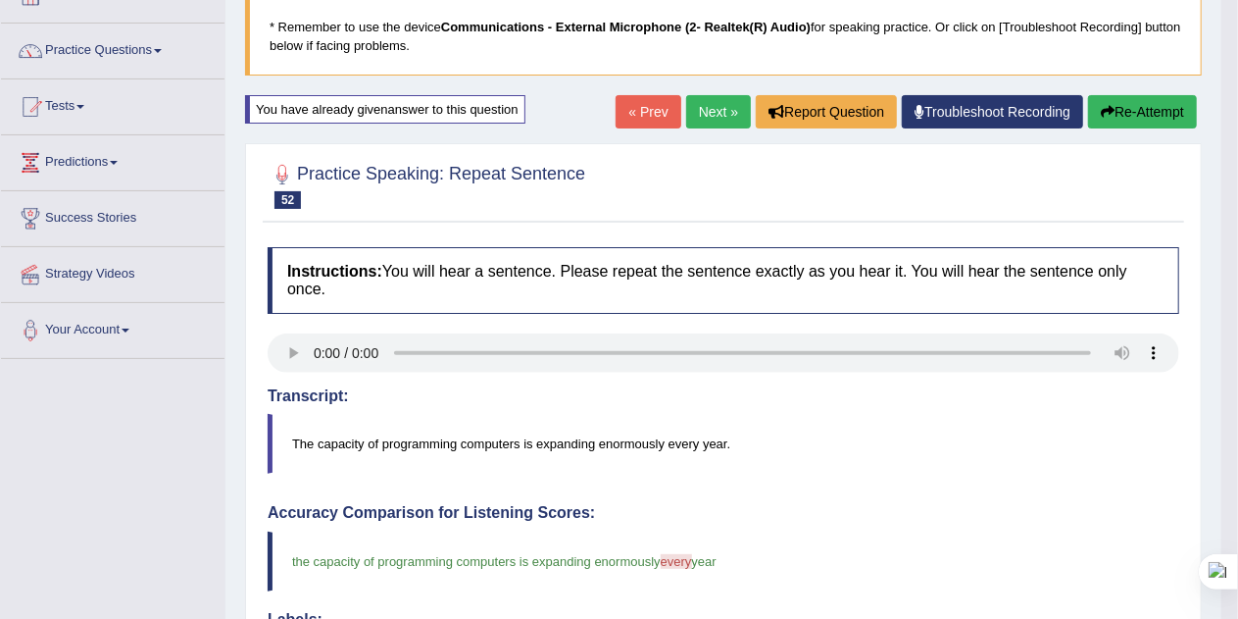
scroll to position [124, 0]
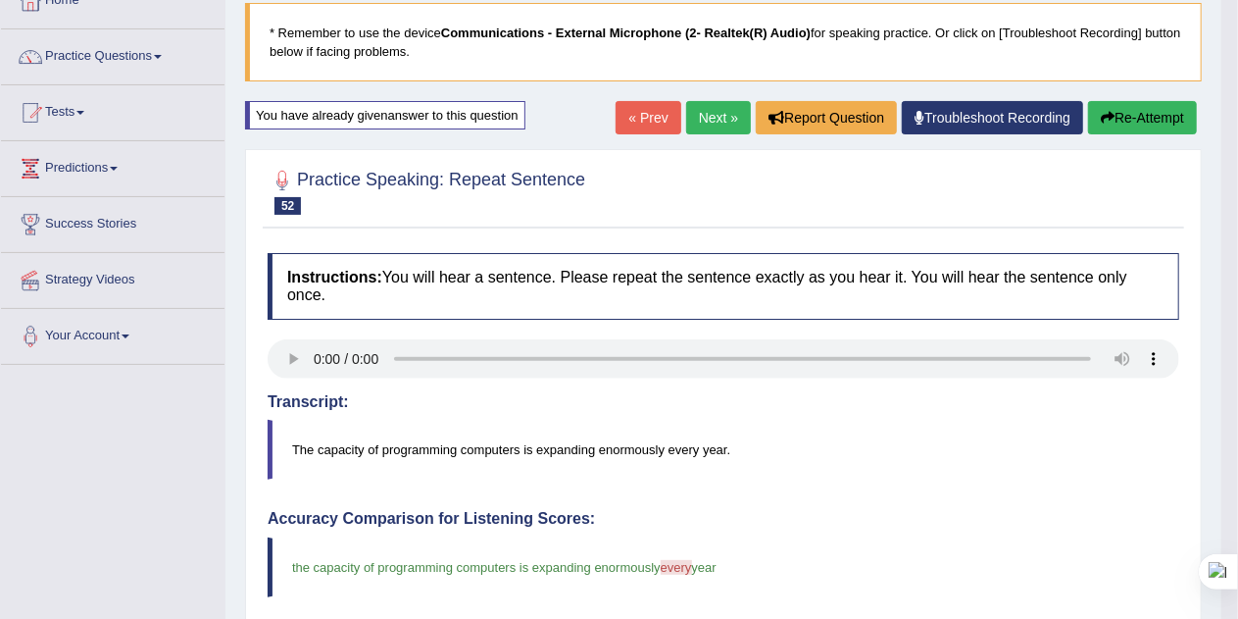
click at [1161, 121] on button "Re-Attempt" at bounding box center [1142, 117] width 109 height 33
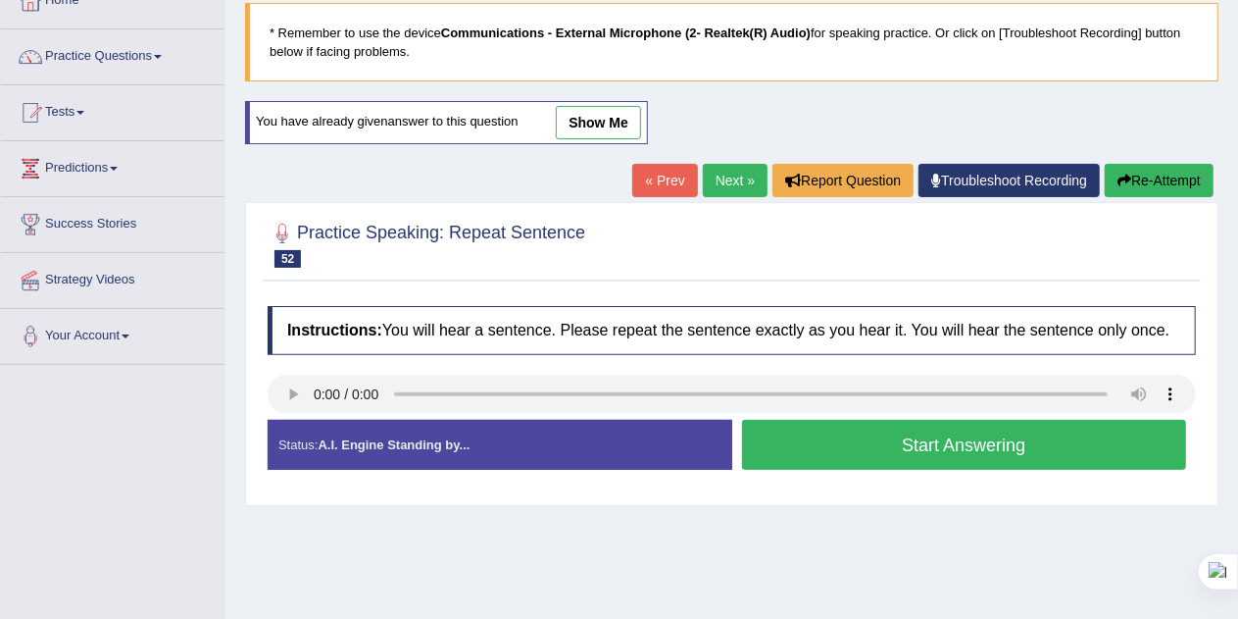
click at [880, 455] on button "Start Answering" at bounding box center [964, 445] width 445 height 50
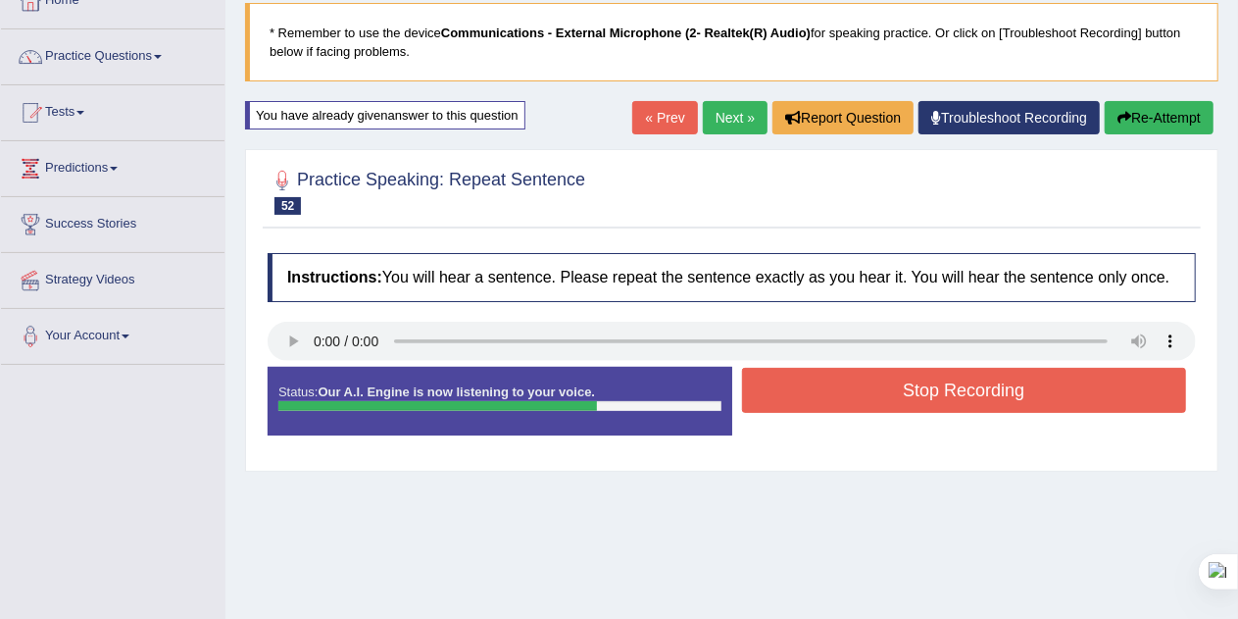
click at [912, 385] on button "Stop Recording" at bounding box center [964, 390] width 445 height 45
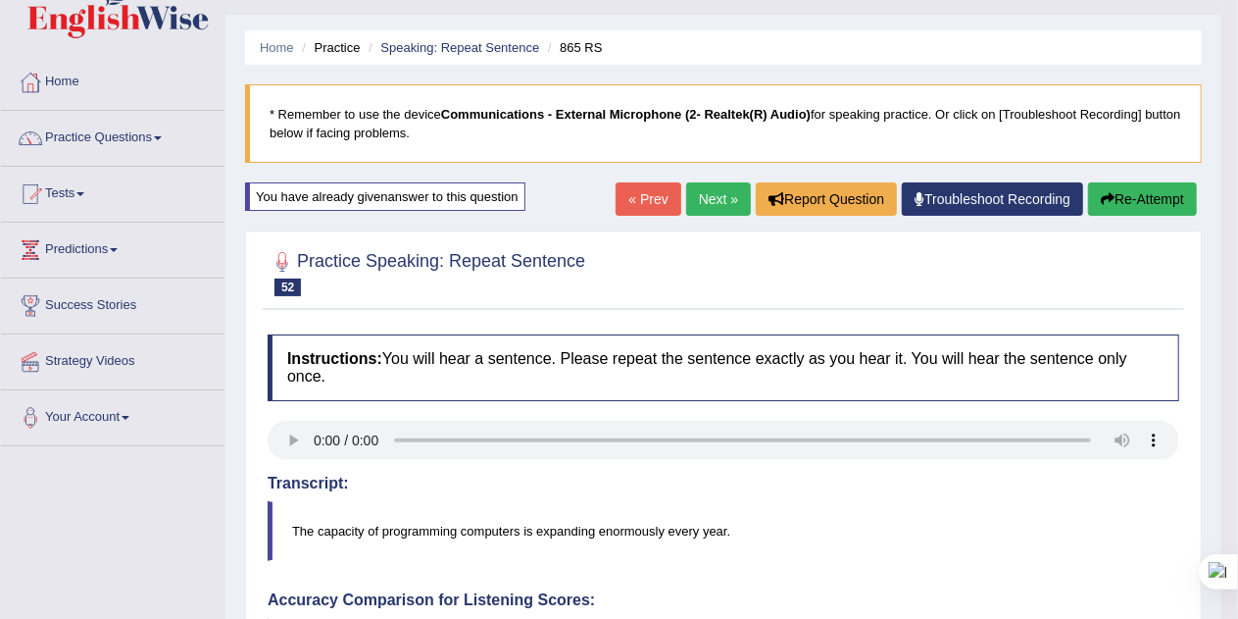
scroll to position [41, 0]
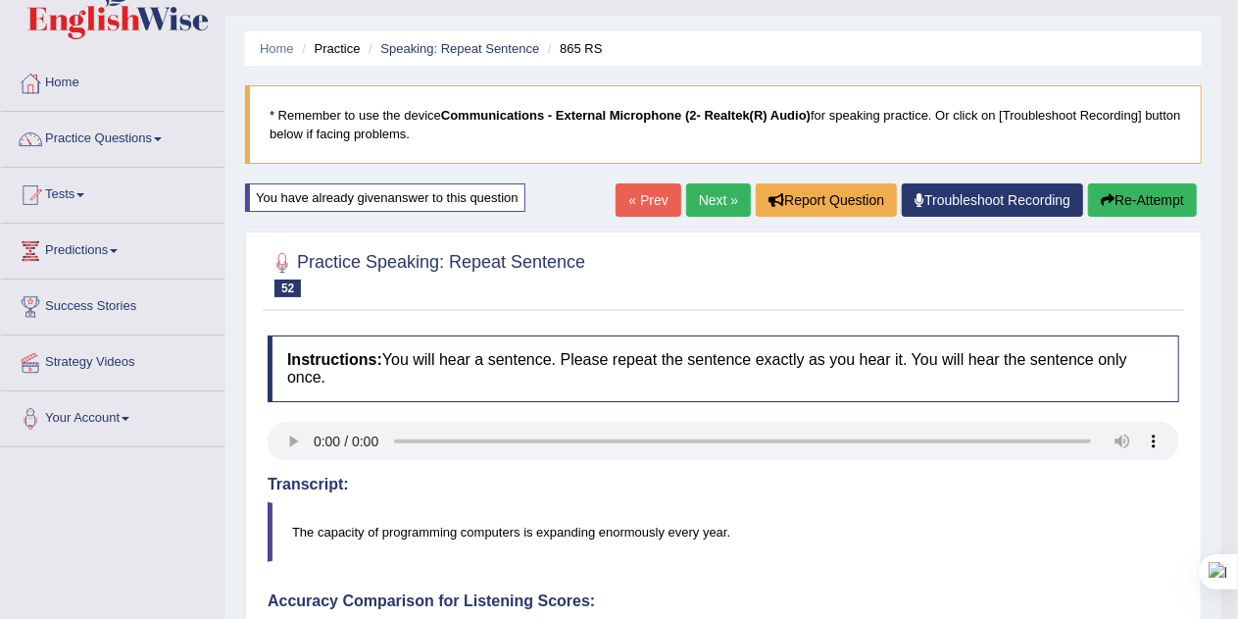
click at [714, 202] on link "Next »" at bounding box center [718, 199] width 65 height 33
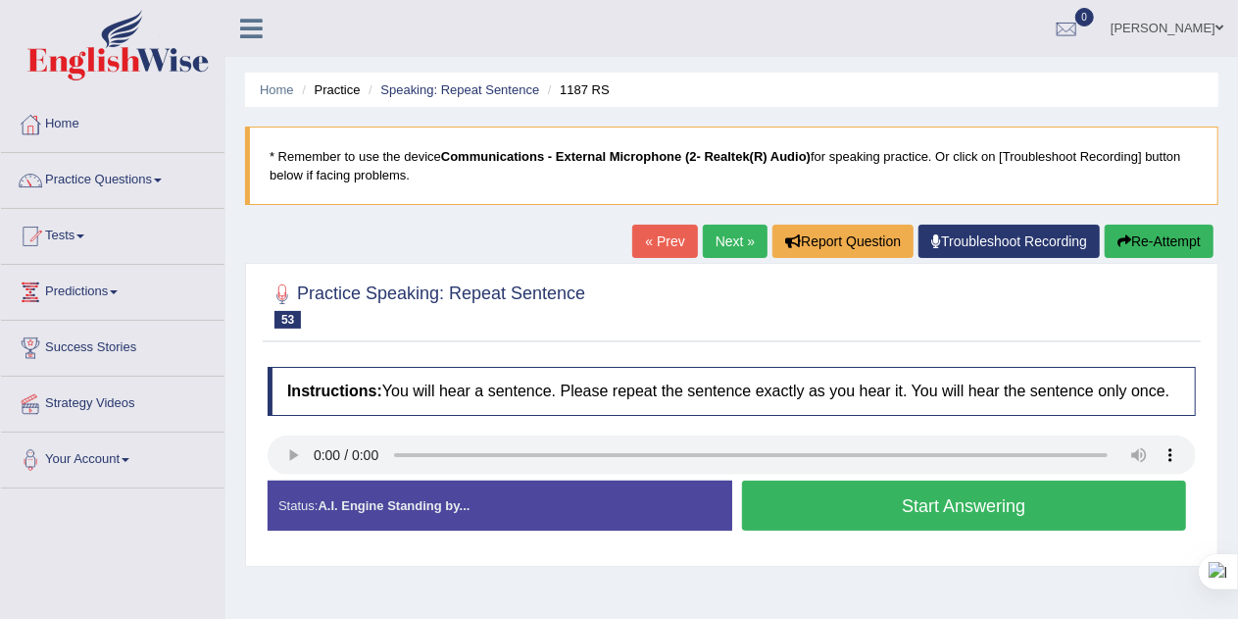
click at [872, 513] on button "Start Answering" at bounding box center [964, 505] width 445 height 50
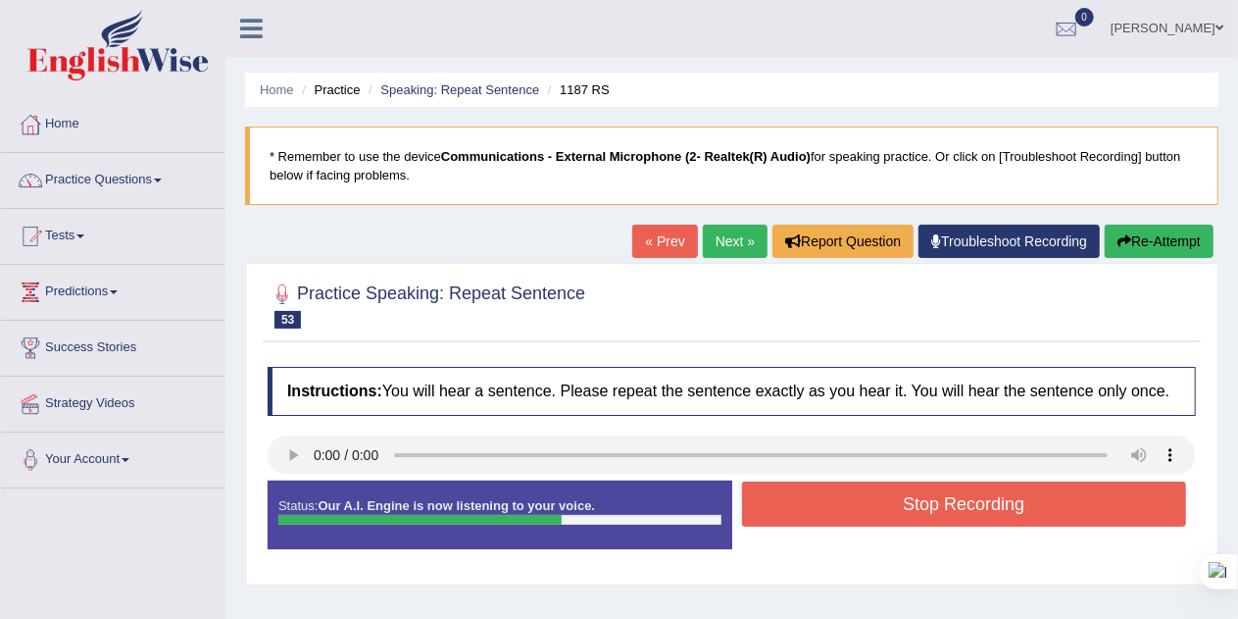
click at [872, 513] on button "Stop Recording" at bounding box center [964, 503] width 445 height 45
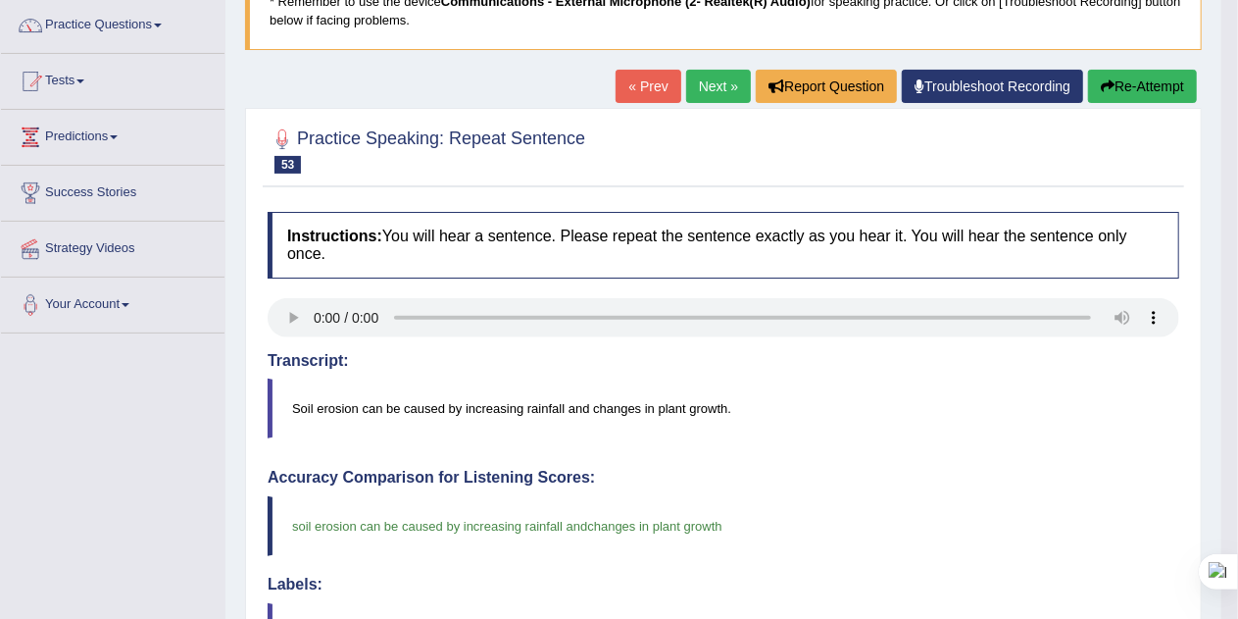
scroll to position [138, 0]
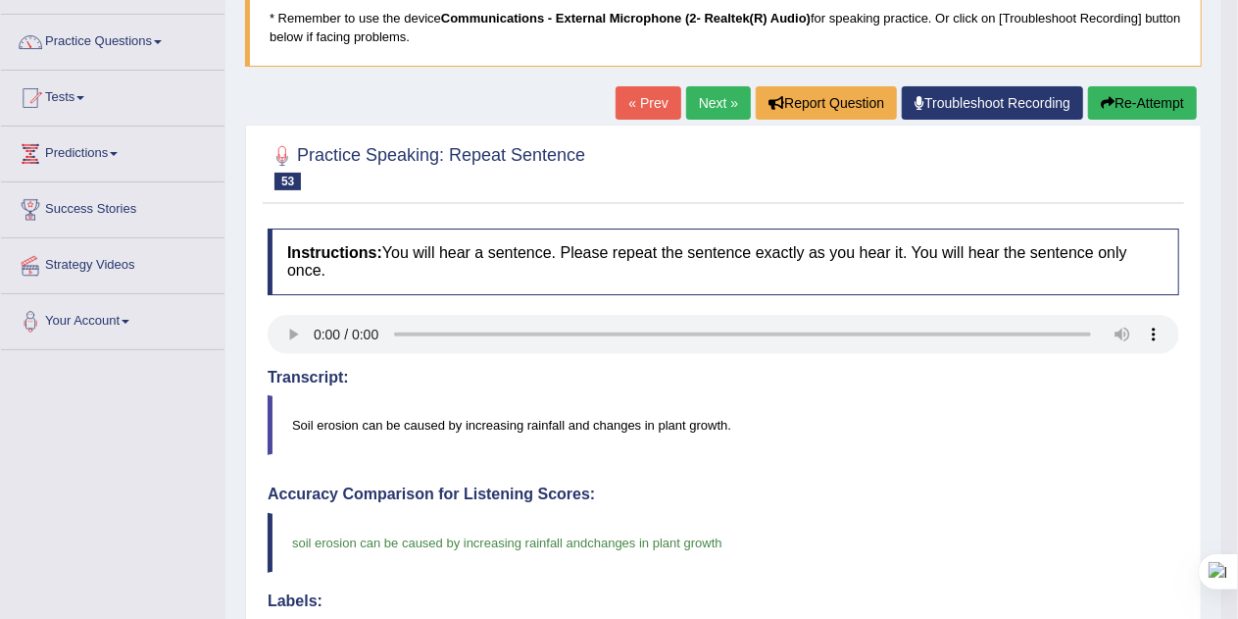
click at [715, 102] on link "Next »" at bounding box center [718, 102] width 65 height 33
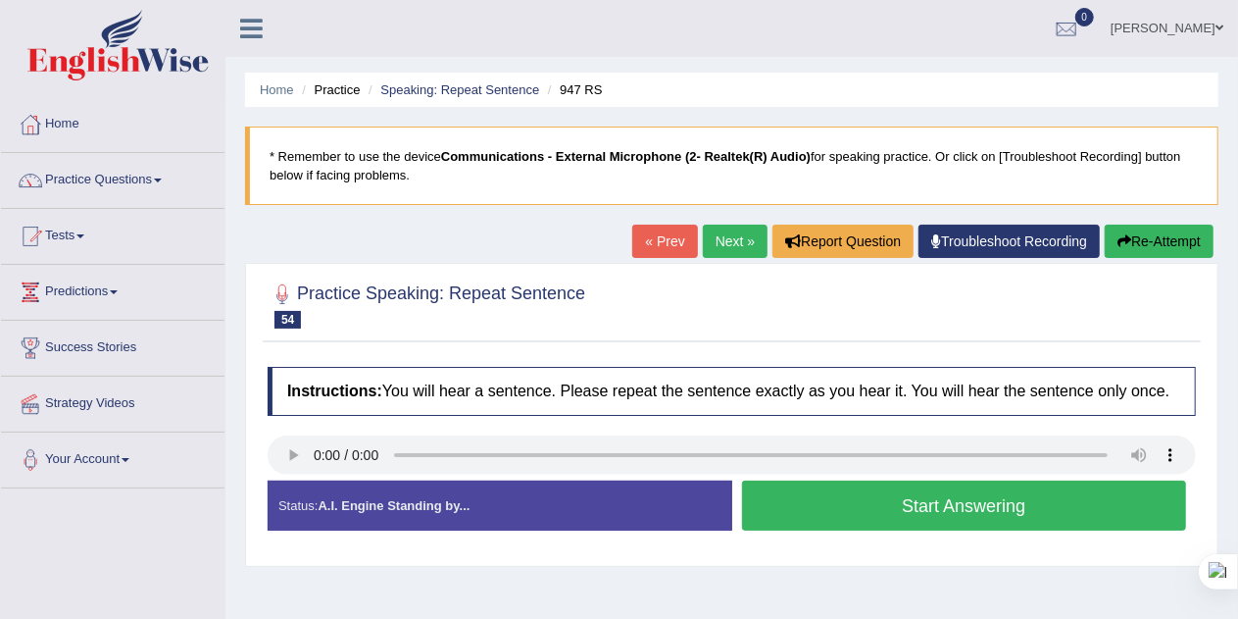
click at [780, 495] on button "Start Answering" at bounding box center [964, 505] width 445 height 50
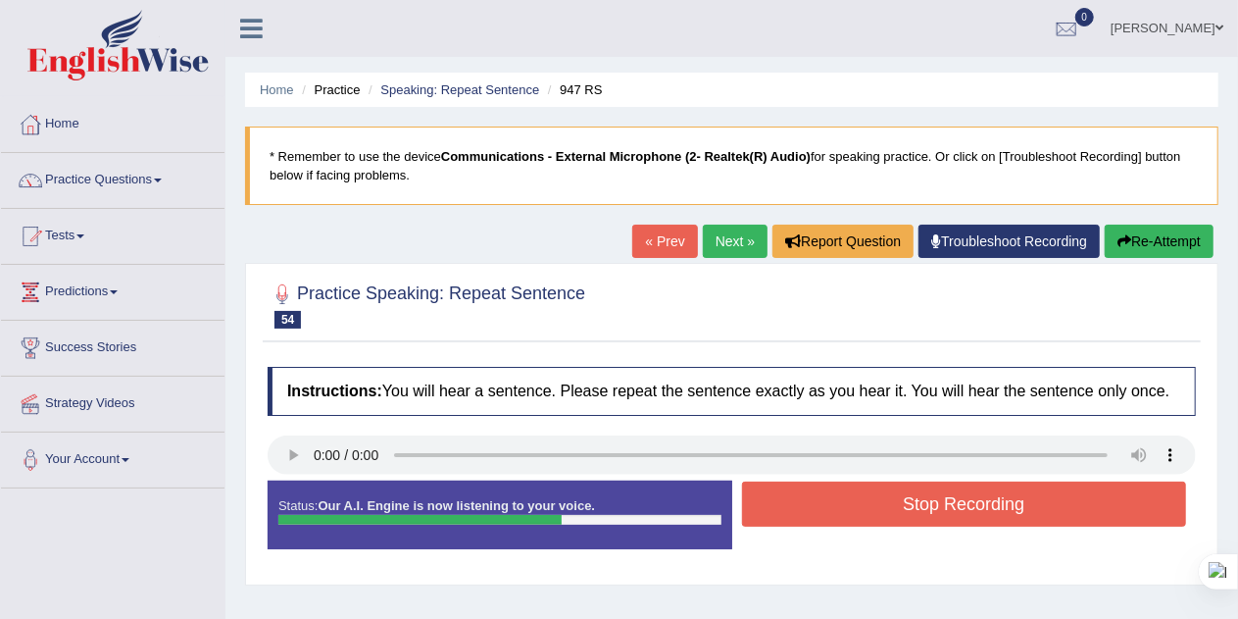
click at [784, 495] on button "Stop Recording" at bounding box center [964, 503] width 445 height 45
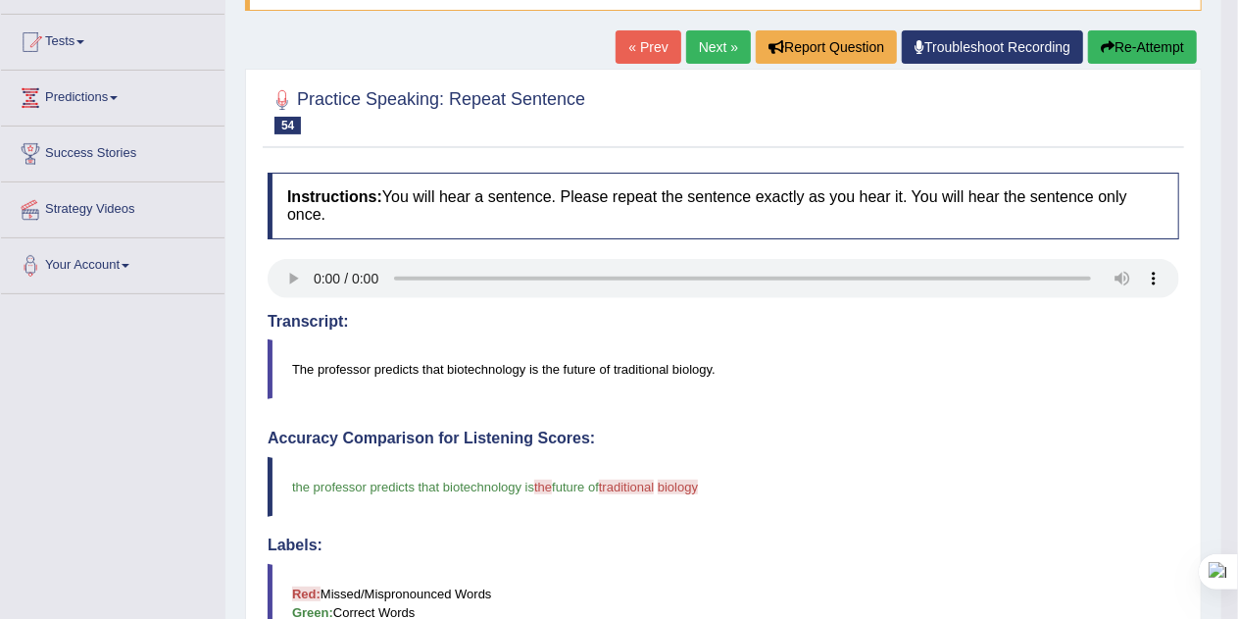
scroll to position [155, 0]
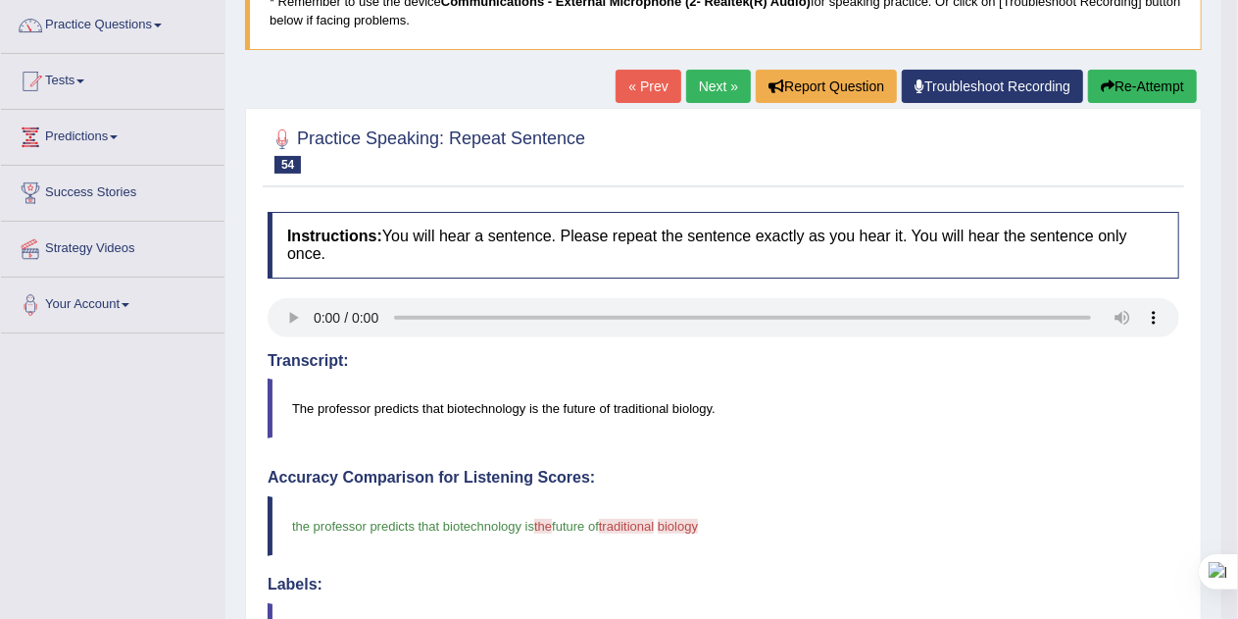
click at [1165, 84] on button "Re-Attempt" at bounding box center [1142, 86] width 109 height 33
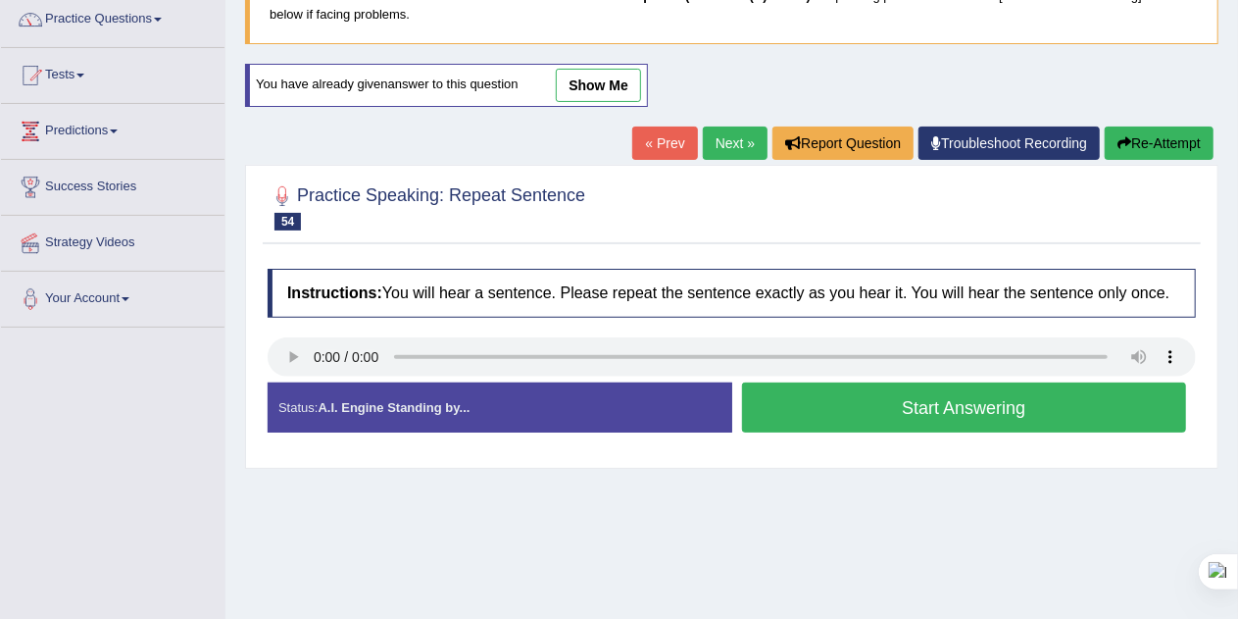
click at [1087, 401] on button "Start Answering" at bounding box center [964, 407] width 445 height 50
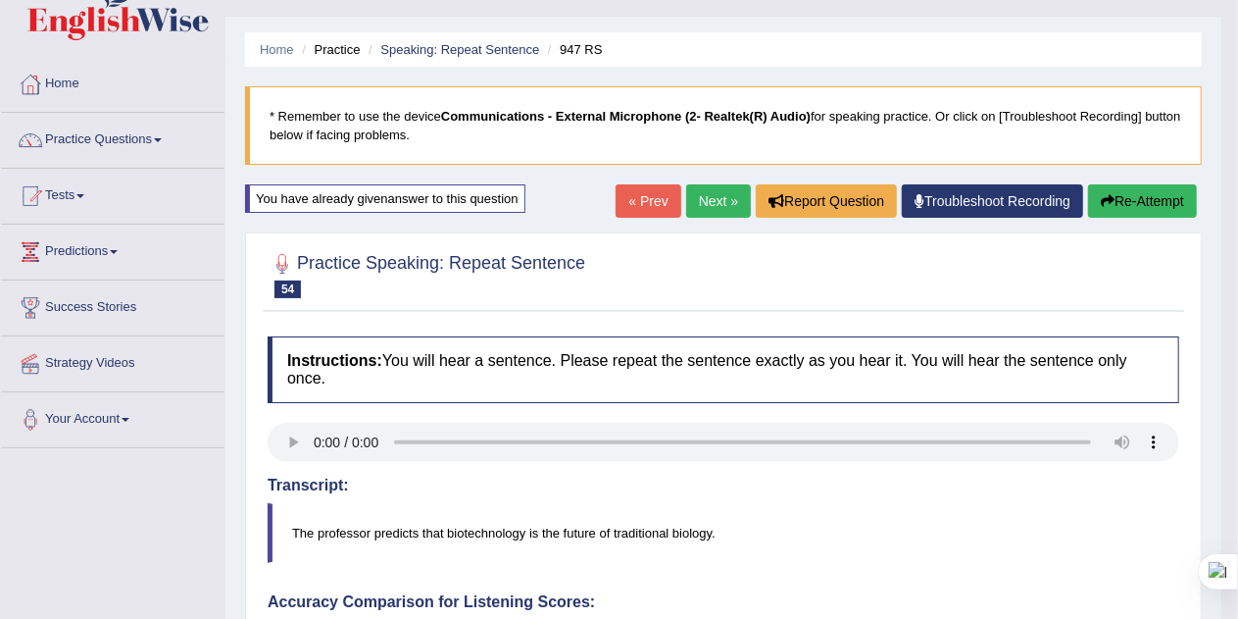
scroll to position [46, 0]
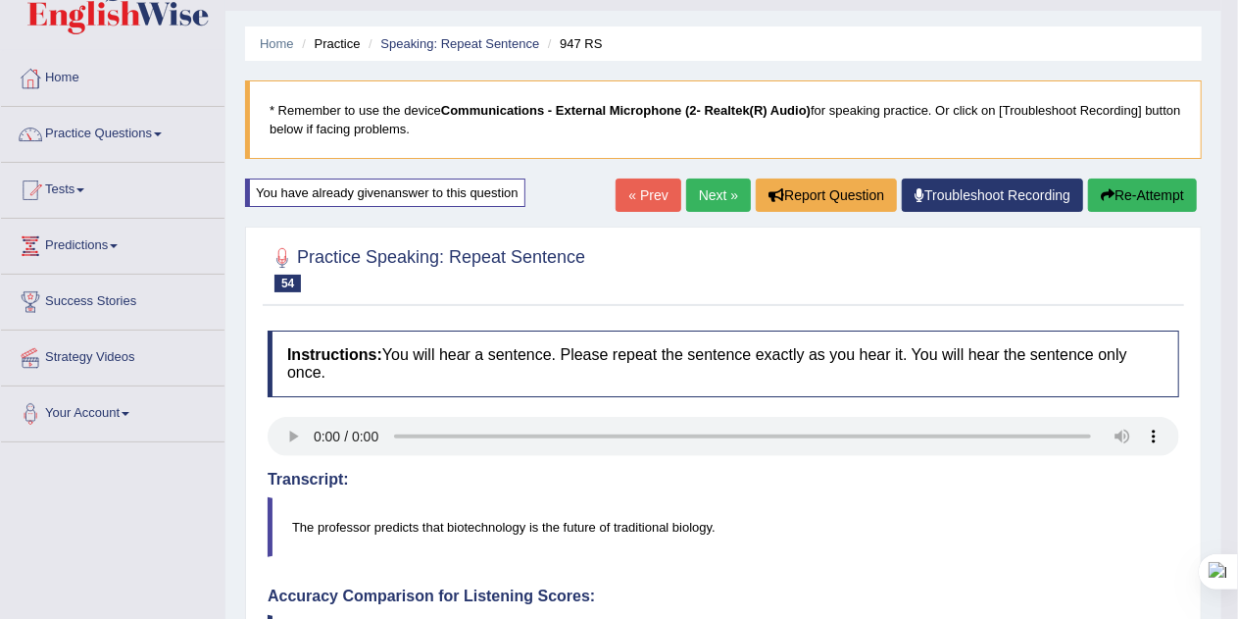
click at [1173, 192] on button "Re-Attempt" at bounding box center [1142, 194] width 109 height 33
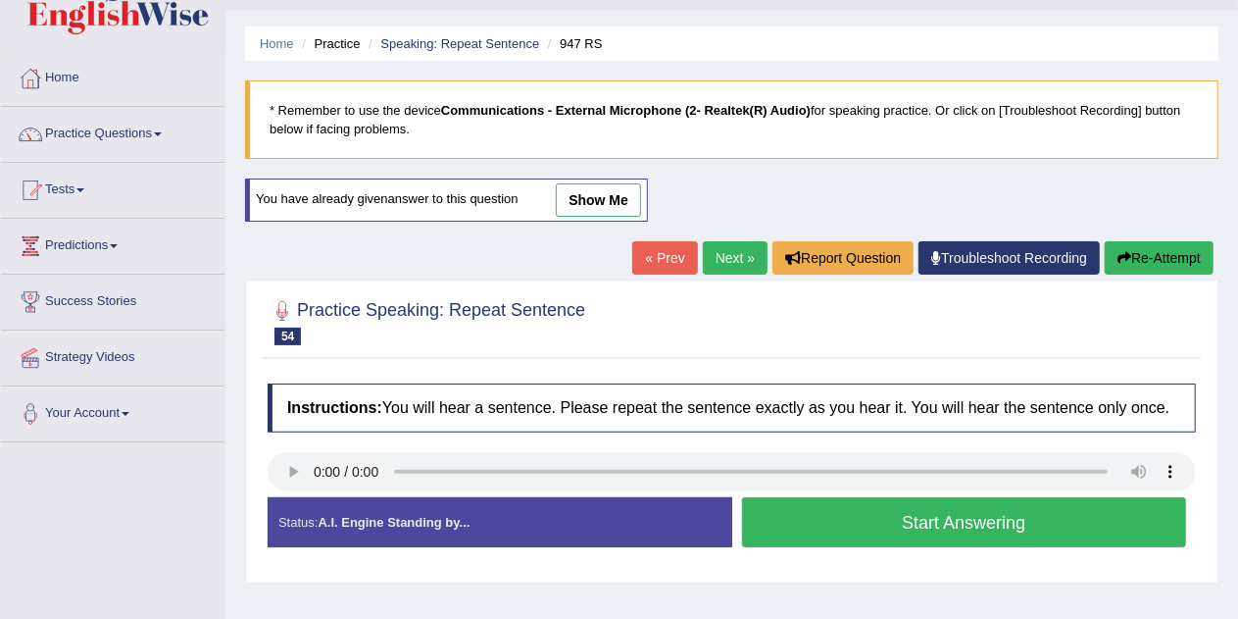
scroll to position [46, 0]
click at [1065, 523] on button "Start Answering" at bounding box center [964, 522] width 445 height 50
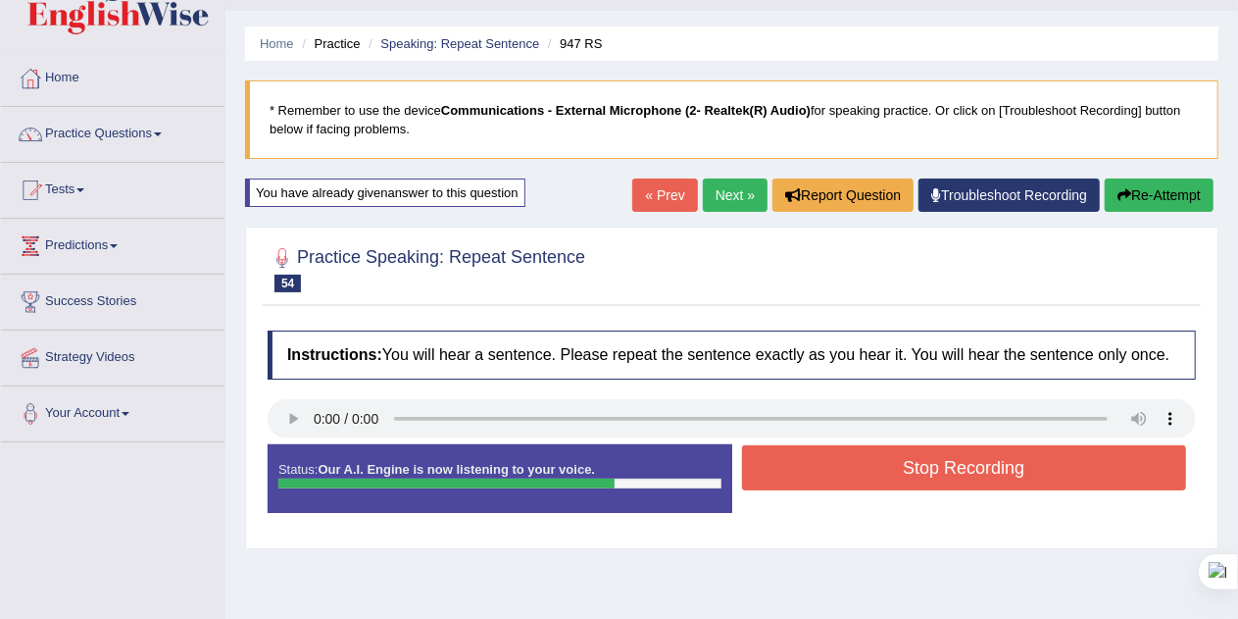
click at [1082, 466] on button "Stop Recording" at bounding box center [964, 467] width 445 height 45
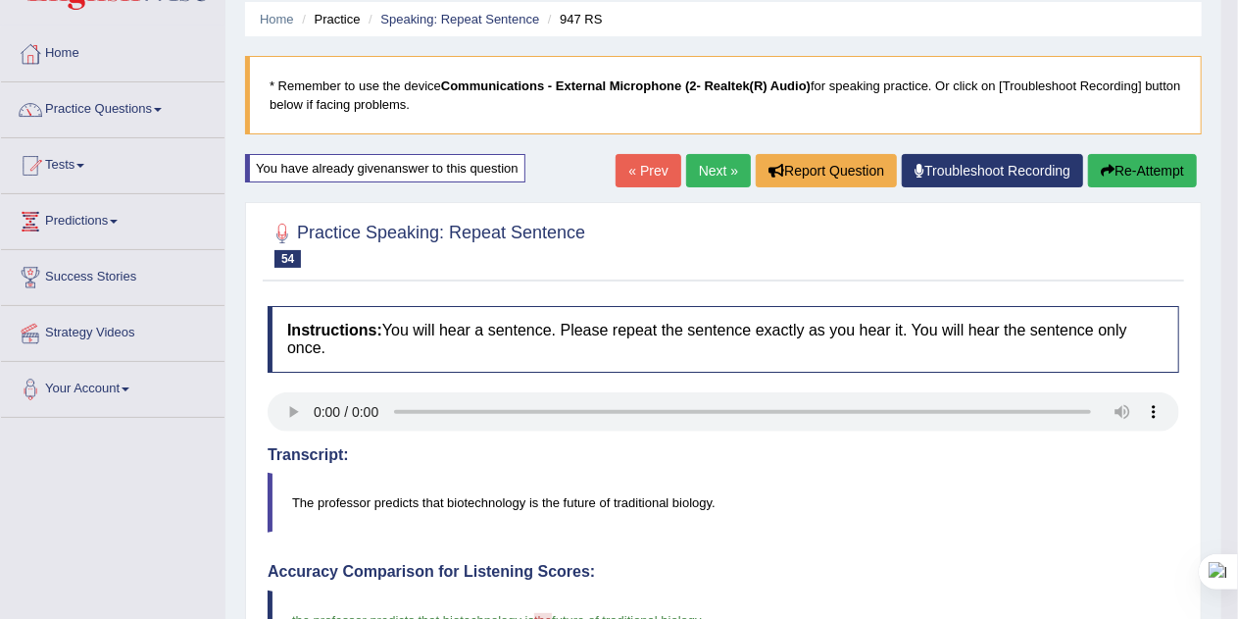
scroll to position [0, 0]
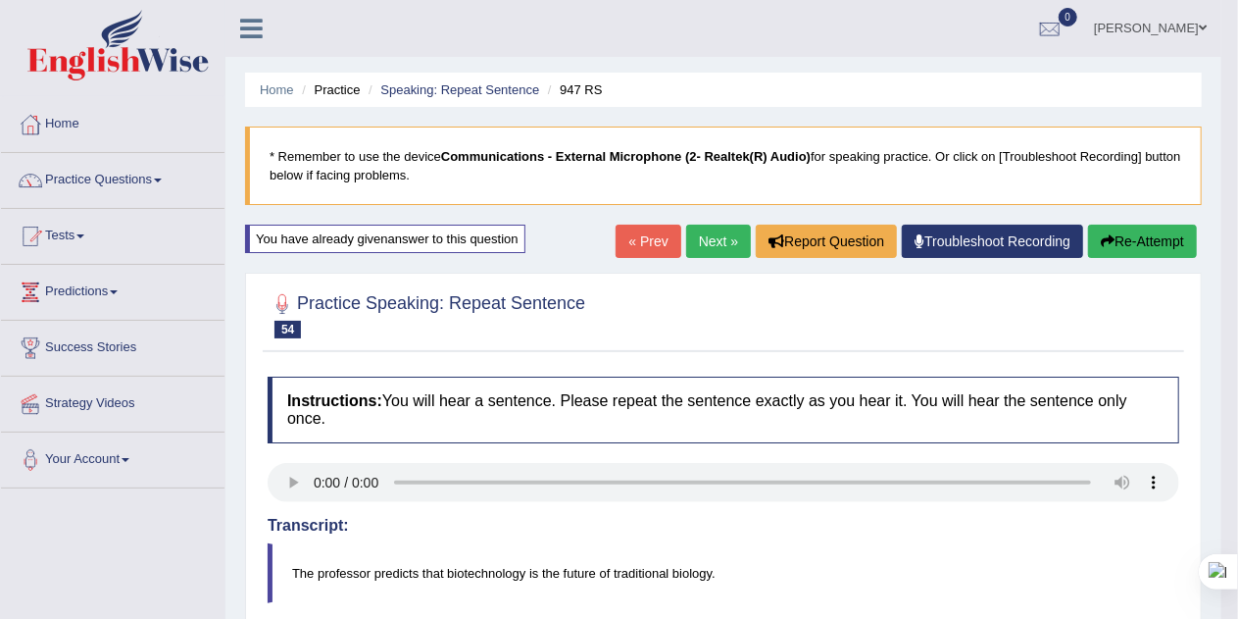
click at [716, 245] on link "Next »" at bounding box center [718, 240] width 65 height 33
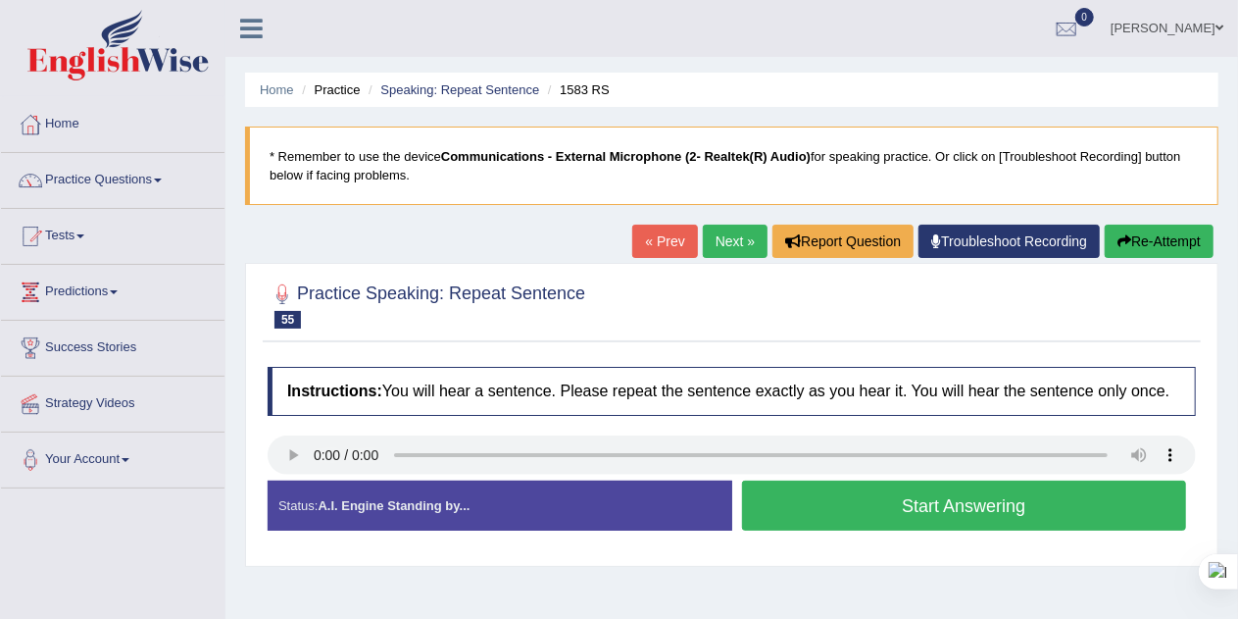
click at [1070, 508] on button "Start Answering" at bounding box center [964, 505] width 445 height 50
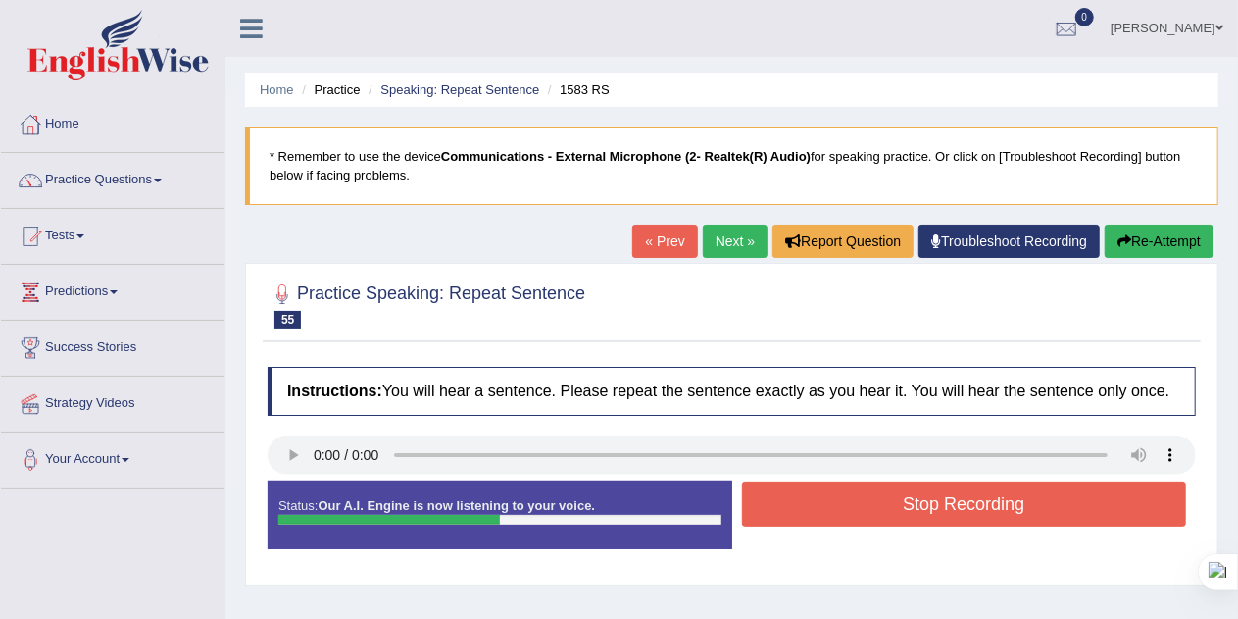
click at [1090, 514] on button "Stop Recording" at bounding box center [964, 503] width 445 height 45
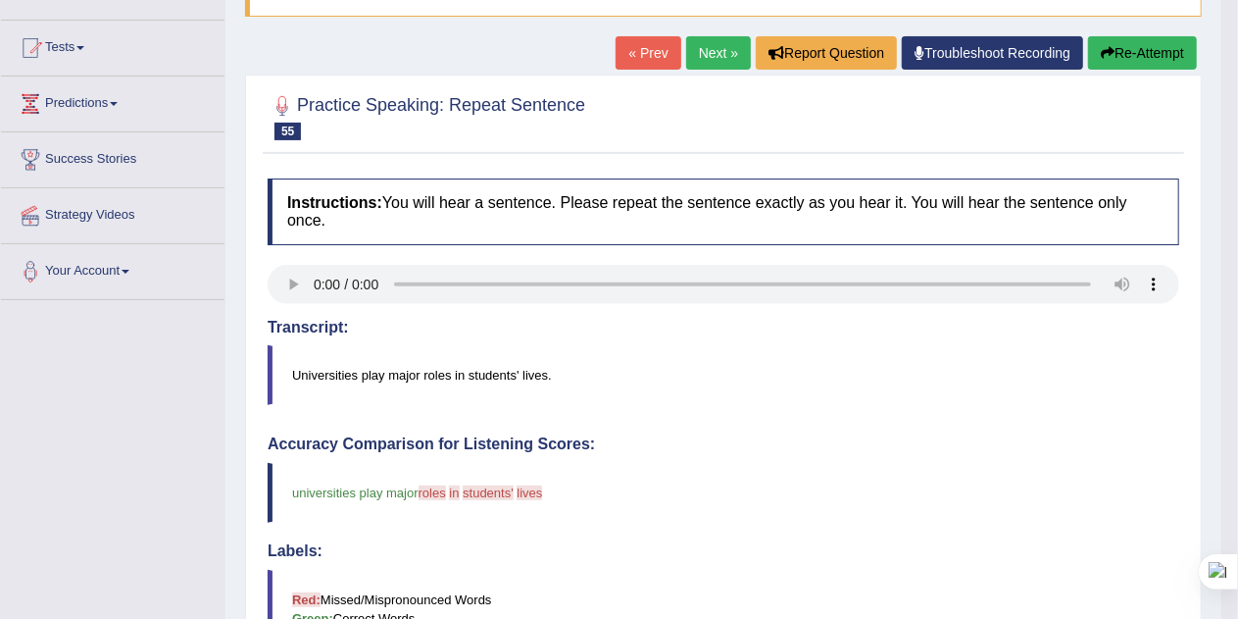
scroll to position [167, 0]
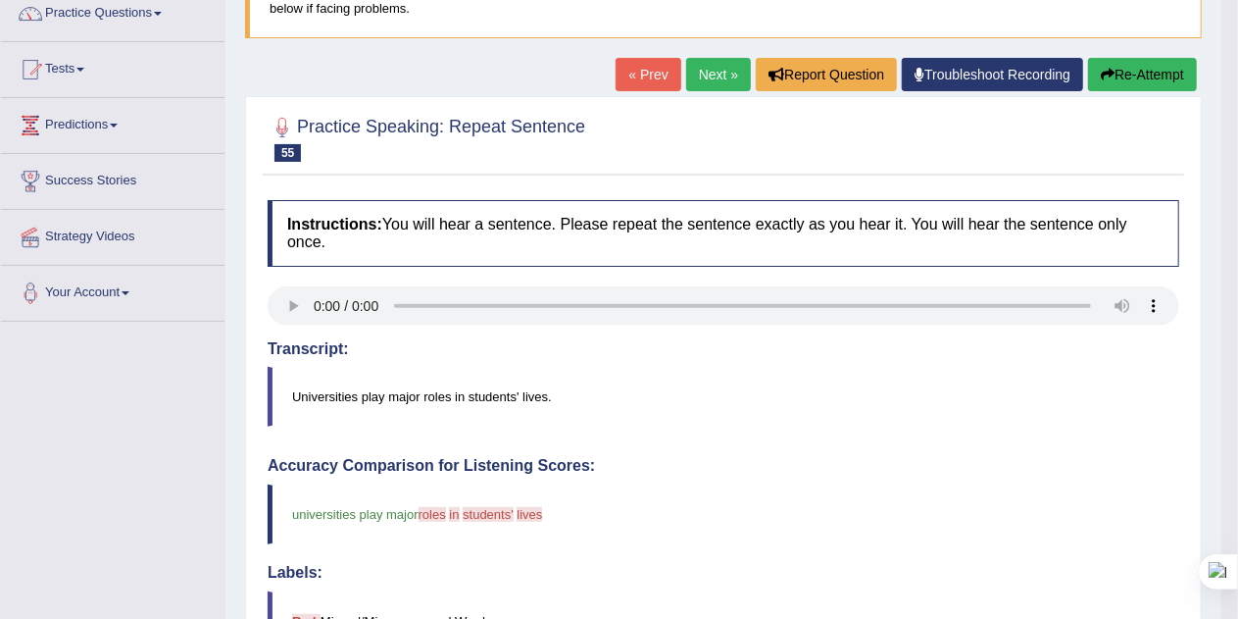
click at [1165, 73] on button "Re-Attempt" at bounding box center [1142, 74] width 109 height 33
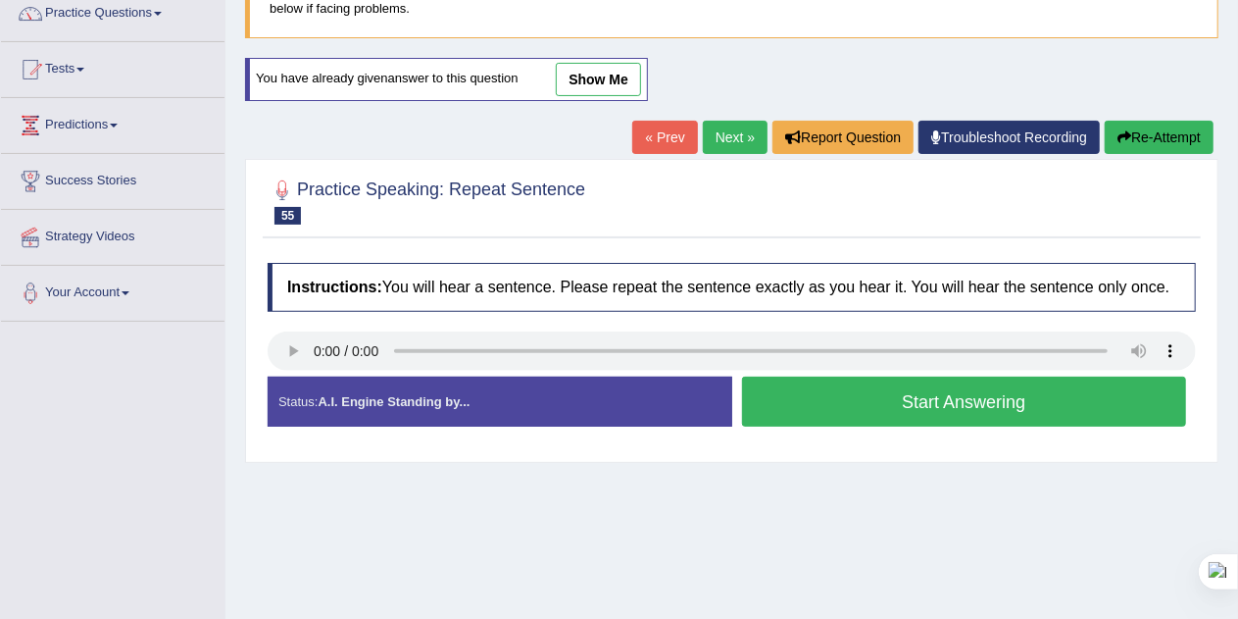
click at [1079, 398] on button "Start Answering" at bounding box center [964, 401] width 445 height 50
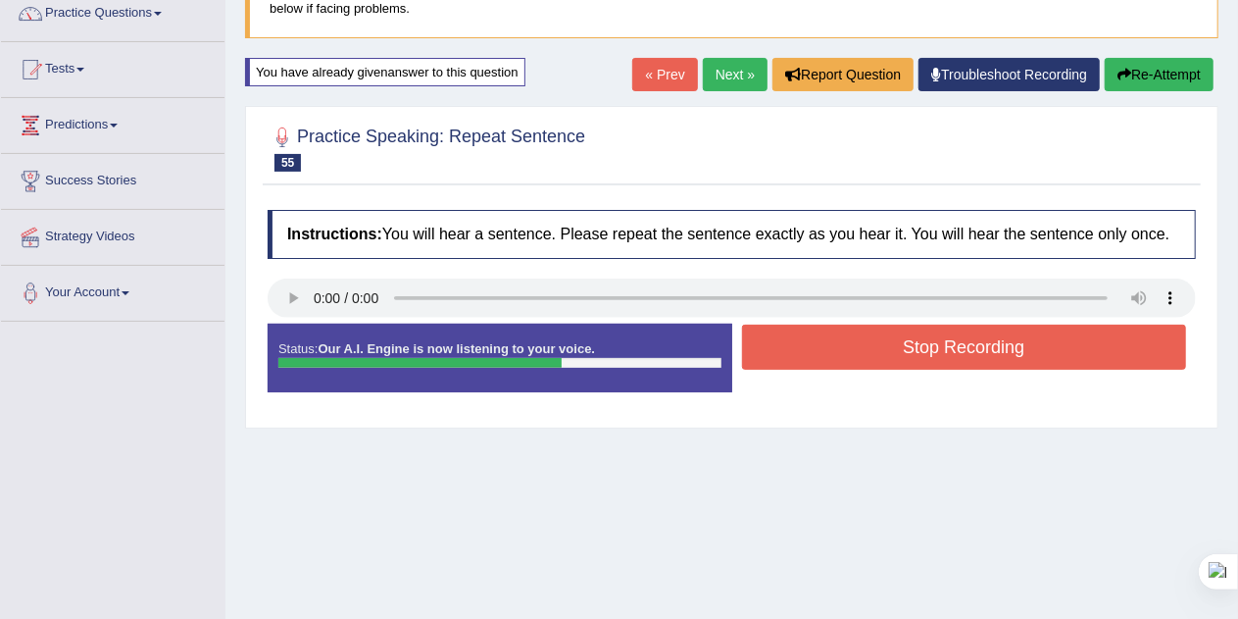
click at [1089, 353] on button "Stop Recording" at bounding box center [964, 346] width 445 height 45
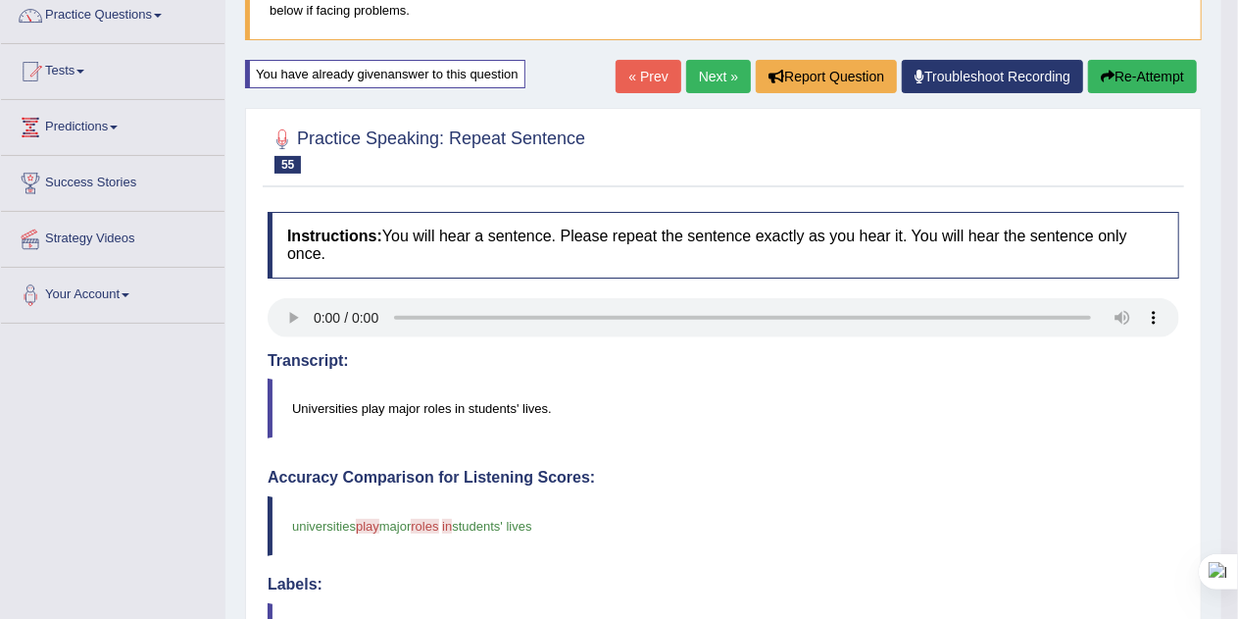
scroll to position [166, 0]
click at [1178, 75] on button "Re-Attempt" at bounding box center [1142, 75] width 109 height 33
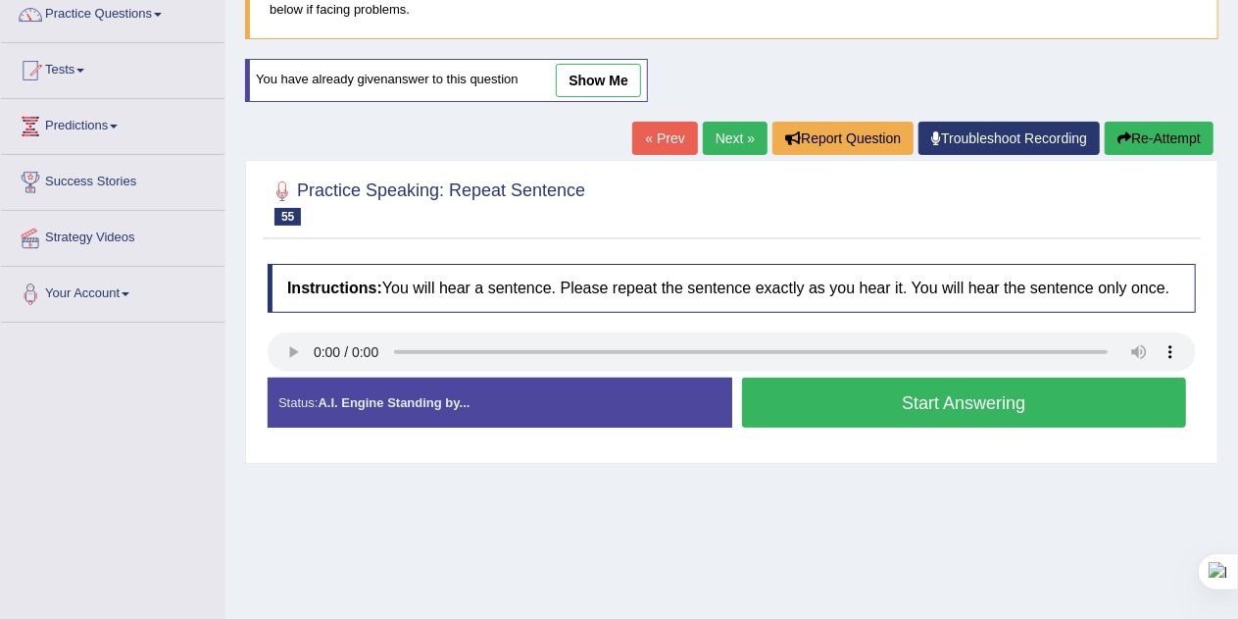
click at [908, 392] on button "Start Answering" at bounding box center [964, 402] width 445 height 50
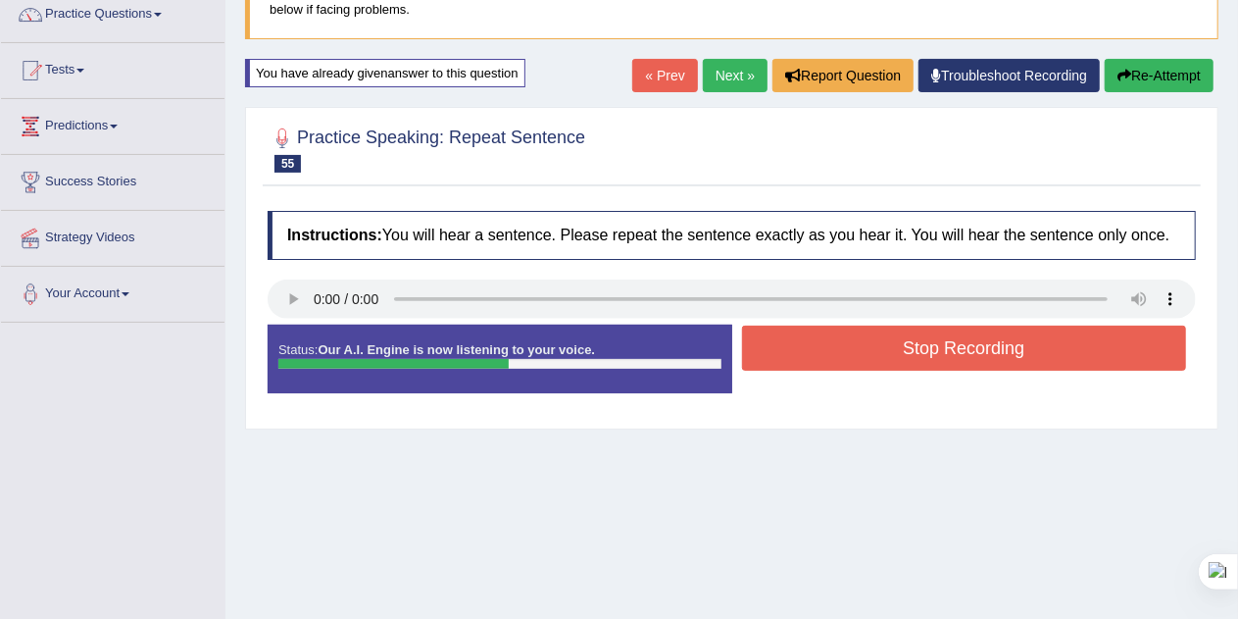
click at [951, 340] on button "Stop Recording" at bounding box center [964, 347] width 445 height 45
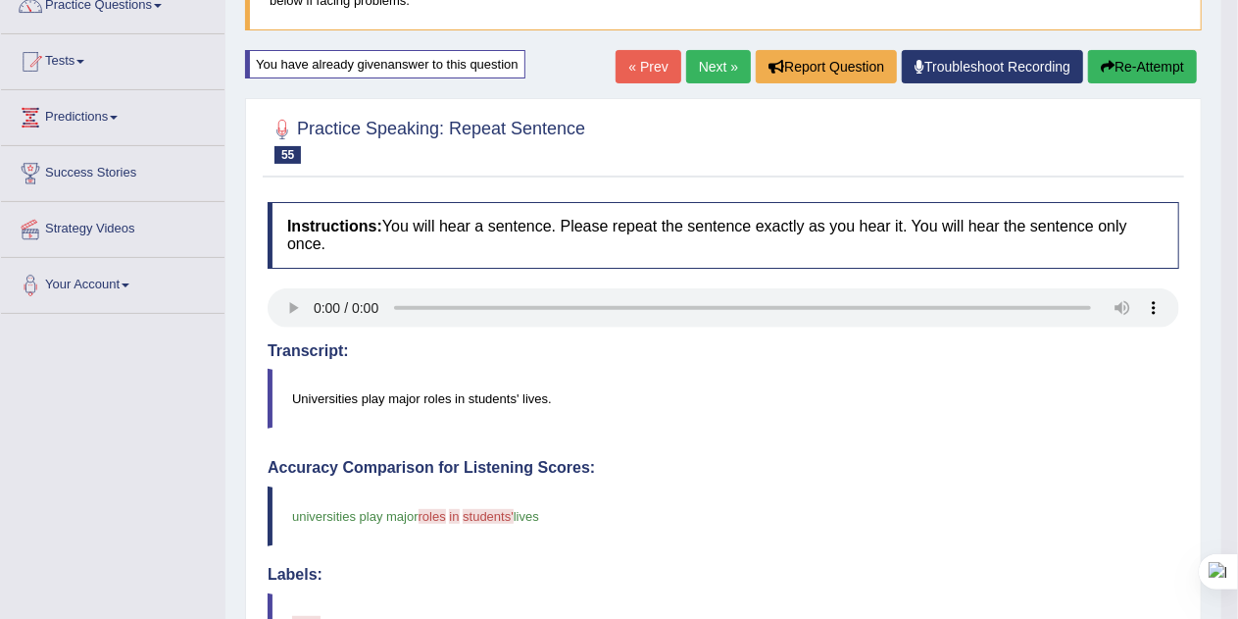
scroll to position [106, 0]
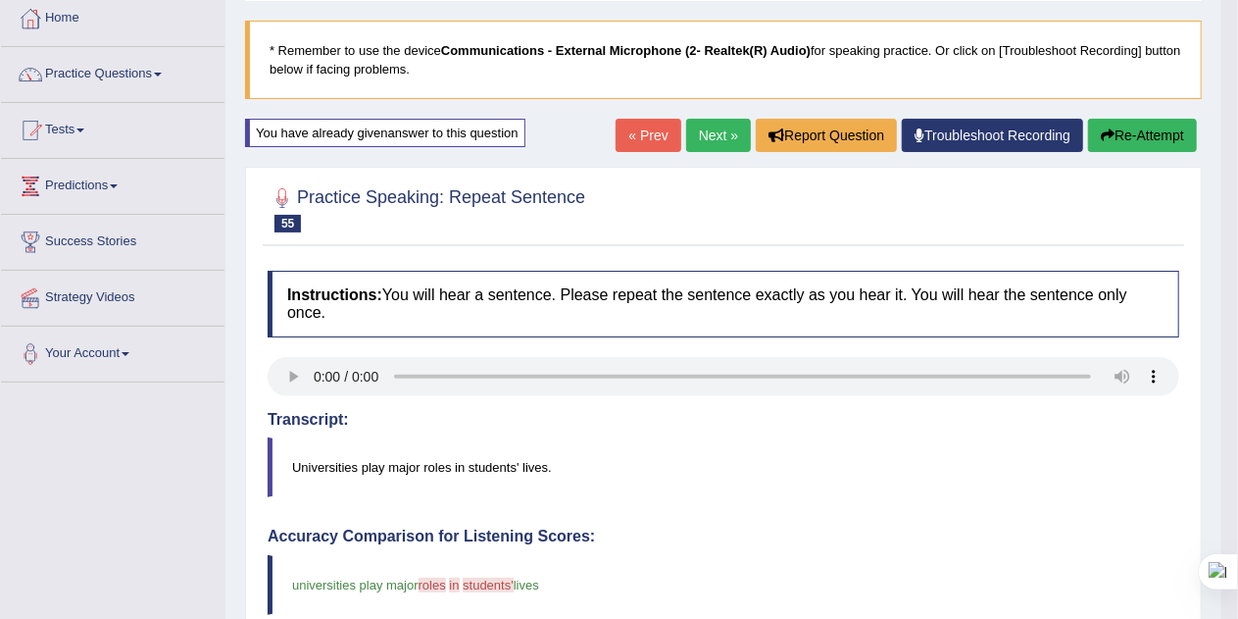
click at [1161, 139] on button "Re-Attempt" at bounding box center [1142, 135] width 109 height 33
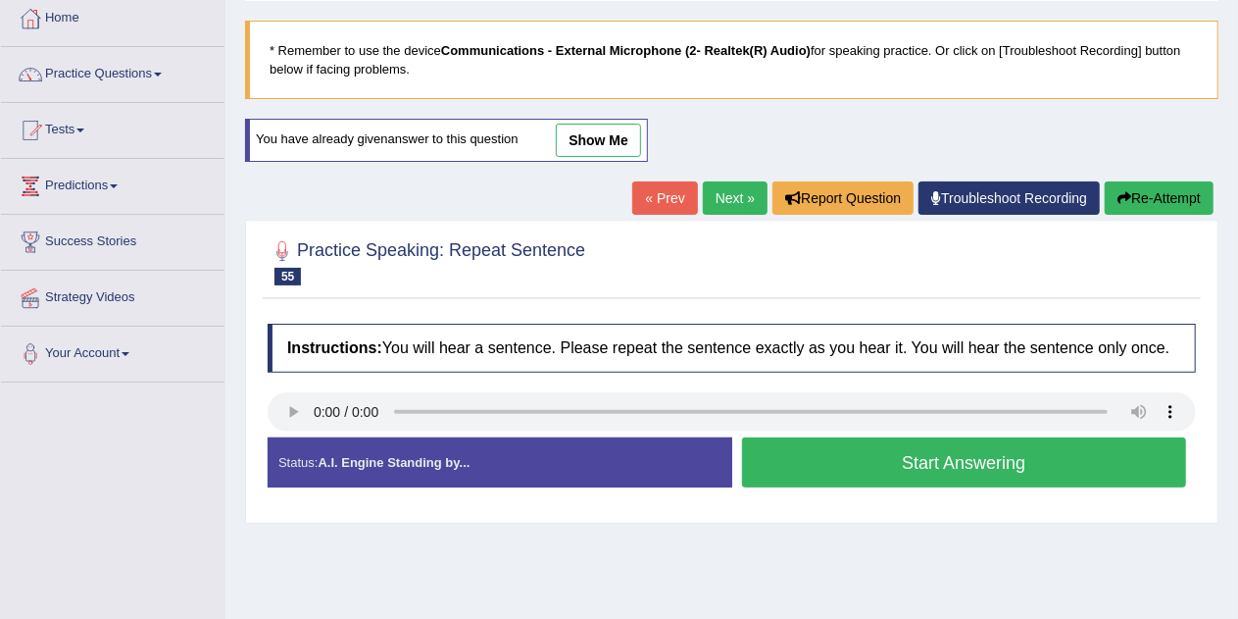
scroll to position [106, 0]
click at [1073, 454] on button "Start Answering" at bounding box center [964, 462] width 445 height 50
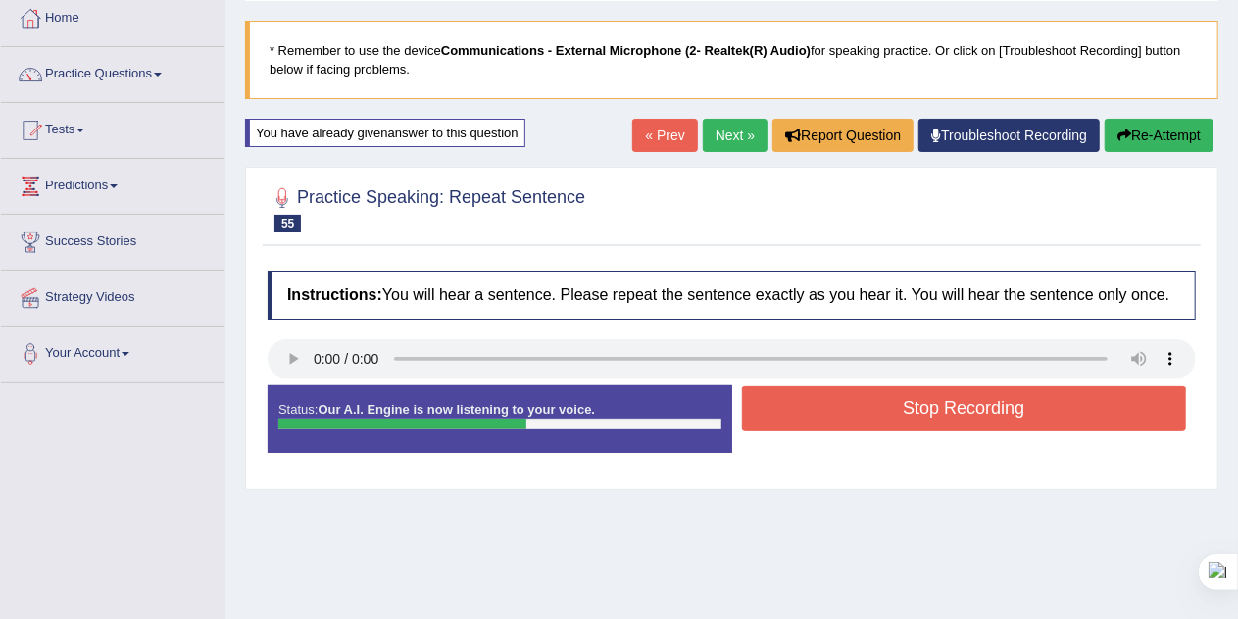
click at [1056, 394] on button "Stop Recording" at bounding box center [964, 407] width 445 height 45
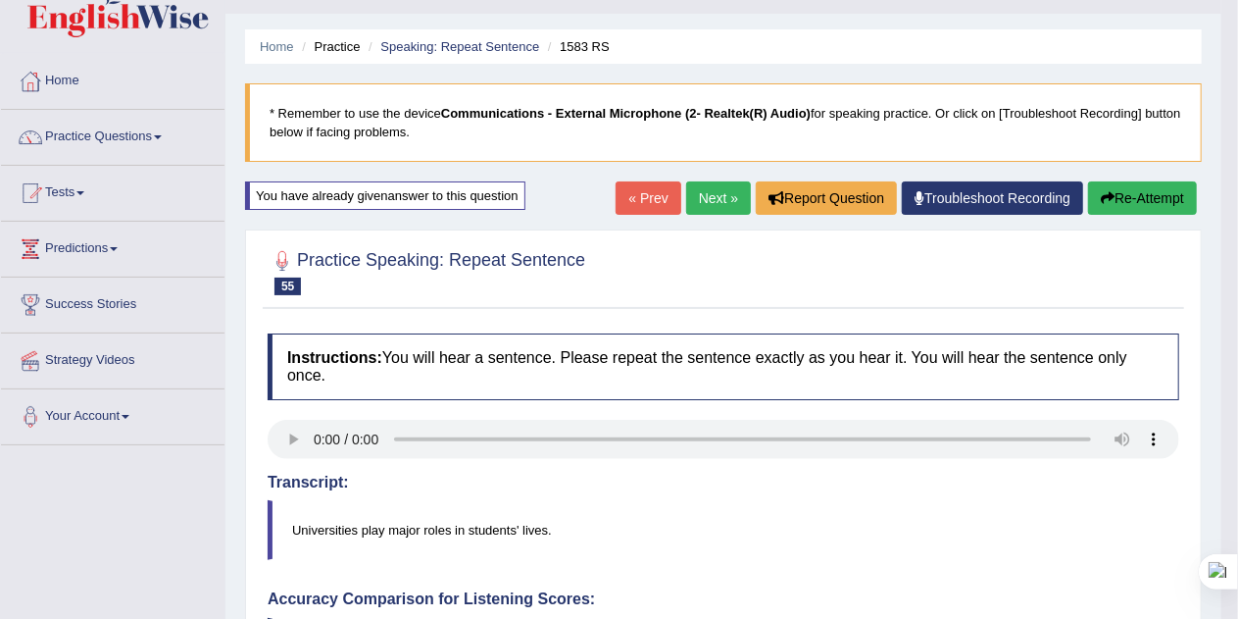
scroll to position [41, 0]
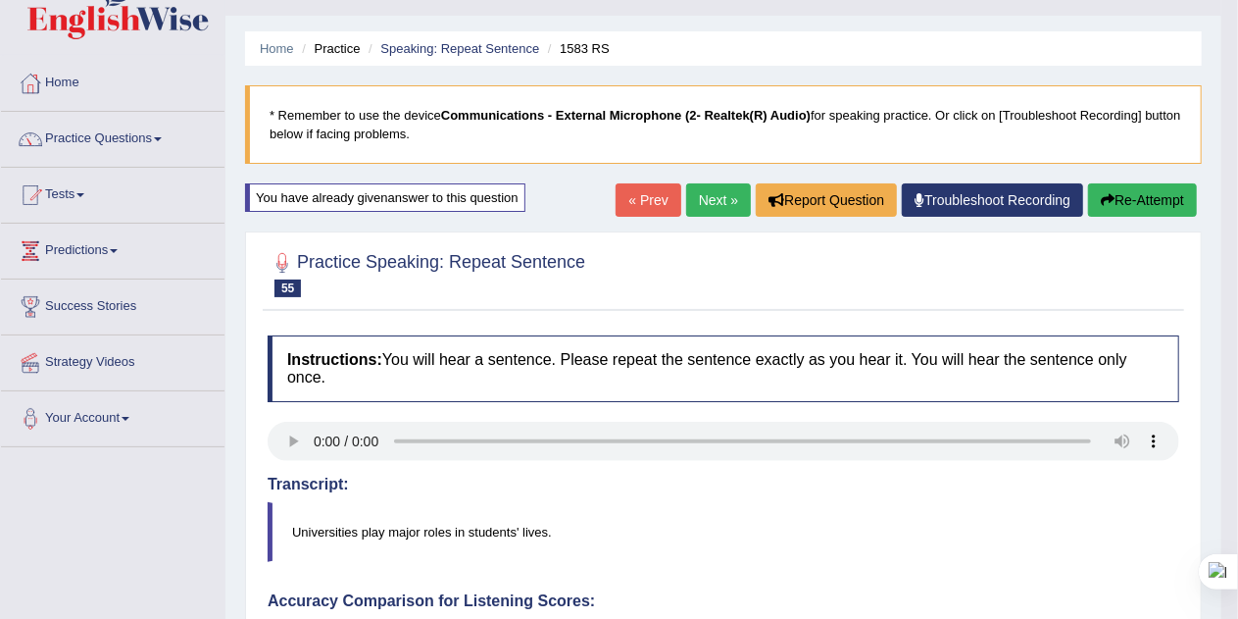
click at [714, 198] on link "Next »" at bounding box center [718, 199] width 65 height 33
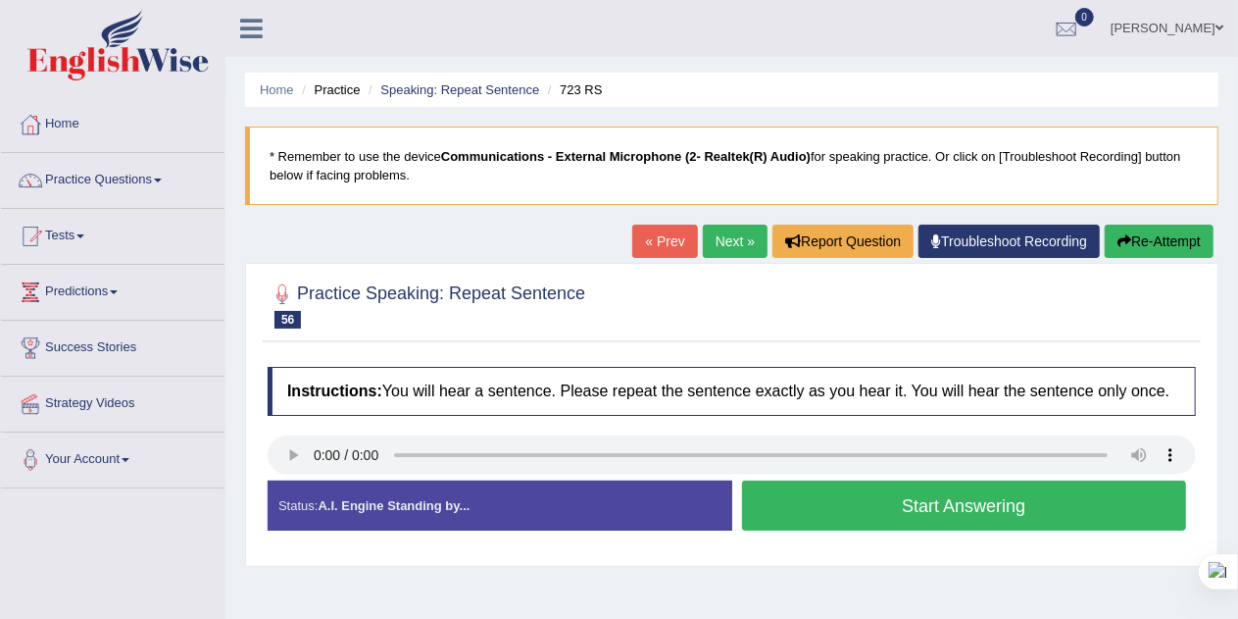
click at [1051, 502] on button "Start Answering" at bounding box center [964, 505] width 445 height 50
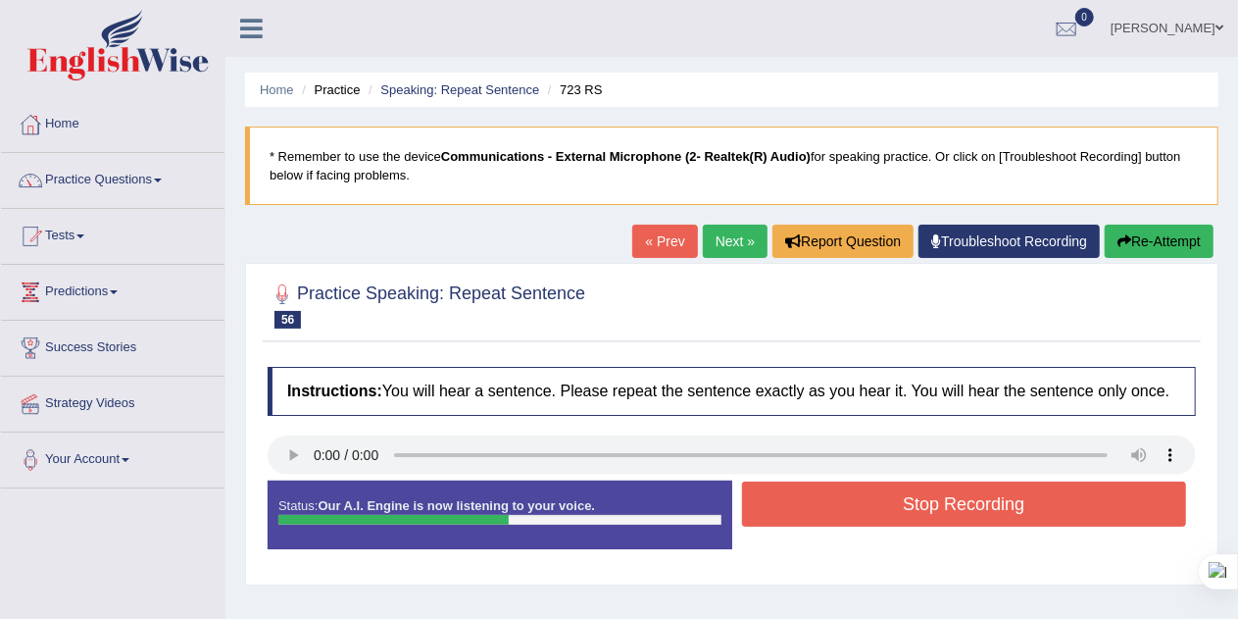
click at [1060, 504] on button "Stop Recording" at bounding box center [964, 503] width 445 height 45
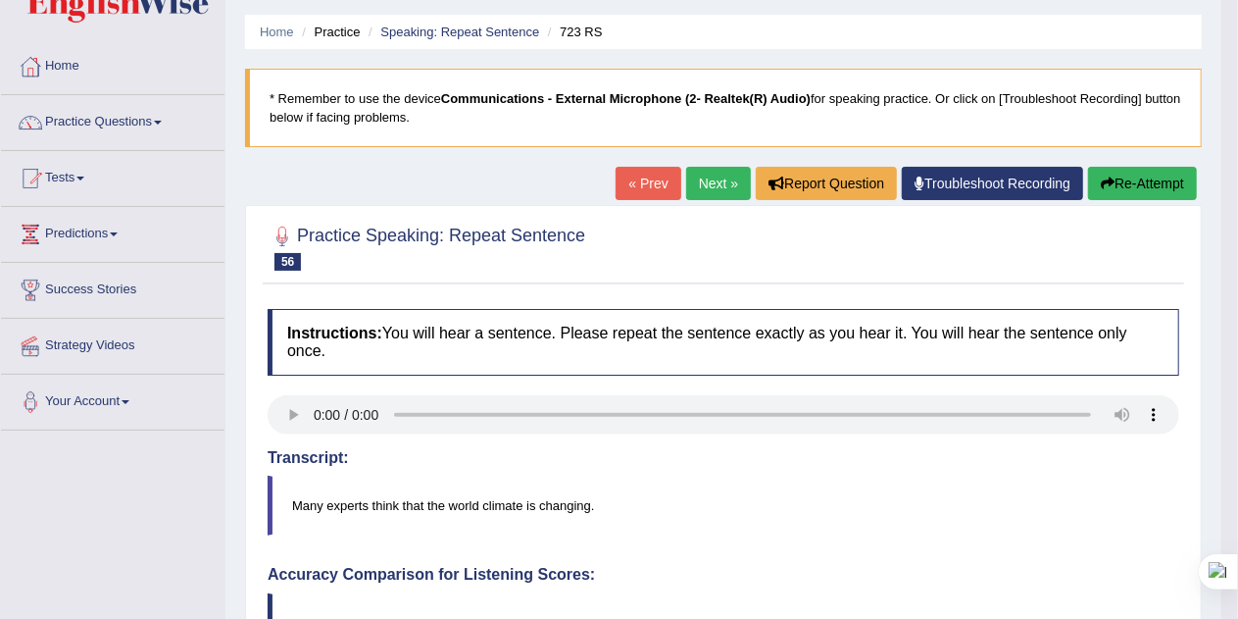
scroll to position [57, 0]
click at [1178, 184] on button "Re-Attempt" at bounding box center [1142, 184] width 109 height 33
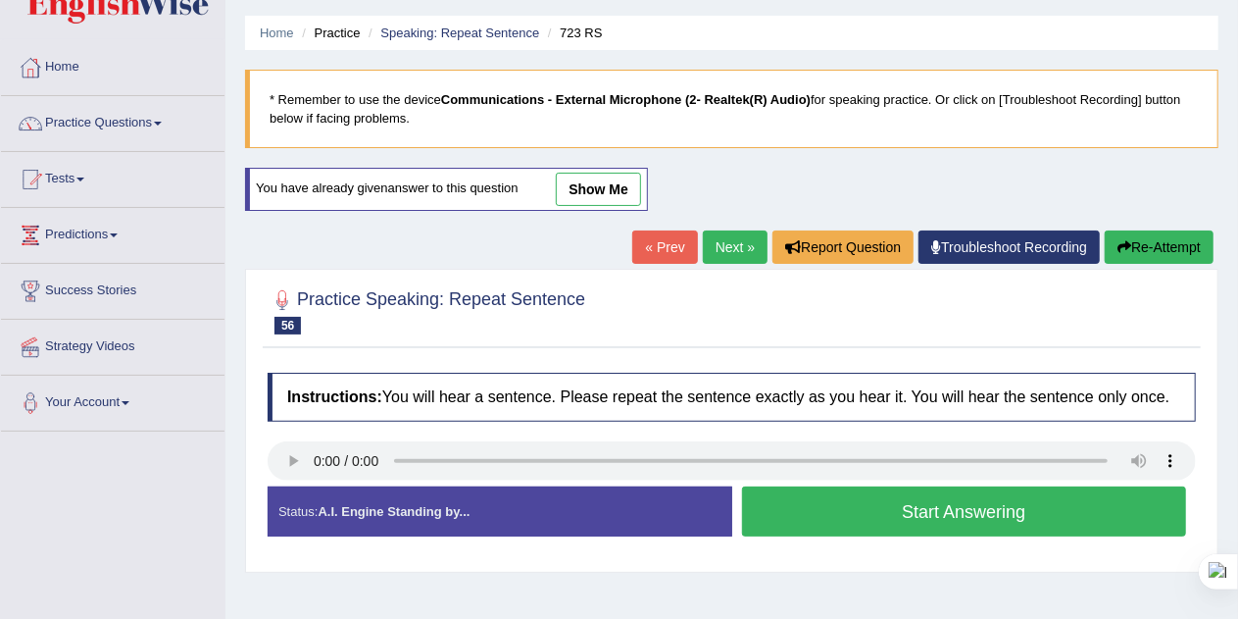
click at [1073, 503] on button "Start Answering" at bounding box center [964, 511] width 445 height 50
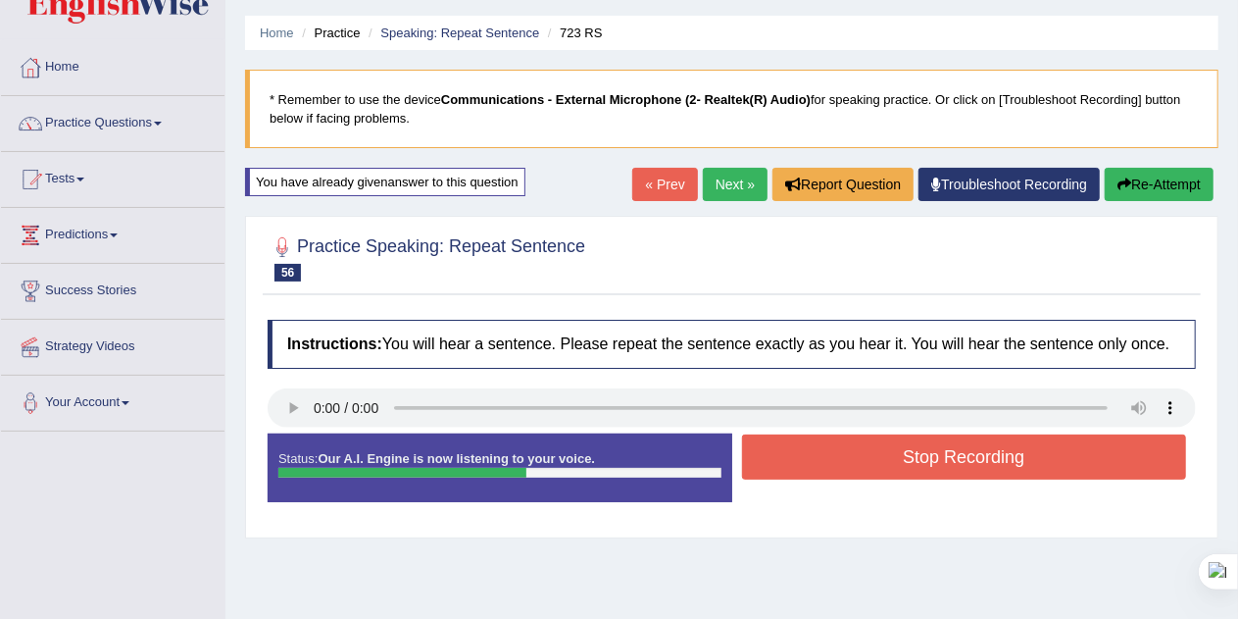
click at [1020, 453] on button "Stop Recording" at bounding box center [964, 456] width 445 height 45
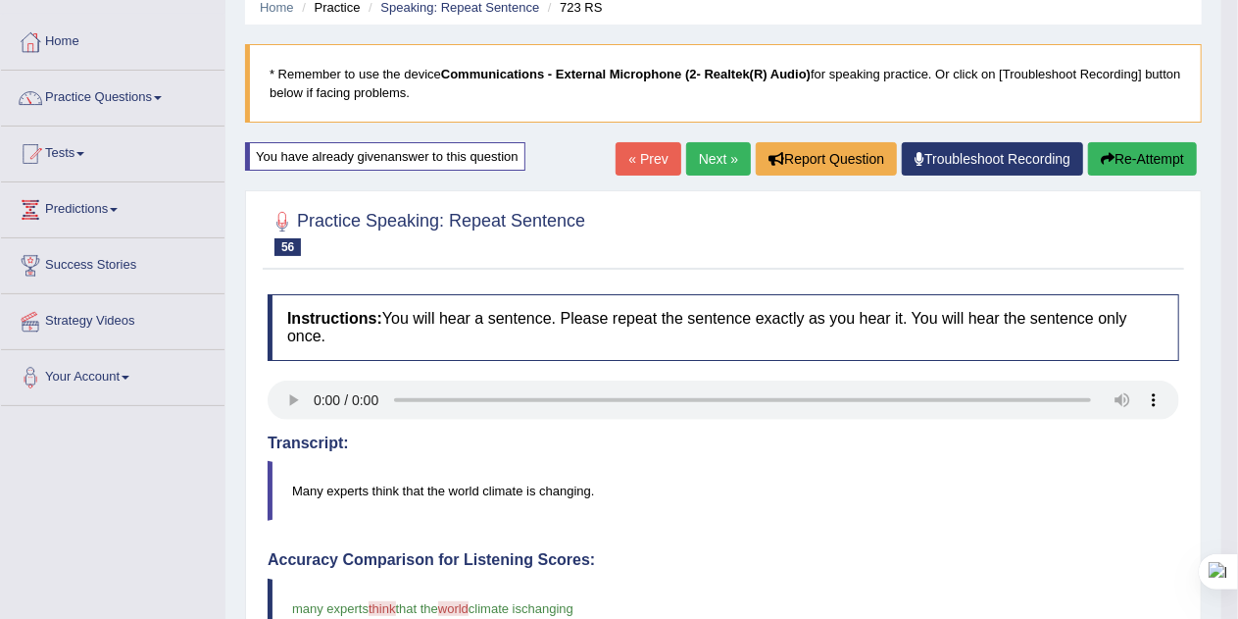
scroll to position [80, 0]
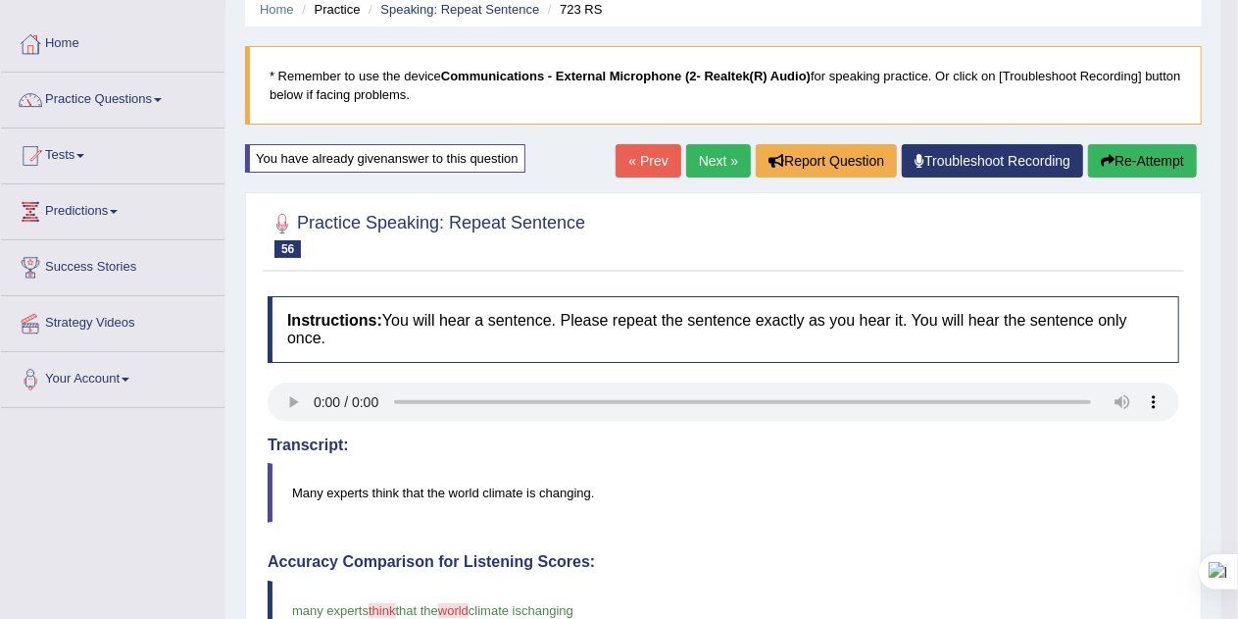
click at [711, 163] on link "Next »" at bounding box center [718, 160] width 65 height 33
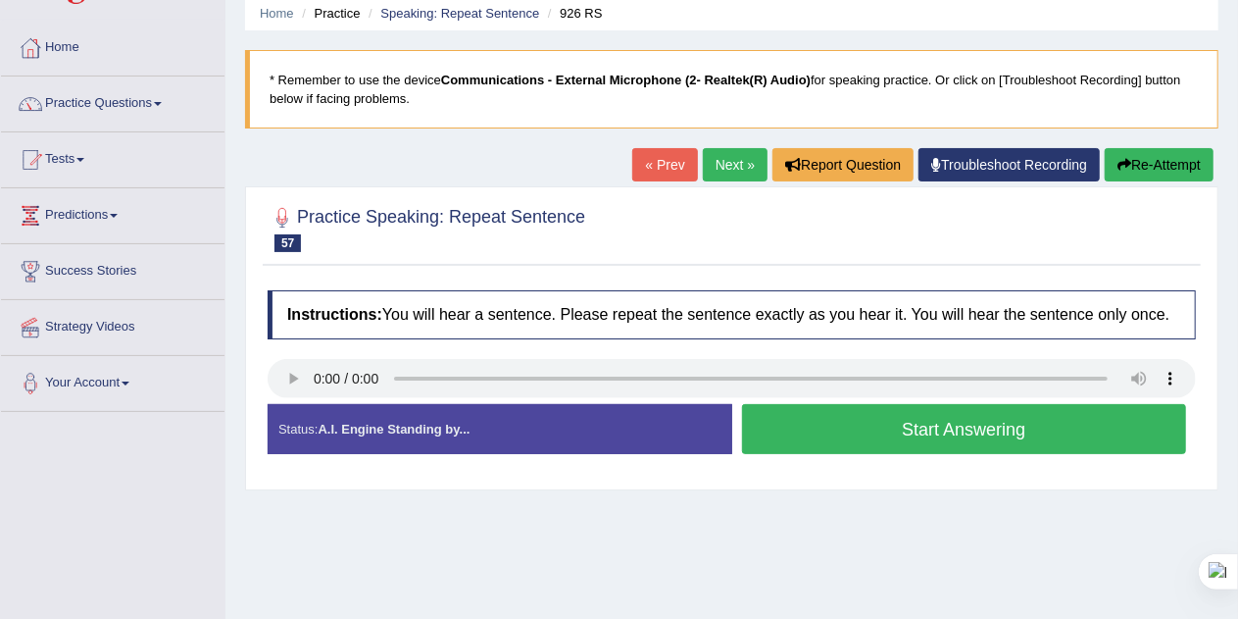
scroll to position [80, 0]
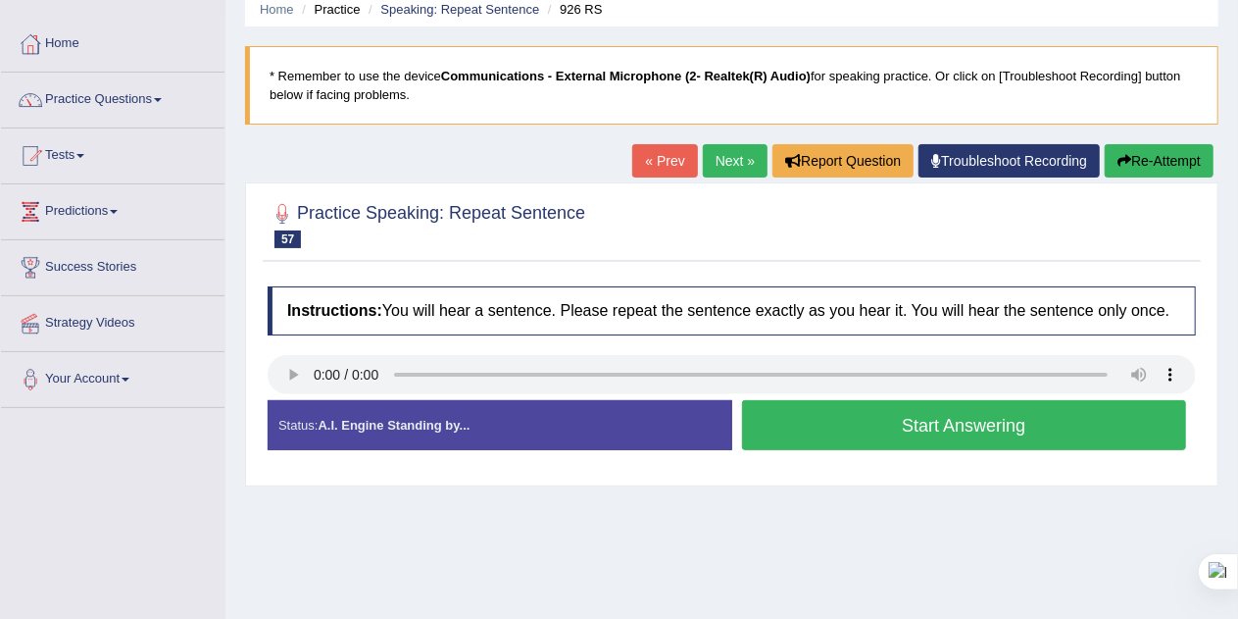
click at [292, 399] on div "Created with Highcharts 7.1.2 Too low Too high Time Pitch meter: 0 2.5 5 7.5 10" at bounding box center [495, 399] width 474 height 1
click at [286, 399] on div "Created with Highcharts 7.1.2 Too low Too high Time Pitch meter: 0 2.5 5 7.5 10" at bounding box center [495, 399] width 474 height 1
click at [292, 399] on div "Created with Highcharts 7.1.2 Too low Too high Time Pitch meter: 0 2.5 5 7.5 10" at bounding box center [495, 399] width 474 height 1
click at [1110, 419] on button "Start Answering" at bounding box center [964, 425] width 445 height 50
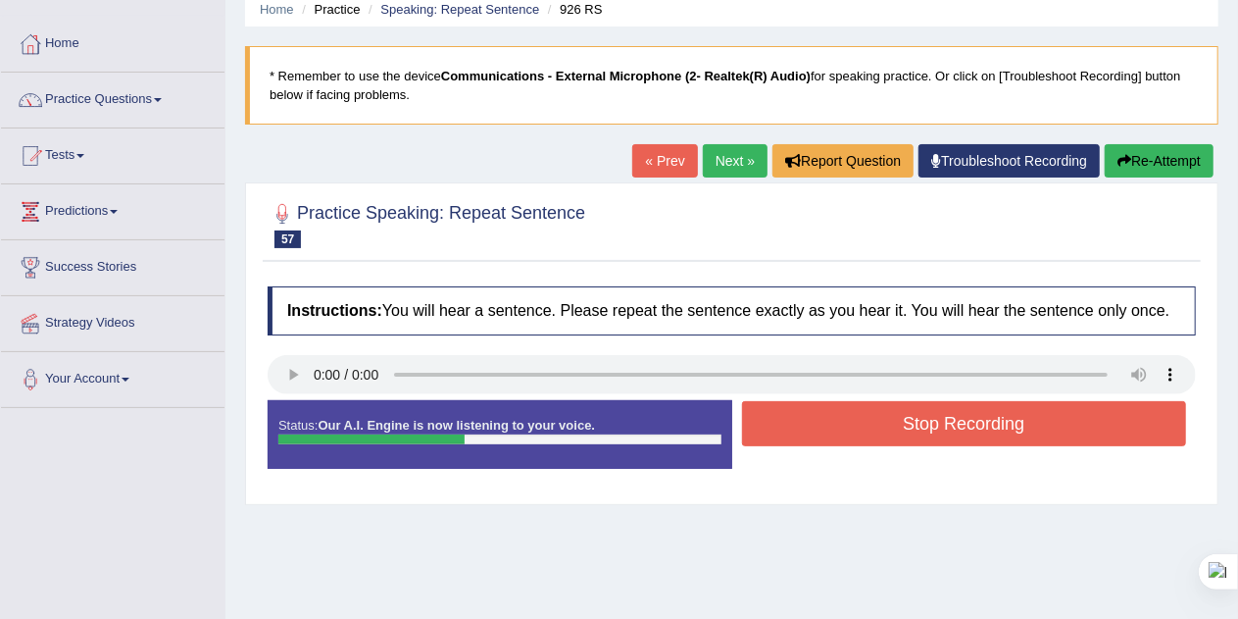
click at [1118, 418] on button "Stop Recording" at bounding box center [964, 423] width 445 height 45
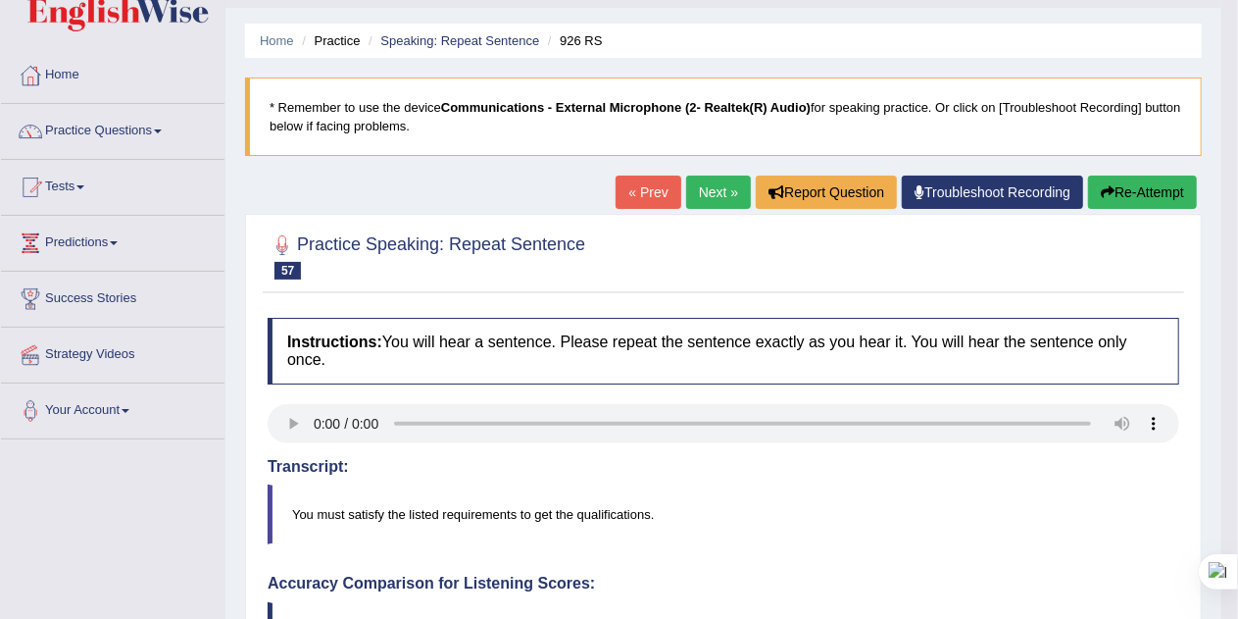
scroll to position [0, 0]
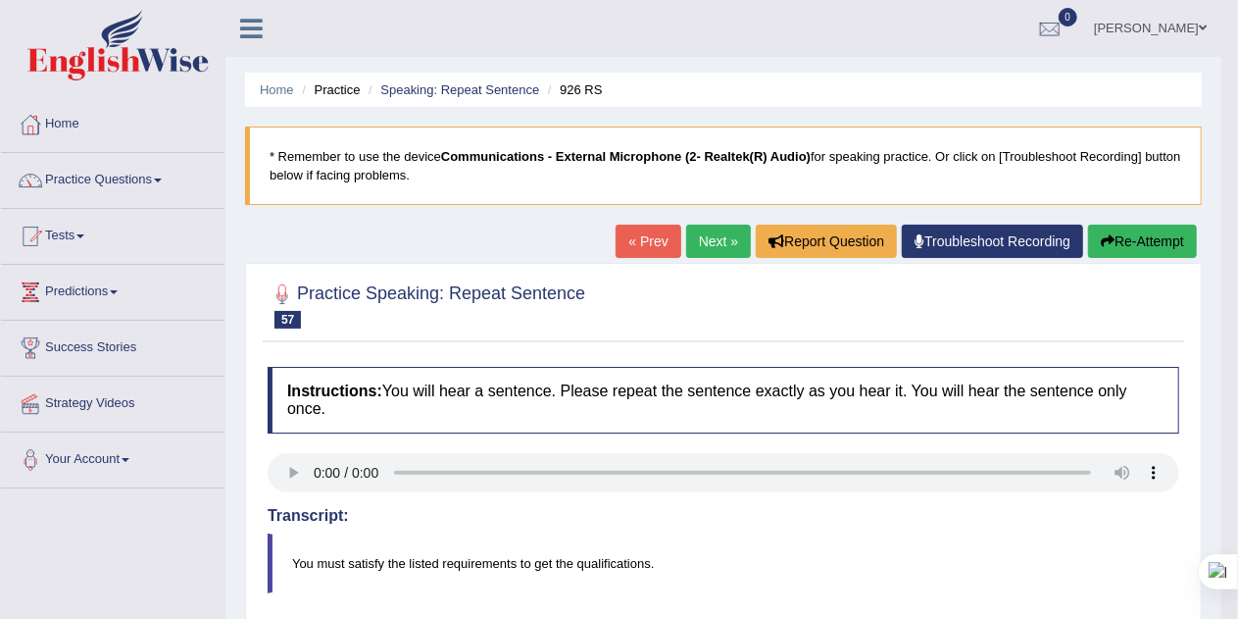
click at [700, 241] on link "Next »" at bounding box center [718, 240] width 65 height 33
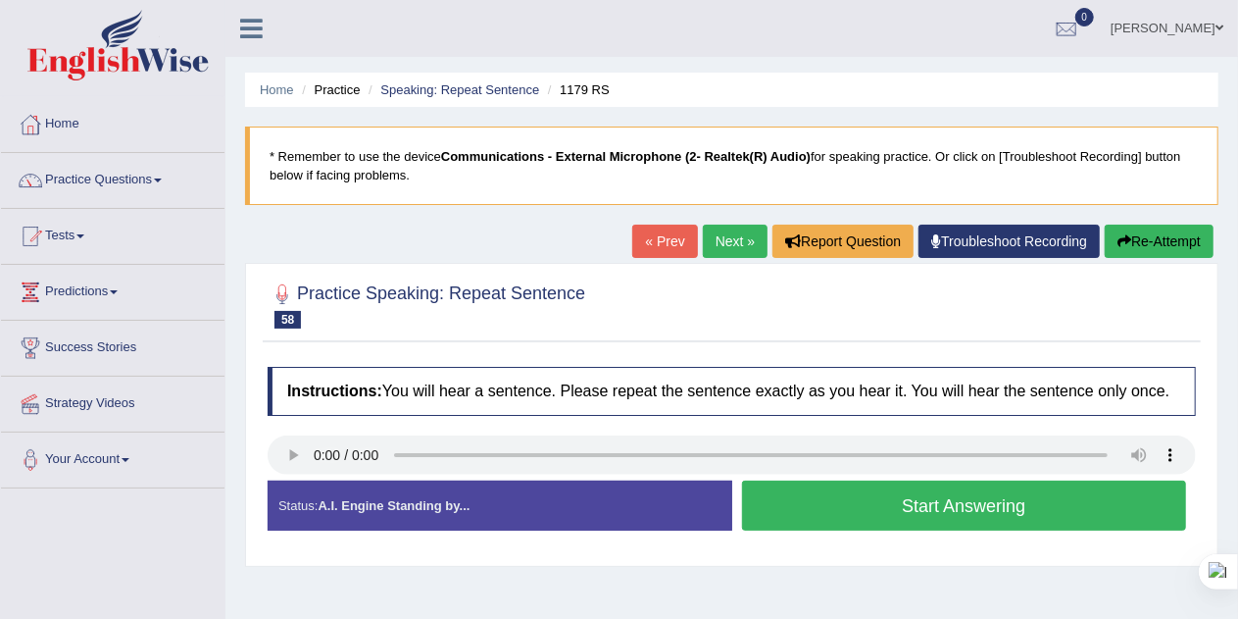
click at [1084, 508] on button "Start Answering" at bounding box center [964, 505] width 445 height 50
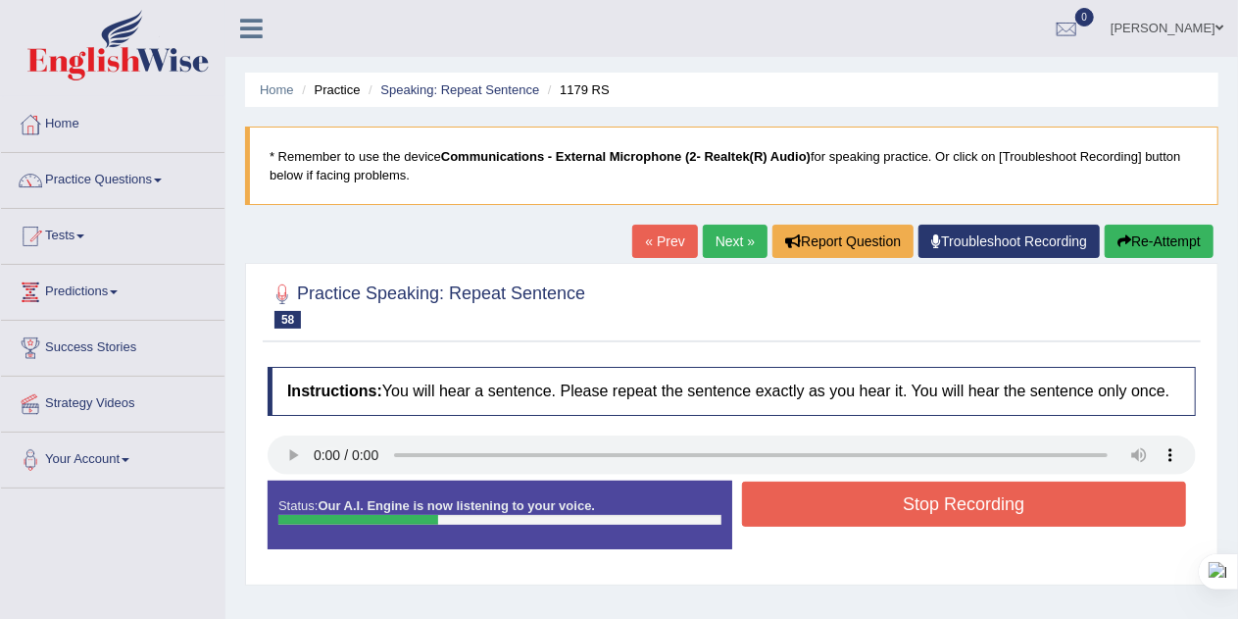
click at [1083, 501] on button "Stop Recording" at bounding box center [964, 503] width 445 height 45
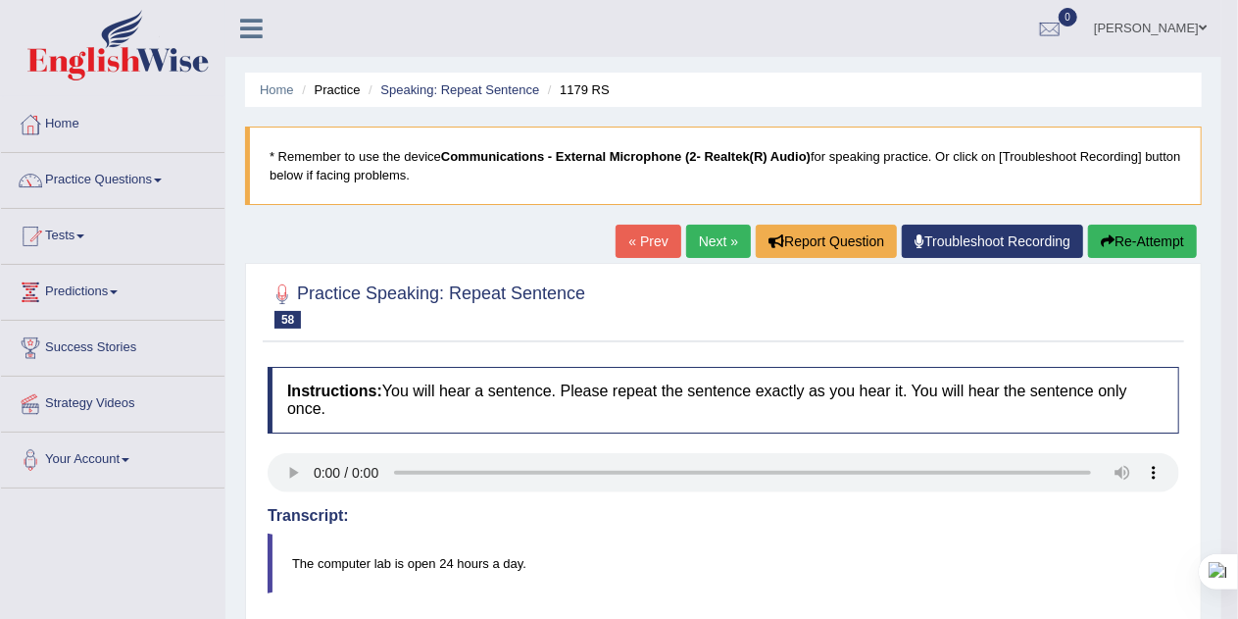
click at [710, 235] on link "Next »" at bounding box center [718, 240] width 65 height 33
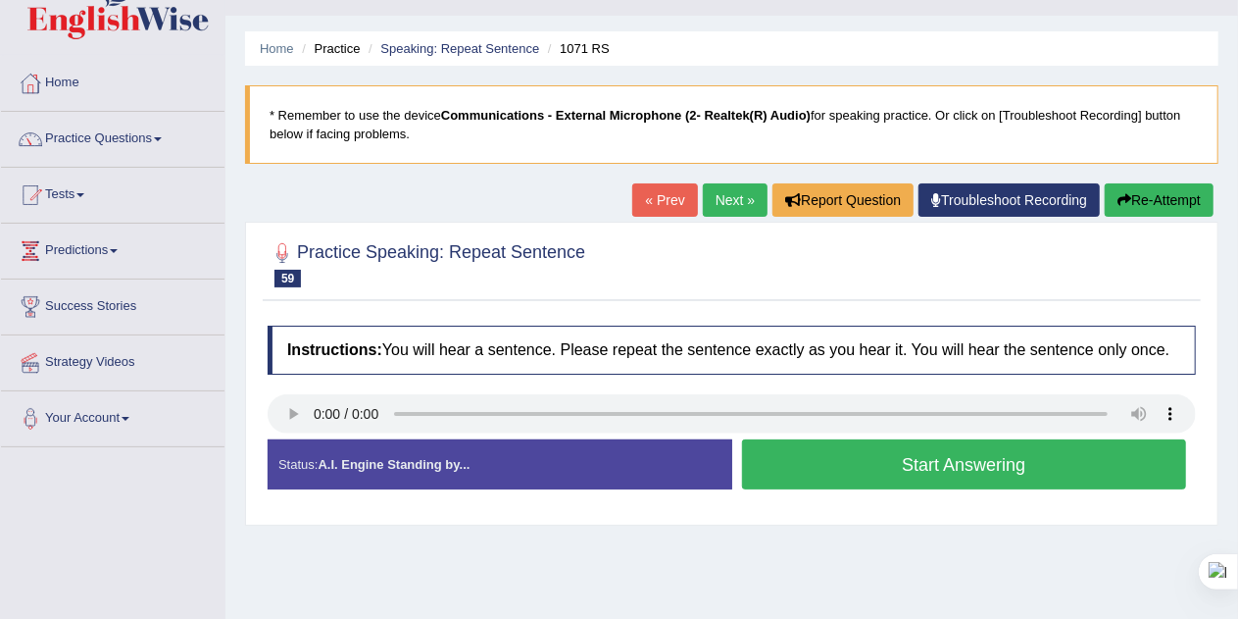
scroll to position [51, 0]
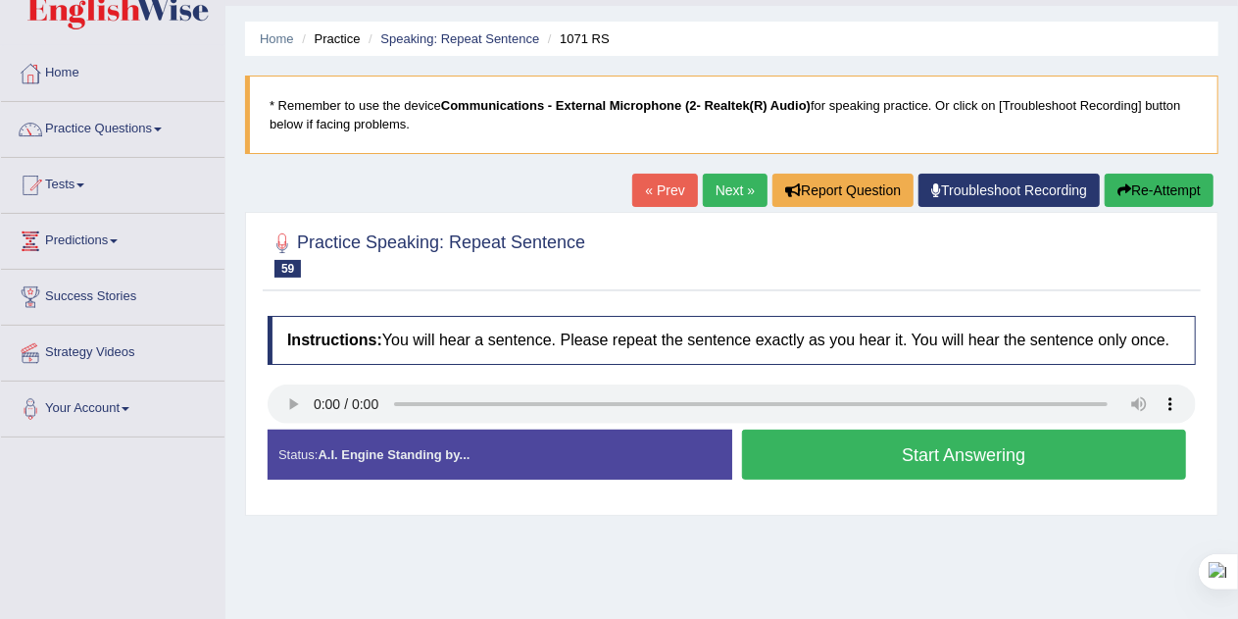
click at [1093, 458] on button "Start Answering" at bounding box center [964, 454] width 445 height 50
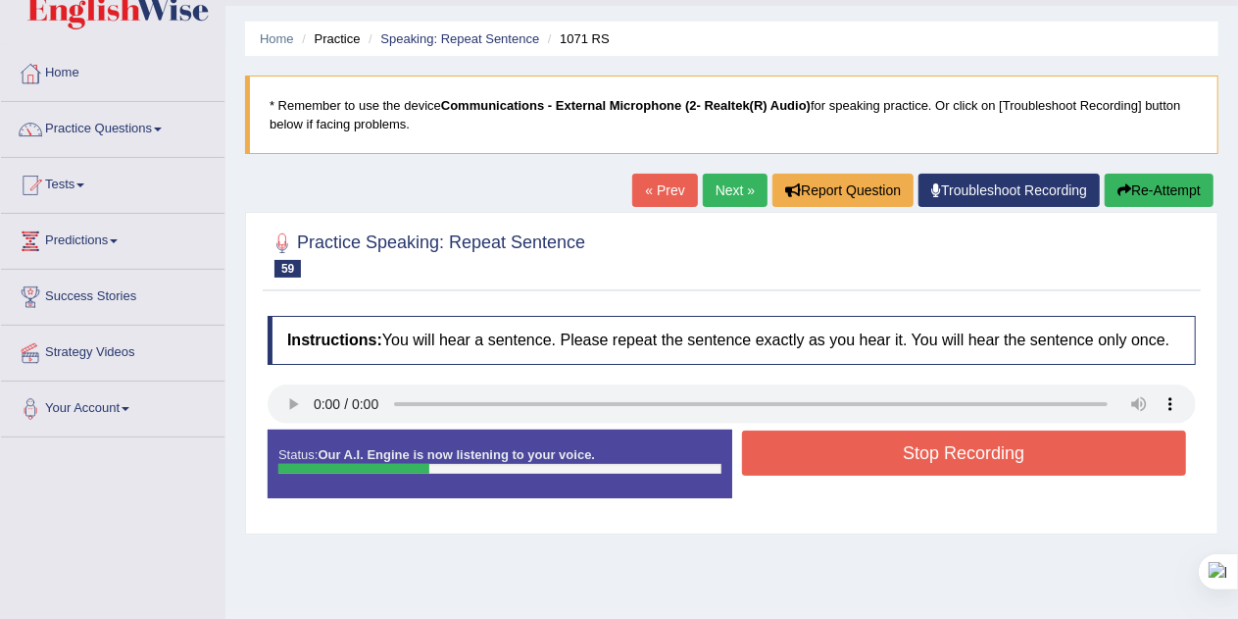
click at [1072, 451] on button "Stop Recording" at bounding box center [964, 452] width 445 height 45
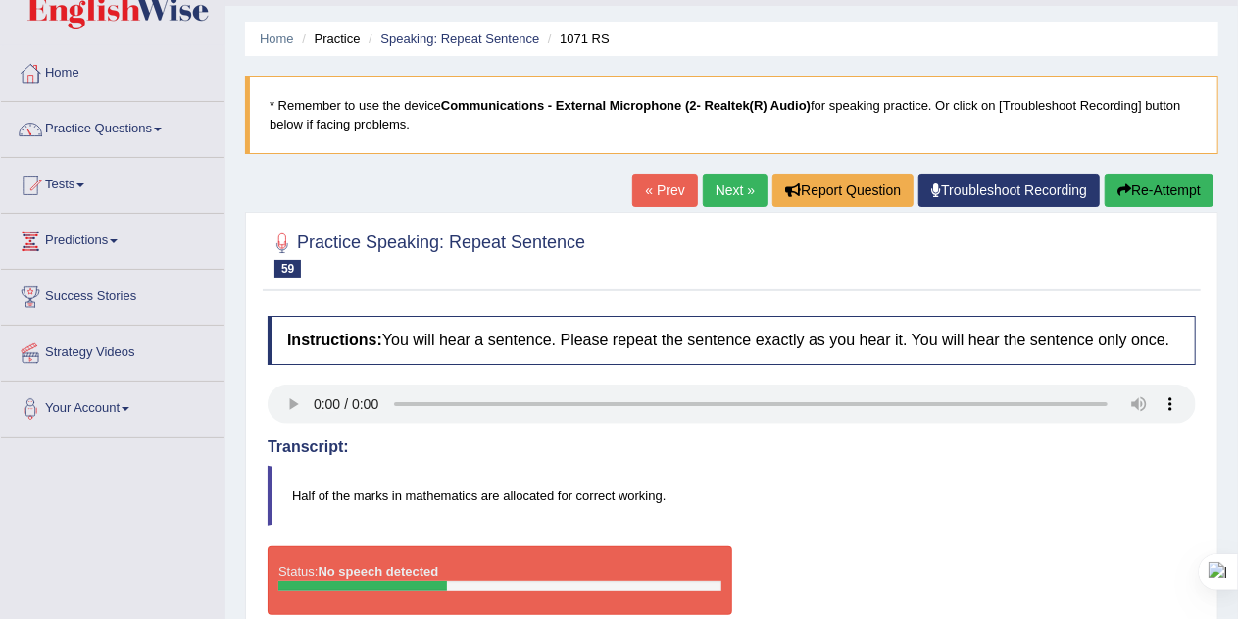
click at [1182, 196] on button "Re-Attempt" at bounding box center [1159, 190] width 109 height 33
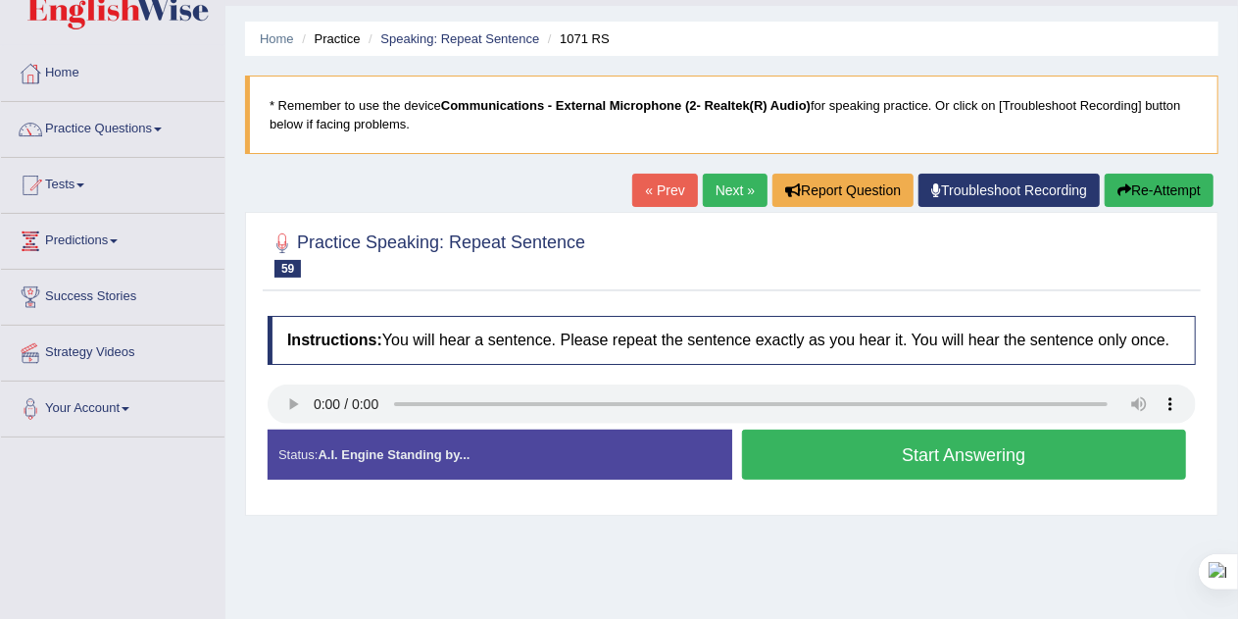
click at [293, 428] on div "Created with Highcharts 7.1.2 Too low Too high Time Pitch meter: 0 2.5 5 7.5 10" at bounding box center [495, 428] width 474 height 1
click at [1086, 459] on button "Start Answering" at bounding box center [964, 454] width 445 height 50
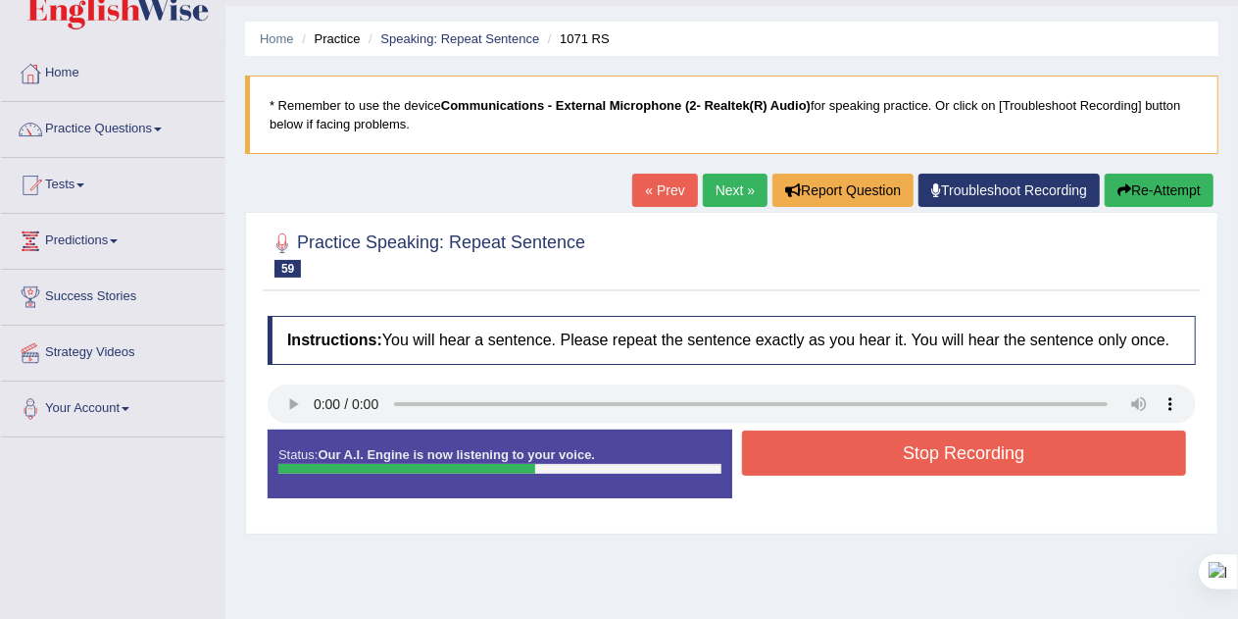
click at [1094, 459] on button "Stop Recording" at bounding box center [964, 452] width 445 height 45
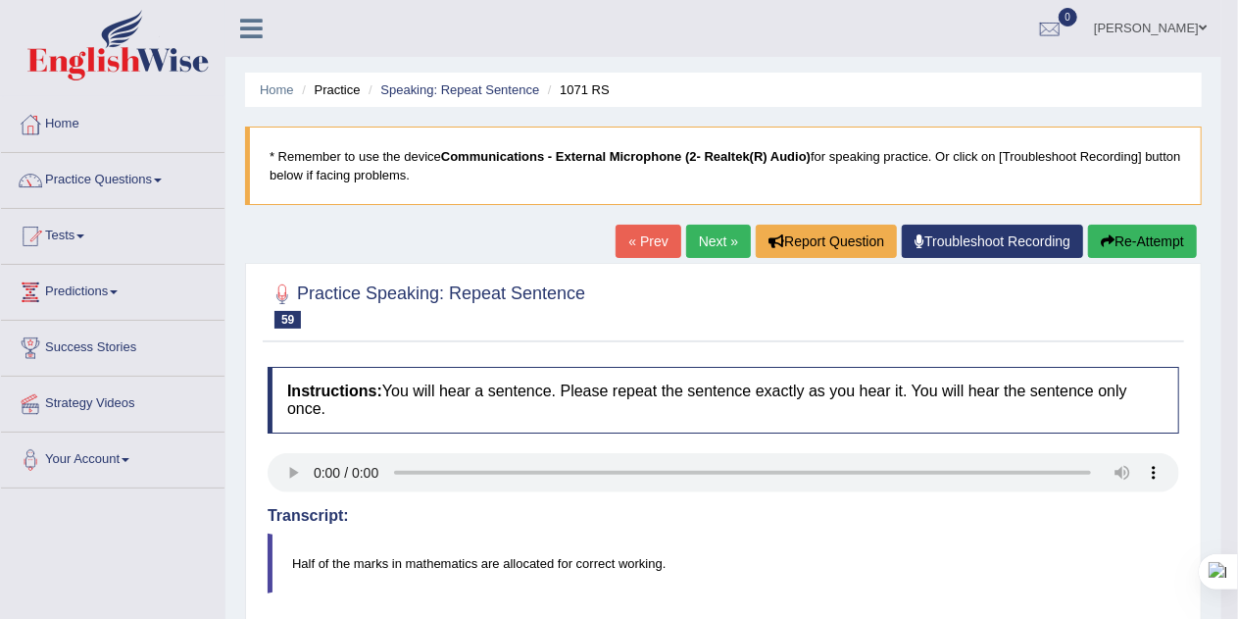
click at [710, 237] on link "Next »" at bounding box center [718, 240] width 65 height 33
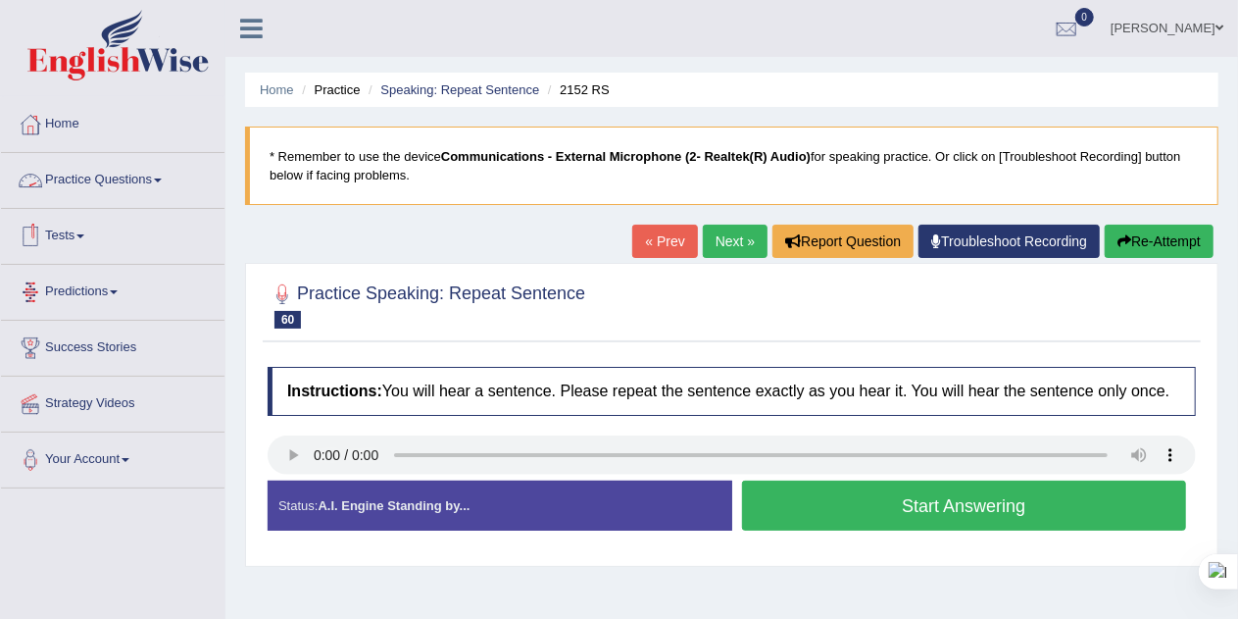
click at [160, 179] on link "Practice Questions" at bounding box center [113, 177] width 224 height 49
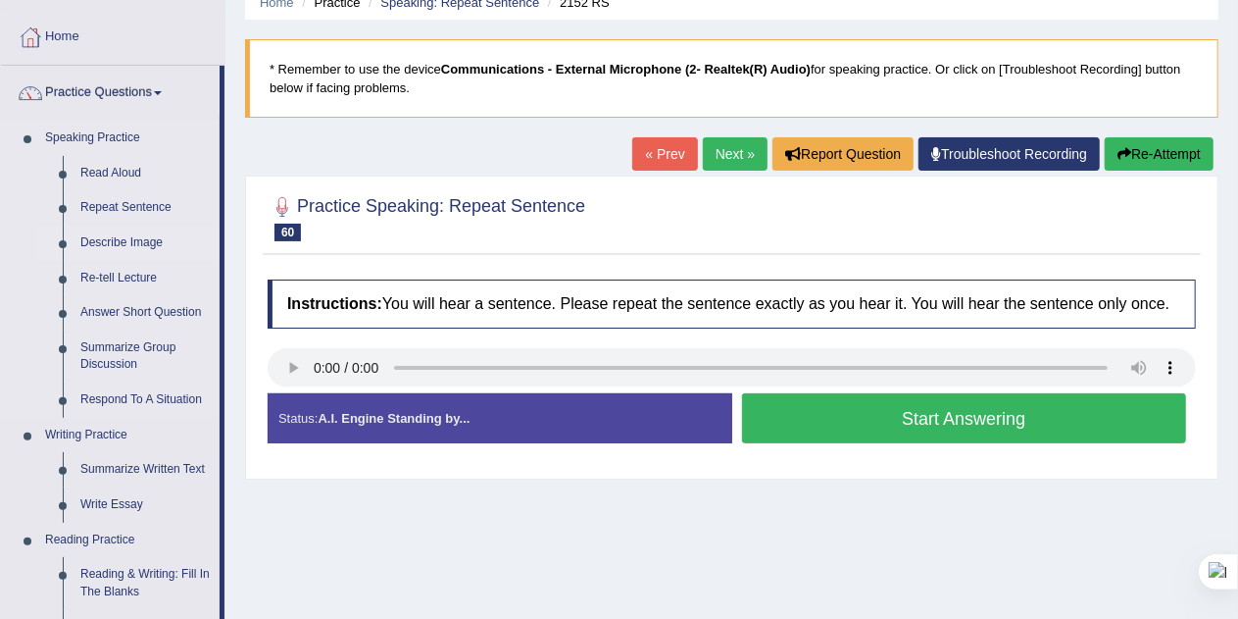
scroll to position [96, 0]
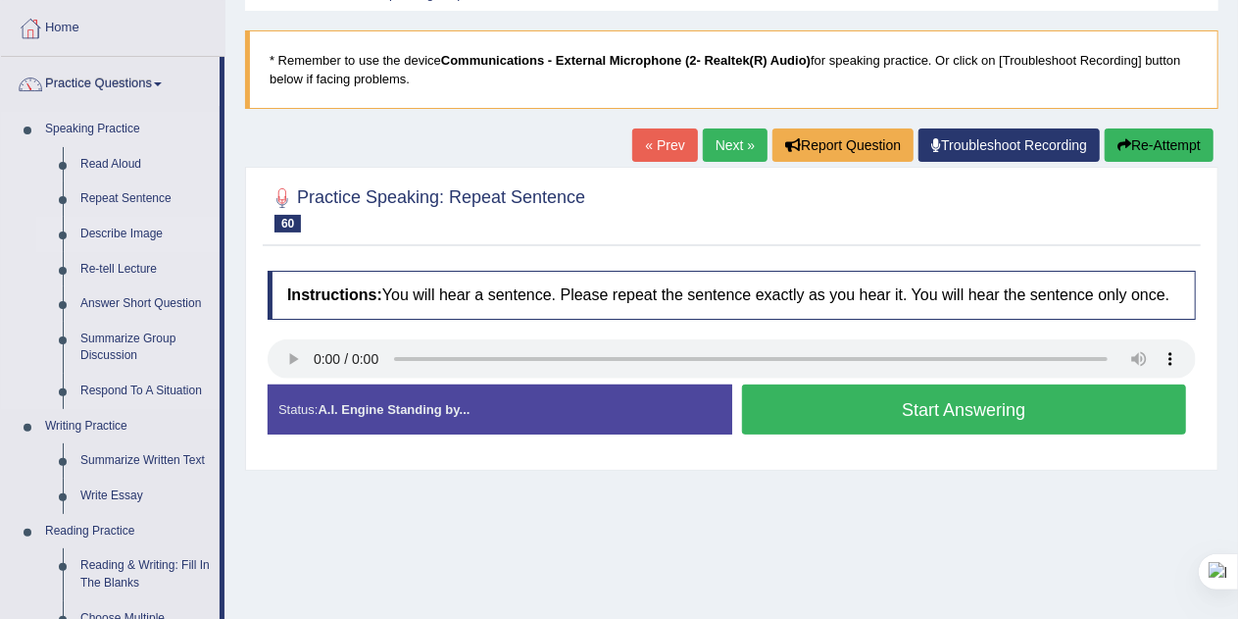
click at [124, 225] on link "Describe Image" at bounding box center [146, 234] width 148 height 35
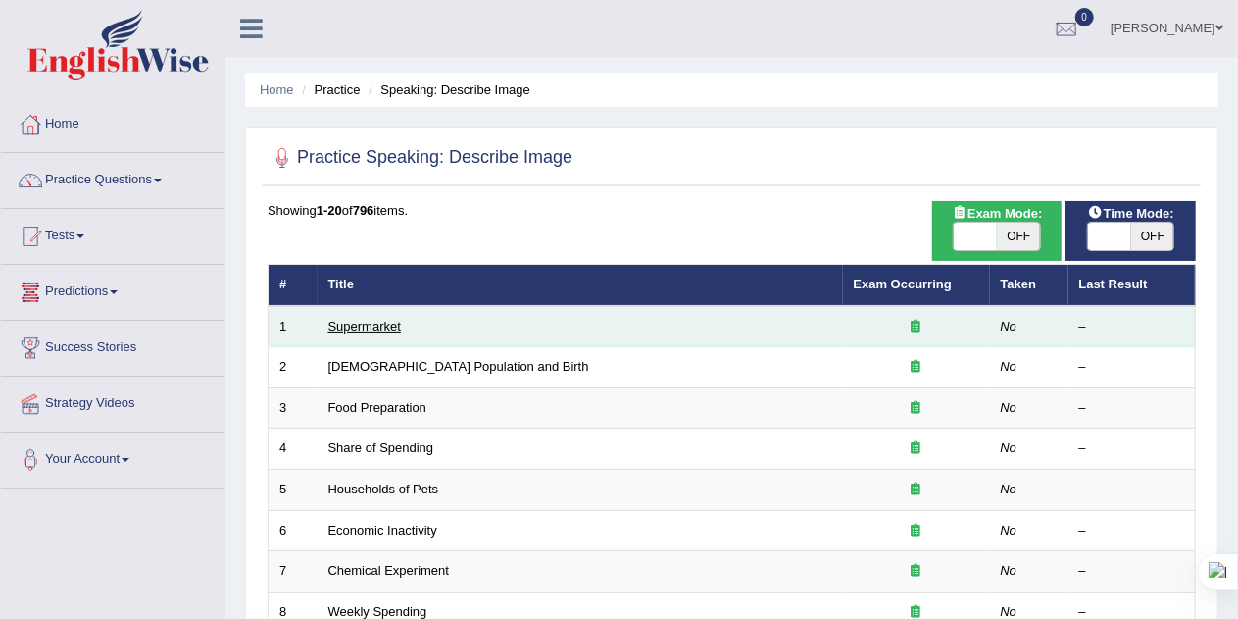
click at [354, 321] on link "Supermarket" at bounding box center [364, 326] width 73 height 15
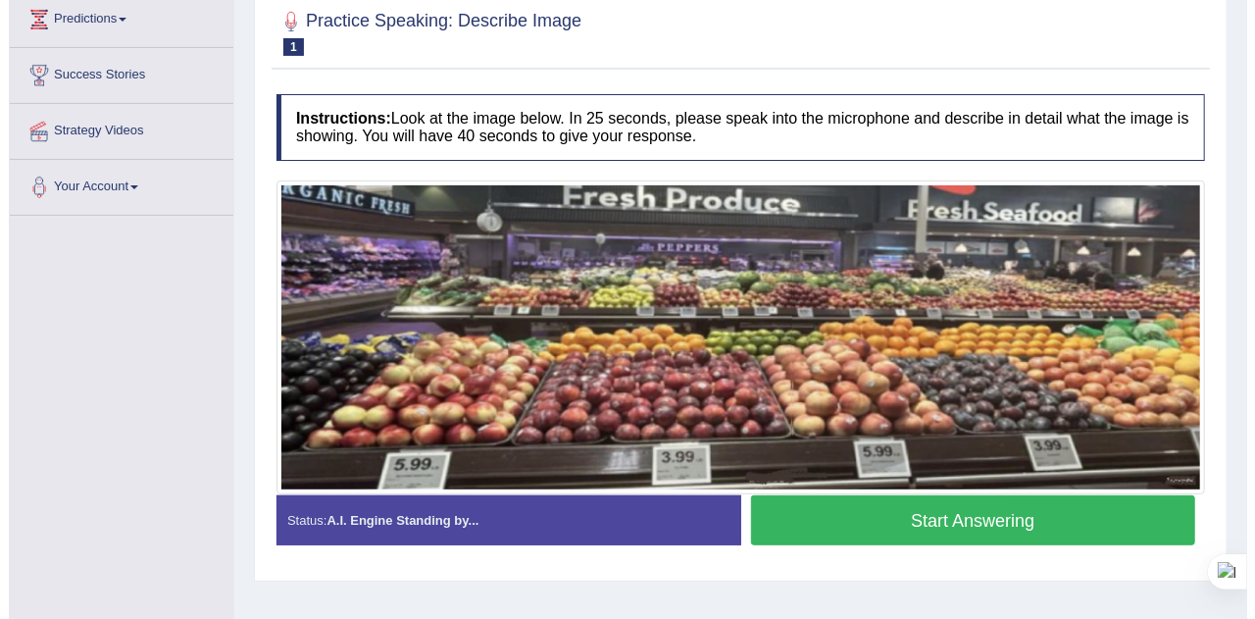
scroll to position [273, 0]
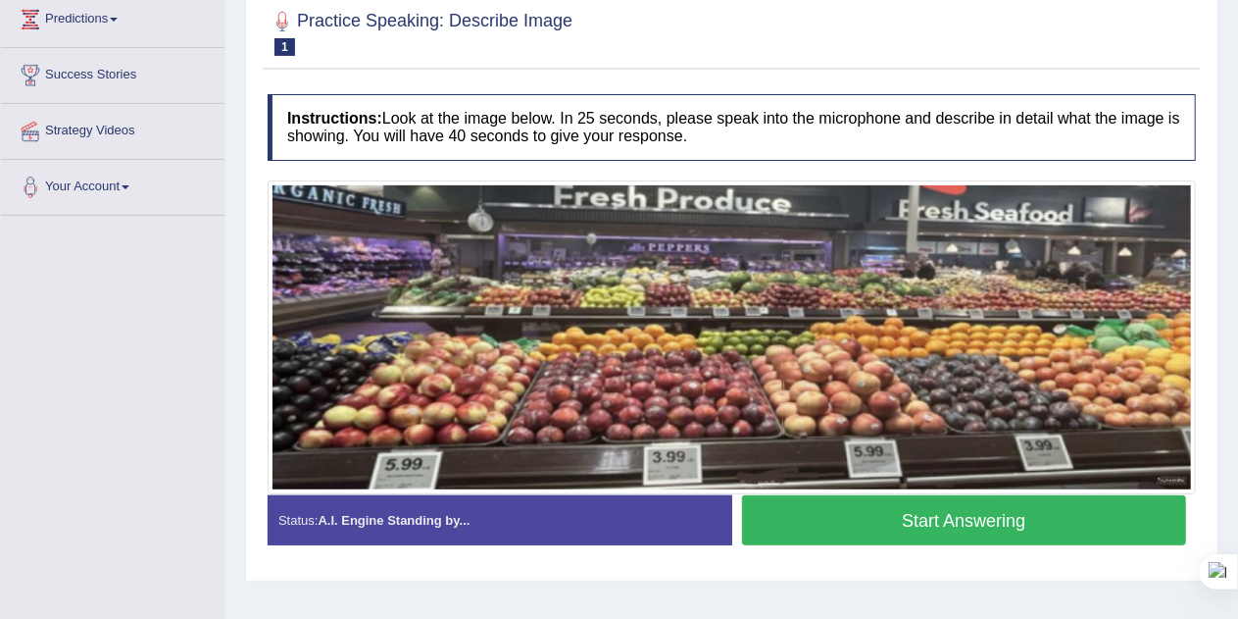
click at [1045, 516] on button "Start Answering" at bounding box center [964, 520] width 445 height 50
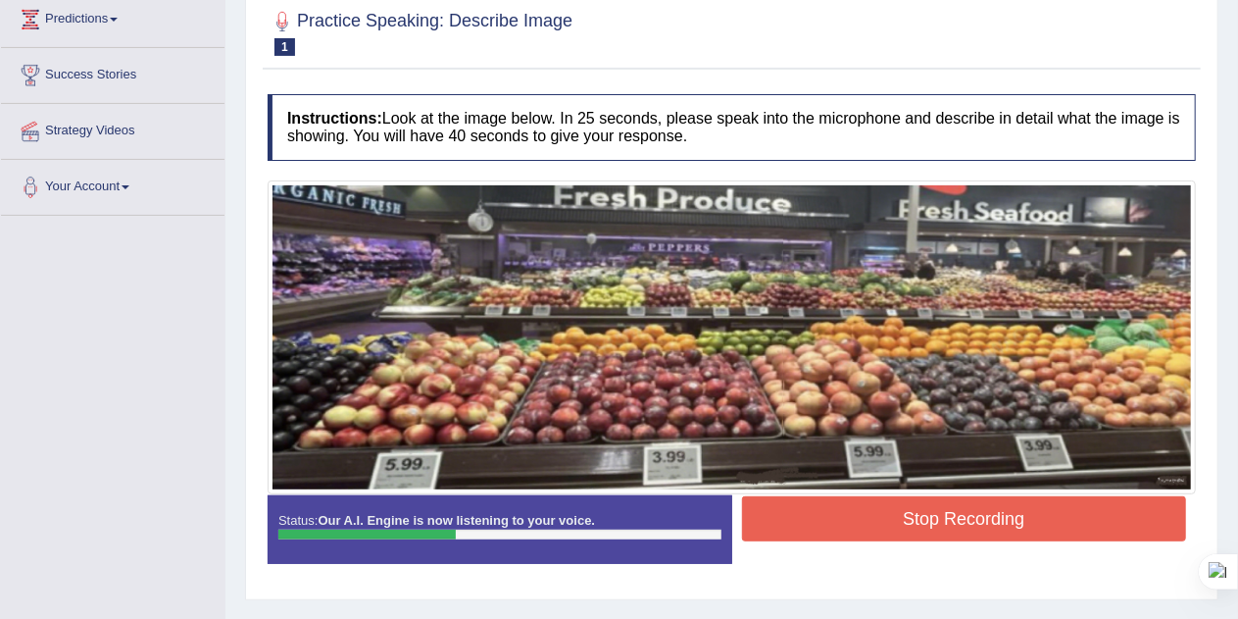
click at [1041, 518] on button "Stop Recording" at bounding box center [964, 518] width 445 height 45
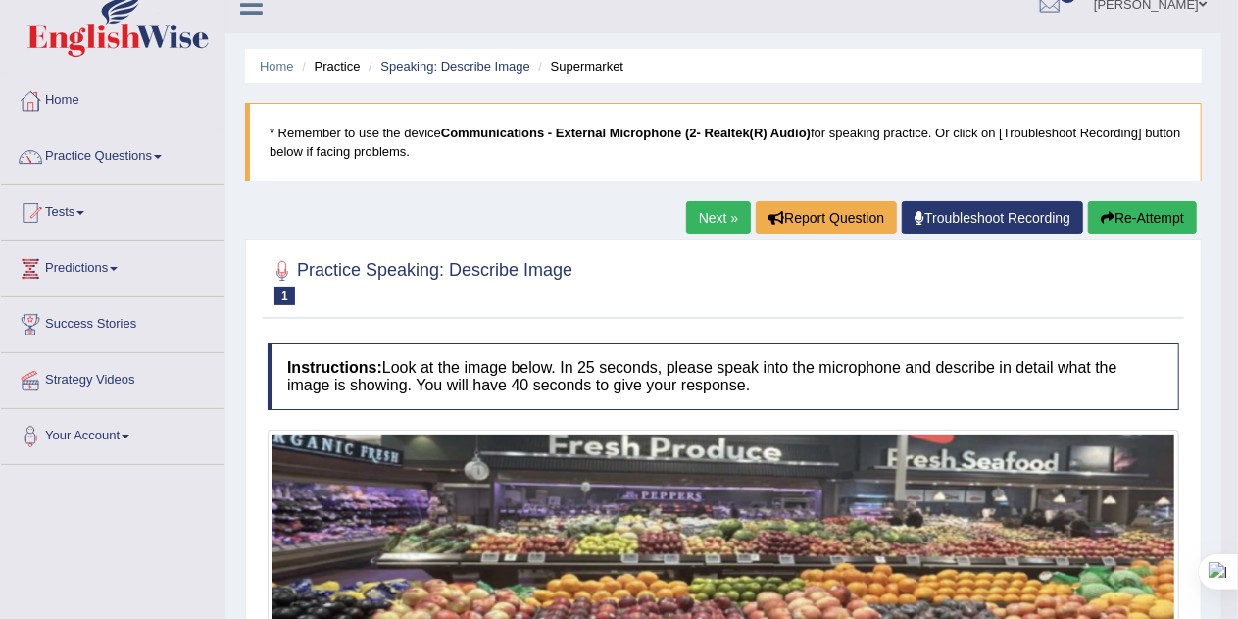
scroll to position [0, 0]
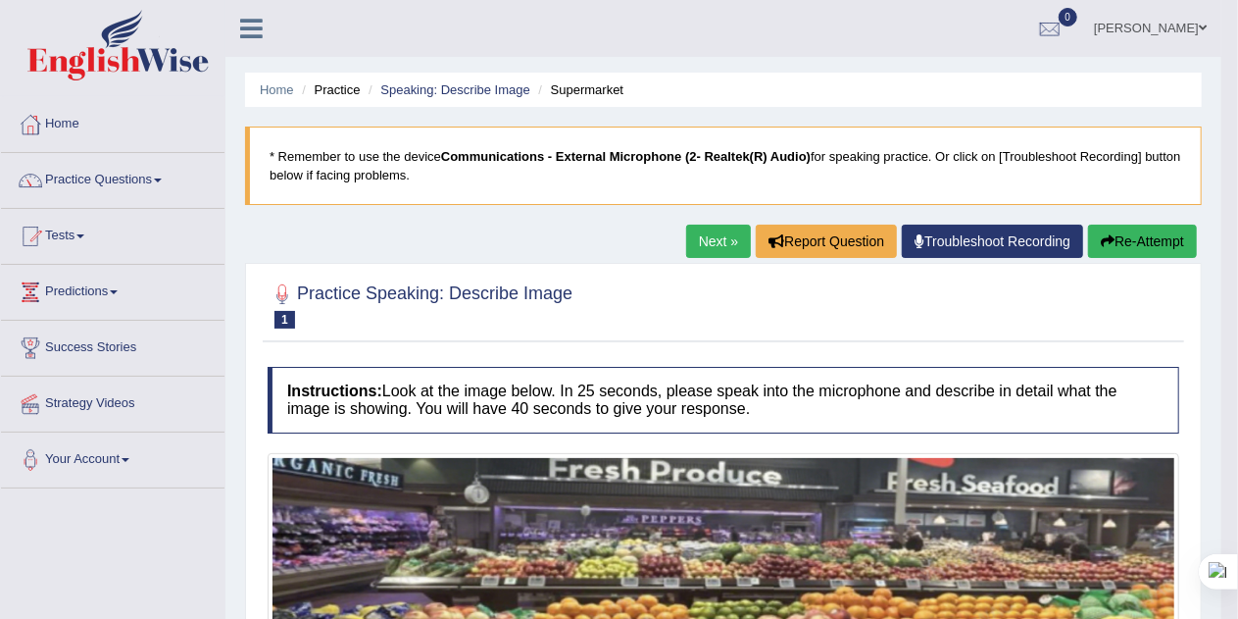
click at [1167, 234] on button "Re-Attempt" at bounding box center [1142, 240] width 109 height 33
